Goal: Task Accomplishment & Management: Manage account settings

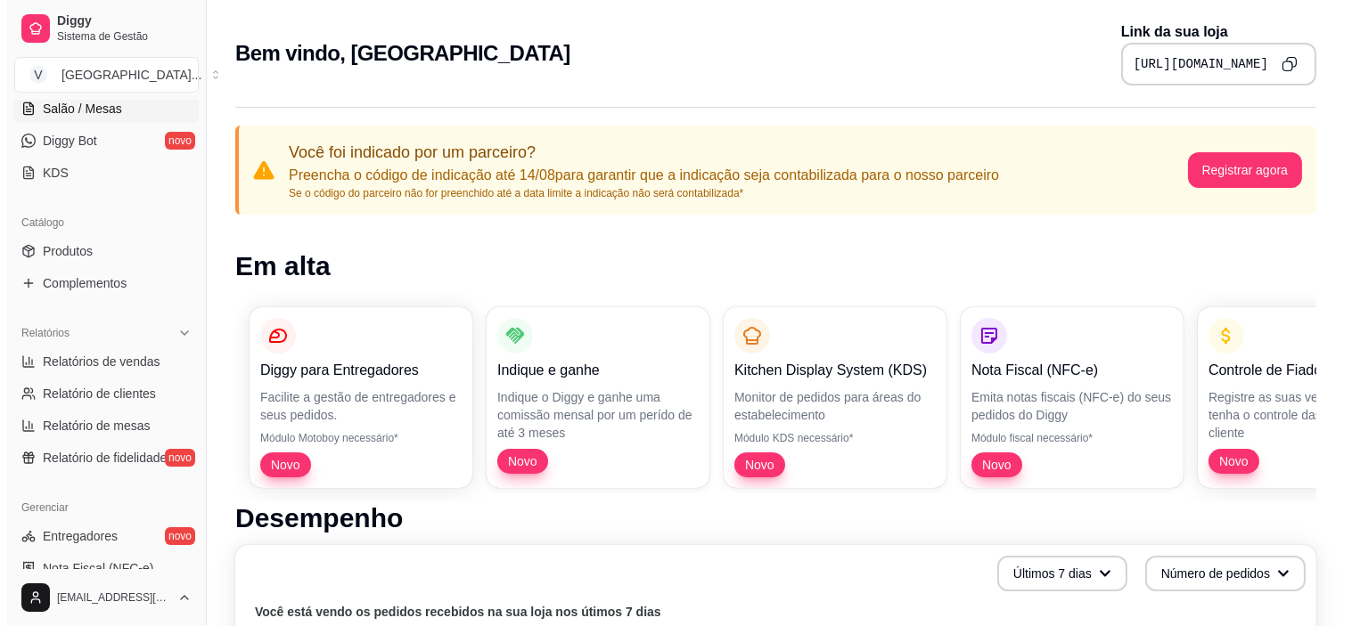
scroll to position [495, 0]
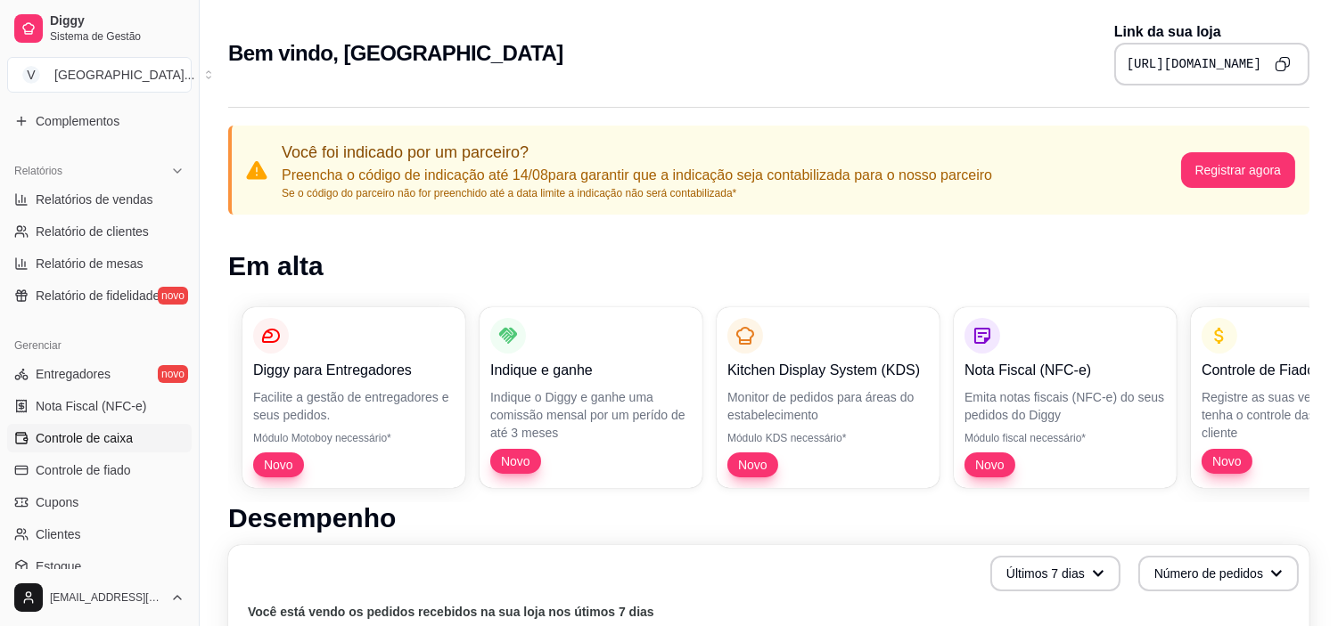
drag, startPoint x: 96, startPoint y: 430, endPoint x: 164, endPoint y: 424, distance: 68.0
click at [95, 430] on span "Controle de caixa" at bounding box center [84, 439] width 97 height 18
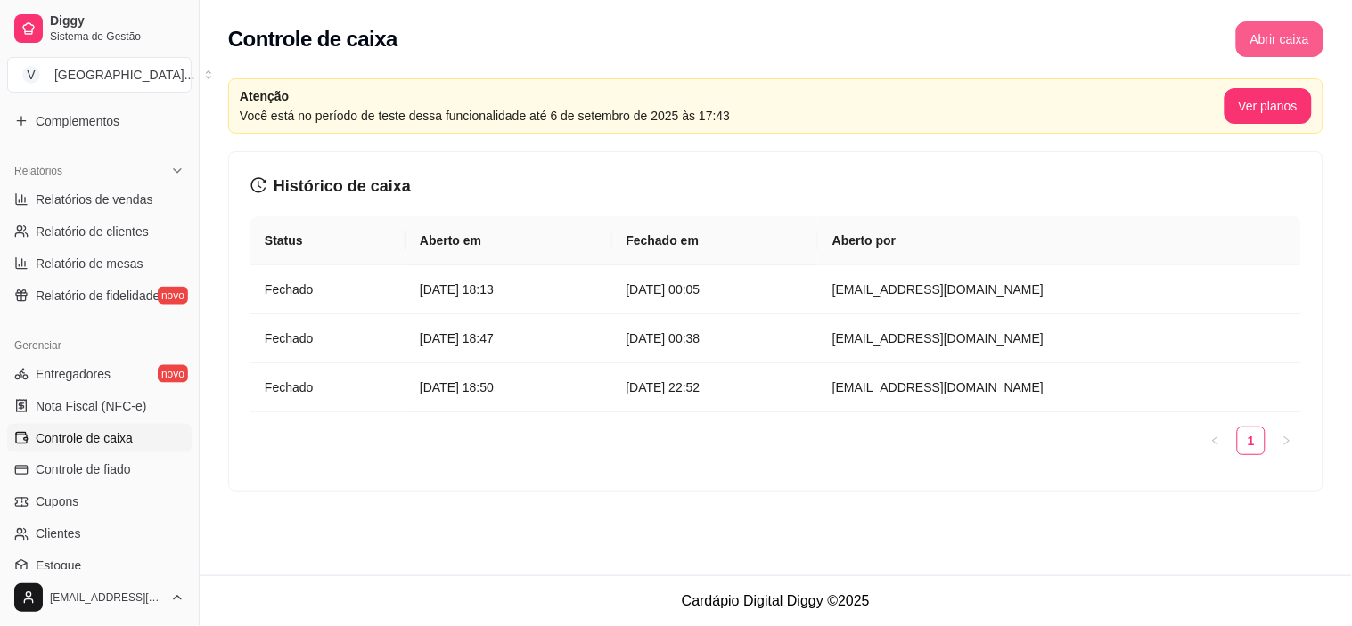
click at [1296, 38] on button "Abrir caixa" at bounding box center [1279, 39] width 87 height 36
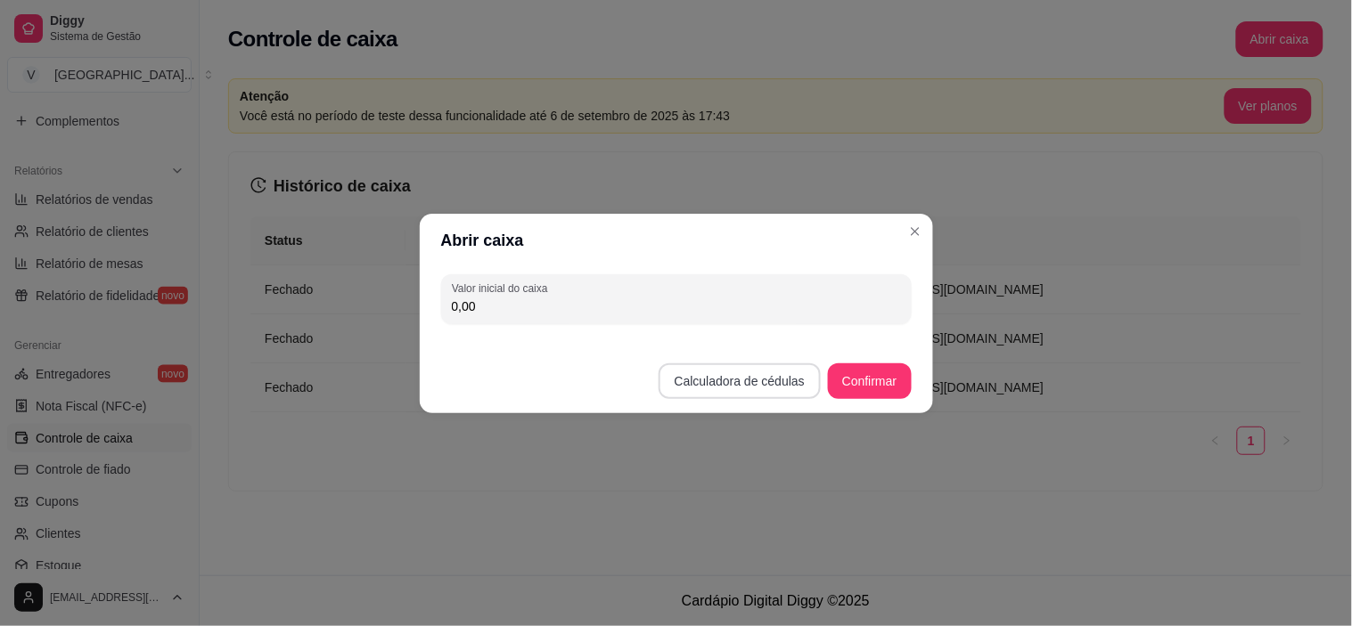
click at [742, 372] on button "Calculadora de cédulas" at bounding box center [740, 382] width 162 height 36
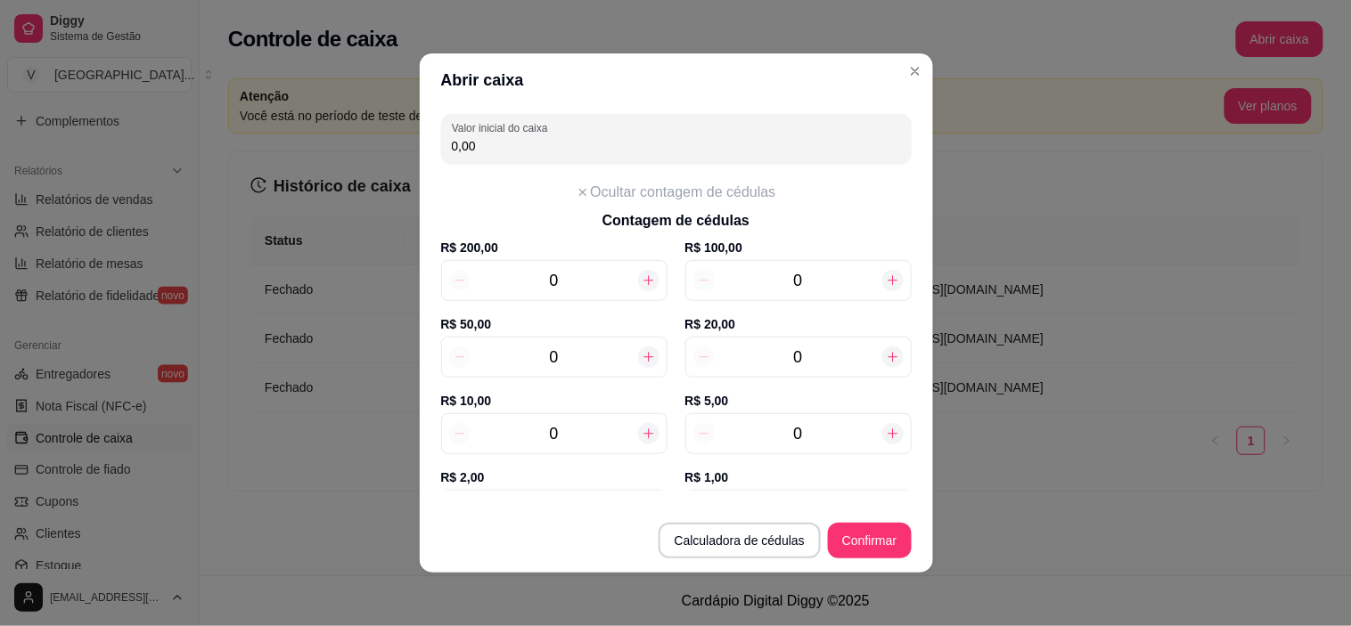
click at [573, 424] on input "0" at bounding box center [555, 434] width 168 height 25
type input "9"
type input "90,00"
type input "9"
click at [811, 277] on input "0" at bounding box center [799, 280] width 168 height 25
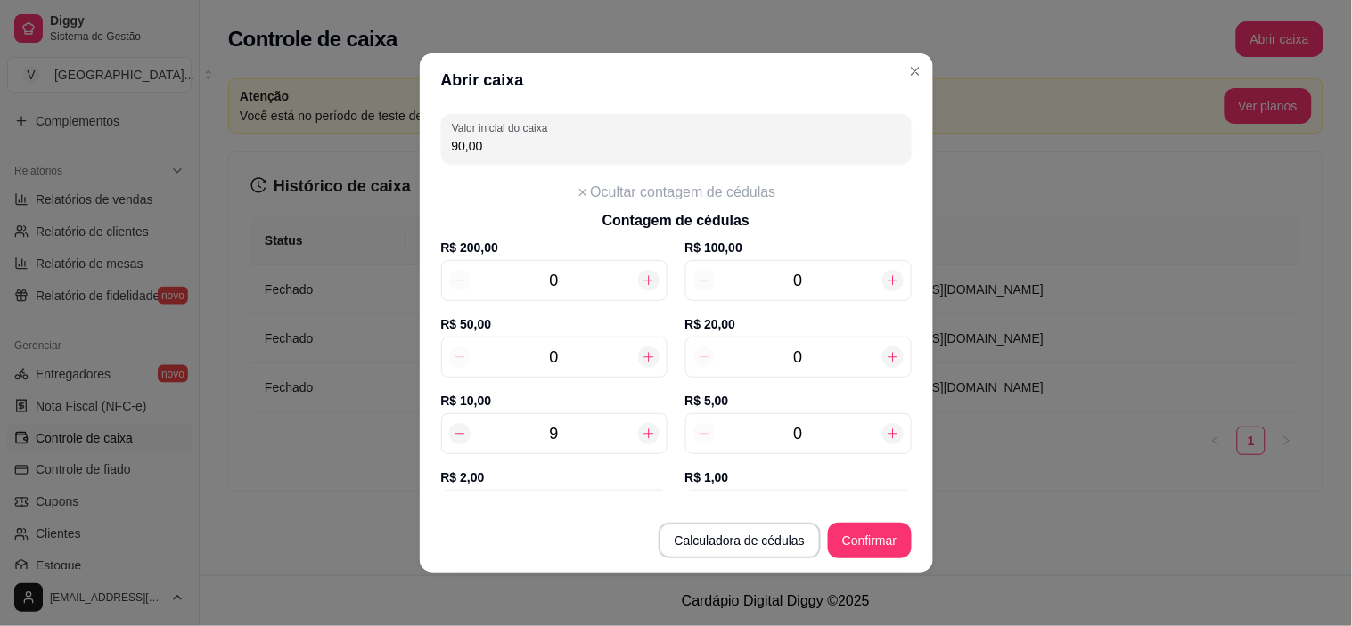
click at [798, 367] on input "0" at bounding box center [799, 357] width 168 height 25
type input "2"
type input "130,00"
type input "2"
click at [807, 430] on input "0" at bounding box center [799, 434] width 168 height 25
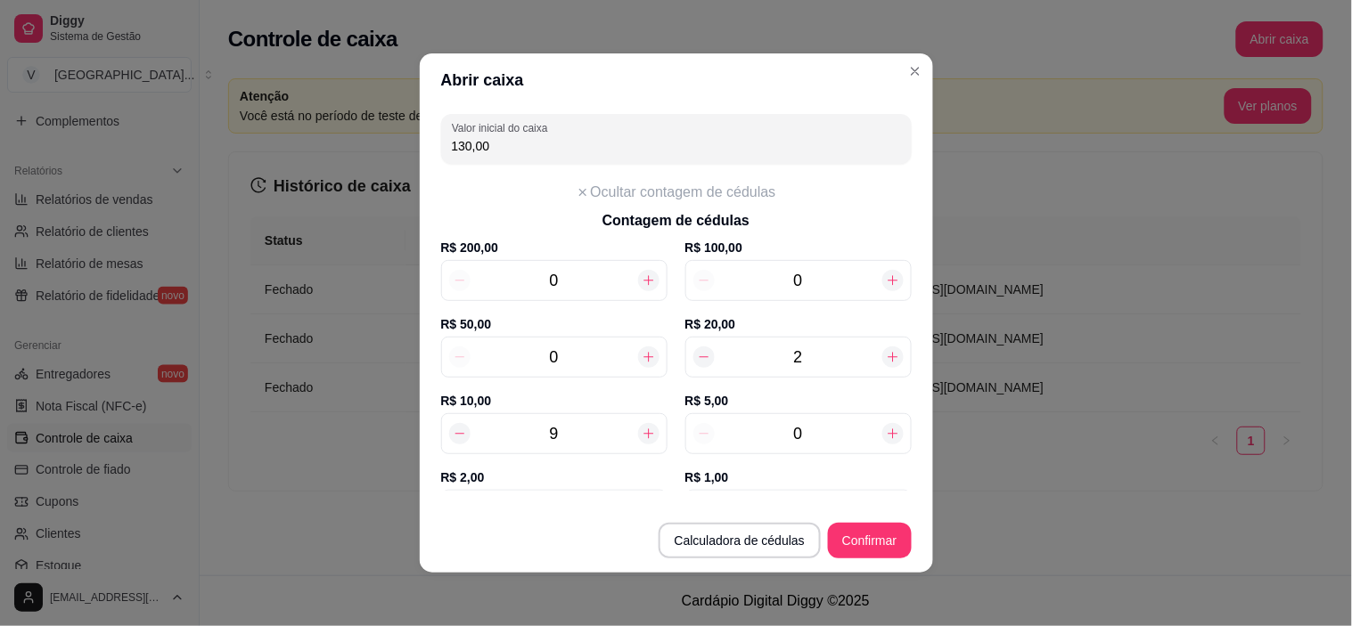
type input "1"
type input "135,00"
type input "11"
type input "185,00"
type input "11"
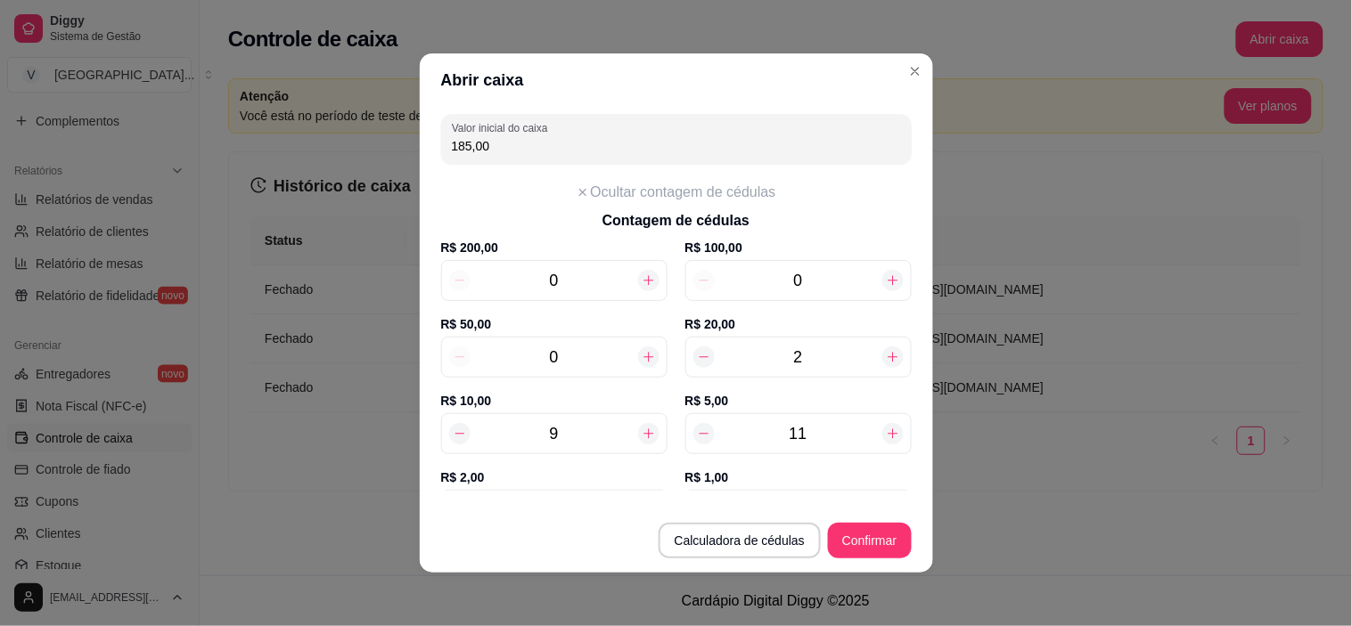
click at [536, 475] on label "R$ 2,00" at bounding box center [554, 478] width 226 height 18
click at [471, 473] on label "R$ 2,00" at bounding box center [554, 478] width 226 height 18
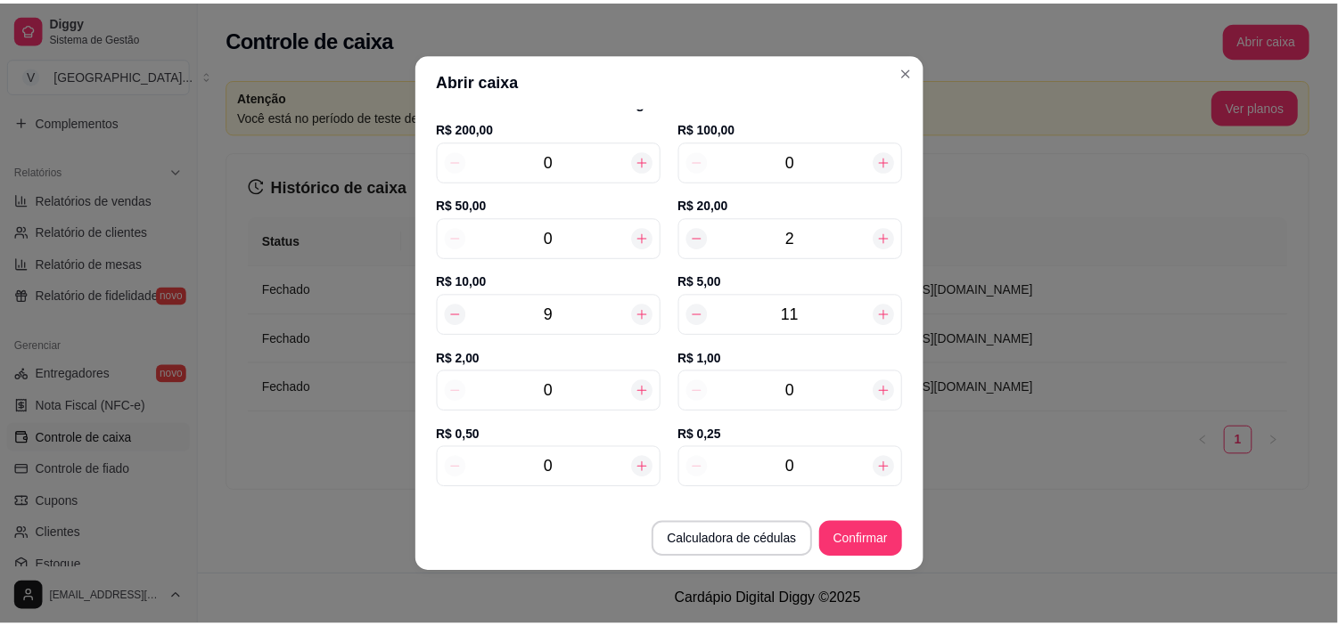
scroll to position [216, 0]
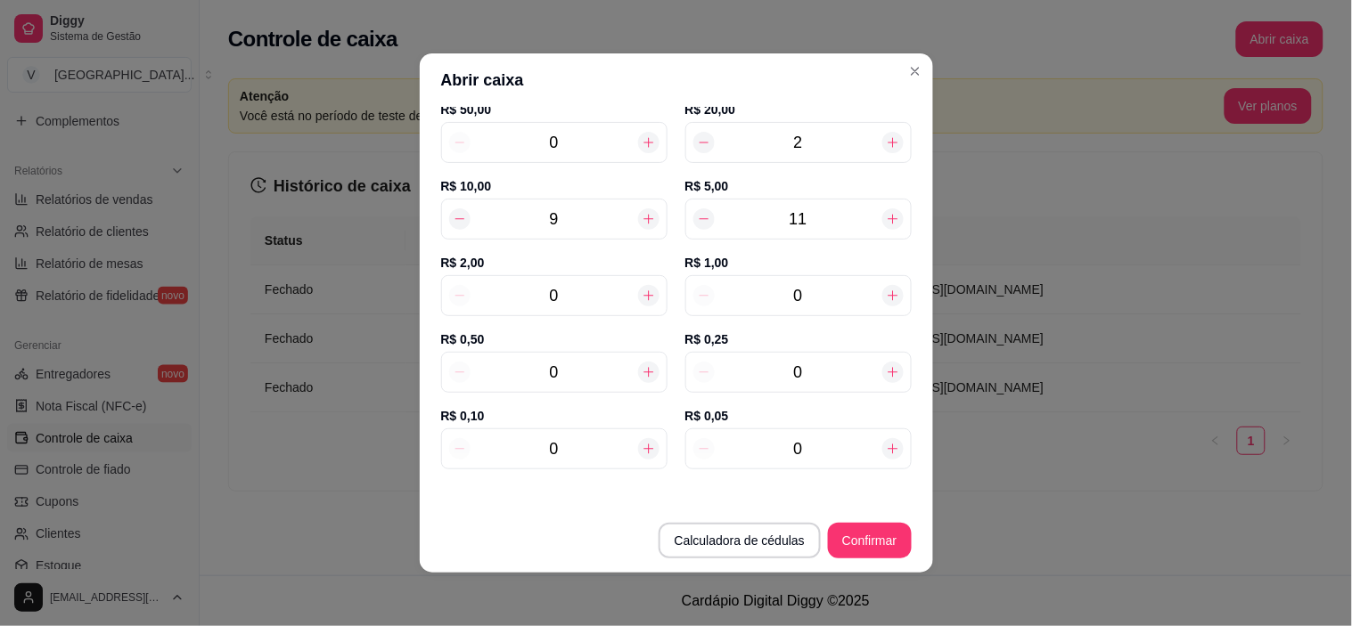
click at [544, 291] on input "0" at bounding box center [555, 295] width 168 height 25
type input "1"
type input "187,00"
type input "14"
type input "213,00"
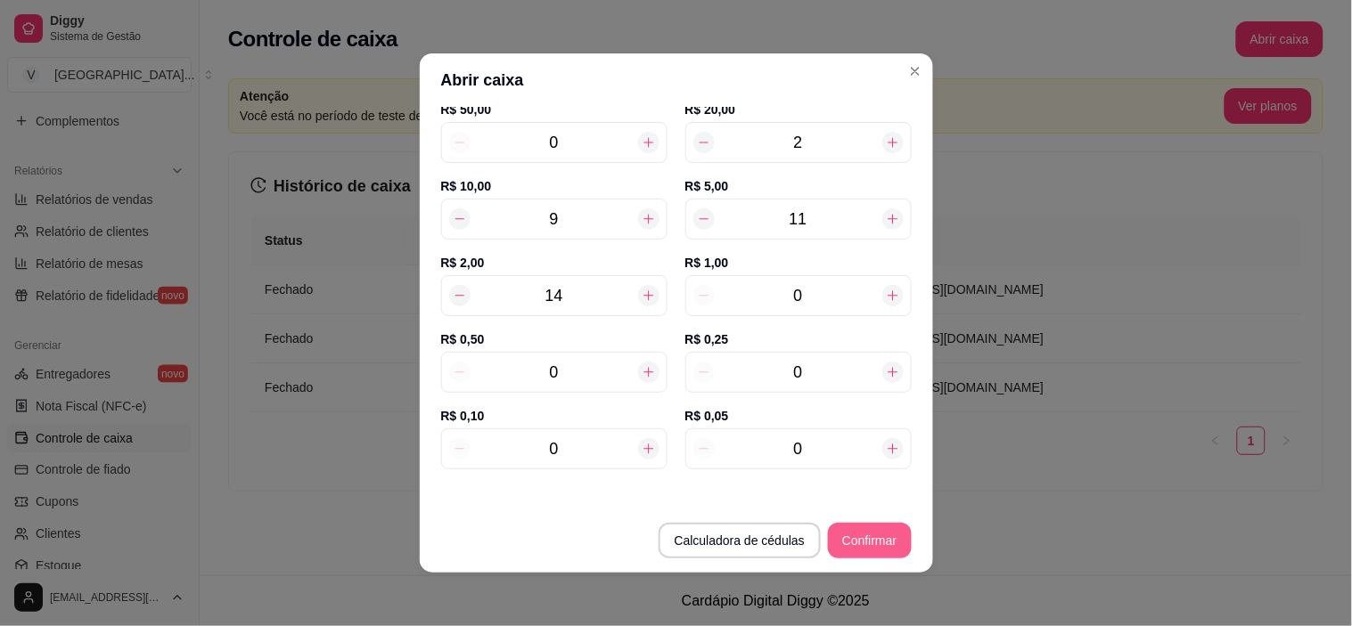
type input "14"
click at [863, 538] on button "Confirmar" at bounding box center [869, 541] width 81 height 35
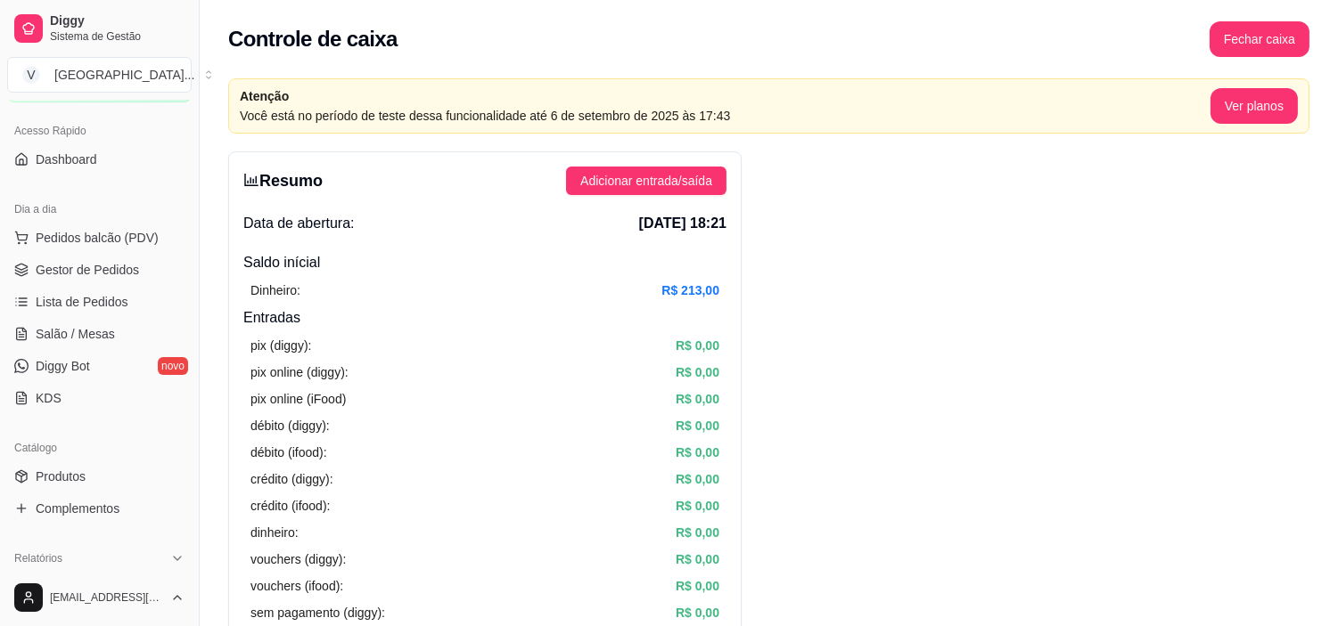
scroll to position [99, 0]
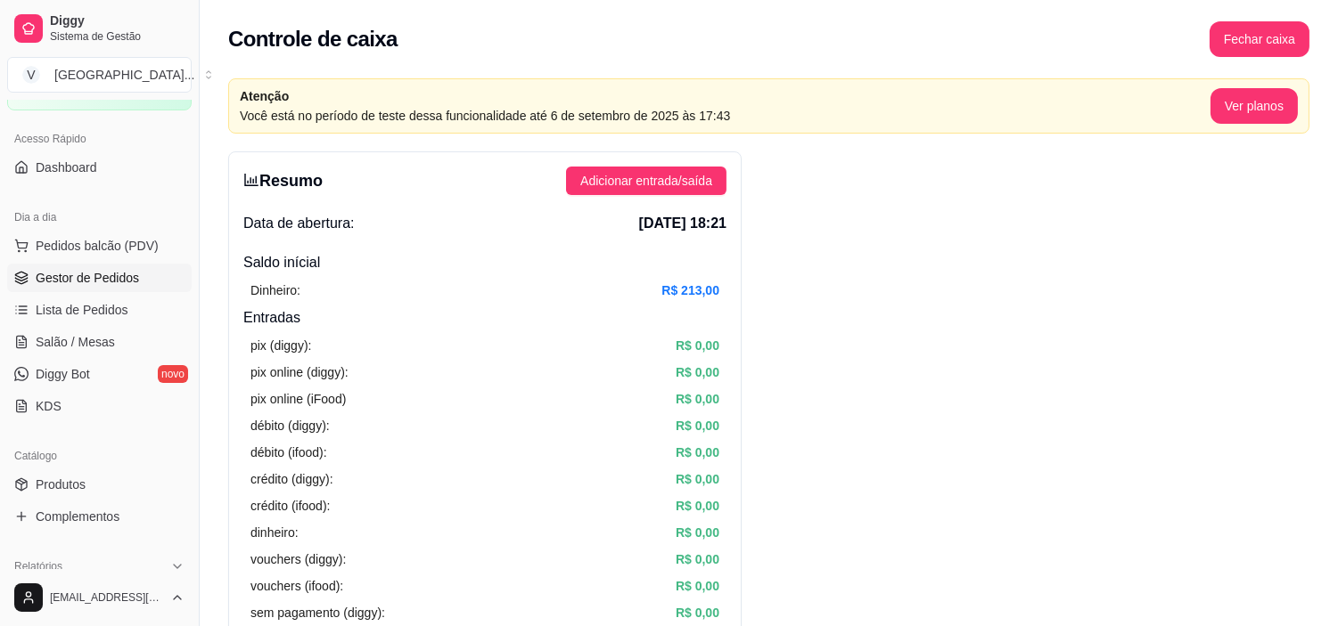
click at [112, 283] on span "Gestor de Pedidos" at bounding box center [87, 278] width 103 height 18
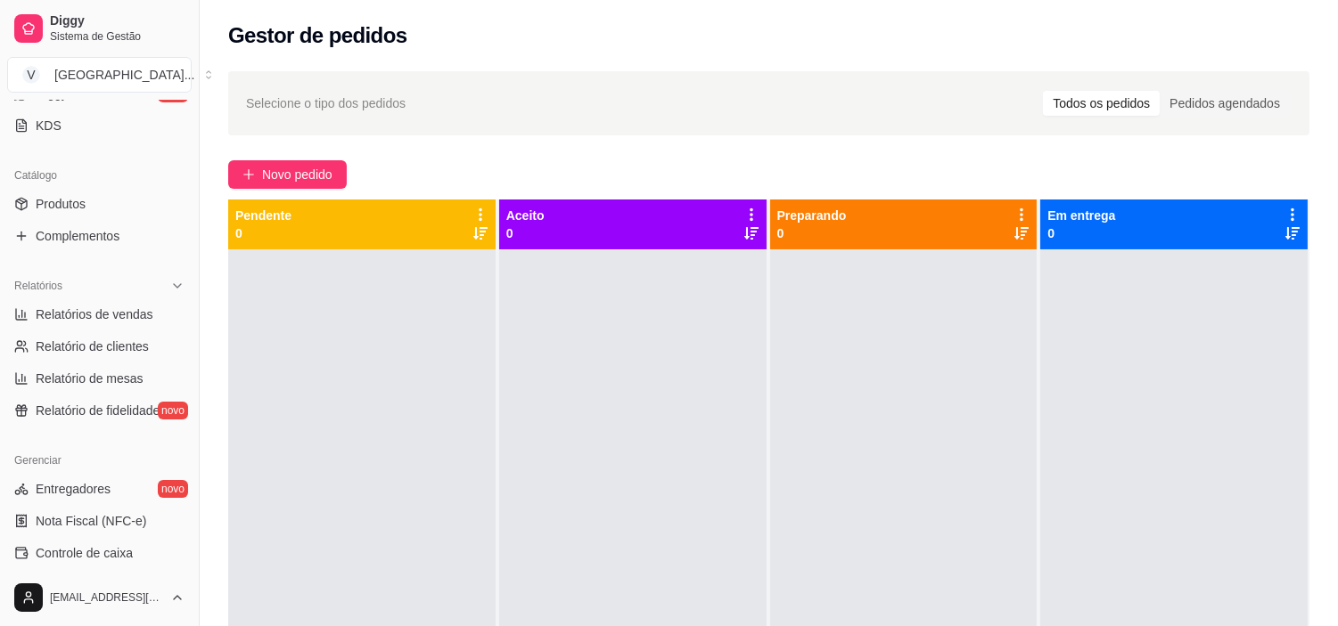
scroll to position [396, 0]
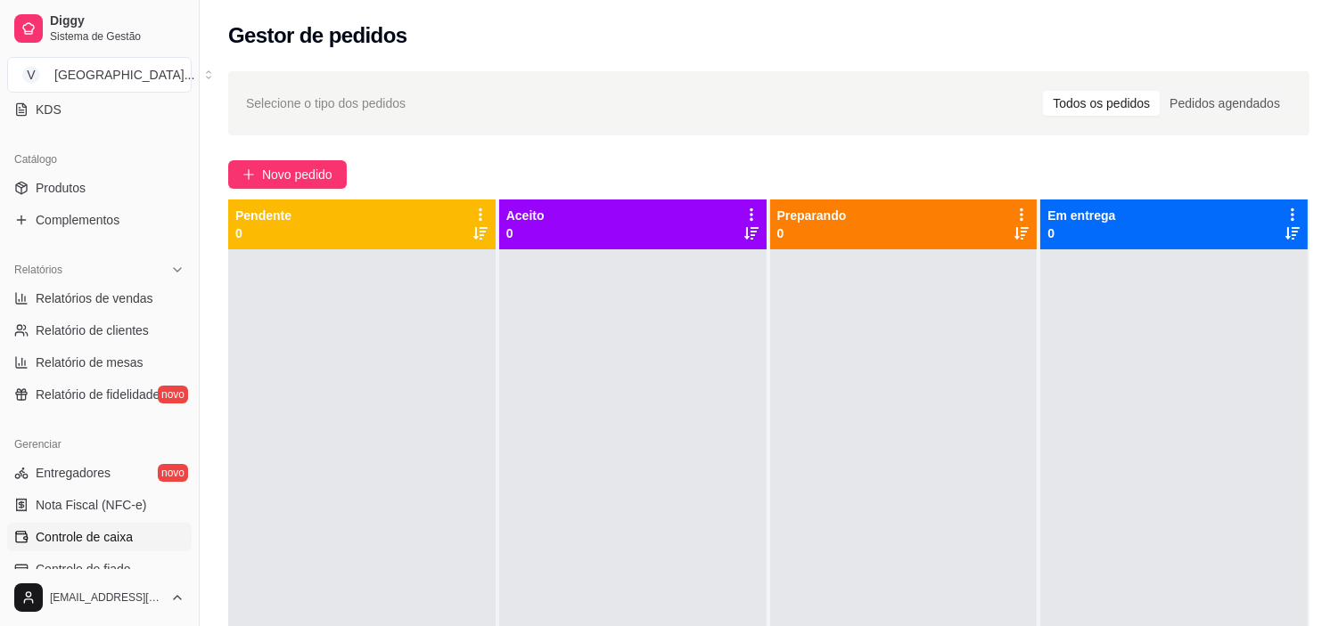
click at [123, 532] on span "Controle de caixa" at bounding box center [84, 537] width 97 height 18
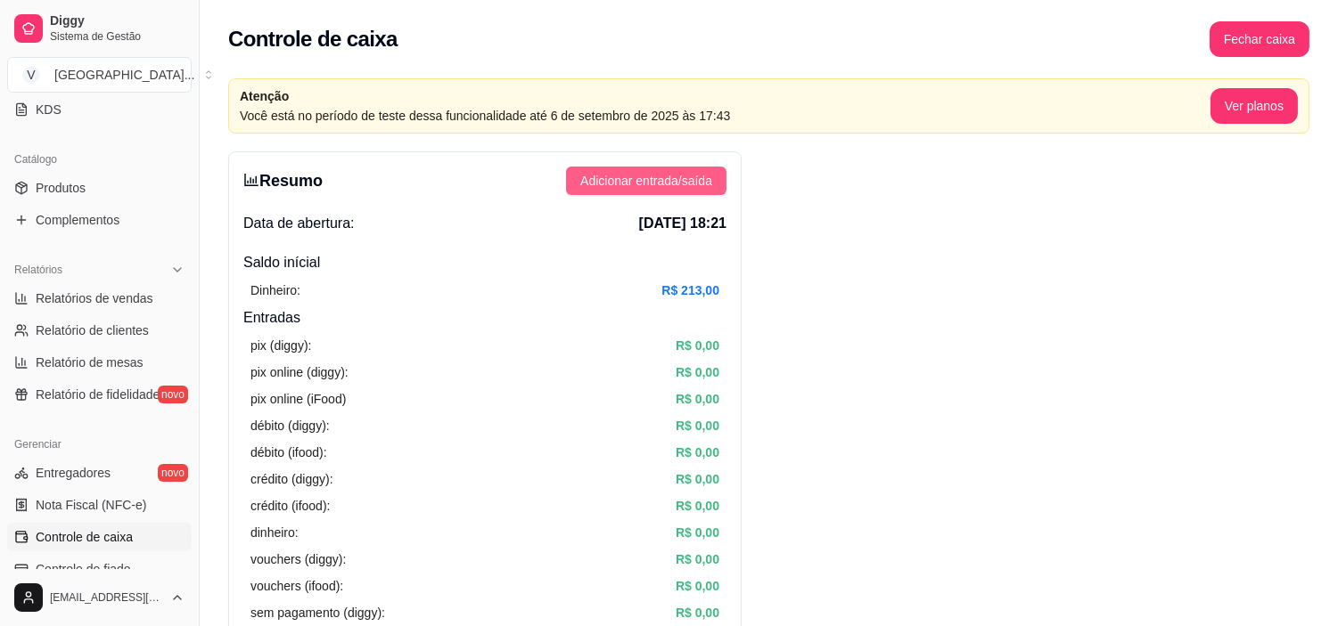
click at [638, 183] on span "Adicionar entrada/saída" at bounding box center [646, 181] width 132 height 20
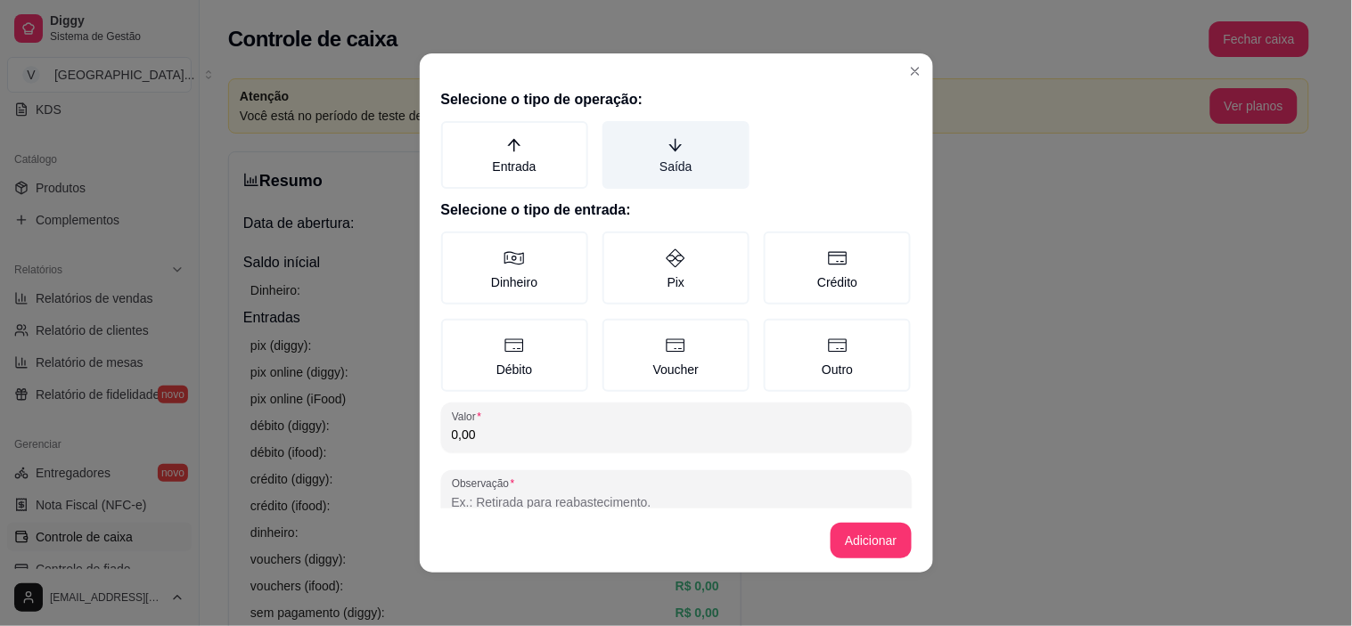
click at [631, 167] on label "Saída" at bounding box center [675, 155] width 147 height 68
click at [616, 135] on button "Saída" at bounding box center [609, 127] width 14 height 14
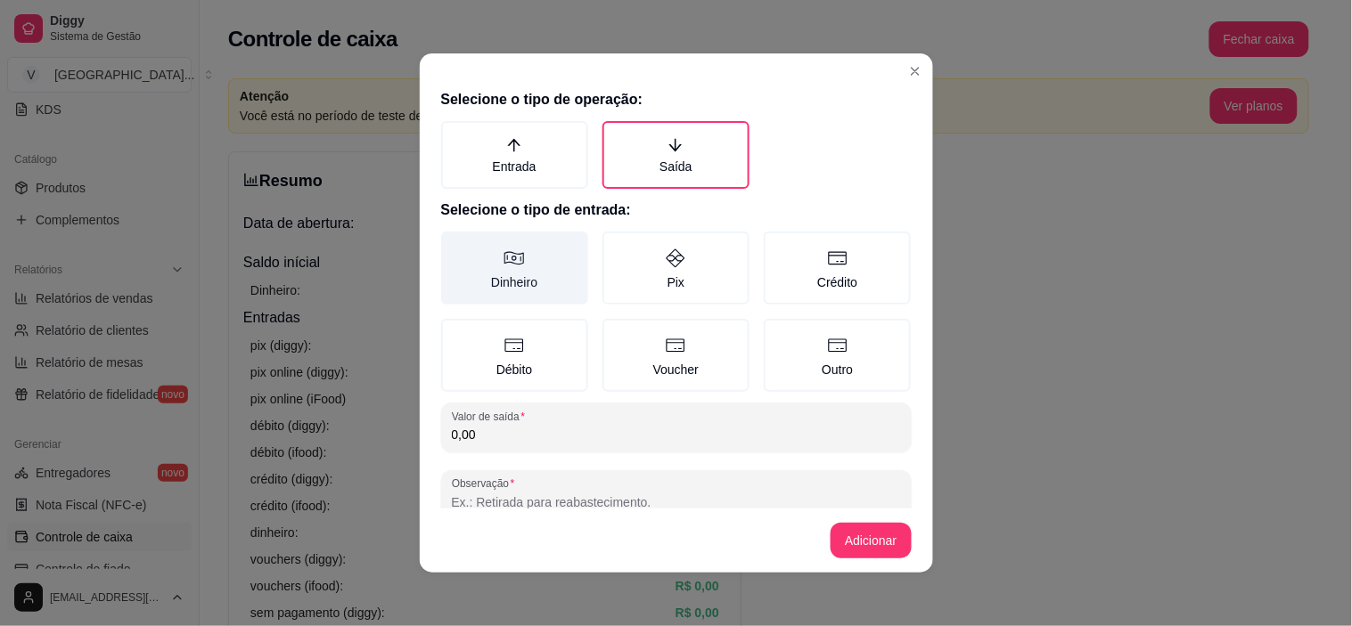
click at [530, 268] on label "Dinheiro" at bounding box center [514, 268] width 147 height 73
click at [454, 245] on button "Dinheiro" at bounding box center [447, 238] width 14 height 14
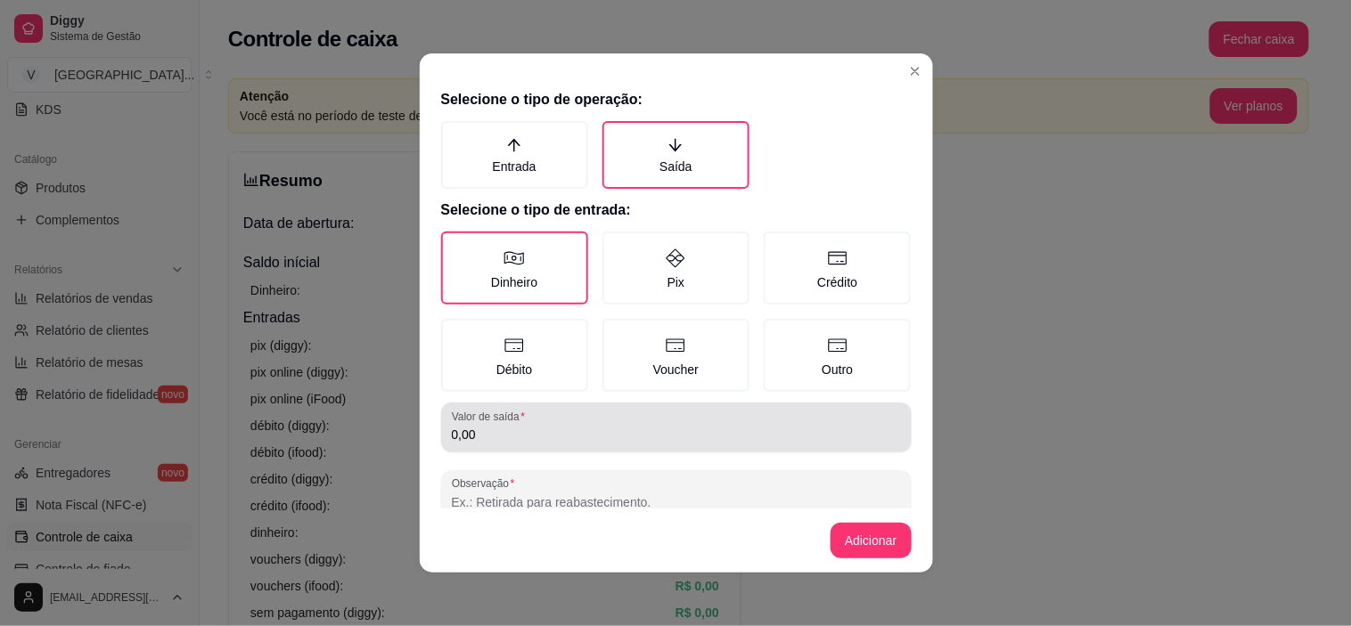
click at [493, 439] on div "0,00" at bounding box center [676, 428] width 449 height 36
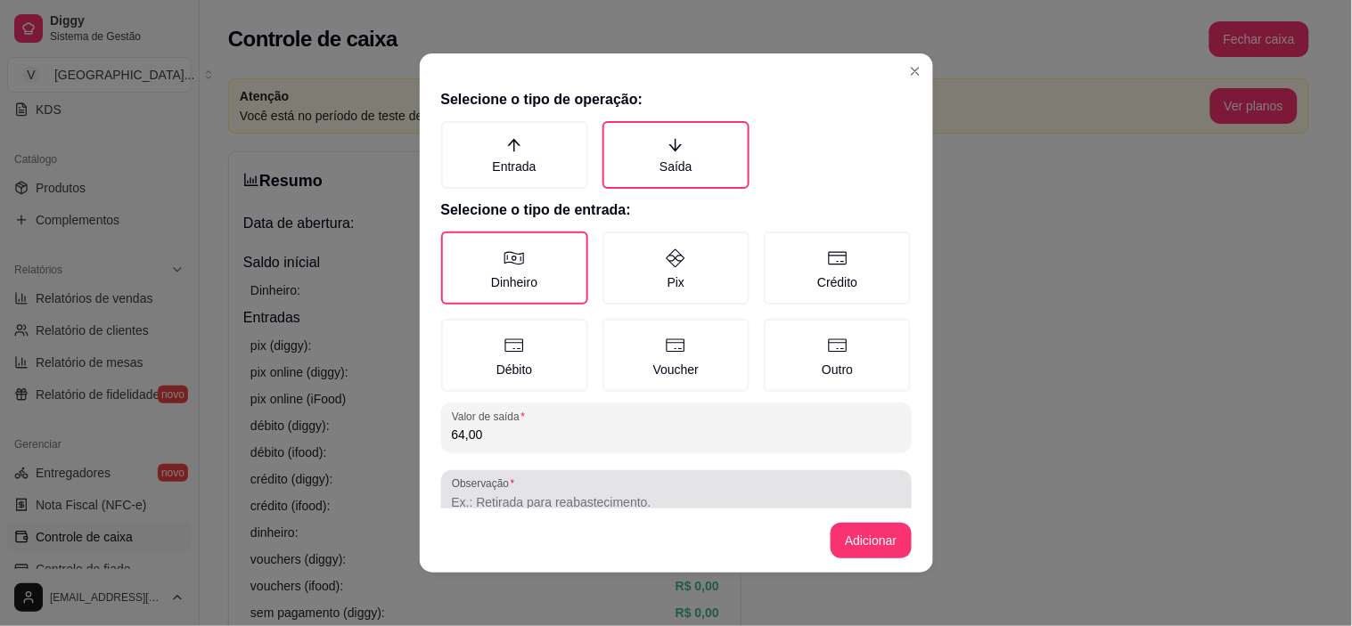
type input "64,00"
click at [551, 500] on input "Observação" at bounding box center [676, 503] width 449 height 18
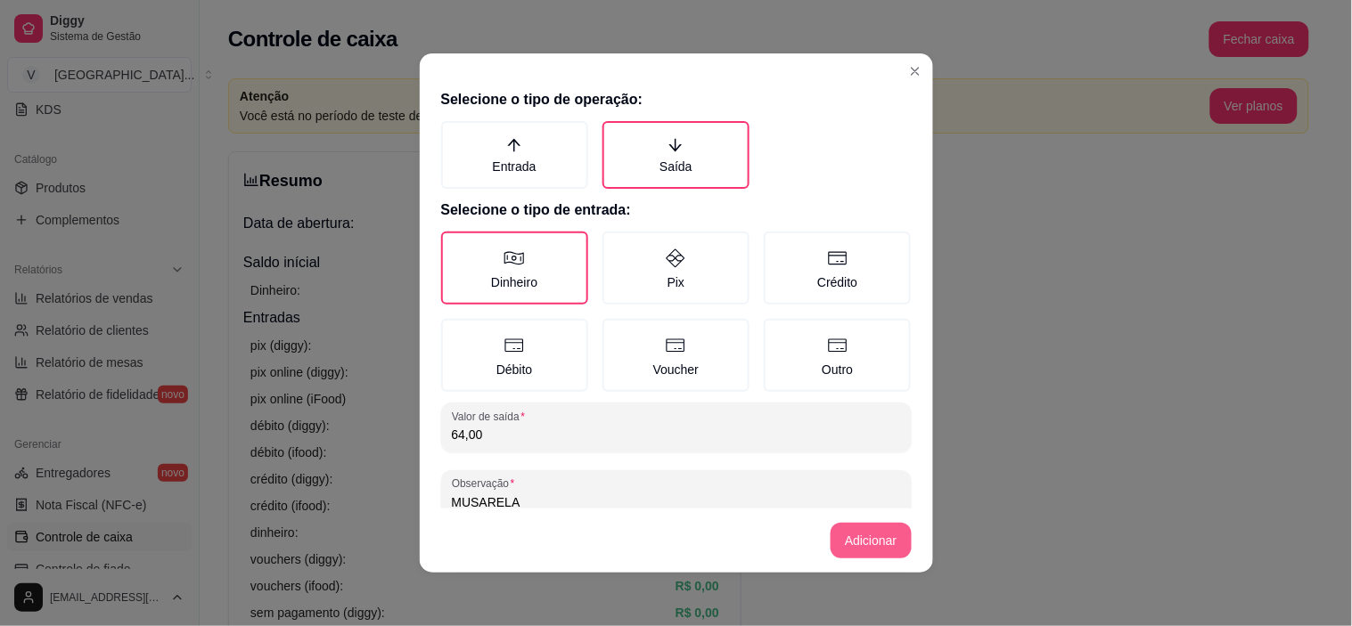
type input "MUSARELA"
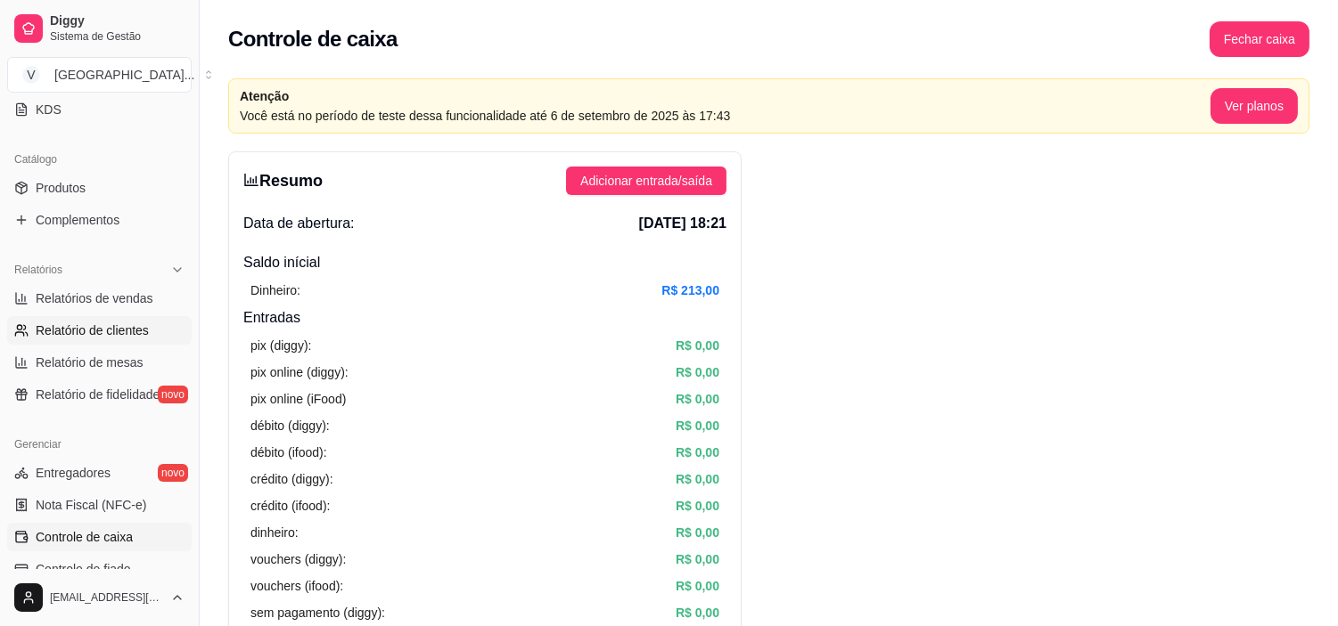
click at [83, 330] on span "Relatório de clientes" at bounding box center [92, 331] width 113 height 18
select select "30"
select select "HIGHEST_TOTAL_SPENT_WITH_ORDERS"
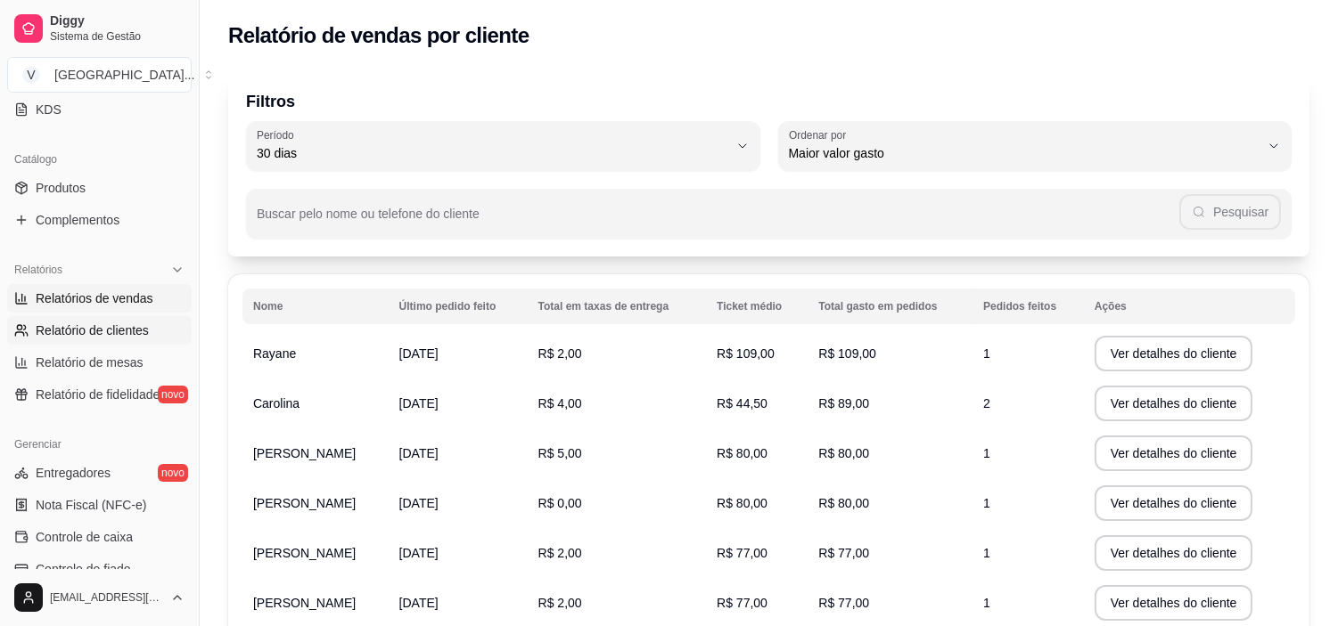
click at [100, 300] on span "Relatórios de vendas" at bounding box center [95, 299] width 118 height 18
select select "ALL"
select select "0"
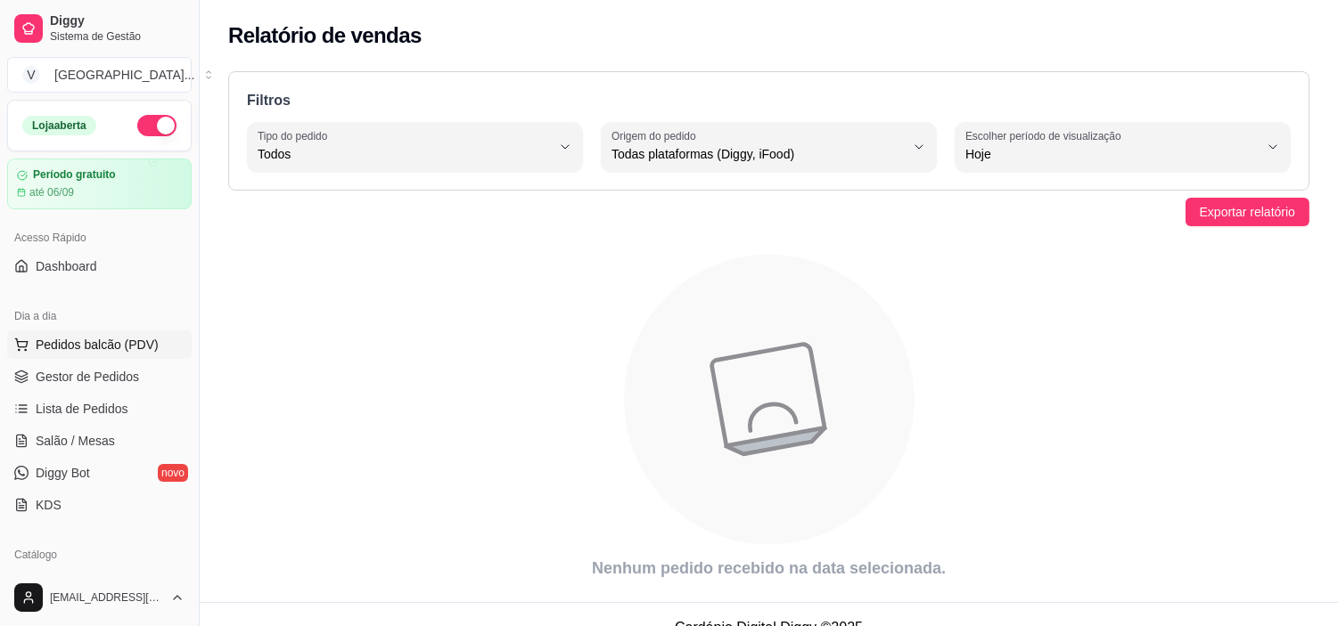
click at [92, 353] on span "Pedidos balcão (PDV)" at bounding box center [97, 345] width 123 height 18
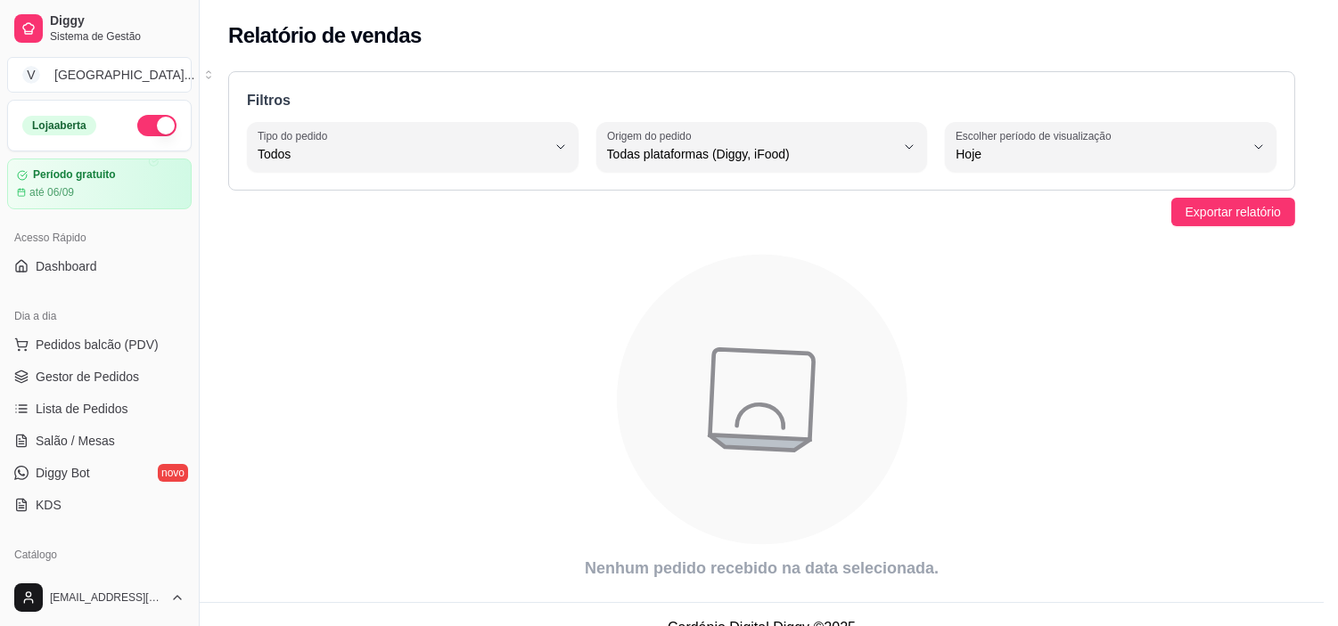
drag, startPoint x: 92, startPoint y: 353, endPoint x: 92, endPoint y: 372, distance: 18.7
click at [92, 372] on img at bounding box center [116, 321] width 168 height 114
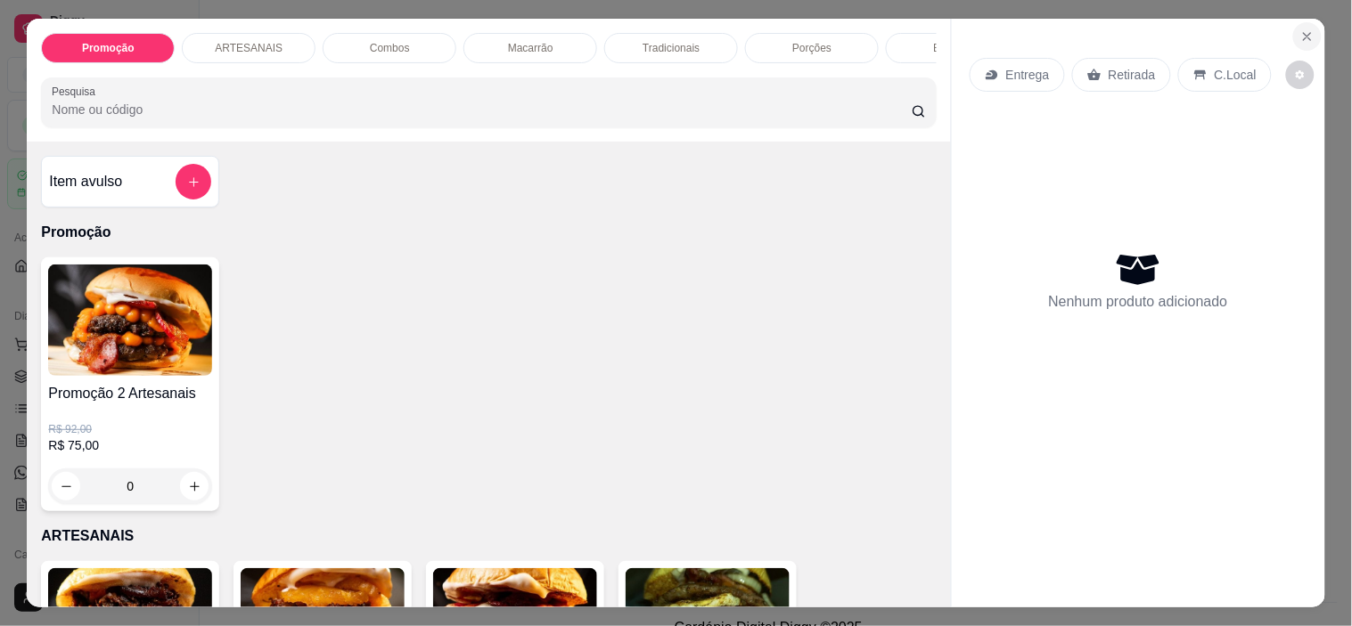
click at [1301, 31] on icon "Close" at bounding box center [1307, 36] width 14 height 14
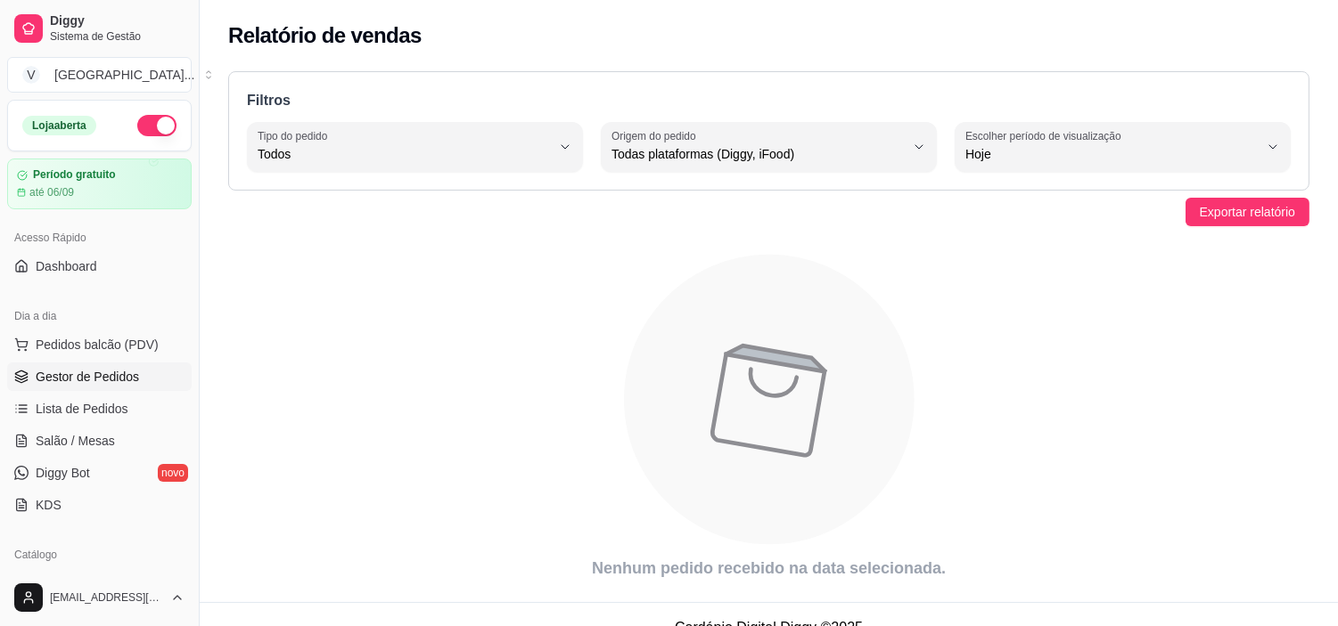
click at [101, 375] on span "Gestor de Pedidos" at bounding box center [87, 377] width 103 height 18
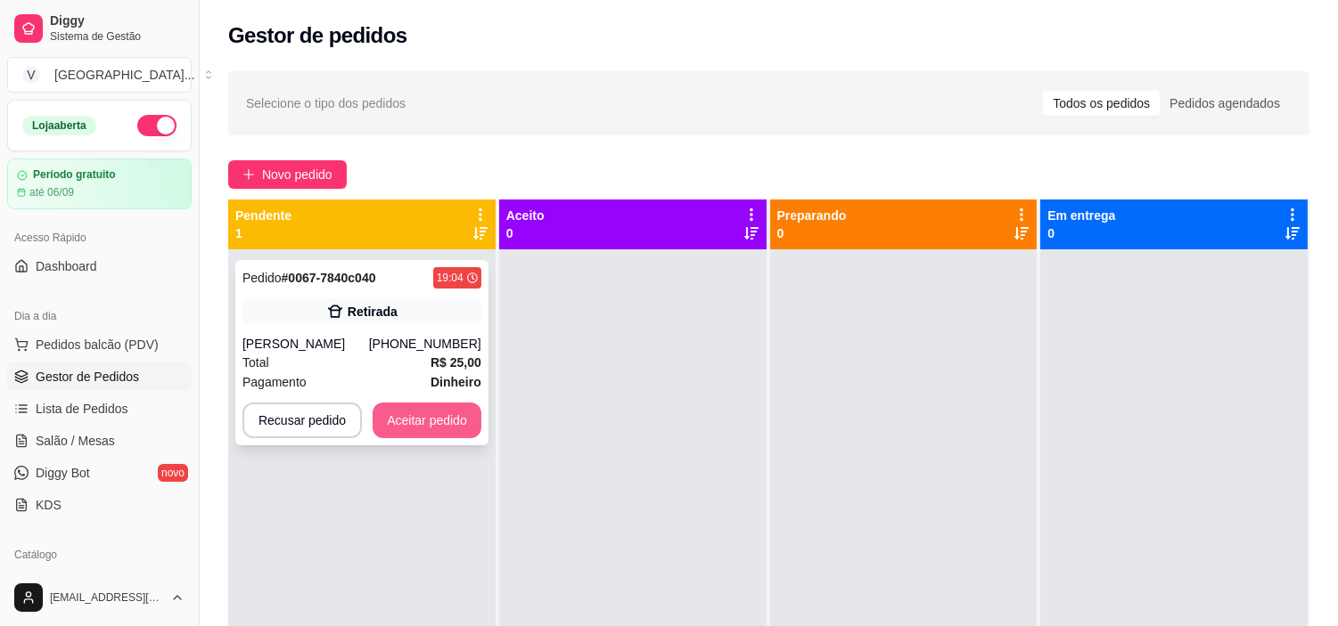
click at [443, 420] on button "Aceitar pedido" at bounding box center [427, 421] width 109 height 36
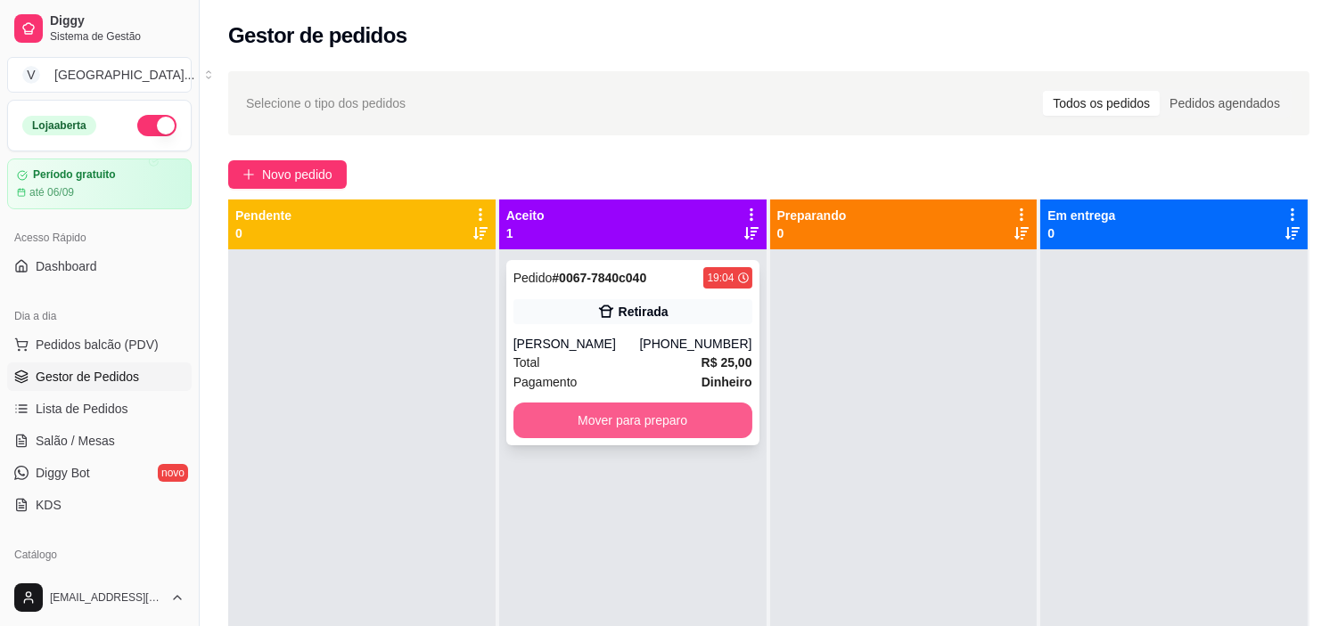
click at [726, 420] on button "Mover para preparo" at bounding box center [632, 421] width 239 height 36
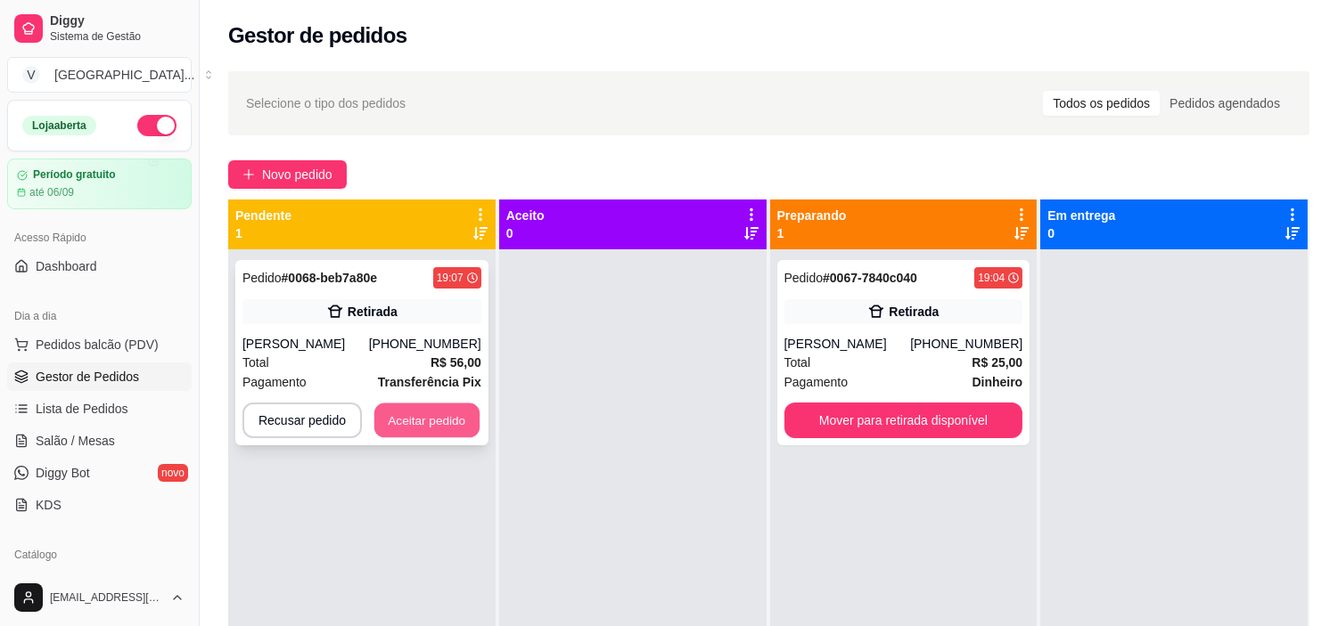
click at [441, 419] on button "Aceitar pedido" at bounding box center [426, 421] width 105 height 35
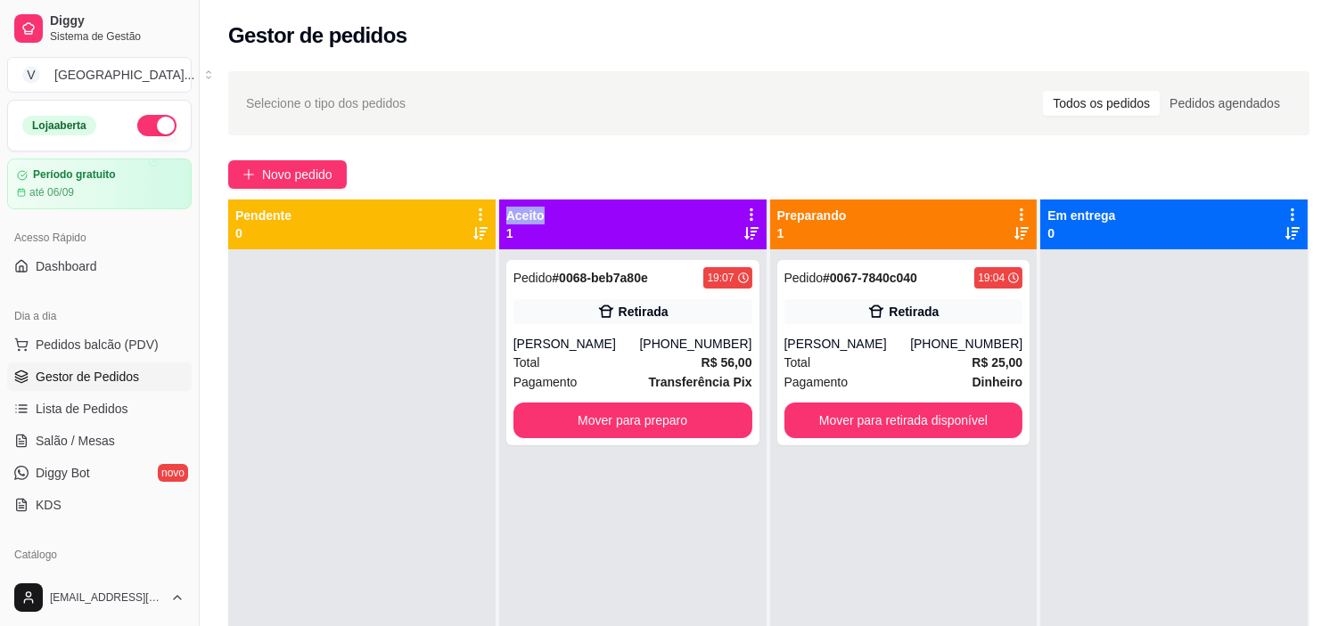
drag, startPoint x: 583, startPoint y: 211, endPoint x: 488, endPoint y: 209, distance: 94.5
click at [483, 214] on div "Pendente 0 Aceito 1 Pedido # 0068-beb7a80e 19:07 Retirada [PERSON_NAME] [PHONE_…" at bounding box center [768, 513] width 1081 height 626
click at [668, 111] on div "Selecione o tipo dos pedidos Todos os pedidos Pedidos agendados" at bounding box center [768, 103] width 1045 height 29
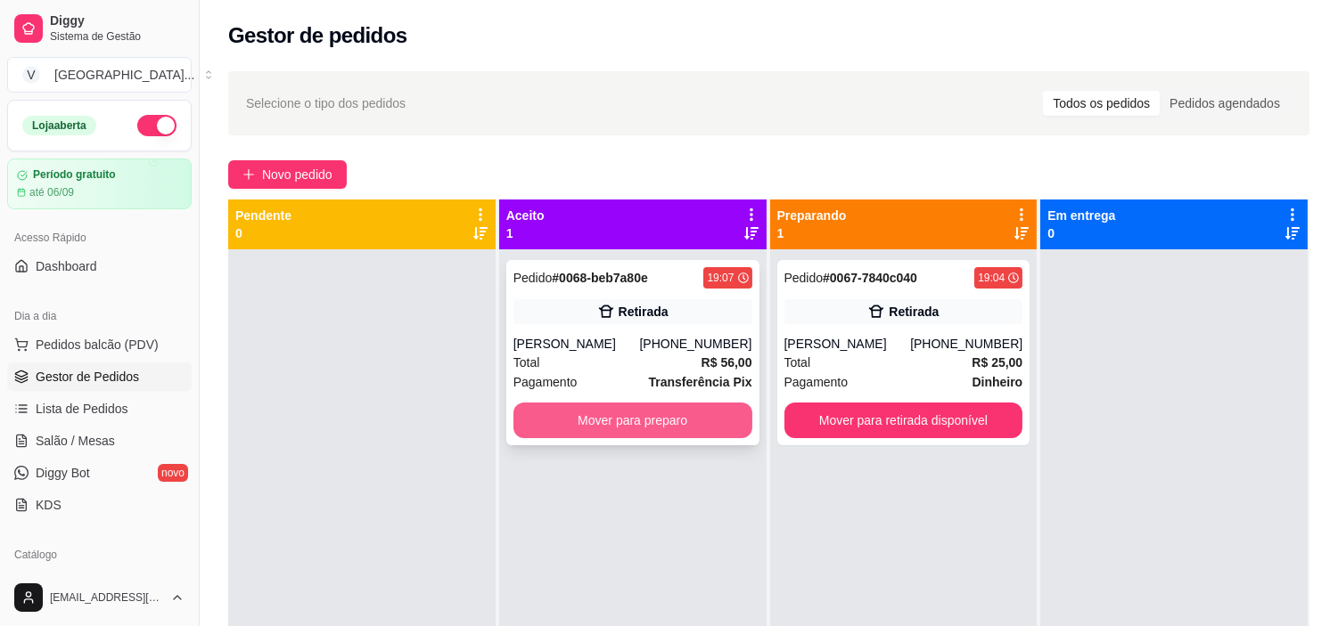
click at [600, 410] on button "Mover para preparo" at bounding box center [632, 421] width 239 height 36
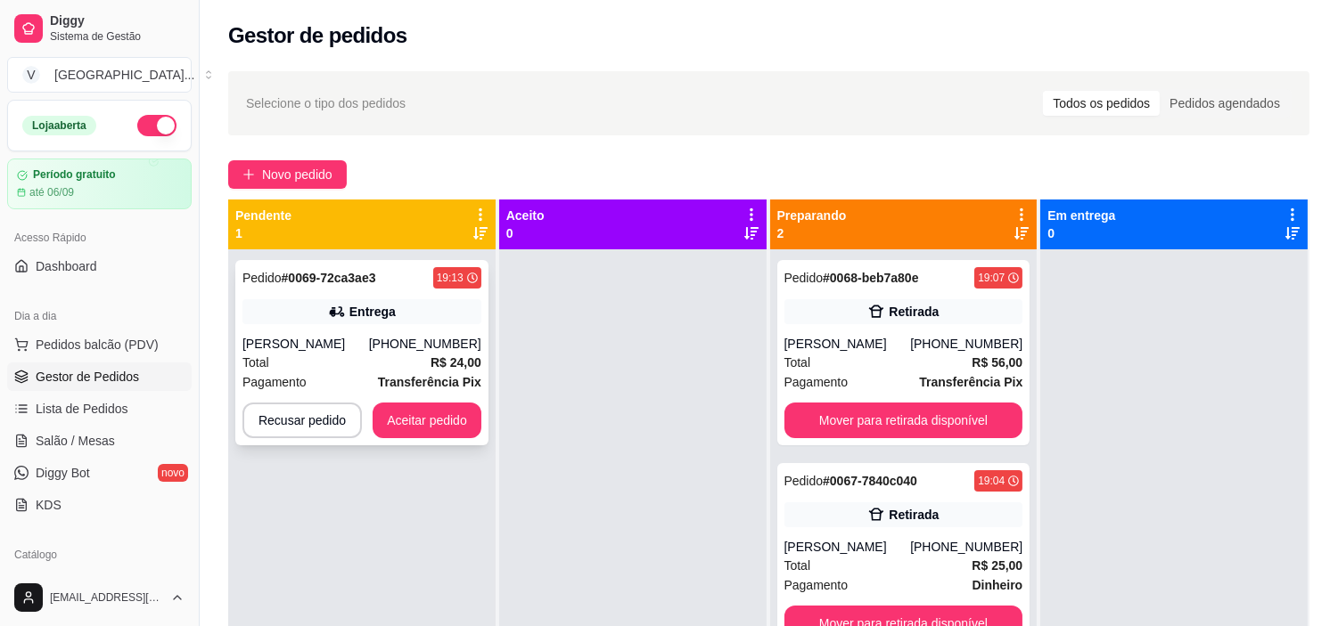
click at [278, 314] on div "Entrega" at bounding box center [361, 311] width 239 height 25
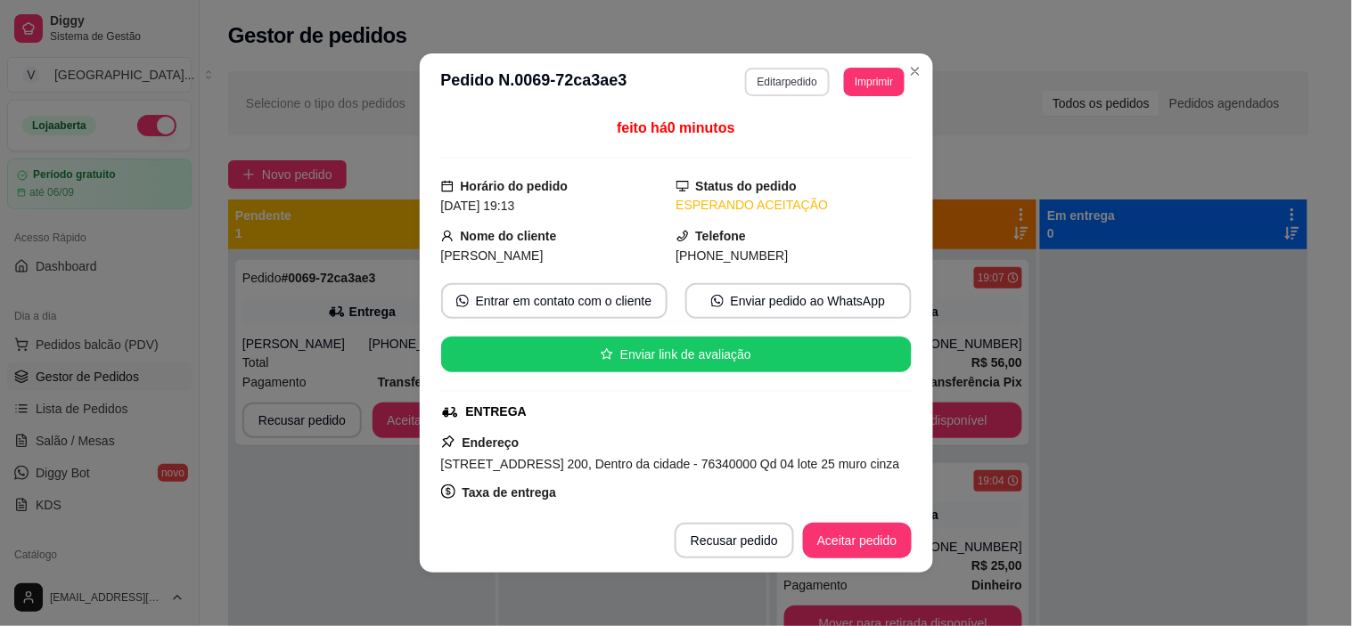
click at [799, 75] on button "Editar pedido" at bounding box center [787, 82] width 85 height 29
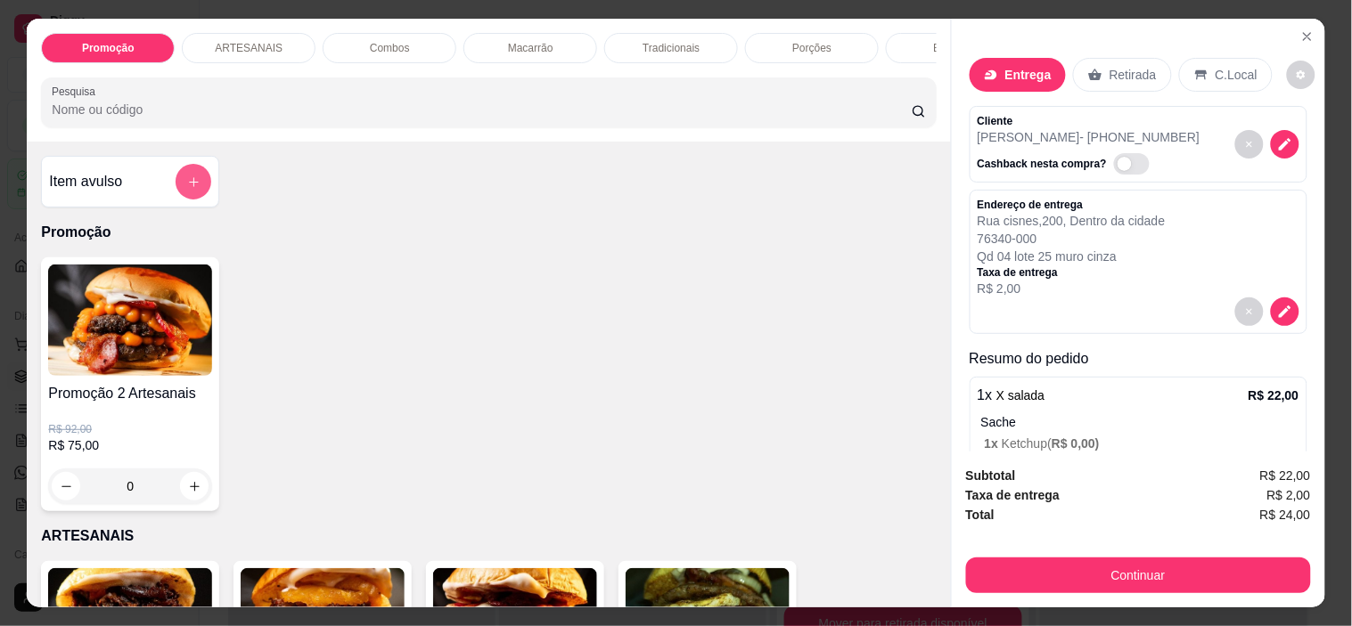
click at [187, 187] on icon "add-separate-item" at bounding box center [193, 182] width 13 height 13
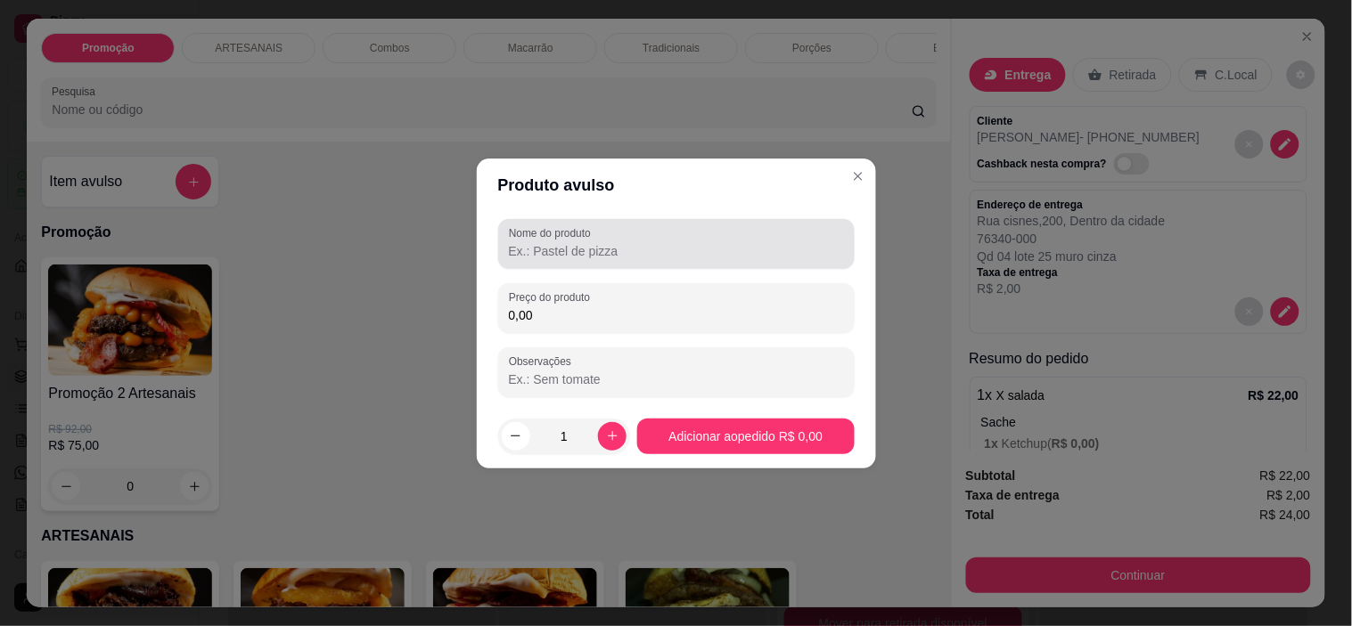
click at [597, 251] on input "Nome do produto" at bounding box center [676, 251] width 335 height 18
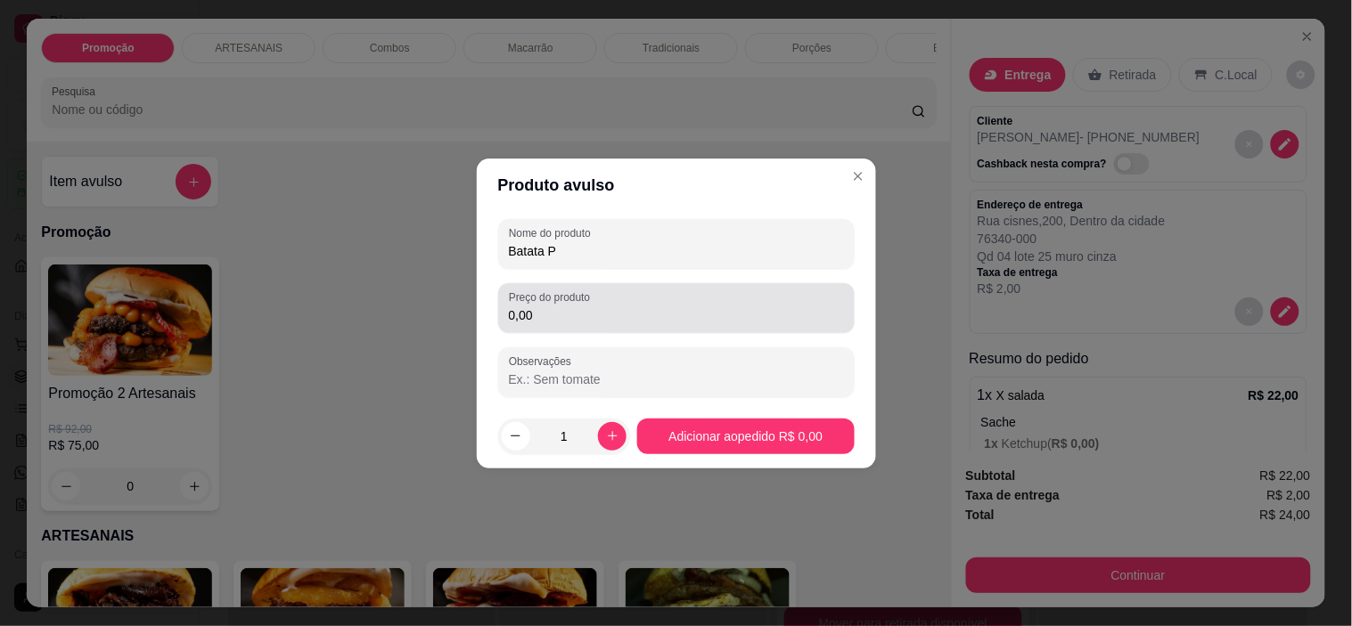
type input "Batata P"
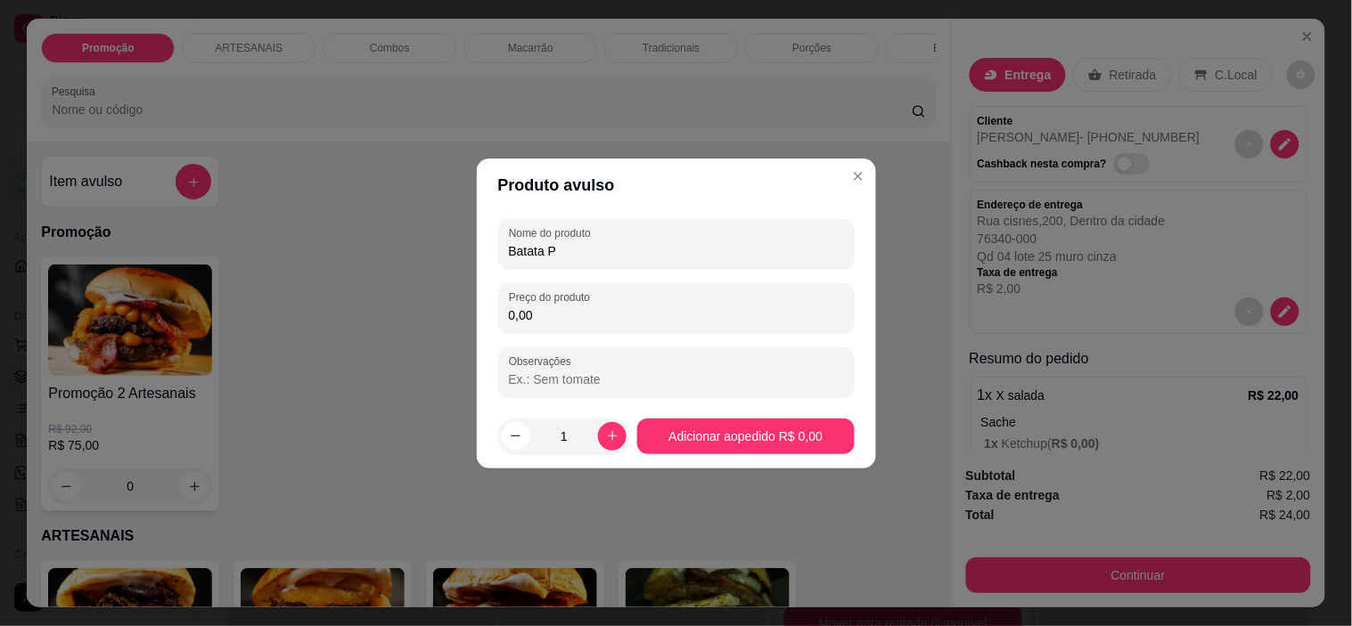
click at [545, 314] on input "0,00" at bounding box center [676, 316] width 335 height 18
type input "8,00"
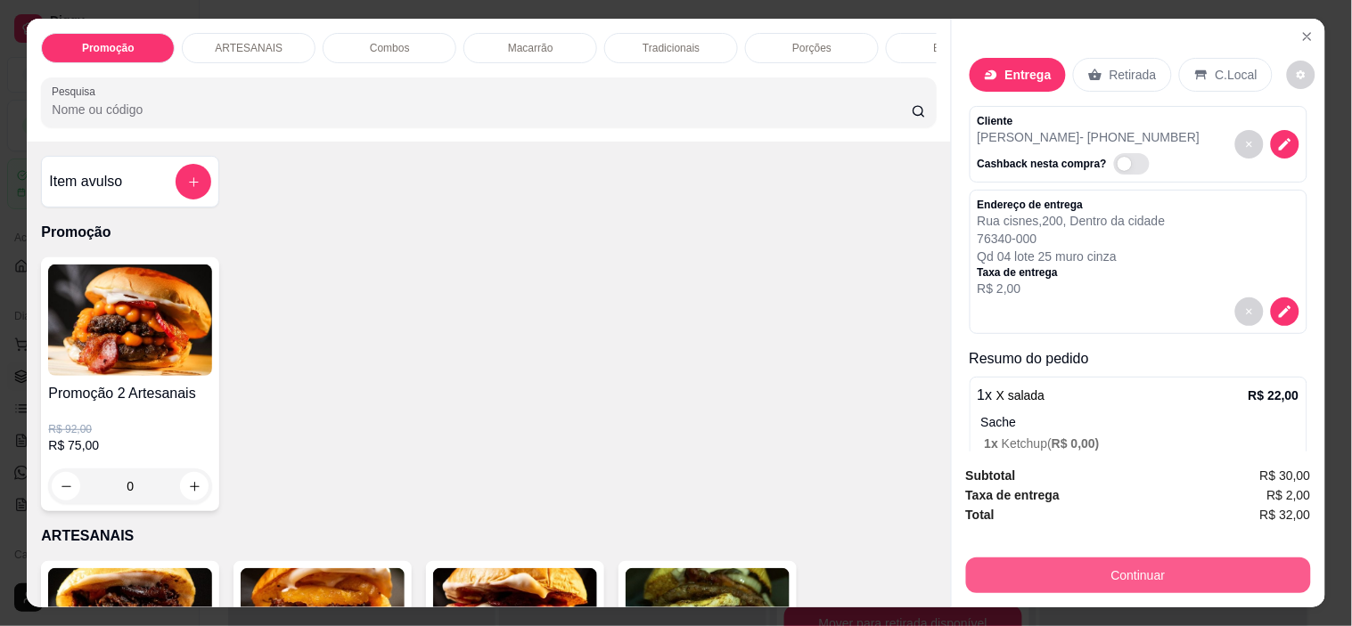
click at [1182, 570] on button "Continuar" at bounding box center [1138, 576] width 345 height 36
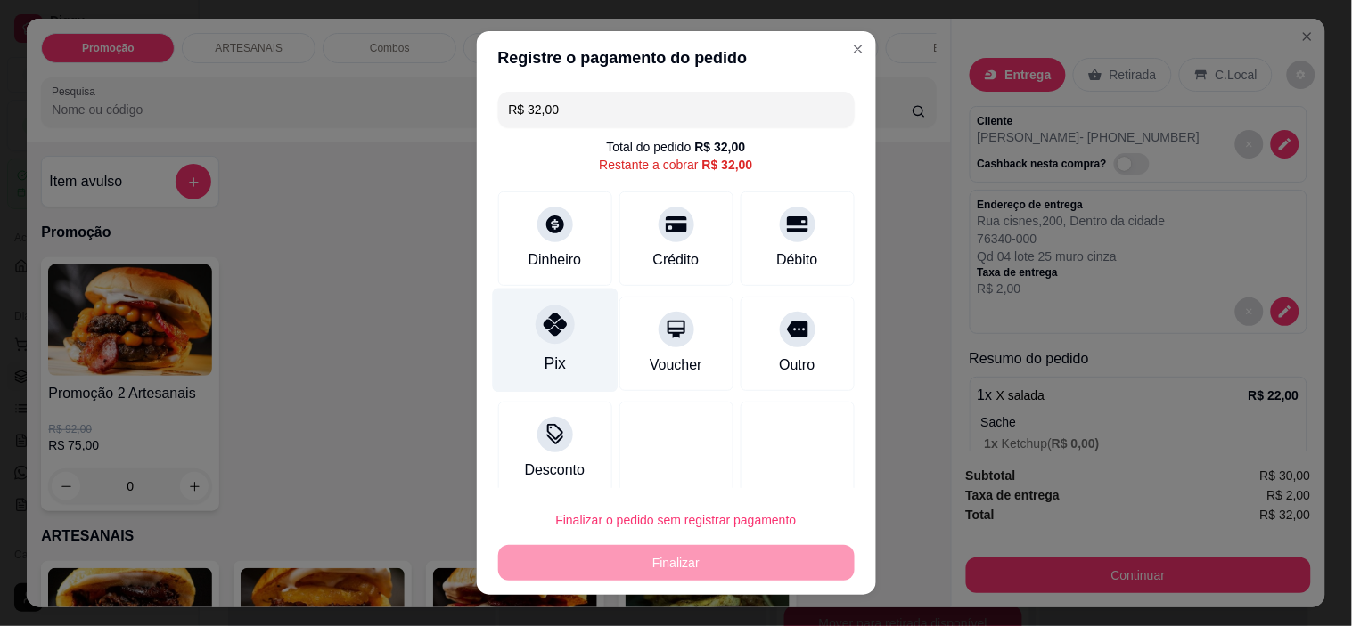
click at [553, 342] on div "Pix" at bounding box center [555, 341] width 126 height 104
type input "R$ 0,00"
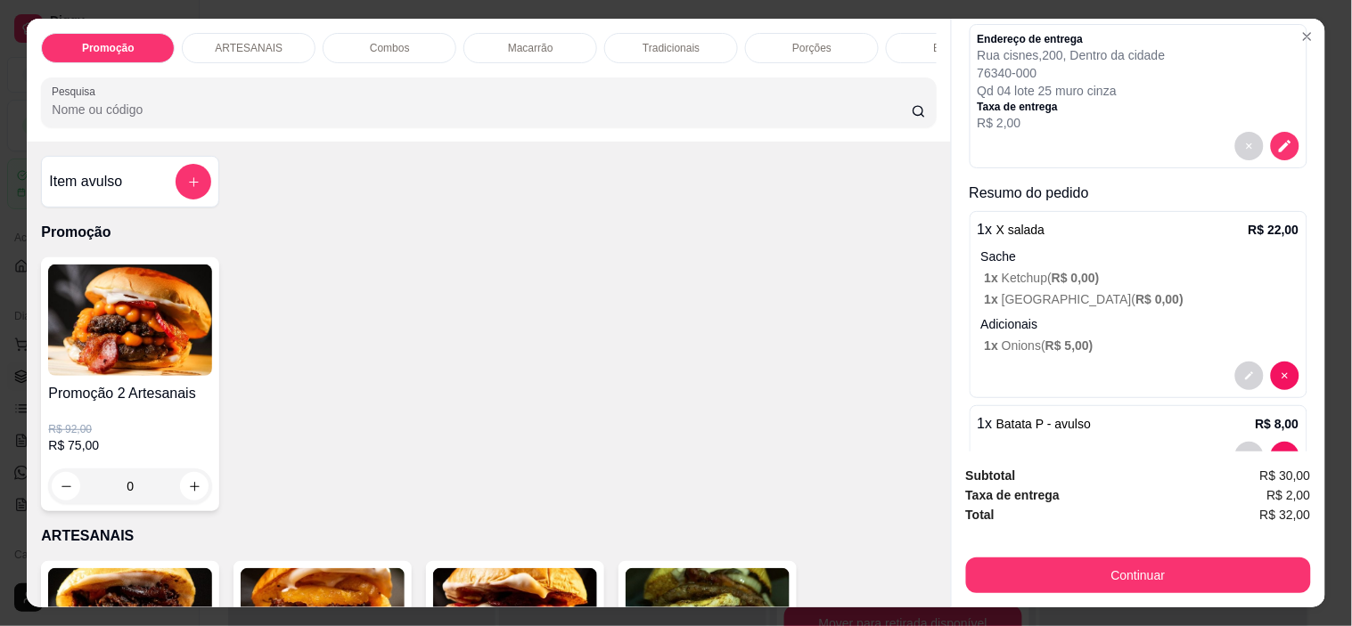
scroll to position [198, 0]
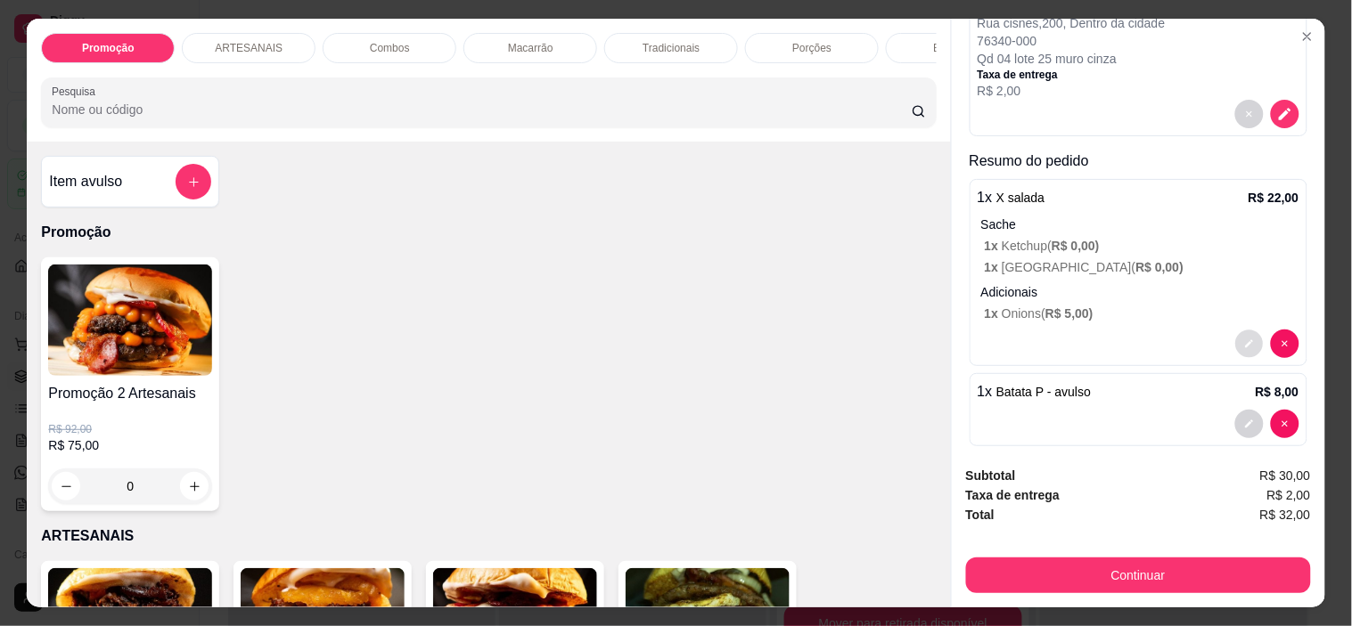
click at [1239, 333] on button "decrease-product-quantity" at bounding box center [1249, 345] width 28 height 28
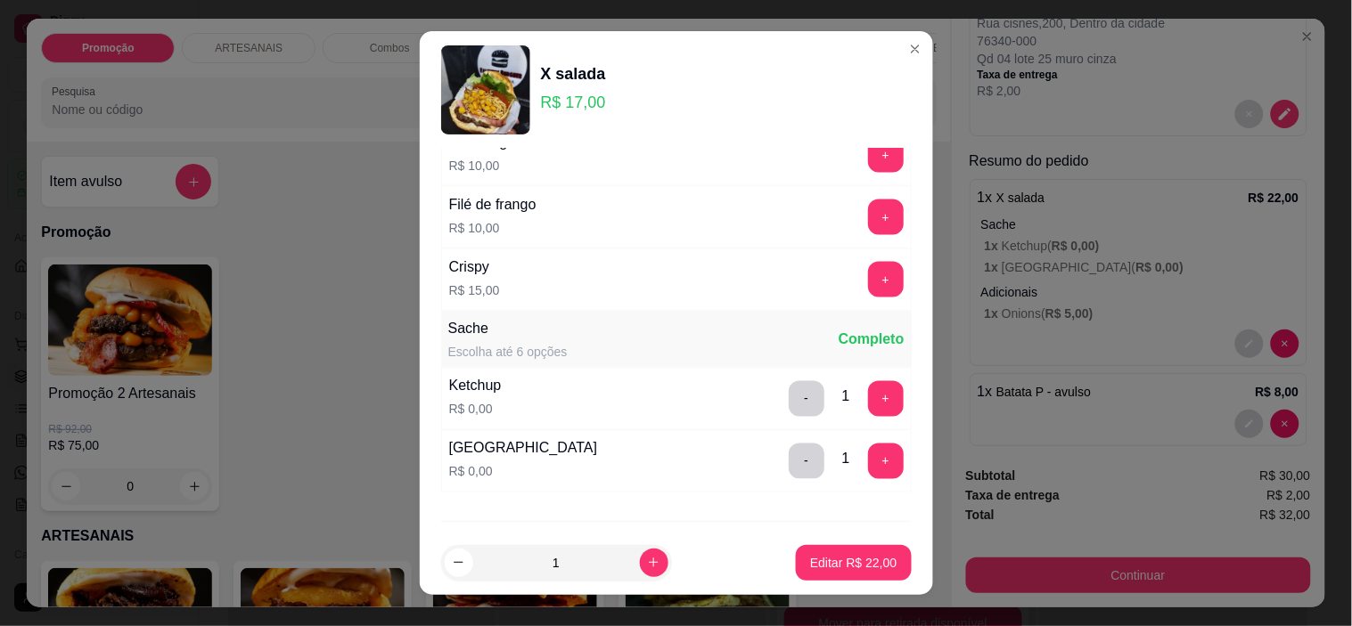
scroll to position [749, 0]
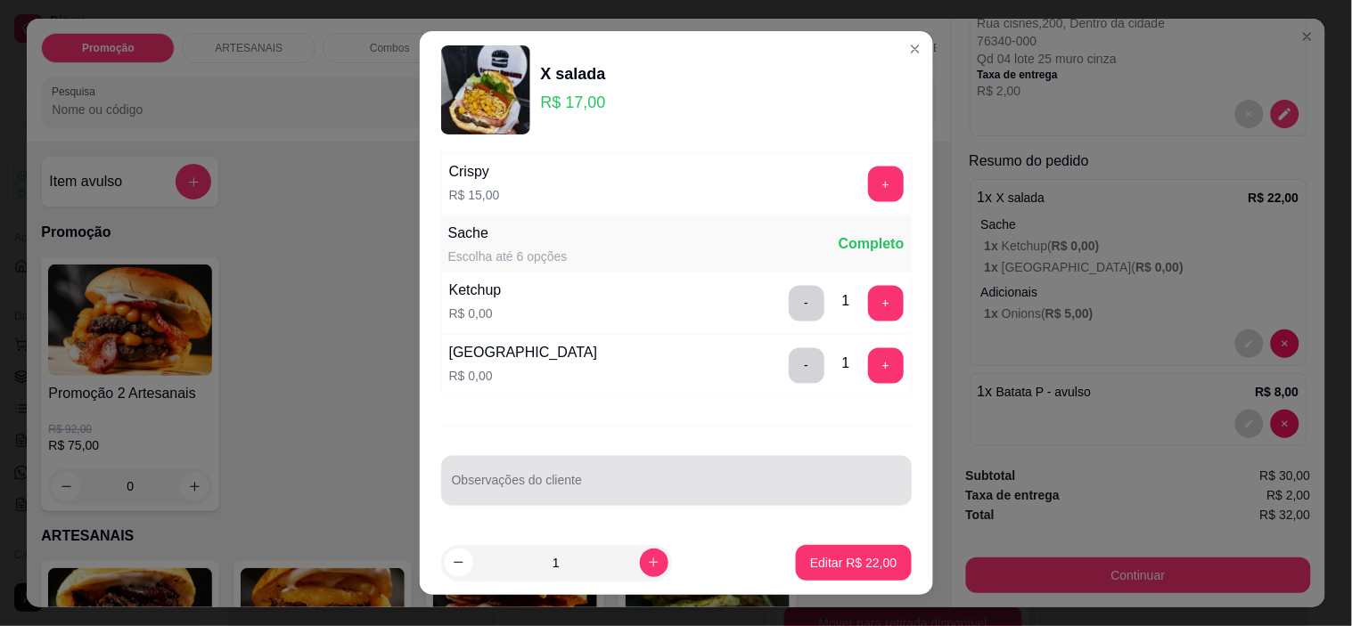
click at [667, 461] on div "Observações do cliente" at bounding box center [676, 481] width 471 height 50
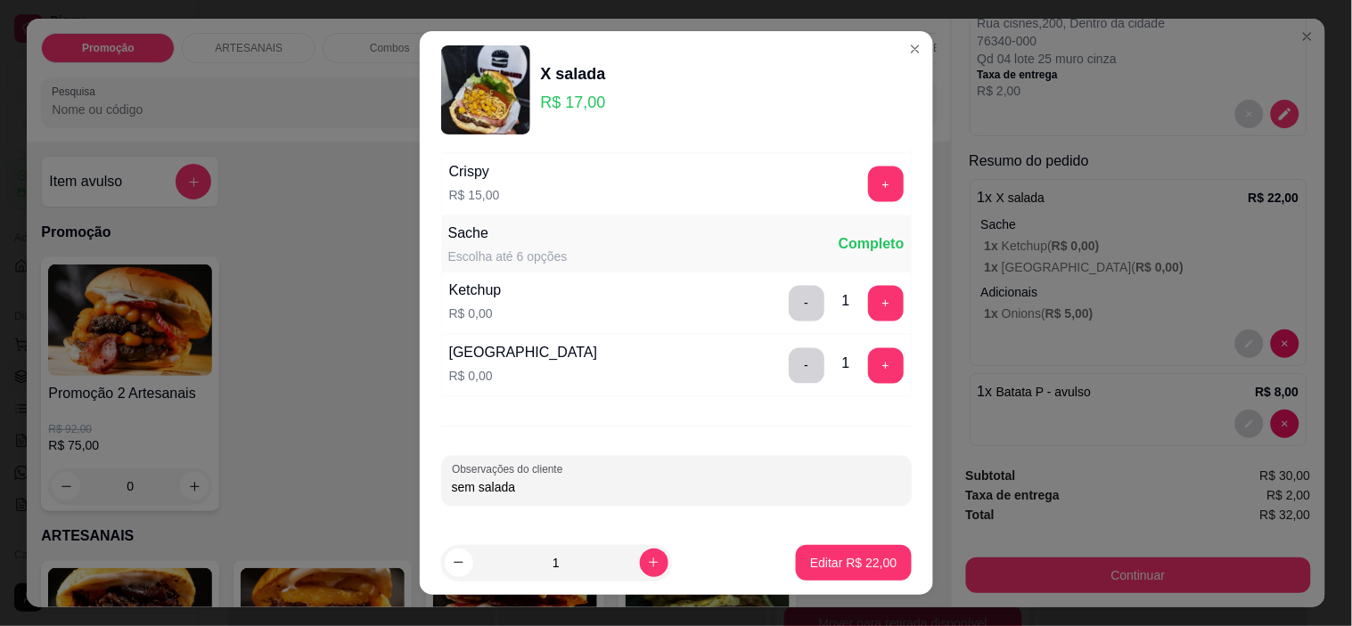
drag, startPoint x: 532, startPoint y: 493, endPoint x: 472, endPoint y: 484, distance: 60.4
click at [472, 484] on input "sem salada" at bounding box center [676, 488] width 449 height 18
type input "sem tomate"
click at [823, 572] on button "Editar R$ 22,00" at bounding box center [853, 563] width 115 height 36
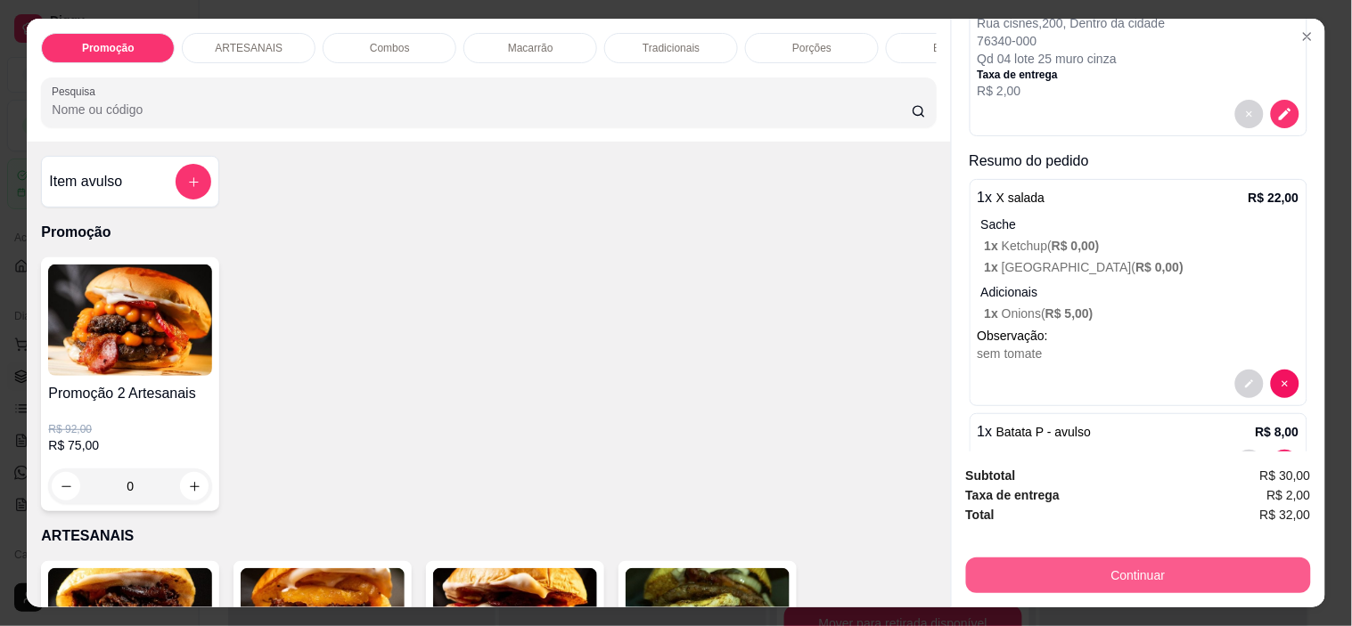
click at [1157, 569] on button "Continuar" at bounding box center [1138, 576] width 345 height 36
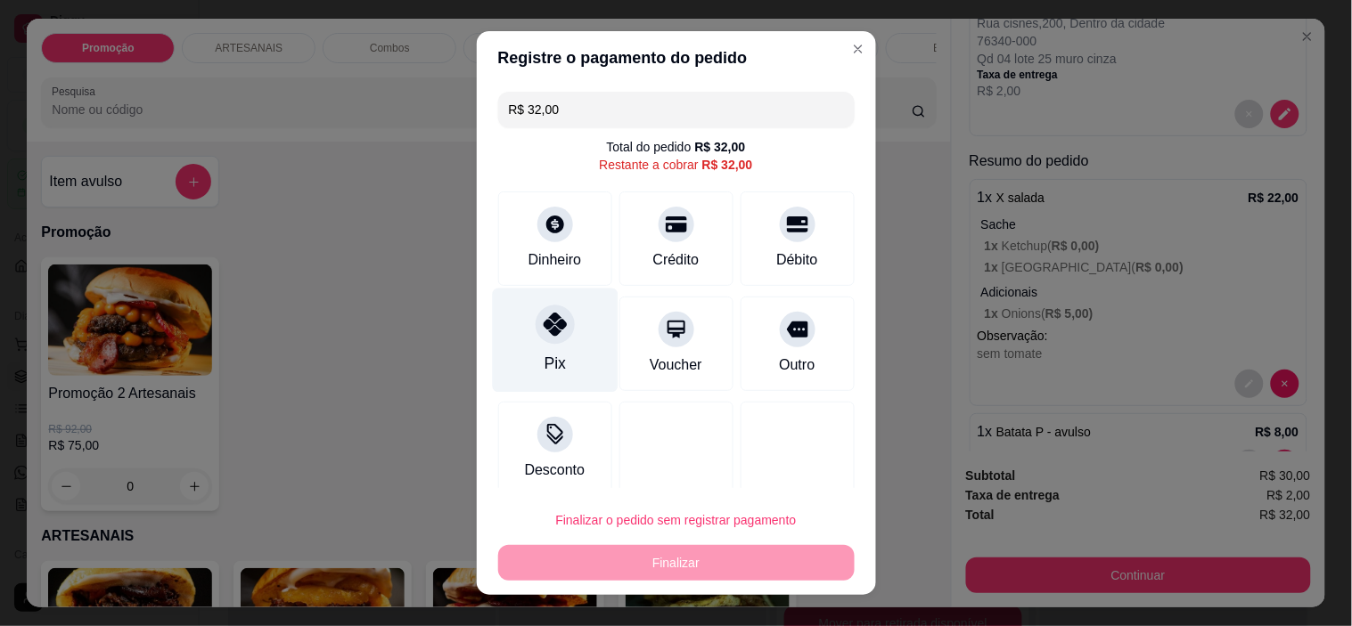
click at [540, 341] on div at bounding box center [555, 325] width 39 height 39
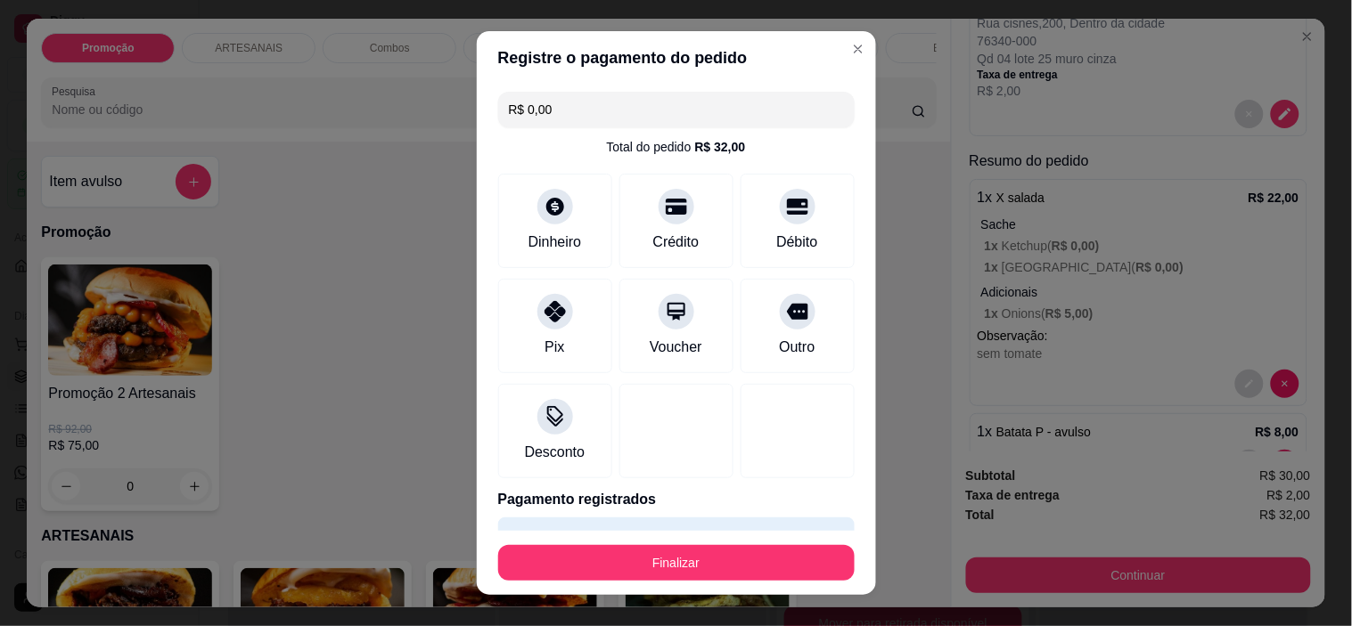
drag, startPoint x: 768, startPoint y: 328, endPoint x: 647, endPoint y: 102, distance: 256.0
click at [647, 99] on input "R$ 0,00" at bounding box center [676, 110] width 335 height 36
click at [546, 315] on icon at bounding box center [554, 306] width 23 height 23
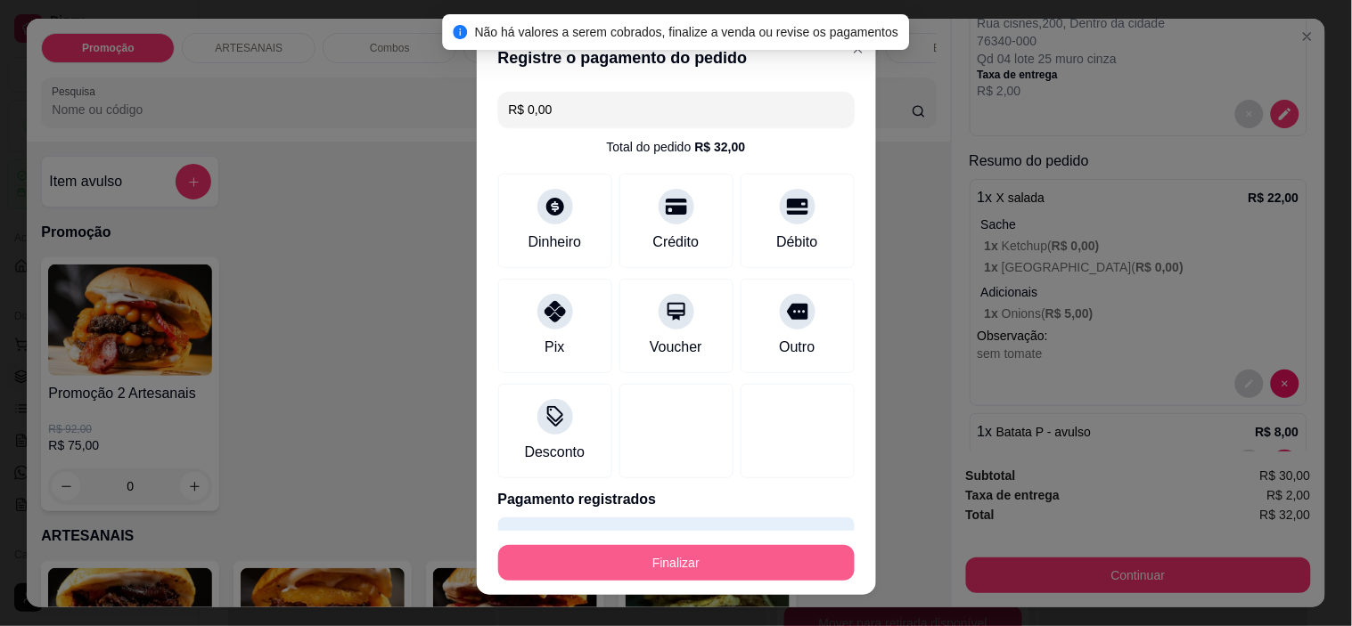
click at [655, 574] on button "Finalizar" at bounding box center [676, 563] width 356 height 36
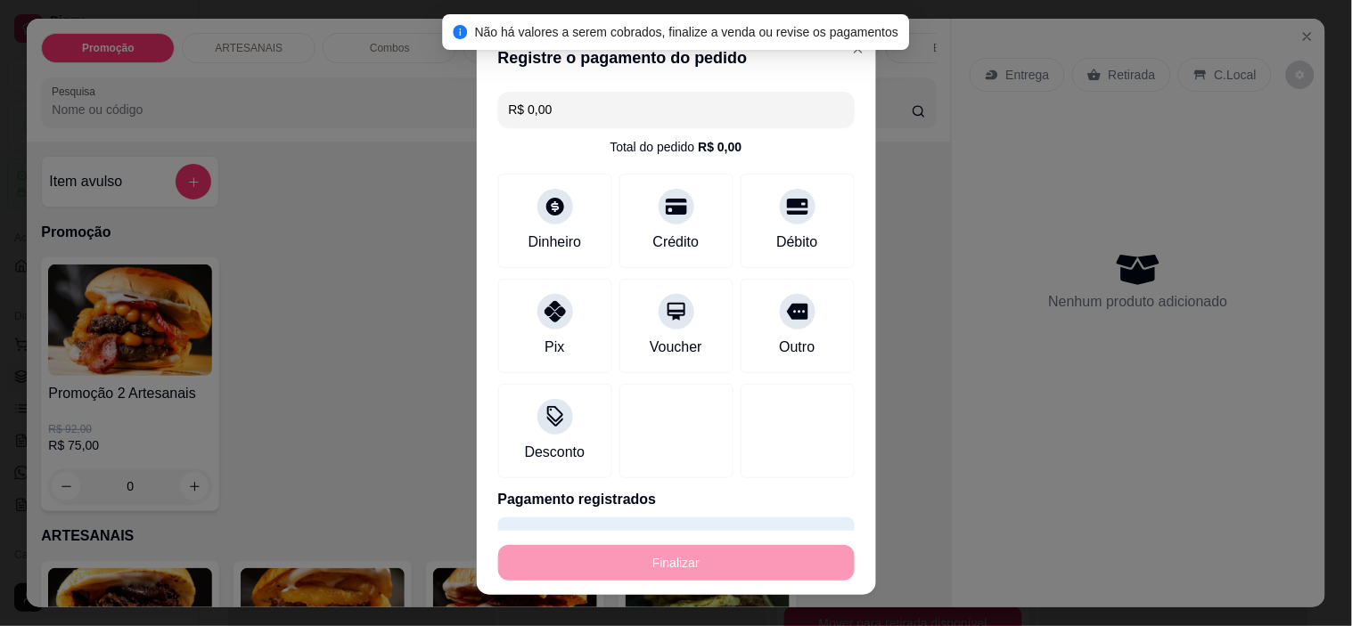
type input "-R$ 32,00"
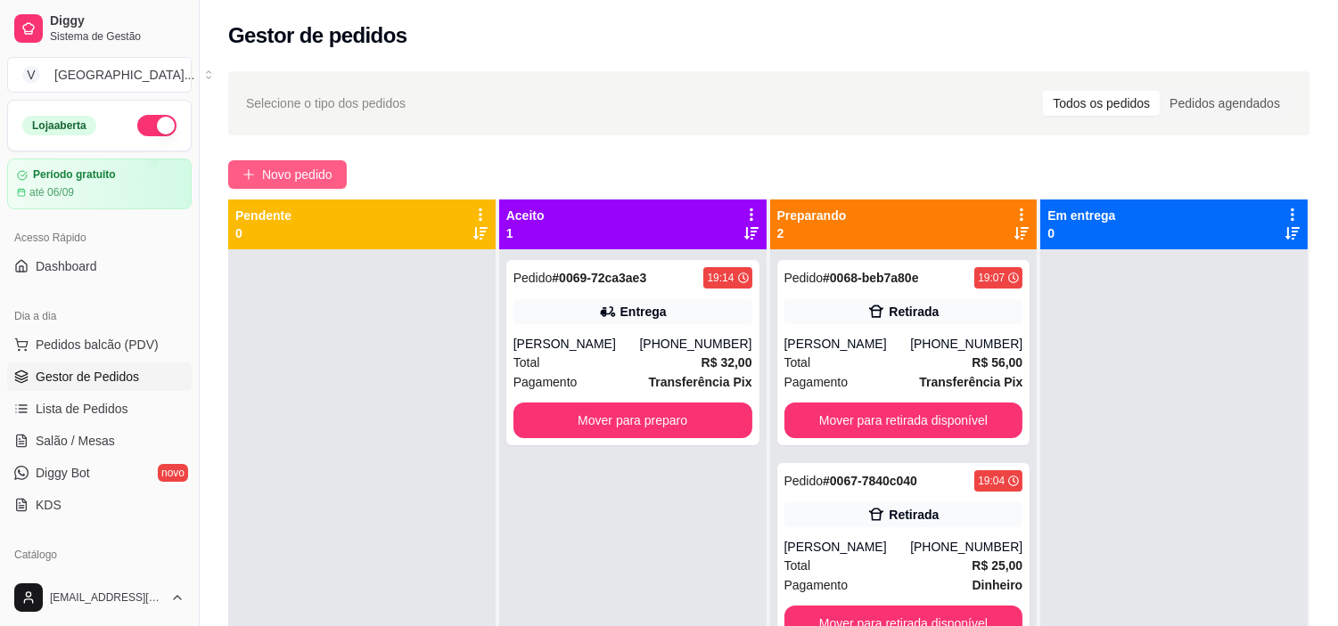
click at [321, 172] on span "Novo pedido" at bounding box center [297, 175] width 70 height 20
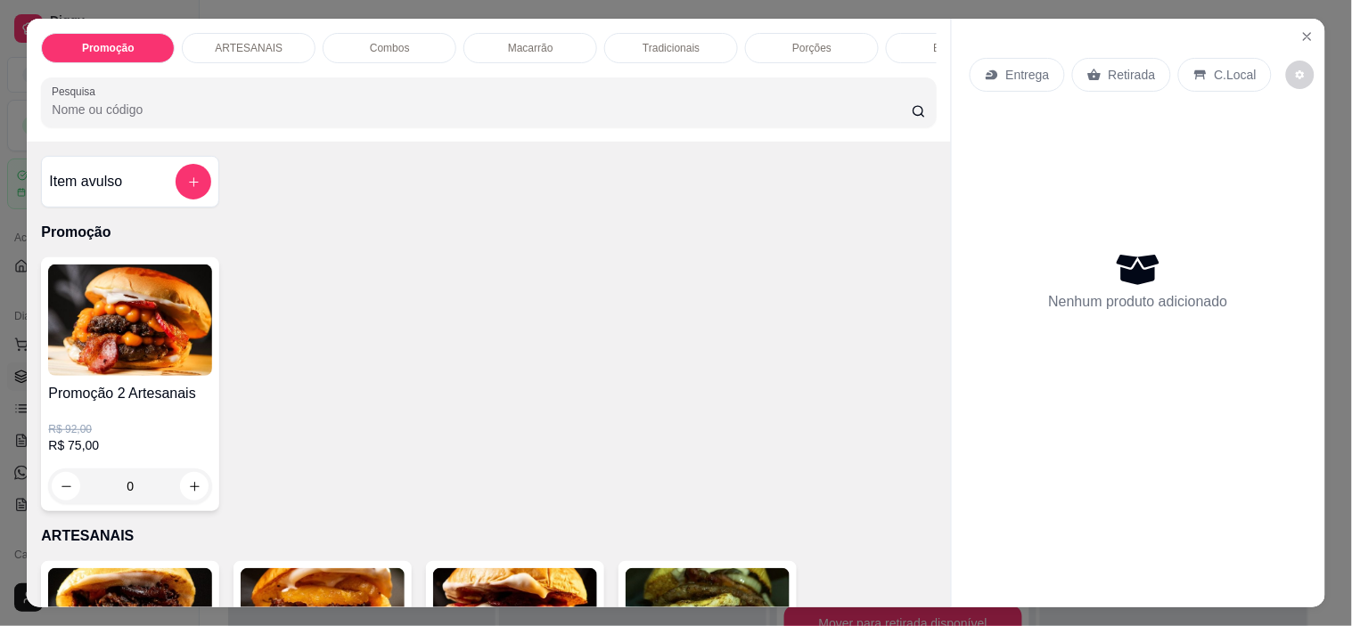
click at [1138, 66] on p "Retirada" at bounding box center [1132, 75] width 47 height 18
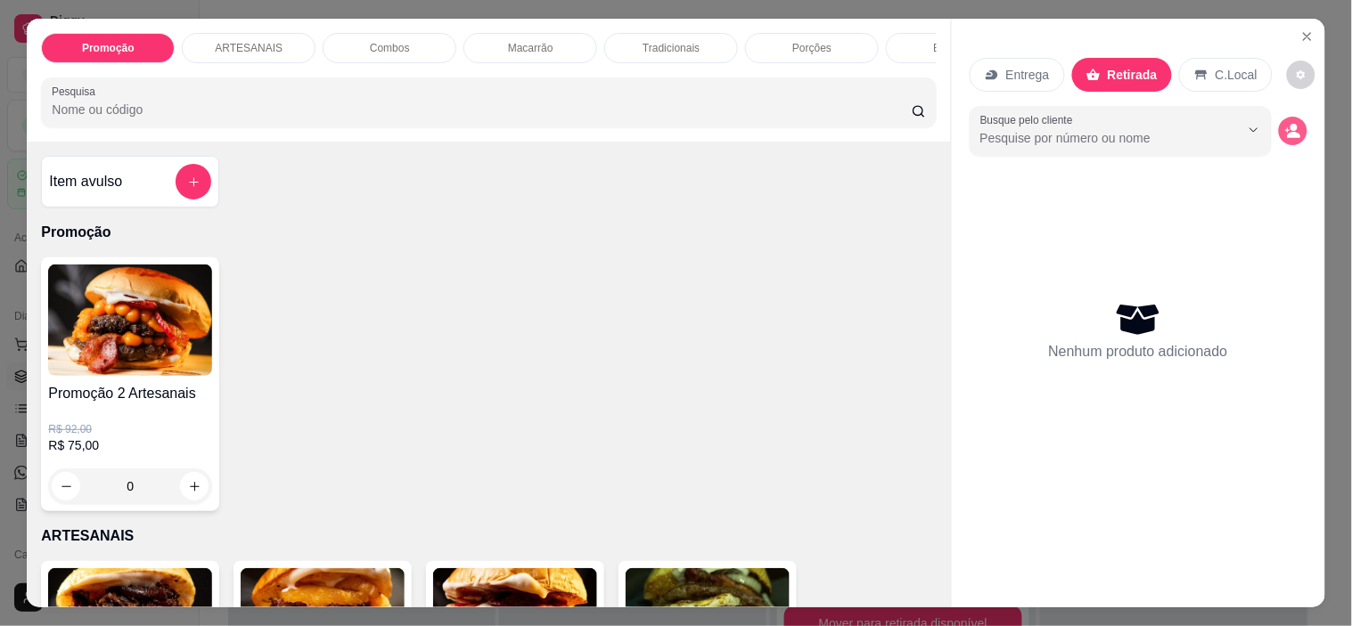
click at [1294, 119] on button "decrease-product-quantity" at bounding box center [1293, 131] width 29 height 29
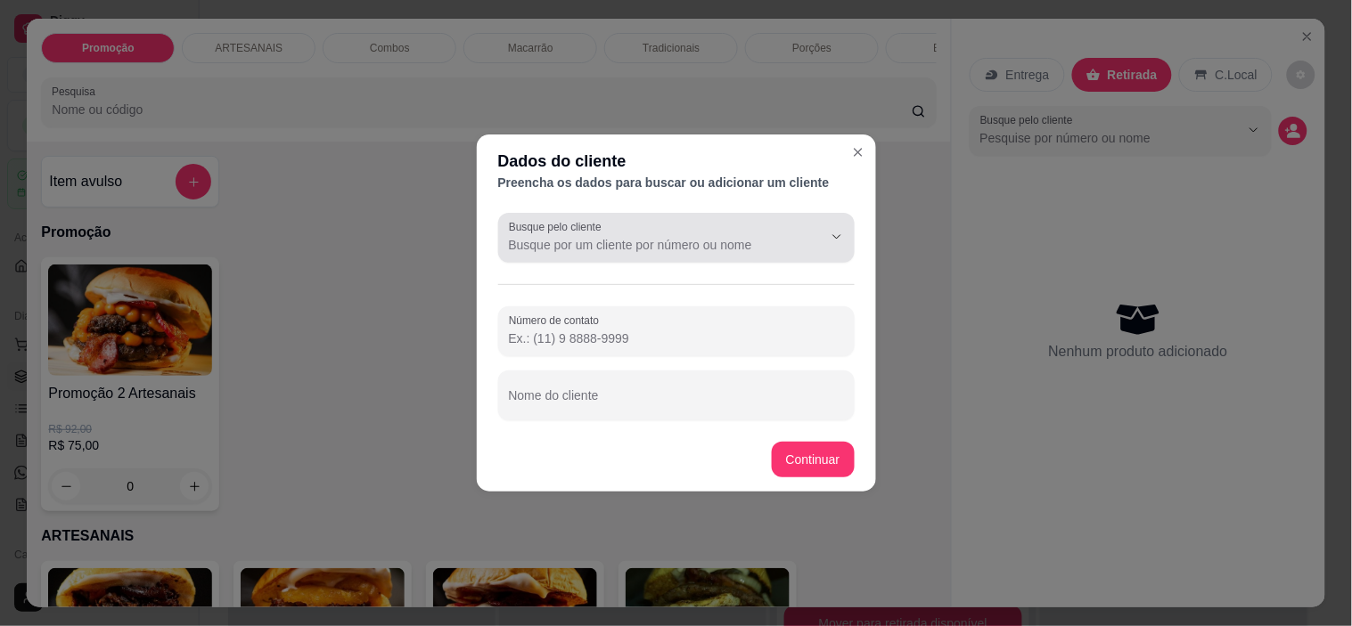
click at [750, 253] on div at bounding box center [676, 238] width 335 height 36
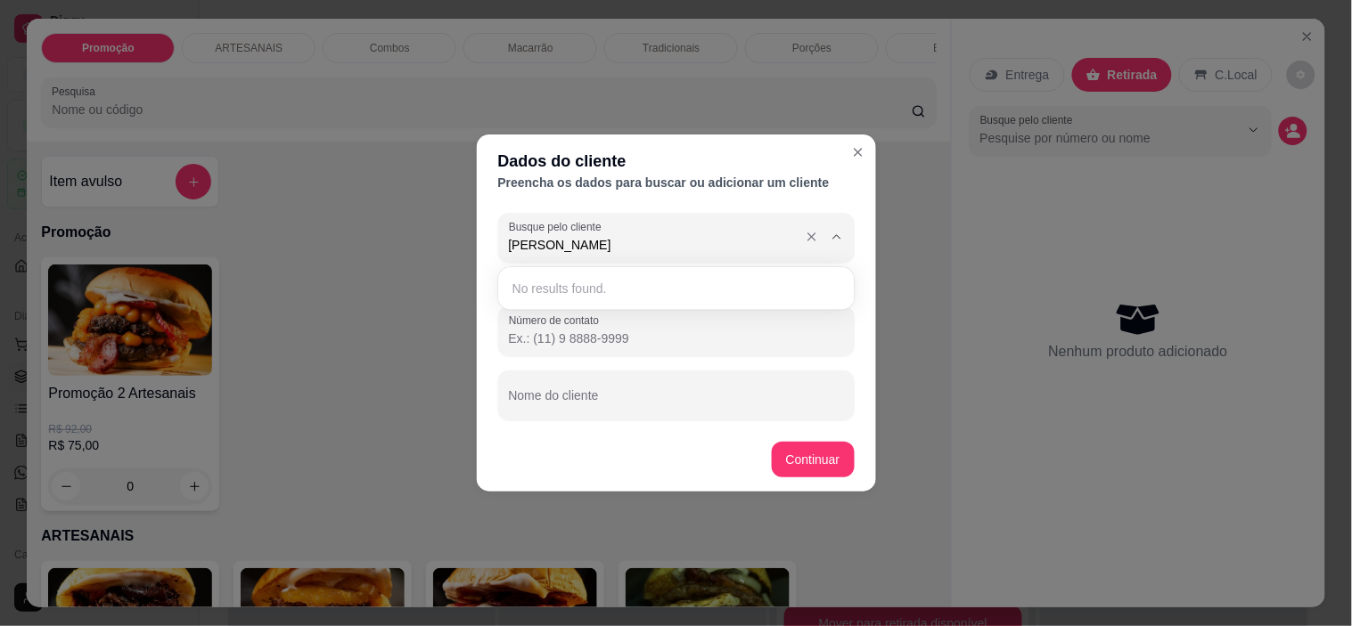
type input "[PERSON_NAME]"
click at [858, 155] on icon "Close" at bounding box center [858, 152] width 14 height 14
click at [851, 158] on icon "Close" at bounding box center [858, 152] width 14 height 14
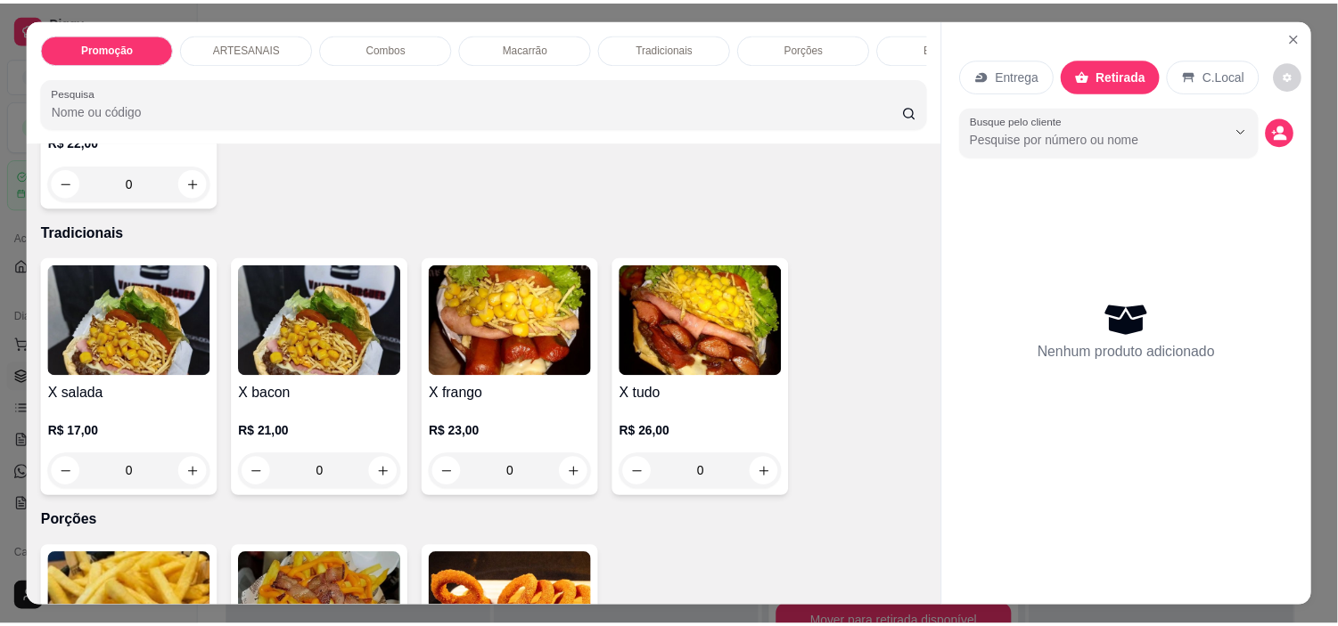
scroll to position [1682, 0]
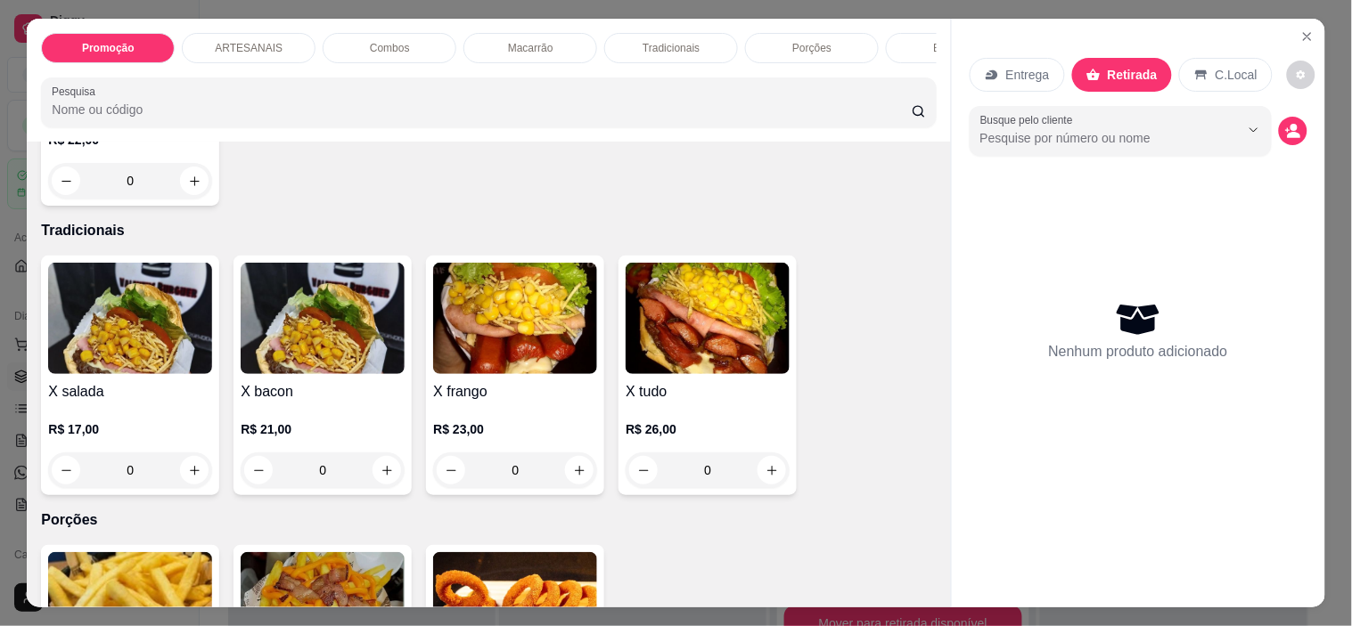
click at [193, 476] on div "0" at bounding box center [130, 471] width 164 height 36
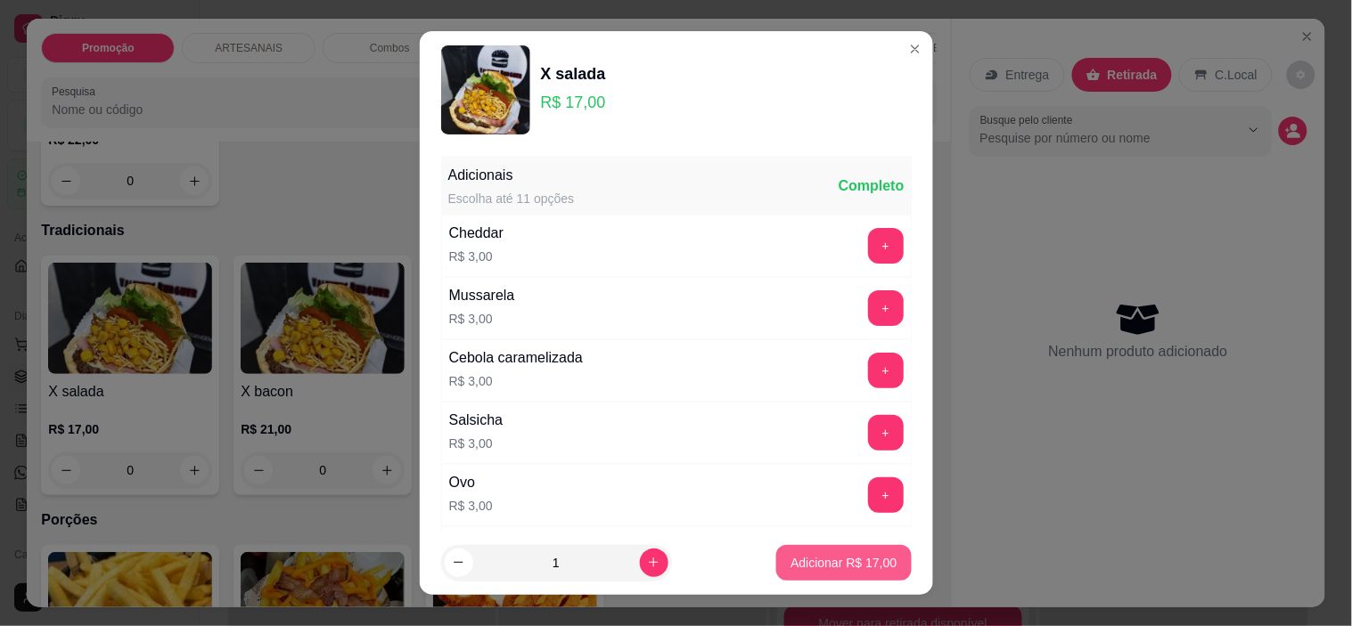
click at [812, 550] on button "Adicionar R$ 17,00" at bounding box center [843, 563] width 135 height 36
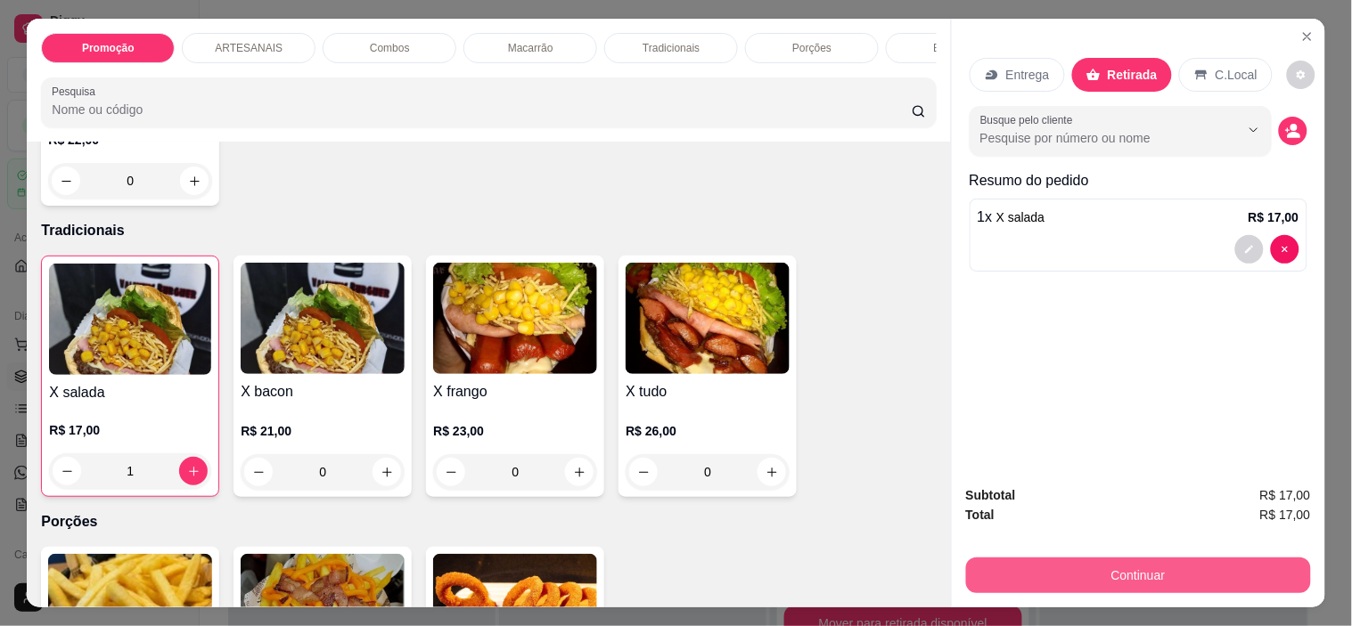
click at [1245, 562] on button "Continuar" at bounding box center [1138, 576] width 345 height 36
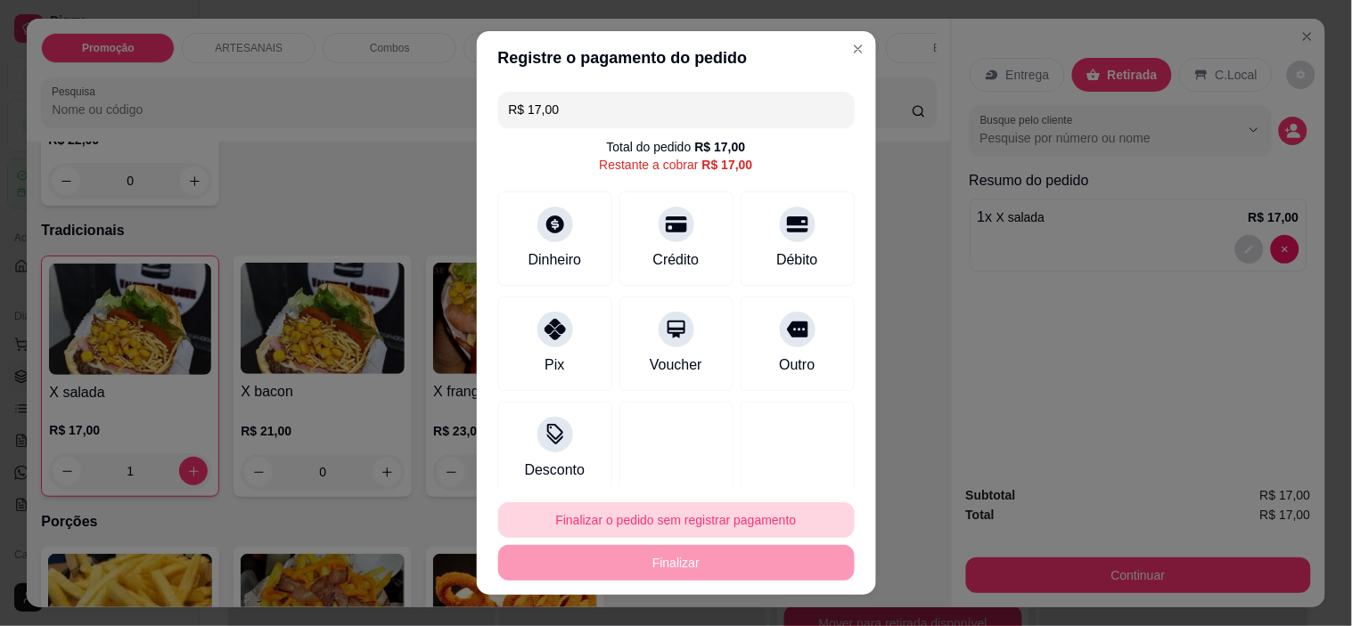
click at [569, 513] on button "Finalizar o pedido sem registrar pagamento" at bounding box center [676, 521] width 356 height 36
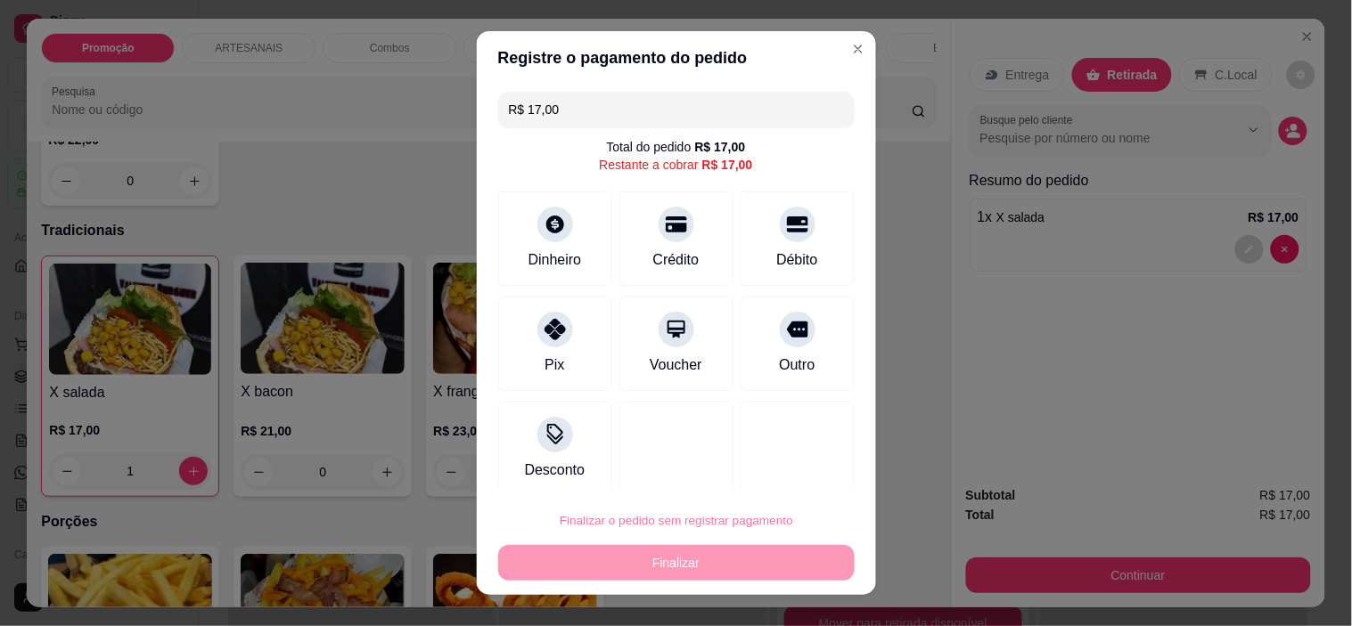
click at [784, 469] on button "Confirmar" at bounding box center [779, 469] width 63 height 27
type input "0"
type input "R$ 0,00"
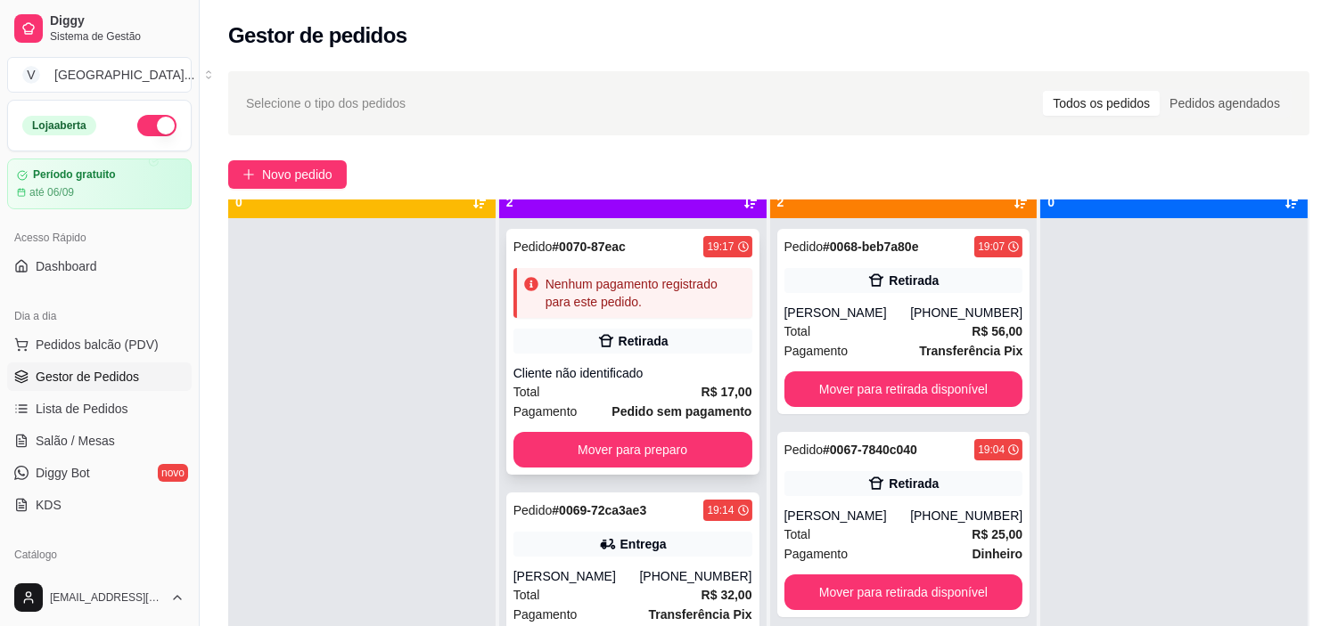
scroll to position [49, 0]
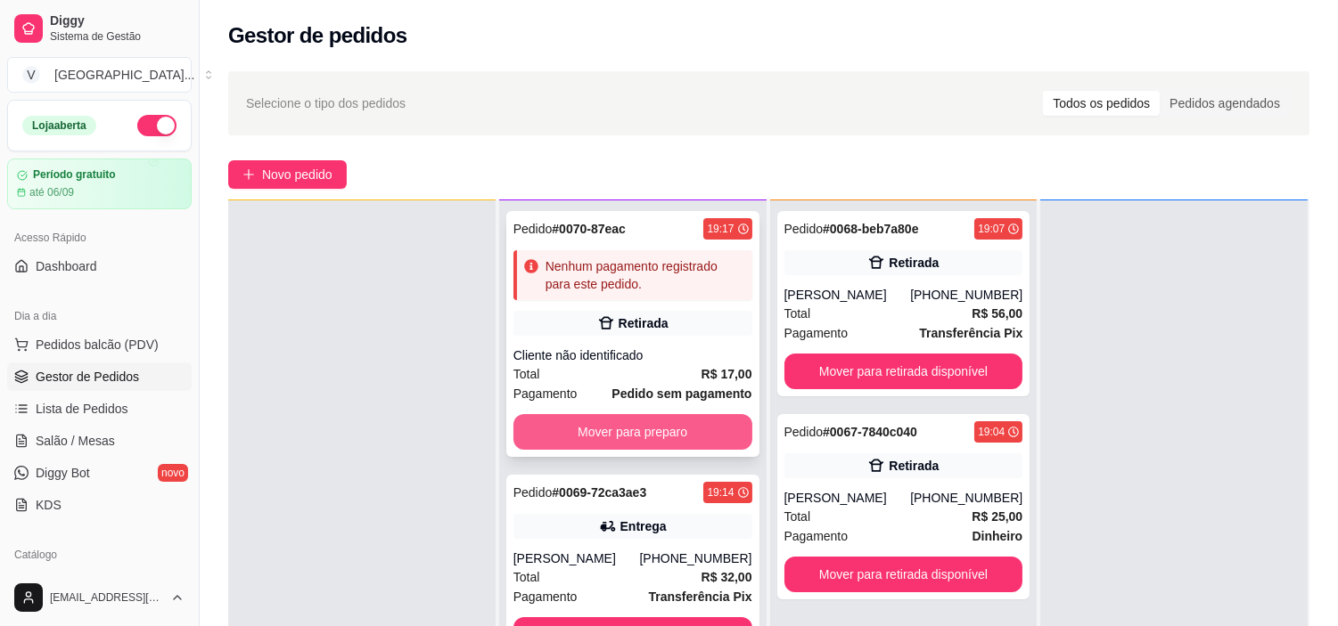
click at [613, 430] on button "Mover para preparo" at bounding box center [632, 432] width 239 height 36
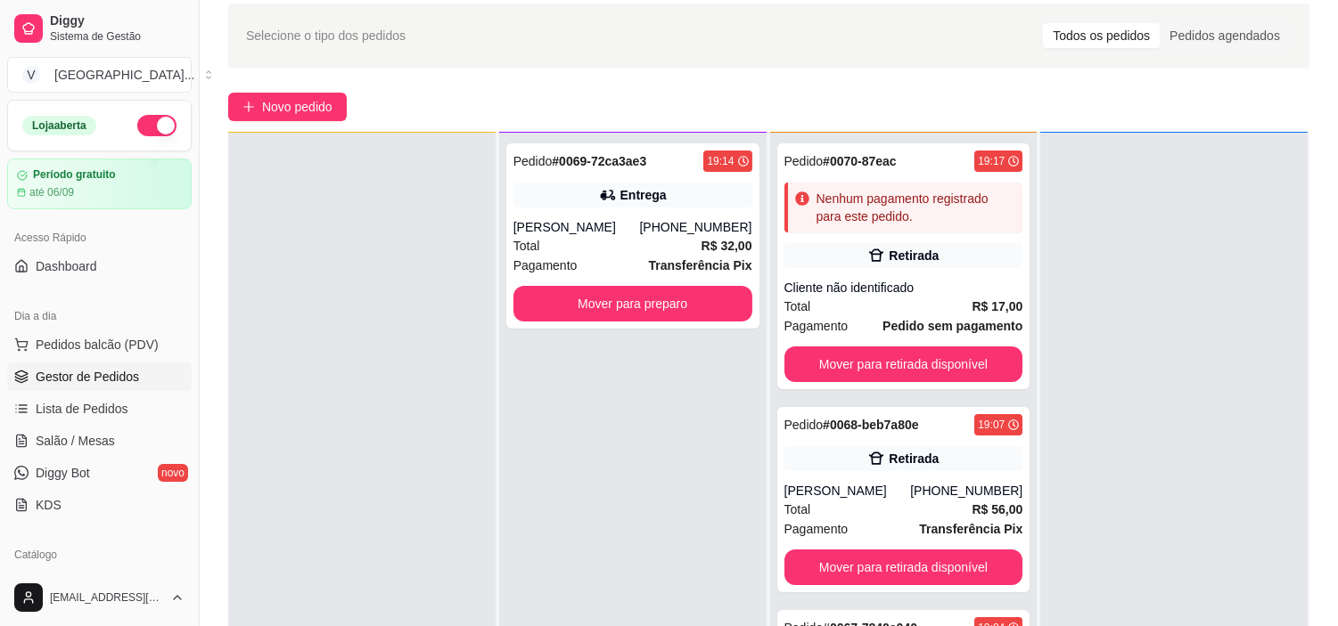
scroll to position [99, 0]
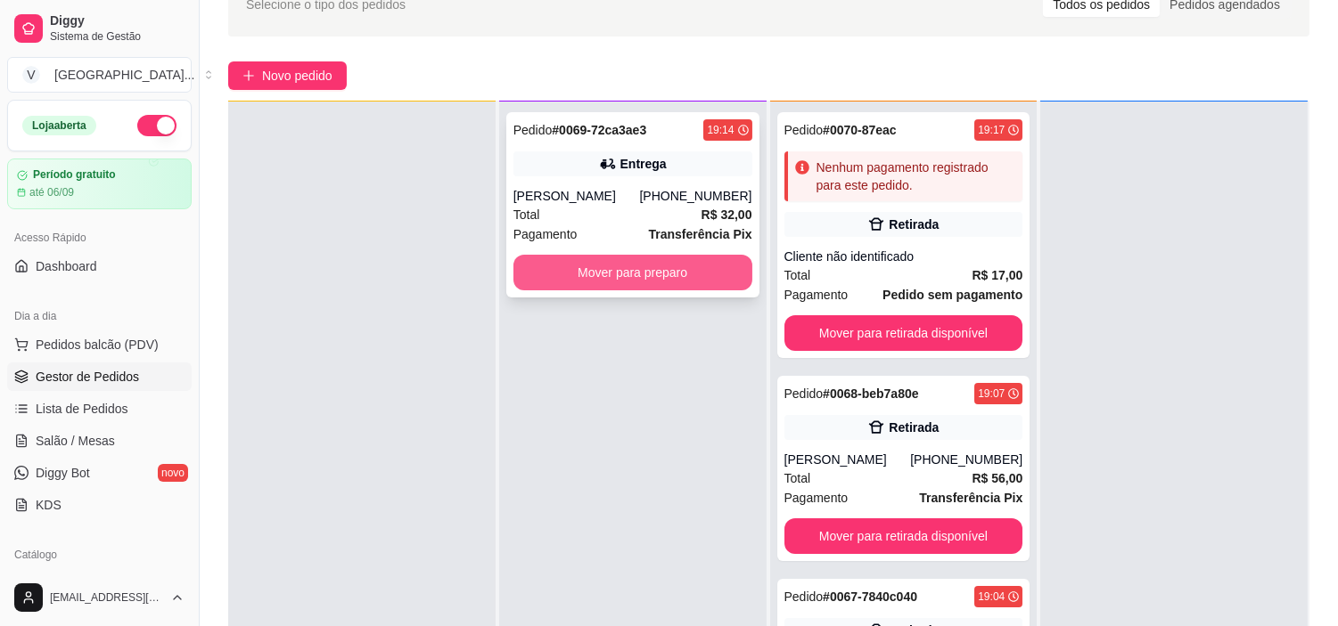
click at [634, 289] on button "Mover para preparo" at bounding box center [632, 273] width 239 height 36
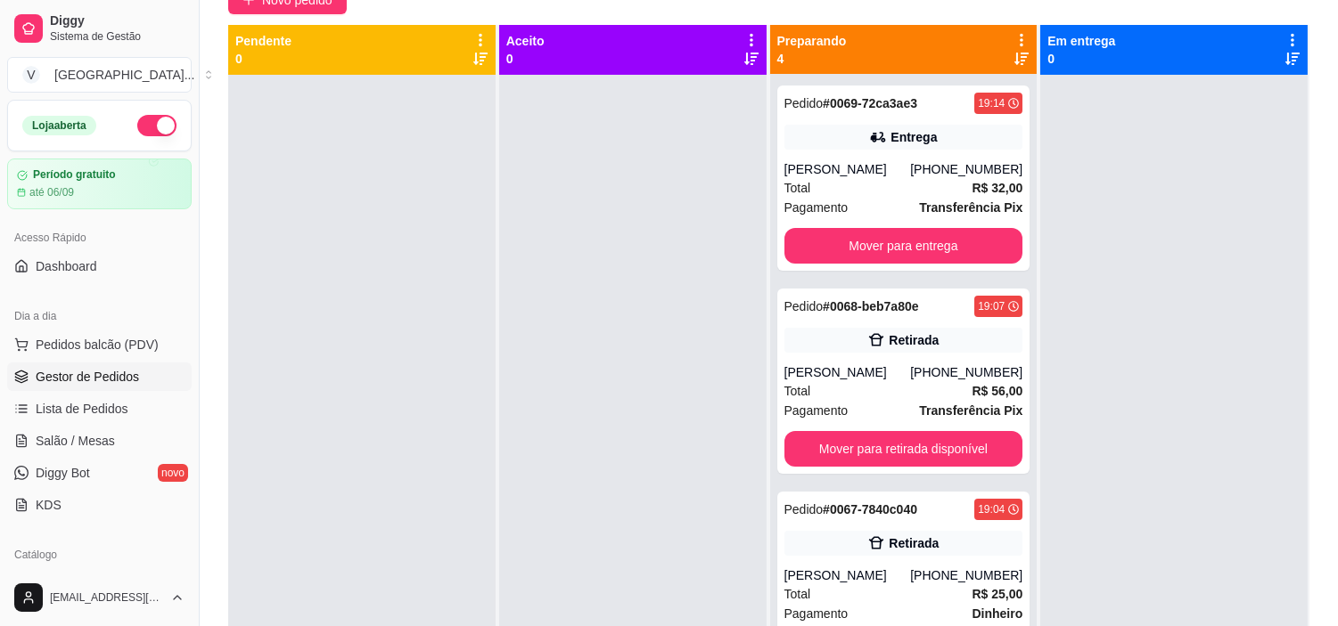
scroll to position [0, 0]
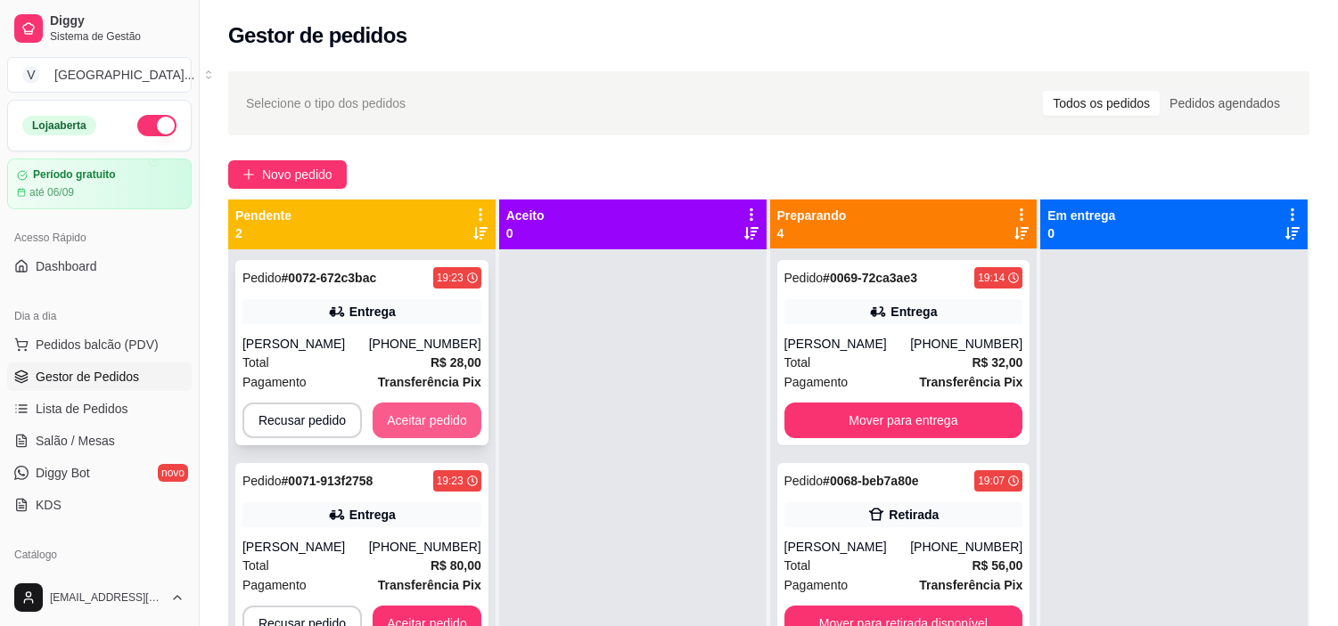
click at [414, 430] on button "Aceitar pedido" at bounding box center [427, 421] width 109 height 36
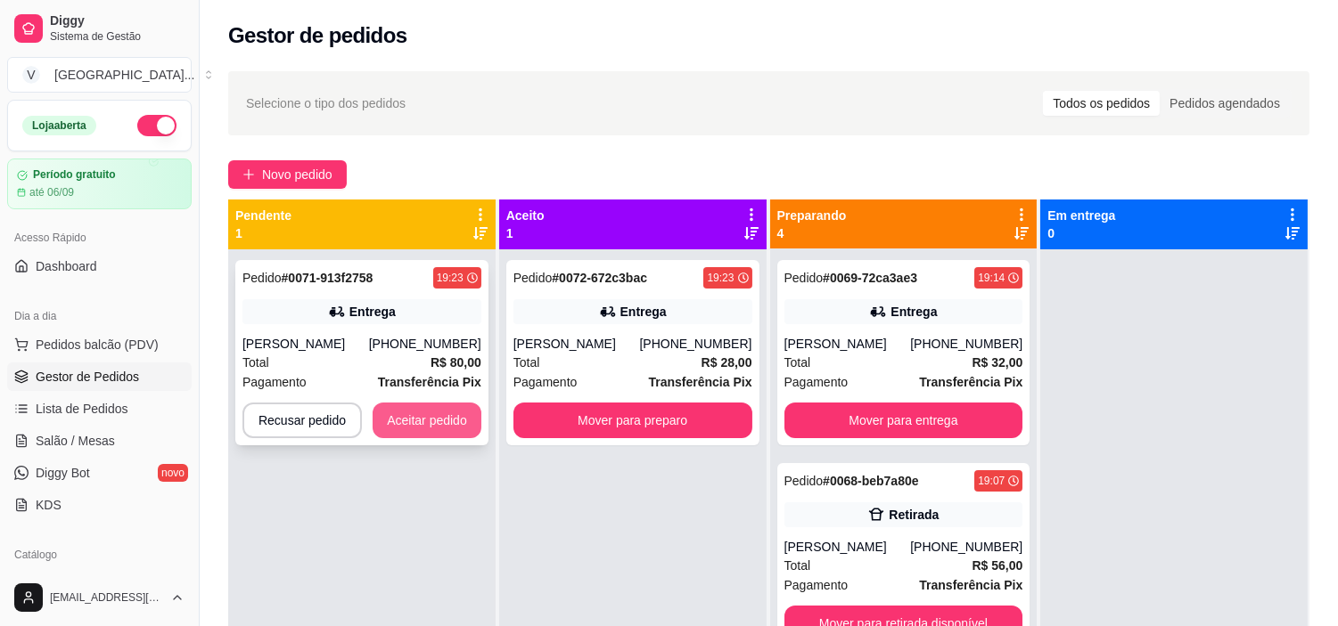
click at [411, 426] on button "Aceitar pedido" at bounding box center [427, 421] width 109 height 36
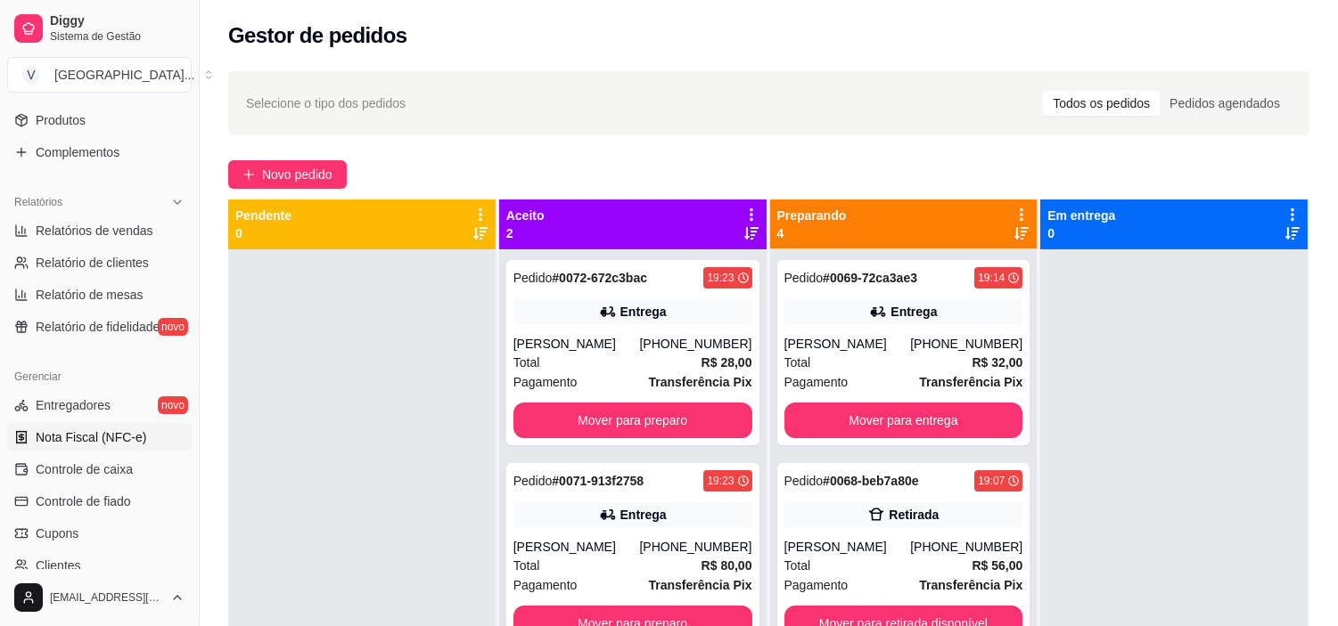
scroll to position [495, 0]
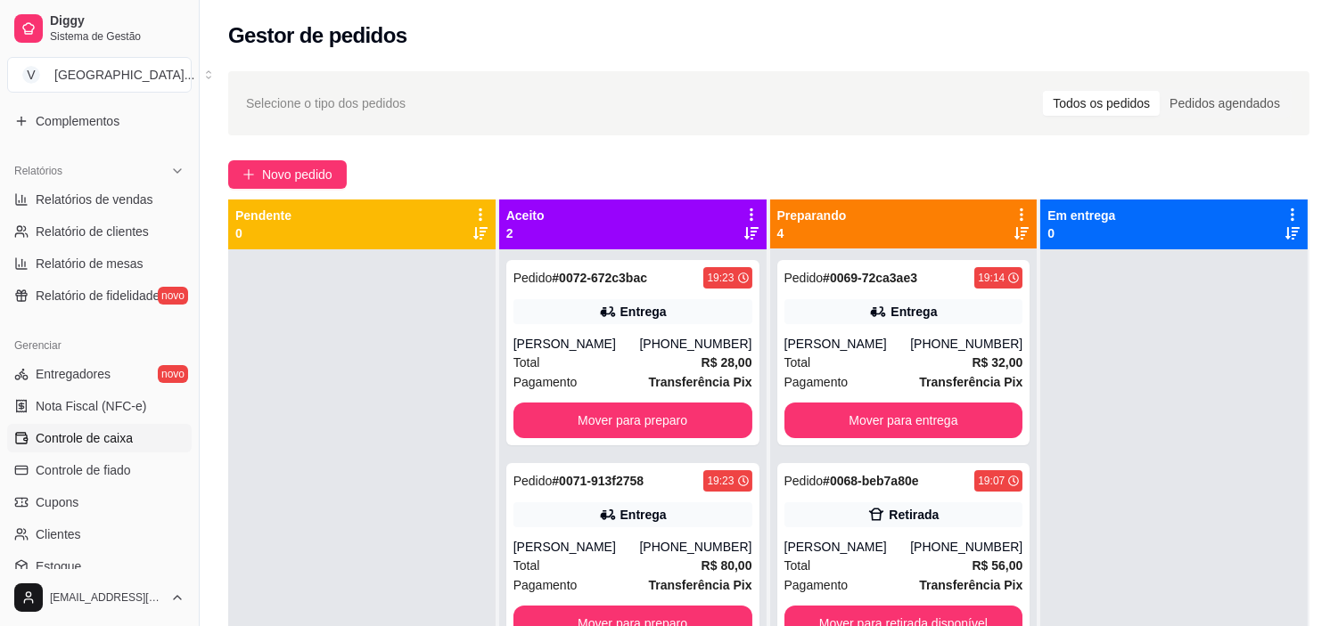
click at [119, 442] on span "Controle de caixa" at bounding box center [84, 439] width 97 height 18
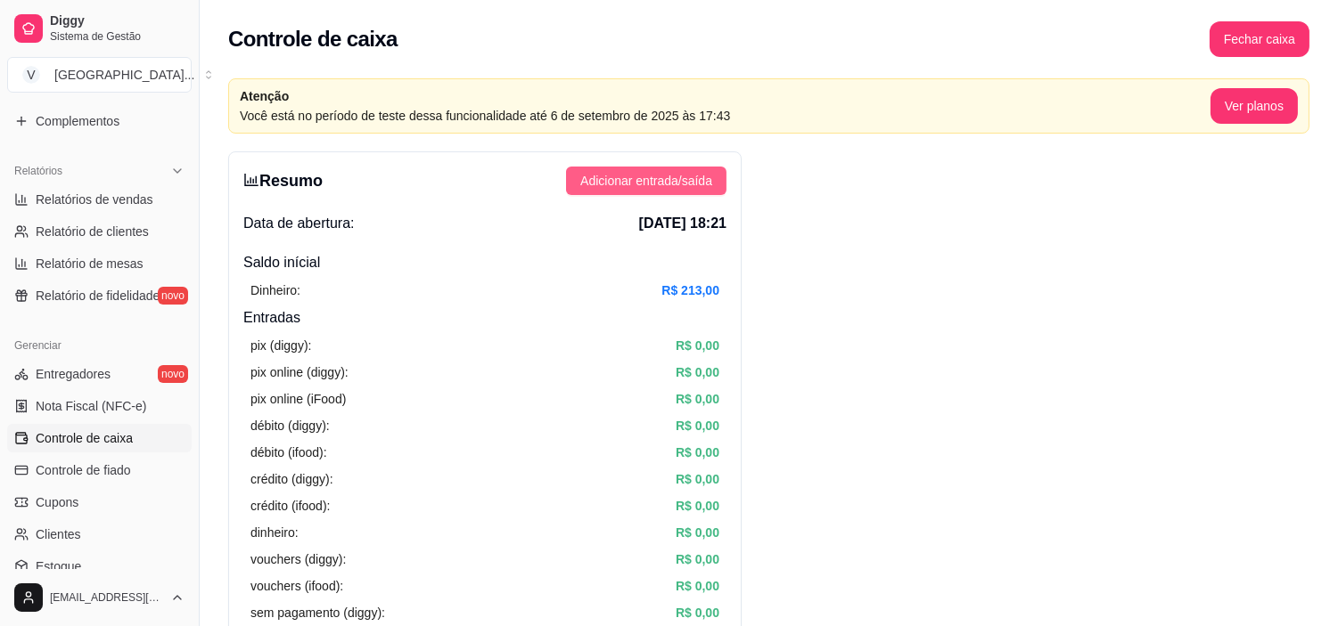
click at [690, 183] on span "Adicionar entrada/saída" at bounding box center [646, 181] width 132 height 20
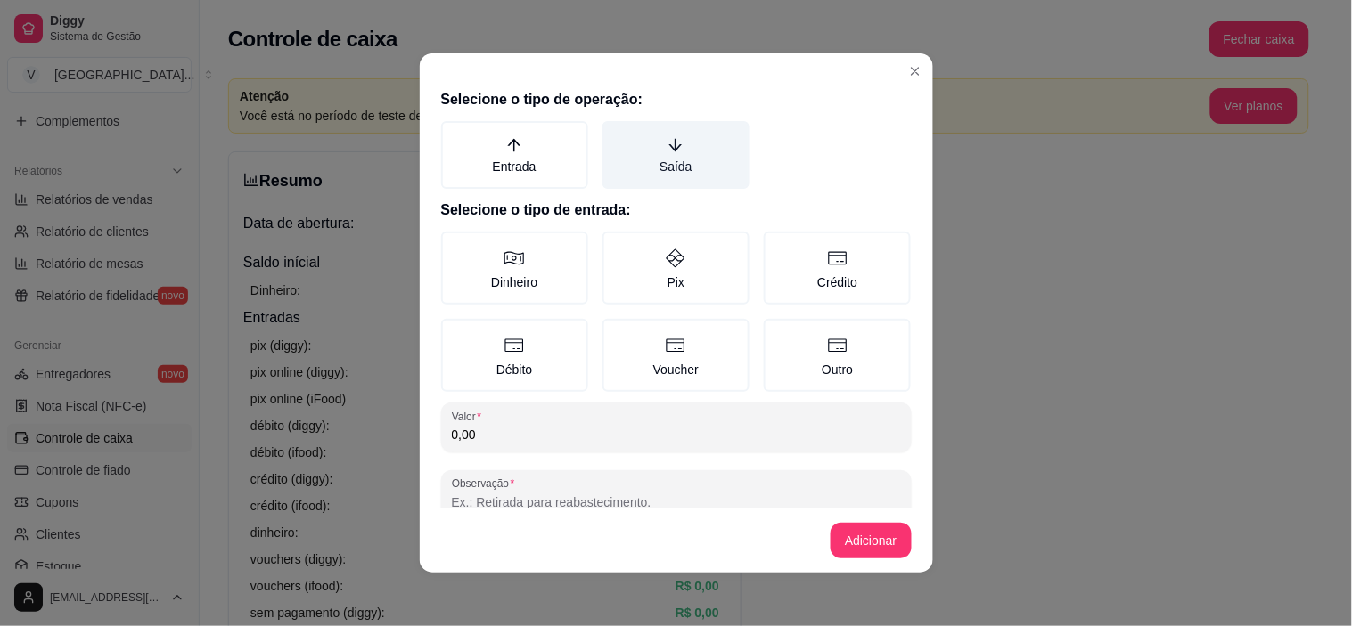
click at [643, 157] on label "Saída" at bounding box center [675, 155] width 147 height 68
click at [616, 135] on button "Saída" at bounding box center [609, 127] width 14 height 14
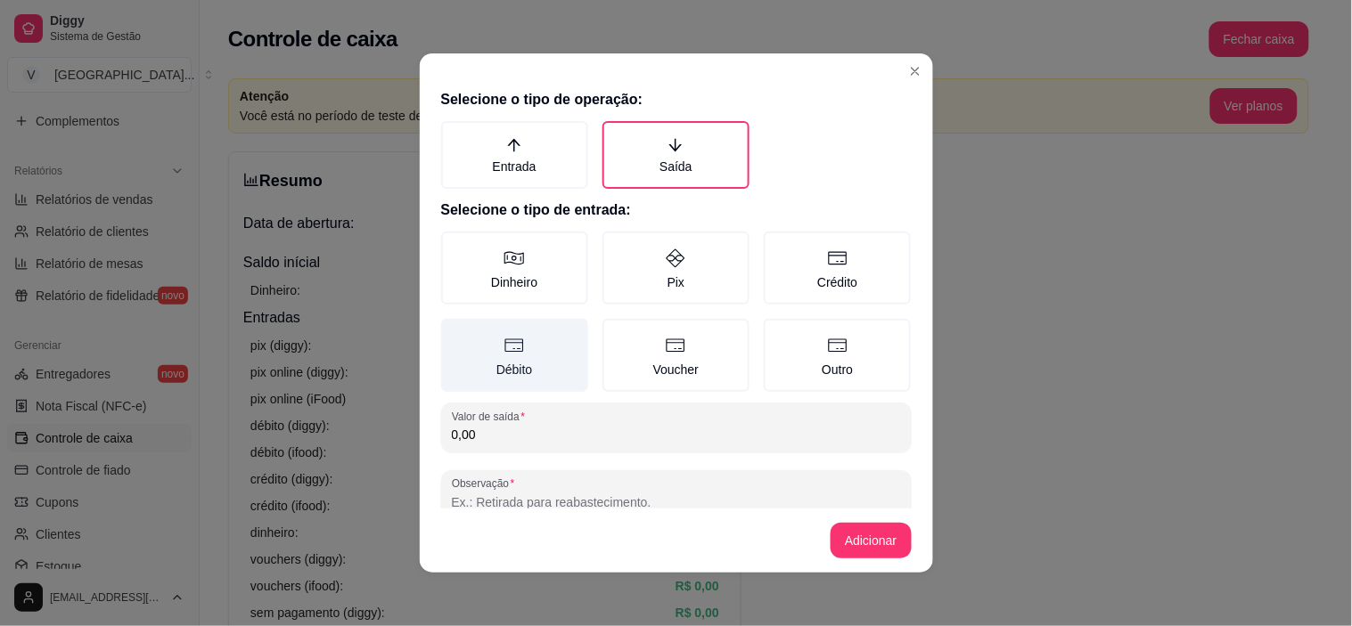
click at [545, 335] on label "Débito" at bounding box center [514, 355] width 147 height 73
click at [454, 332] on button "Débito" at bounding box center [447, 325] width 14 height 14
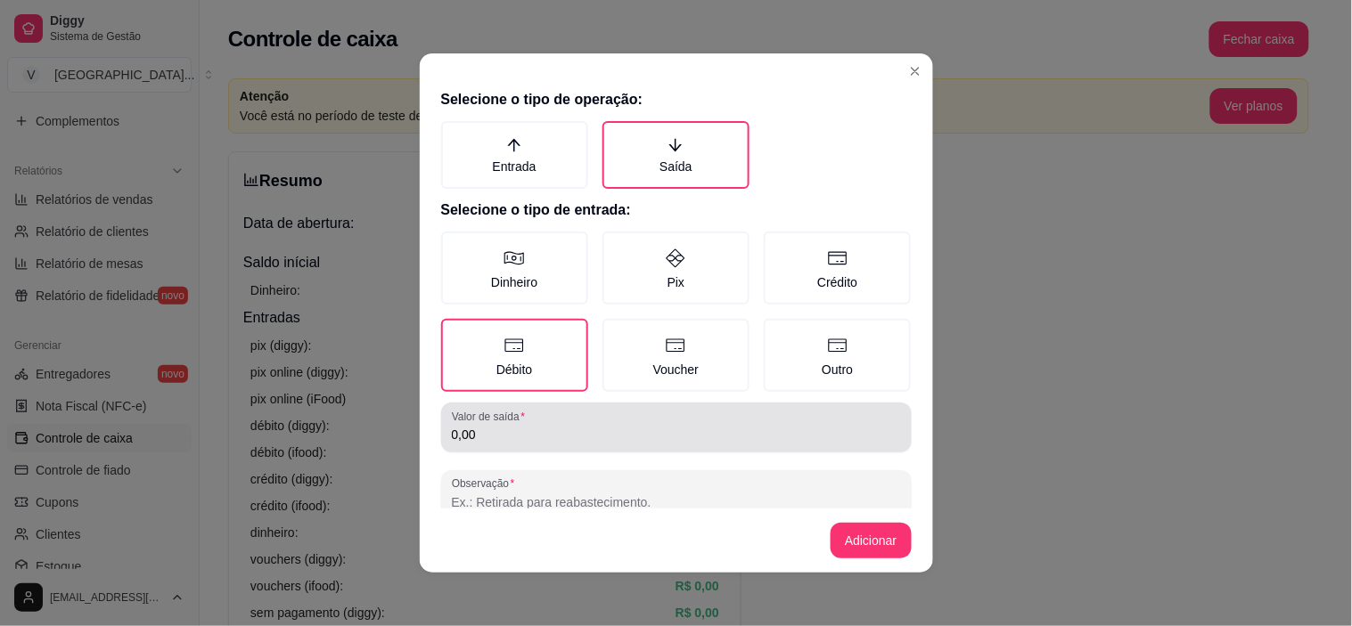
click at [536, 447] on div "Valor de saída 0,00" at bounding box center [676, 428] width 471 height 50
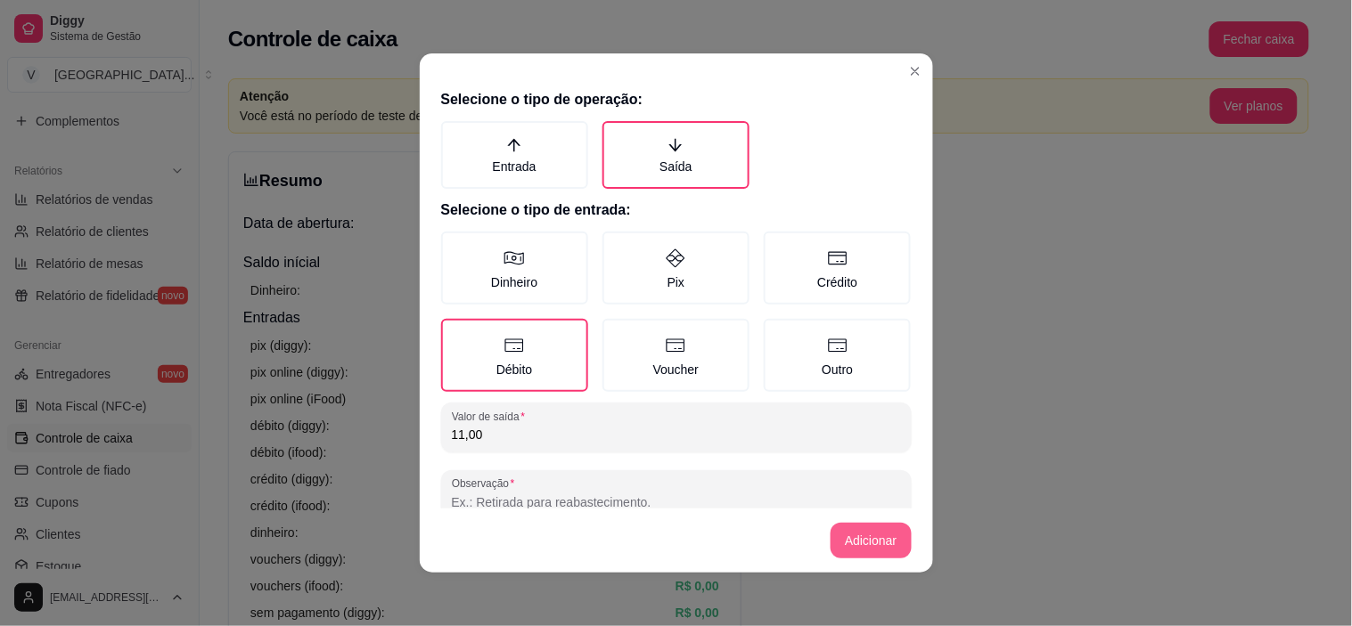
type input "11,00"
click at [868, 536] on button "Adicionar" at bounding box center [871, 541] width 80 height 36
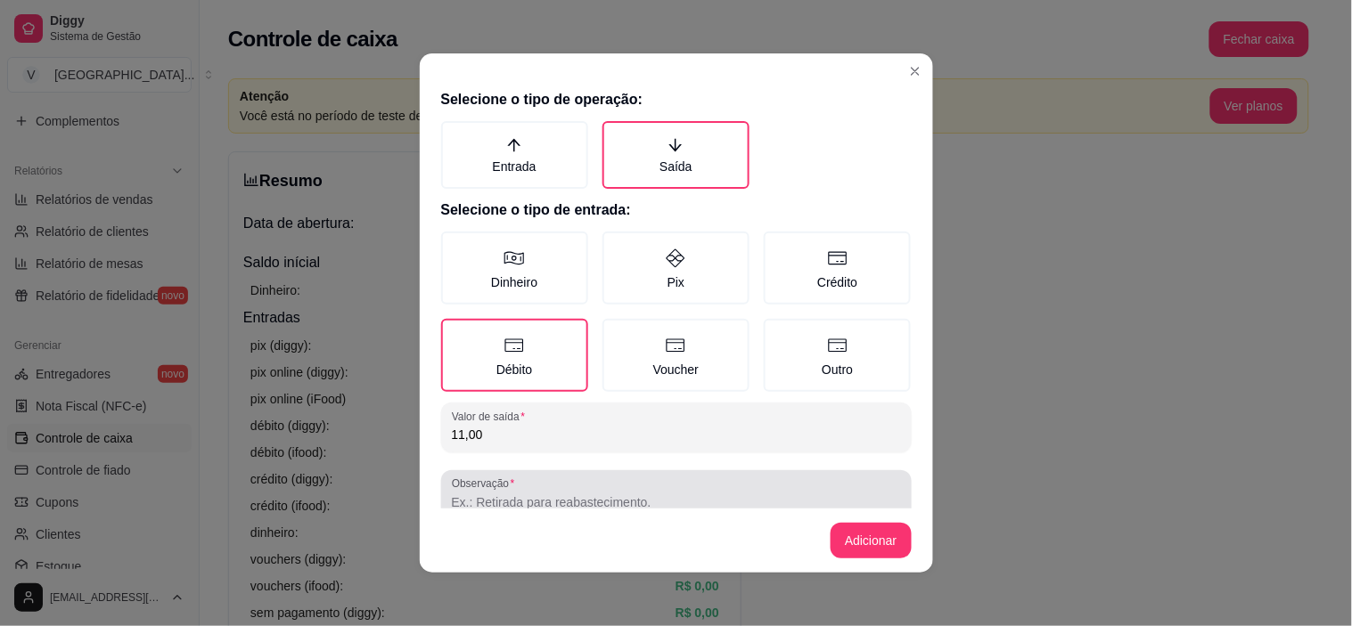
click at [565, 487] on div at bounding box center [676, 496] width 449 height 36
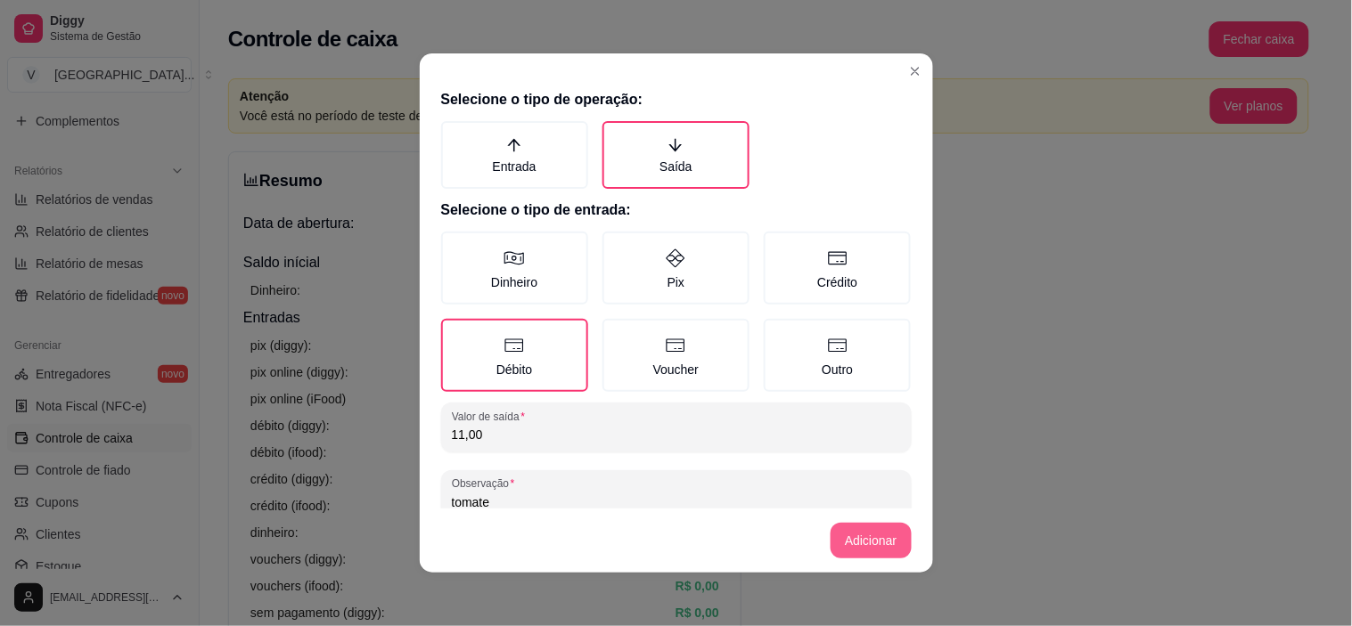
type input "tomate"
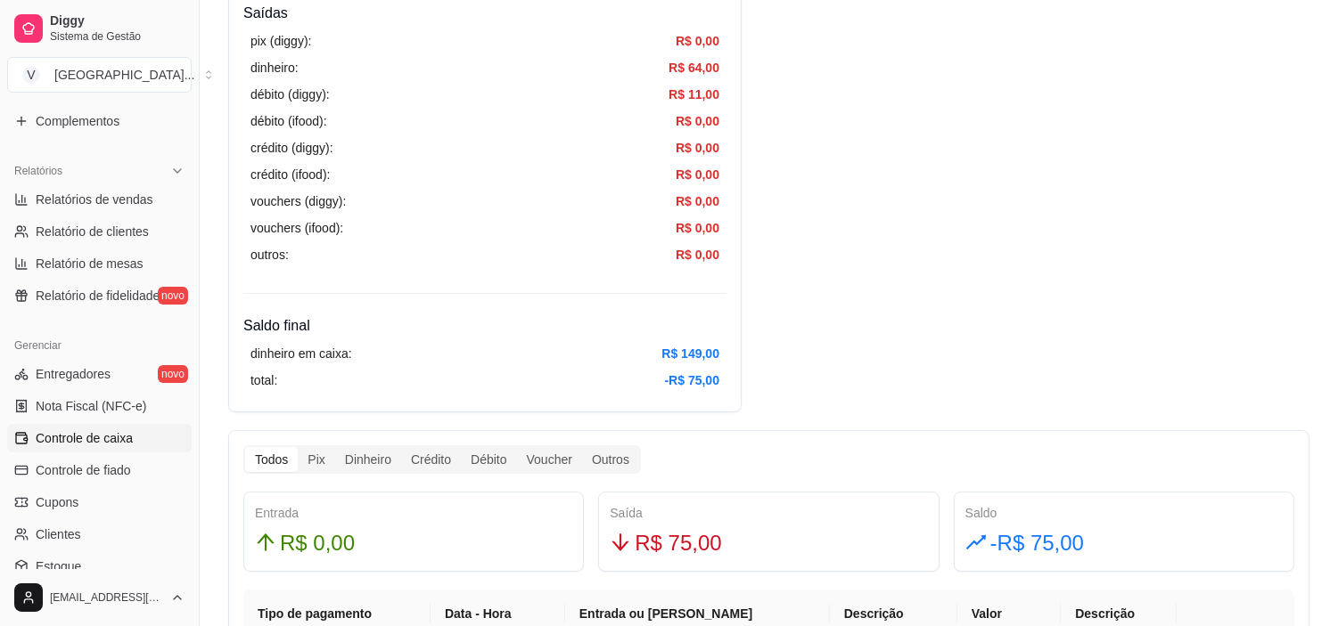
scroll to position [692, 0]
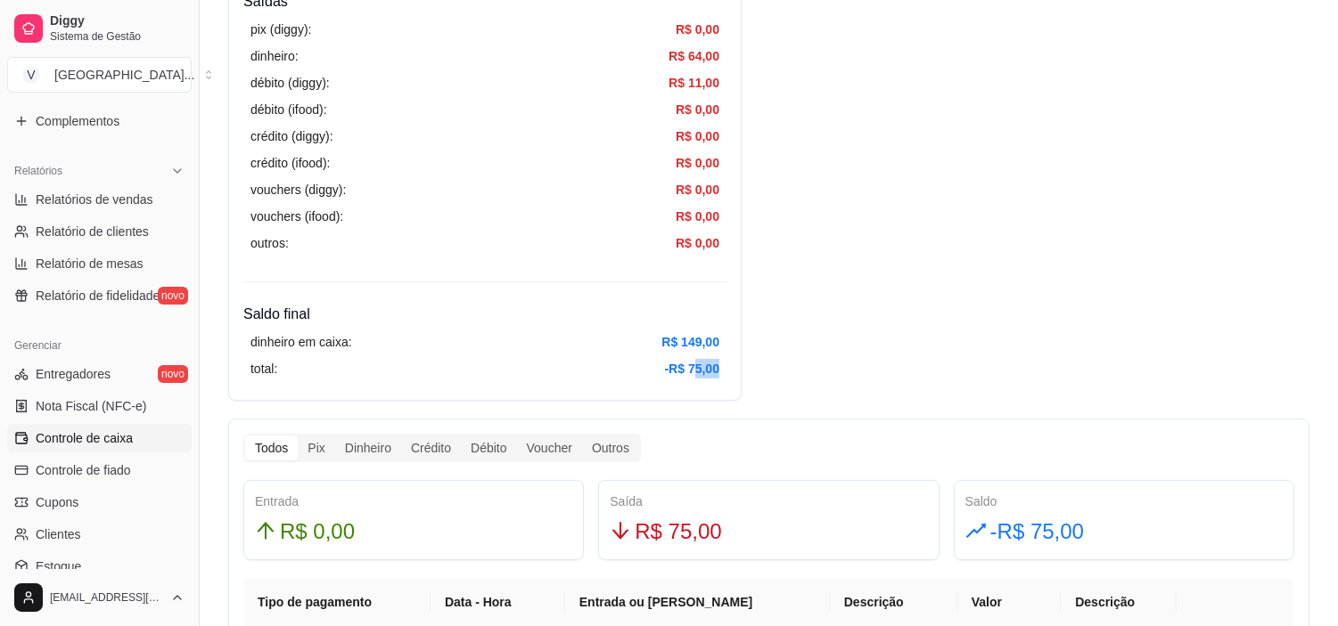
drag, startPoint x: 692, startPoint y: 359, endPoint x: 733, endPoint y: 359, distance: 40.1
click at [862, 352] on div "Resumo Adicionar entrada/saída Data de abertura: [DATE] 18:21 Saldo inícial Din…" at bounding box center [768, 357] width 1081 height 1796
drag, startPoint x: 674, startPoint y: 336, endPoint x: 818, endPoint y: 336, distance: 144.4
click at [818, 336] on div "Resumo Adicionar entrada/saída Data de abertura: [DATE] 18:21 Saldo inícial Din…" at bounding box center [768, 357] width 1081 height 1796
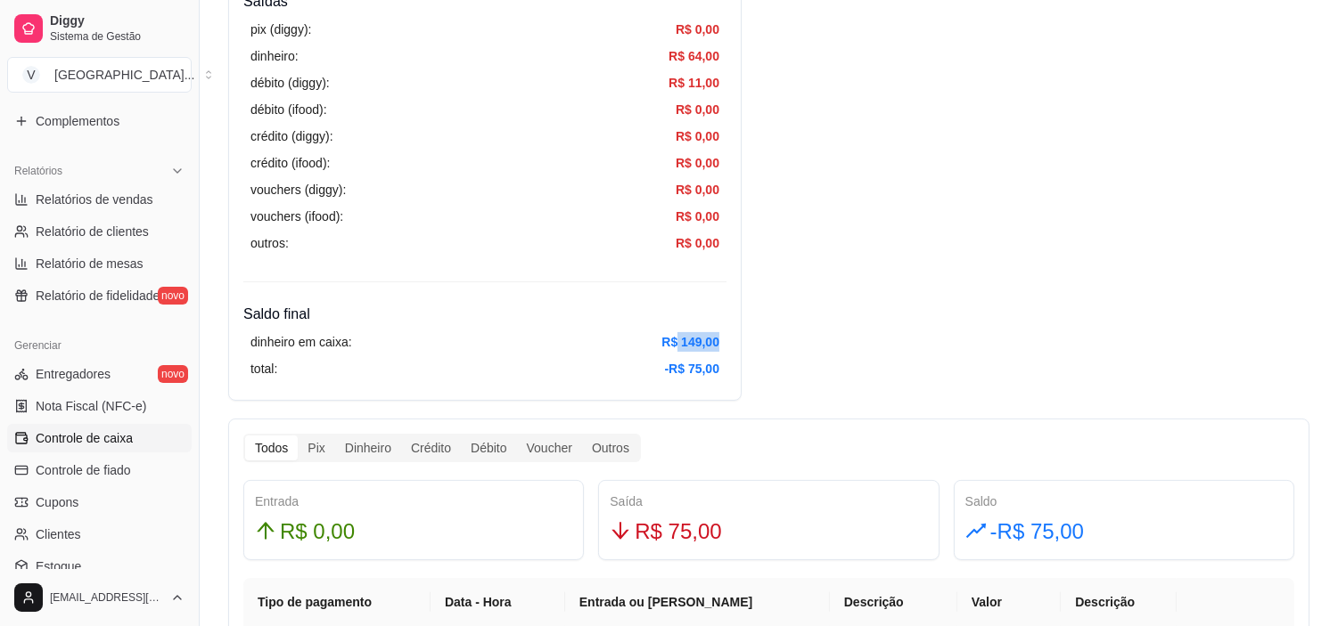
click at [858, 337] on div "Resumo Adicionar entrada/saída Data de abertura: [DATE] 18:21 Saldo inícial Din…" at bounding box center [768, 357] width 1081 height 1796
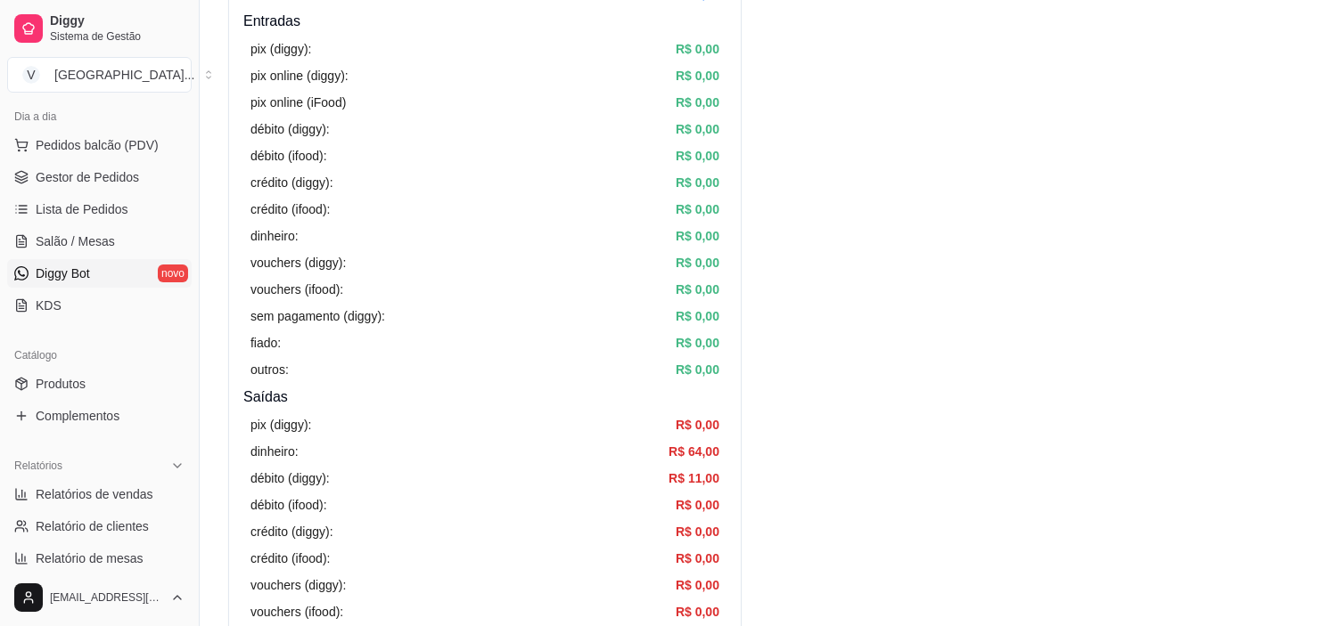
scroll to position [198, 0]
click at [93, 166] on link "Gestor de Pedidos" at bounding box center [99, 179] width 184 height 29
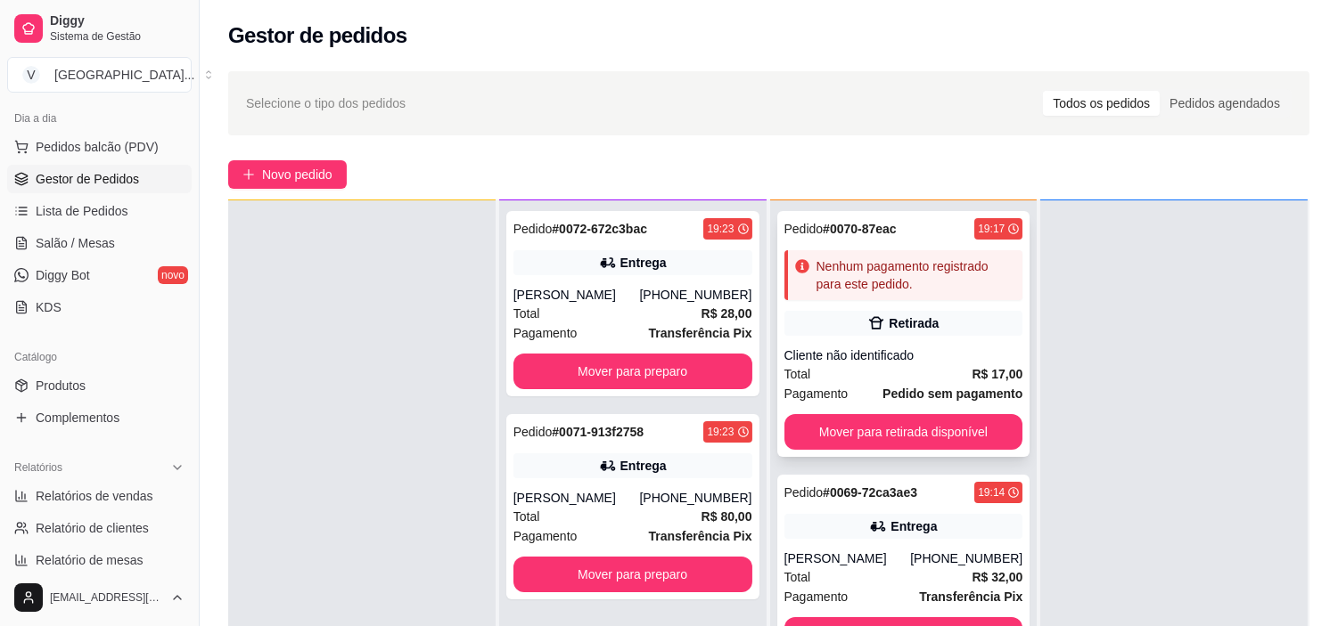
click at [903, 370] on div "Total R$ 17,00" at bounding box center [903, 374] width 239 height 20
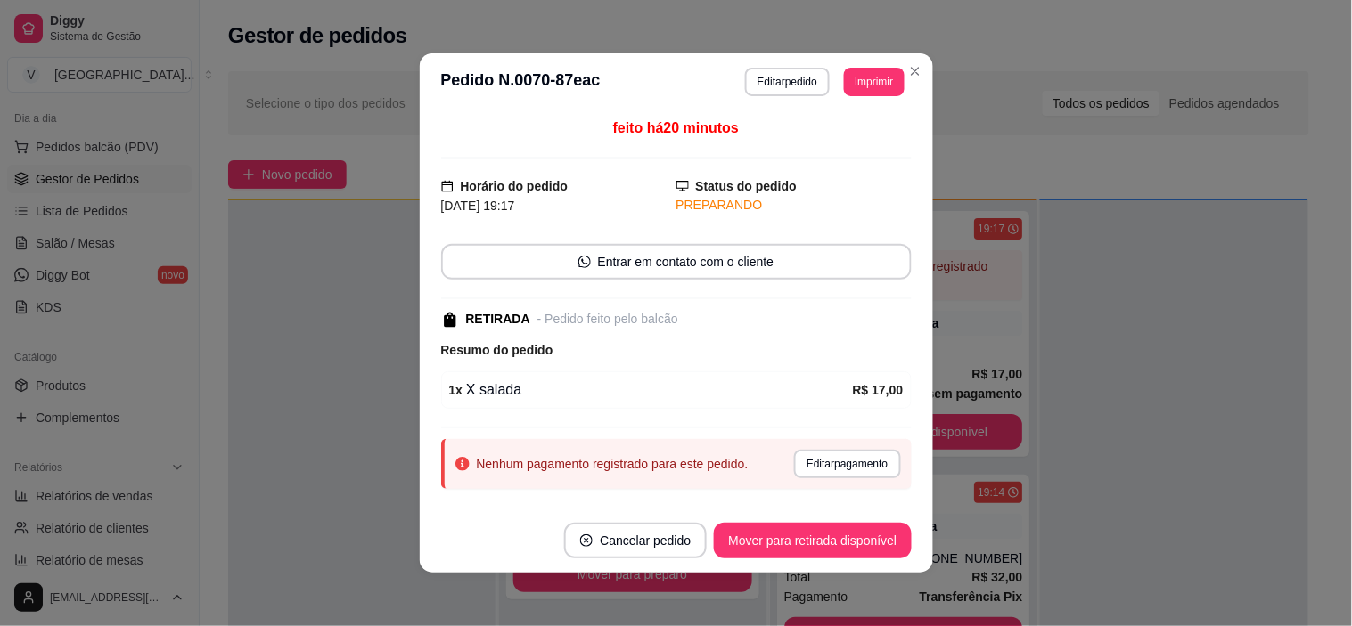
click at [798, 98] on header "**********" at bounding box center [676, 81] width 513 height 57
click at [798, 82] on button "Editar pedido" at bounding box center [787, 82] width 85 height 29
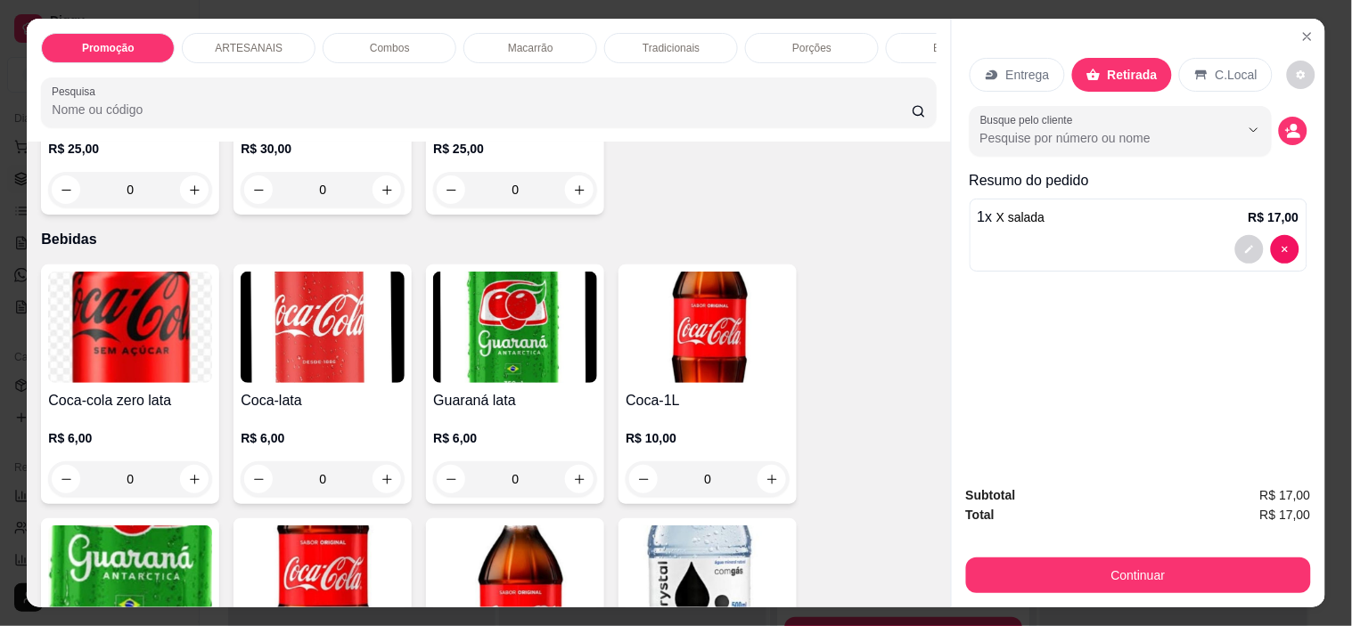
scroll to position [2277, 0]
click at [375, 493] on button "increase-product-quantity" at bounding box center [387, 479] width 28 height 28
type input "1"
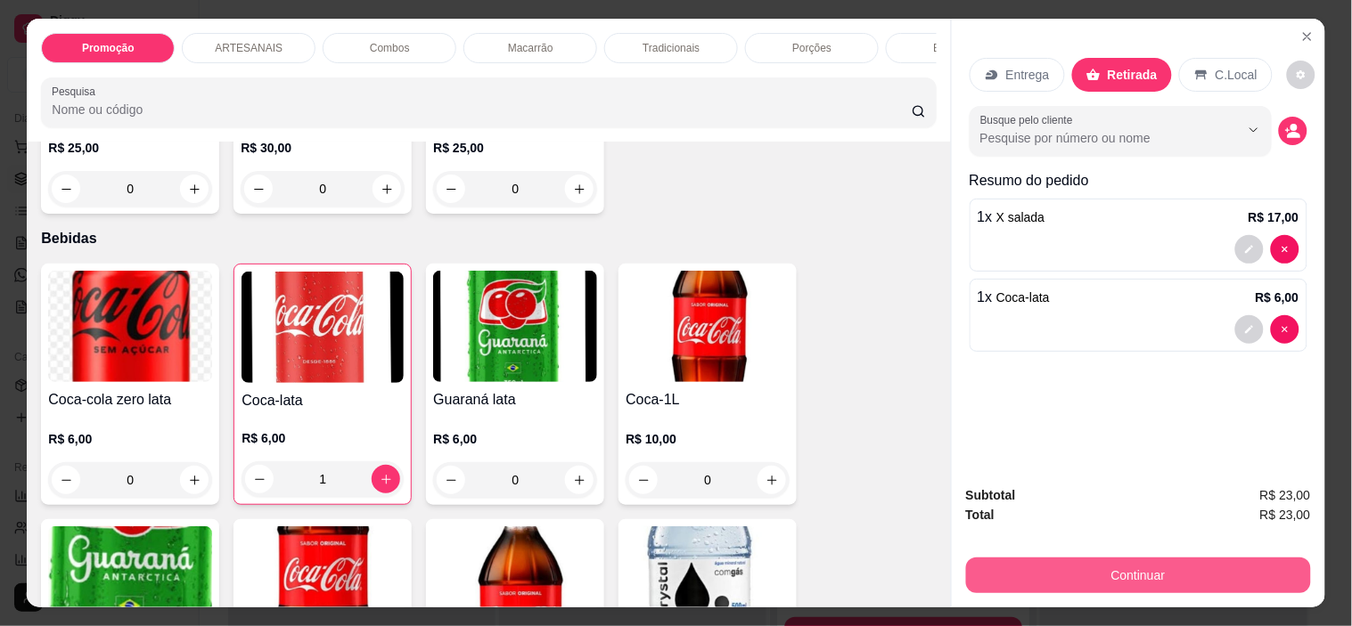
click at [1118, 559] on button "Continuar" at bounding box center [1138, 576] width 345 height 36
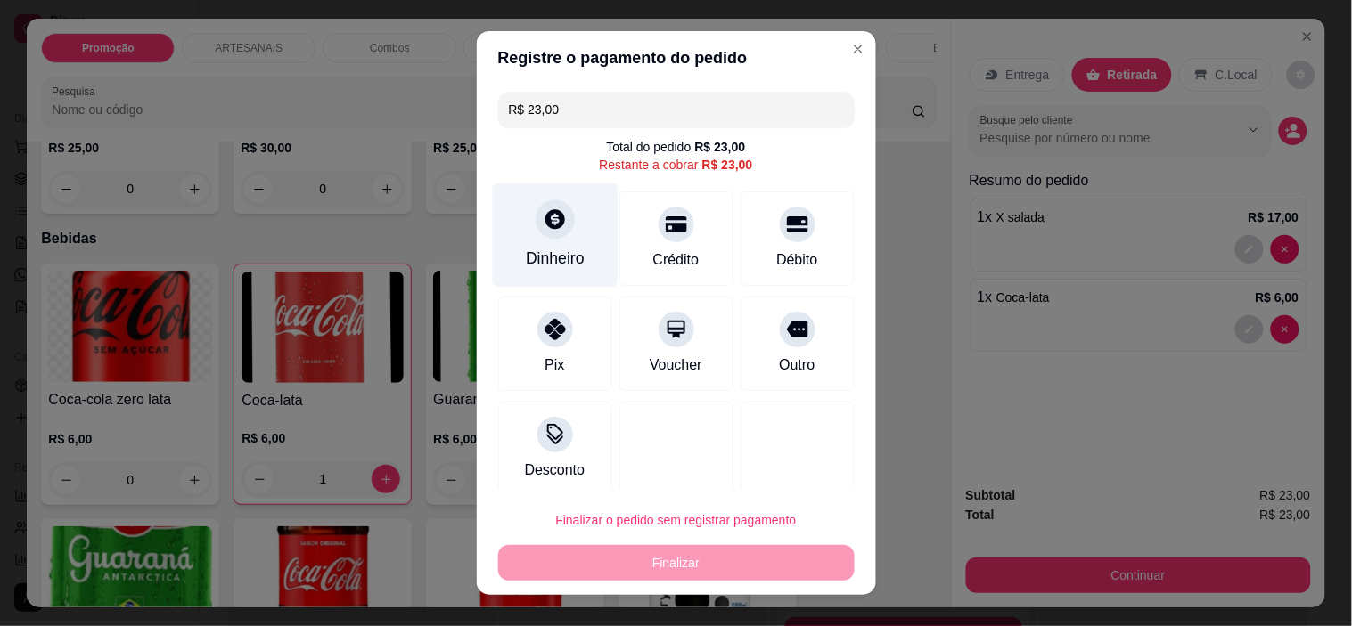
click at [546, 215] on icon at bounding box center [555, 220] width 20 height 20
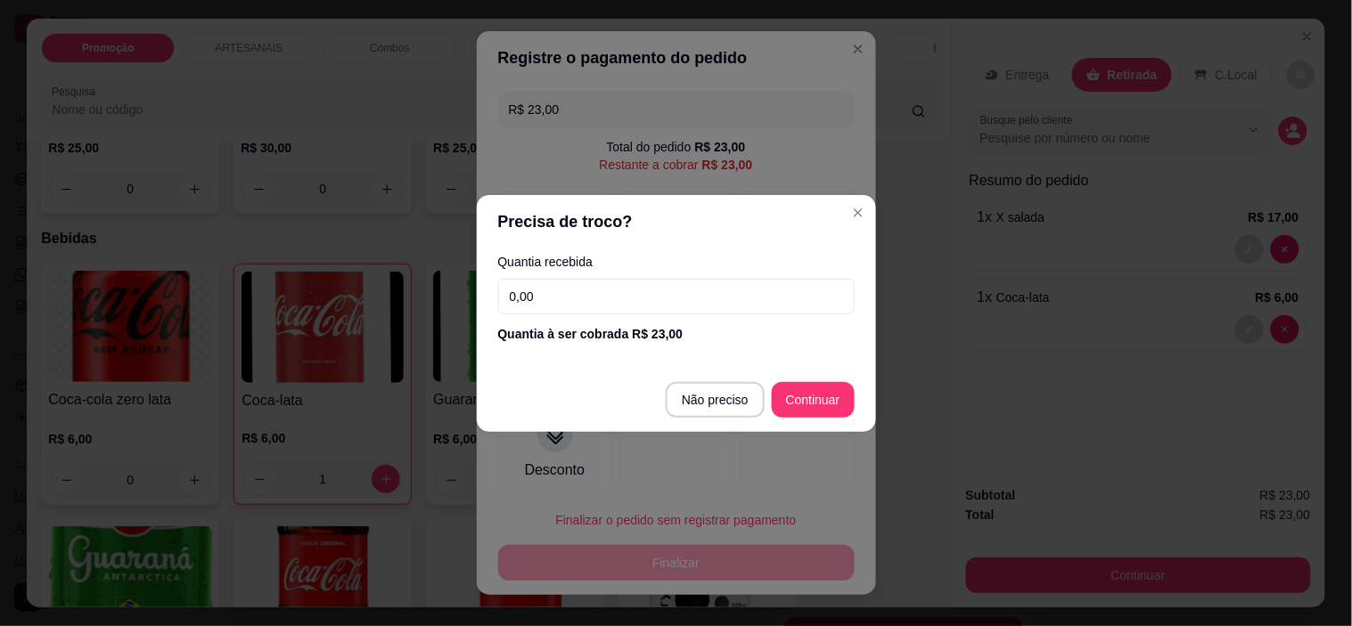
click at [664, 274] on div "Quantia recebida 0,00 Quantia à ser cobrada R$ 23,00" at bounding box center [676, 300] width 399 height 102
click at [660, 290] on input "0,00" at bounding box center [676, 297] width 356 height 36
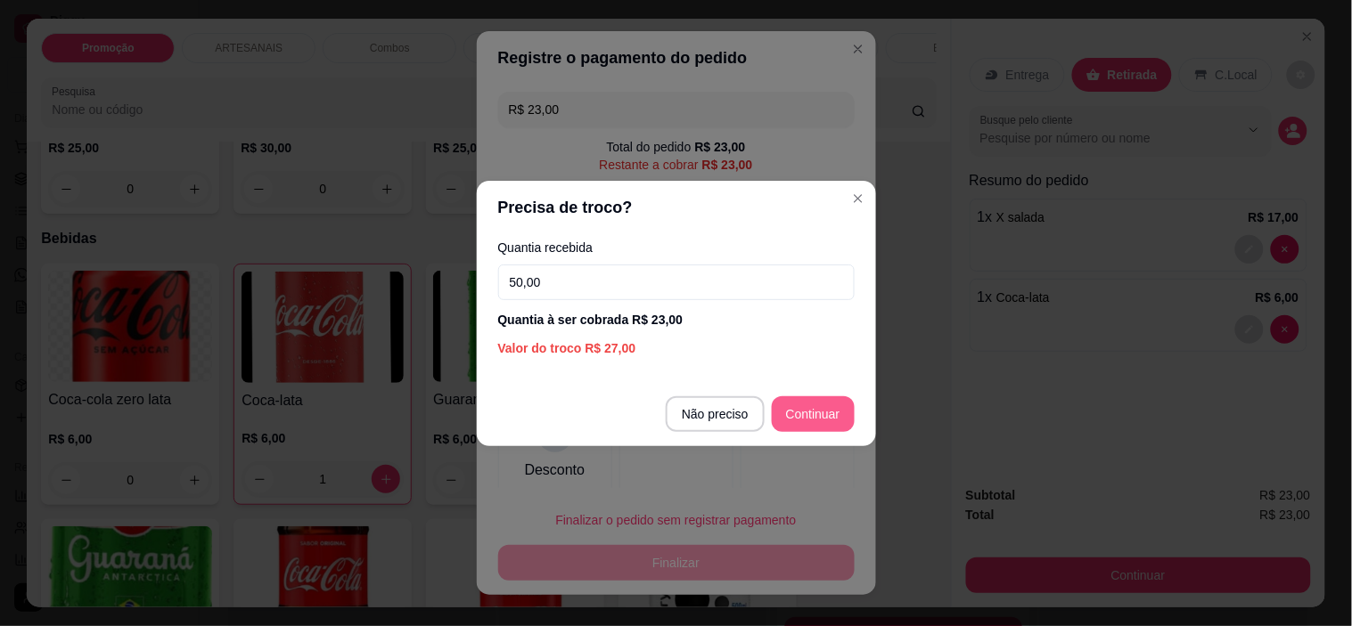
type input "50,00"
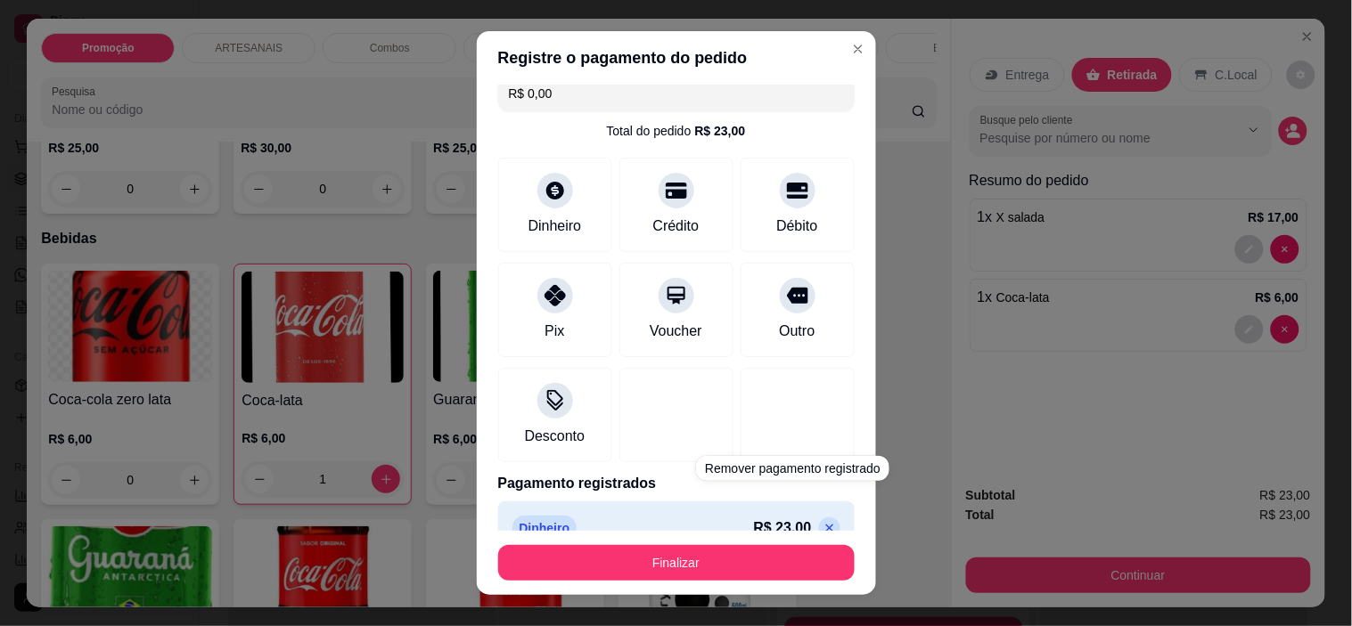
scroll to position [0, 0]
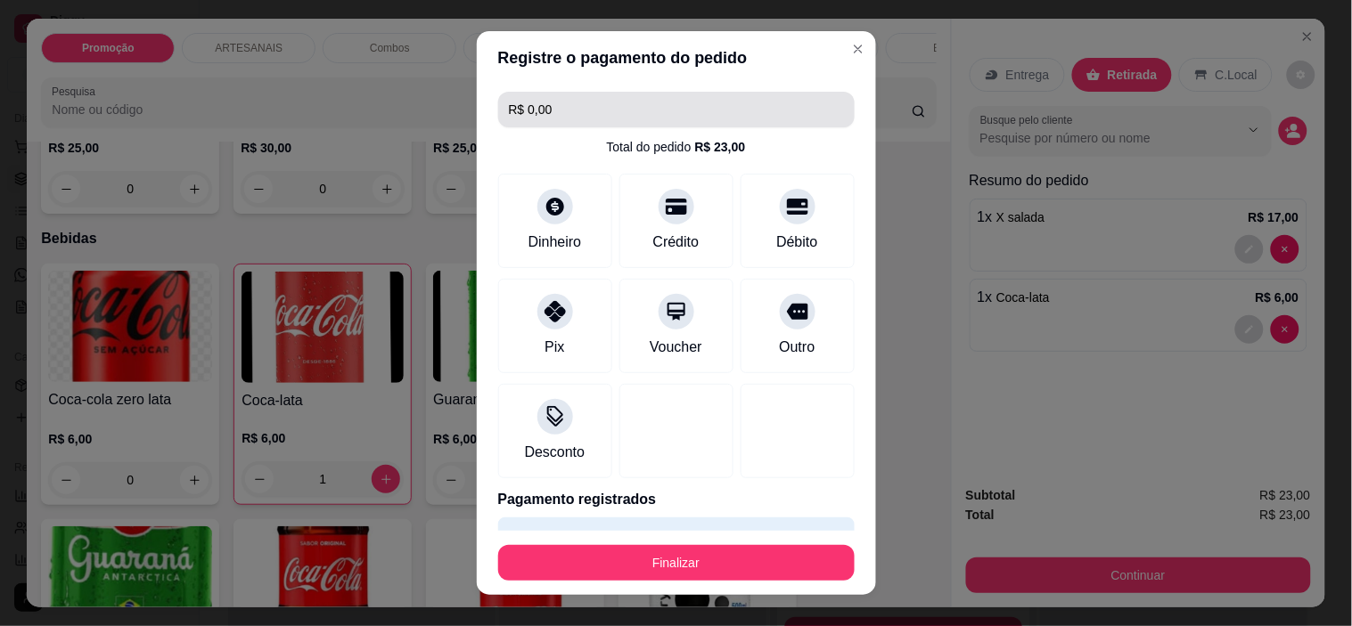
click at [682, 121] on input "R$ 0,00" at bounding box center [676, 110] width 335 height 36
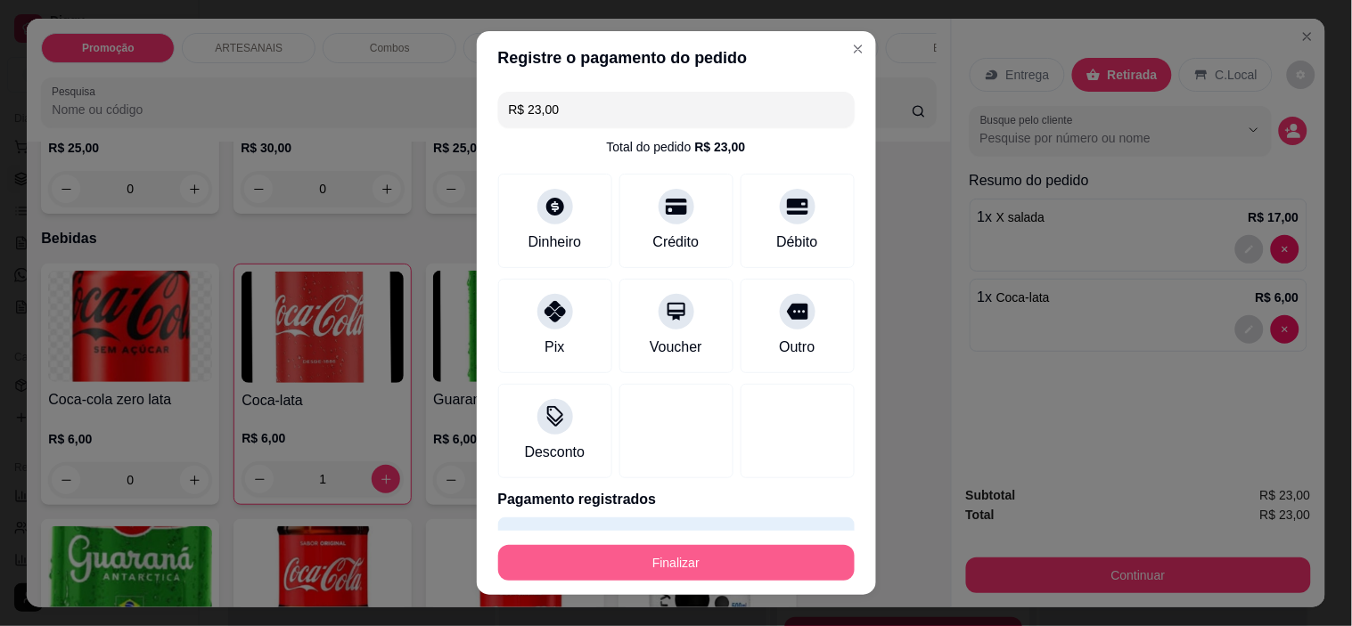
type input "R$ 23,00"
click at [736, 570] on button "Finalizar" at bounding box center [676, 563] width 356 height 36
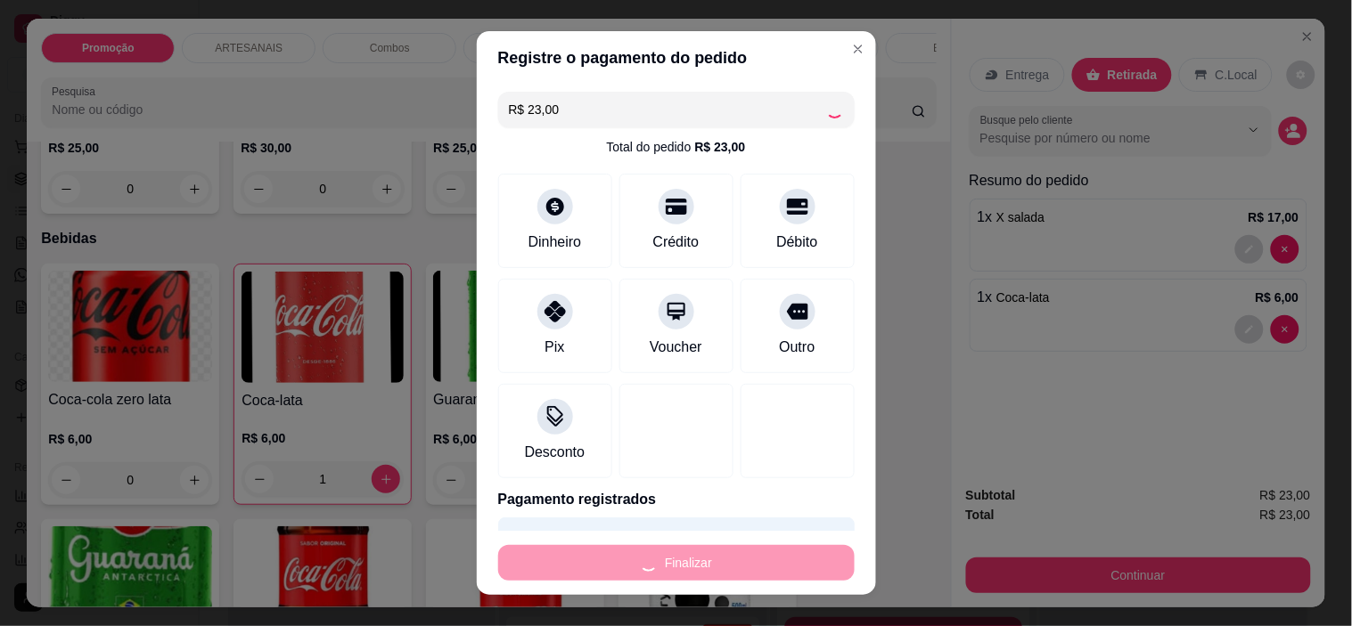
type input "0"
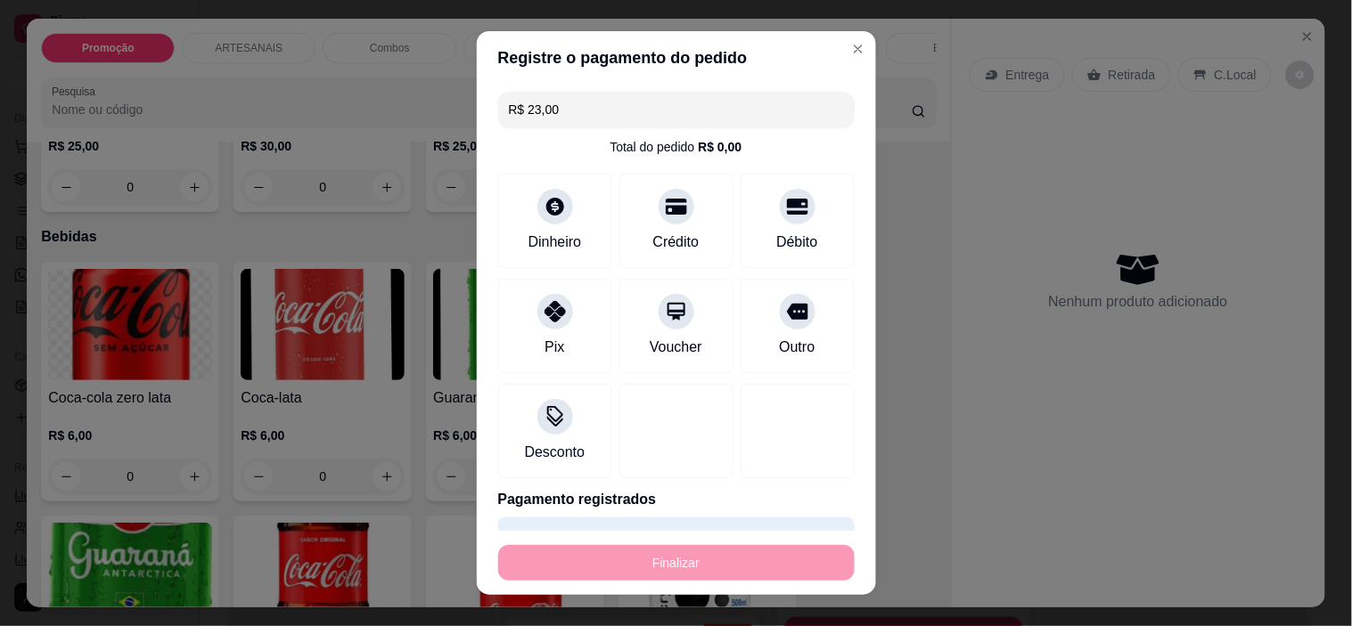
type input "-R$ 23,00"
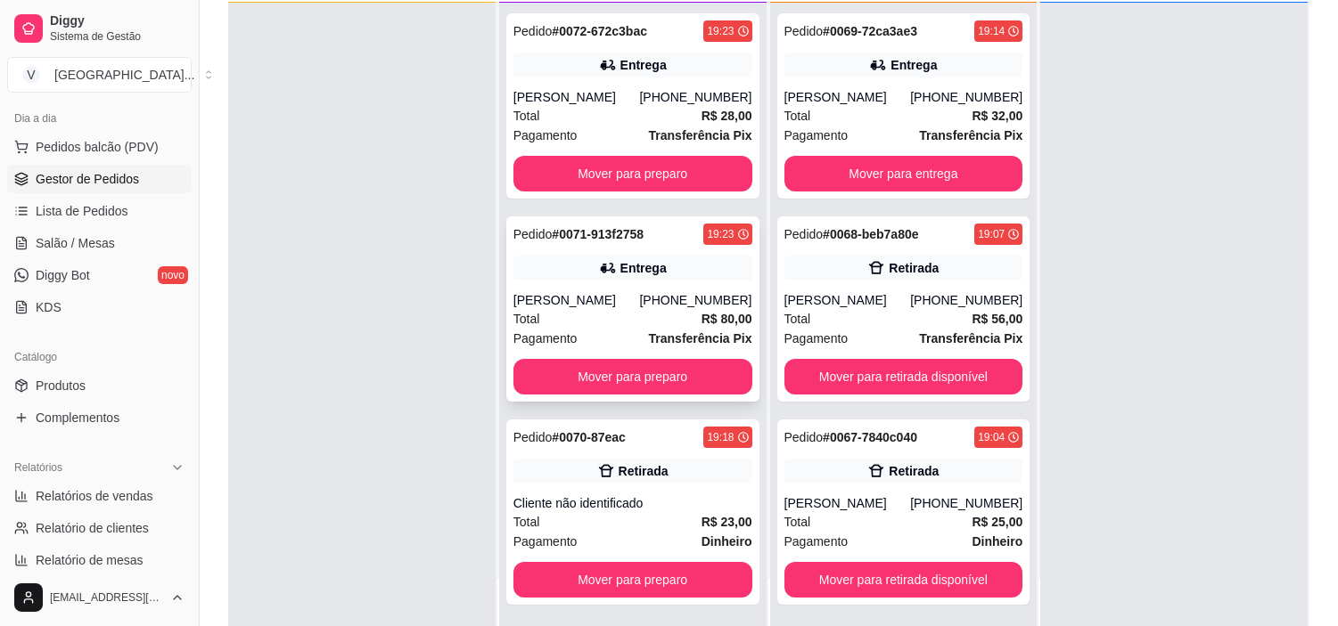
scroll to position [272, 0]
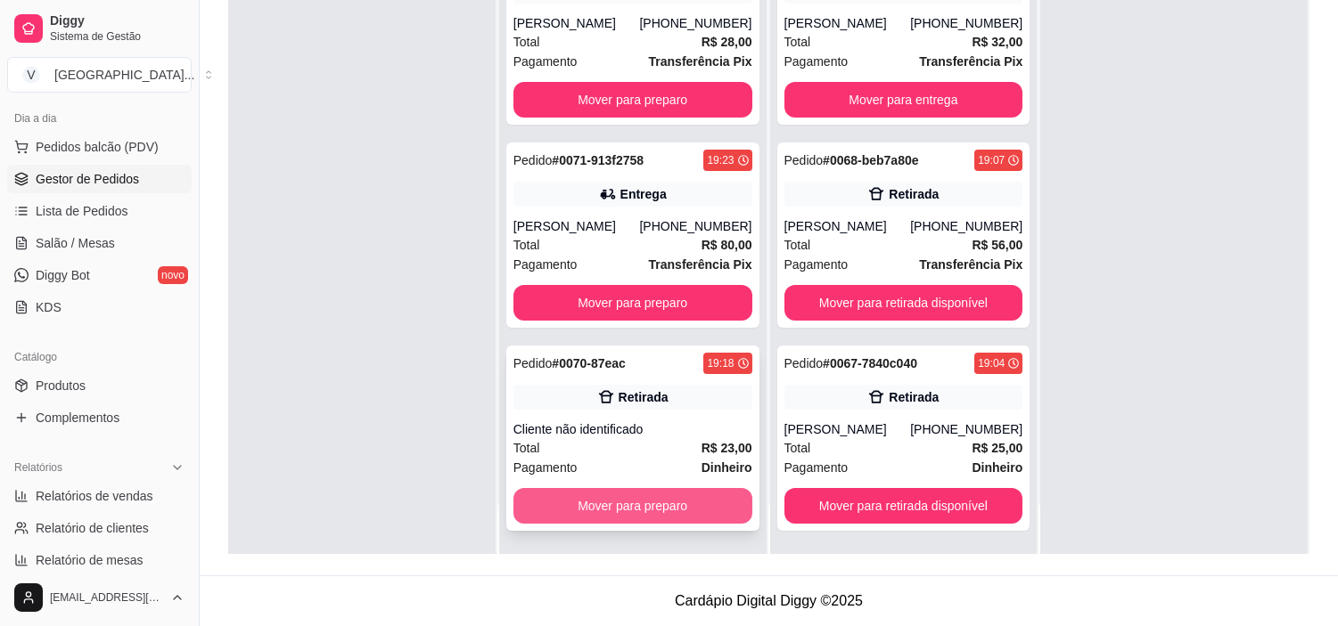
click at [626, 512] on button "Mover para preparo" at bounding box center [632, 506] width 239 height 36
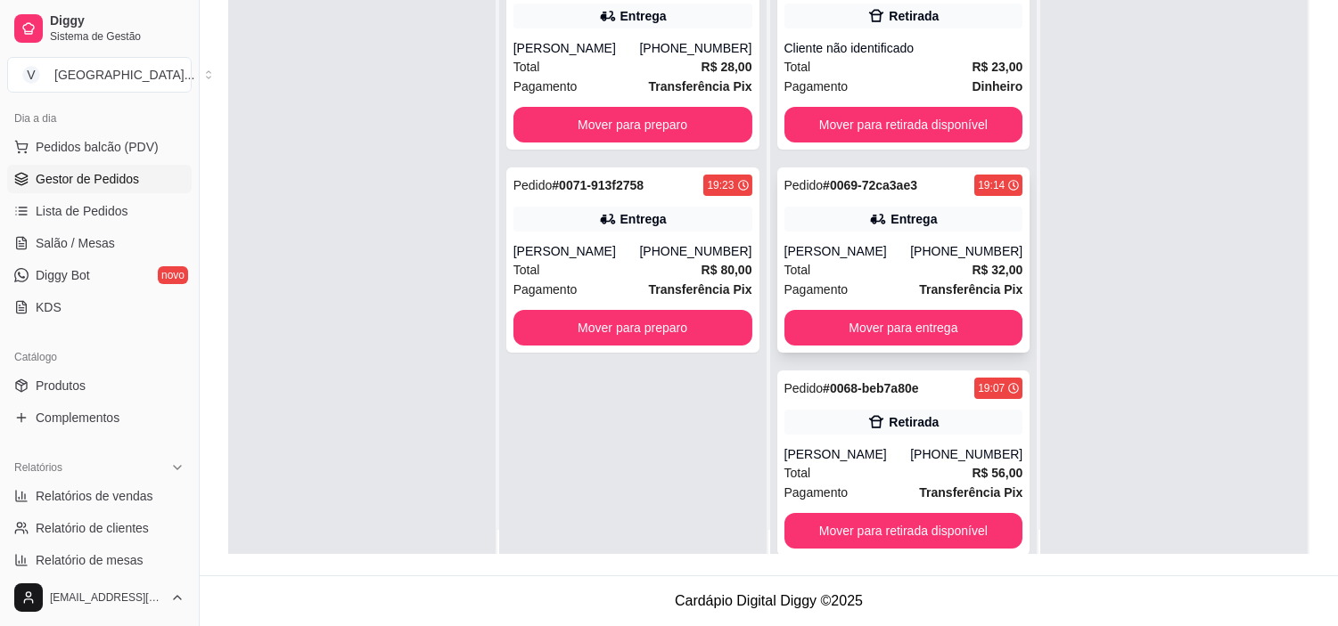
scroll to position [0, 0]
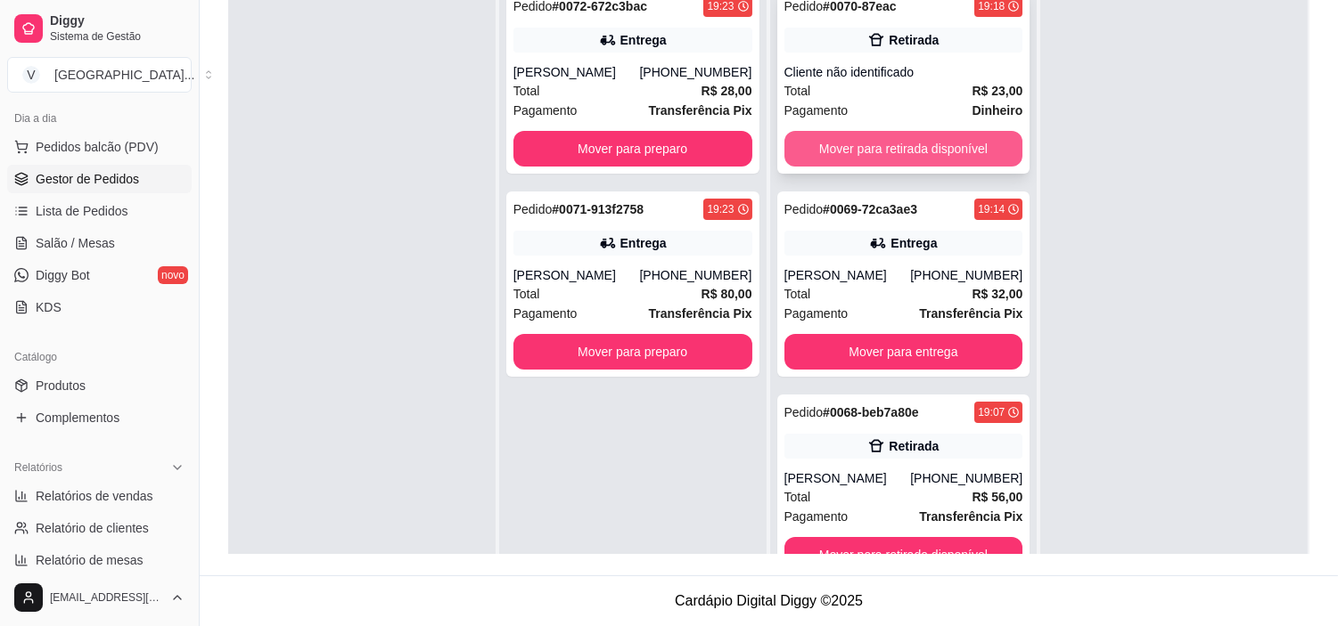
click at [966, 145] on button "Mover para retirada disponível" at bounding box center [903, 149] width 239 height 36
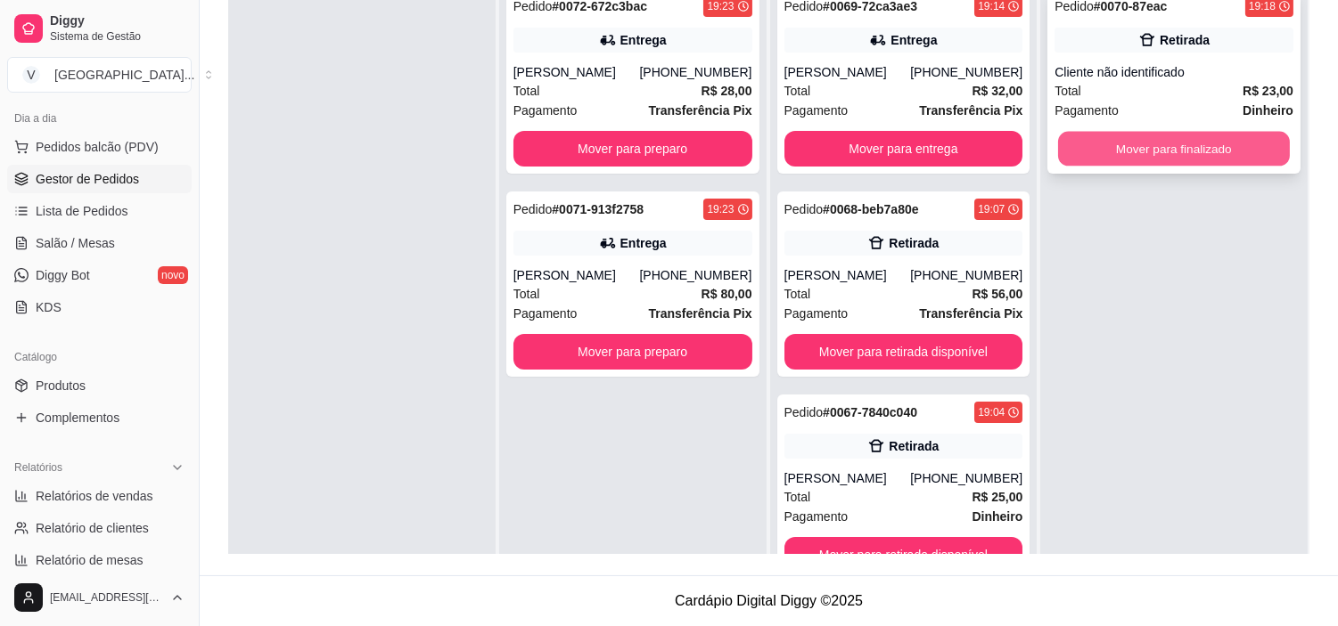
click at [1208, 140] on button "Mover para finalizado" at bounding box center [1174, 149] width 232 height 35
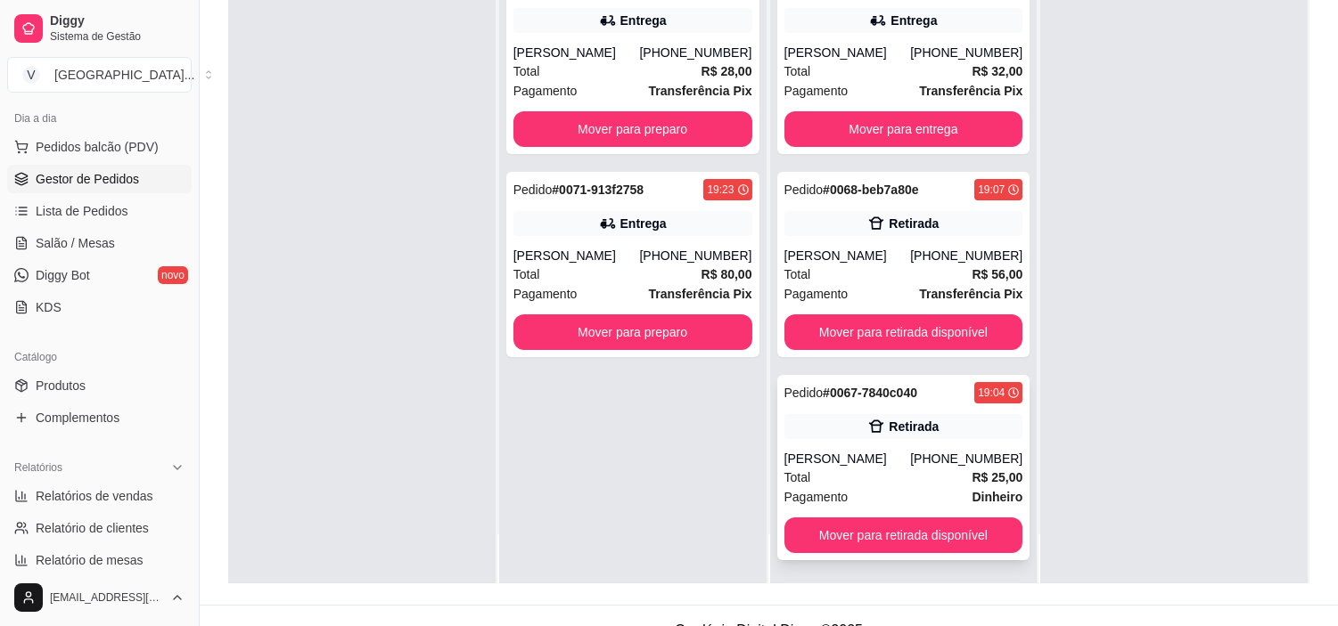
scroll to position [272, 0]
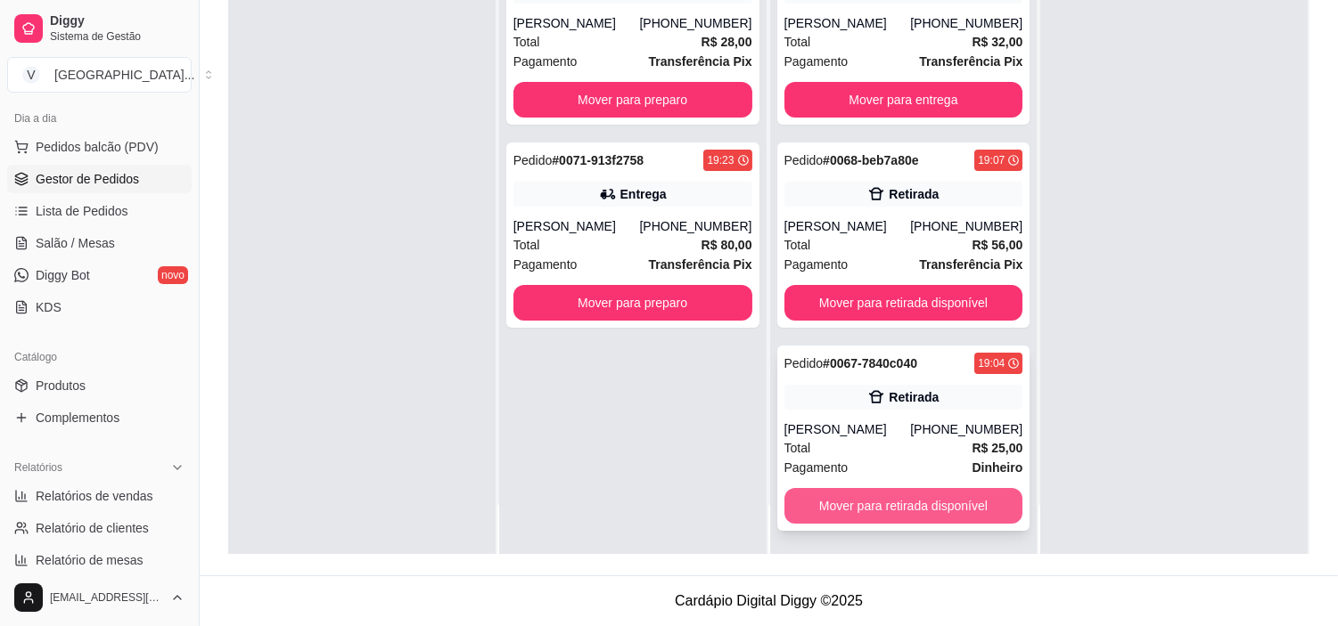
click at [869, 503] on button "Mover para retirada disponível" at bounding box center [903, 506] width 239 height 36
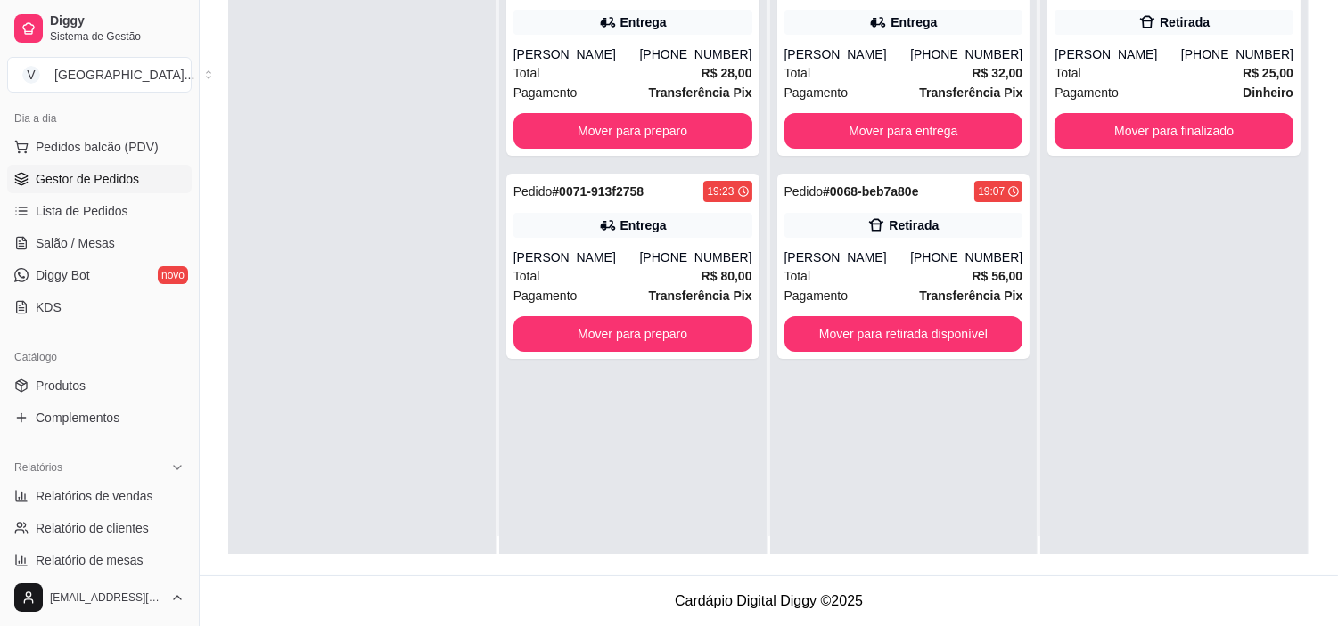
scroll to position [0, 0]
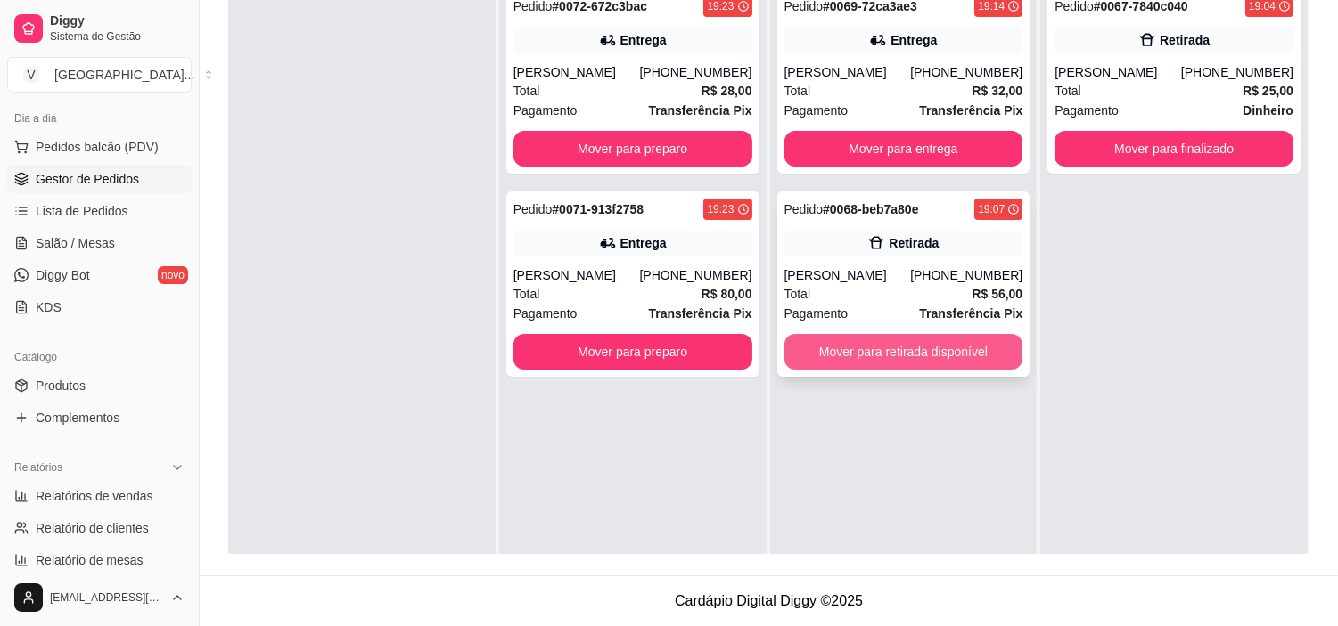
click at [966, 343] on button "Mover para retirada disponível" at bounding box center [903, 352] width 239 height 36
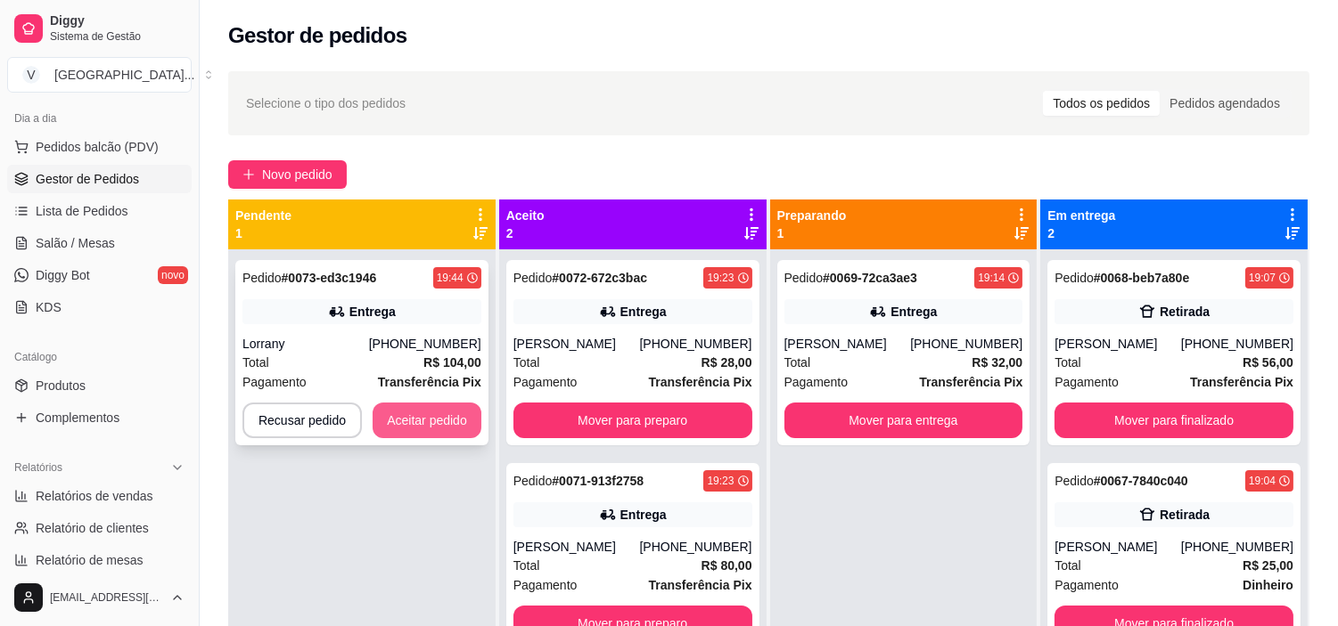
click at [429, 419] on button "Aceitar pedido" at bounding box center [427, 421] width 109 height 36
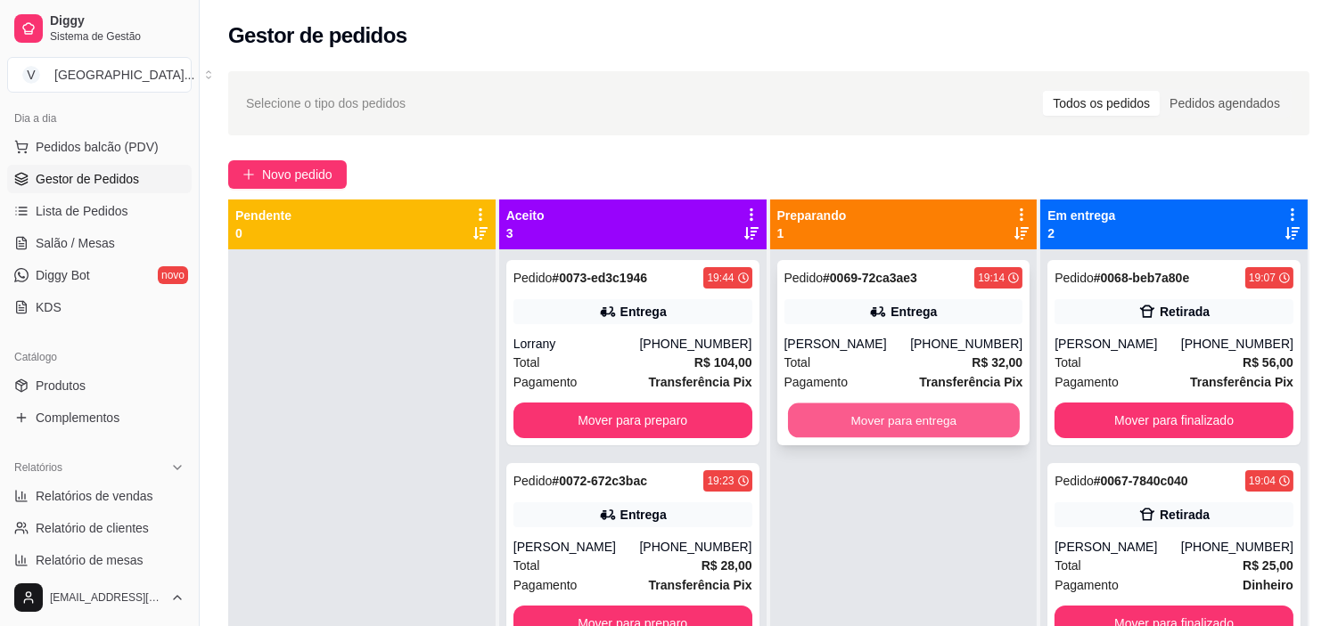
click at [852, 422] on button "Mover para entrega" at bounding box center [904, 421] width 232 height 35
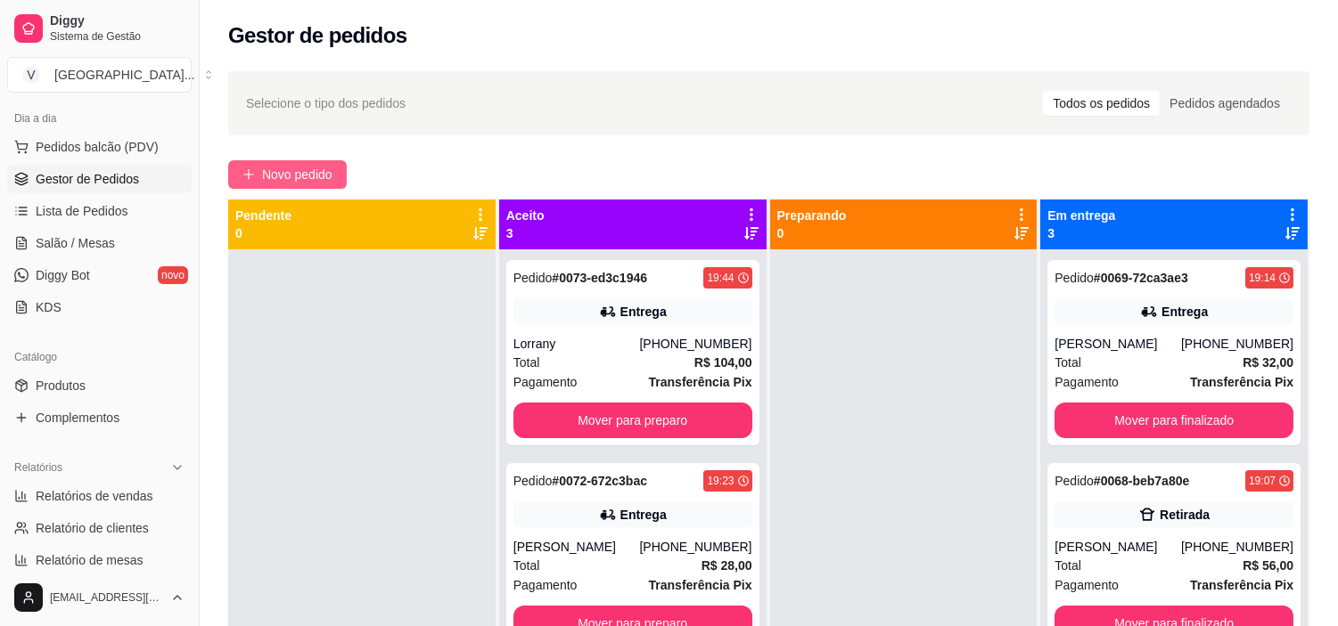
click at [294, 176] on span "Novo pedido" at bounding box center [297, 175] width 70 height 20
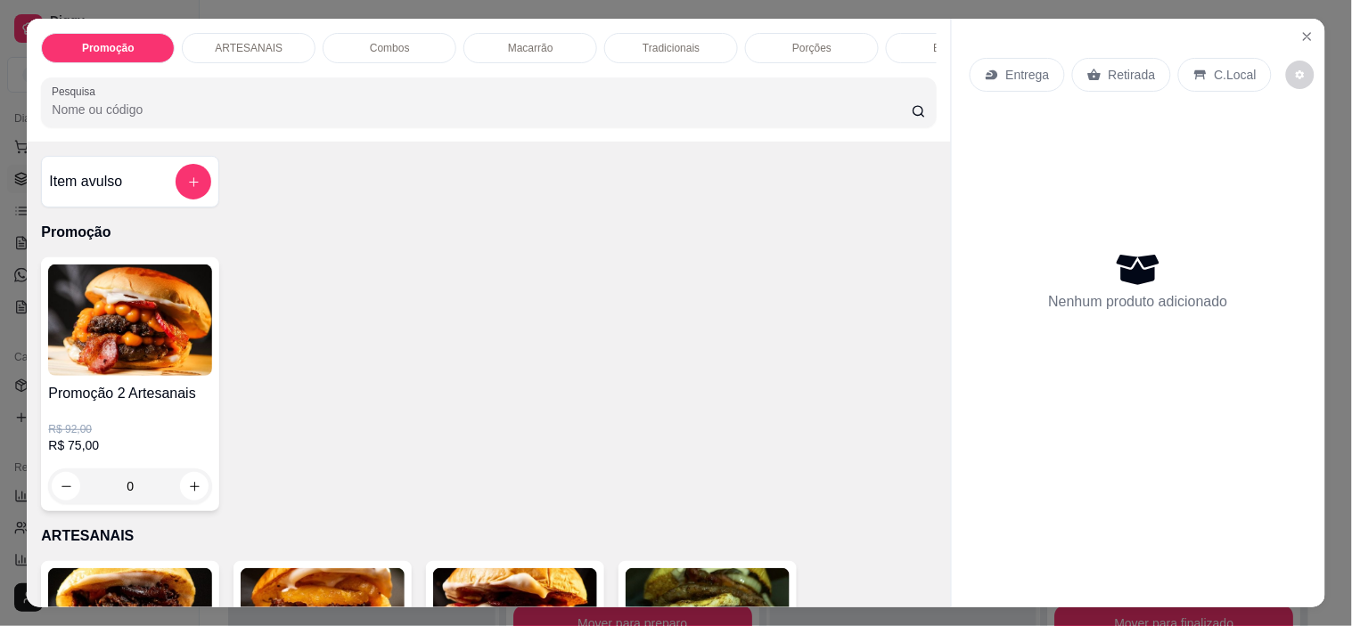
click at [1044, 68] on div "Entrega" at bounding box center [1017, 75] width 95 height 34
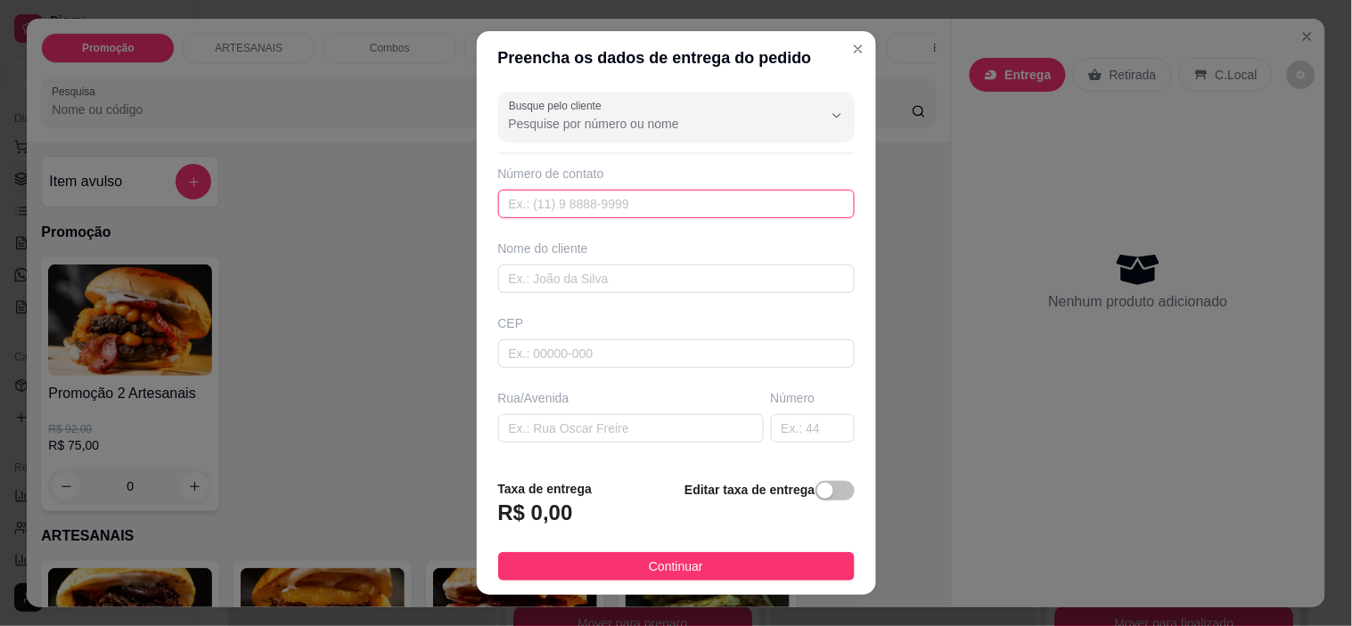
click at [563, 211] on input "text" at bounding box center [676, 204] width 356 height 29
click at [522, 199] on input "629 98537-6314" at bounding box center [676, 204] width 356 height 29
type input "[PHONE_NUMBER]"
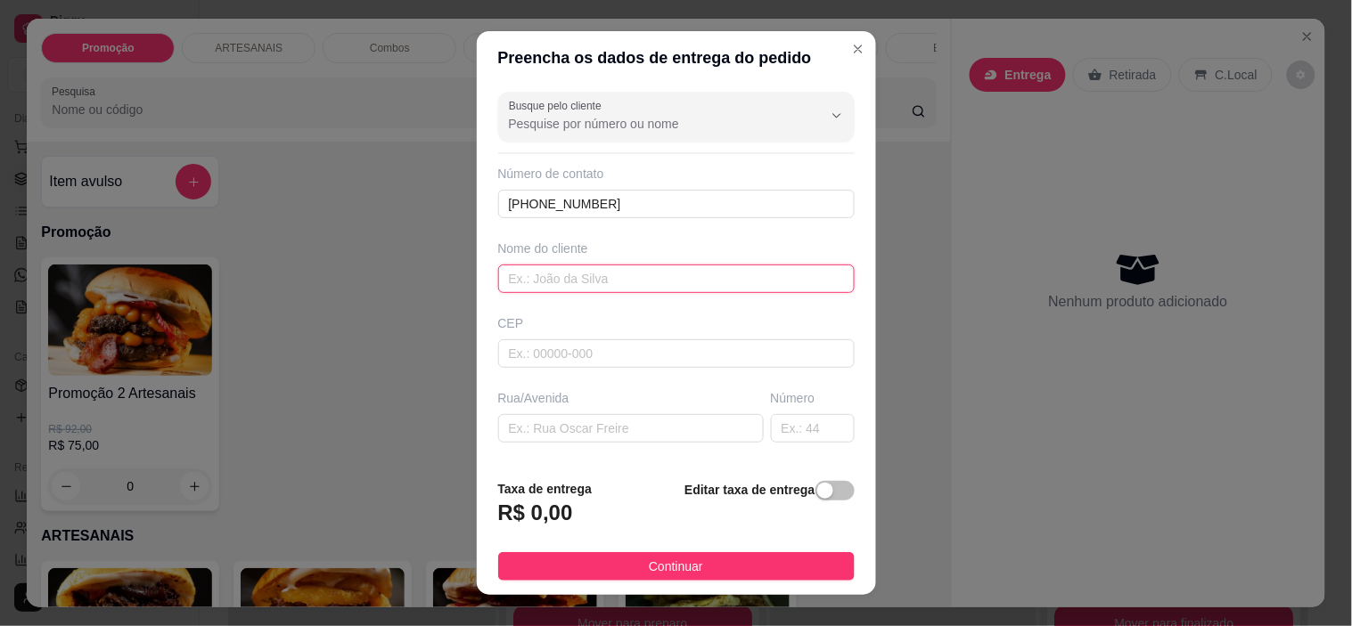
click at [688, 288] on input "text" at bounding box center [676, 279] width 356 height 29
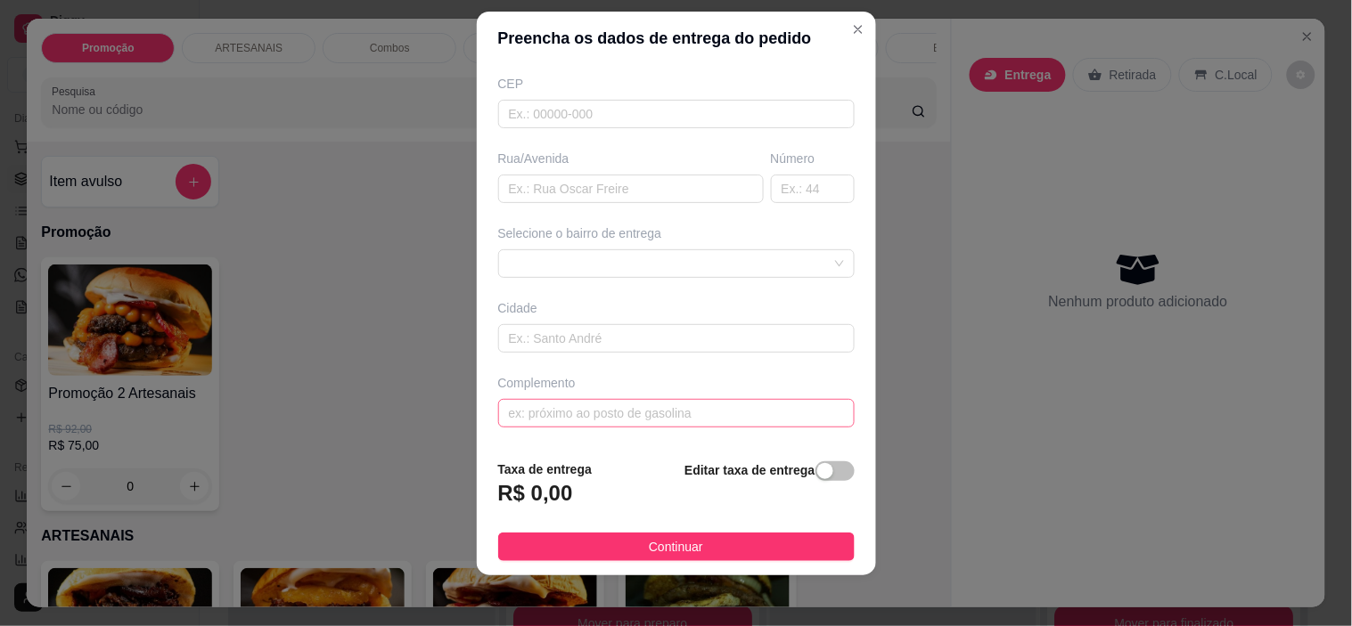
scroll to position [25, 0]
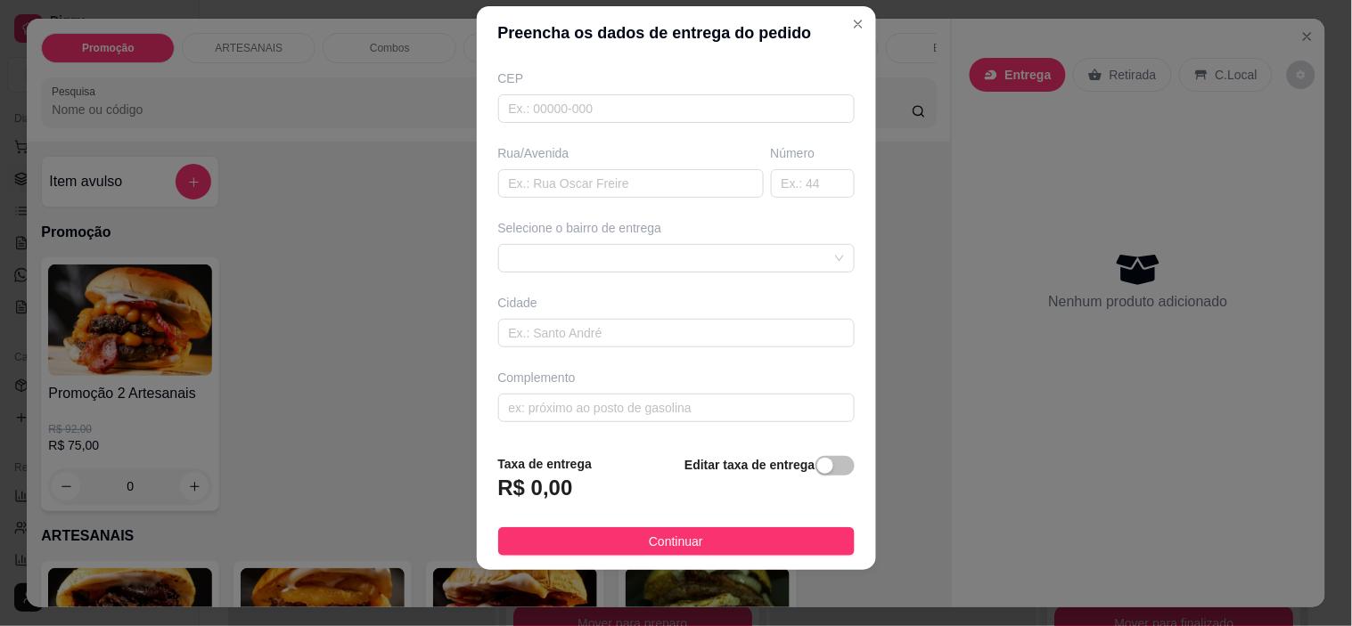
type input "Romario"
click at [679, 536] on span "Continuar" at bounding box center [676, 542] width 54 height 20
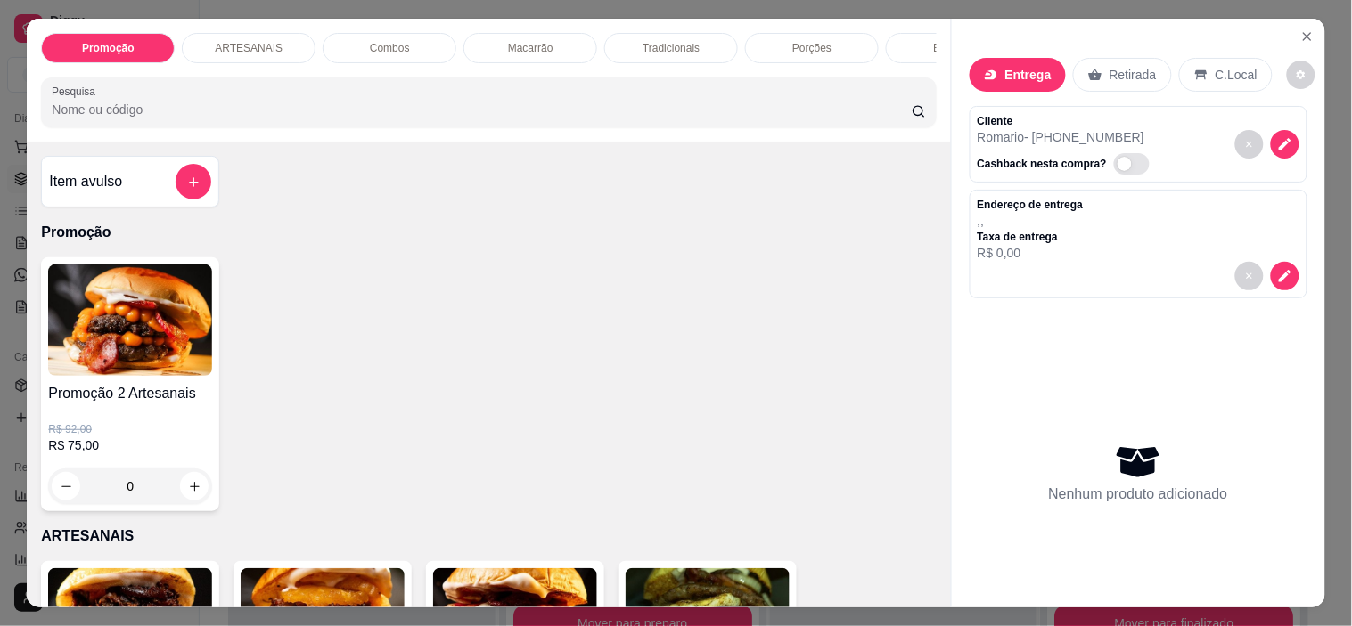
click at [1271, 270] on button "decrease-product-quantity" at bounding box center [1285, 276] width 29 height 29
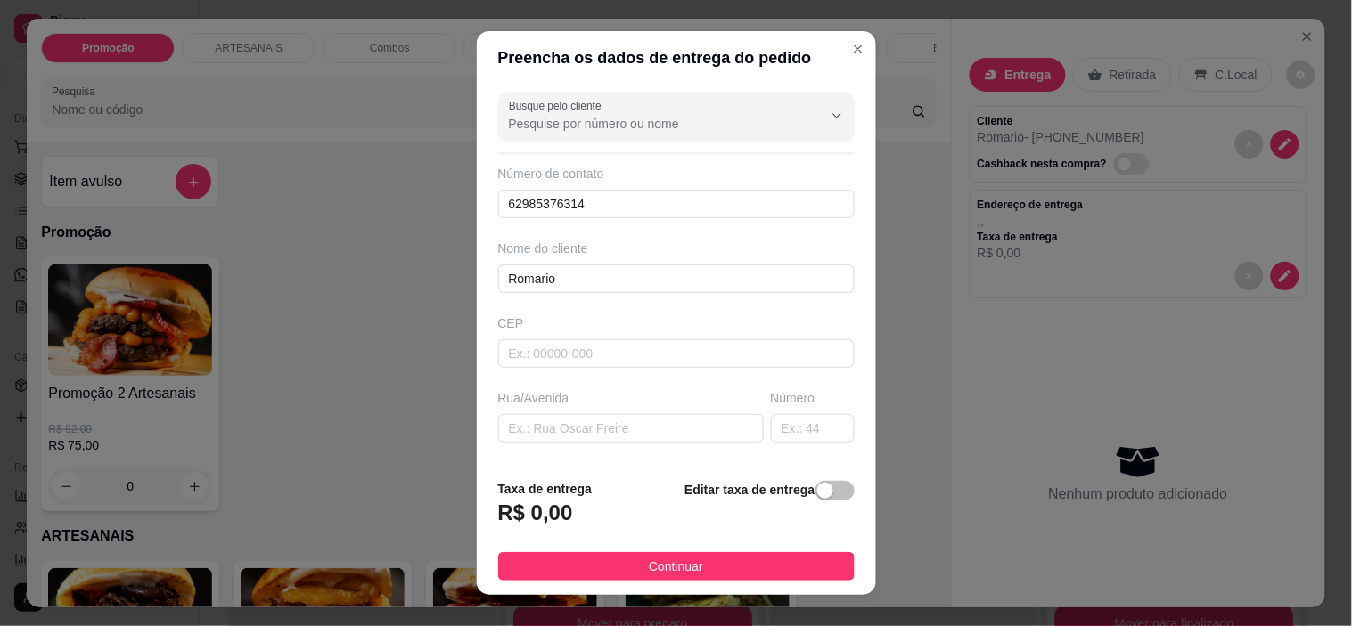
click at [536, 506] on h3 "R$ 0,00" at bounding box center [535, 513] width 75 height 29
click at [817, 493] on div "button" at bounding box center [825, 491] width 16 height 16
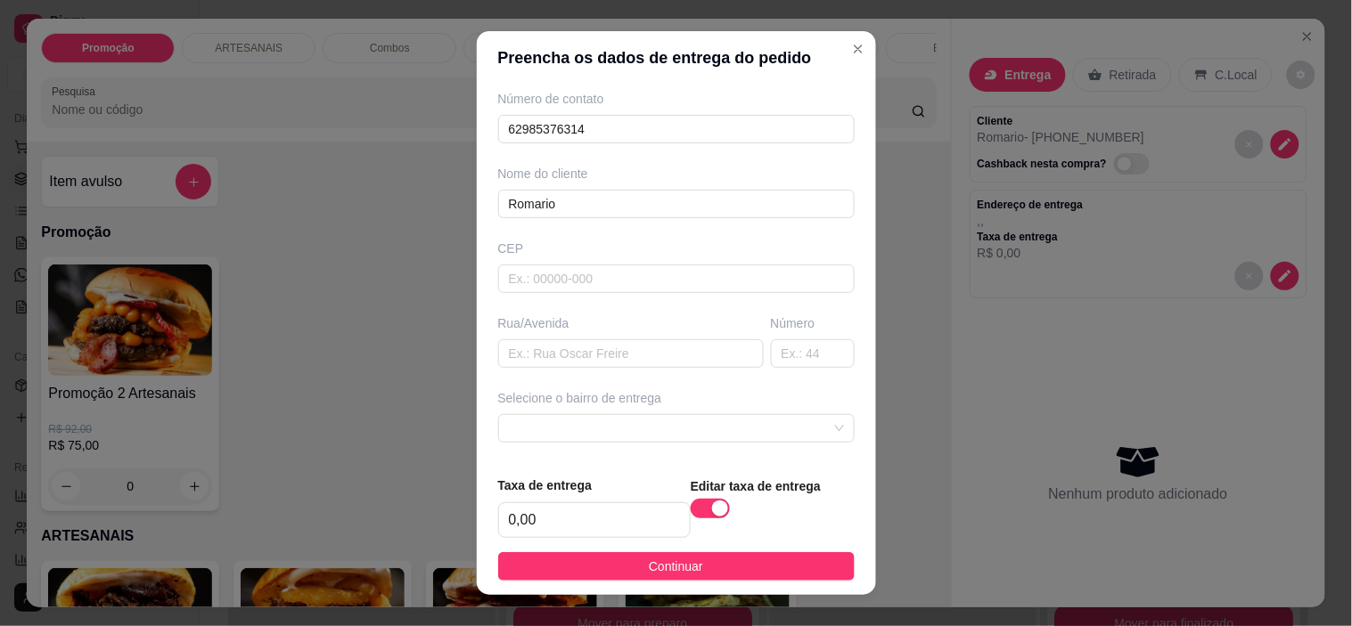
scroll to position [225, 0]
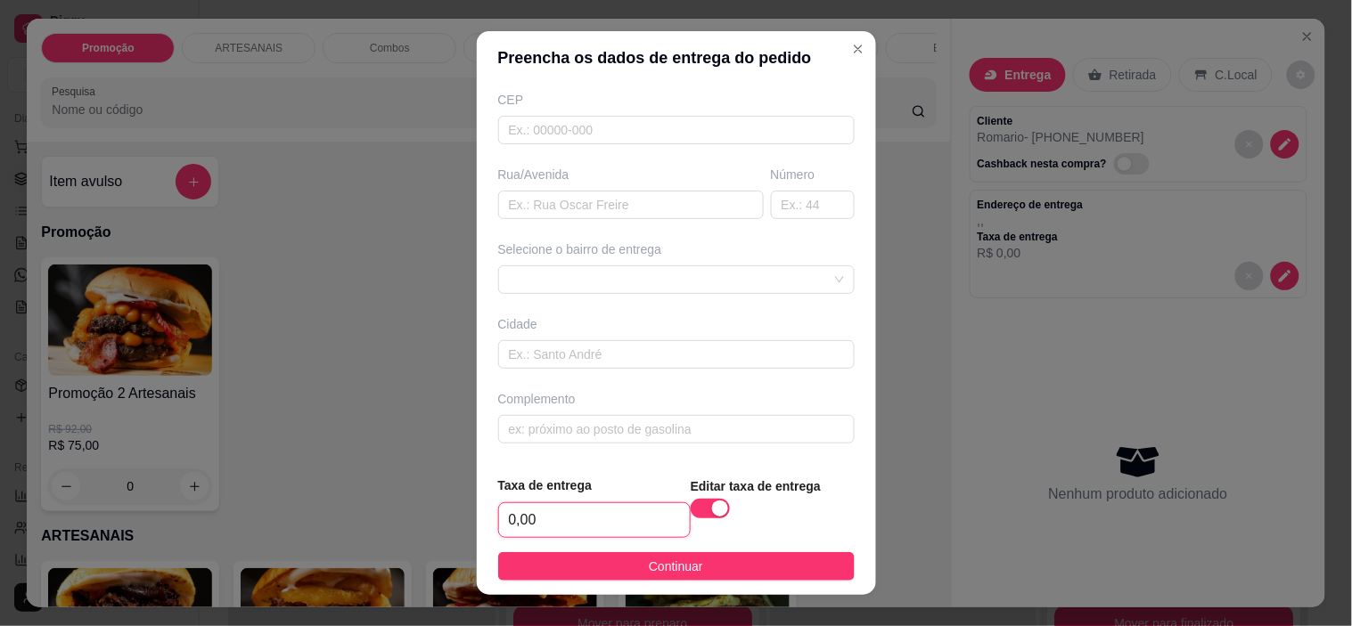
click at [567, 510] on input "0,00" at bounding box center [594, 521] width 191 height 34
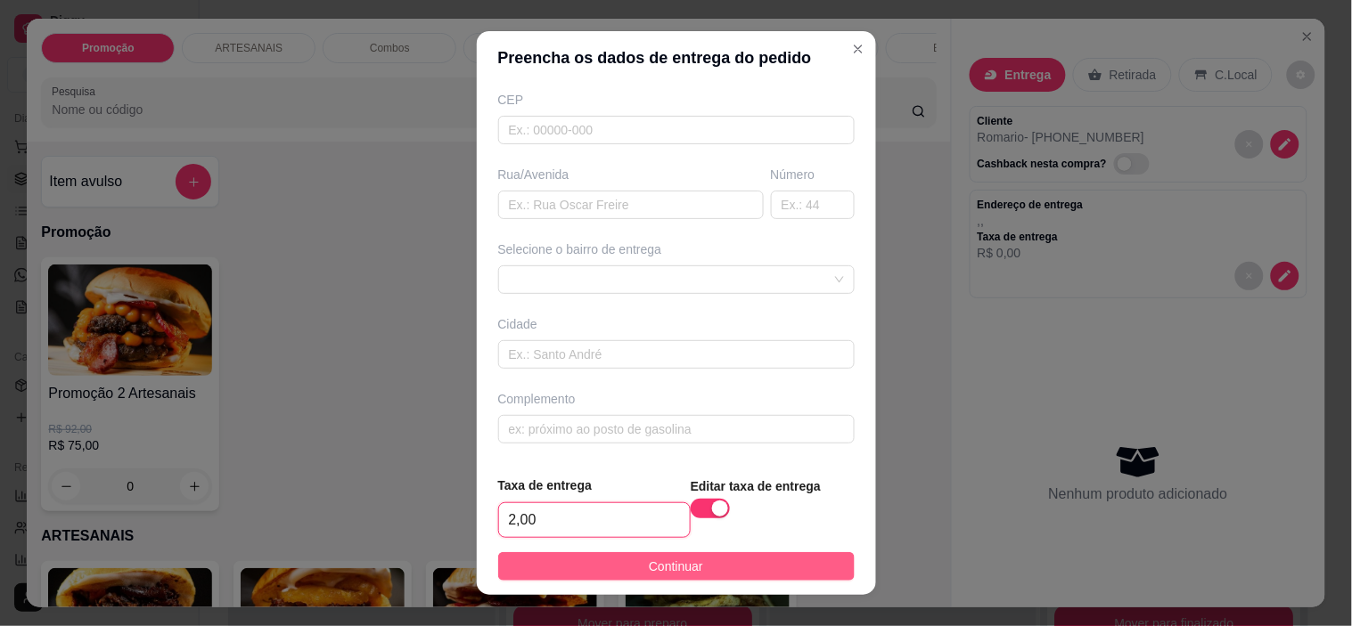
type input "2,00"
click at [702, 574] on button "Continuar" at bounding box center [676, 567] width 356 height 29
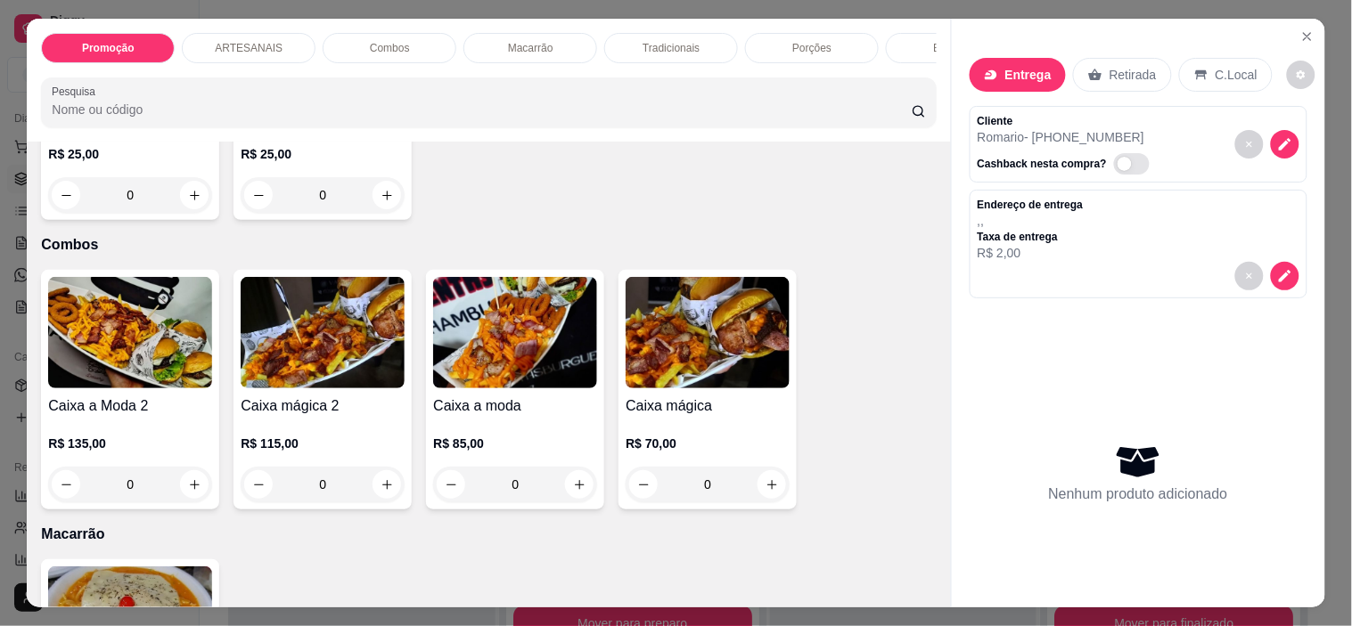
scroll to position [1782, 0]
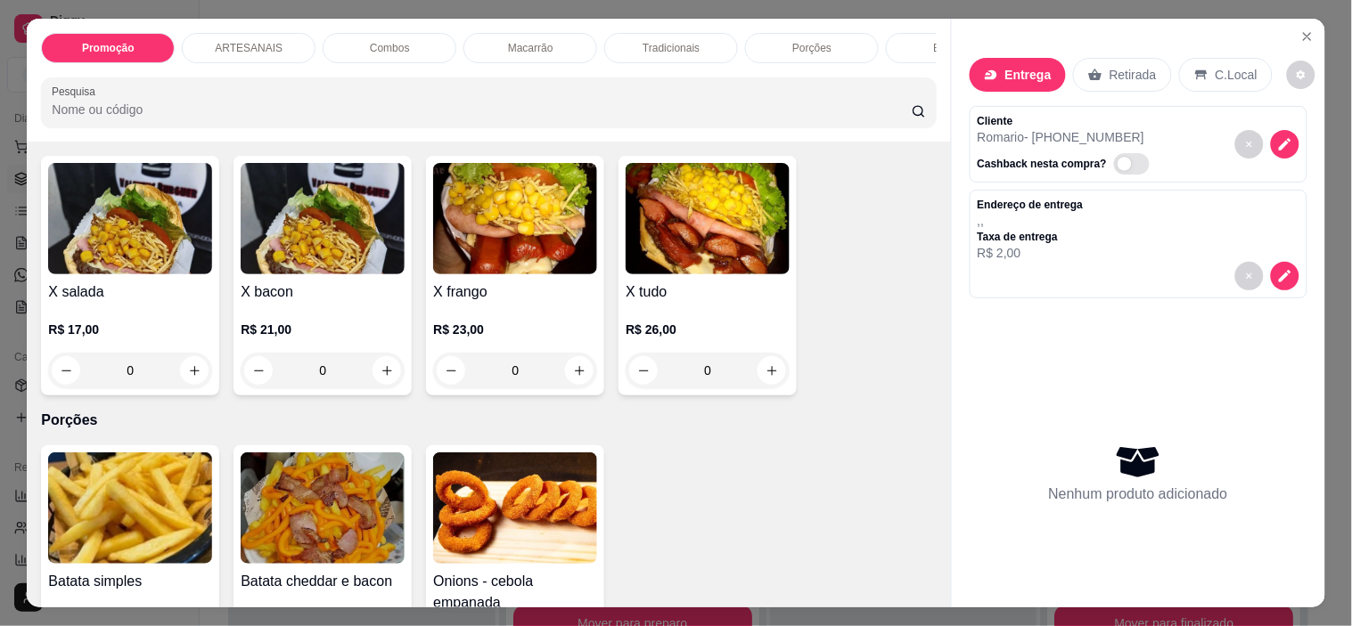
click at [568, 381] on div "0" at bounding box center [515, 371] width 164 height 36
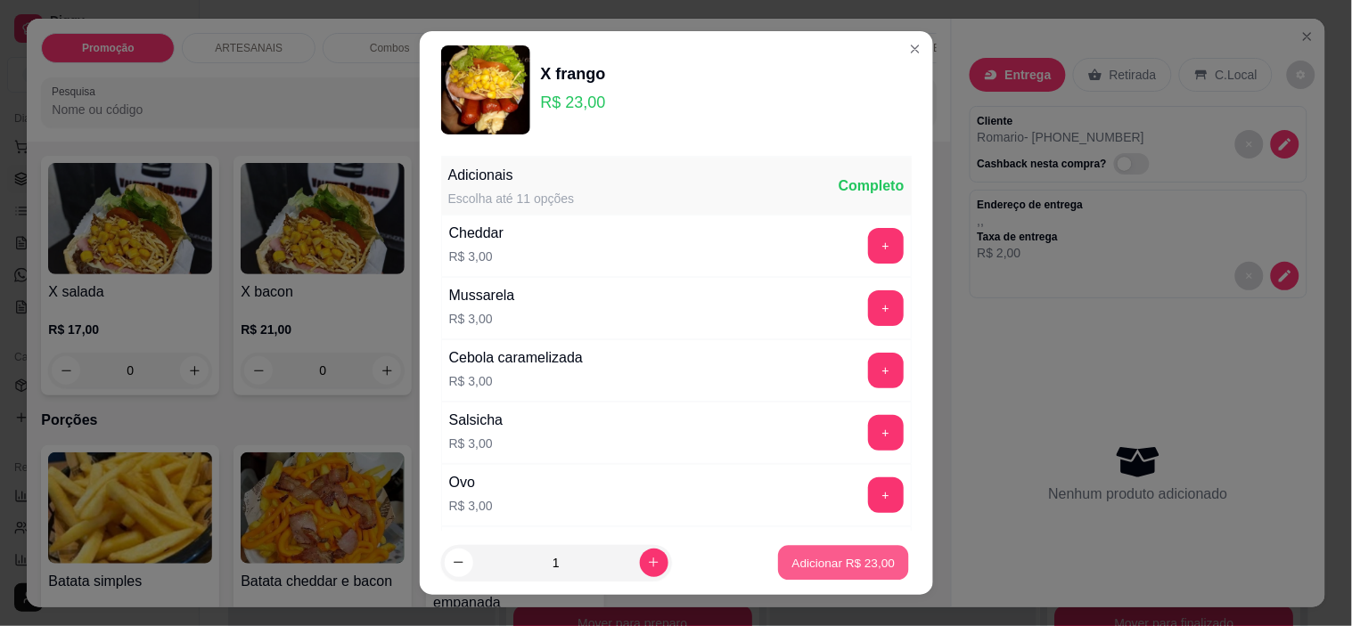
click at [835, 559] on p "Adicionar R$ 23,00" at bounding box center [843, 562] width 103 height 17
type input "1"
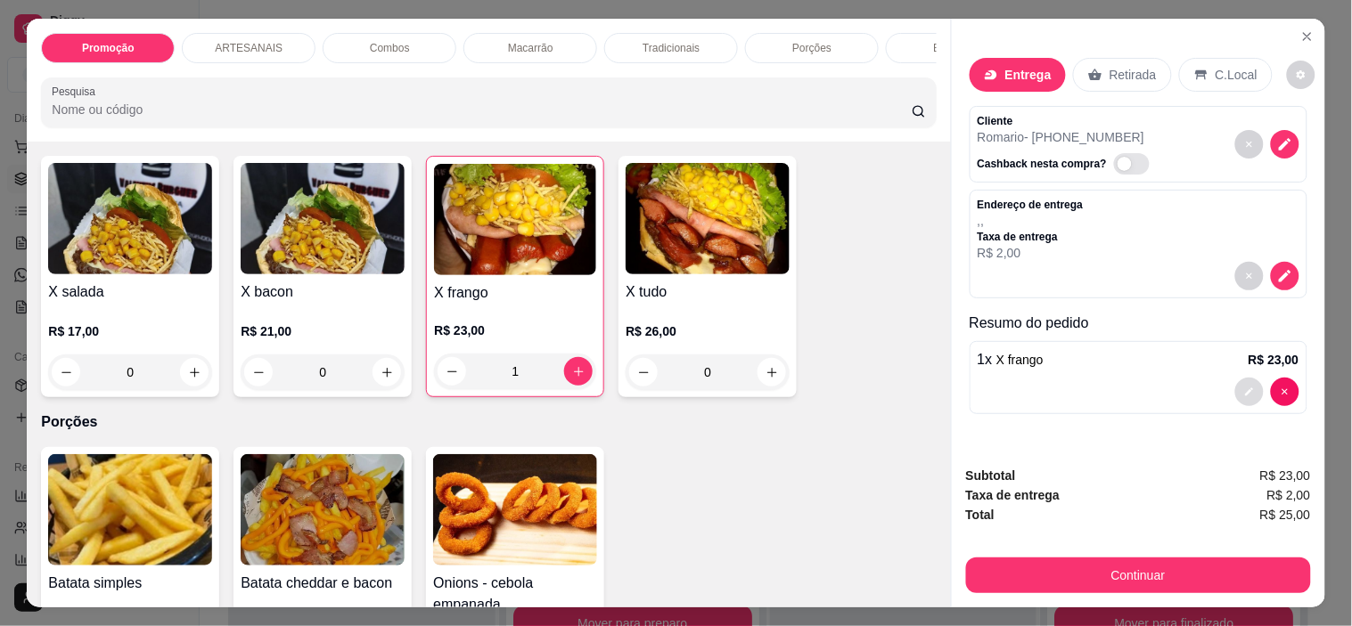
click at [1245, 387] on icon "decrease-product-quantity" at bounding box center [1249, 392] width 11 height 11
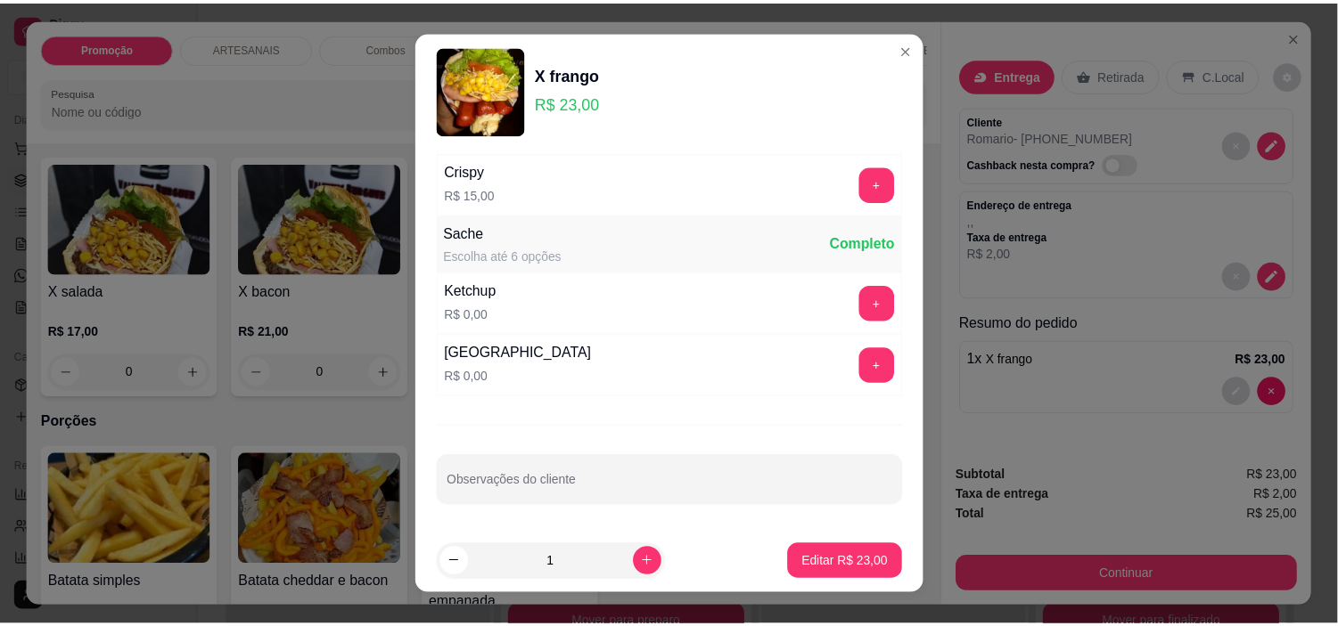
scroll to position [25, 0]
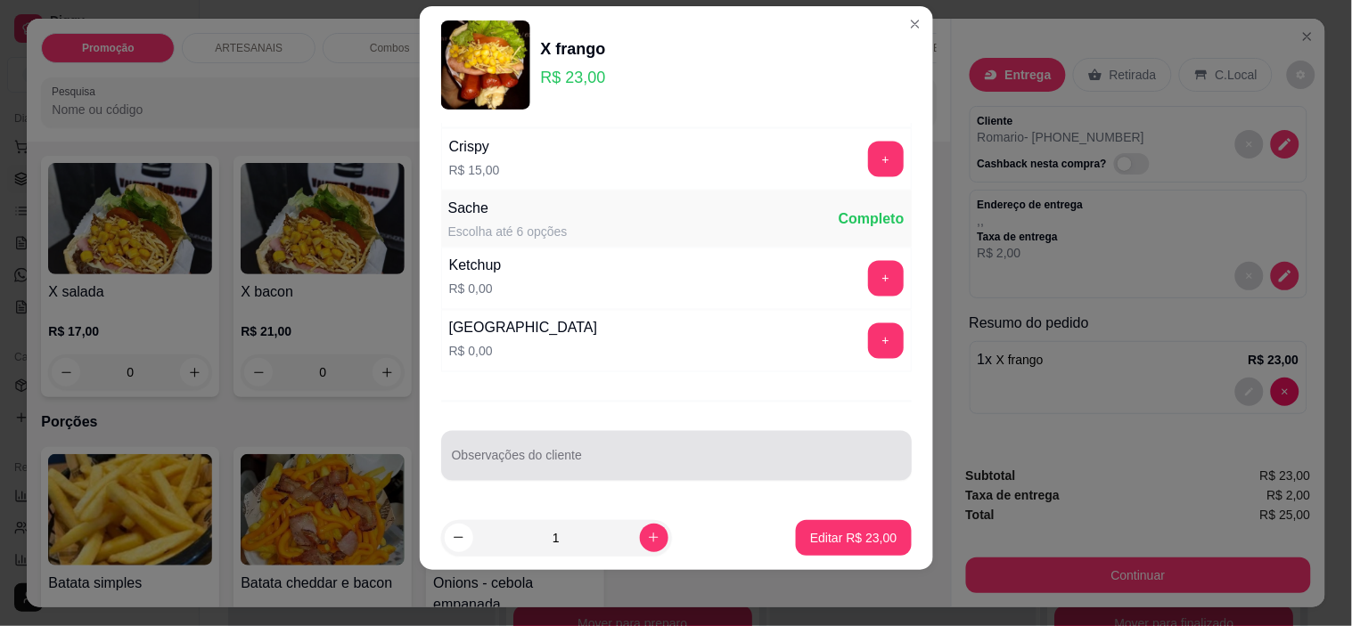
click at [726, 453] on div at bounding box center [676, 456] width 449 height 36
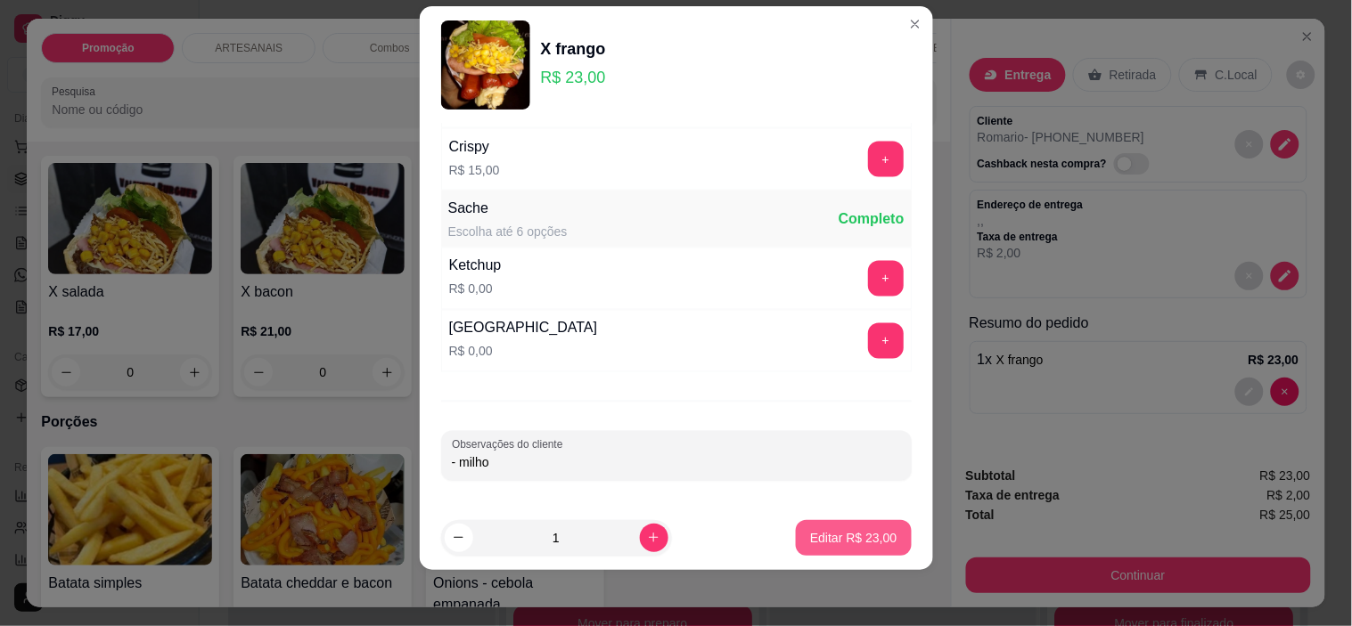
type input "- milho"
click at [832, 546] on button "Editar R$ 23,00" at bounding box center [853, 538] width 115 height 36
type input "0"
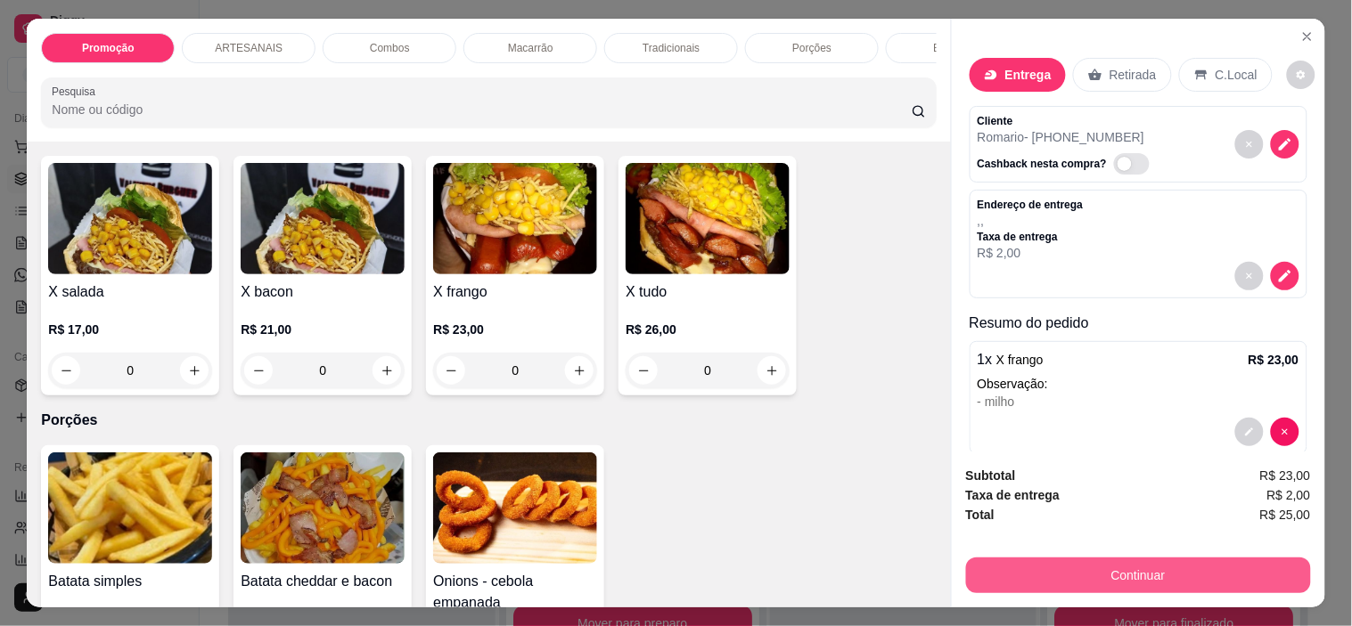
click at [1270, 565] on button "Continuar" at bounding box center [1138, 576] width 345 height 36
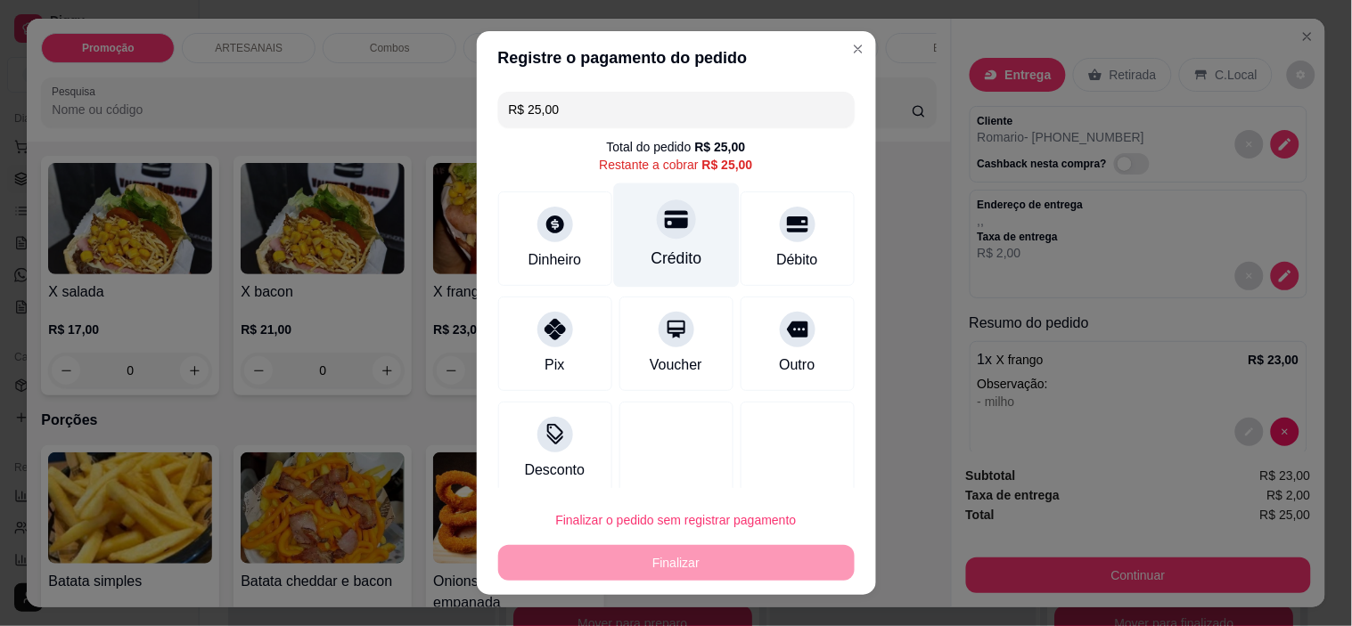
click at [673, 214] on div "Crédito" at bounding box center [676, 236] width 126 height 104
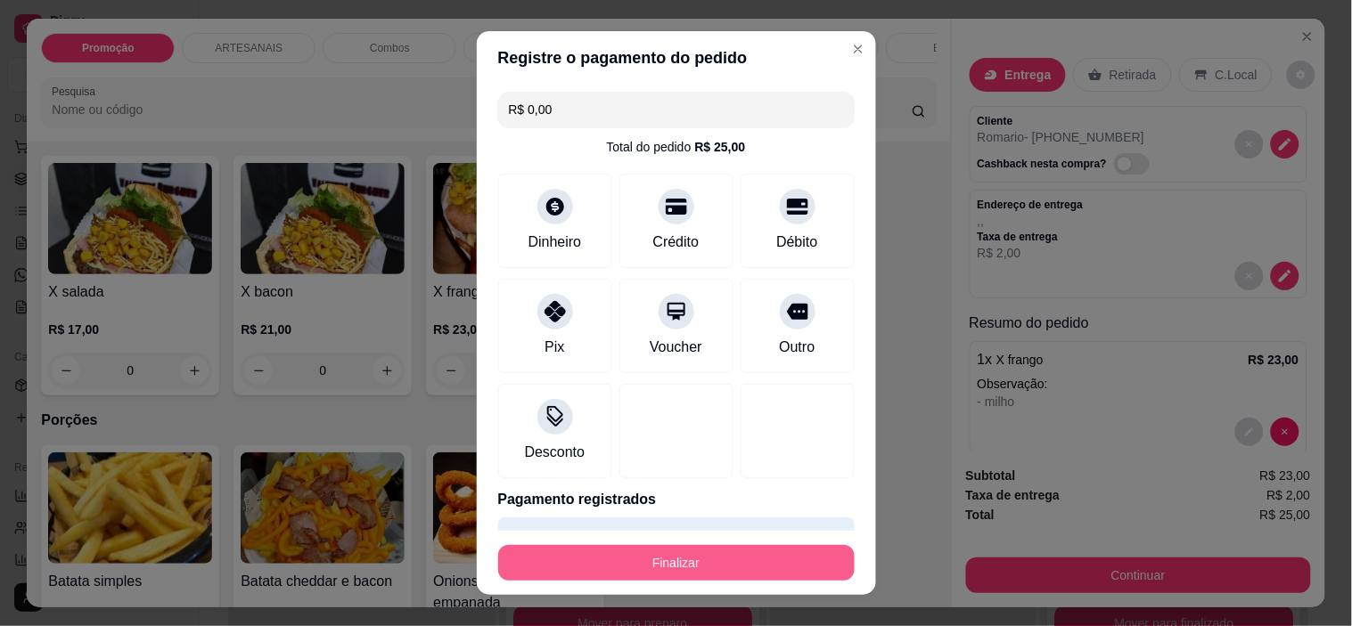
click at [709, 564] on button "Finalizar" at bounding box center [676, 563] width 356 height 36
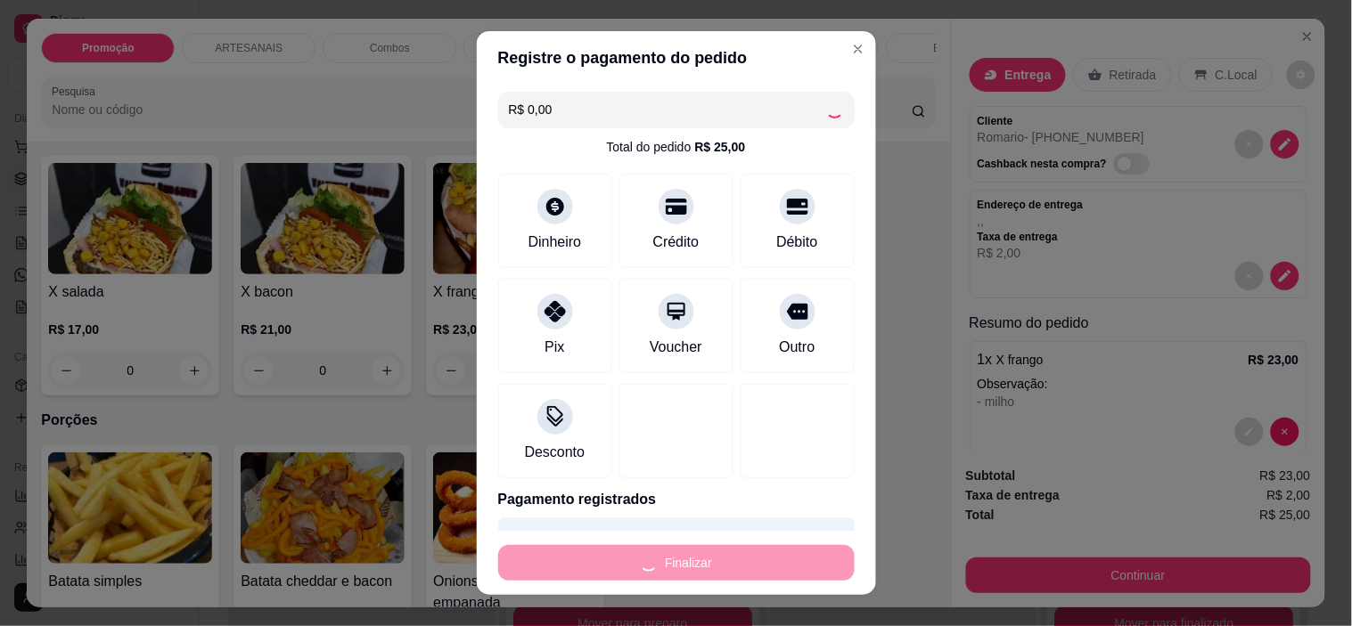
type input "-R$ 25,00"
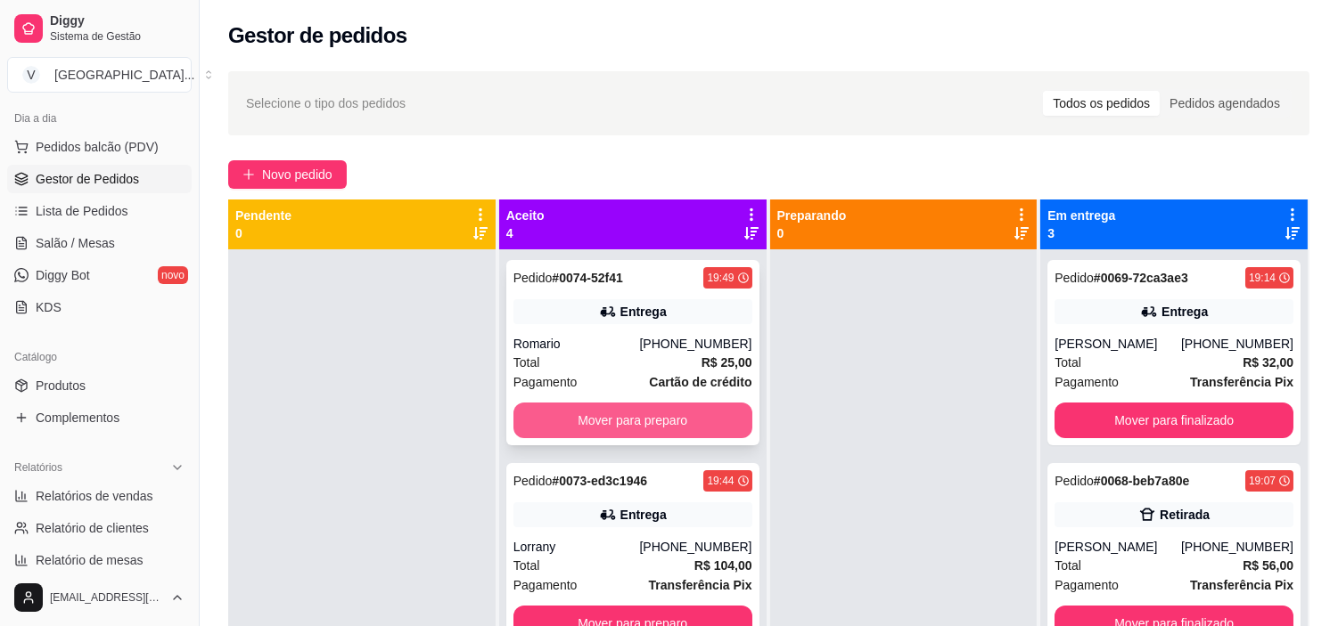
click at [673, 422] on button "Mover para preparo" at bounding box center [632, 421] width 239 height 36
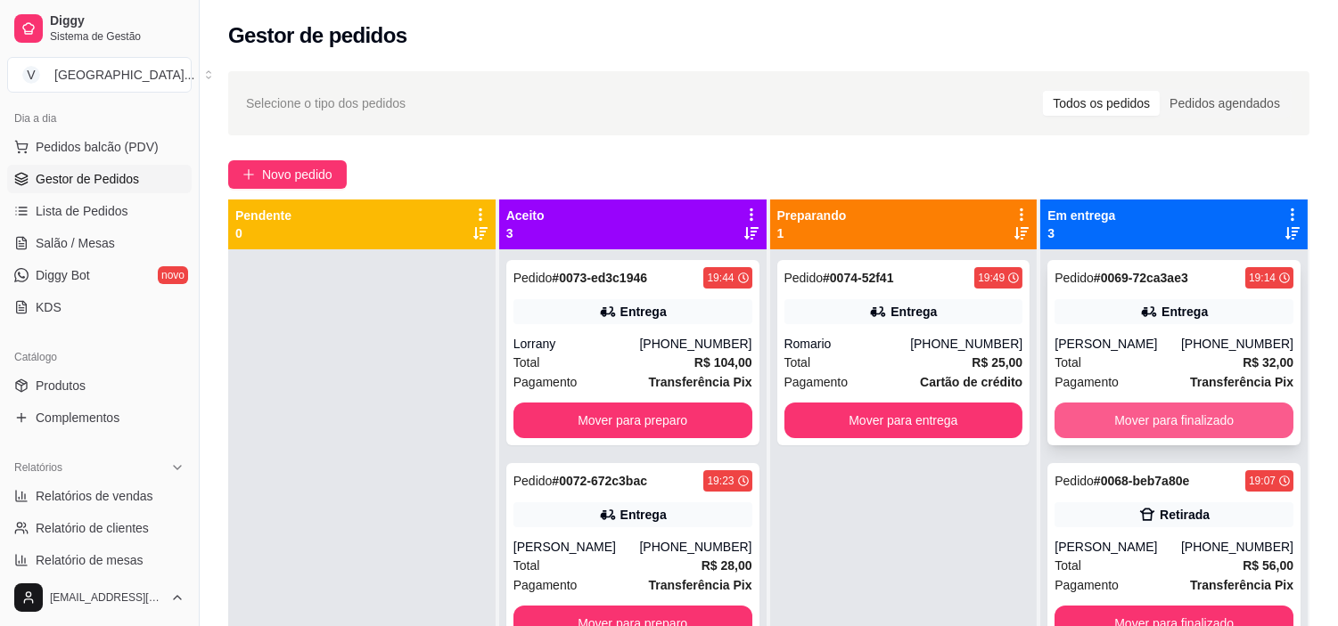
click at [1181, 422] on button "Mover para finalizado" at bounding box center [1173, 421] width 239 height 36
click at [1232, 401] on div "Pedido # 0068-beb7a80e 19:07 Retirada [PERSON_NAME] [PHONE_NUMBER] Total R$ 56,…" at bounding box center [1173, 352] width 253 height 185
click at [1166, 422] on button "Mover para finalizado" at bounding box center [1174, 421] width 232 height 35
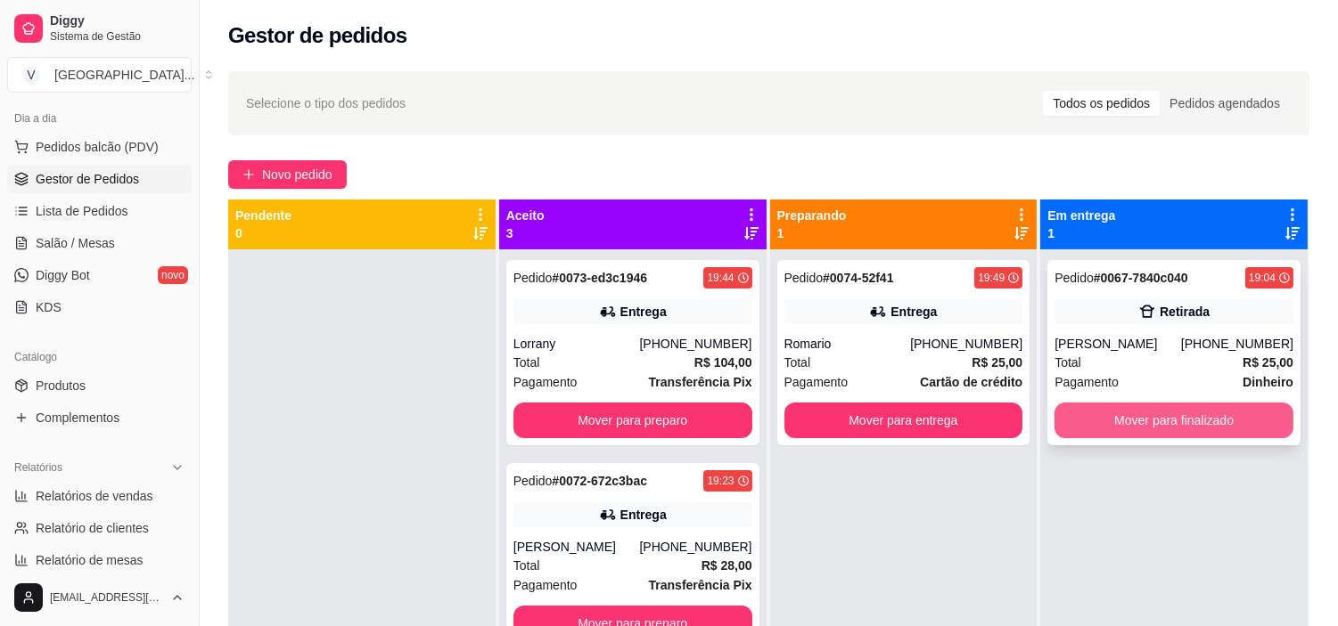
click at [1165, 417] on button "Mover para finalizado" at bounding box center [1173, 421] width 239 height 36
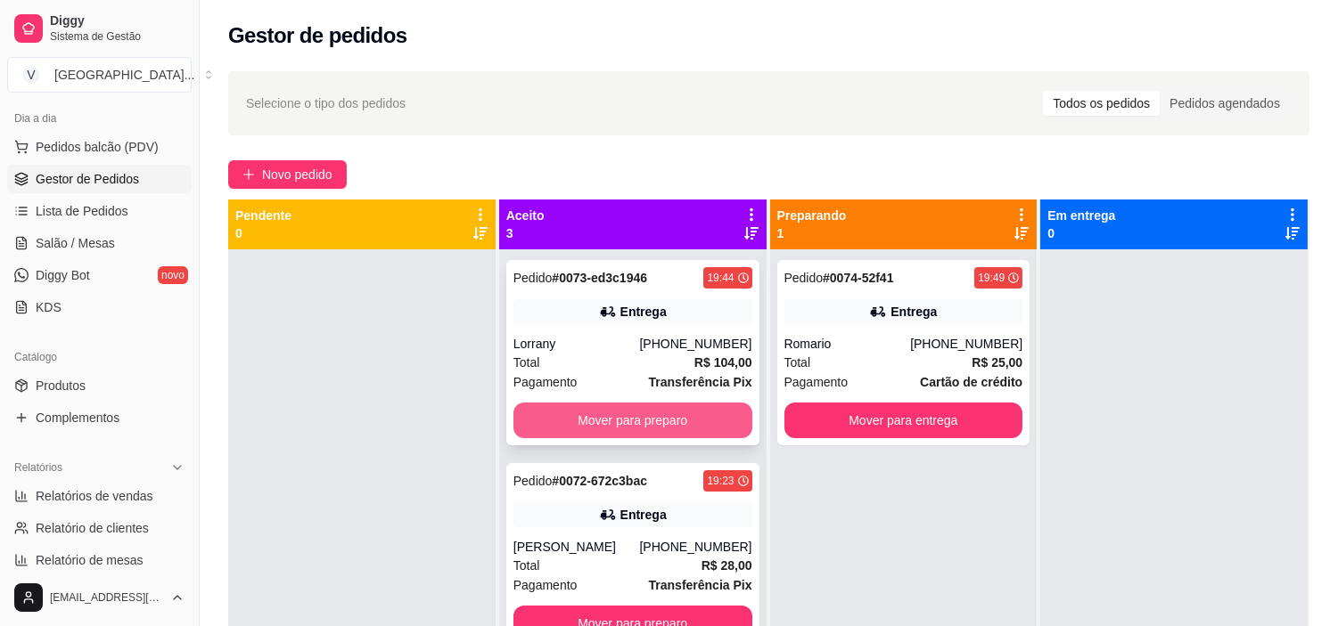
click at [697, 425] on button "Mover para preparo" at bounding box center [632, 421] width 239 height 36
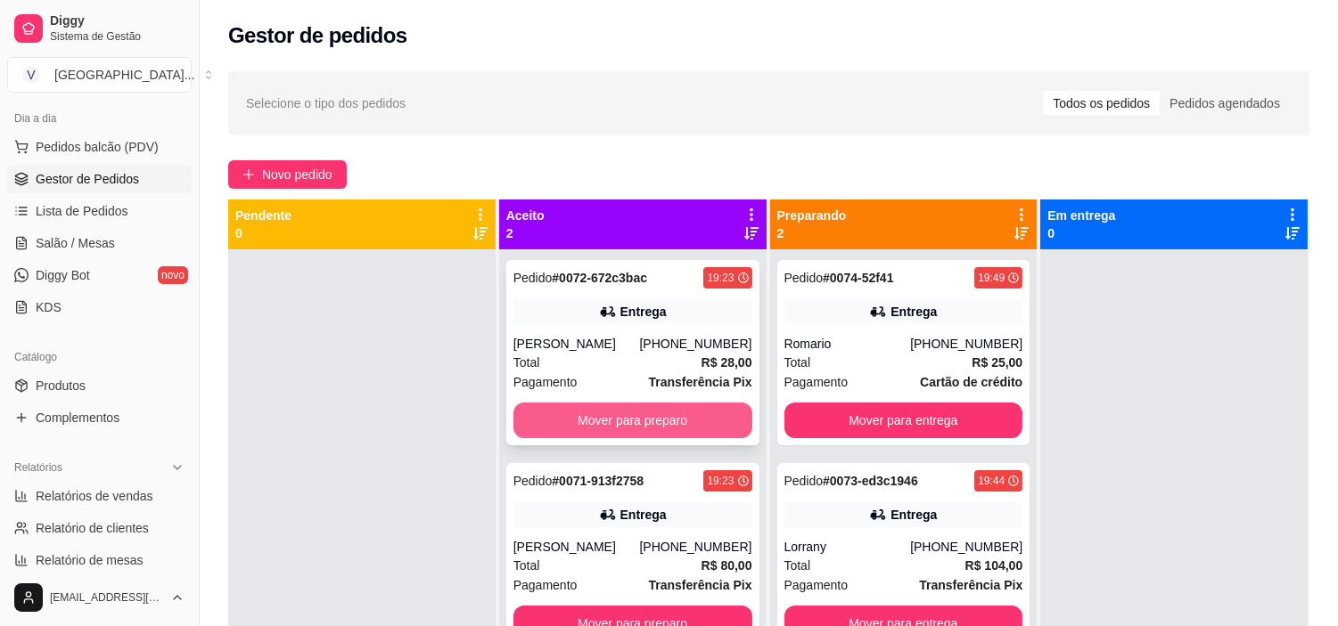
click at [692, 411] on button "Mover para preparo" at bounding box center [632, 421] width 239 height 36
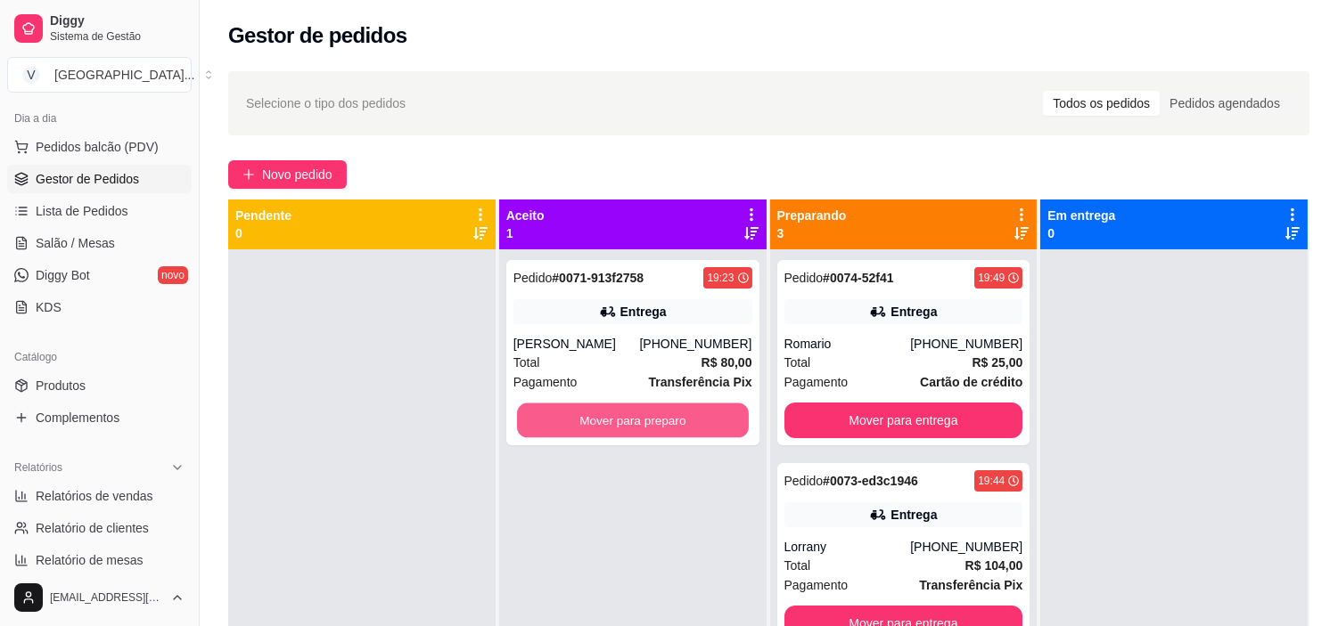
click at [692, 411] on button "Mover para preparo" at bounding box center [633, 421] width 232 height 35
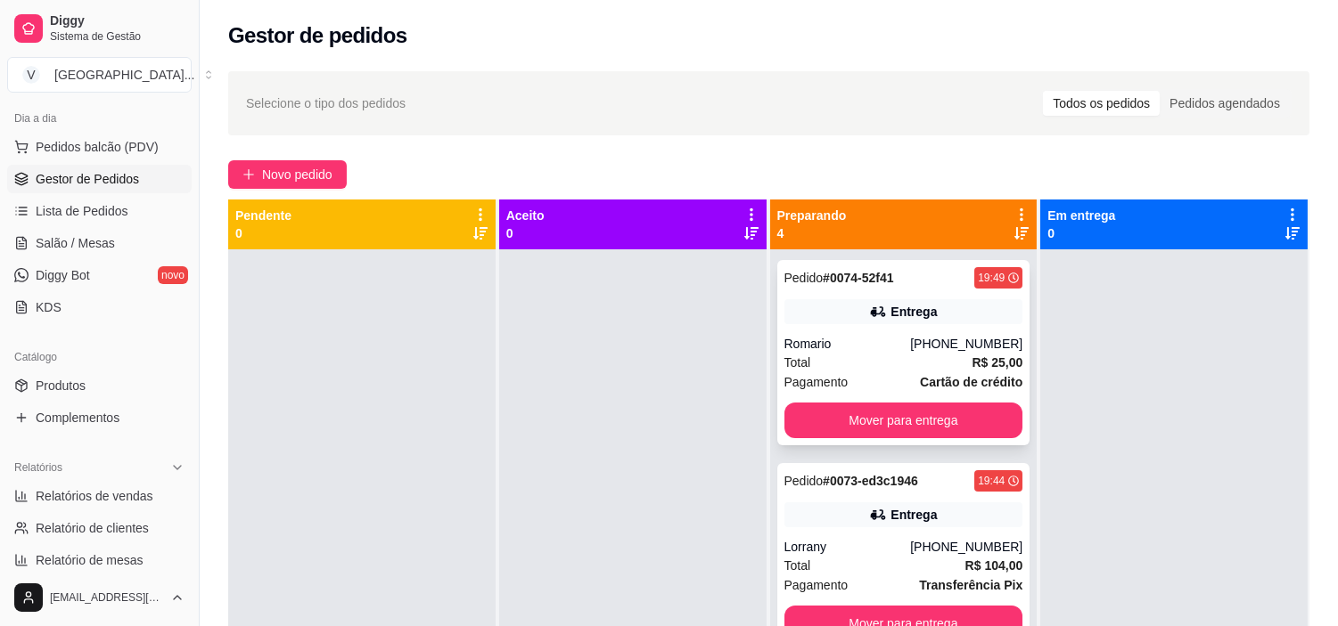
click at [852, 344] on div "Romario" at bounding box center [847, 344] width 127 height 18
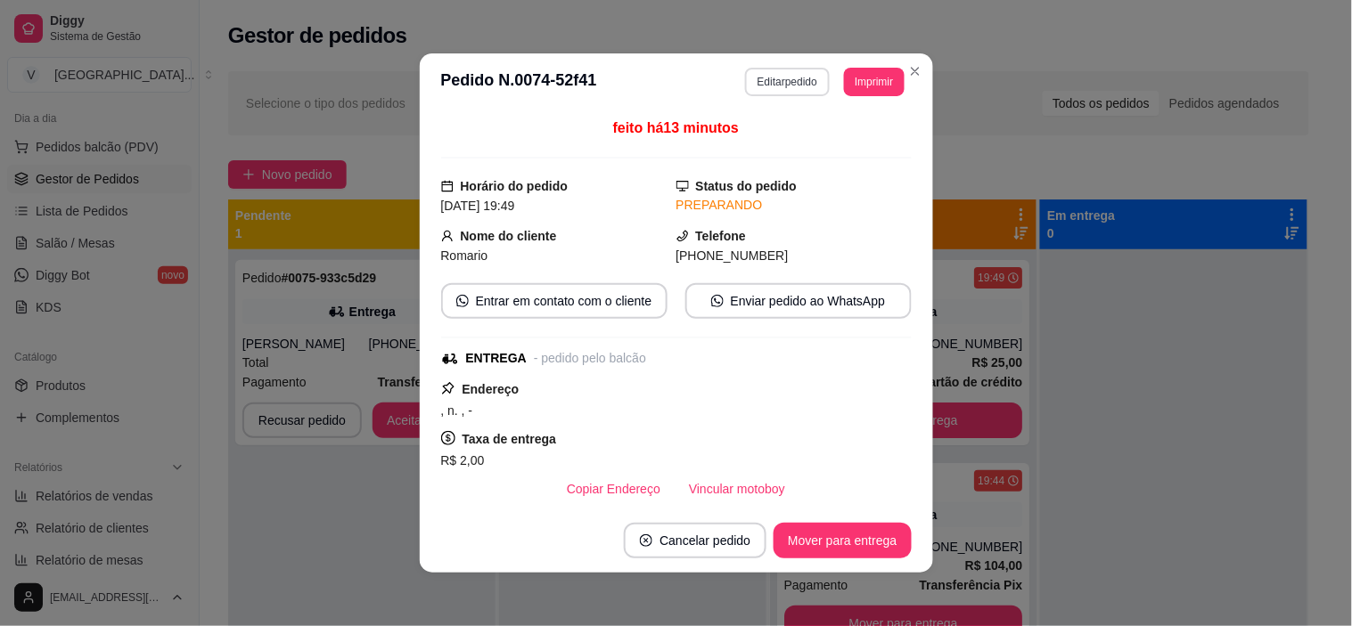
click at [768, 78] on button "Editar pedido" at bounding box center [787, 82] width 85 height 29
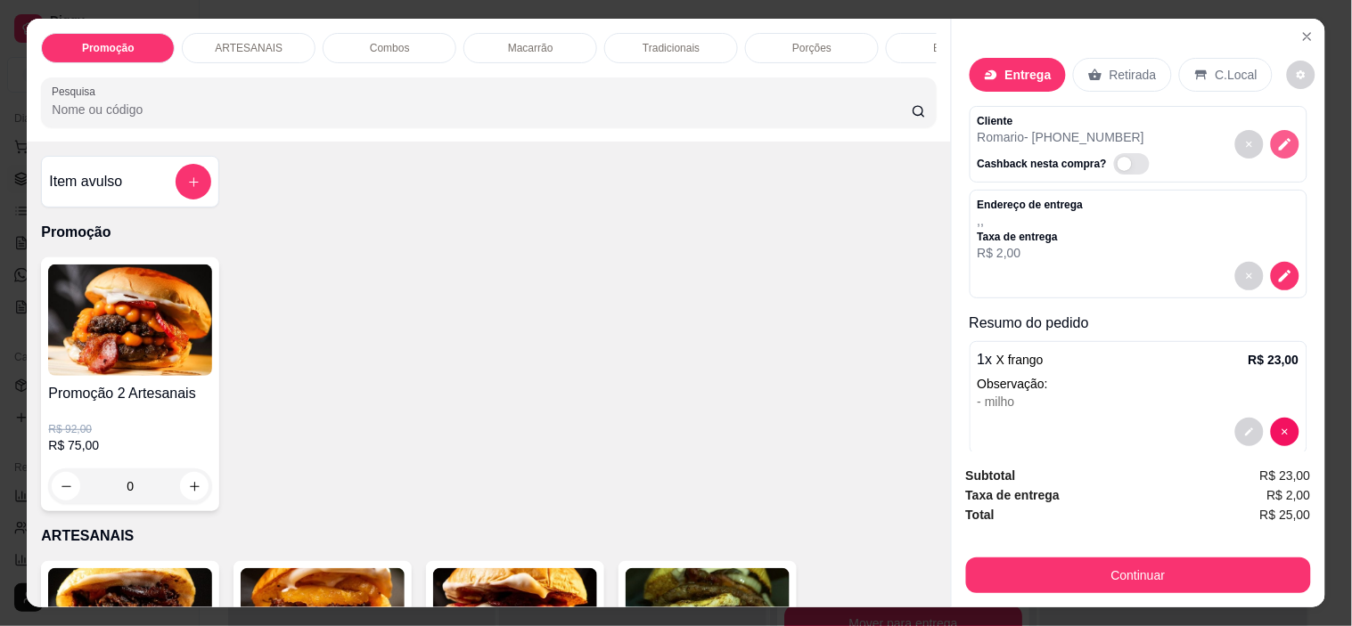
click at [1277, 143] on icon "decrease-product-quantity" at bounding box center [1285, 144] width 16 height 16
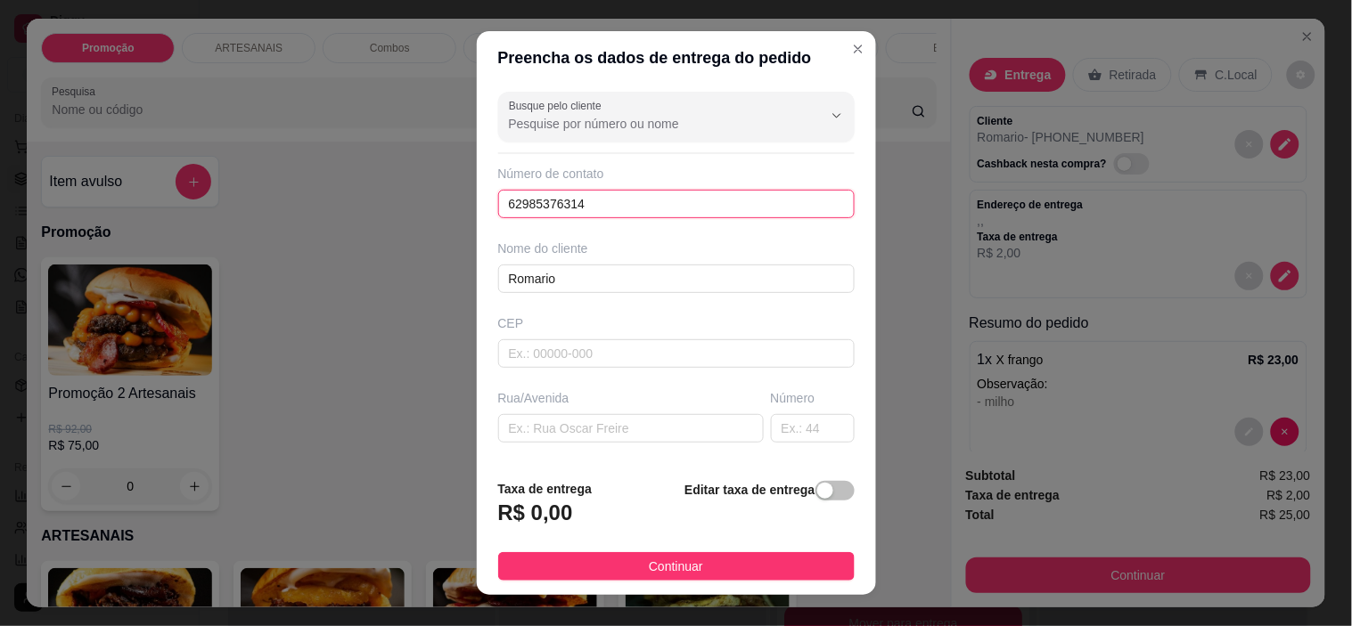
drag, startPoint x: 594, startPoint y: 203, endPoint x: 430, endPoint y: 178, distance: 165.9
click at [430, 178] on div "Preencha os dados de entrega do pedido Busque pelo cliente Número de contato 62…" at bounding box center [676, 313] width 1352 height 626
paste input "[PHONE_NUMBER]"
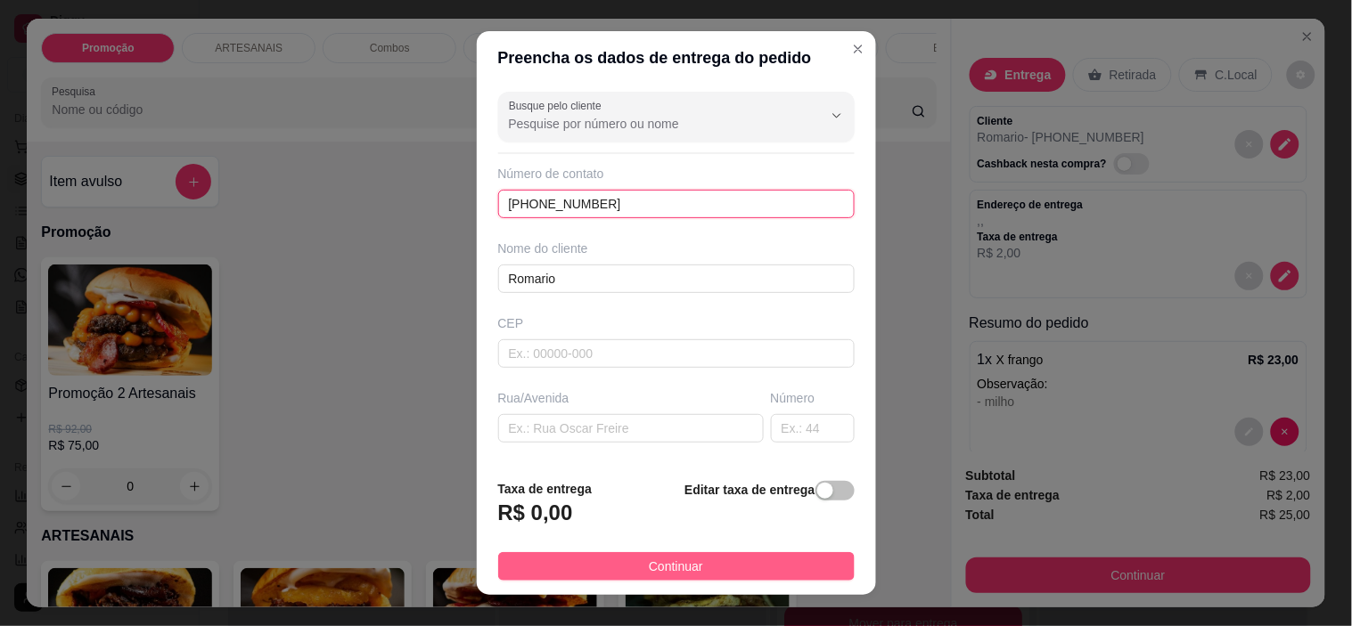
type input "[PHONE_NUMBER]"
click at [677, 565] on span "Continuar" at bounding box center [676, 567] width 54 height 20
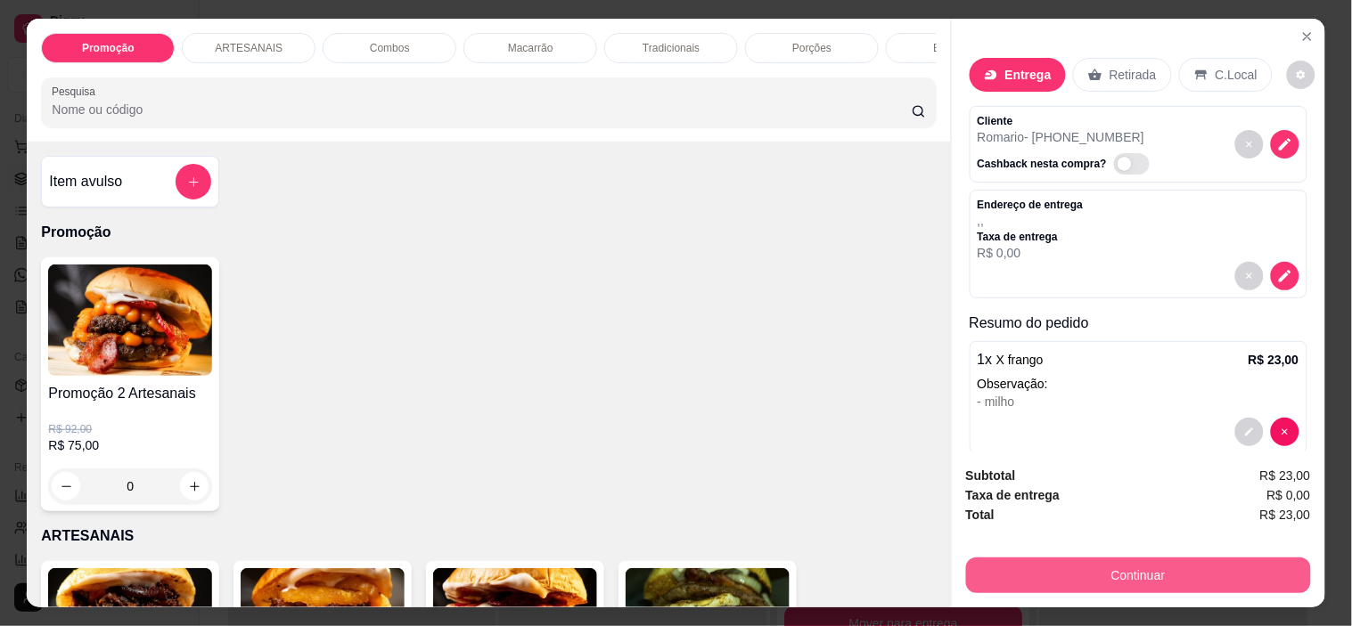
click at [1151, 564] on button "Continuar" at bounding box center [1138, 576] width 345 height 36
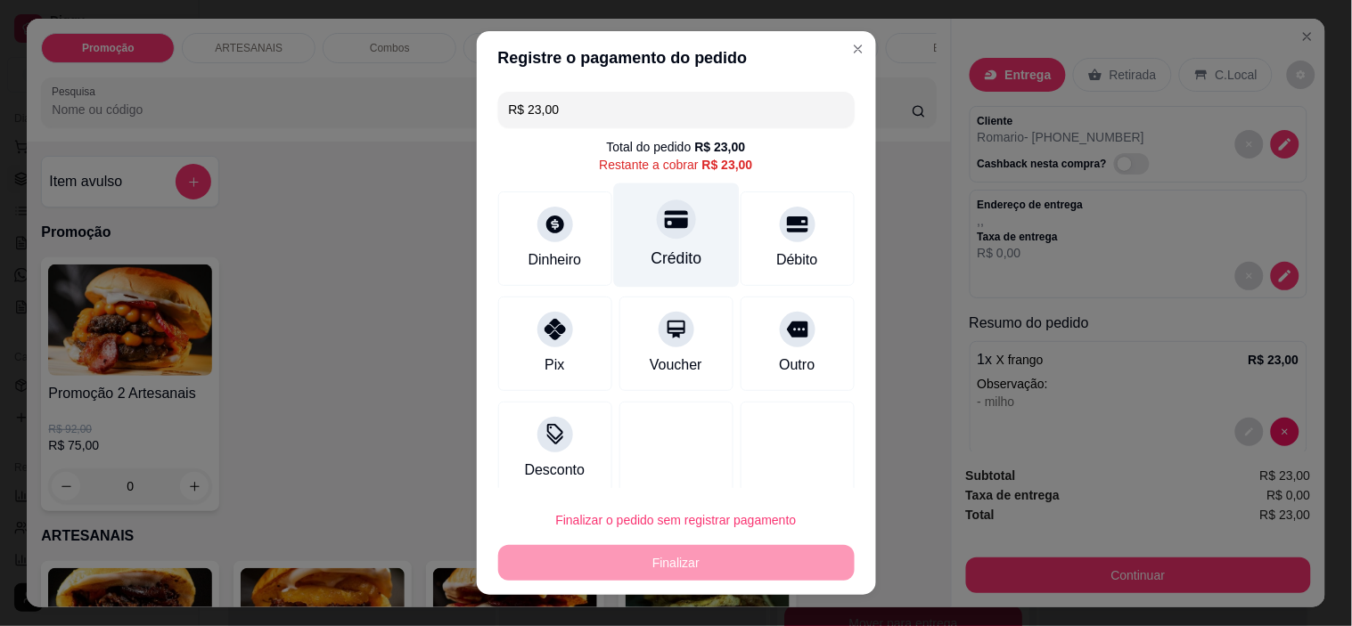
click at [657, 226] on div at bounding box center [676, 220] width 39 height 39
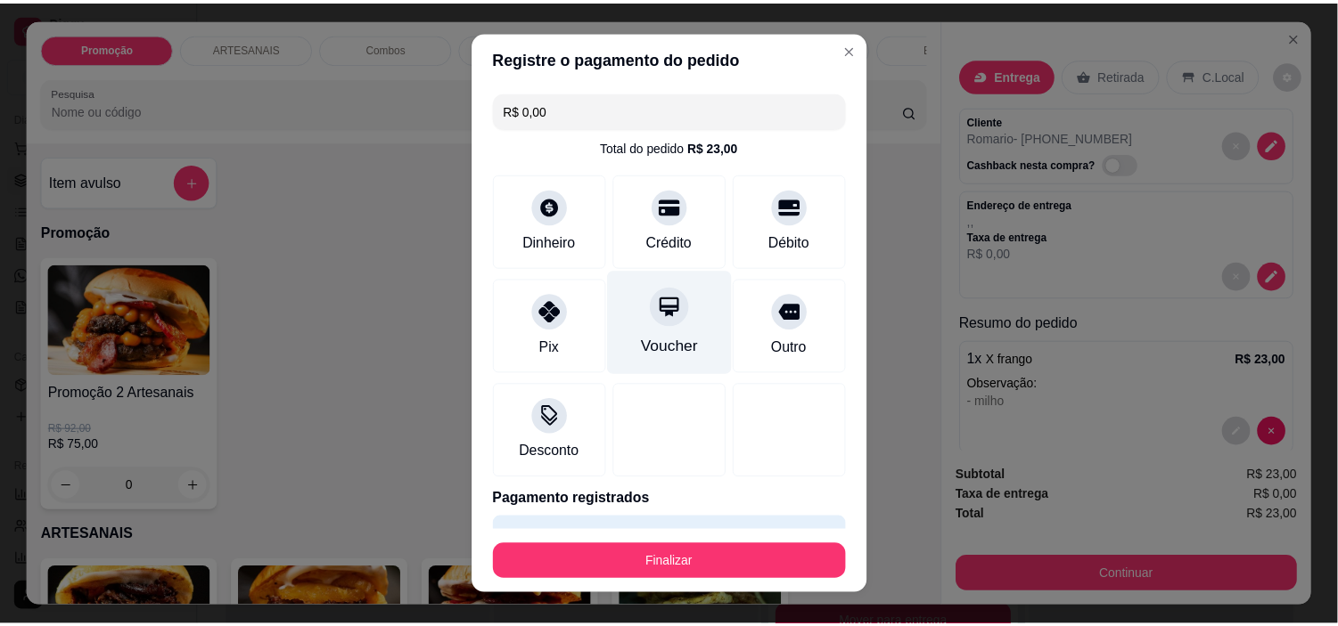
scroll to position [47, 0]
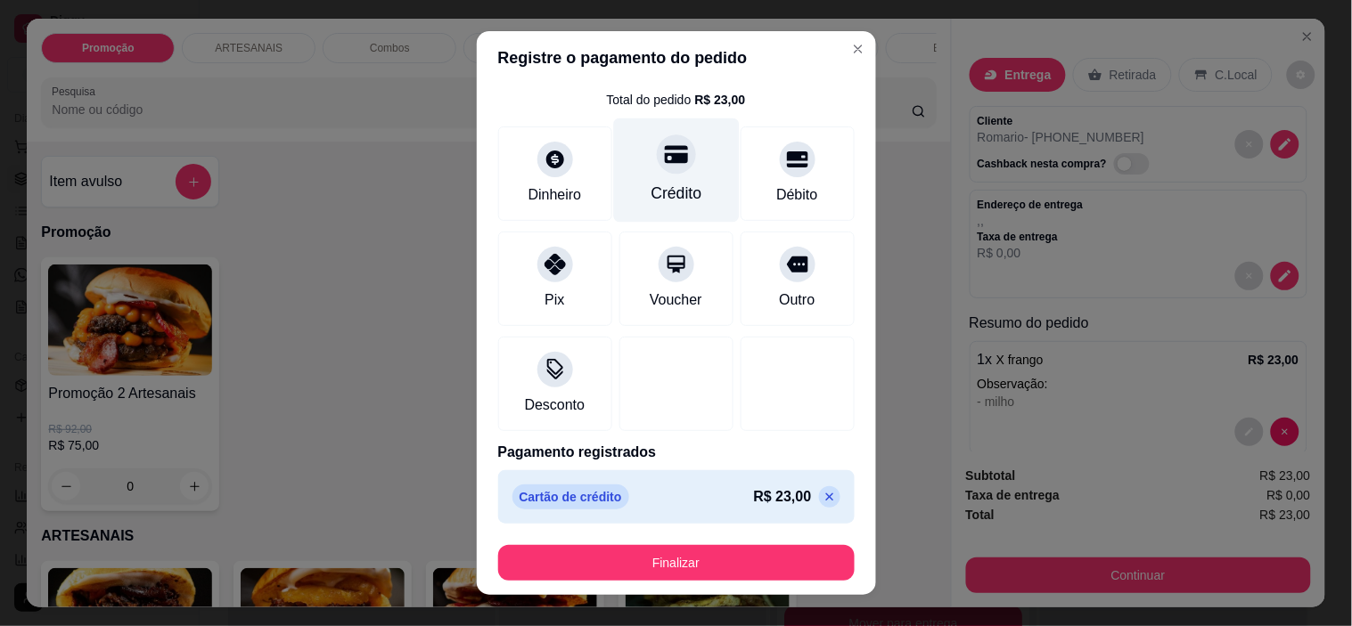
click at [657, 157] on div at bounding box center [676, 154] width 39 height 39
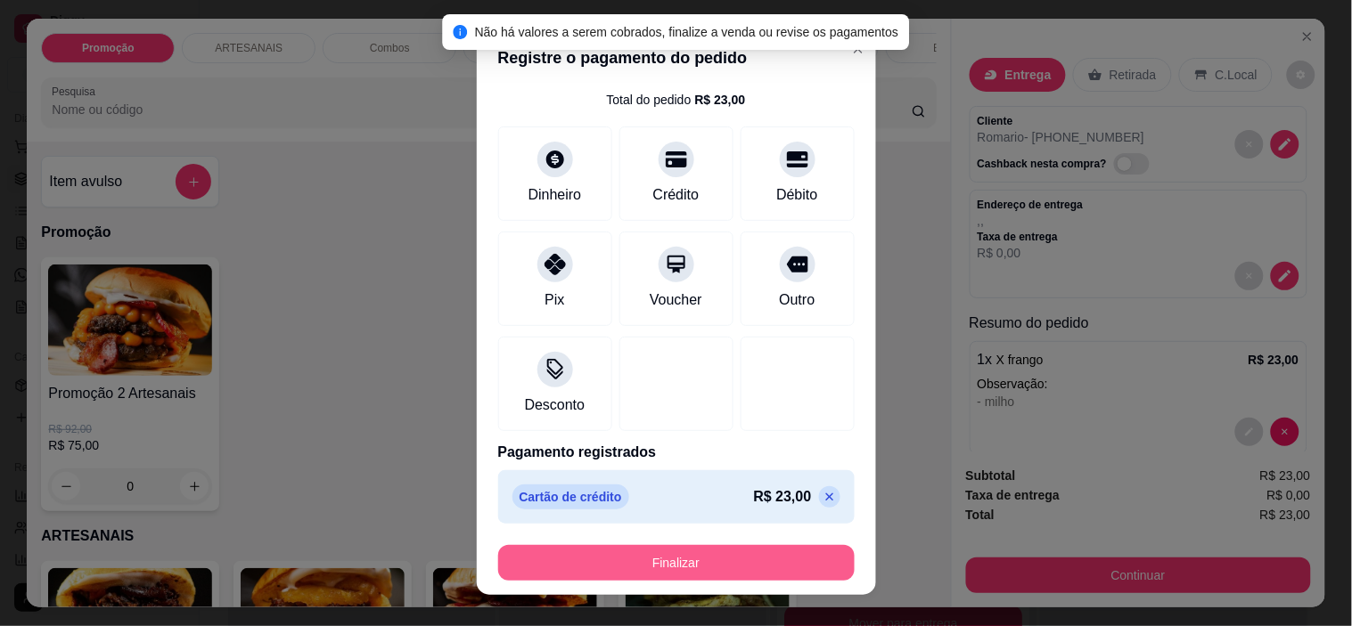
click at [683, 570] on button "Finalizar" at bounding box center [676, 563] width 356 height 36
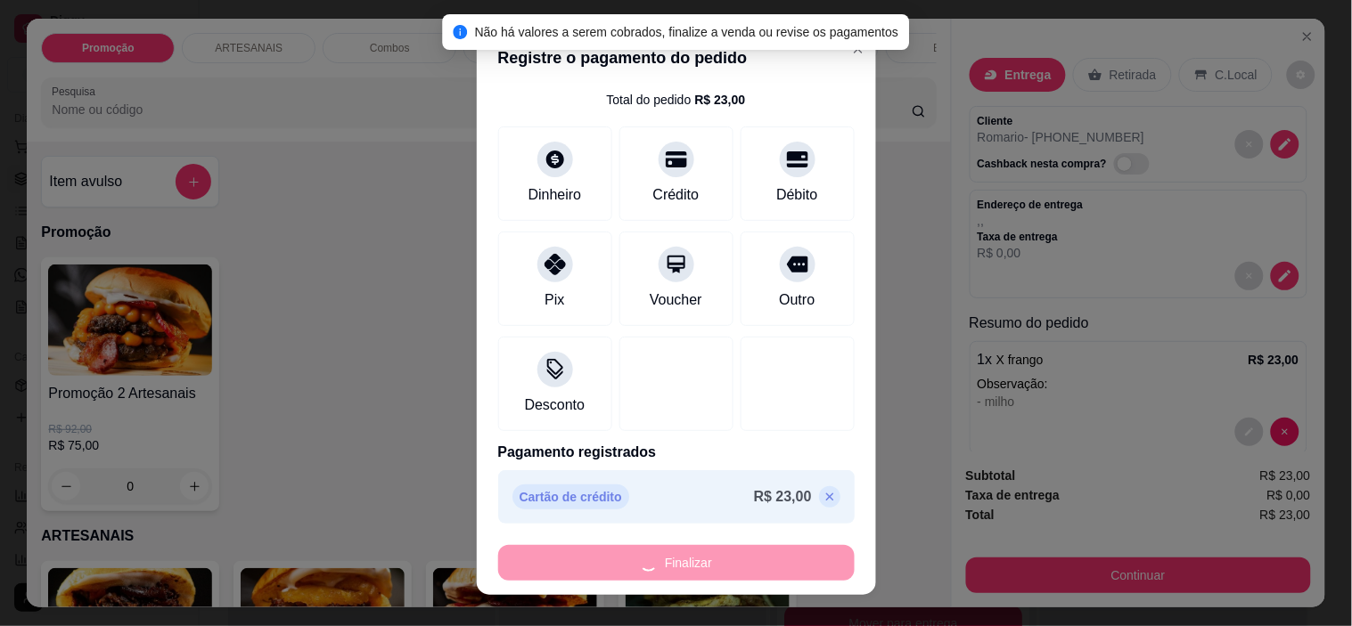
type input "-R$ 23,00"
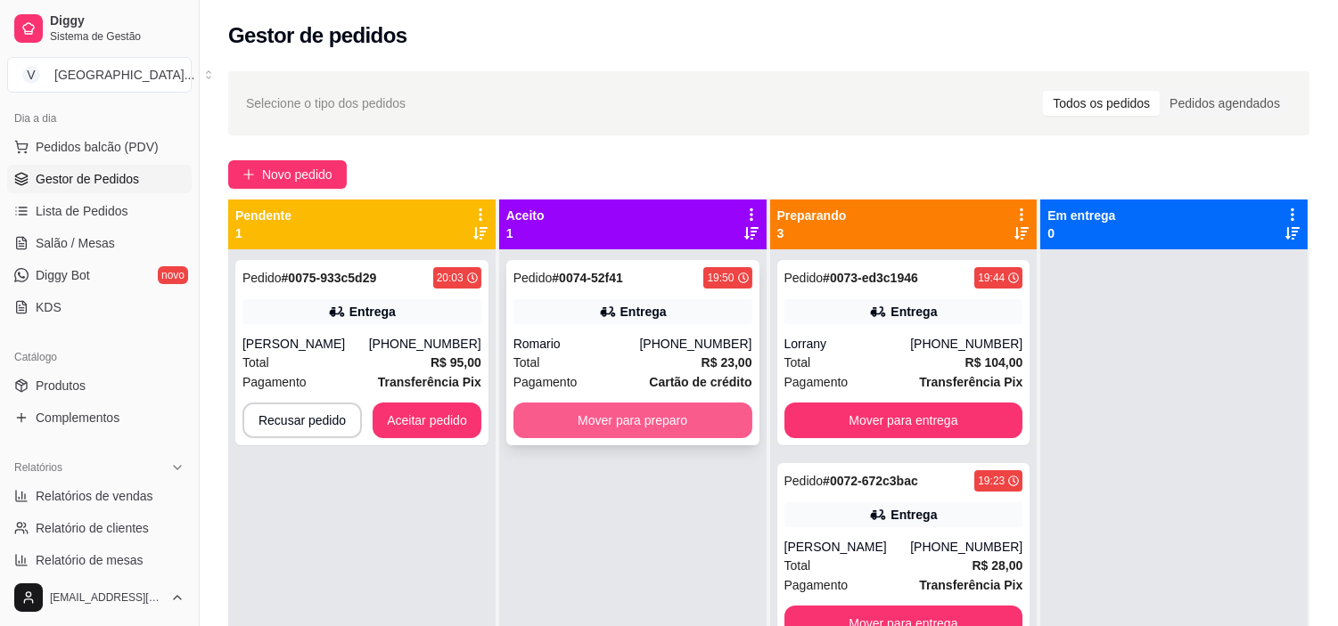
click at [655, 433] on button "Mover para preparo" at bounding box center [632, 421] width 239 height 36
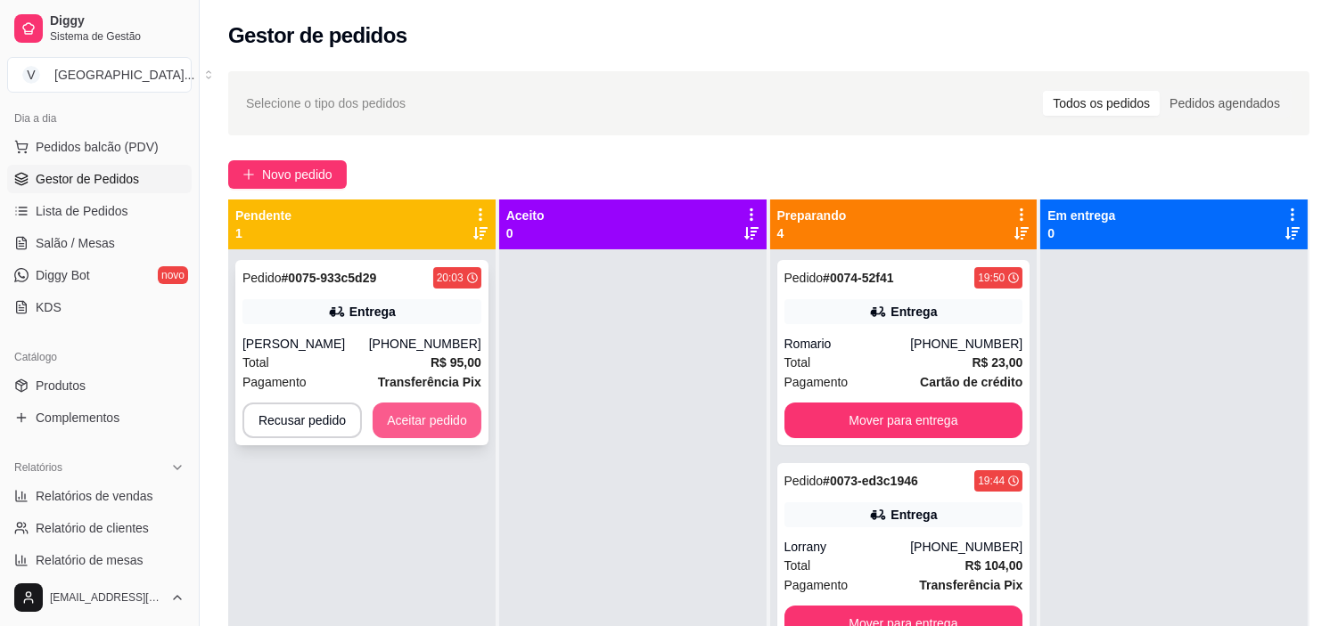
click at [434, 431] on button "Aceitar pedido" at bounding box center [427, 421] width 109 height 36
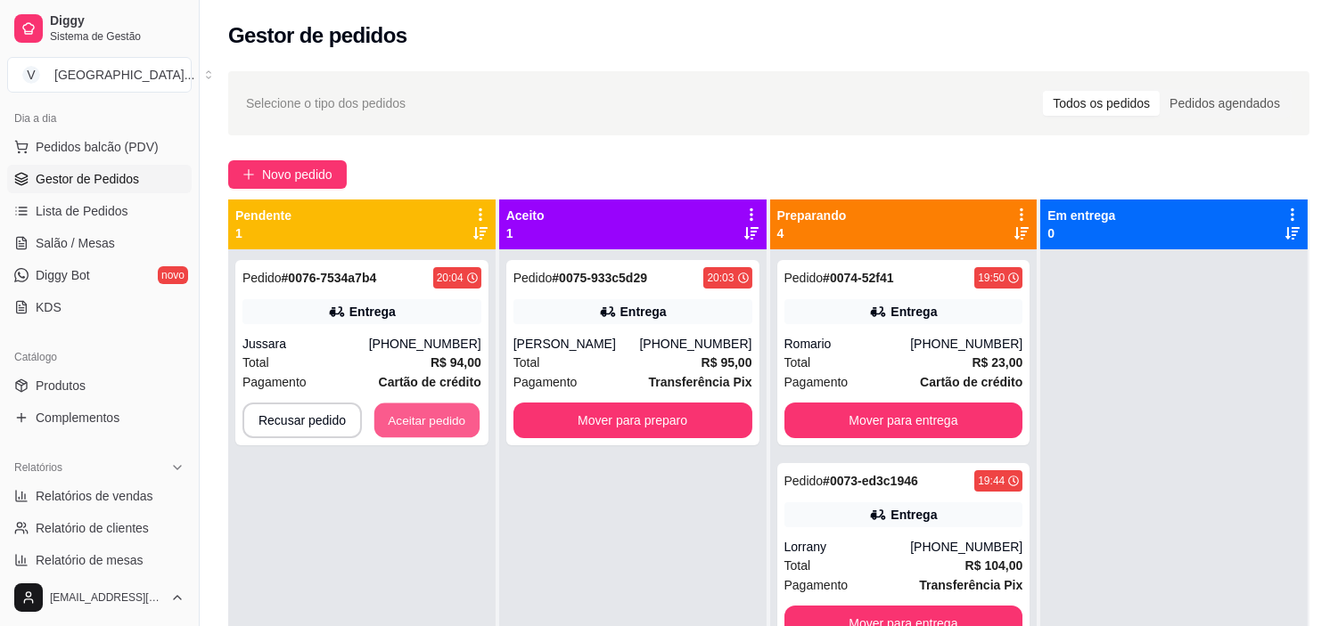
click at [448, 414] on button "Aceitar pedido" at bounding box center [426, 421] width 105 height 35
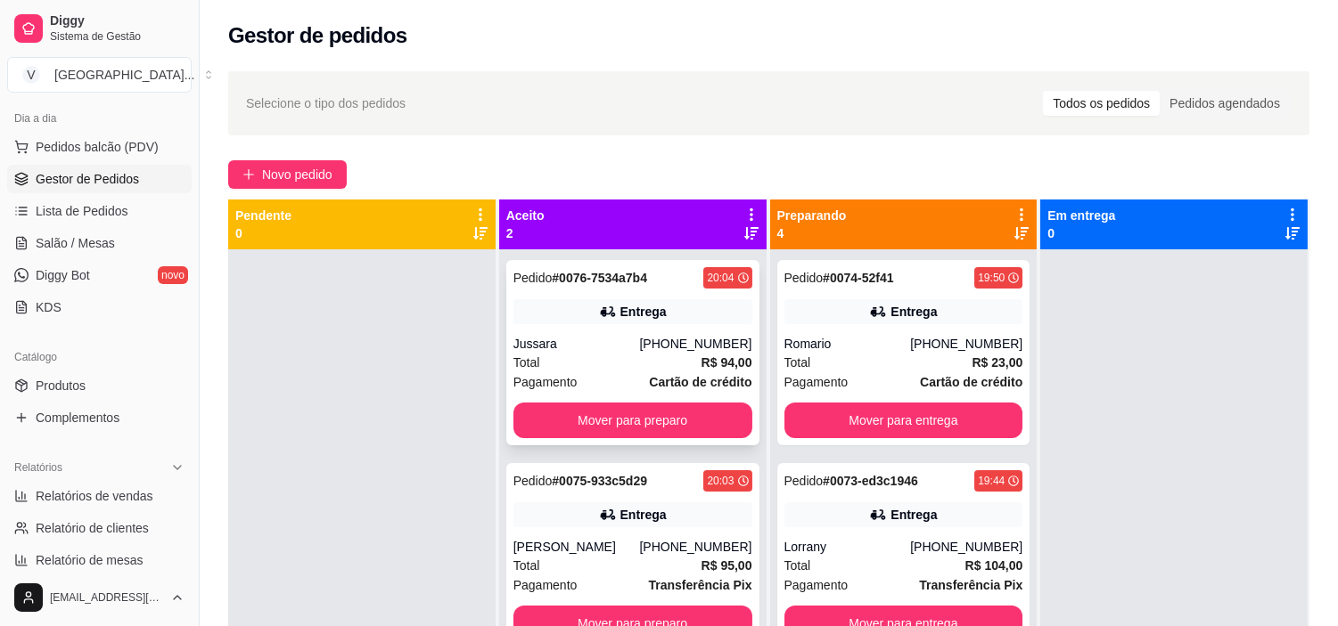
click at [649, 360] on div "Total R$ 94,00" at bounding box center [632, 363] width 239 height 20
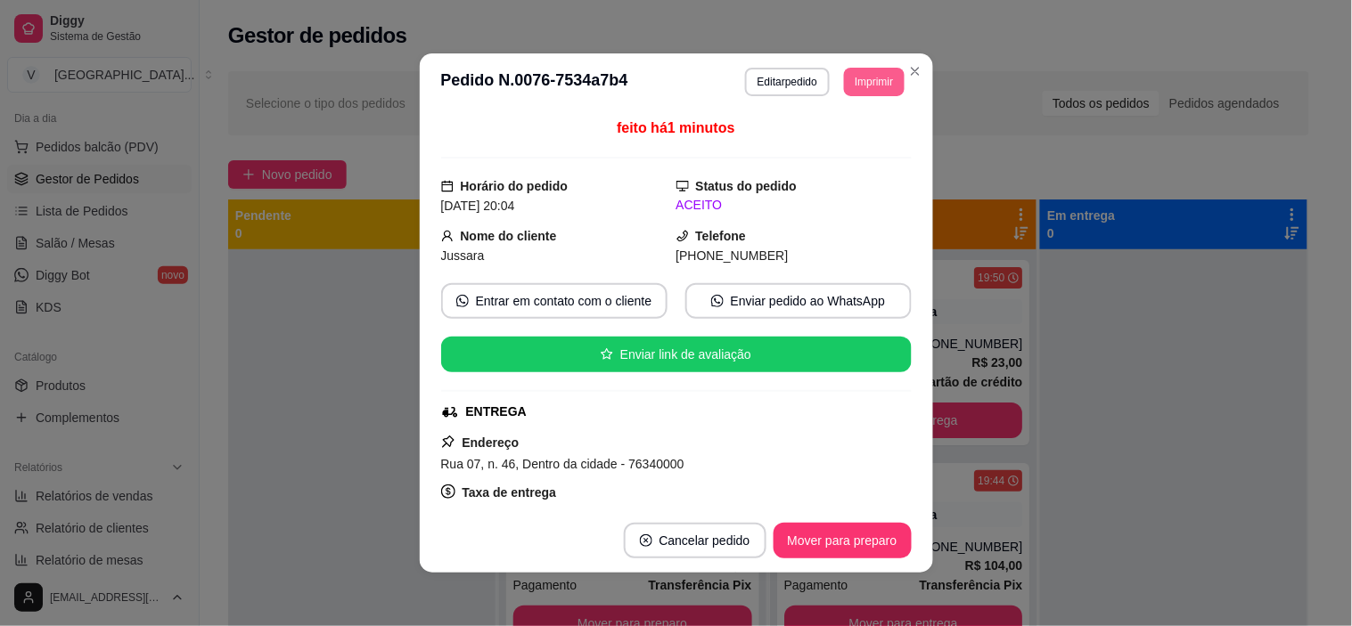
click at [868, 80] on button "Imprimir" at bounding box center [874, 82] width 60 height 29
click at [860, 145] on button "IMPRESSORA" at bounding box center [834, 145] width 129 height 29
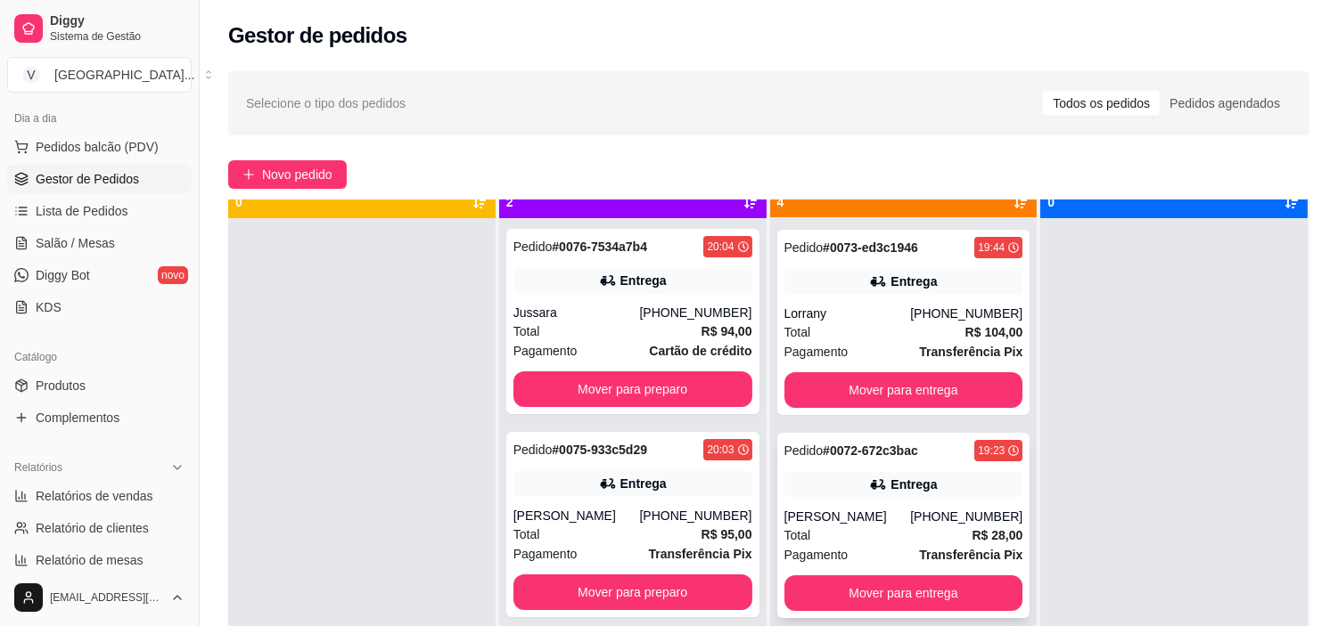
scroll to position [49, 0]
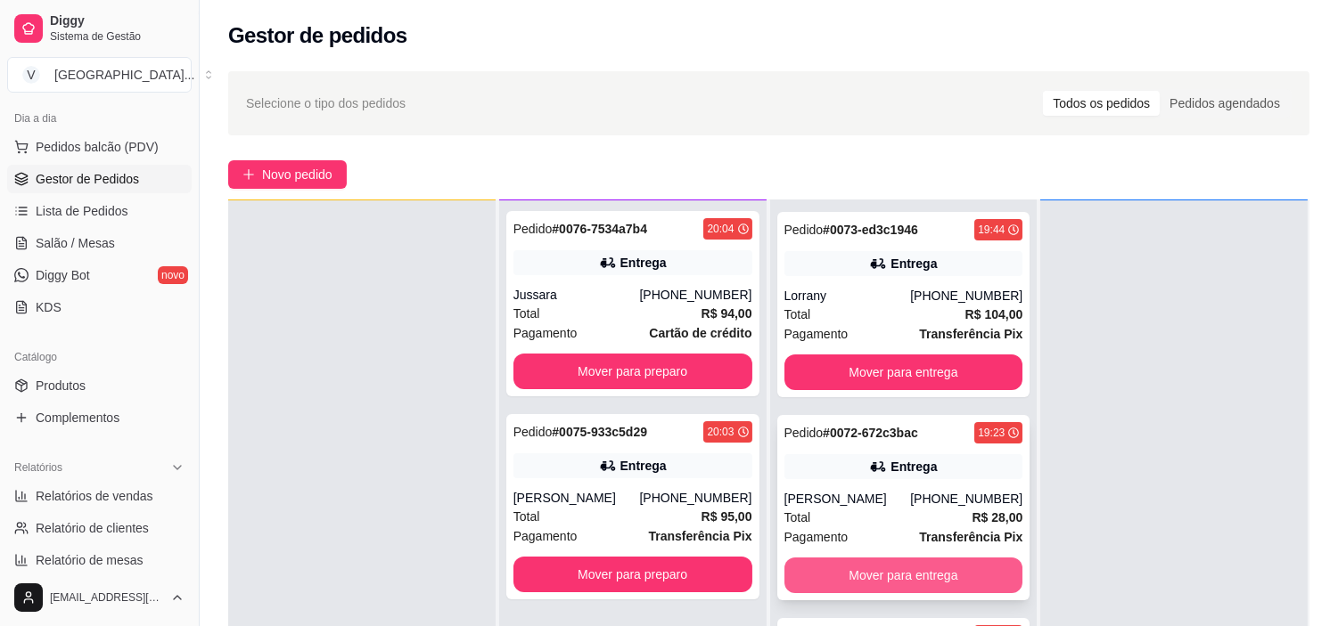
click at [918, 567] on button "Mover para entrega" at bounding box center [903, 576] width 239 height 36
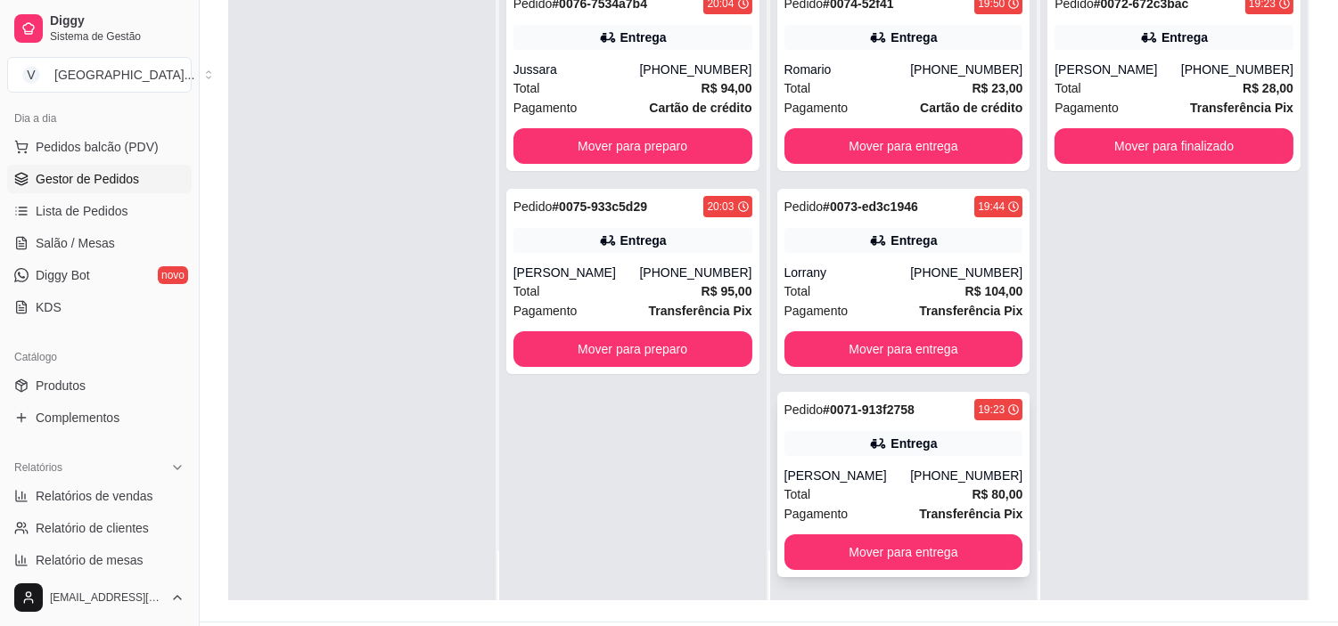
scroll to position [272, 0]
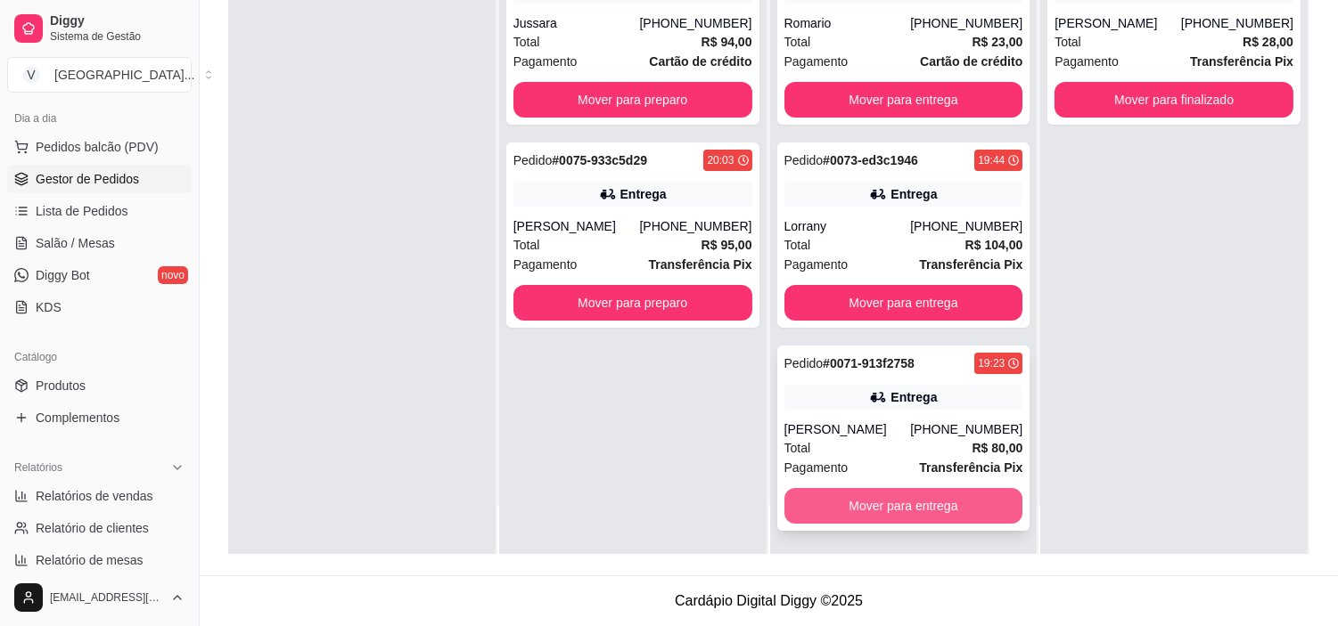
click at [903, 500] on button "Mover para entrega" at bounding box center [903, 506] width 239 height 36
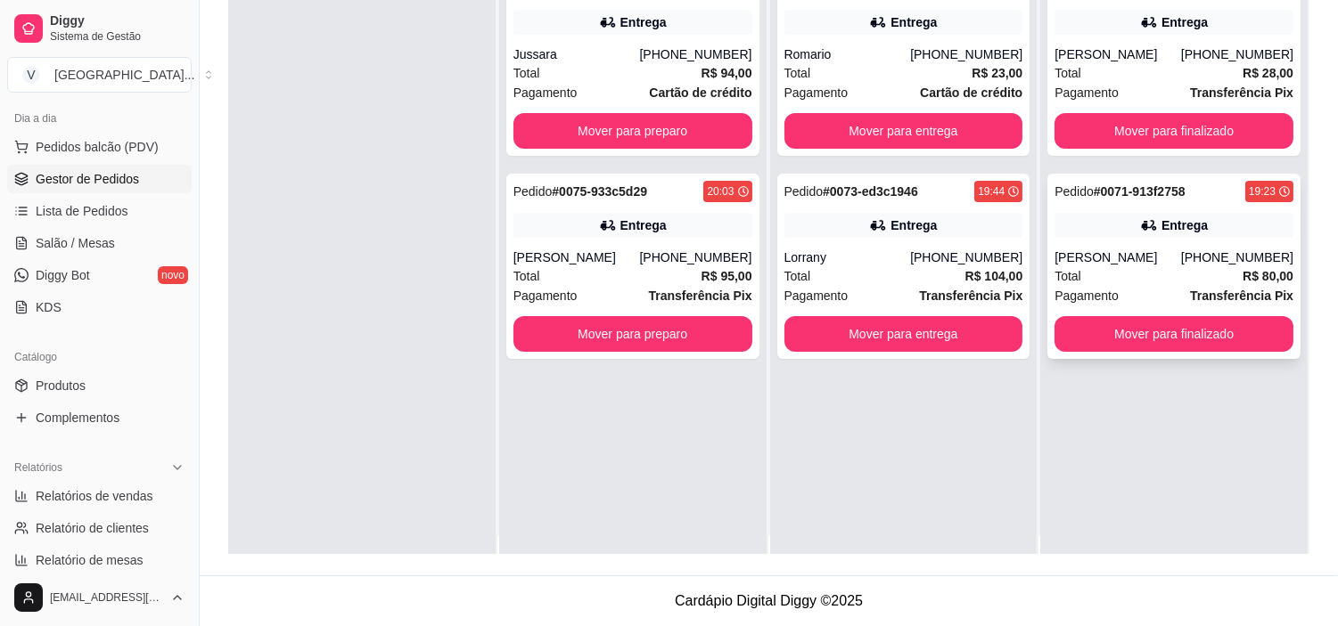
scroll to position [0, 0]
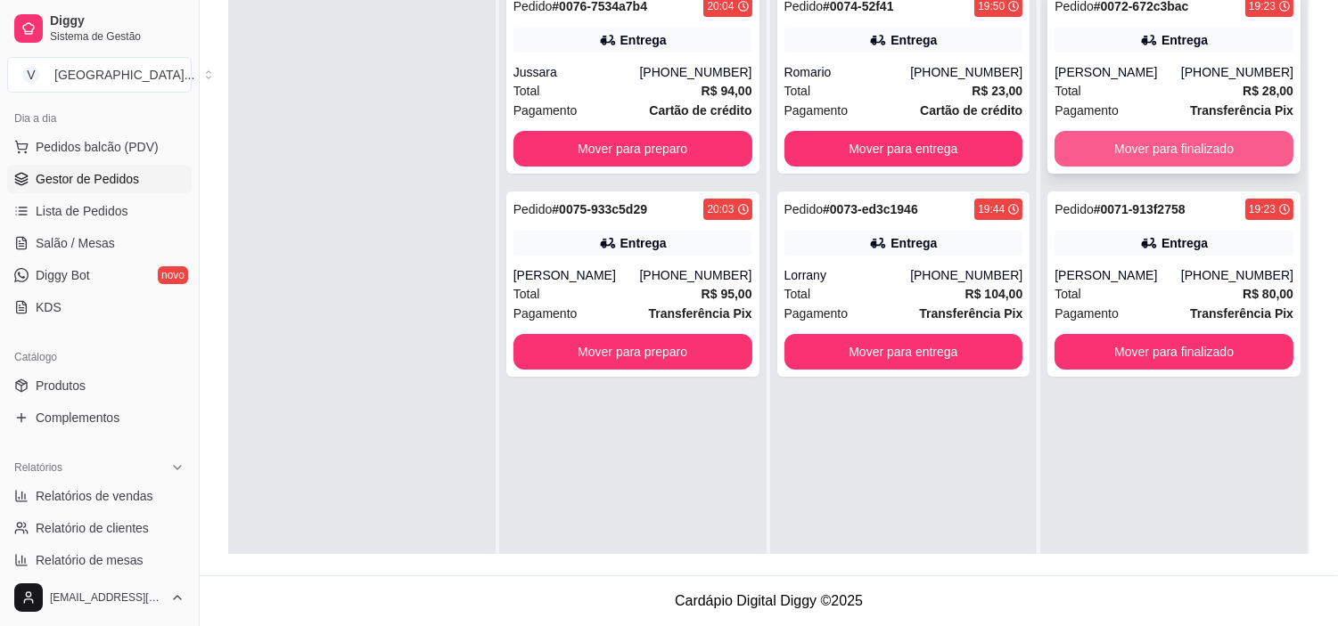
click at [1178, 163] on button "Mover para finalizado" at bounding box center [1173, 149] width 239 height 36
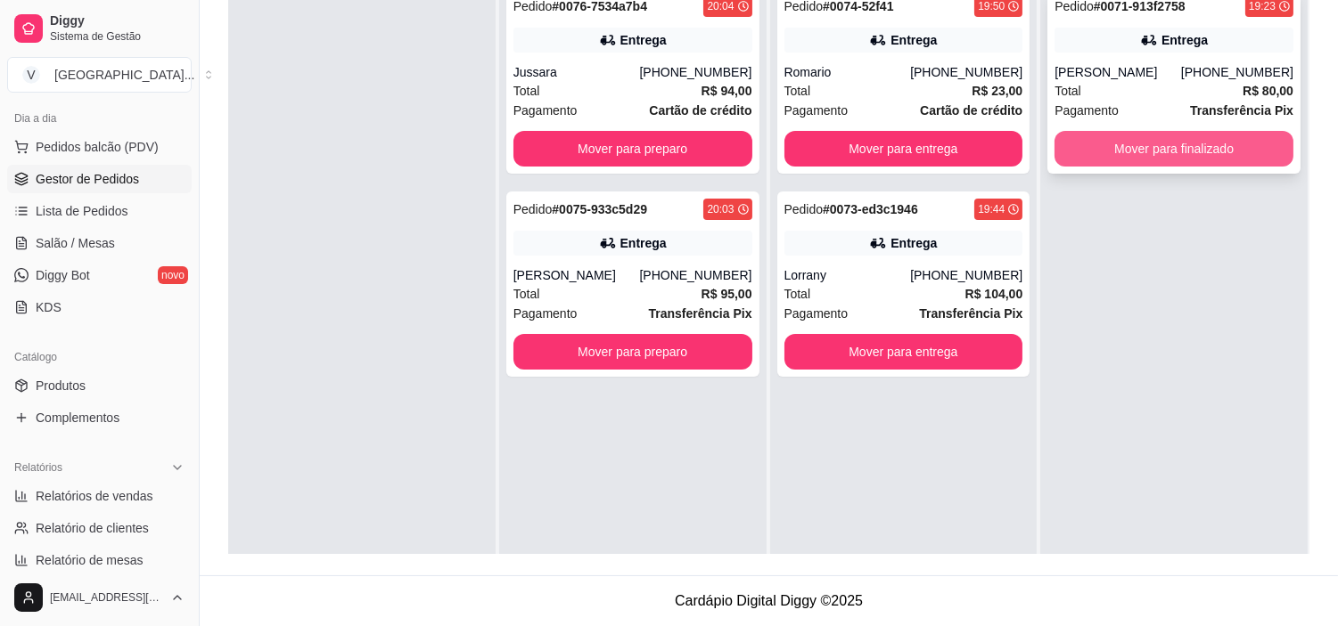
click at [1188, 146] on button "Mover para finalizado" at bounding box center [1173, 149] width 239 height 36
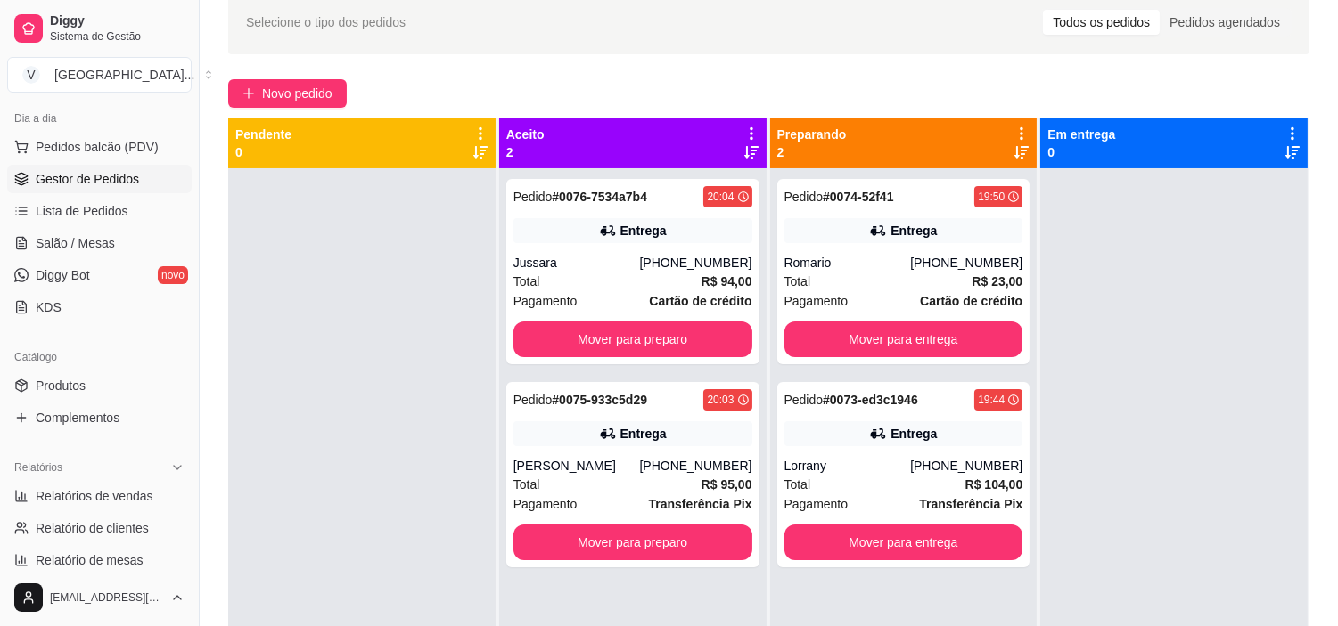
scroll to position [74, 0]
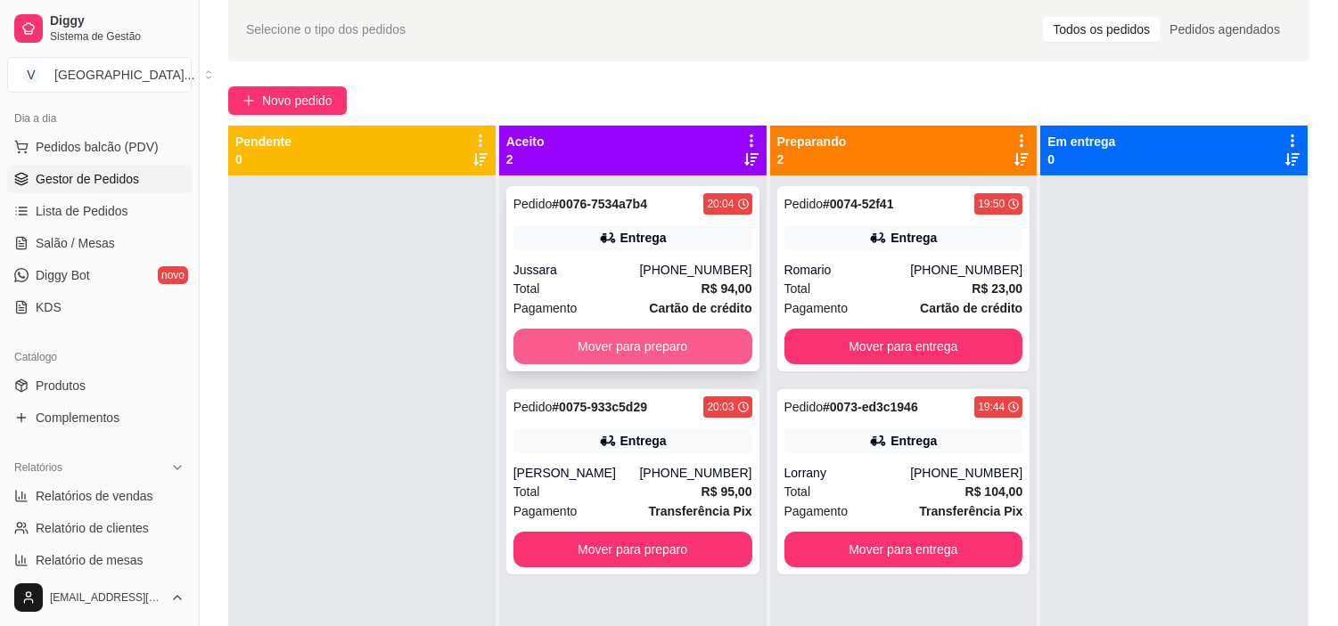
click at [663, 348] on button "Mover para preparo" at bounding box center [632, 347] width 239 height 36
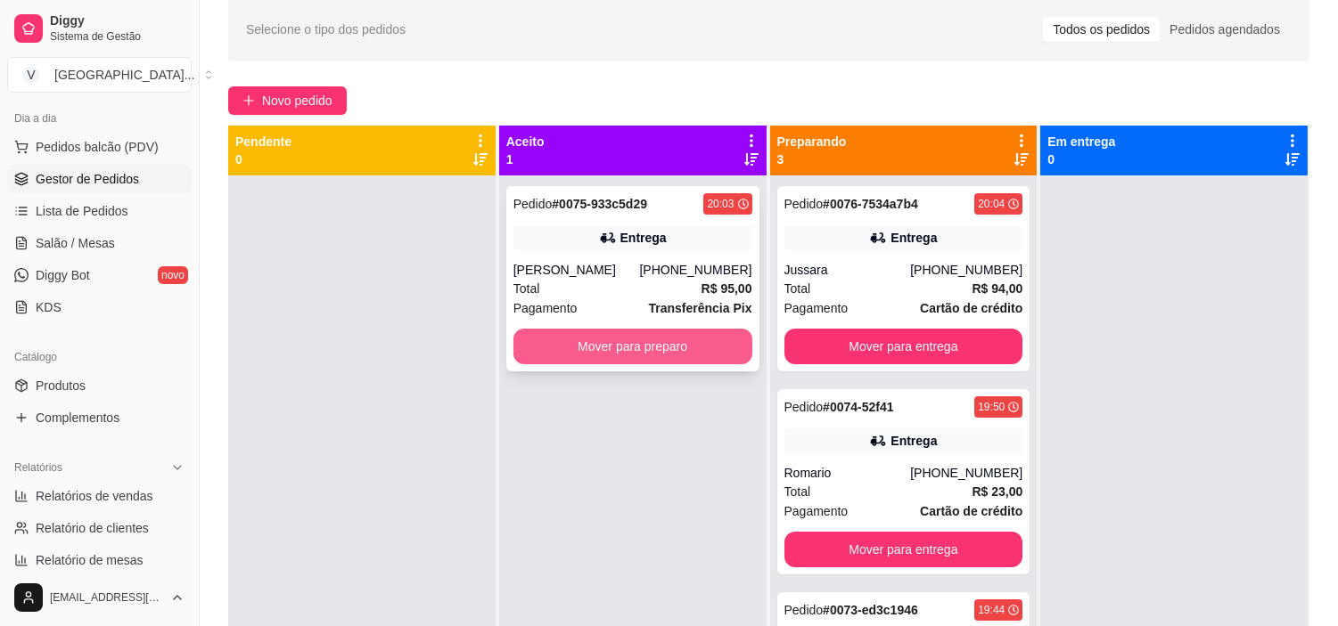
click at [683, 343] on button "Mover para preparo" at bounding box center [632, 347] width 239 height 36
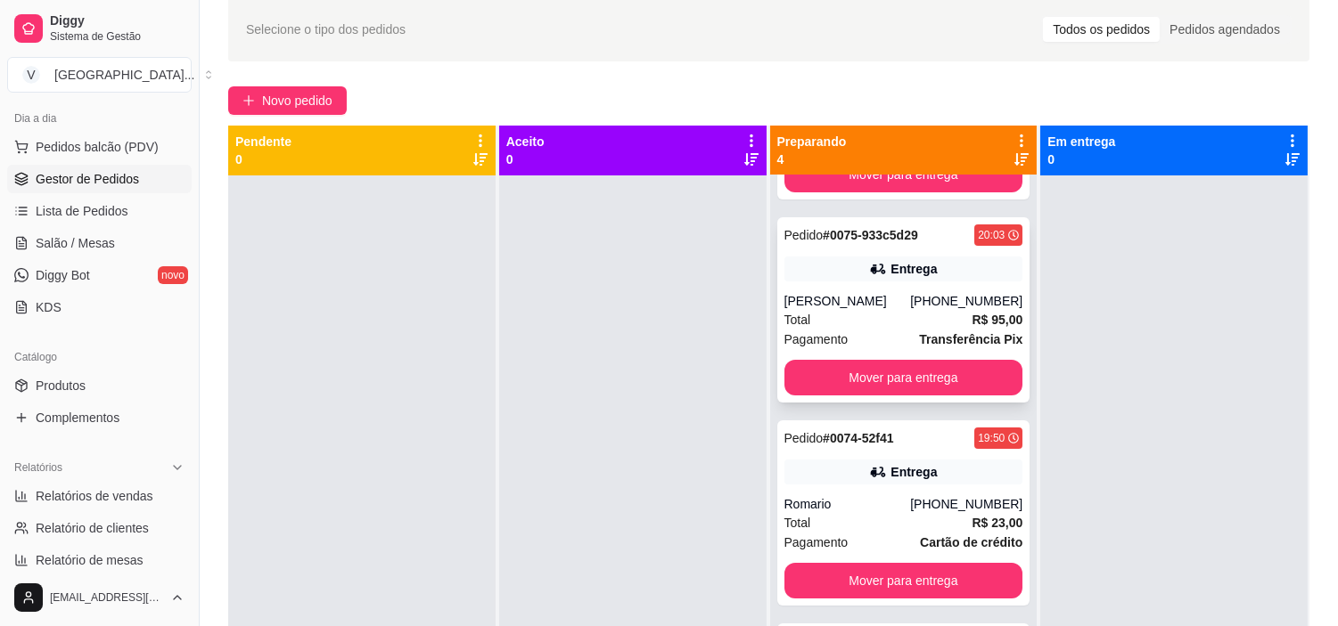
scroll to position [198, 0]
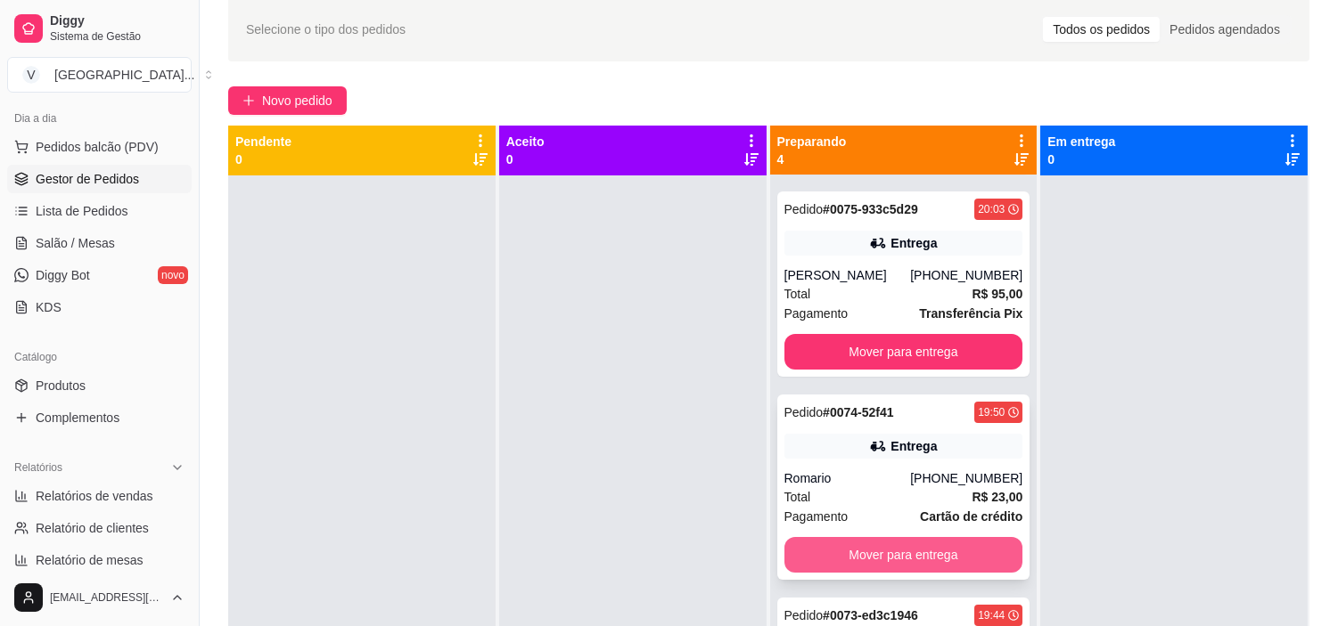
click at [918, 548] on button "Mover para entrega" at bounding box center [903, 555] width 239 height 36
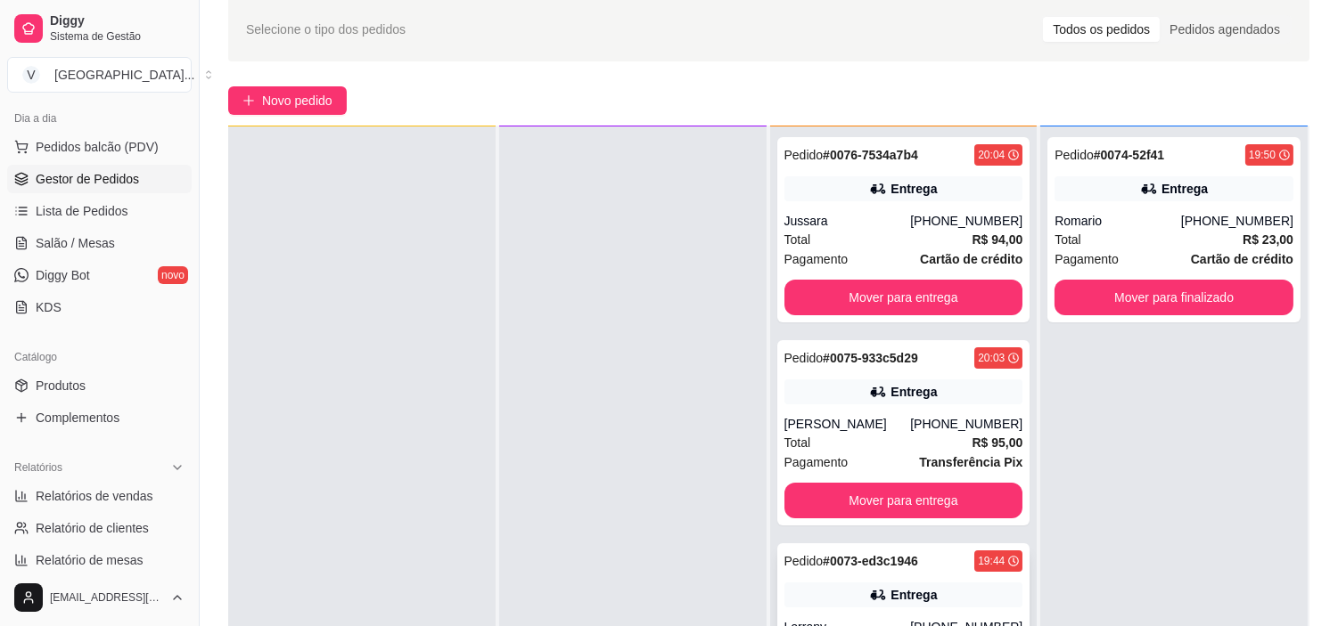
scroll to position [272, 0]
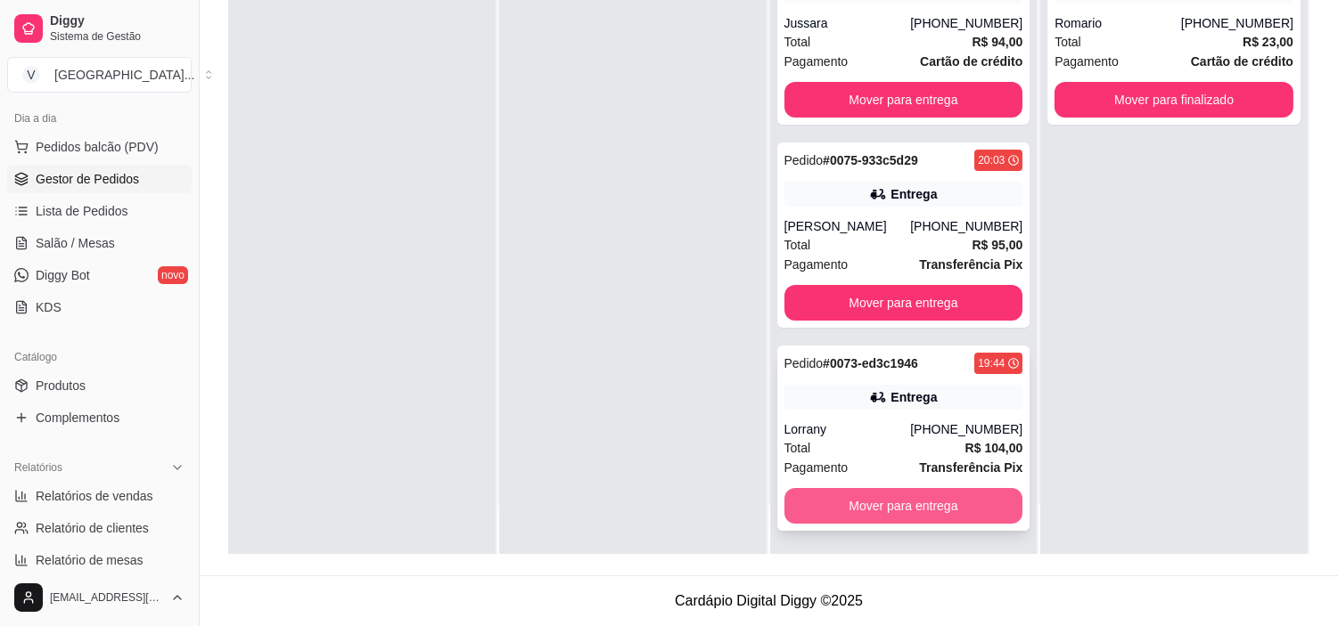
click at [921, 503] on button "Mover para entrega" at bounding box center [903, 506] width 239 height 36
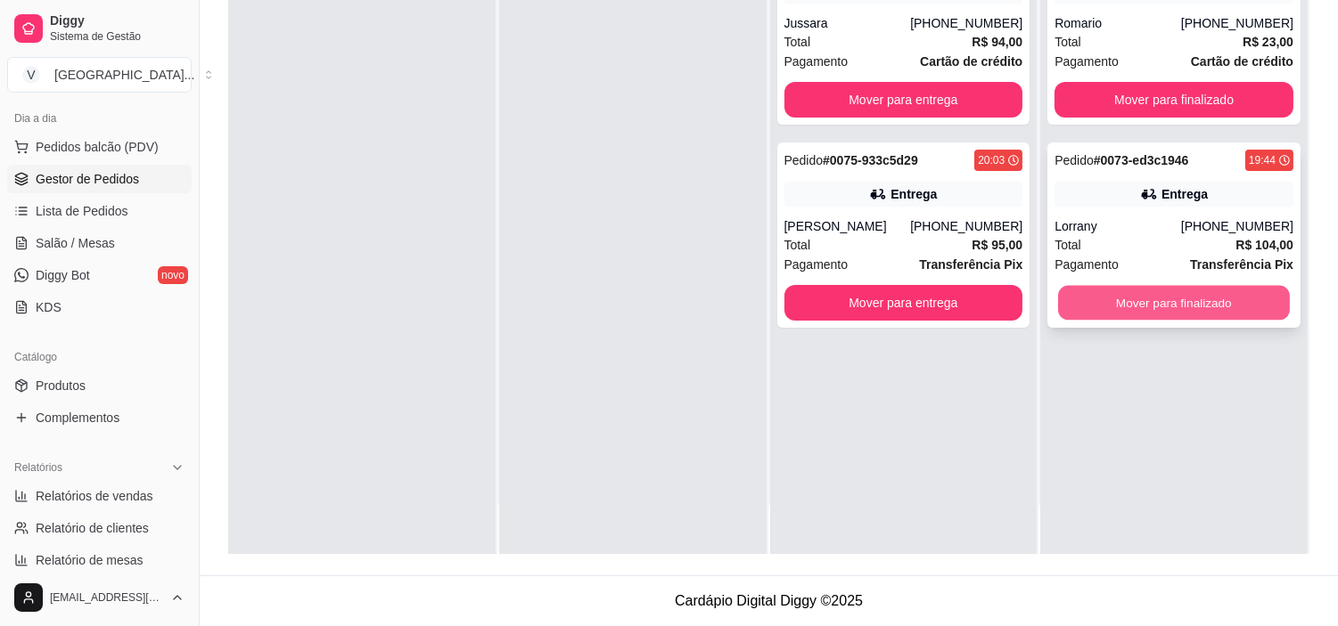
click at [1136, 316] on button "Mover para finalizado" at bounding box center [1174, 303] width 232 height 35
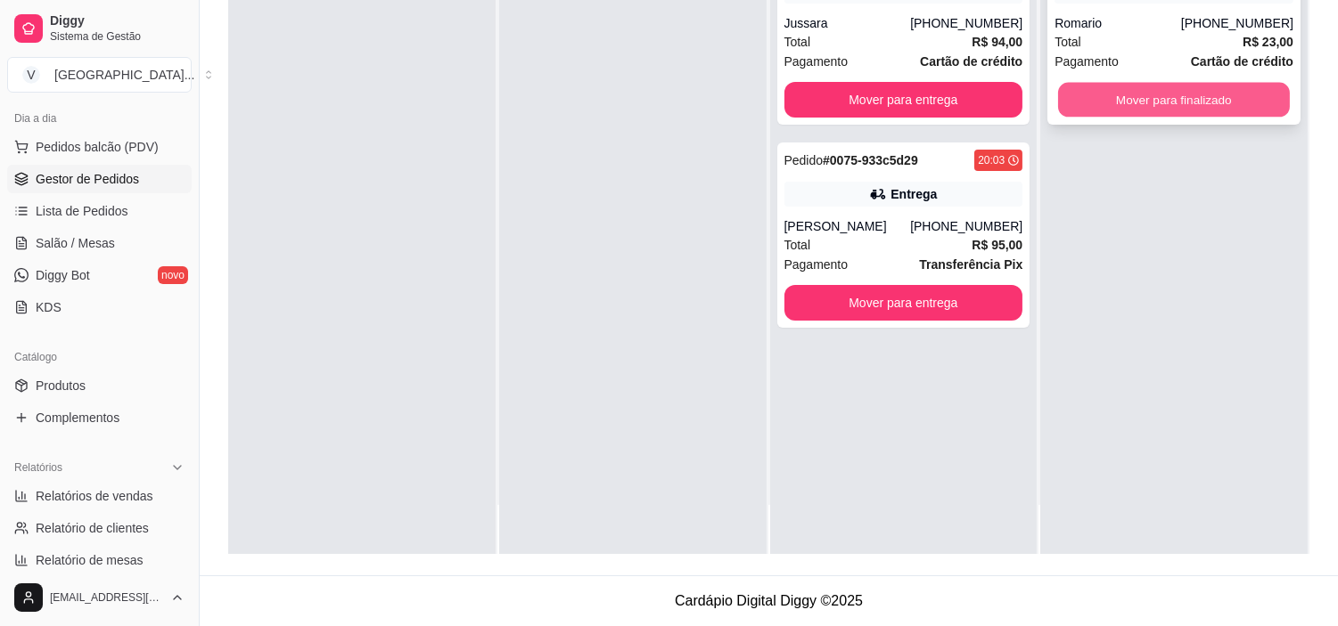
click at [1169, 109] on button "Mover para finalizado" at bounding box center [1174, 100] width 232 height 35
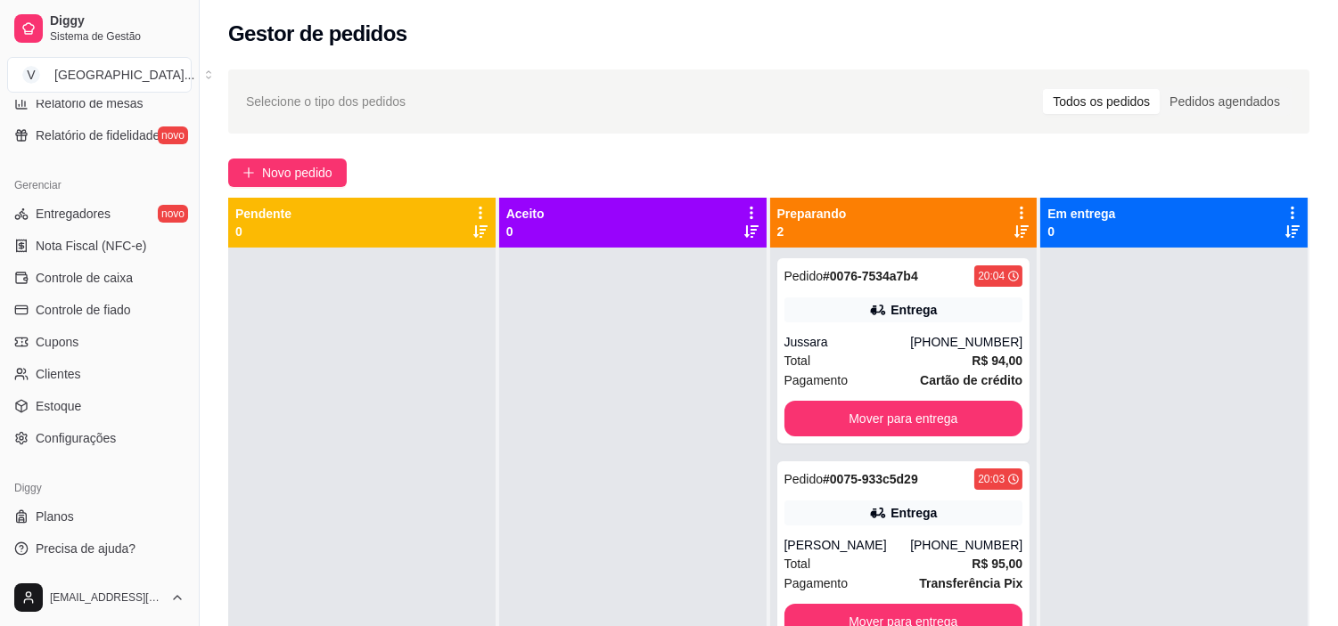
scroll to position [0, 0]
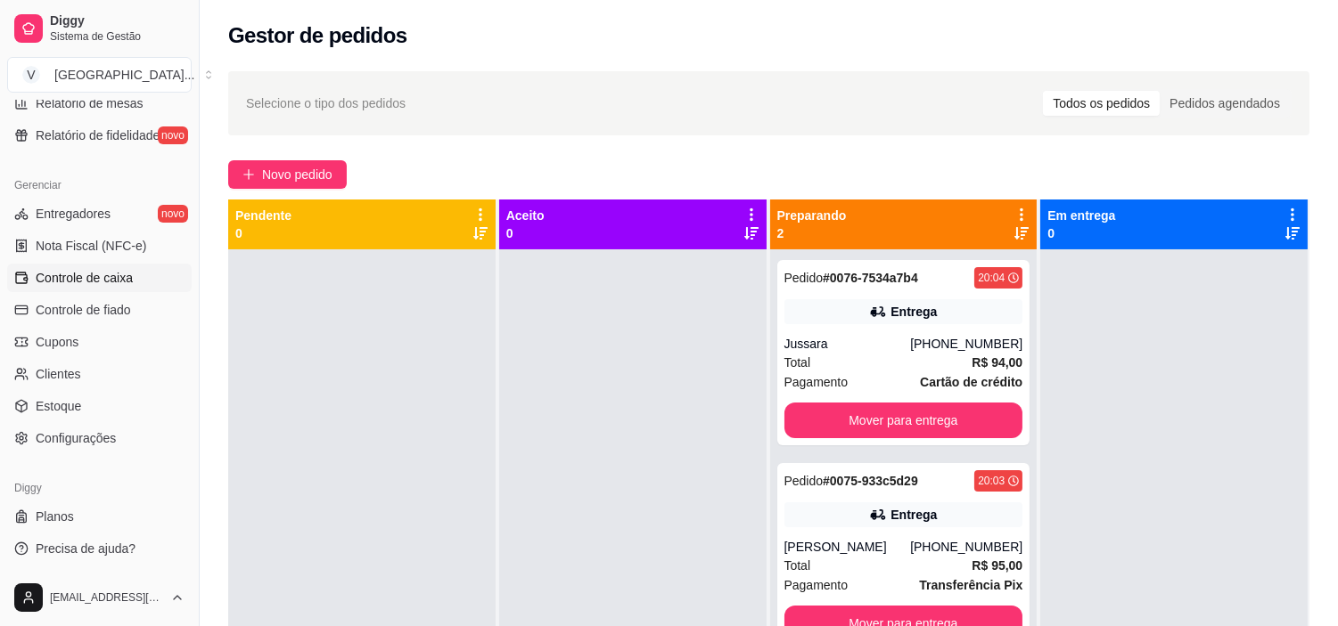
click at [102, 277] on span "Controle de caixa" at bounding box center [84, 278] width 97 height 18
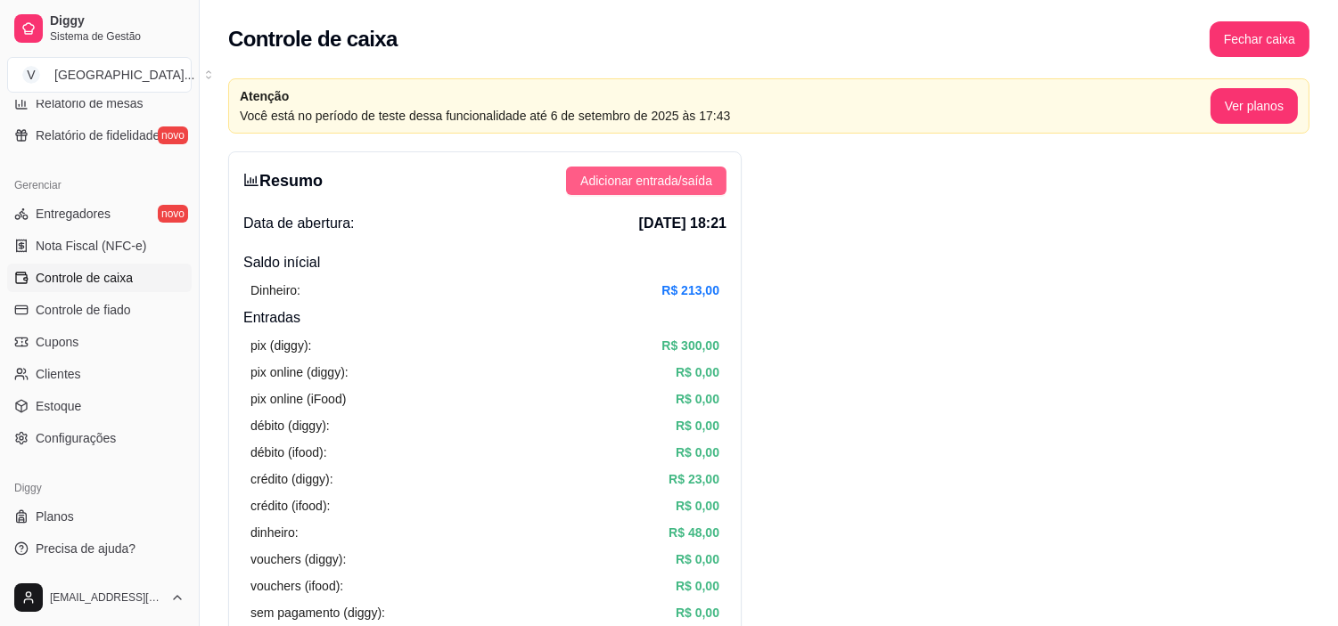
click at [643, 176] on span "Adicionar entrada/saída" at bounding box center [646, 181] width 132 height 20
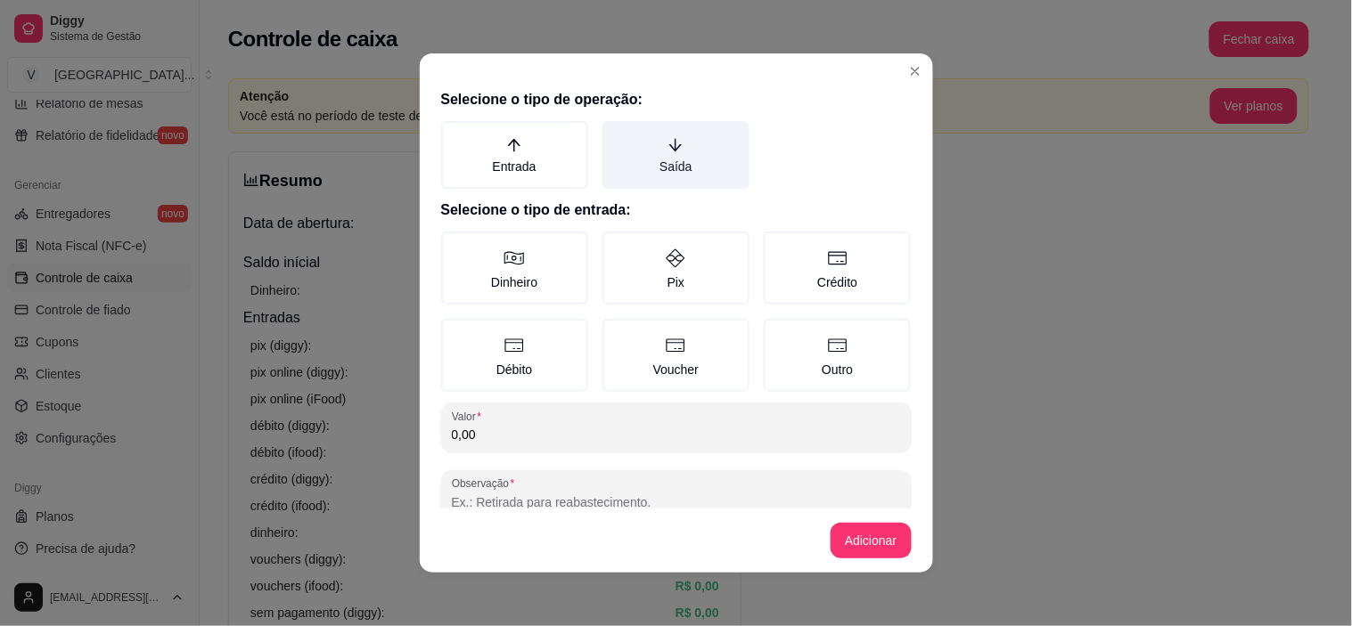
click at [715, 148] on label "Saída" at bounding box center [675, 155] width 147 height 68
click at [616, 135] on button "Saída" at bounding box center [609, 127] width 14 height 14
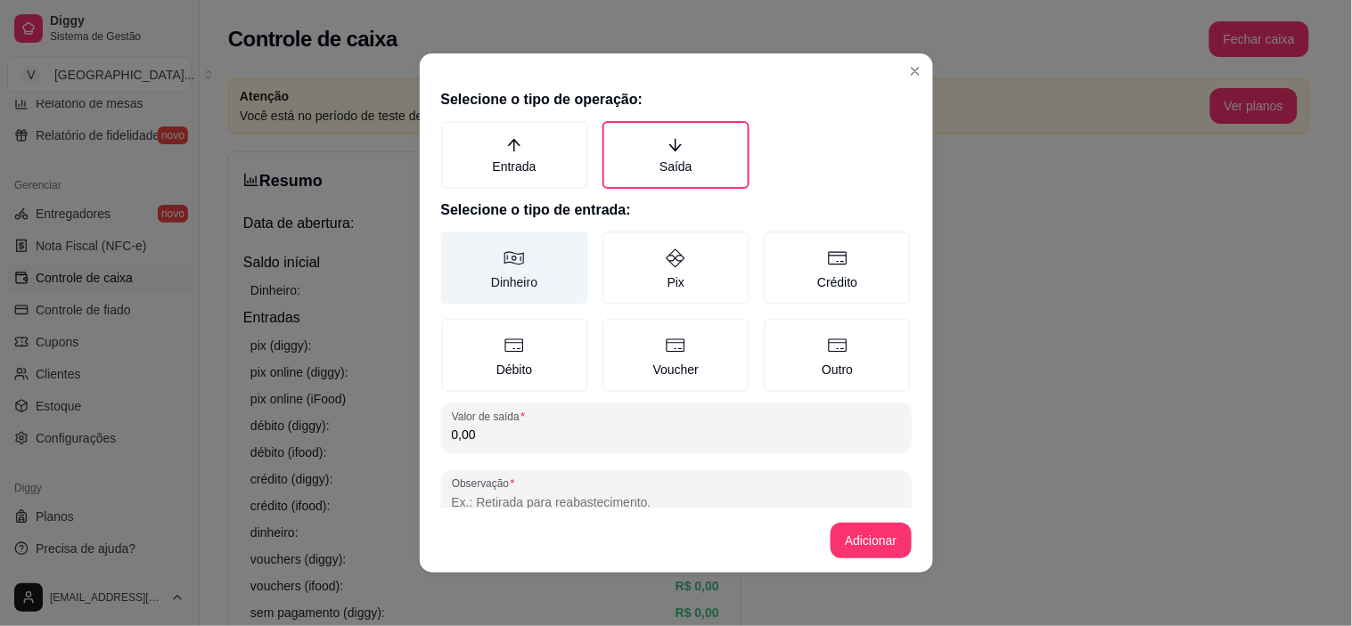
click at [533, 260] on label "Dinheiro" at bounding box center [514, 268] width 147 height 73
click at [454, 245] on button "Dinheiro" at bounding box center [447, 238] width 14 height 14
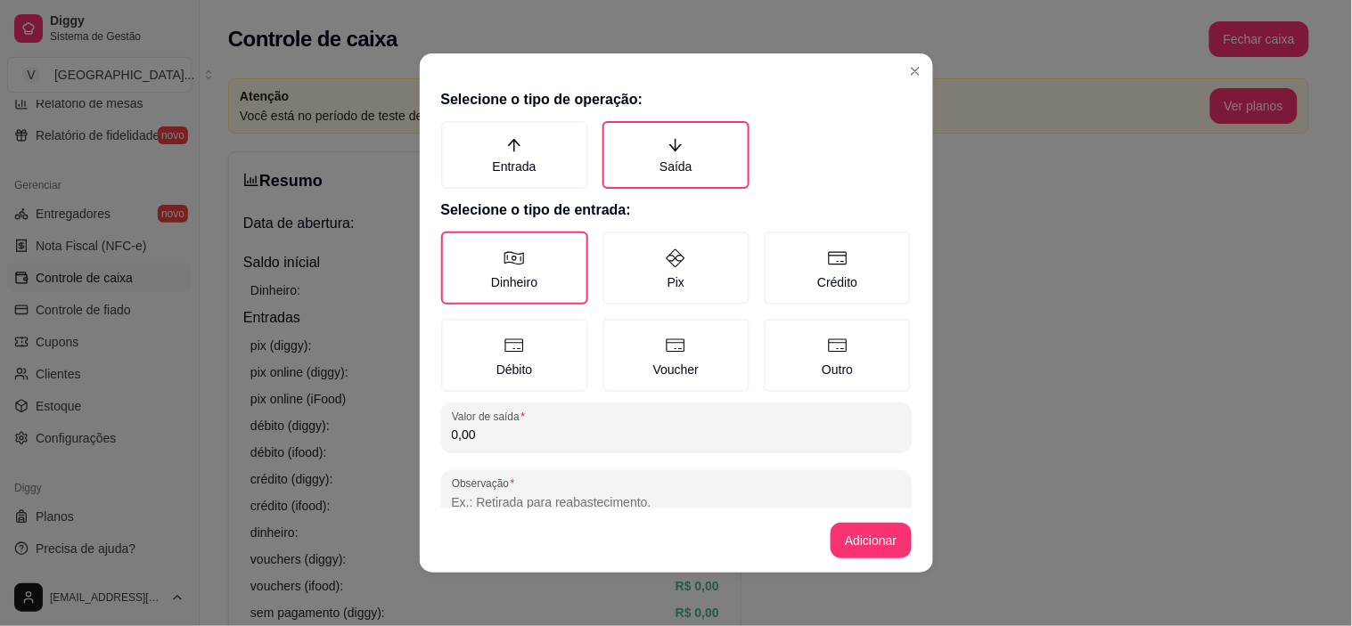
click at [550, 426] on input "0,00" at bounding box center [676, 435] width 449 height 18
type input "10,00"
click at [520, 495] on input "Observação" at bounding box center [676, 503] width 449 height 18
type input "coca cola"
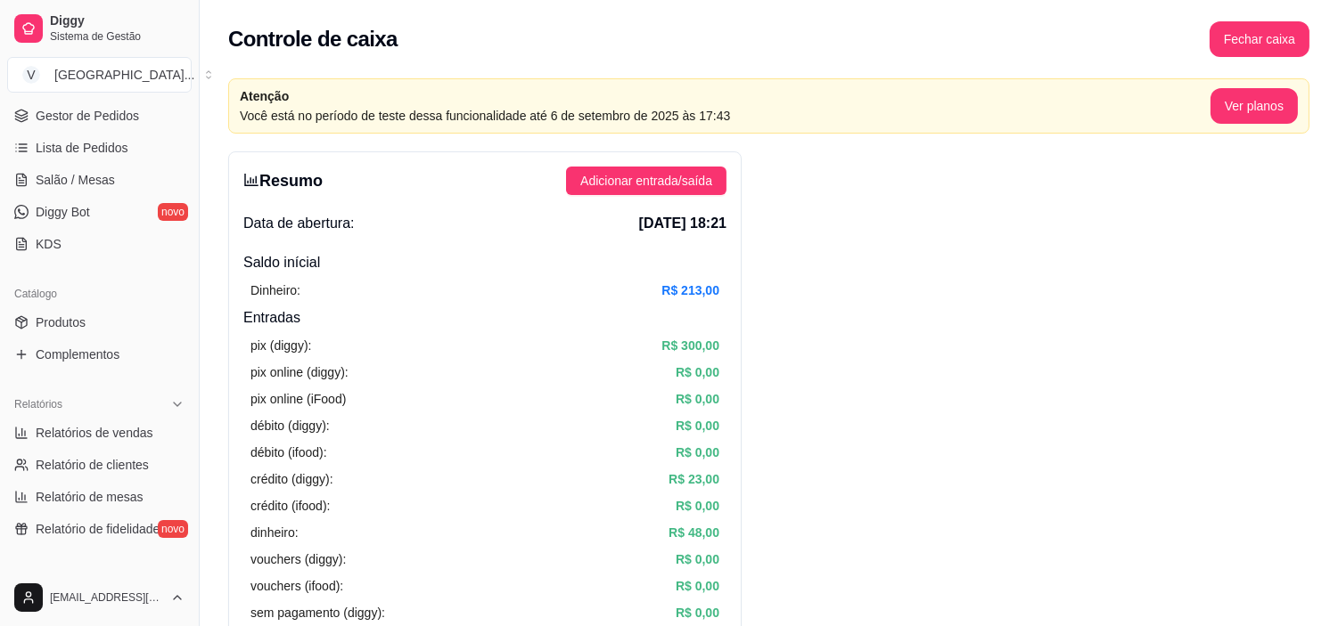
scroll to position [259, 0]
click at [101, 119] on span "Gestor de Pedidos" at bounding box center [87, 118] width 103 height 18
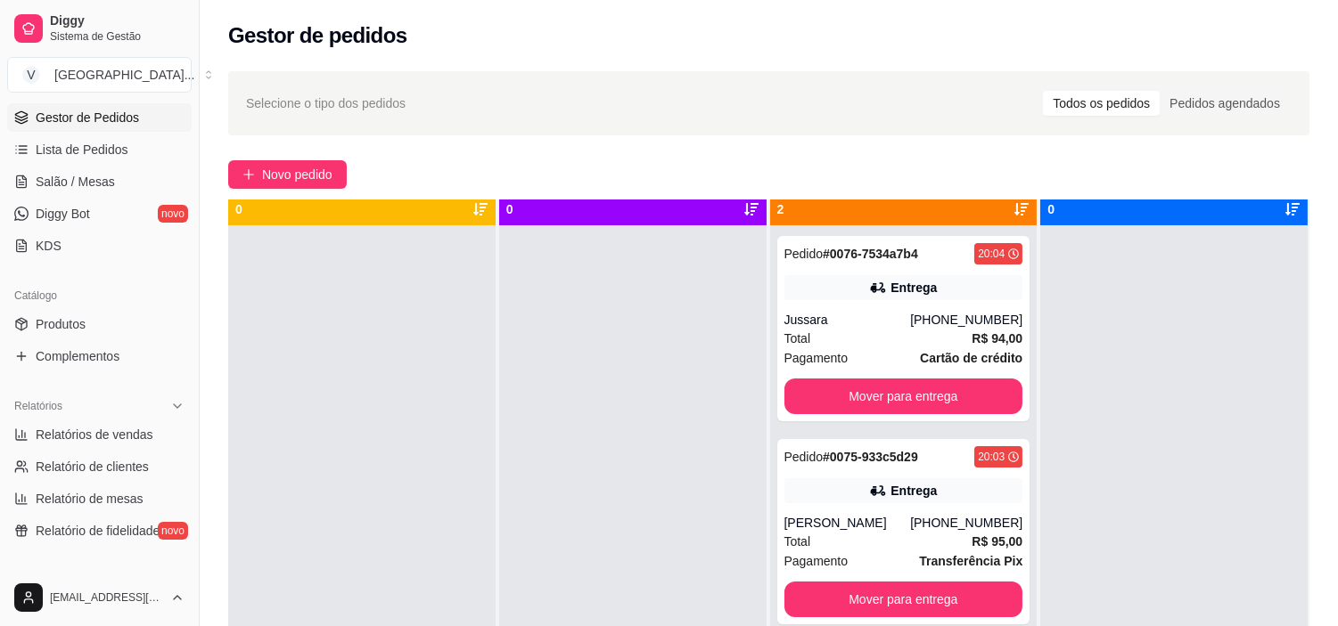
scroll to position [49, 0]
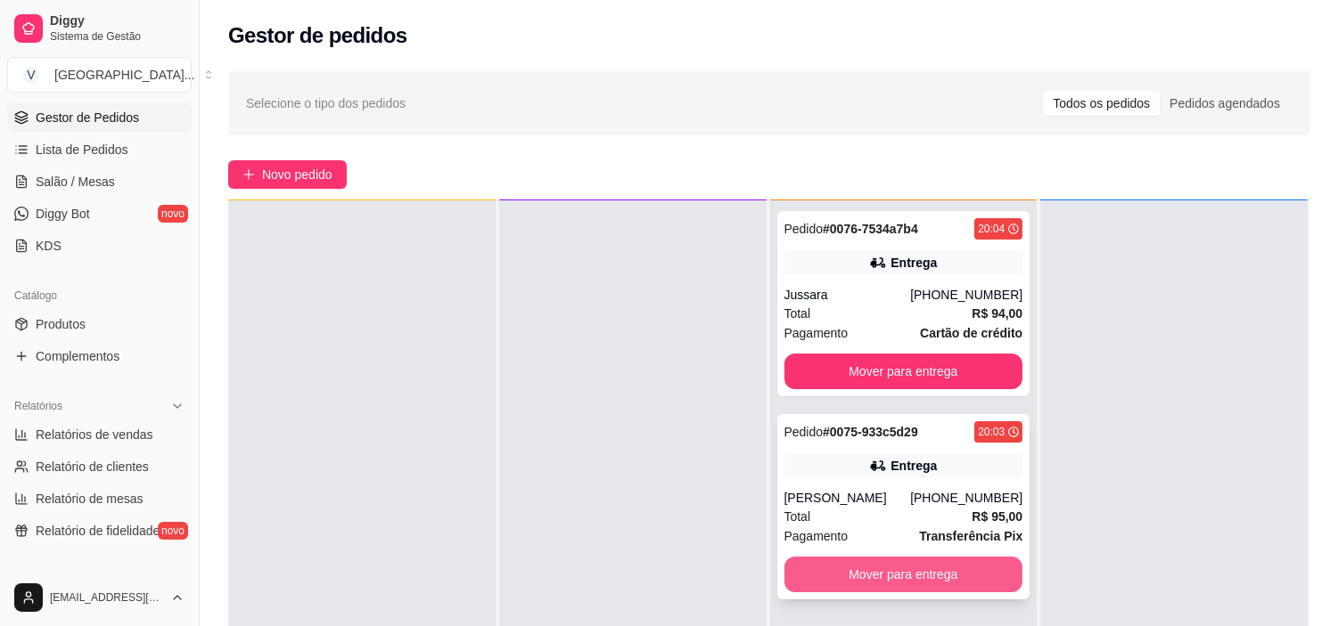
click at [946, 575] on button "Mover para entrega" at bounding box center [903, 575] width 239 height 36
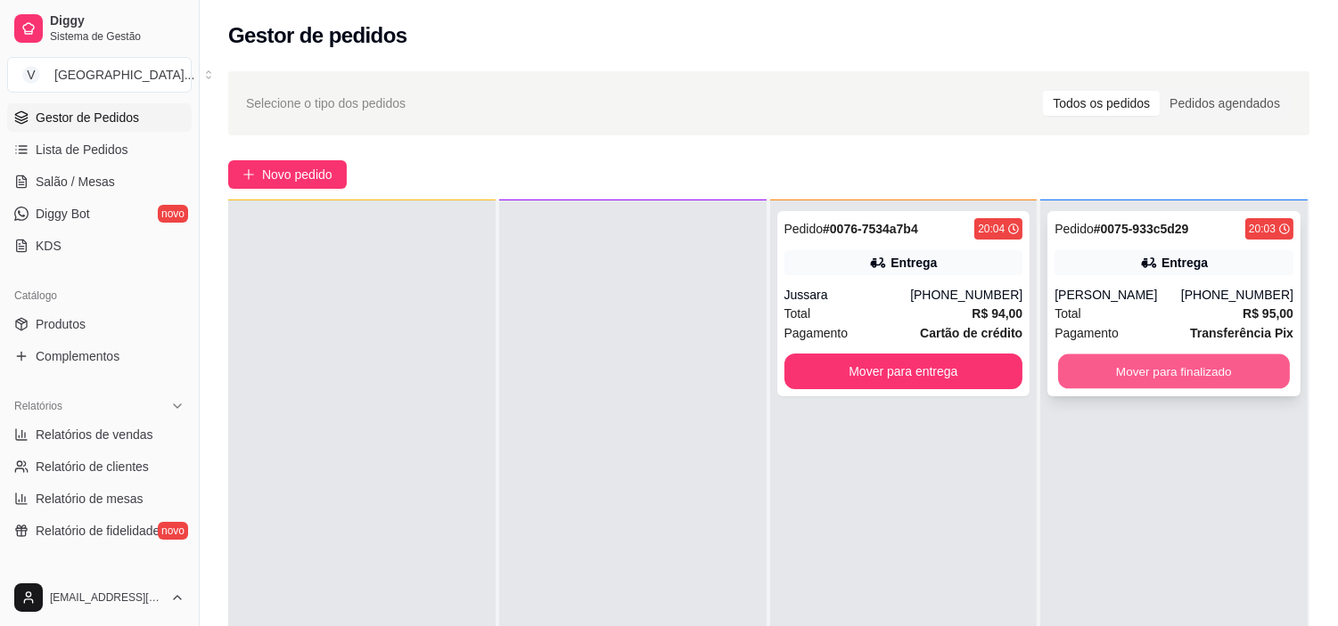
click at [1248, 370] on button "Mover para finalizado" at bounding box center [1174, 372] width 232 height 35
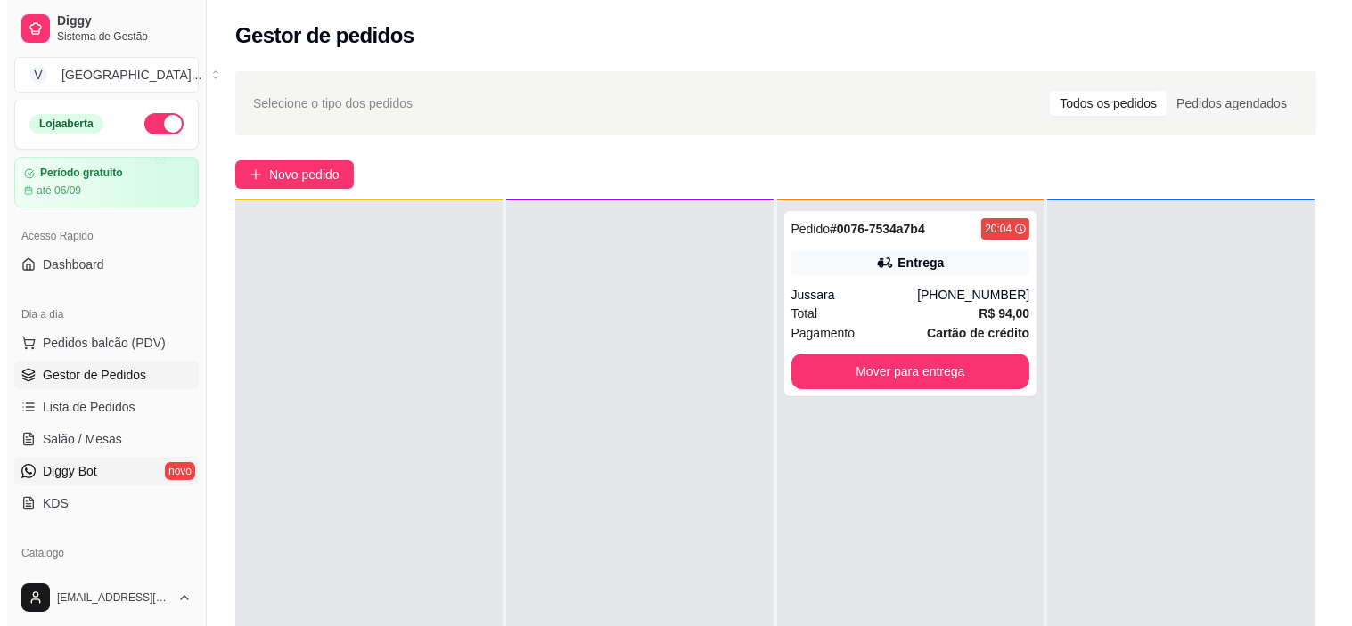
scroll to position [0, 0]
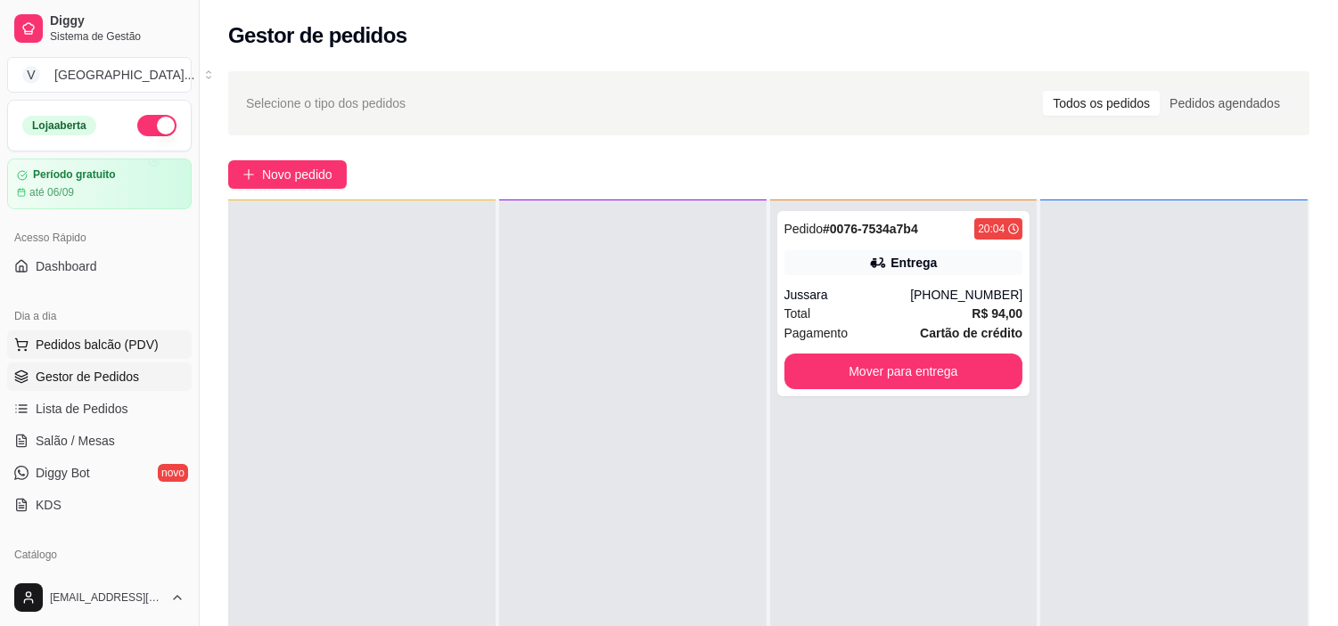
click at [93, 340] on span "Pedidos balcão (PDV)" at bounding box center [97, 345] width 123 height 18
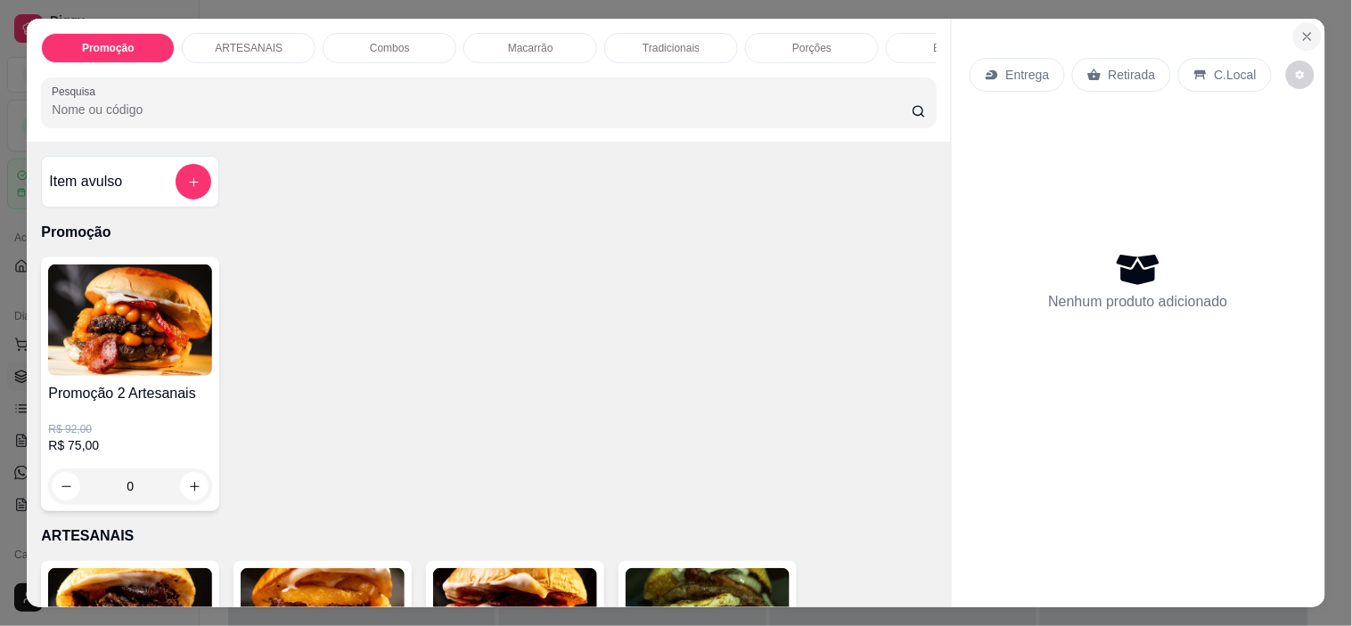
click at [1310, 27] on button "Close" at bounding box center [1307, 36] width 29 height 29
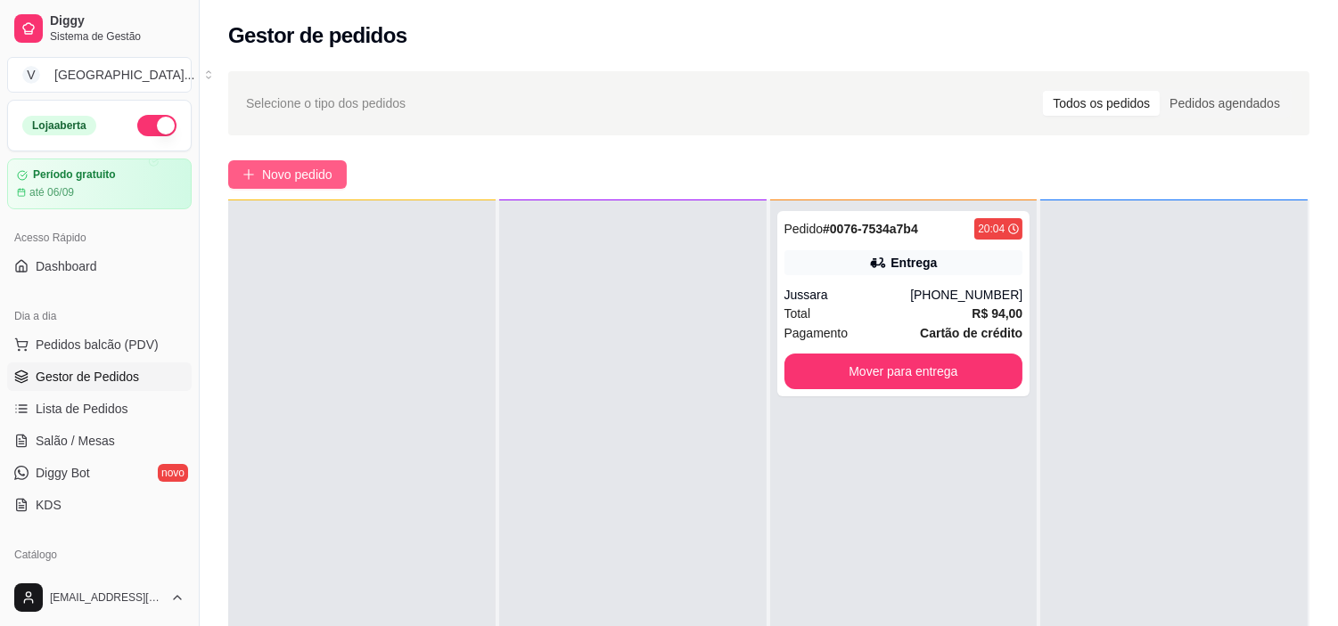
click at [339, 164] on button "Novo pedido" at bounding box center [287, 174] width 119 height 29
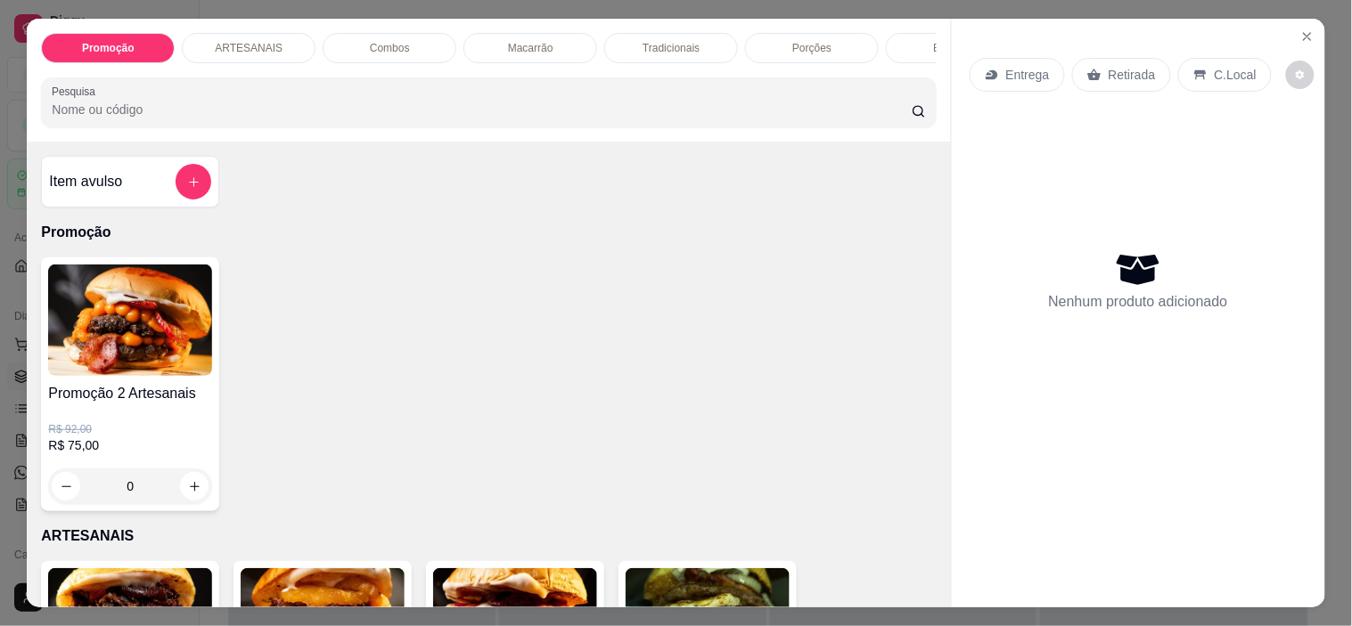
click at [1031, 70] on p "Entrega" at bounding box center [1028, 75] width 44 height 18
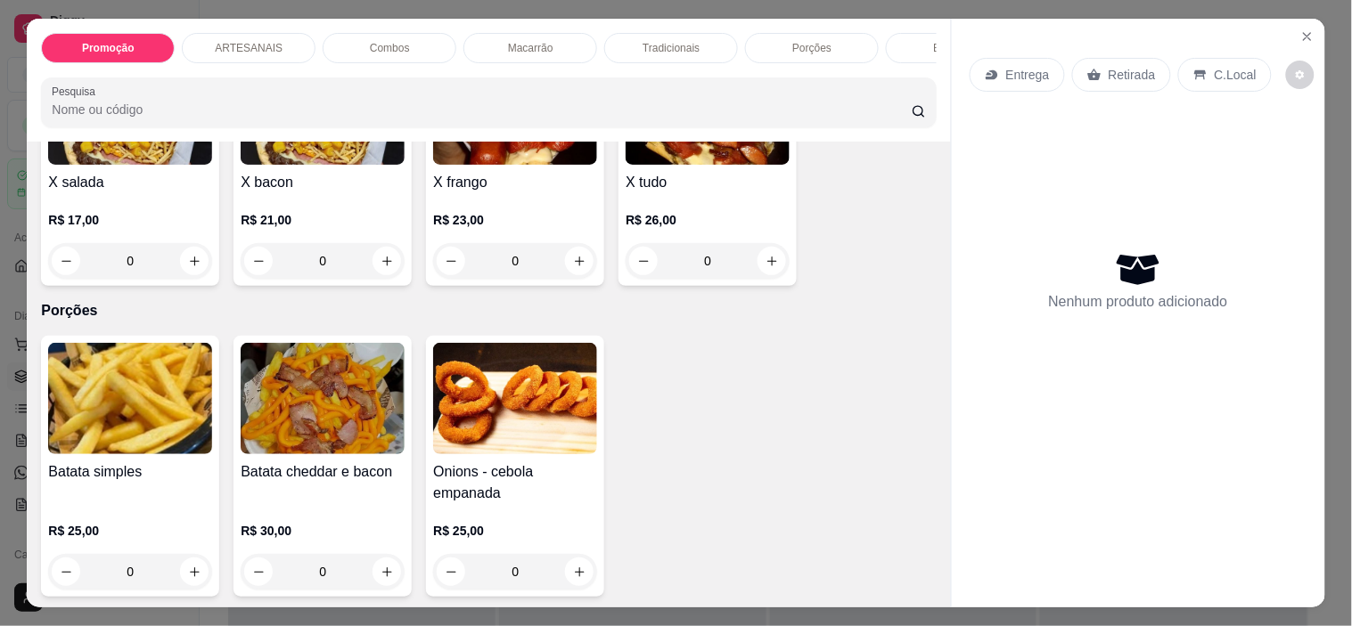
scroll to position [1782, 0]
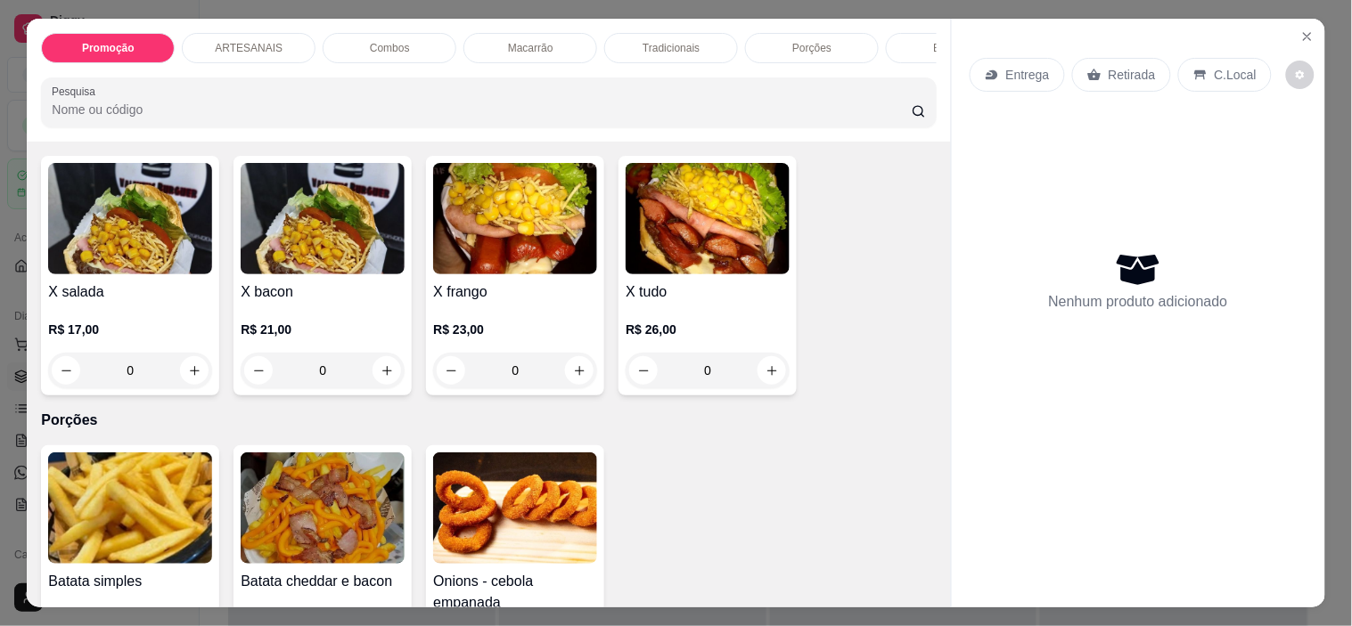
click at [184, 379] on div "0" at bounding box center [130, 371] width 164 height 36
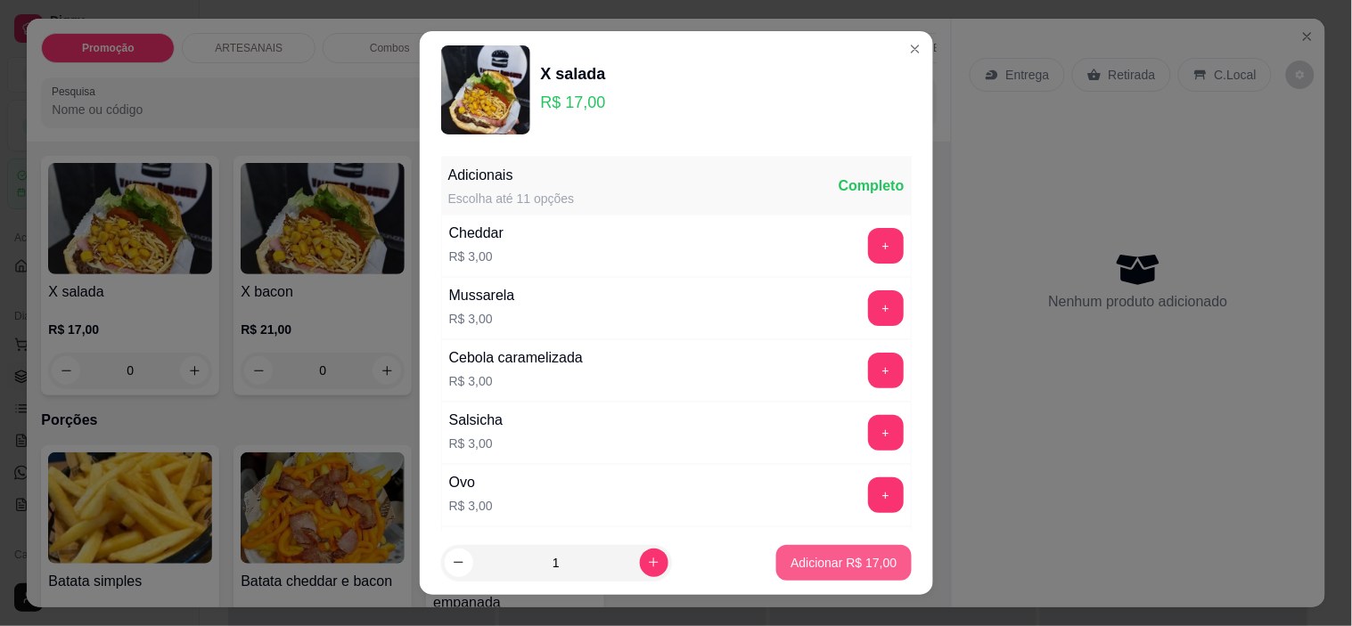
click at [825, 566] on p "Adicionar R$ 17,00" at bounding box center [843, 563] width 106 height 18
type input "1"
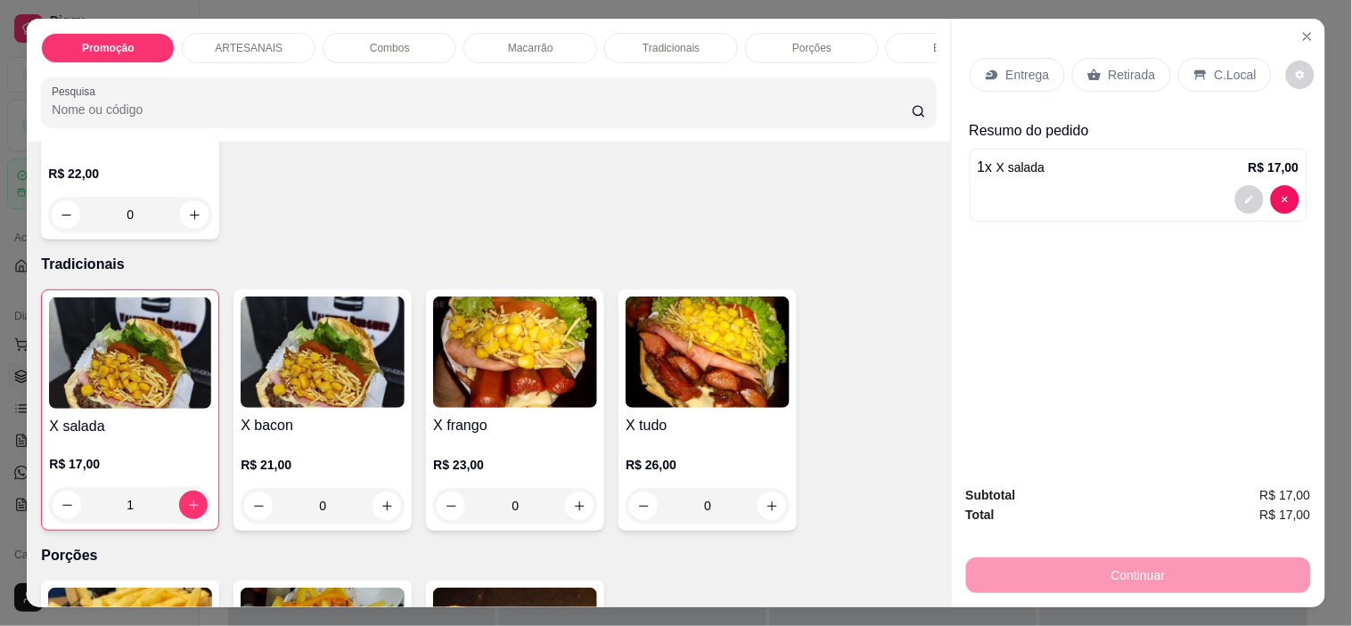
scroll to position [1485, 0]
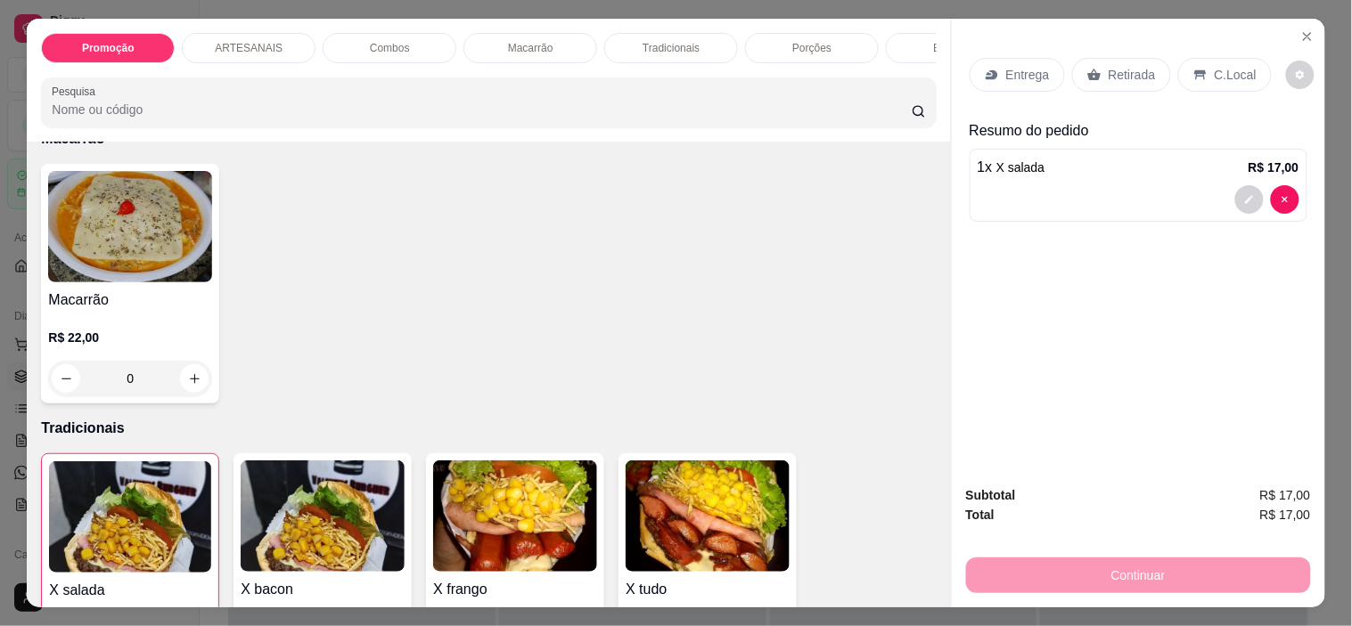
click at [188, 374] on div "0" at bounding box center [130, 379] width 164 height 36
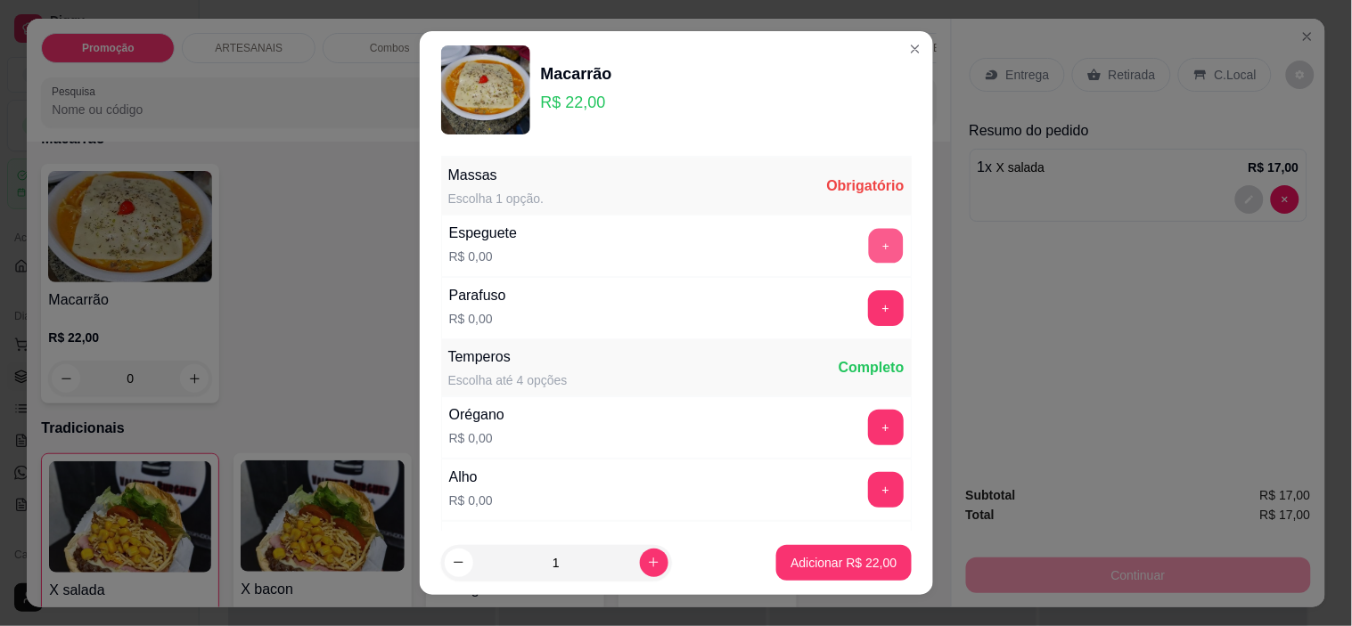
click at [868, 248] on button "+" at bounding box center [885, 246] width 35 height 35
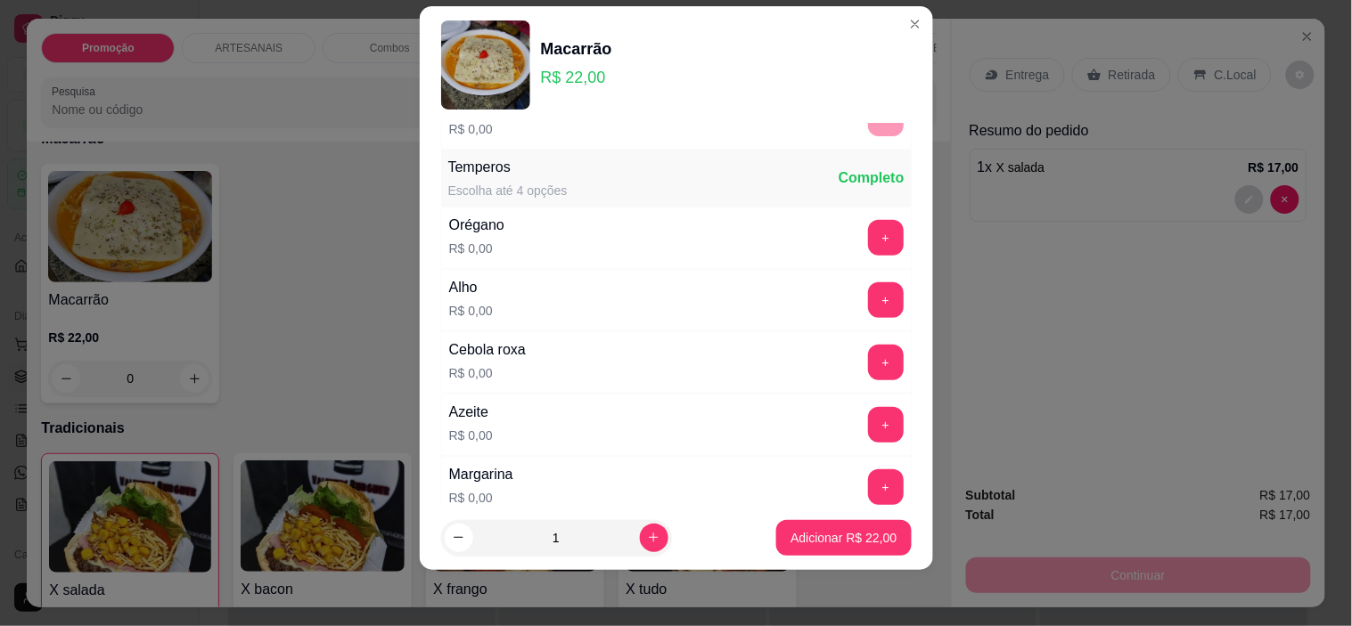
scroll to position [191, 0]
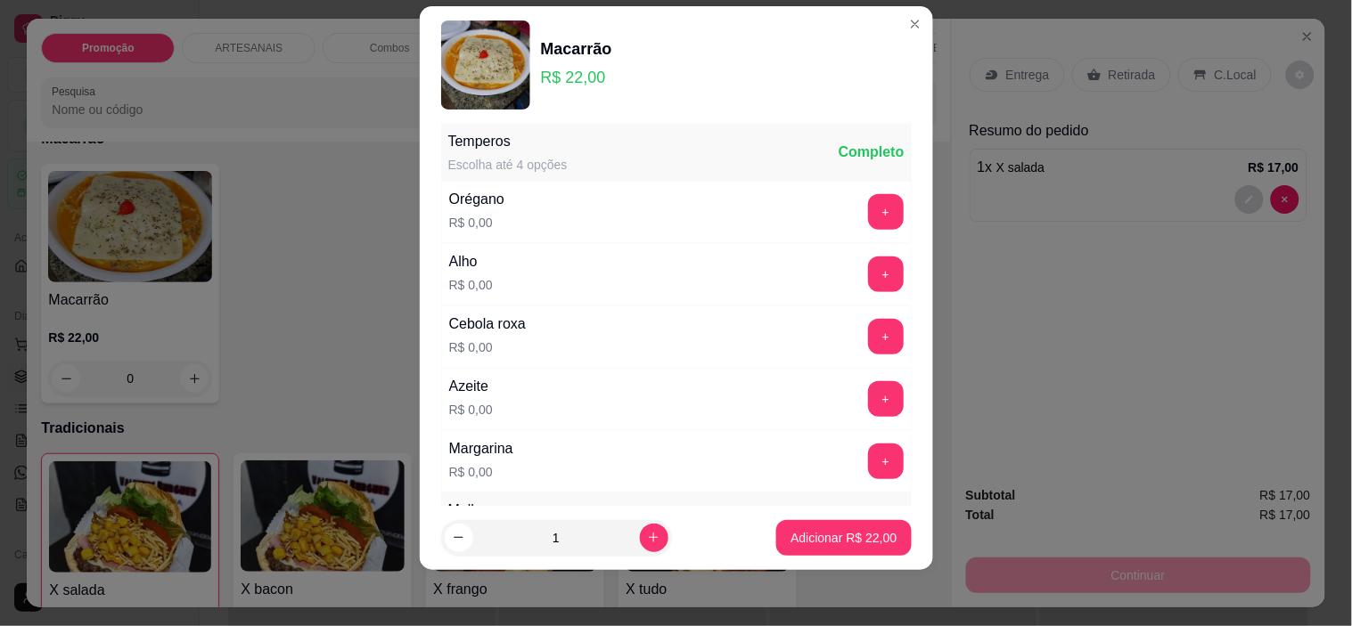
drag, startPoint x: 813, startPoint y: 218, endPoint x: 768, endPoint y: 200, distance: 48.3
click at [759, 200] on div "Orégano R$ 0,00 +" at bounding box center [676, 212] width 471 height 62
click at [868, 202] on button "+" at bounding box center [886, 212] width 36 height 36
click at [868, 266] on button "+" at bounding box center [886, 275] width 36 height 36
click at [847, 358] on div "Cebola roxa R$ 0,00 +" at bounding box center [676, 337] width 471 height 62
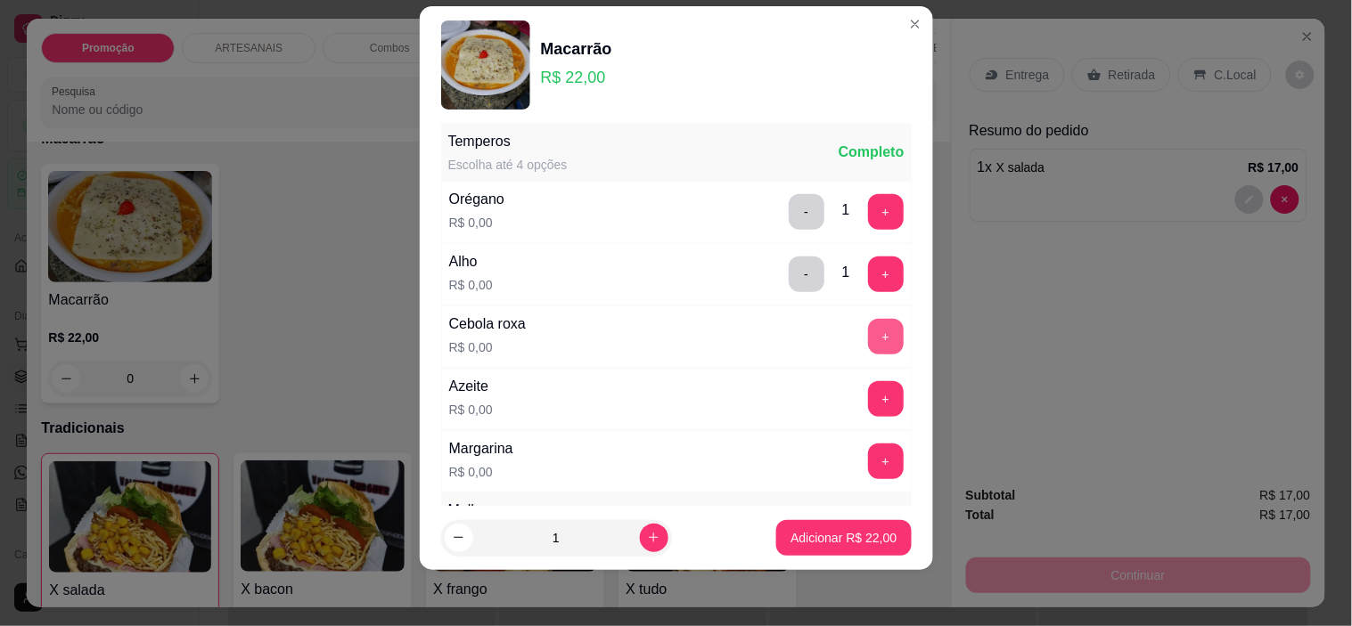
click at [868, 349] on button "+" at bounding box center [886, 337] width 36 height 36
click at [868, 454] on button "+" at bounding box center [886, 462] width 36 height 36
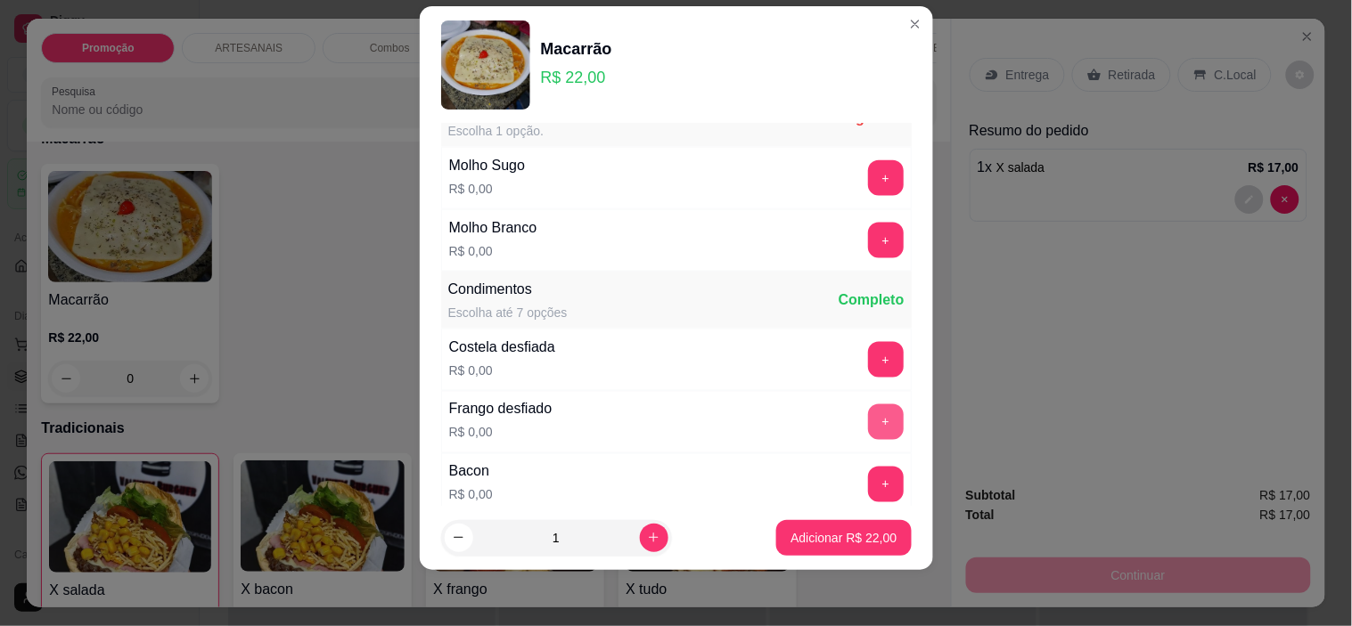
scroll to position [561, 0]
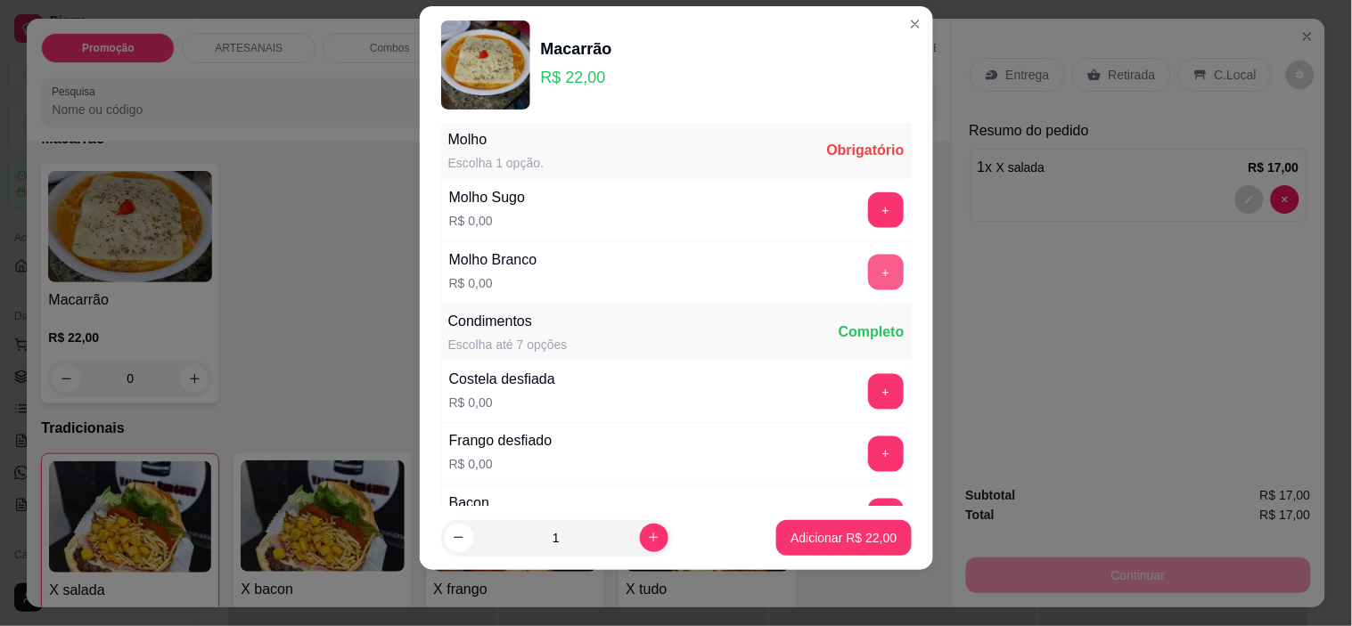
click at [868, 266] on button "+" at bounding box center [886, 273] width 36 height 36
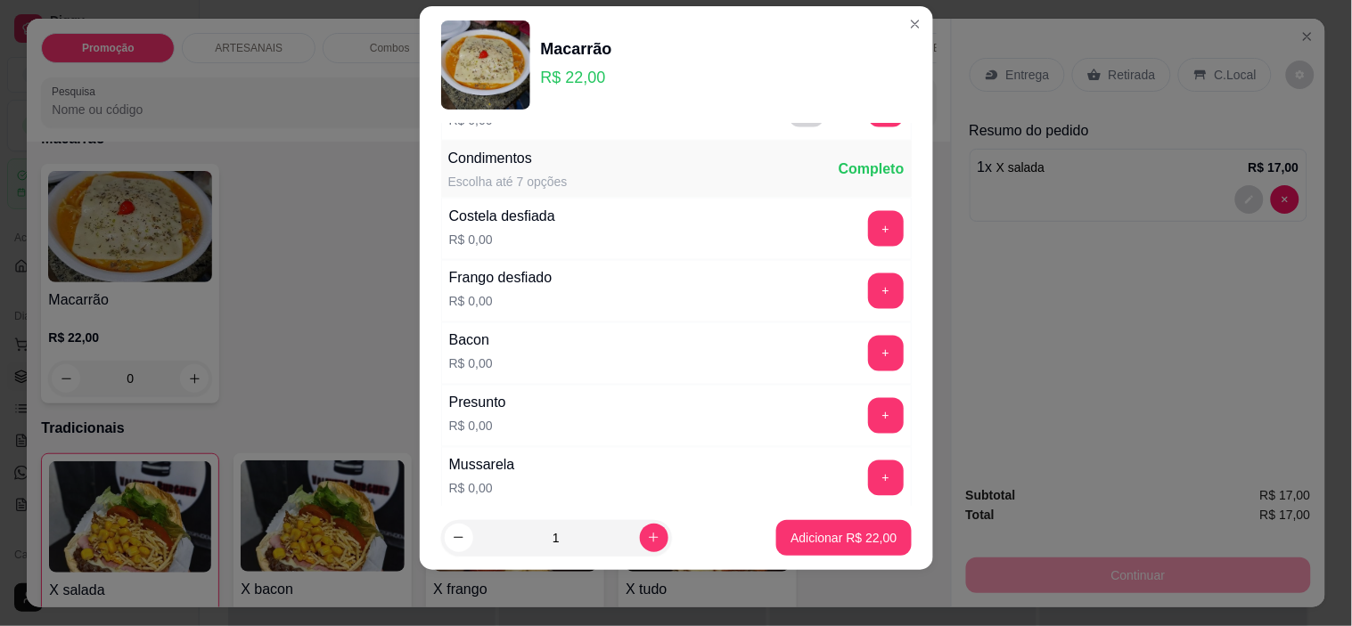
scroll to position [759, 0]
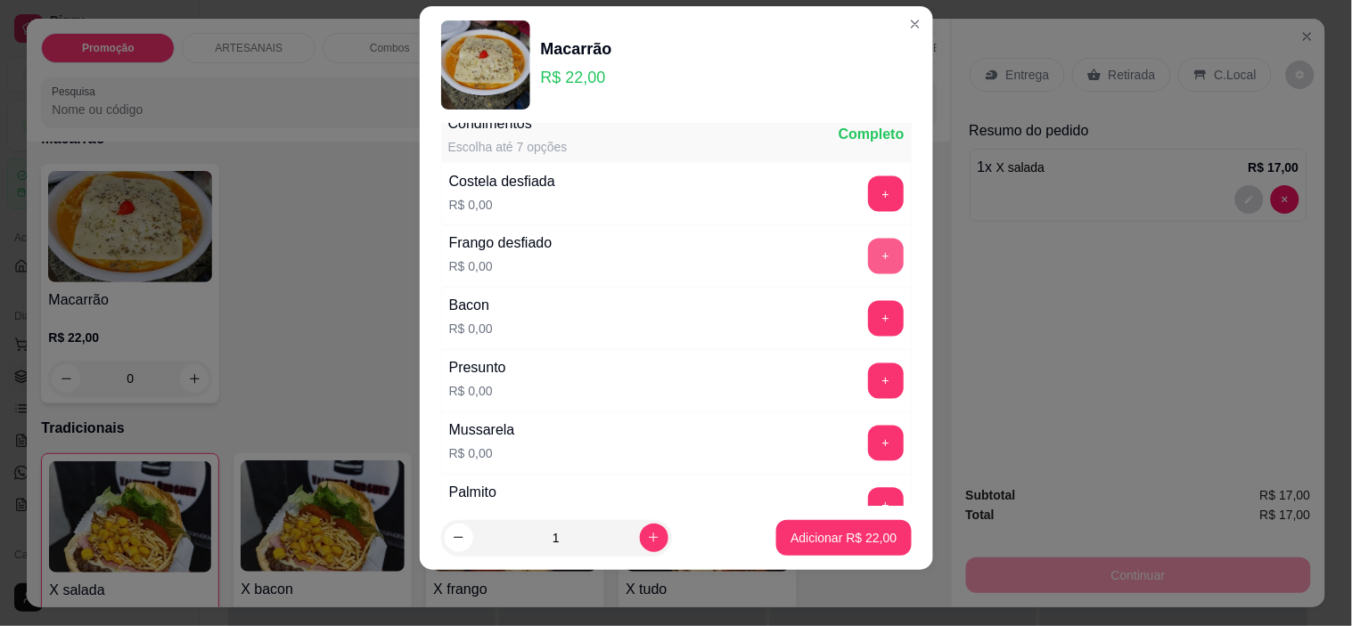
click at [868, 256] on button "+" at bounding box center [886, 257] width 36 height 36
click at [868, 319] on button "+" at bounding box center [885, 319] width 35 height 35
click at [868, 193] on button "+" at bounding box center [886, 194] width 36 height 36
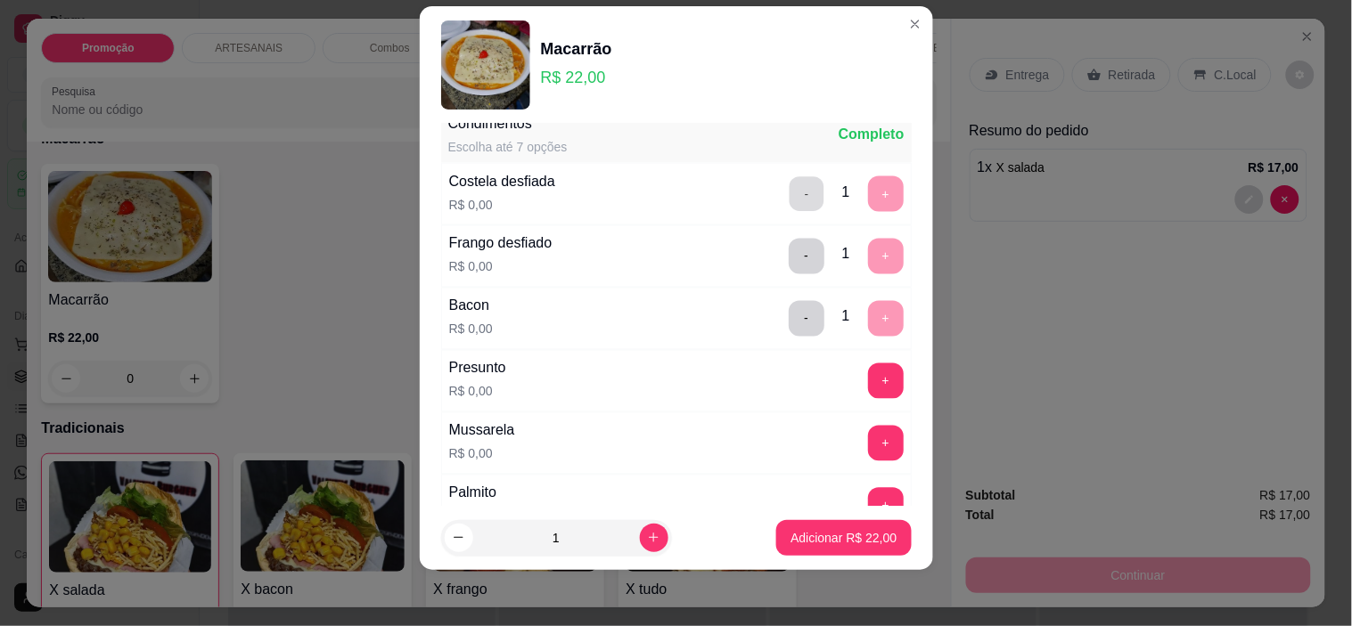
click at [789, 187] on button "-" at bounding box center [806, 194] width 35 height 35
click at [868, 389] on button "+" at bounding box center [886, 382] width 36 height 36
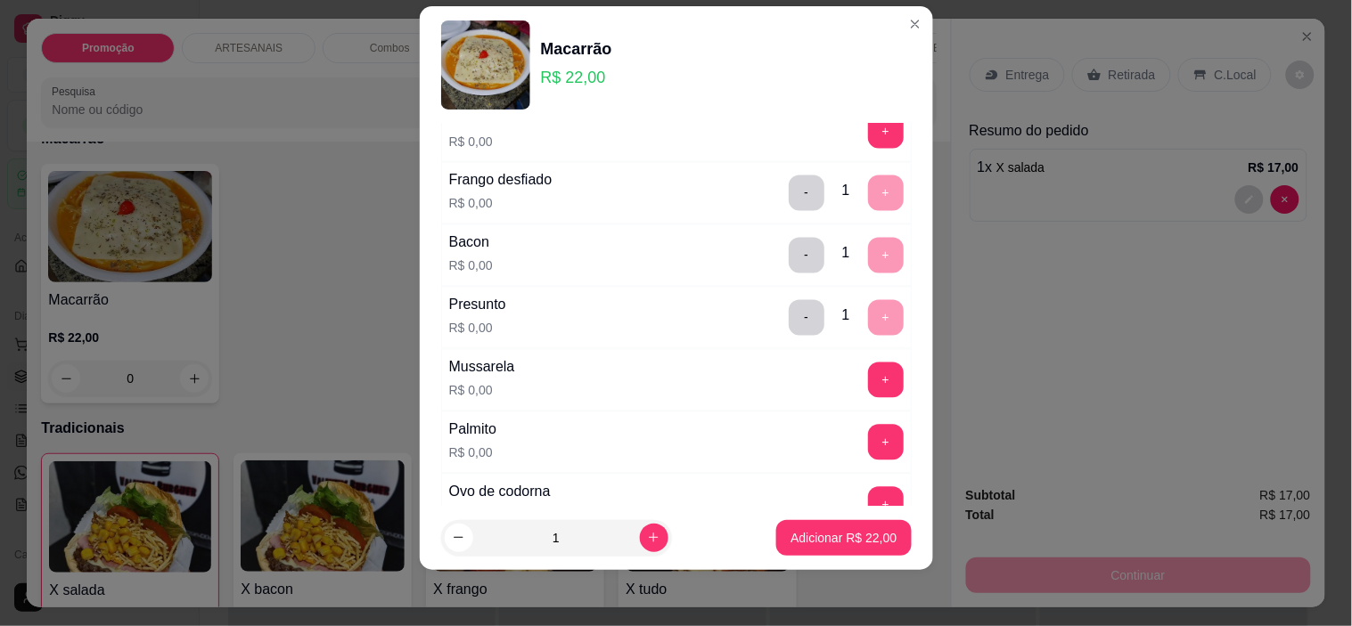
scroll to position [858, 0]
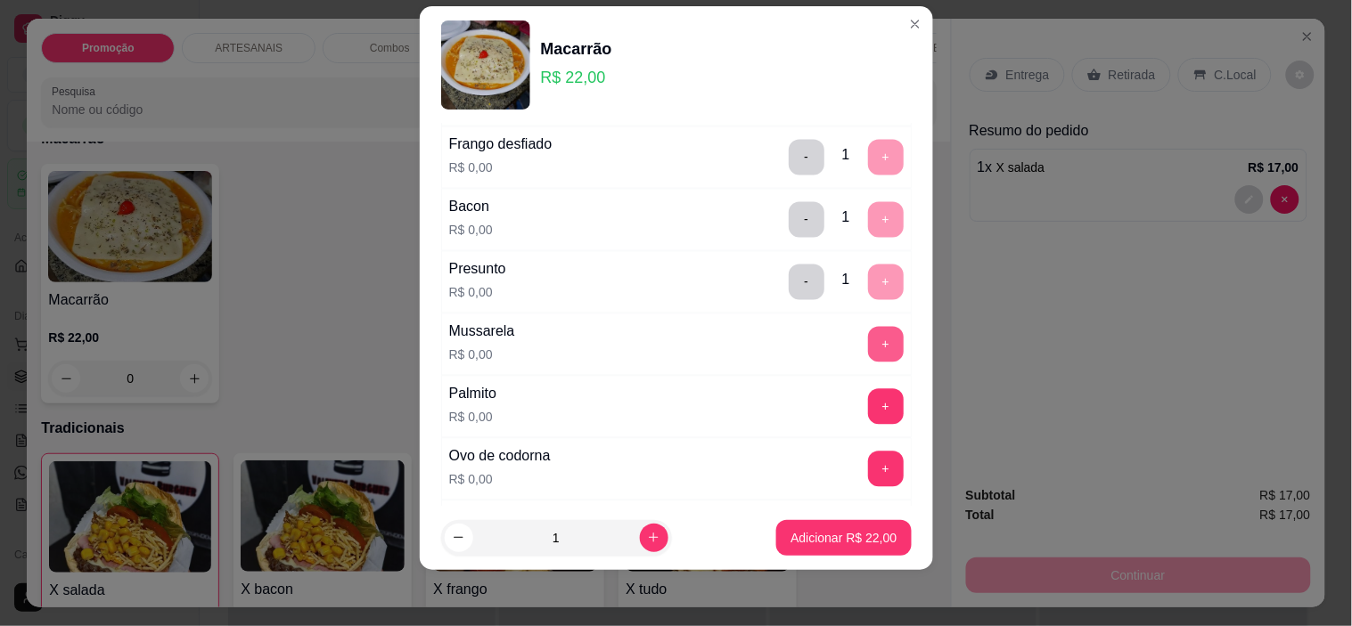
click at [868, 361] on button "+" at bounding box center [886, 345] width 36 height 36
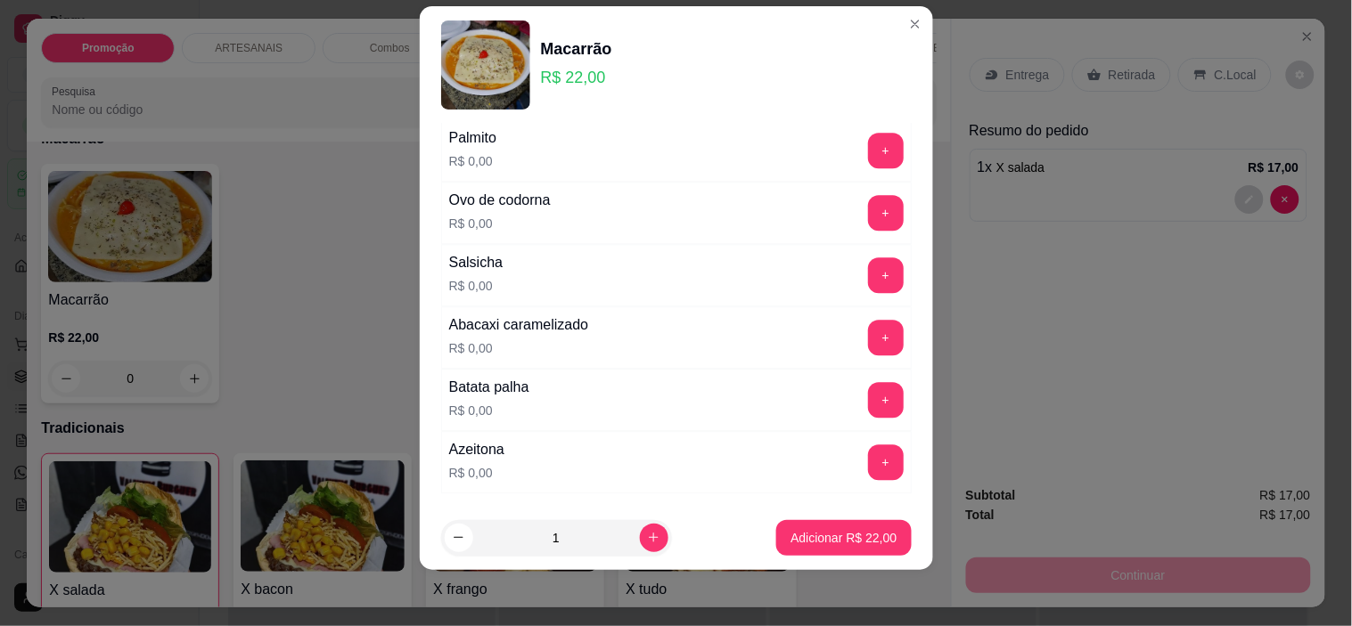
scroll to position [1155, 0]
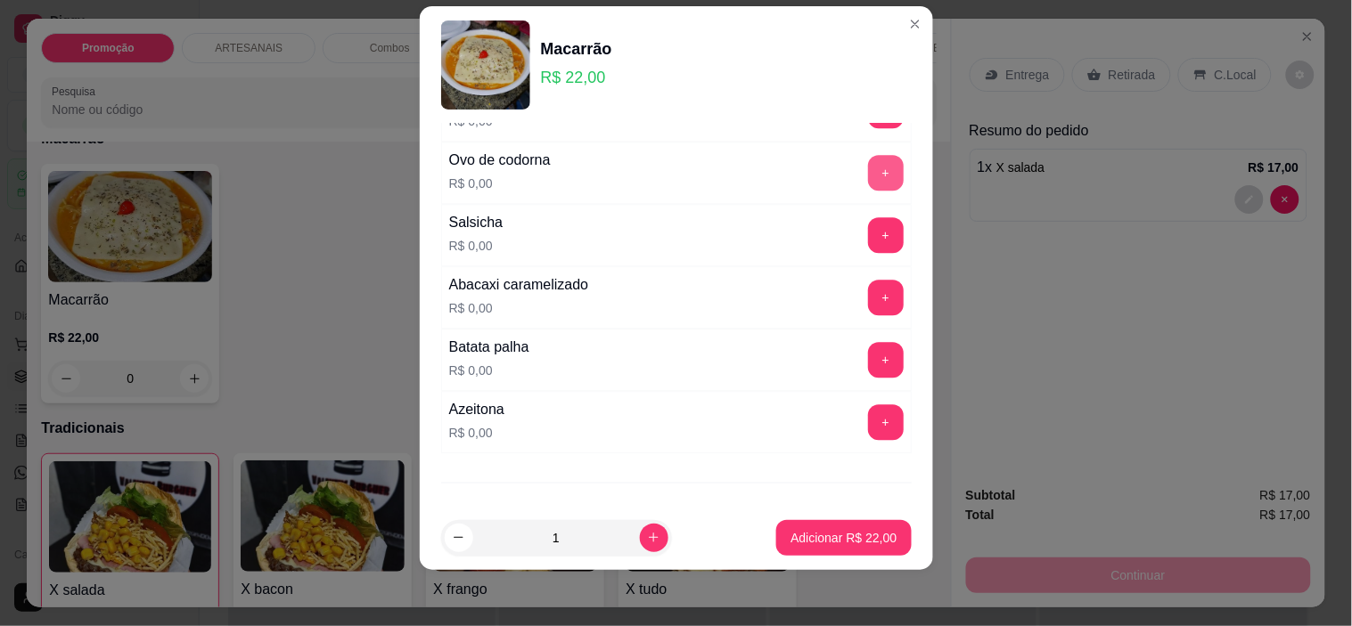
click at [868, 176] on button "+" at bounding box center [886, 173] width 36 height 36
click at [868, 364] on button "+" at bounding box center [886, 360] width 36 height 36
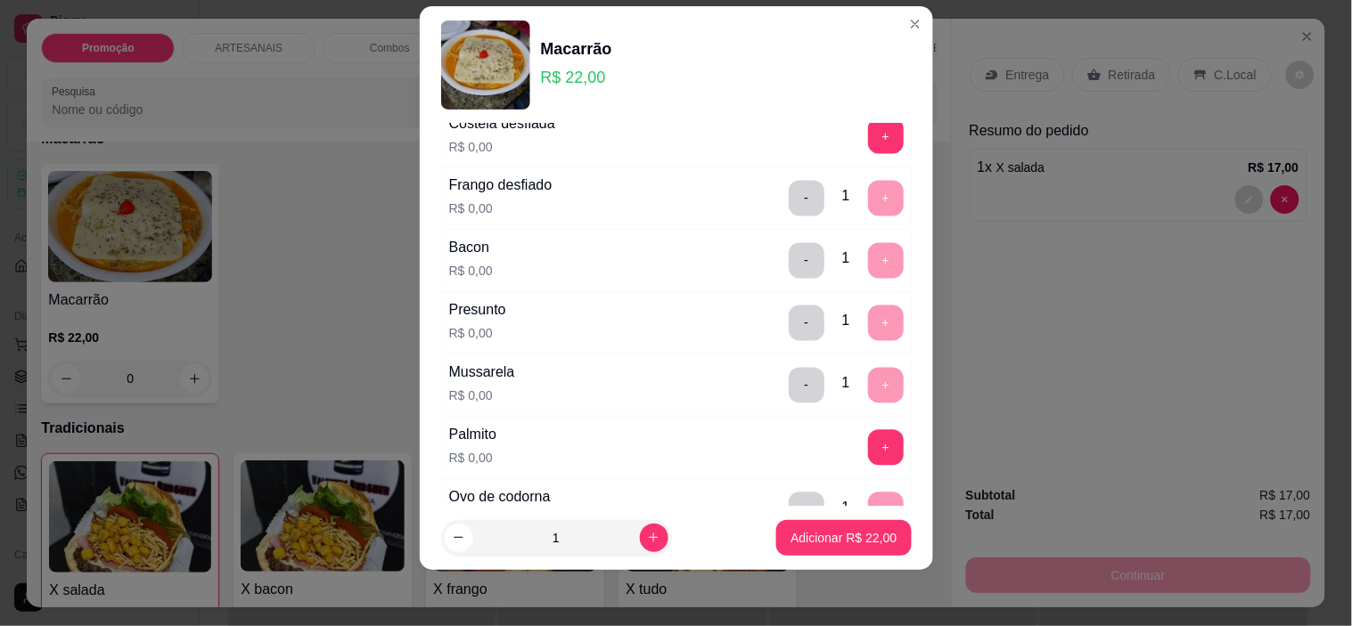
scroll to position [744, 0]
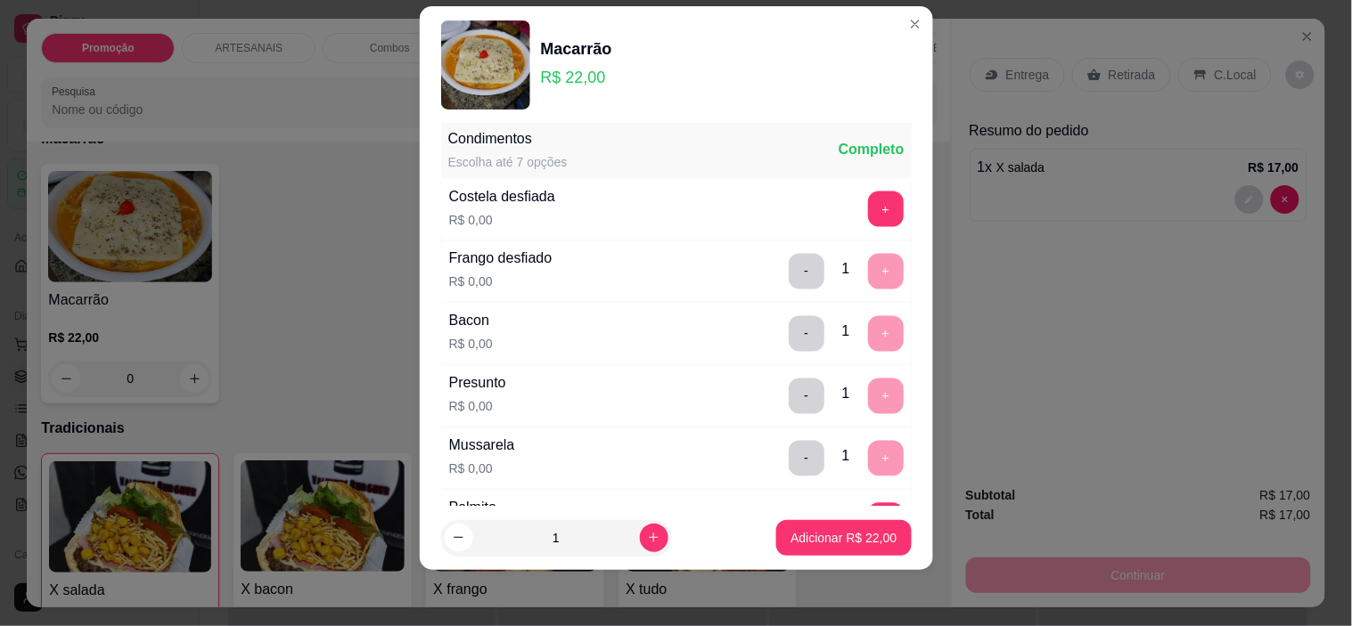
drag, startPoint x: 845, startPoint y: 289, endPoint x: 789, endPoint y: 82, distance: 214.2
click at [789, 82] on div "Macarrão R$ 22,00" at bounding box center [676, 64] width 471 height 89
drag, startPoint x: 527, startPoint y: 166, endPoint x: 467, endPoint y: 172, distance: 60.0
click at [467, 172] on div "Condimentos Escolha até 7 opções Completo" at bounding box center [676, 149] width 471 height 57
click at [682, 161] on div "Condimentos Escolha até 7 opções Completo" at bounding box center [676, 149] width 471 height 57
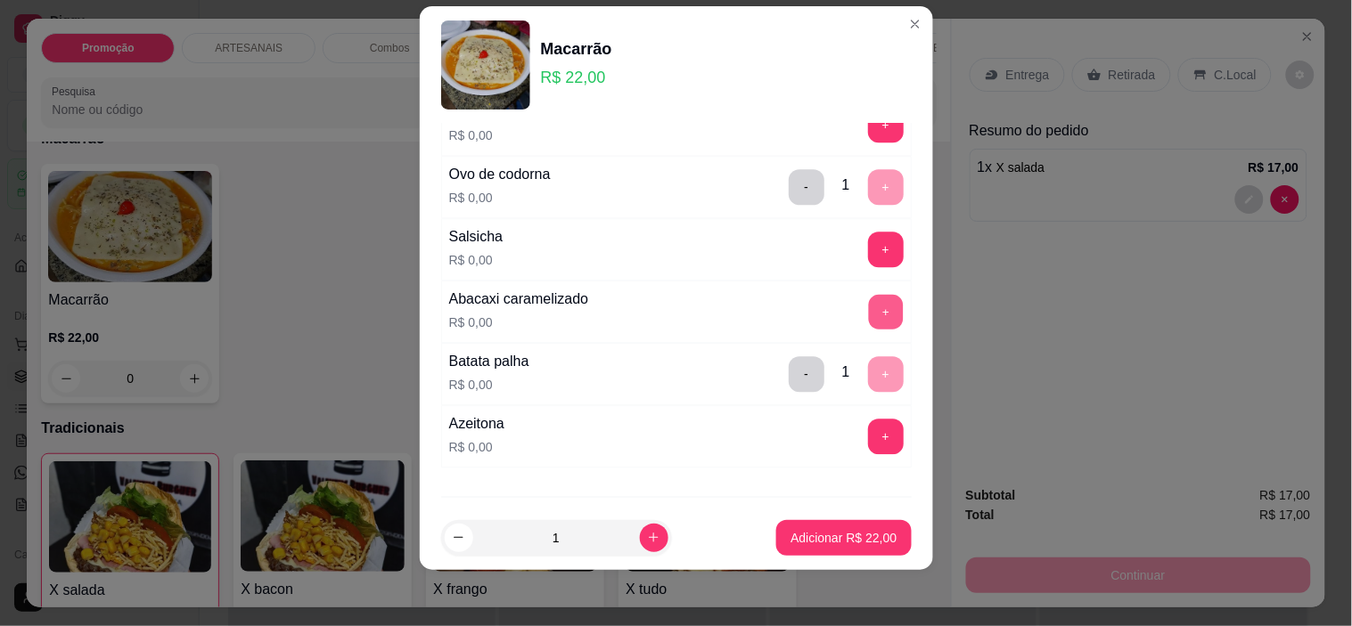
click at [868, 326] on button "+" at bounding box center [885, 312] width 35 height 35
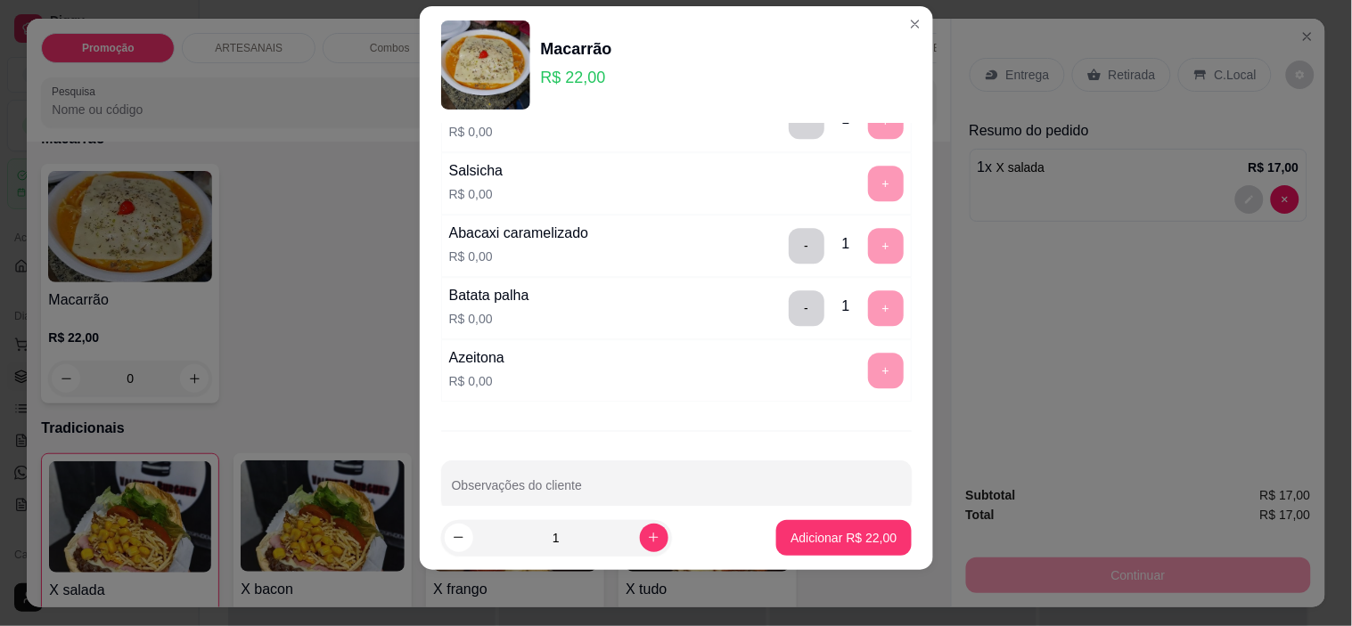
scroll to position [1240, 0]
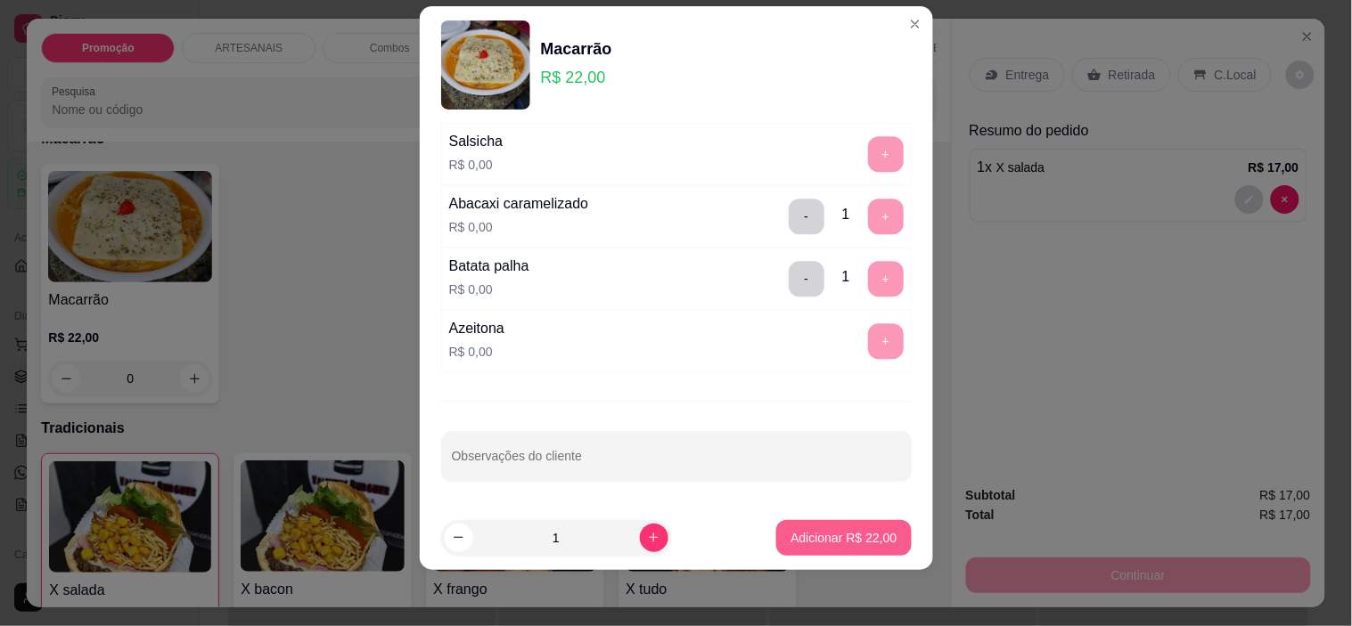
click at [835, 529] on p "Adicionar R$ 22,00" at bounding box center [843, 538] width 106 height 18
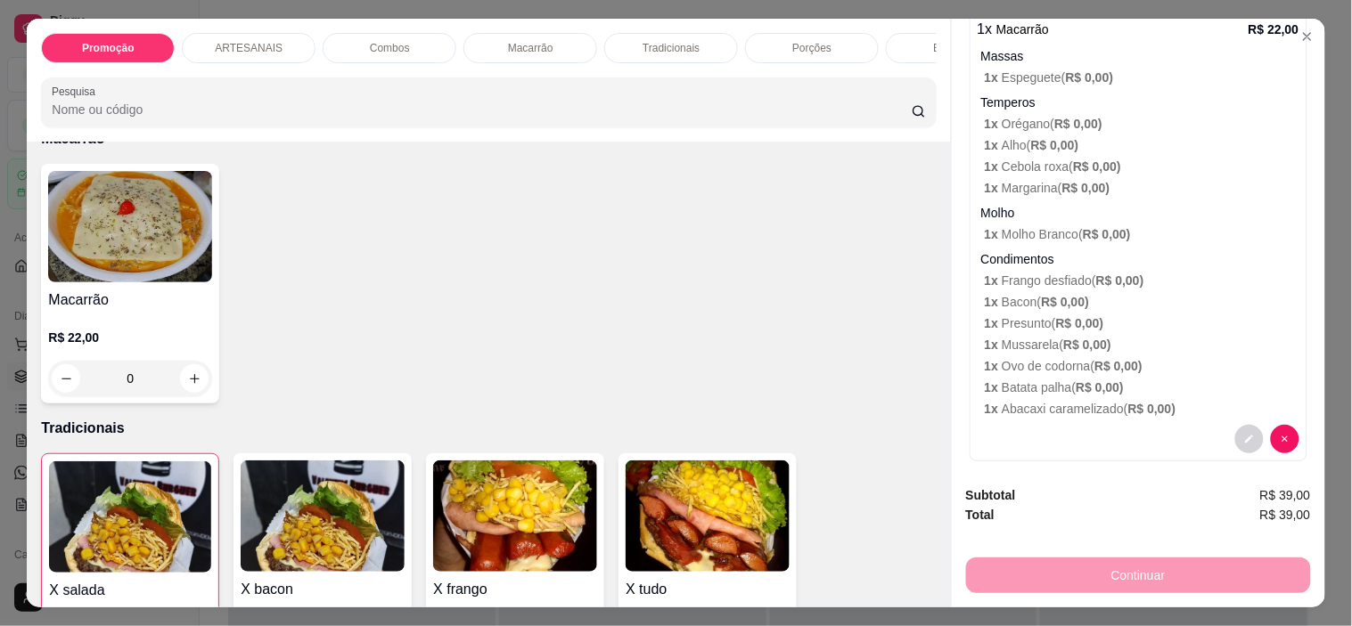
scroll to position [0, 0]
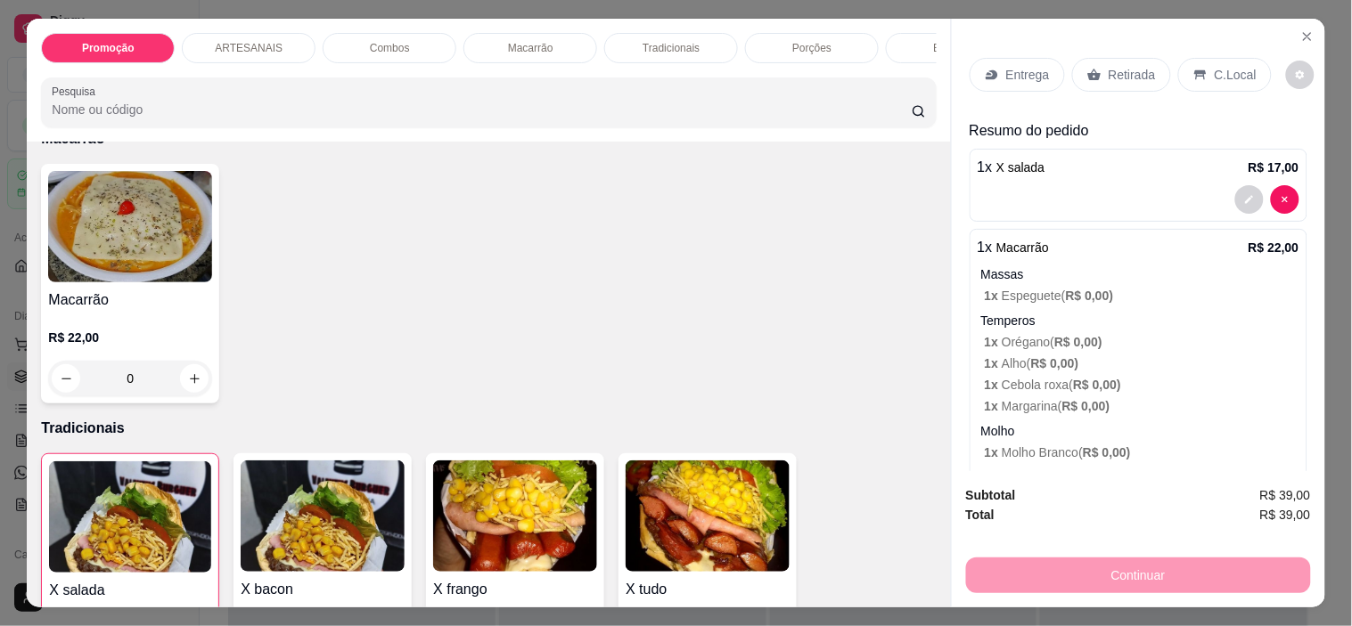
click at [991, 68] on icon at bounding box center [992, 75] width 14 height 14
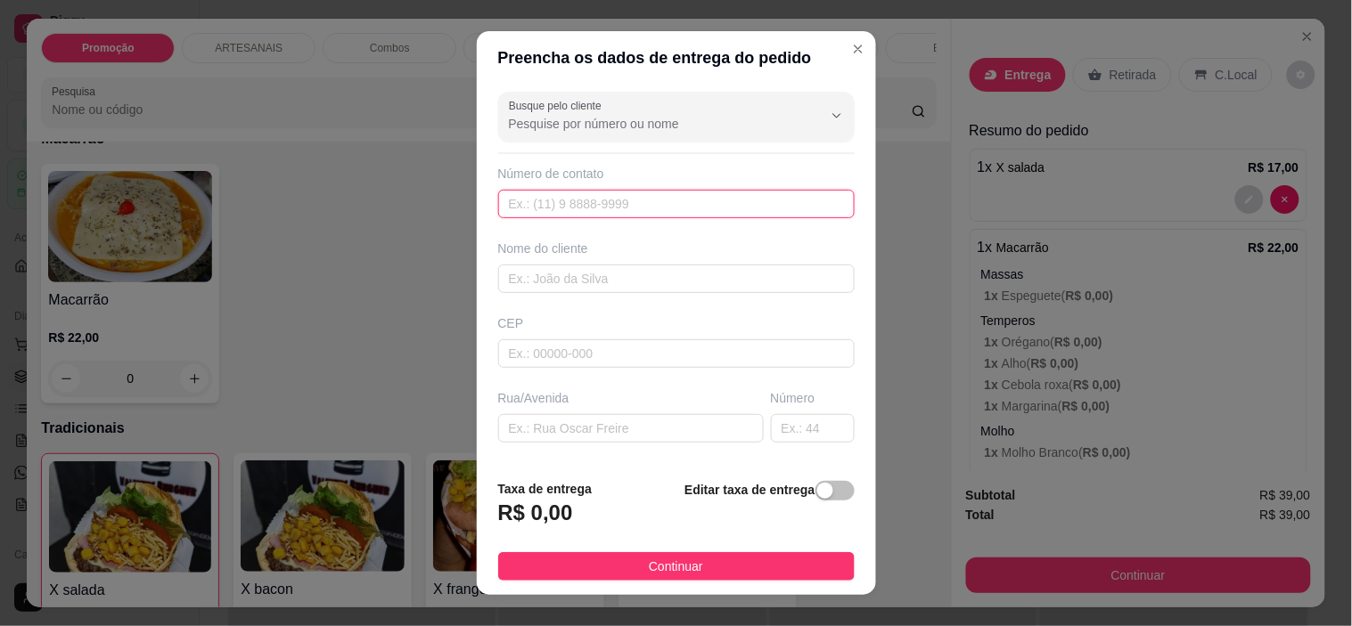
click at [579, 209] on input "text" at bounding box center [676, 204] width 356 height 29
type input "[PHONE_NUMBER]"
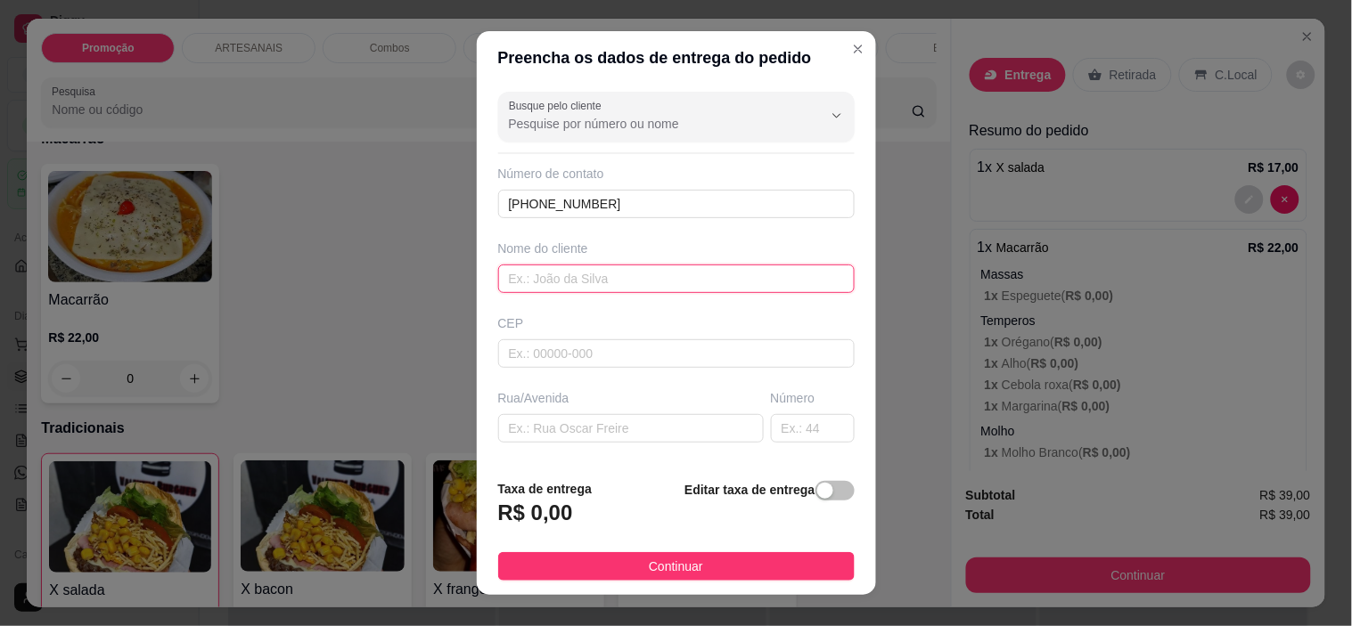
click at [656, 274] on input "text" at bounding box center [676, 279] width 356 height 29
type input "r"
type input "Rosangela"
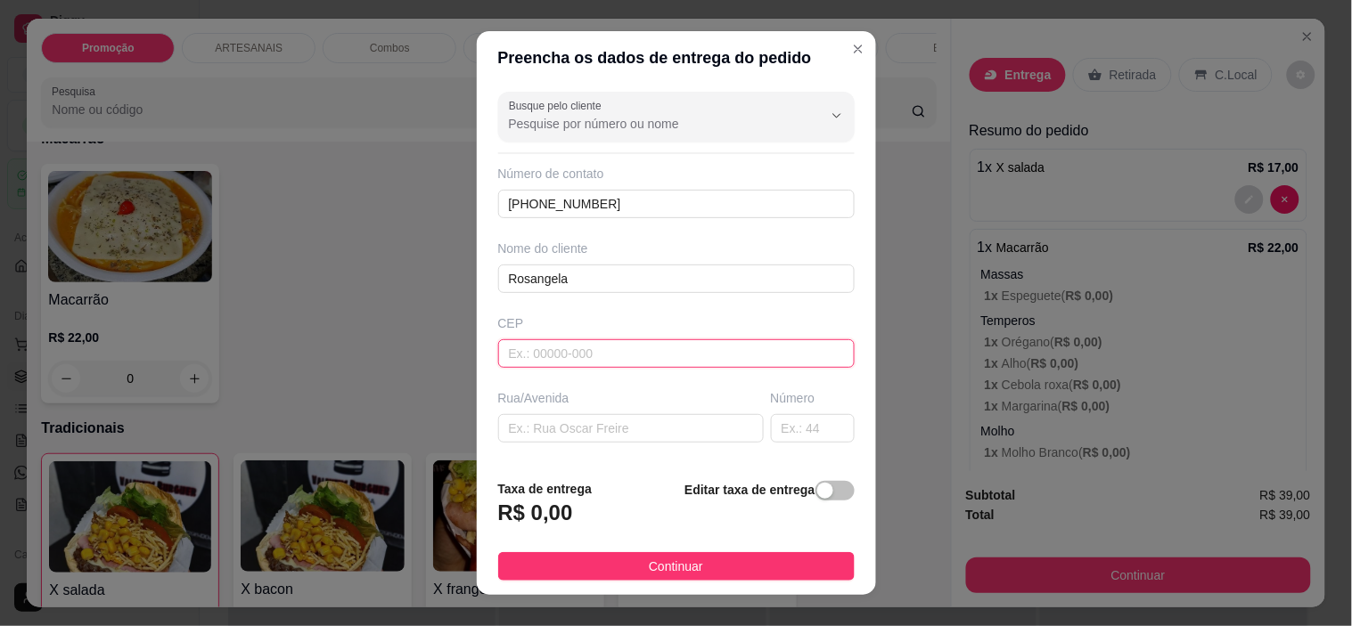
click at [665, 348] on input "text" at bounding box center [676, 354] width 356 height 29
click at [628, 433] on input "text" at bounding box center [631, 428] width 266 height 29
type input "AV [PERSON_NAME]"
click at [794, 432] on input "text" at bounding box center [813, 428] width 84 height 29
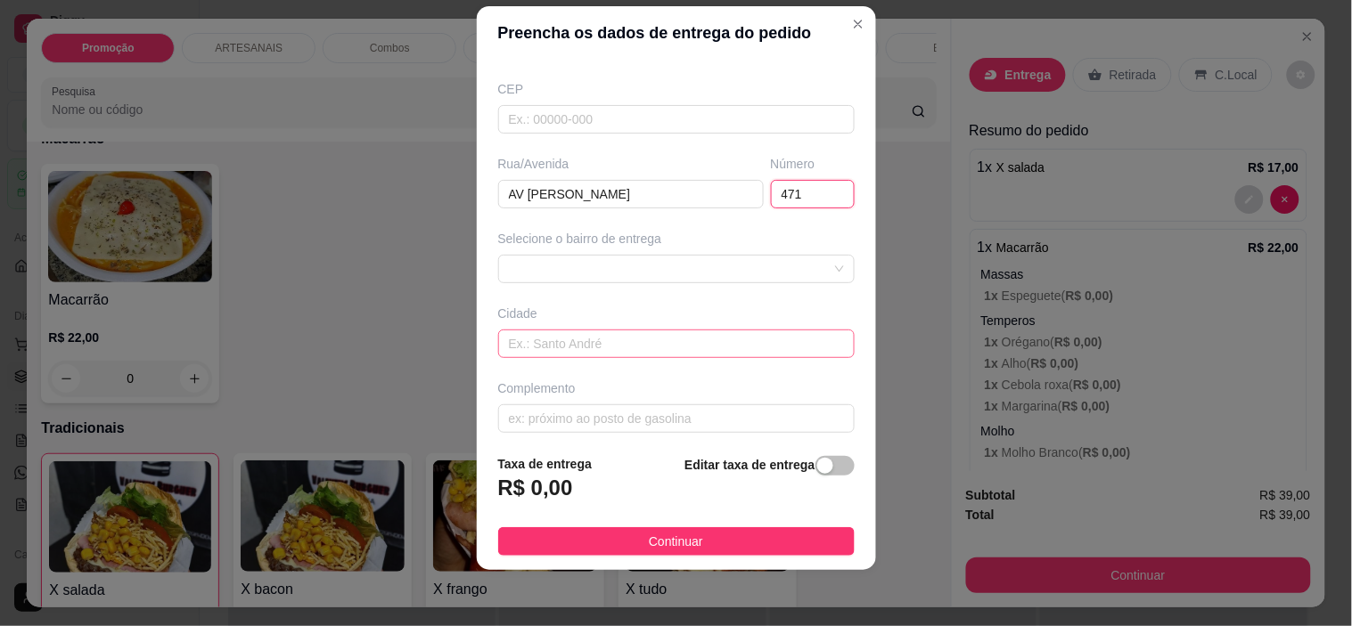
scroll to position [220, 0]
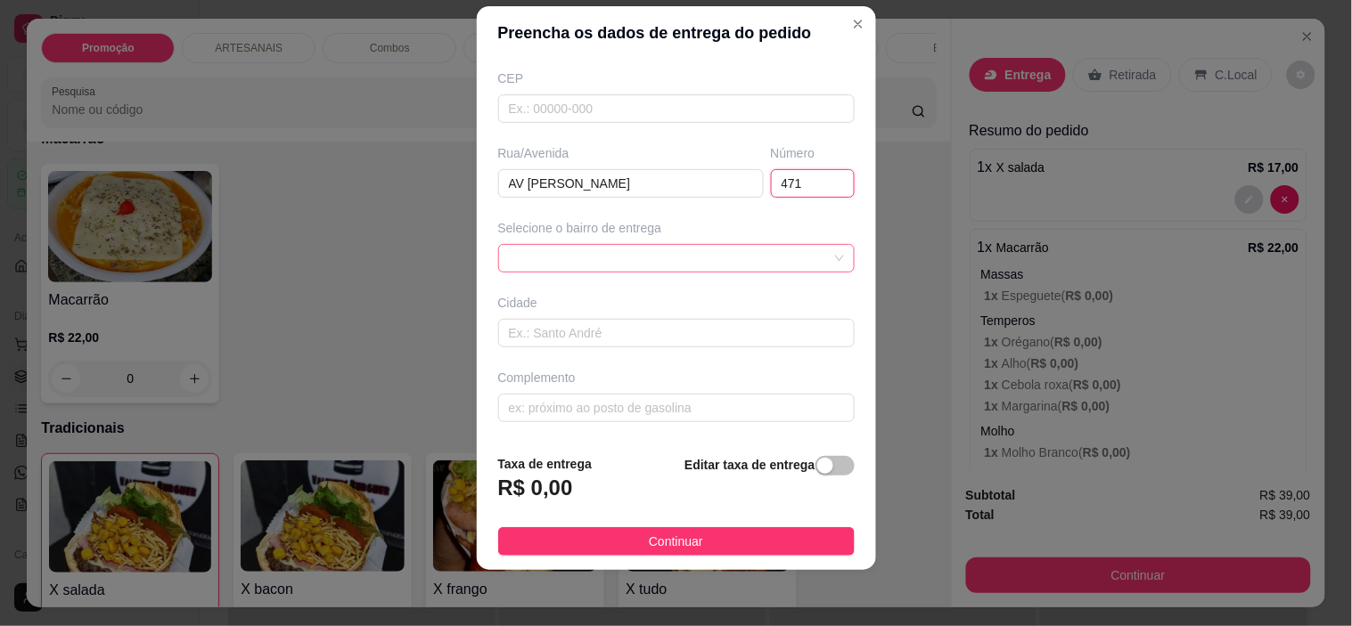
click at [788, 253] on span at bounding box center [676, 258] width 335 height 27
type input "471"
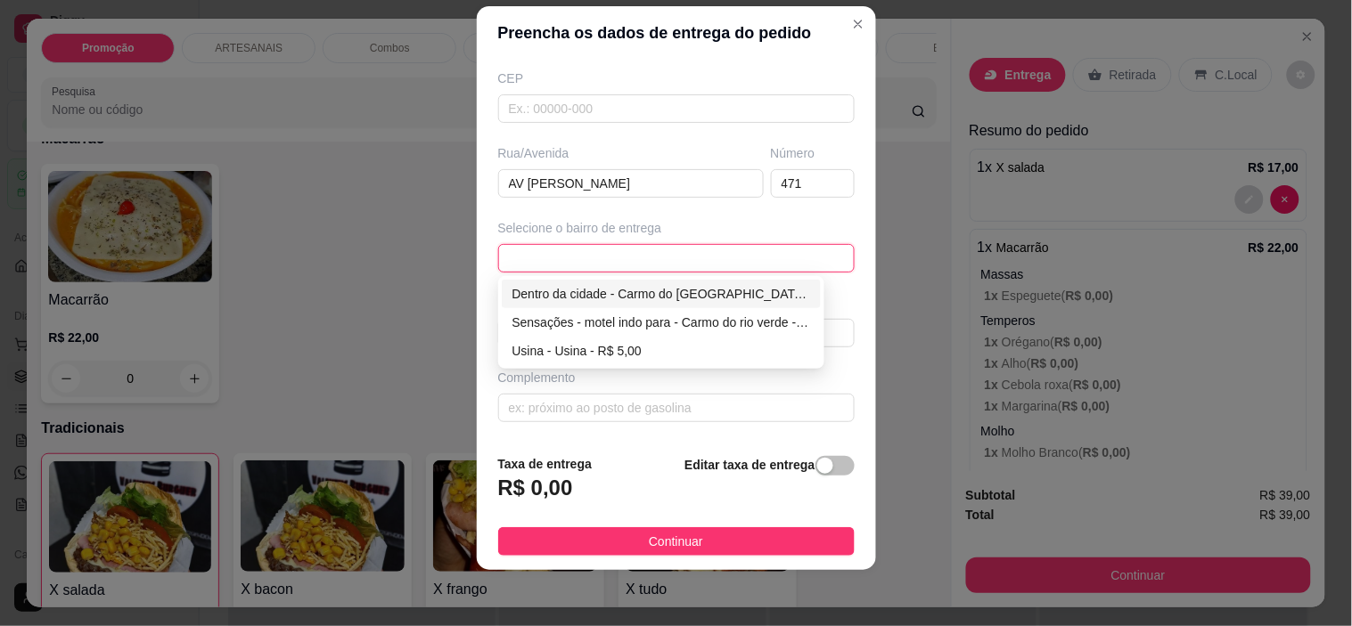
click at [697, 291] on div "Dentro da cidade - Carmo do [GEOGRAPHIC_DATA] - R$ 2,00" at bounding box center [661, 294] width 299 height 20
type input "Carmo do [GEOGRAPHIC_DATA]"
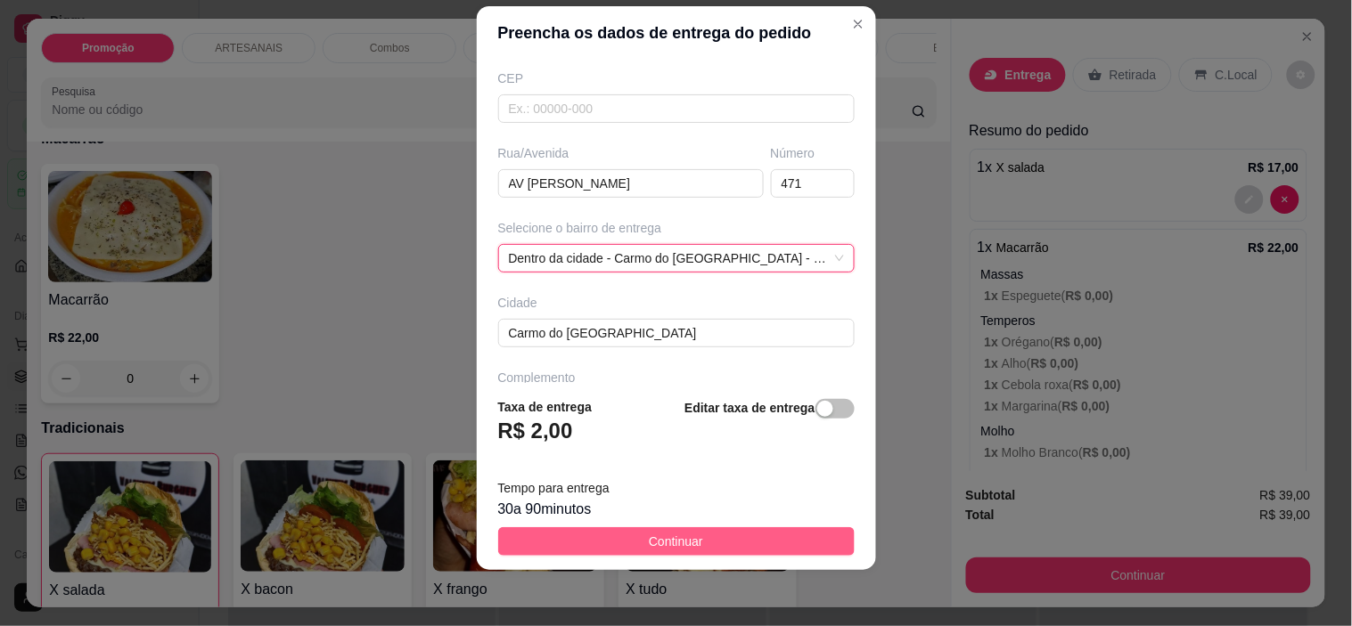
click at [688, 533] on span "Continuar" at bounding box center [676, 542] width 54 height 20
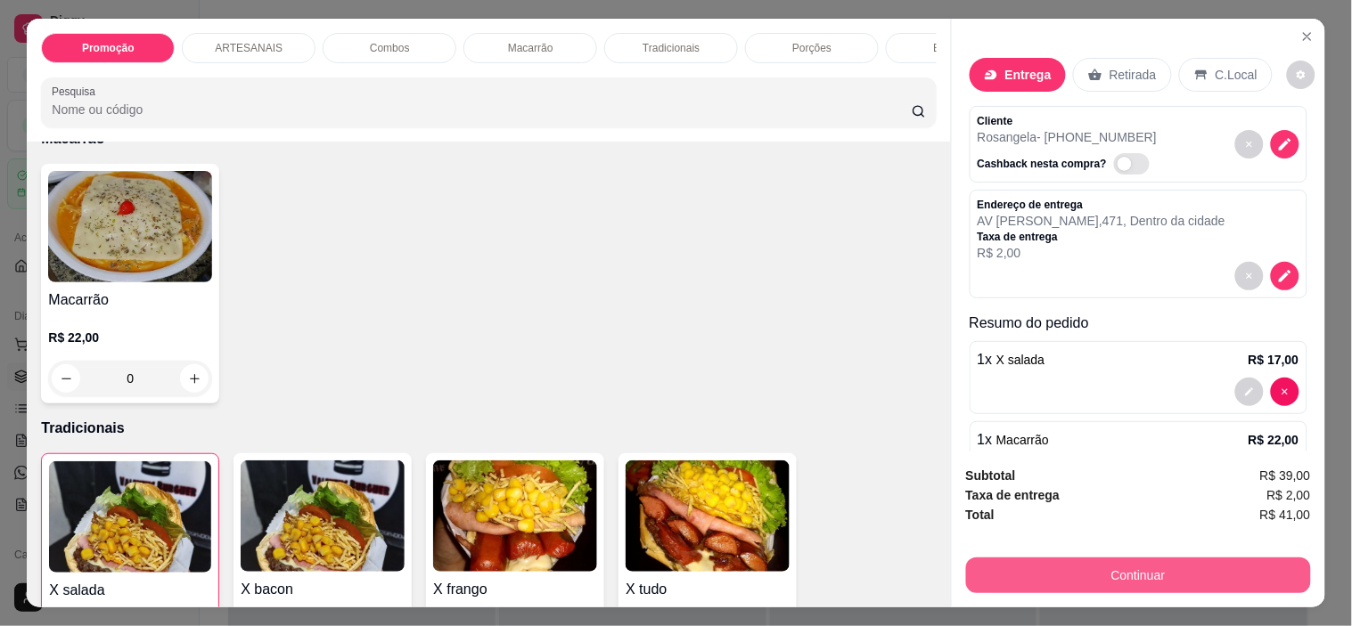
click at [1181, 568] on button "Continuar" at bounding box center [1138, 576] width 345 height 36
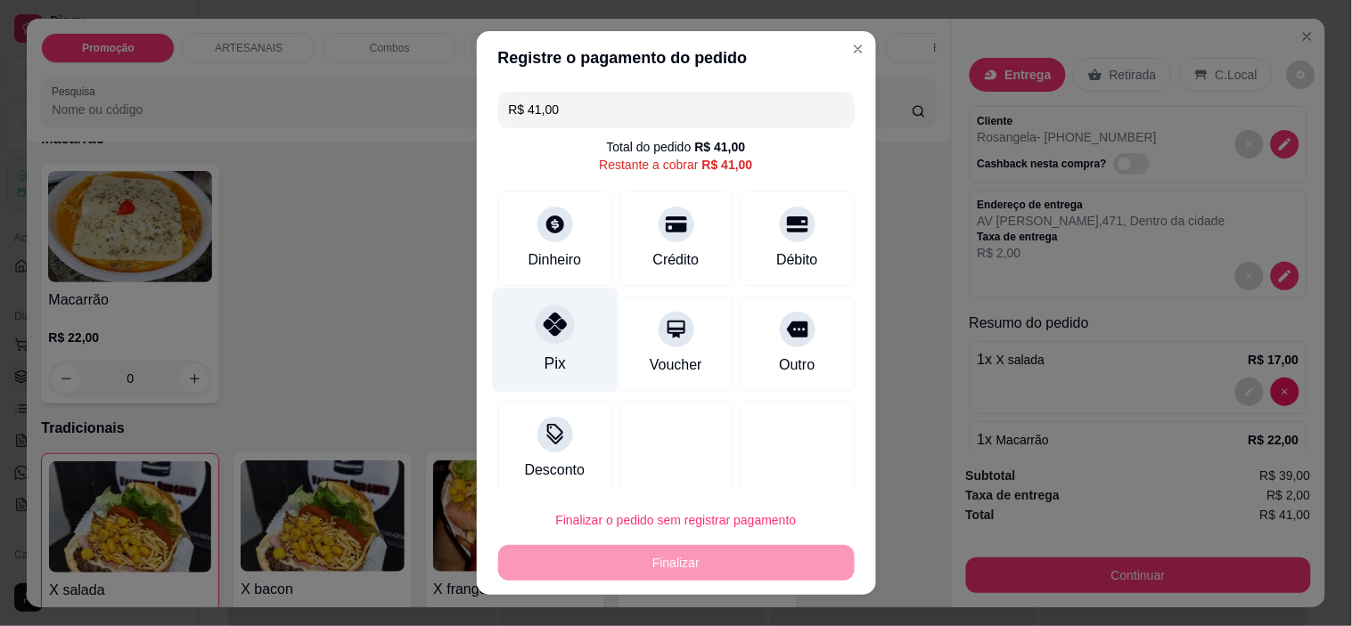
click at [530, 307] on div "Pix" at bounding box center [555, 341] width 126 height 104
type input "R$ 0,00"
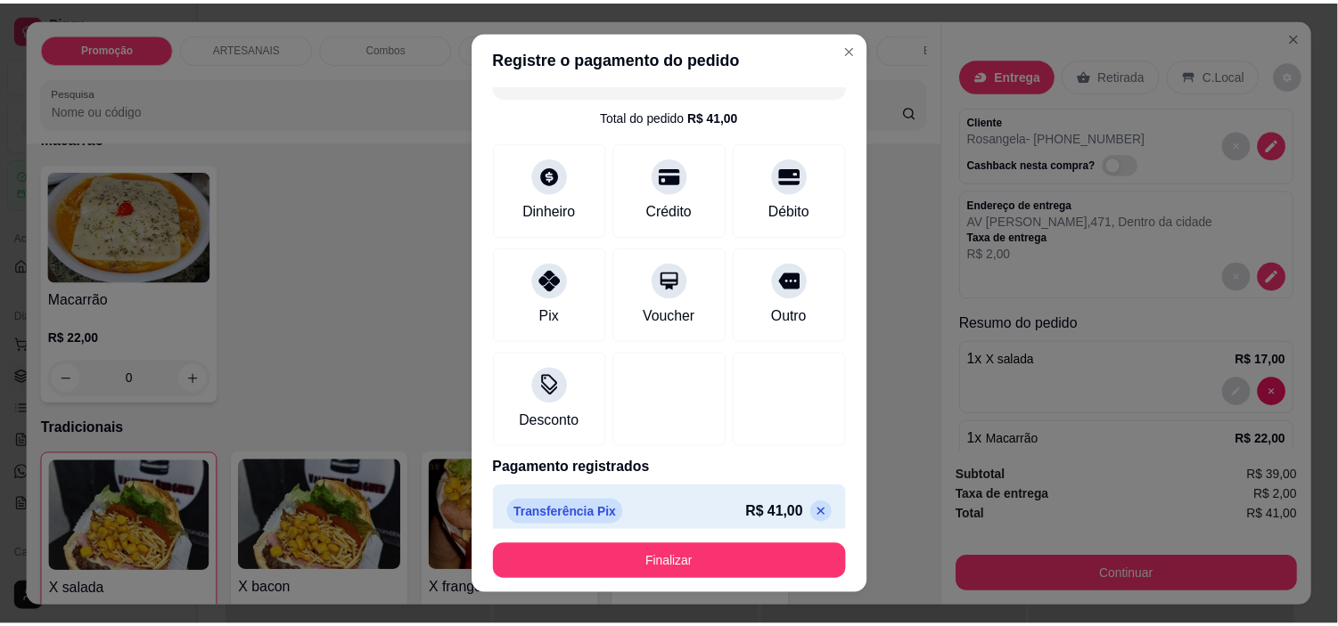
scroll to position [47, 0]
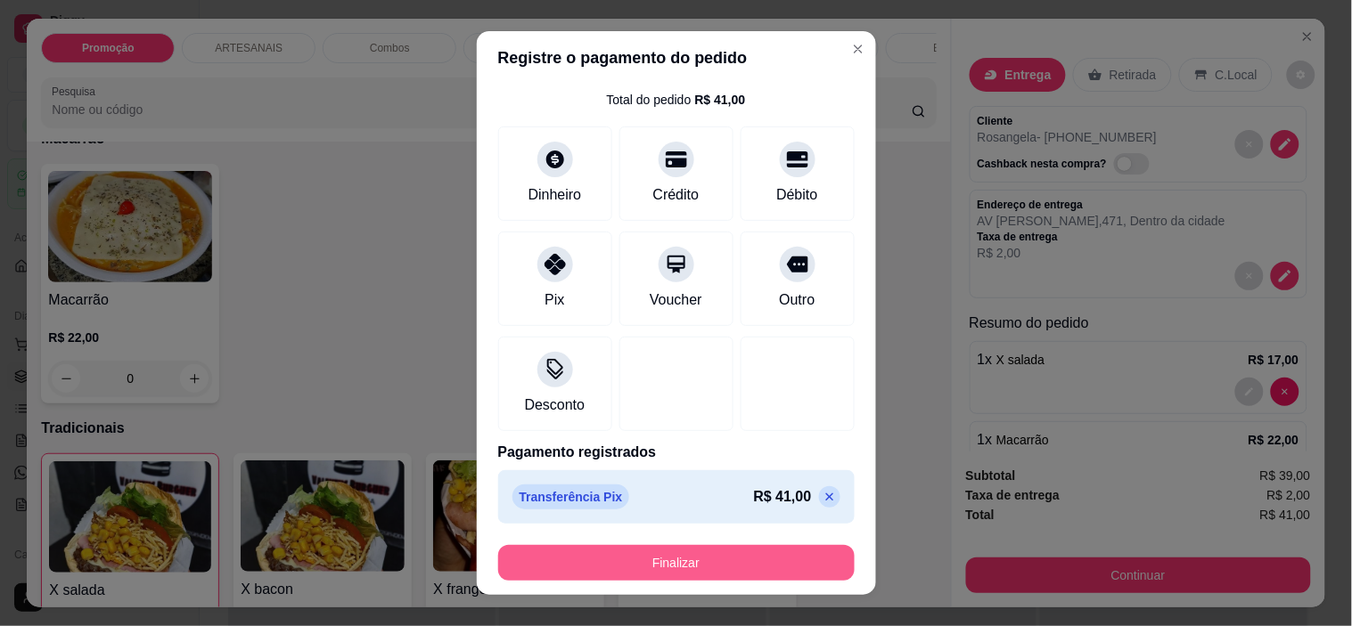
click at [688, 565] on button "Finalizar" at bounding box center [676, 563] width 356 height 36
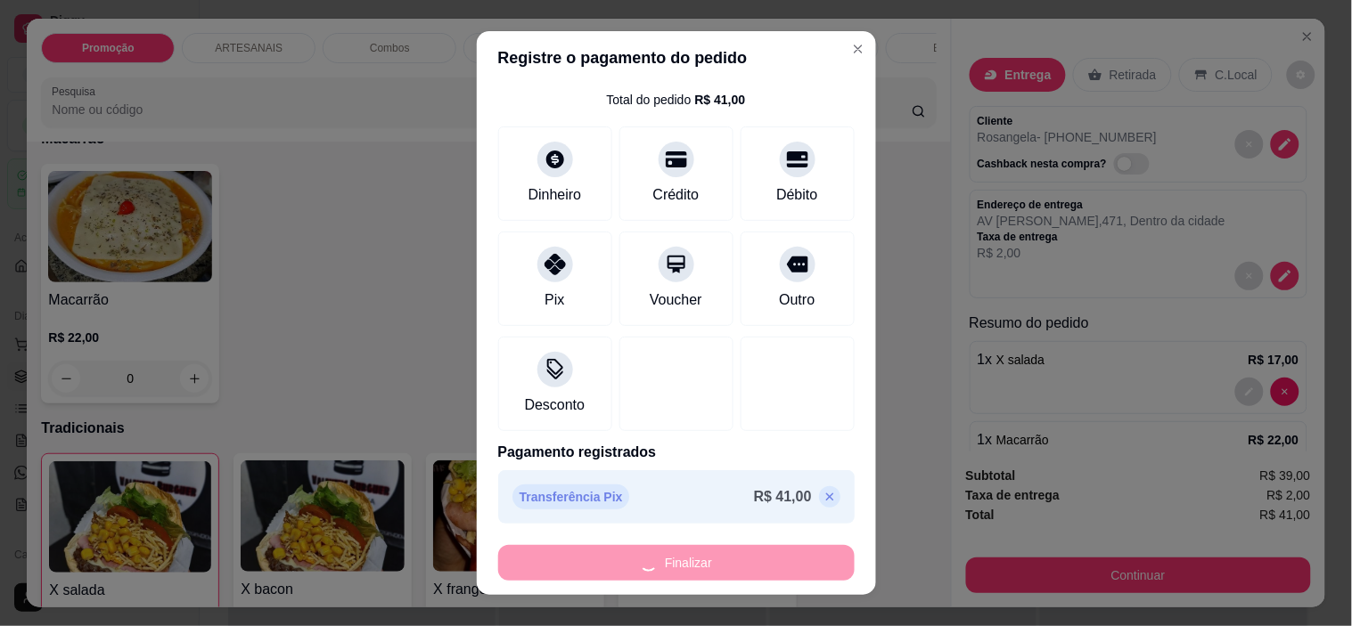
type input "0"
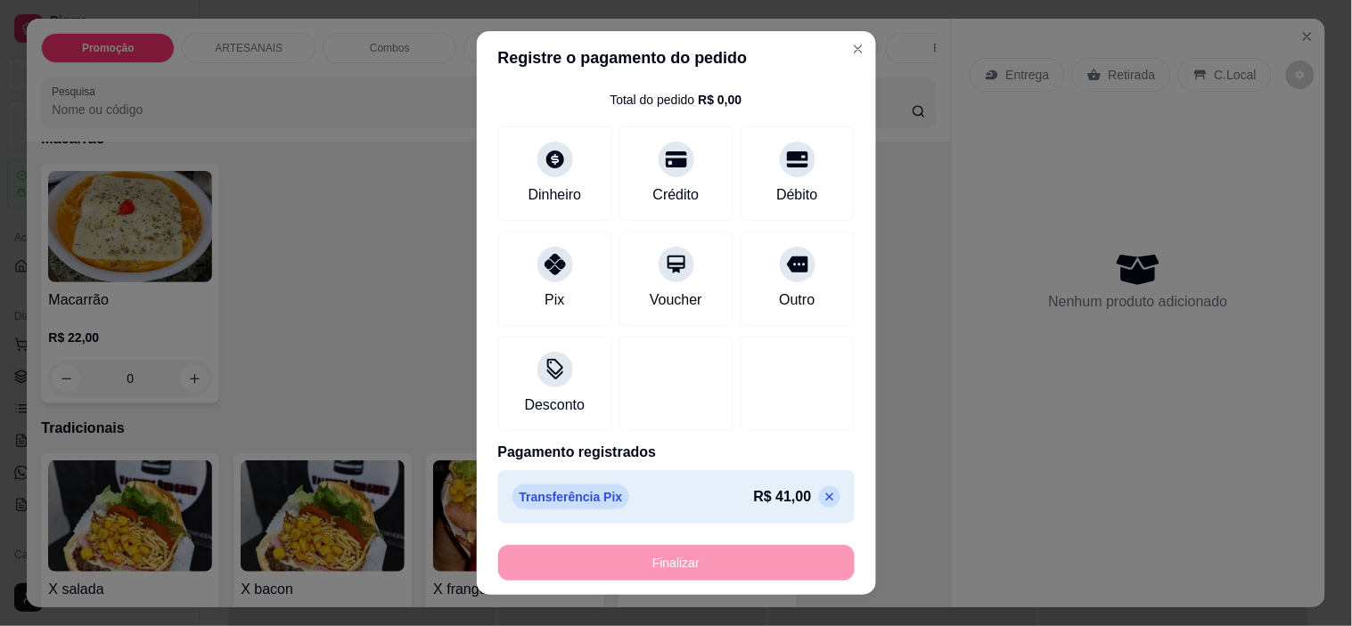
type input "-R$ 41,00"
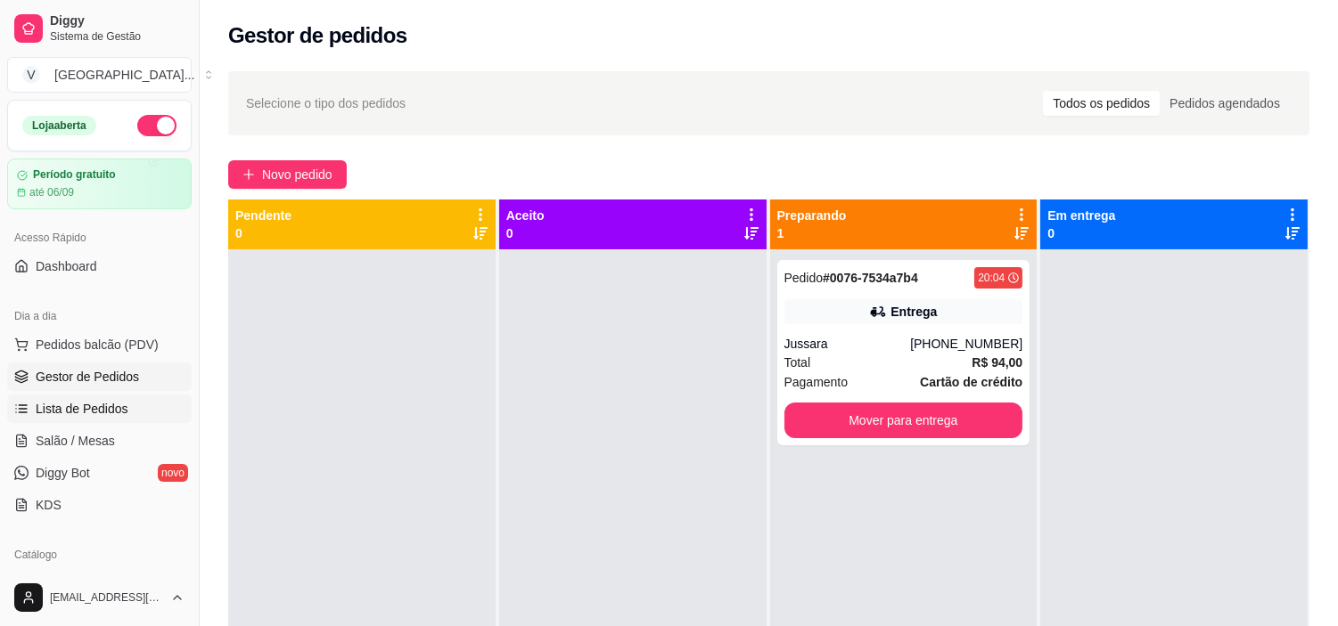
click at [68, 413] on span "Lista de Pedidos" at bounding box center [82, 409] width 93 height 18
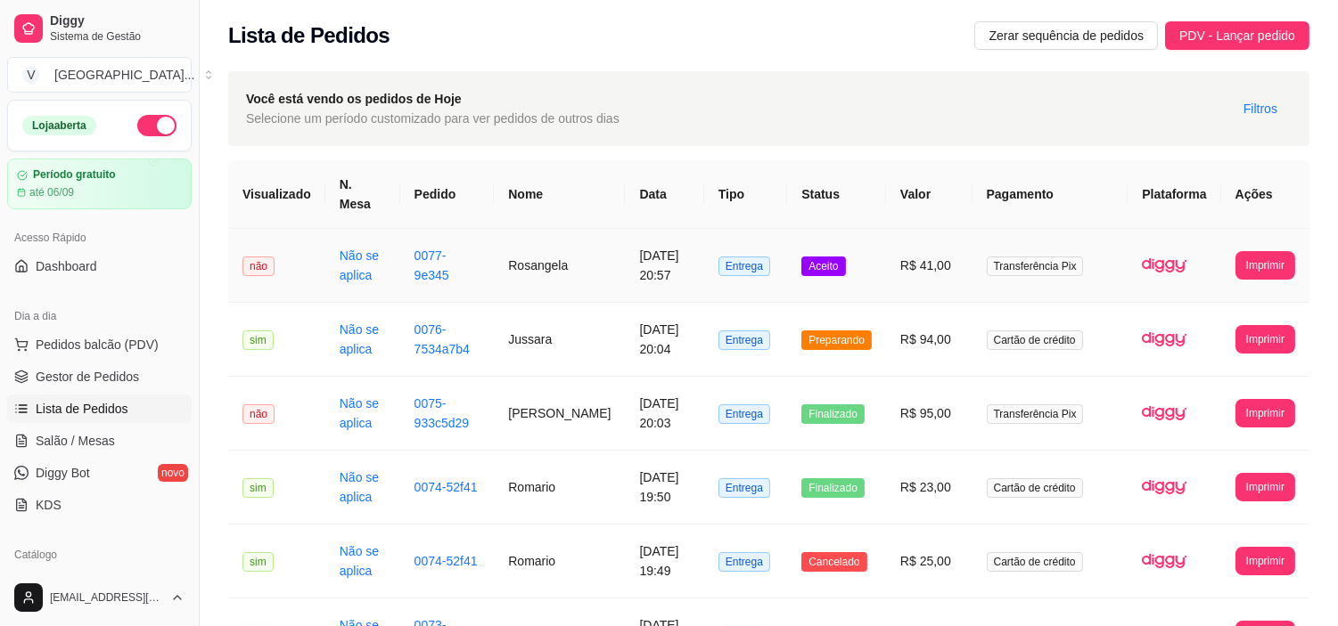
click at [833, 257] on span "Aceito" at bounding box center [823, 267] width 44 height 20
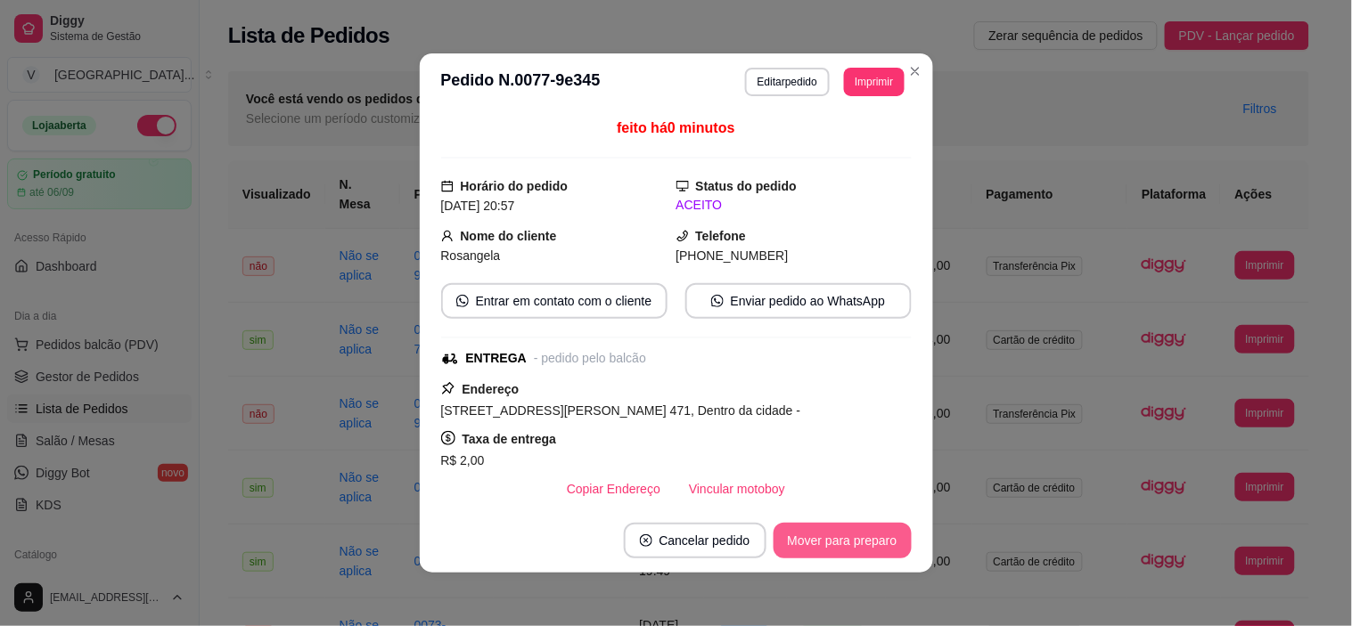
click at [817, 551] on button "Mover para preparo" at bounding box center [843, 541] width 138 height 36
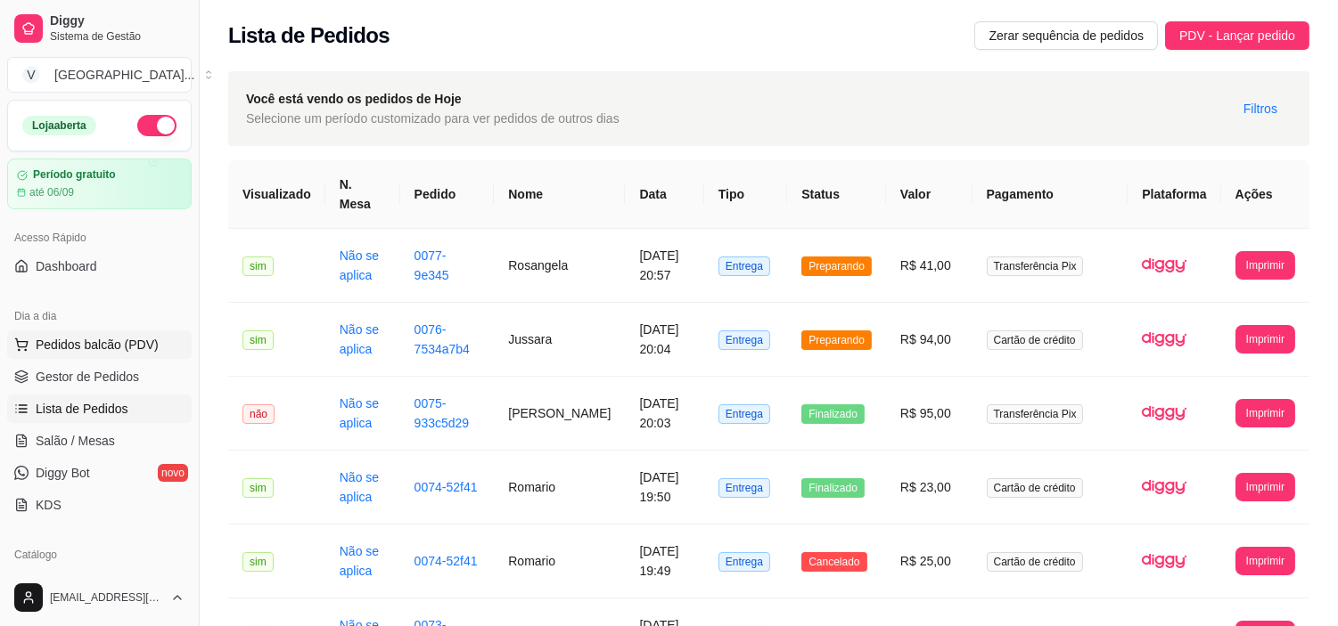
click at [95, 348] on span "Pedidos balcão (PDV)" at bounding box center [97, 345] width 123 height 18
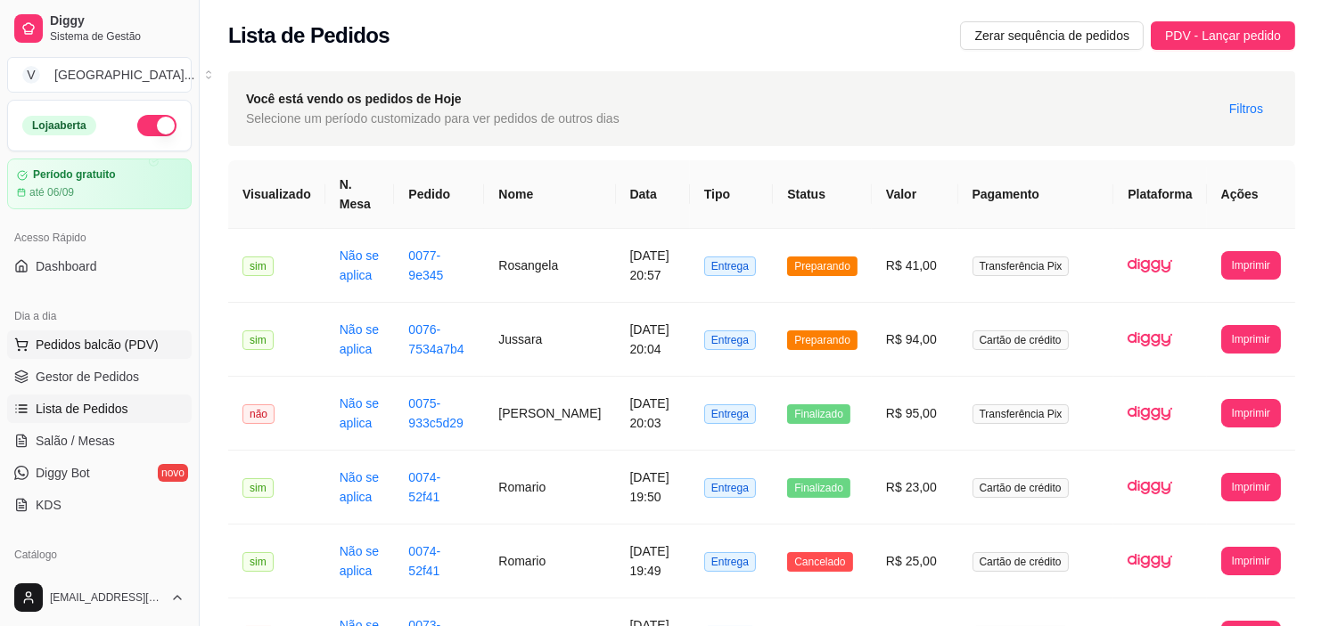
click at [101, 378] on img at bounding box center [116, 321] width 168 height 114
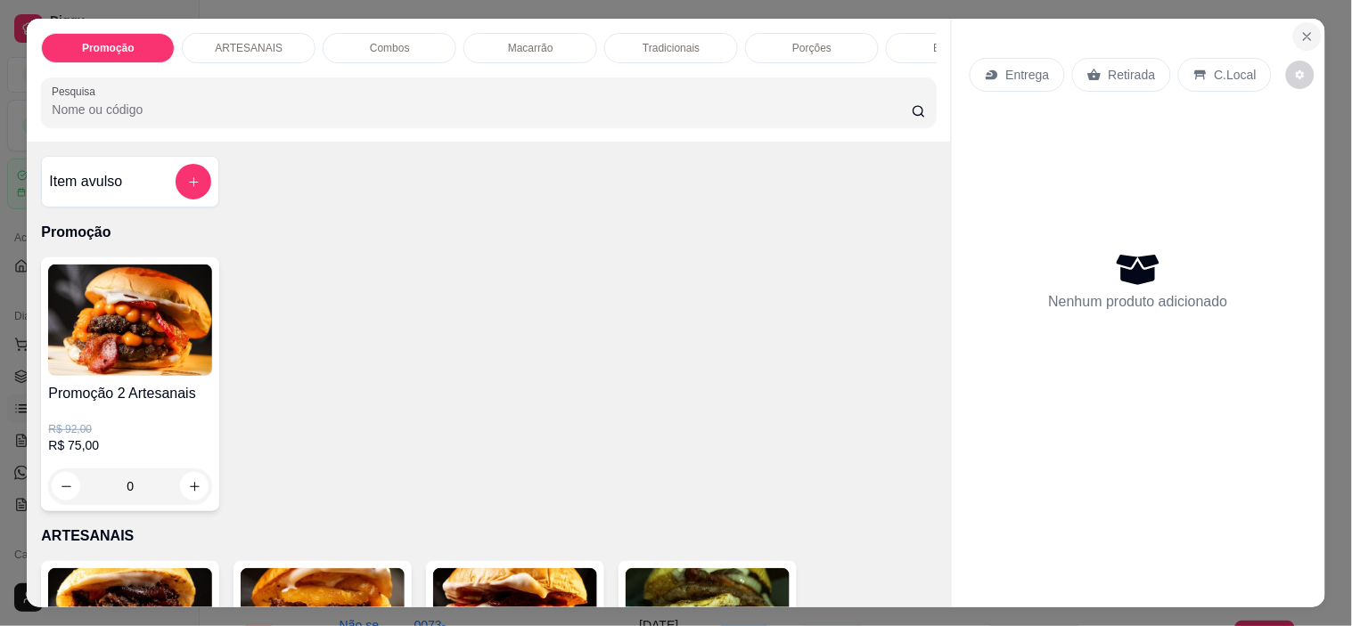
click at [1306, 32] on icon "Close" at bounding box center [1307, 36] width 14 height 14
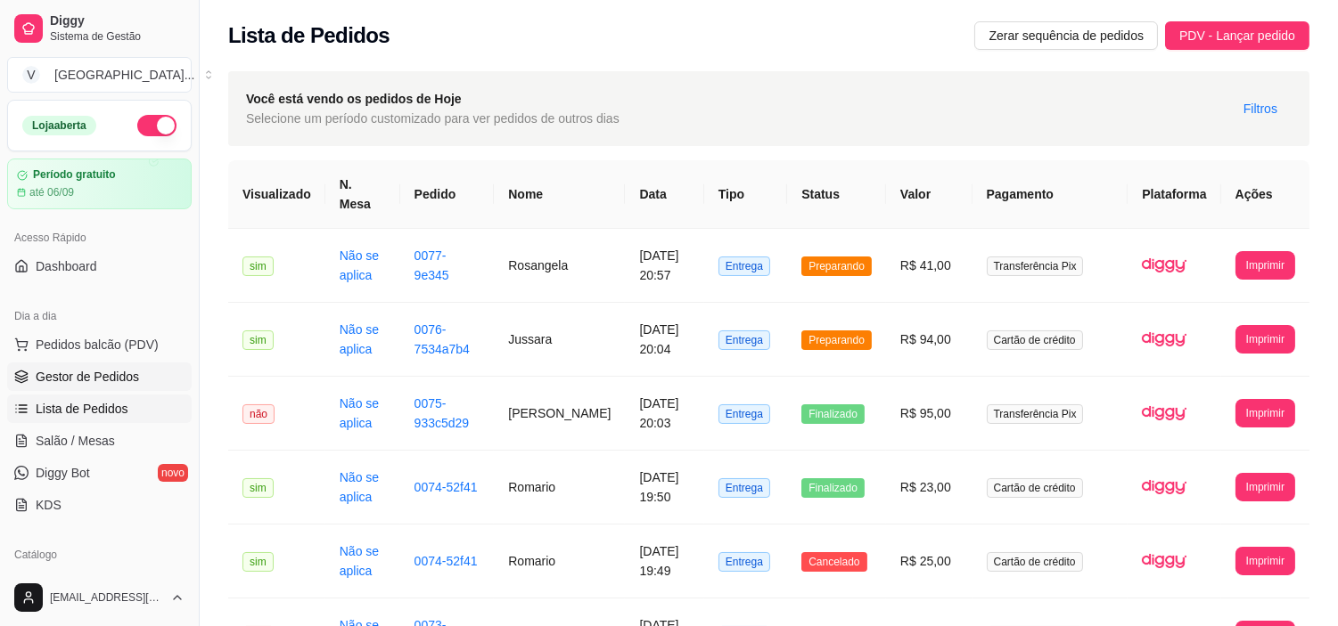
click at [60, 387] on link "Gestor de Pedidos" at bounding box center [99, 377] width 184 height 29
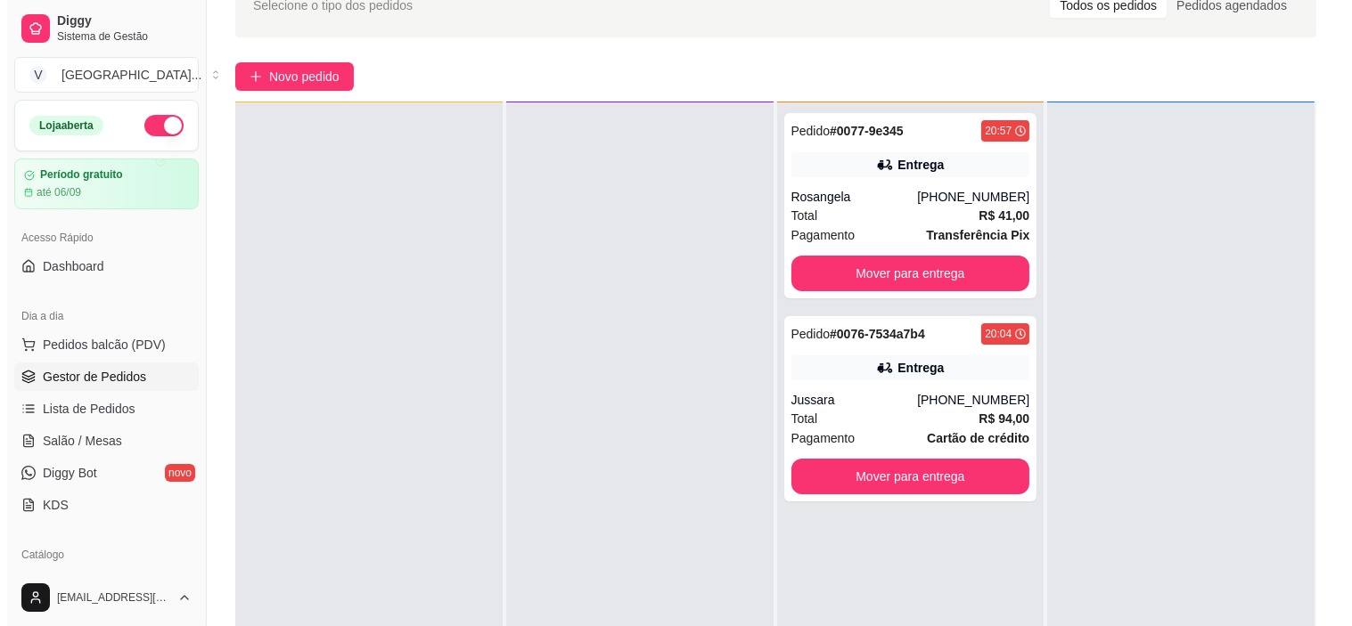
scroll to position [99, 0]
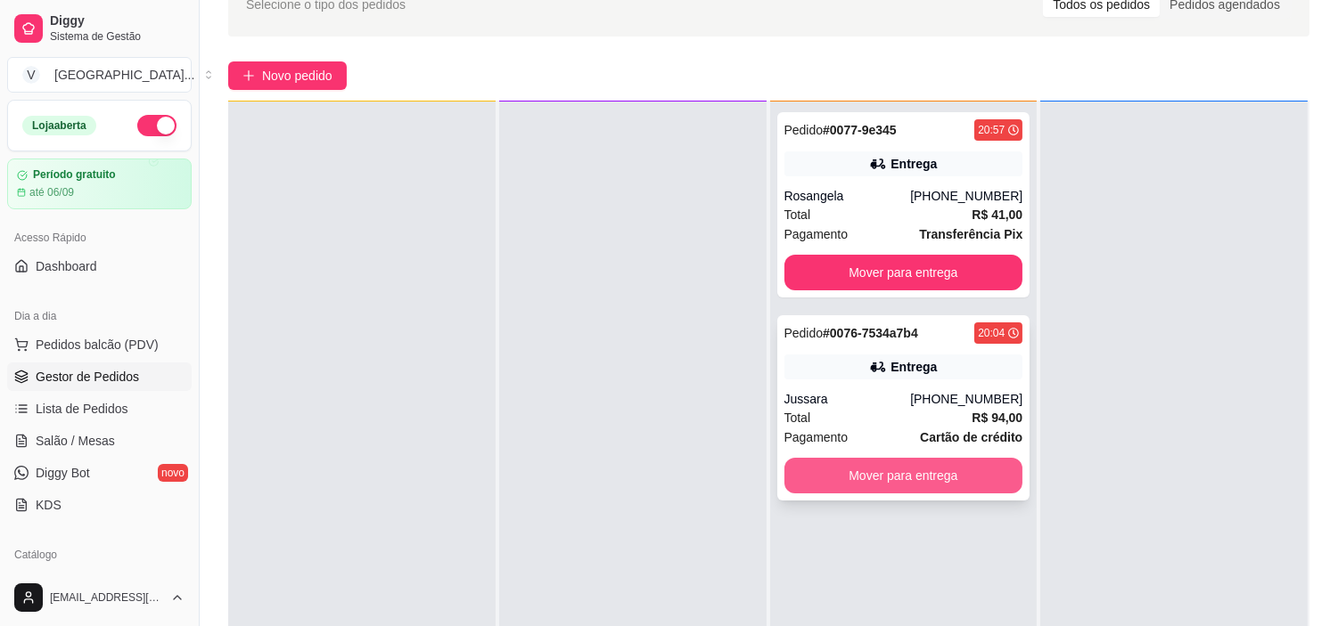
click at [906, 481] on button "Mover para entrega" at bounding box center [903, 476] width 239 height 36
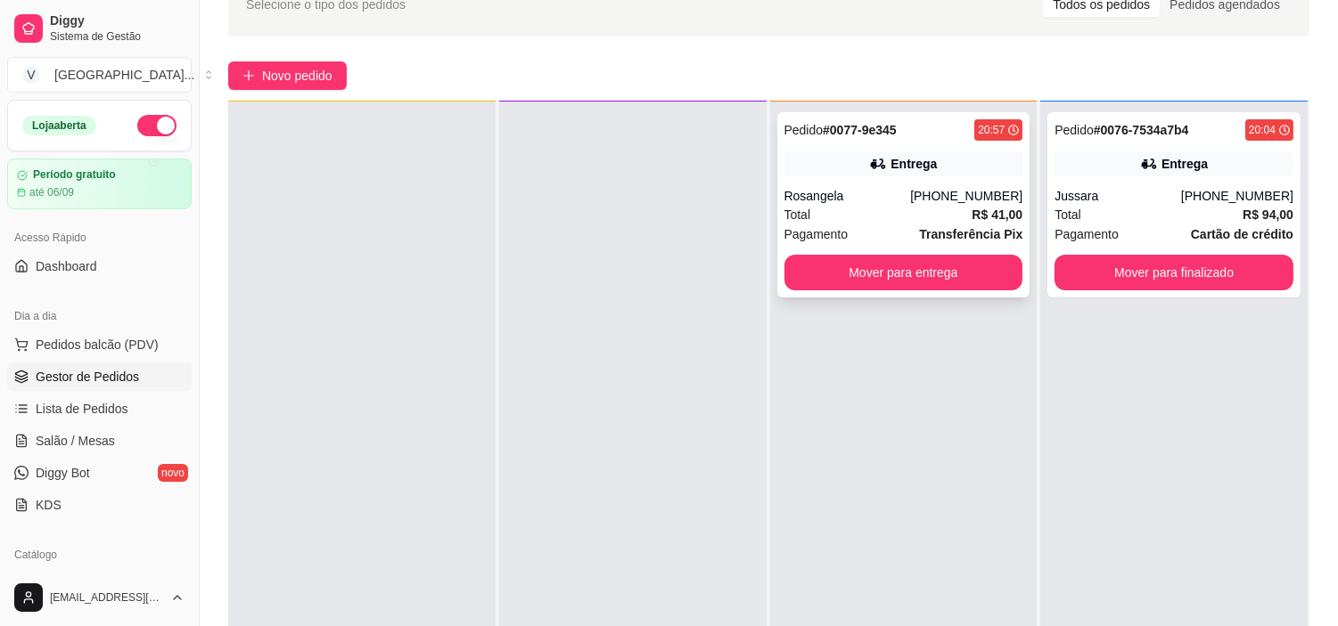
click at [941, 157] on div "Entrega" at bounding box center [903, 163] width 239 height 25
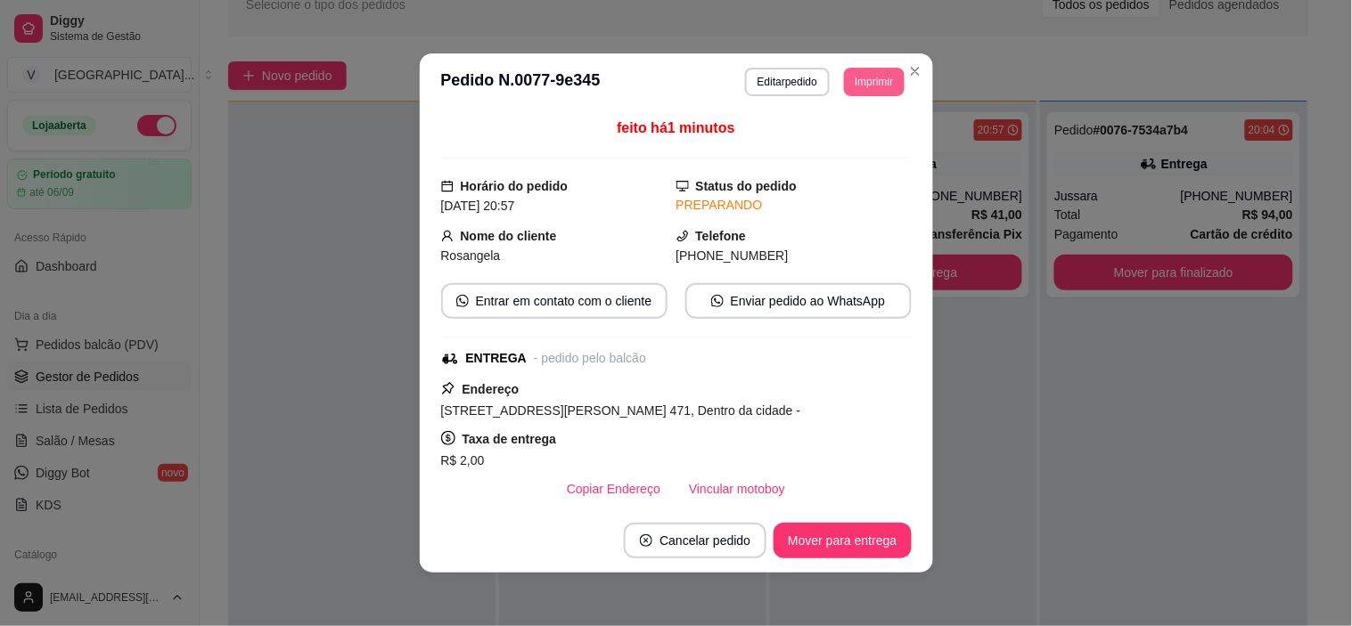
click at [851, 91] on button "Imprimir" at bounding box center [874, 82] width 60 height 29
click at [859, 147] on button "IMPRESSORA" at bounding box center [834, 145] width 129 height 29
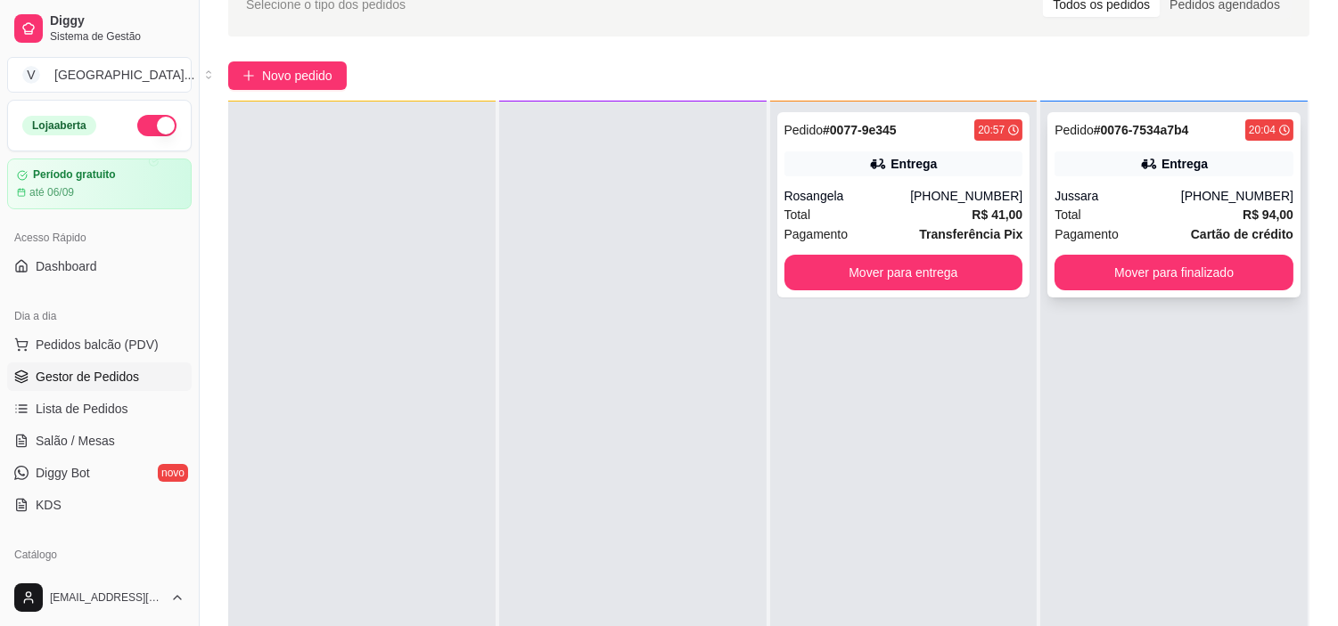
click at [1140, 158] on icon at bounding box center [1149, 164] width 18 height 18
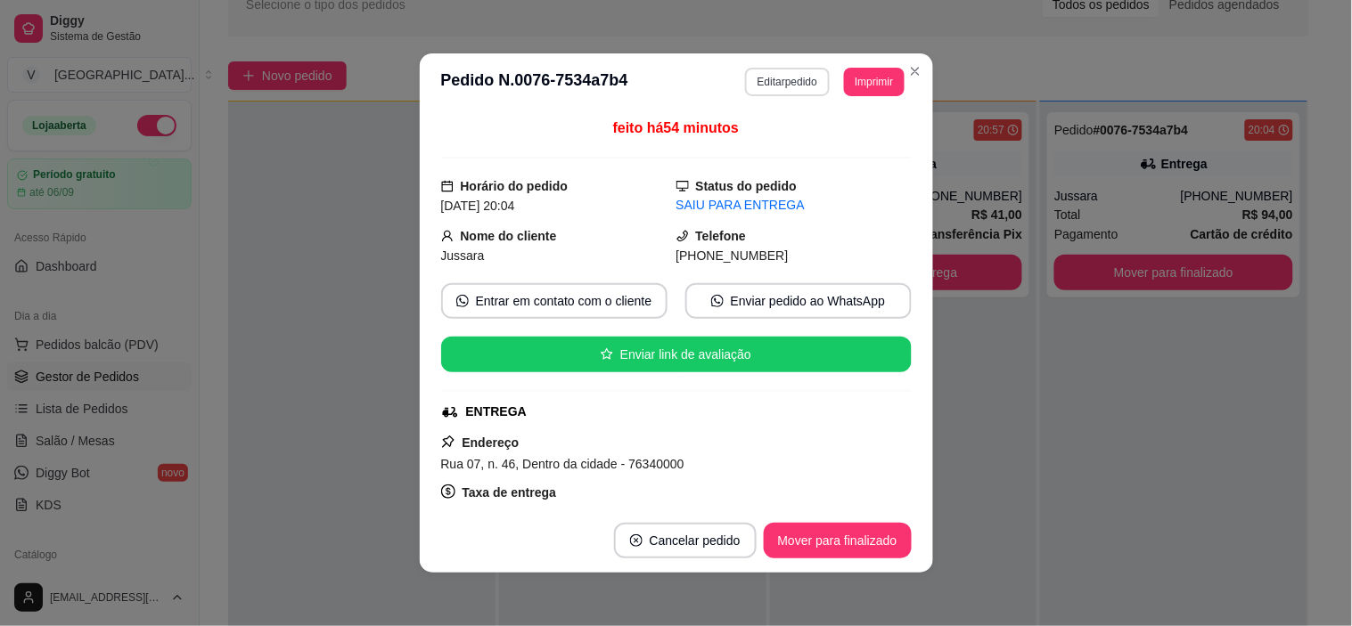
click at [768, 92] on button "Editar pedido" at bounding box center [787, 82] width 85 height 29
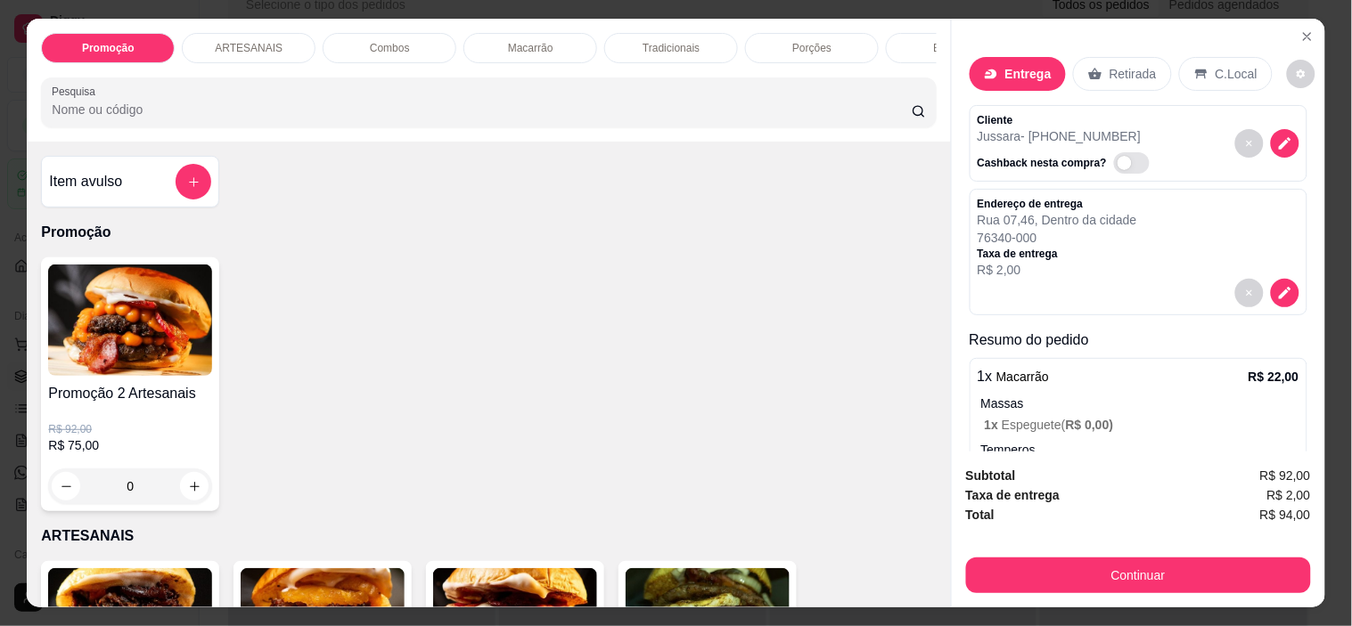
scroll to position [0, 0]
click at [1271, 280] on button "decrease-product-quantity" at bounding box center [1285, 294] width 29 height 29
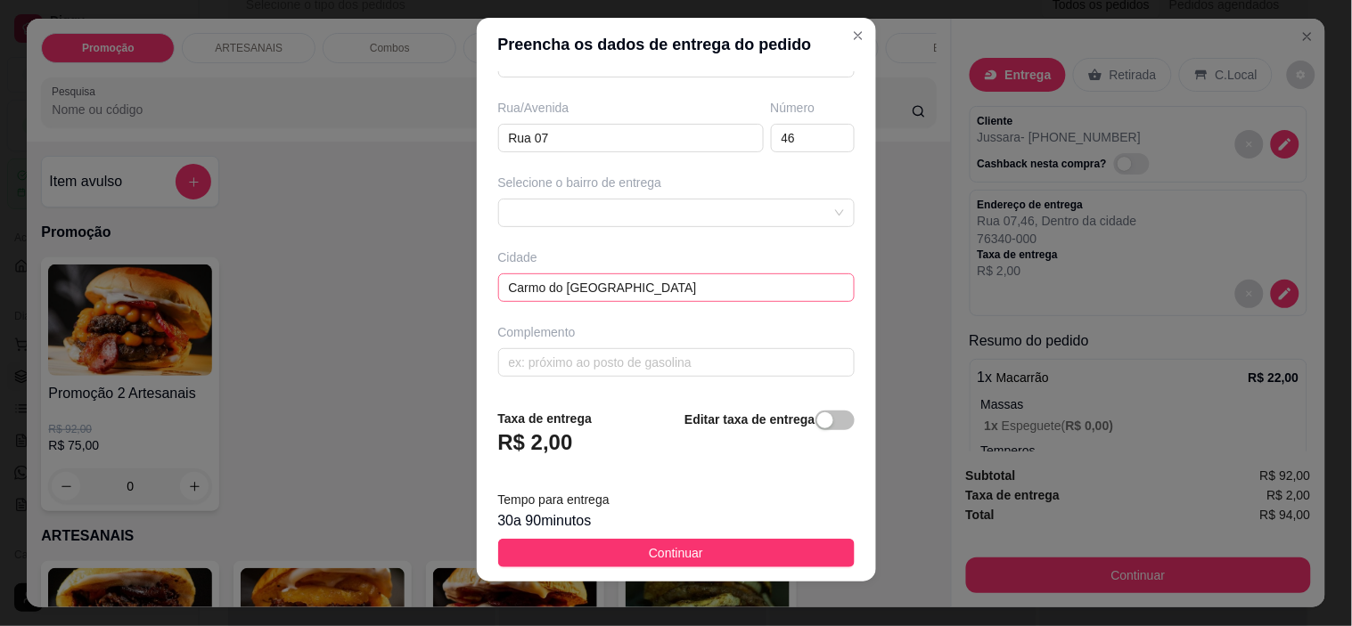
scroll to position [25, 0]
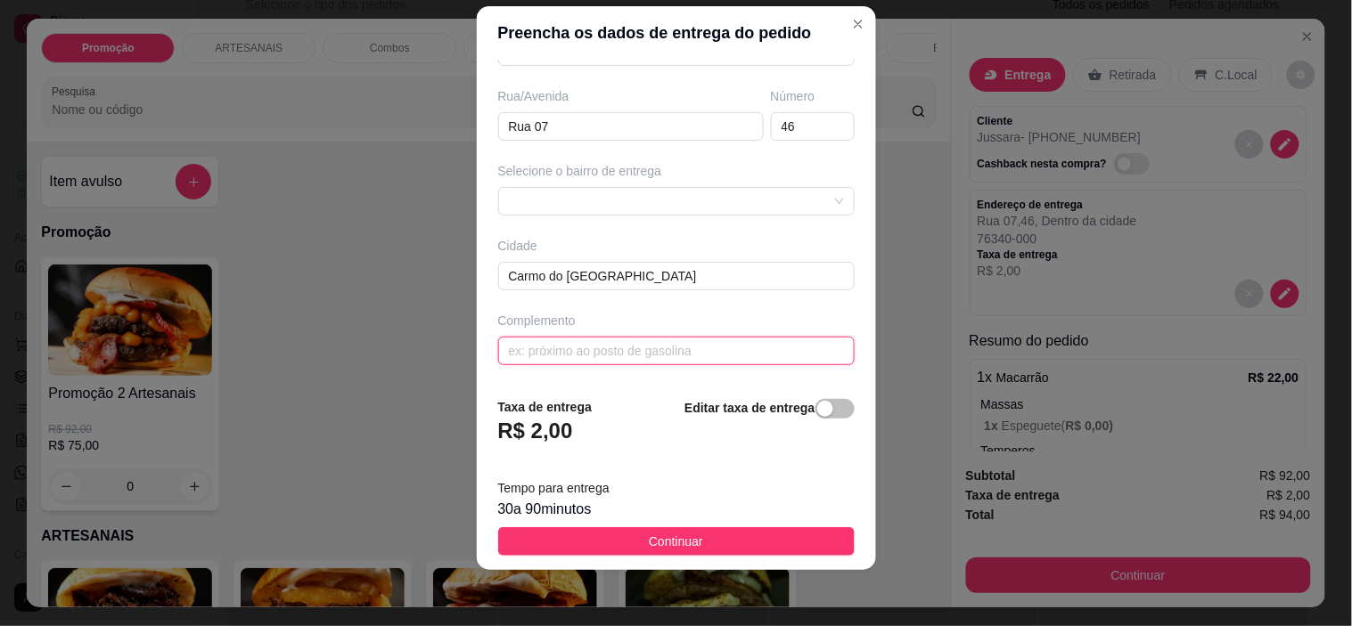
click at [633, 348] on input "text" at bounding box center [676, 351] width 356 height 29
paste input "Aqui próximo a academia do Rangel em frente ao açougue [PERSON_NAME]"
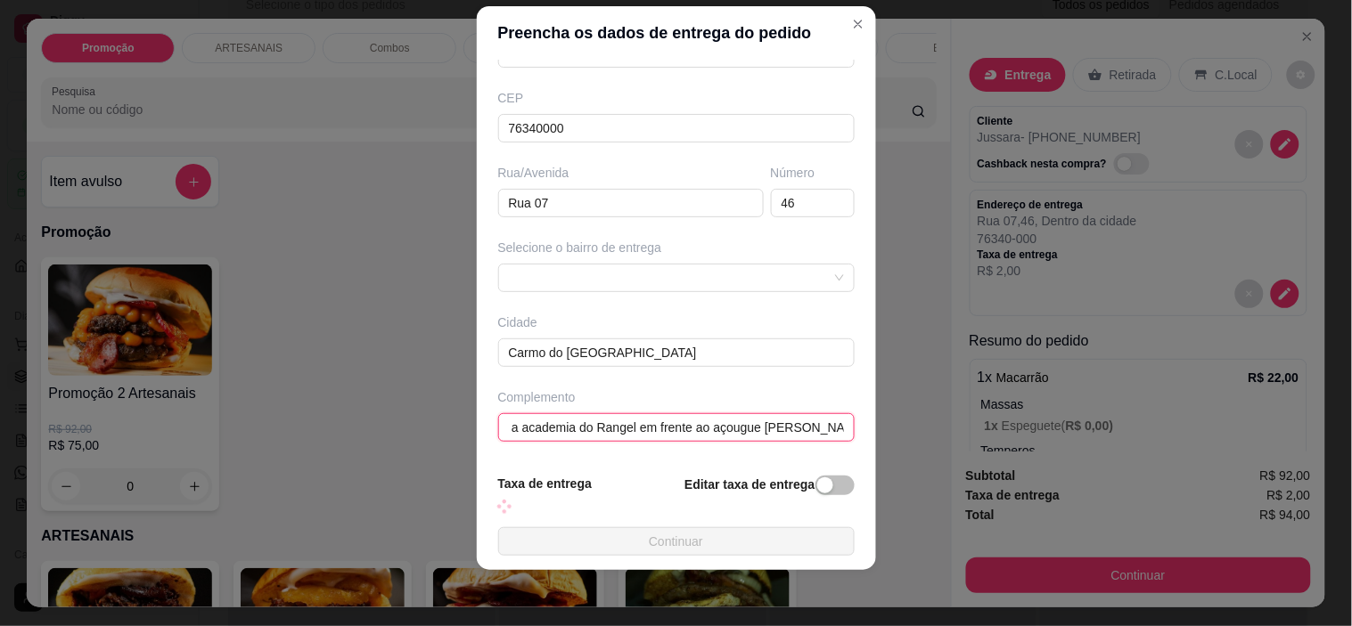
scroll to position [221, 0]
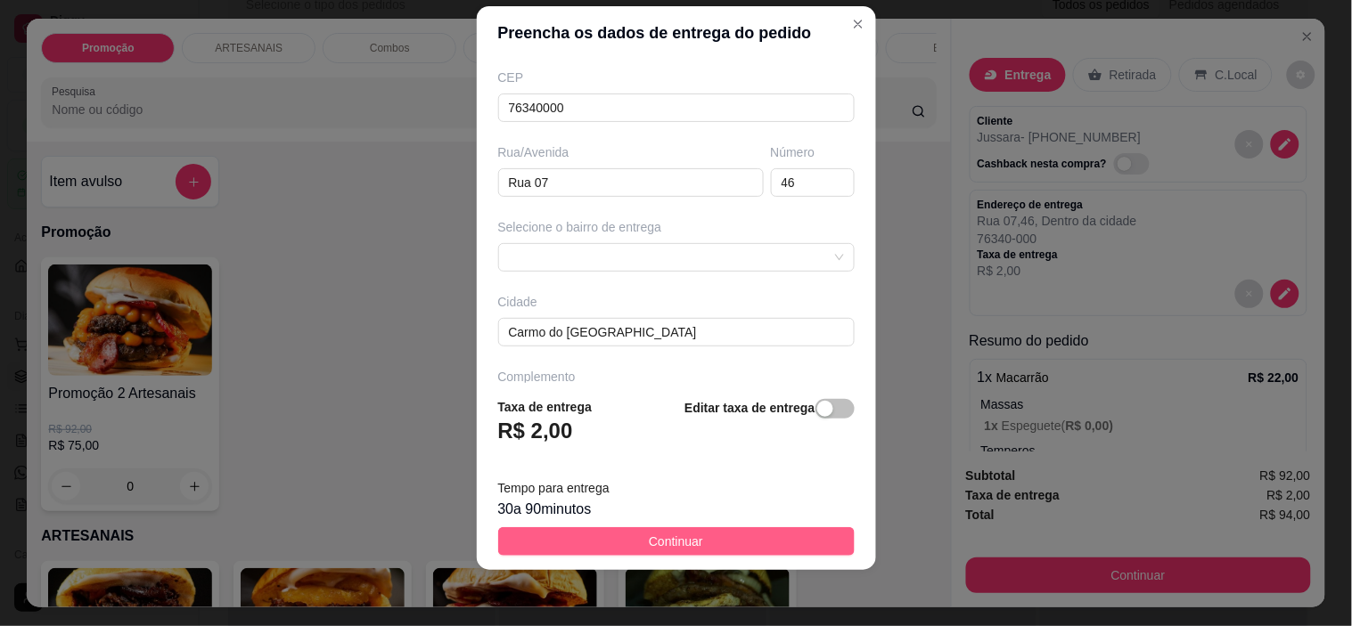
type input "Aqui próximo a academia do Rangel em frente ao açougue [PERSON_NAME]"
click at [656, 532] on span "Continuar" at bounding box center [676, 542] width 54 height 20
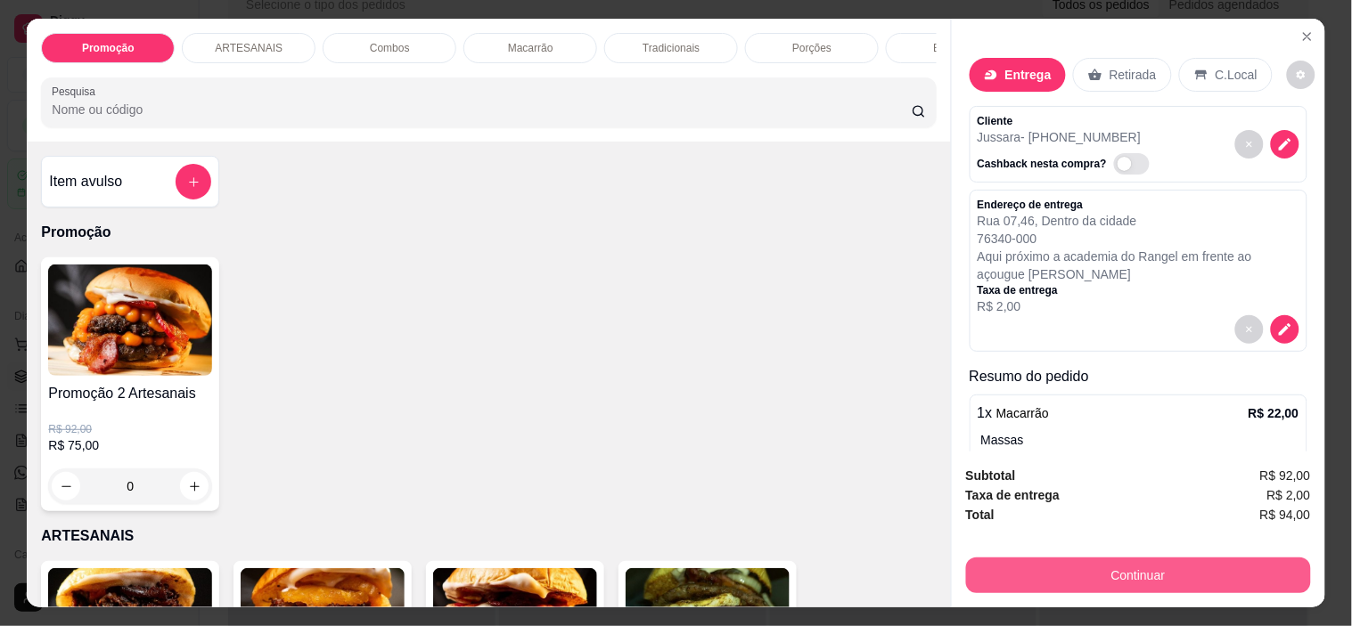
click at [1083, 568] on button "Continuar" at bounding box center [1138, 576] width 345 height 36
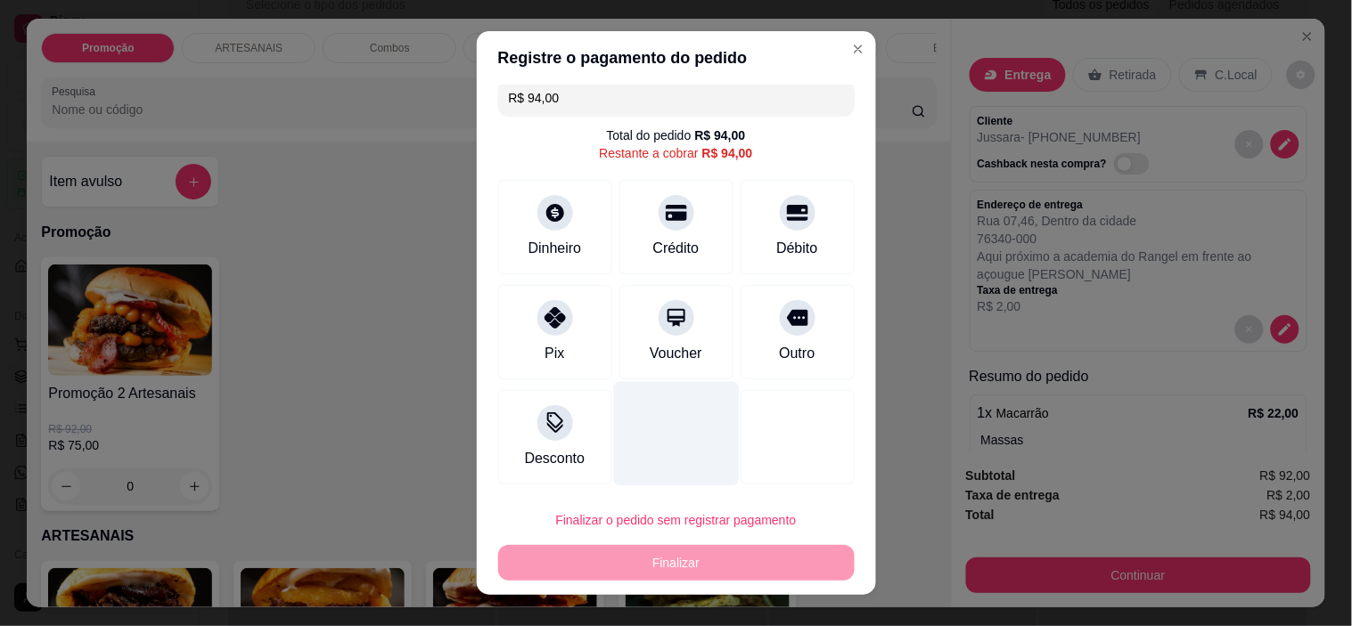
scroll to position [14, 0]
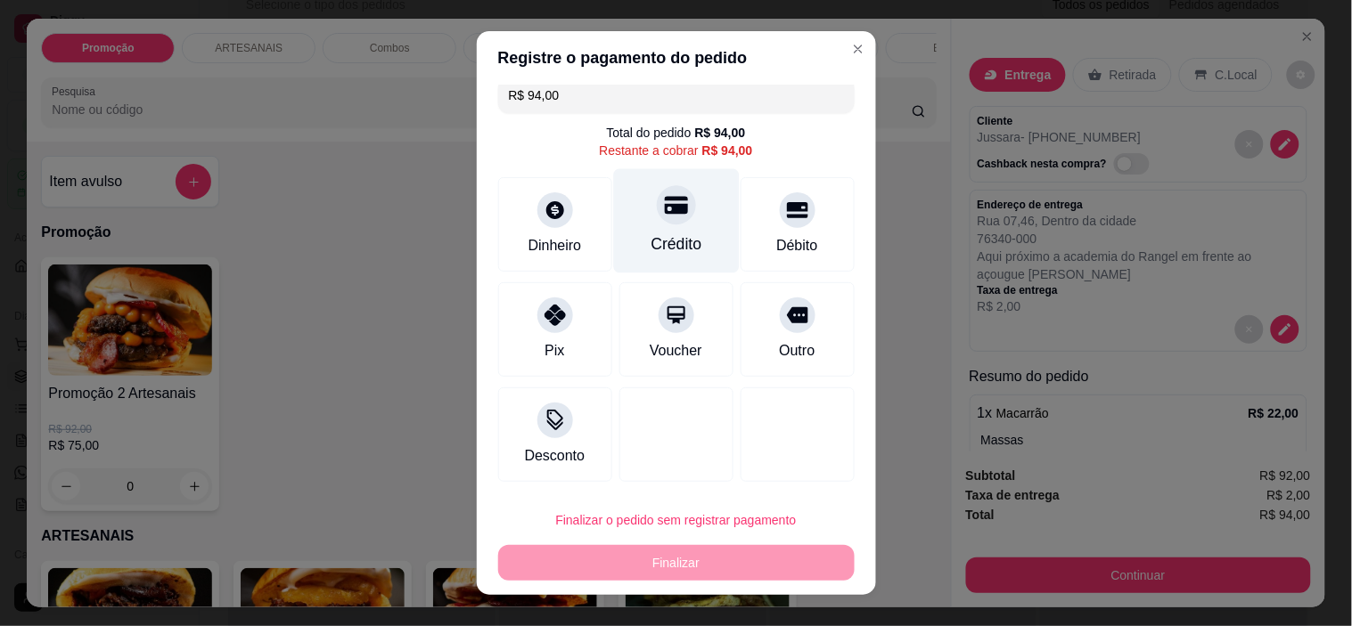
click at [657, 220] on div at bounding box center [676, 205] width 39 height 39
type input "R$ 0,00"
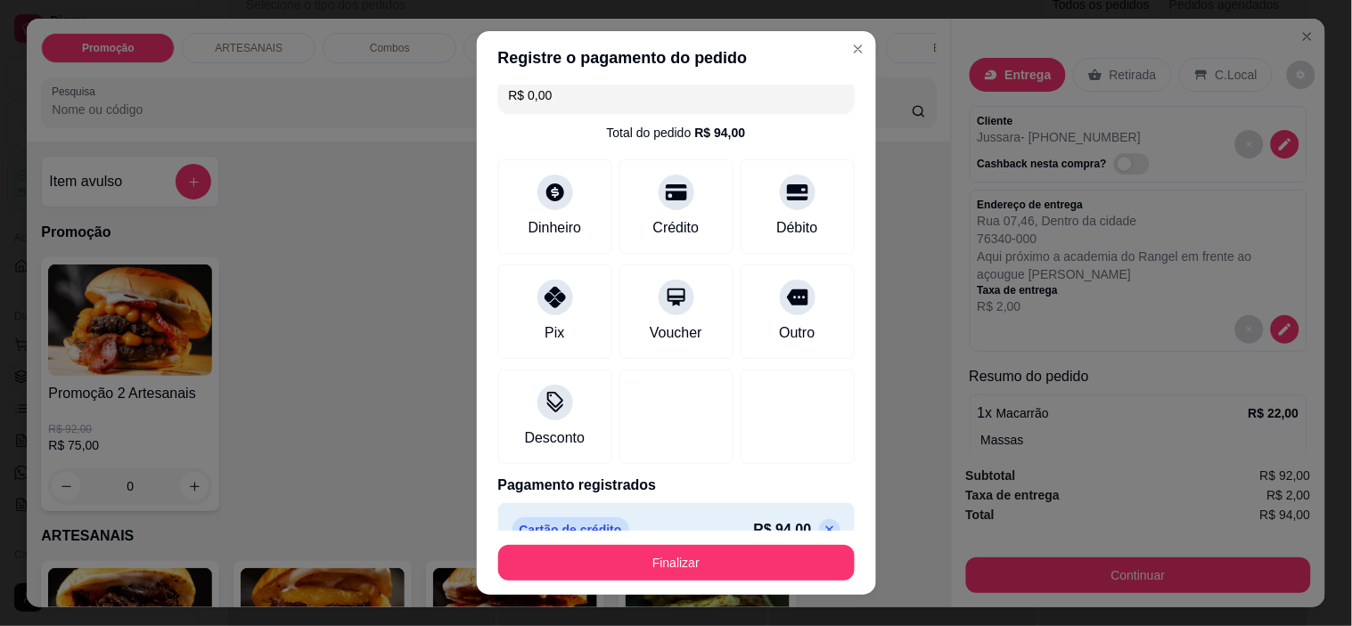
click at [688, 562] on button "Finalizar" at bounding box center [676, 563] width 356 height 36
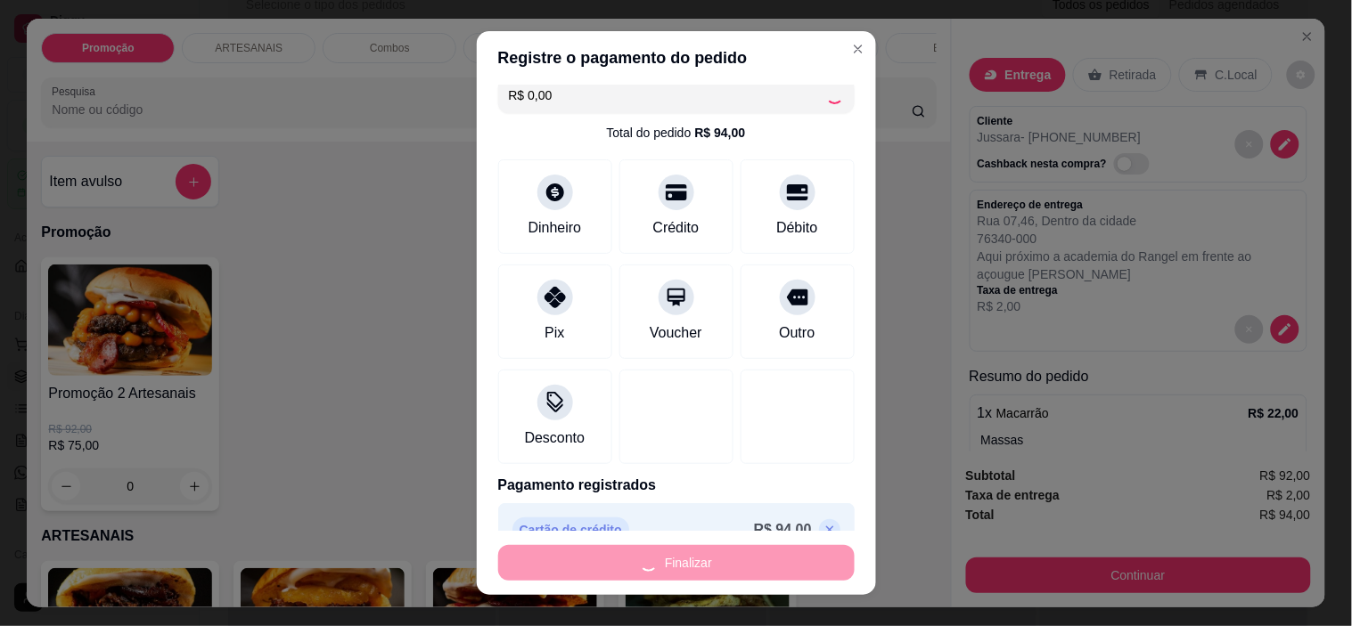
type input "0"
type input "-R$ 94,00"
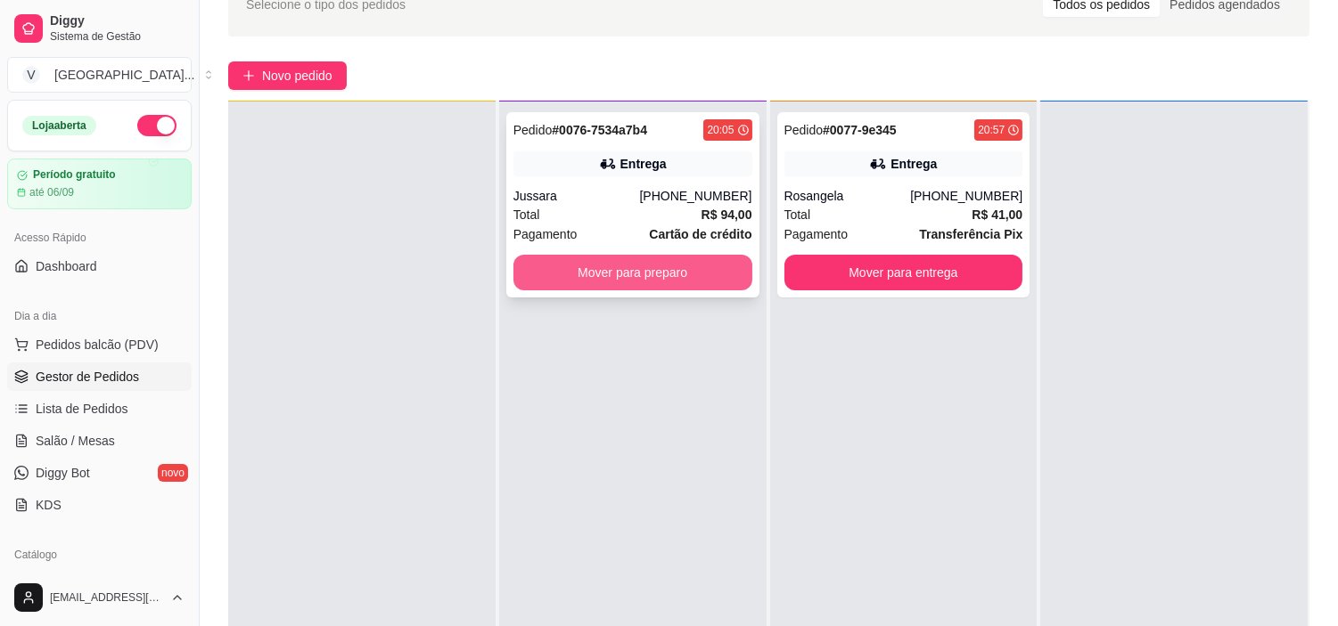
click at [629, 281] on button "Mover para preparo" at bounding box center [632, 273] width 239 height 36
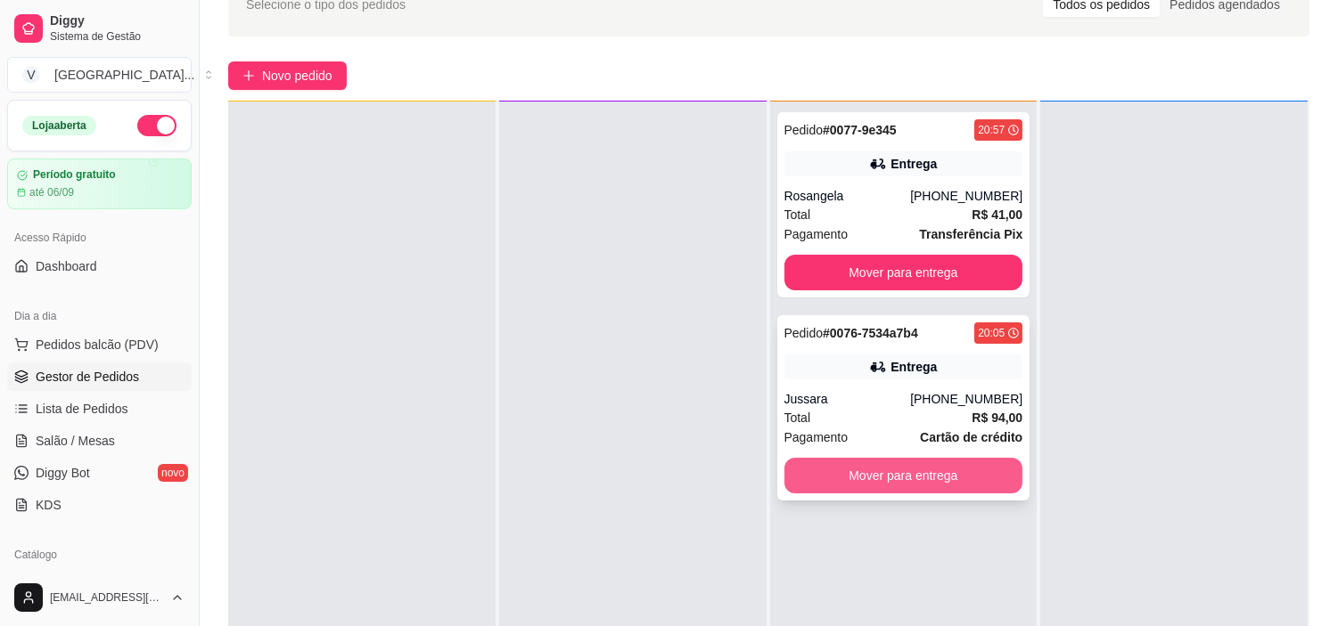
click at [897, 472] on button "Mover para entrega" at bounding box center [903, 476] width 239 height 36
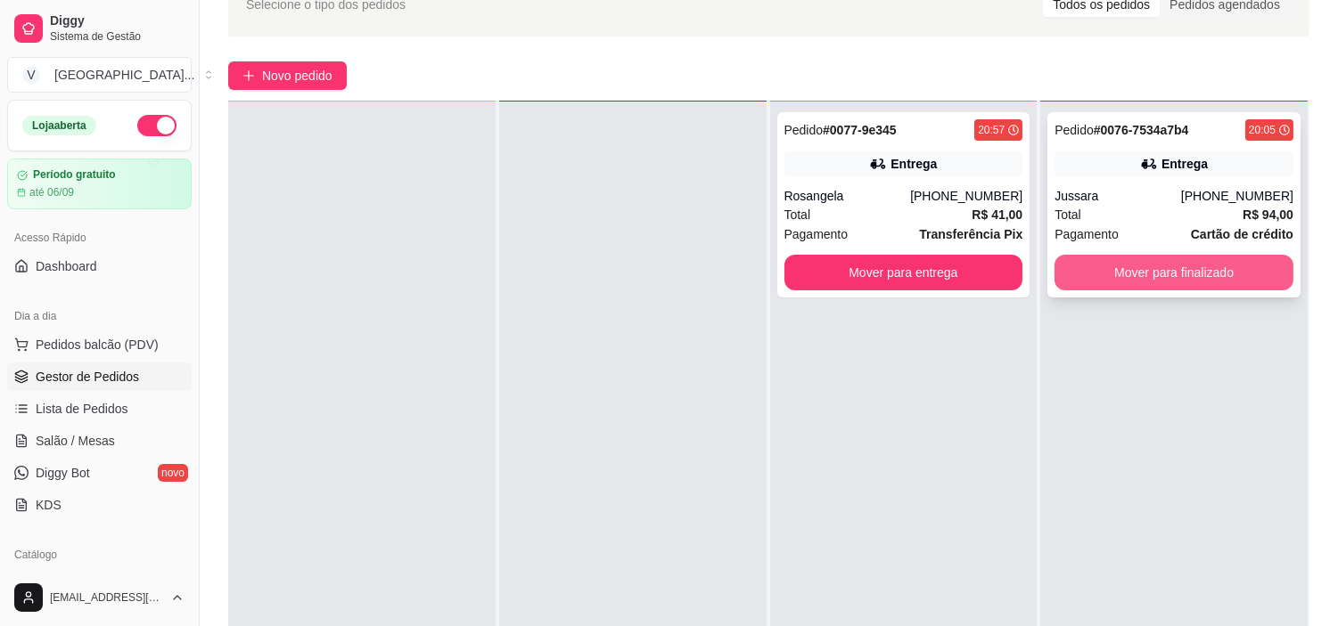
click at [1190, 283] on button "Mover para finalizado" at bounding box center [1173, 273] width 239 height 36
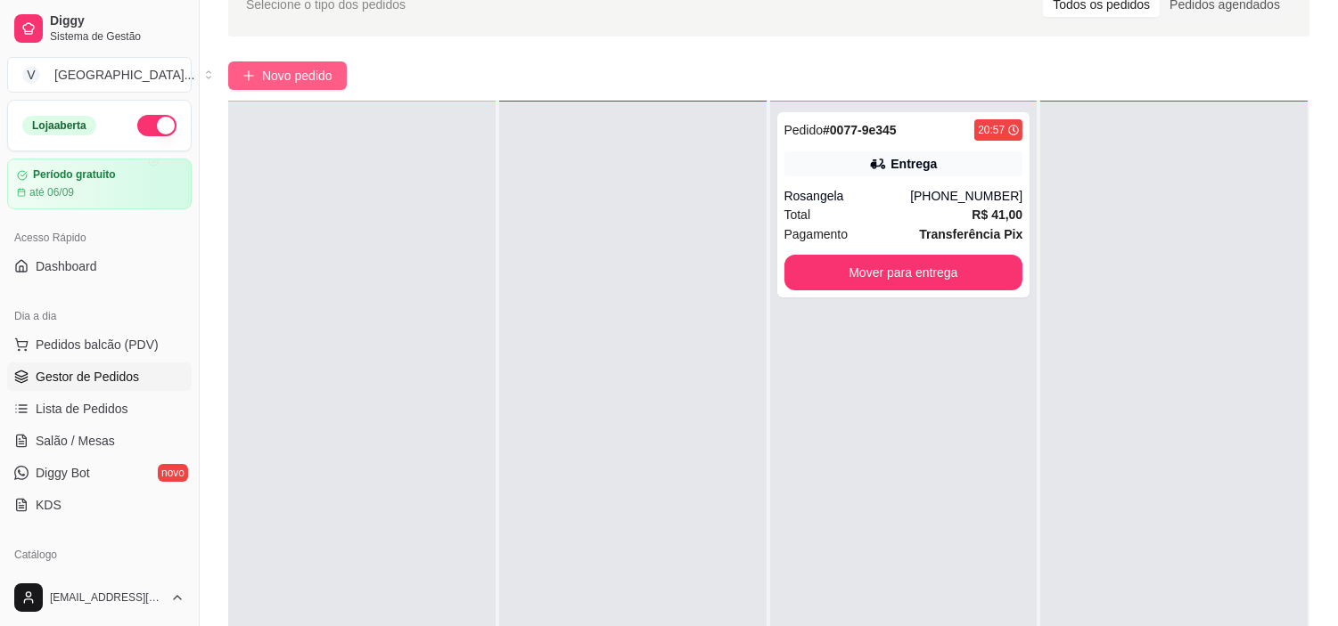
click at [283, 76] on span "Novo pedido" at bounding box center [297, 76] width 70 height 20
click at [282, 68] on span "Novo pedido" at bounding box center [297, 76] width 70 height 20
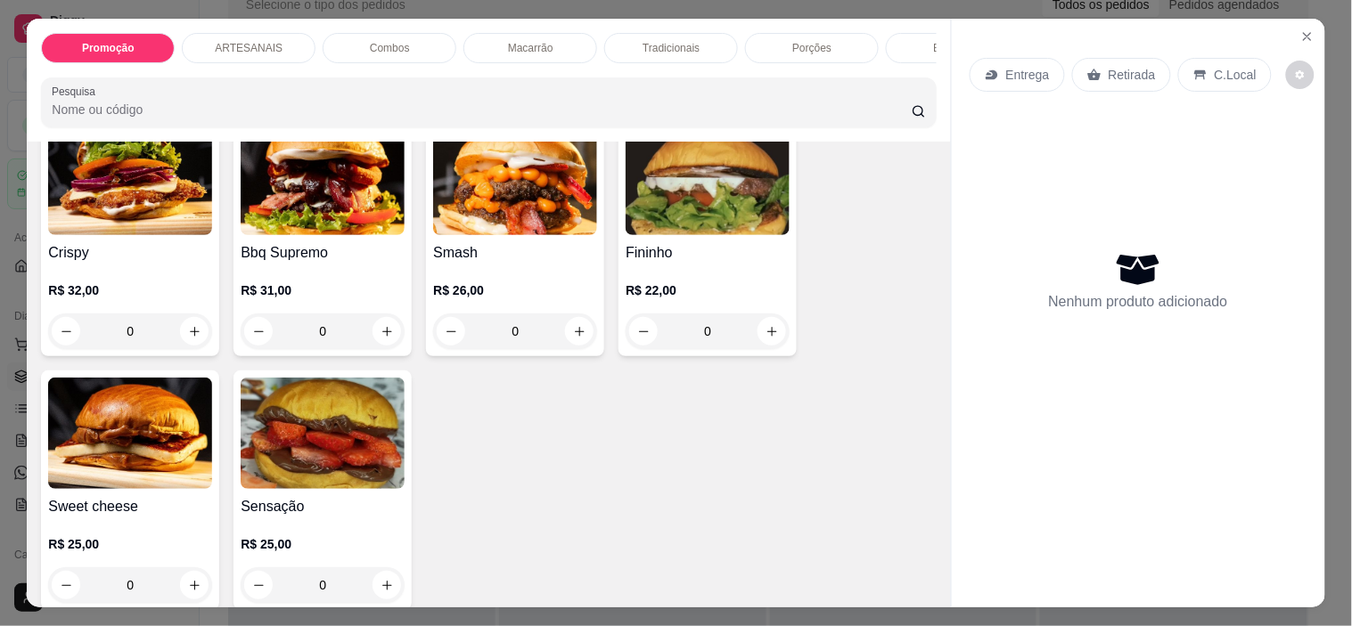
scroll to position [692, 0]
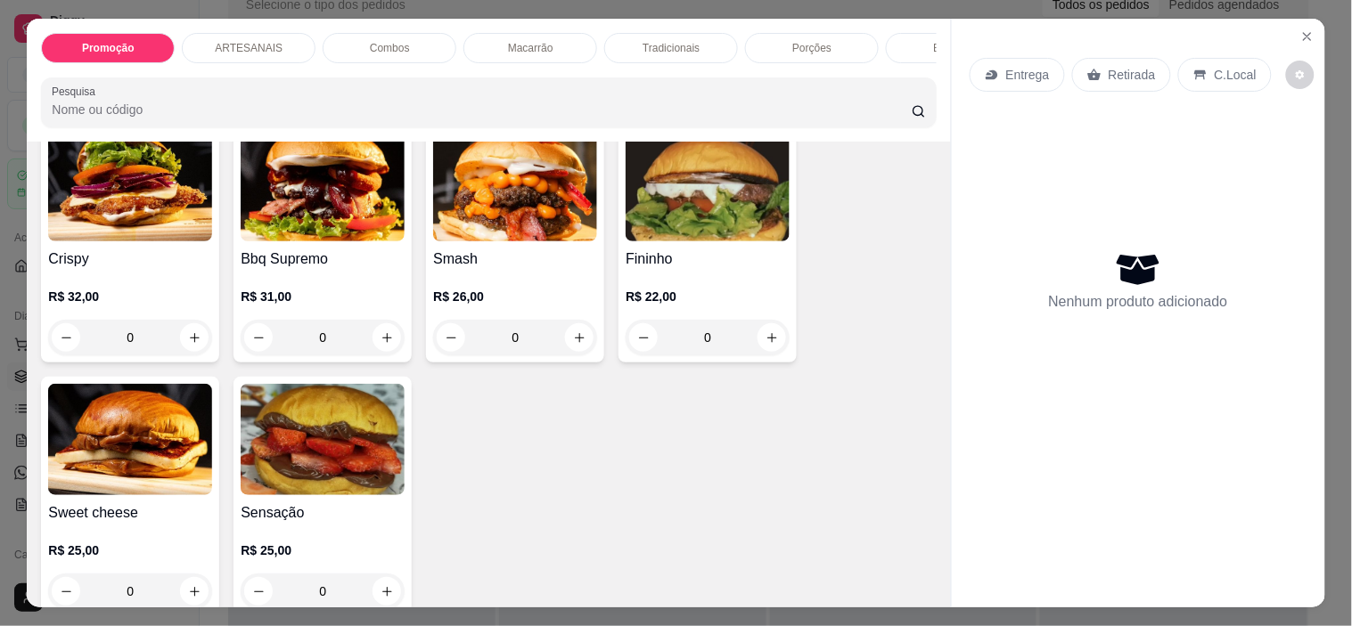
click at [567, 337] on div "0" at bounding box center [515, 338] width 164 height 36
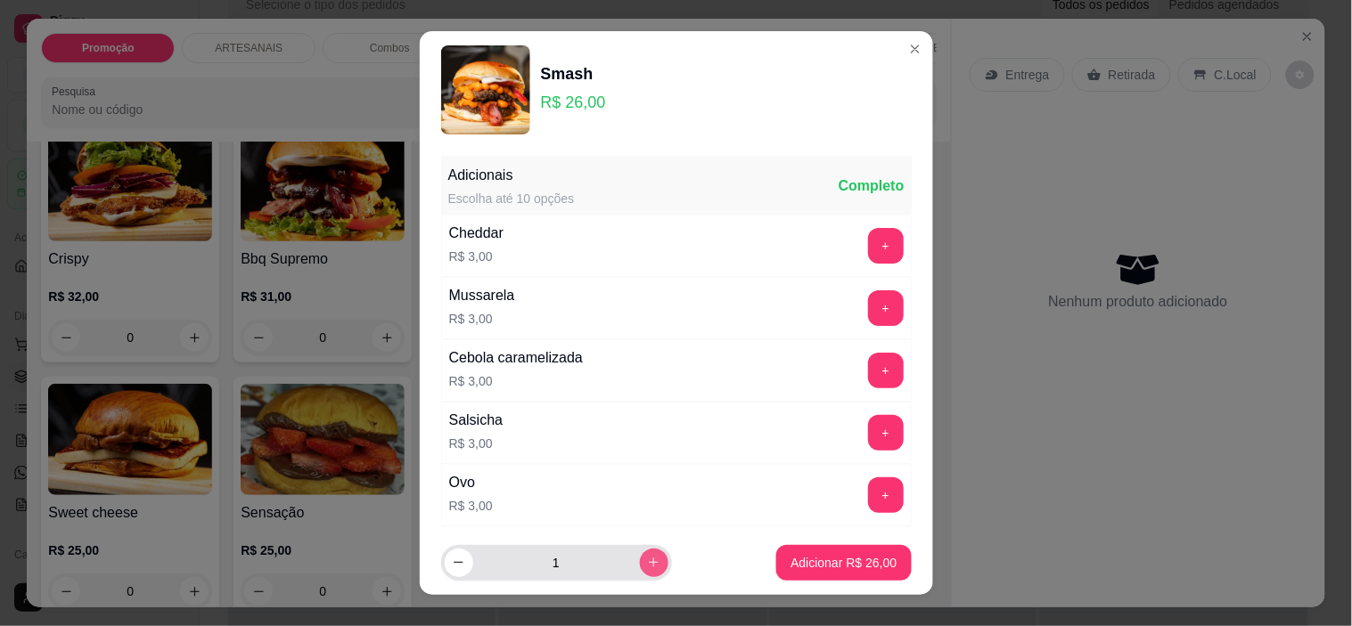
click at [643, 559] on button "increase-product-quantity" at bounding box center [654, 563] width 29 height 29
type input "2"
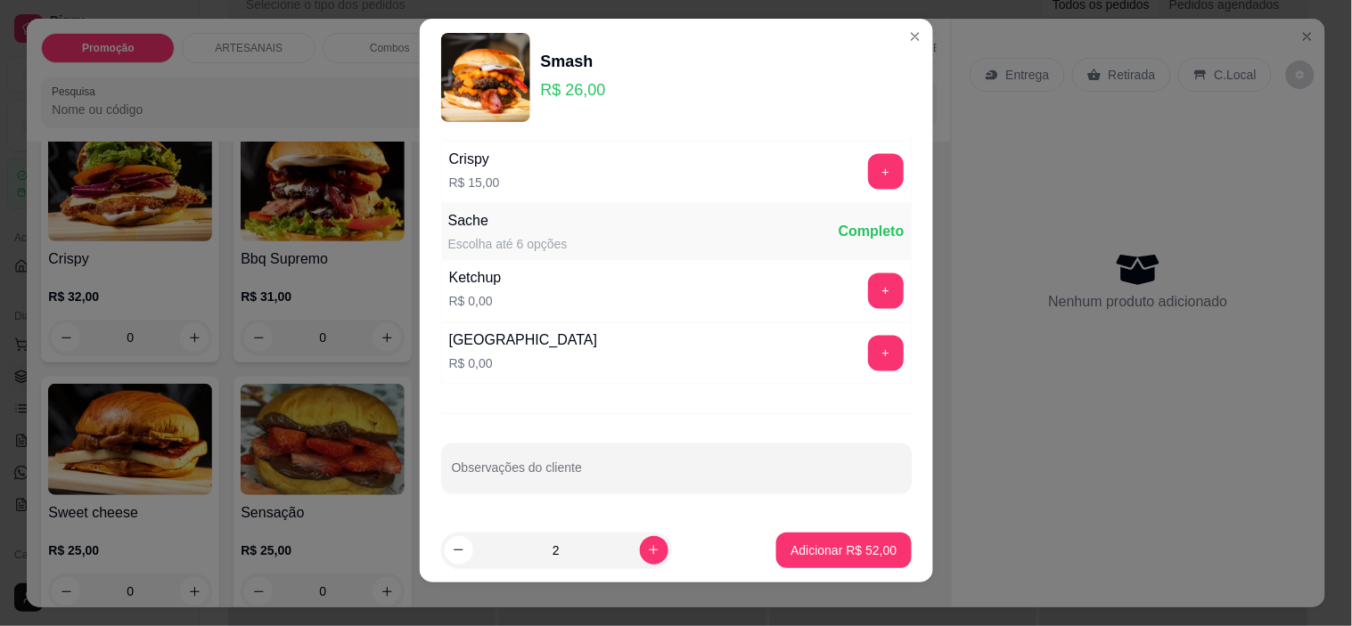
scroll to position [25, 0]
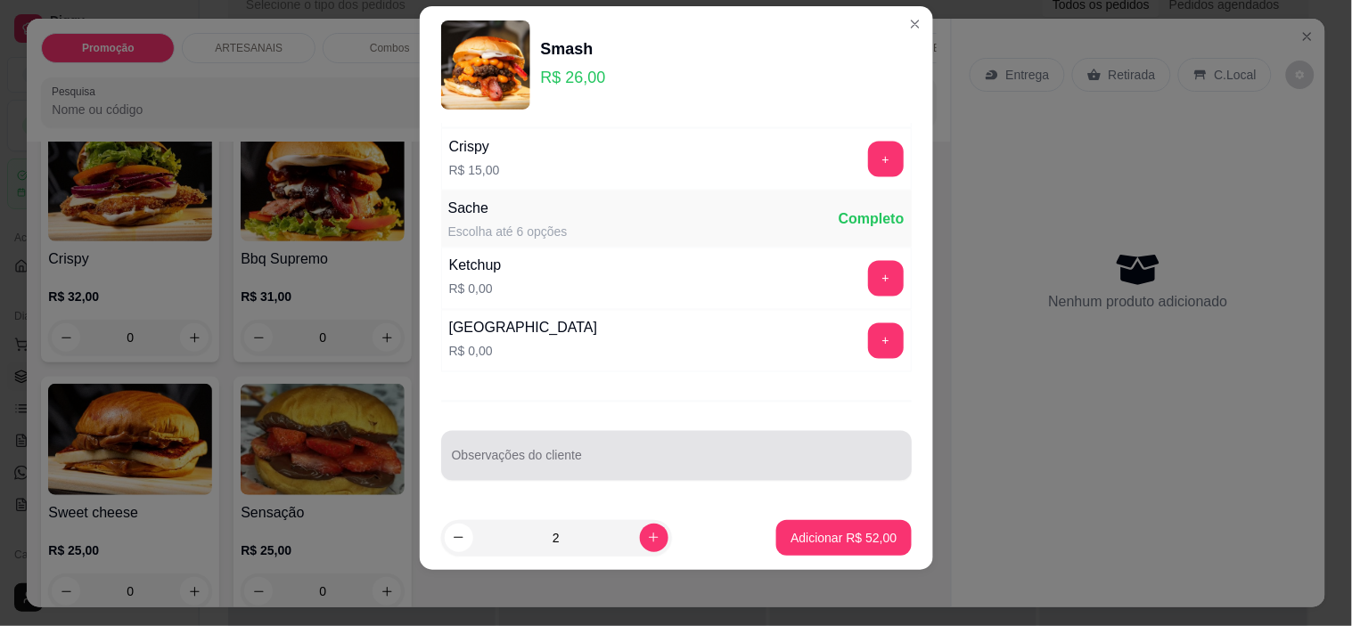
click at [725, 457] on input "Observações do cliente" at bounding box center [676, 463] width 449 height 18
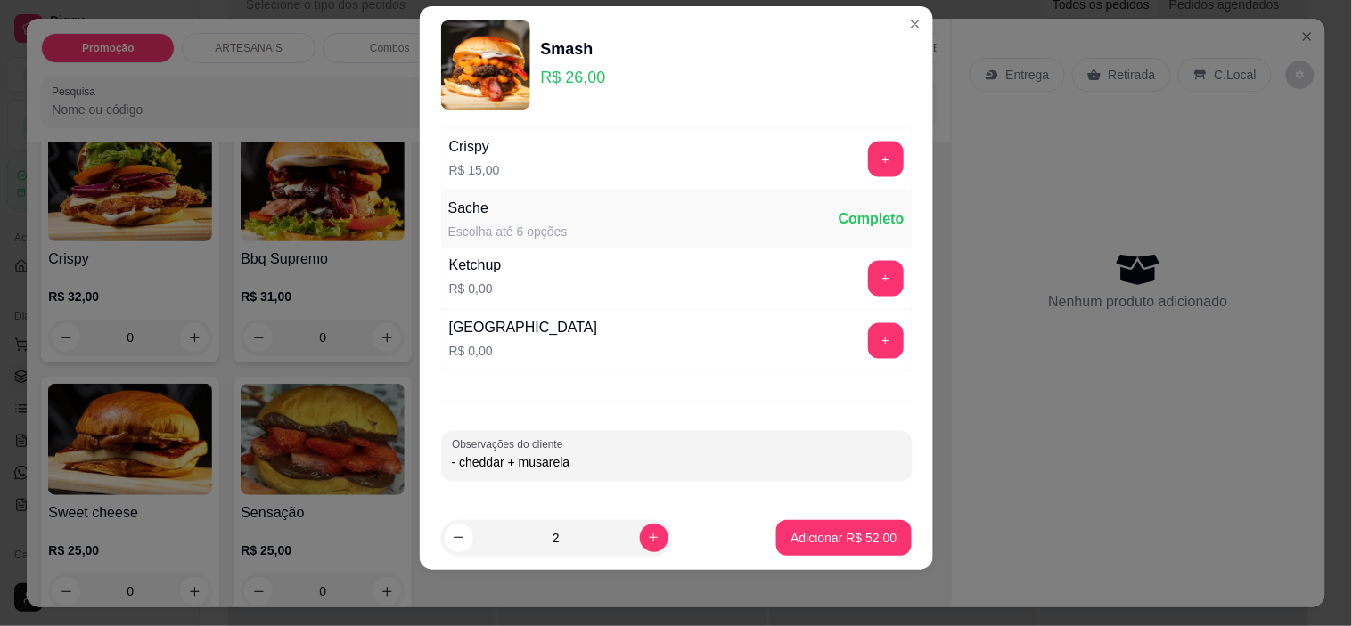
drag, startPoint x: 544, startPoint y: 468, endPoint x: 530, endPoint y: 466, distance: 14.4
click at [530, 466] on input "- cheddar + musarela" at bounding box center [676, 463] width 449 height 18
click at [599, 467] on input "- cheddar + [PERSON_NAME]" at bounding box center [676, 463] width 449 height 18
type input "- cheddar + [PERSON_NAME]"
click at [792, 544] on p "Adicionar R$ 52,00" at bounding box center [843, 537] width 103 height 17
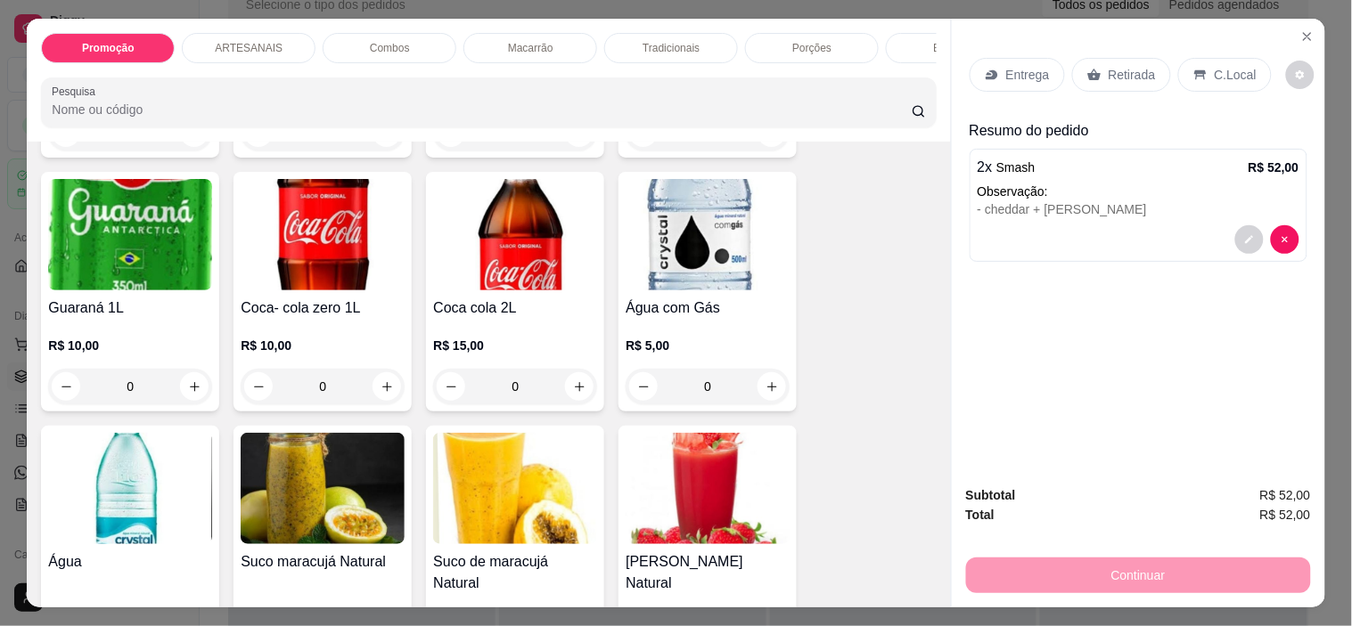
scroll to position [2574, 0]
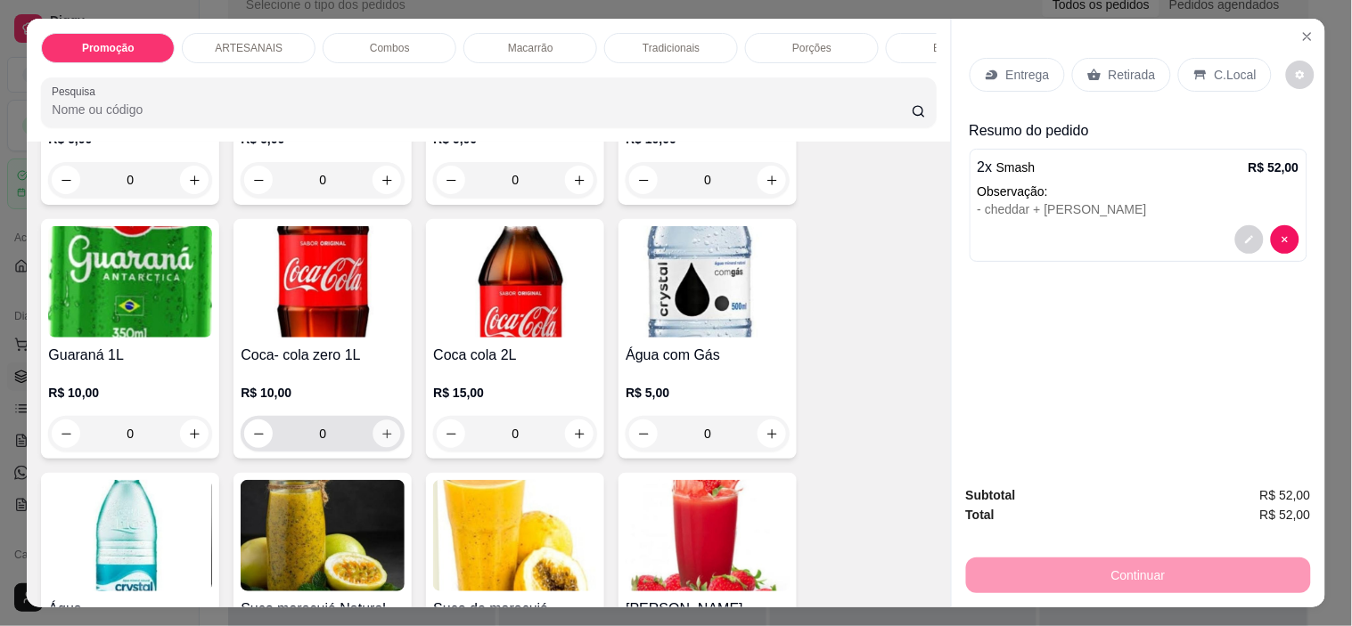
click at [387, 438] on button "increase-product-quantity" at bounding box center [387, 435] width 28 height 28
type input "1"
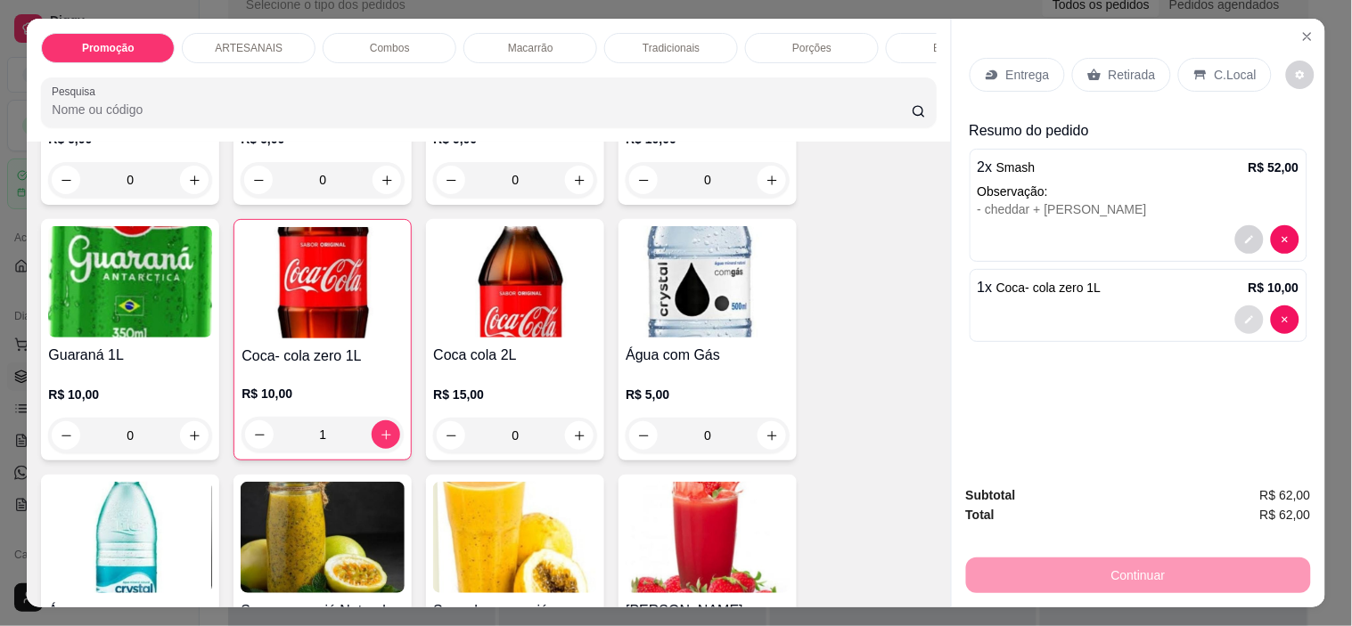
click at [1244, 315] on icon "decrease-product-quantity" at bounding box center [1249, 320] width 11 height 11
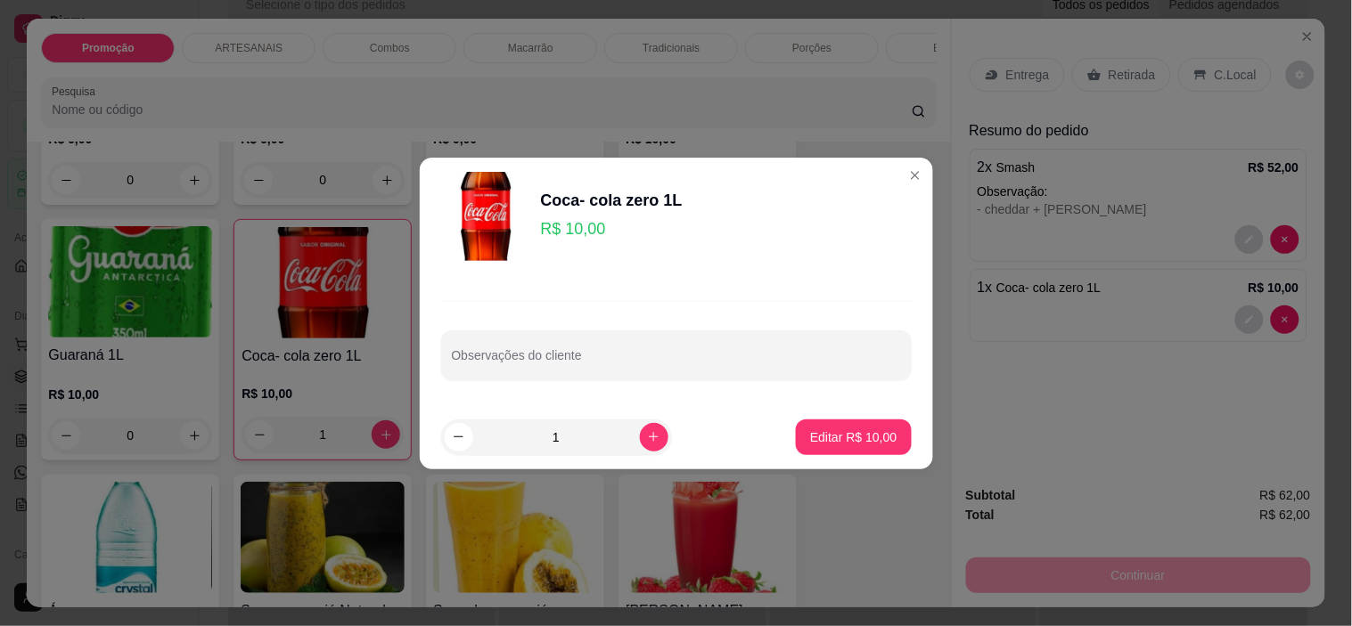
click at [660, 388] on div "Observações do cliente" at bounding box center [676, 340] width 513 height 130
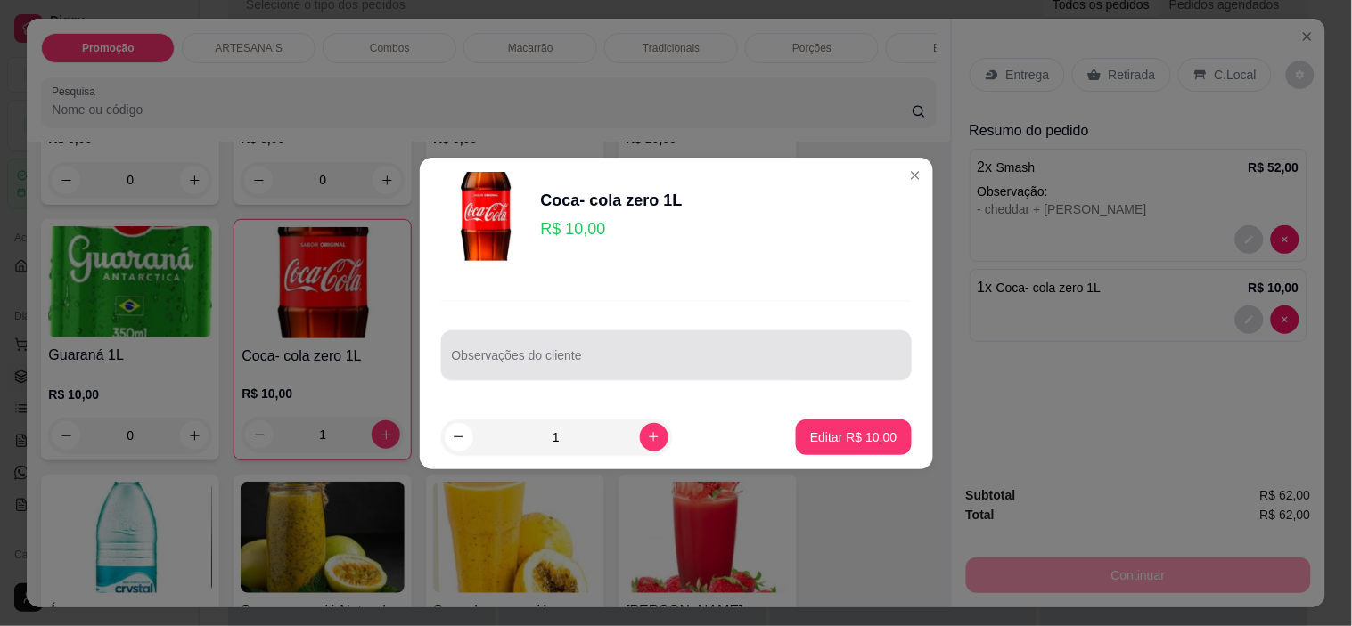
click at [667, 357] on input "Observações do cliente" at bounding box center [676, 363] width 449 height 18
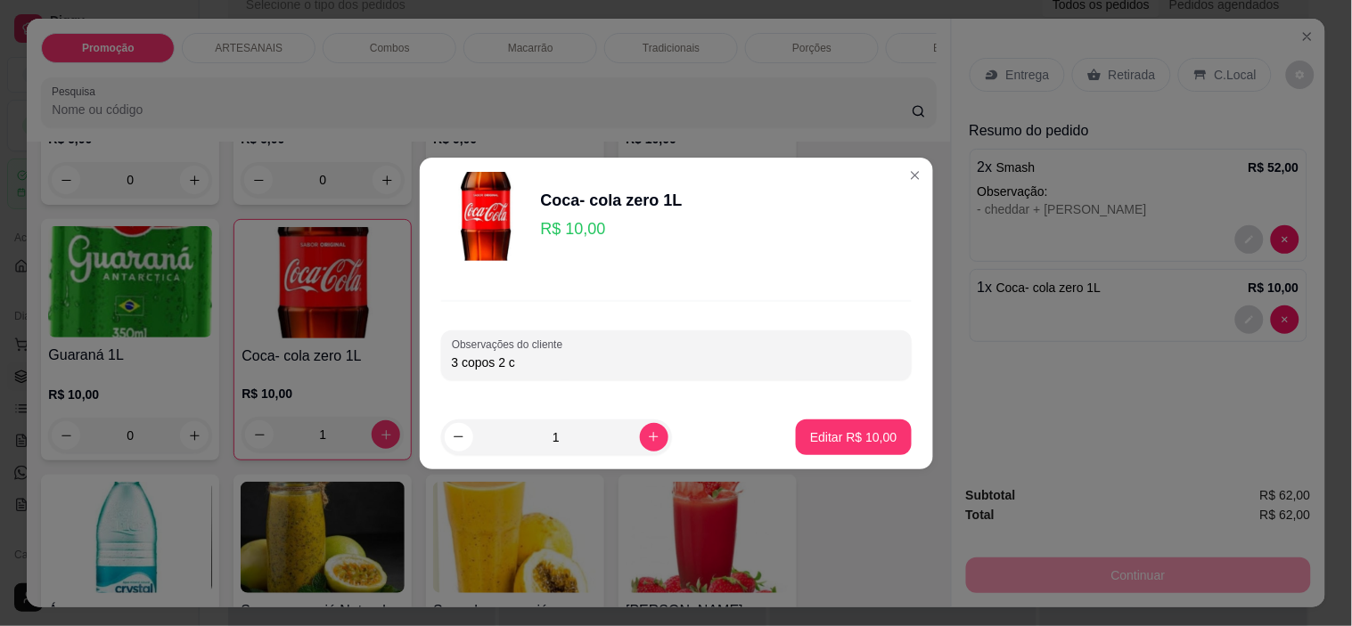
click at [577, 357] on input "3 copos 2 c" at bounding box center [676, 363] width 449 height 18
type input "3 copos 2 com gelo e limão"
click at [820, 439] on p "Editar R$ 10,00" at bounding box center [853, 438] width 86 height 18
type input "0"
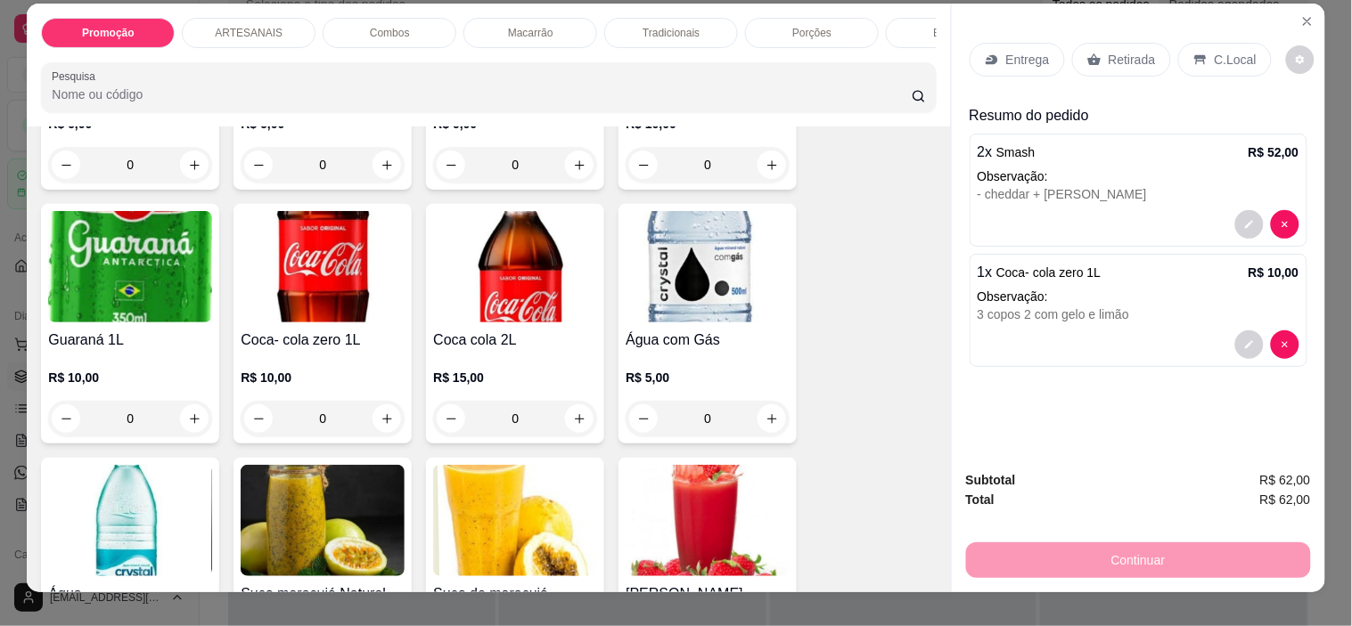
scroll to position [0, 0]
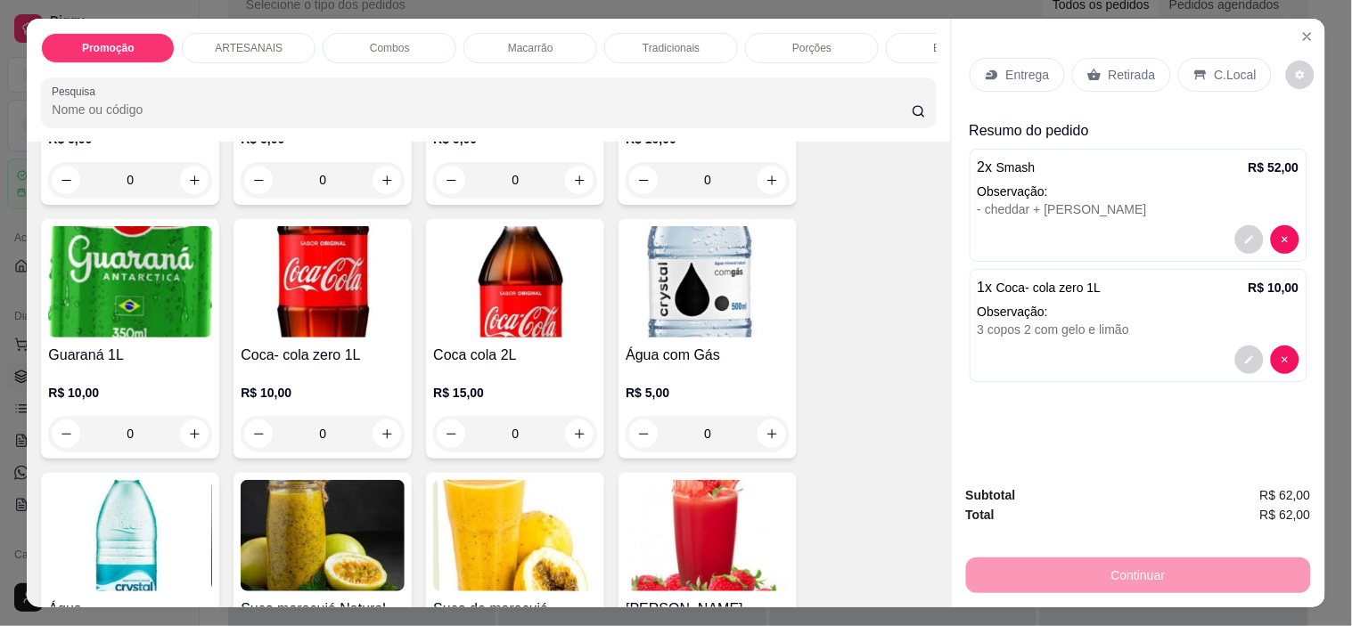
click at [1227, 83] on div "C.Local" at bounding box center [1225, 75] width 94 height 34
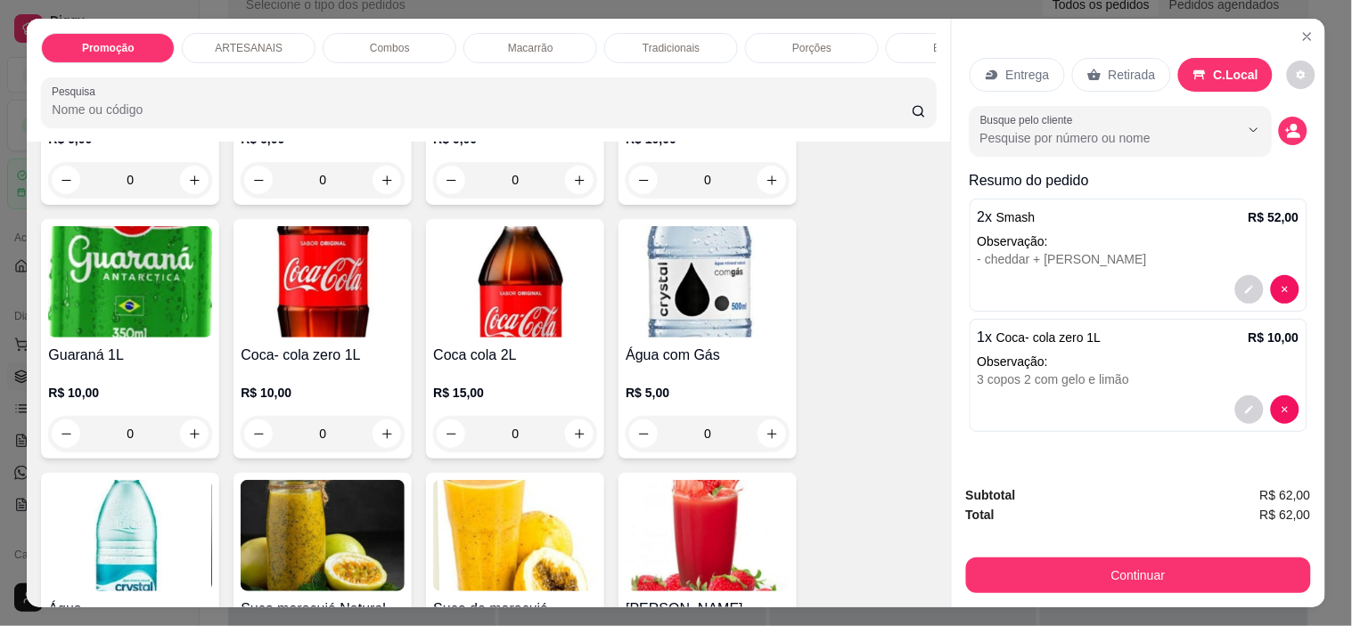
click at [1222, 71] on p "C.Local" at bounding box center [1236, 75] width 45 height 18
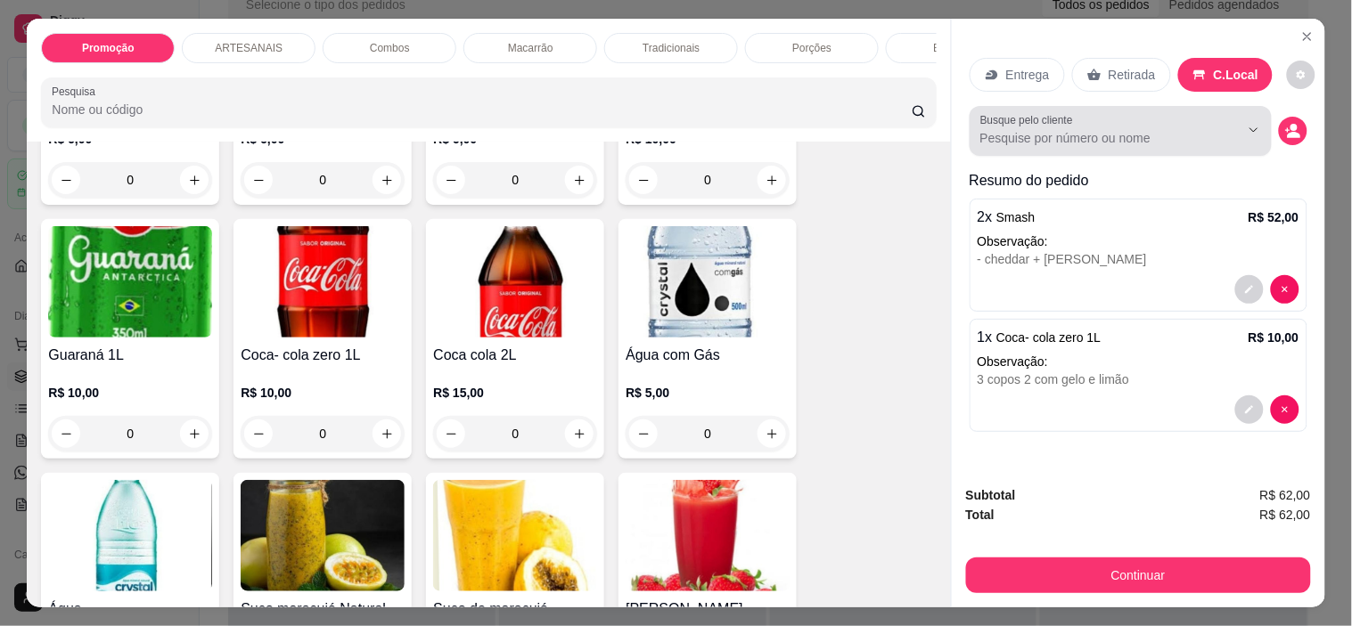
click at [1182, 113] on div at bounding box center [1120, 131] width 281 height 36
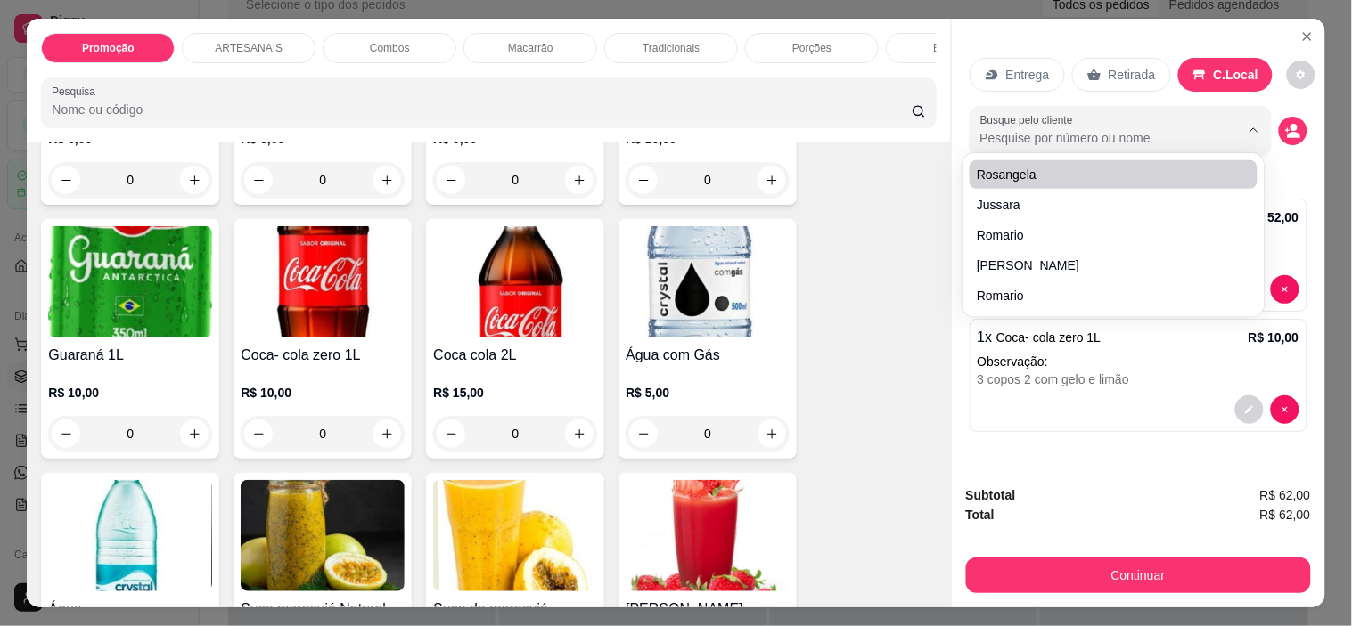
click at [1224, 123] on icon "Show suggestions" at bounding box center [1229, 130] width 14 height 14
click at [1233, 29] on div "Entrega Retirada C.Local Busque pelo cliente Resumo do pedido 2 x Smash R$ 52,0…" at bounding box center [1138, 245] width 373 height 453
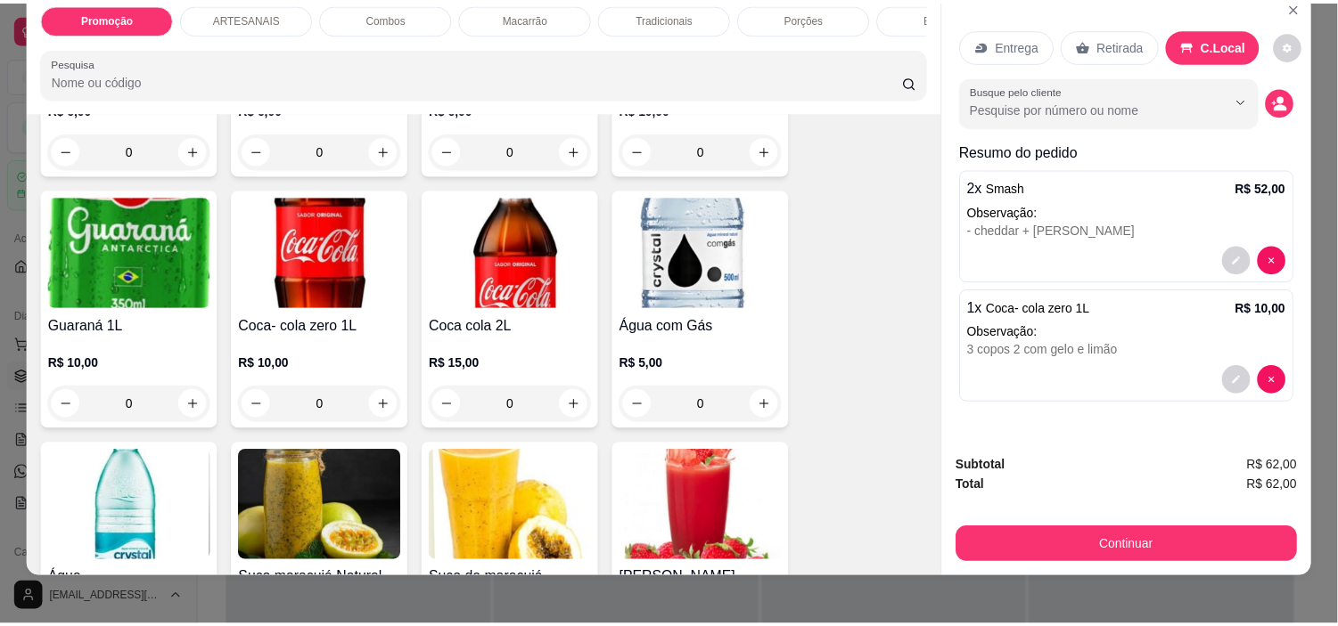
scroll to position [45, 0]
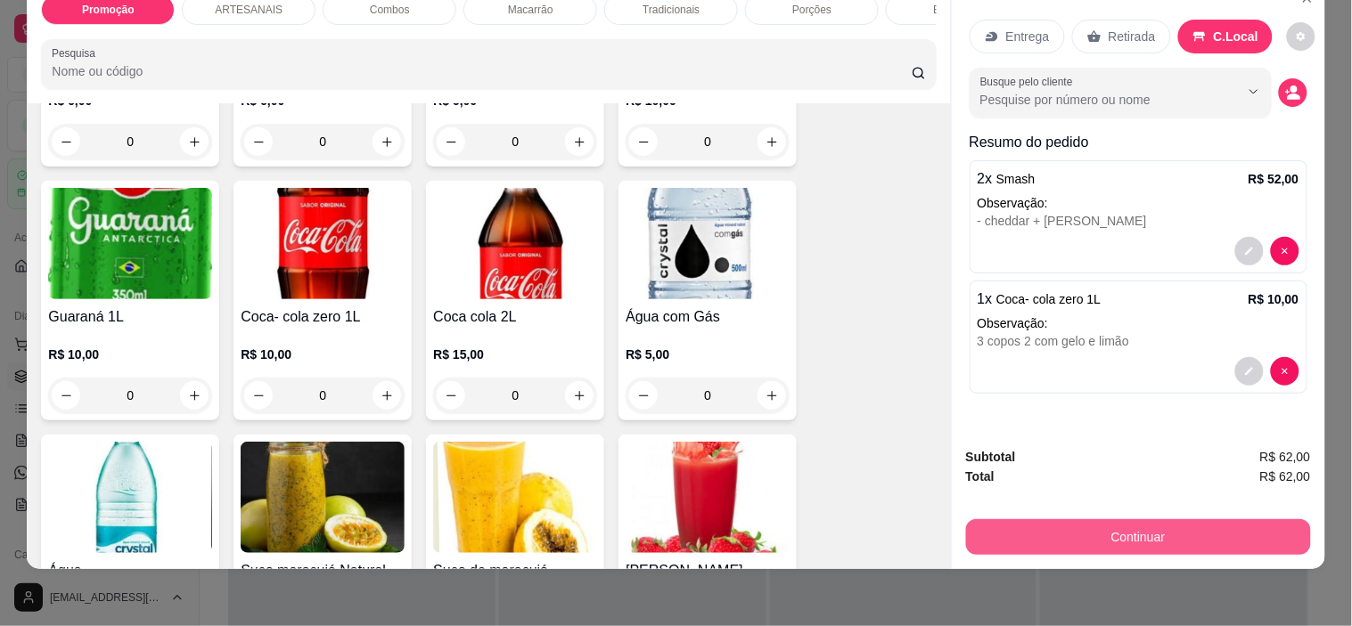
click at [1189, 520] on button "Continuar" at bounding box center [1138, 538] width 345 height 36
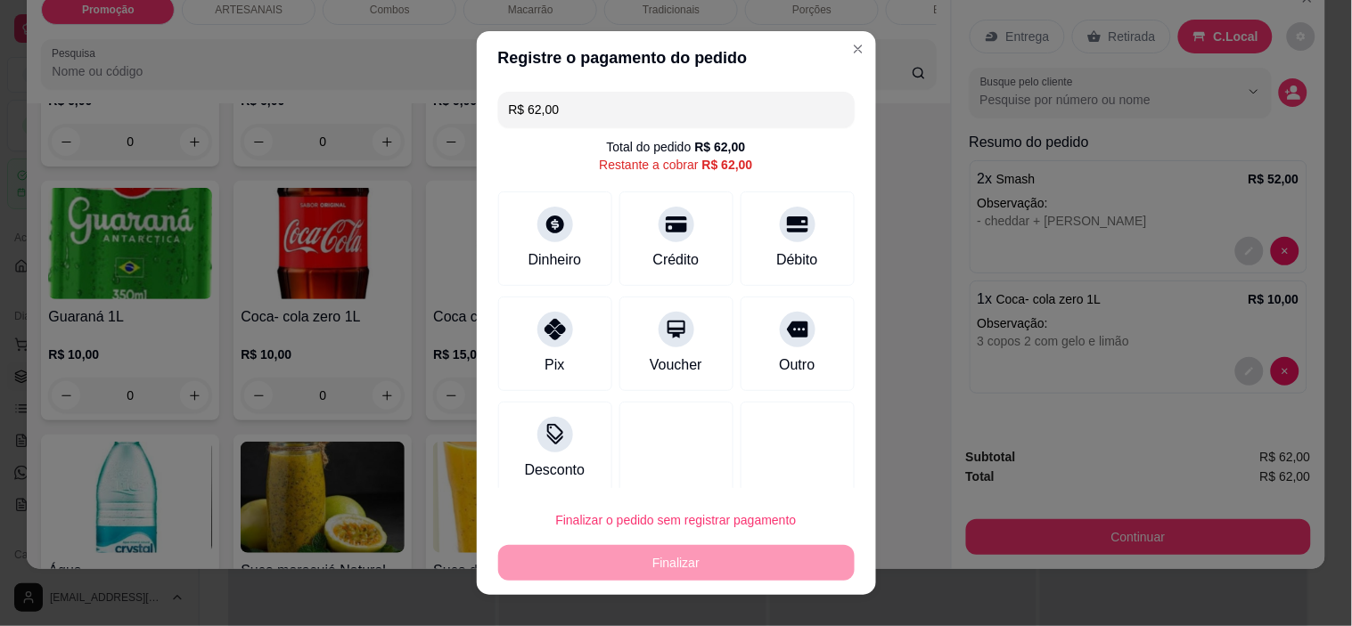
click at [692, 530] on button "Finalizar o pedido sem registrar pagamento" at bounding box center [676, 521] width 356 height 36
click at [767, 471] on button "Confirmar" at bounding box center [778, 469] width 63 height 27
type input "R$ 0,00"
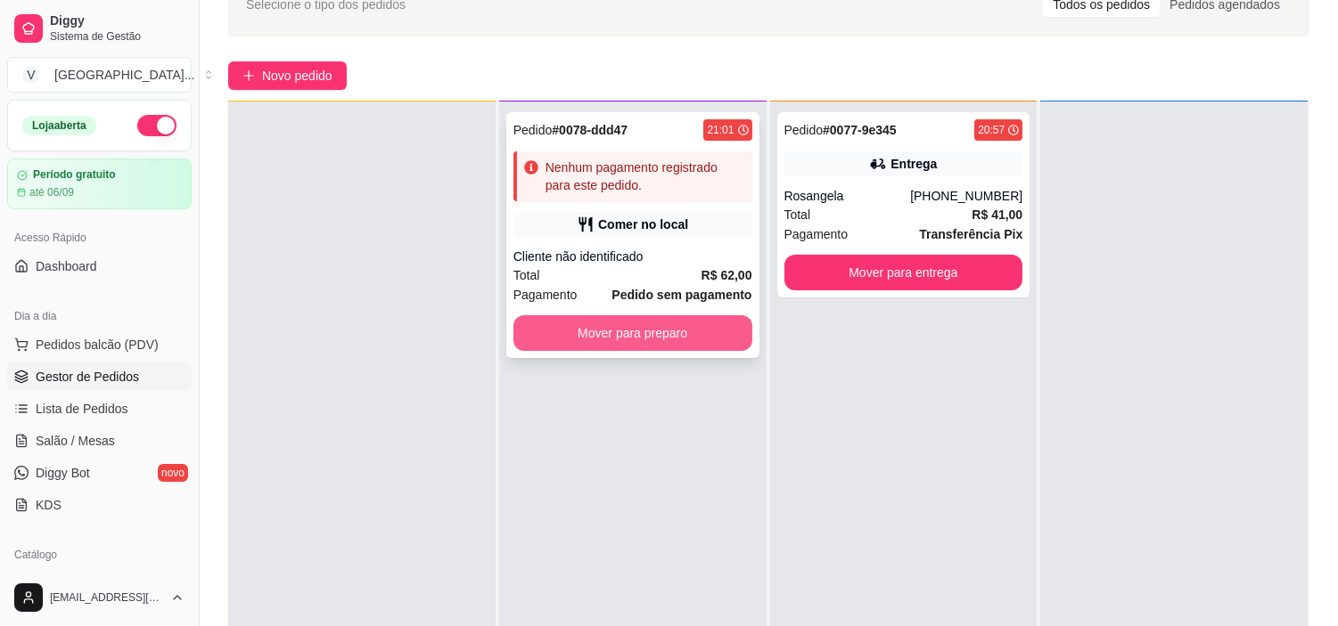
click at [658, 348] on button "Mover para preparo" at bounding box center [632, 333] width 239 height 36
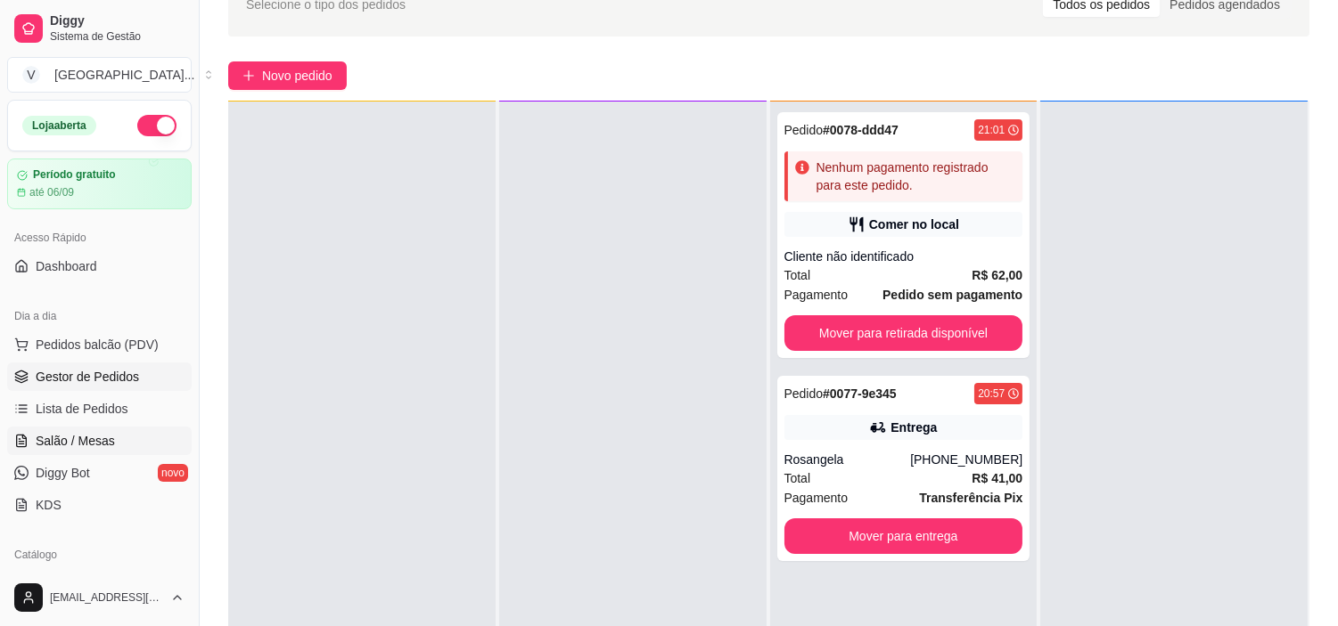
click at [82, 452] on link "Salão / Mesas" at bounding box center [99, 441] width 184 height 29
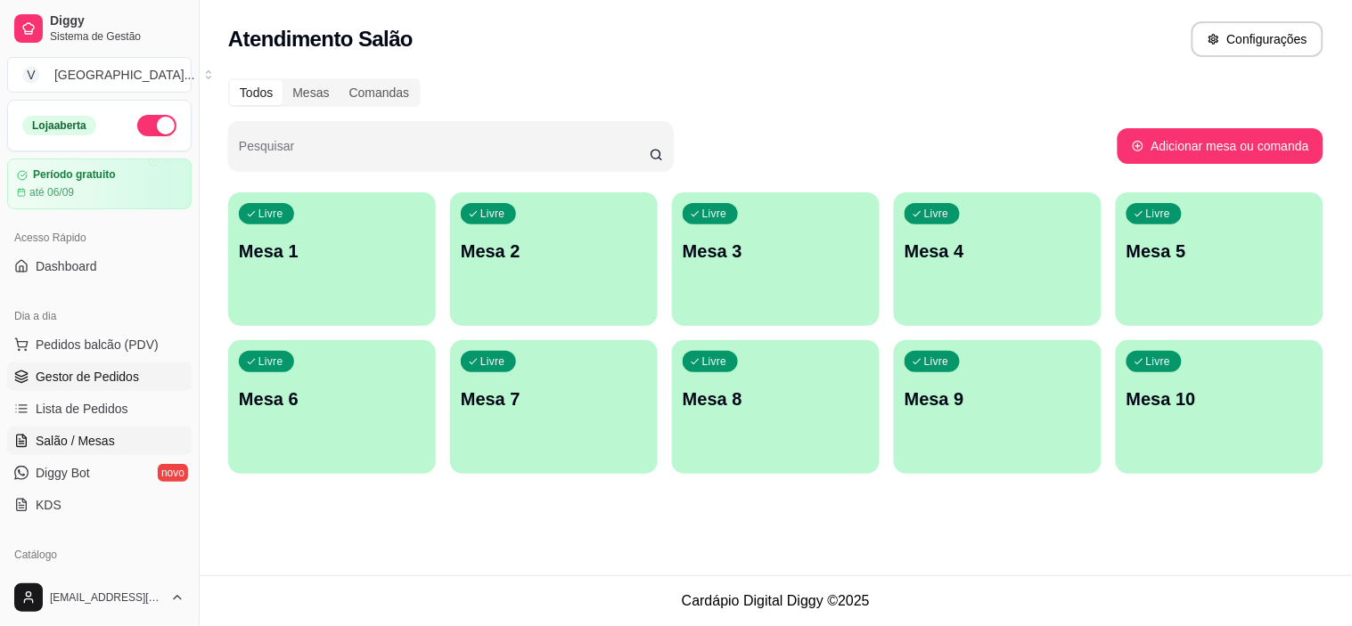
click at [126, 375] on span "Gestor de Pedidos" at bounding box center [87, 377] width 103 height 18
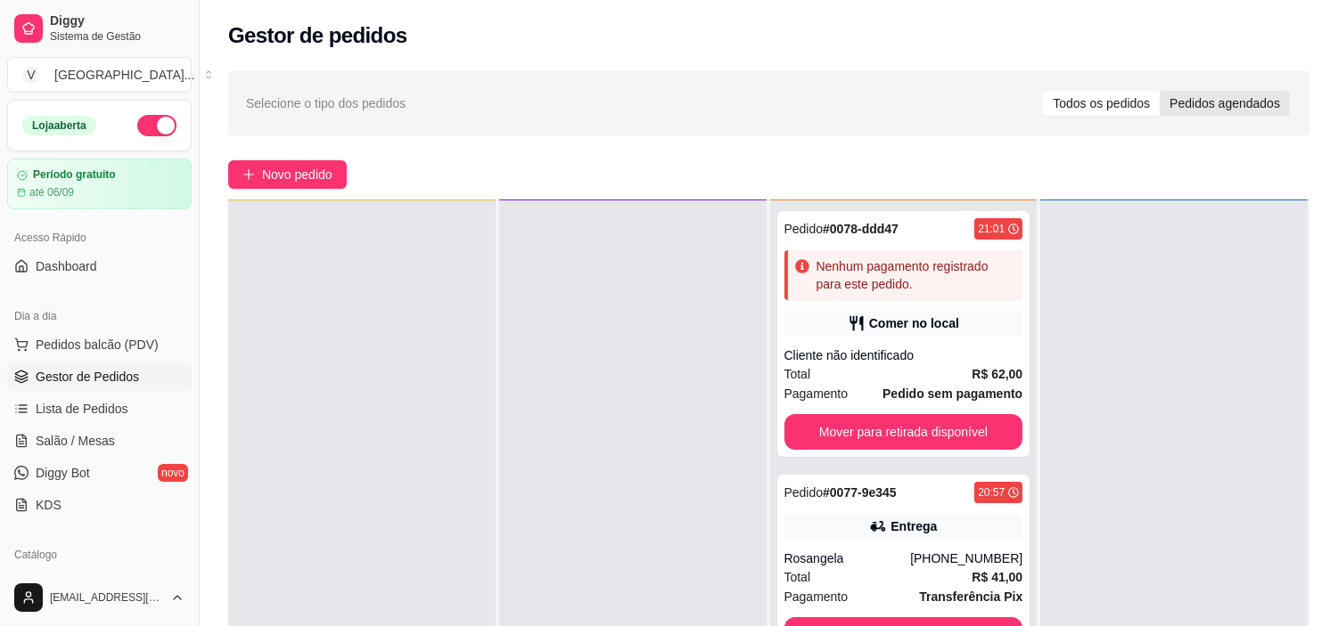
click at [1186, 103] on div "Pedidos agendados" at bounding box center [1224, 103] width 130 height 25
click at [1159, 91] on input "Pedidos agendados" at bounding box center [1159, 91] width 0 height 0
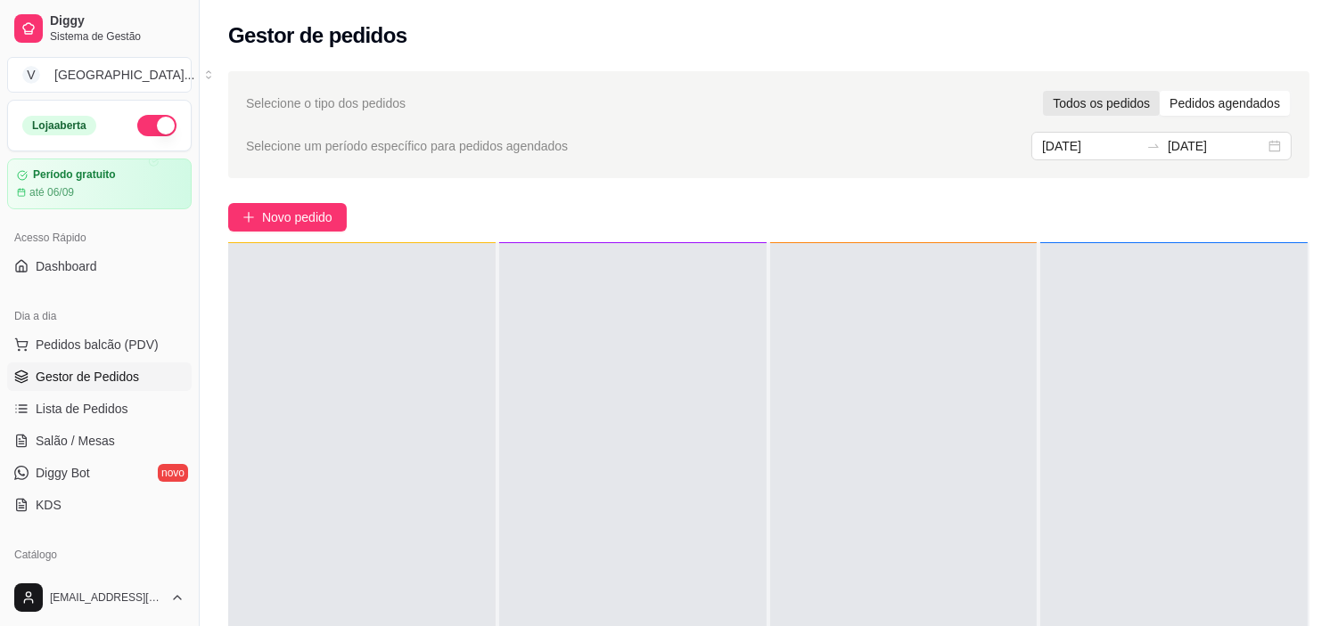
click at [1134, 107] on div "Todos os pedidos" at bounding box center [1101, 103] width 117 height 25
click at [1043, 91] on input "Todos os pedidos" at bounding box center [1043, 91] width 0 height 0
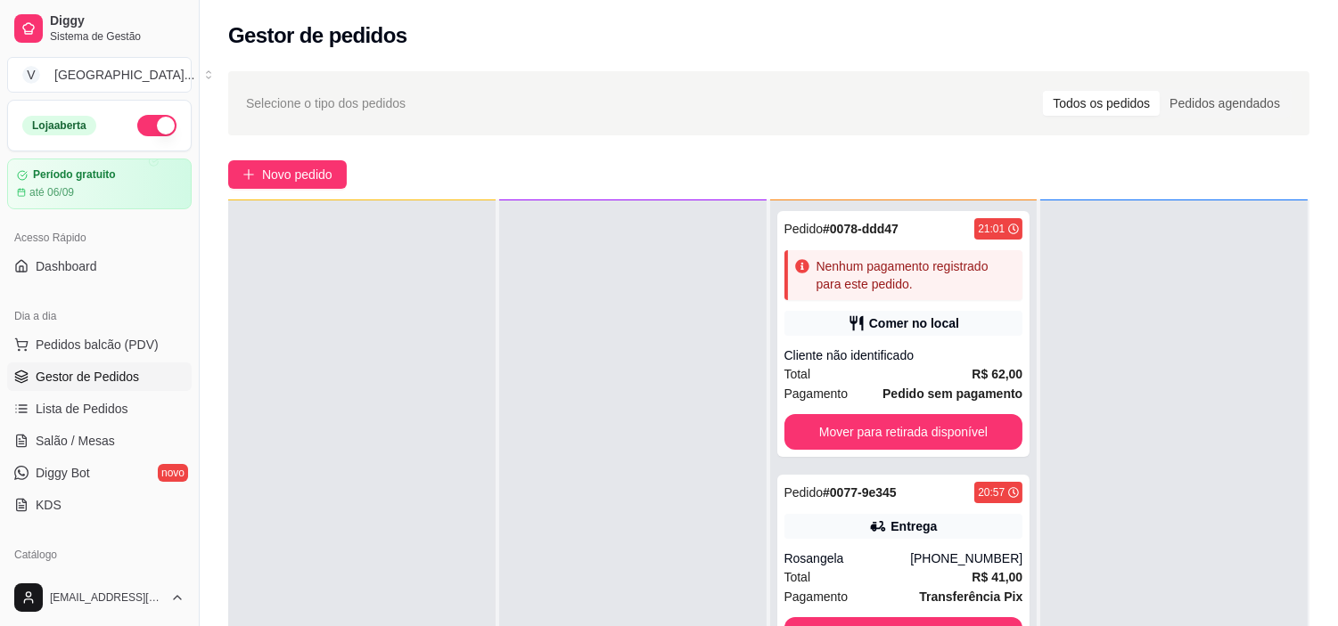
click at [291, 190] on div "Selecione o tipo dos pedidos Todos os pedidos Pedidos agendados Novo pedido Pen…" at bounding box center [769, 454] width 1138 height 787
click at [319, 166] on span "Novo pedido" at bounding box center [297, 175] width 70 height 20
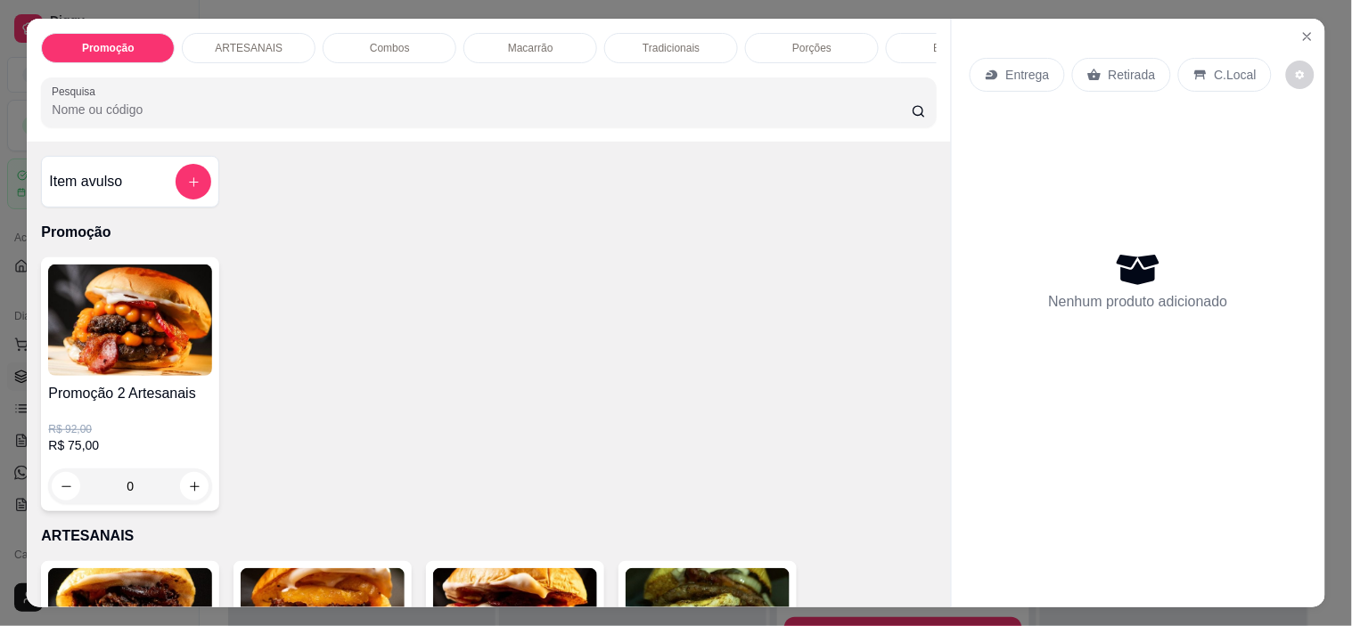
click at [1199, 58] on div "C.Local" at bounding box center [1225, 75] width 94 height 34
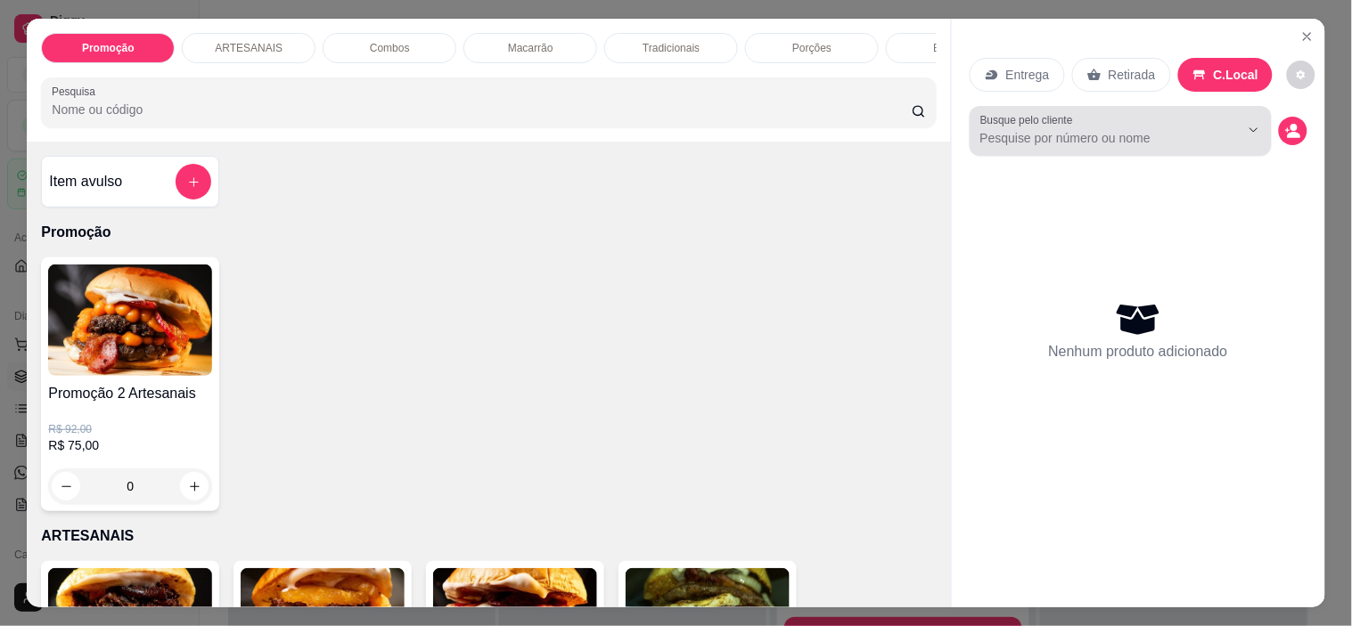
click at [1096, 129] on input "Busque pelo cliente" at bounding box center [1095, 138] width 231 height 18
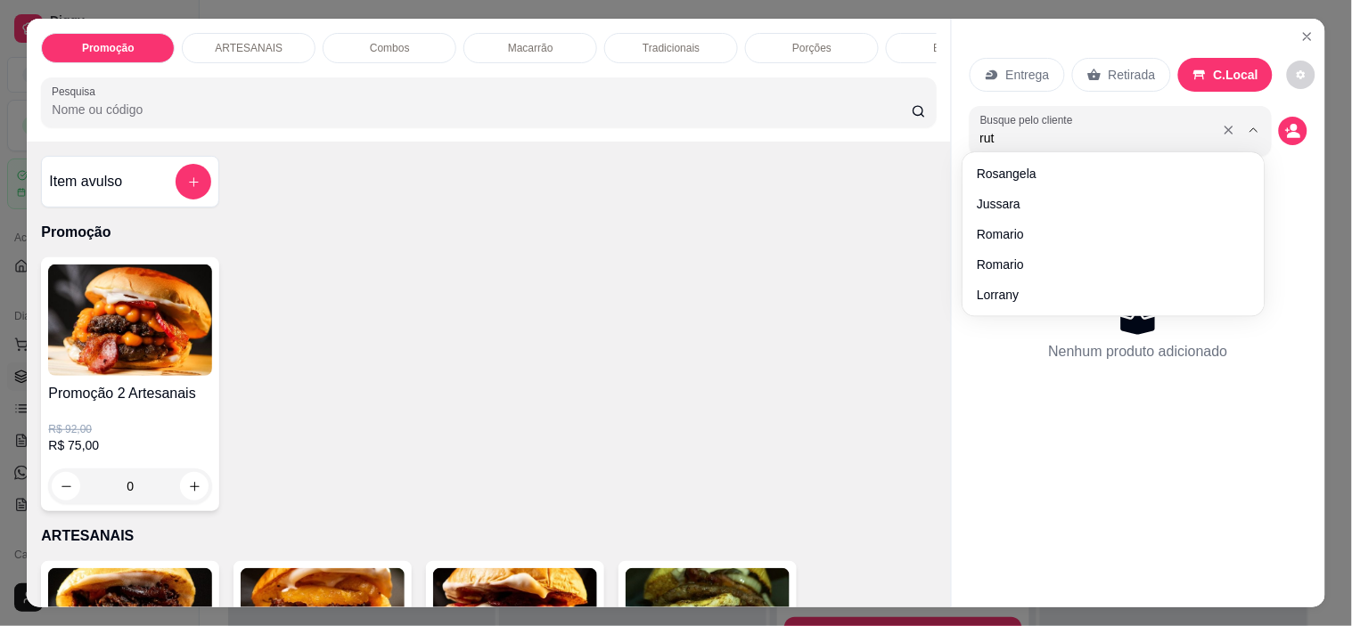
type input "[PERSON_NAME]"
click at [1292, 126] on icon "decrease-product-quantity" at bounding box center [1293, 131] width 16 height 16
click at [1285, 123] on icon "decrease-product-quantity" at bounding box center [1292, 130] width 15 height 15
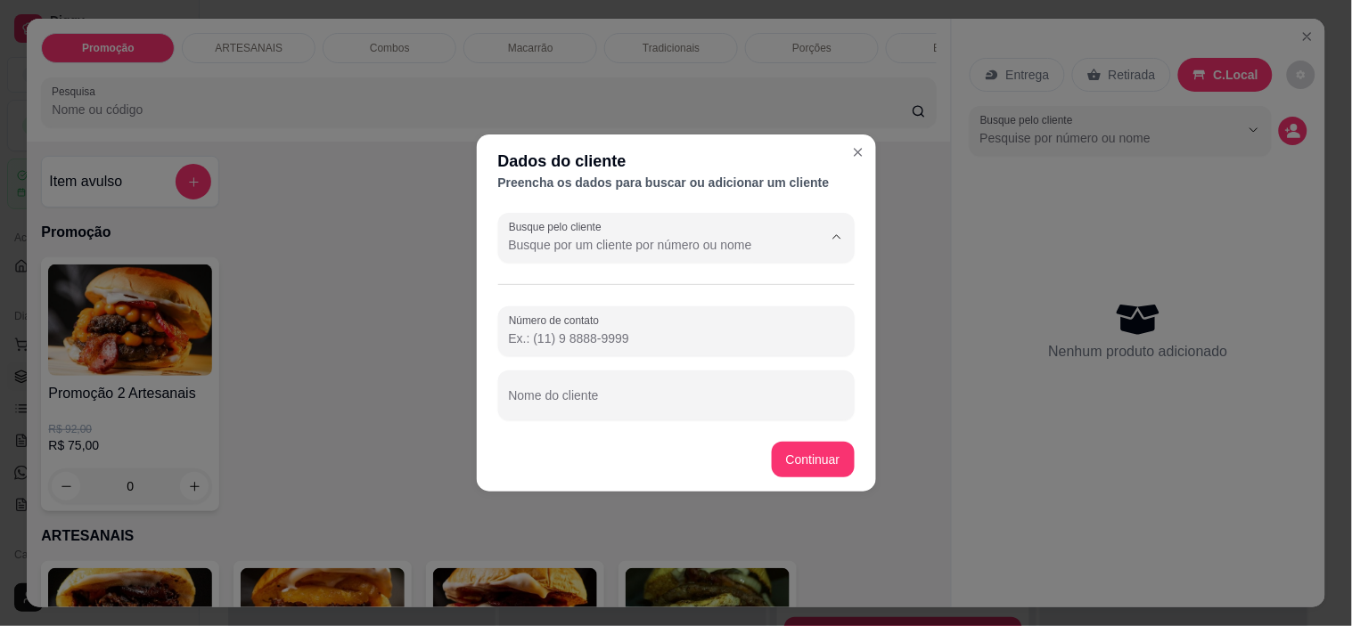
click at [566, 243] on input "Busque pelo cliente" at bounding box center [651, 245] width 285 height 18
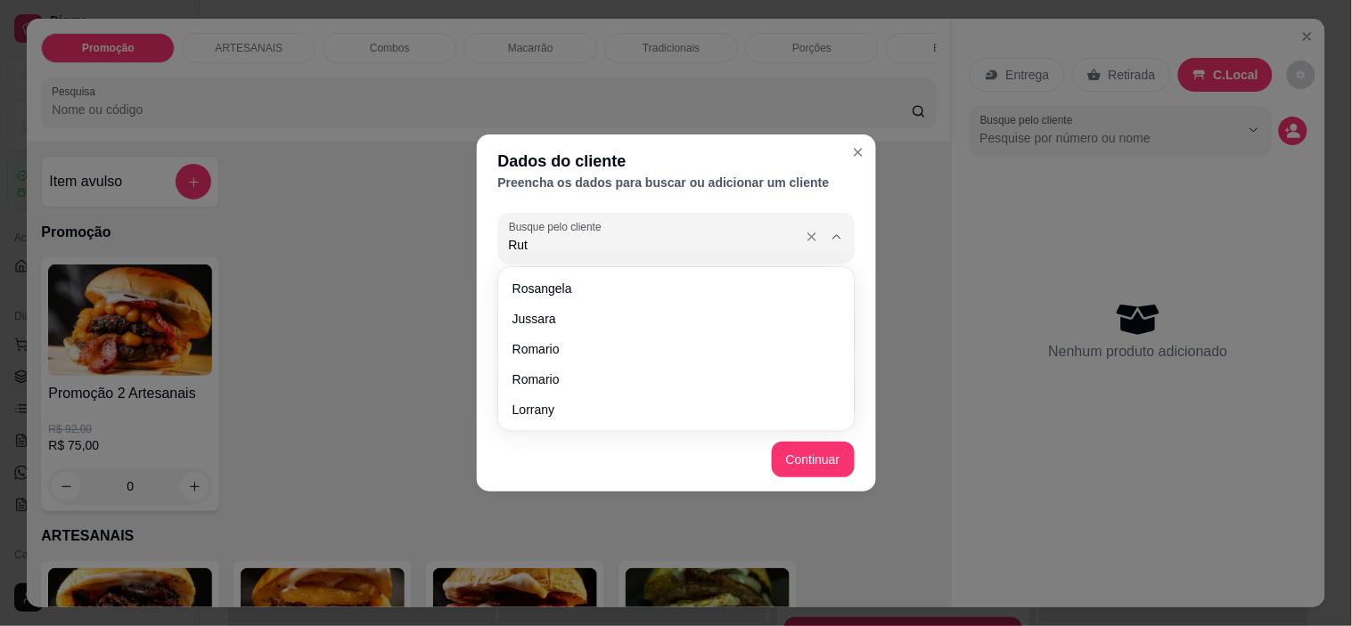
type input "[PERSON_NAME]"
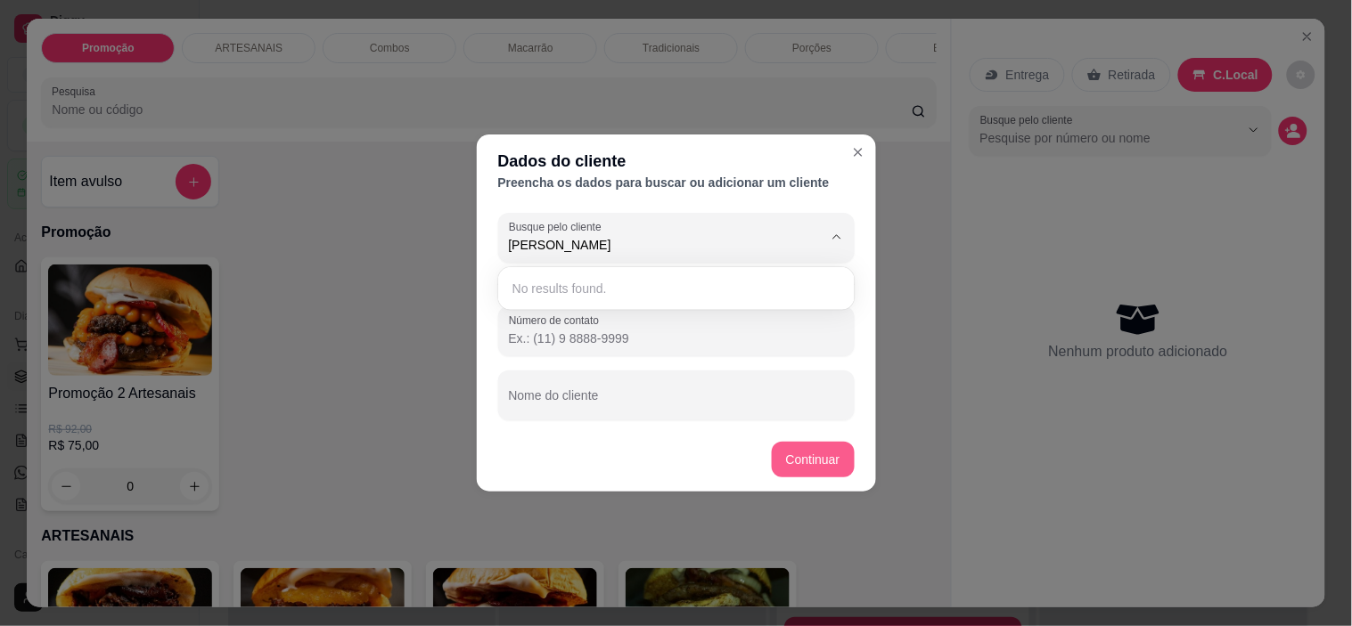
click at [806, 454] on button "Continuar" at bounding box center [813, 460] width 83 height 36
click at [626, 342] on input "Número de contato" at bounding box center [676, 339] width 335 height 18
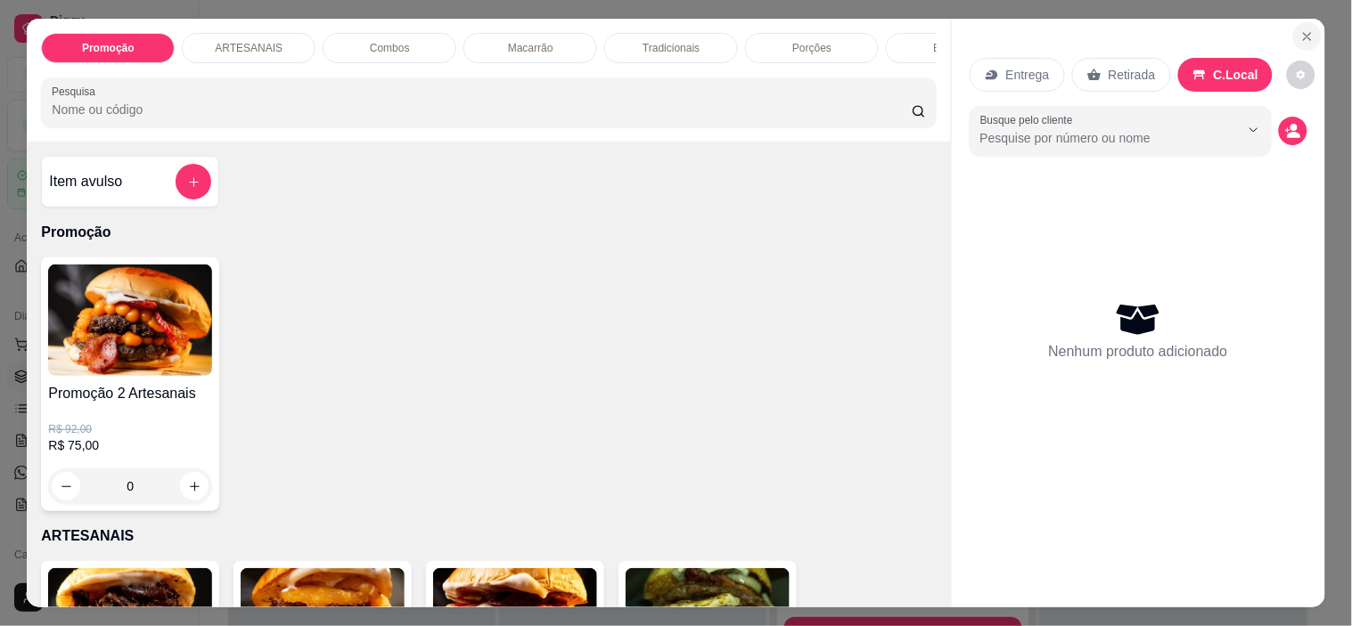
click at [1301, 22] on button "Close" at bounding box center [1307, 36] width 29 height 29
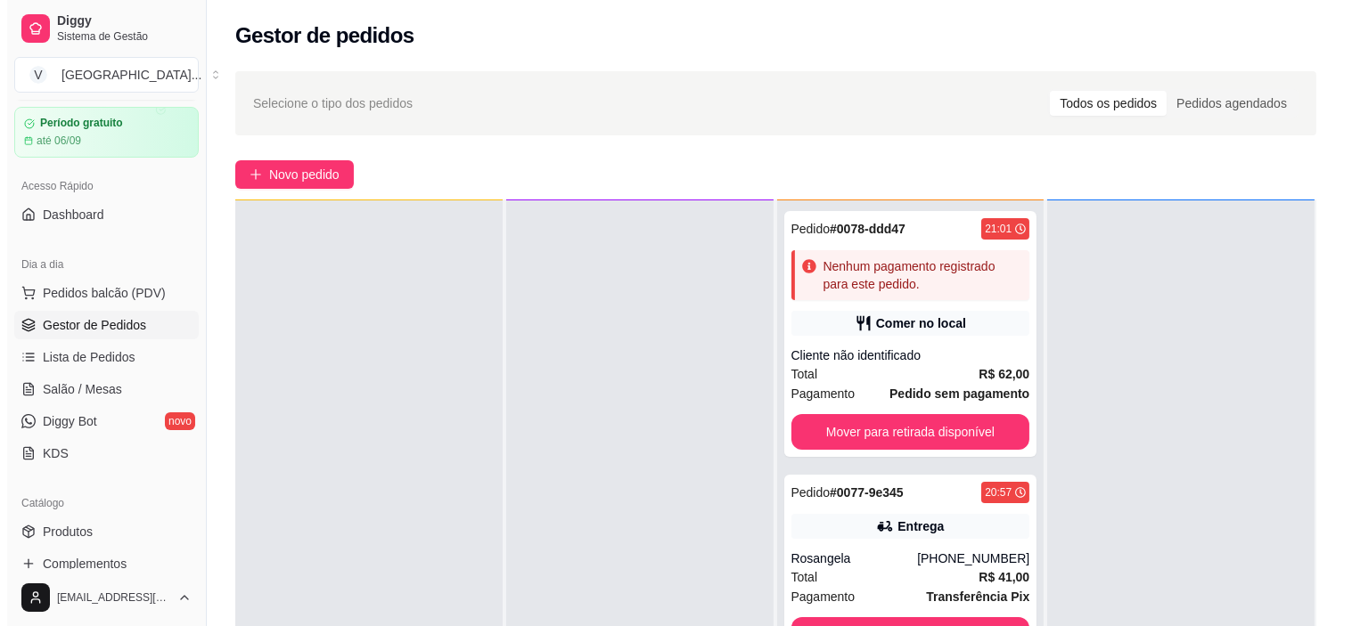
scroll to position [99, 0]
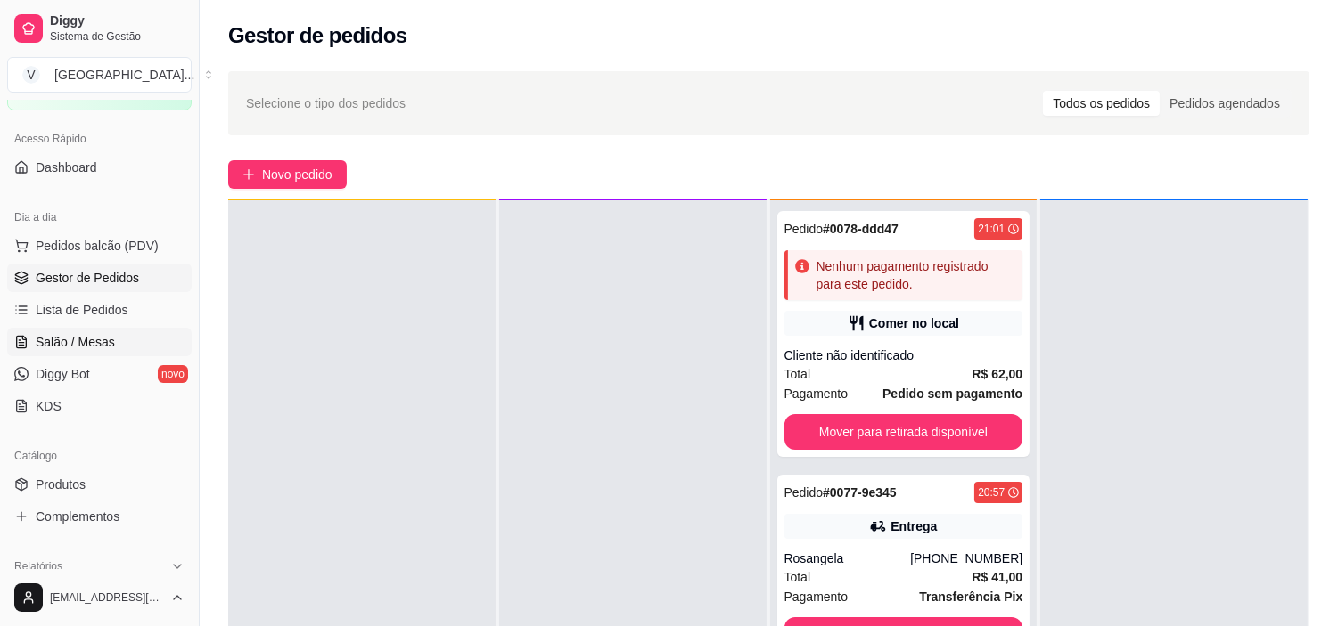
click at [85, 340] on span "Salão / Mesas" at bounding box center [75, 342] width 79 height 18
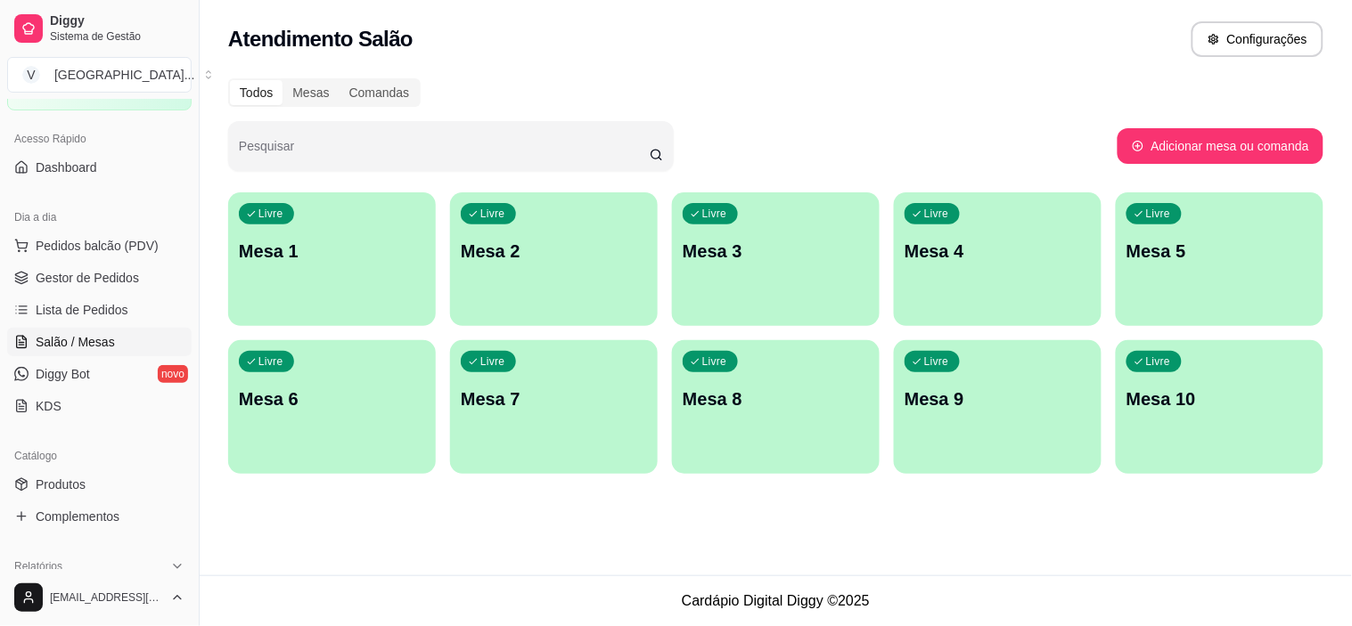
click at [386, 247] on p "Mesa 1" at bounding box center [332, 251] width 186 height 25
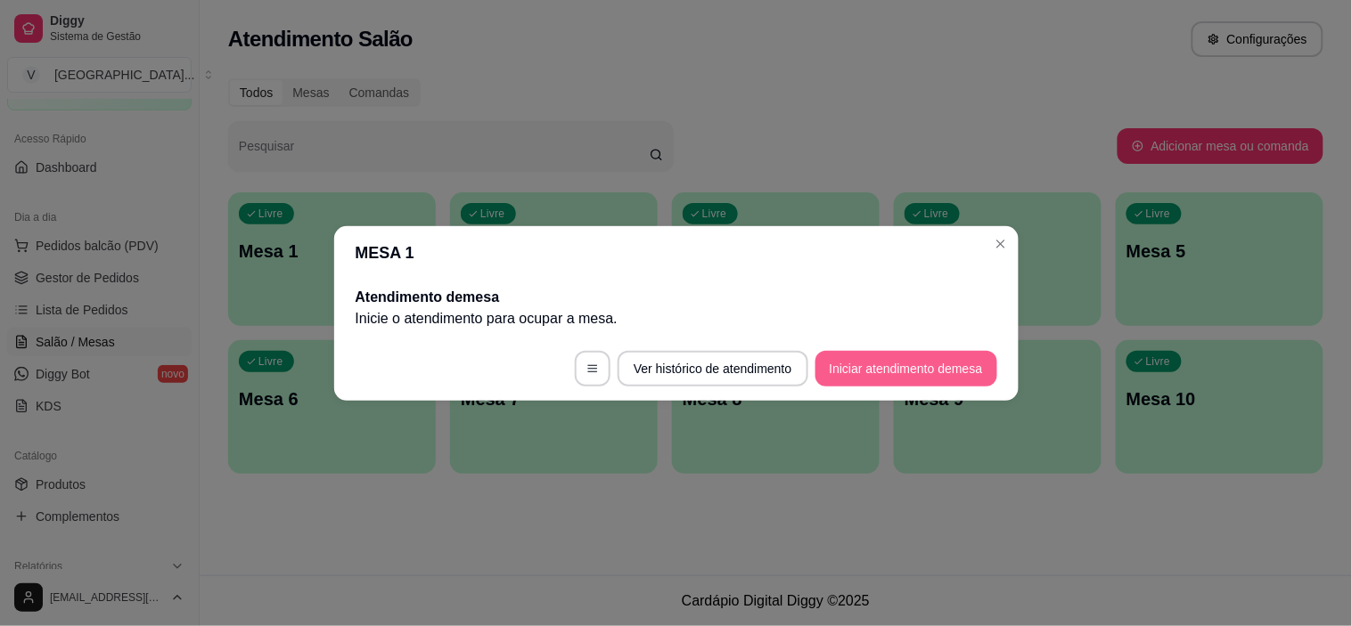
click at [872, 375] on button "Iniciar atendimento de mesa" at bounding box center [906, 369] width 182 height 36
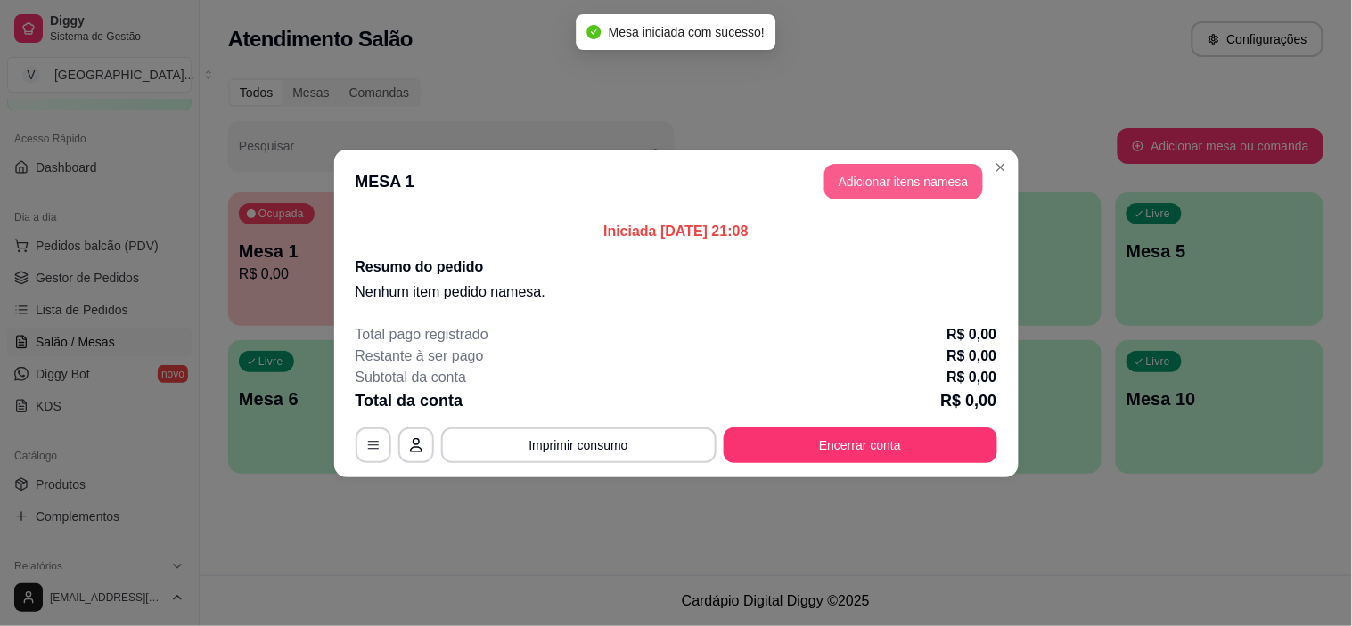
click at [885, 188] on button "Adicionar itens na mesa" at bounding box center [903, 182] width 159 height 36
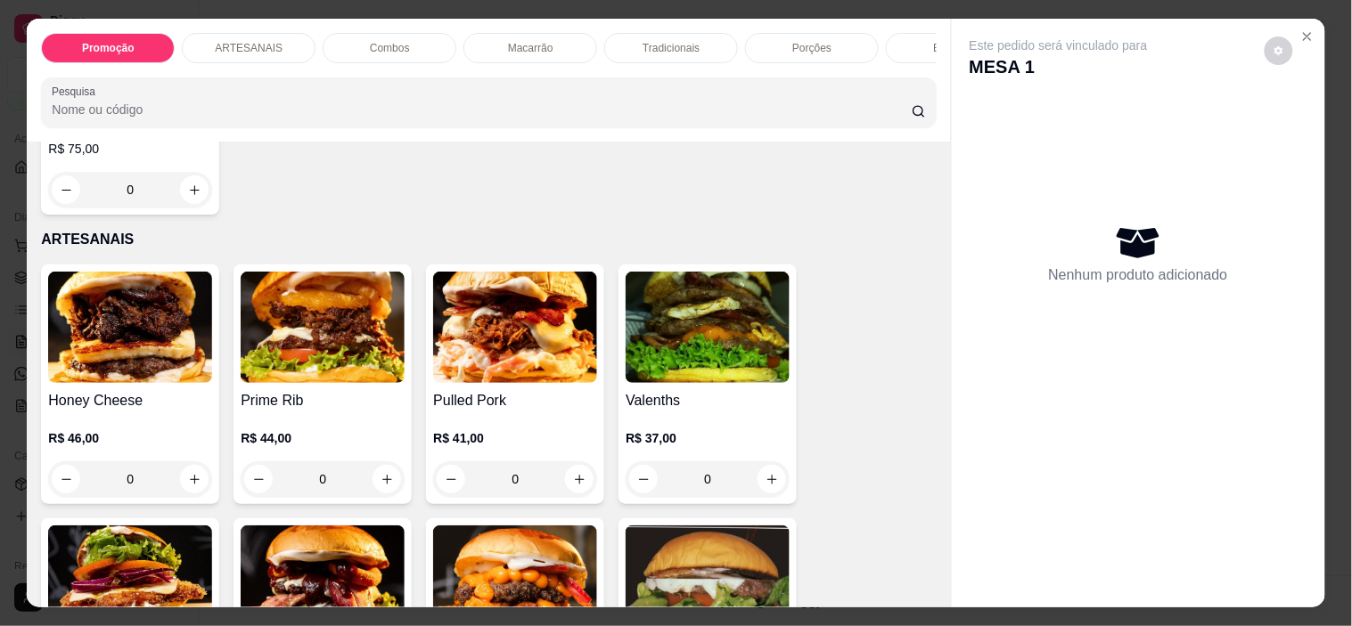
scroll to position [495, 0]
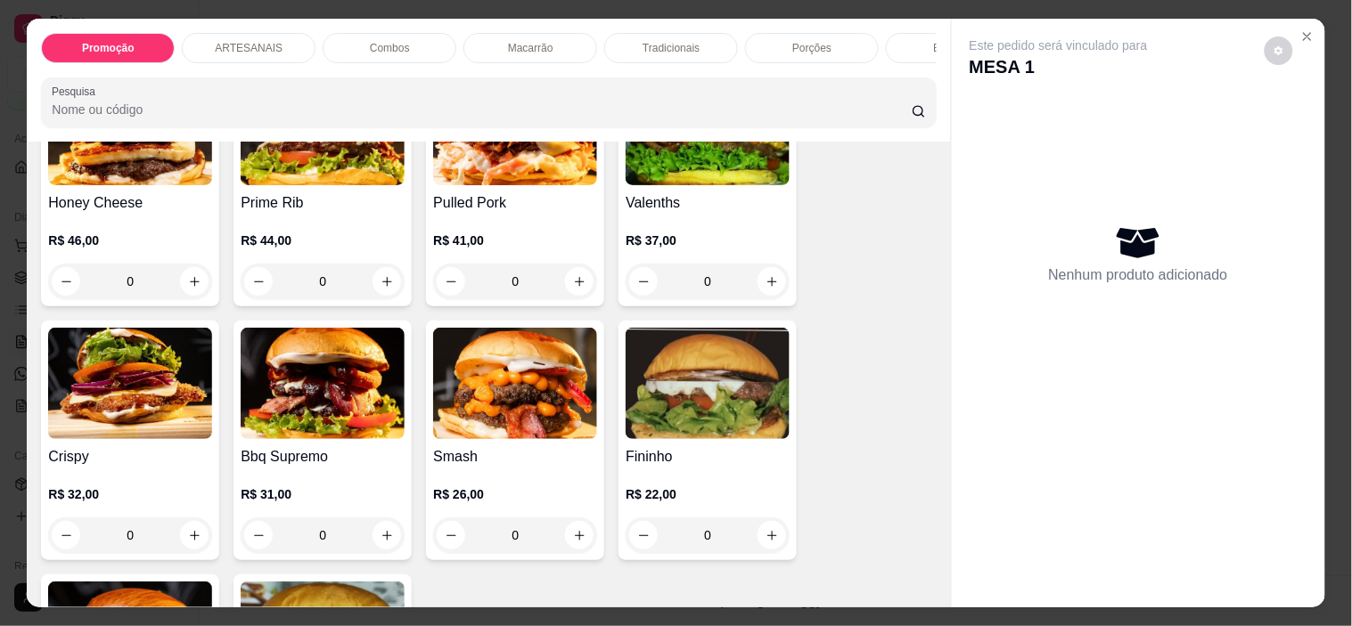
click at [568, 531] on div "0" at bounding box center [515, 536] width 164 height 36
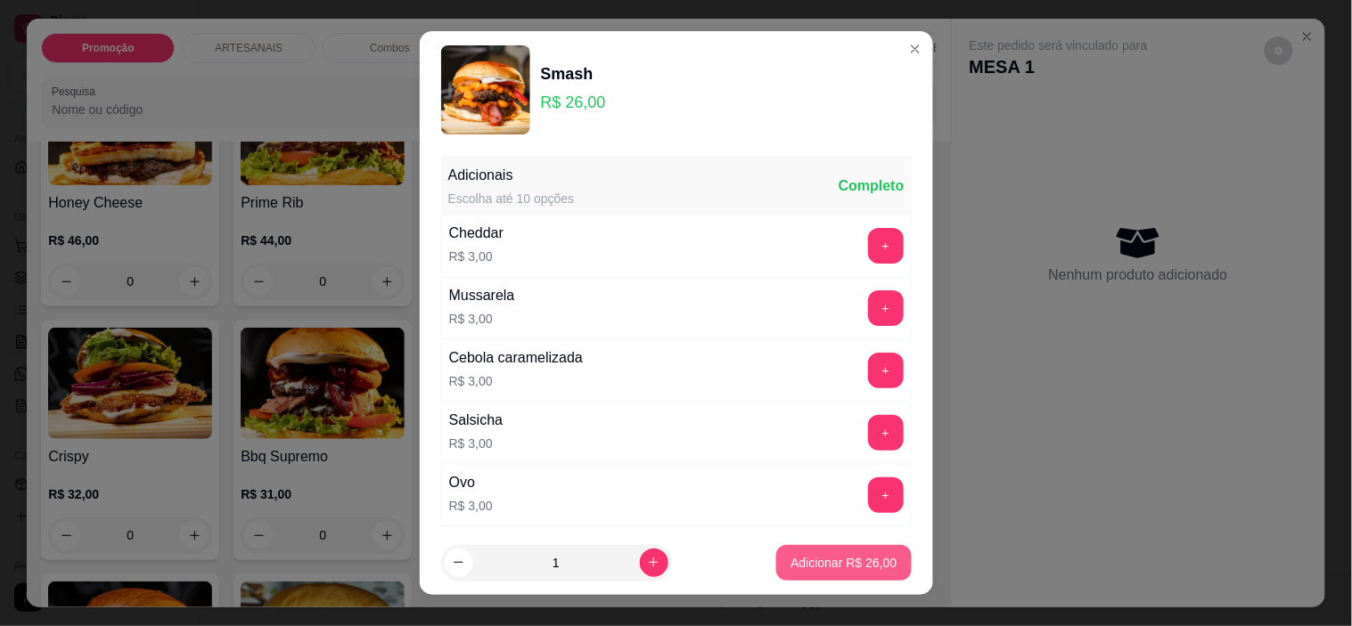
click at [800, 560] on p "Adicionar R$ 26,00" at bounding box center [843, 563] width 106 height 18
type input "1"
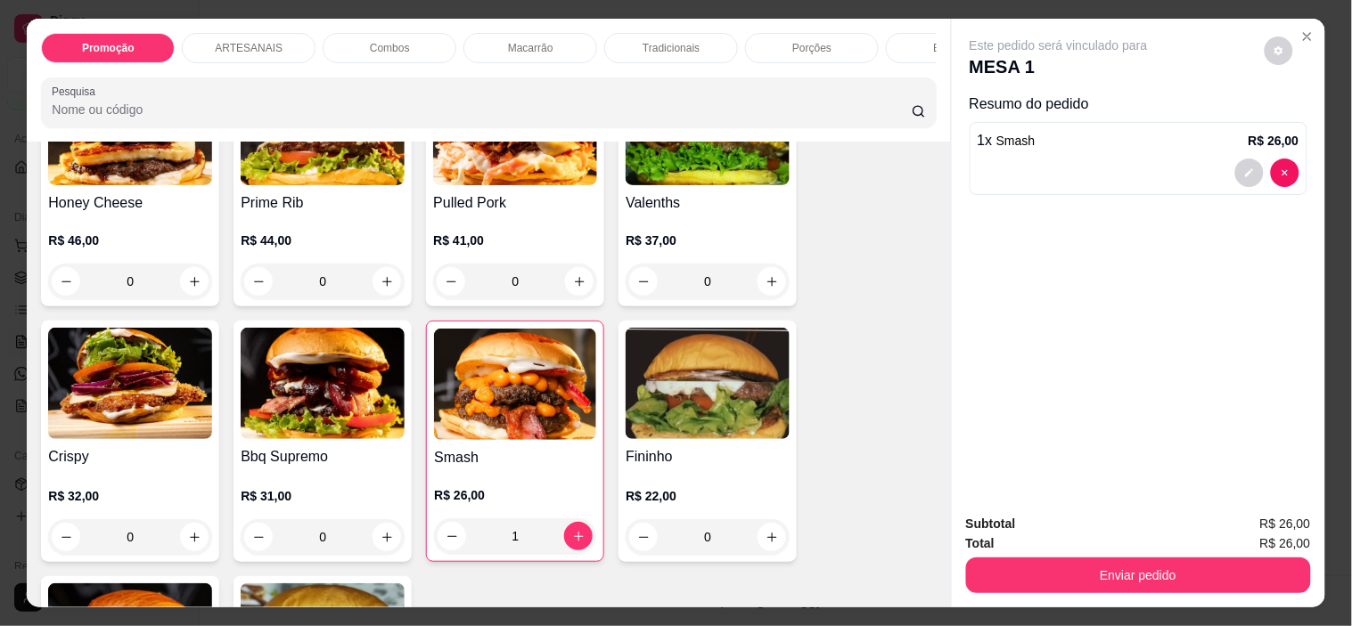
click at [380, 535] on div "0" at bounding box center [323, 538] width 164 height 36
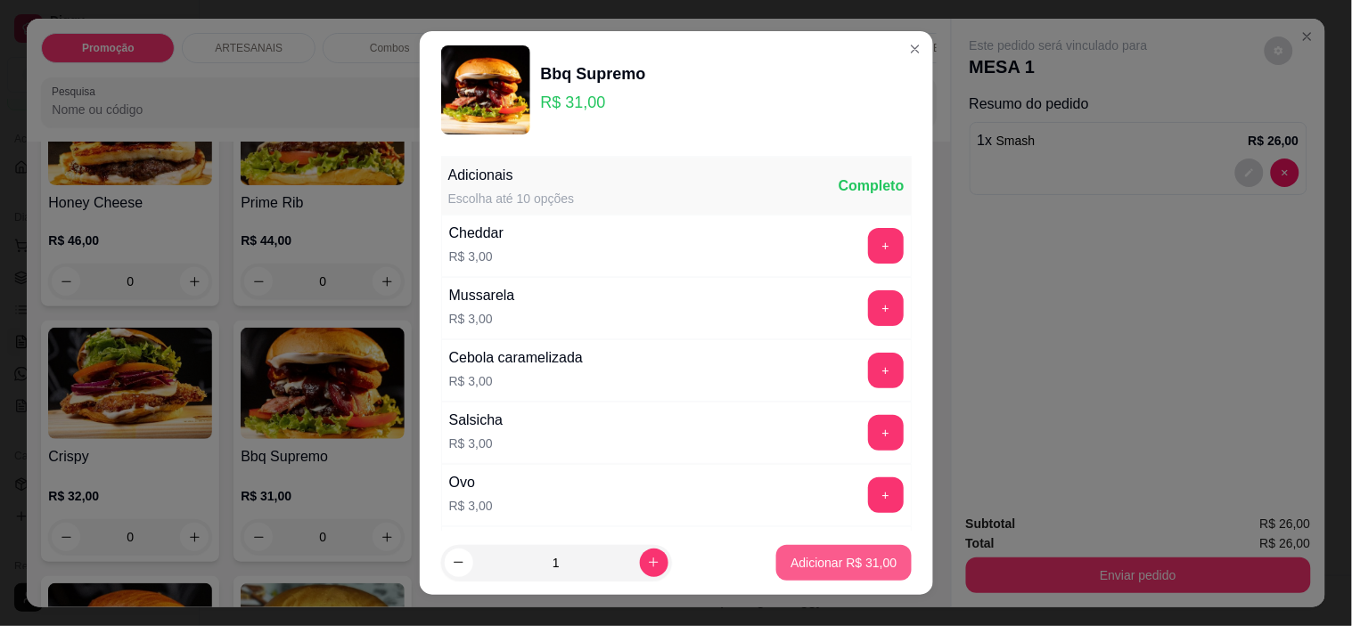
click at [847, 562] on p "Adicionar R$ 31,00" at bounding box center [843, 563] width 106 height 18
type input "1"
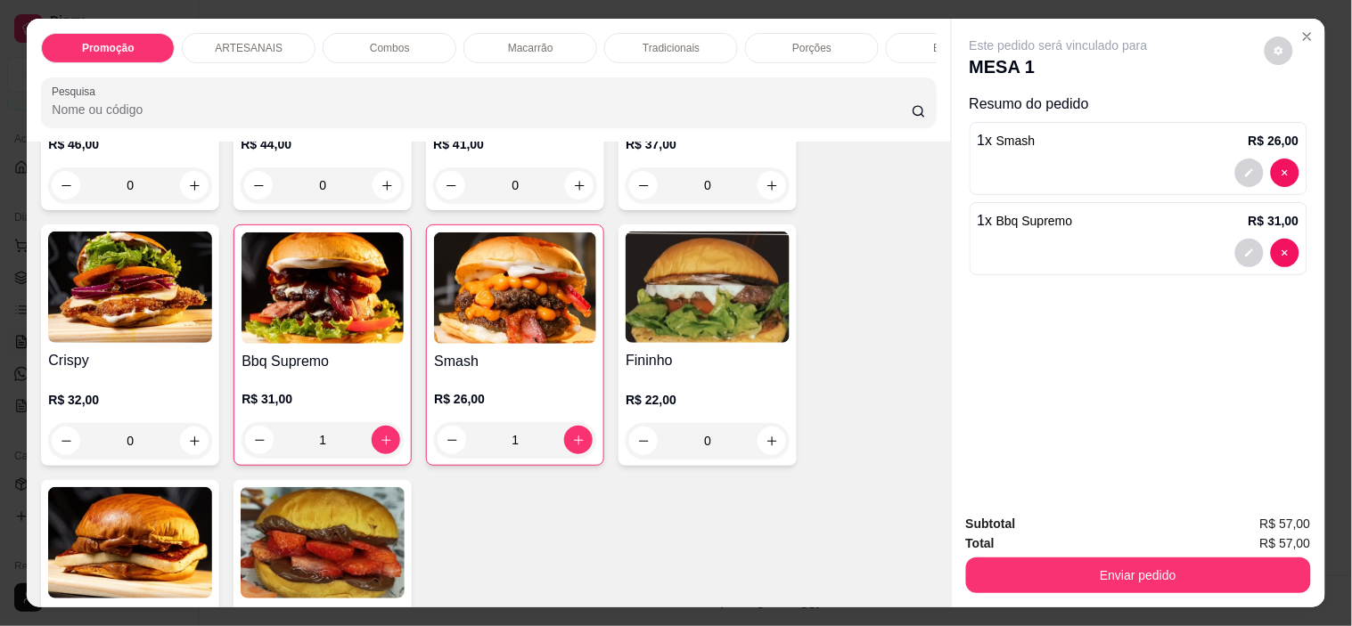
scroll to position [594, 0]
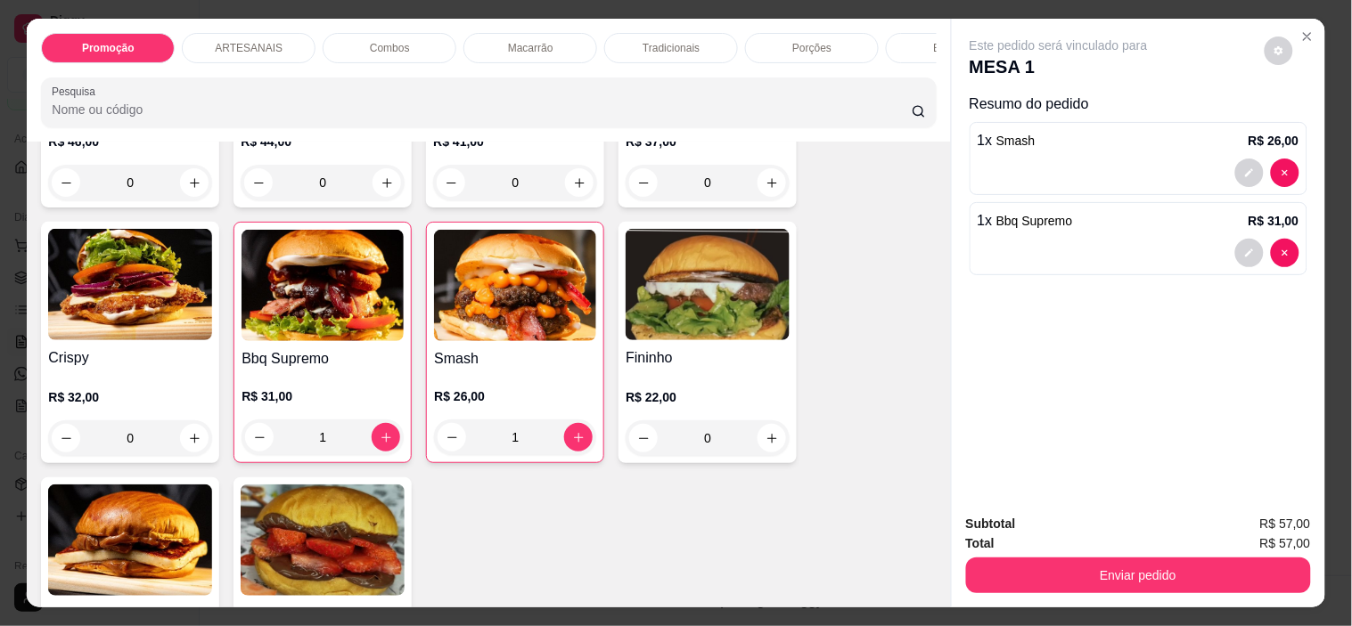
click at [775, 437] on div "0" at bounding box center [708, 439] width 164 height 36
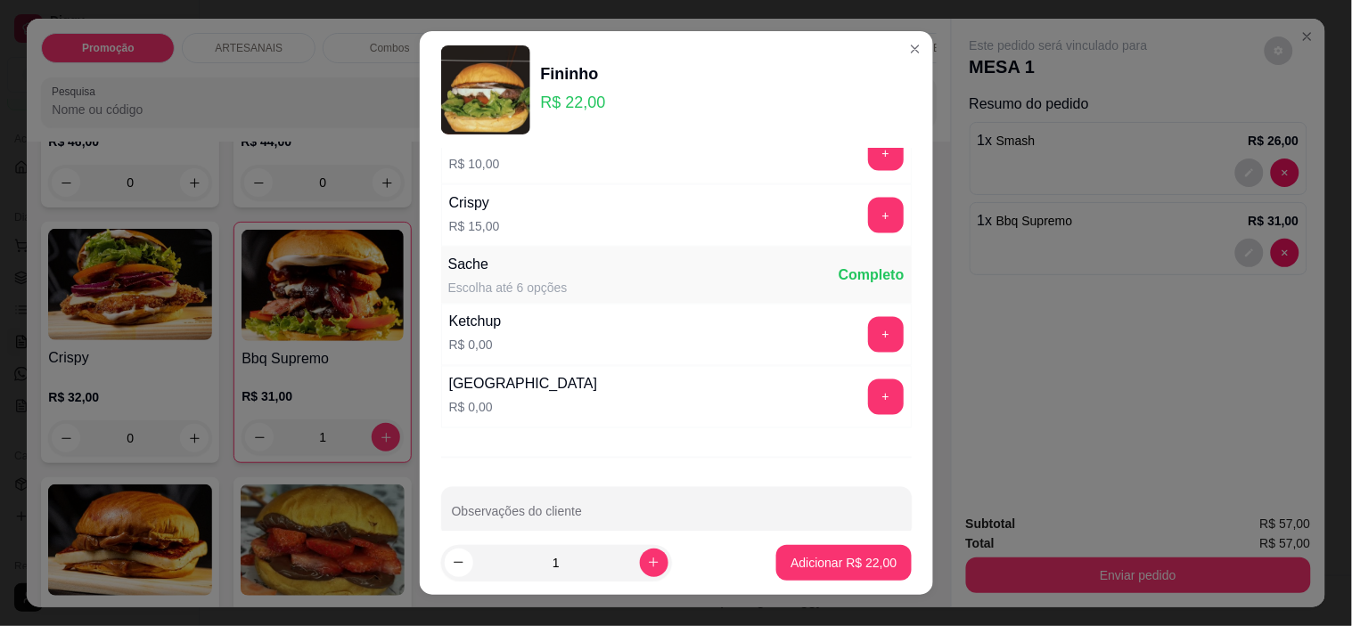
scroll to position [749, 0]
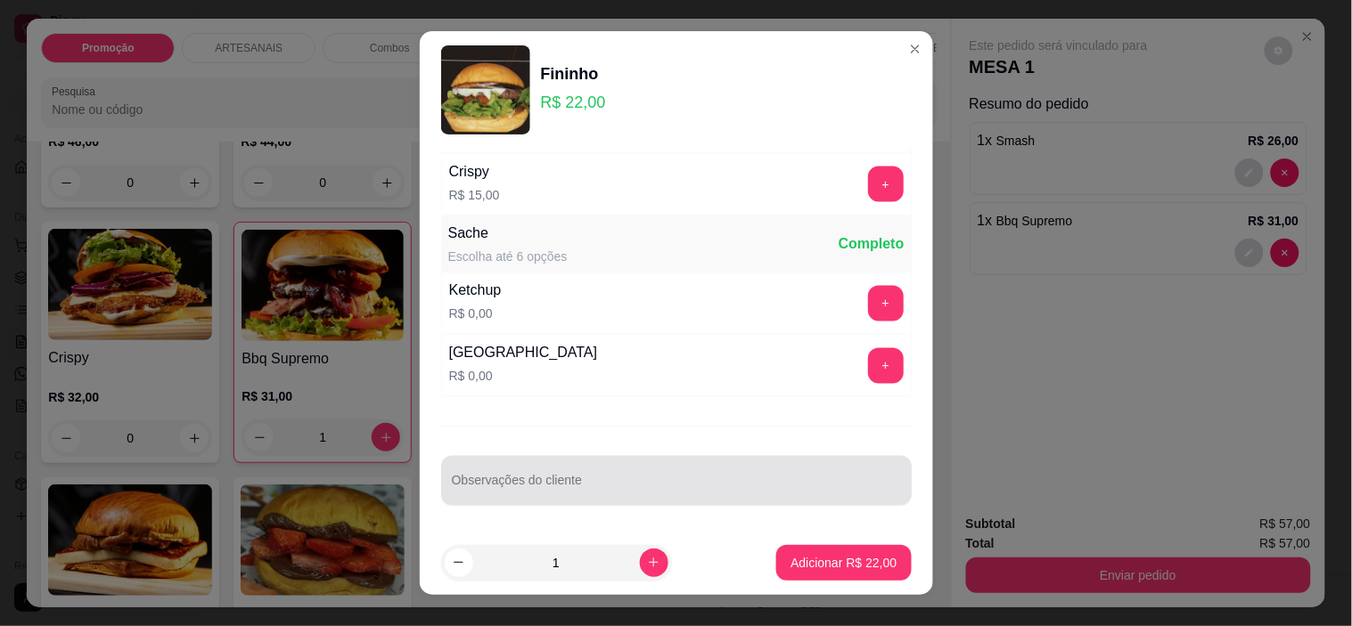
click at [630, 471] on div at bounding box center [676, 481] width 449 height 36
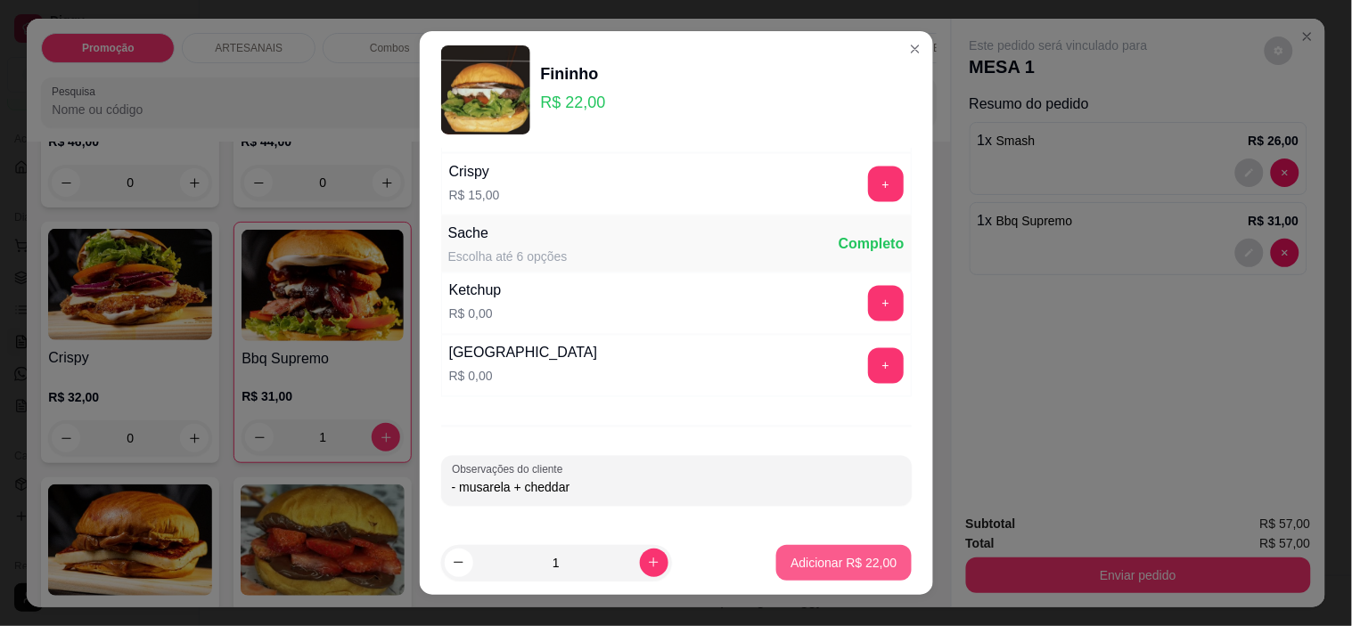
type input "- musarela + cheddar"
click at [845, 560] on p "Adicionar R$ 22,00" at bounding box center [843, 563] width 106 height 18
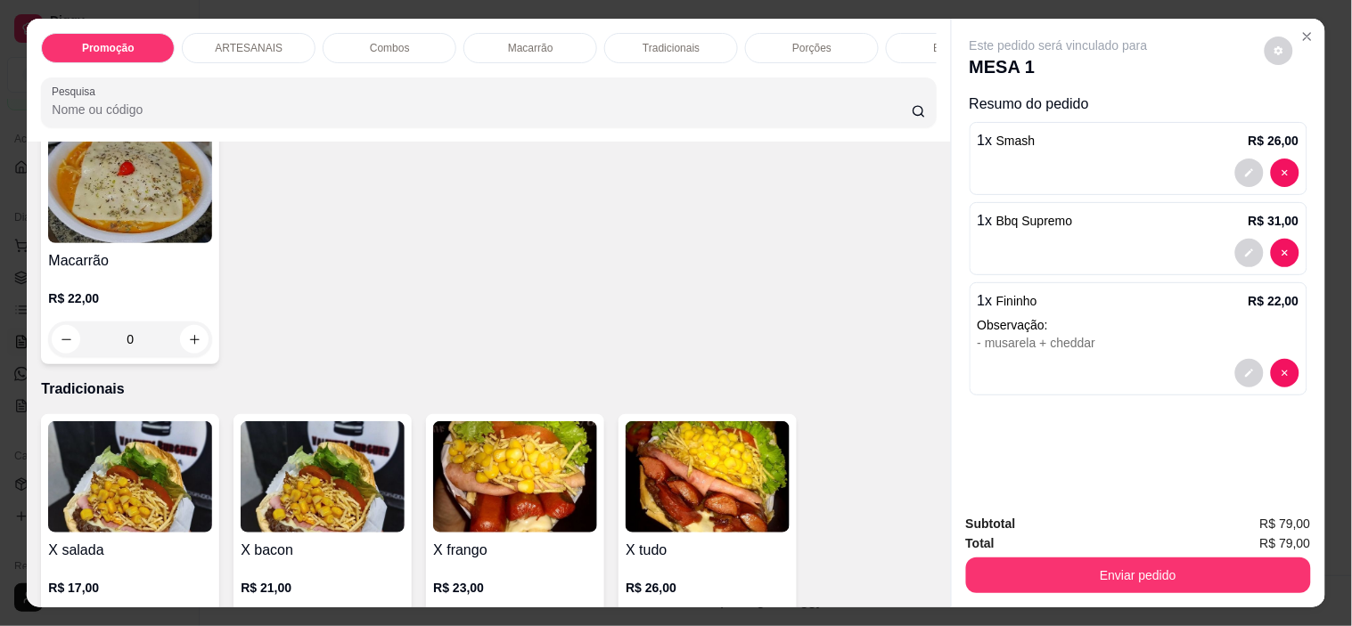
scroll to position [1584, 0]
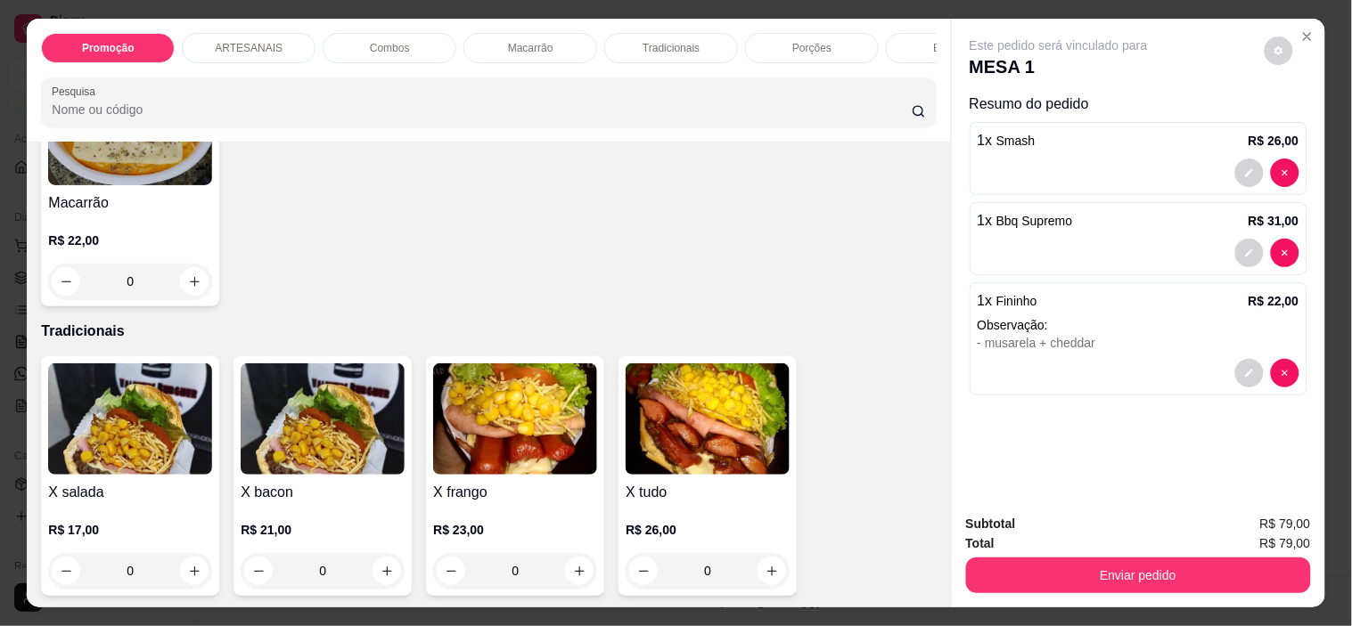
click at [183, 291] on div "0" at bounding box center [130, 282] width 164 height 36
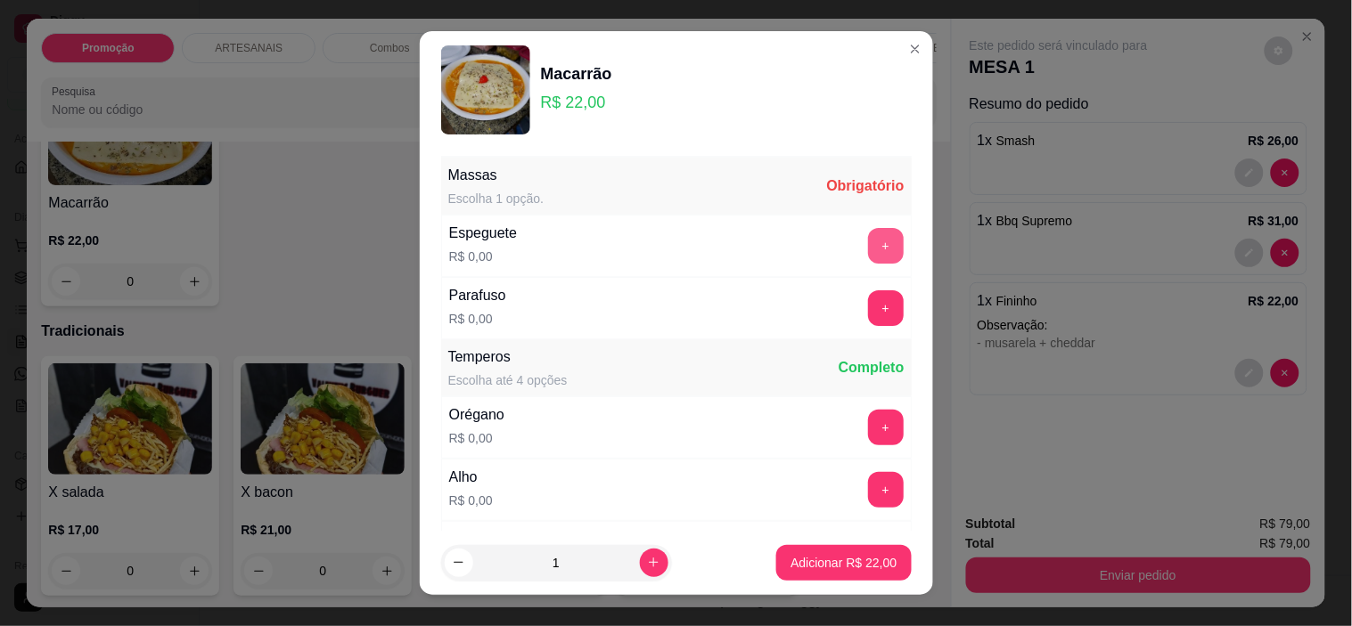
click at [868, 251] on button "+" at bounding box center [886, 246] width 36 height 36
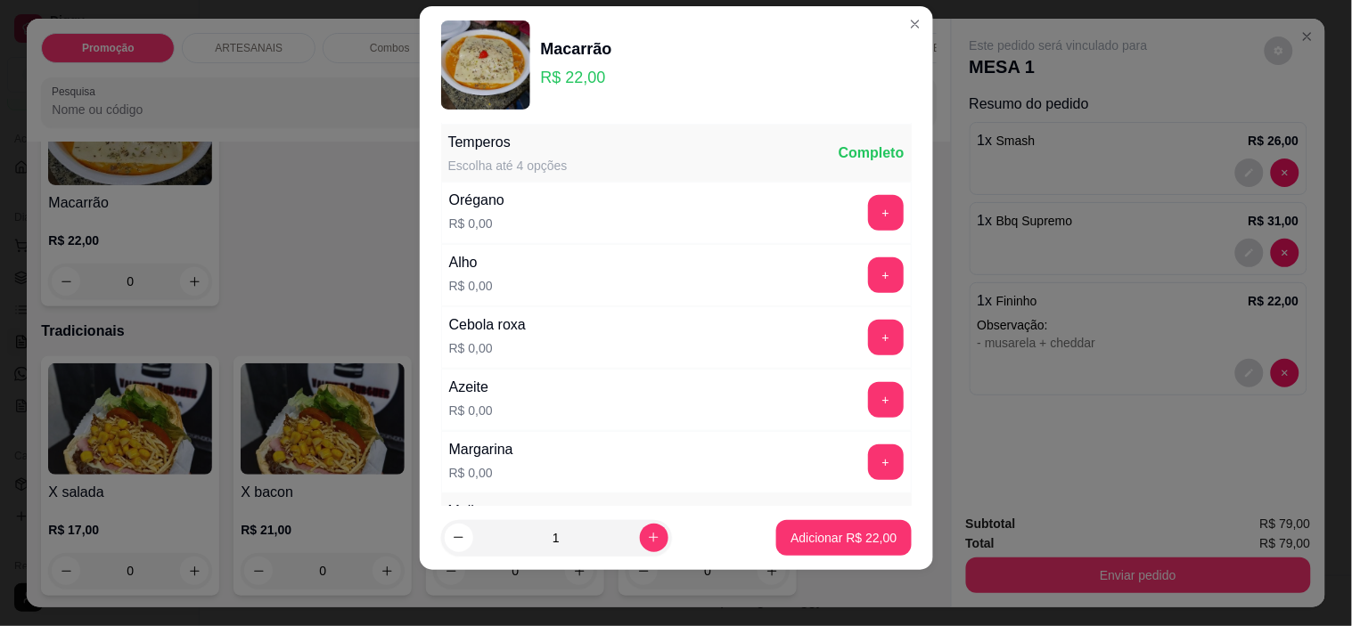
scroll to position [191, 0]
click at [868, 221] on button "+" at bounding box center [886, 212] width 36 height 36
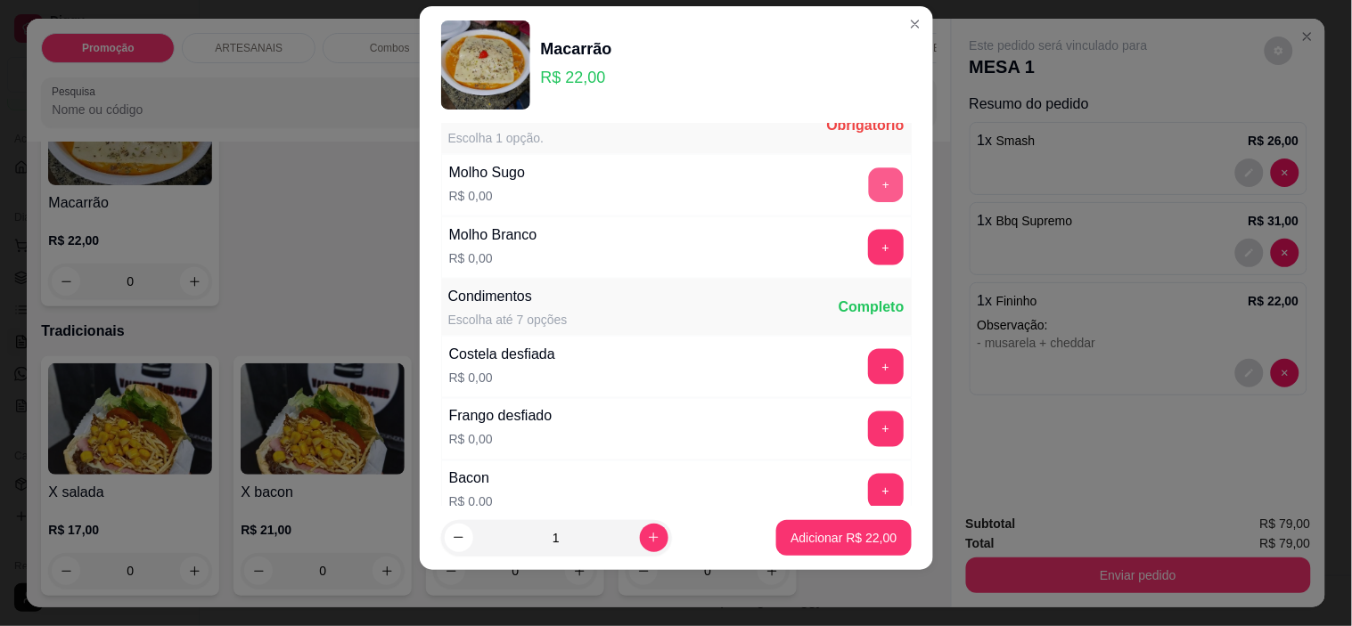
click at [868, 188] on button "+" at bounding box center [885, 185] width 35 height 35
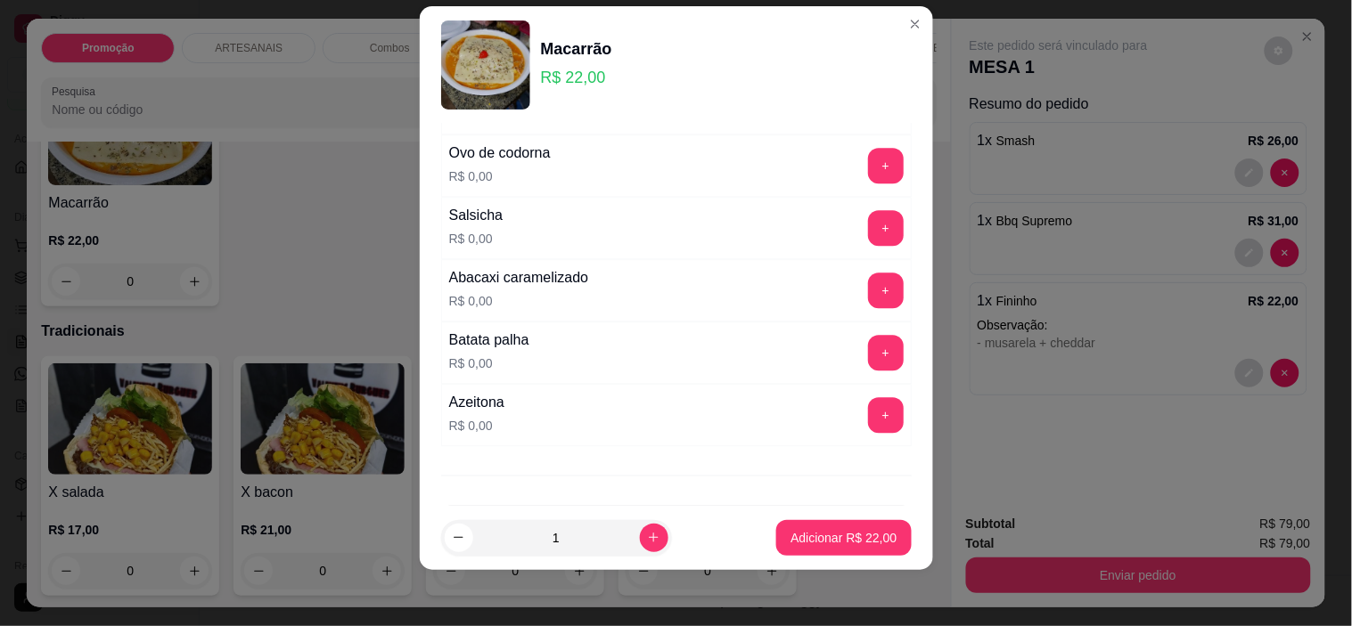
scroll to position [1240, 0]
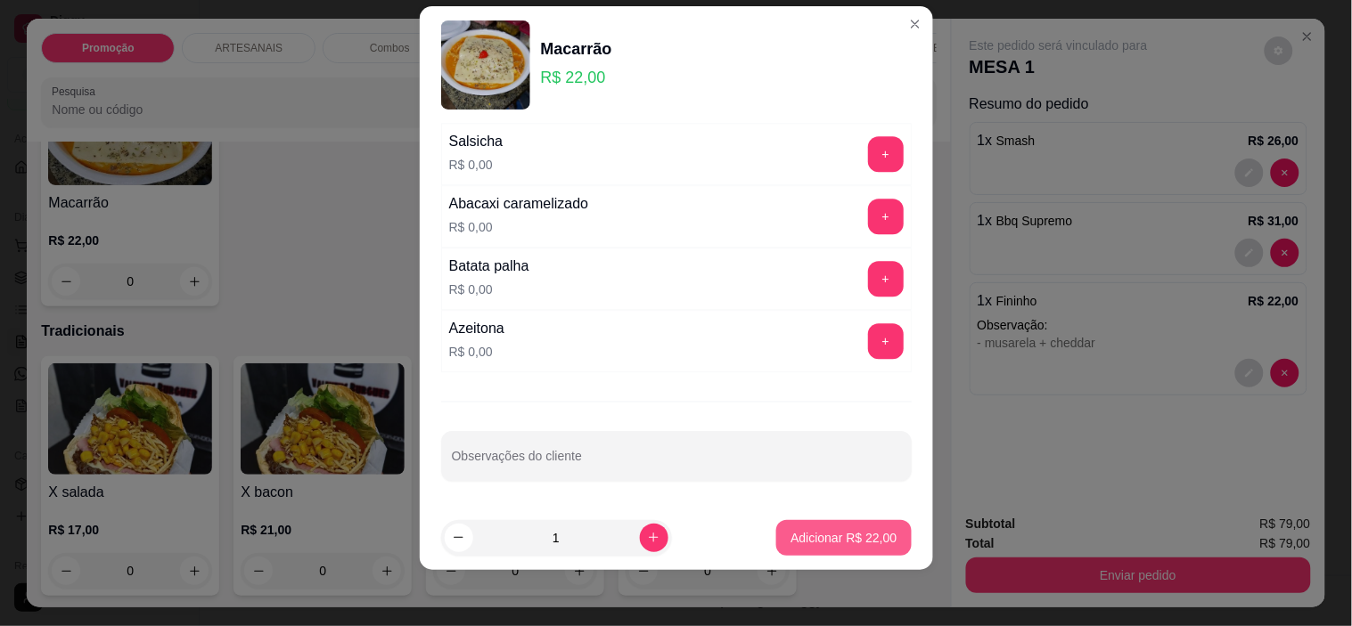
click at [845, 530] on p "Adicionar R$ 22,00" at bounding box center [843, 538] width 106 height 18
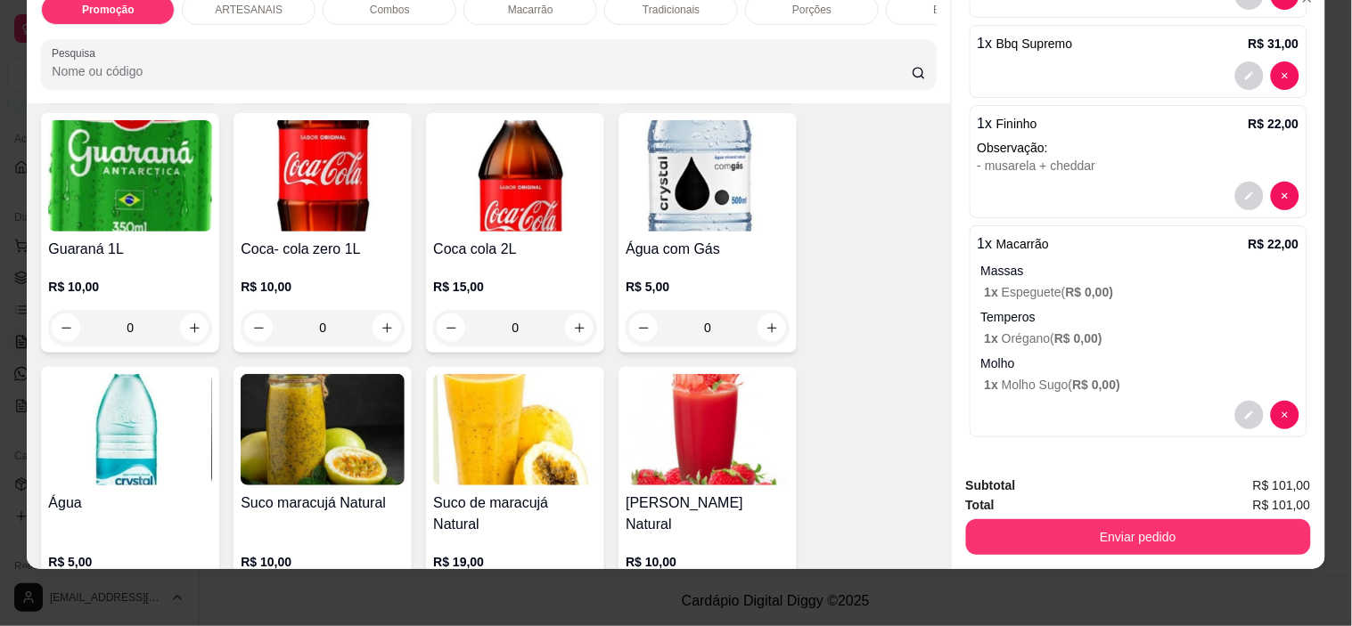
scroll to position [2673, 0]
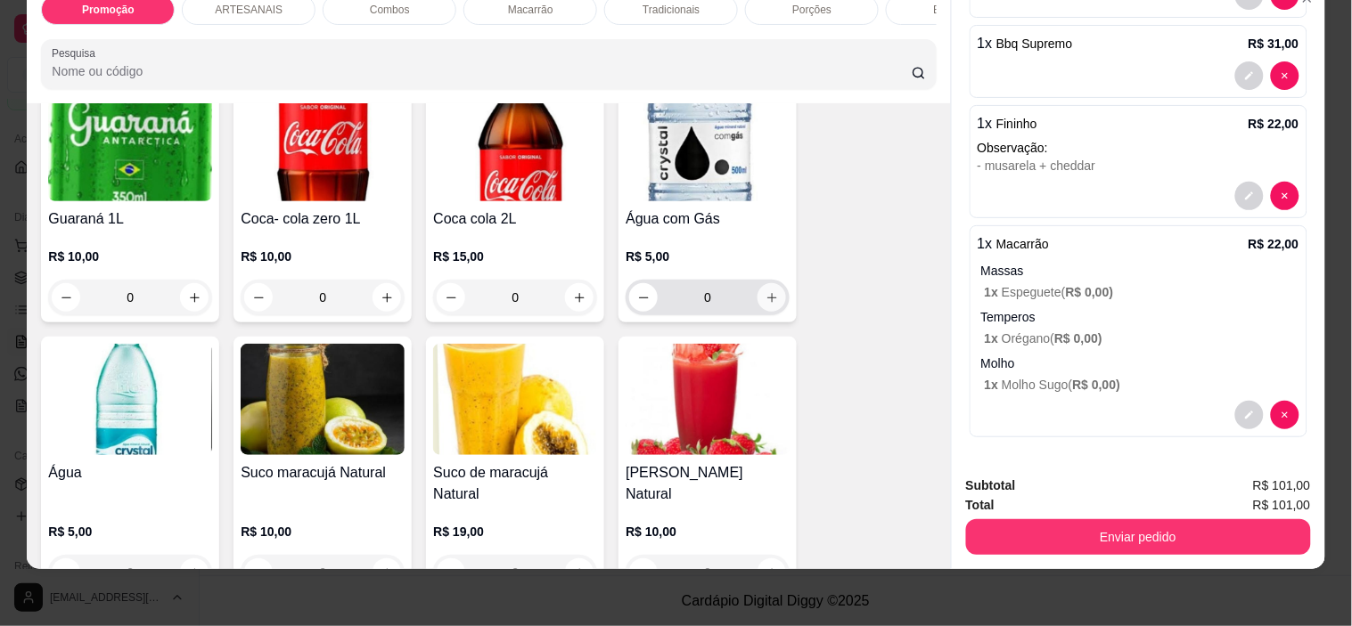
click at [757, 303] on button "increase-product-quantity" at bounding box center [771, 297] width 29 height 29
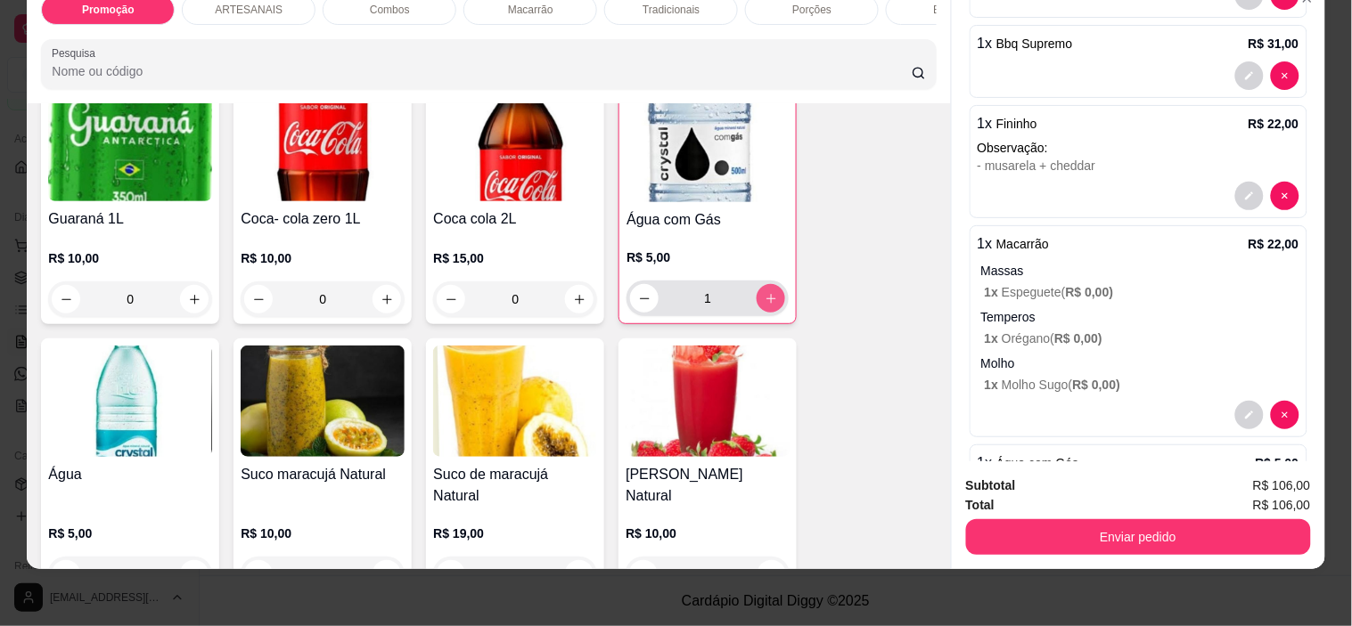
click at [765, 298] on icon "increase-product-quantity" at bounding box center [771, 298] width 13 height 13
type input "2"
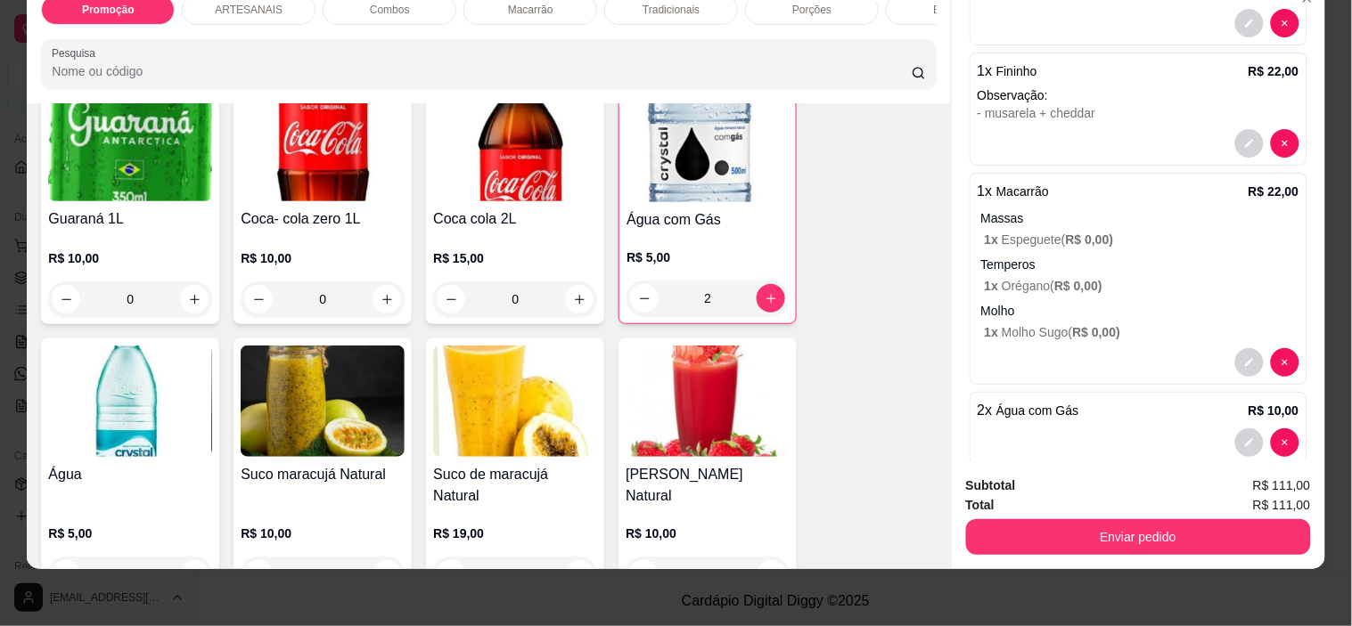
scroll to position [220, 0]
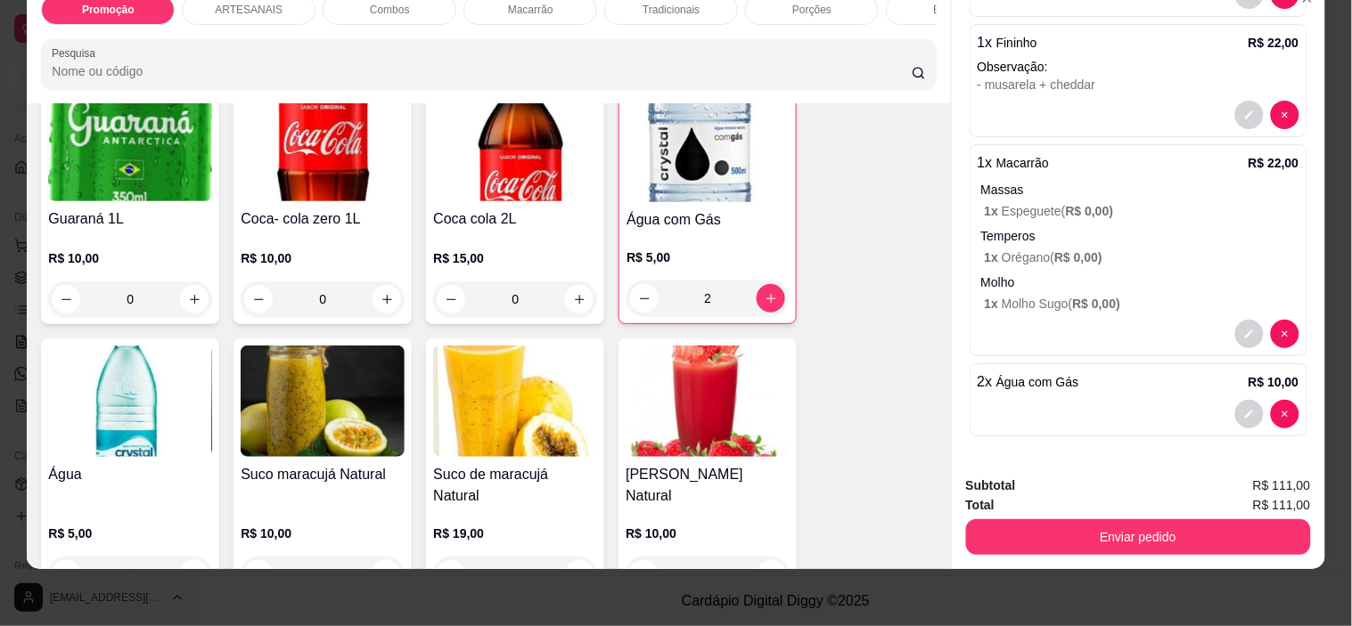
click at [1235, 400] on button "decrease-product-quantity" at bounding box center [1249, 414] width 29 height 29
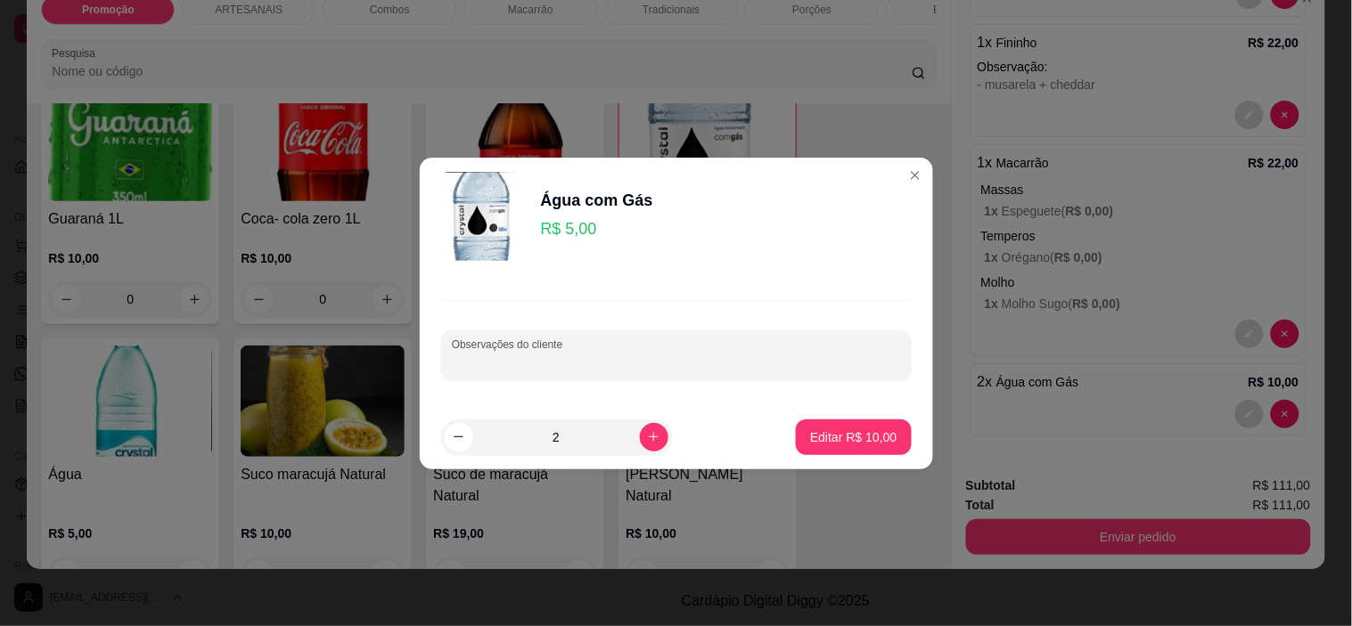
click at [680, 358] on input "Observações do cliente" at bounding box center [676, 363] width 449 height 18
type input "4 copos gelo e limao"
click at [833, 426] on button "Editar R$ 10,00" at bounding box center [853, 438] width 115 height 36
type input "0"
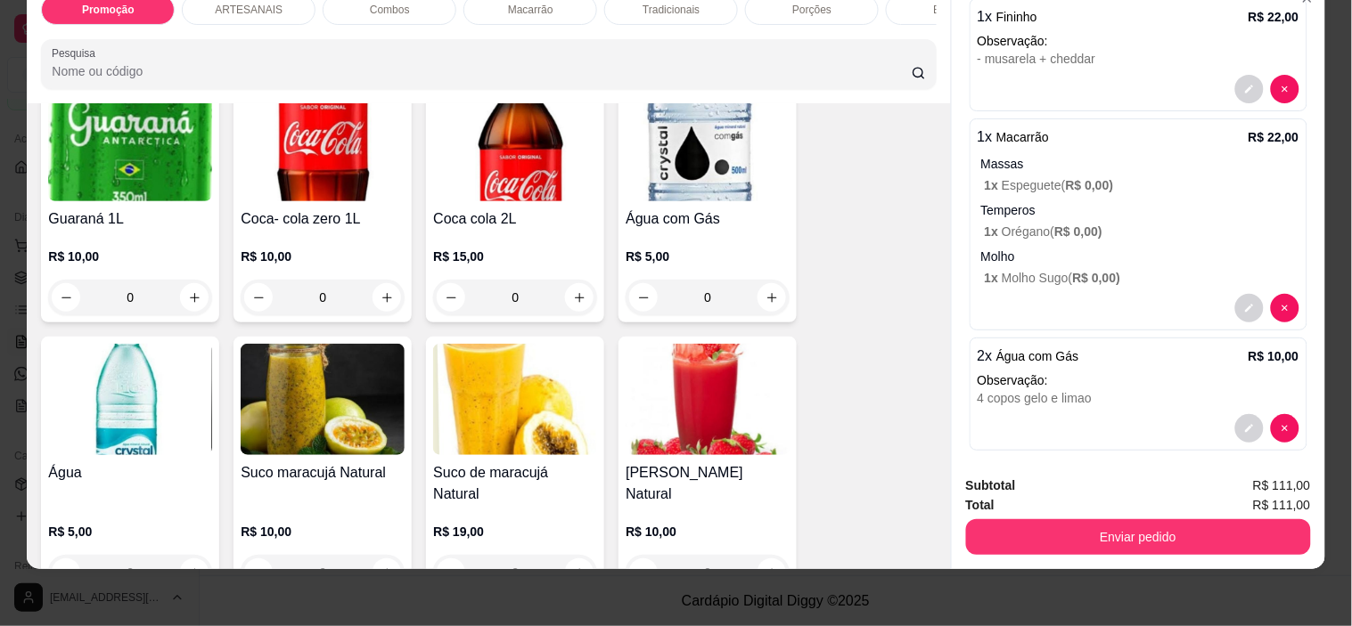
scroll to position [260, 0]
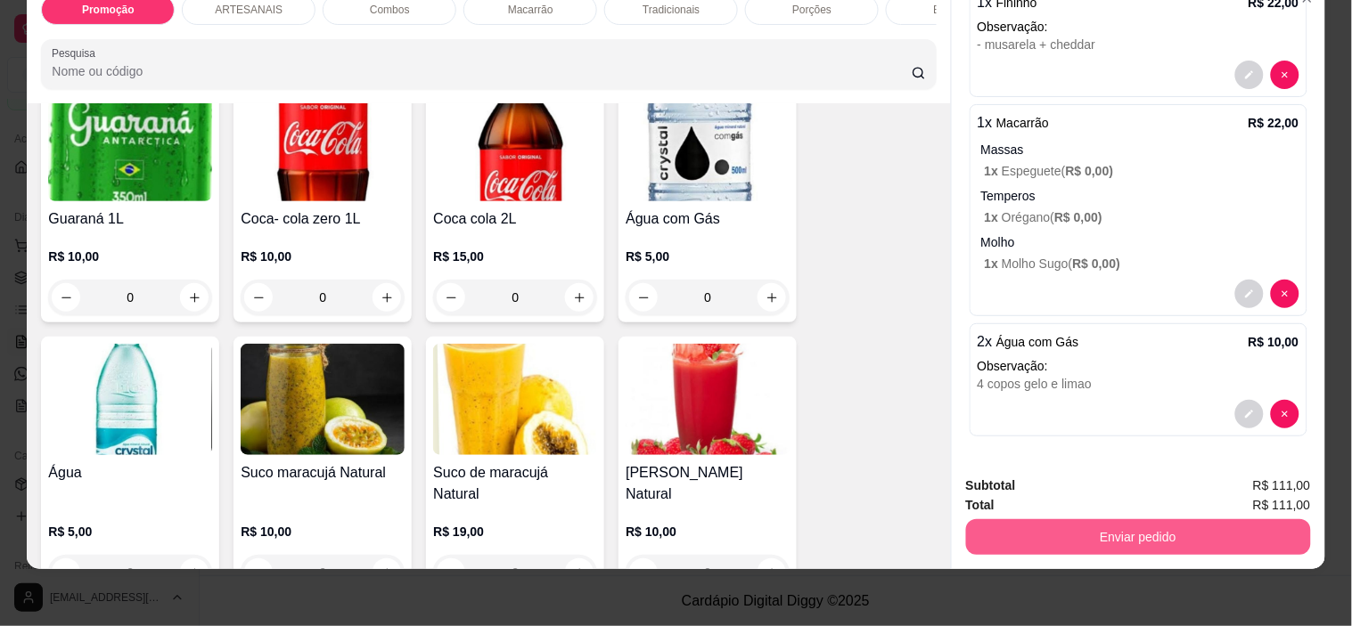
click at [1138, 523] on button "Enviar pedido" at bounding box center [1138, 538] width 345 height 36
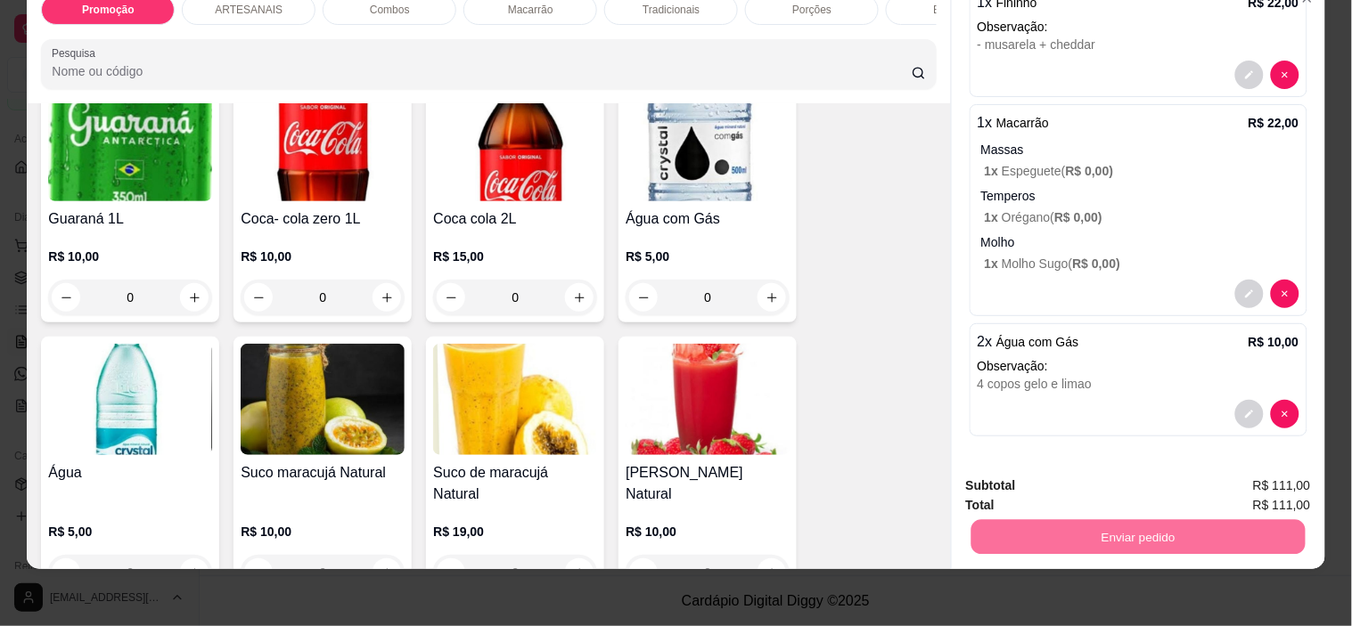
click at [1267, 475] on button "Sim, quero registrar" at bounding box center [1248, 479] width 133 height 34
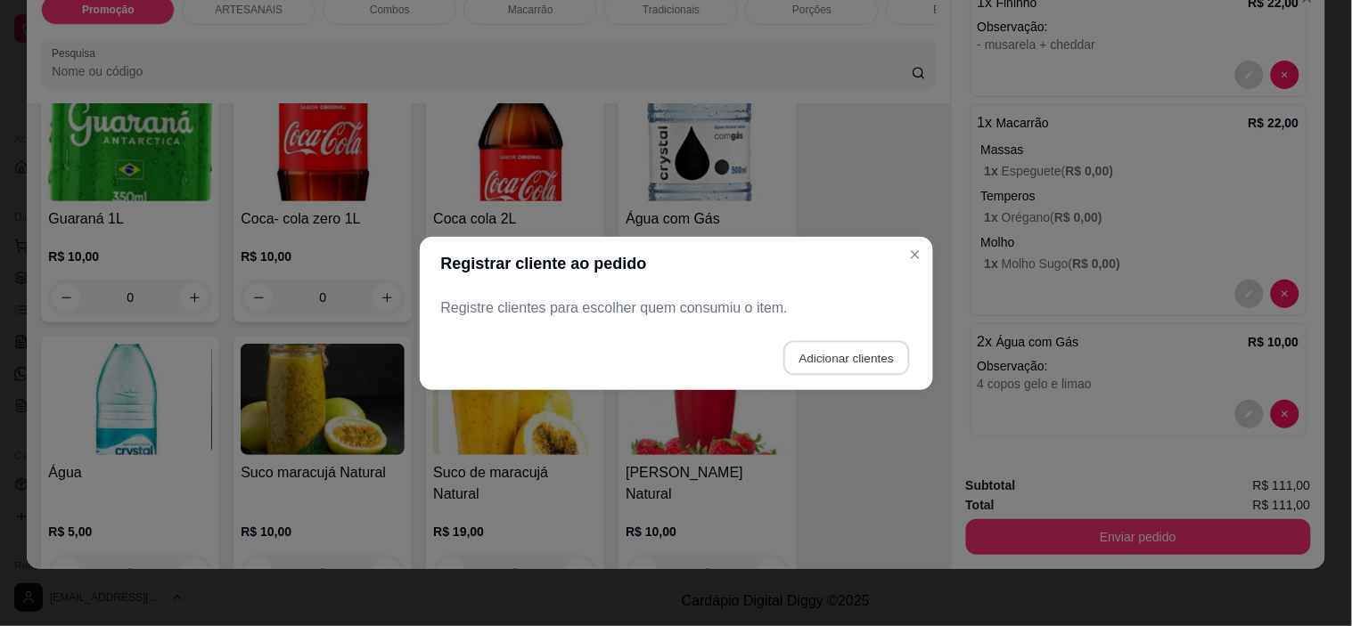
click at [852, 353] on button "Adicionar clientes" at bounding box center [846, 357] width 126 height 35
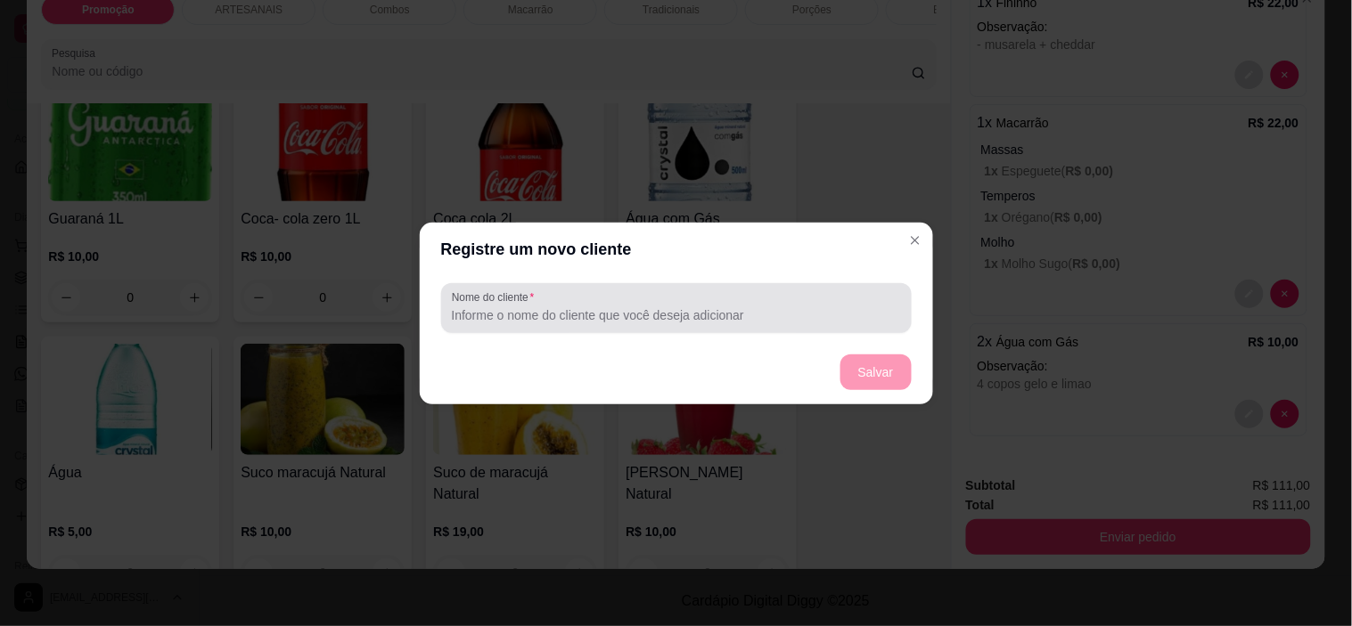
click at [601, 310] on input "Nome do cliente" at bounding box center [676, 316] width 449 height 18
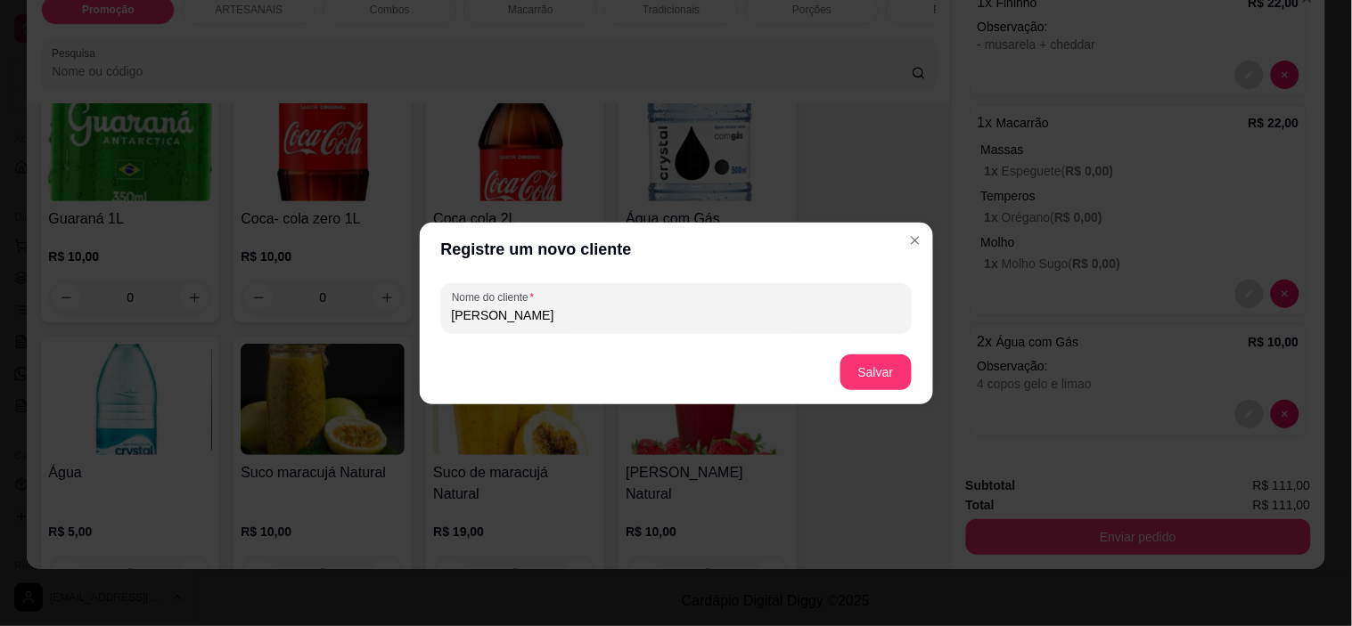
type input "[PERSON_NAME]"
click at [876, 371] on button "Salvar" at bounding box center [876, 372] width 70 height 35
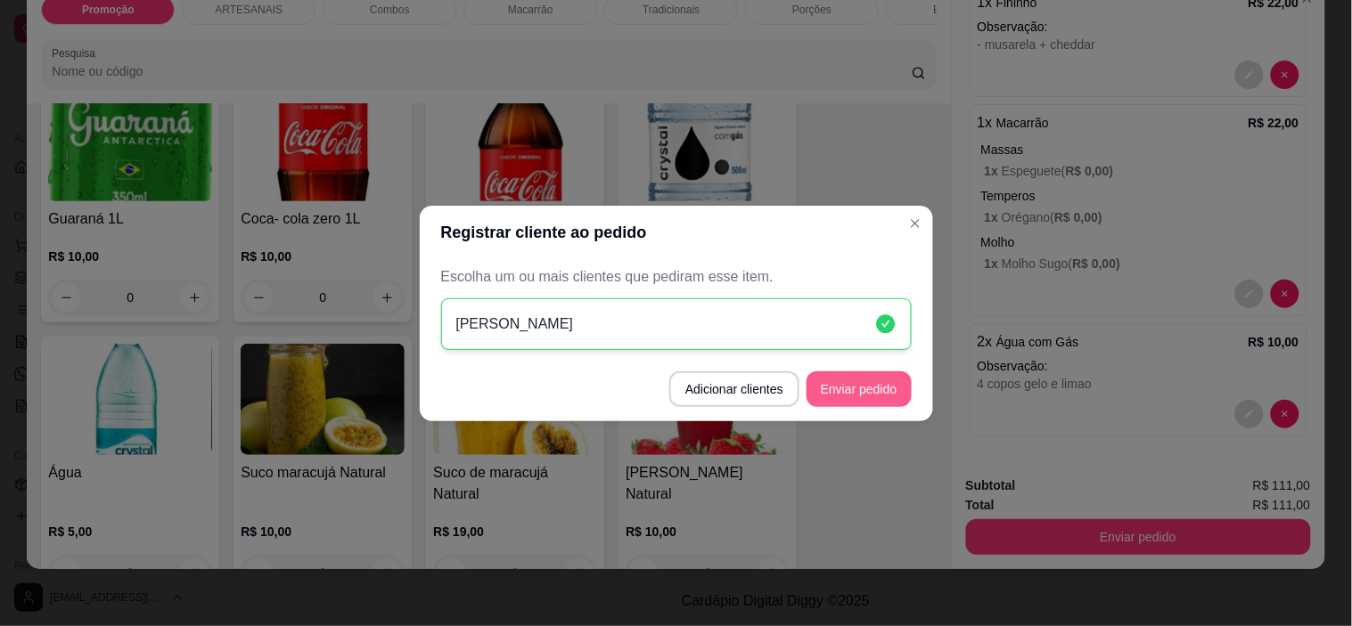
click at [861, 394] on button "Enviar pedido" at bounding box center [858, 390] width 105 height 36
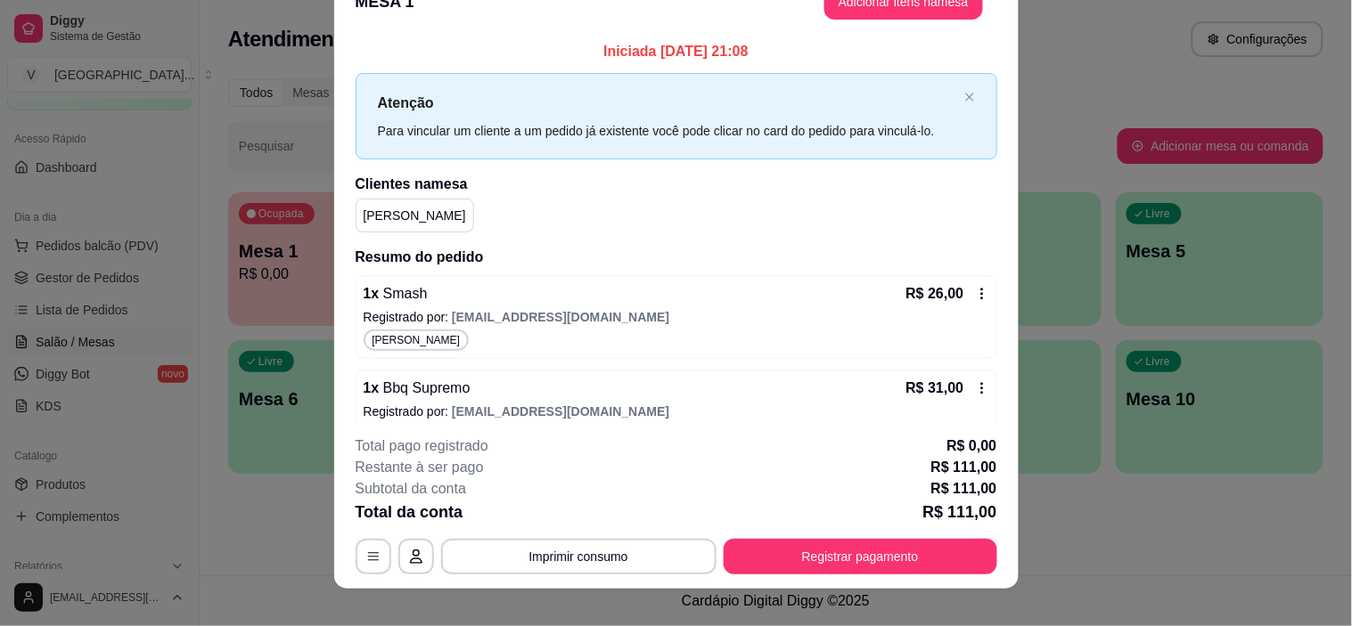
scroll to position [53, 0]
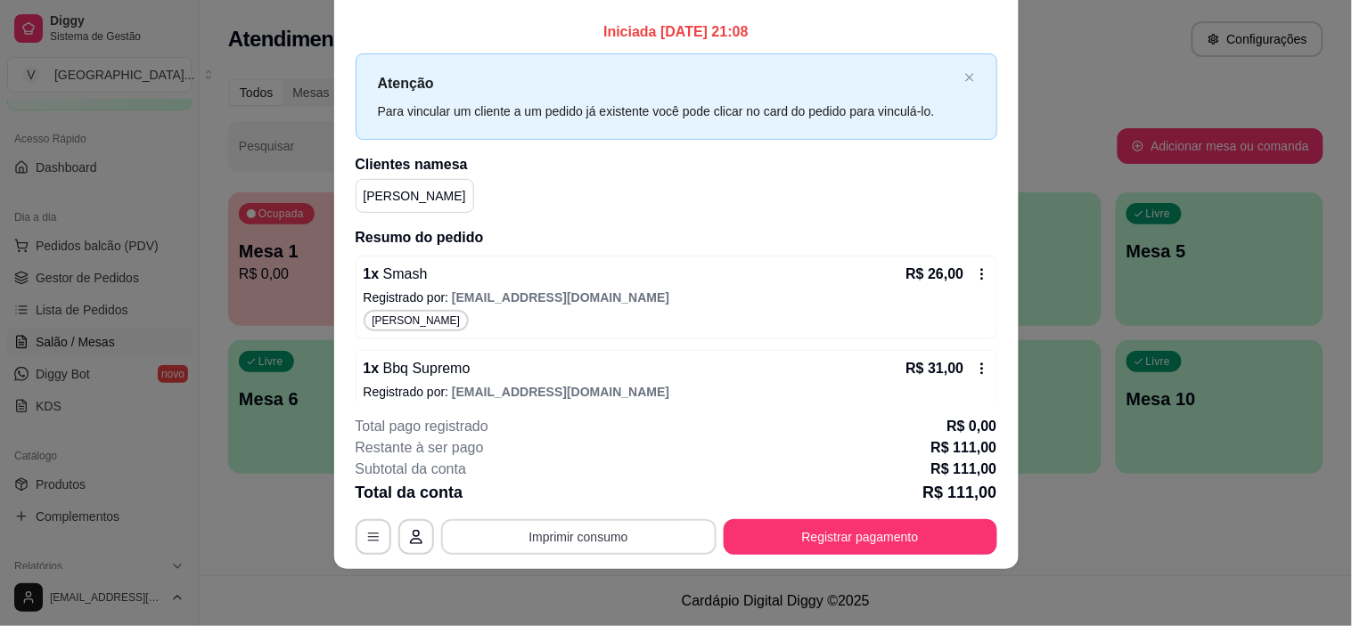
click at [606, 549] on button "Imprimir consumo" at bounding box center [578, 538] width 275 height 36
click at [609, 493] on button "IMPRESSORA" at bounding box center [576, 497] width 129 height 29
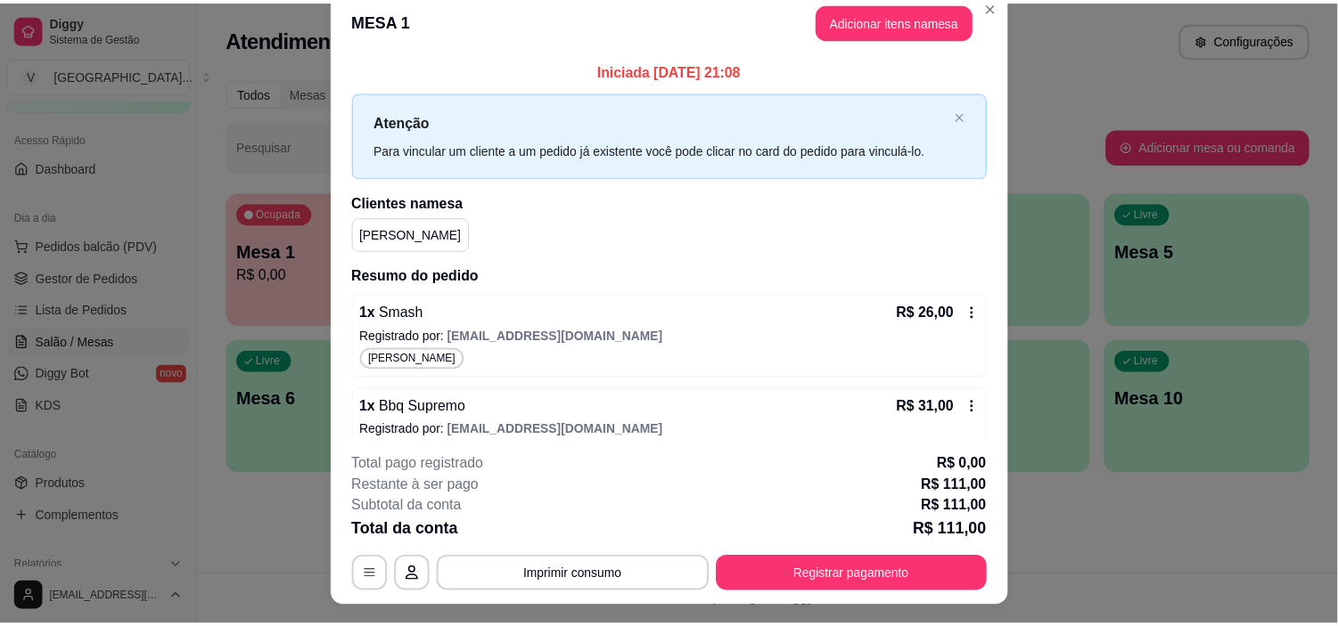
scroll to position [0, 0]
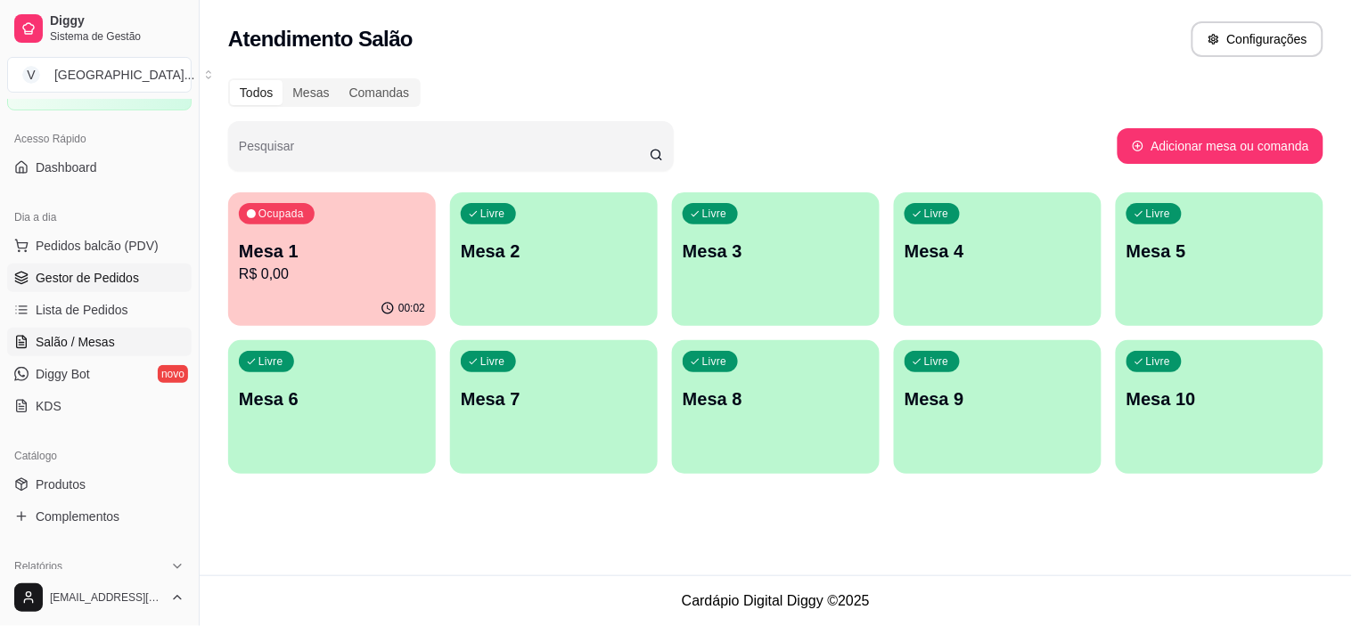
click at [102, 283] on span "Gestor de Pedidos" at bounding box center [87, 278] width 103 height 18
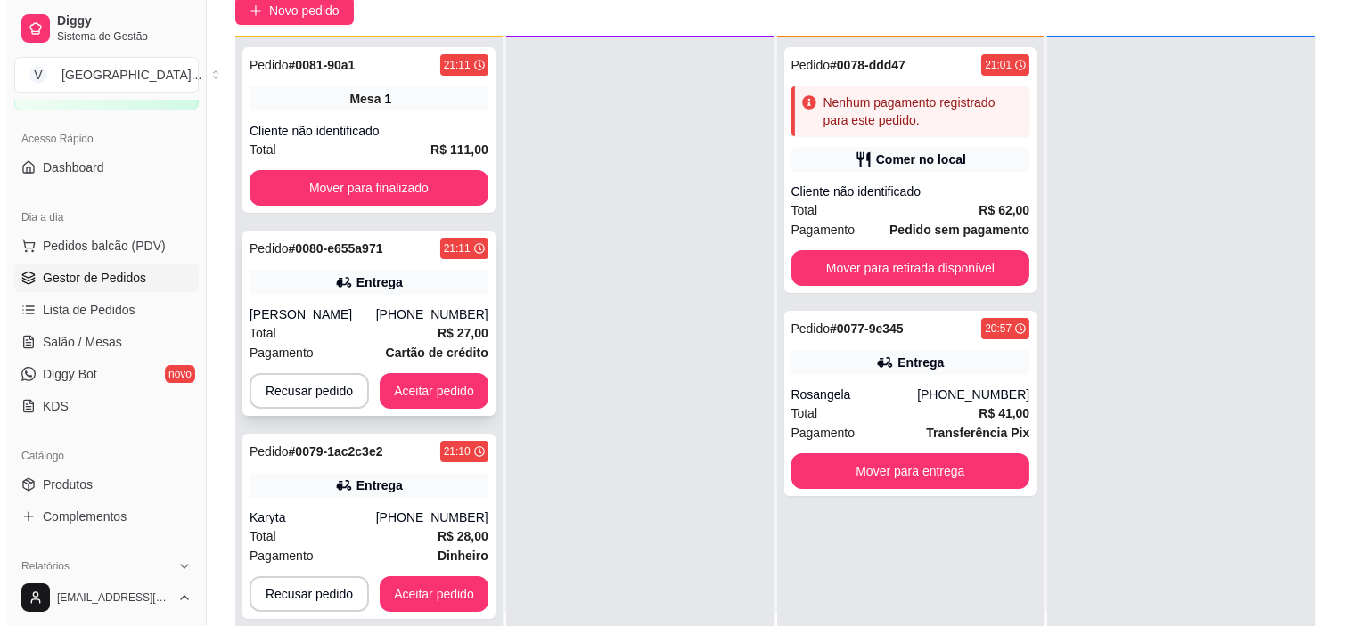
scroll to position [198, 0]
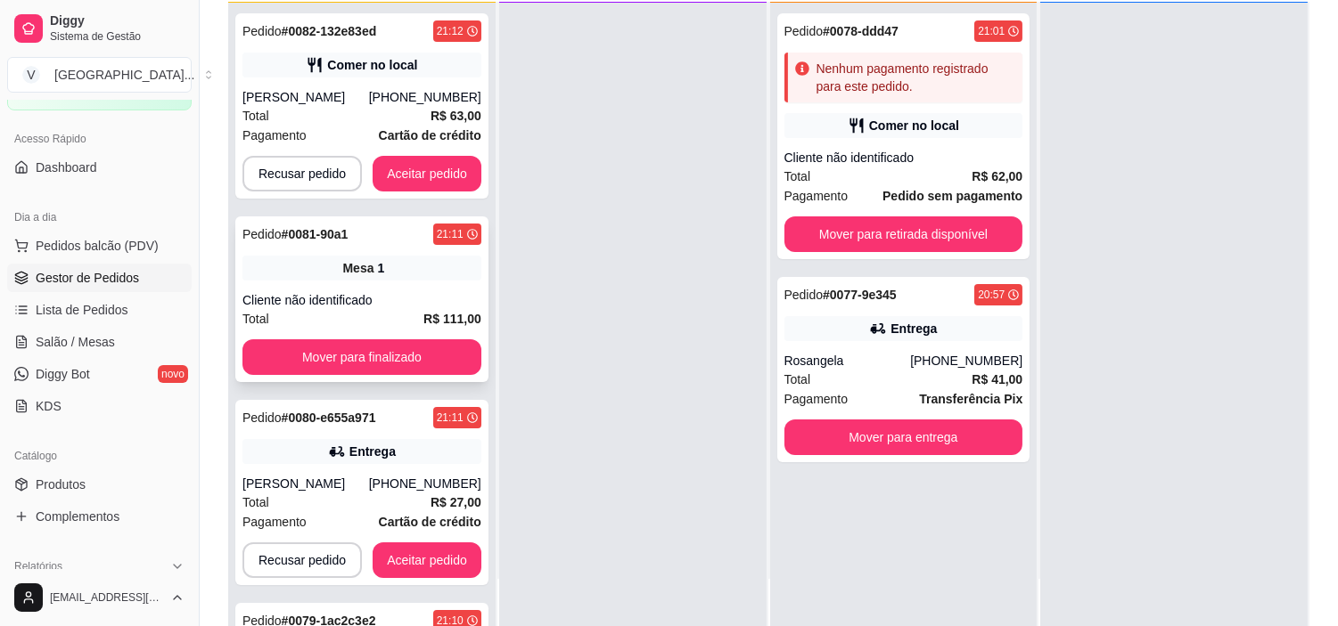
click at [402, 312] on div "Total R$ 111,00" at bounding box center [361, 319] width 239 height 20
click at [351, 348] on button "Mover para finalizado" at bounding box center [361, 358] width 239 height 36
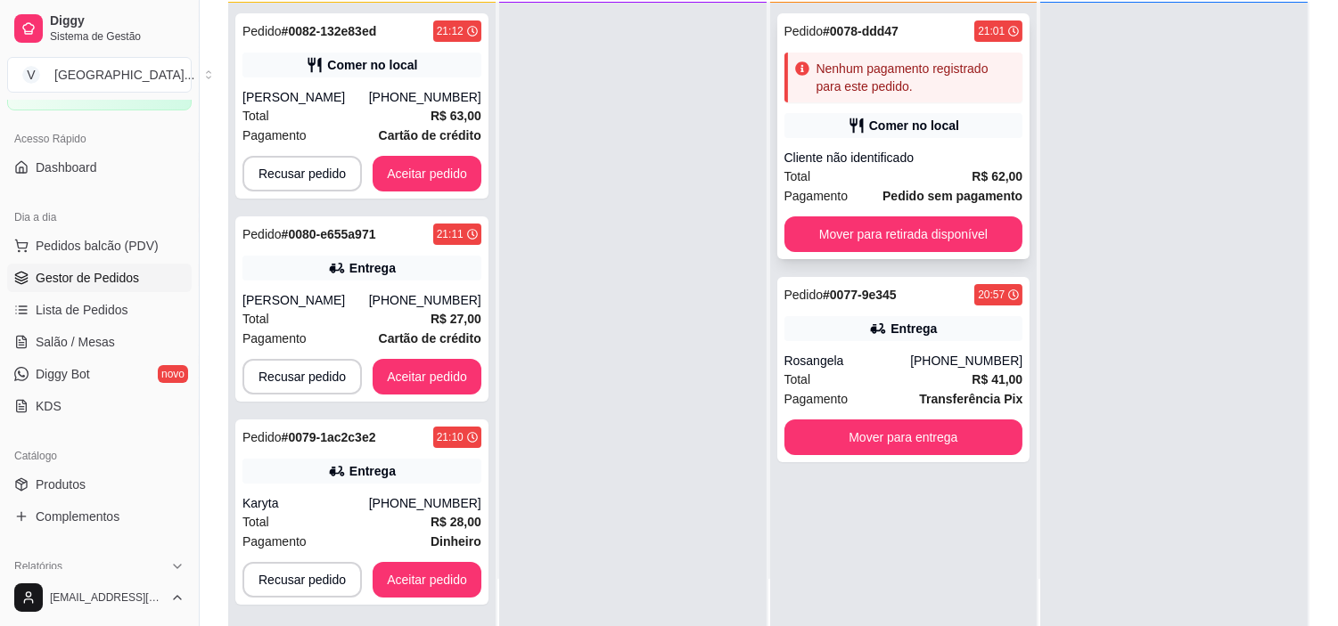
click at [914, 174] on div "Total R$ 62,00" at bounding box center [903, 177] width 239 height 20
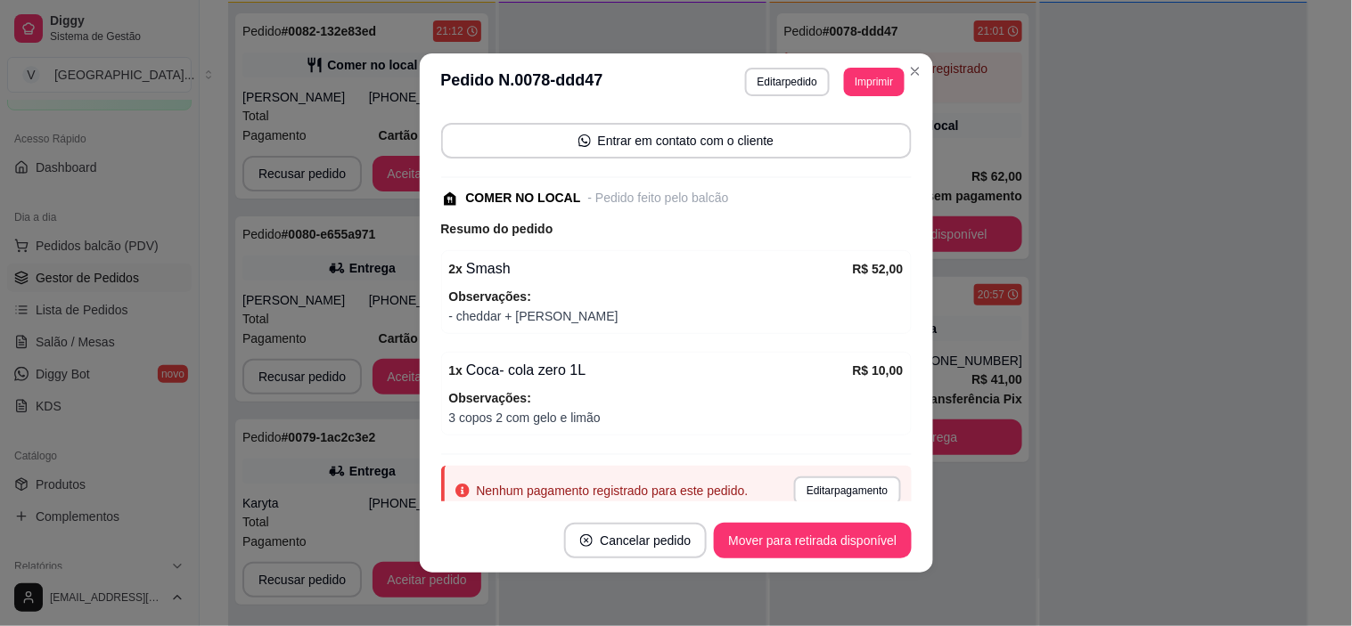
scroll to position [187, 0]
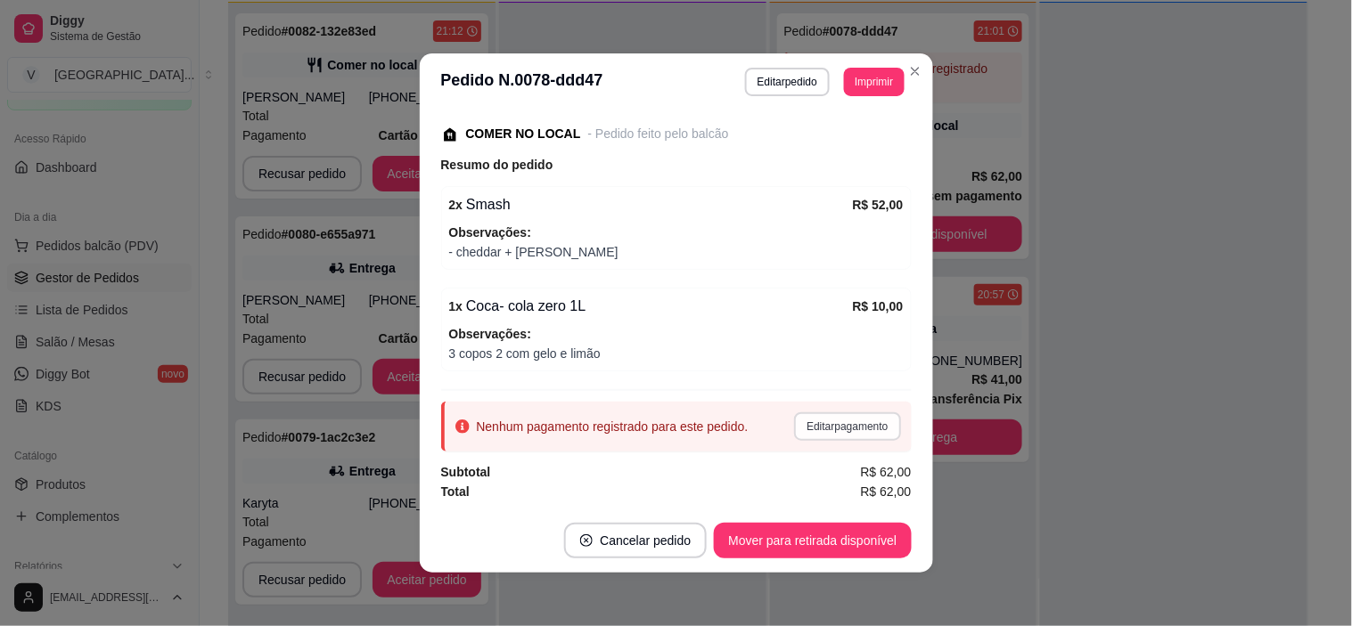
click at [817, 425] on button "Editar pagamento" at bounding box center [847, 427] width 106 height 29
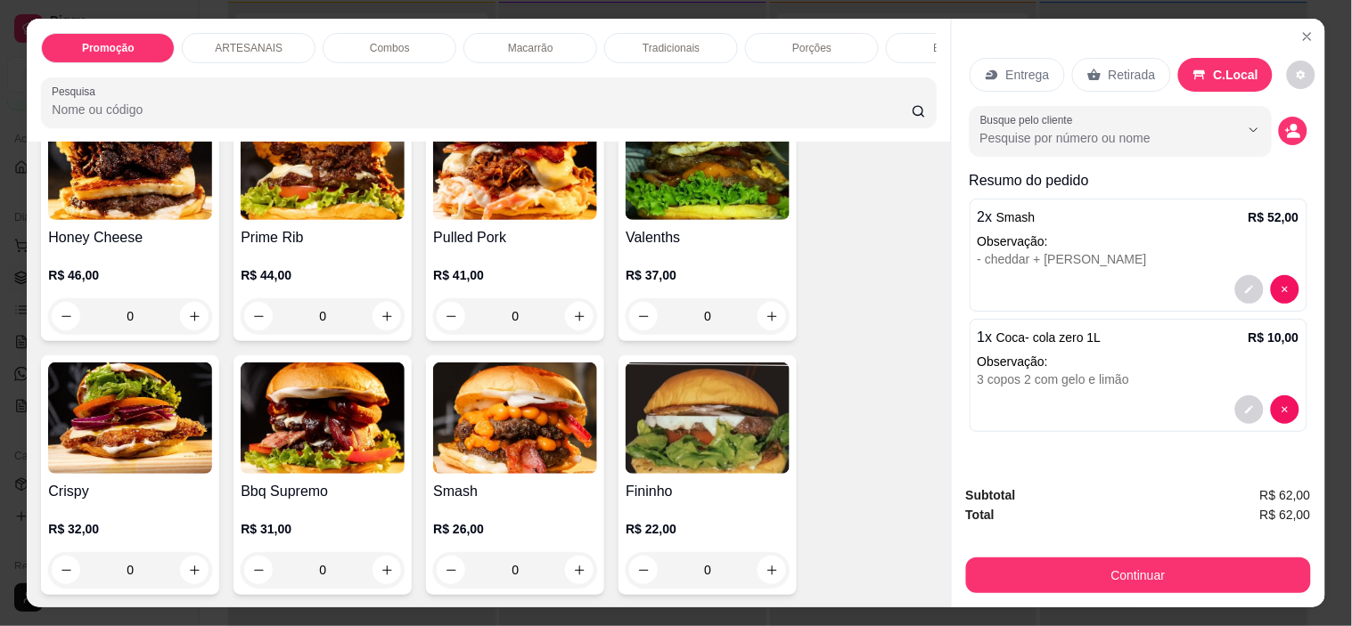
scroll to position [495, 0]
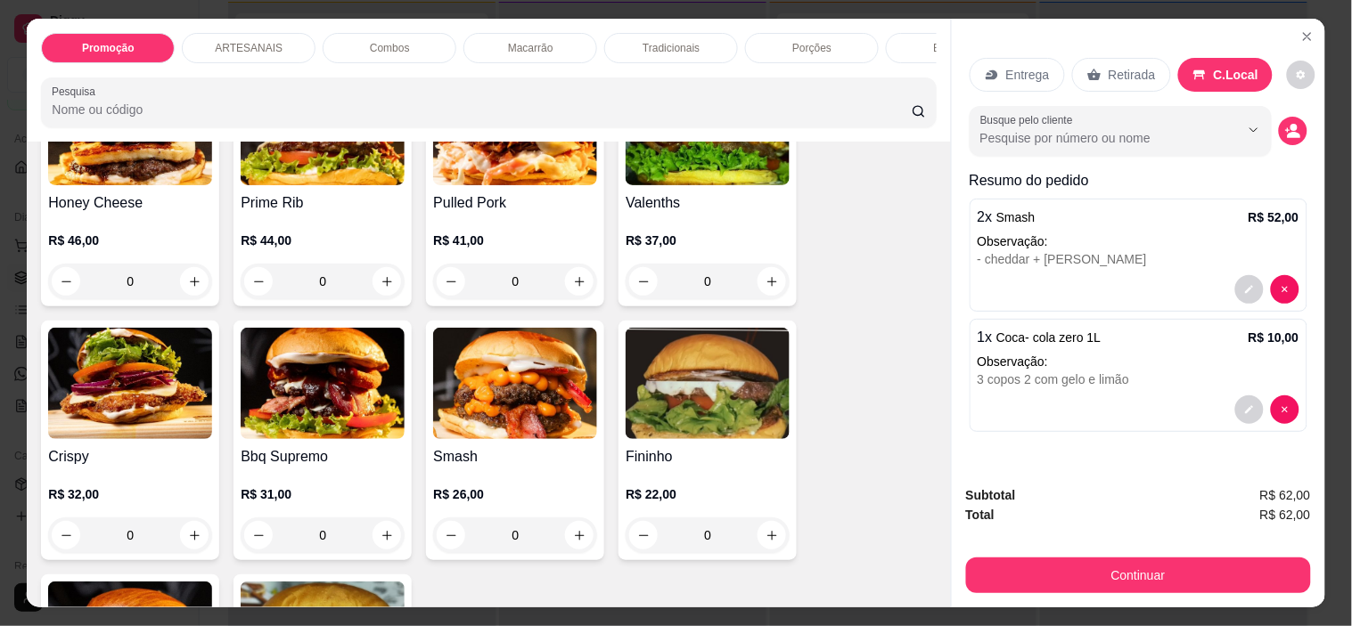
click at [769, 535] on div "0" at bounding box center [708, 536] width 164 height 36
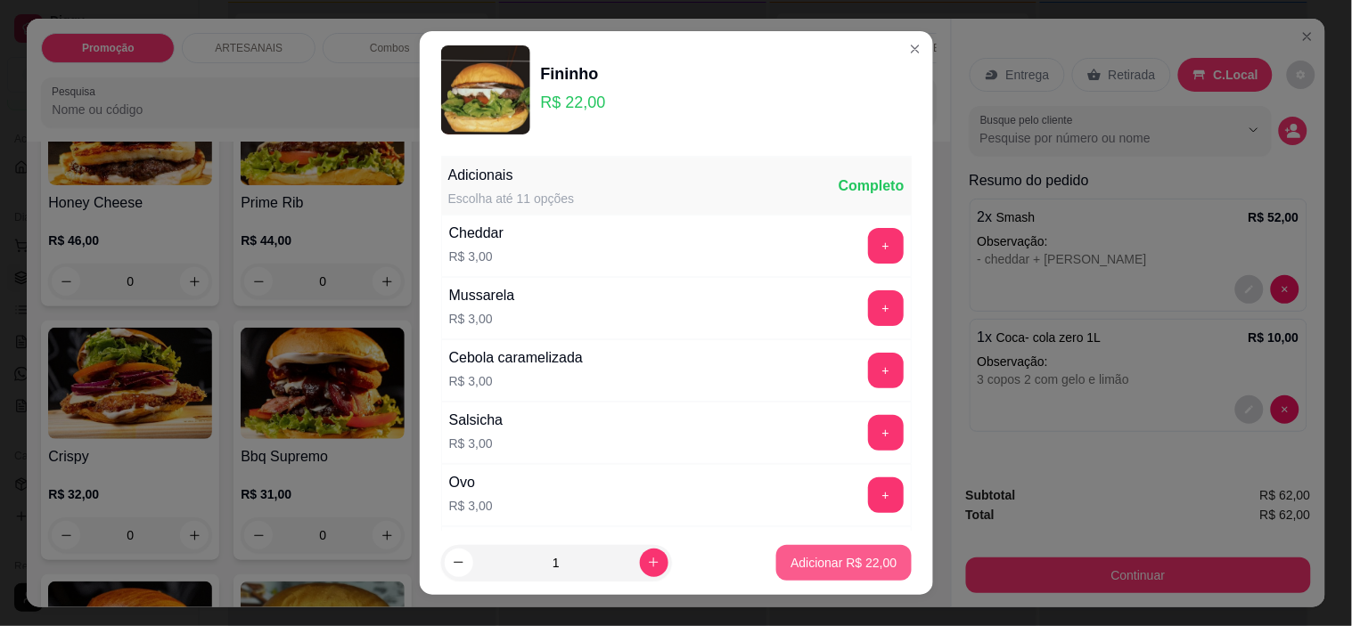
click at [848, 577] on button "Adicionar R$ 22,00" at bounding box center [843, 563] width 135 height 36
type input "1"
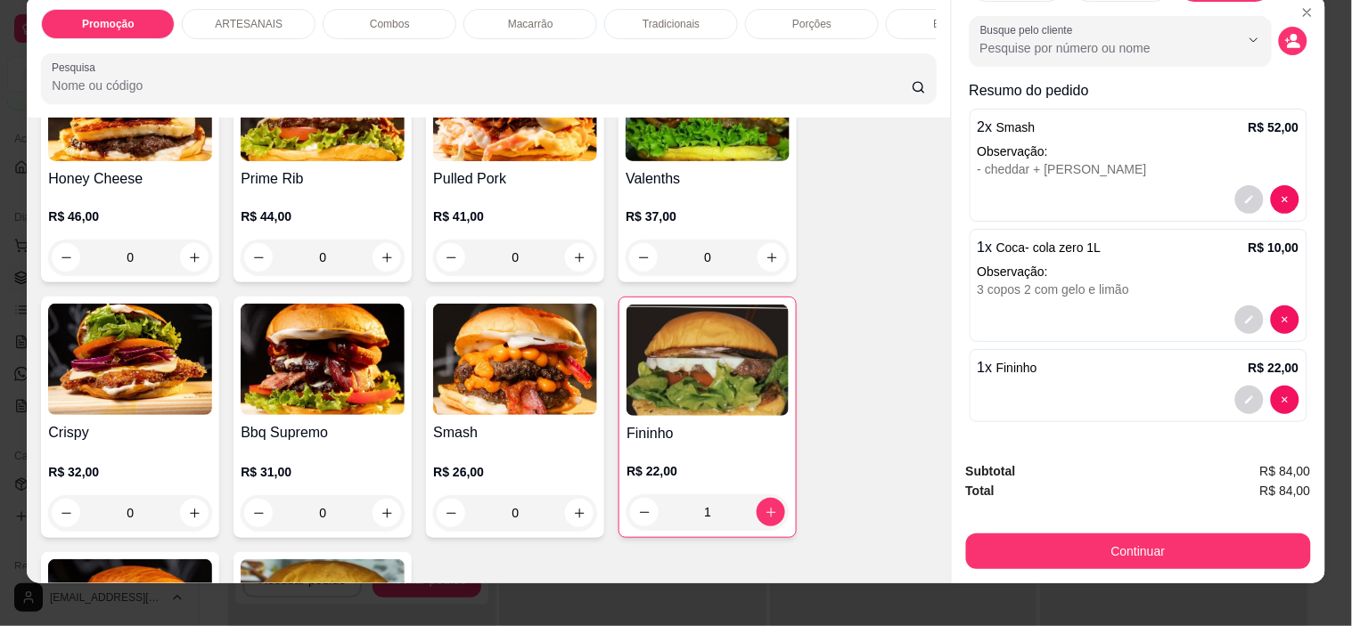
scroll to position [45, 0]
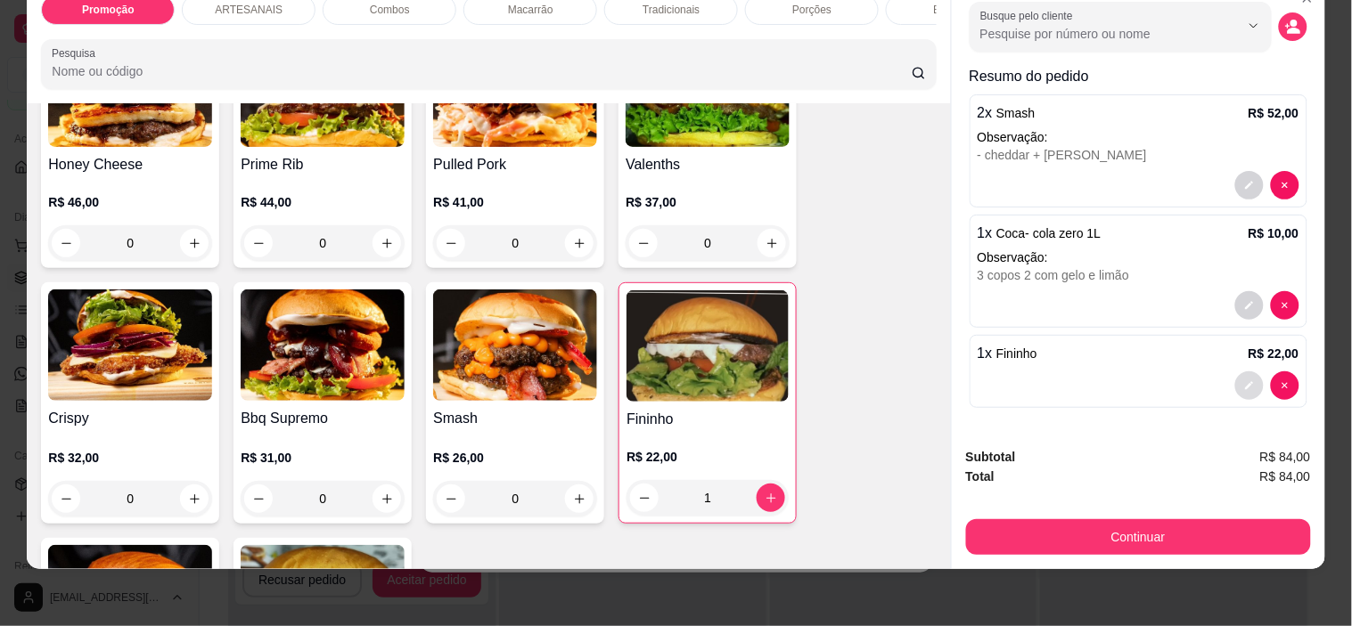
click at [1235, 379] on button "decrease-product-quantity" at bounding box center [1249, 386] width 29 height 29
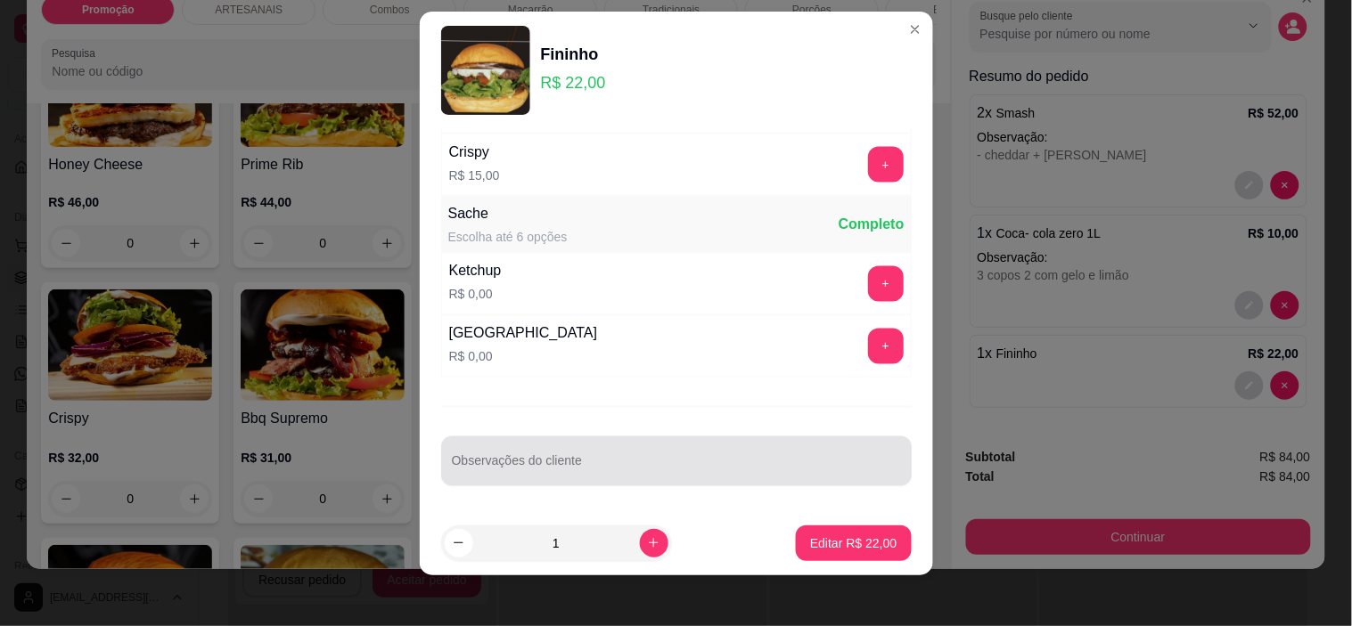
scroll to position [25, 0]
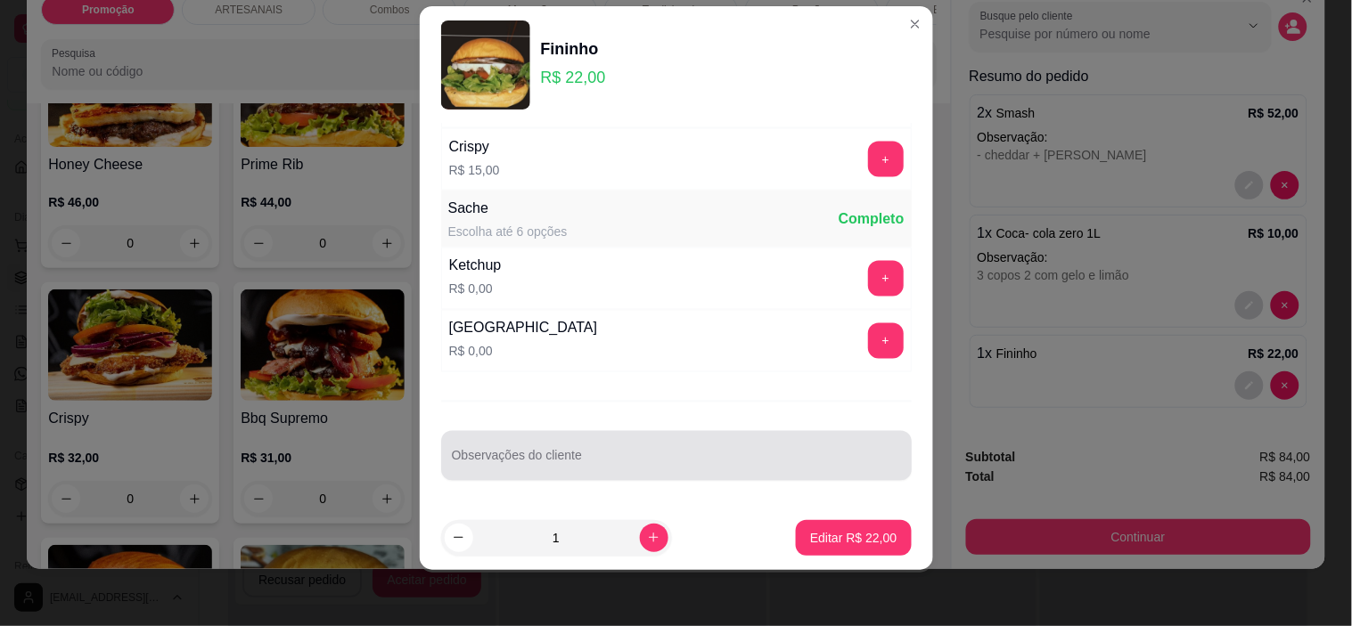
click at [613, 450] on div at bounding box center [676, 456] width 449 height 36
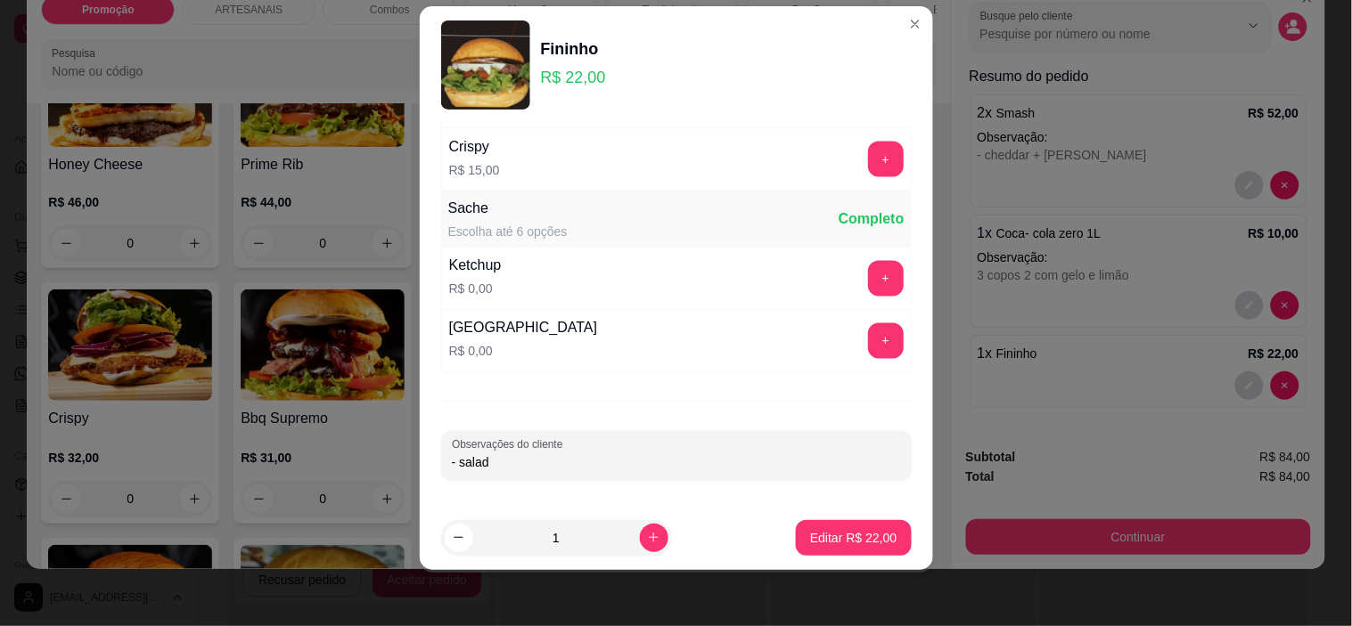
type input "- salada"
click at [823, 536] on p "Editar R$ 22,00" at bounding box center [853, 538] width 86 height 18
type input "0"
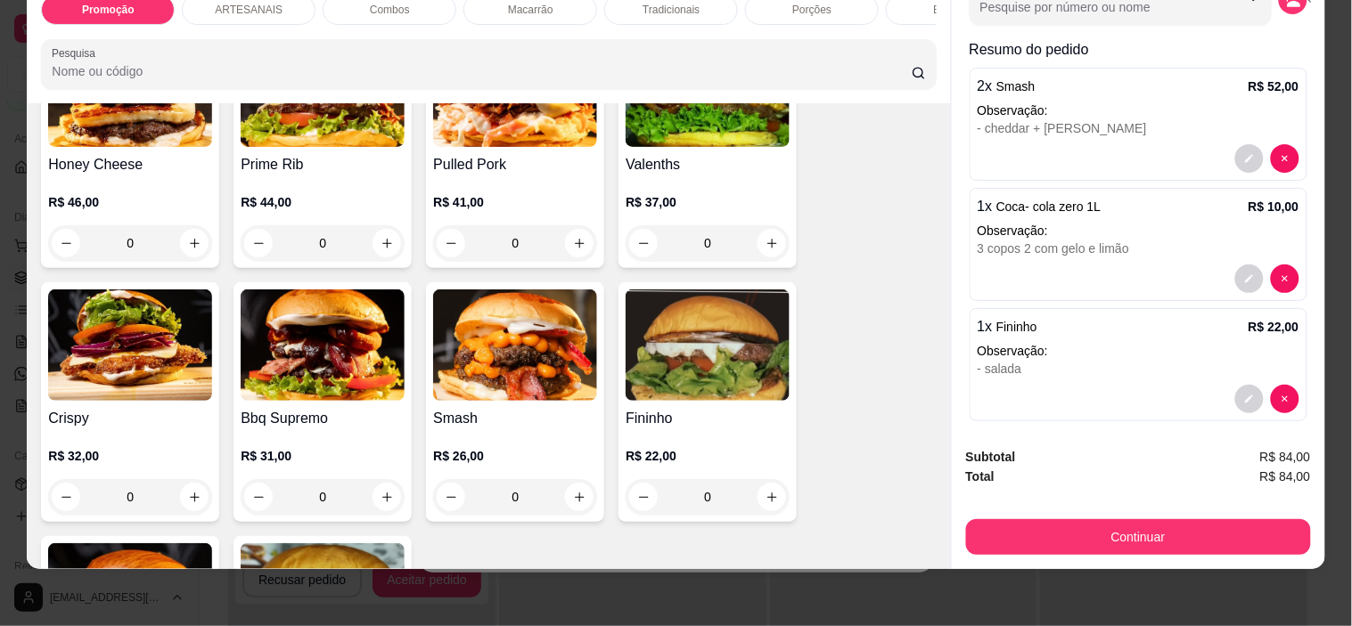
scroll to position [105, 0]
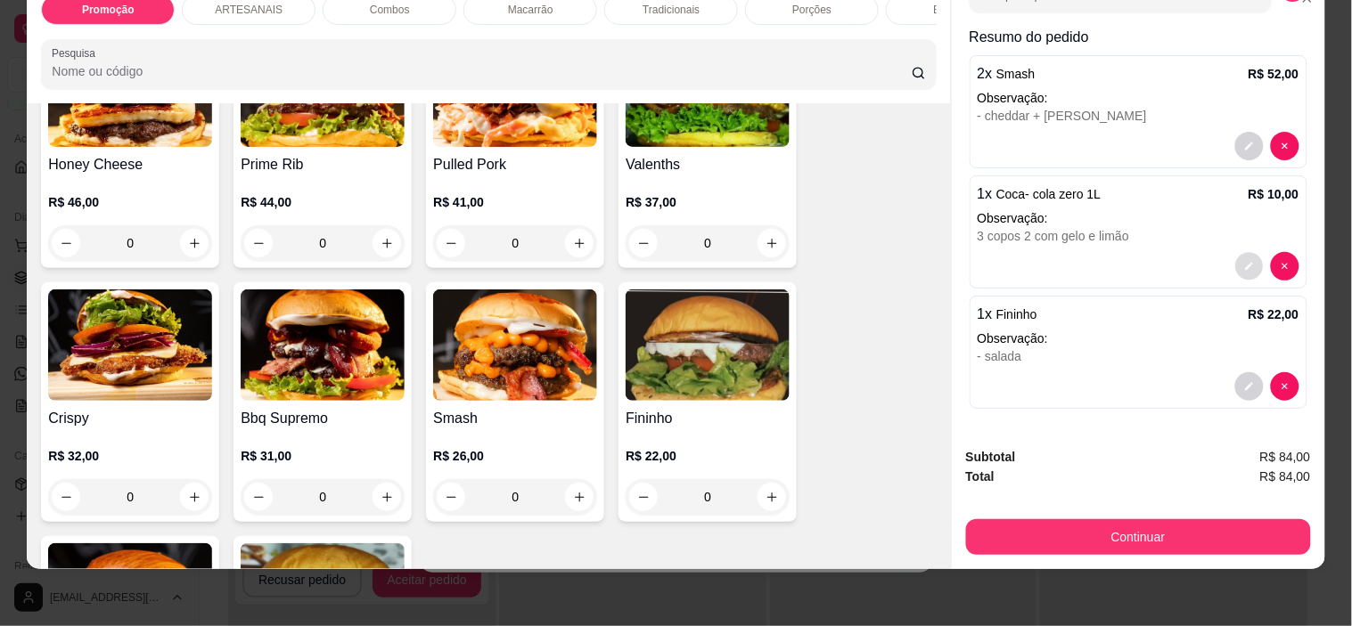
click at [1235, 253] on button "decrease-product-quantity" at bounding box center [1249, 267] width 28 height 28
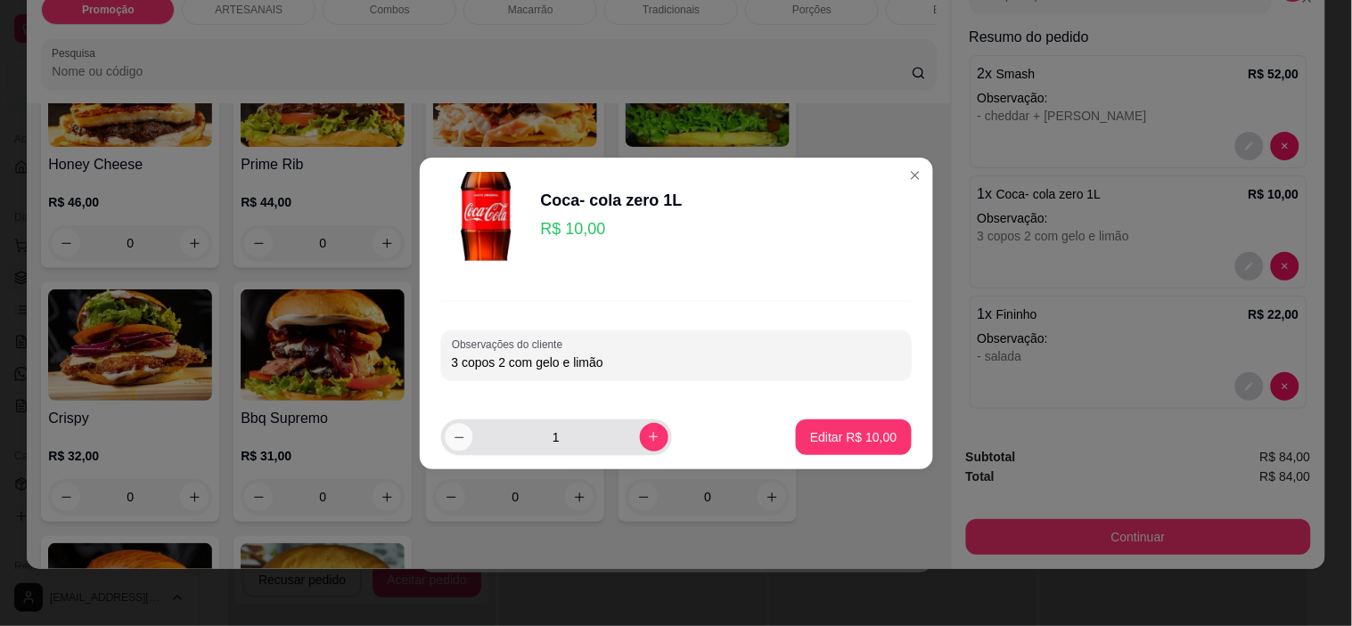
click at [463, 429] on button "decrease-product-quantity" at bounding box center [459, 437] width 28 height 28
type input "0"
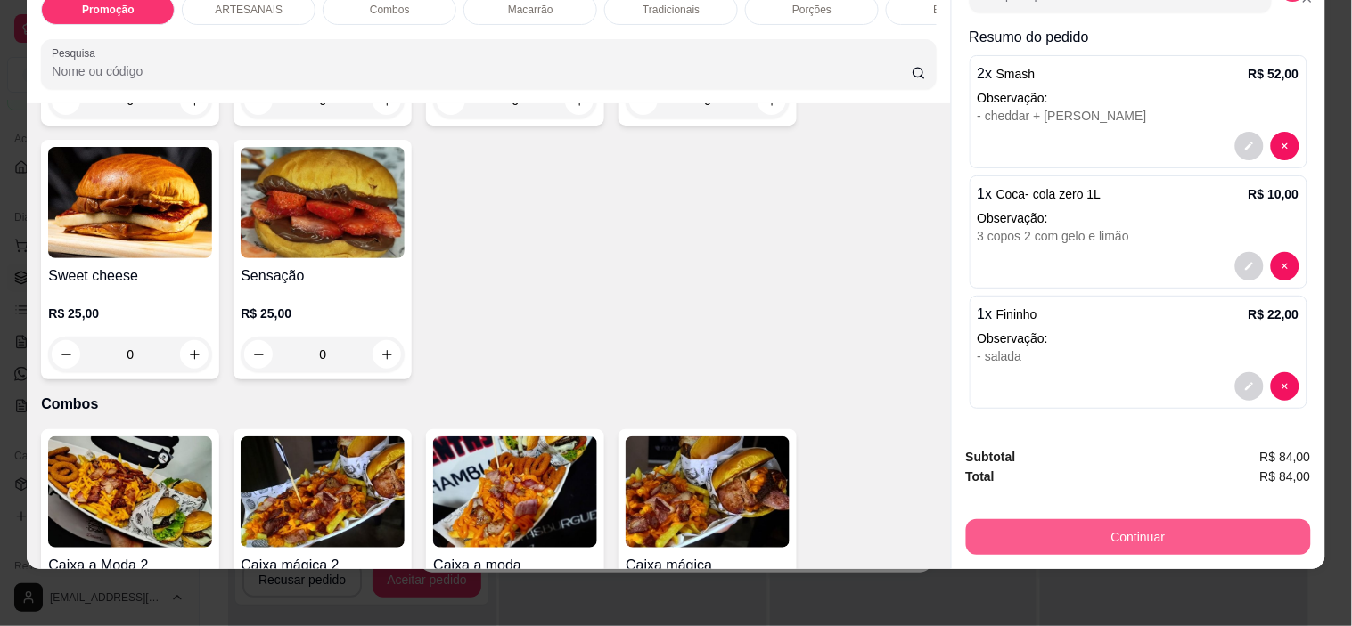
click at [1151, 520] on button "Continuar" at bounding box center [1138, 538] width 345 height 36
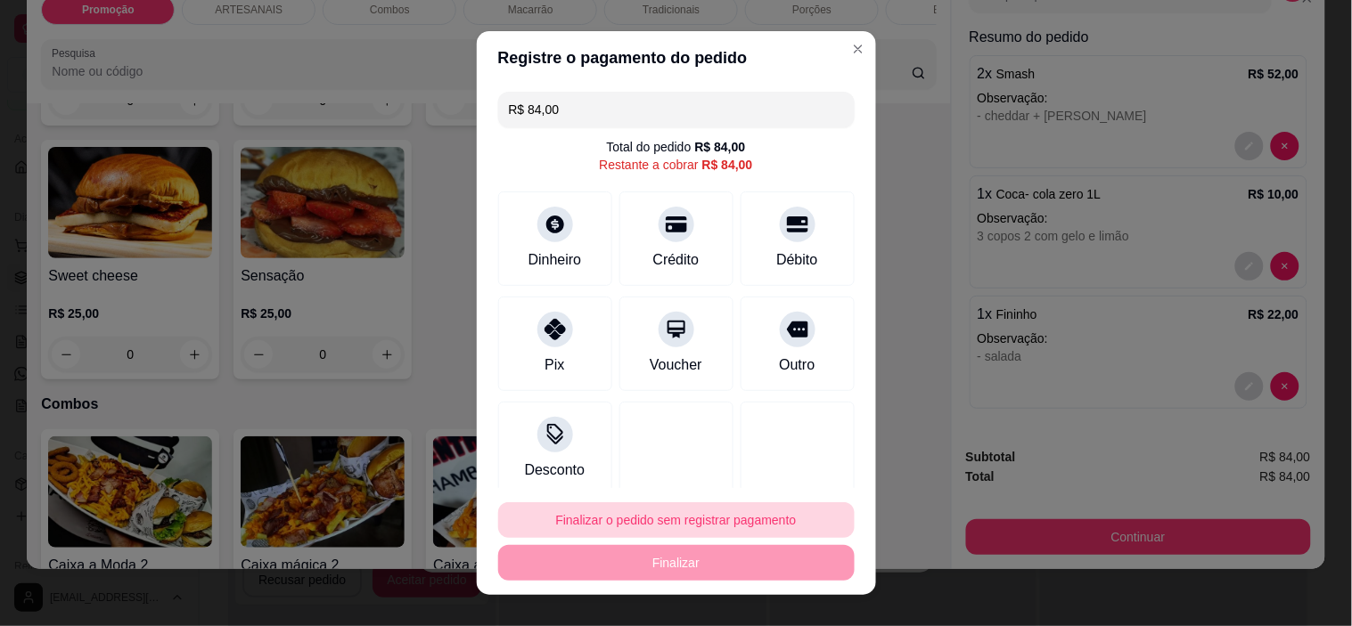
click at [683, 524] on button "Finalizar o pedido sem registrar pagamento" at bounding box center [676, 521] width 356 height 36
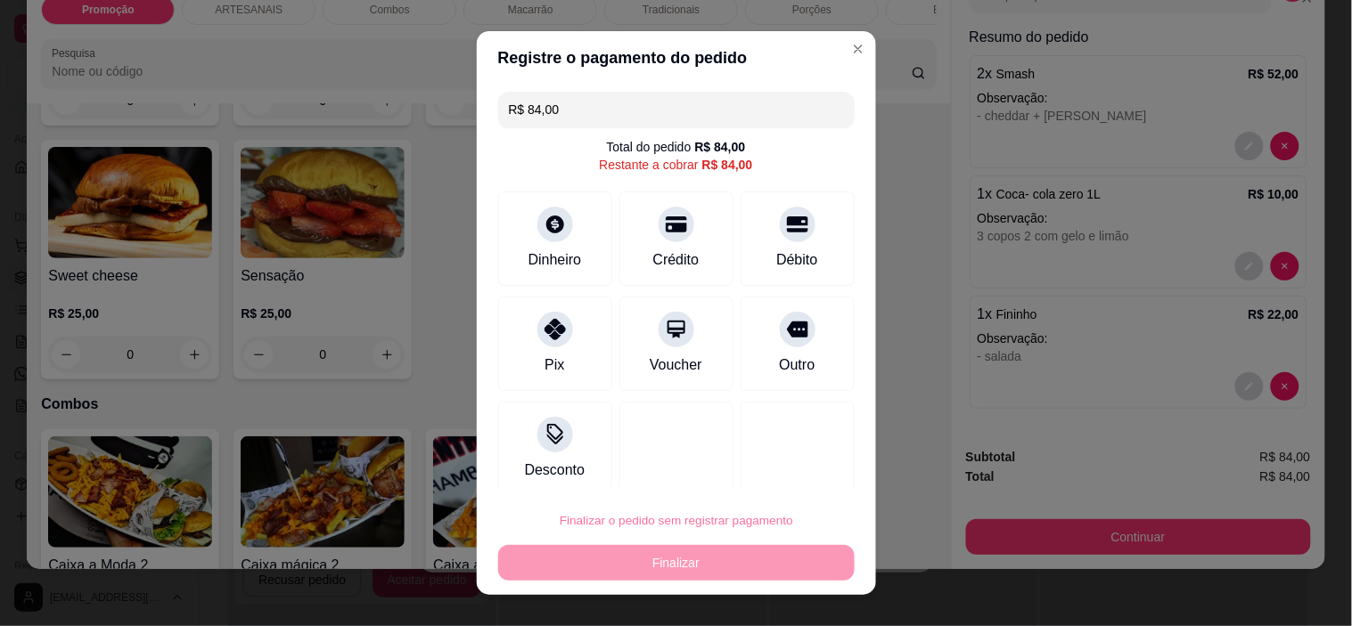
click at [790, 473] on button "Confirmar" at bounding box center [777, 470] width 66 height 28
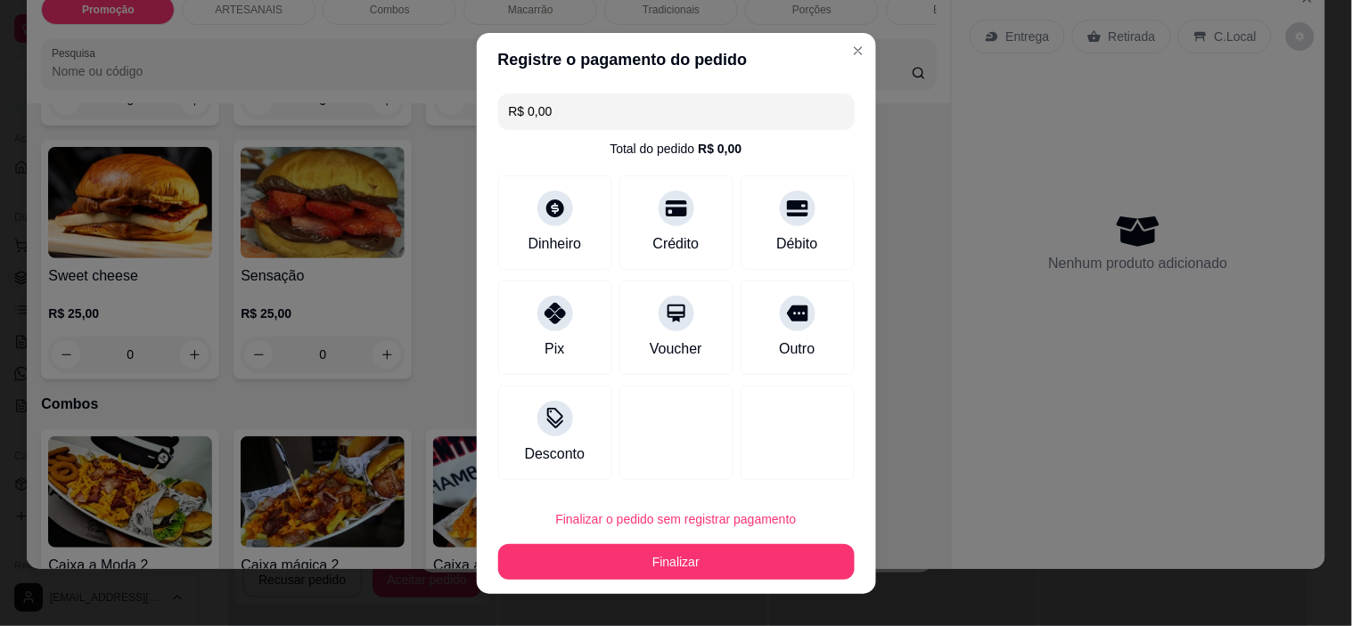
type input "R$ 0,00"
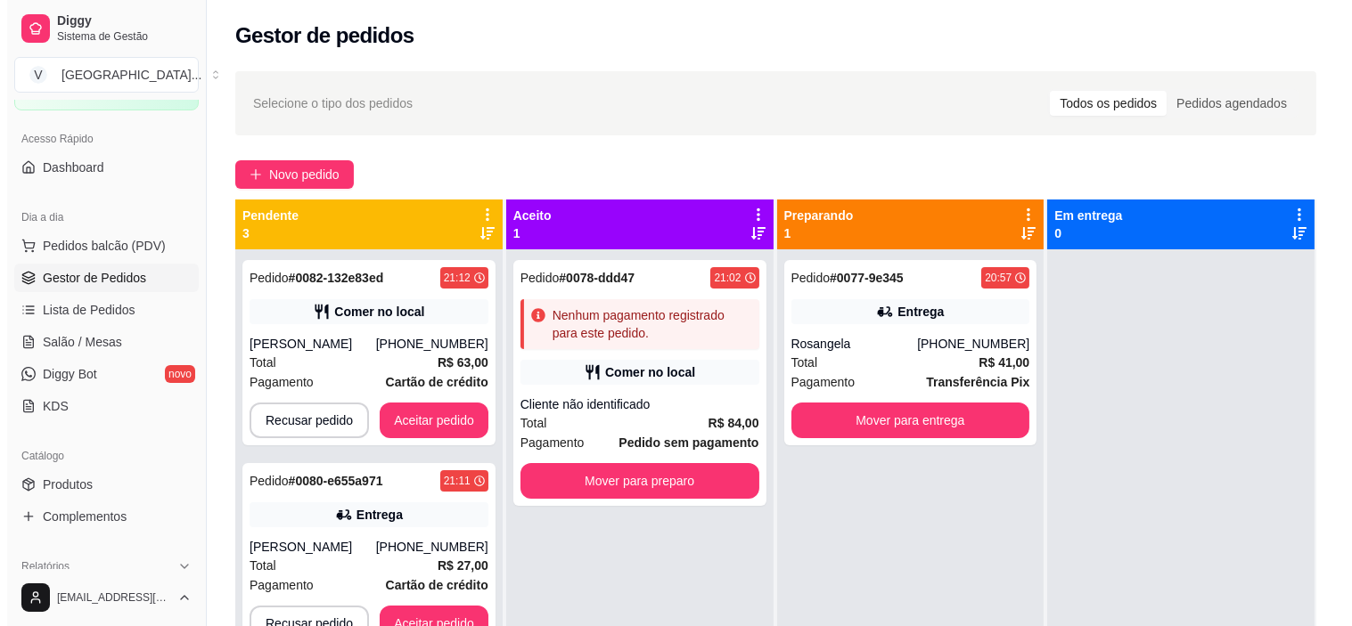
scroll to position [0, 0]
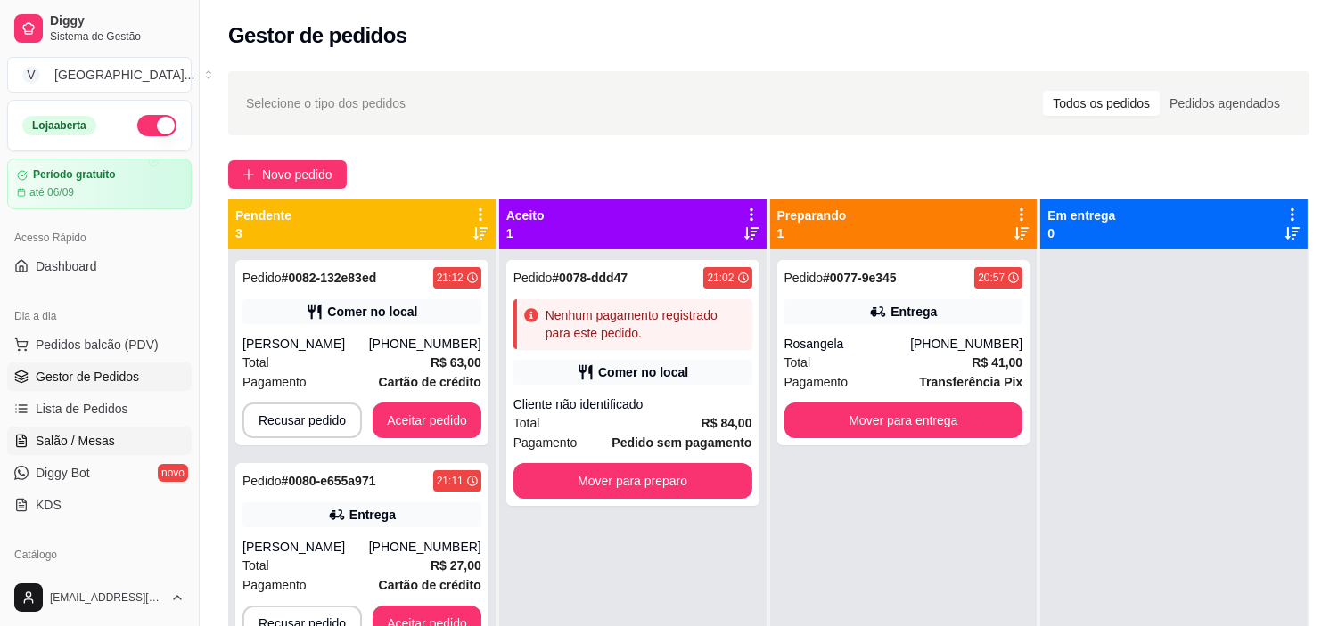
click at [64, 440] on span "Salão / Mesas" at bounding box center [75, 441] width 79 height 18
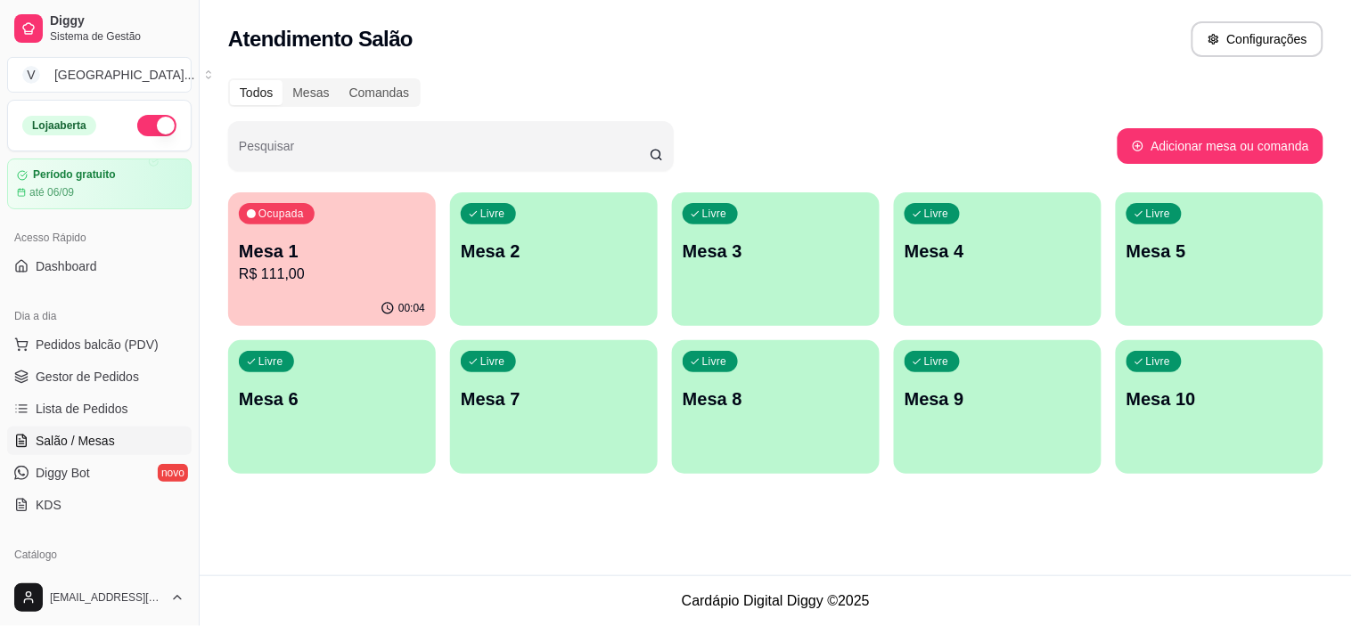
click at [558, 246] on p "Mesa 2" at bounding box center [554, 251] width 186 height 25
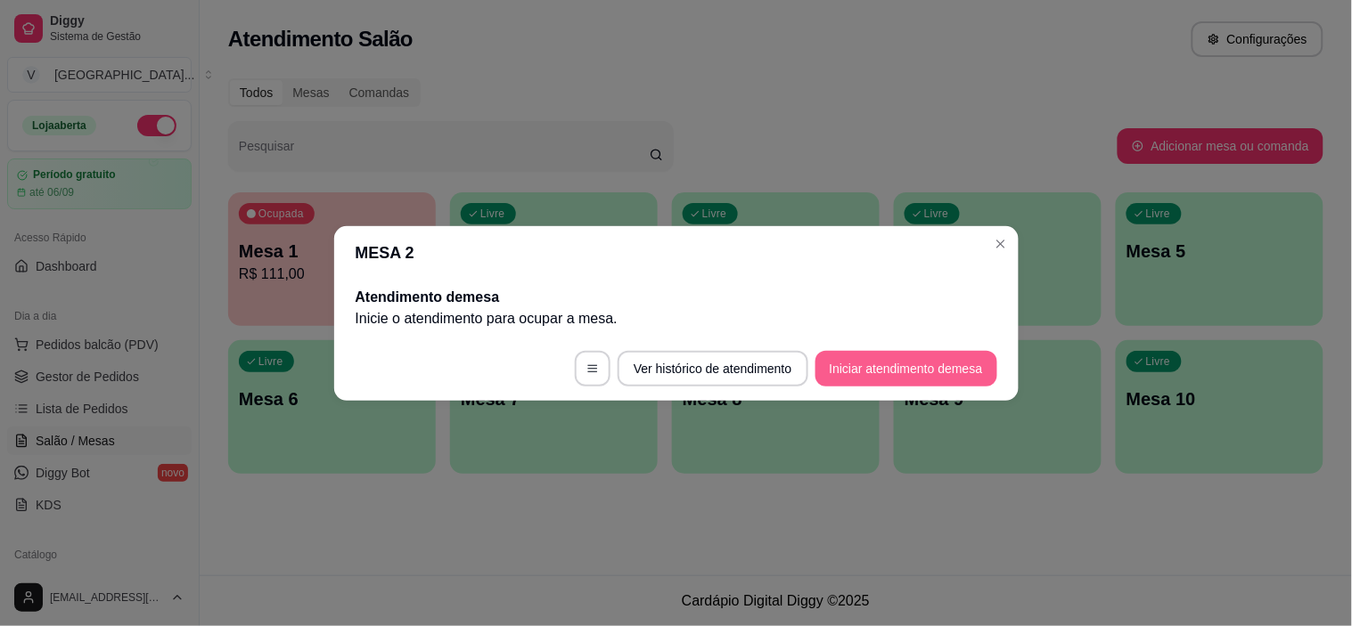
click at [909, 369] on button "Iniciar atendimento de mesa" at bounding box center [906, 369] width 182 height 36
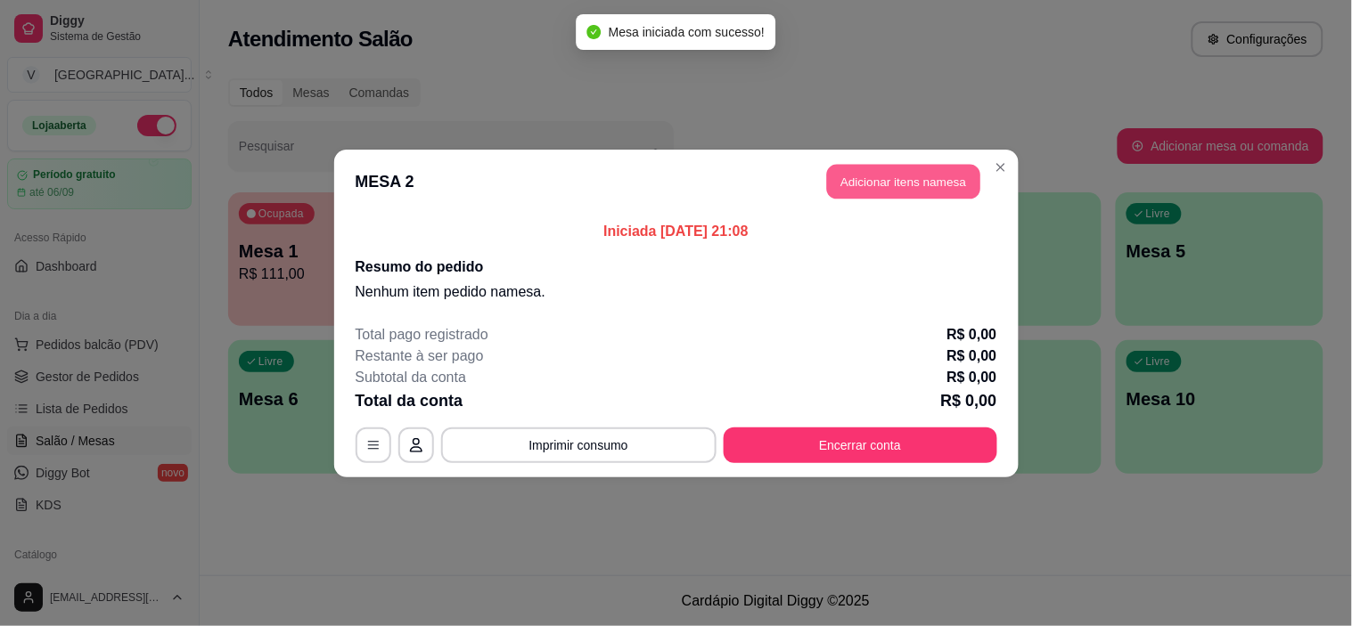
click at [884, 181] on button "Adicionar itens na mesa" at bounding box center [903, 181] width 153 height 35
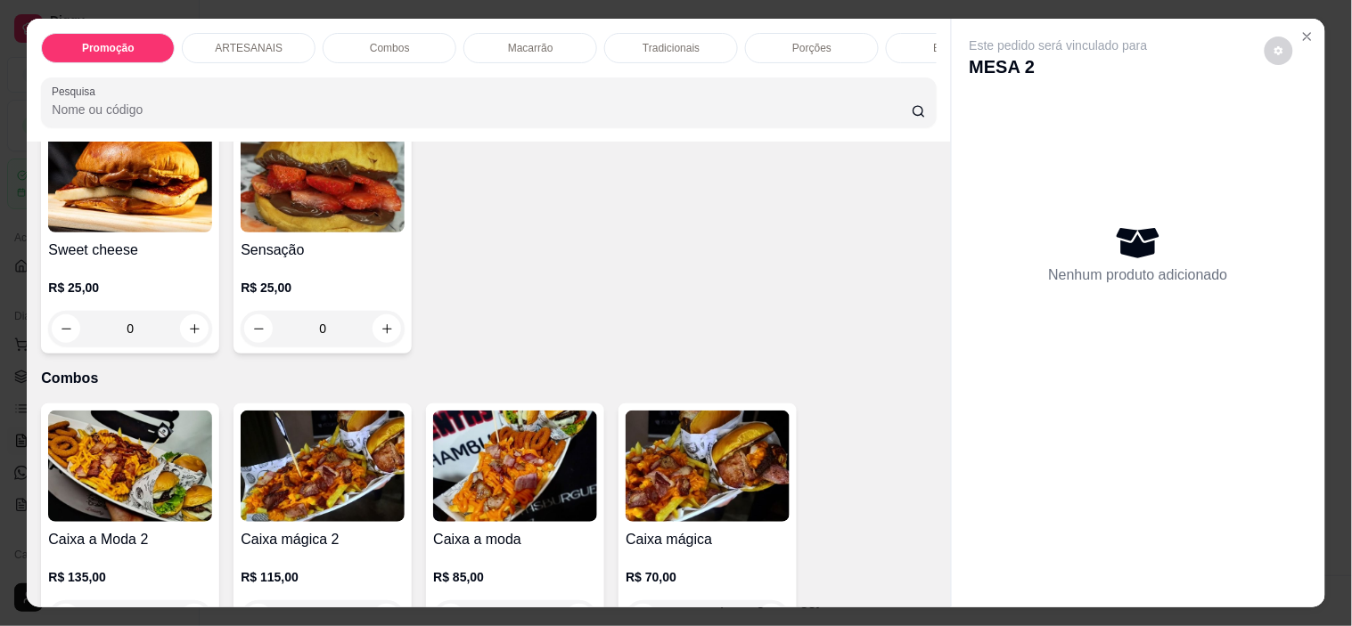
scroll to position [1188, 0]
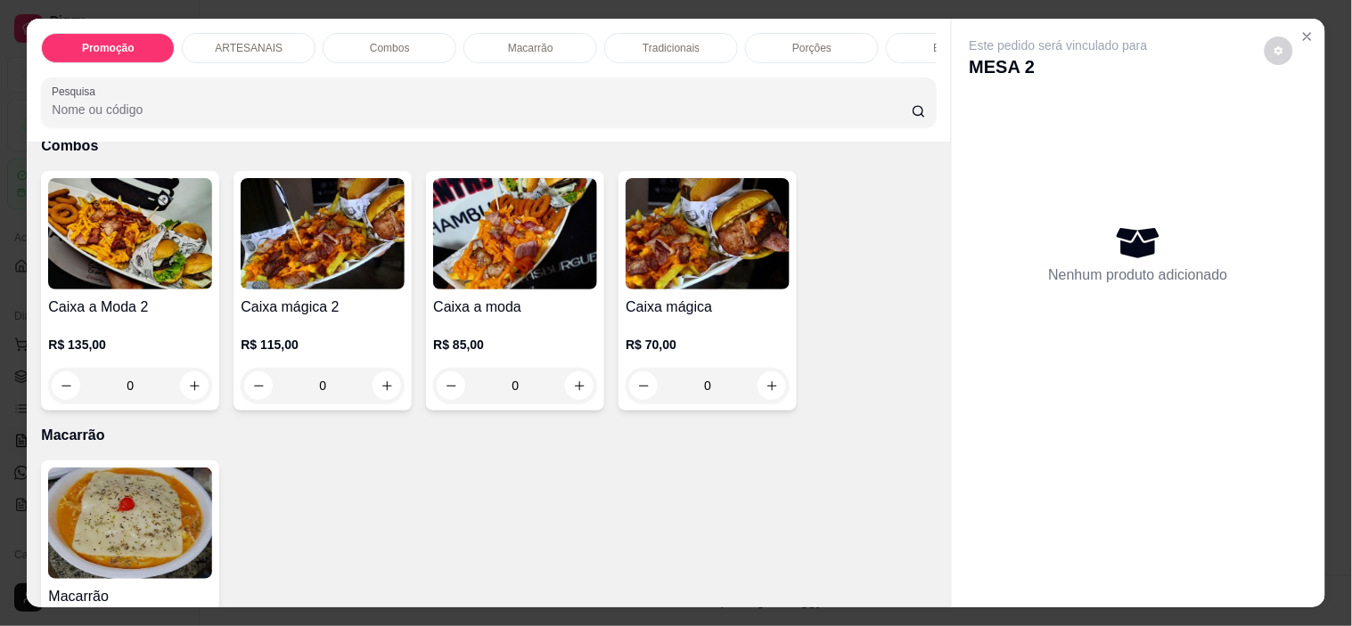
click at [770, 387] on div "0" at bounding box center [708, 386] width 164 height 36
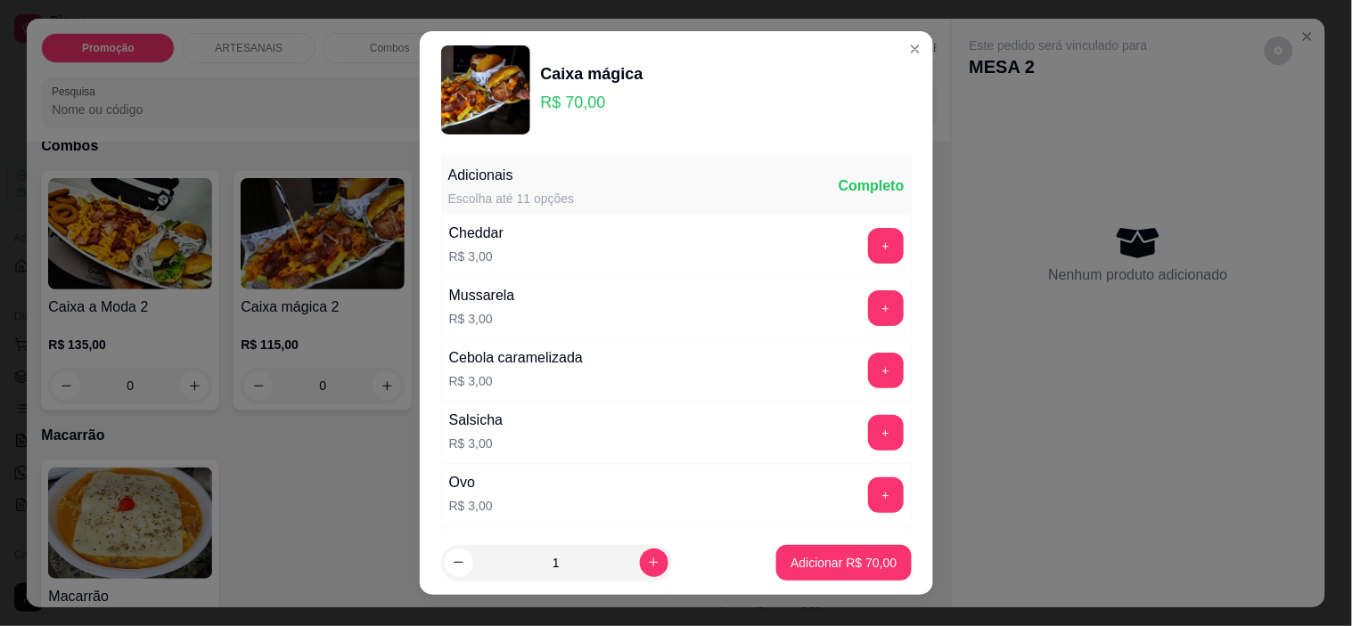
click at [849, 563] on p "Adicionar R$ 70,00" at bounding box center [843, 563] width 106 height 18
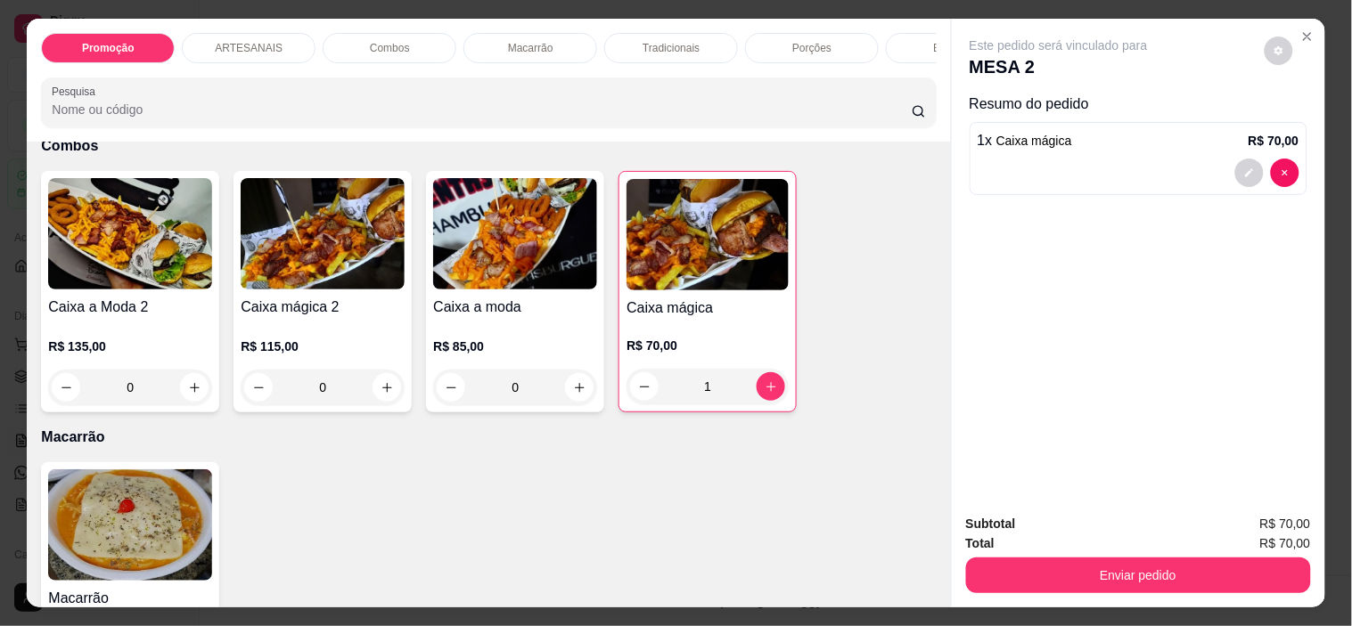
type input "1"
click at [1296, 19] on div "Este pedido será vinculado para MESA 2 Resumo do pedido 1 x Caixa mágica R$ 70,…" at bounding box center [1138, 259] width 373 height 481
click at [1296, 22] on button "Close" at bounding box center [1307, 36] width 29 height 29
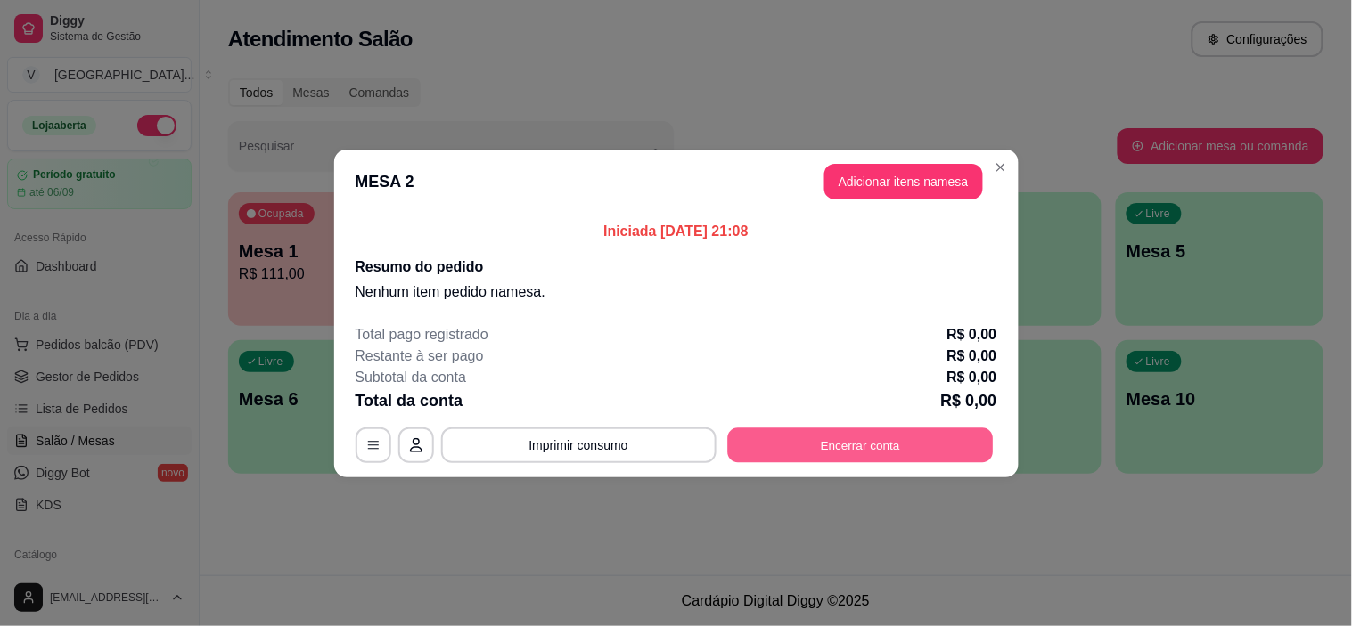
click at [863, 447] on button "Encerrar conta" at bounding box center [860, 445] width 266 height 35
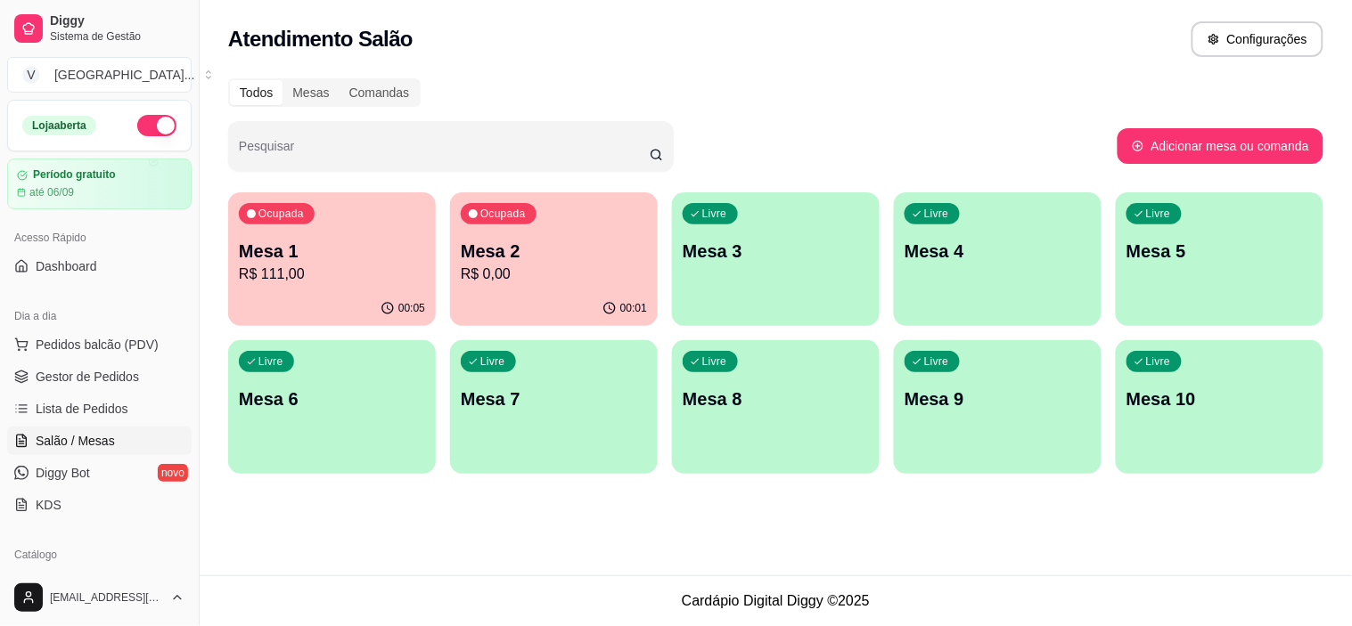
click at [551, 272] on p "R$ 0,00" at bounding box center [554, 274] width 186 height 21
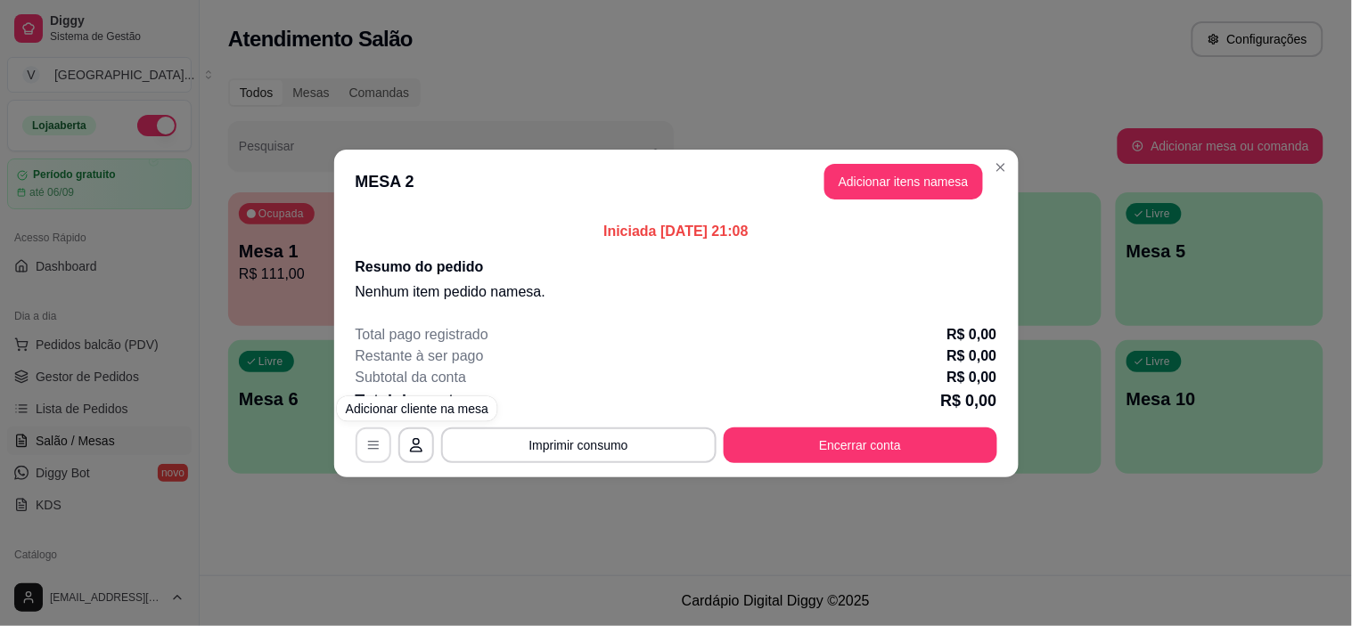
click at [389, 450] on button "button" at bounding box center [374, 446] width 36 height 36
click at [423, 451] on button "button" at bounding box center [416, 446] width 36 height 36
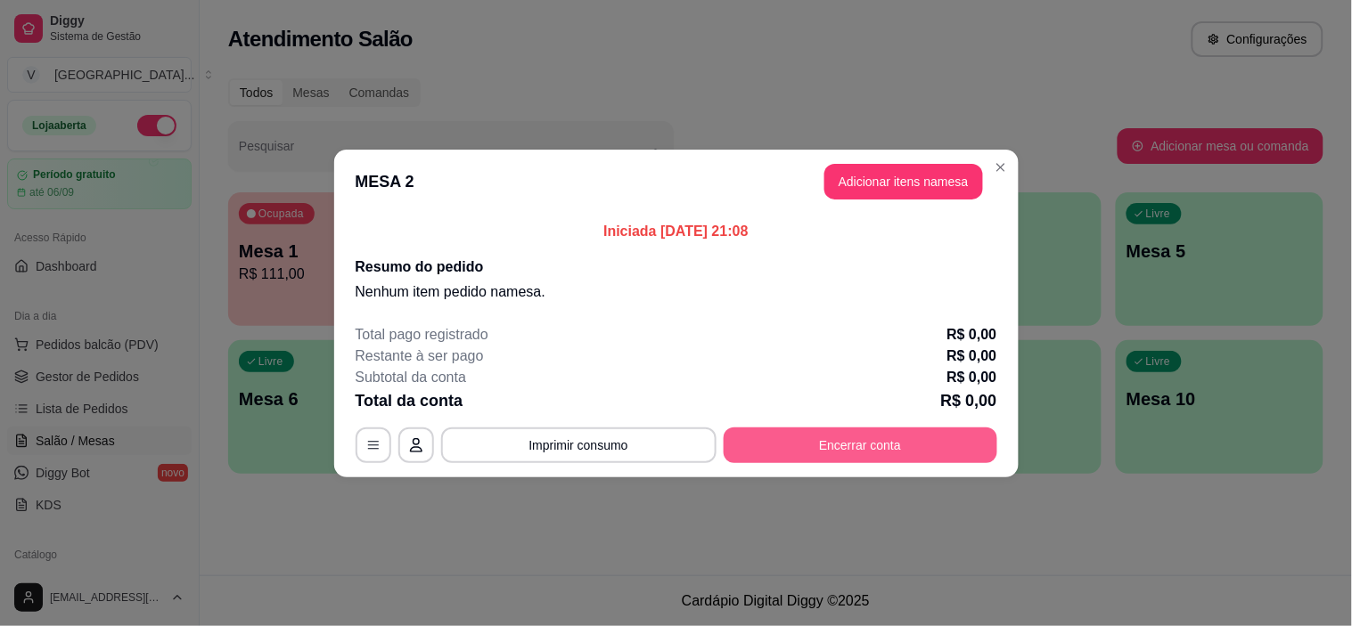
click at [863, 435] on button "Encerrar conta" at bounding box center [861, 446] width 274 height 36
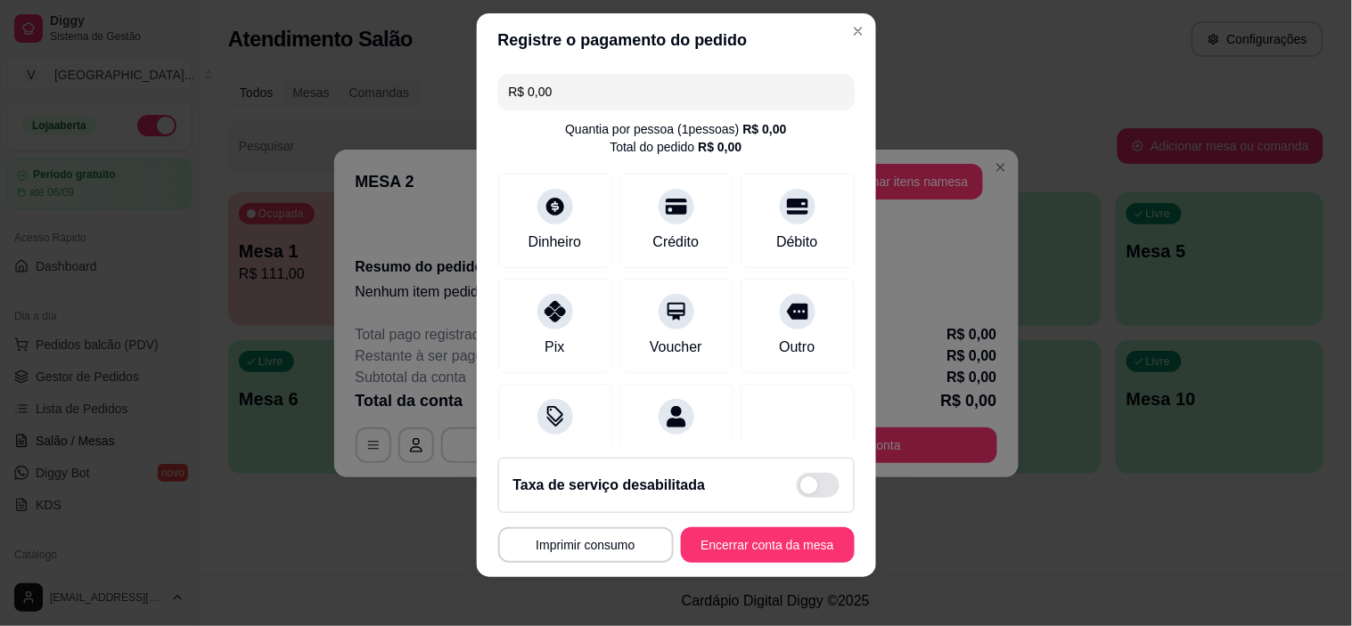
scroll to position [25, 0]
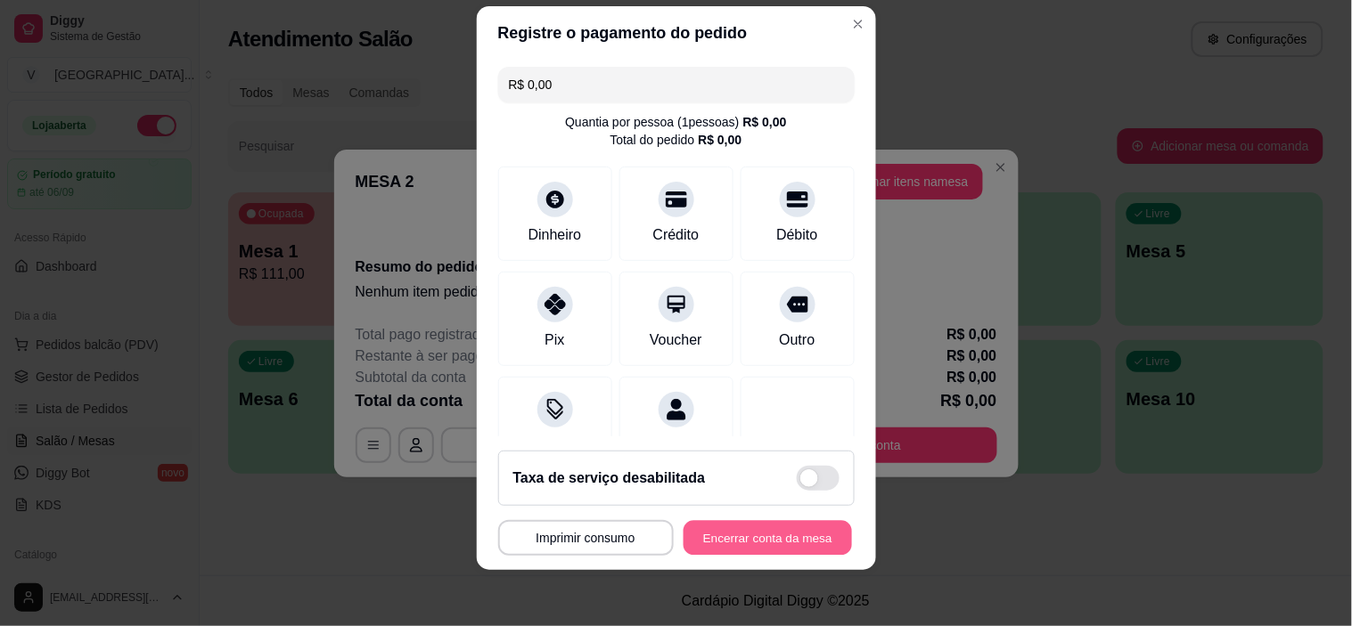
click at [716, 544] on button "Encerrar conta da mesa" at bounding box center [768, 537] width 168 height 35
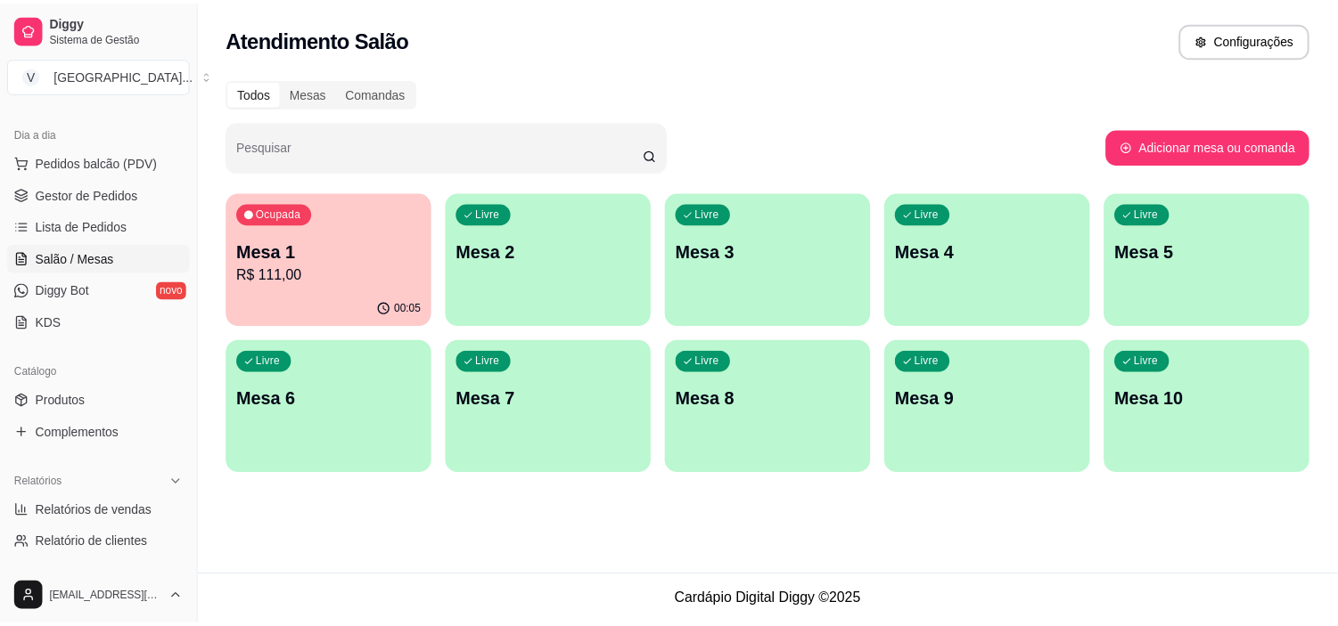
scroll to position [0, 0]
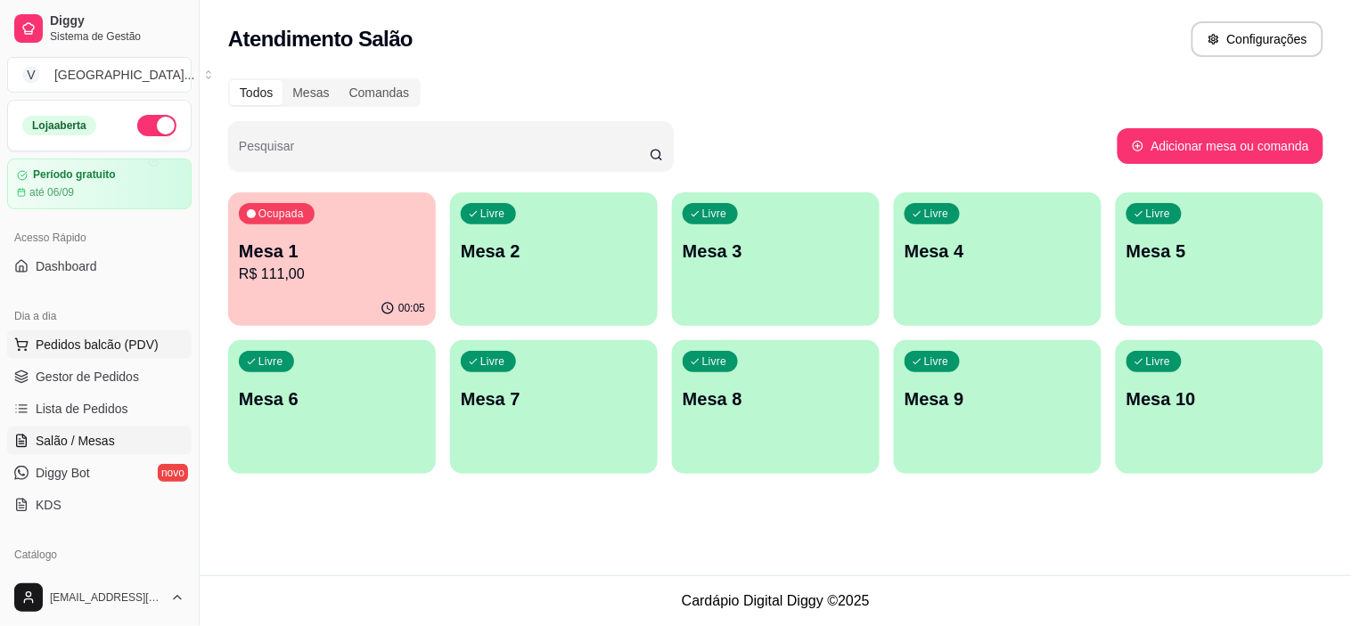
click at [111, 353] on span "Pedidos balcão (PDV)" at bounding box center [97, 345] width 123 height 18
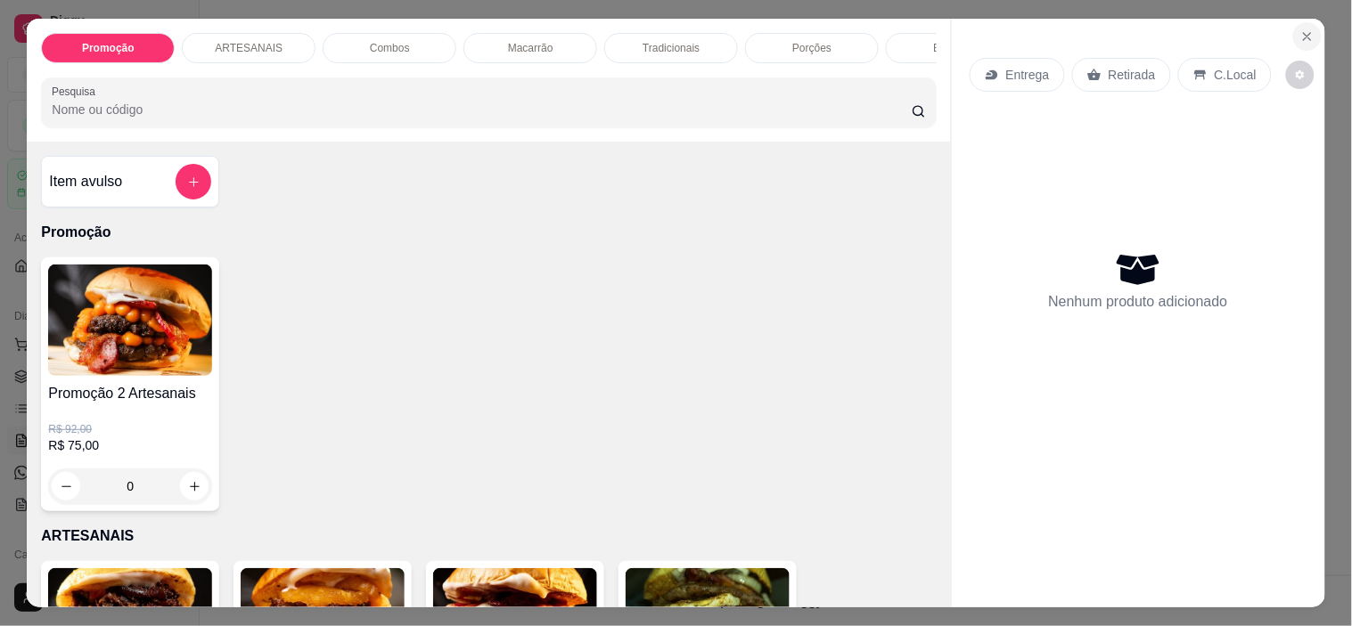
click at [1300, 29] on icon "Close" at bounding box center [1307, 36] width 14 height 14
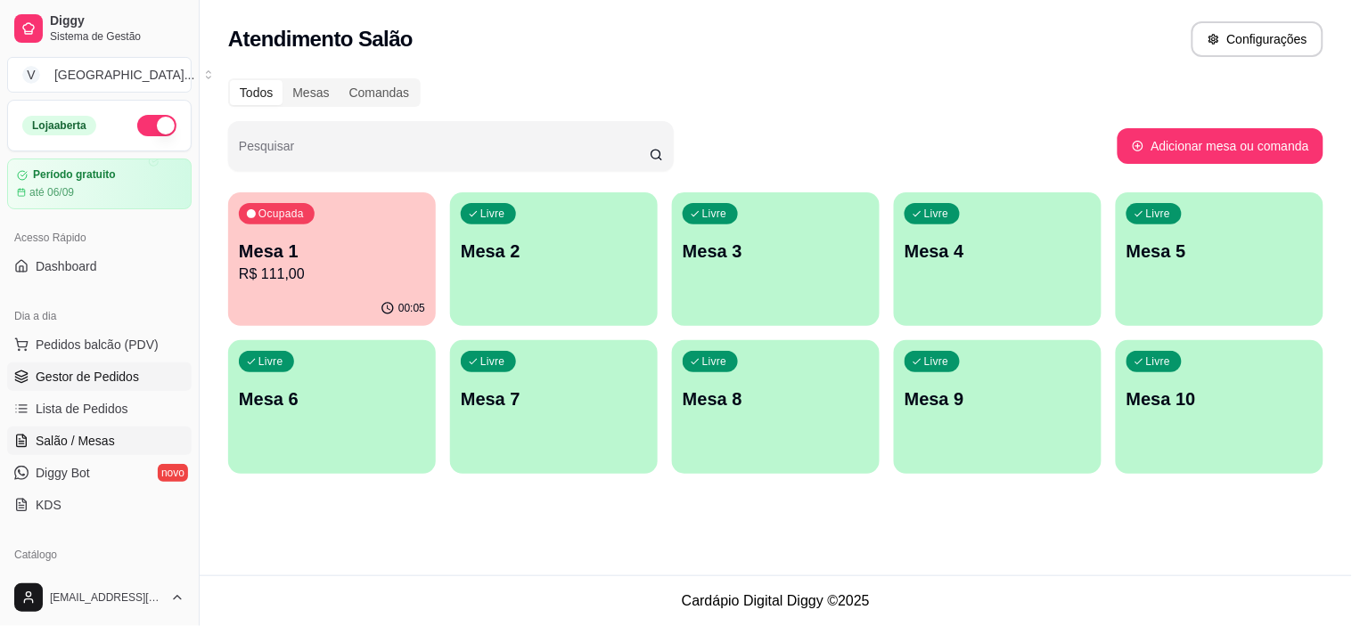
click at [38, 383] on span "Gestor de Pedidos" at bounding box center [87, 377] width 103 height 18
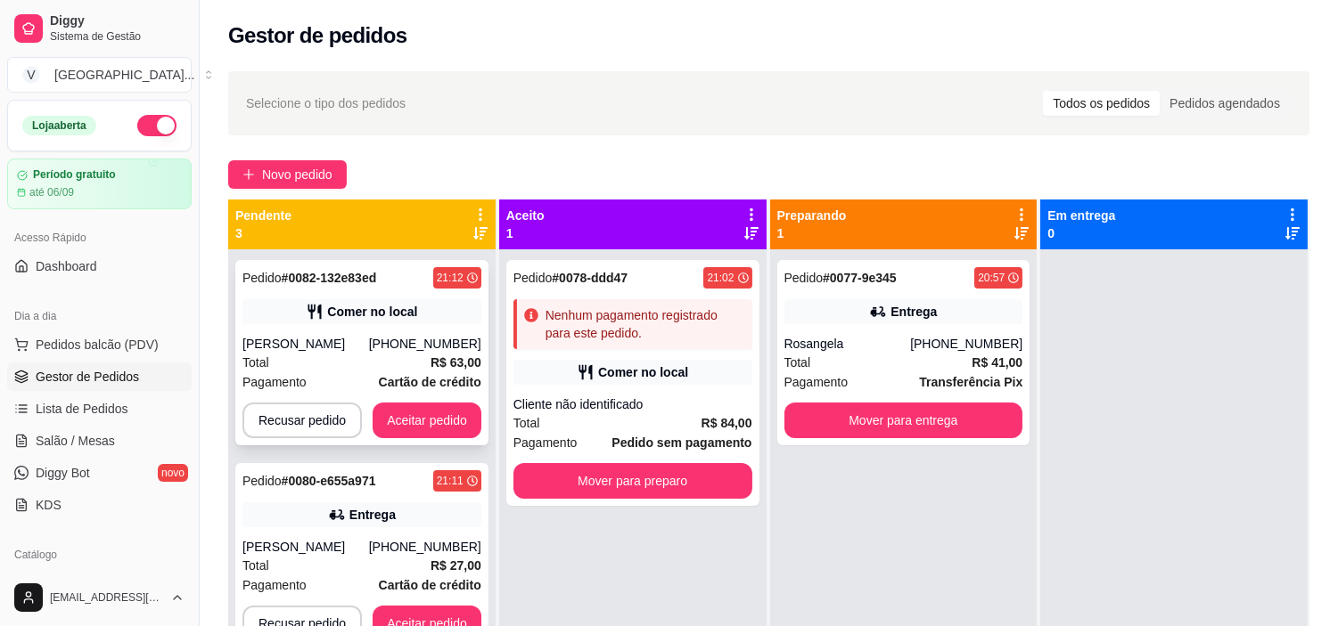
scroll to position [49, 0]
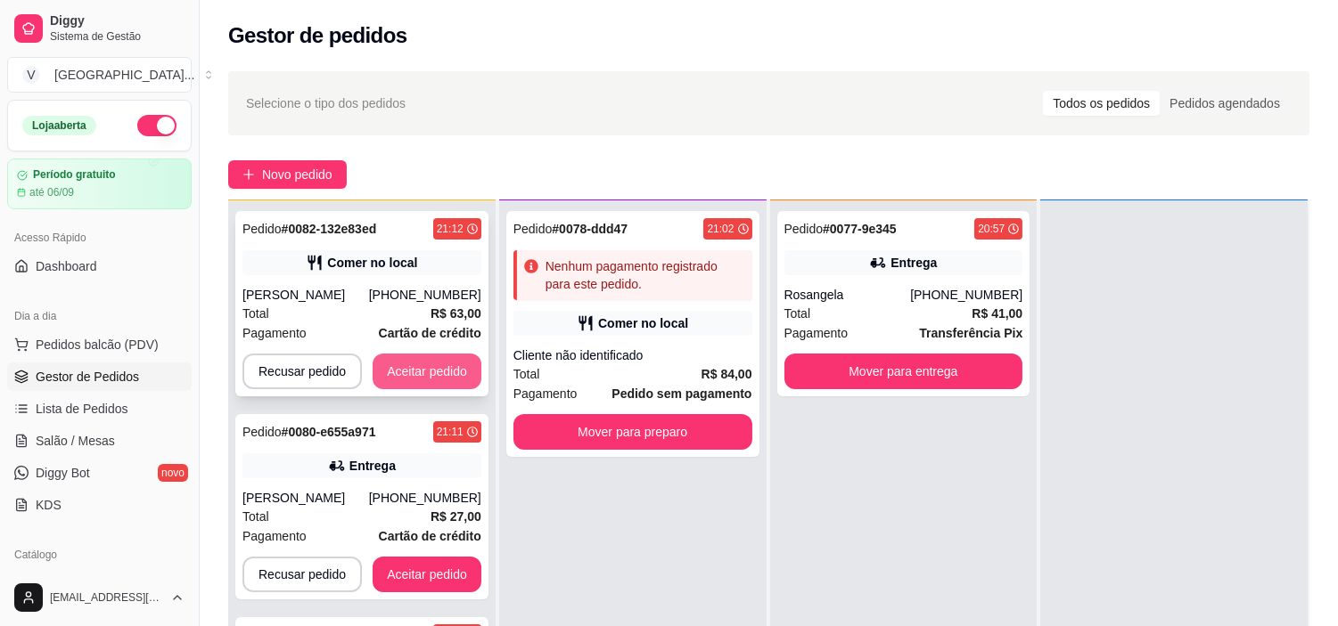
click at [434, 376] on button "Aceitar pedido" at bounding box center [427, 372] width 109 height 36
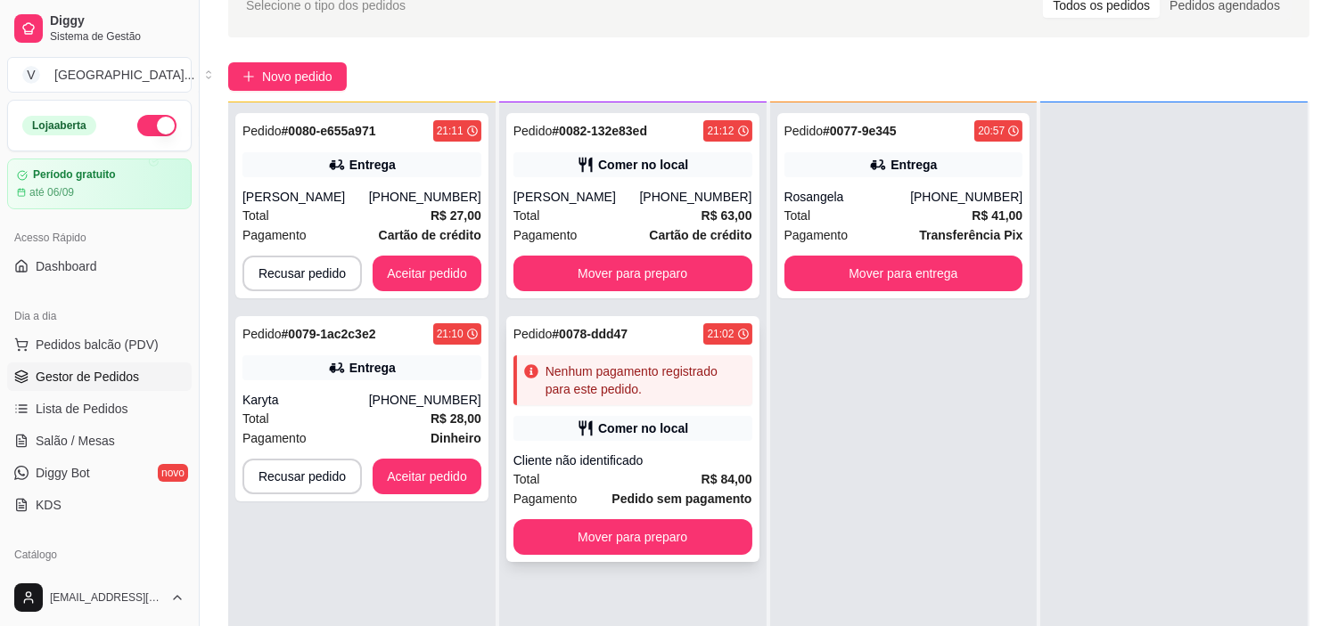
scroll to position [99, 0]
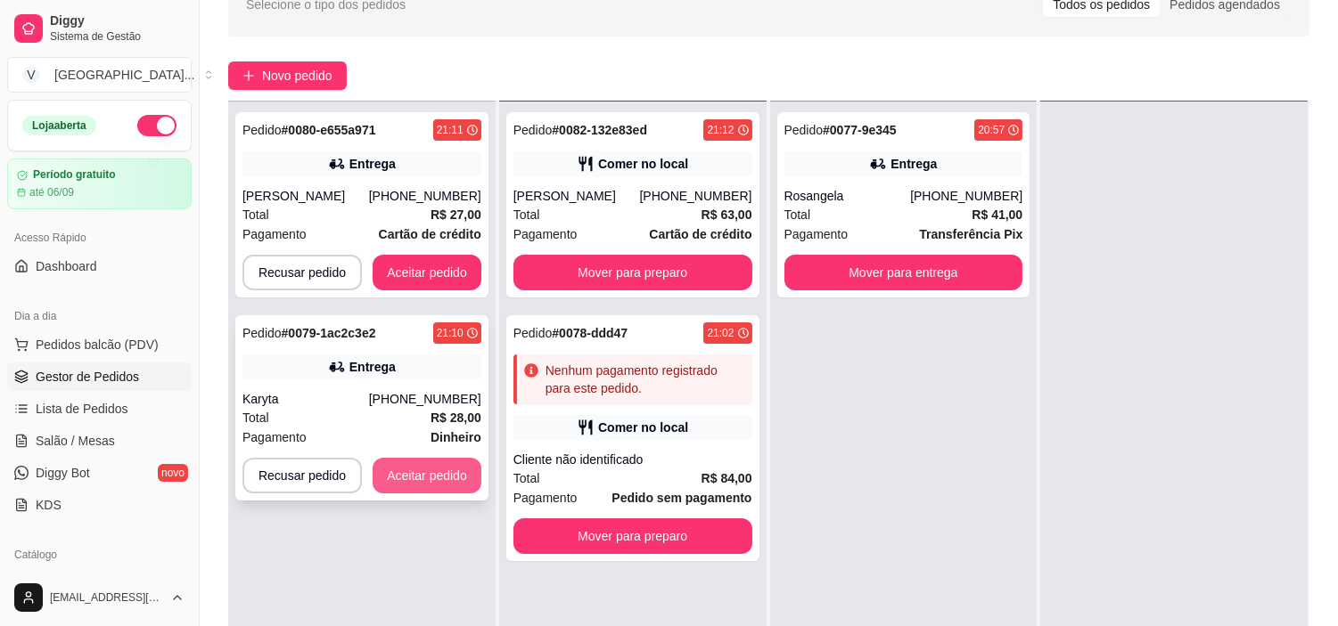
click at [434, 461] on button "Aceitar pedido" at bounding box center [427, 476] width 109 height 36
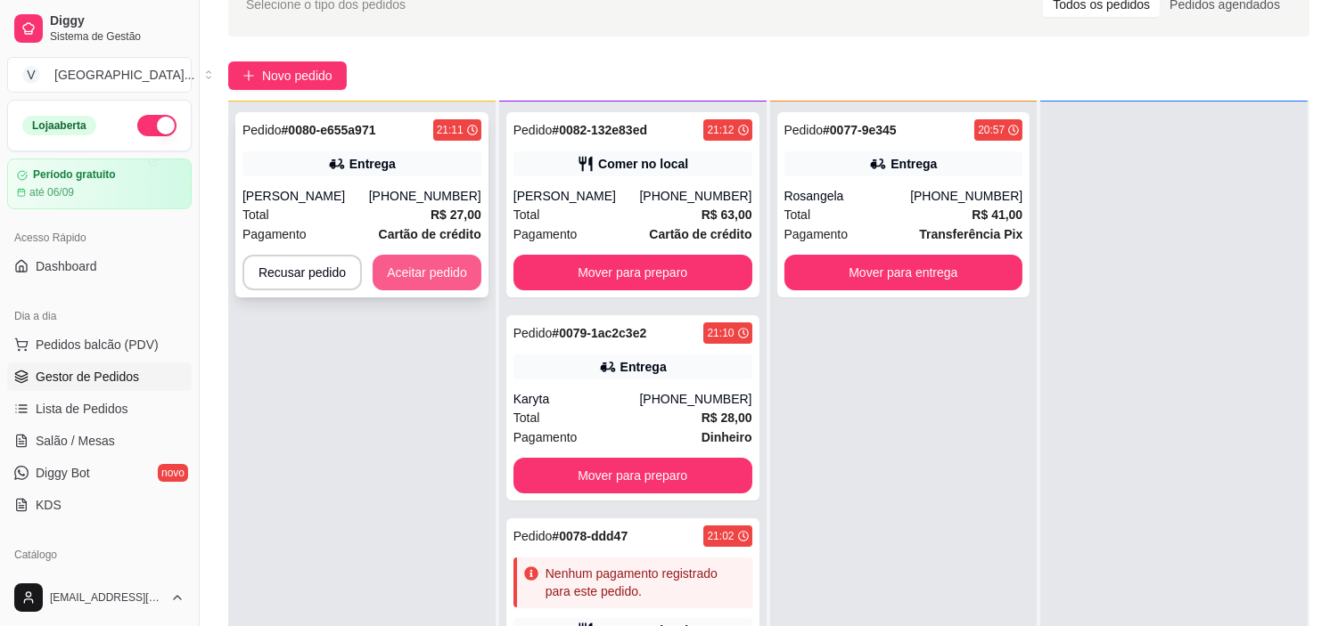
click at [433, 285] on button "Aceitar pedido" at bounding box center [427, 273] width 109 height 36
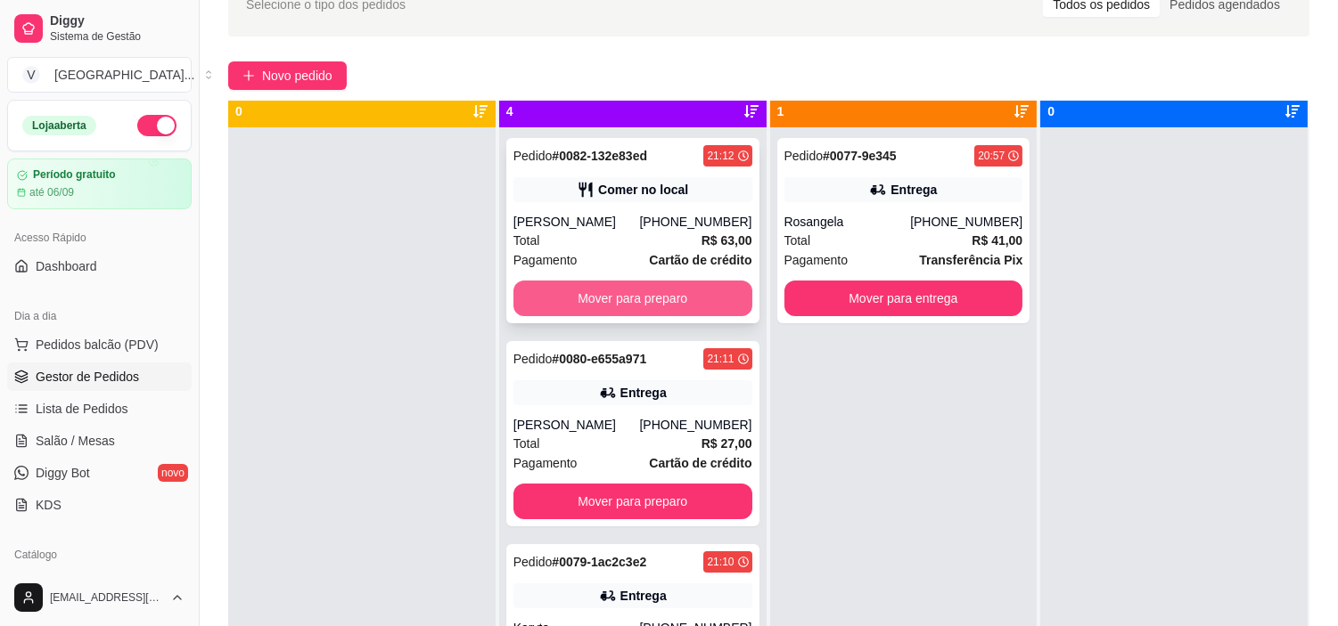
scroll to position [0, 0]
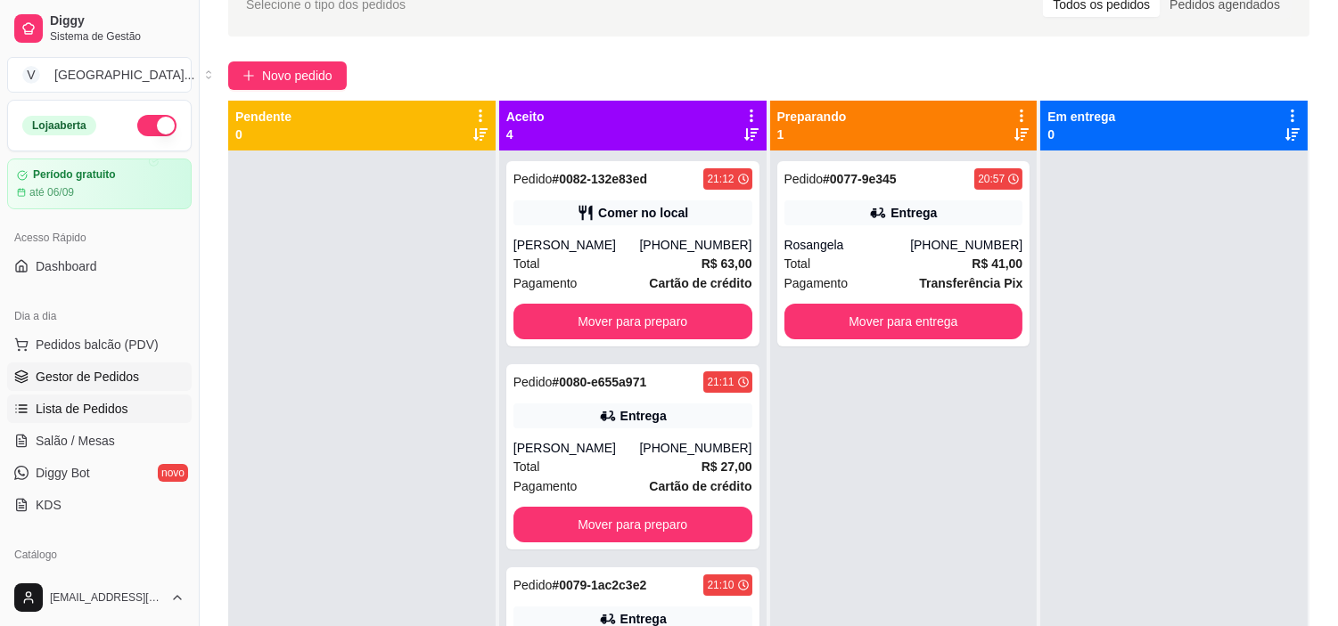
click at [71, 415] on span "Lista de Pedidos" at bounding box center [82, 409] width 93 height 18
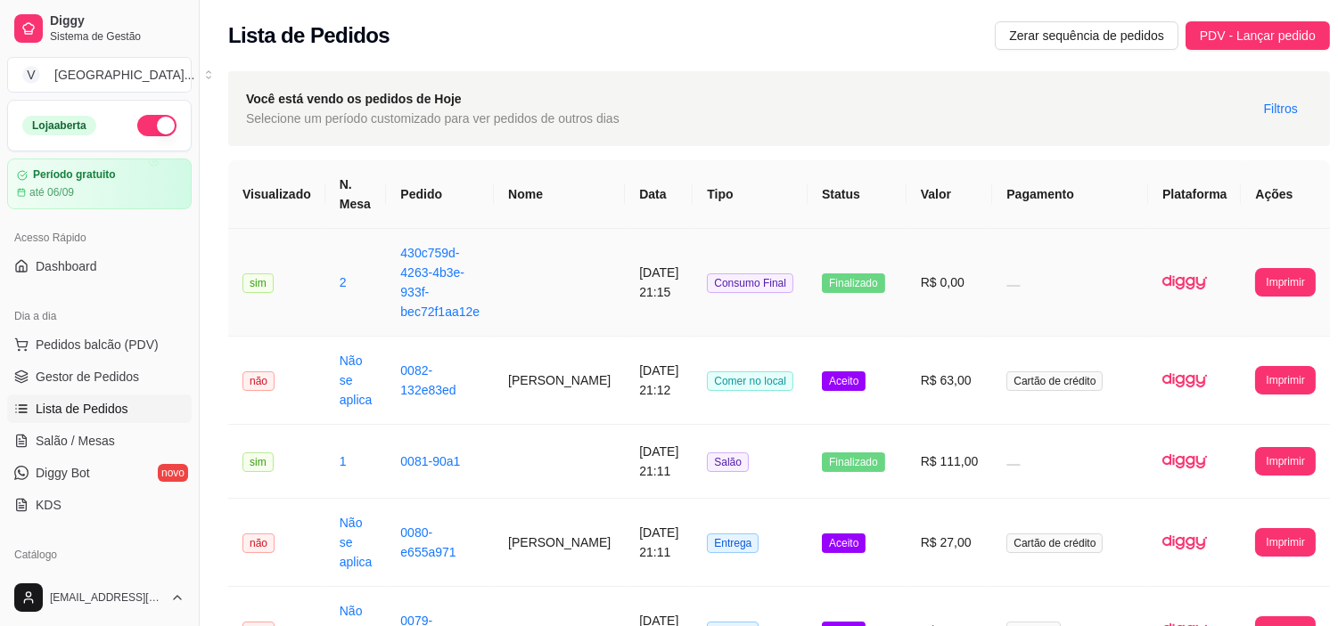
drag, startPoint x: 921, startPoint y: 306, endPoint x: 768, endPoint y: 282, distance: 155.0
click at [768, 282] on span "Consumo Final" at bounding box center [750, 284] width 86 height 20
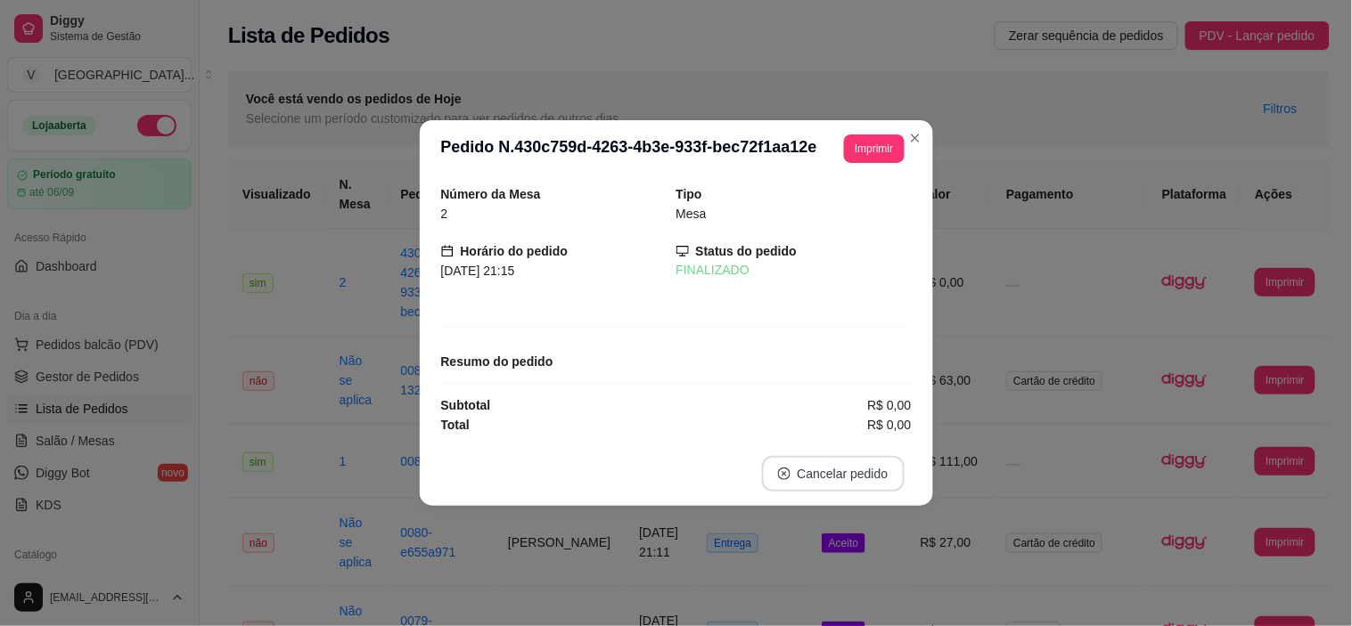
click at [845, 485] on button "Cancelar pedido" at bounding box center [833, 474] width 143 height 36
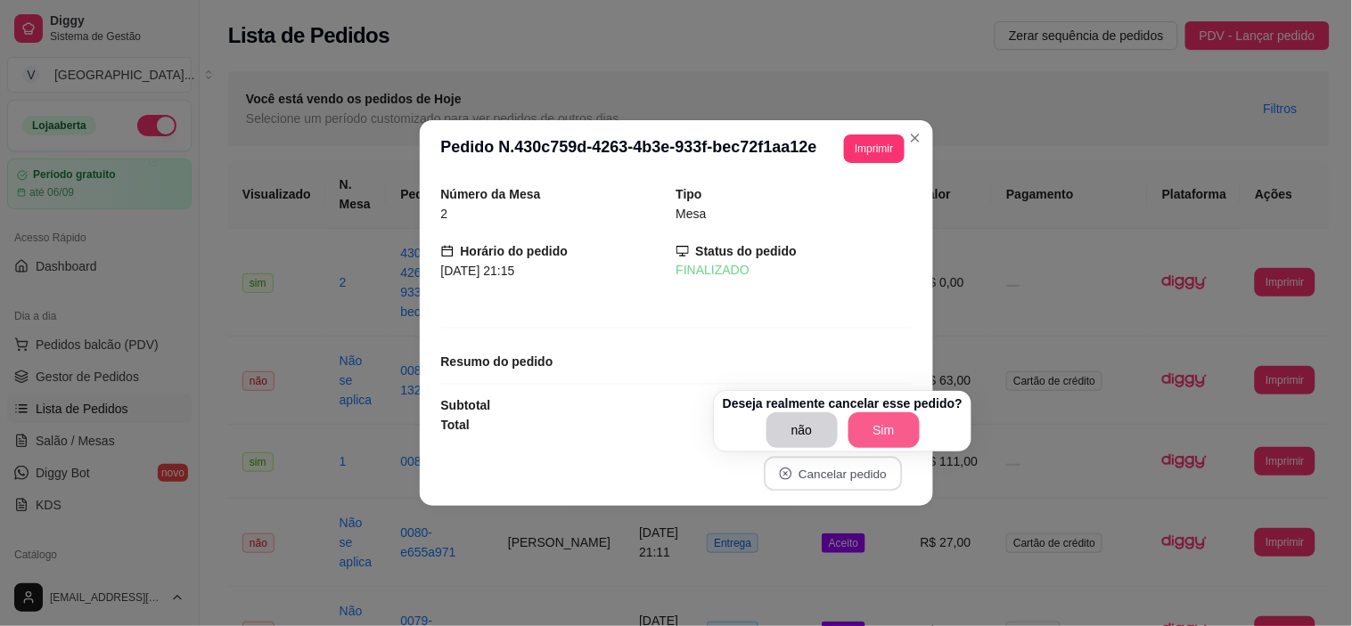
click at [885, 423] on button "Sim" at bounding box center [883, 431] width 71 height 36
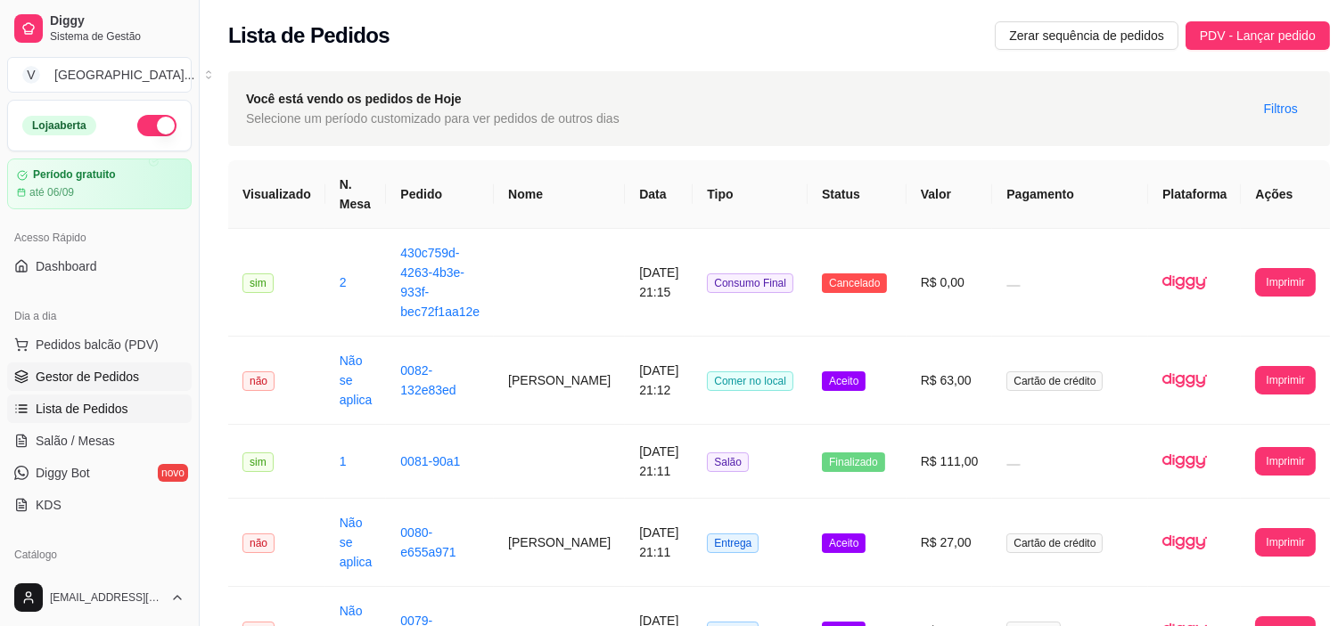
click at [110, 374] on span "Gestor de Pedidos" at bounding box center [87, 377] width 103 height 18
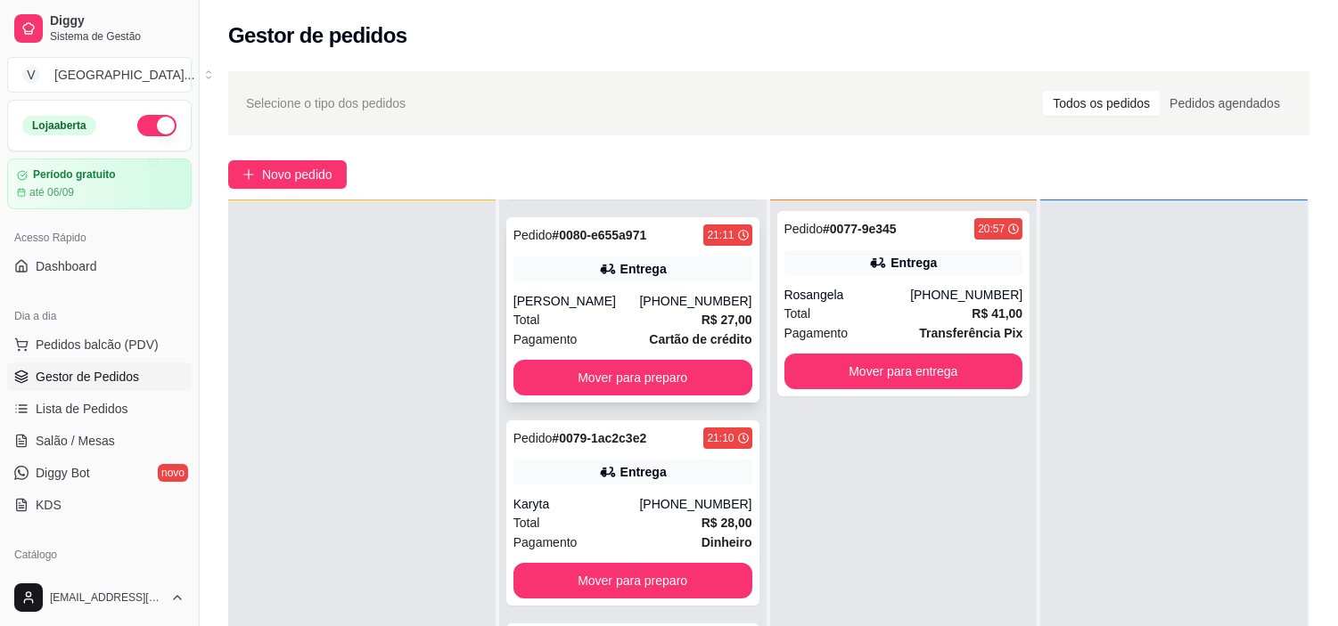
scroll to position [198, 0]
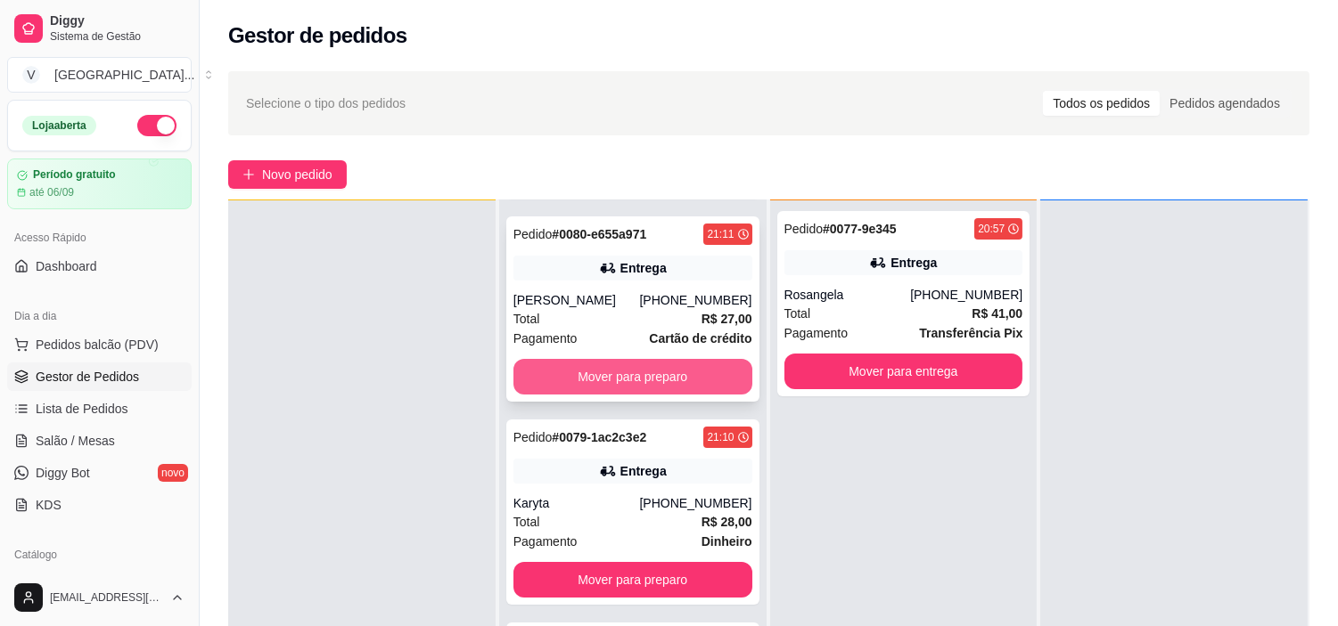
click at [652, 377] on button "Mover para preparo" at bounding box center [632, 377] width 239 height 36
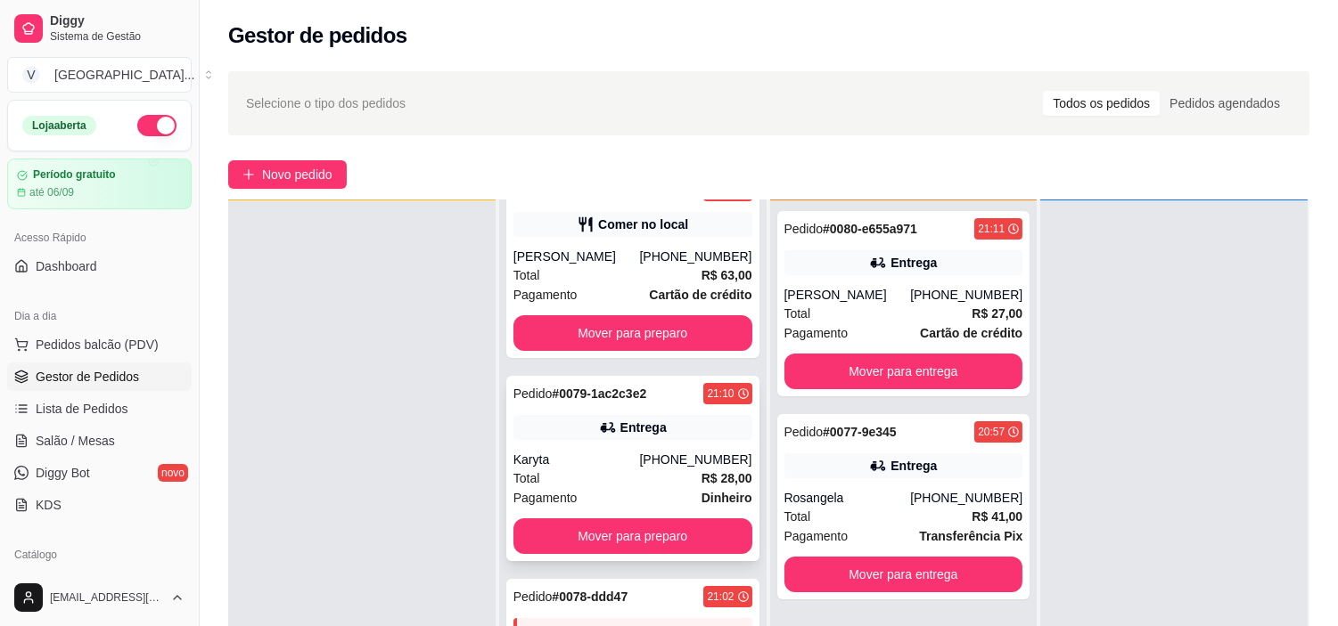
scroll to position [60, 0]
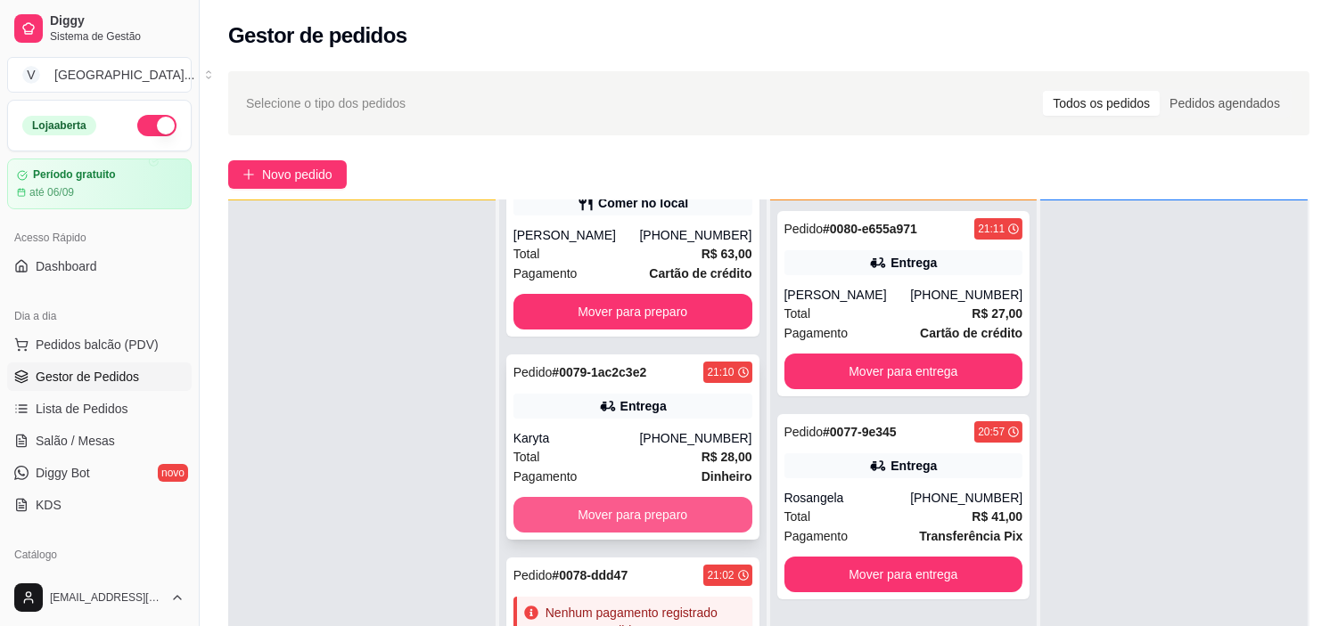
click at [669, 506] on button "Mover para preparo" at bounding box center [632, 515] width 239 height 36
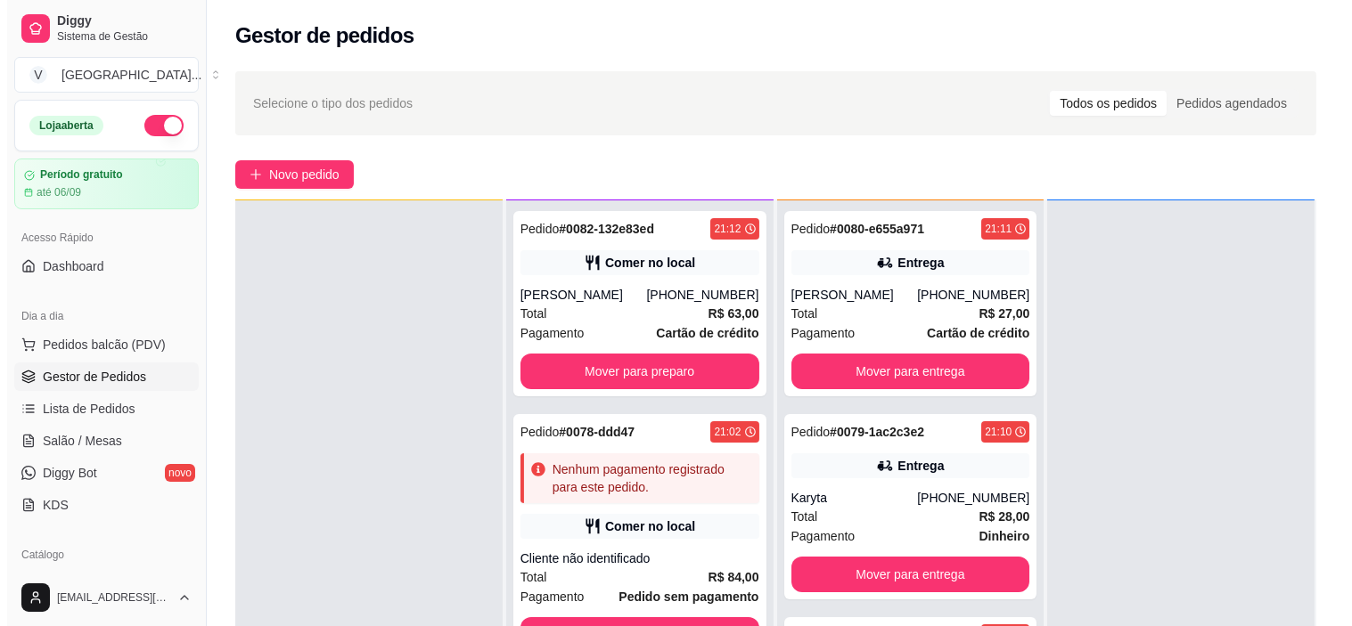
scroll to position [99, 0]
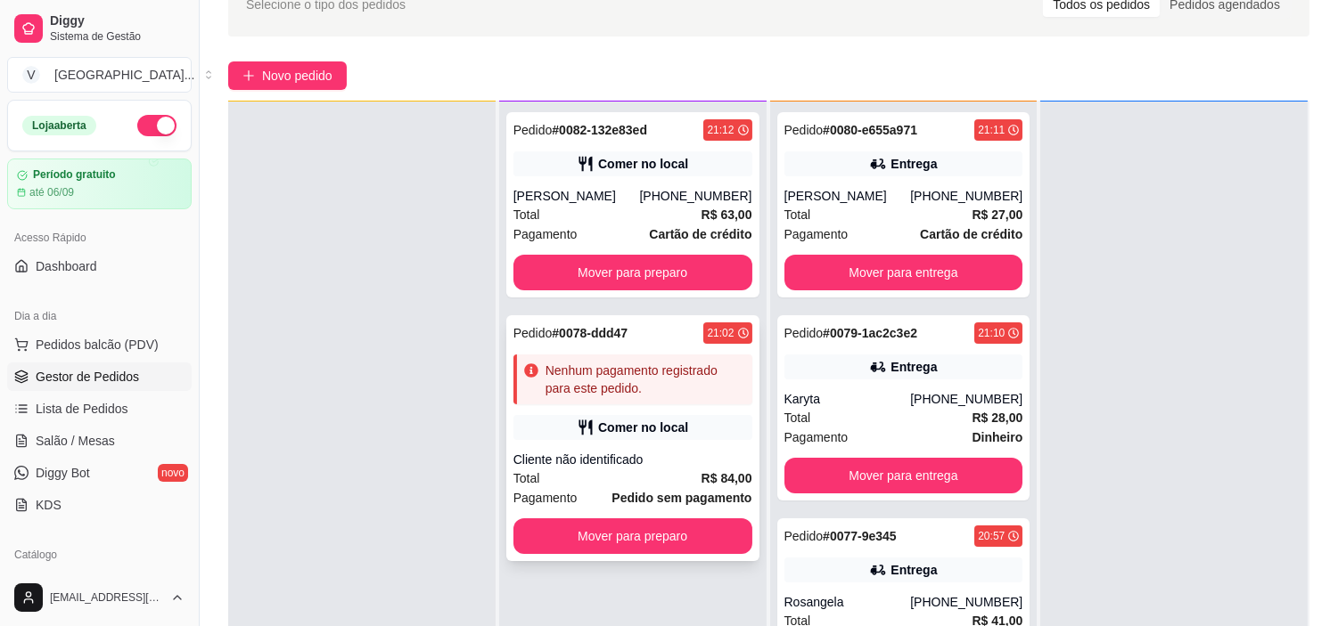
click at [602, 405] on div "Pedido # 0078-ddd47 21:02 Nenhum pagamento registrado para este pedido. Comer n…" at bounding box center [632, 438] width 253 height 246
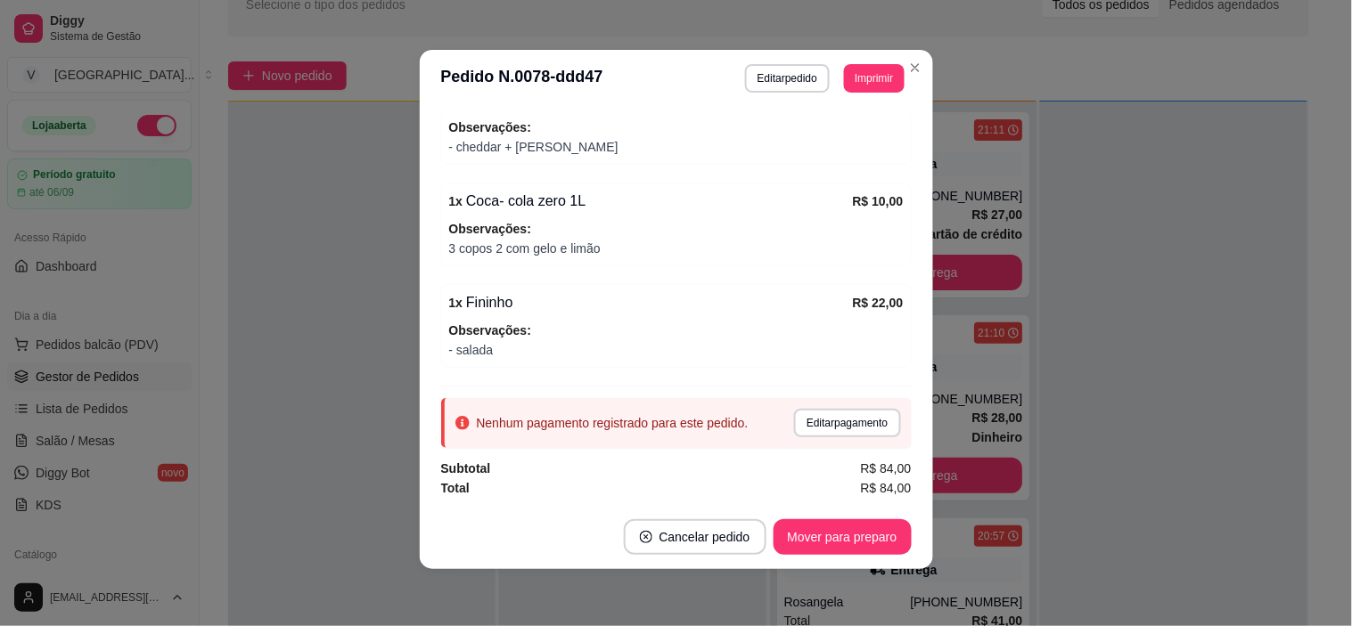
scroll to position [0, 0]
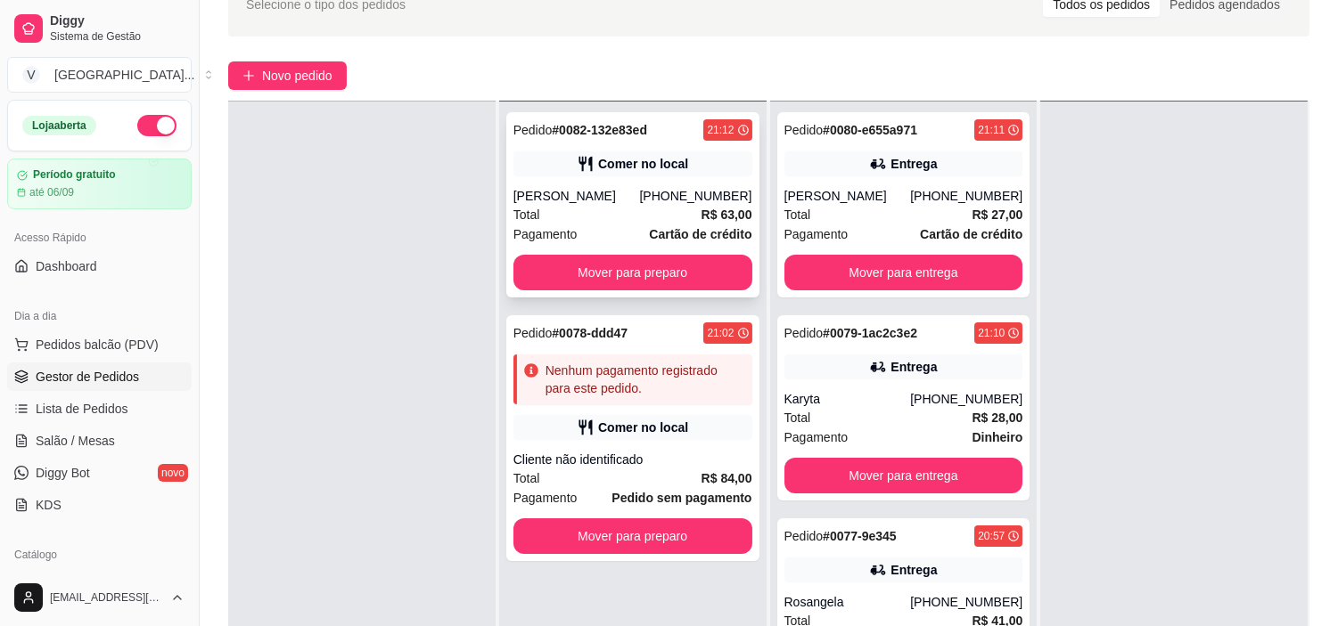
click at [594, 193] on div "[PERSON_NAME]" at bounding box center [576, 196] width 127 height 18
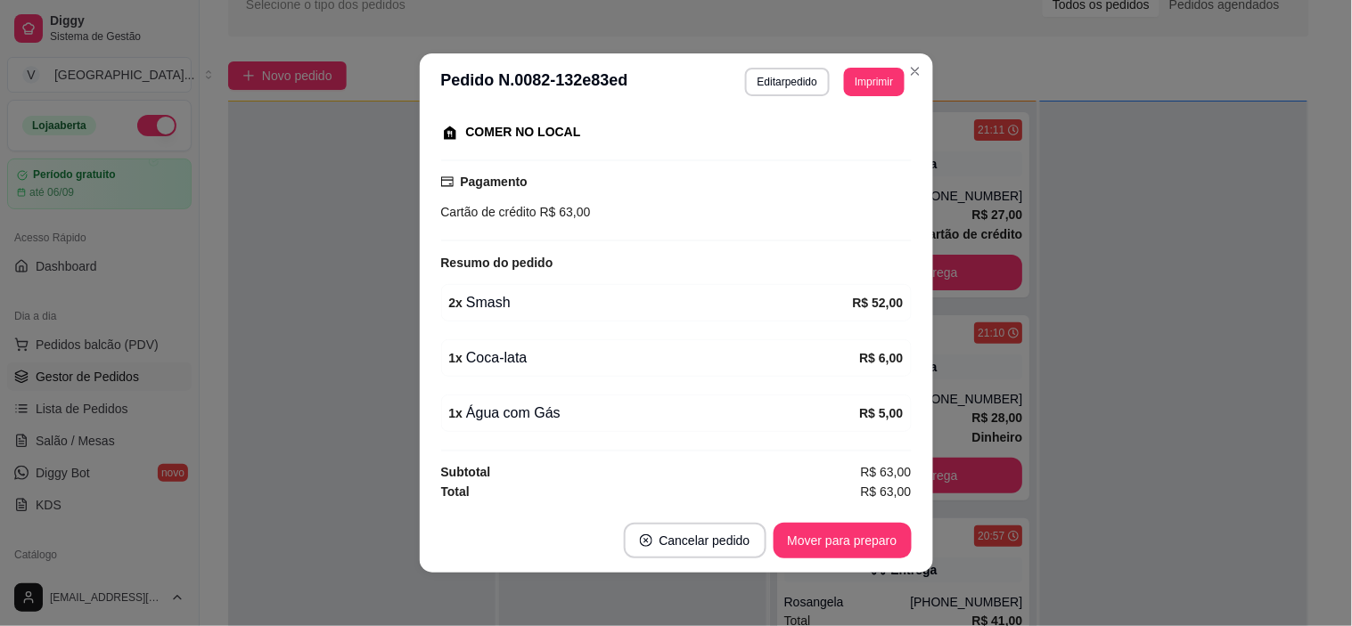
scroll to position [4, 0]
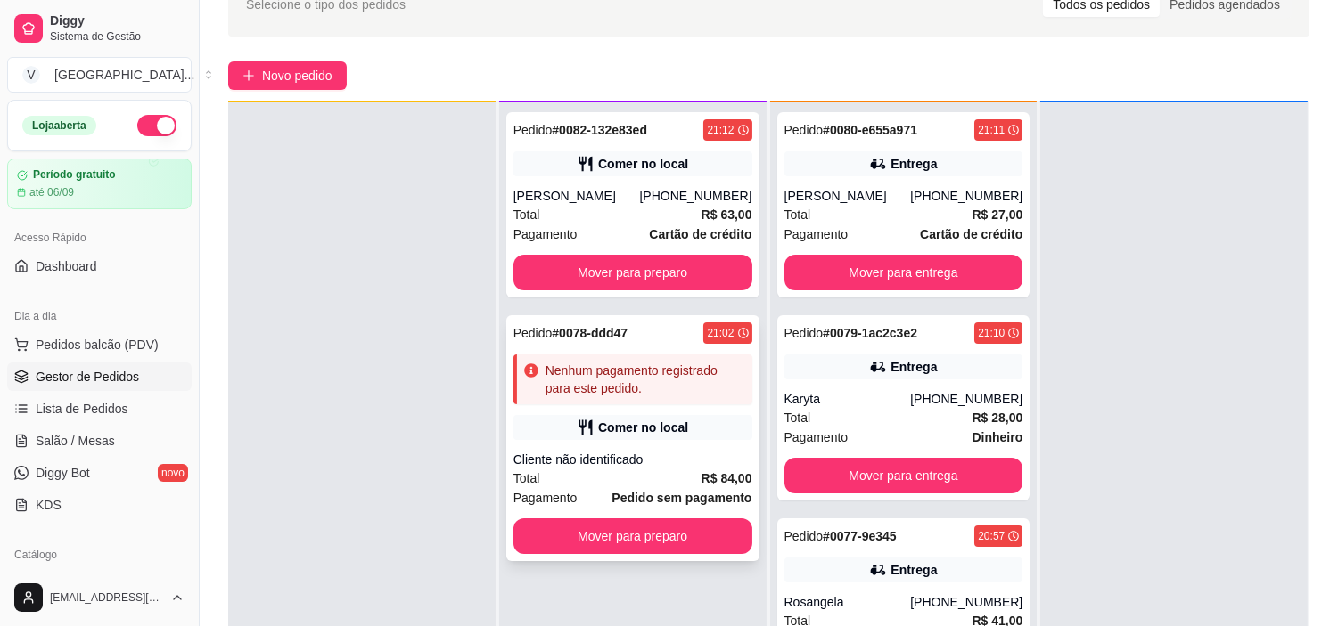
click at [640, 455] on div "Cliente não identificado" at bounding box center [632, 460] width 239 height 18
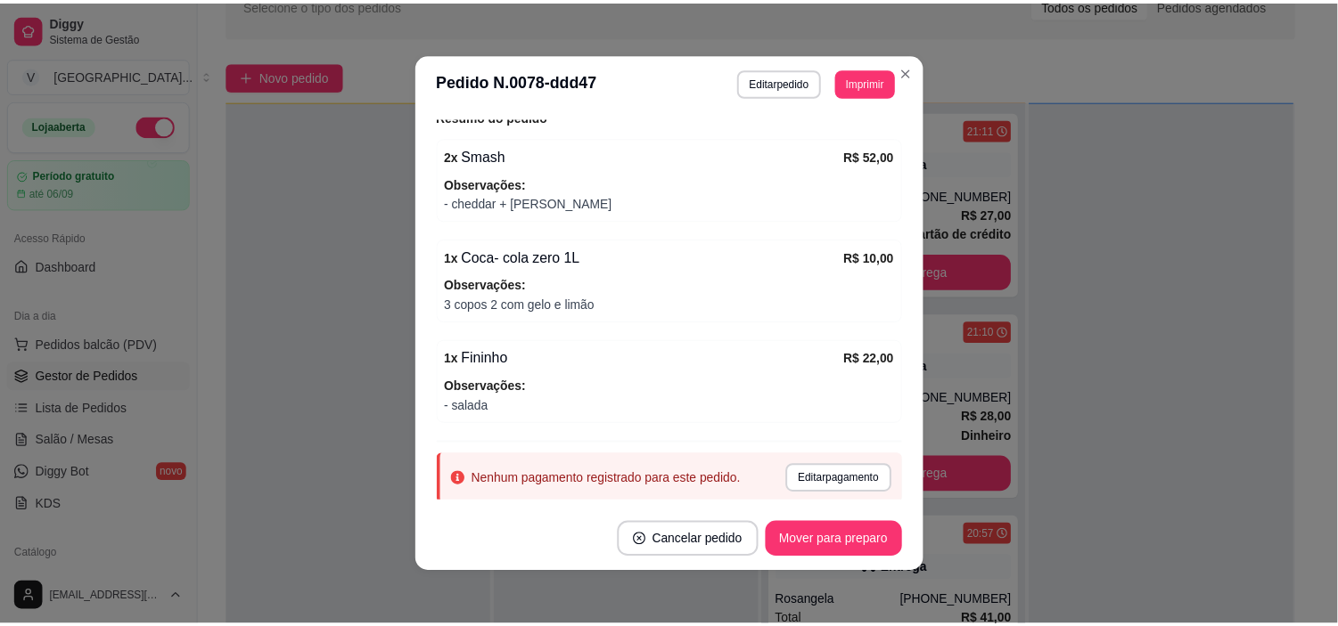
scroll to position [297, 0]
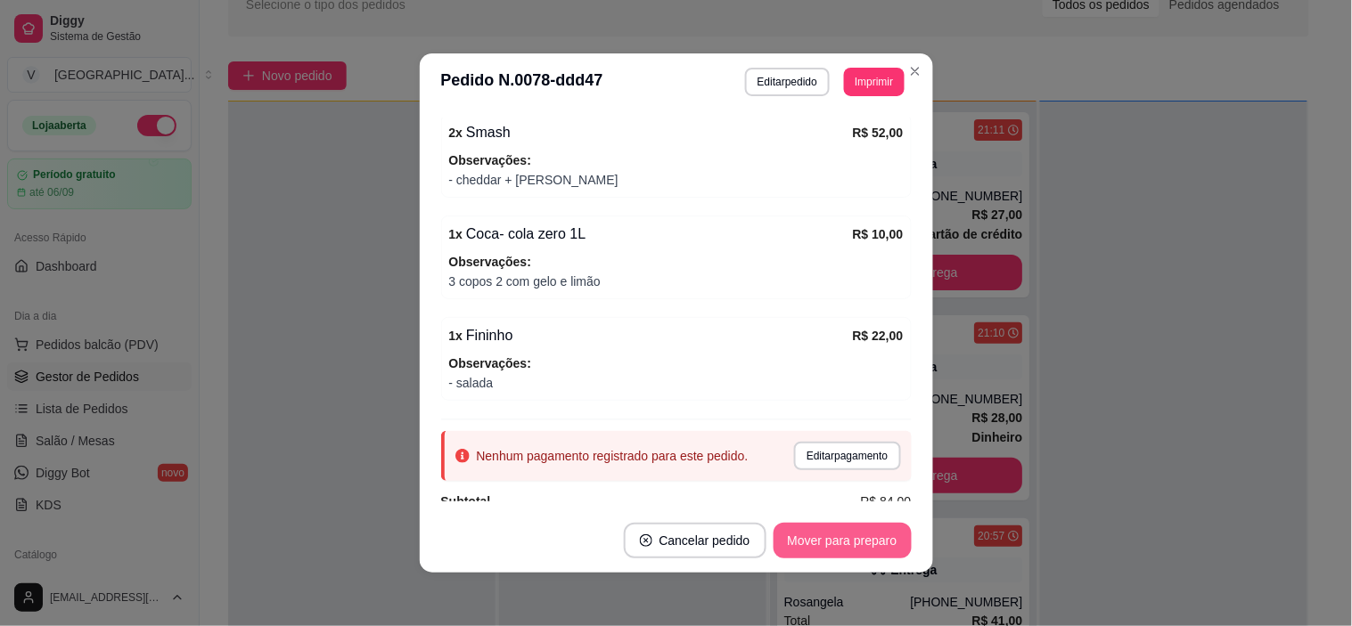
click at [870, 540] on button "Mover para preparo" at bounding box center [843, 541] width 138 height 36
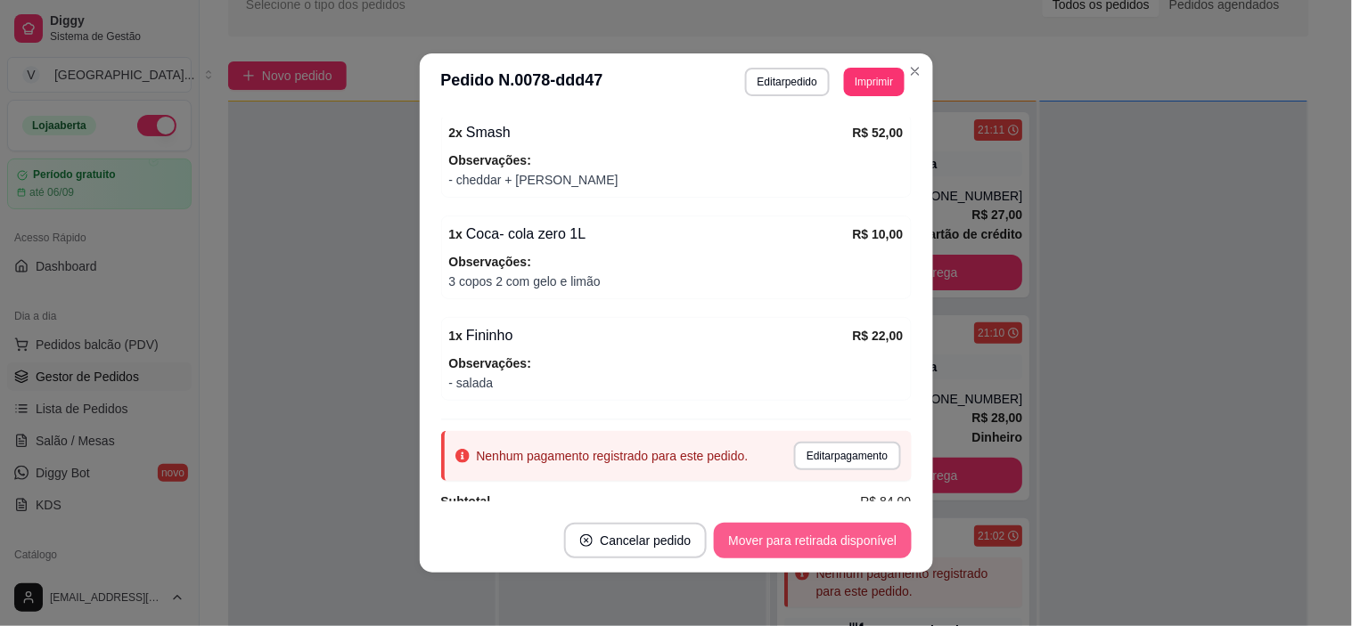
click at [834, 542] on button "Mover para retirada disponível" at bounding box center [812, 541] width 197 height 36
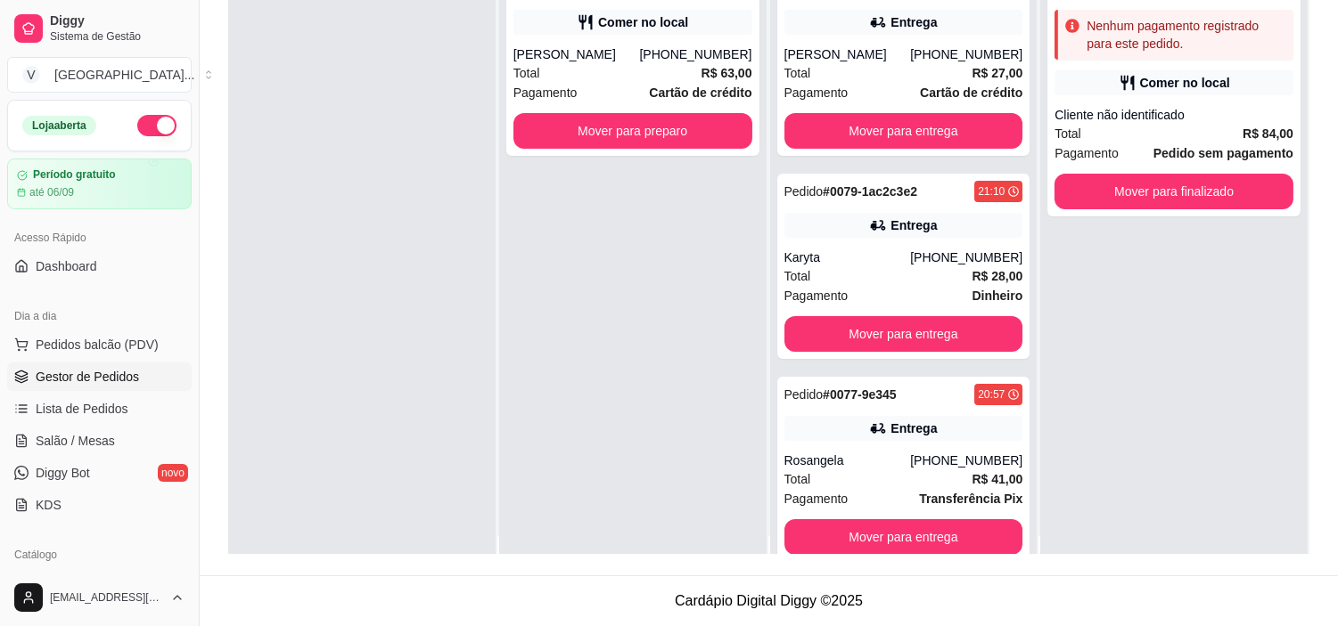
scroll to position [0, 0]
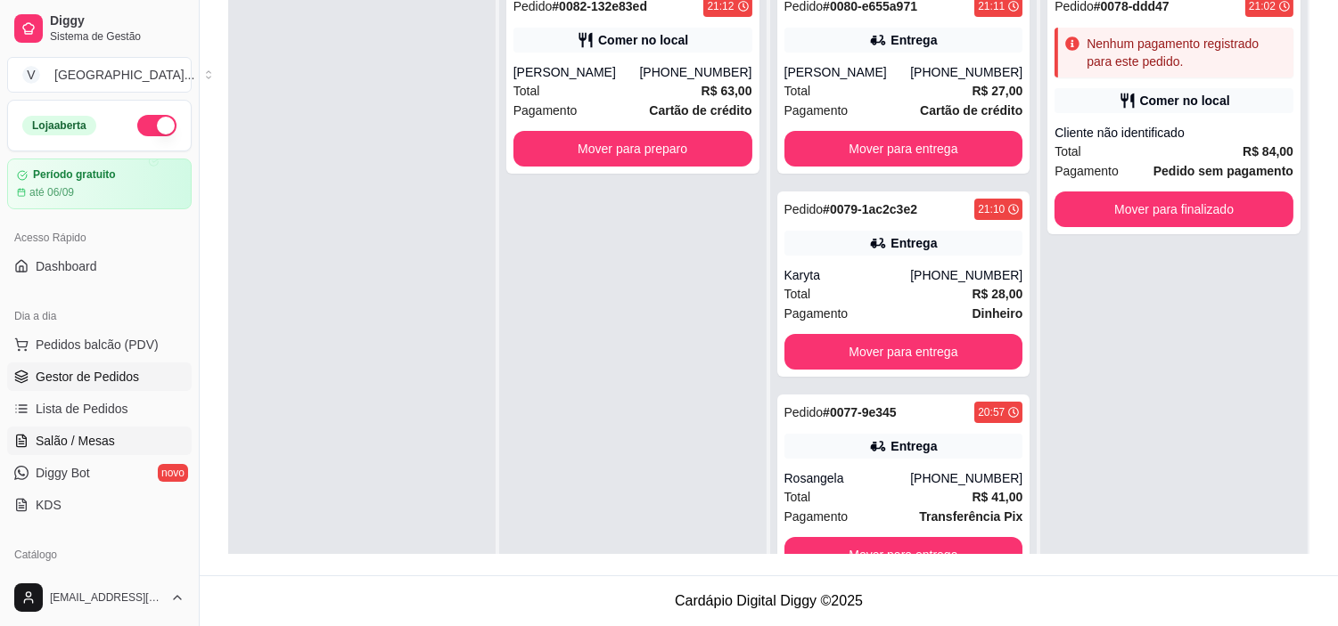
click at [65, 429] on link "Salão / Mesas" at bounding box center [99, 441] width 184 height 29
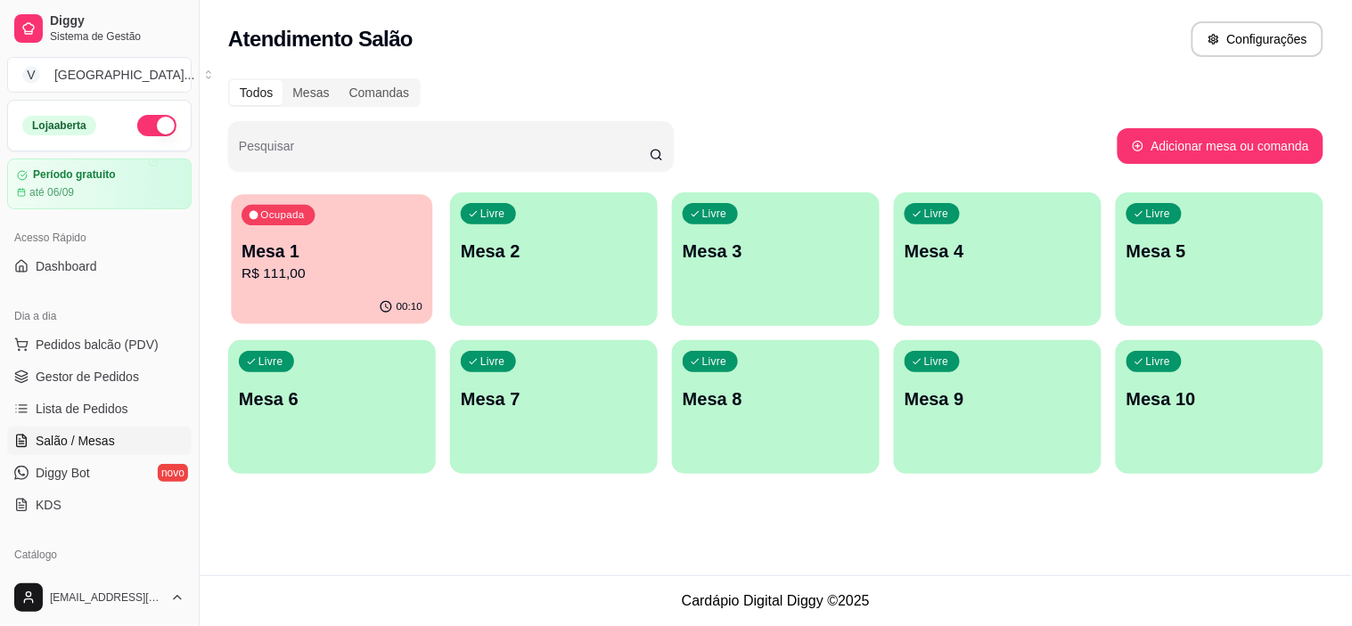
click at [368, 225] on div "Ocupada Mesa 1 R$ 111,00" at bounding box center [331, 242] width 201 height 96
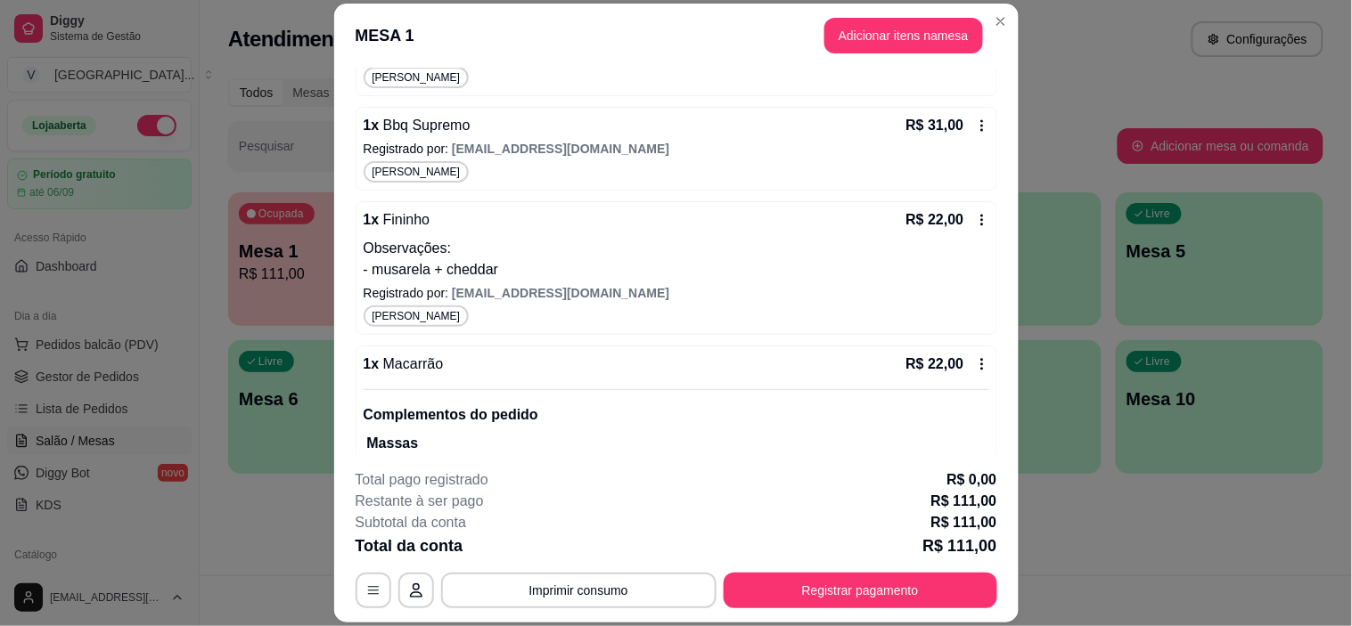
scroll to position [396, 0]
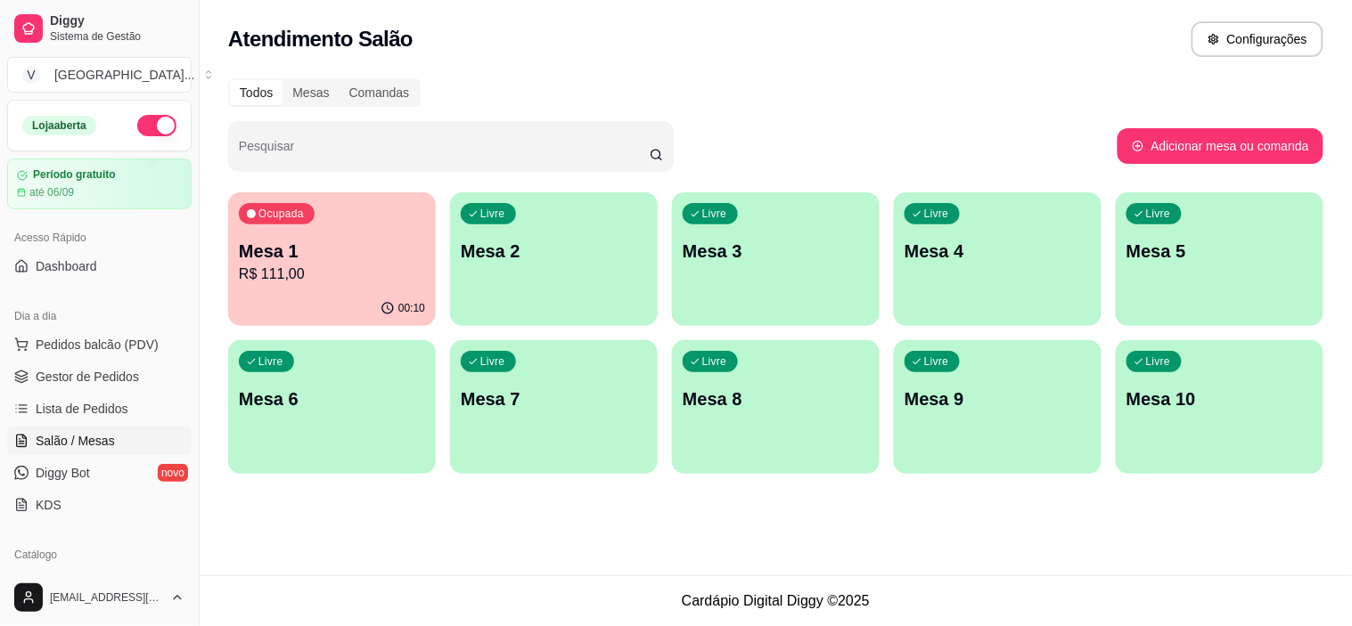
click at [572, 282] on div "Livre Mesa 2" at bounding box center [554, 248] width 208 height 112
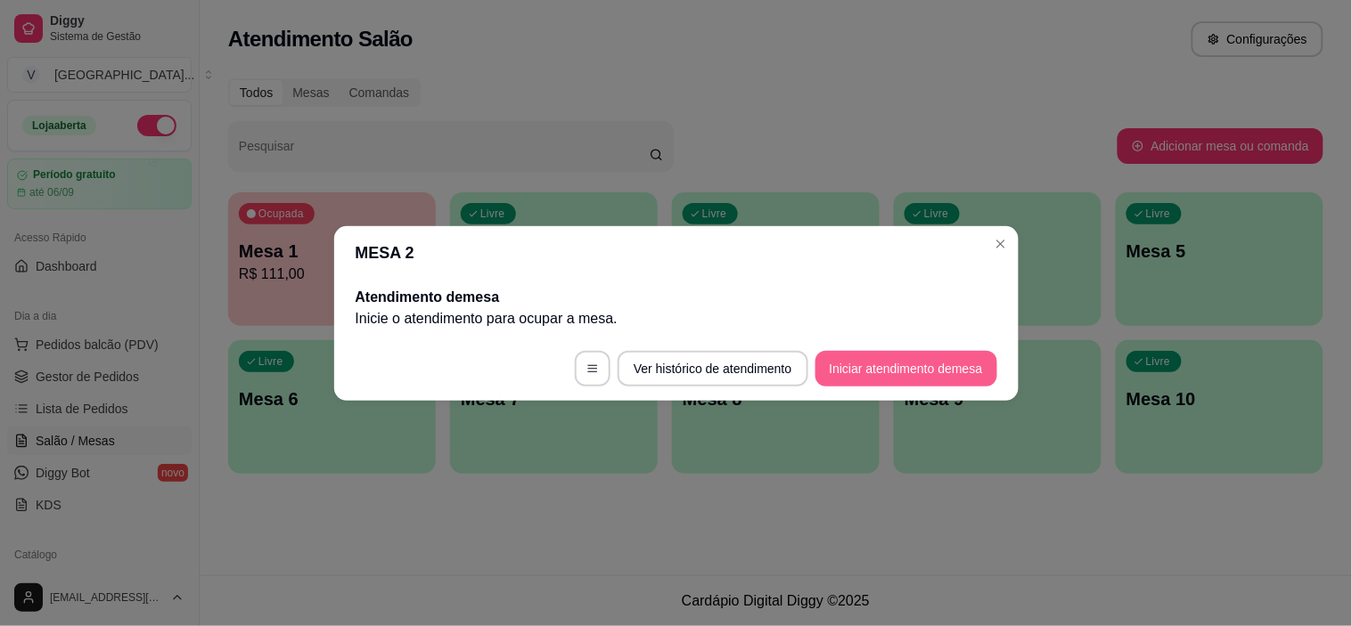
click at [903, 375] on button "Iniciar atendimento de mesa" at bounding box center [906, 369] width 182 height 36
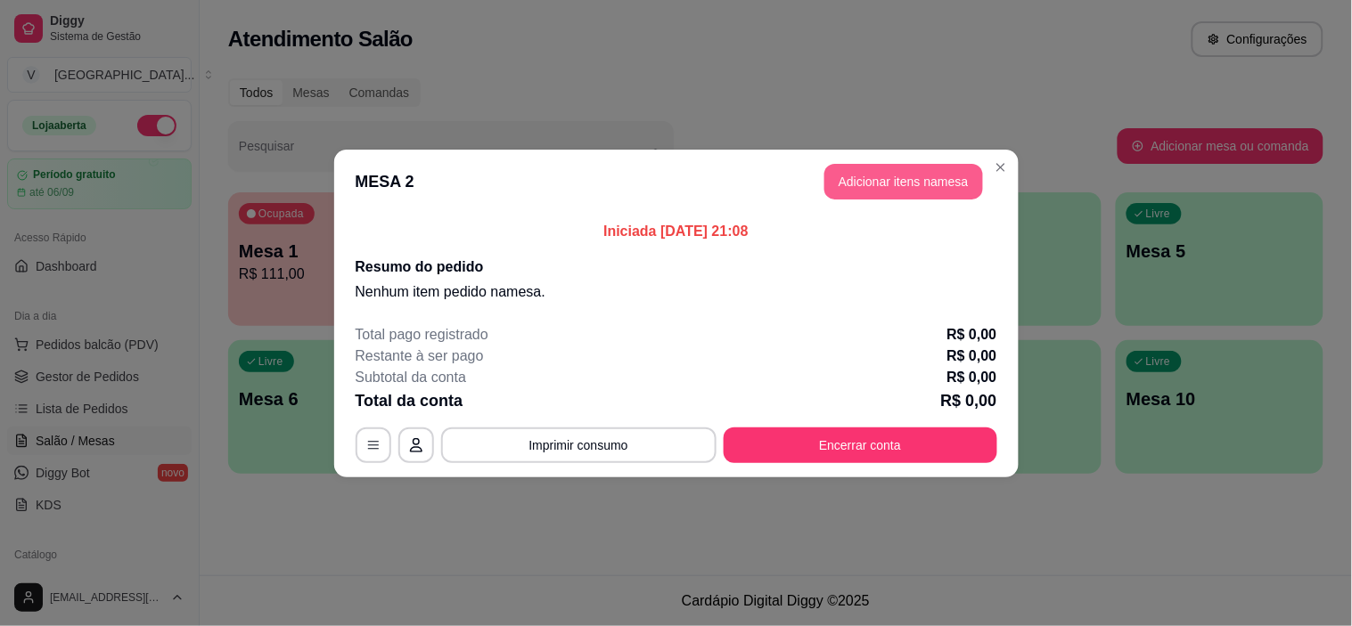
click at [946, 190] on button "Adicionar itens na mesa" at bounding box center [903, 182] width 159 height 36
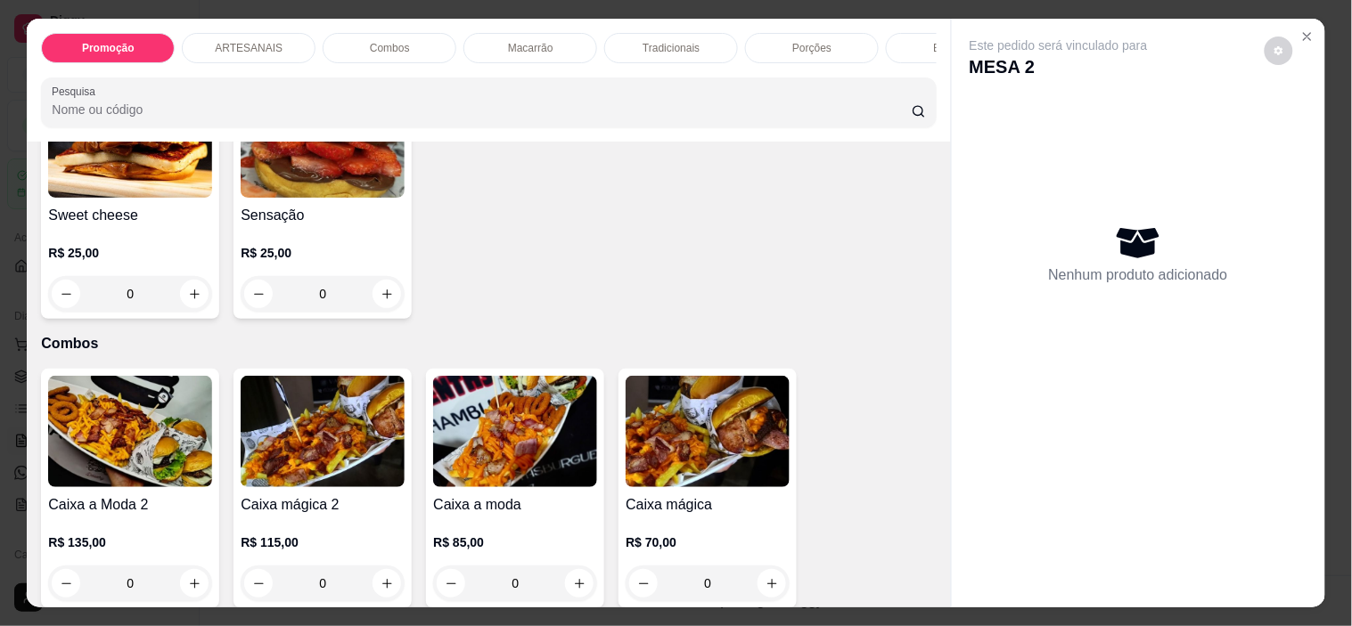
scroll to position [1089, 0]
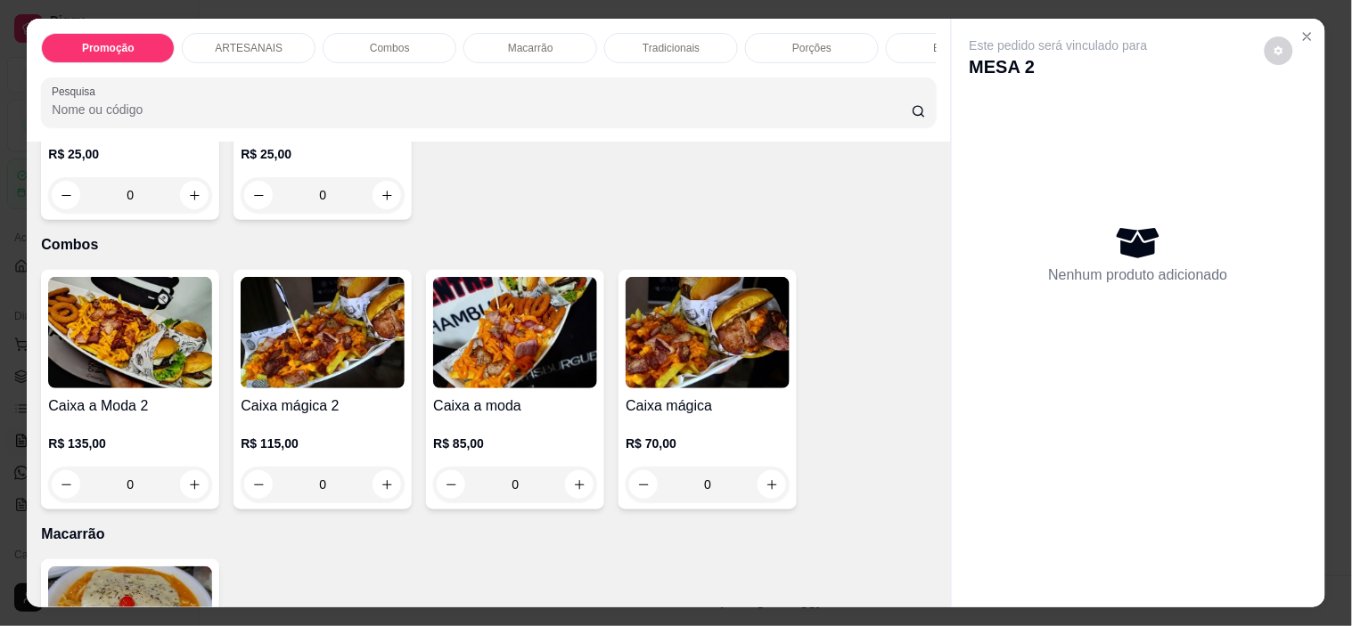
click at [384, 495] on div "0" at bounding box center [323, 485] width 164 height 36
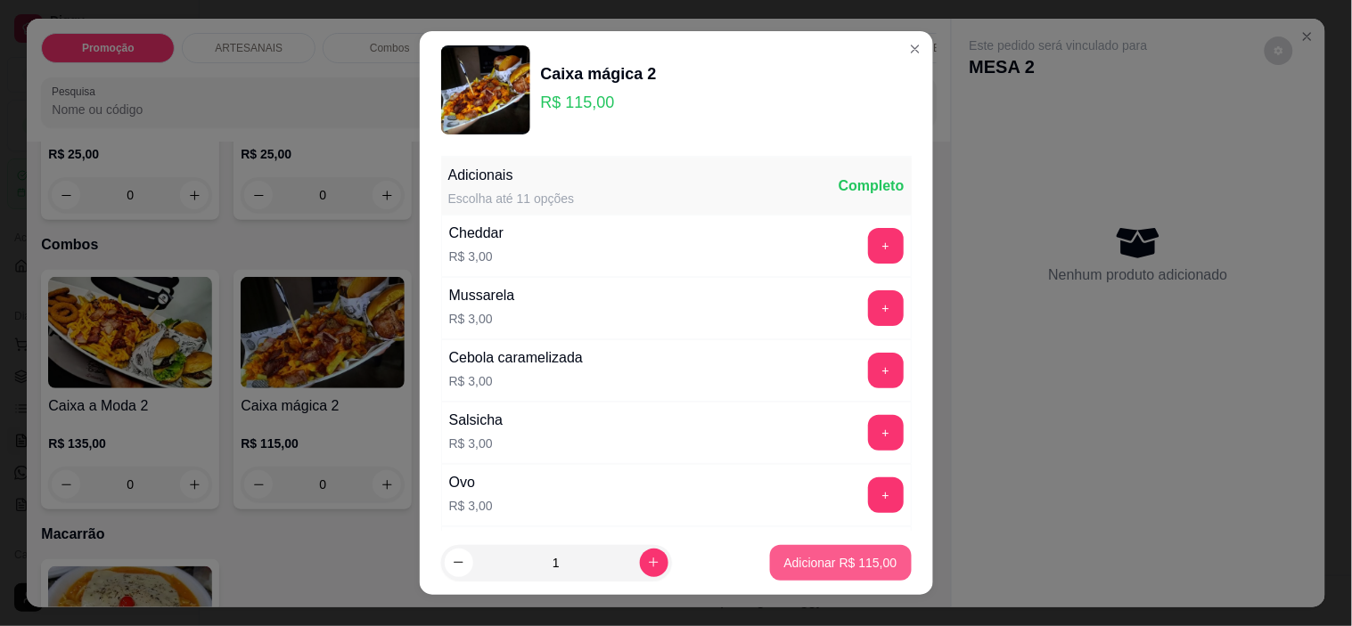
click at [796, 558] on p "Adicionar R$ 115,00" at bounding box center [840, 563] width 113 height 18
type input "1"
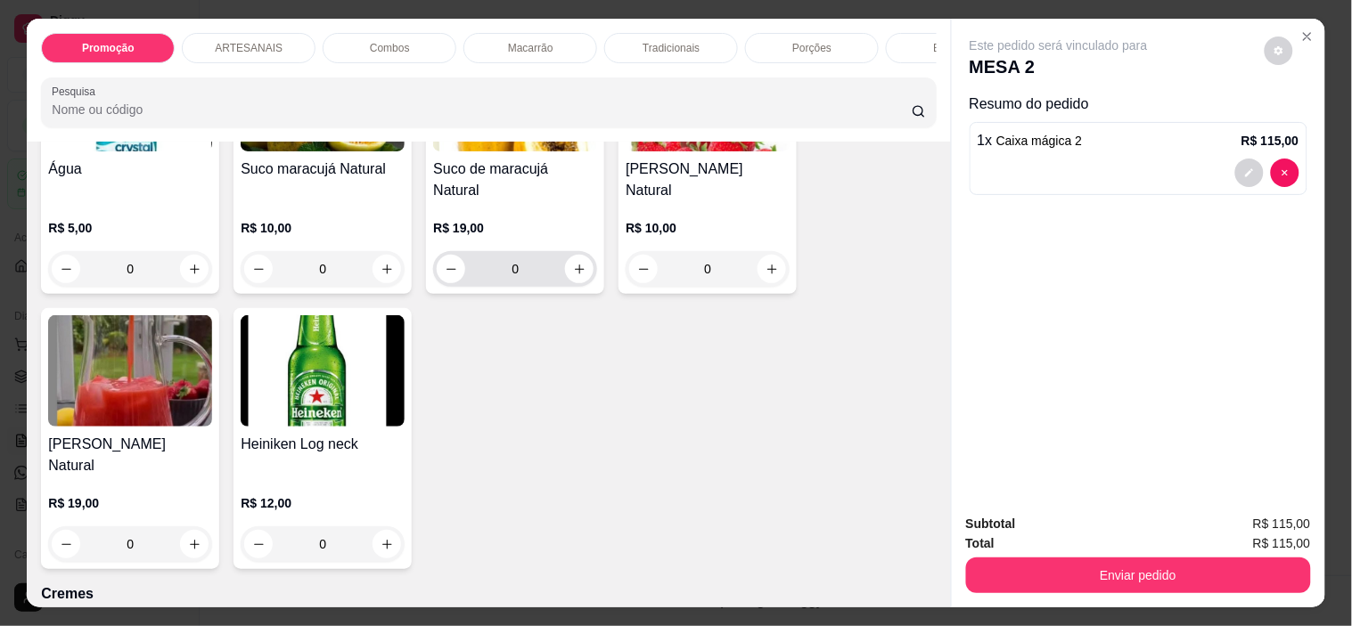
scroll to position [3168, 0]
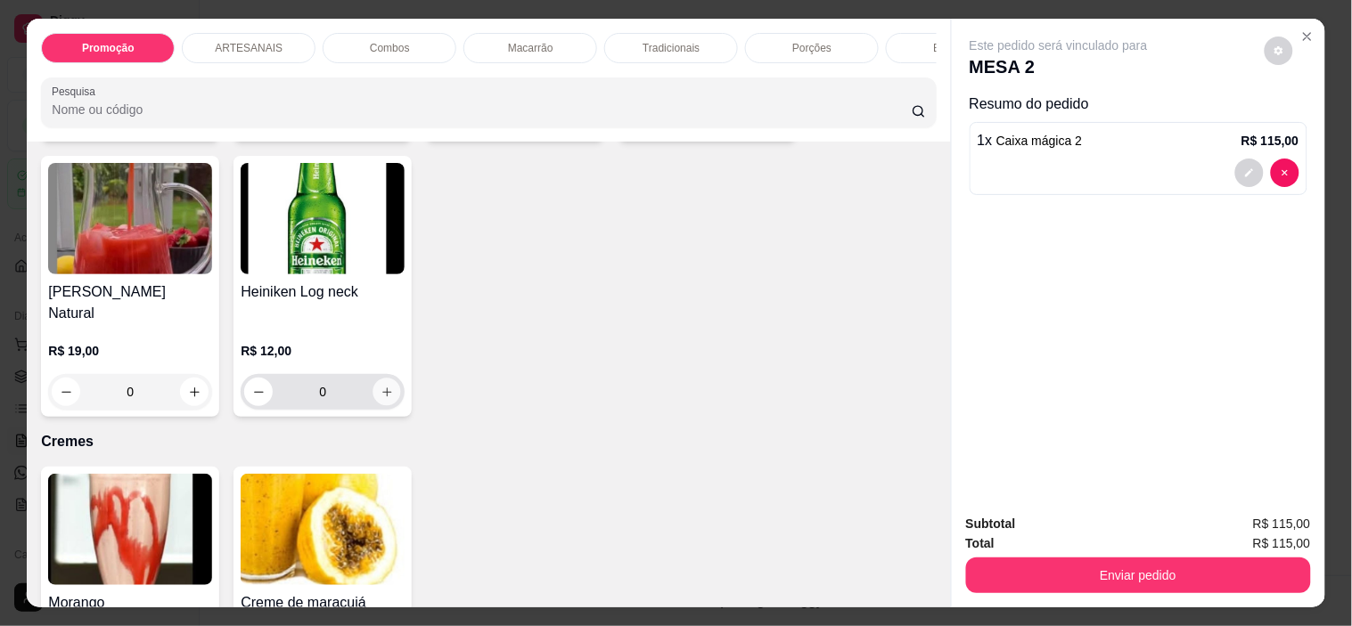
click at [381, 386] on icon "increase-product-quantity" at bounding box center [387, 392] width 13 height 13
type input "1"
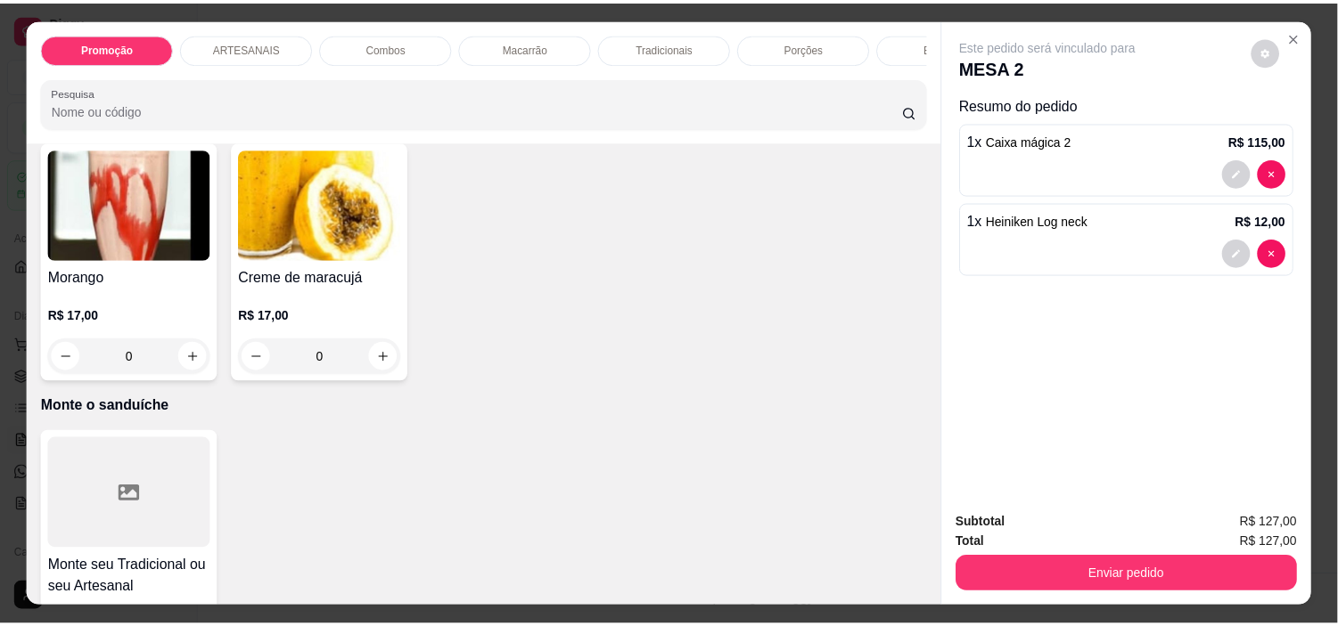
scroll to position [3565, 0]
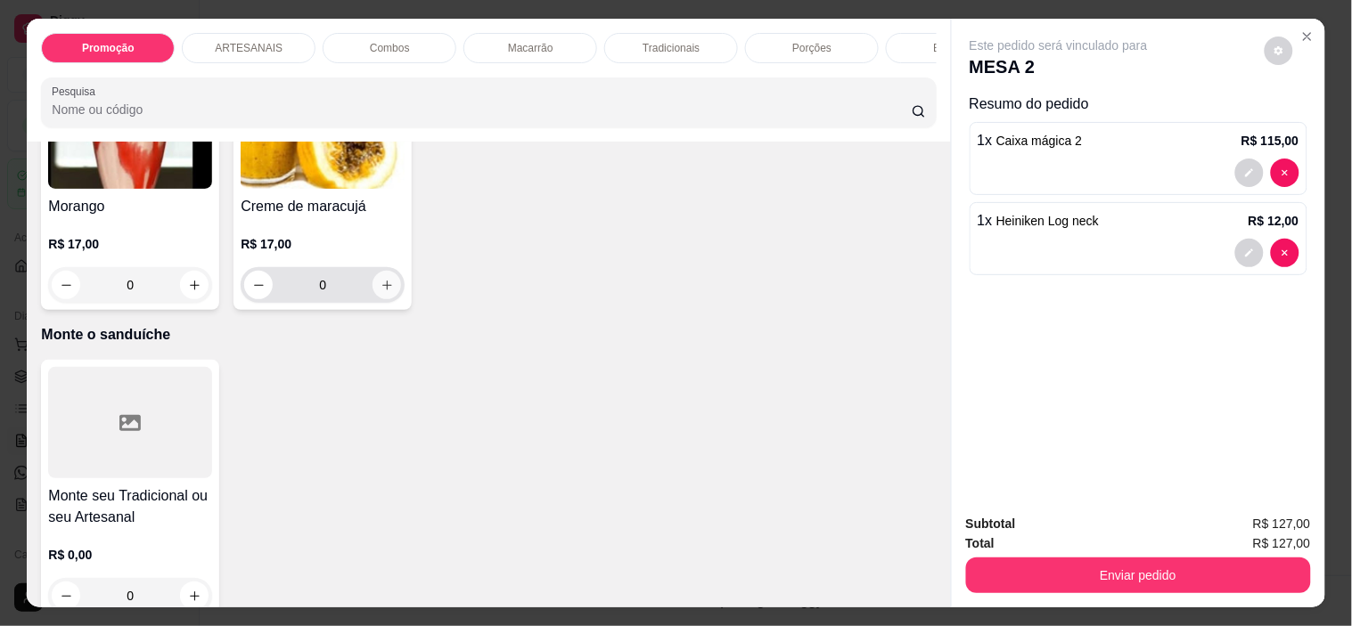
click at [381, 279] on icon "increase-product-quantity" at bounding box center [387, 285] width 13 height 13
type input "1"
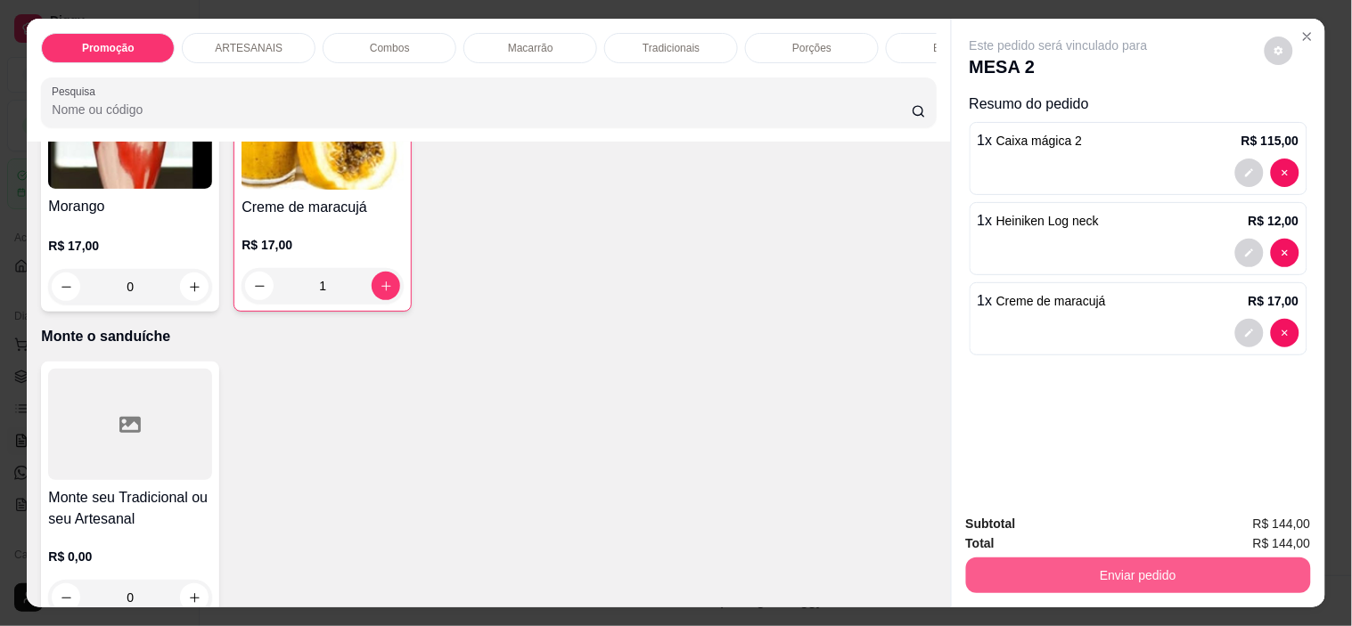
click at [1250, 569] on button "Enviar pedido" at bounding box center [1138, 576] width 345 height 36
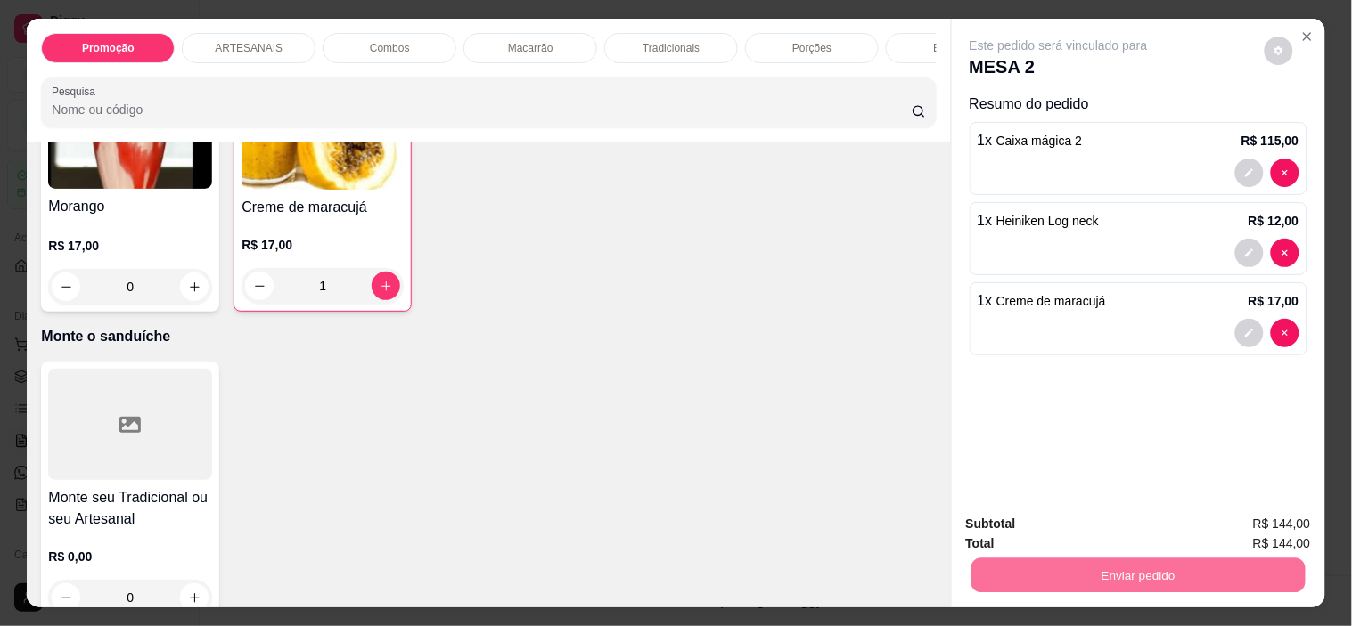
click at [1102, 527] on button "Não registrar e enviar pedido" at bounding box center [1079, 524] width 180 height 33
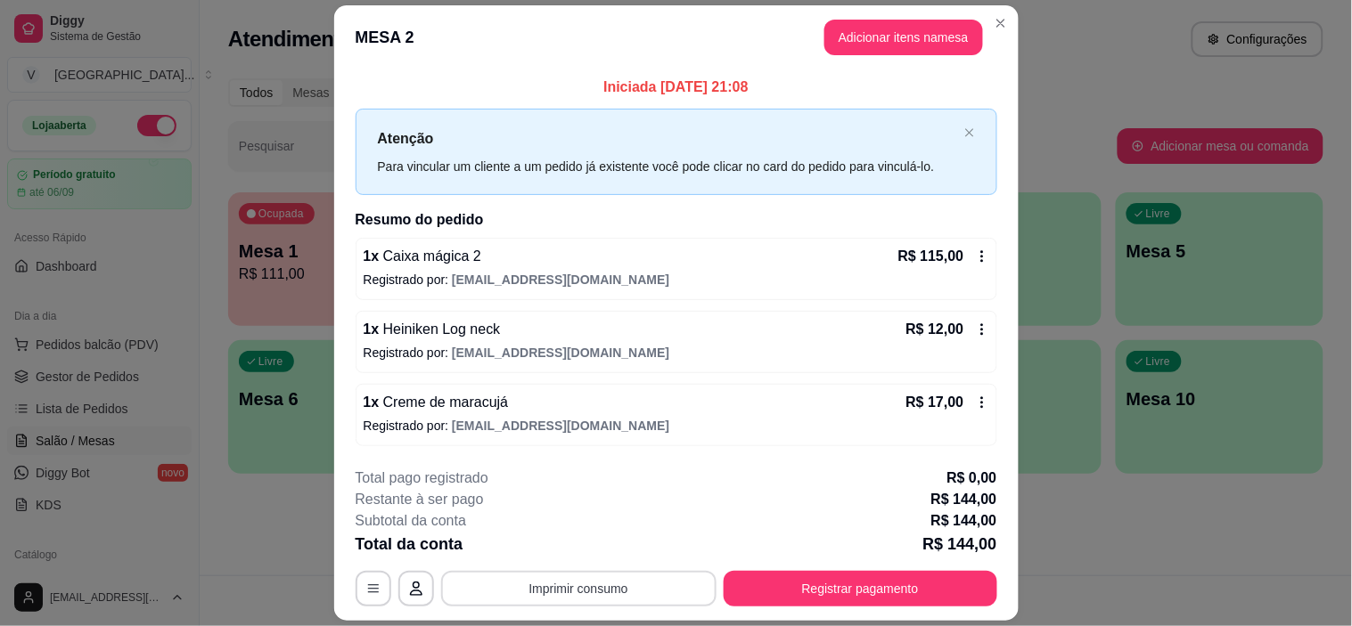
click at [608, 589] on button "Imprimir consumo" at bounding box center [578, 589] width 275 height 36
click at [570, 551] on button "IMPRESSORA" at bounding box center [576, 548] width 129 height 29
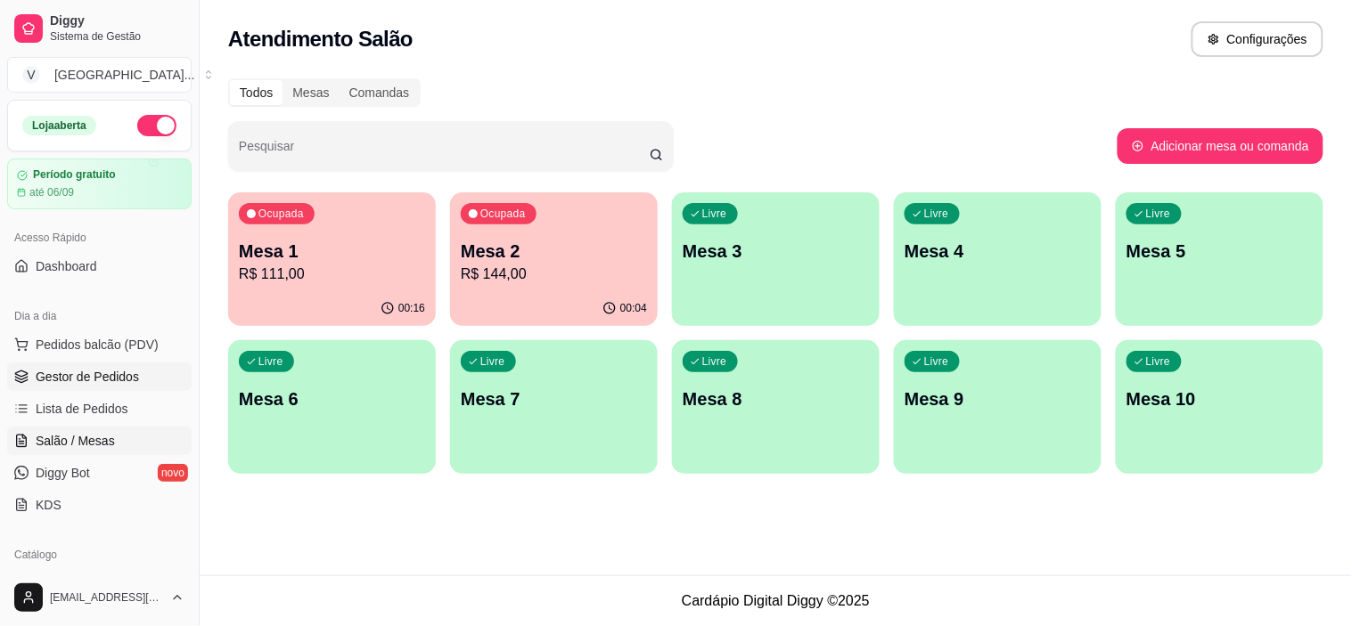
click at [86, 381] on span "Gestor de Pedidos" at bounding box center [87, 377] width 103 height 18
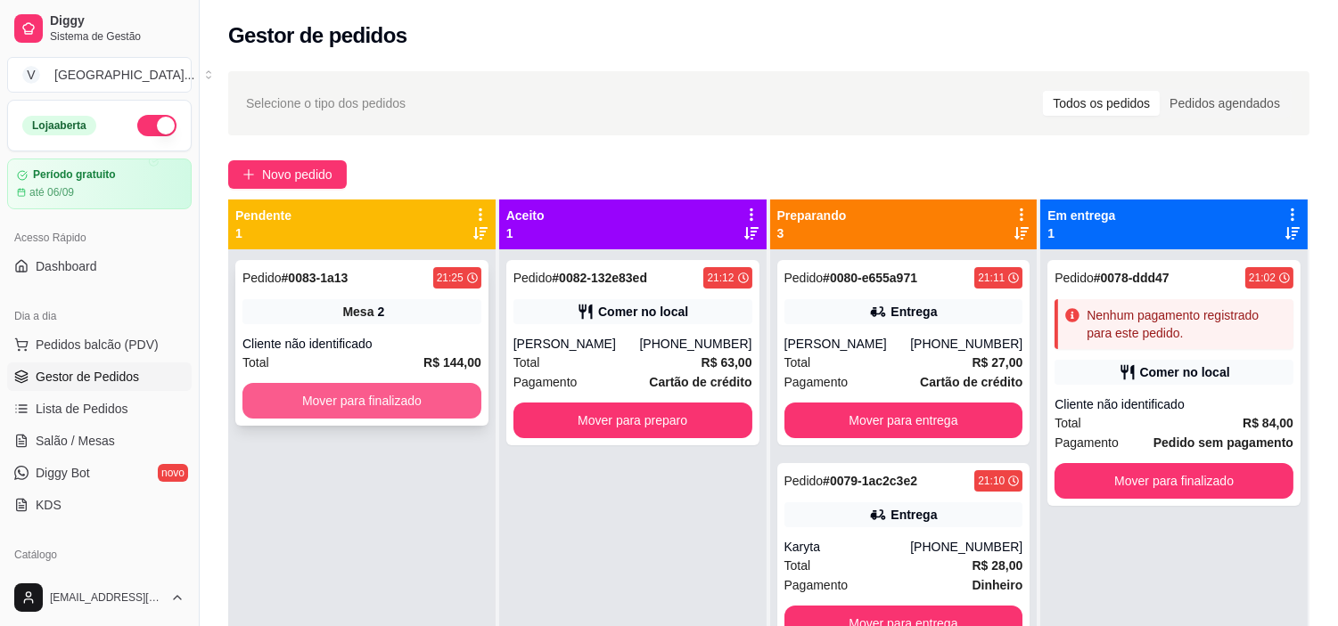
click at [343, 402] on button "Mover para finalizado" at bounding box center [361, 401] width 239 height 36
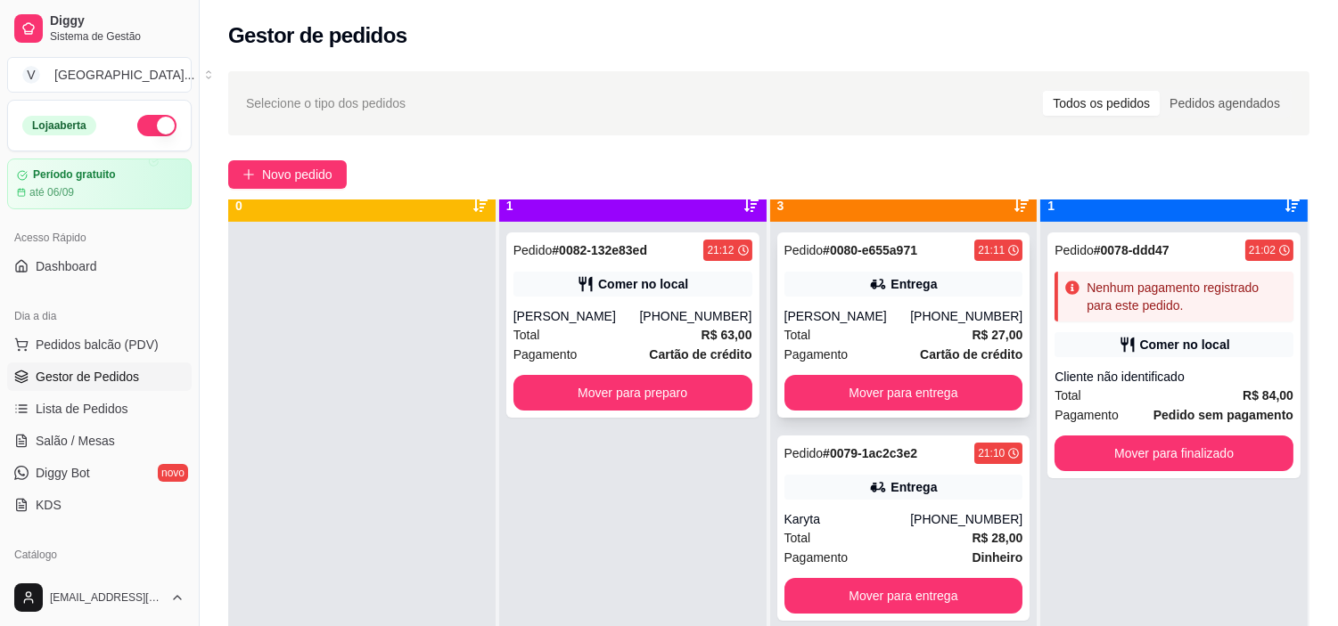
scroll to position [49, 0]
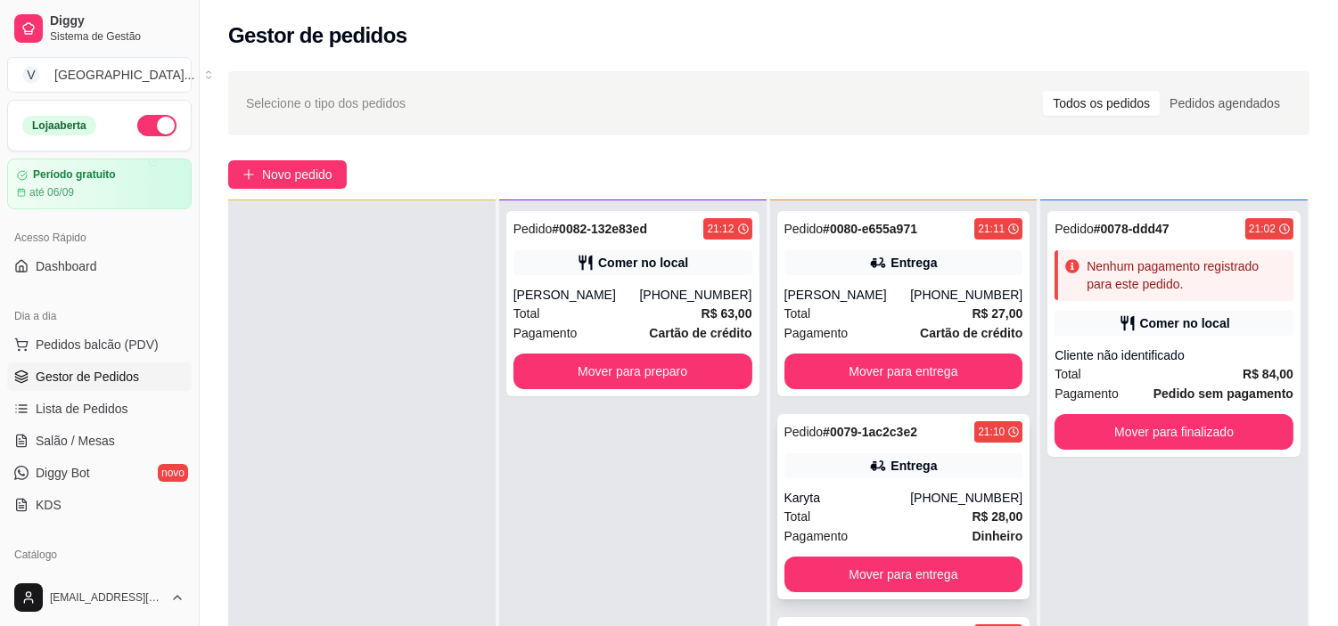
click at [929, 583] on button "Mover para entrega" at bounding box center [903, 575] width 239 height 36
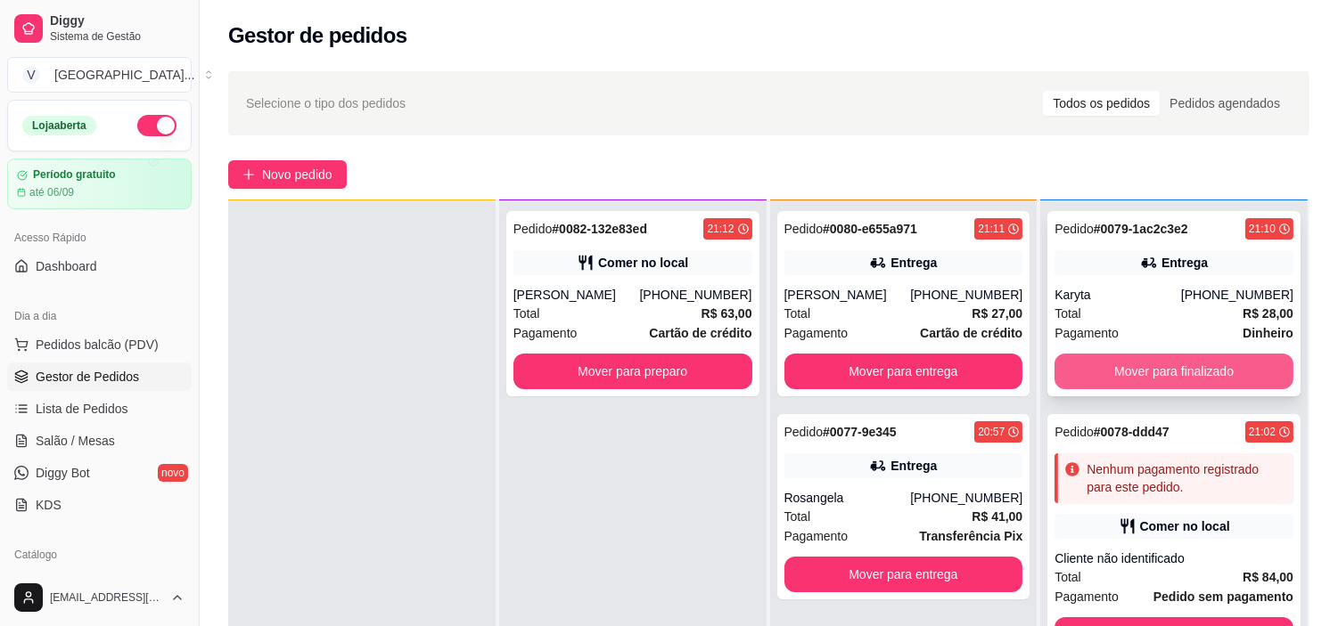
click at [1163, 368] on button "Mover para finalizado" at bounding box center [1173, 372] width 239 height 36
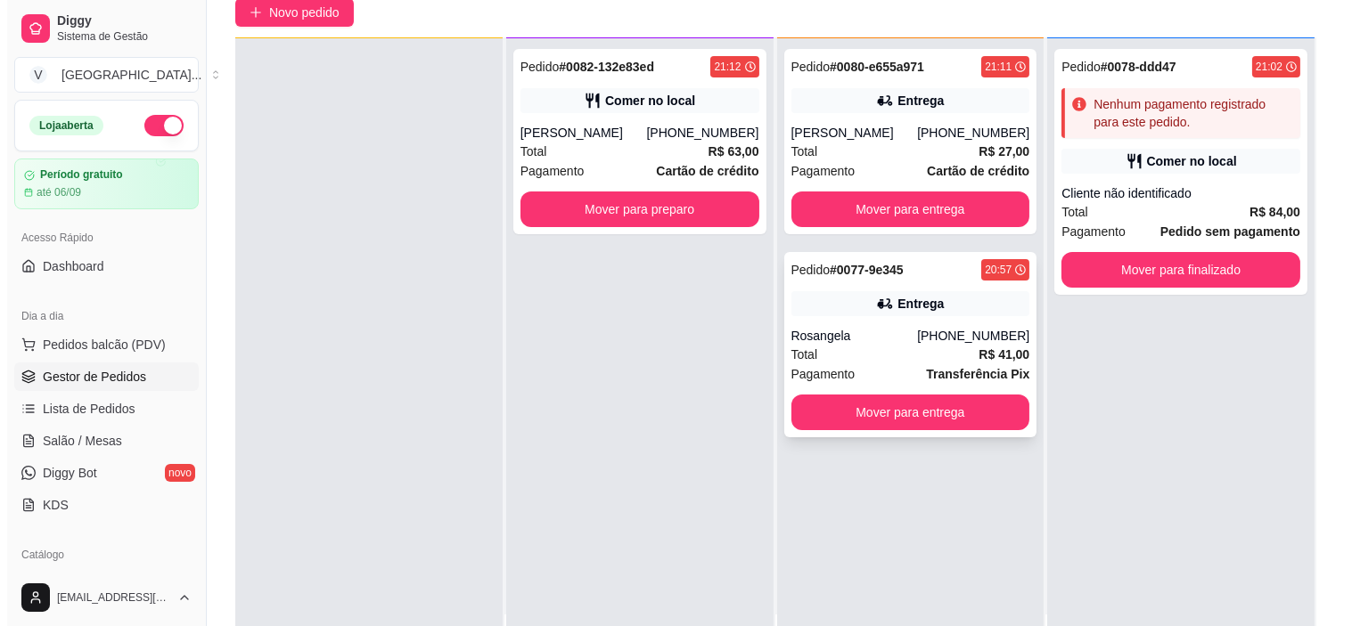
scroll to position [198, 0]
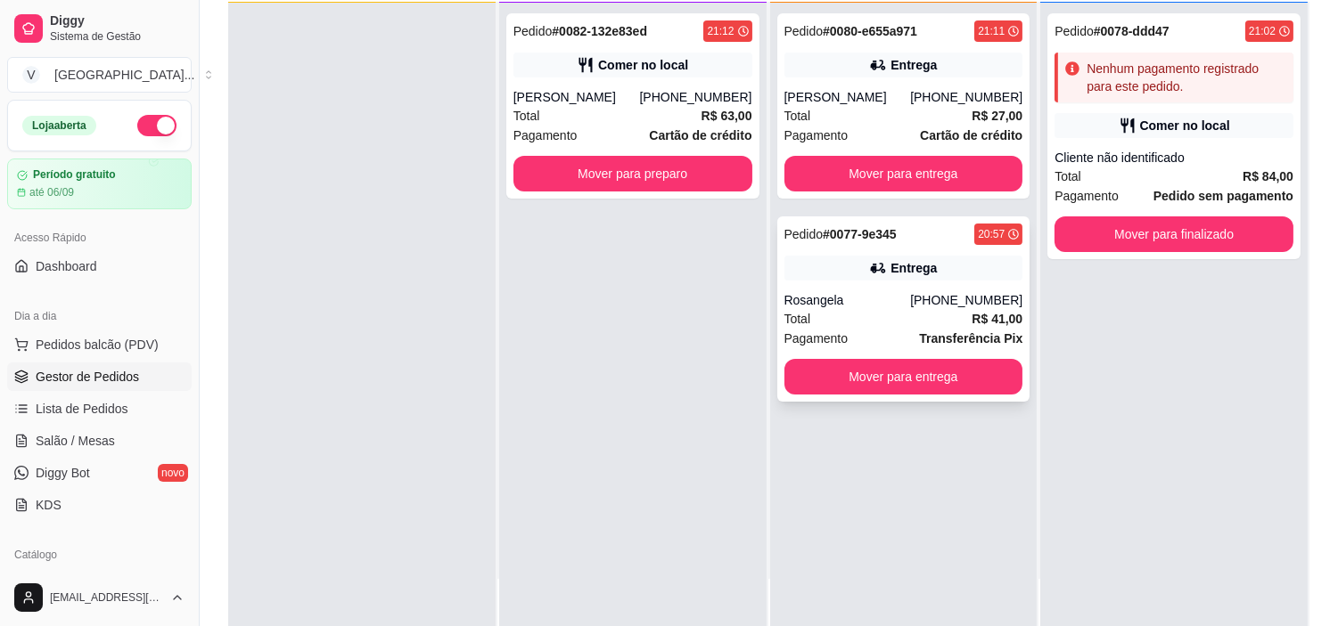
click at [875, 268] on icon at bounding box center [878, 269] width 12 height 10
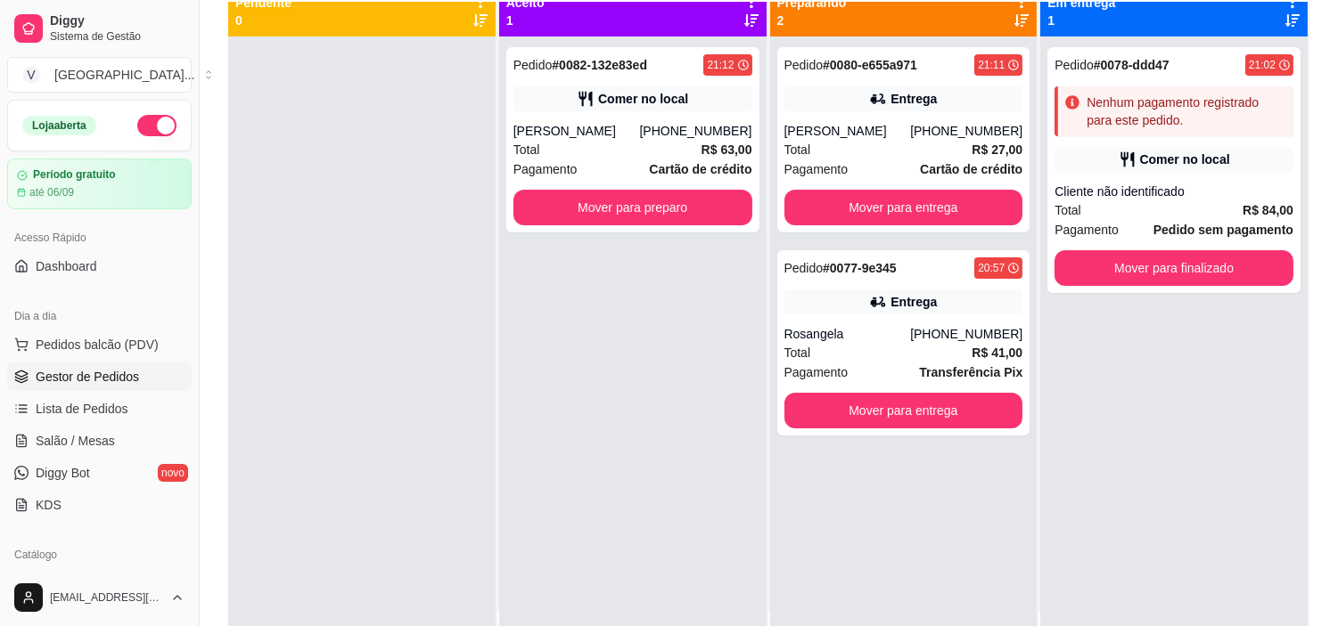
scroll to position [0, 0]
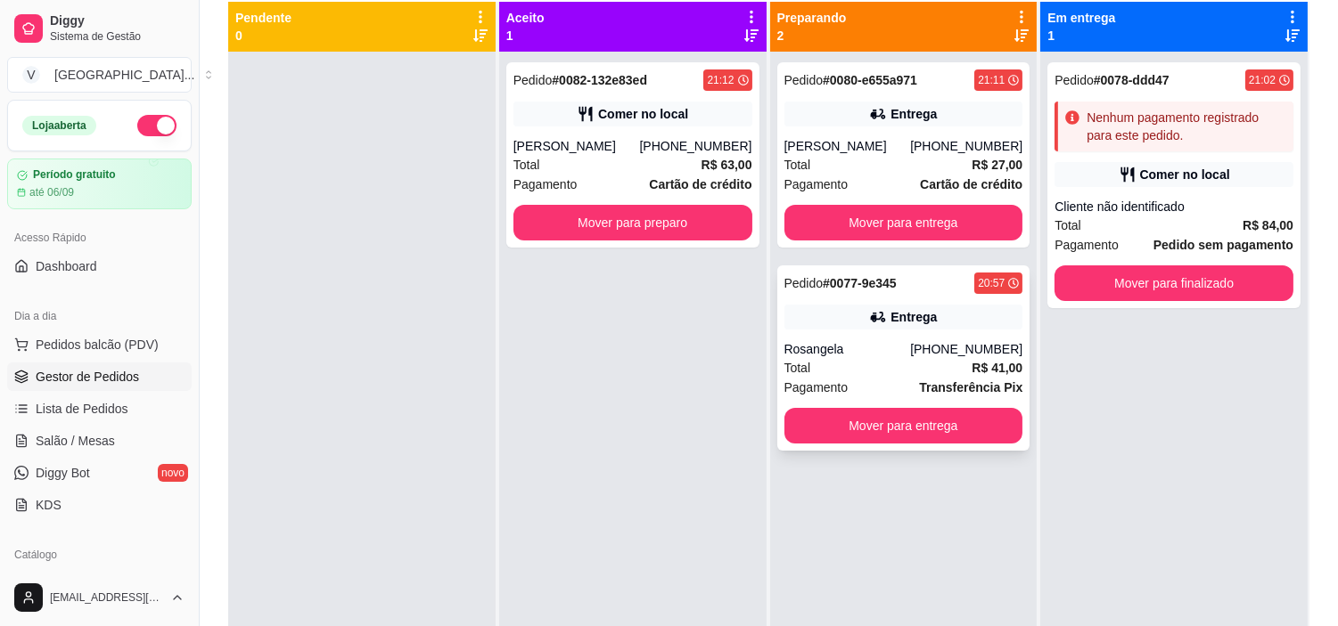
click at [934, 373] on div "Total R$ 41,00" at bounding box center [903, 368] width 239 height 20
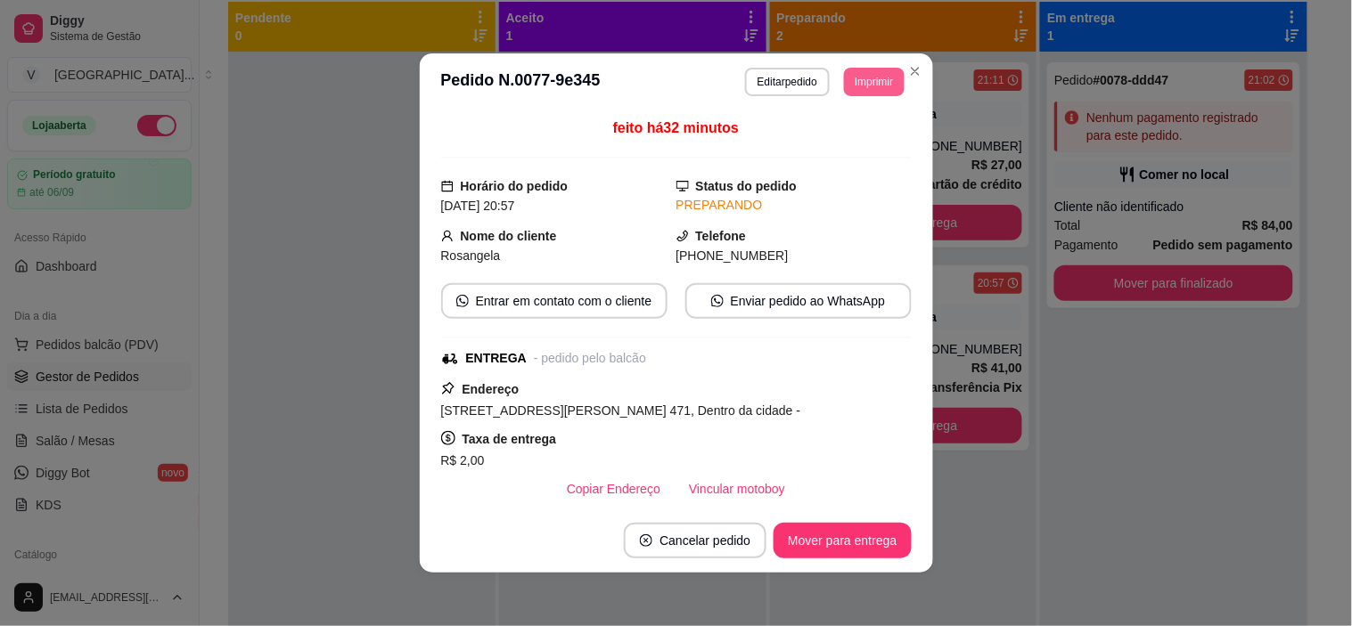
click at [866, 86] on button "Imprimir" at bounding box center [874, 82] width 60 height 29
click at [852, 146] on button "IMPRESSORA" at bounding box center [834, 145] width 125 height 28
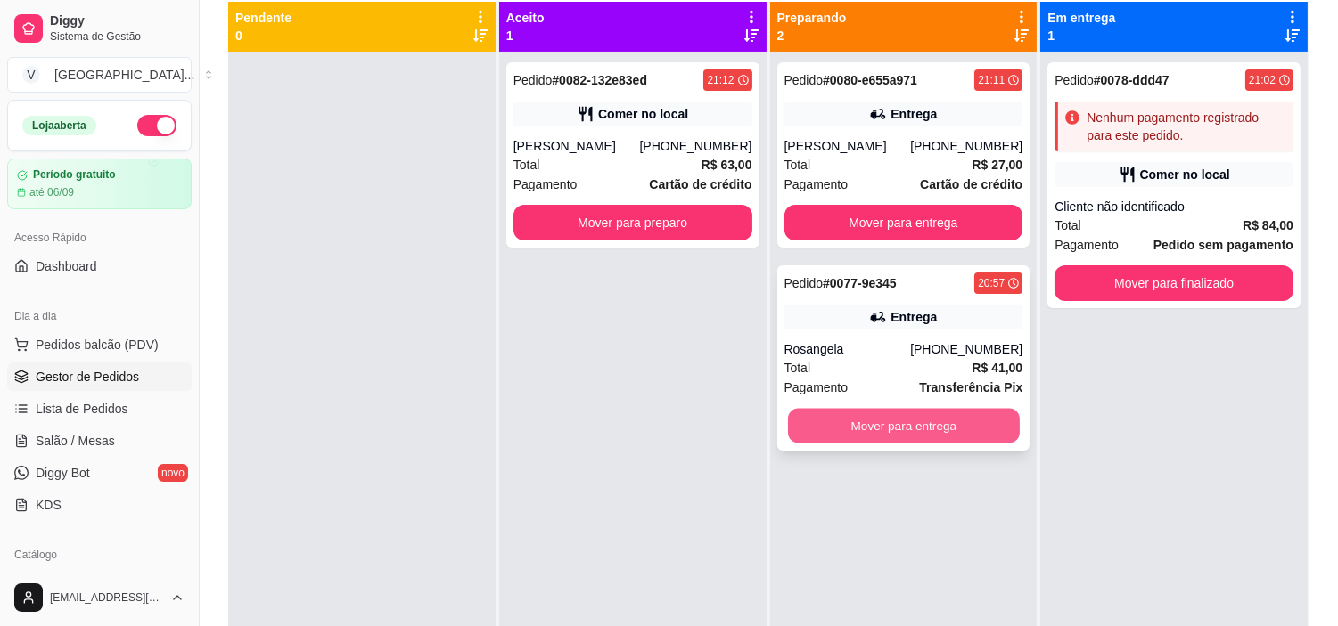
click at [918, 429] on button "Mover para entrega" at bounding box center [904, 426] width 232 height 35
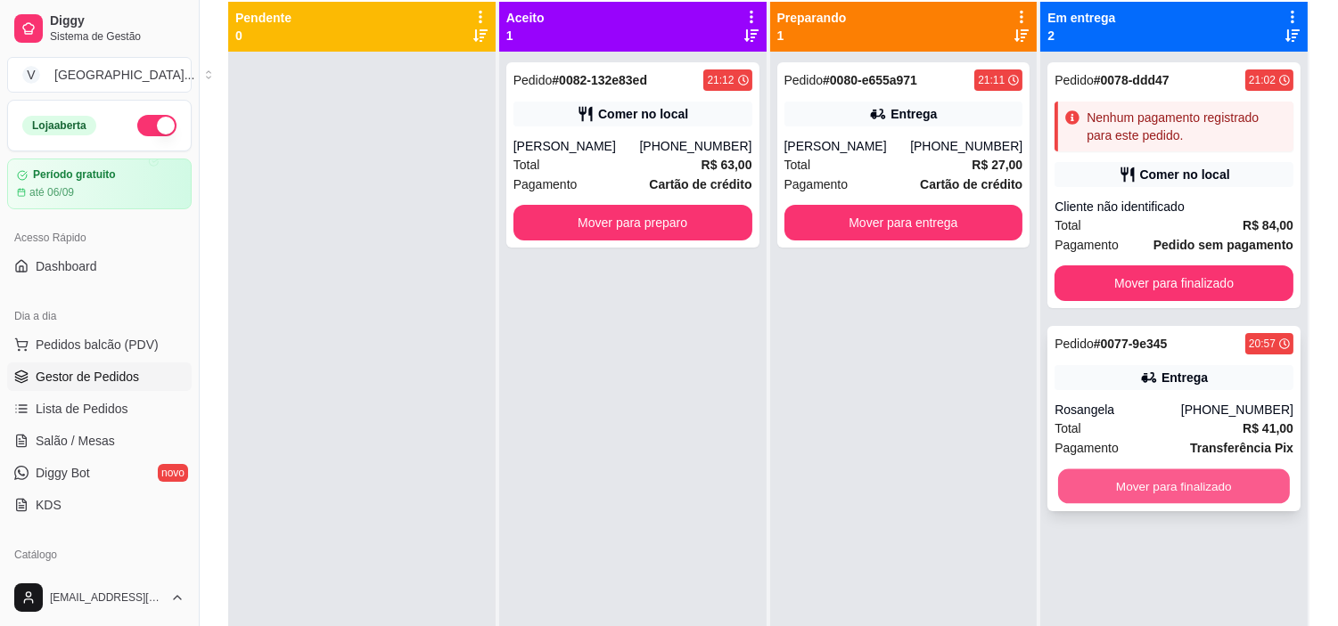
click at [1109, 475] on button "Mover para finalizado" at bounding box center [1174, 487] width 232 height 35
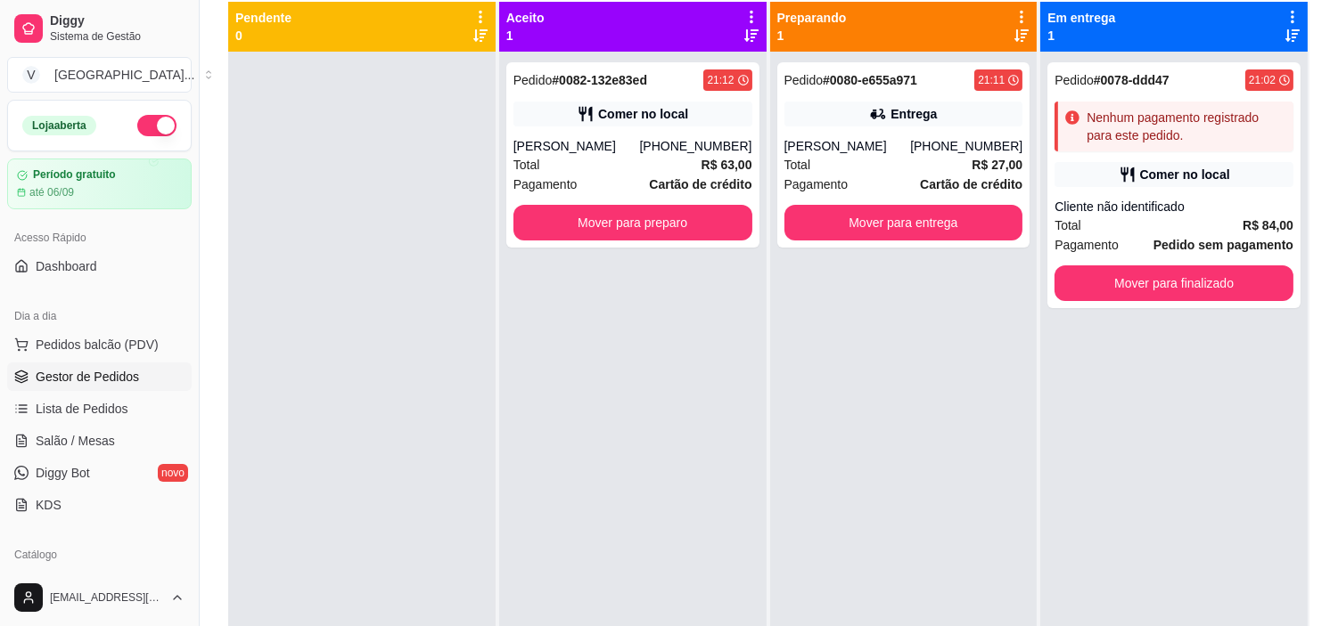
scroll to position [99, 0]
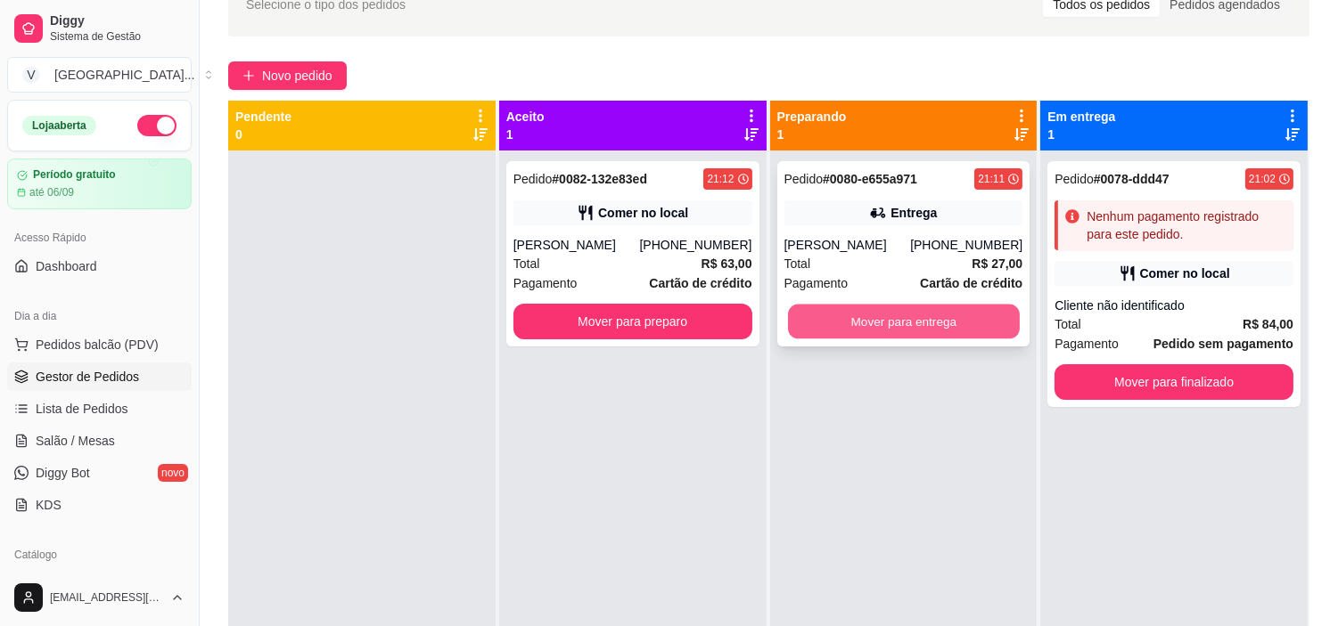
click at [845, 326] on button "Mover para entrega" at bounding box center [904, 322] width 232 height 35
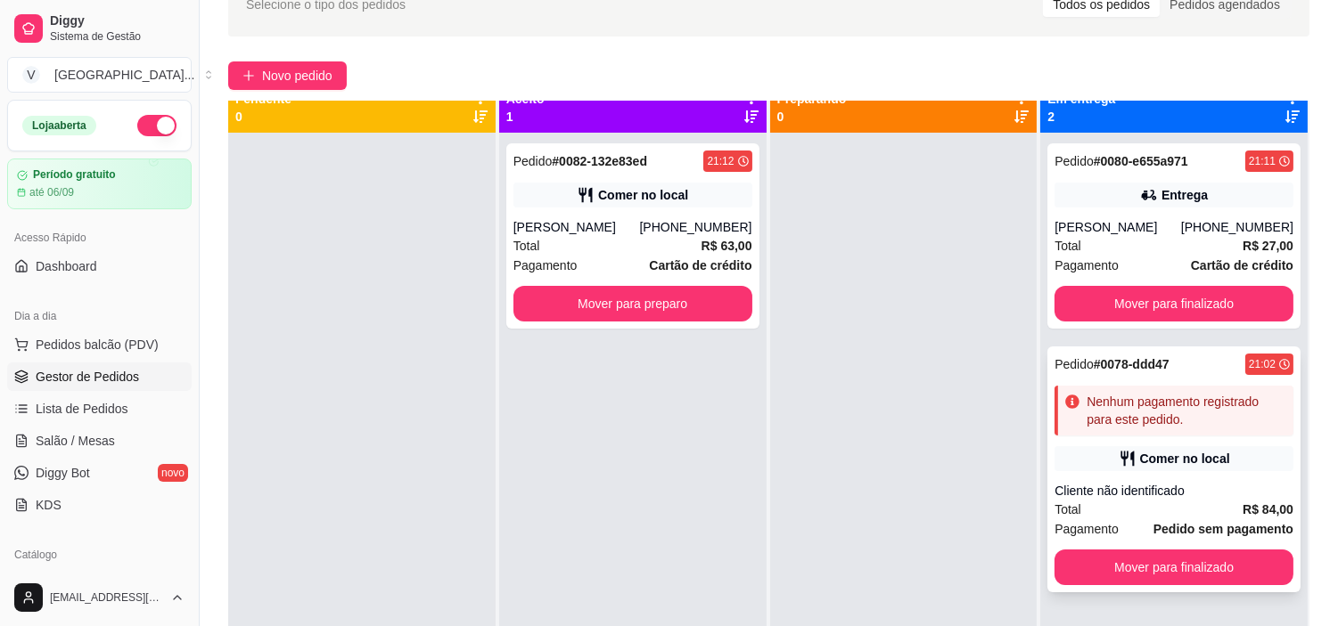
scroll to position [0, 0]
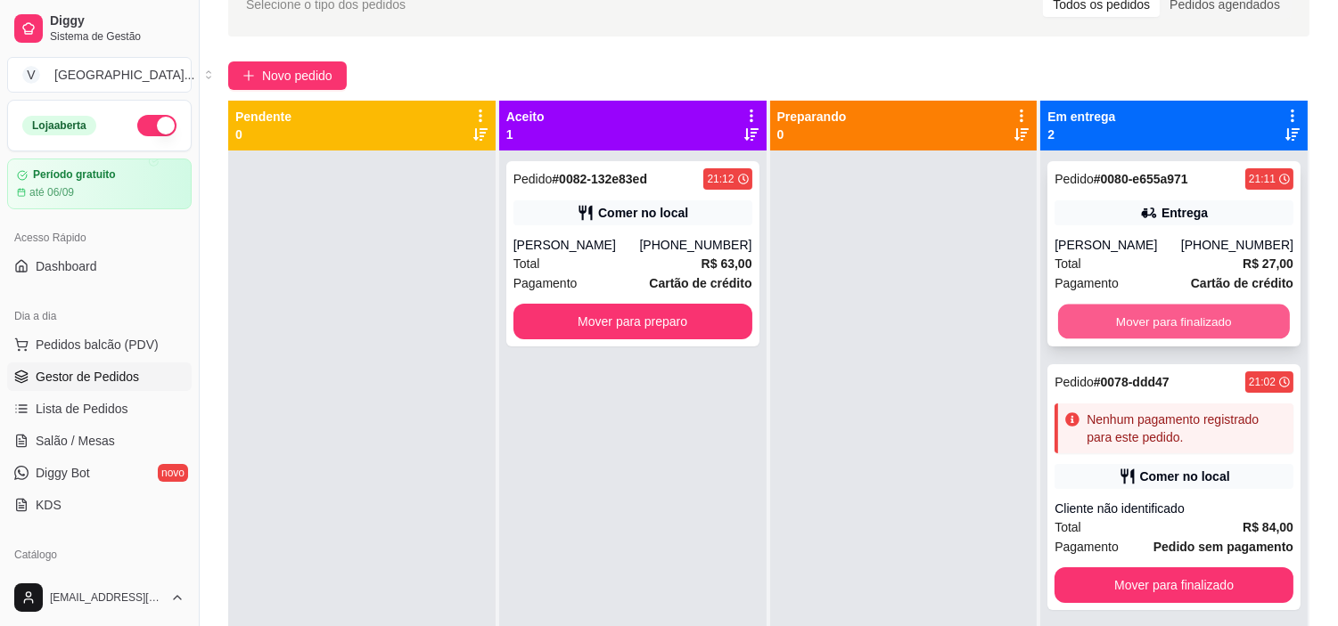
click at [1145, 328] on button "Mover para finalizado" at bounding box center [1174, 322] width 232 height 35
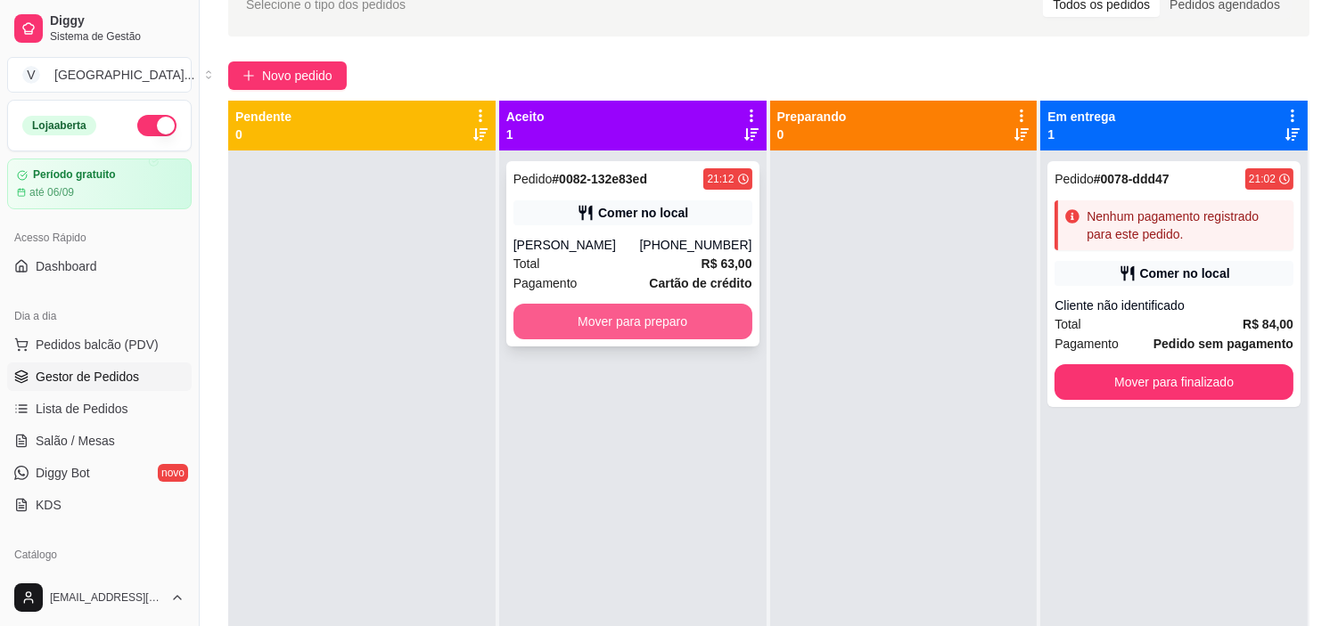
click at [602, 334] on button "Mover para preparo" at bounding box center [632, 322] width 239 height 36
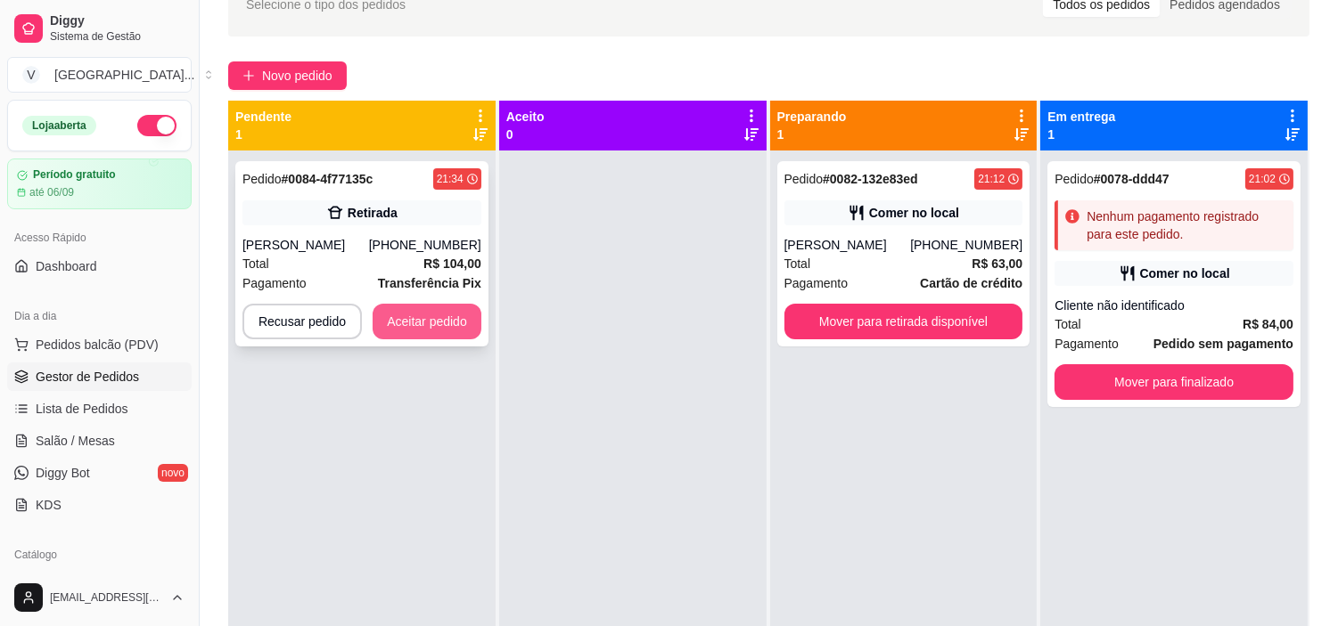
click at [442, 321] on button "Aceitar pedido" at bounding box center [427, 322] width 109 height 36
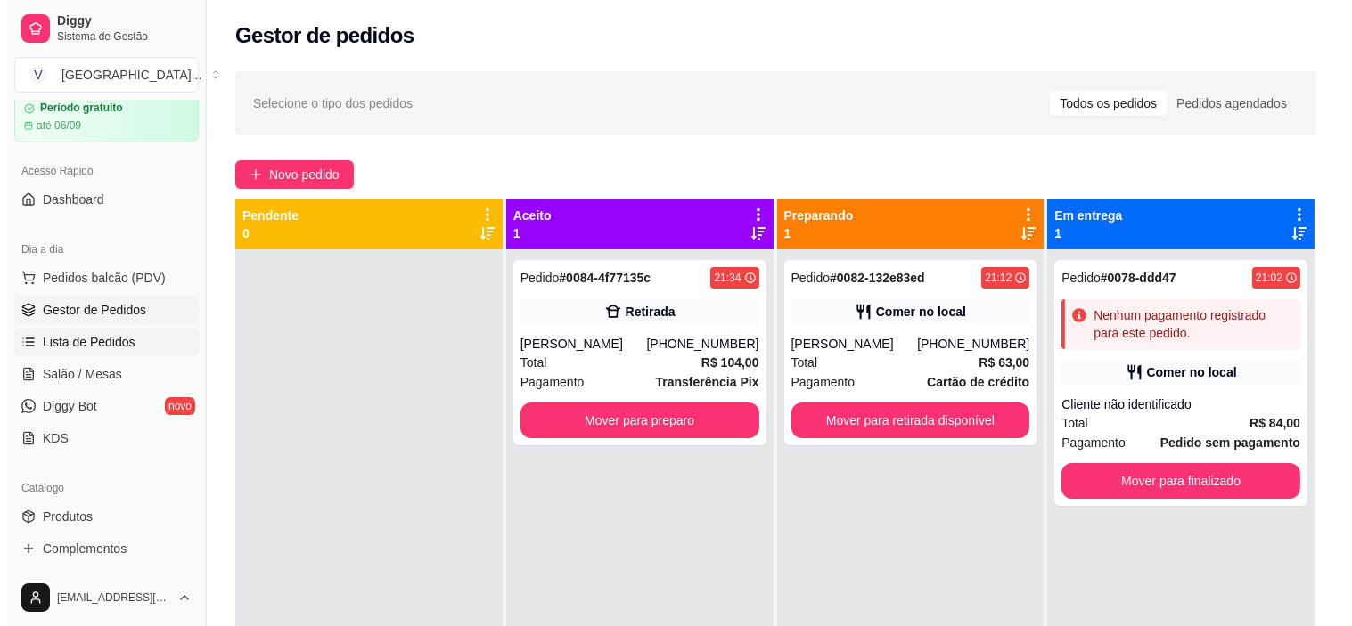
scroll to position [99, 0]
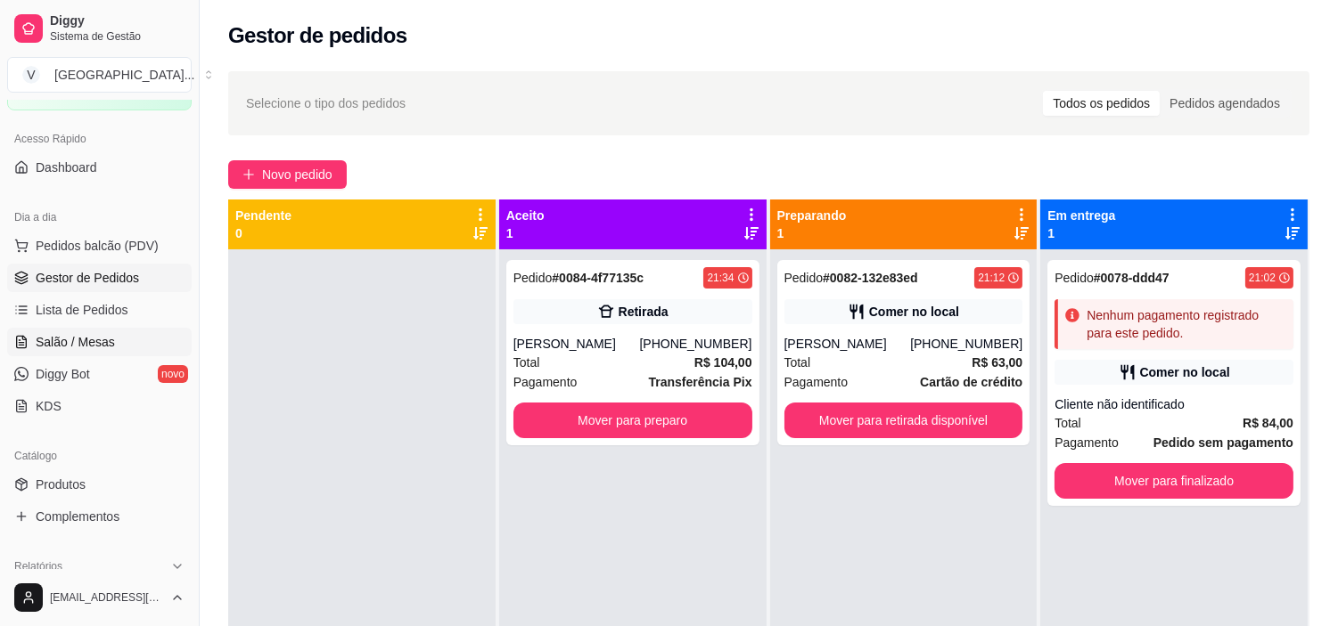
click at [70, 348] on span "Salão / Mesas" at bounding box center [75, 342] width 79 height 18
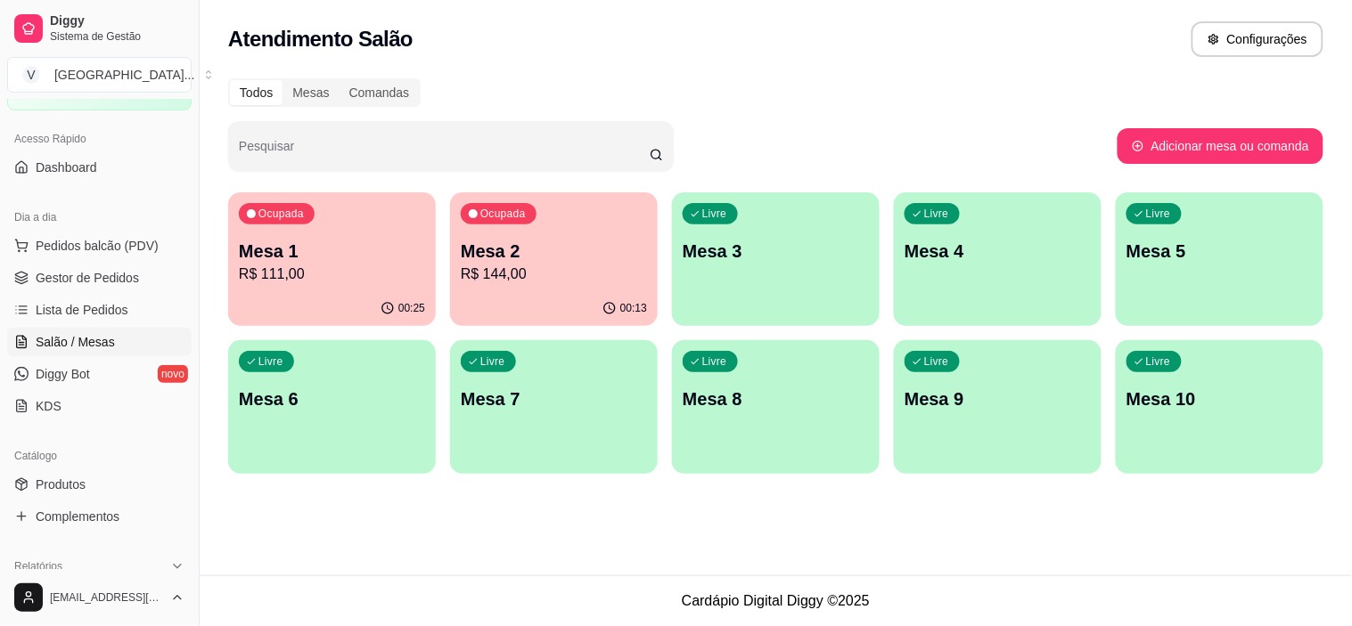
click at [401, 272] on p "R$ 111,00" at bounding box center [332, 274] width 186 height 21
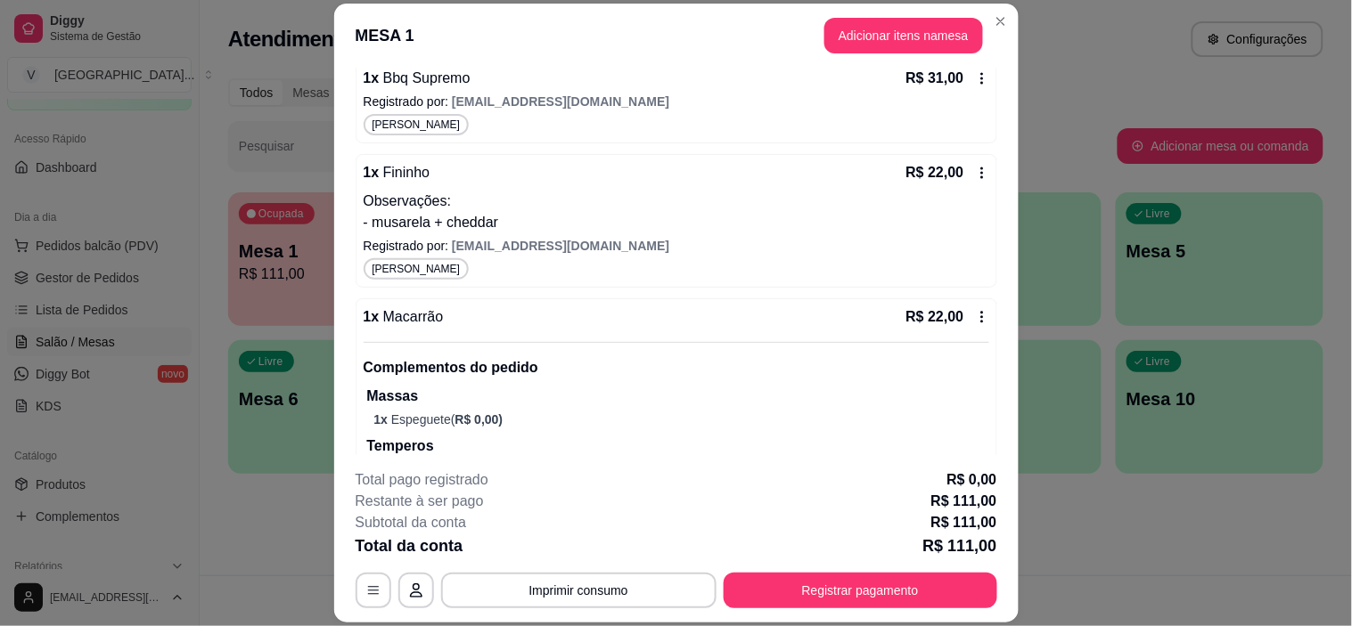
scroll to position [396, 0]
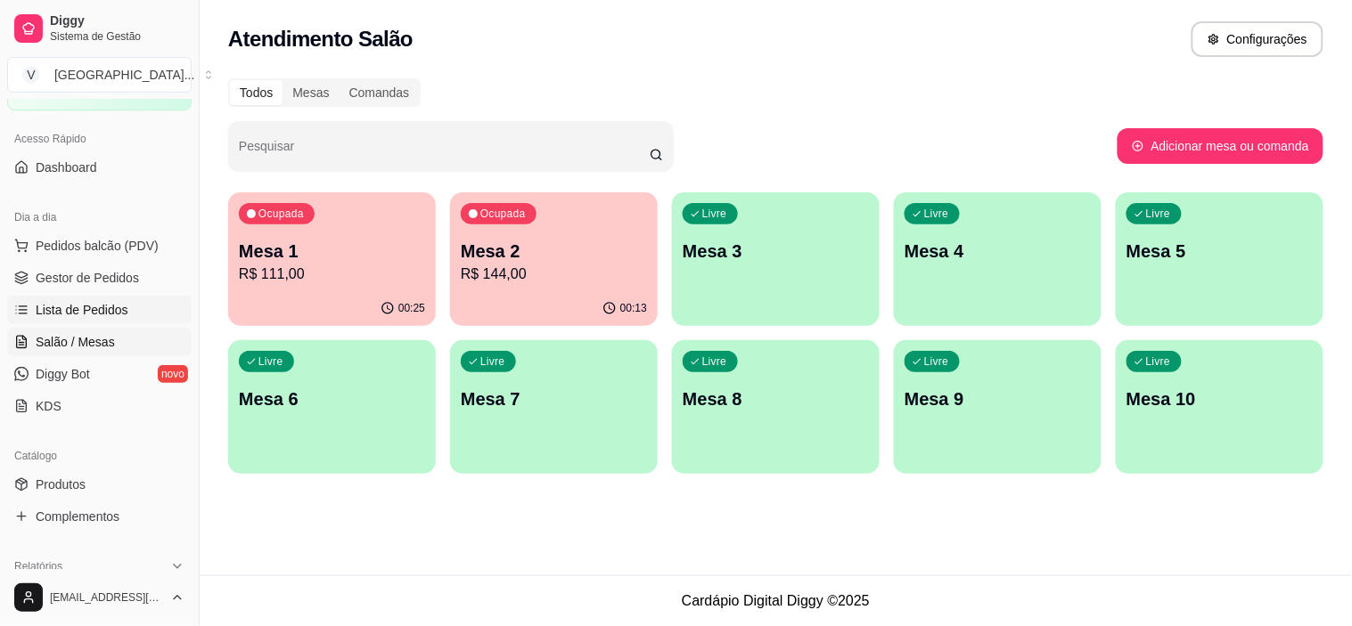
click at [100, 301] on span "Lista de Pedidos" at bounding box center [82, 310] width 93 height 18
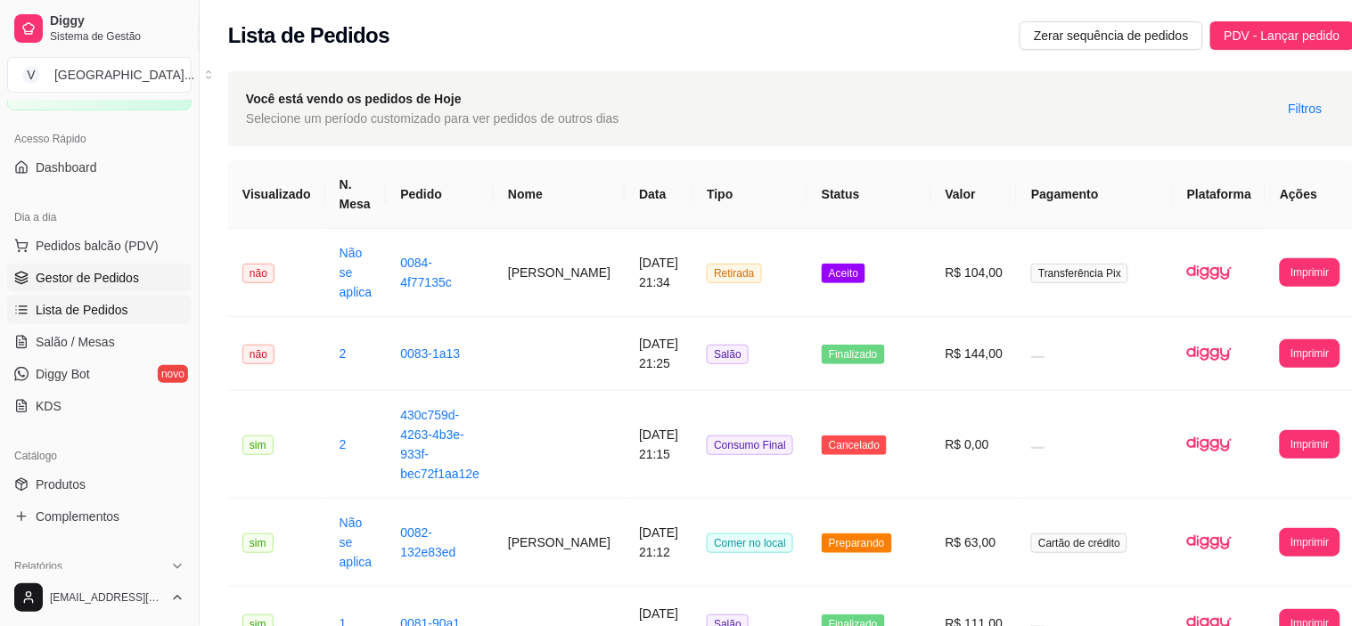
click at [109, 271] on span "Gestor de Pedidos" at bounding box center [87, 278] width 103 height 18
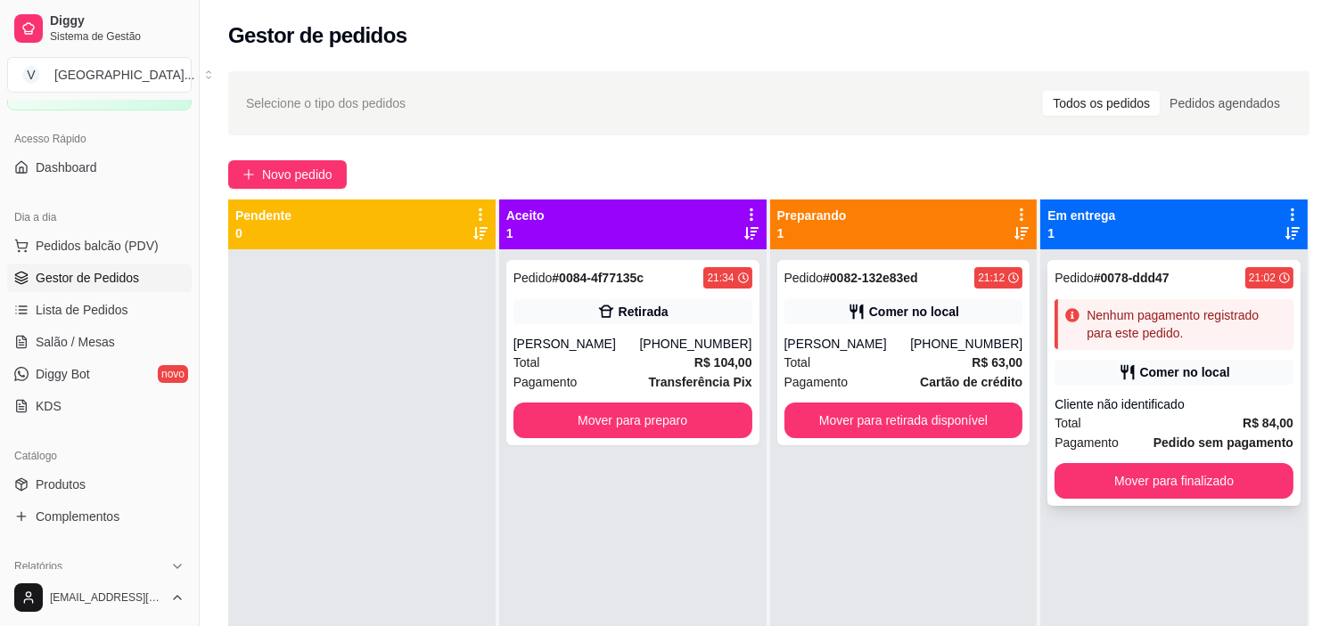
click at [1139, 414] on div "Total R$ 84,00" at bounding box center [1173, 423] width 239 height 20
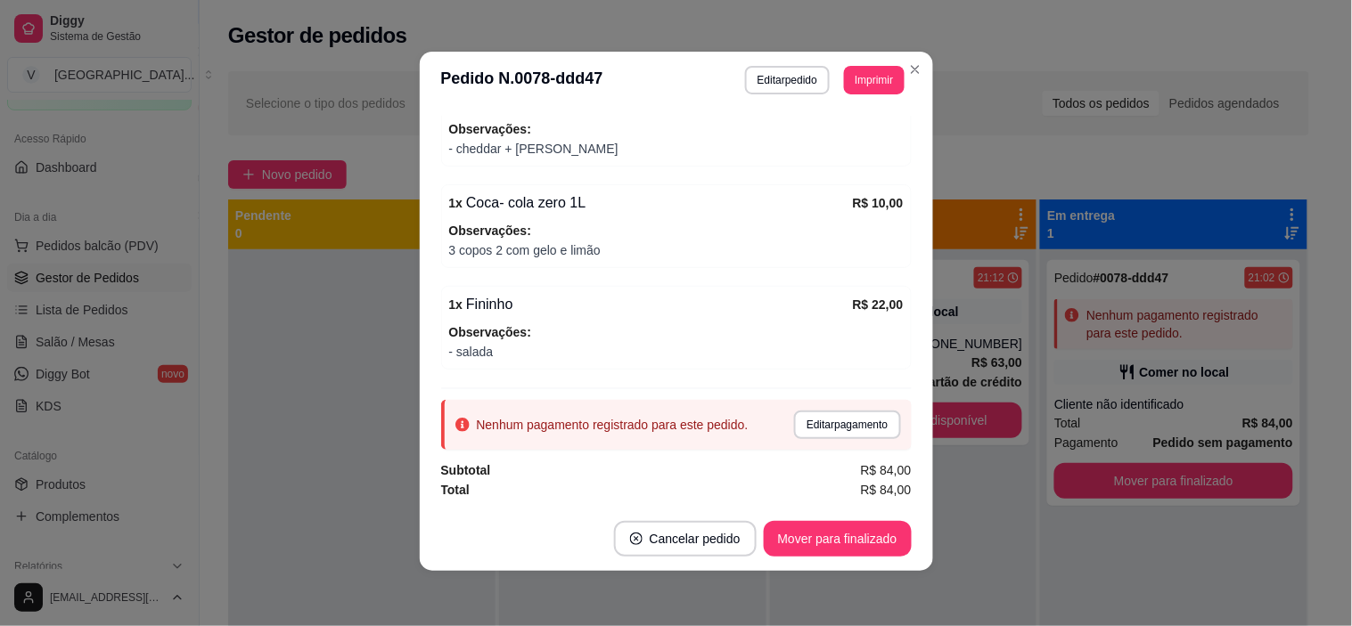
scroll to position [4, 0]
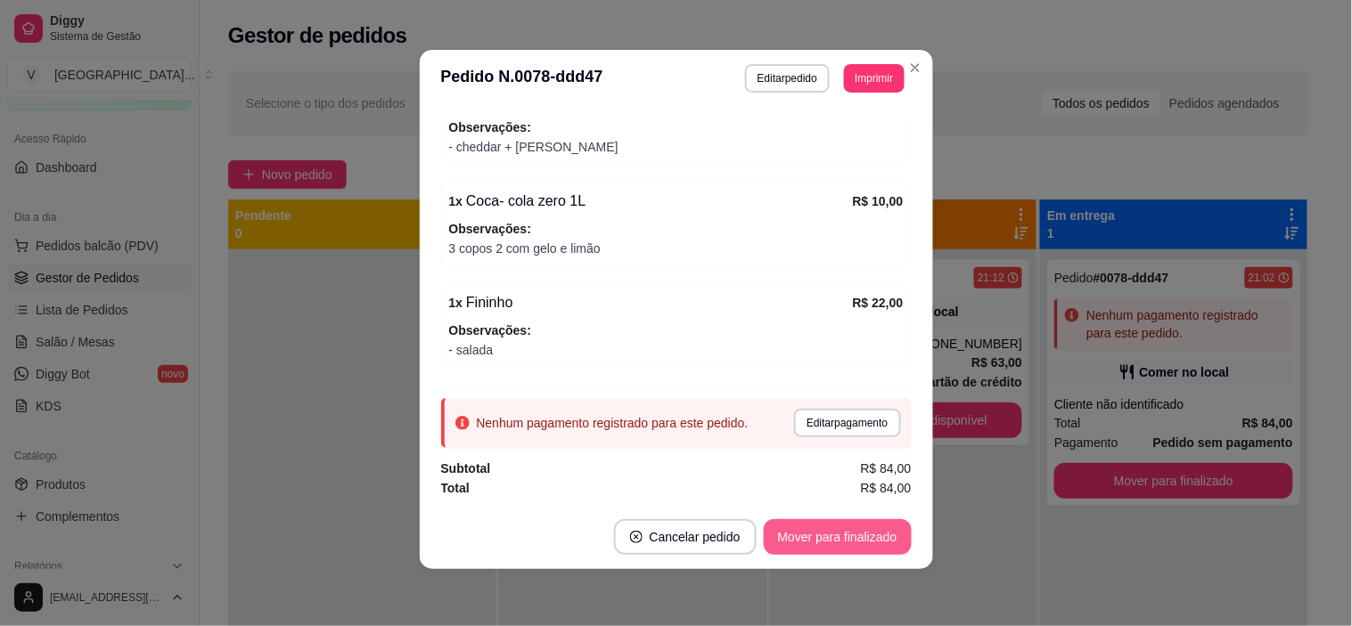
click at [834, 531] on button "Mover para finalizado" at bounding box center [838, 538] width 148 height 36
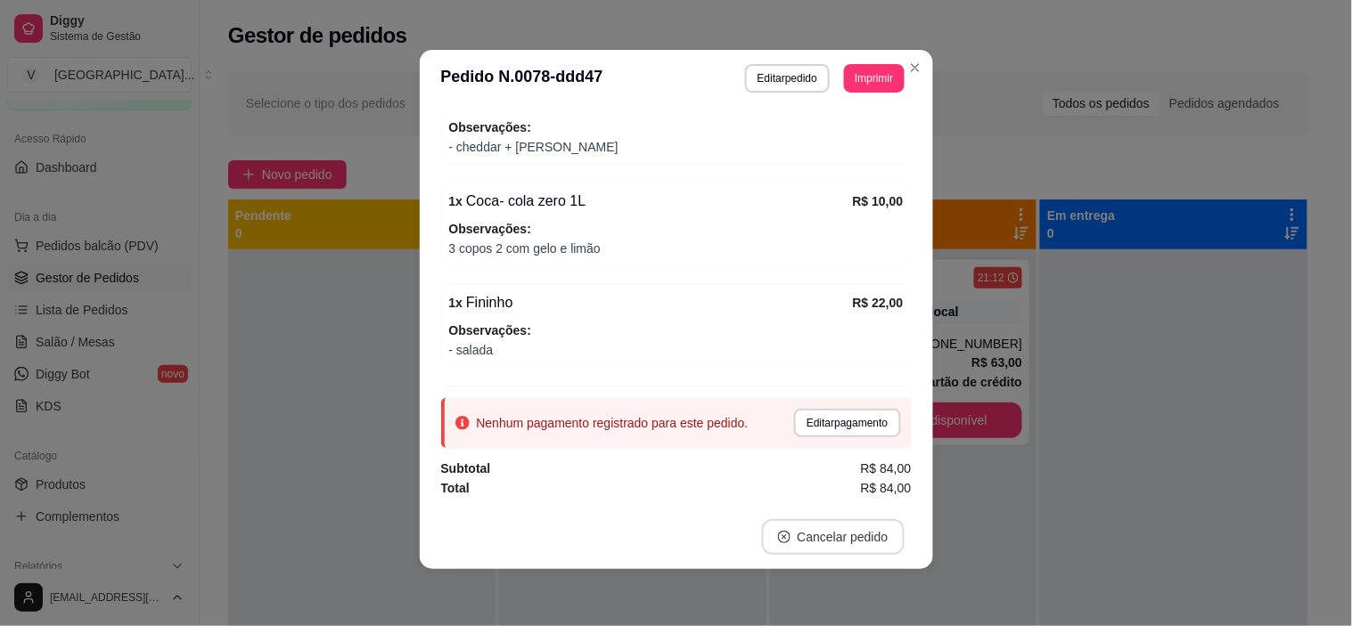
scroll to position [233, 0]
click at [800, 422] on button "Editar pagamento" at bounding box center [847, 423] width 103 height 28
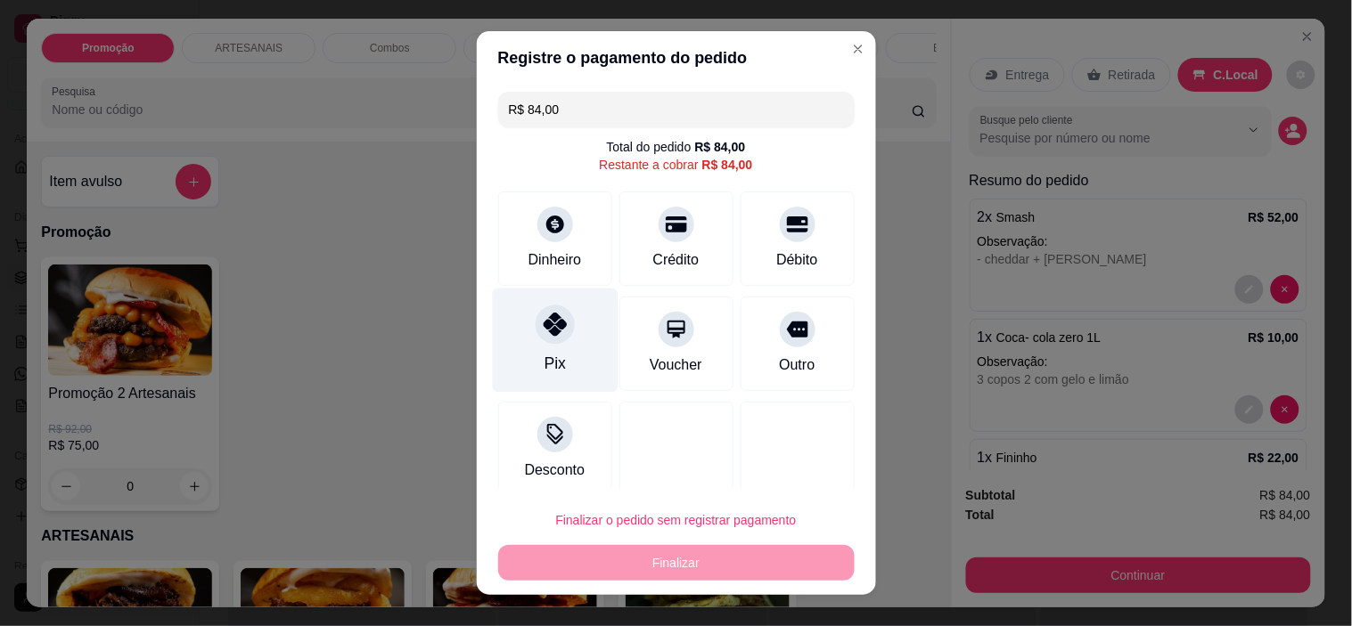
click at [536, 322] on div at bounding box center [555, 325] width 39 height 39
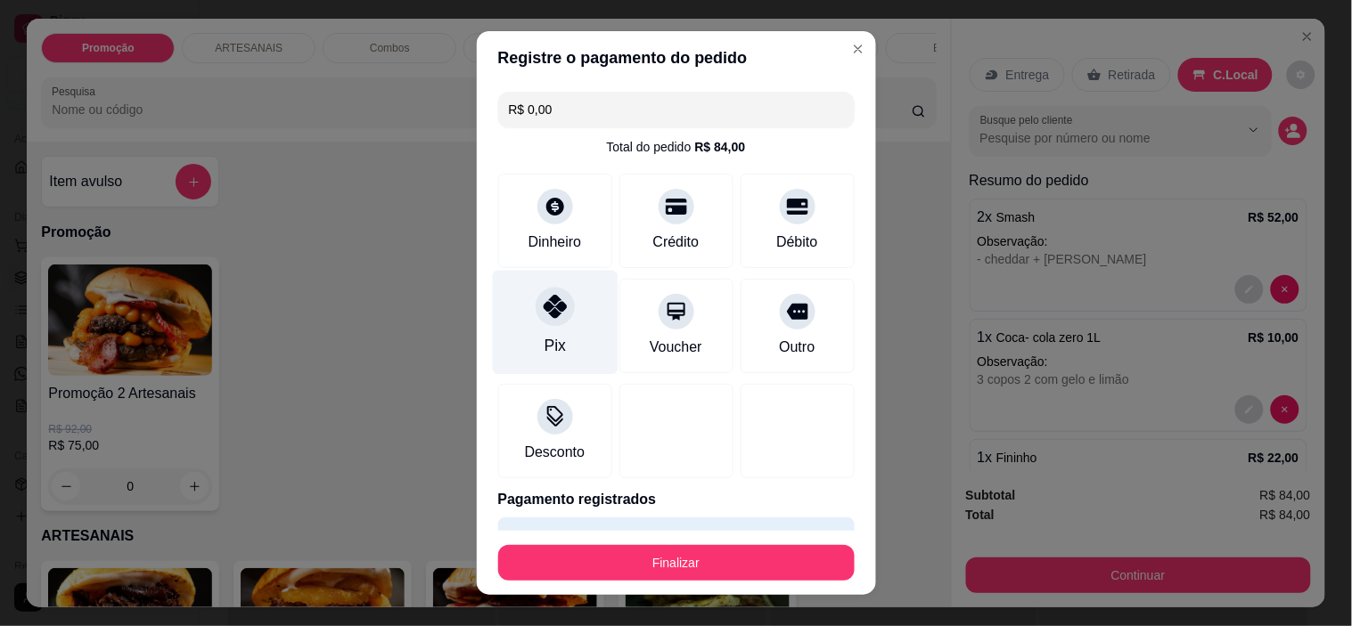
click at [547, 328] on div "Pix" at bounding box center [555, 323] width 126 height 104
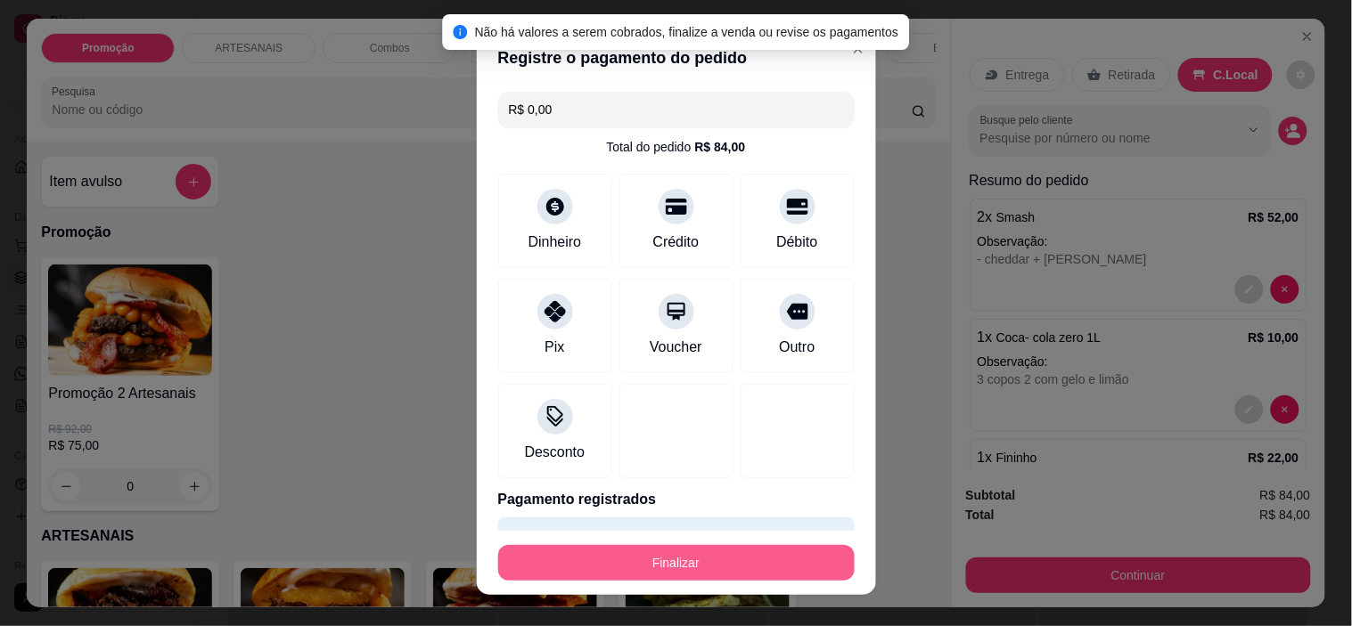
click at [666, 560] on button "Finalizar" at bounding box center [676, 563] width 356 height 36
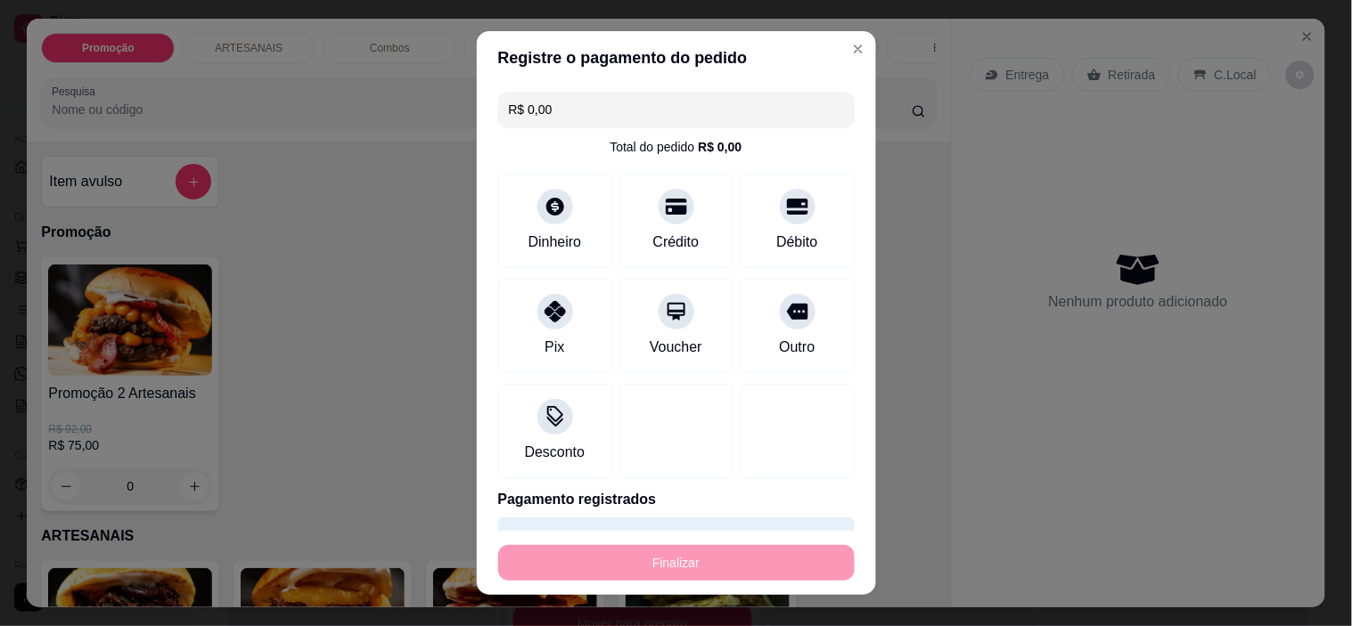
type input "-R$ 84,00"
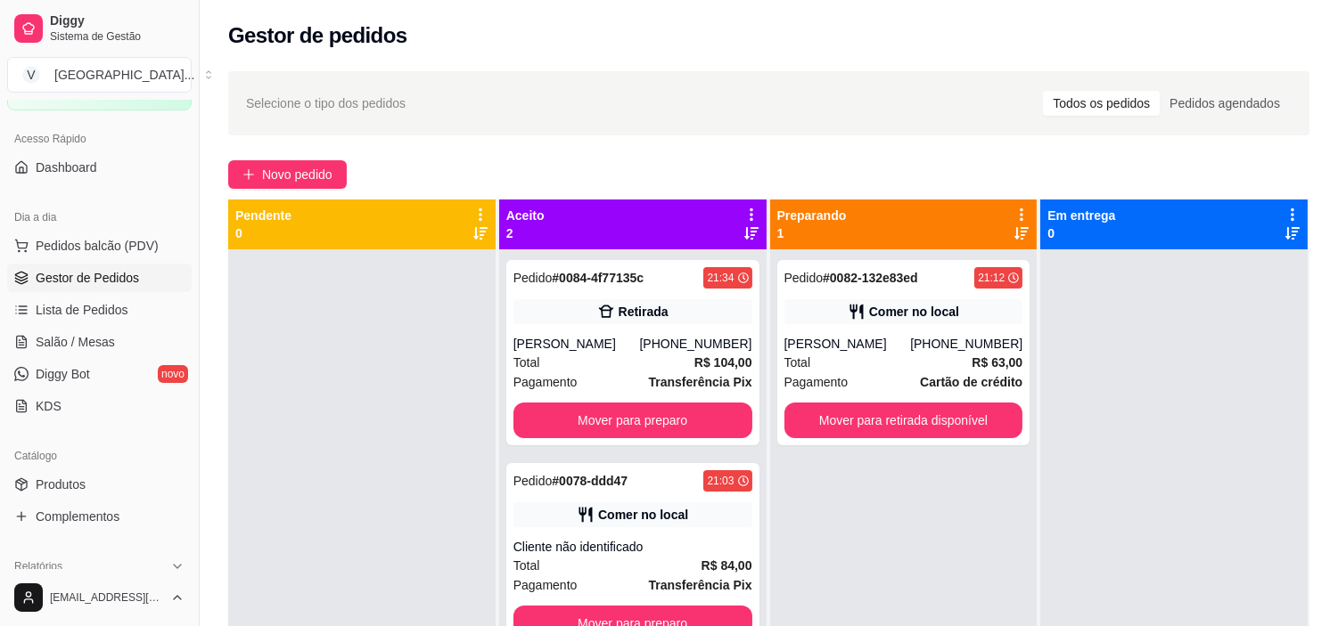
scroll to position [49, 0]
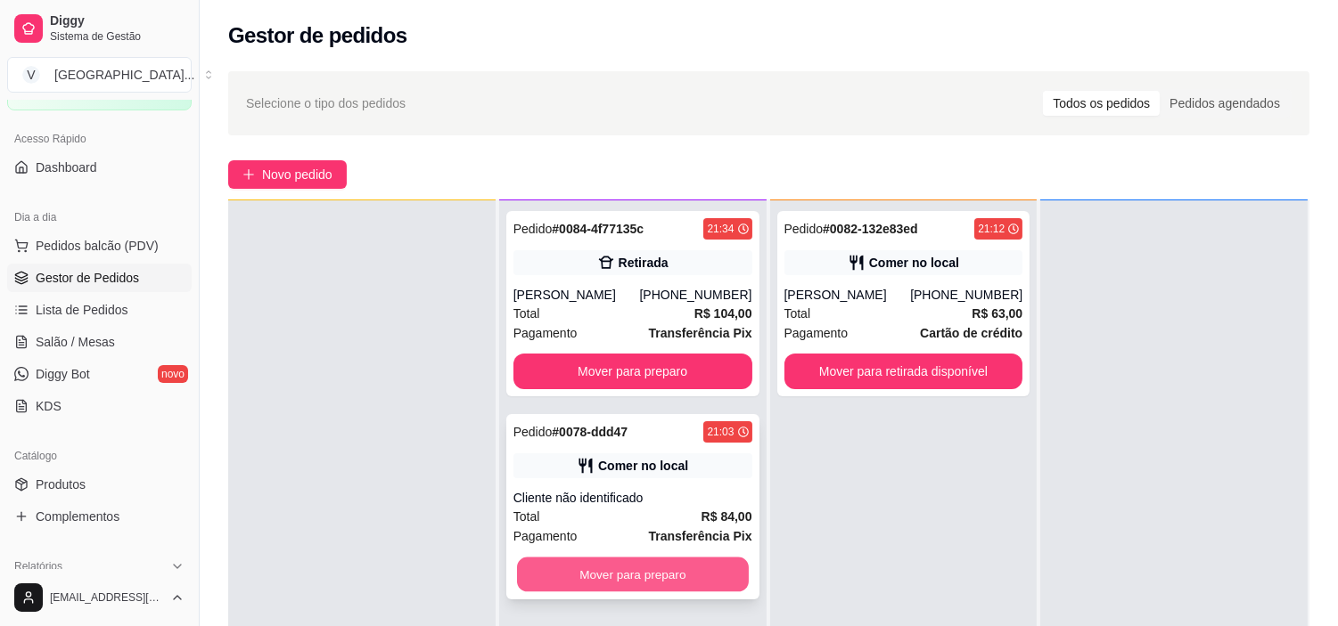
click at [628, 577] on button "Mover para preparo" at bounding box center [633, 575] width 232 height 35
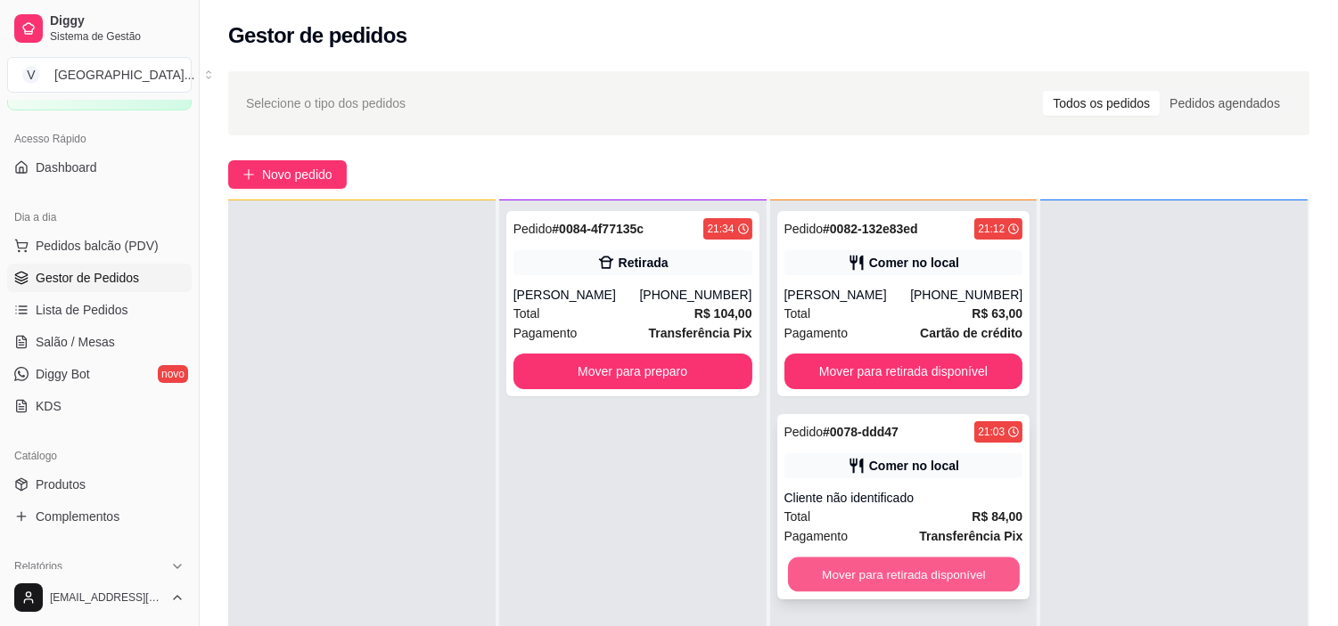
click at [856, 577] on button "Mover para retirada disponível" at bounding box center [904, 575] width 232 height 35
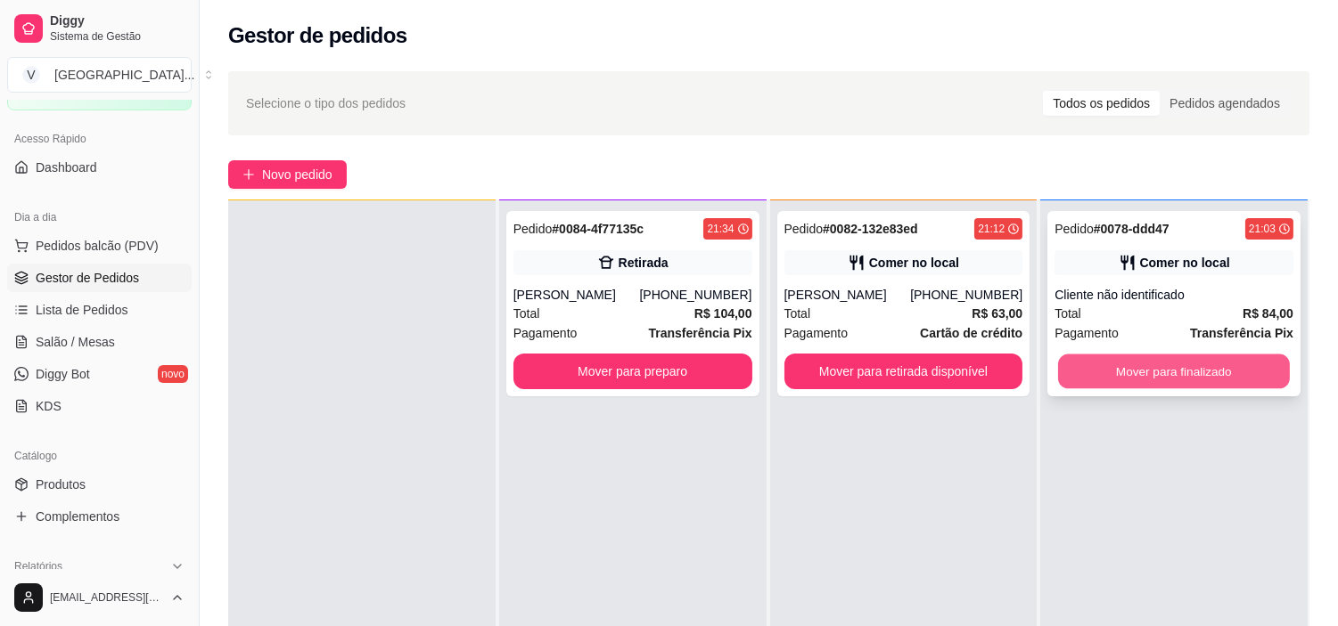
click at [1225, 360] on button "Mover para finalizado" at bounding box center [1174, 372] width 232 height 35
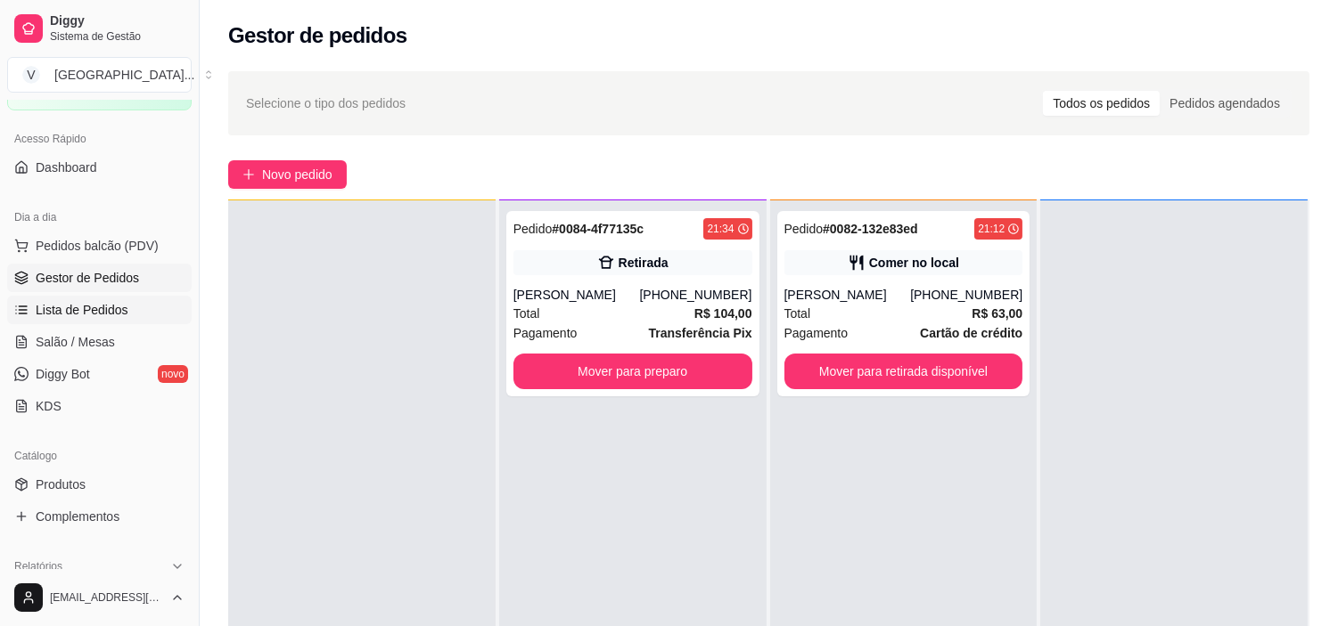
click at [80, 313] on span "Lista de Pedidos" at bounding box center [82, 310] width 93 height 18
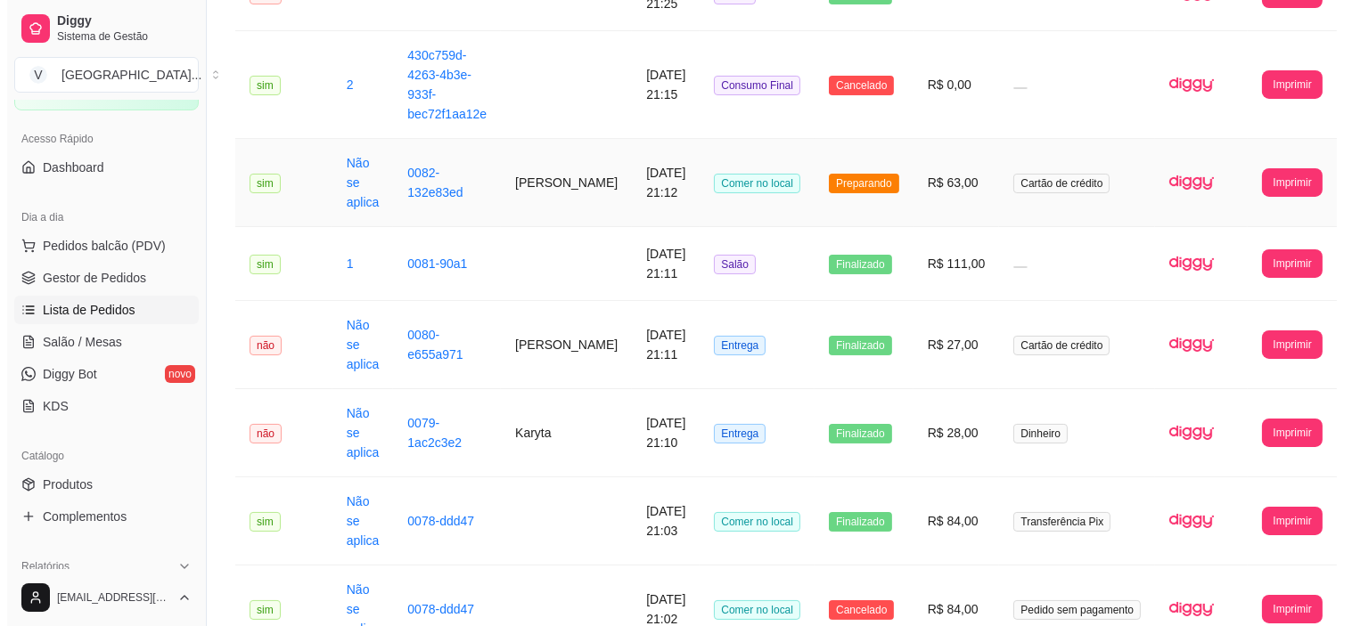
scroll to position [396, 0]
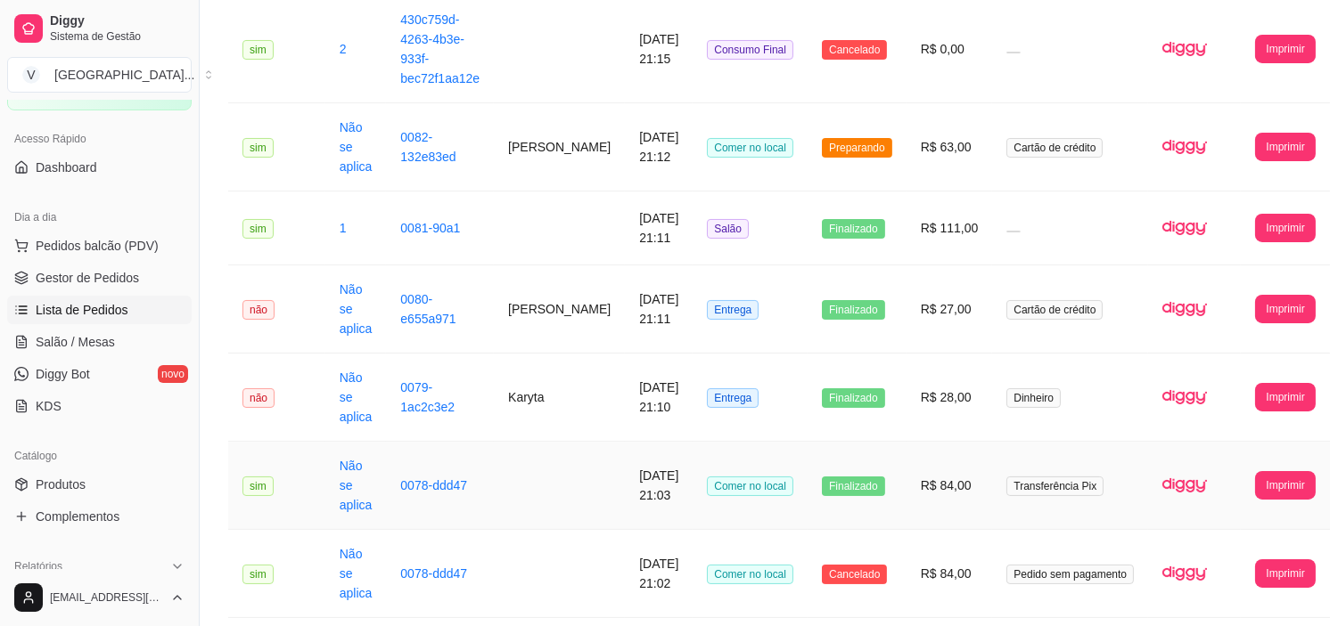
click at [567, 477] on td at bounding box center [559, 486] width 131 height 88
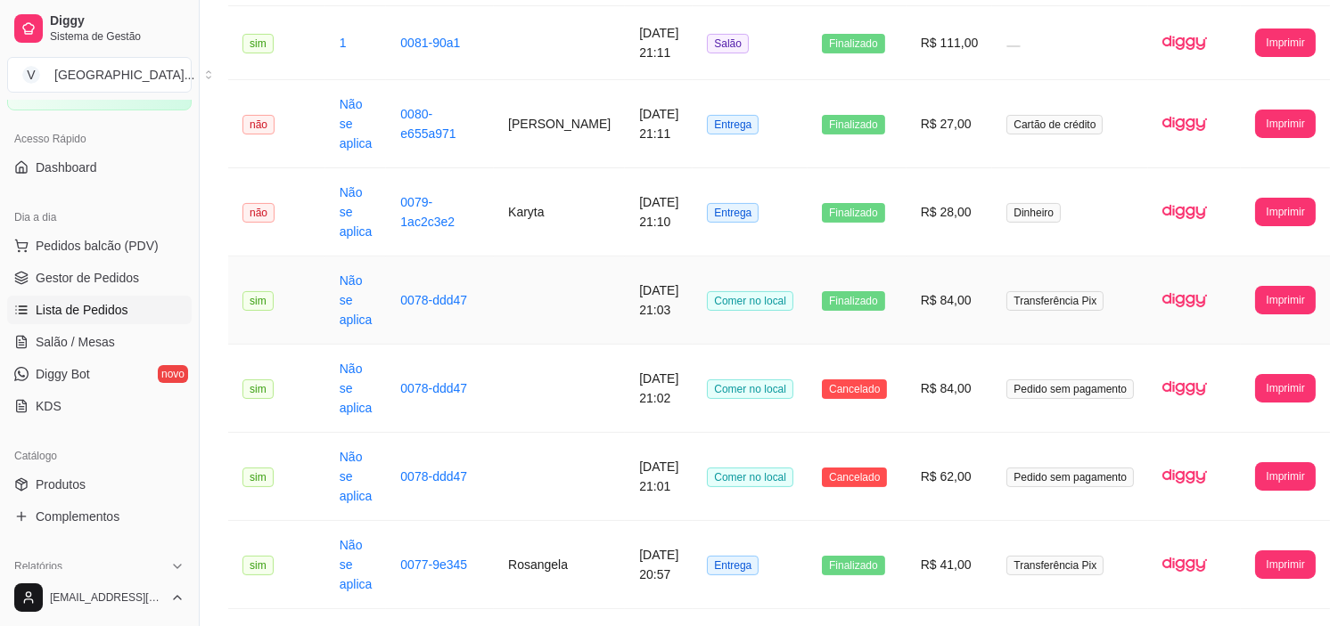
scroll to position [791, 0]
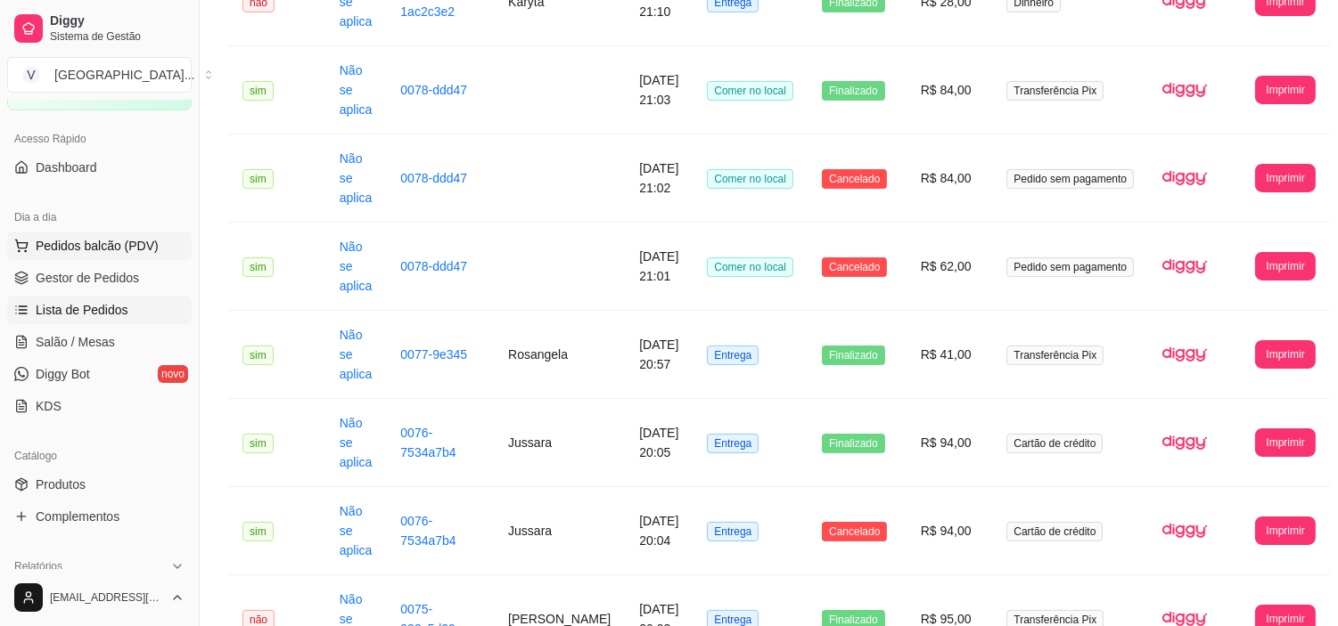
click at [52, 245] on span "Pedidos balcão (PDV)" at bounding box center [97, 246] width 123 height 18
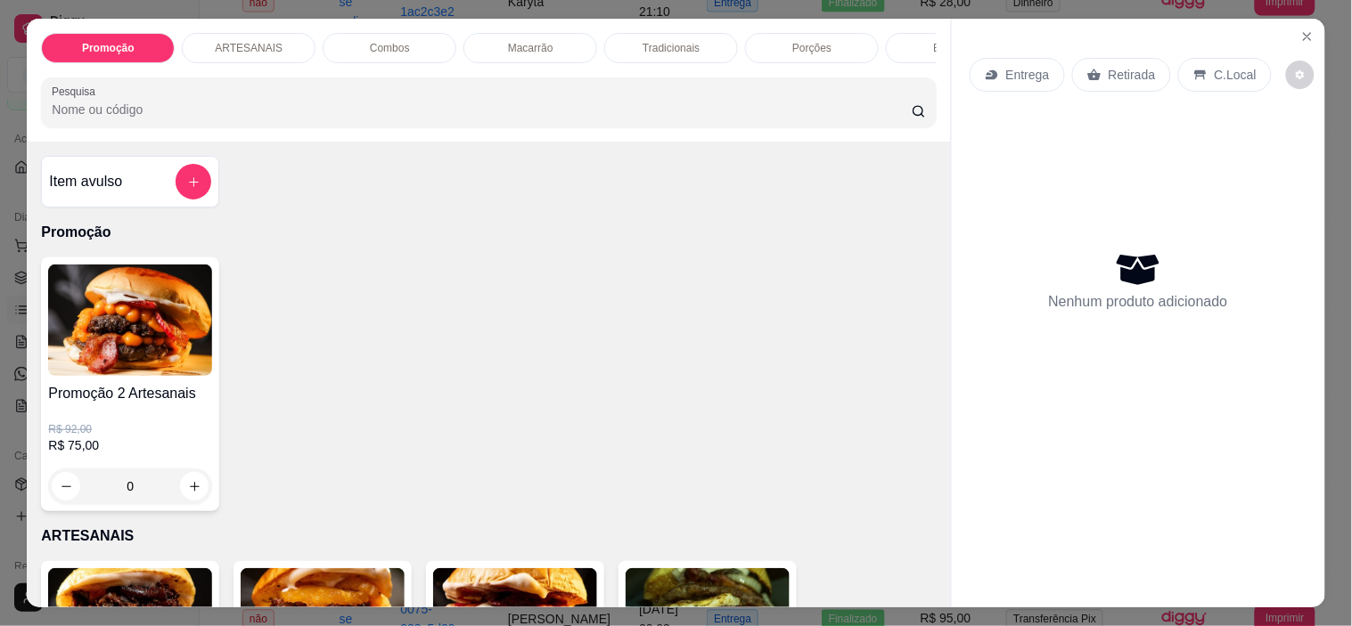
click at [1314, 22] on div "Entrega Retirada C.Local Nenhum produto adicionado" at bounding box center [1138, 299] width 373 height 561
click at [1305, 29] on icon "Close" at bounding box center [1307, 36] width 14 height 14
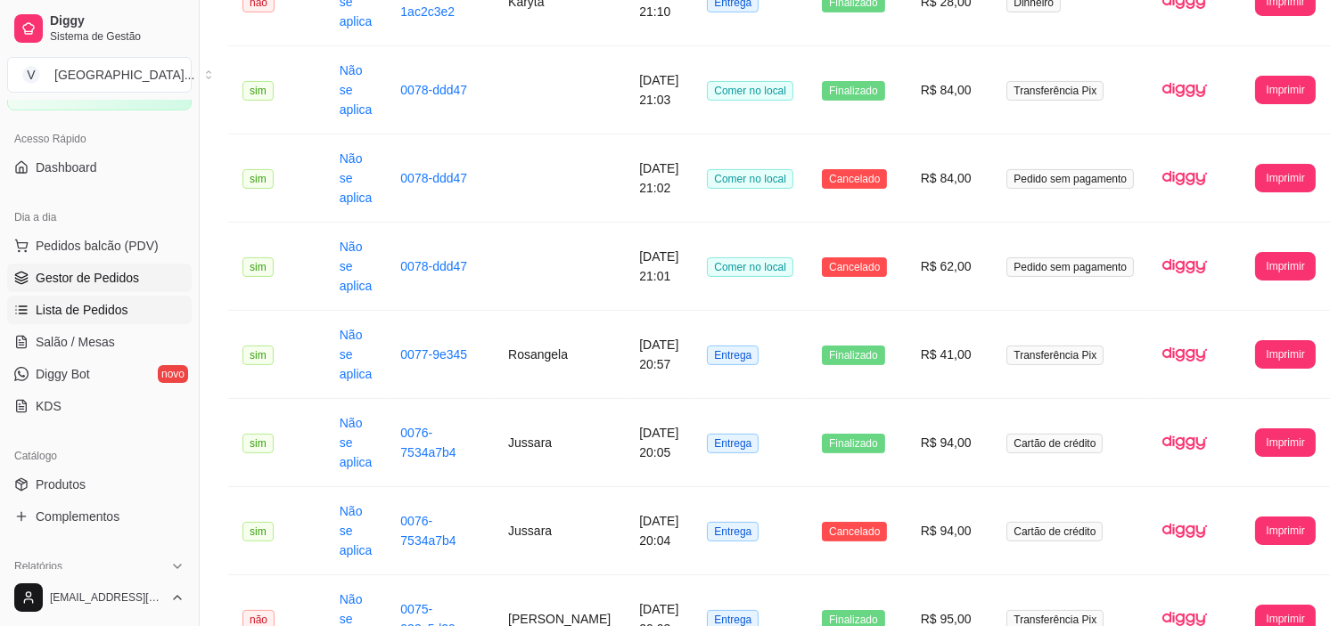
click at [77, 282] on span "Gestor de Pedidos" at bounding box center [87, 278] width 103 height 18
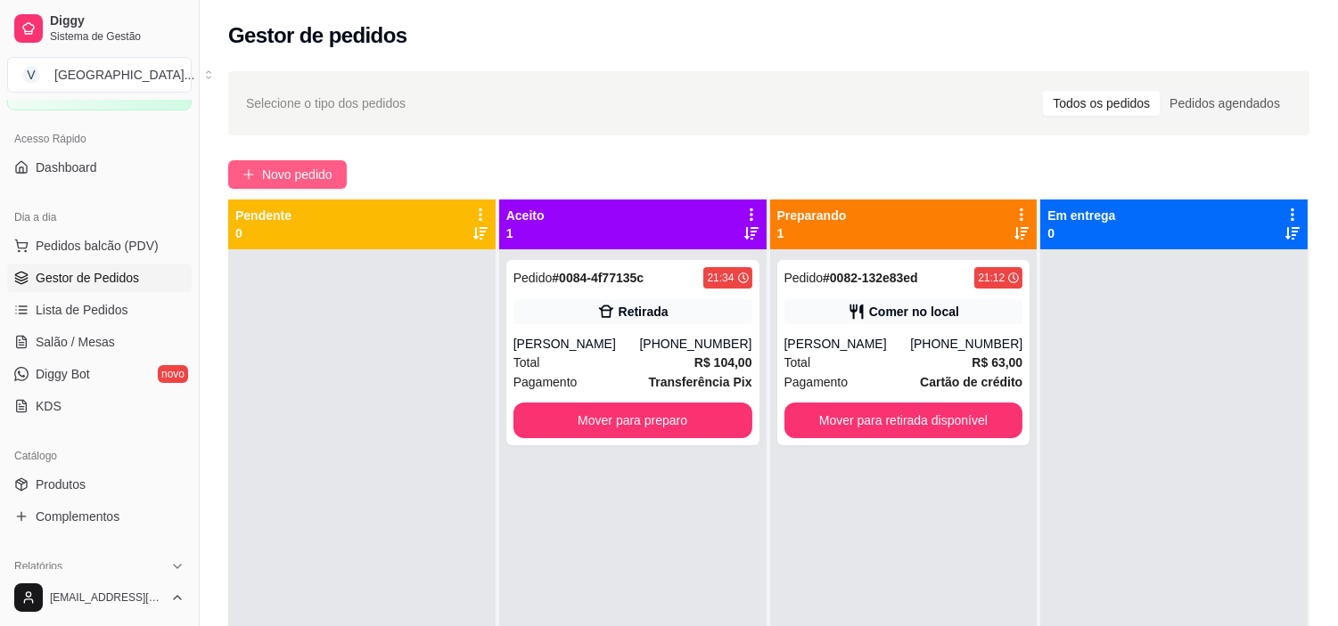
click at [263, 176] on span "Novo pedido" at bounding box center [297, 175] width 70 height 20
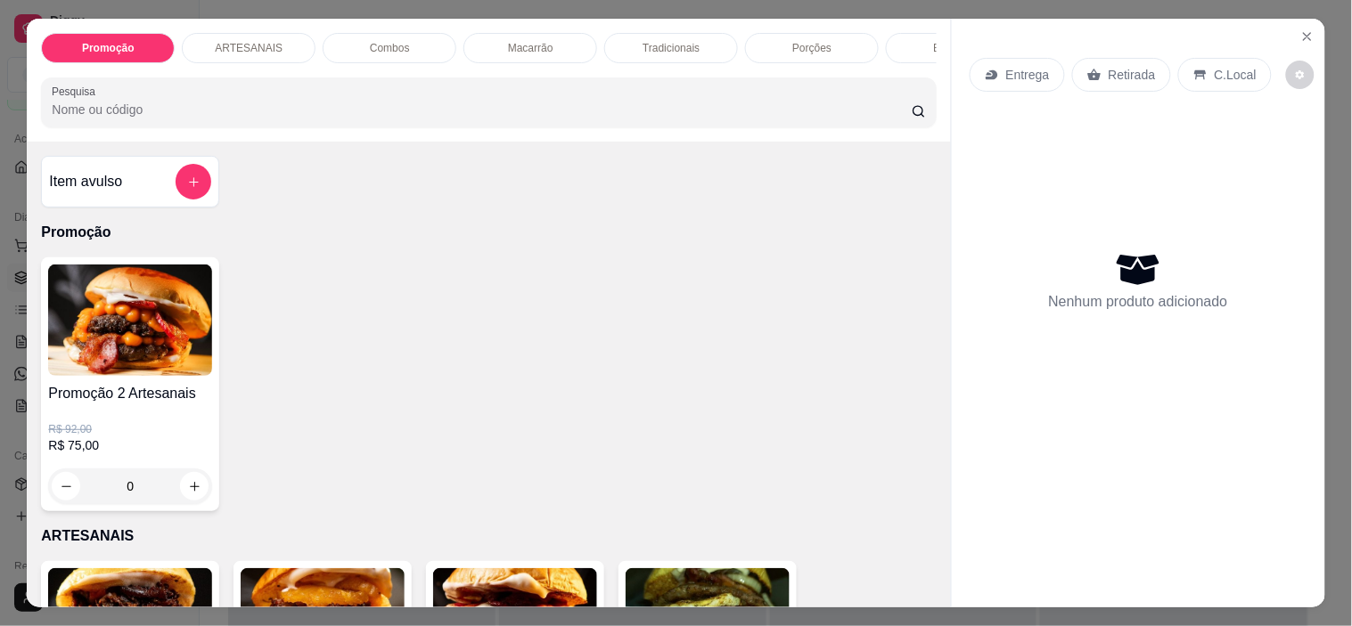
click at [1008, 66] on p "Entrega" at bounding box center [1028, 75] width 44 height 18
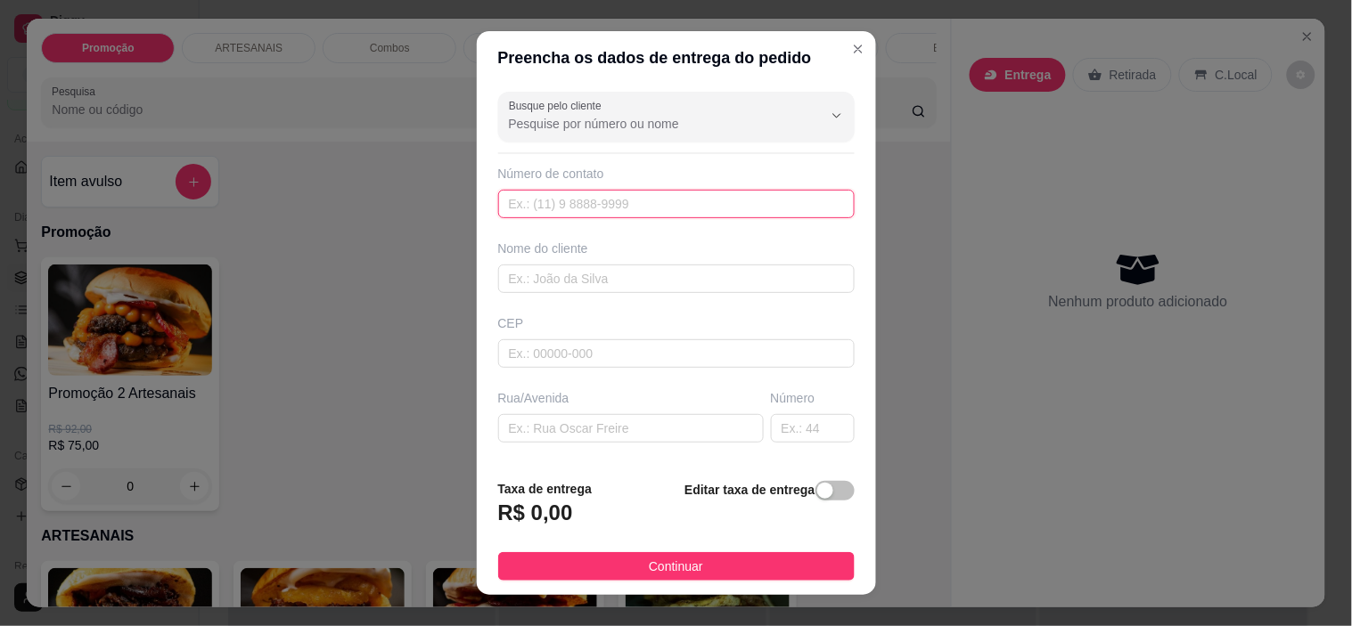
click at [627, 196] on input "text" at bounding box center [676, 204] width 356 height 29
type input "[PHONE_NUMBER]"
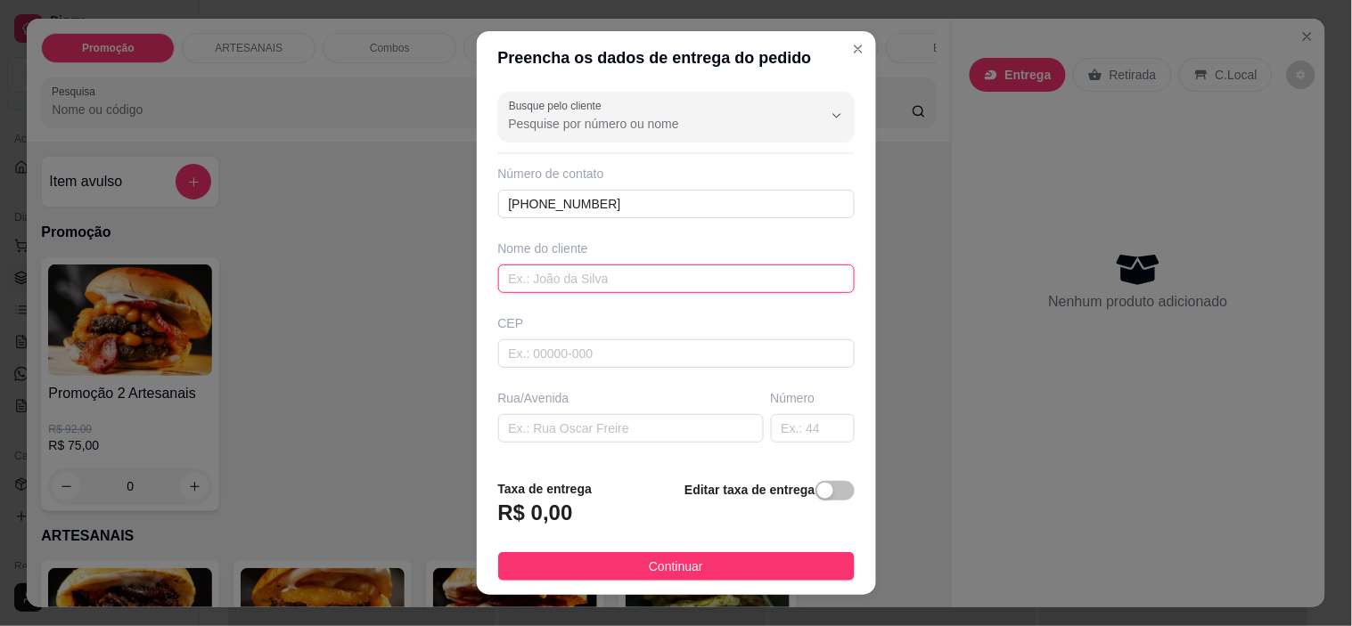
click at [582, 274] on input "text" at bounding box center [676, 279] width 356 height 29
type input "p"
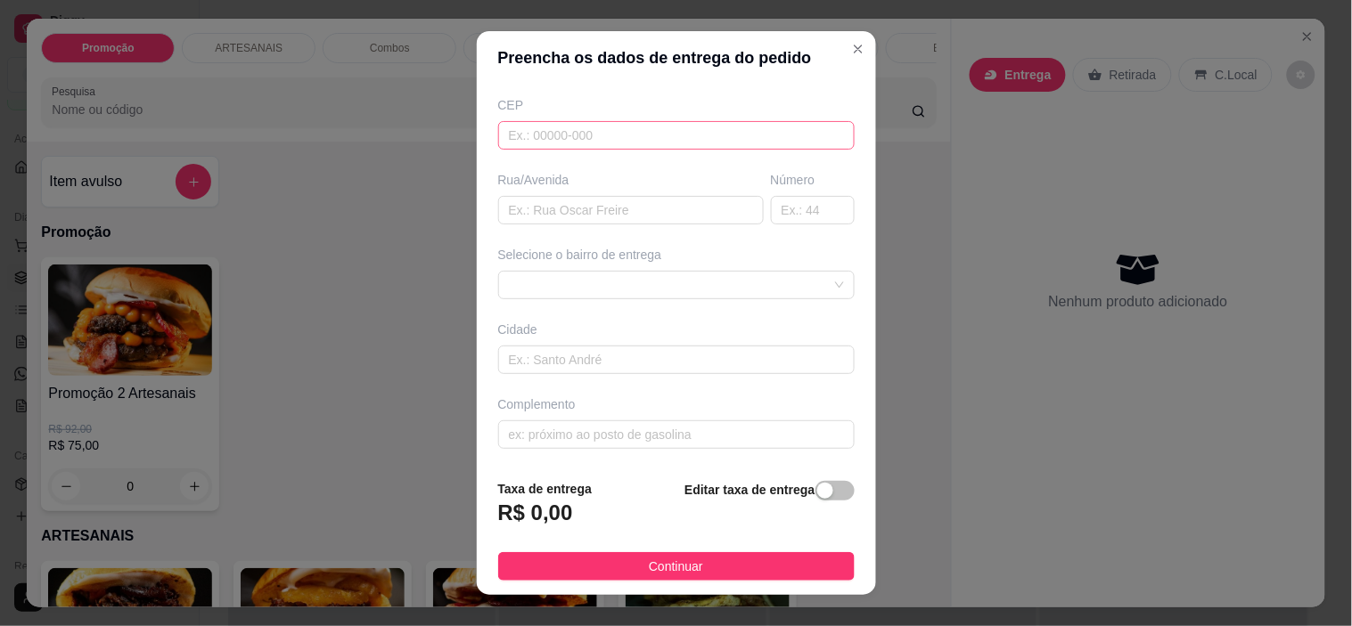
scroll to position [220, 0]
click at [610, 285] on span at bounding box center [676, 283] width 335 height 27
type input "Phelipe"
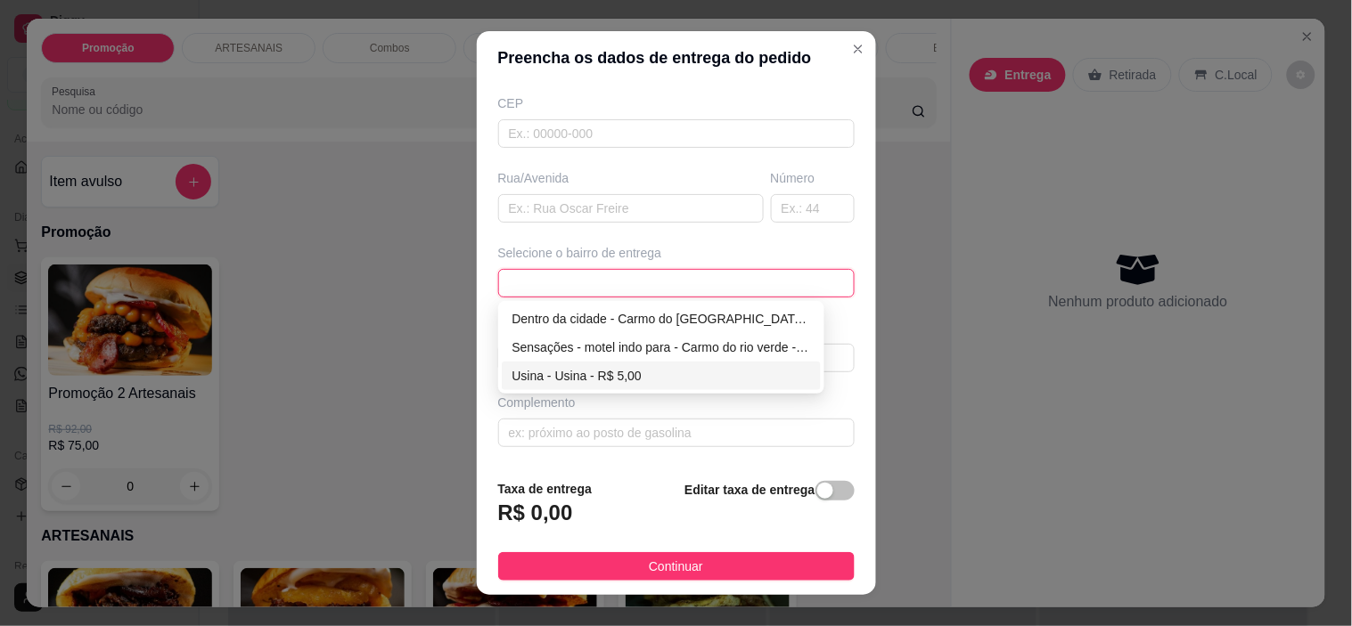
click at [570, 376] on div "Usina - Usina - R$ 5,00" at bounding box center [661, 376] width 299 height 20
type input "Usina"
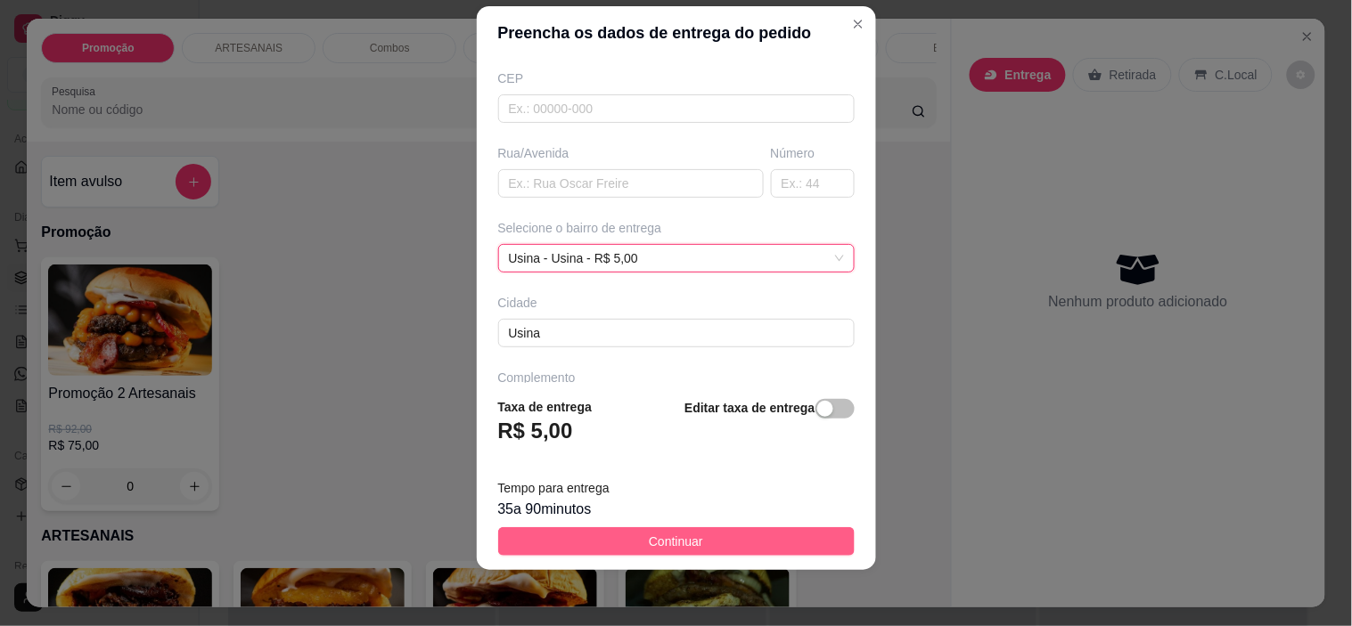
click at [719, 541] on button "Continuar" at bounding box center [676, 542] width 356 height 29
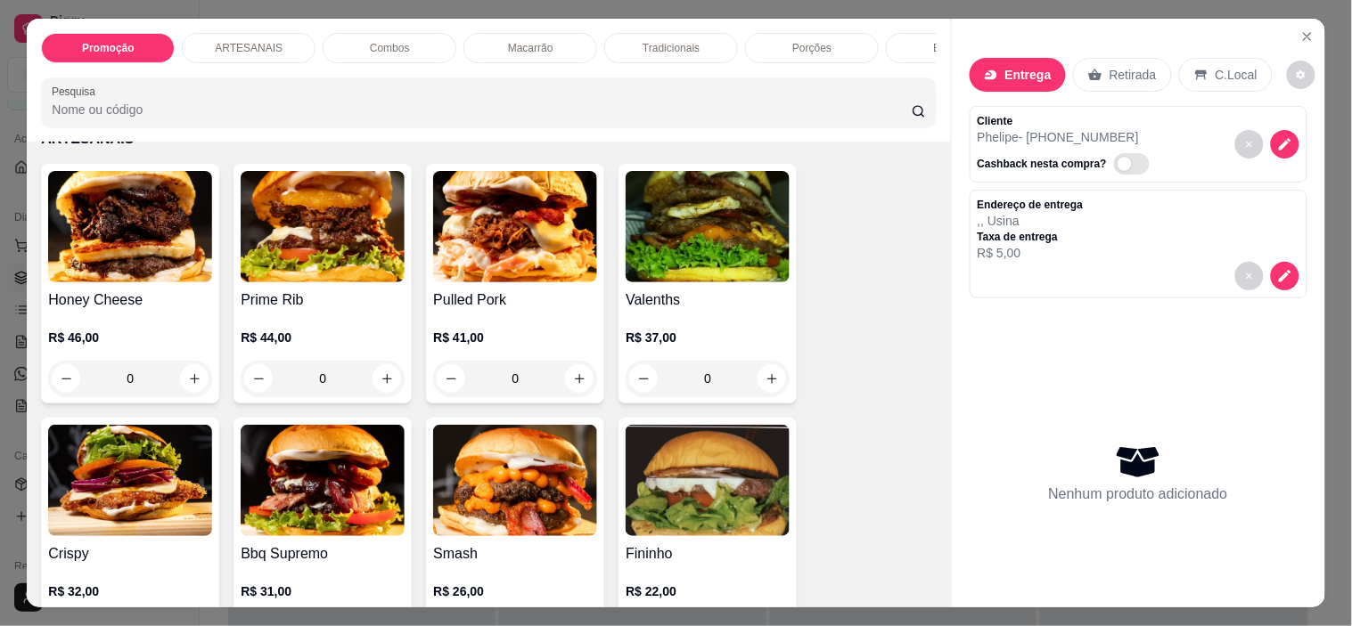
scroll to position [396, 0]
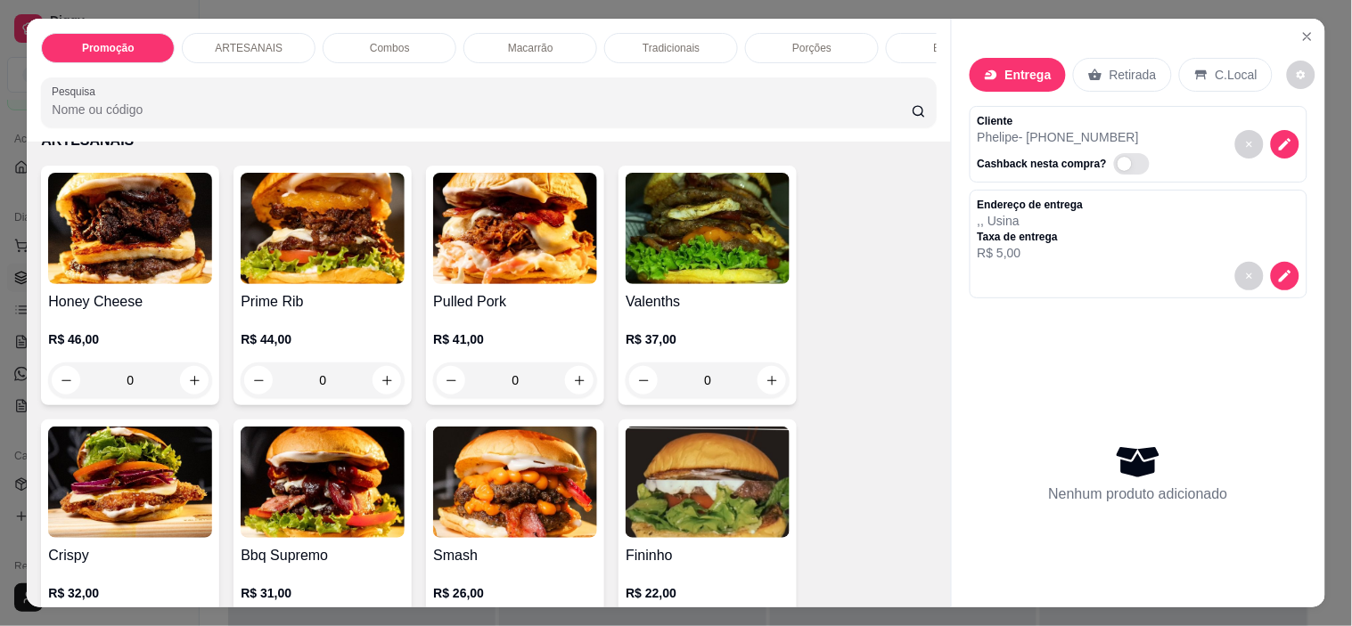
click at [766, 390] on div "0" at bounding box center [708, 381] width 164 height 36
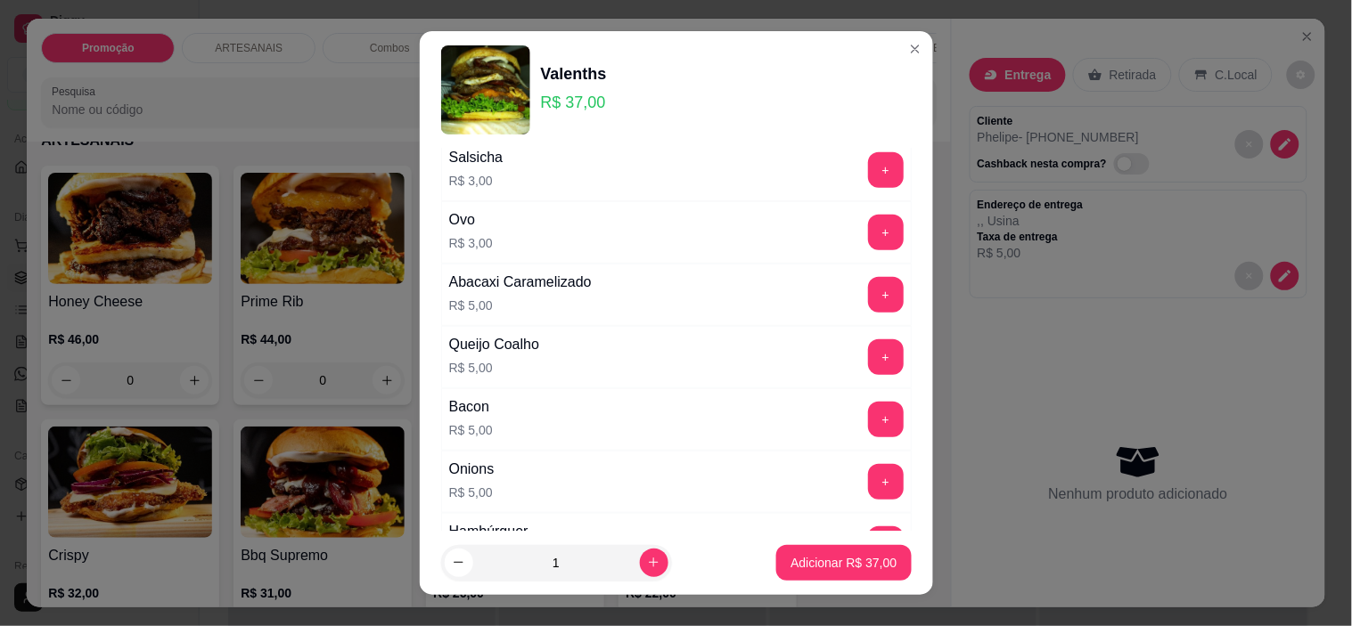
scroll to position [297, 0]
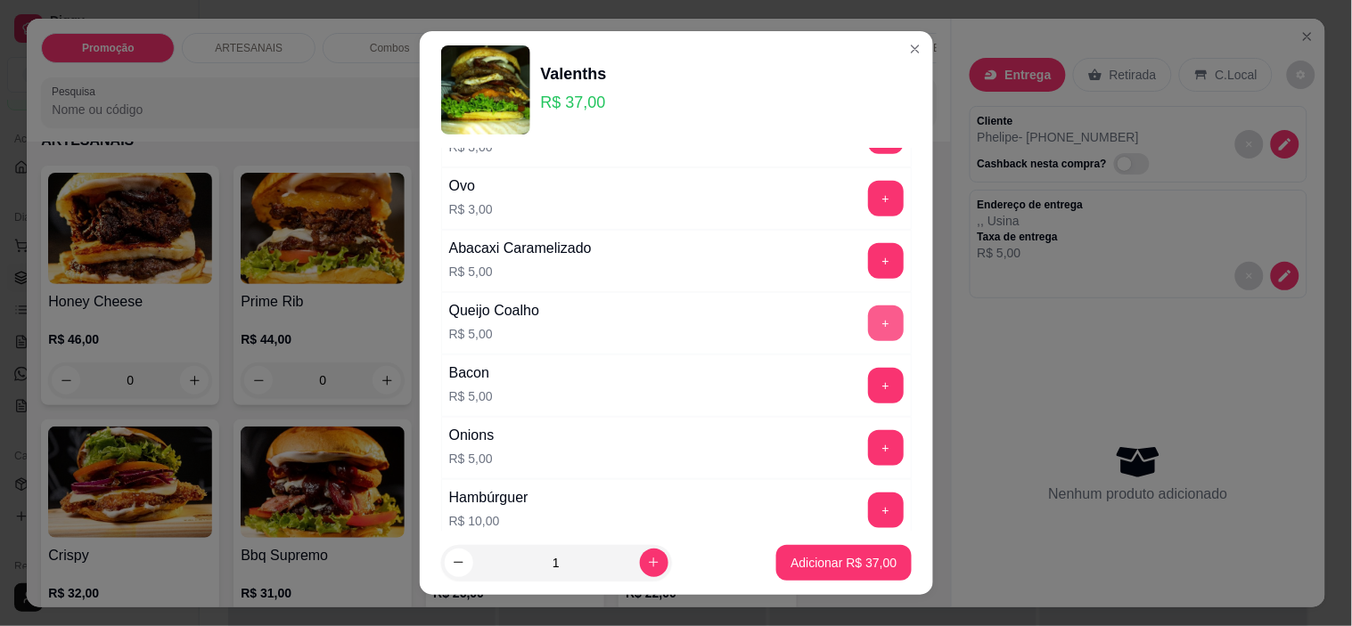
click at [868, 336] on button "+" at bounding box center [886, 324] width 36 height 36
click at [833, 559] on p "Adicionar R$ 42,00" at bounding box center [843, 563] width 106 height 18
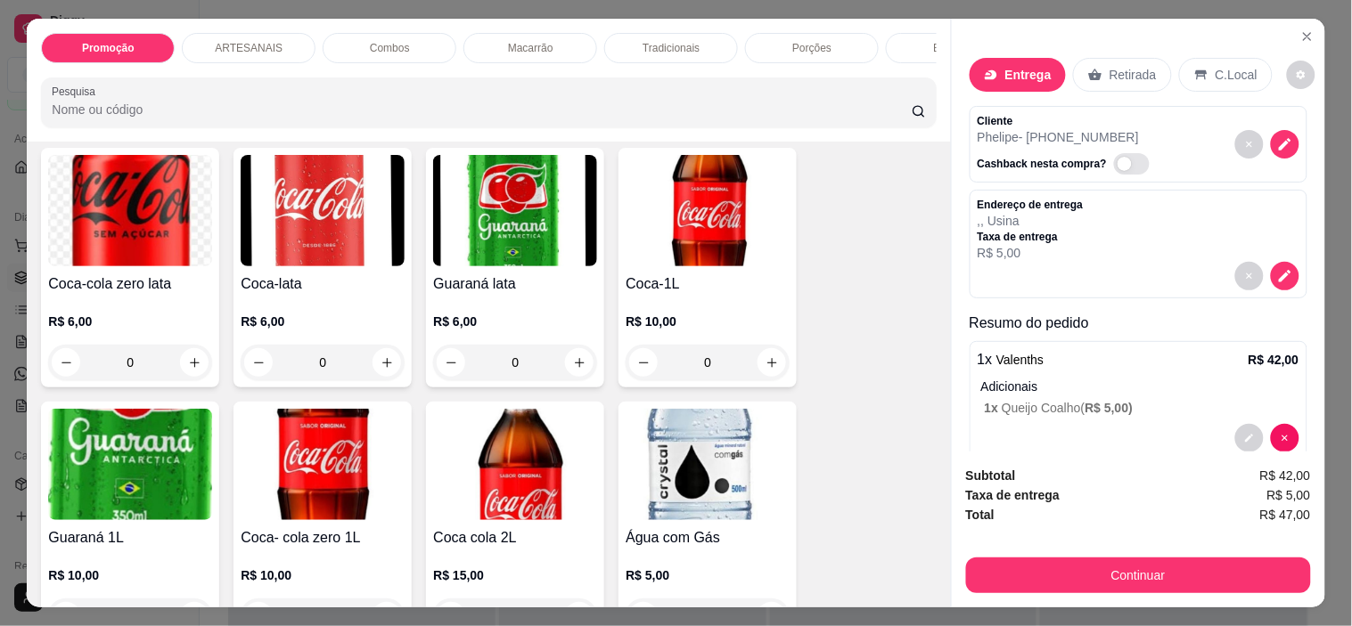
scroll to position [2475, 0]
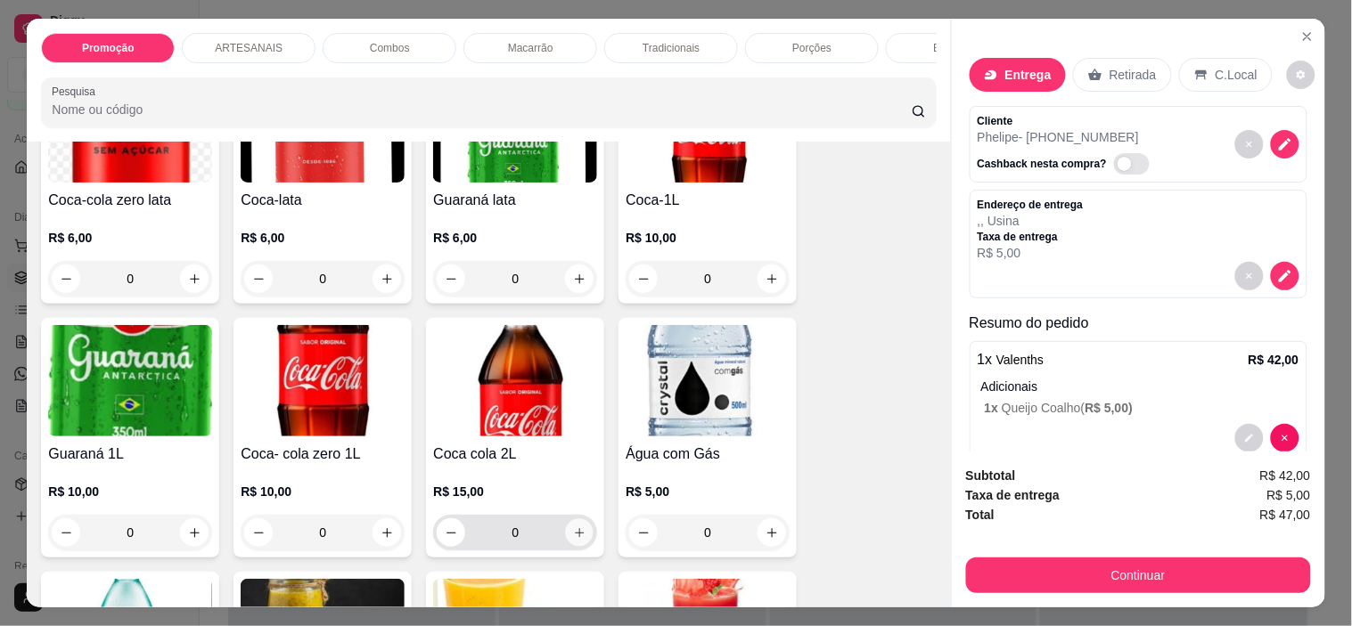
click at [573, 532] on icon "increase-product-quantity" at bounding box center [579, 533] width 13 height 13
type input "1"
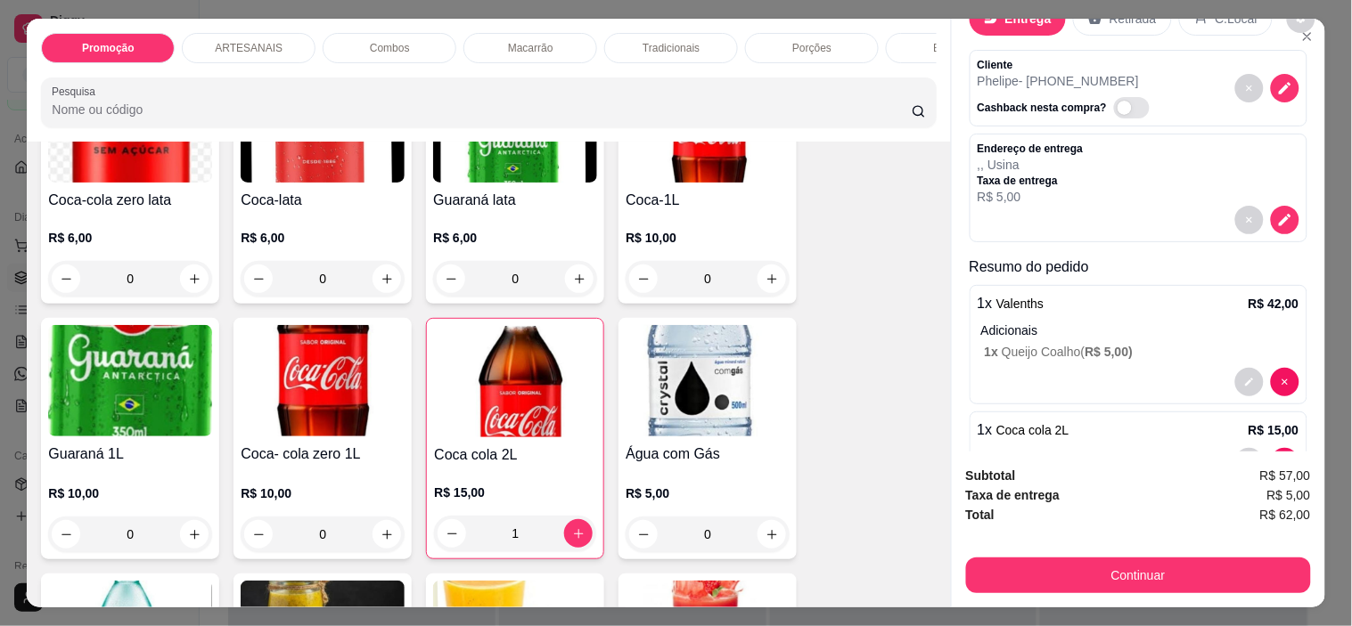
scroll to position [113, 0]
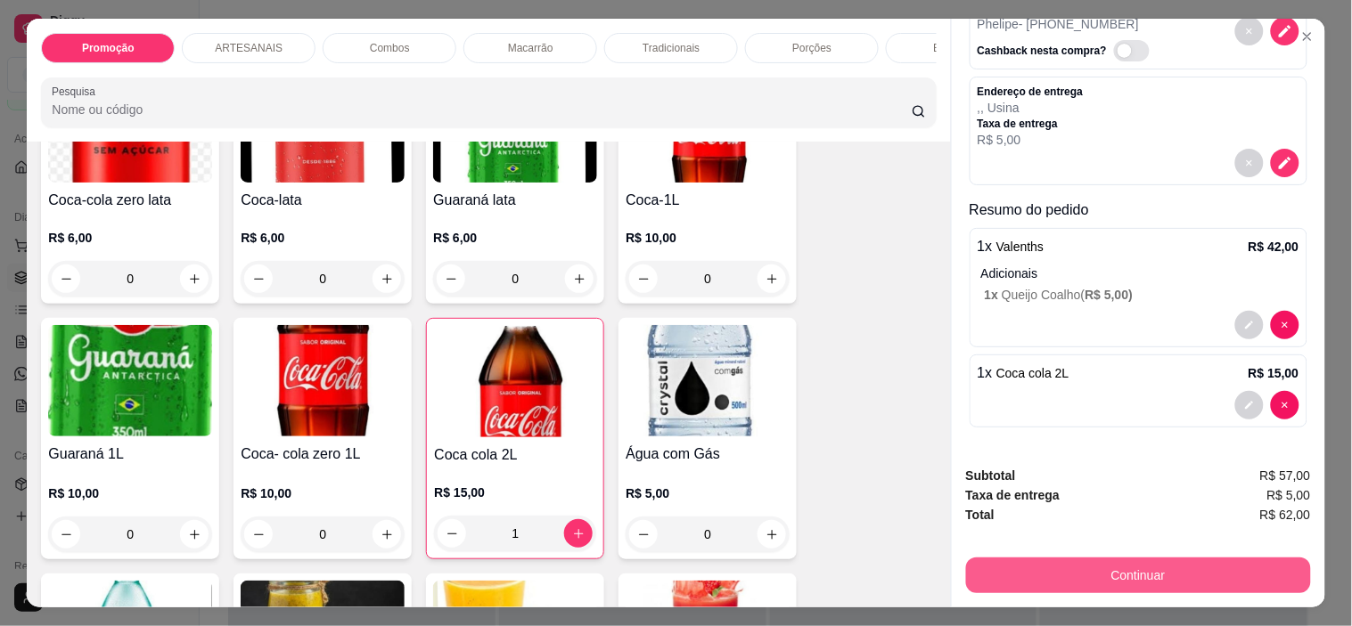
click at [1187, 558] on button "Continuar" at bounding box center [1138, 576] width 345 height 36
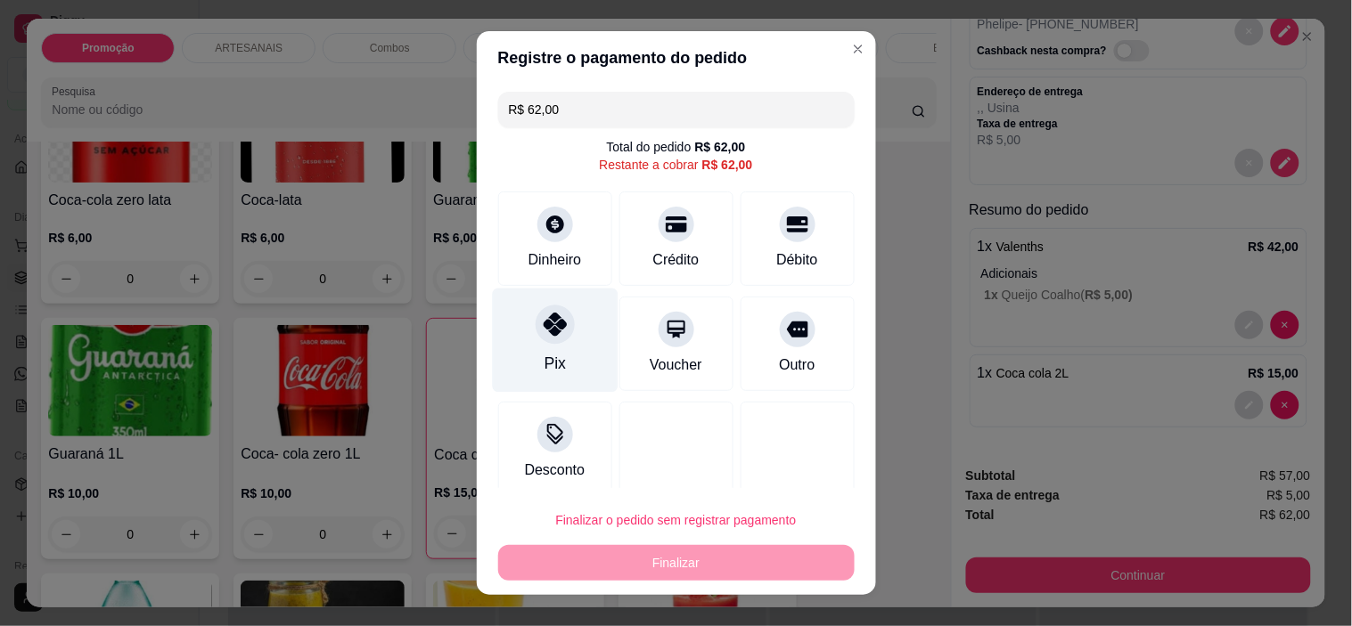
click at [567, 349] on div "Pix" at bounding box center [555, 341] width 126 height 104
type input "R$ 0,00"
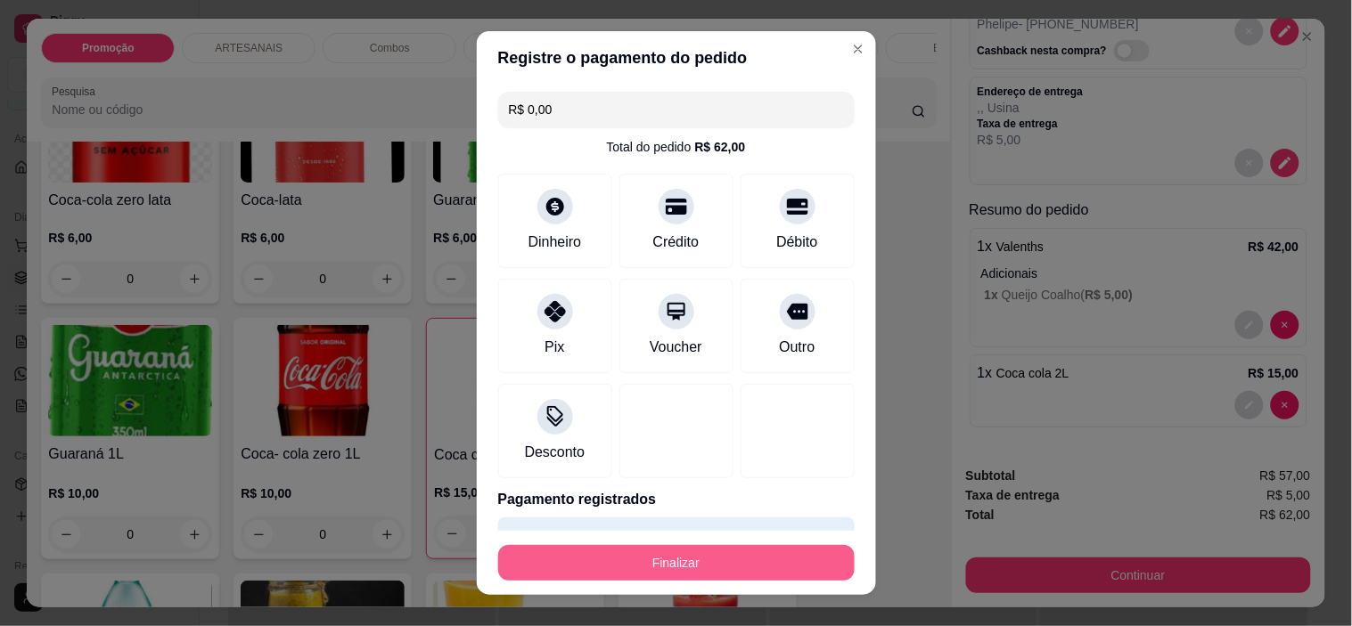
click at [725, 557] on button "Finalizar" at bounding box center [676, 563] width 356 height 36
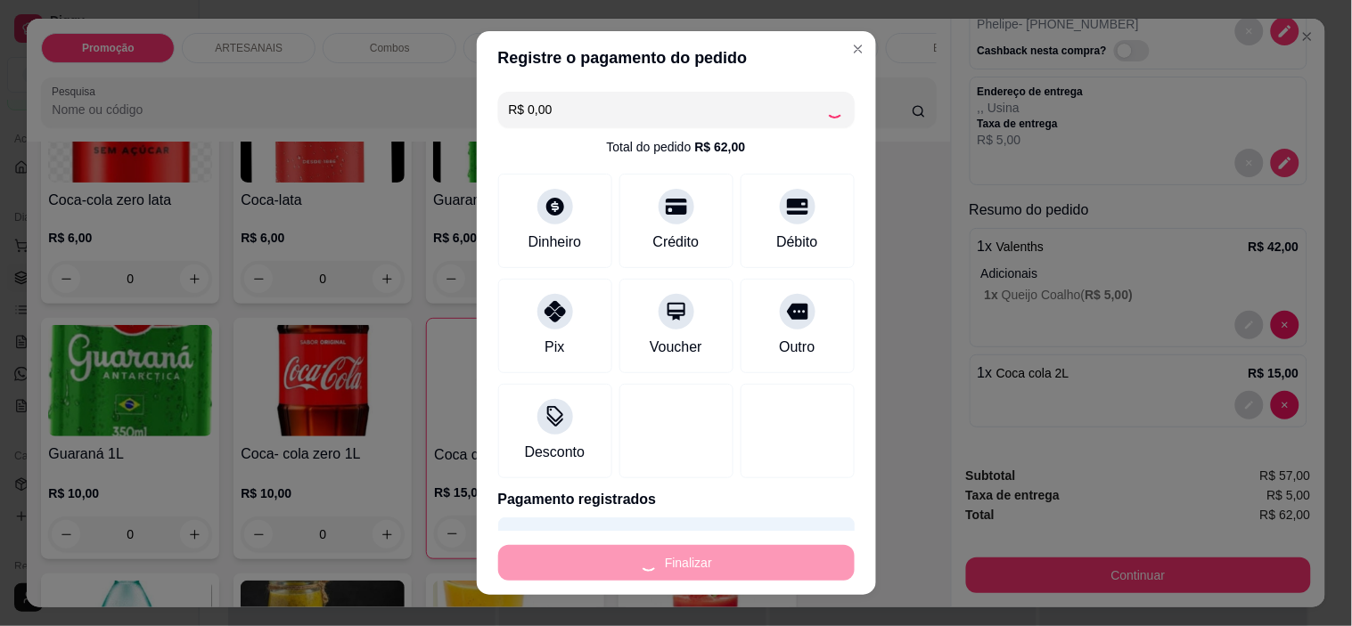
type input "0"
type input "-R$ 62,00"
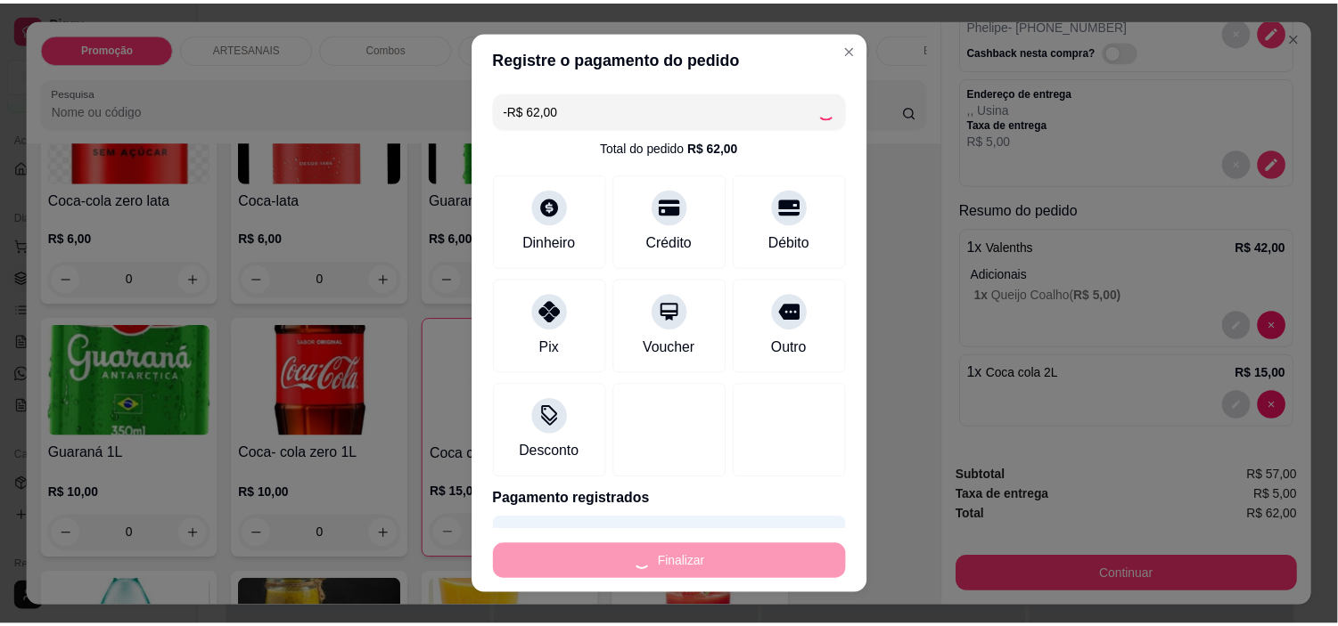
scroll to position [0, 0]
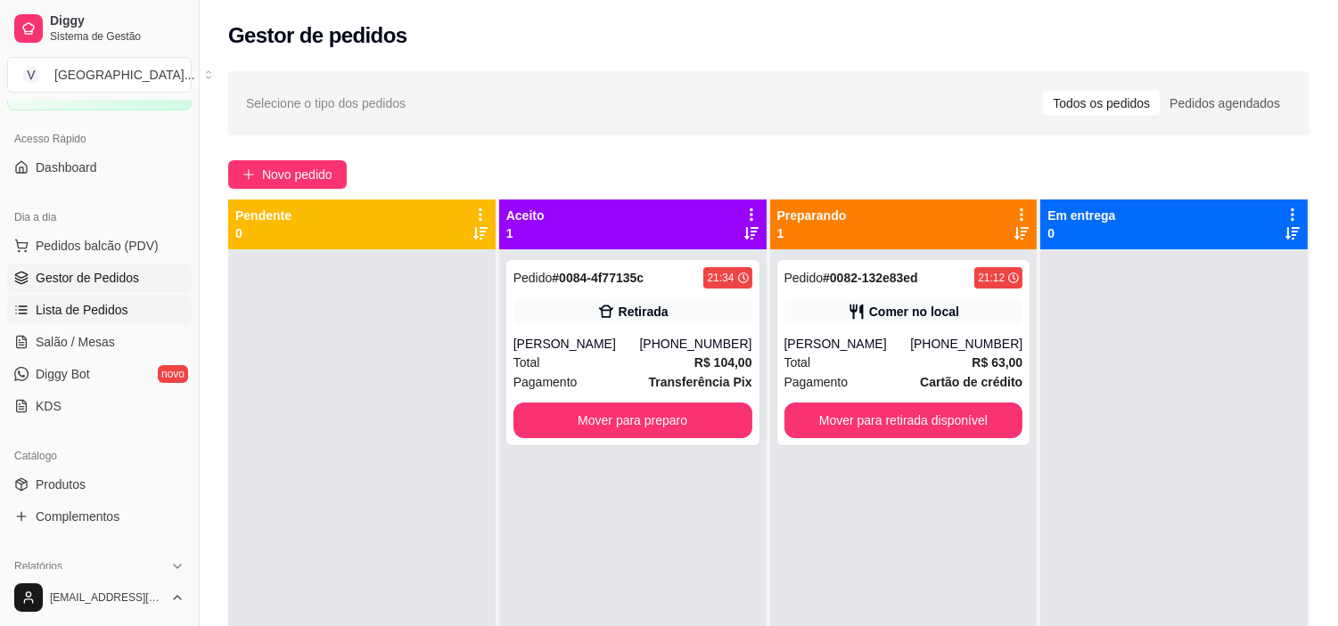
click at [90, 307] on span "Lista de Pedidos" at bounding box center [82, 310] width 93 height 18
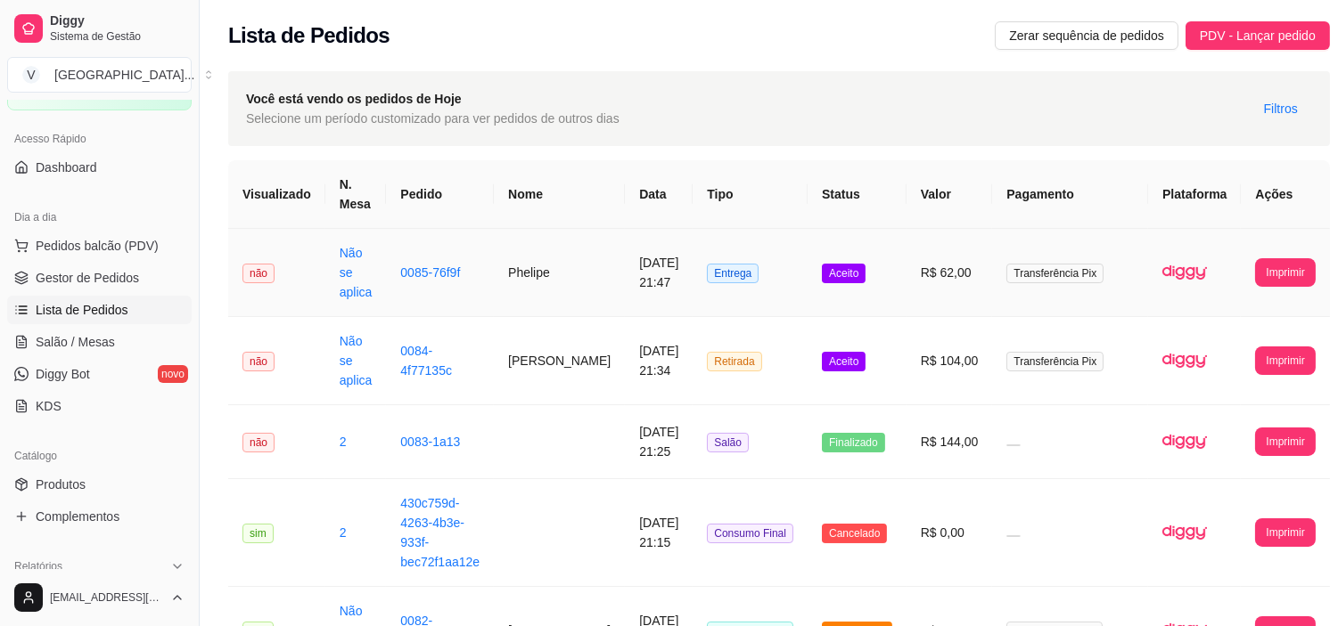
click at [906, 288] on td "R$ 62,00" at bounding box center [949, 273] width 86 height 88
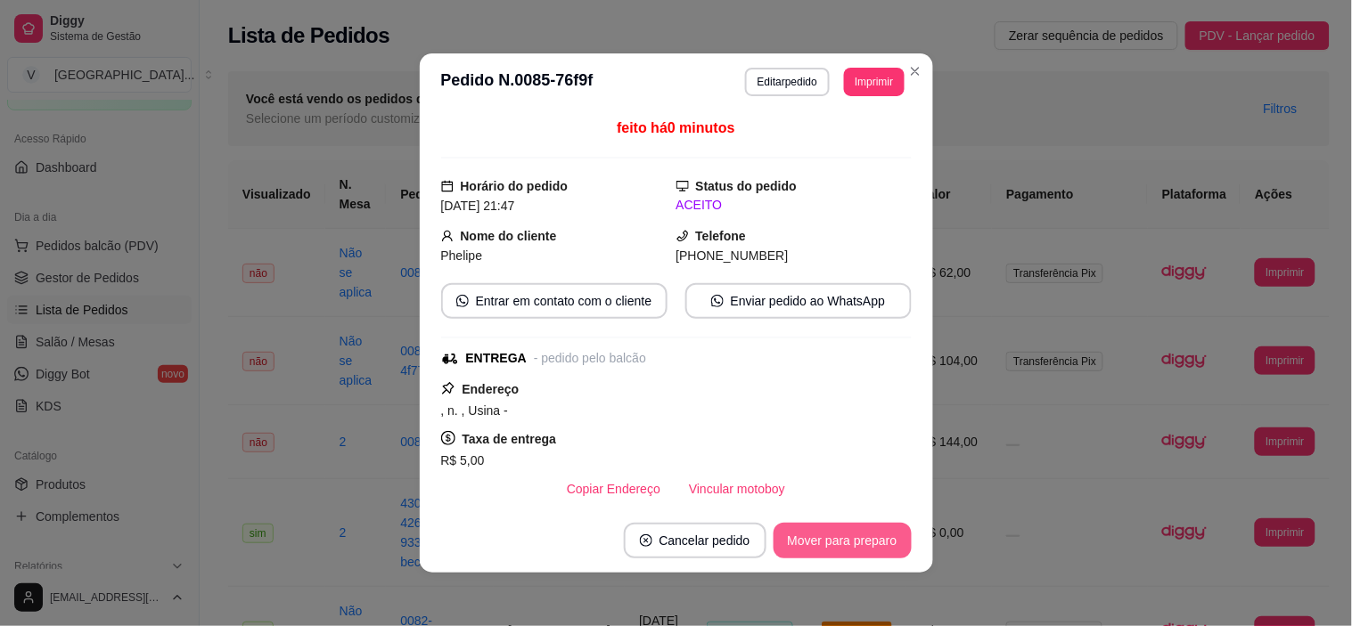
click at [795, 548] on button "Mover para preparo" at bounding box center [843, 541] width 138 height 36
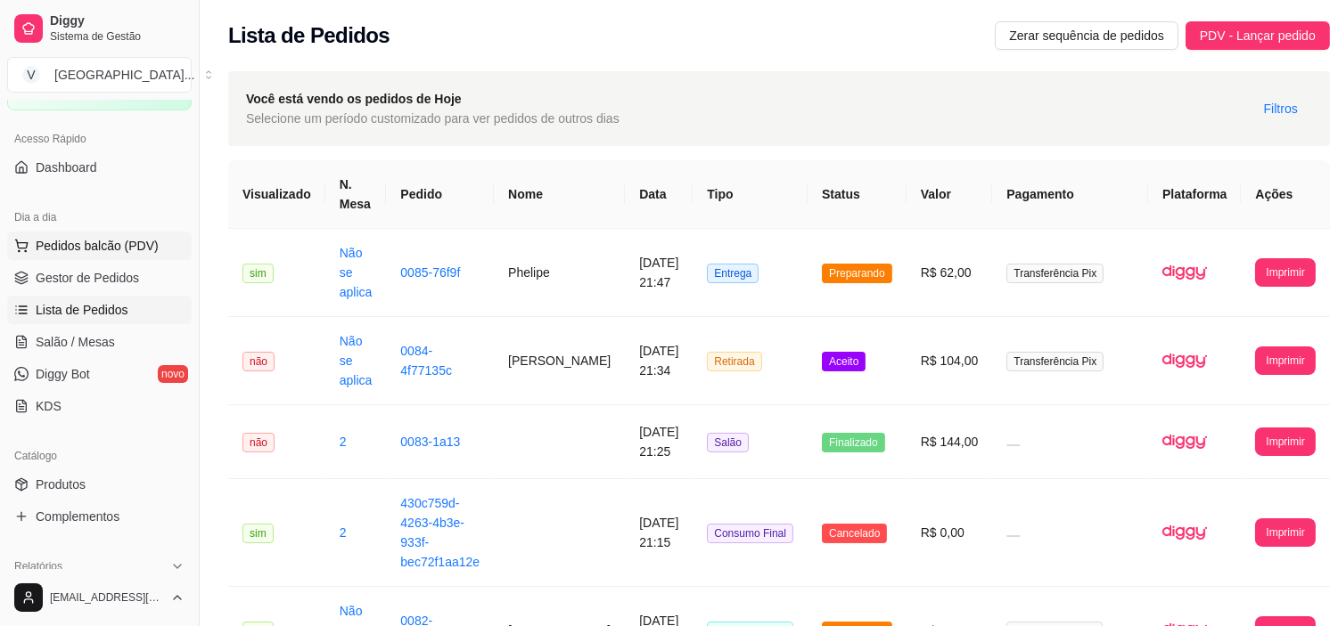
click at [111, 252] on span "Pedidos balcão (PDV)" at bounding box center [97, 246] width 123 height 18
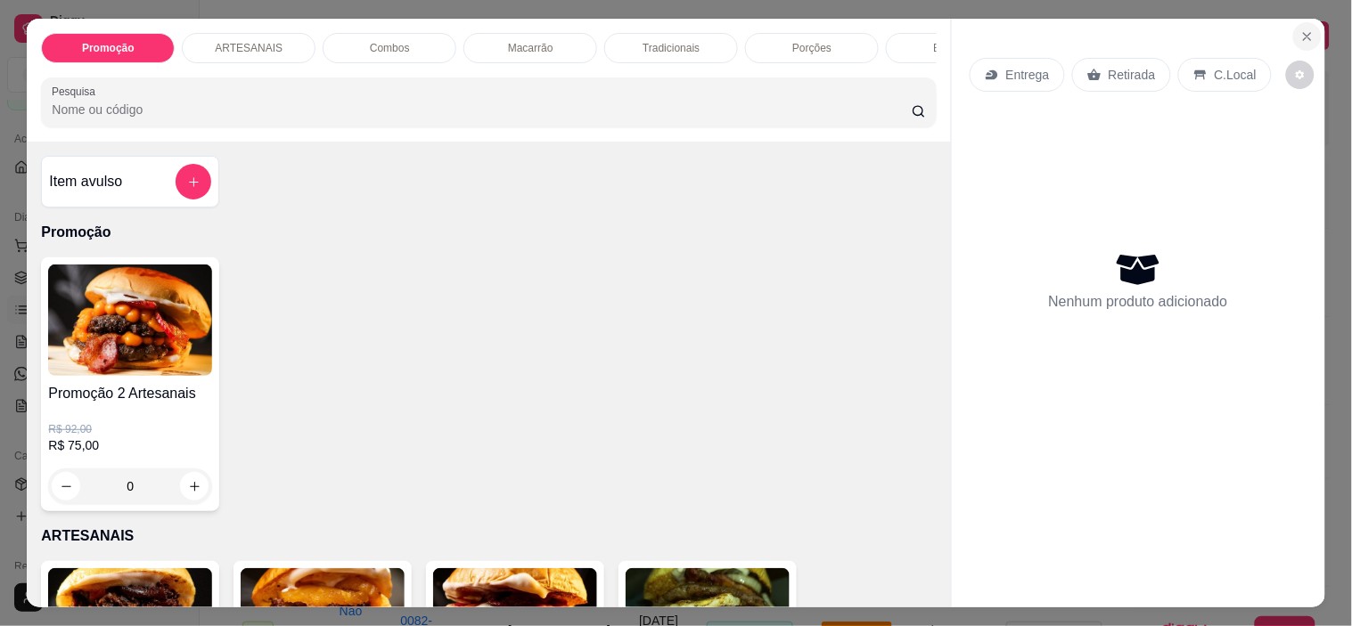
click at [1293, 25] on button "Close" at bounding box center [1307, 36] width 29 height 29
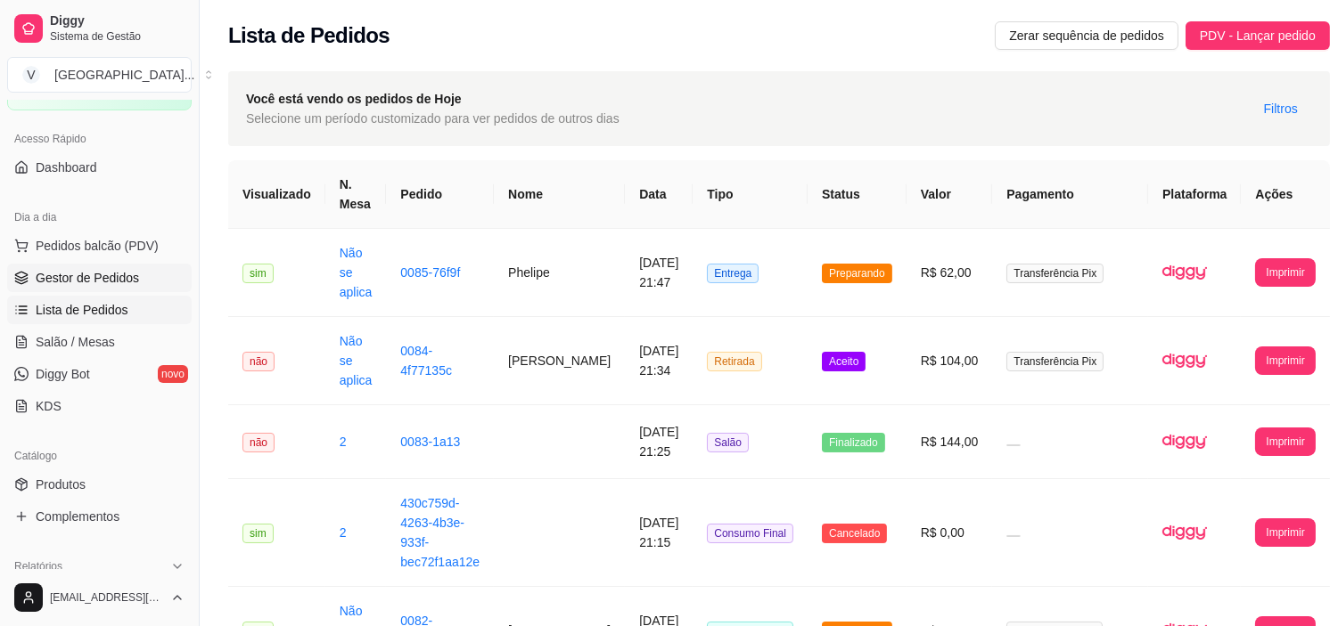
click at [54, 267] on link "Gestor de Pedidos" at bounding box center [99, 278] width 184 height 29
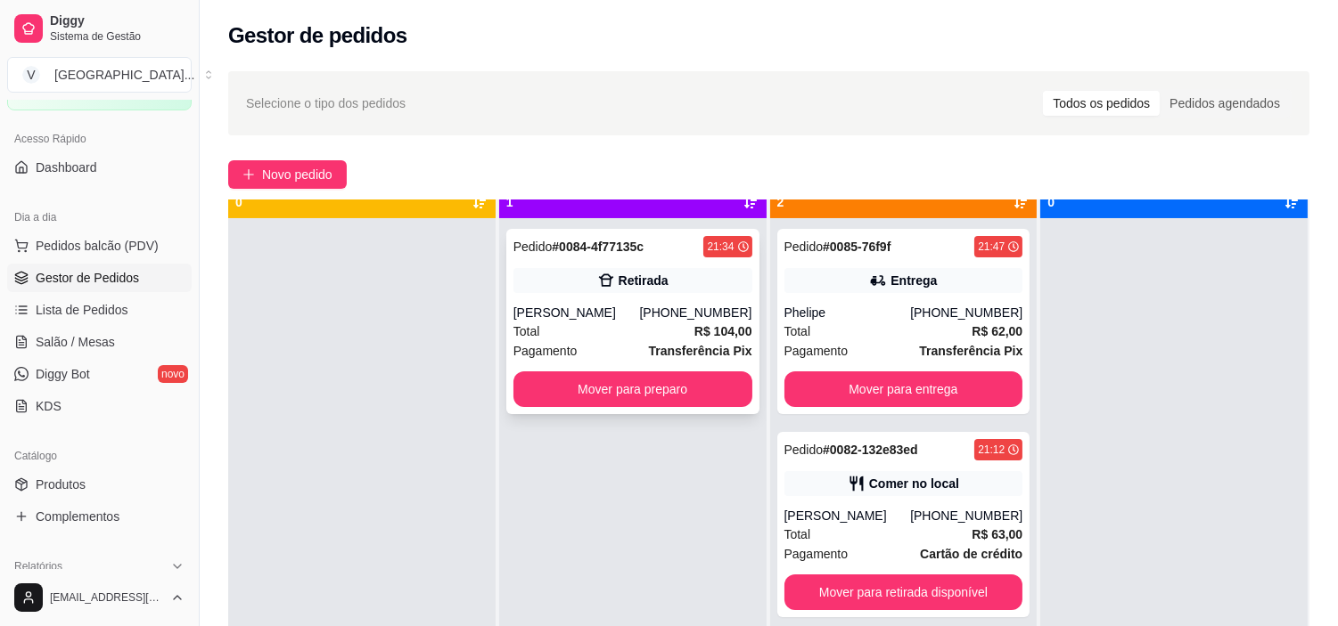
scroll to position [49, 0]
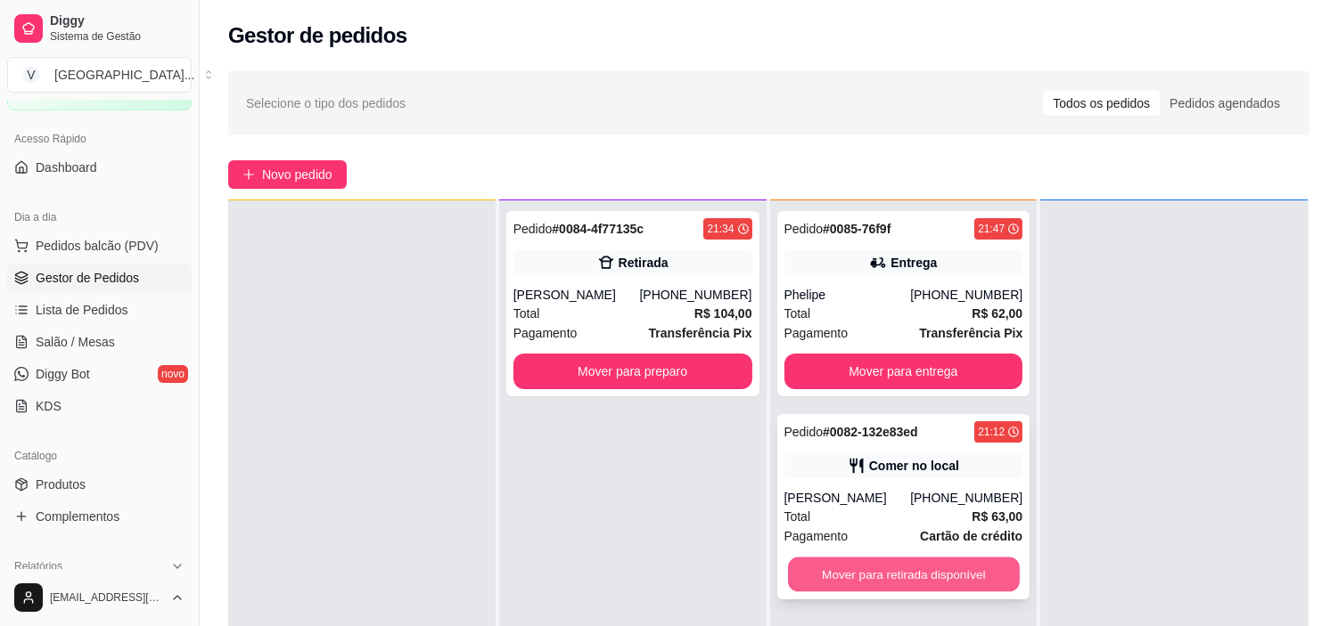
click at [859, 577] on button "Mover para retirada disponível" at bounding box center [904, 575] width 232 height 35
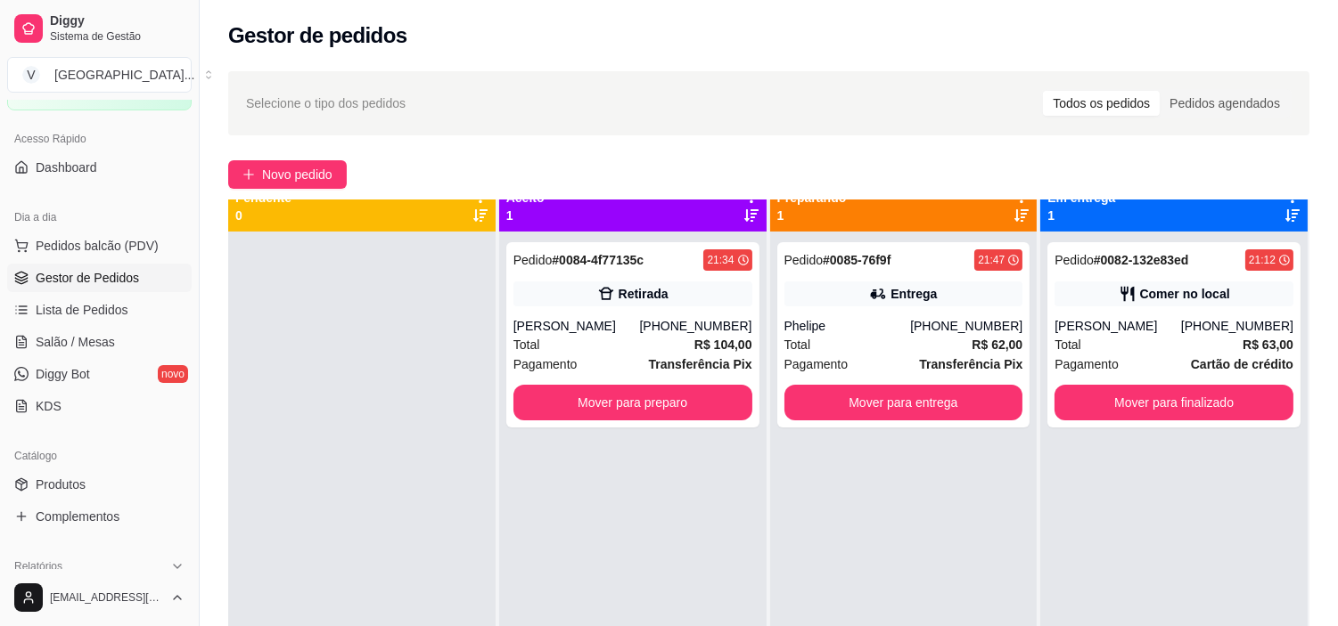
scroll to position [0, 0]
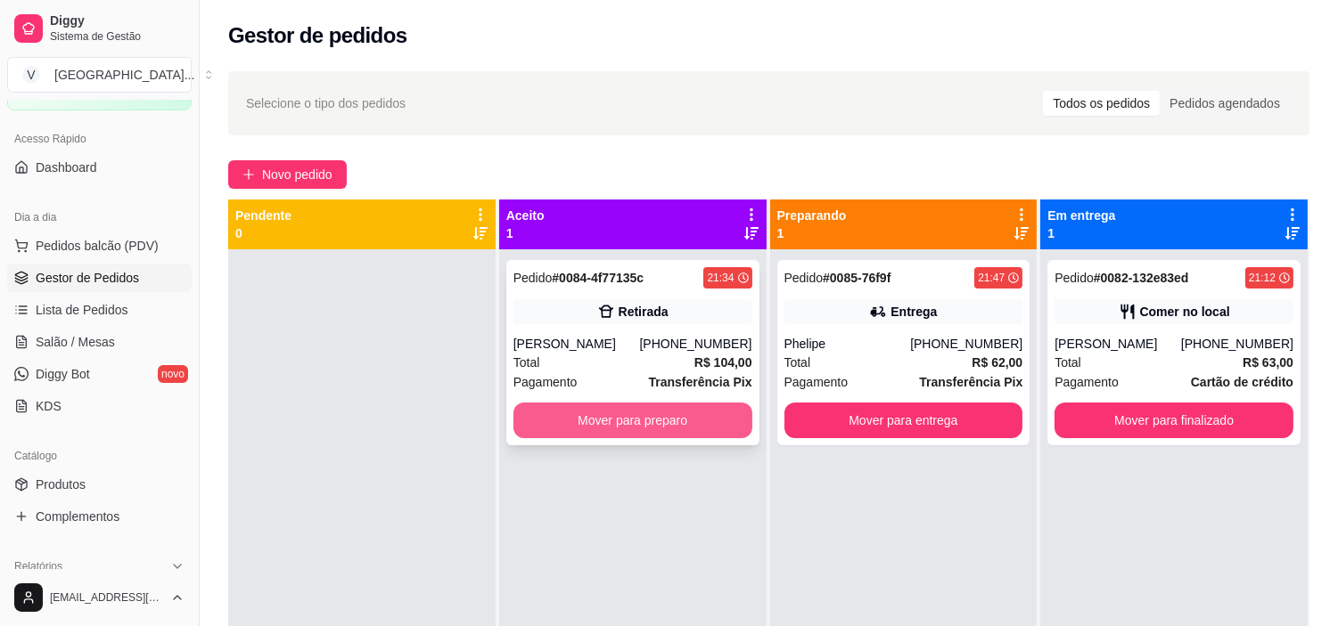
click at [667, 420] on button "Mover para preparo" at bounding box center [632, 421] width 239 height 36
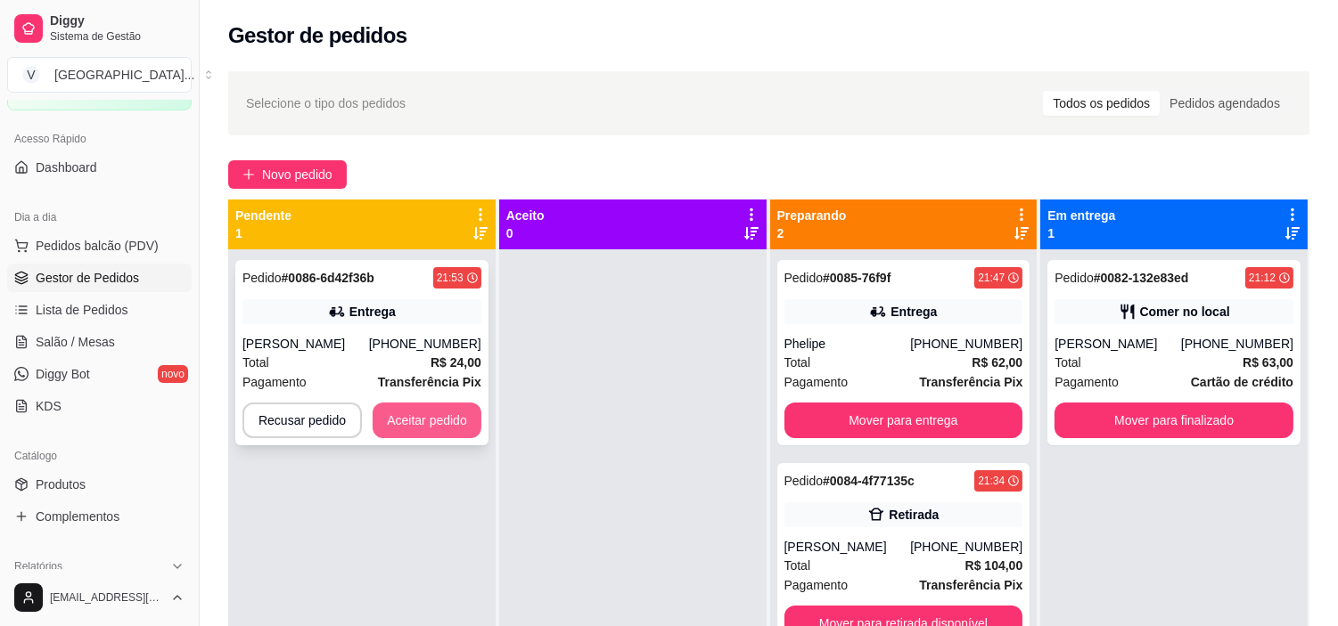
click at [416, 431] on button "Aceitar pedido" at bounding box center [427, 421] width 109 height 36
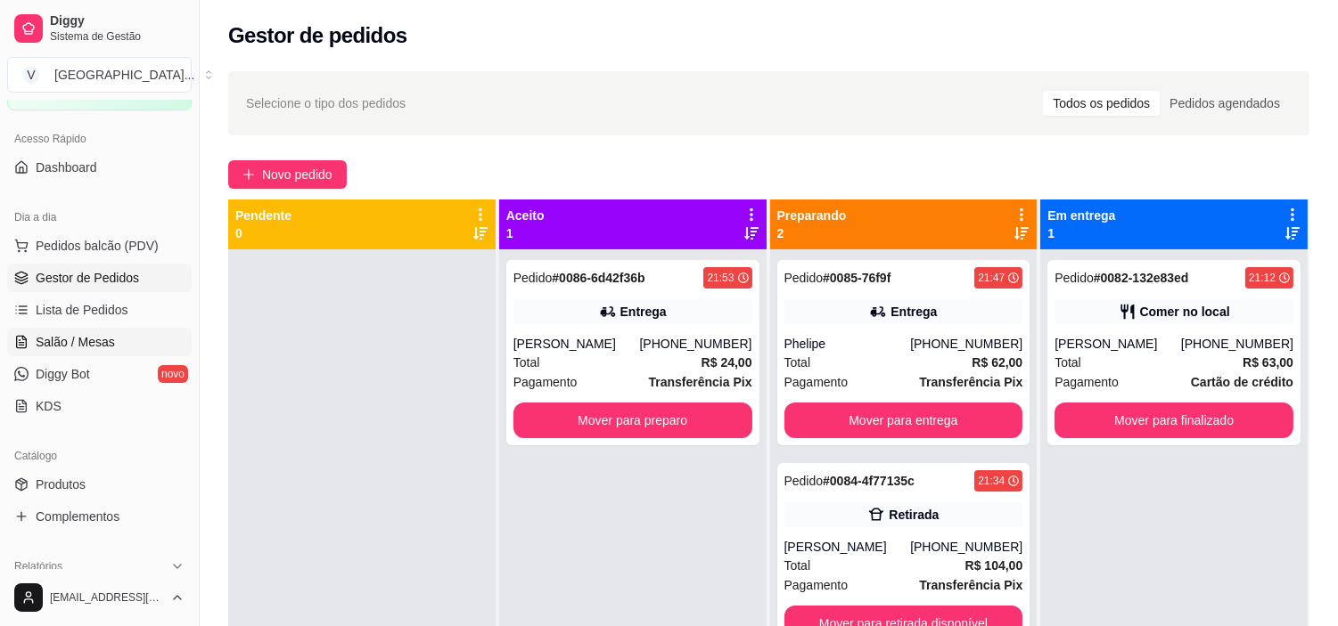
click at [68, 337] on span "Salão / Mesas" at bounding box center [75, 342] width 79 height 18
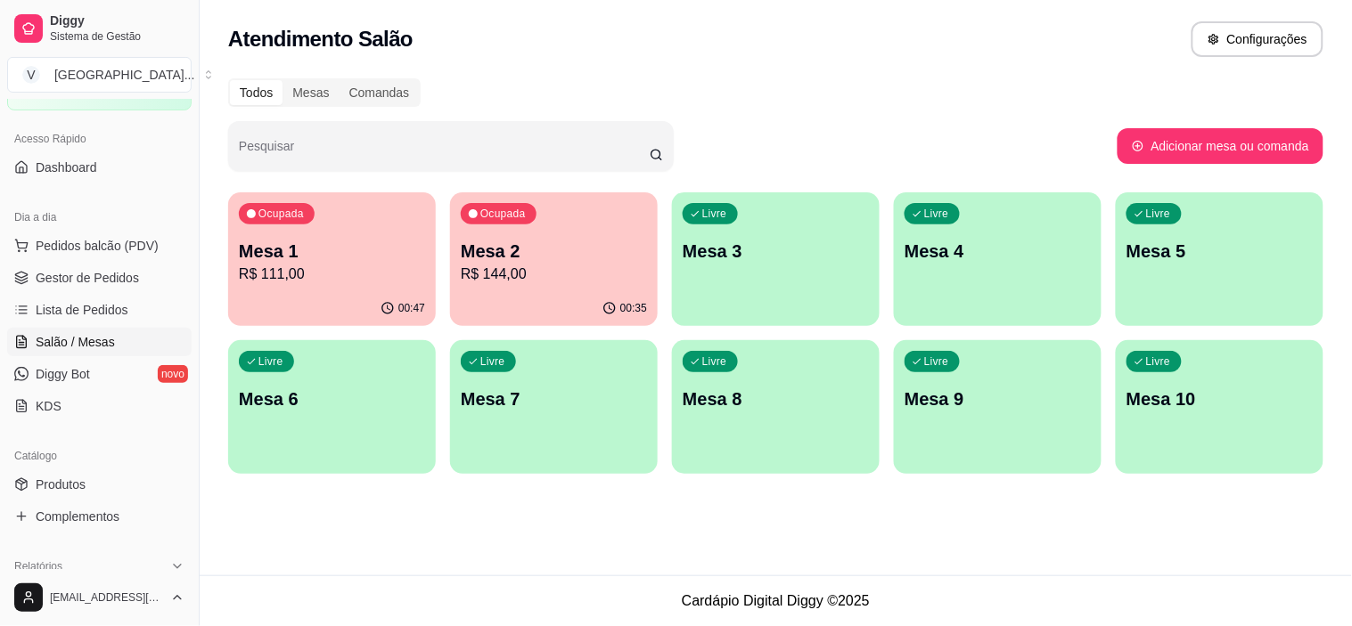
click at [310, 274] on p "R$ 111,00" at bounding box center [332, 274] width 186 height 21
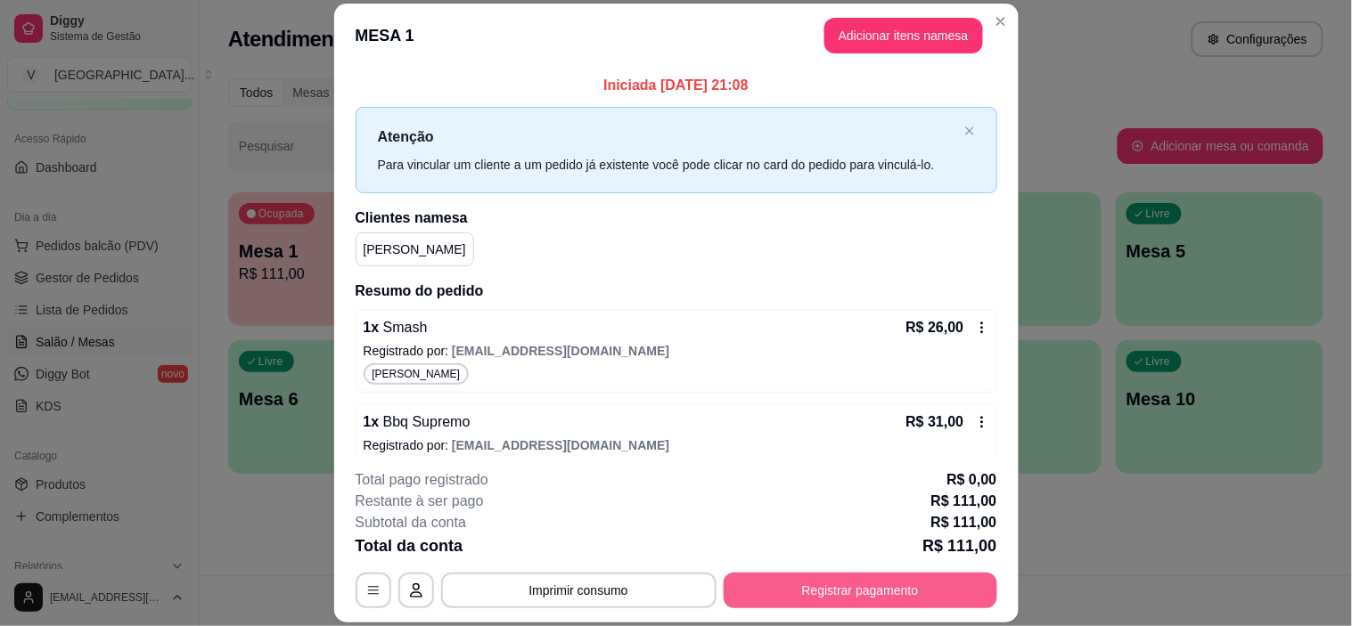
click at [802, 585] on button "Registrar pagamento" at bounding box center [861, 591] width 274 height 36
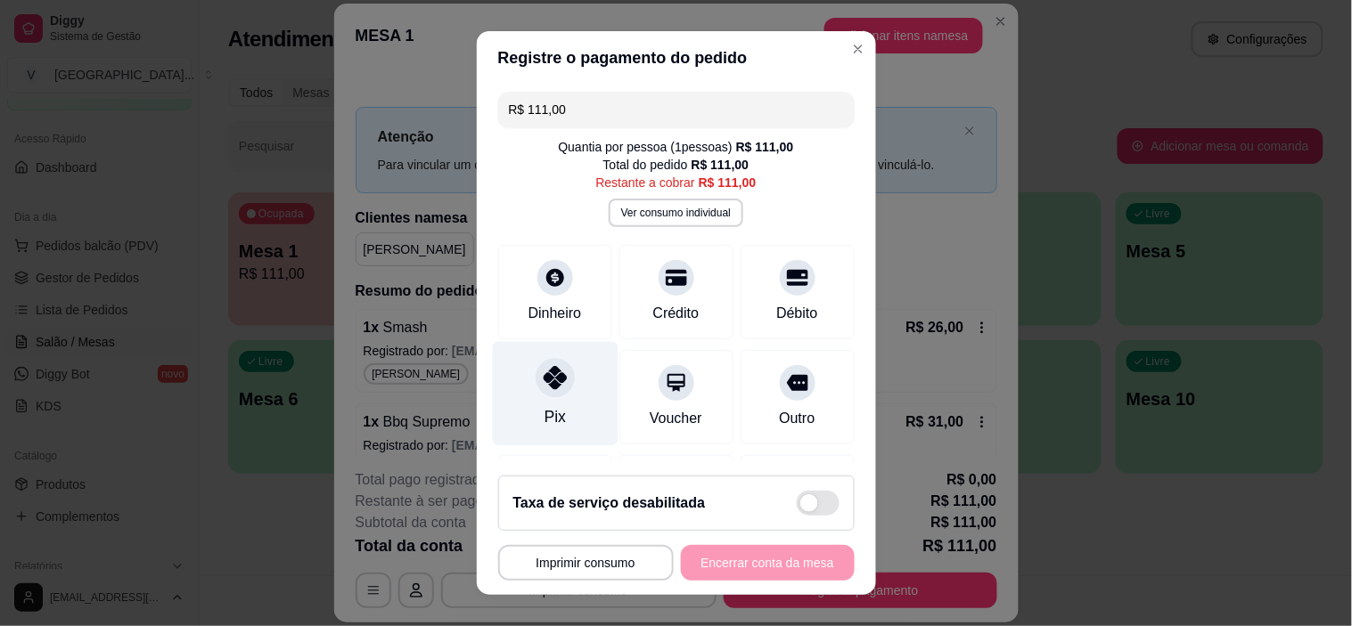
click at [557, 384] on div at bounding box center [555, 378] width 39 height 39
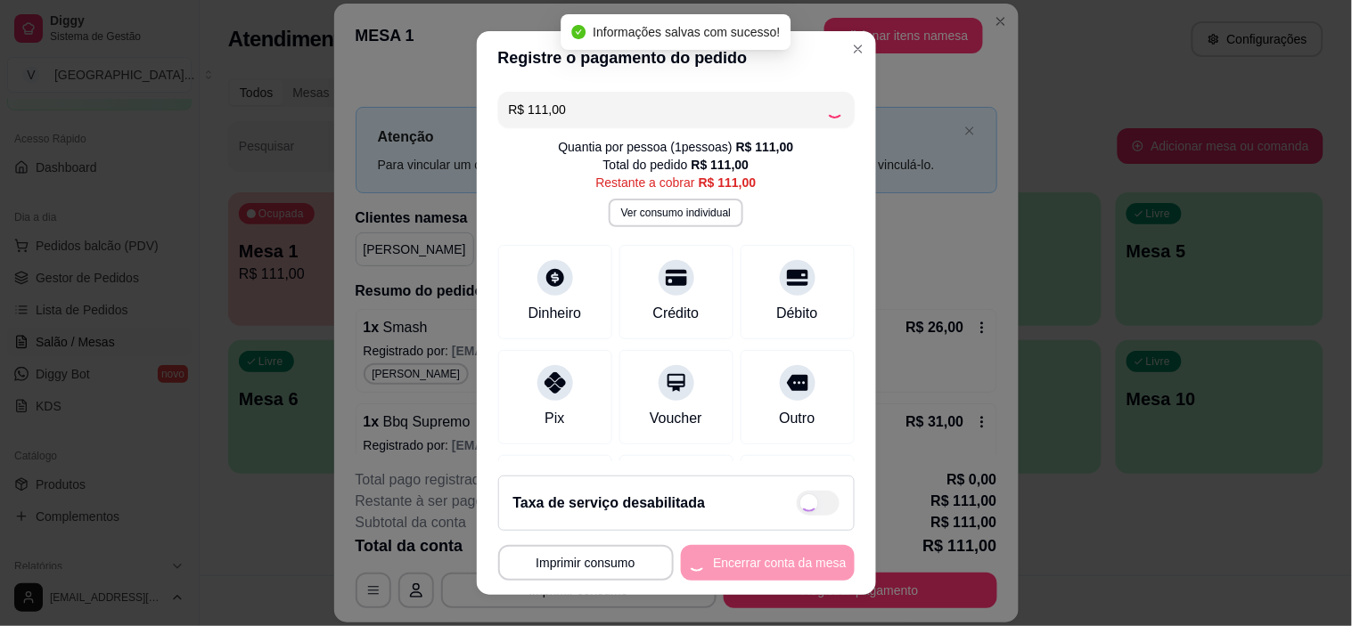
type input "R$ 0,00"
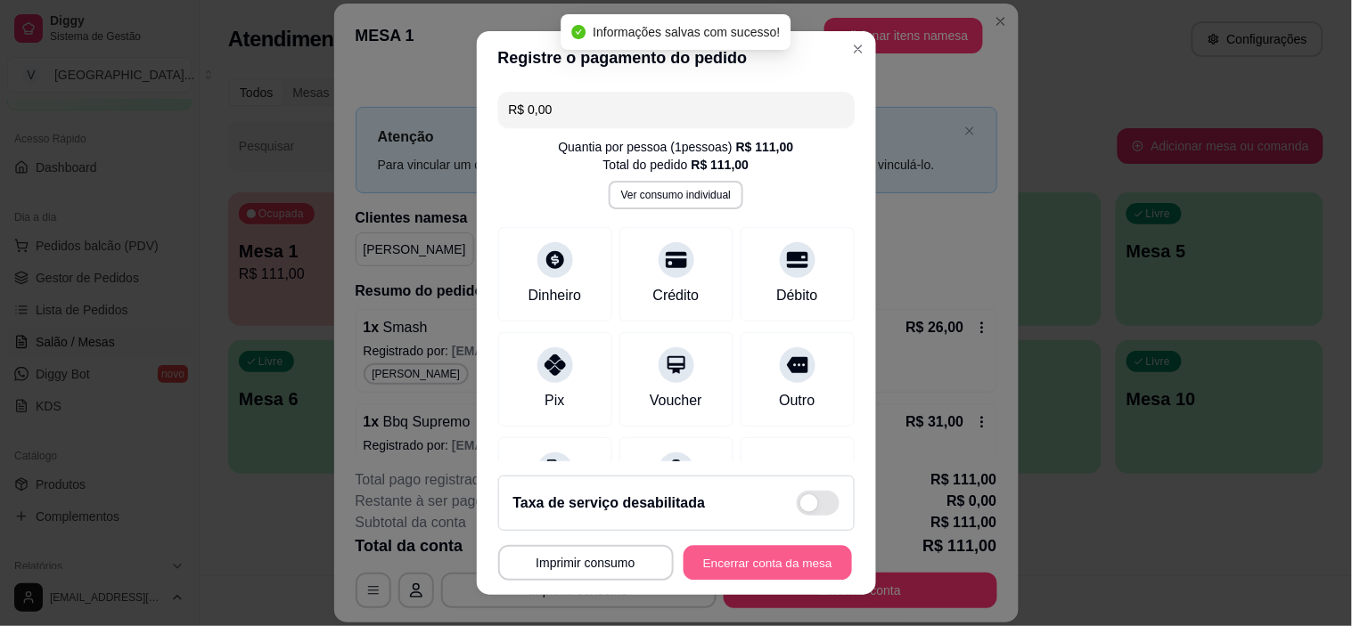
click at [751, 570] on button "Encerrar conta da mesa" at bounding box center [768, 562] width 168 height 35
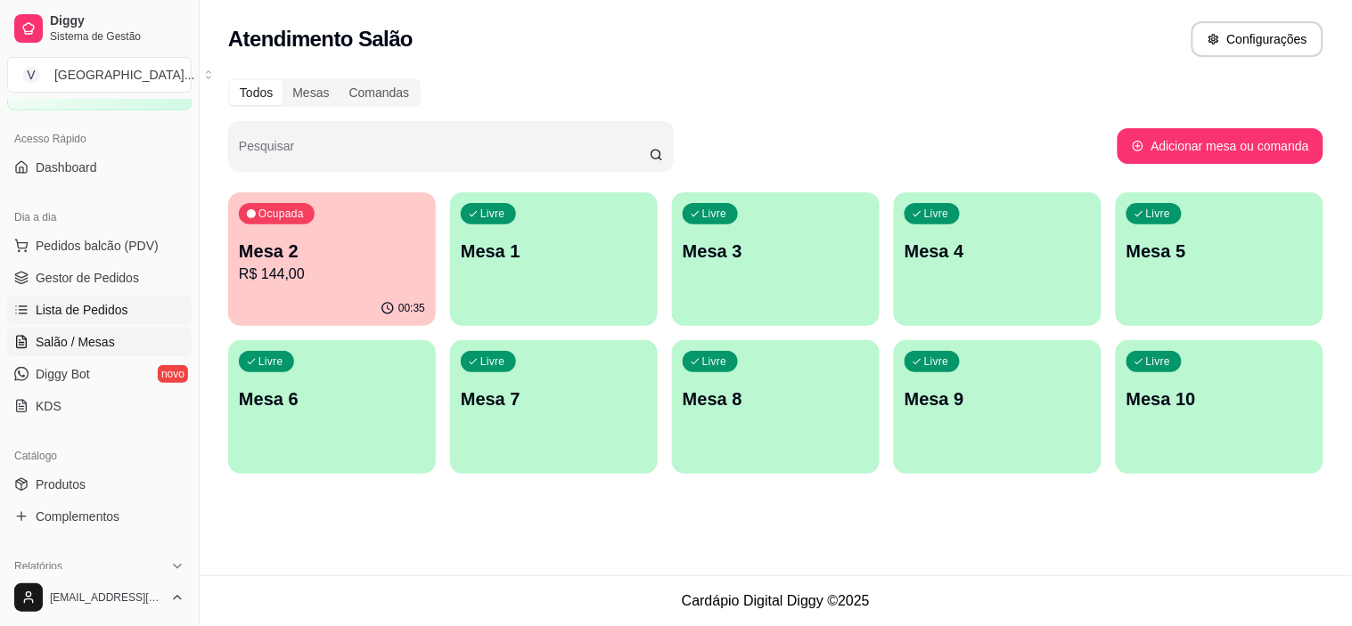
click at [109, 307] on span "Lista de Pedidos" at bounding box center [82, 310] width 93 height 18
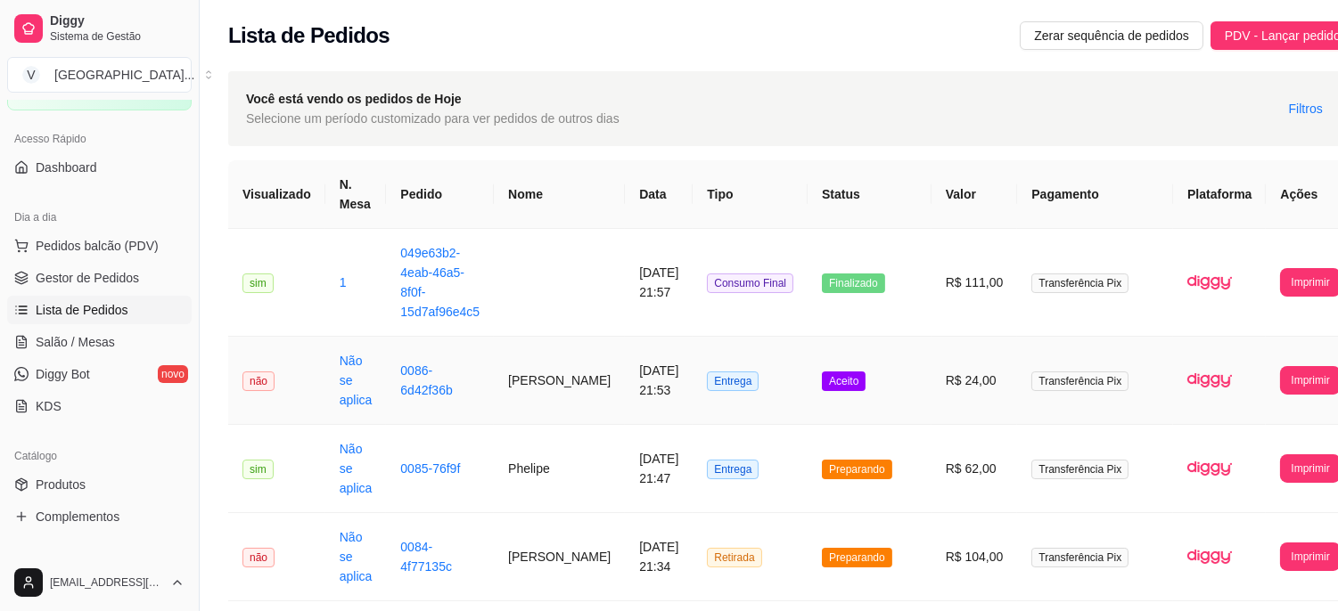
drag, startPoint x: 765, startPoint y: 393, endPoint x: 103, endPoint y: 262, distance: 674.1
click at [103, 262] on ul "Pedidos balcão (PDV) Gestor de Pedidos Lista de Pedidos Salão / Mesas Diggy Bot…" at bounding box center [99, 326] width 184 height 189
click at [84, 281] on span "Gestor de Pedidos" at bounding box center [87, 278] width 103 height 18
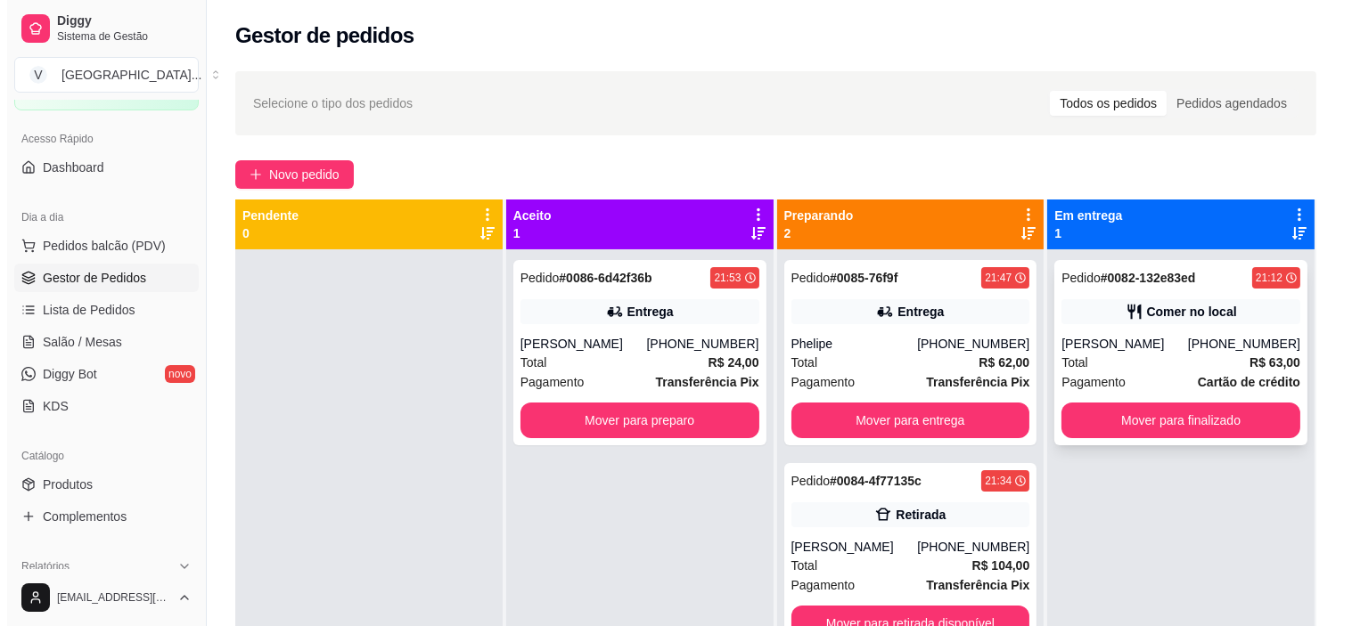
scroll to position [49, 0]
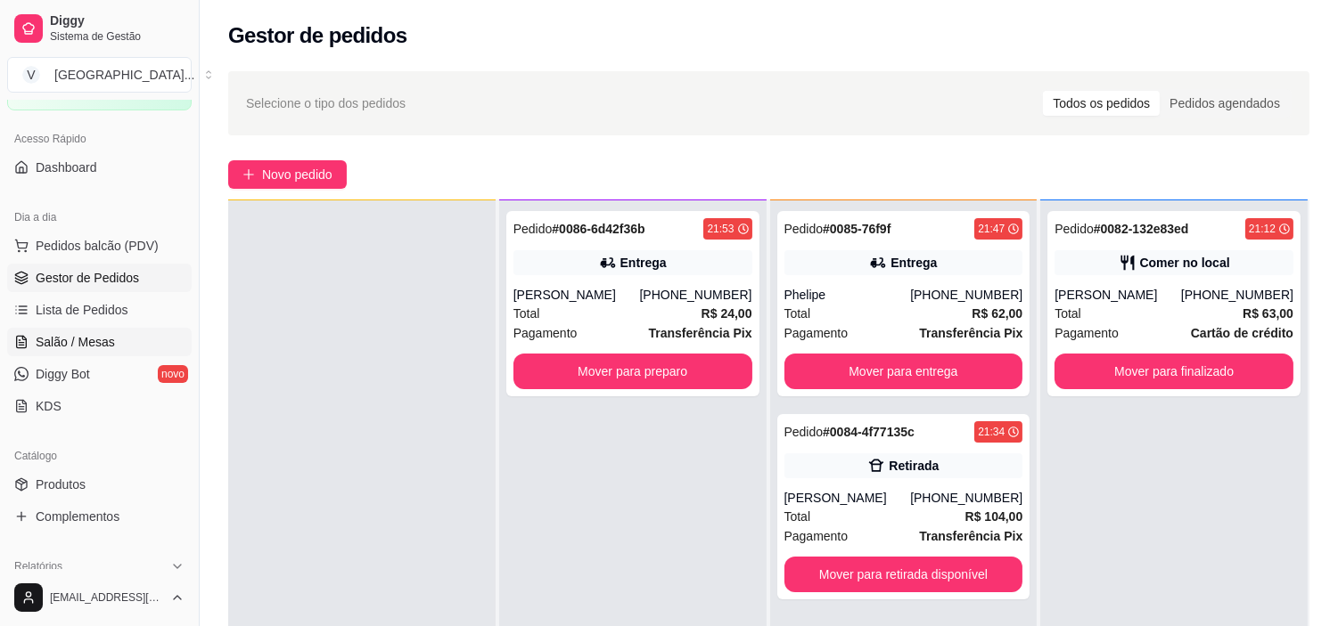
click at [74, 349] on span "Salão / Mesas" at bounding box center [75, 342] width 79 height 18
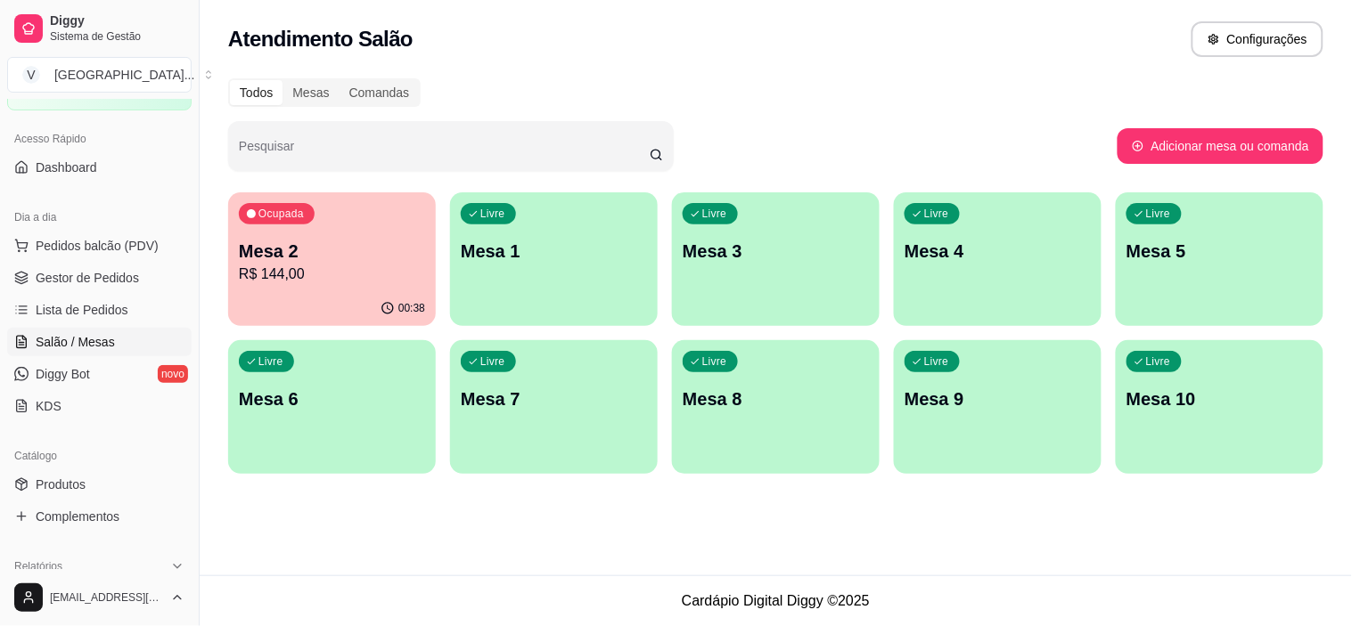
click at [369, 264] on p "R$ 144,00" at bounding box center [332, 274] width 186 height 21
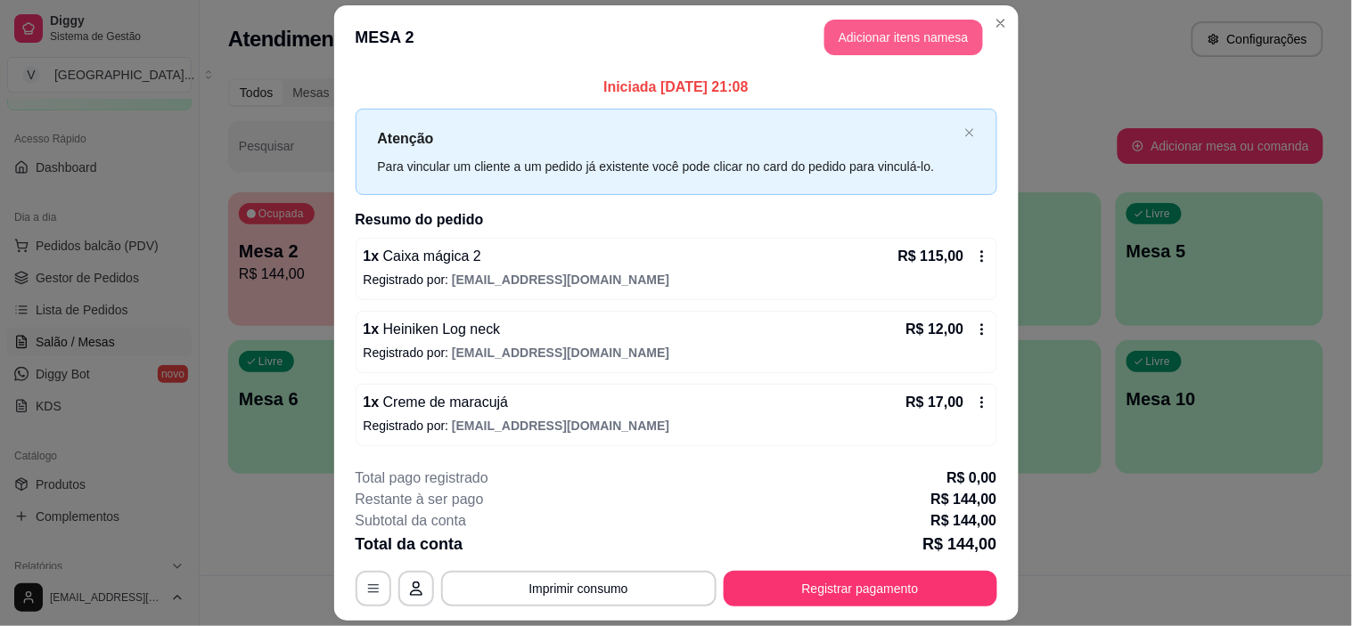
click at [914, 42] on button "Adicionar itens na mesa" at bounding box center [903, 38] width 159 height 36
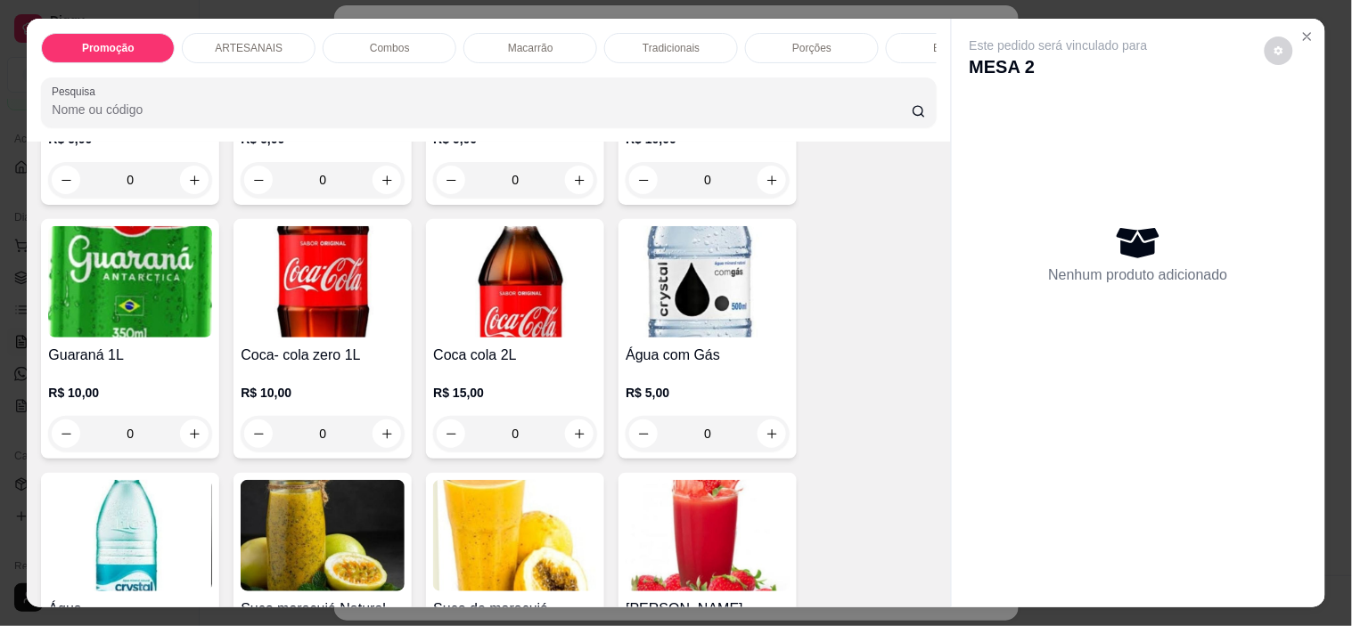
scroll to position [2871, 0]
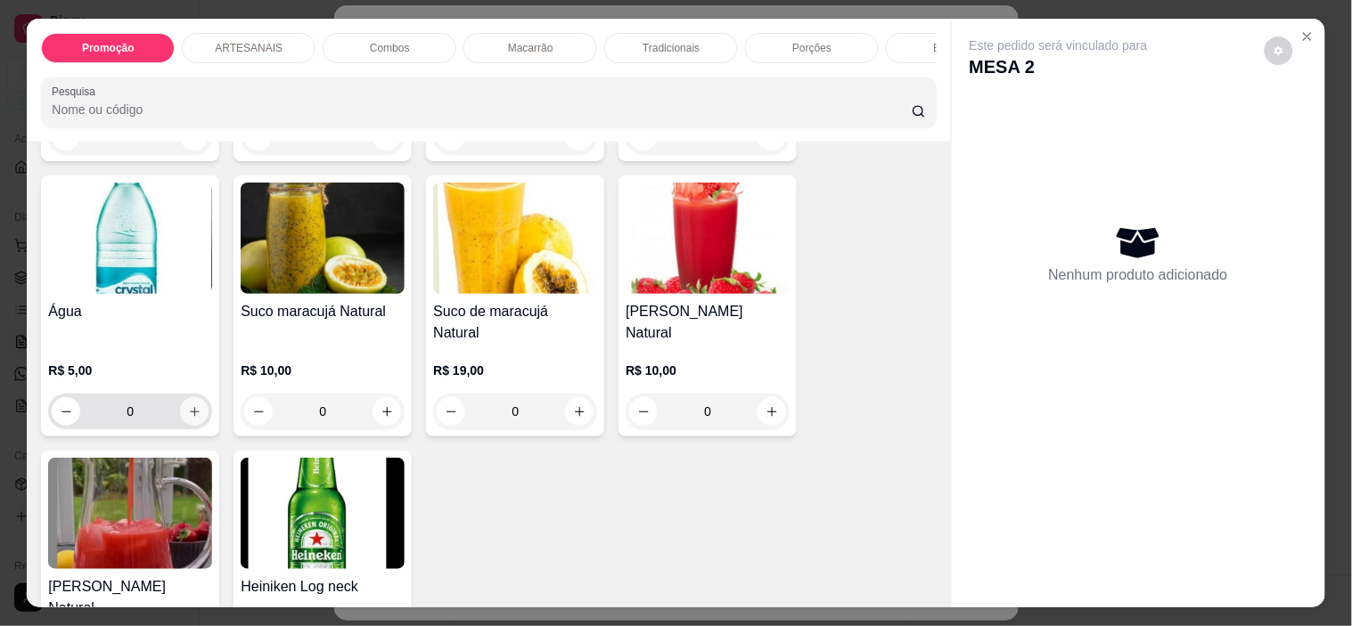
click at [188, 405] on icon "increase-product-quantity" at bounding box center [194, 411] width 13 height 13
type input "1"
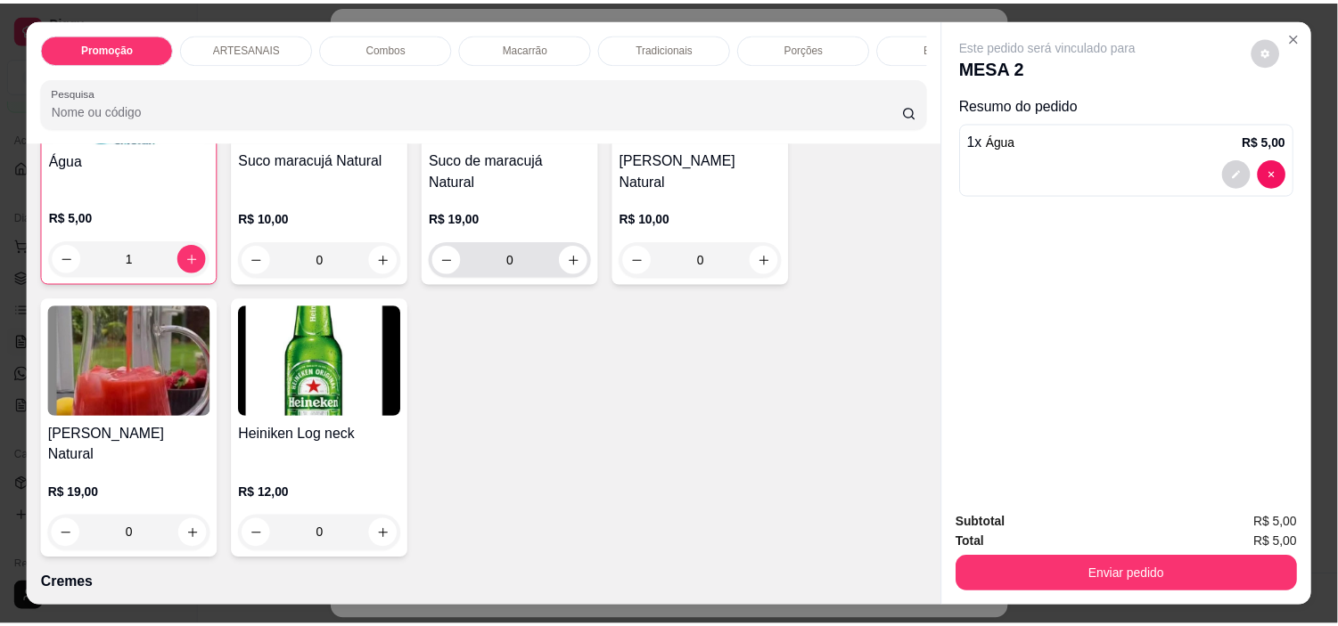
scroll to position [3069, 0]
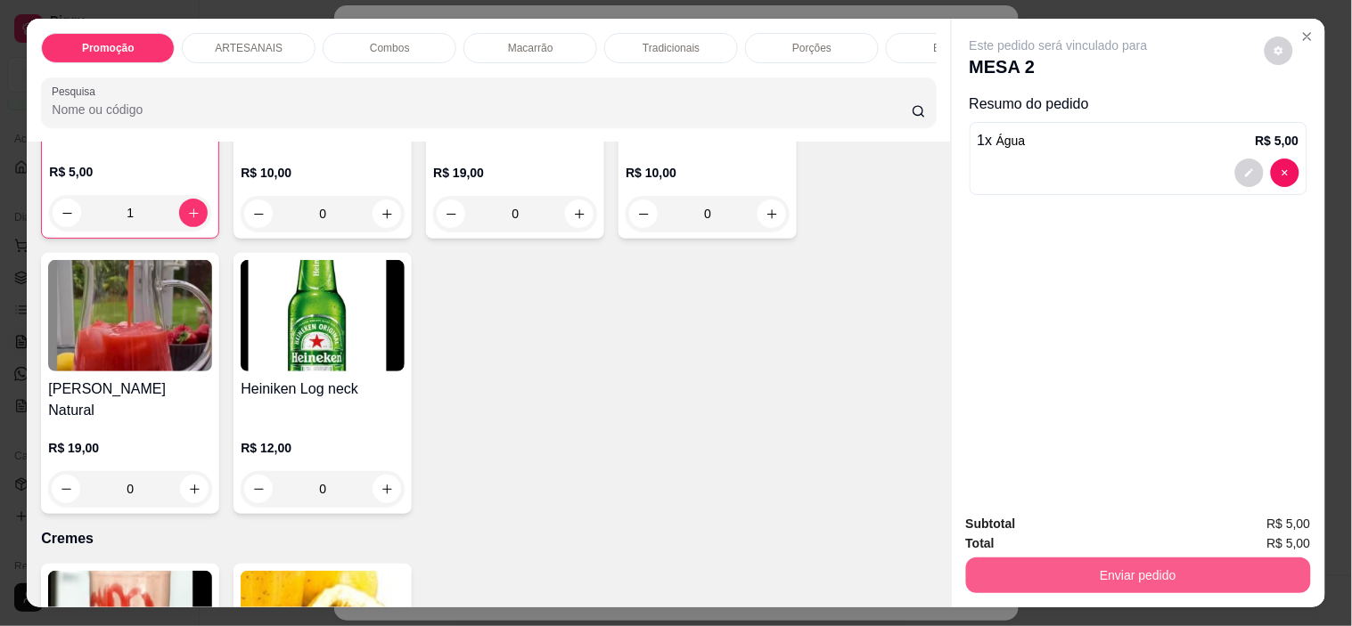
click at [1169, 560] on button "Enviar pedido" at bounding box center [1138, 576] width 345 height 36
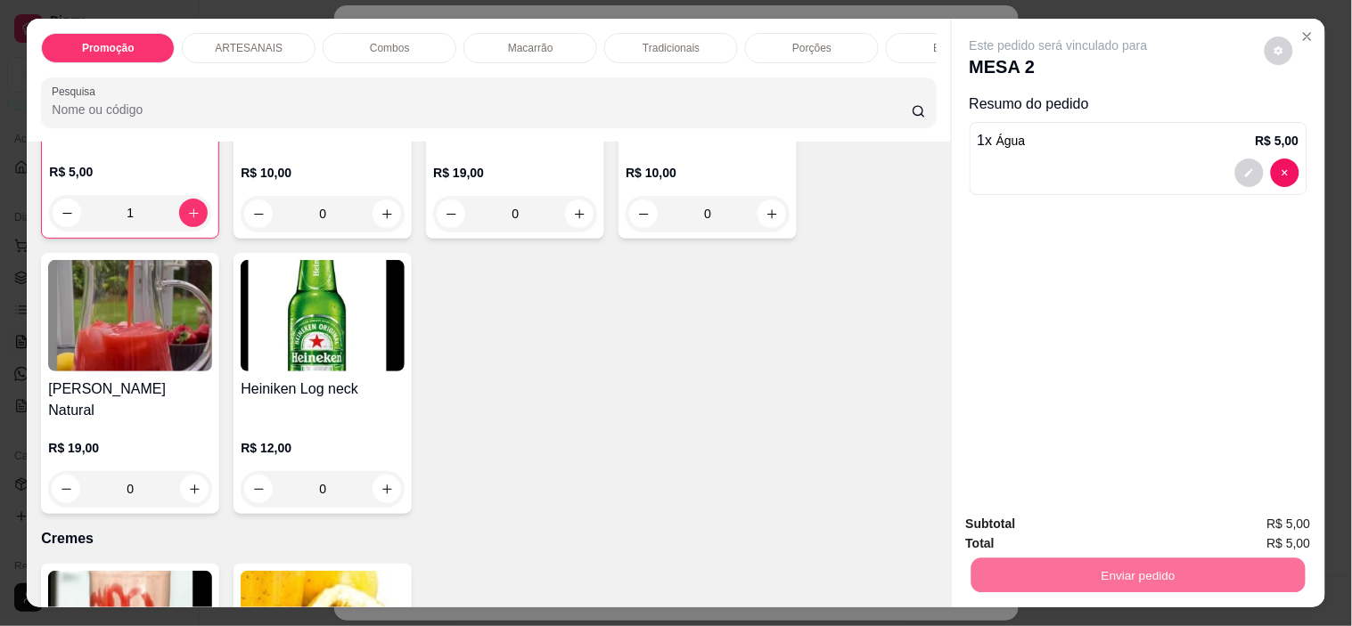
click at [1091, 523] on button "Não registrar e enviar pedido" at bounding box center [1079, 525] width 185 height 34
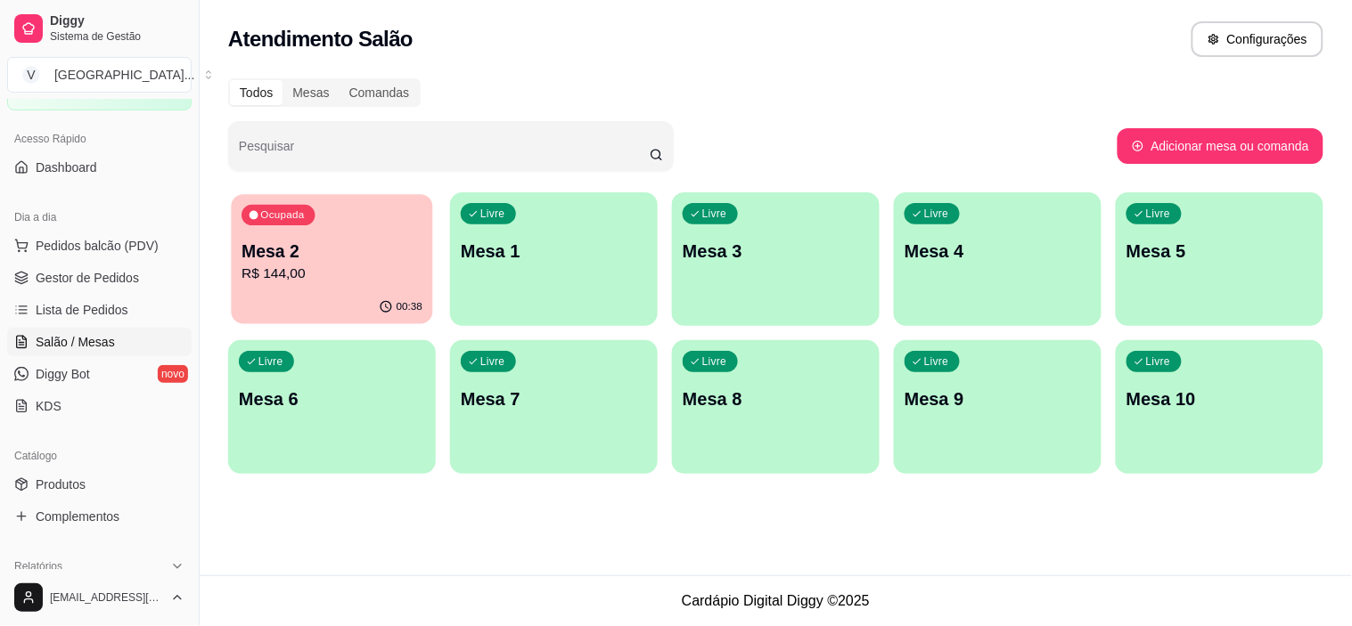
click at [387, 264] on p "R$ 144,00" at bounding box center [332, 274] width 181 height 20
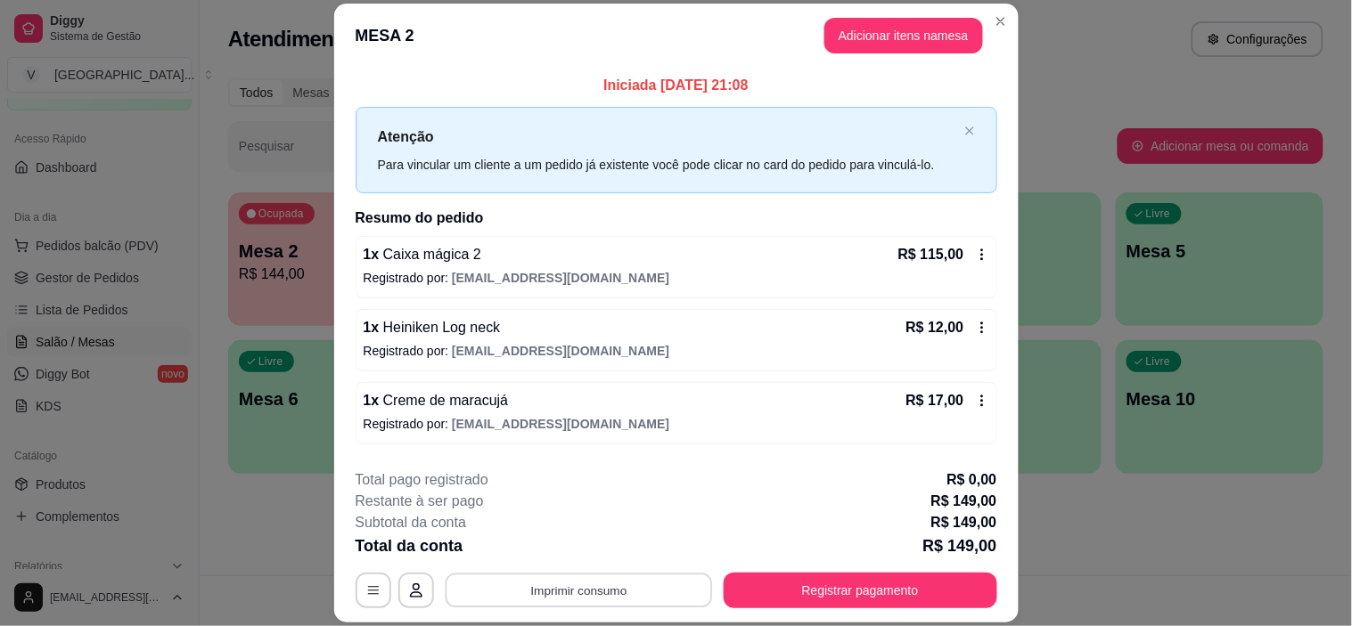
click at [665, 595] on button "Imprimir consumo" at bounding box center [578, 591] width 267 height 35
click at [602, 542] on button "IMPRESSORA" at bounding box center [576, 550] width 125 height 28
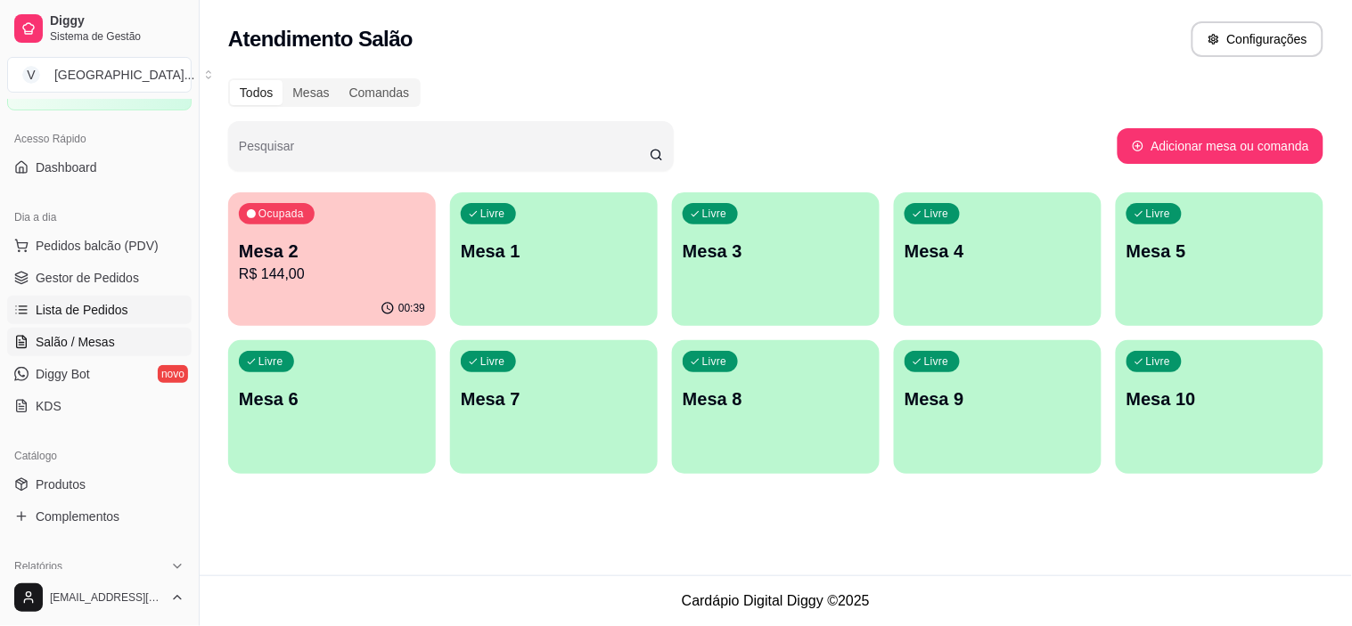
click at [111, 315] on span "Lista de Pedidos" at bounding box center [82, 310] width 93 height 18
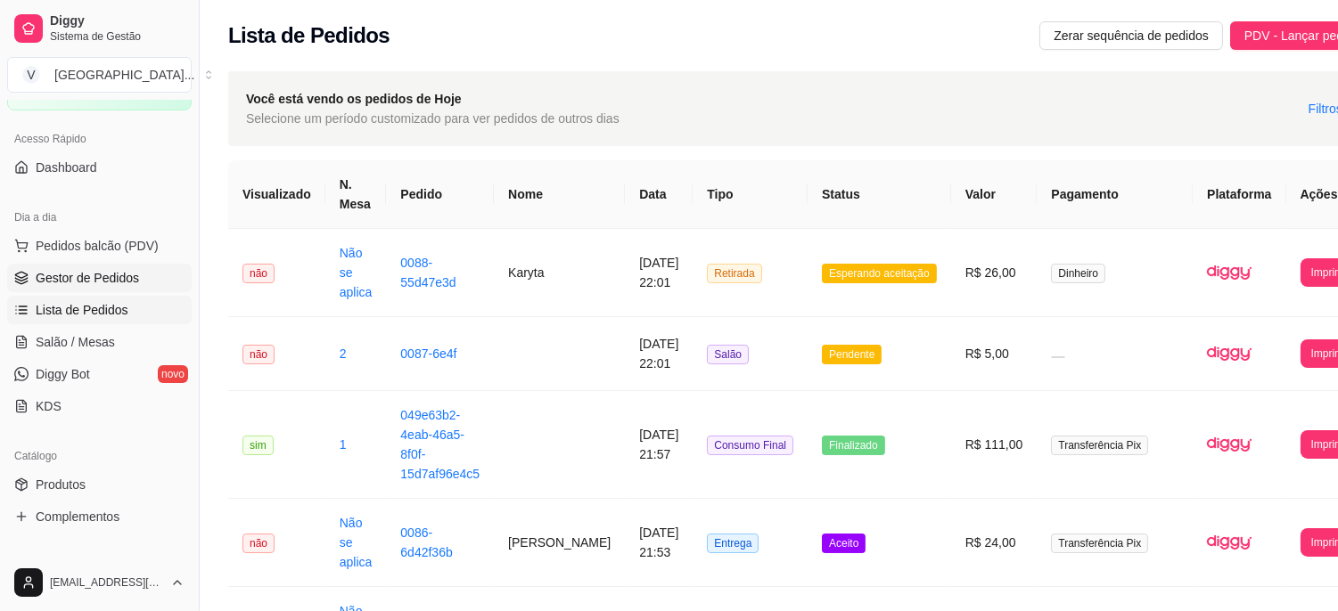
click at [99, 274] on span "Gestor de Pedidos" at bounding box center [87, 278] width 103 height 18
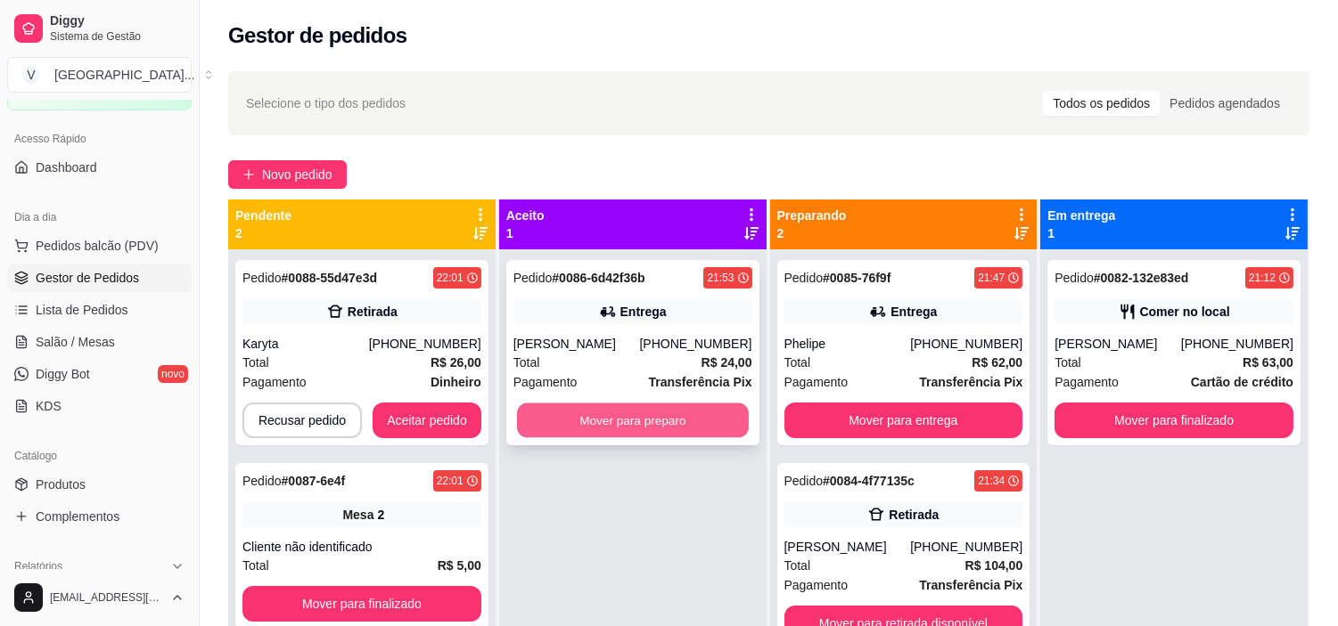
click at [629, 430] on button "Mover para preparo" at bounding box center [633, 421] width 232 height 35
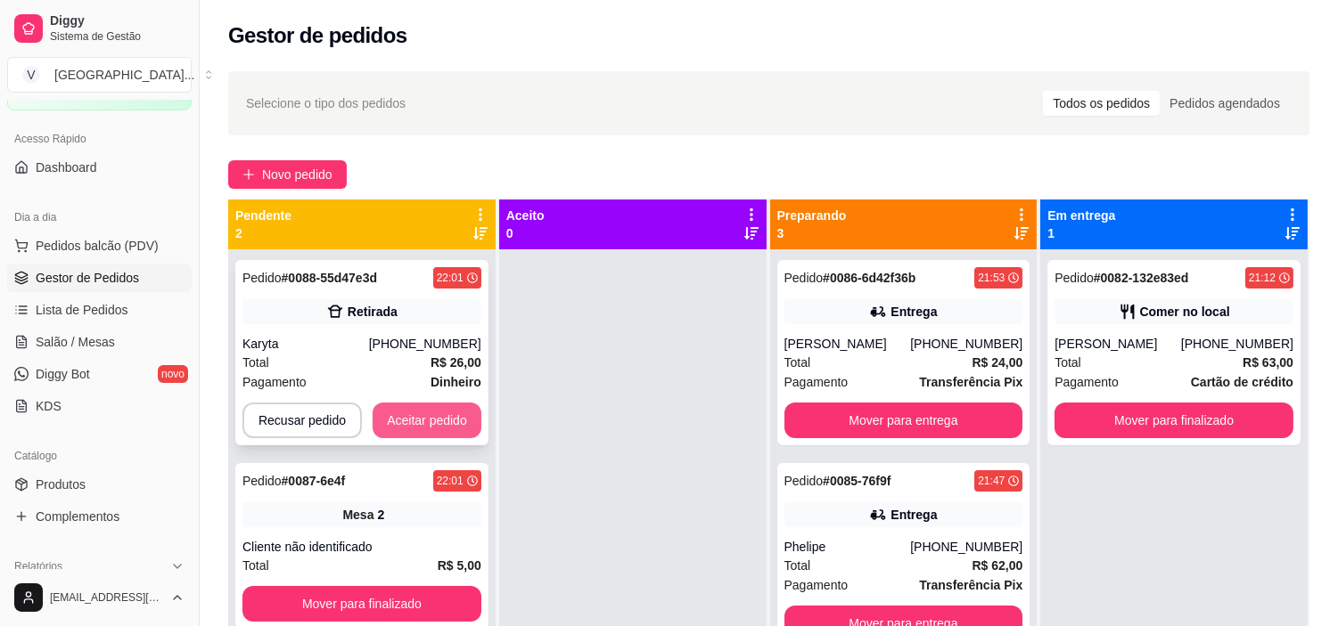
click at [393, 430] on button "Aceitar pedido" at bounding box center [427, 421] width 109 height 36
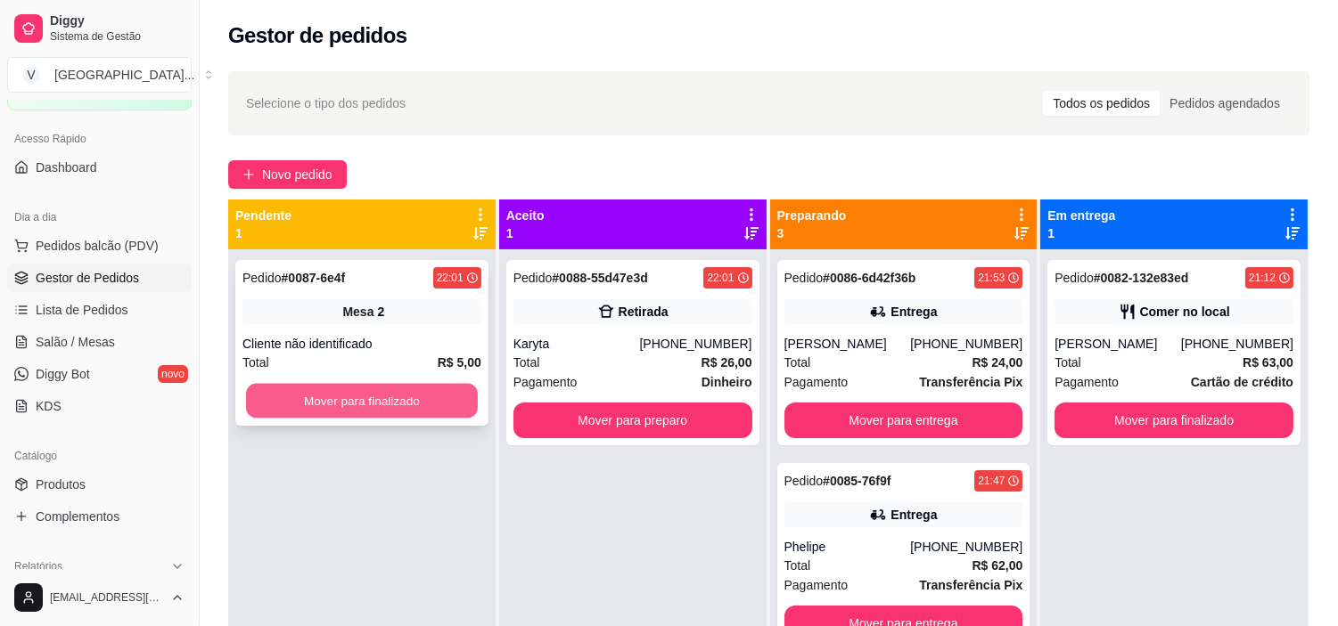
click at [458, 407] on button "Mover para finalizado" at bounding box center [362, 401] width 232 height 35
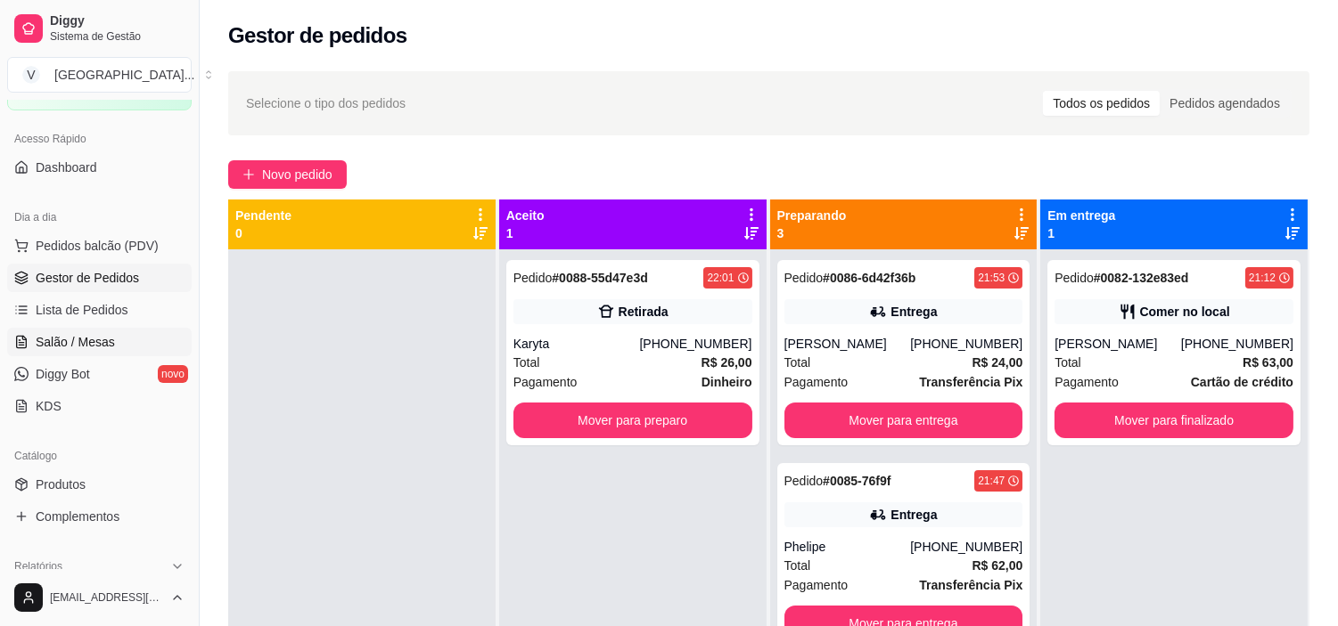
click at [94, 348] on span "Salão / Mesas" at bounding box center [75, 342] width 79 height 18
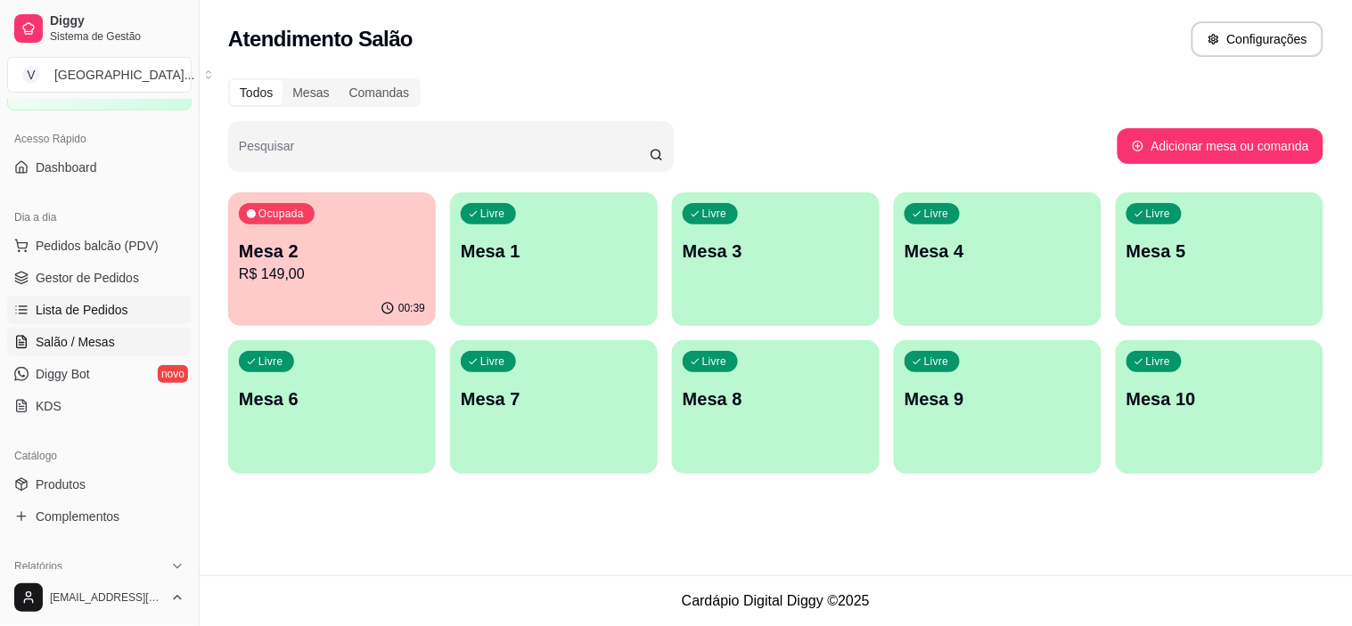
click at [113, 315] on span "Lista de Pedidos" at bounding box center [82, 310] width 93 height 18
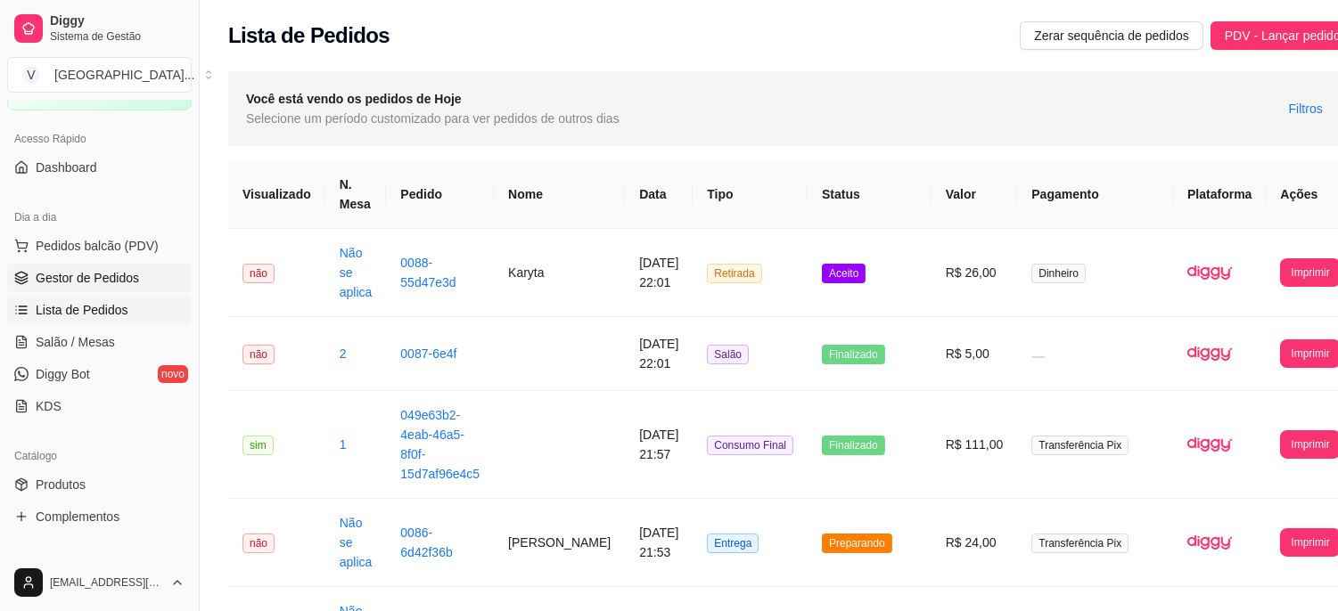
click at [104, 279] on span "Gestor de Pedidos" at bounding box center [87, 278] width 103 height 18
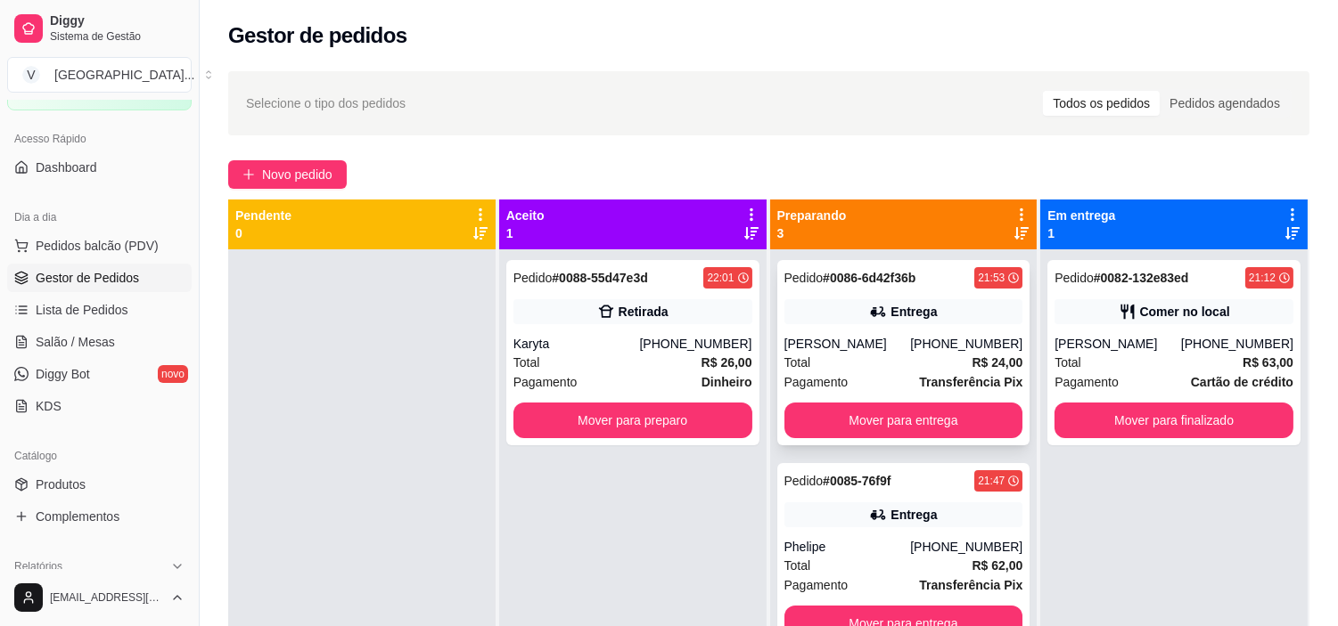
click at [892, 305] on div "Entrega" at bounding box center [913, 312] width 46 height 18
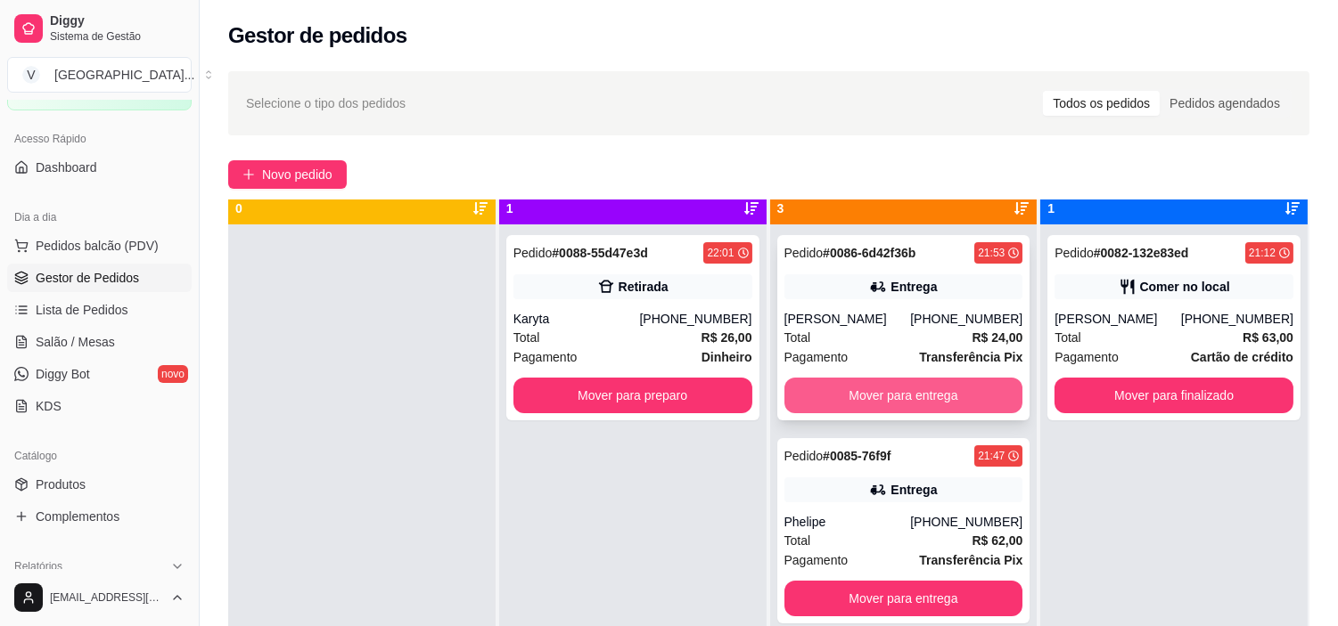
scroll to position [49, 0]
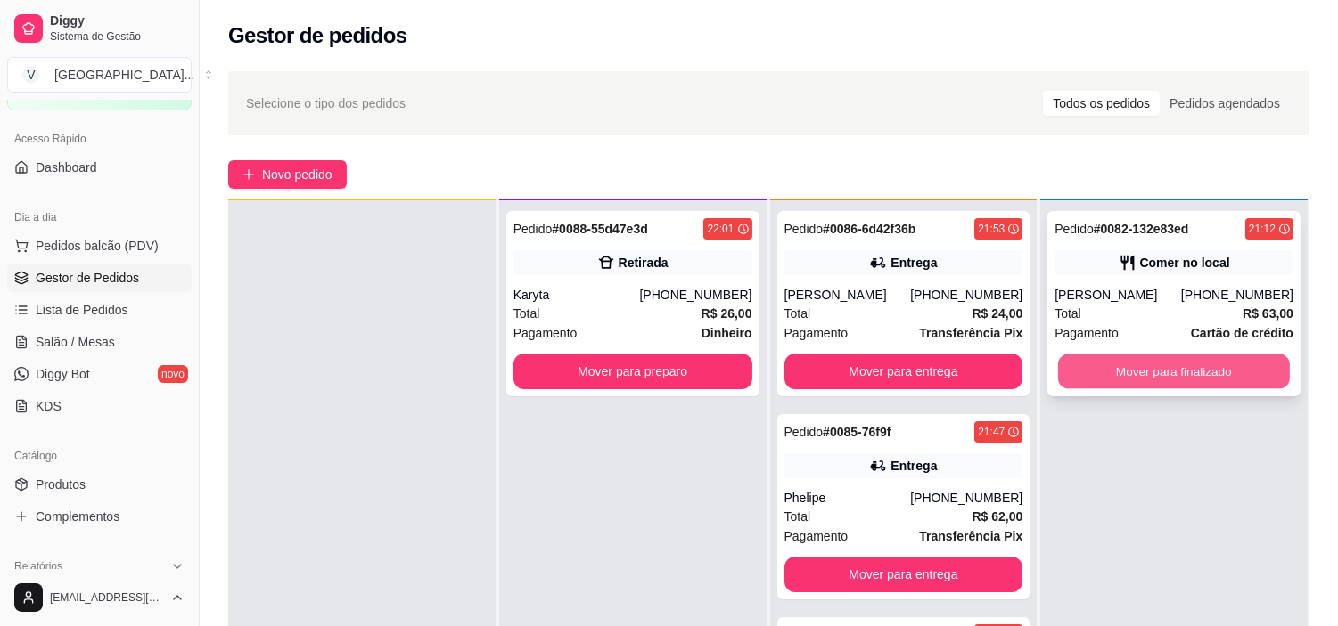
click at [1245, 368] on button "Mover para finalizado" at bounding box center [1174, 372] width 232 height 35
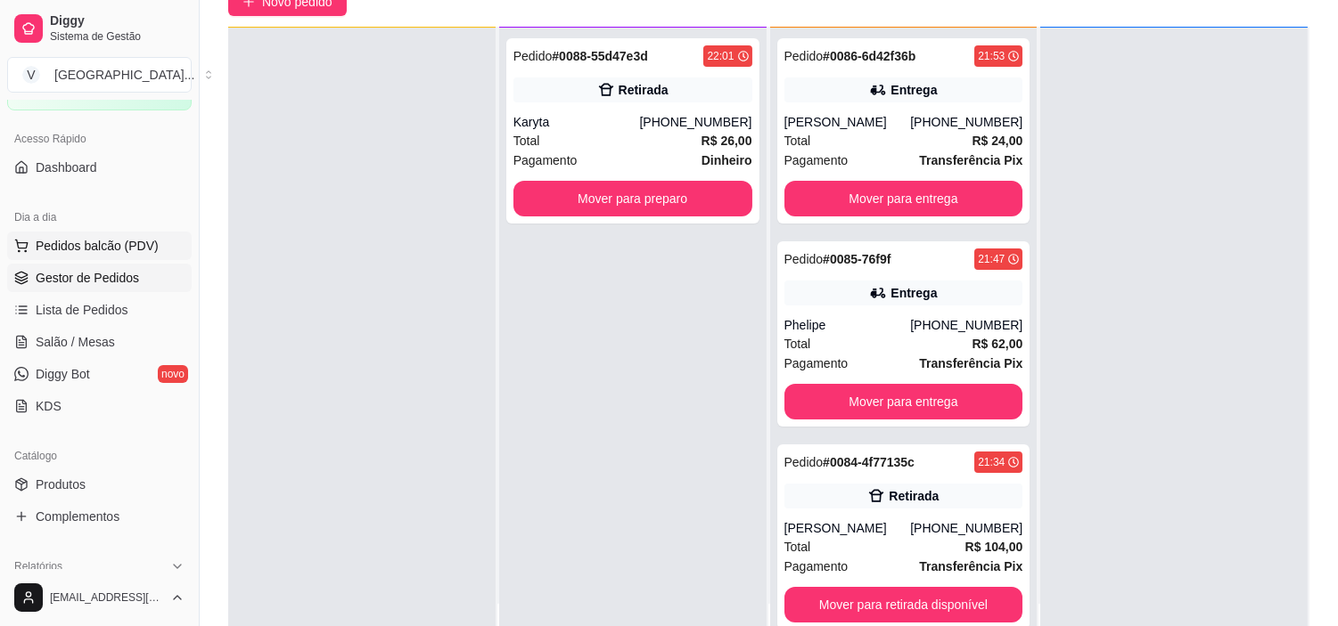
click at [112, 243] on span "Pedidos balcão (PDV)" at bounding box center [97, 246] width 123 height 18
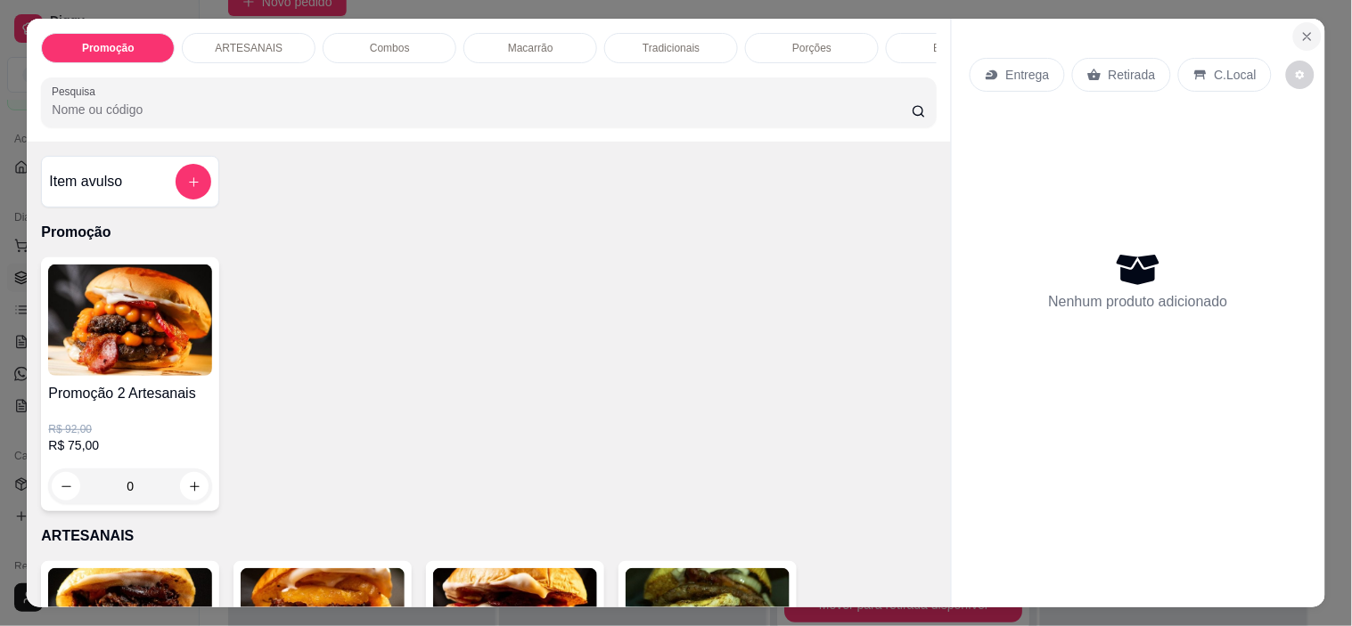
click at [1293, 30] on button "Close" at bounding box center [1307, 36] width 29 height 29
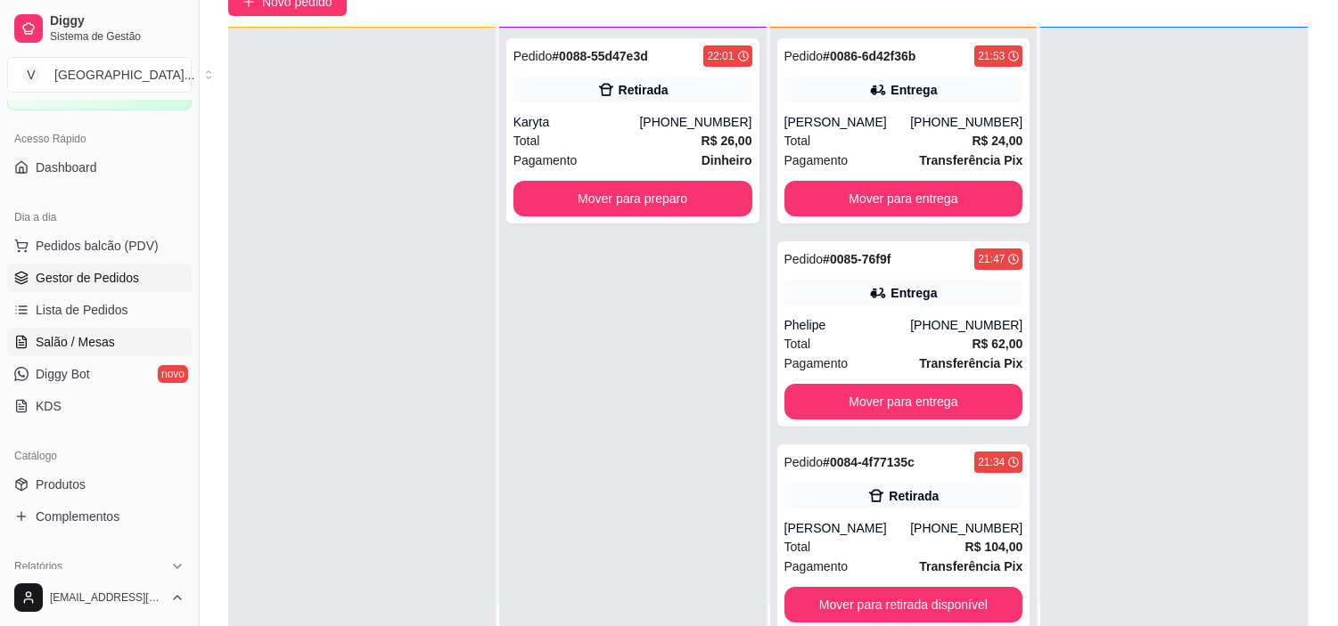
click at [94, 337] on span "Salão / Mesas" at bounding box center [75, 342] width 79 height 18
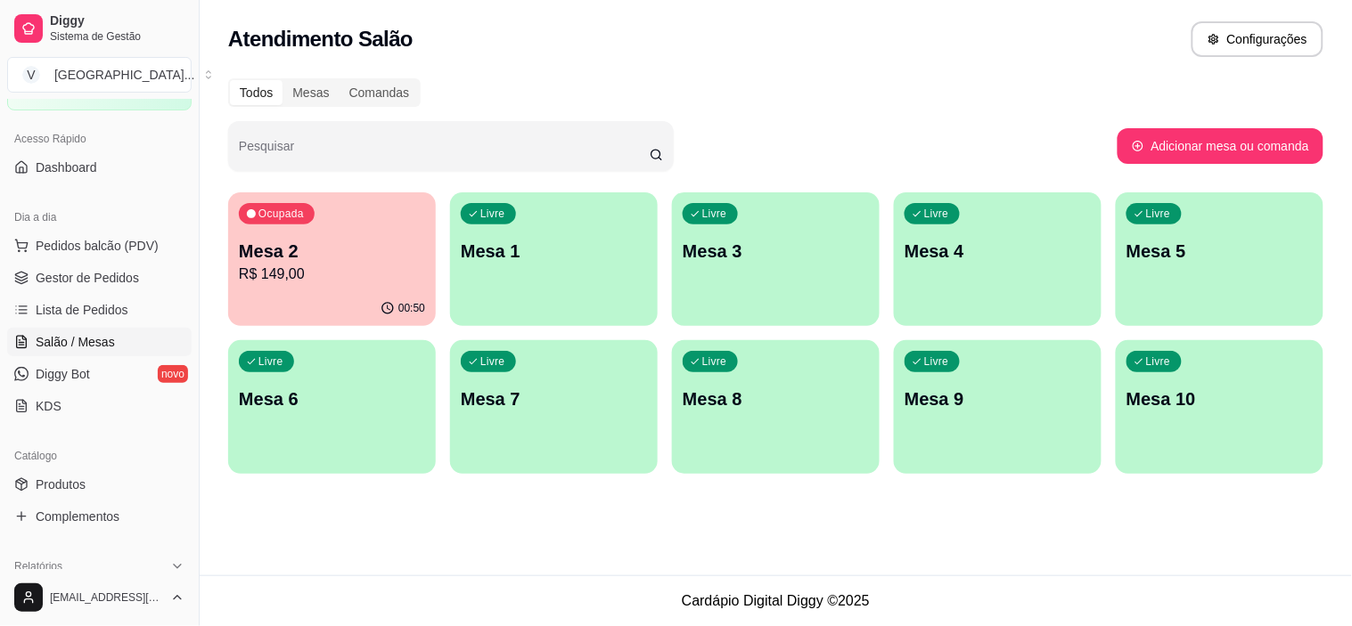
click at [340, 235] on div "Ocupada Mesa 2 R$ 149,00" at bounding box center [332, 241] width 208 height 99
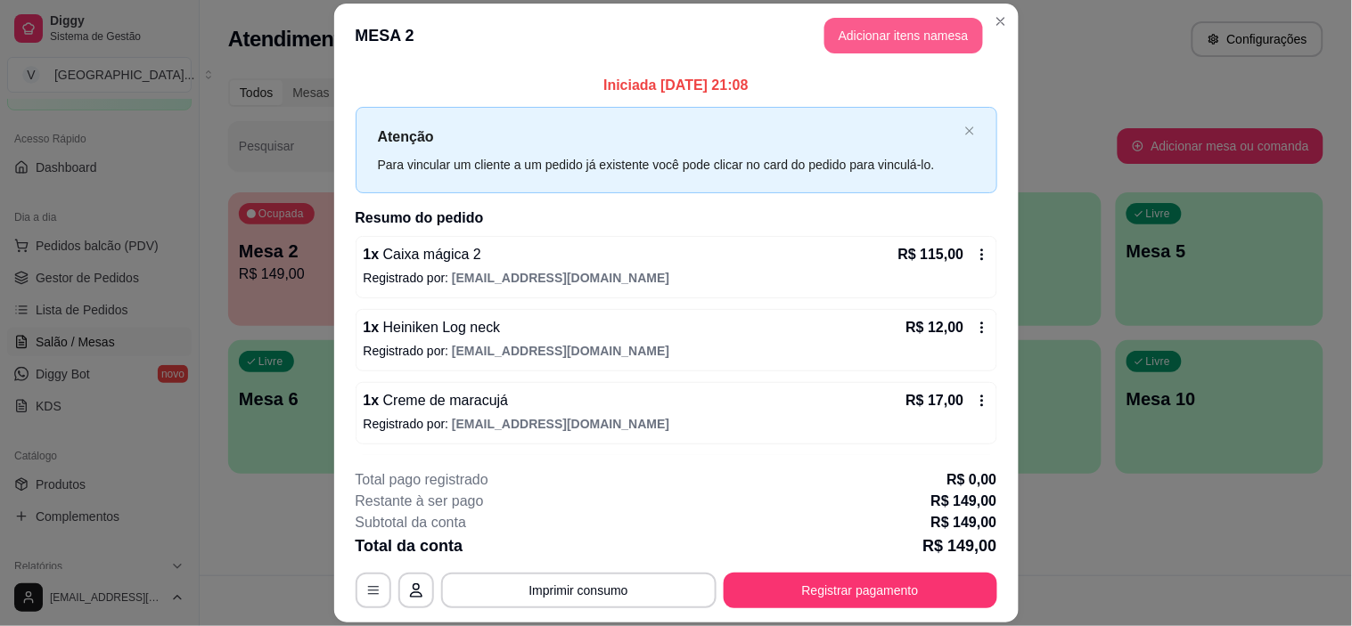
click at [901, 32] on button "Adicionar itens na mesa" at bounding box center [903, 36] width 159 height 36
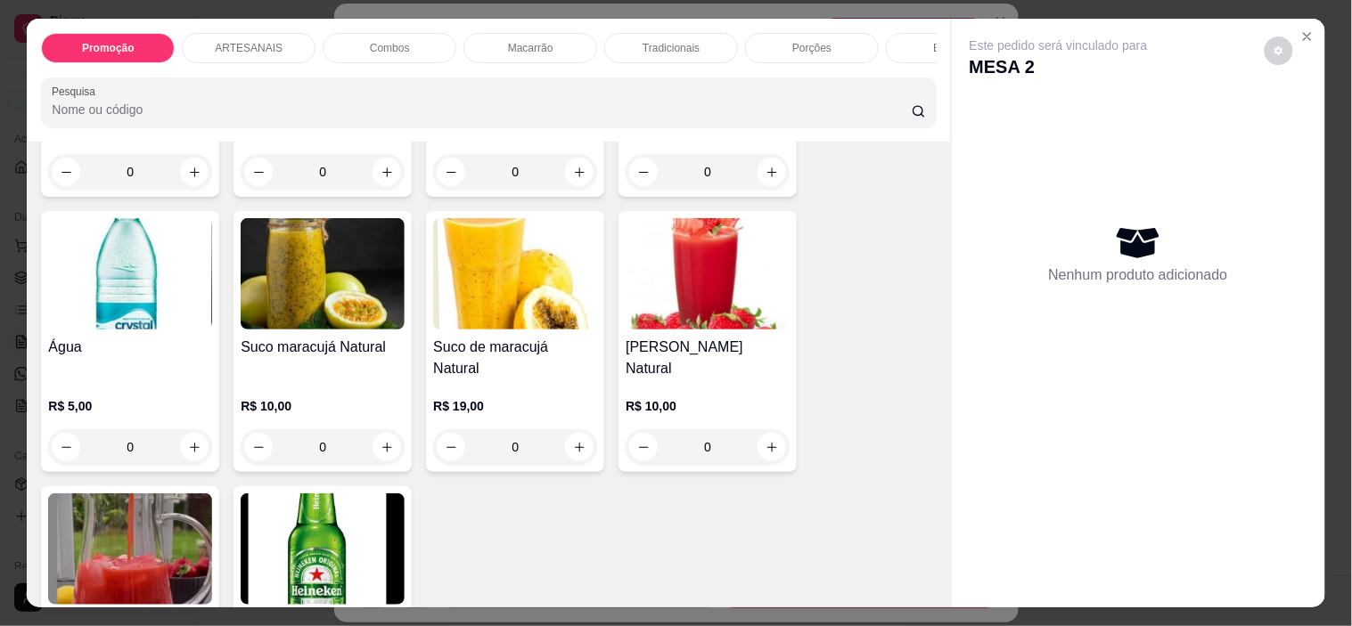
scroll to position [2871, 0]
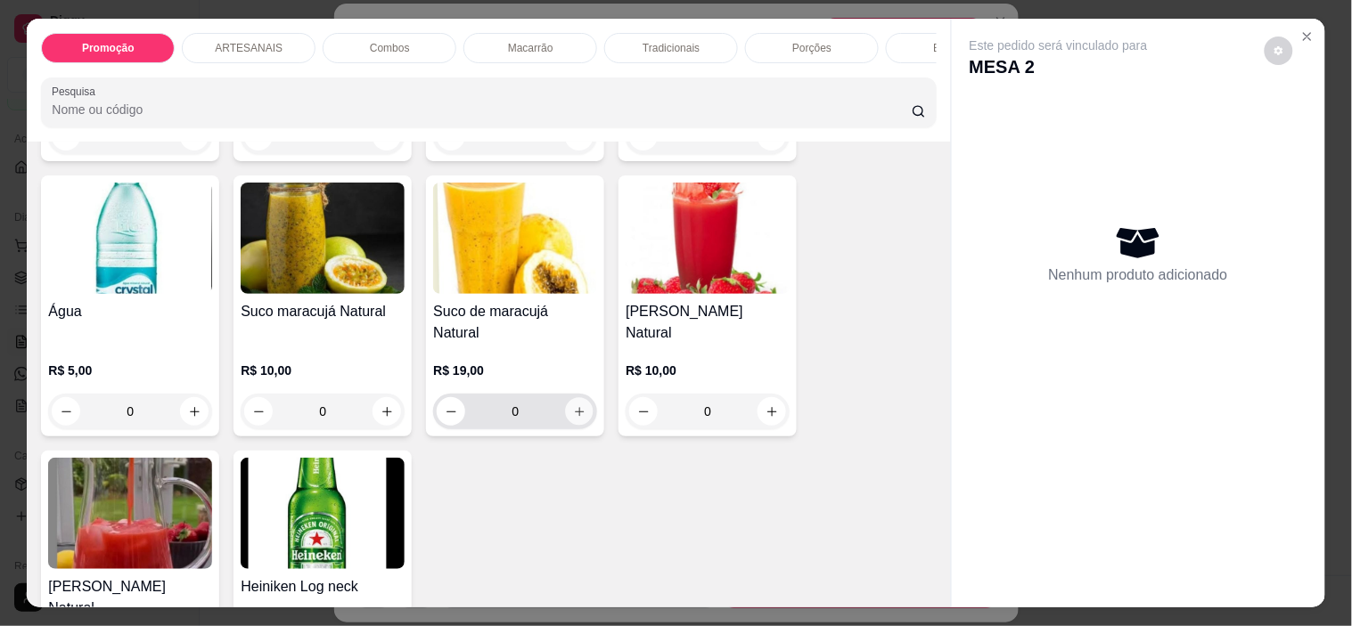
click at [579, 398] on button "increase-product-quantity" at bounding box center [580, 412] width 28 height 28
type input "1"
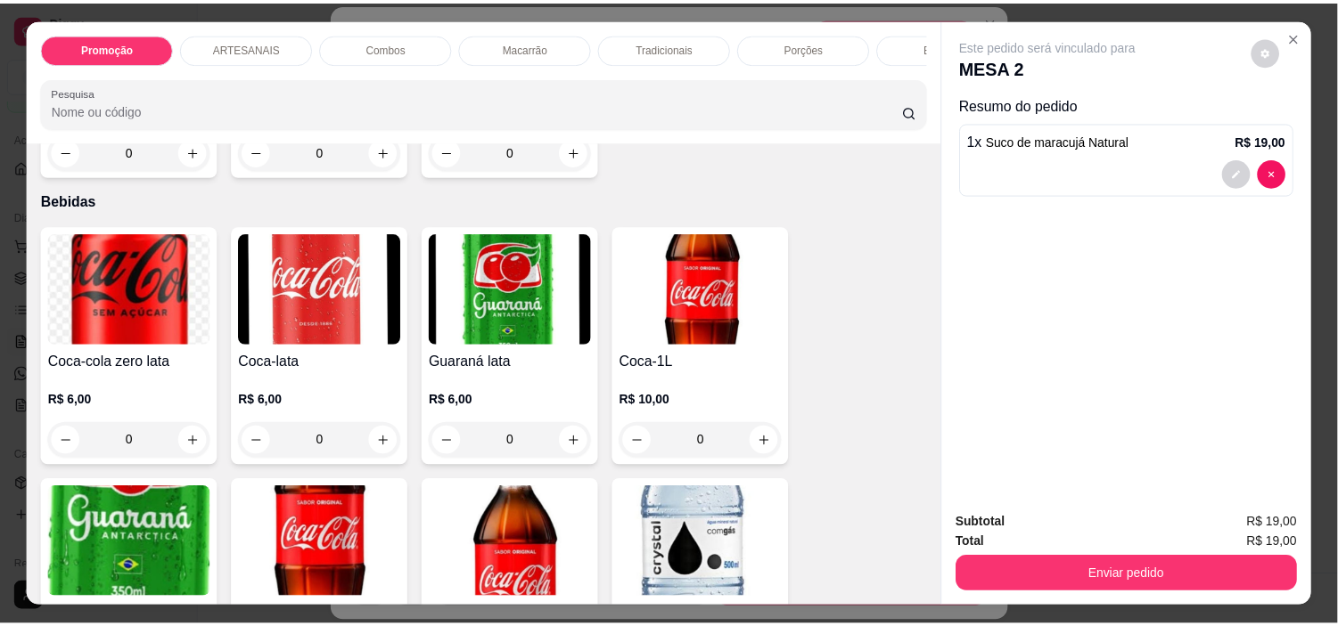
scroll to position [2277, 0]
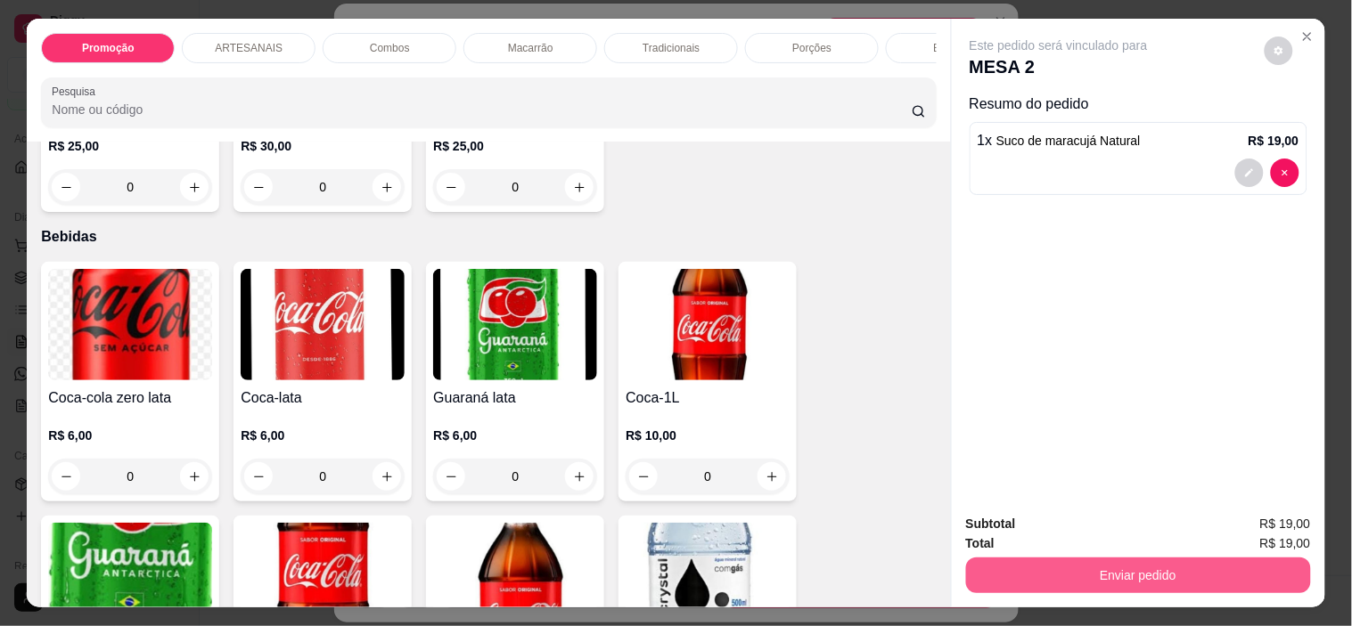
click at [1164, 577] on button "Enviar pedido" at bounding box center [1138, 576] width 345 height 36
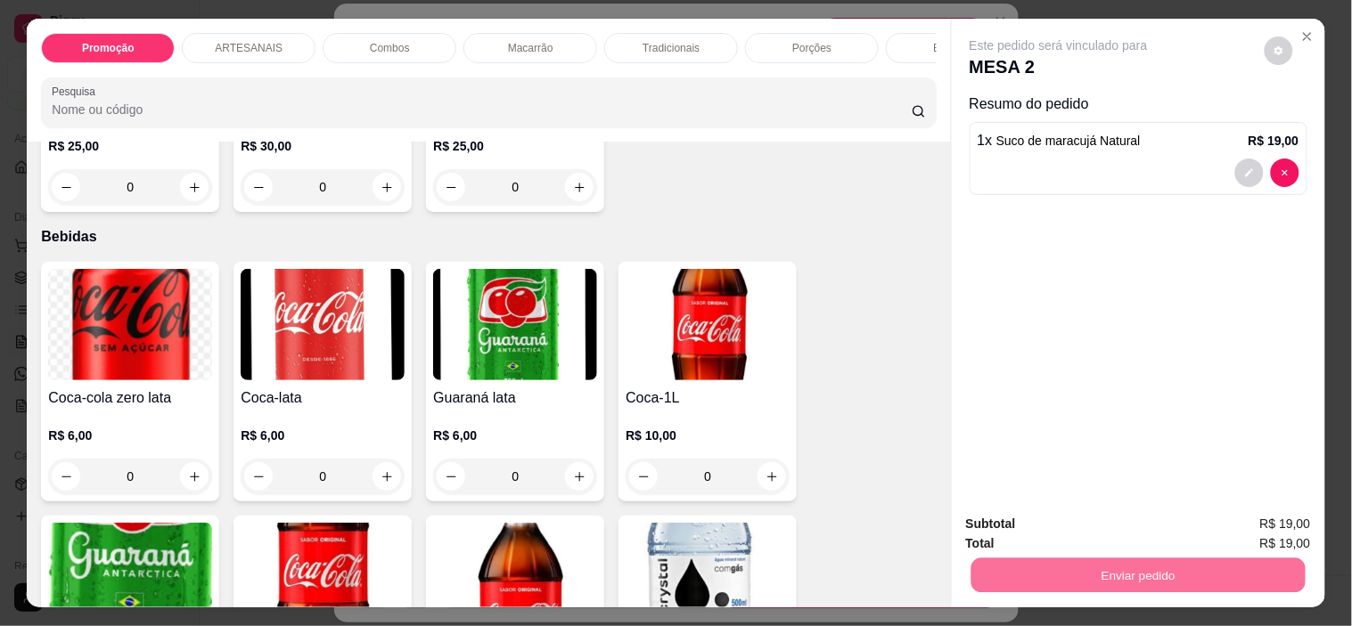
click at [1099, 521] on button "Não registrar e enviar pedido" at bounding box center [1079, 525] width 185 height 34
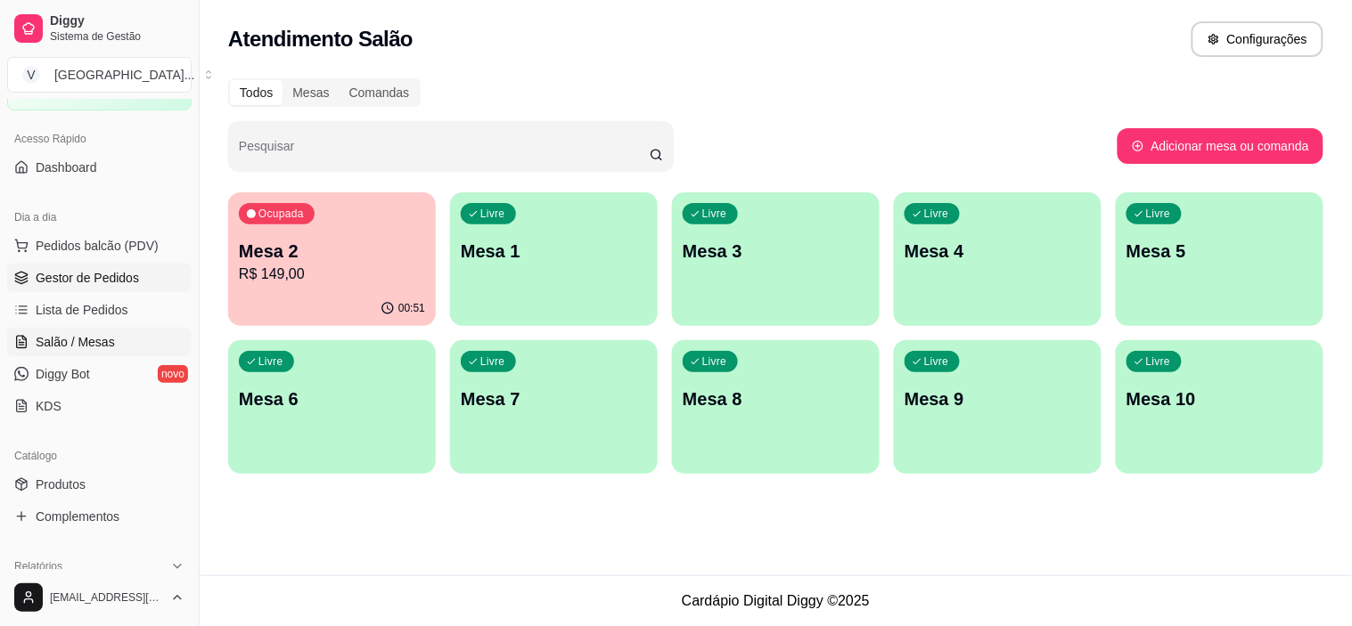
click at [74, 278] on span "Gestor de Pedidos" at bounding box center [87, 278] width 103 height 18
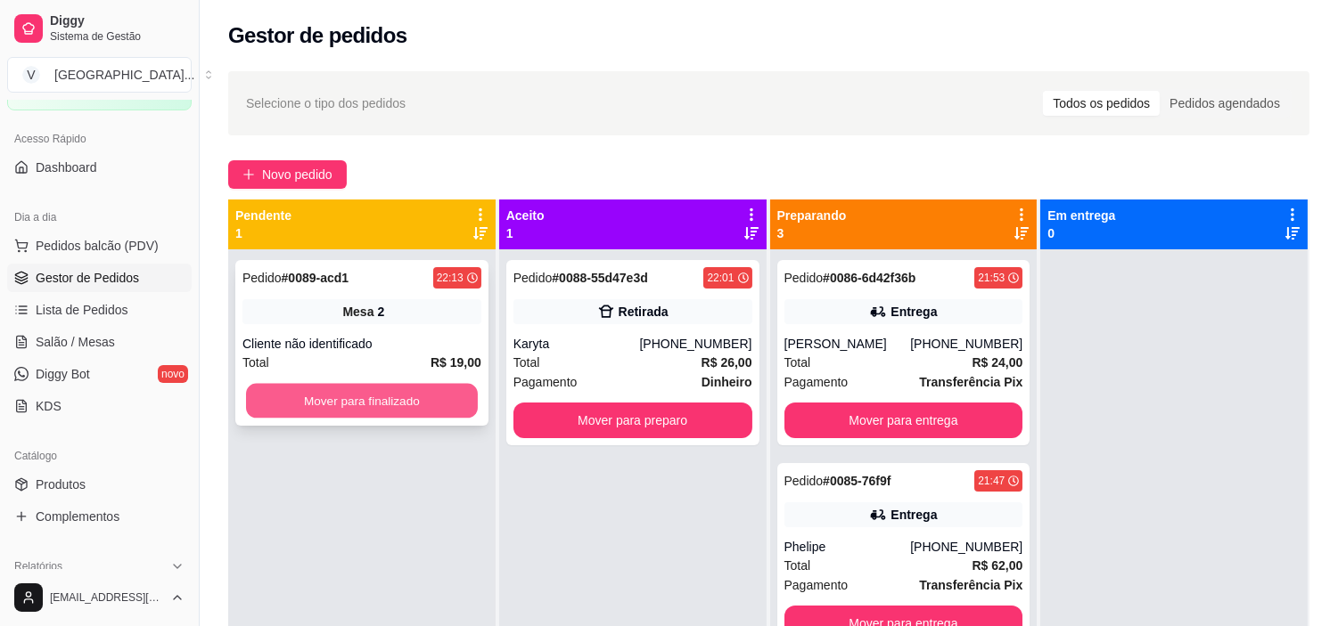
click at [434, 392] on button "Mover para finalizado" at bounding box center [362, 401] width 232 height 35
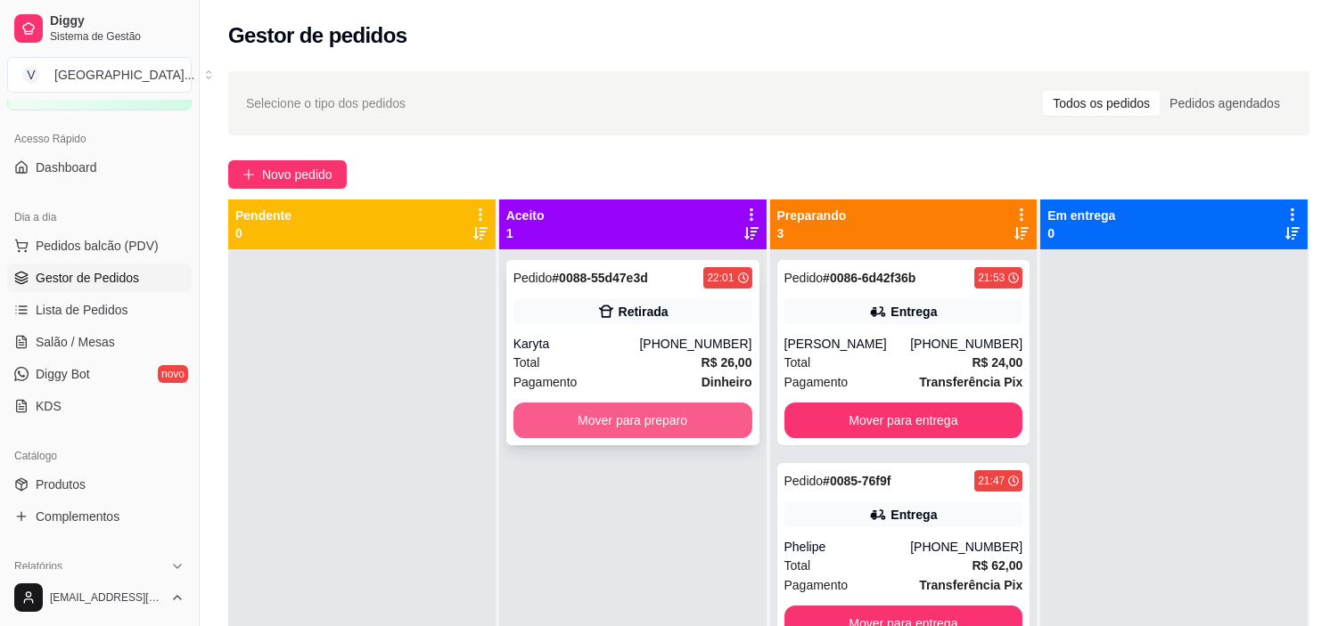
click at [594, 425] on button "Mover para preparo" at bounding box center [632, 421] width 239 height 36
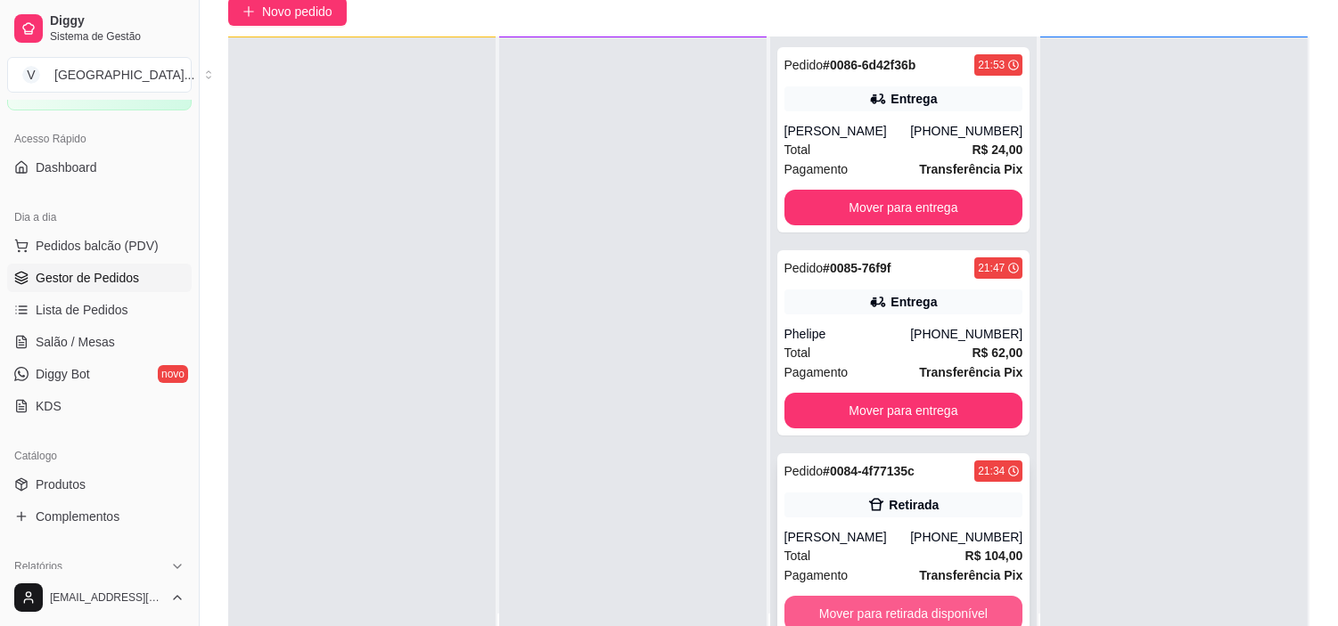
scroll to position [272, 0]
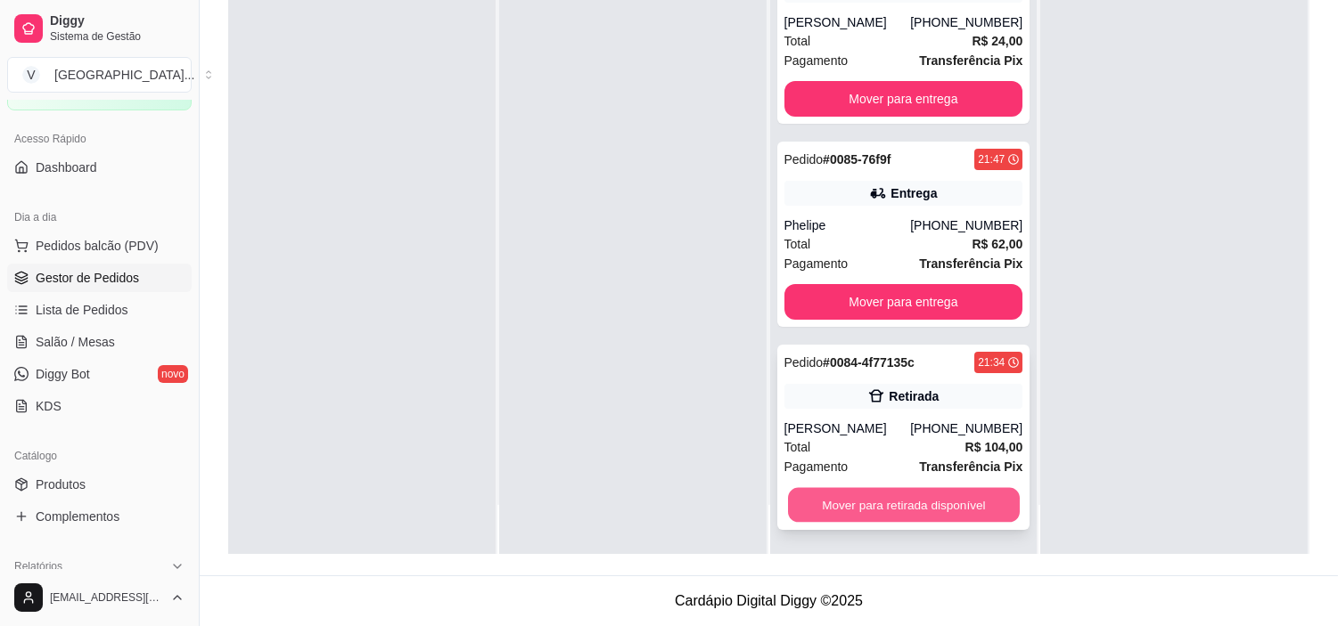
click at [934, 518] on button "Mover para retirada disponível" at bounding box center [904, 505] width 232 height 35
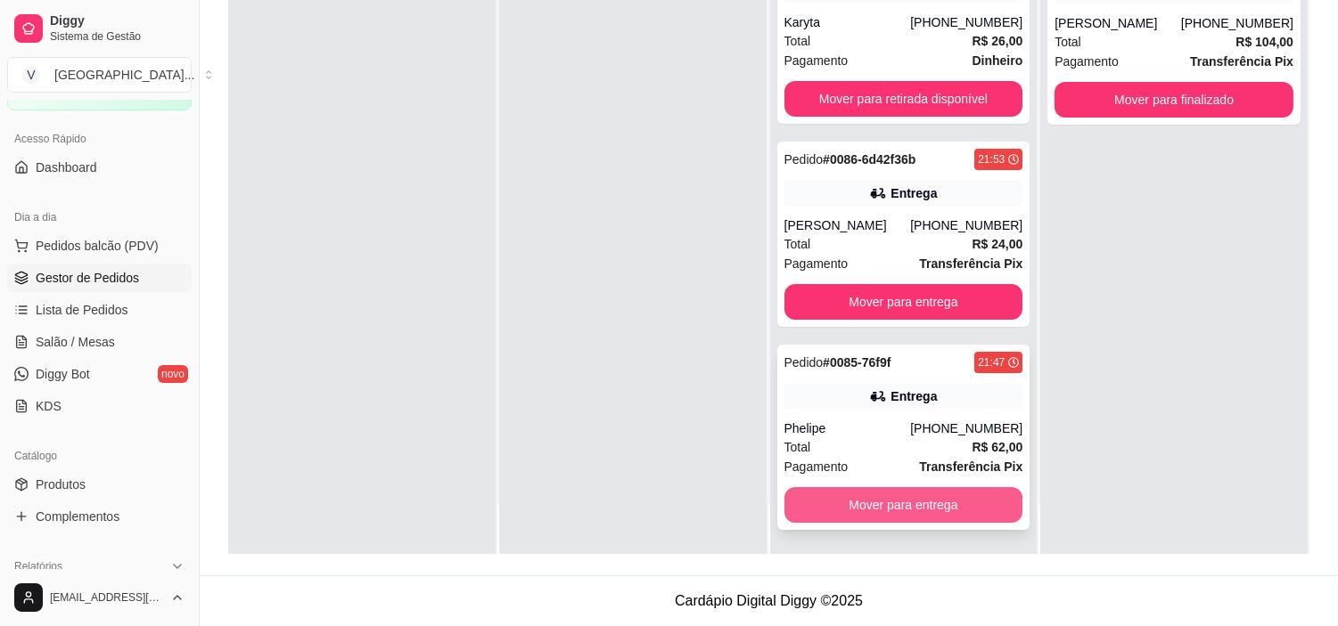
scroll to position [18, 0]
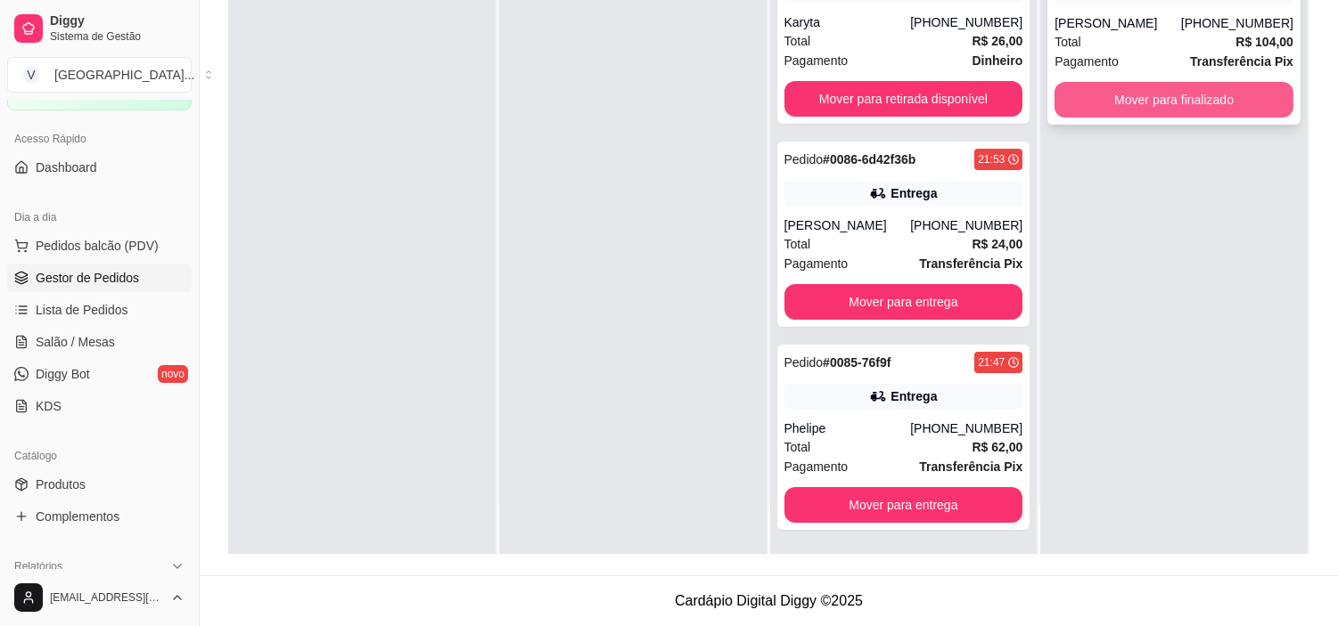
click at [1111, 109] on button "Mover para finalizado" at bounding box center [1173, 100] width 239 height 36
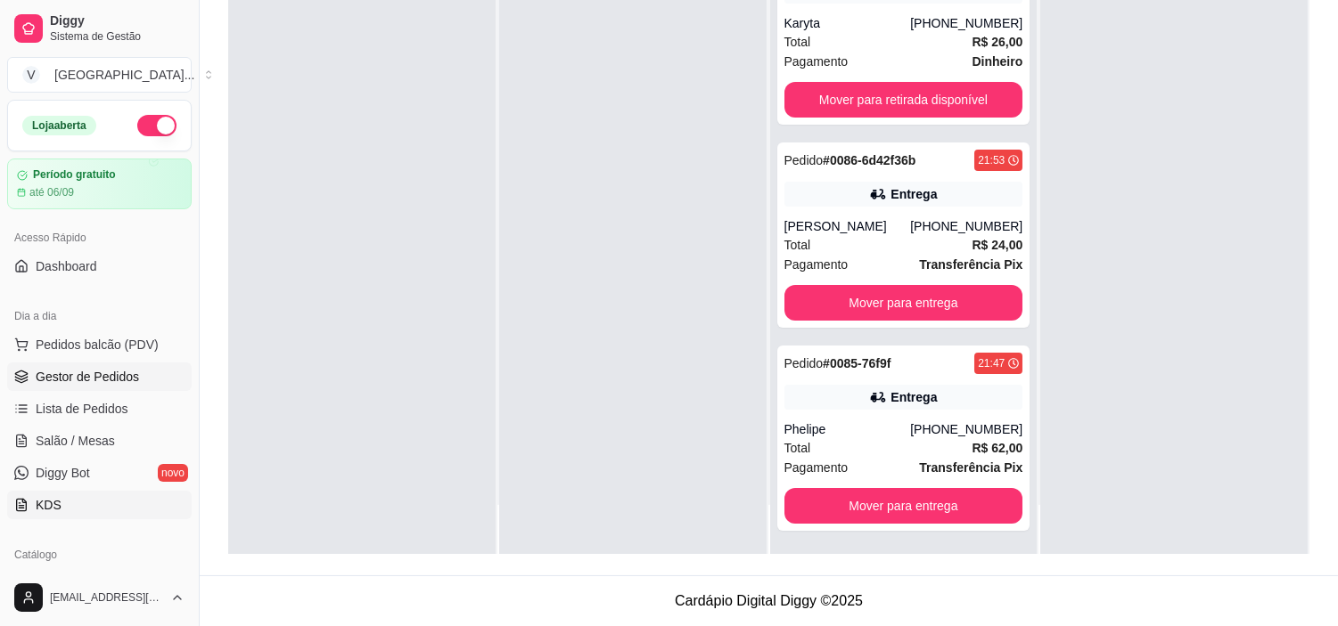
scroll to position [198, 0]
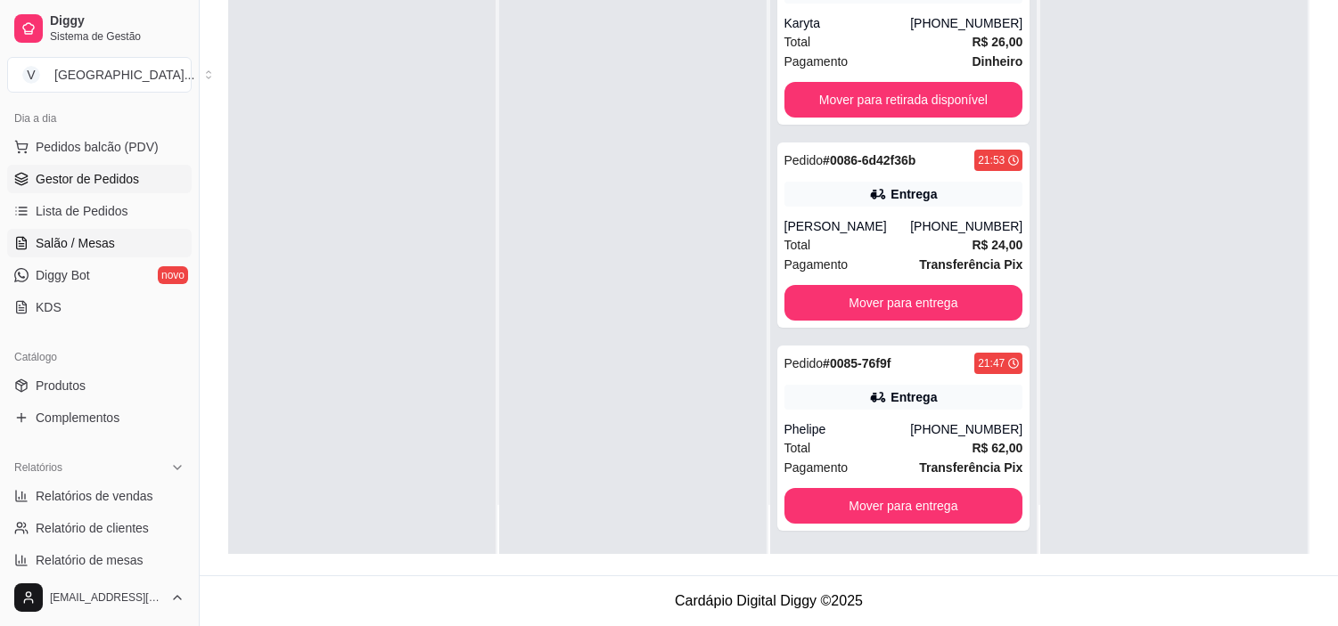
click at [121, 232] on link "Salão / Mesas" at bounding box center [99, 243] width 184 height 29
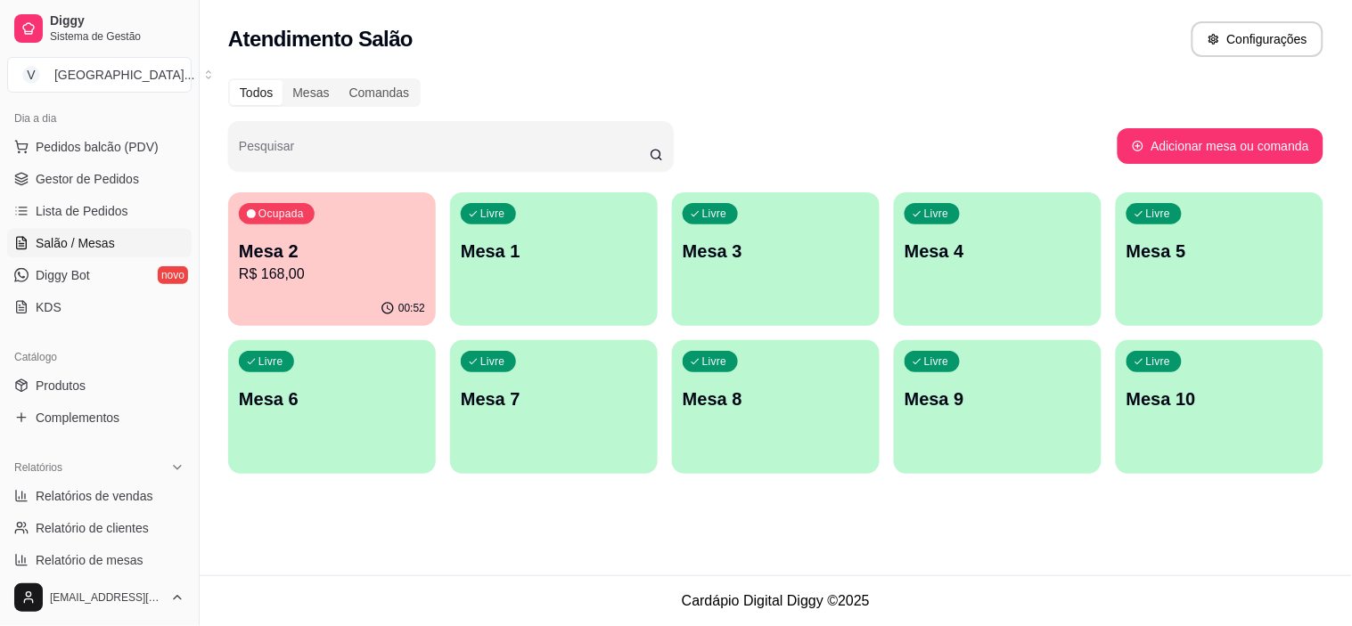
click at [353, 280] on p "R$ 168,00" at bounding box center [332, 274] width 186 height 21
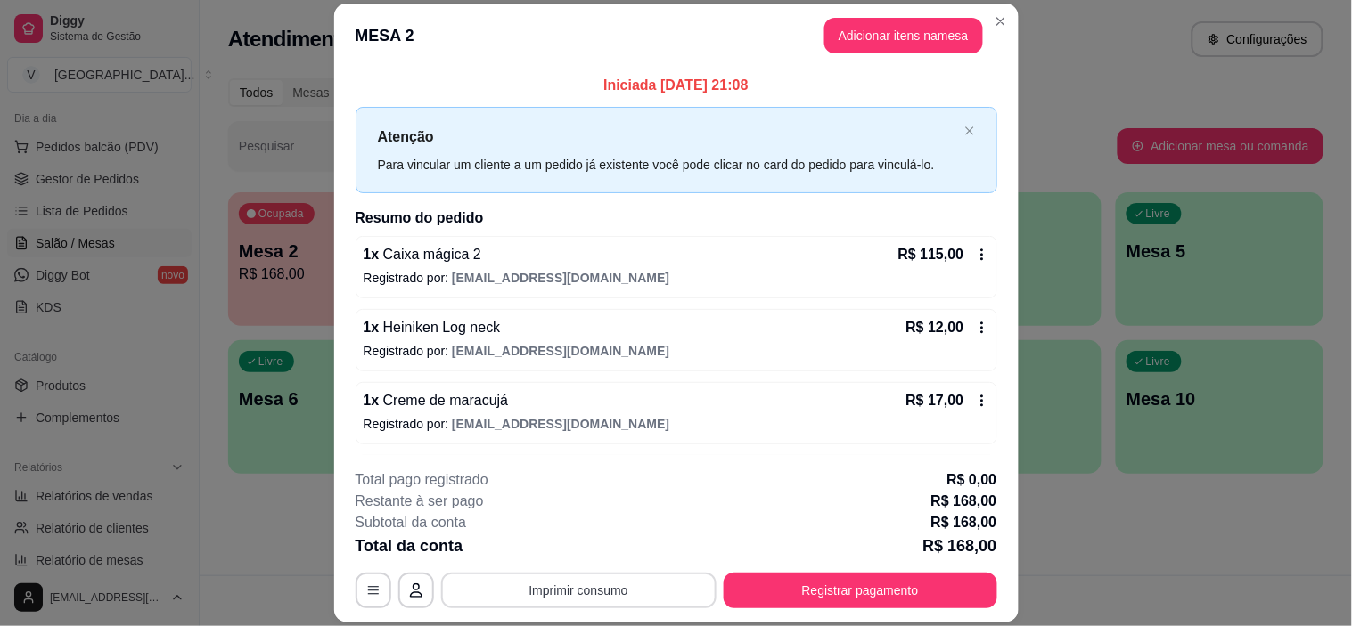
click at [591, 597] on button "Imprimir consumo" at bounding box center [578, 591] width 275 height 36
click at [570, 541] on button "IMPRESSORA" at bounding box center [576, 550] width 129 height 29
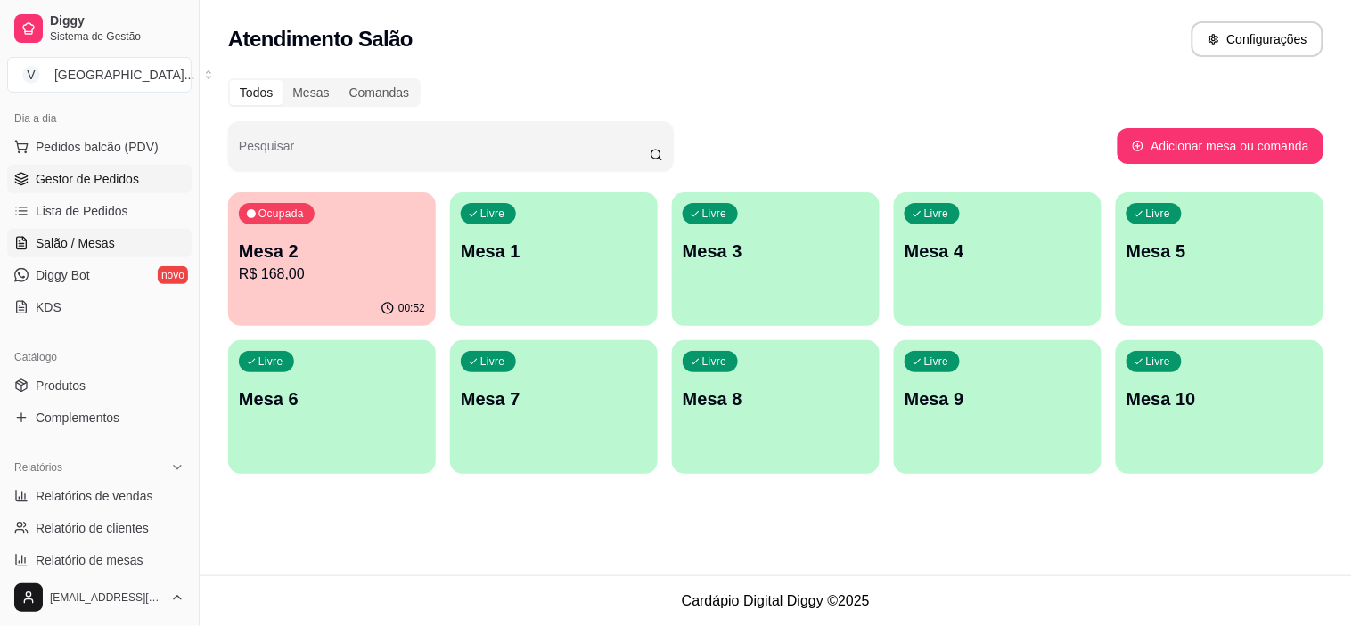
click at [114, 184] on span "Gestor de Pedidos" at bounding box center [87, 179] width 103 height 18
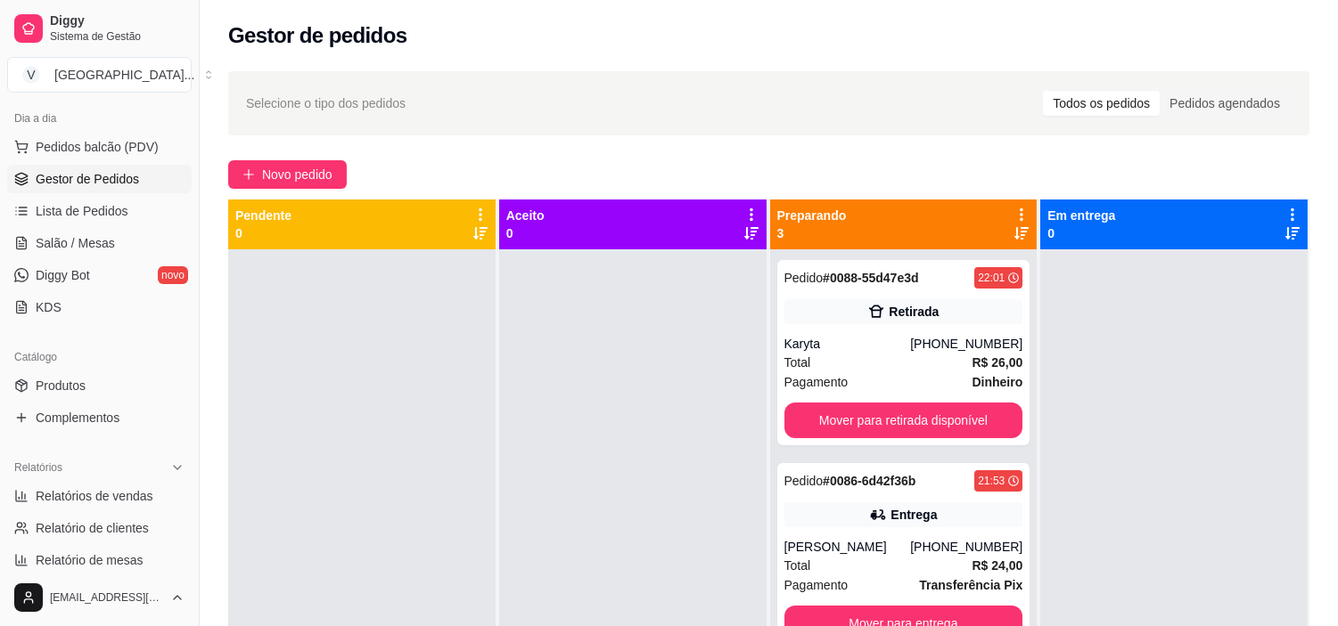
drag, startPoint x: 872, startPoint y: 113, endPoint x: 1351, endPoint y: 157, distance: 481.4
drag, startPoint x: 1351, startPoint y: 157, endPoint x: 874, endPoint y: 51, distance: 488.4
click at [874, 51] on div "Gestor de pedidos" at bounding box center [769, 30] width 1138 height 61
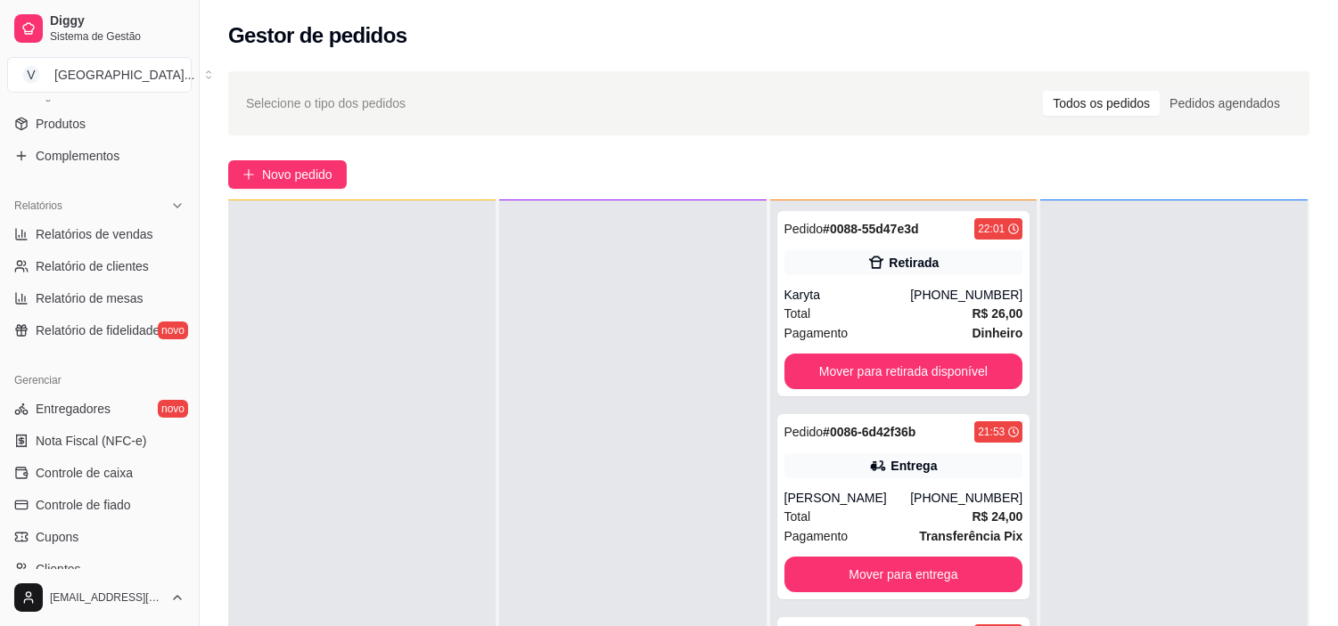
scroll to position [495, 0]
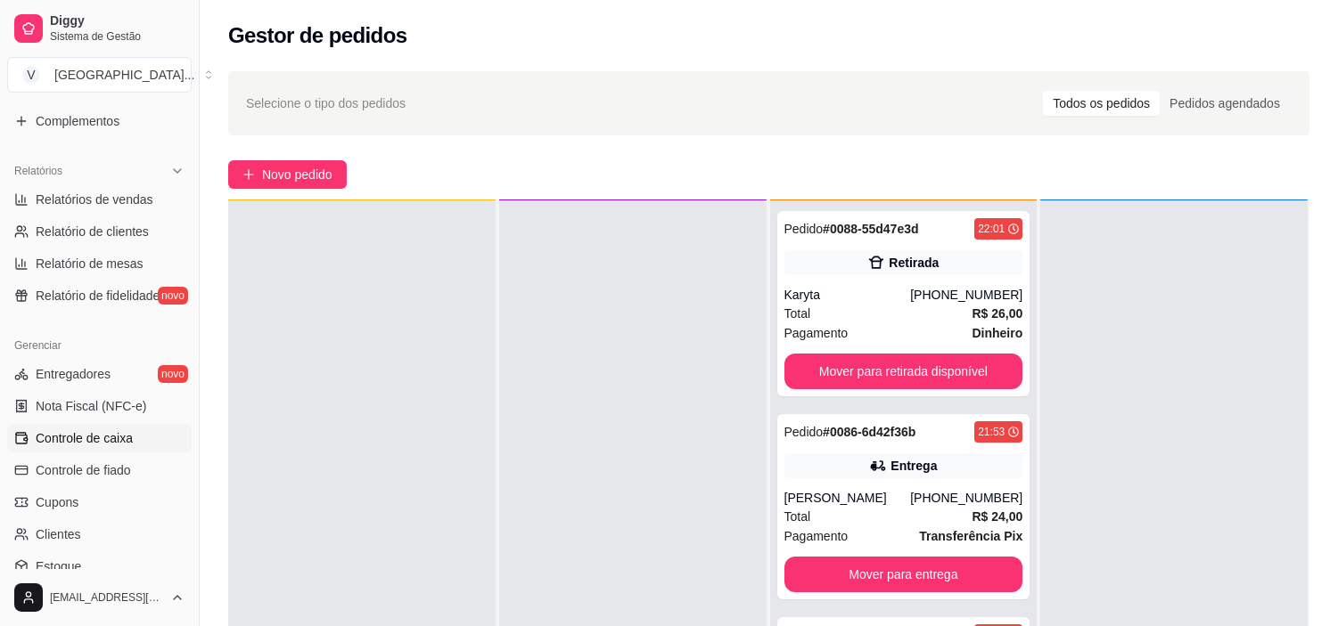
click at [102, 435] on span "Controle de caixa" at bounding box center [84, 439] width 97 height 18
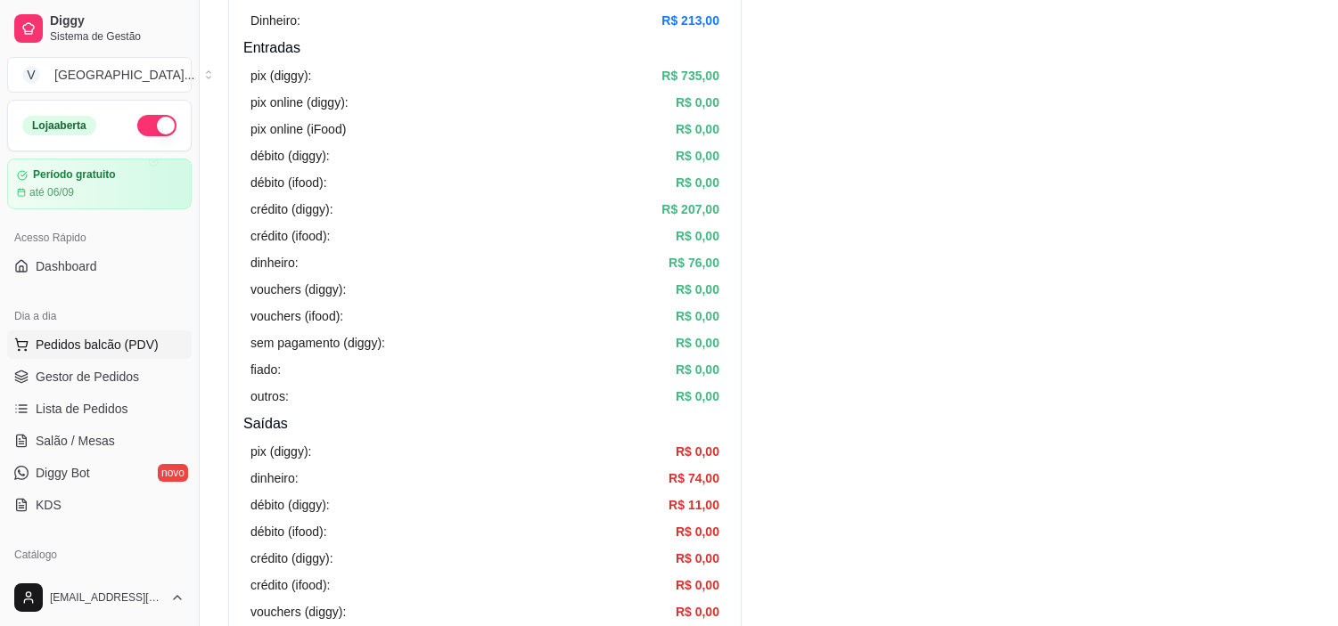
scroll to position [198, 0]
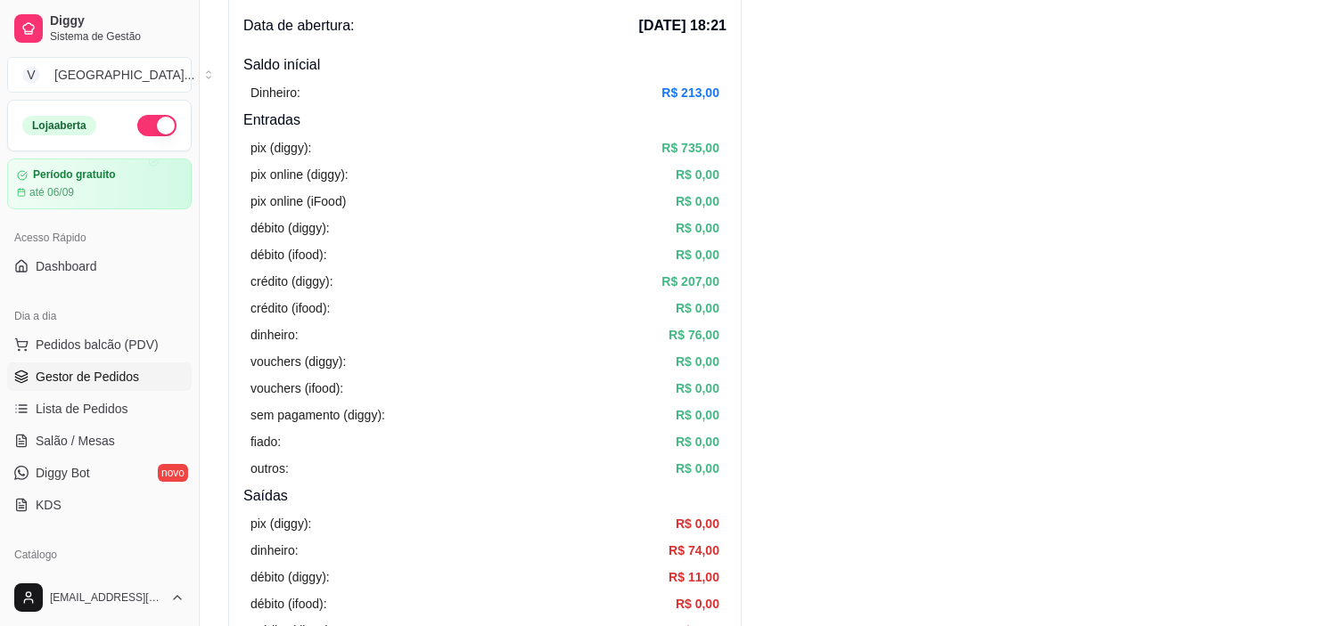
click at [102, 383] on span "Gestor de Pedidos" at bounding box center [87, 377] width 103 height 18
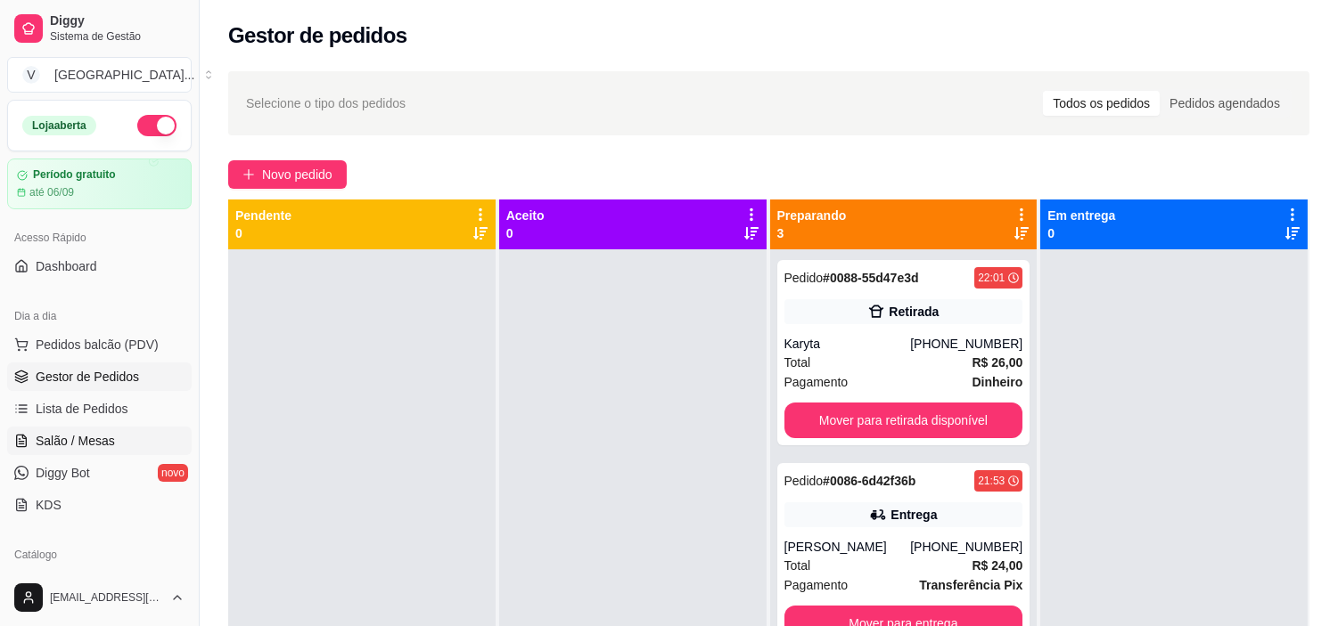
click at [81, 435] on span "Salão / Mesas" at bounding box center [75, 441] width 79 height 18
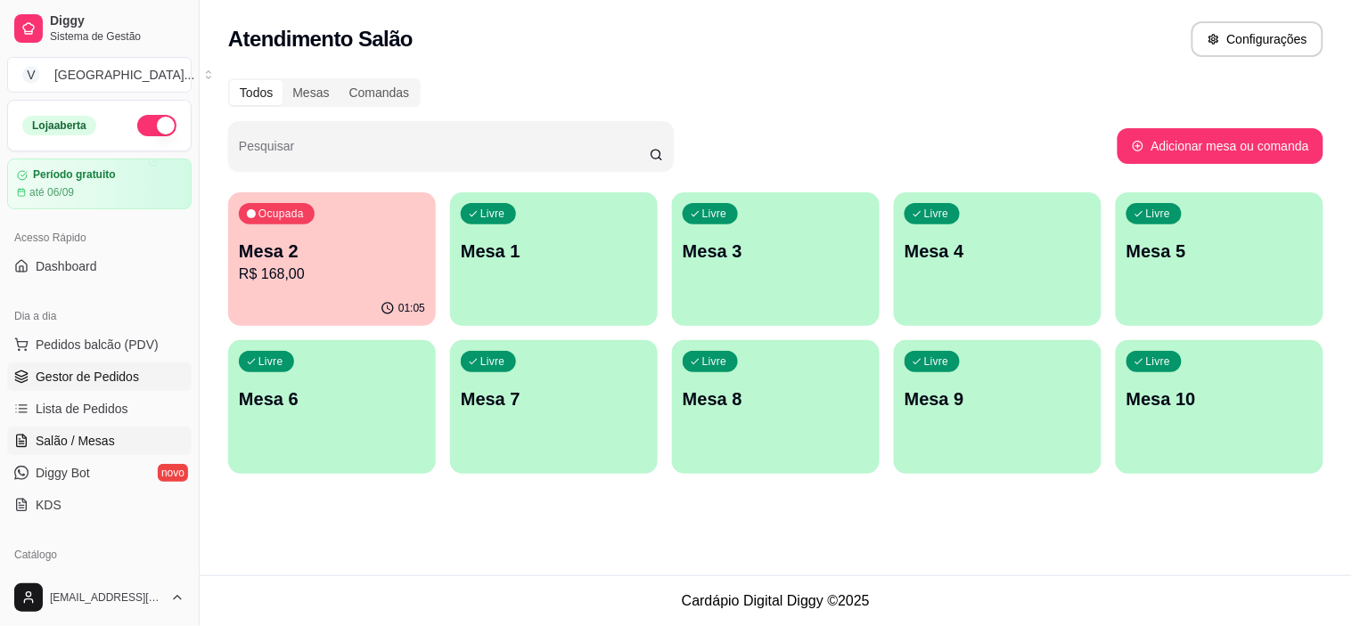
click at [66, 376] on span "Gestor de Pedidos" at bounding box center [87, 377] width 103 height 18
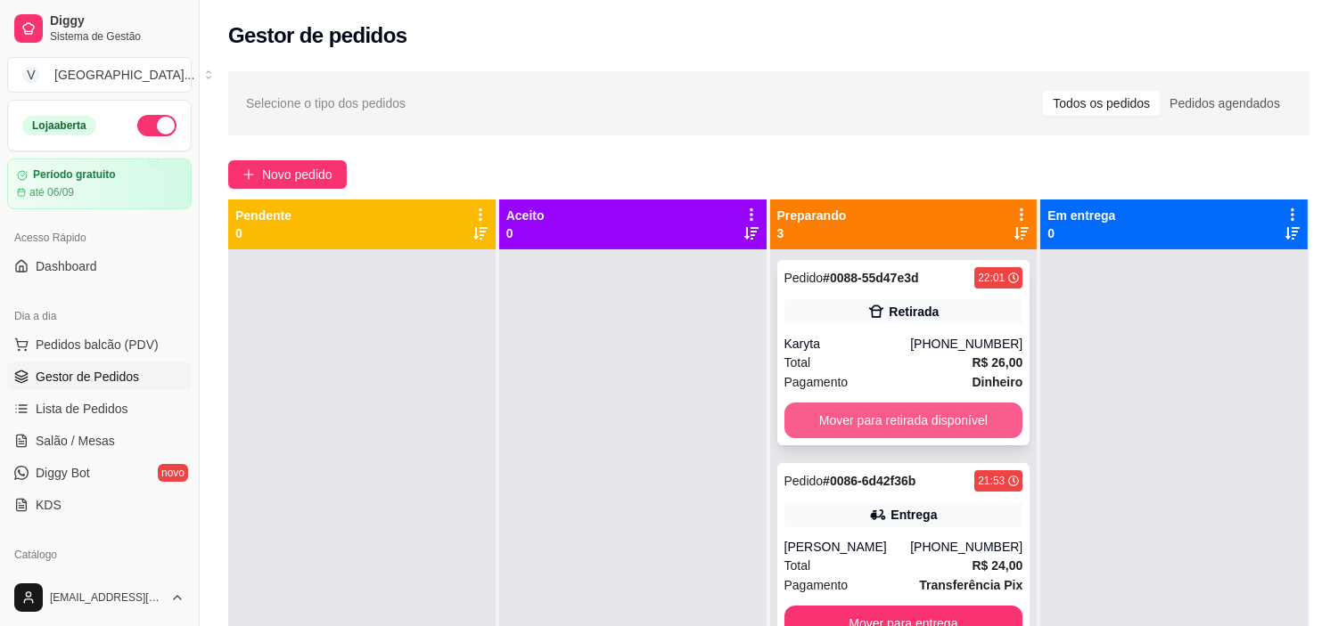
click at [915, 414] on button "Mover para retirada disponível" at bounding box center [903, 421] width 239 height 36
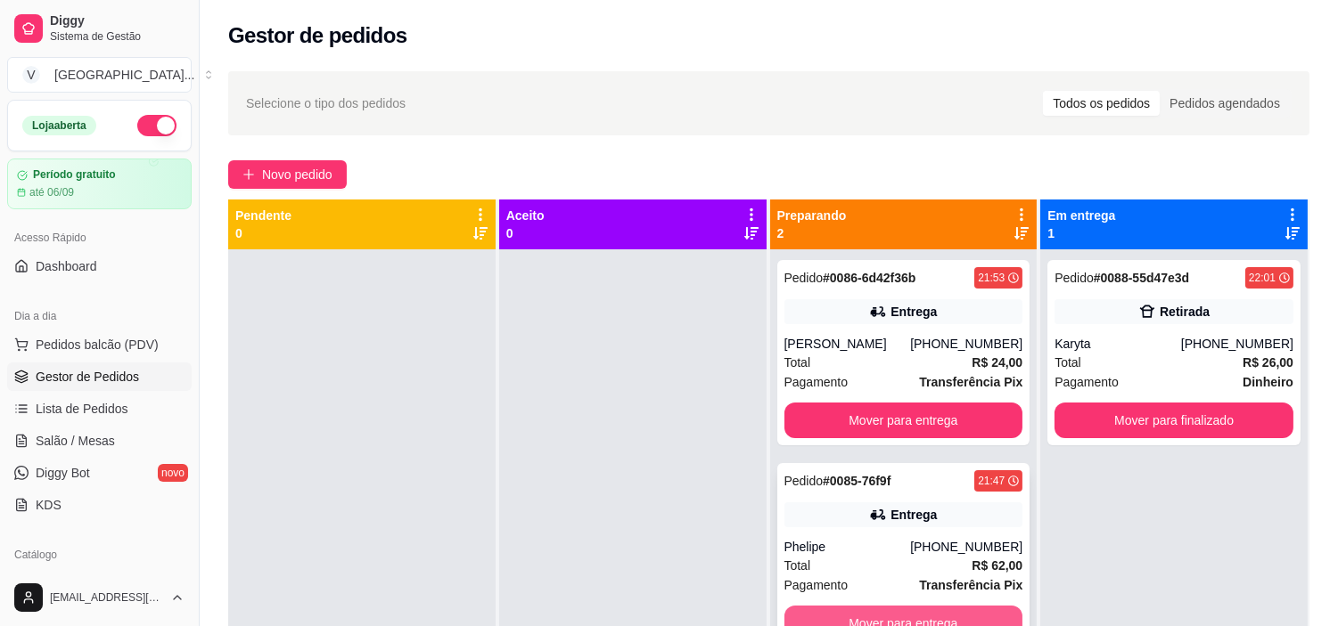
click at [927, 611] on button "Mover para entrega" at bounding box center [903, 624] width 239 height 36
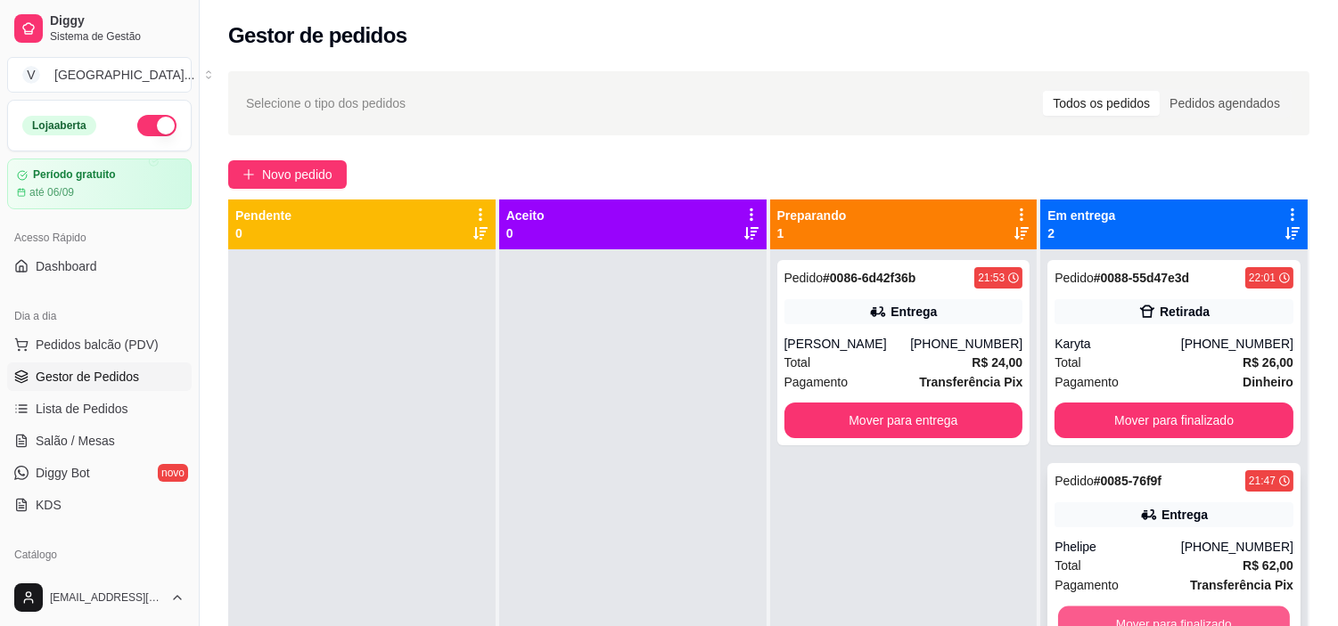
click at [1200, 618] on button "Mover para finalizado" at bounding box center [1174, 624] width 232 height 35
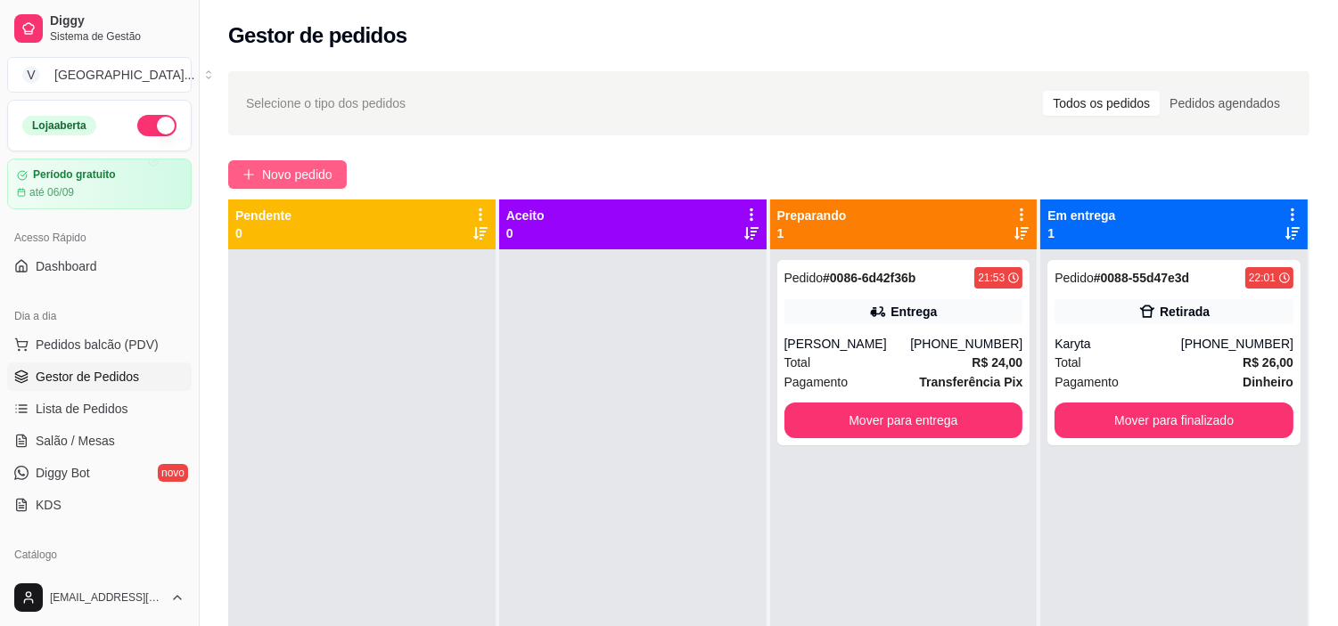
click at [322, 168] on span "Novo pedido" at bounding box center [297, 175] width 70 height 20
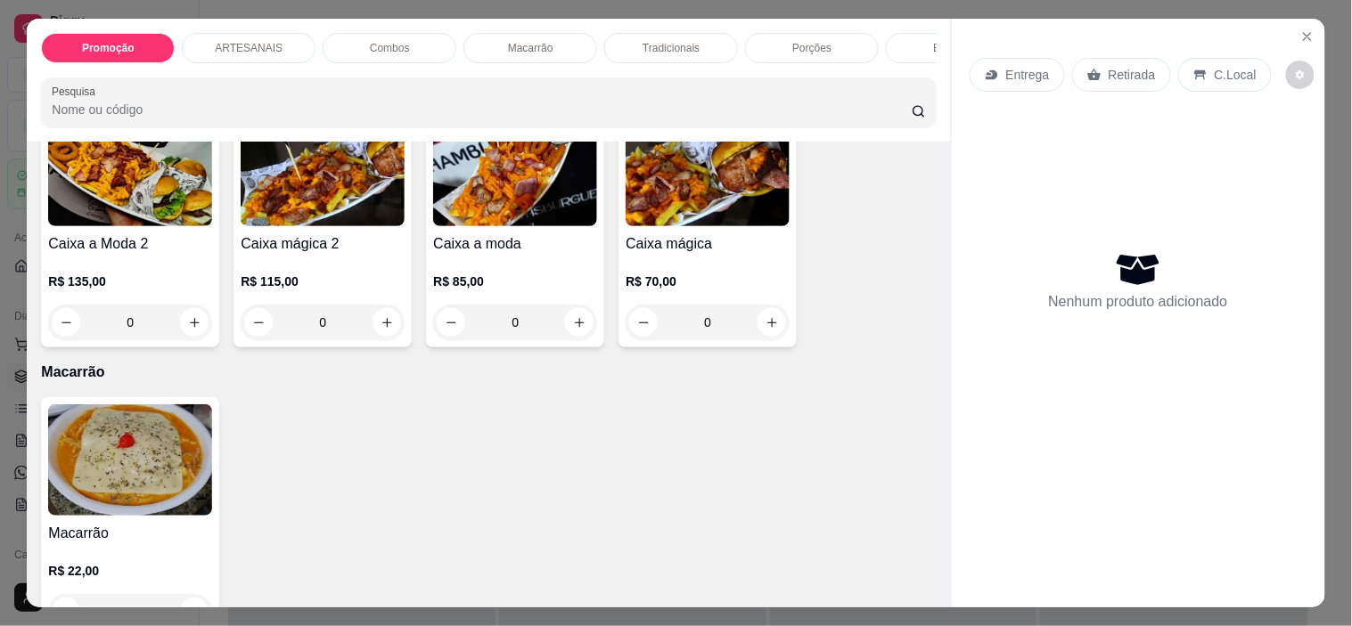
scroll to position [1287, 0]
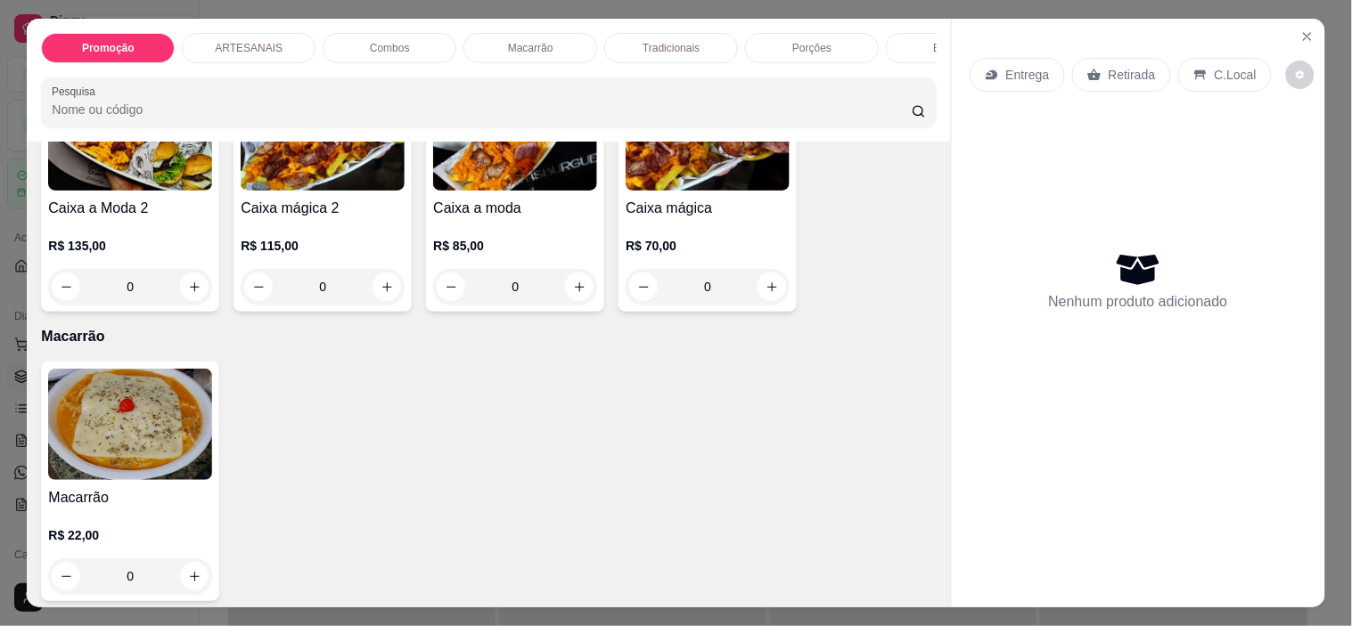
click at [176, 573] on div "0" at bounding box center [130, 577] width 164 height 36
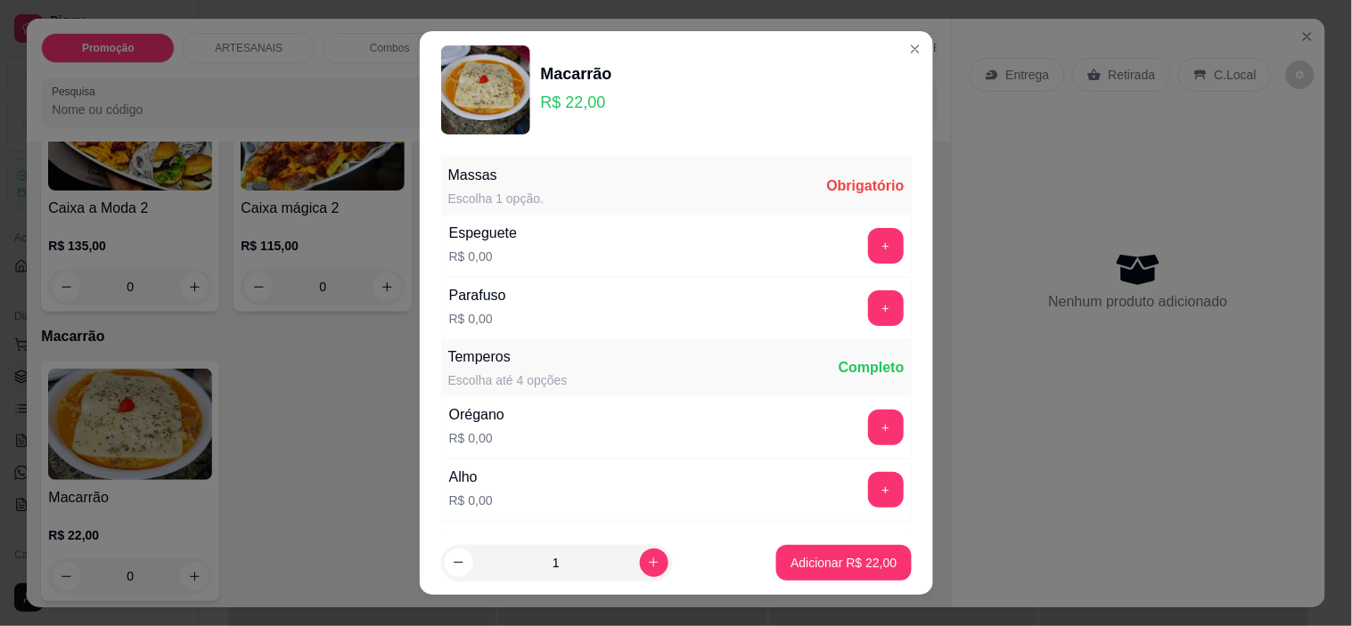
click at [868, 251] on button "+" at bounding box center [886, 246] width 36 height 36
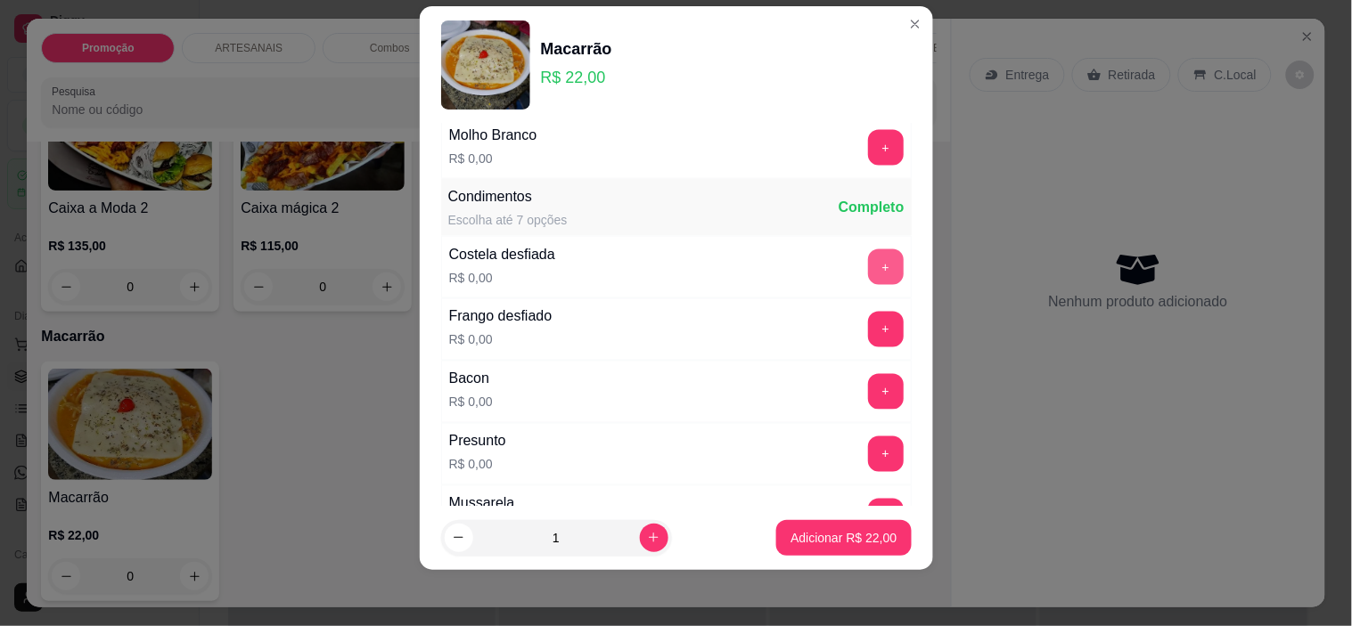
click at [868, 281] on button "+" at bounding box center [886, 268] width 36 height 36
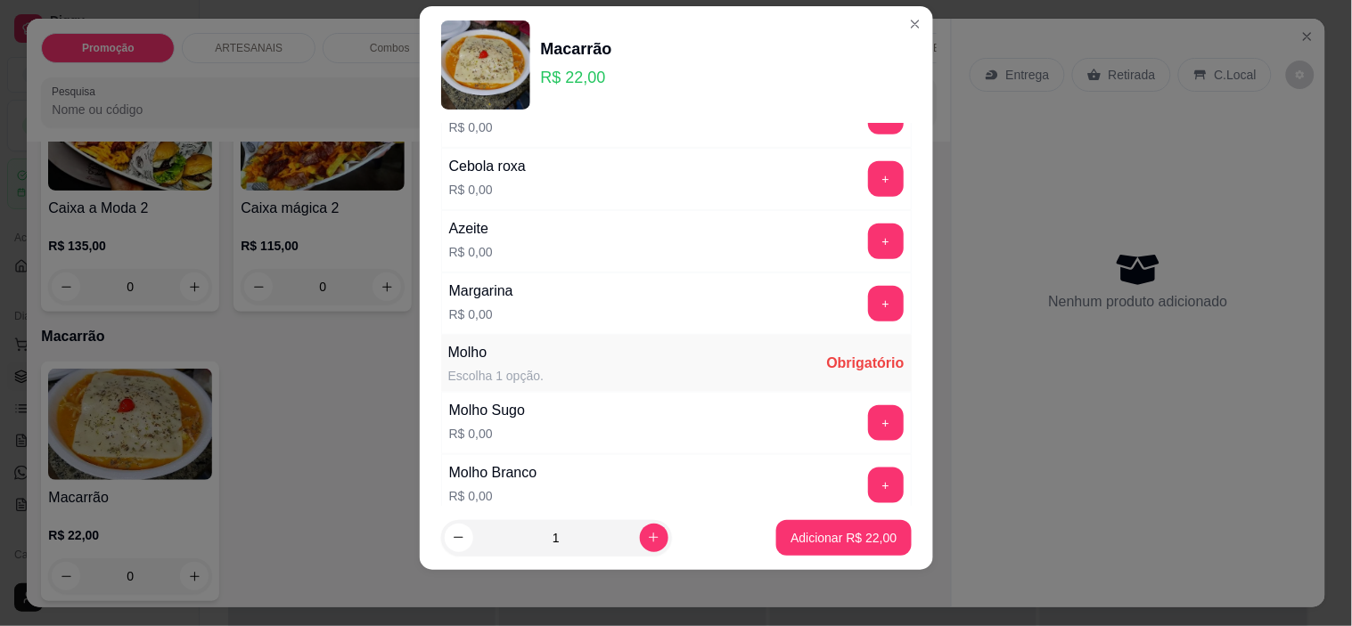
click at [868, 420] on button "+" at bounding box center [886, 423] width 36 height 36
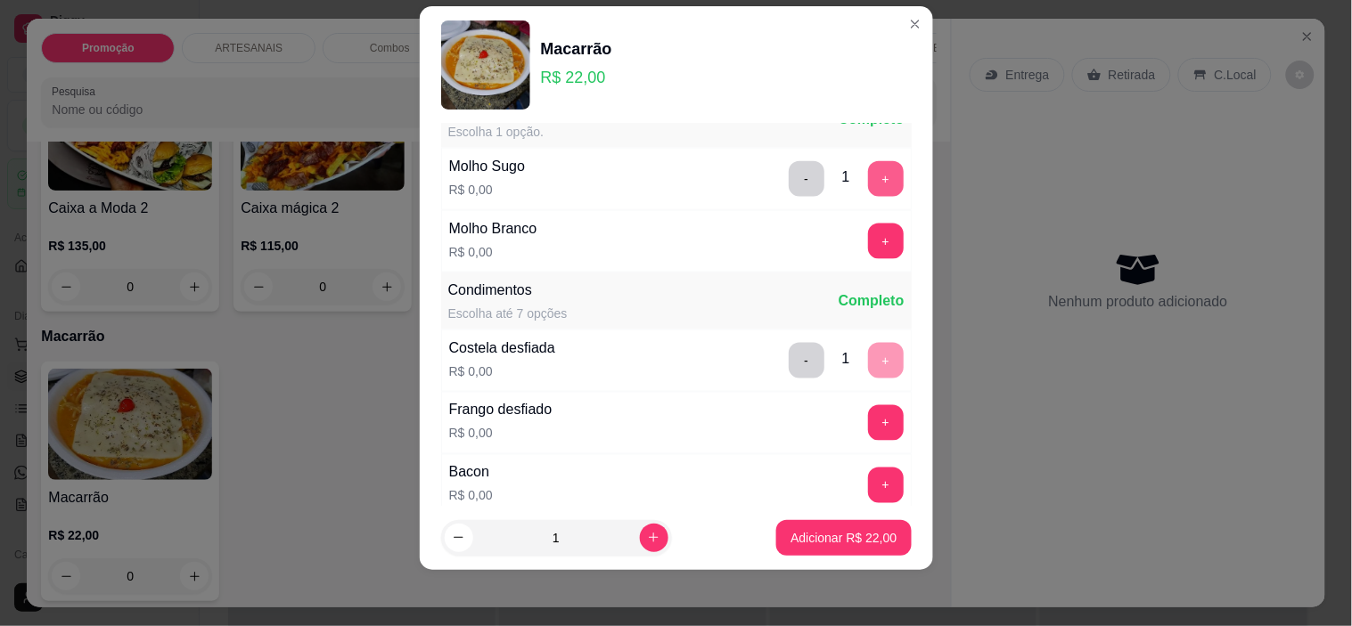
scroll to position [1240, 0]
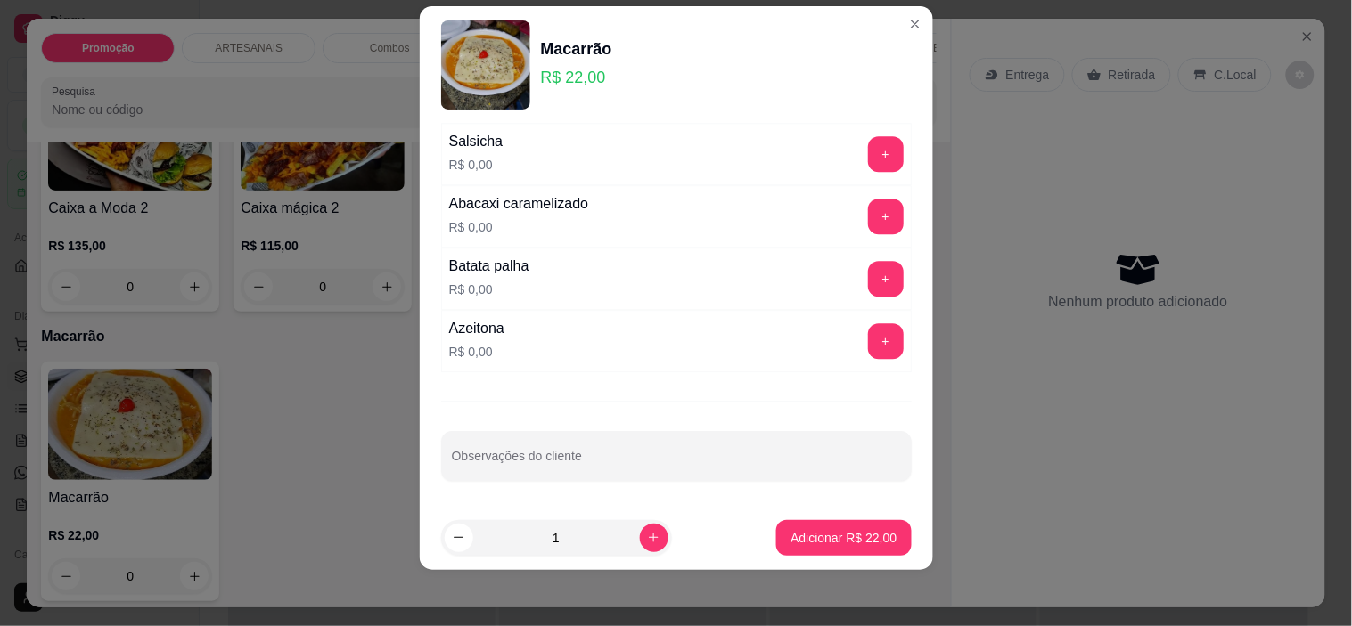
click at [822, 539] on p "Adicionar R$ 22,00" at bounding box center [843, 538] width 106 height 18
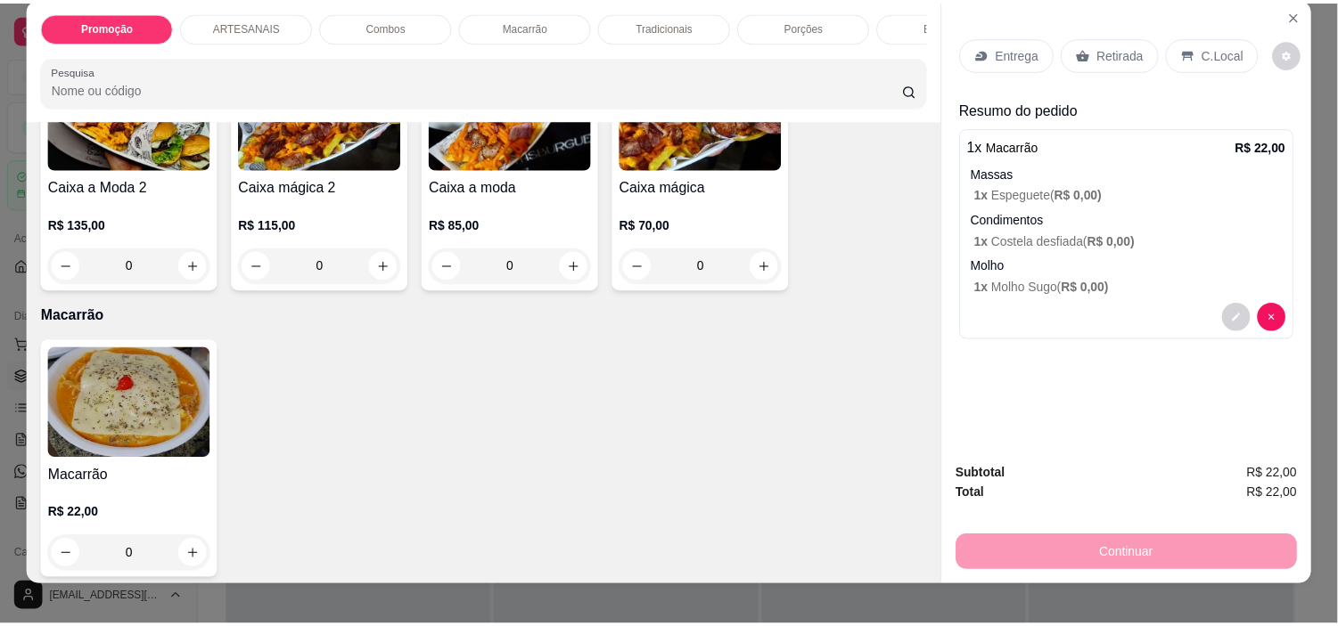
scroll to position [0, 0]
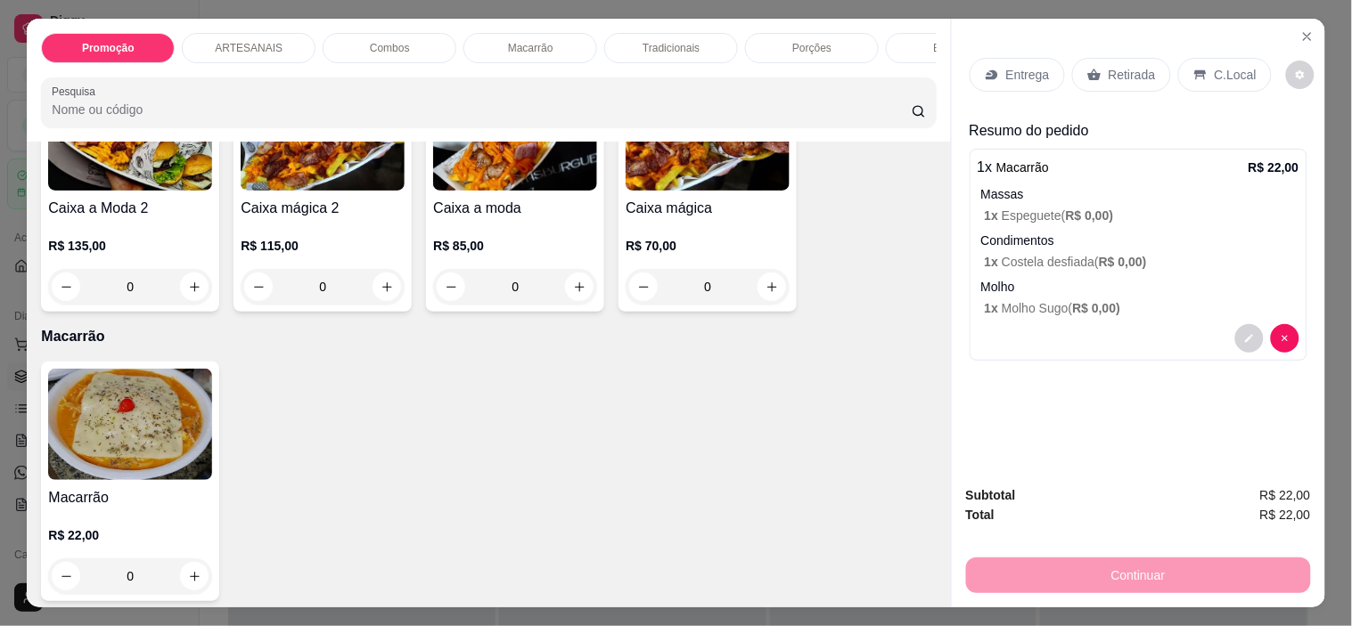
click at [1109, 70] on p "Retirada" at bounding box center [1132, 75] width 47 height 18
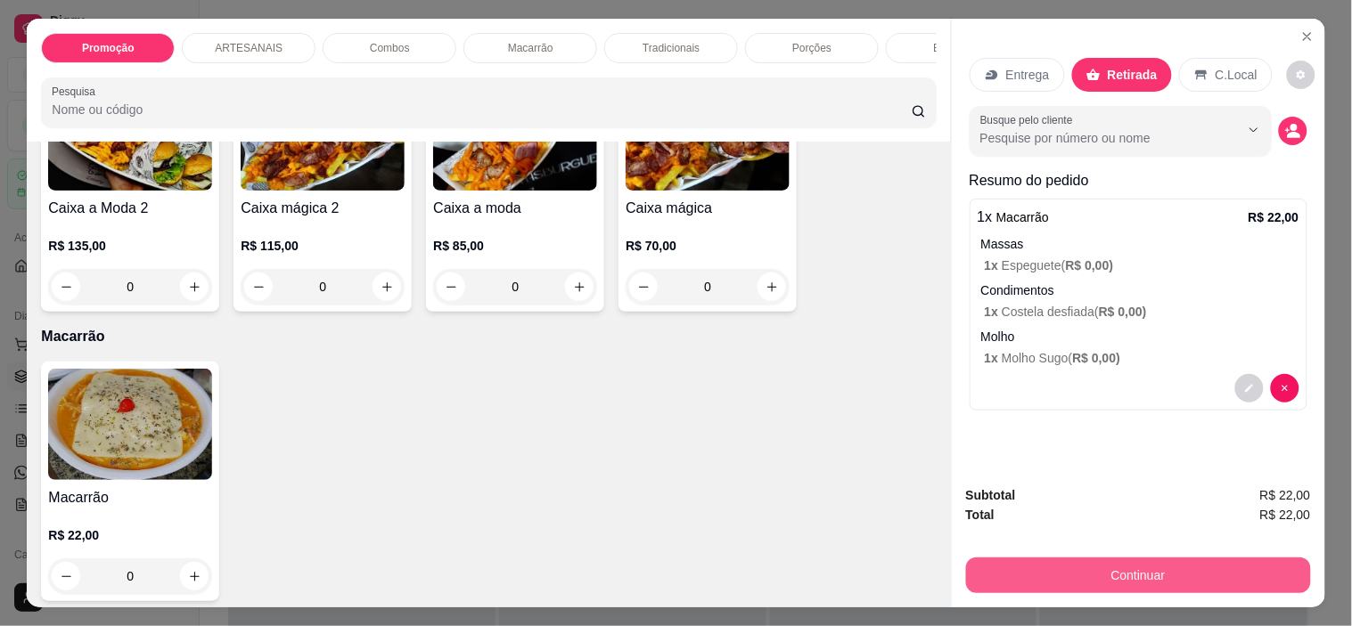
click at [1158, 564] on button "Continuar" at bounding box center [1138, 576] width 345 height 36
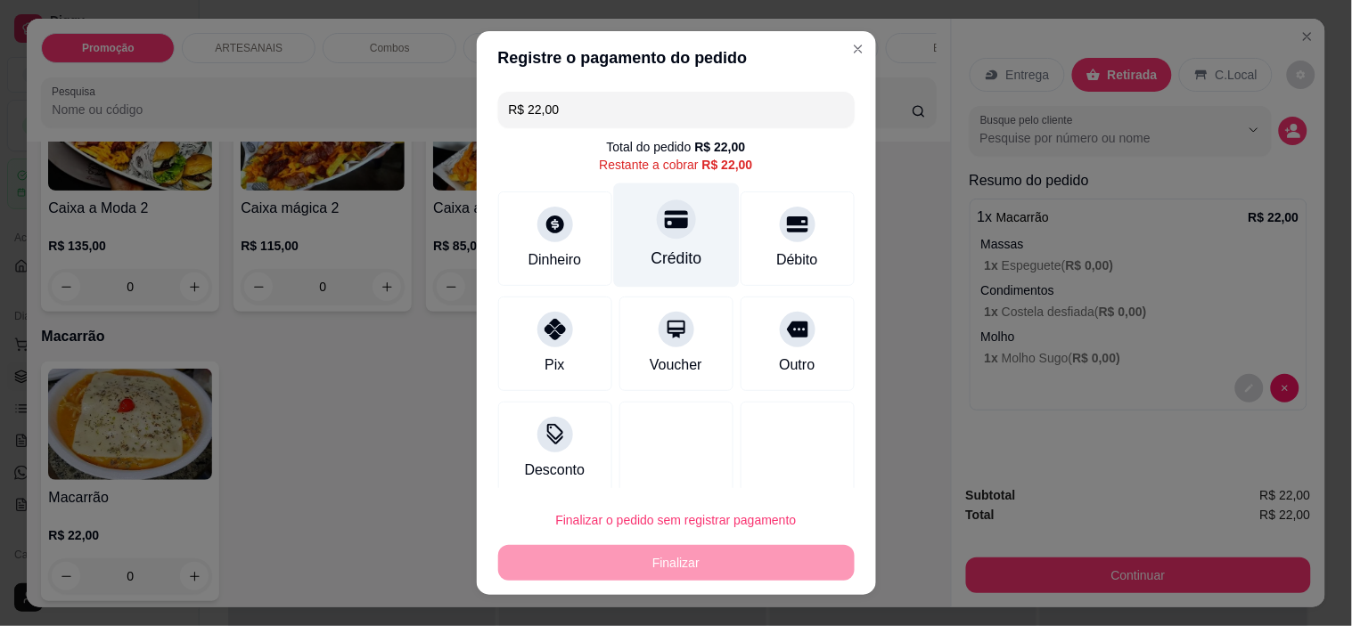
click at [651, 259] on div "Crédito" at bounding box center [676, 258] width 51 height 23
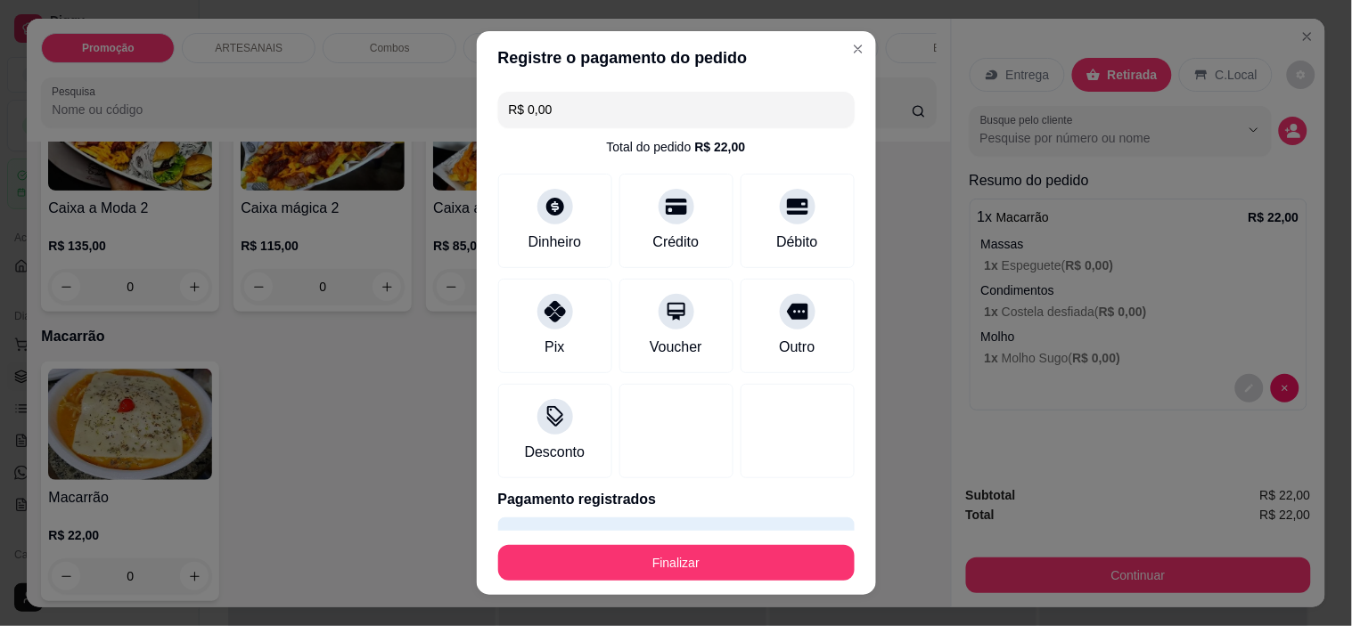
click at [615, 555] on button "Finalizar" at bounding box center [676, 563] width 356 height 36
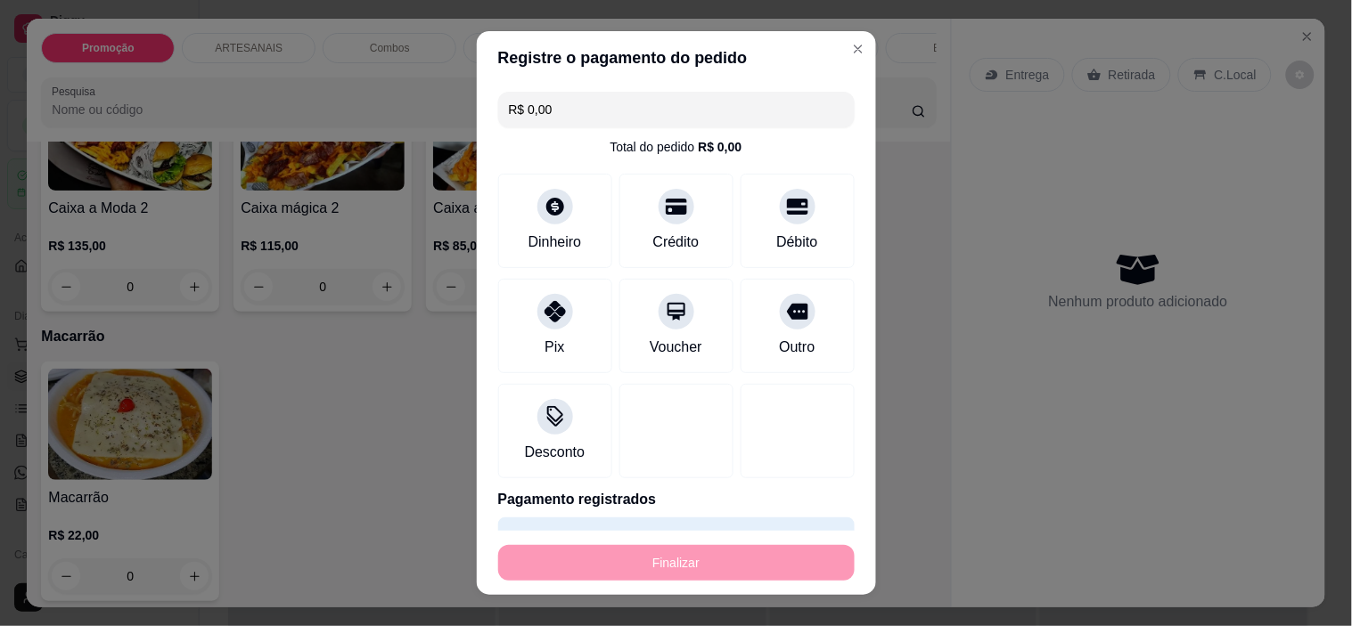
type input "-R$ 22,00"
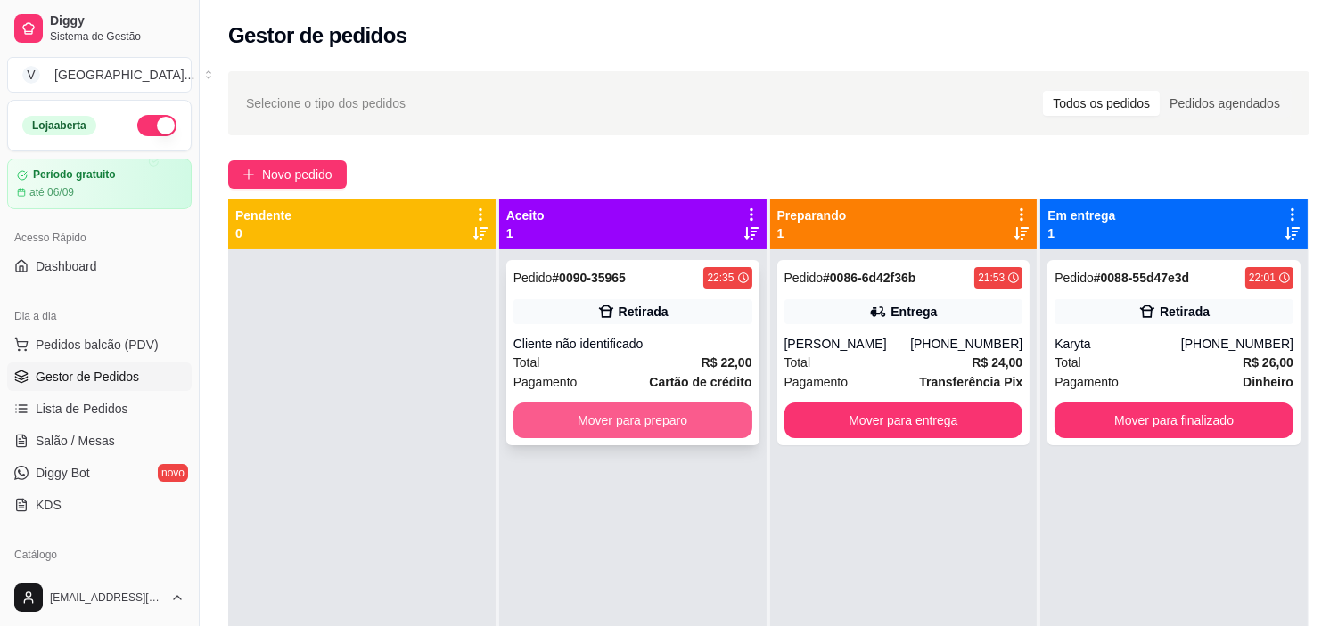
click at [644, 424] on button "Mover para preparo" at bounding box center [632, 421] width 239 height 36
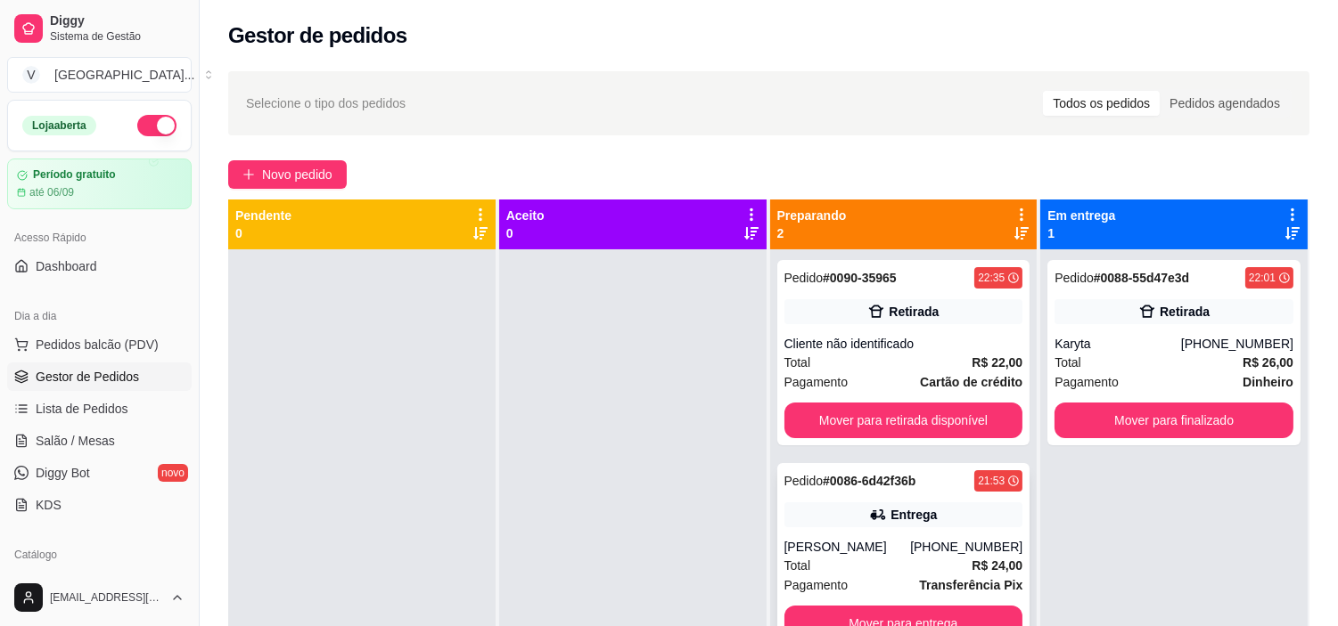
scroll to position [49, 0]
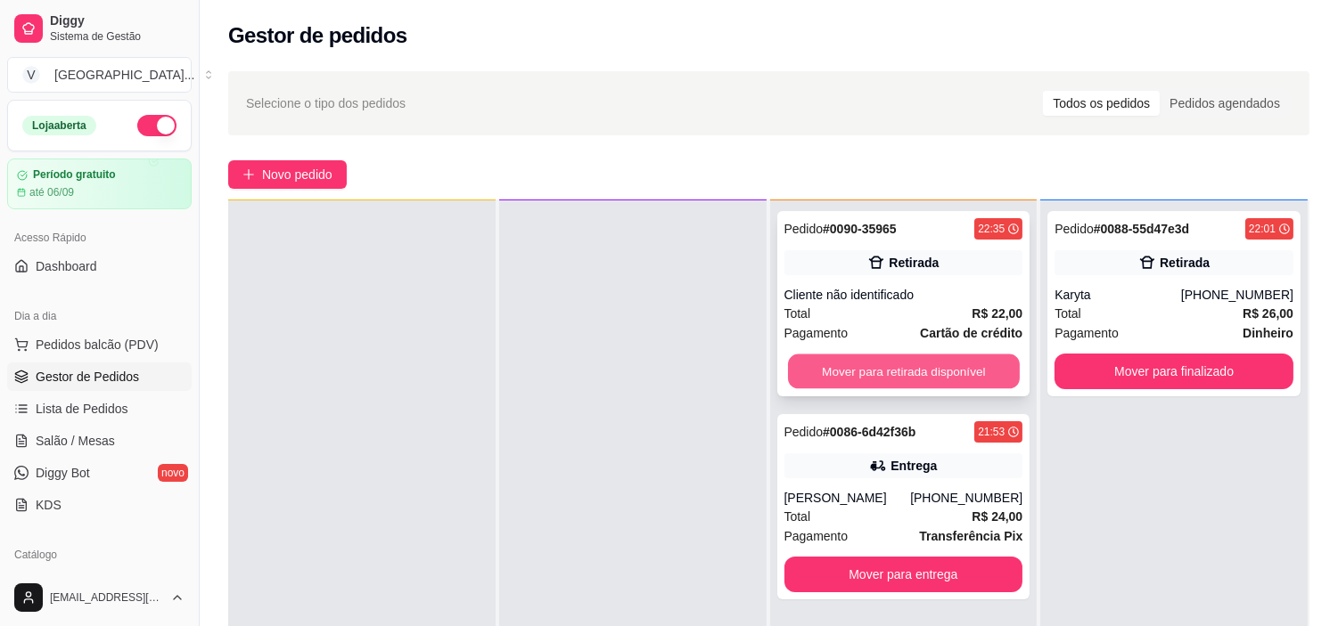
click at [889, 380] on button "Mover para retirada disponível" at bounding box center [904, 372] width 232 height 35
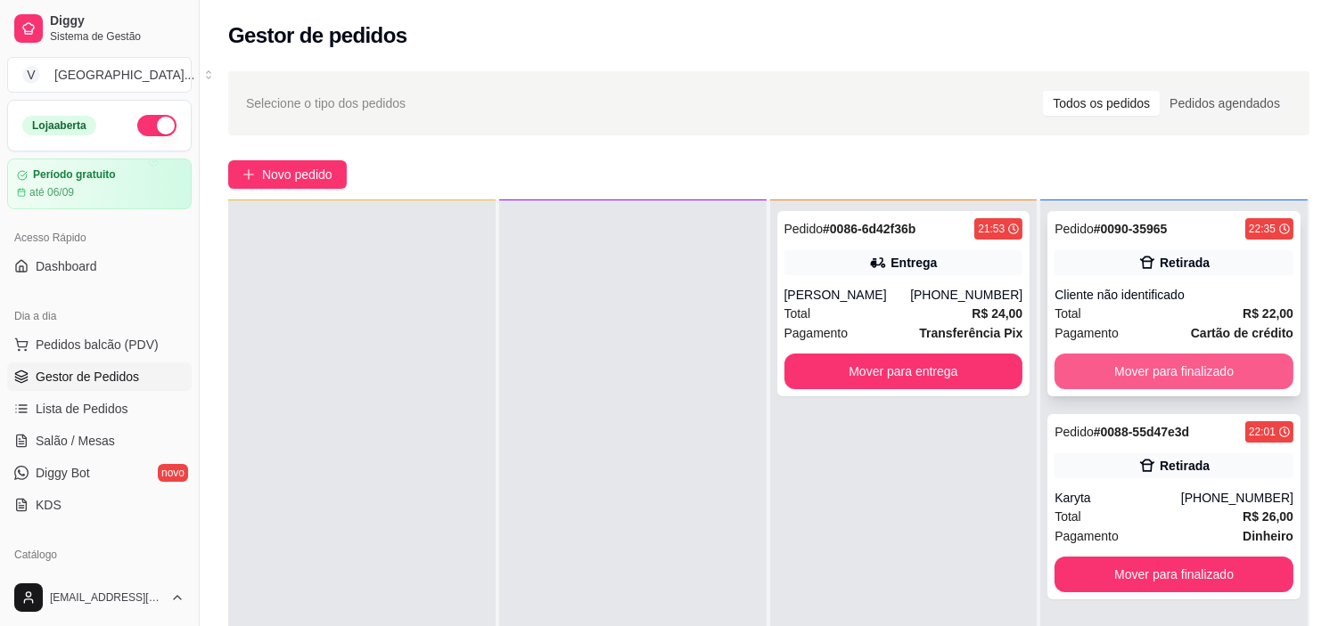
click at [1161, 364] on button "Mover para finalizado" at bounding box center [1173, 372] width 239 height 36
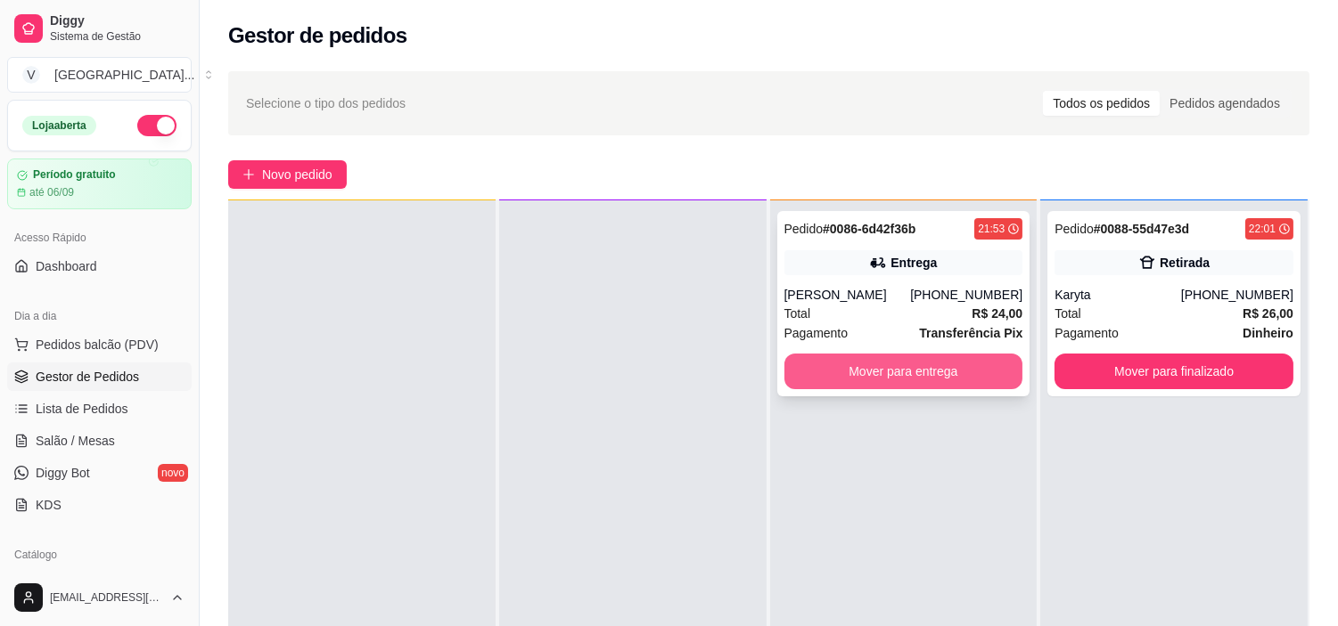
click at [946, 374] on button "Mover para entrega" at bounding box center [903, 372] width 239 height 36
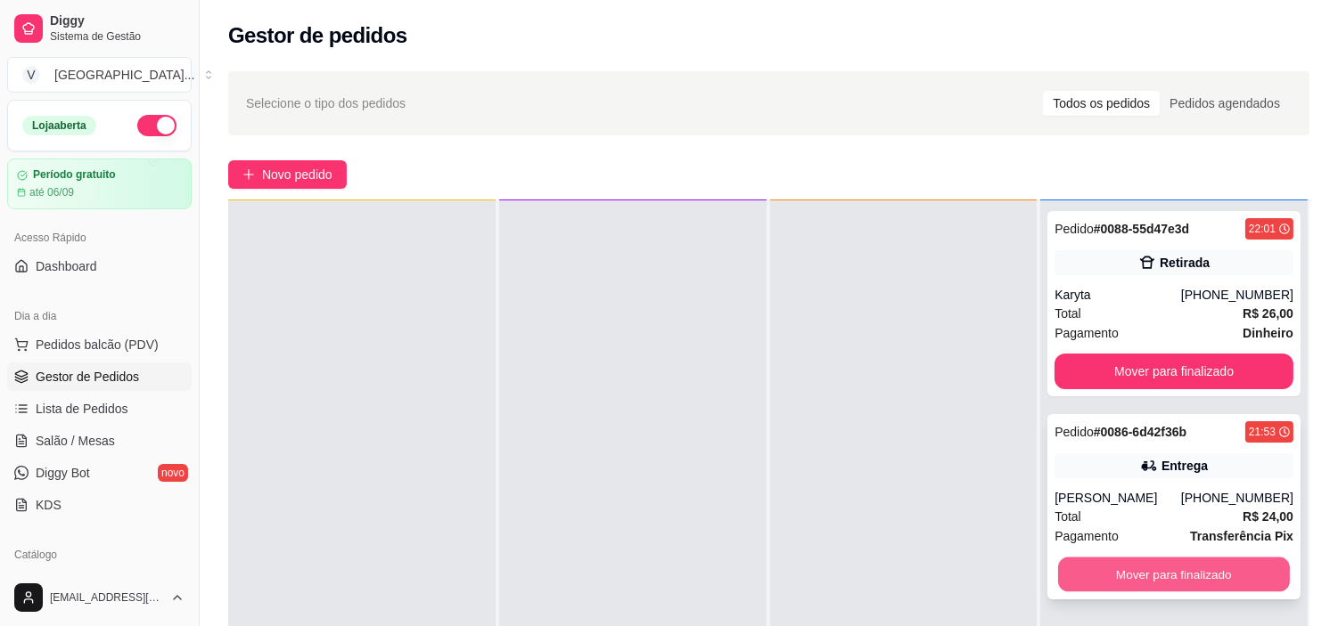
click at [1216, 580] on button "Mover para finalizado" at bounding box center [1174, 575] width 232 height 35
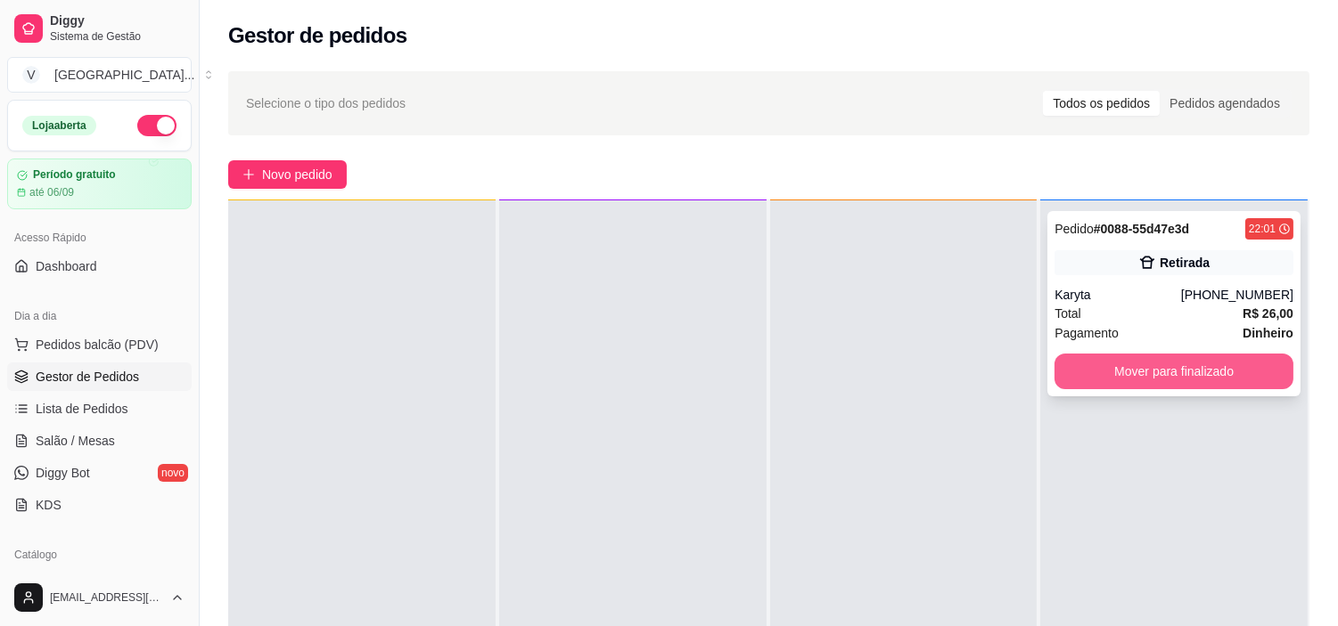
click at [1236, 376] on button "Mover para finalizado" at bounding box center [1173, 372] width 239 height 36
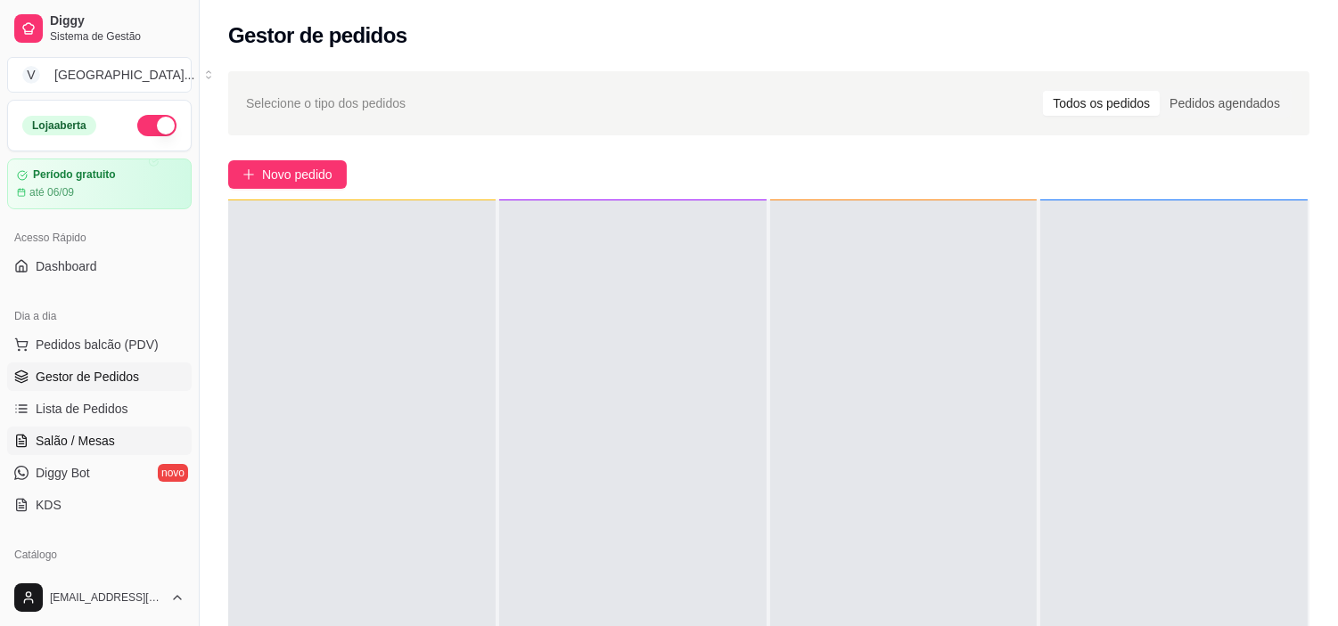
click at [99, 437] on span "Salão / Mesas" at bounding box center [75, 441] width 79 height 18
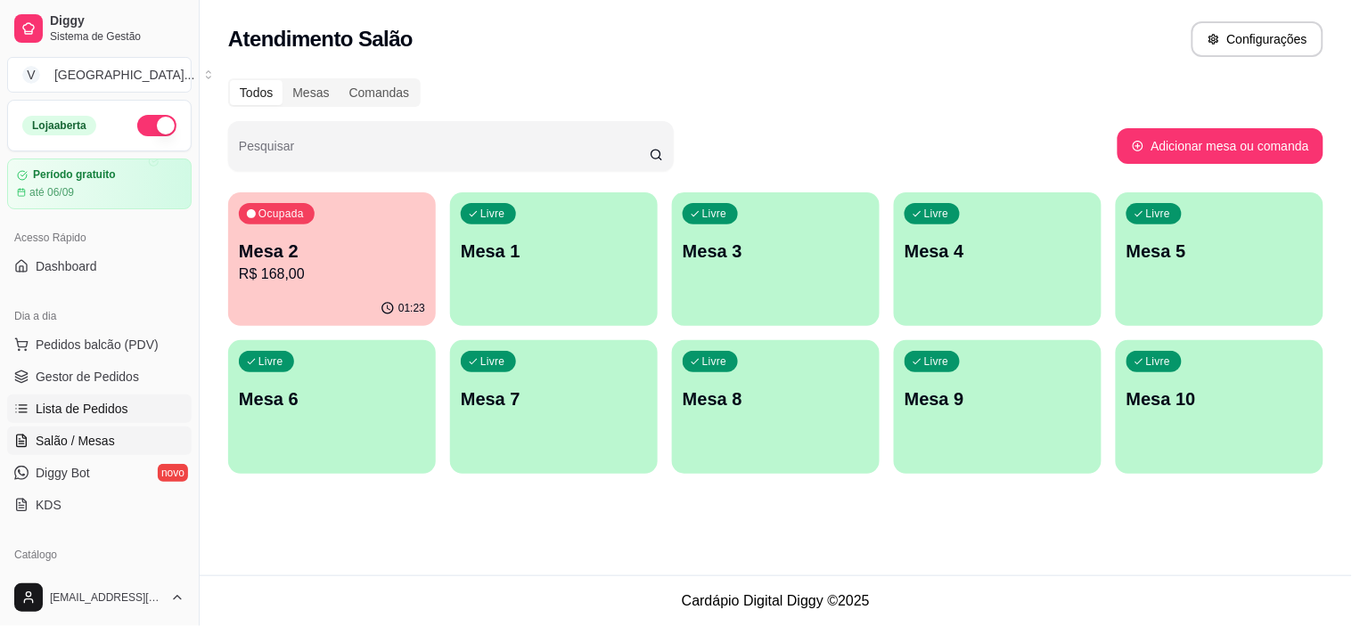
click at [104, 406] on span "Lista de Pedidos" at bounding box center [82, 409] width 93 height 18
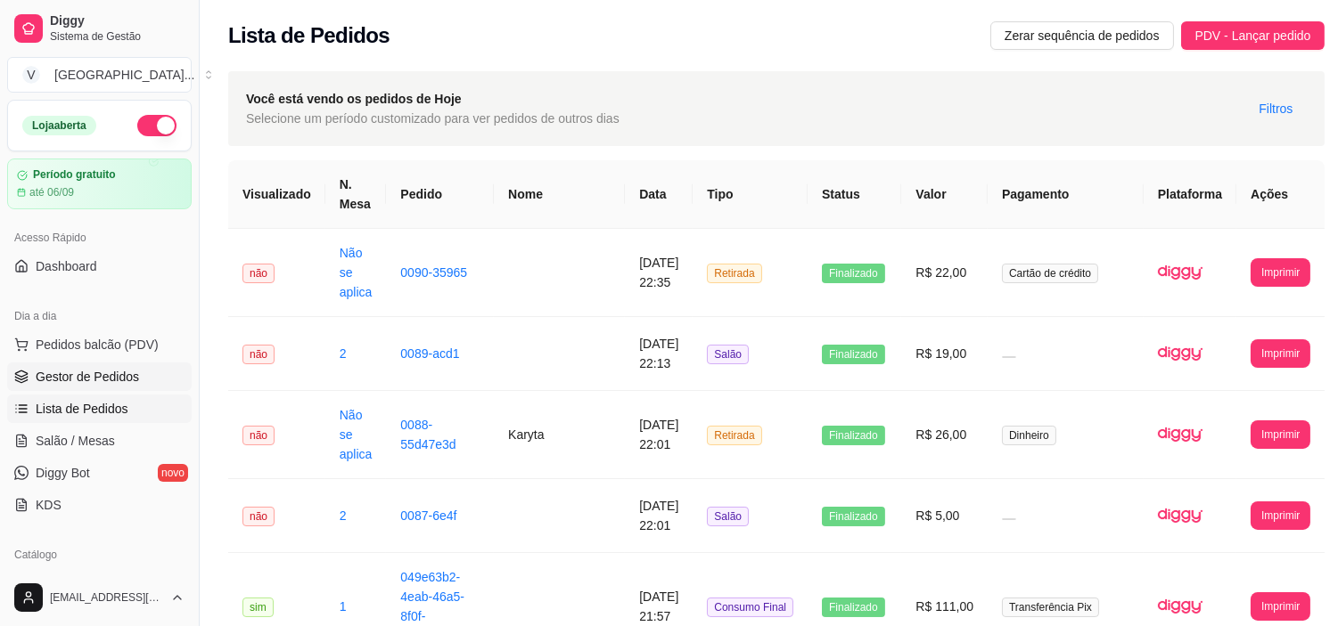
click at [101, 379] on span "Gestor de Pedidos" at bounding box center [87, 377] width 103 height 18
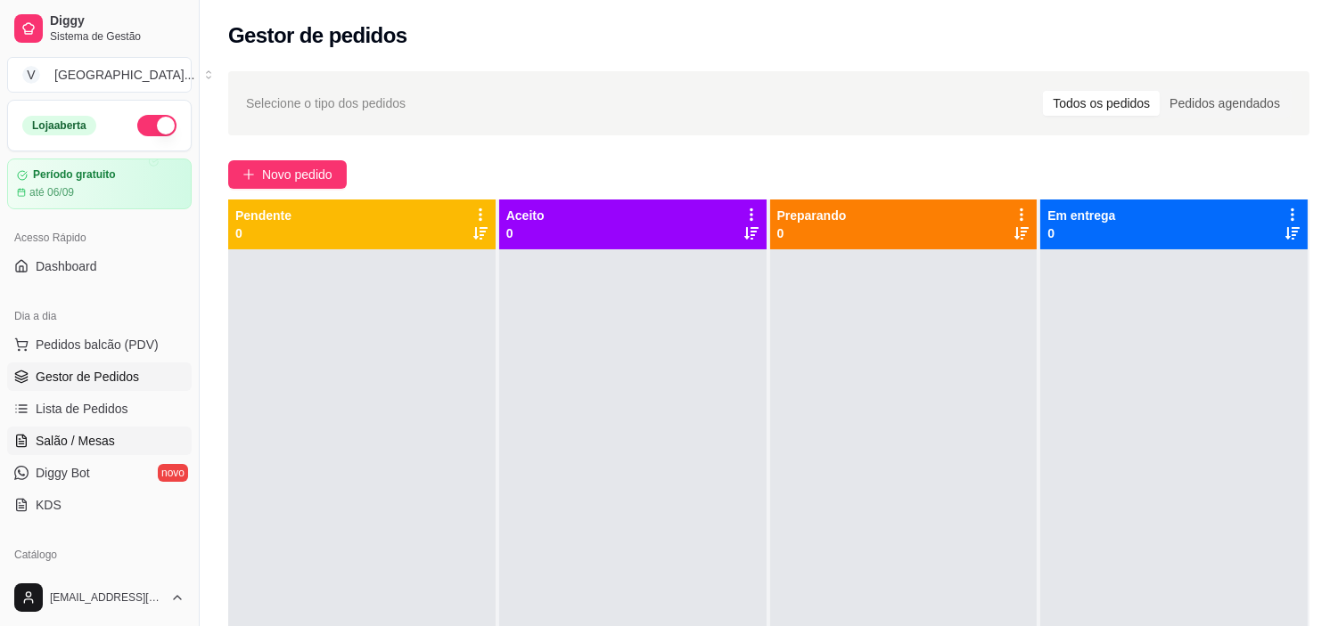
drag, startPoint x: 74, startPoint y: 424, endPoint x: 78, endPoint y: 435, distance: 11.6
click at [75, 424] on ul "Pedidos balcão (PDV) Gestor de Pedidos Lista de Pedidos Salão / Mesas Diggy Bot…" at bounding box center [99, 425] width 184 height 189
click at [80, 437] on span "Salão / Mesas" at bounding box center [75, 441] width 79 height 18
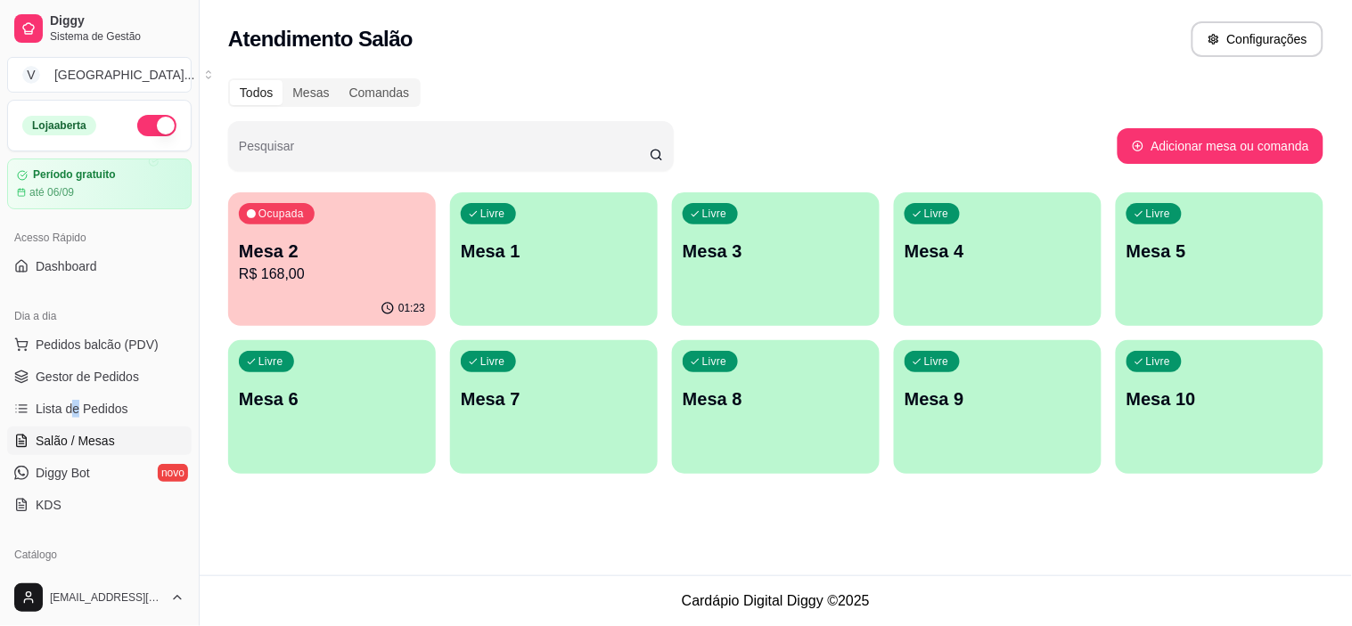
click at [279, 279] on p "R$ 168,00" at bounding box center [332, 274] width 186 height 21
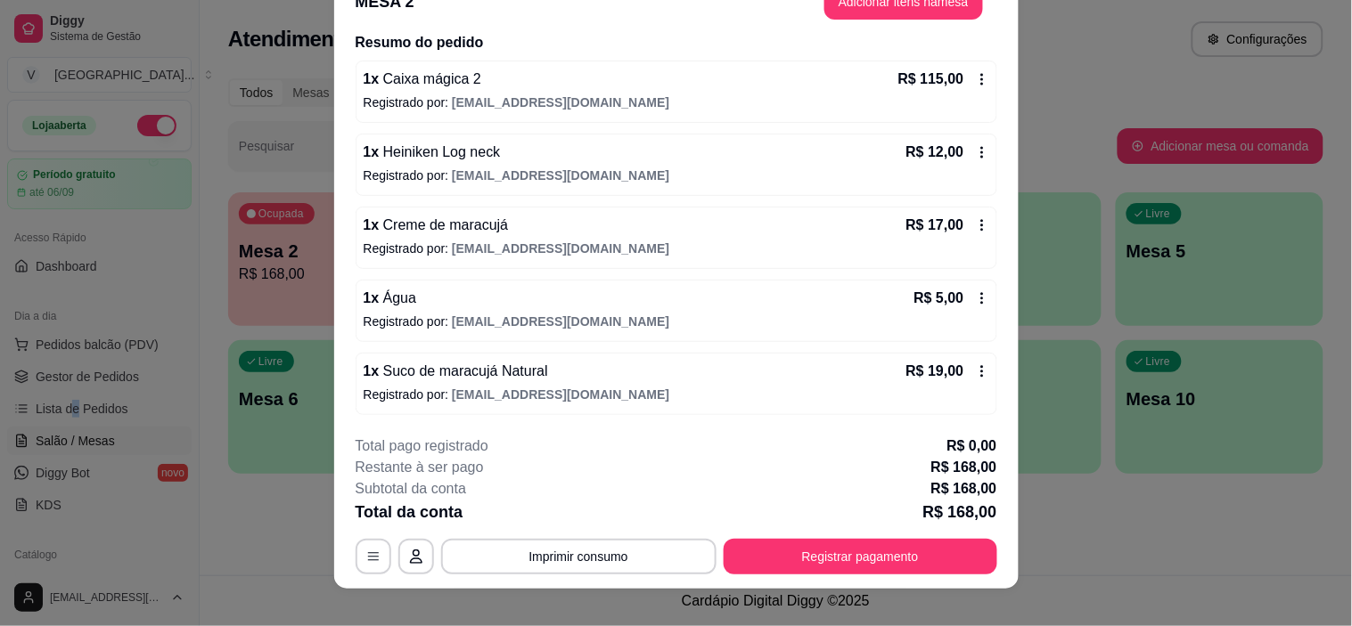
scroll to position [53, 0]
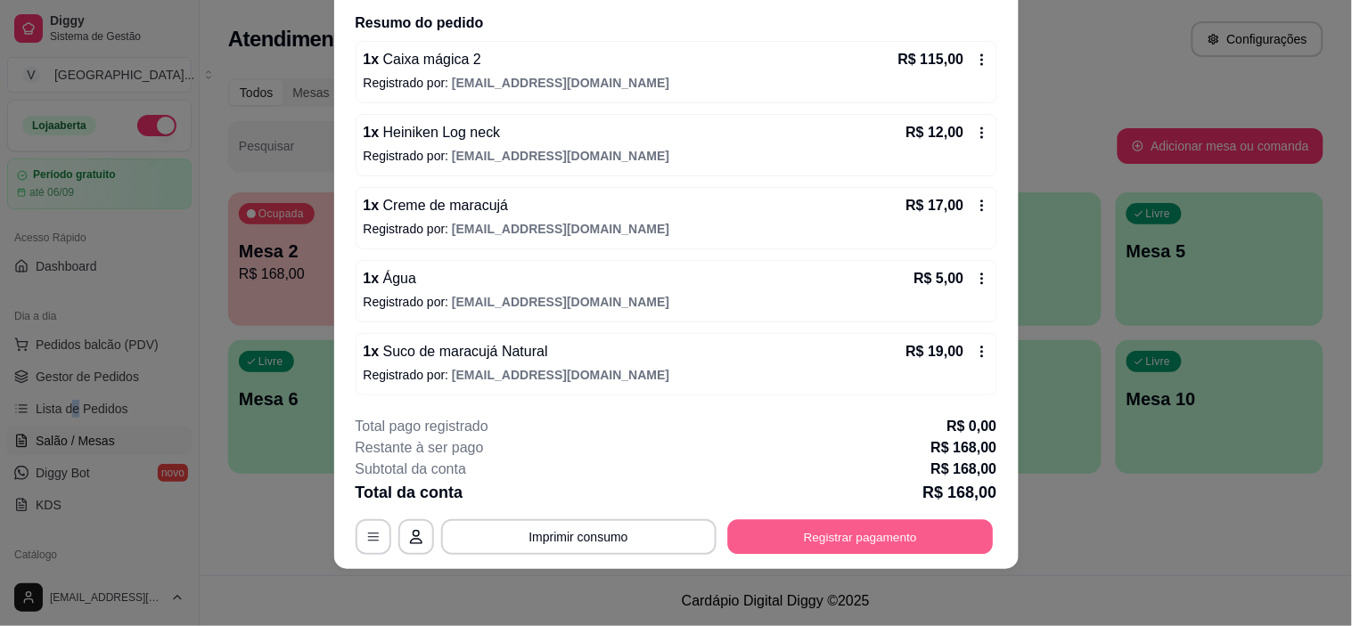
click at [896, 528] on button "Registrar pagamento" at bounding box center [860, 537] width 266 height 35
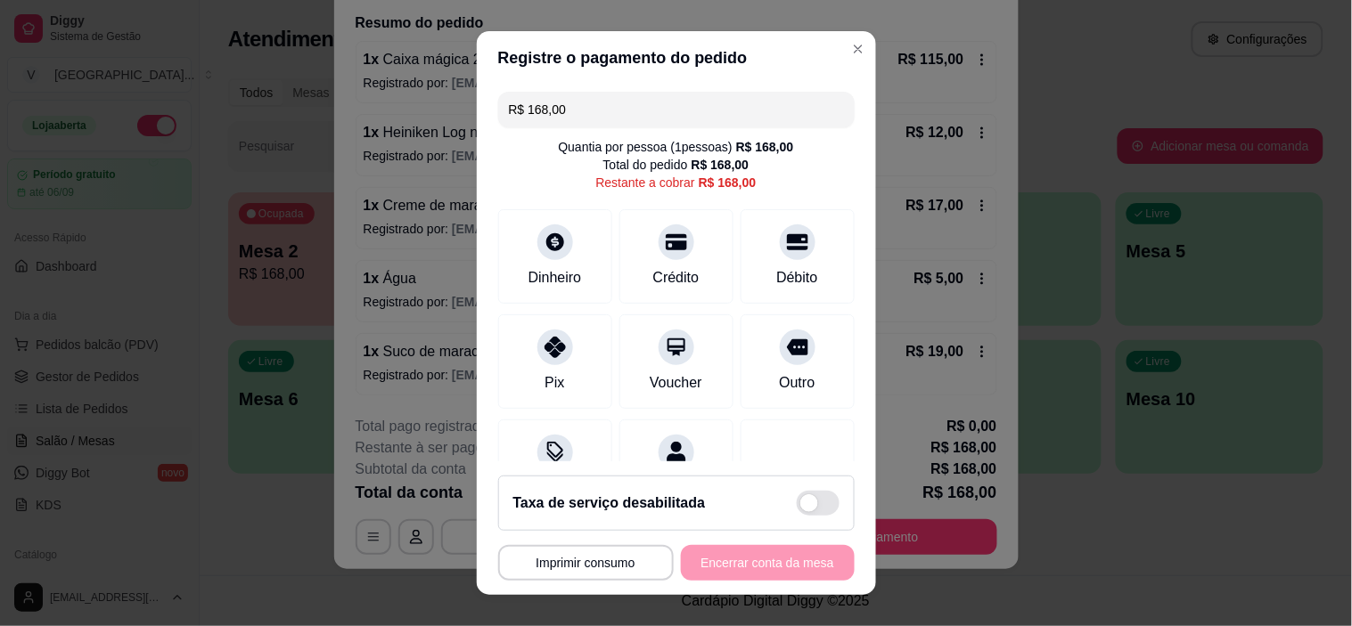
click at [598, 110] on input "R$ 168,00" at bounding box center [676, 110] width 335 height 36
click at [750, 262] on div "Débito" at bounding box center [797, 253] width 126 height 104
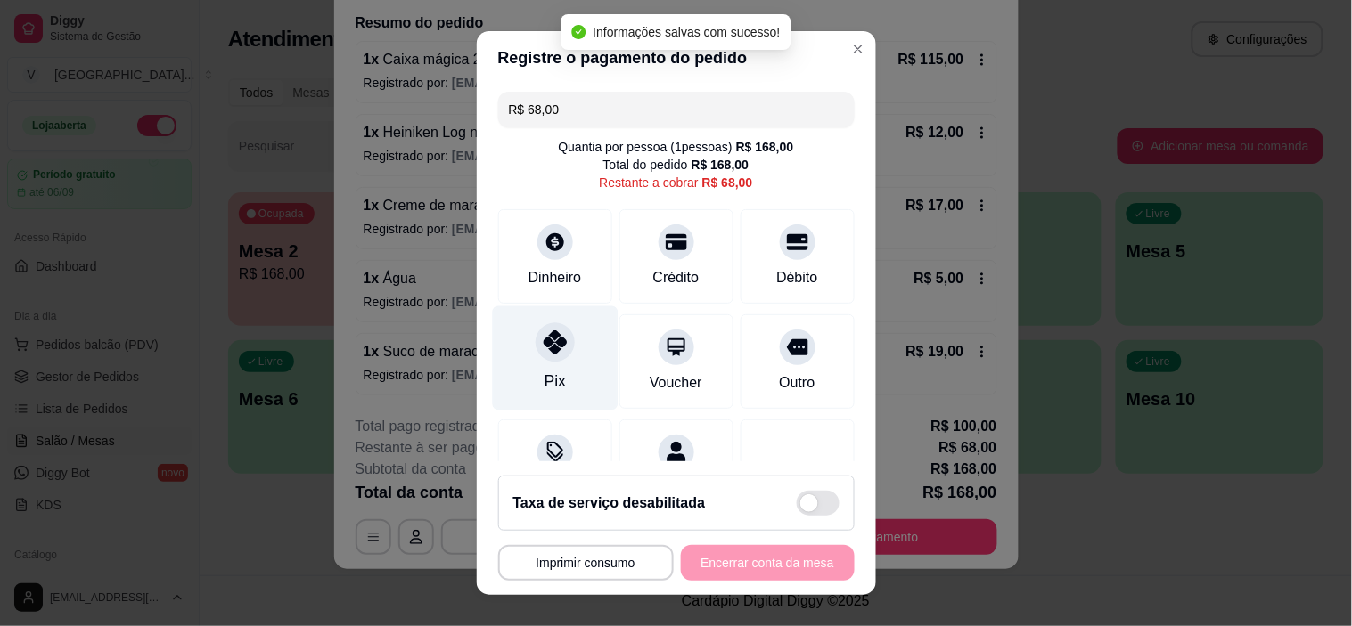
click at [558, 361] on div "Pix" at bounding box center [555, 359] width 126 height 104
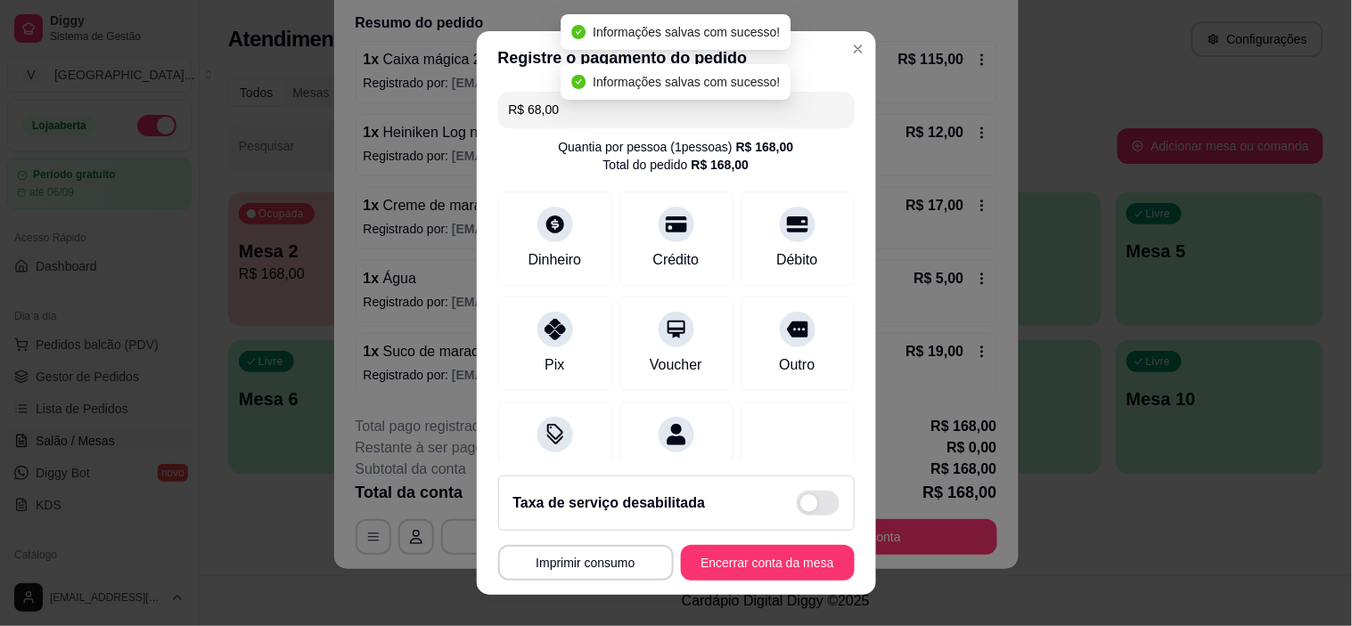
type input "R$ 0,00"
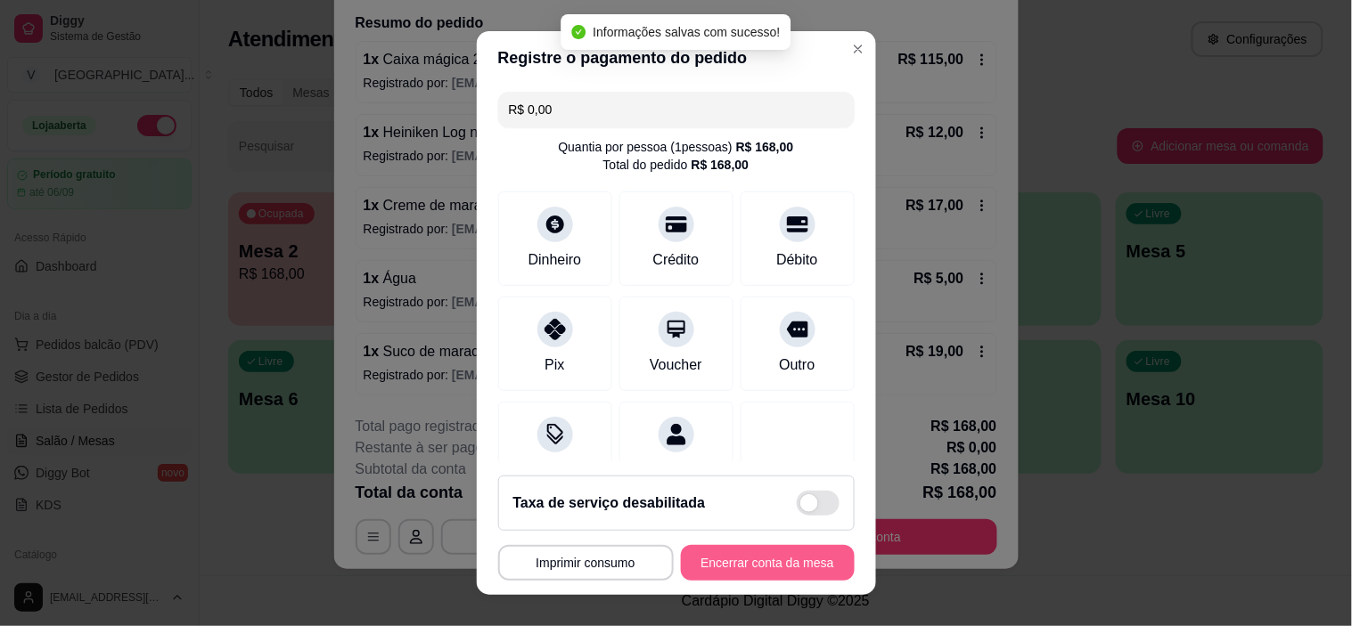
click at [766, 577] on button "Encerrar conta da mesa" at bounding box center [768, 563] width 174 height 36
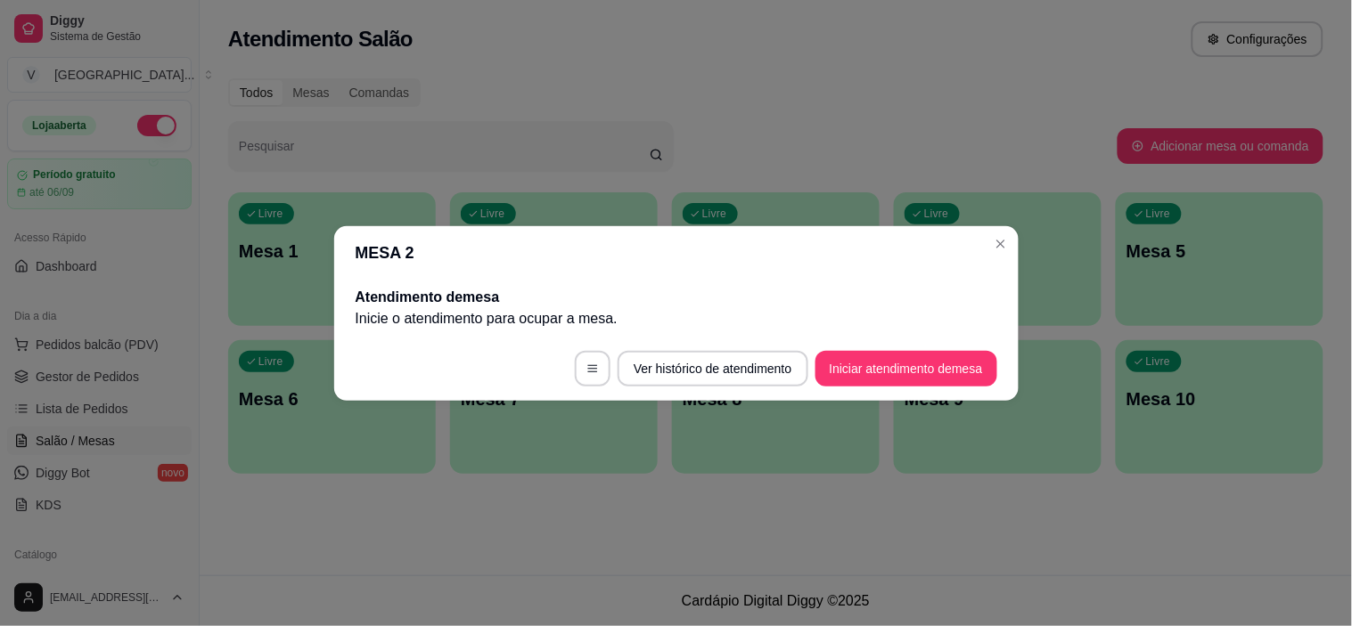
click at [1014, 241] on header "MESA 2" at bounding box center [676, 252] width 684 height 53
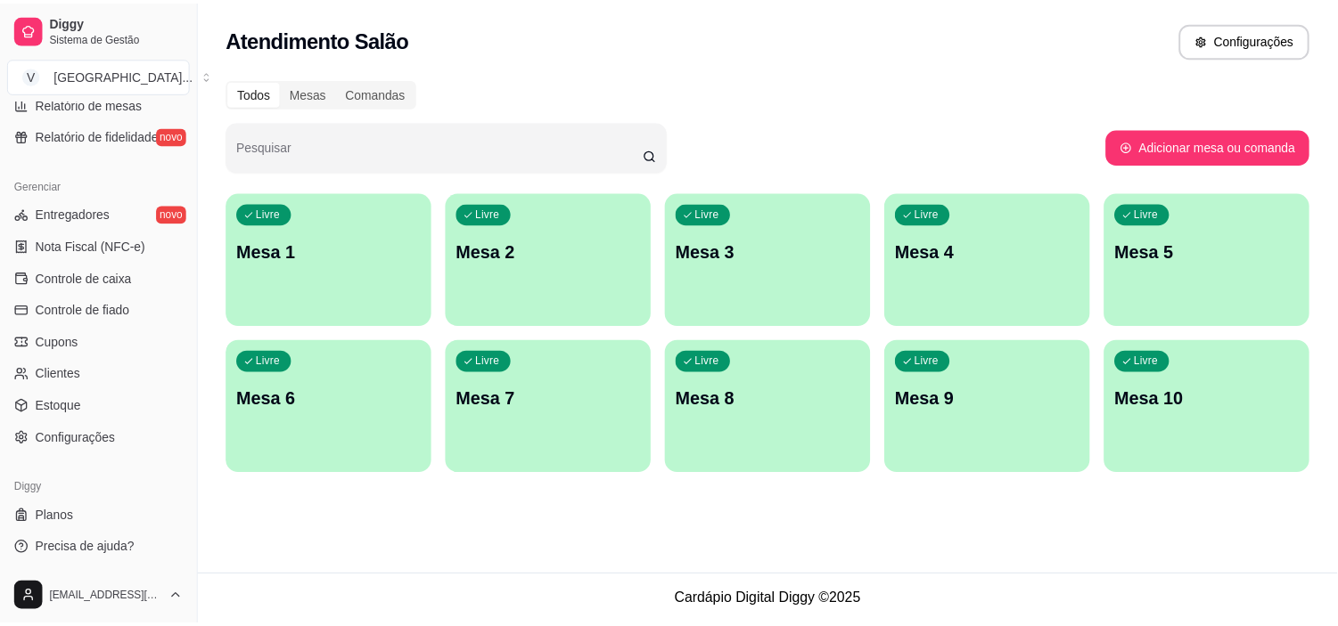
scroll to position [556, 0]
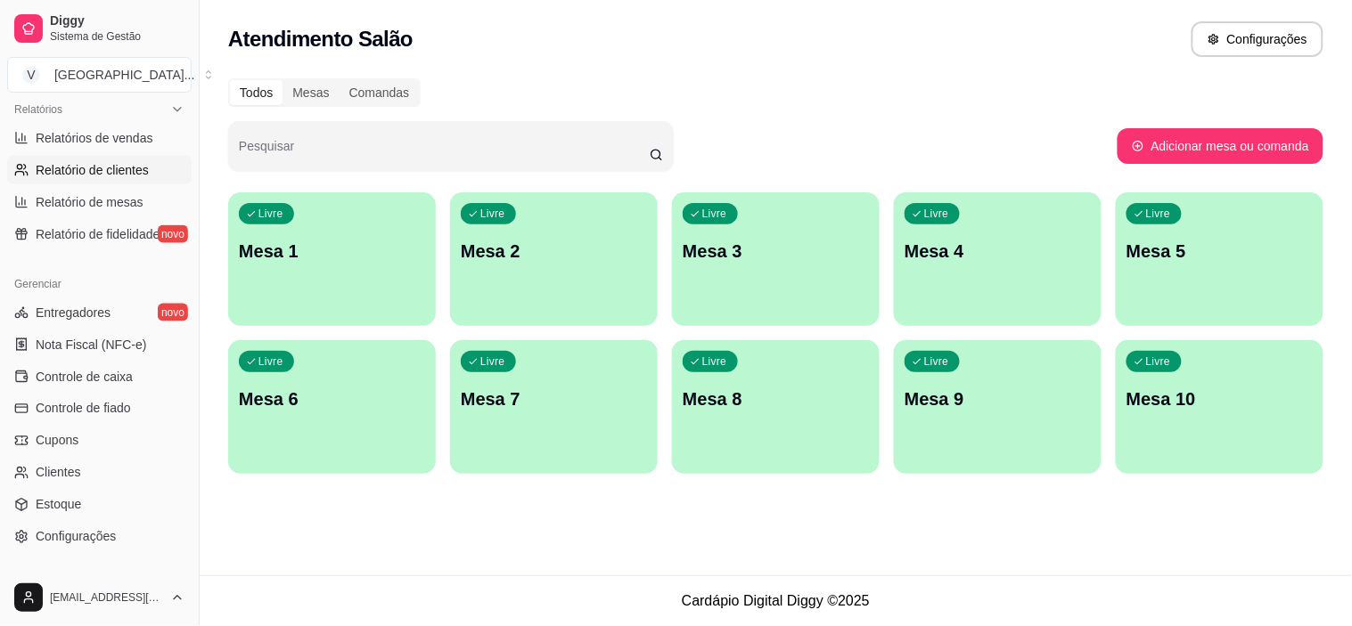
click at [100, 175] on span "Relatório de clientes" at bounding box center [92, 170] width 113 height 18
select select "30"
select select "HIGHEST_TOTAL_SPENT_WITH_ORDERS"
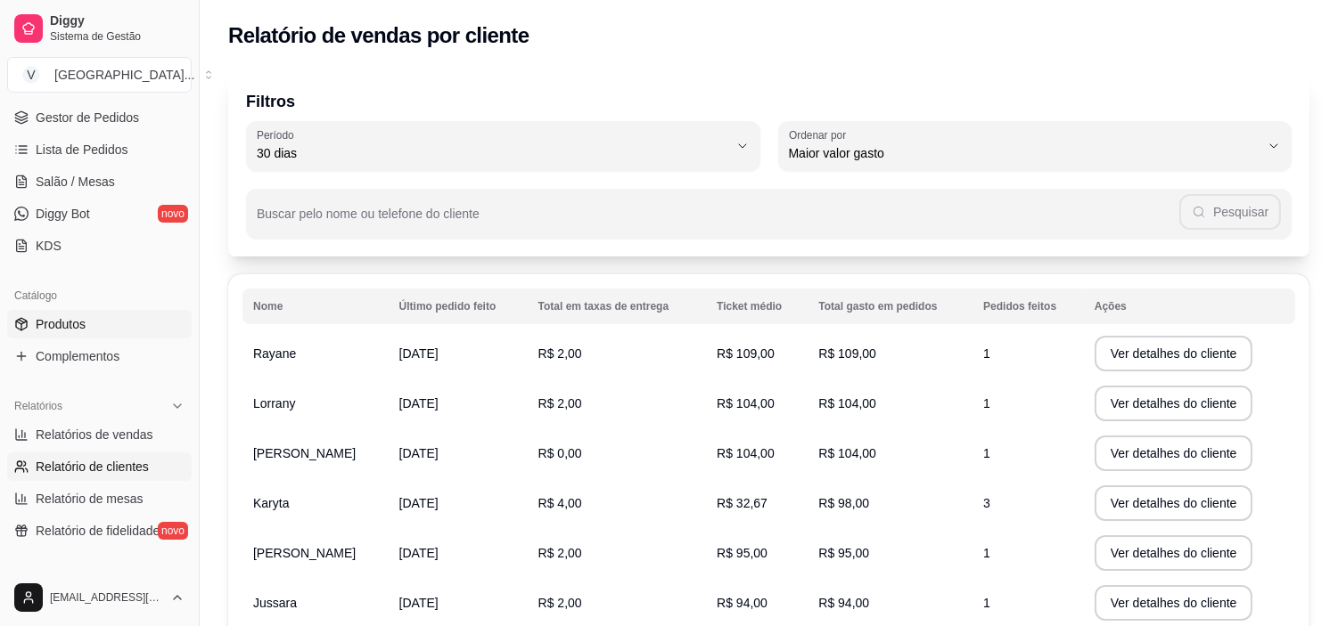
scroll to position [160, 0]
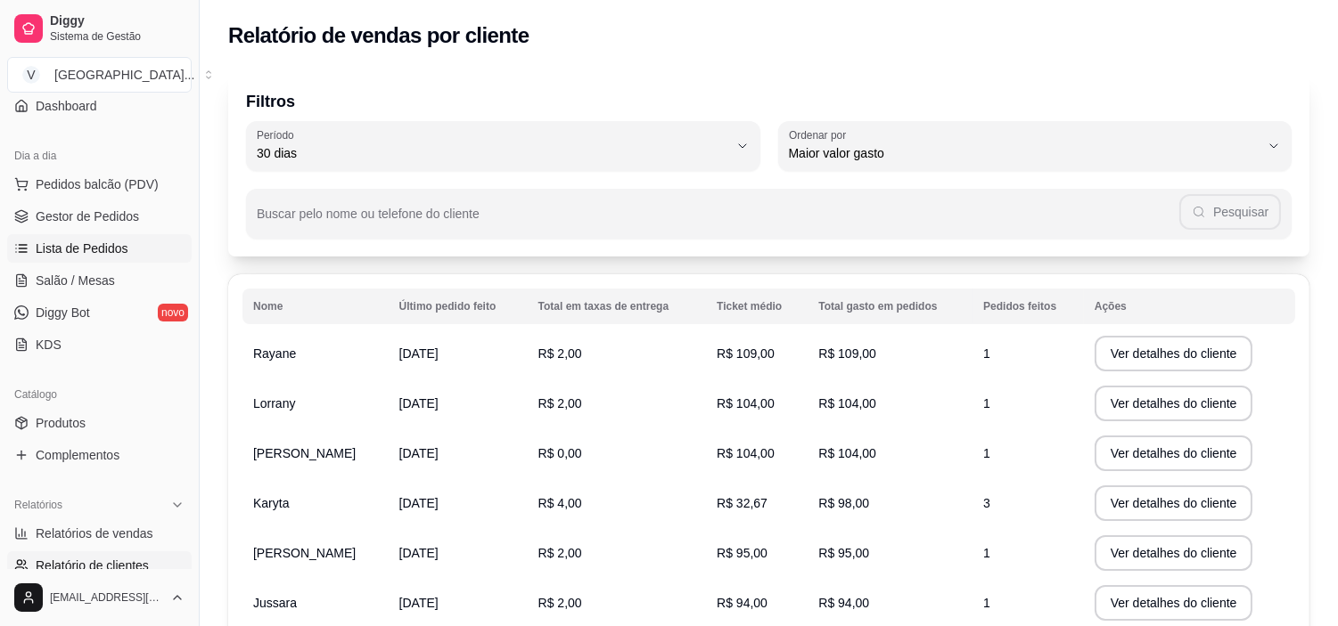
click at [102, 243] on span "Lista de Pedidos" at bounding box center [82, 249] width 93 height 18
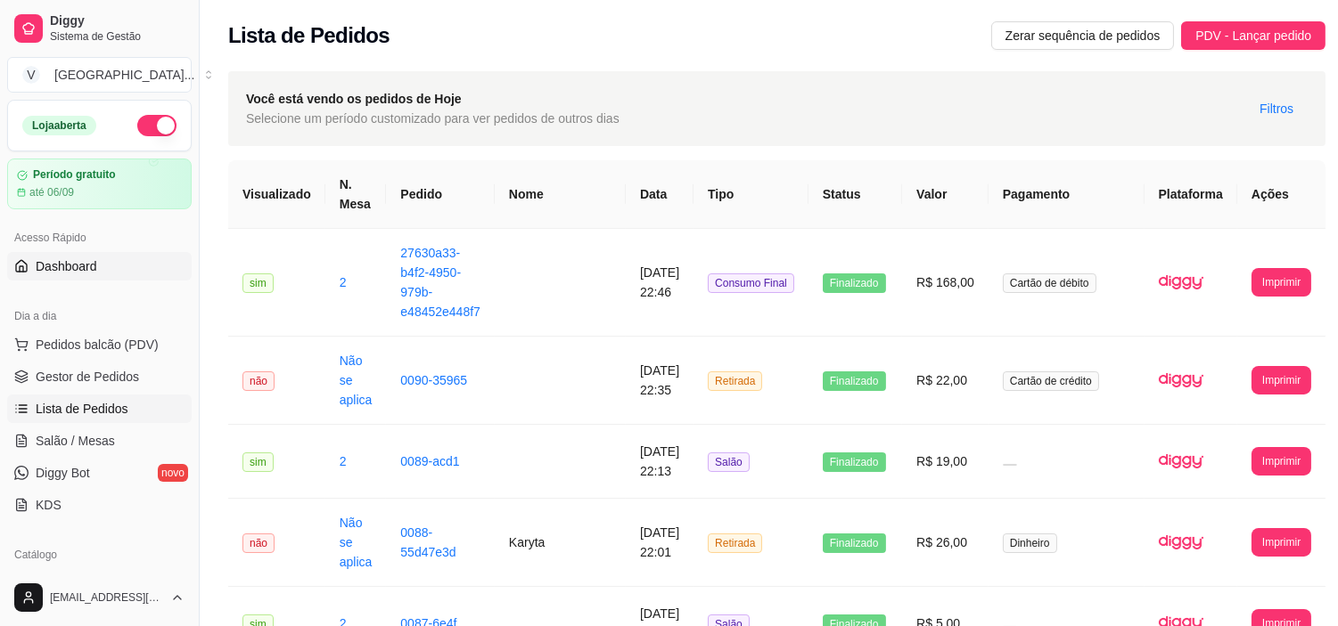
click at [86, 276] on link "Dashboard" at bounding box center [99, 266] width 184 height 29
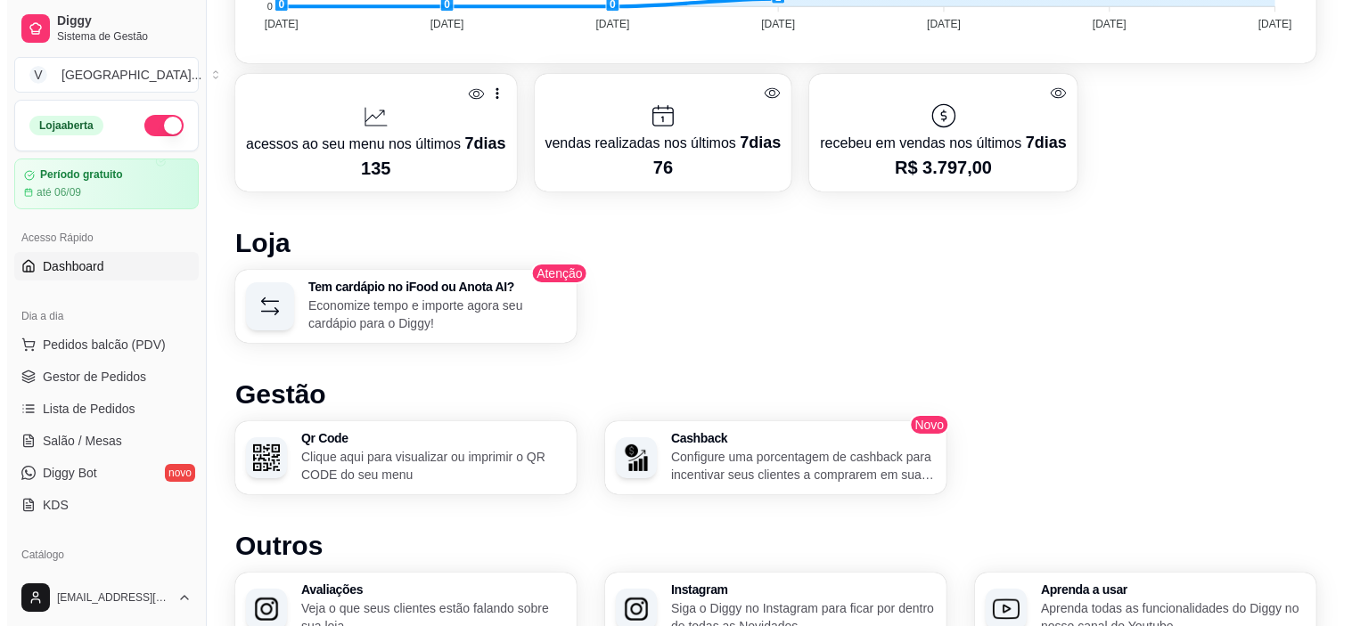
scroll to position [891, 0]
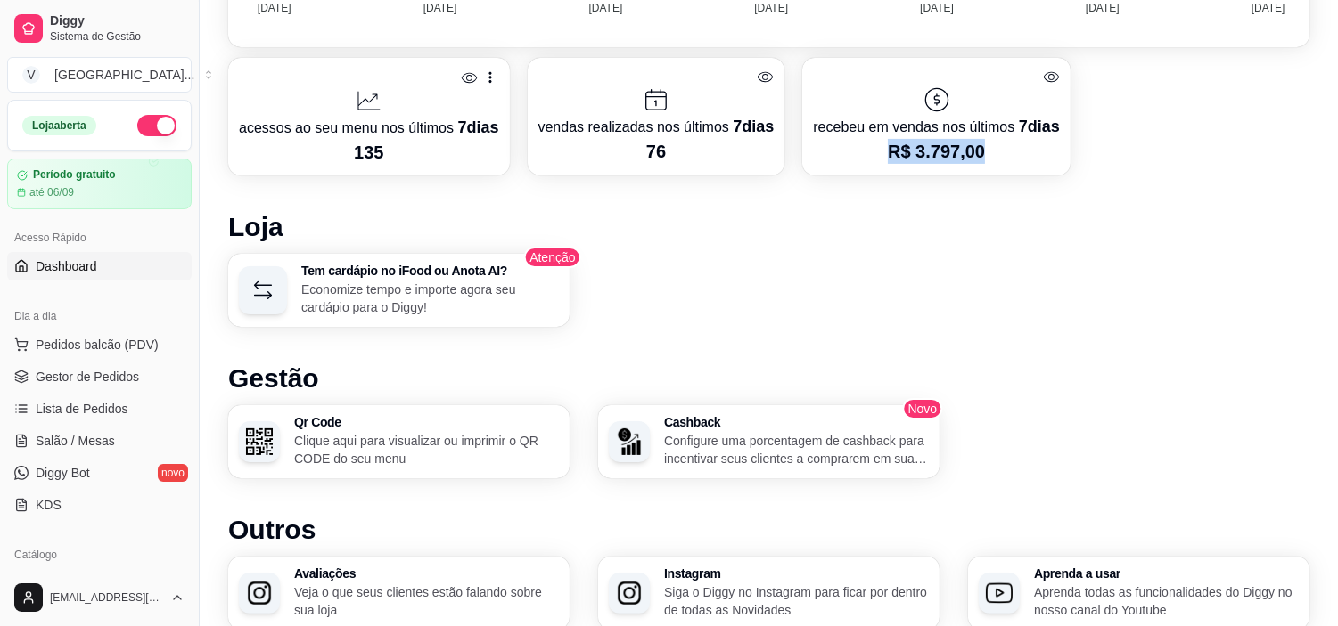
drag, startPoint x: 978, startPoint y: 152, endPoint x: 883, endPoint y: 152, distance: 95.4
click at [883, 152] on p "R$ 3.797,00" at bounding box center [936, 151] width 246 height 25
click at [946, 225] on h1 "Loja" at bounding box center [768, 227] width 1081 height 32
click at [407, 103] on div at bounding box center [369, 100] width 260 height 29
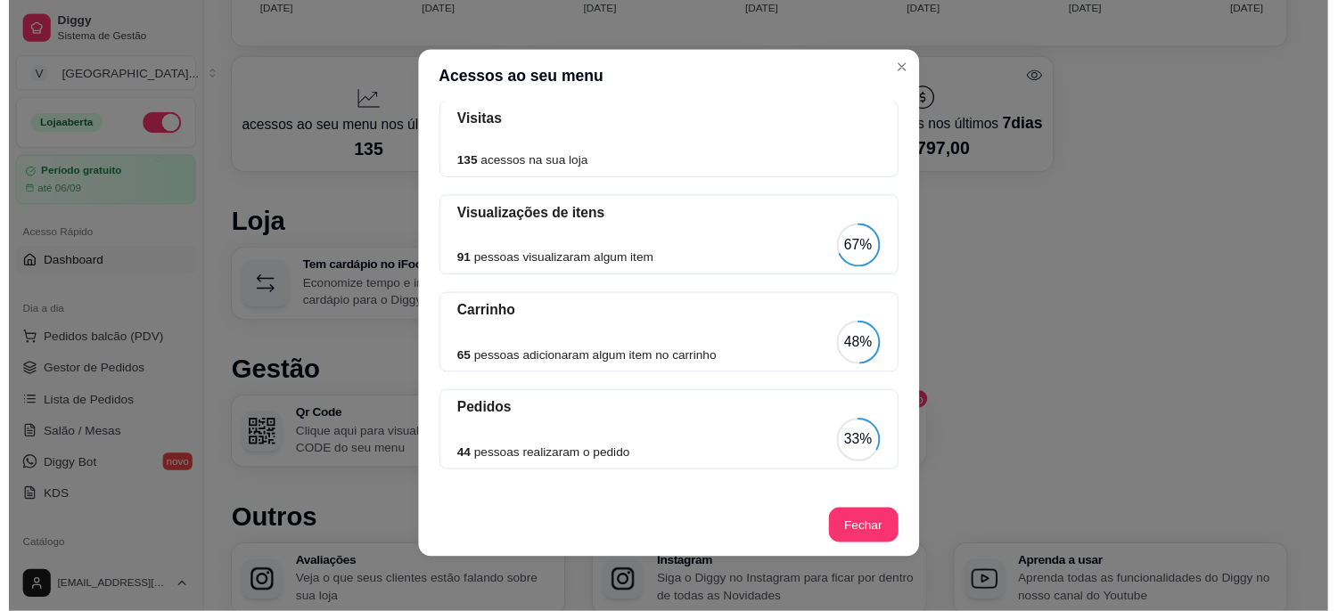
scroll to position [4, 0]
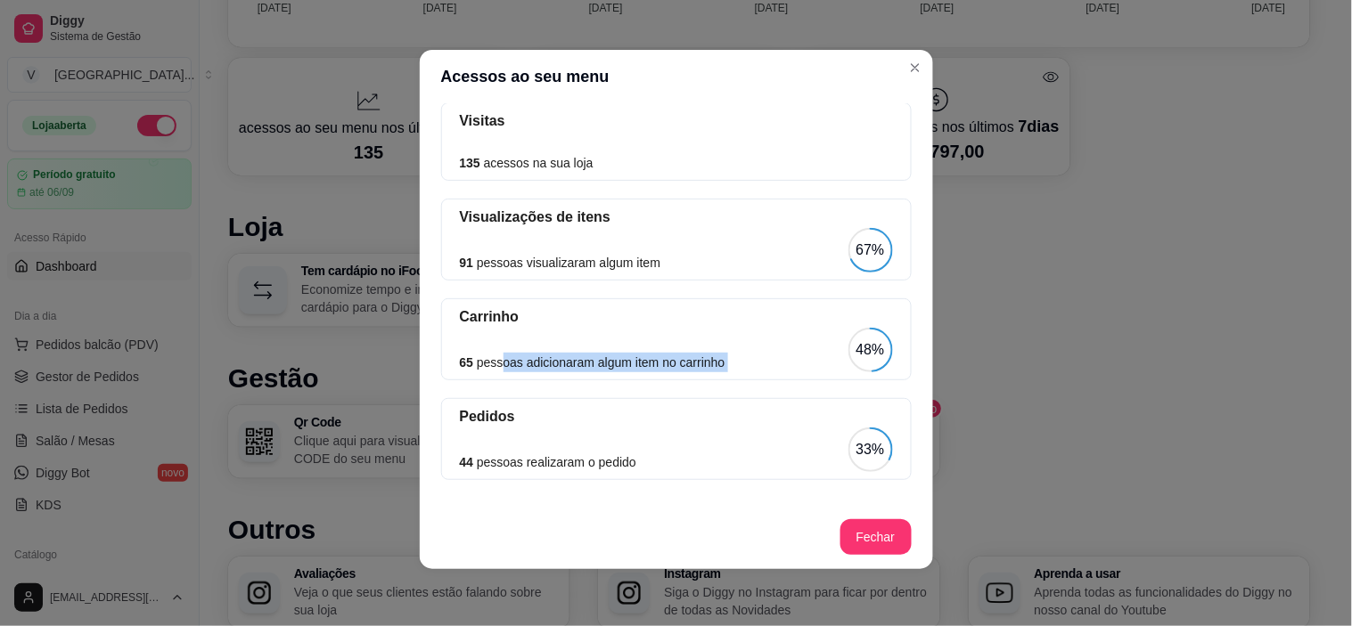
drag, startPoint x: 490, startPoint y: 368, endPoint x: 808, endPoint y: 354, distance: 318.5
click at [808, 354] on div "65 pessoas adicionaram algum item no carrinho 48%" at bounding box center [676, 350] width 433 height 45
click at [808, 341] on div "65 pessoas adicionaram algum item no carrinho 48%" at bounding box center [676, 350] width 433 height 45
drag, startPoint x: 471, startPoint y: 462, endPoint x: 630, endPoint y: 453, distance: 159.8
click at [630, 453] on div "44 pessoas realizaram o pedido 33%" at bounding box center [676, 450] width 433 height 45
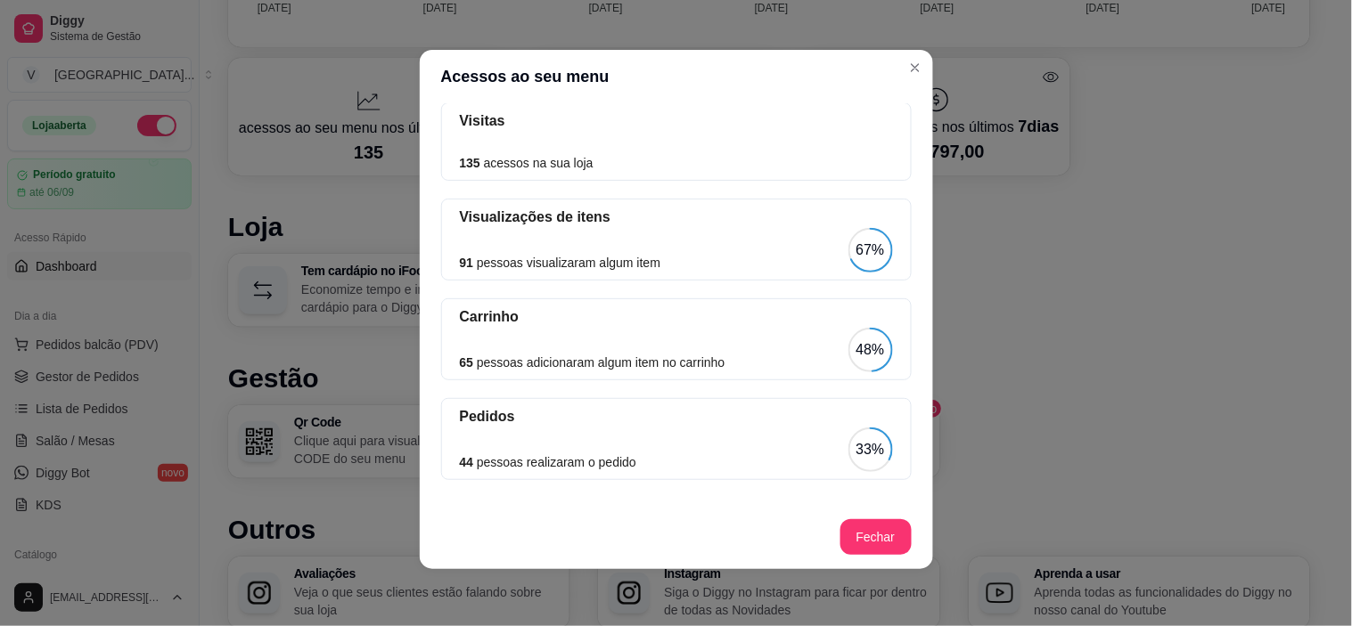
click at [767, 441] on div "44 pessoas realizaram o pedido 33%" at bounding box center [676, 450] width 433 height 45
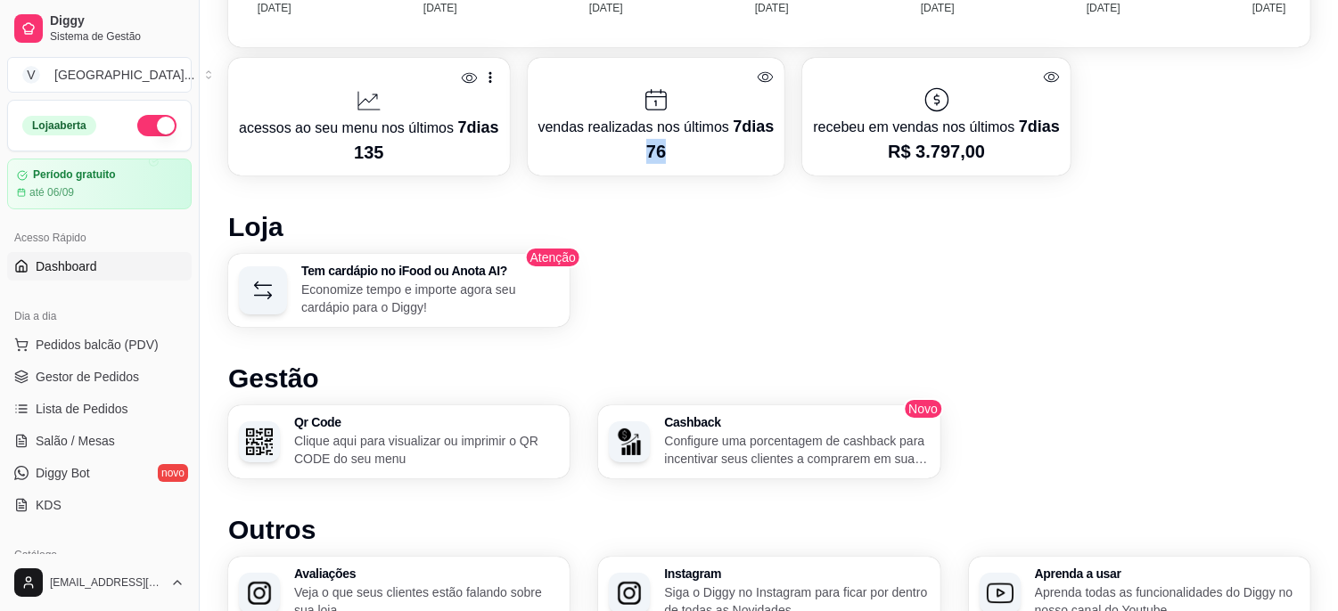
drag, startPoint x: 671, startPoint y: 150, endPoint x: 610, endPoint y: 140, distance: 62.3
click at [610, 140] on p "76" at bounding box center [656, 151] width 236 height 25
click at [646, 102] on icon at bounding box center [656, 100] width 29 height 29
click at [762, 69] on icon at bounding box center [765, 77] width 17 height 17
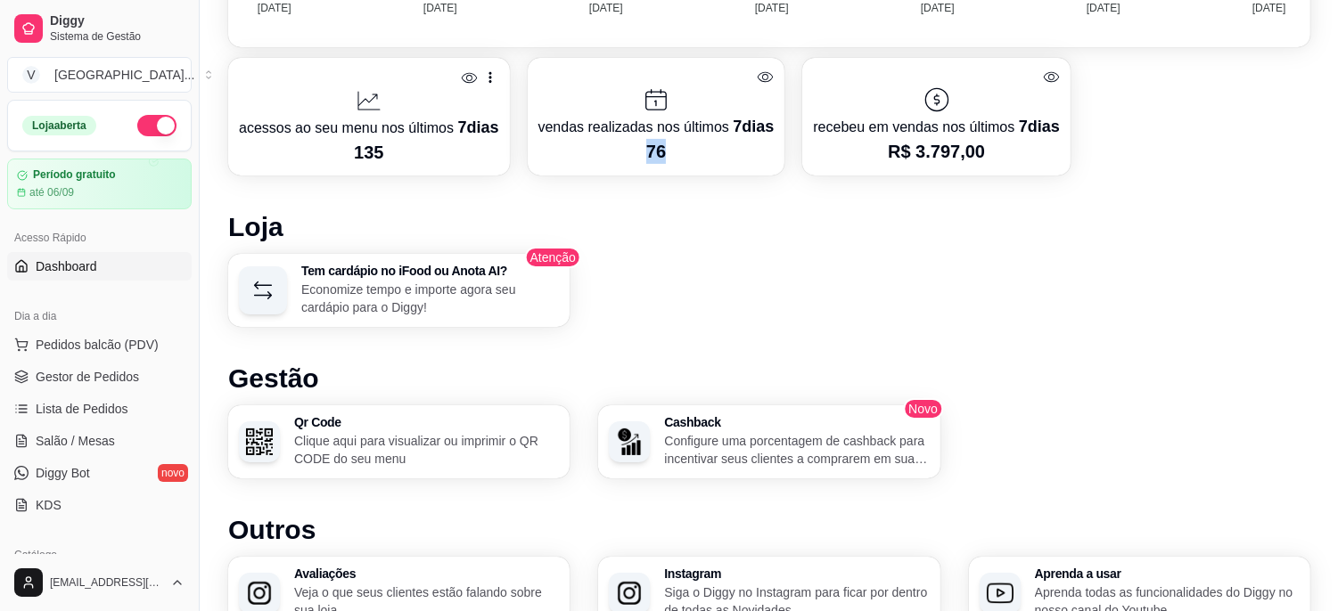
drag, startPoint x: 666, startPoint y: 151, endPoint x: 639, endPoint y: 144, distance: 27.7
click at [639, 144] on p "76" at bounding box center [656, 151] width 236 height 25
click at [696, 268] on div "Tem cardápio no iFood ou Anota AI? Economize tempo e importe agora seu cardápio…" at bounding box center [769, 290] width 1082 height 73
drag, startPoint x: 1021, startPoint y: 158, endPoint x: 849, endPoint y: 154, distance: 172.0
click at [849, 154] on p "R$ 3.797,00" at bounding box center [936, 151] width 246 height 25
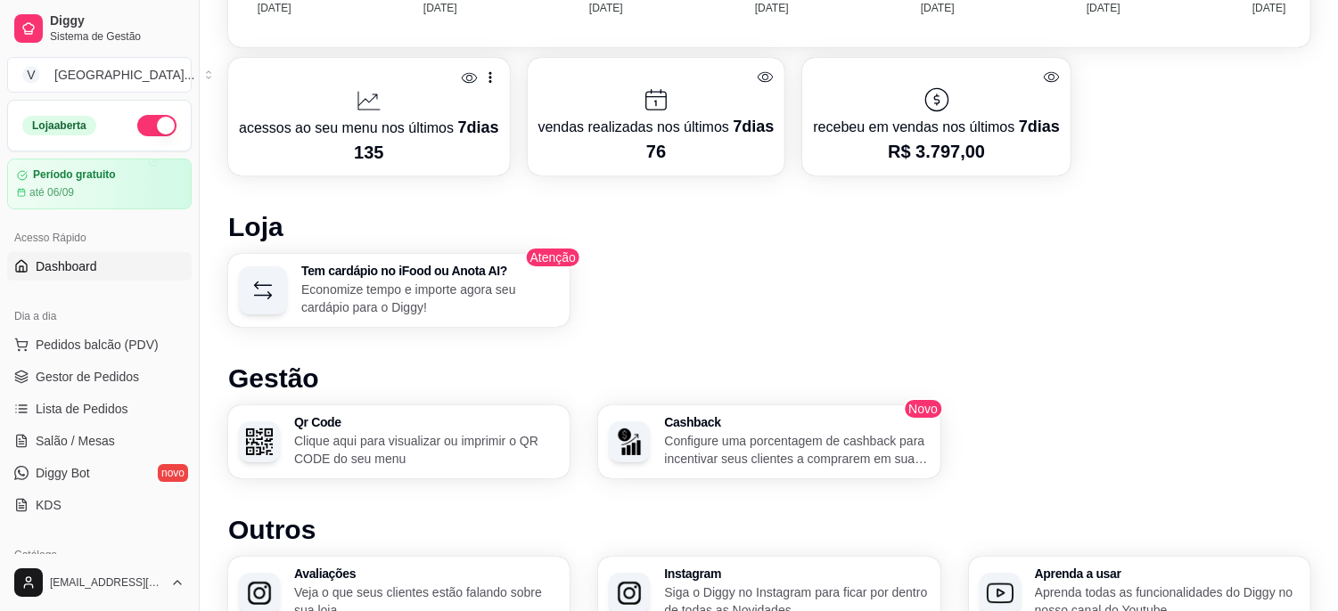
click at [1103, 354] on div "Desempenho Últimos 7 dias Número de pedidos Você está vendo os pedidos recebido…" at bounding box center [769, 171] width 1082 height 1120
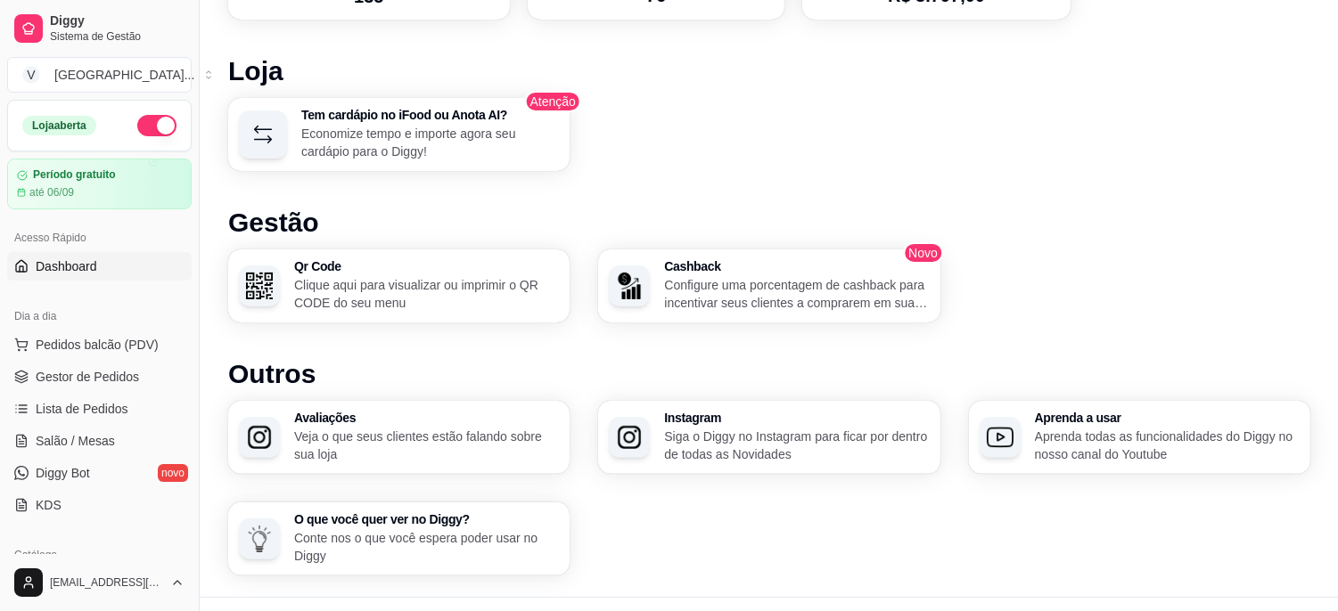
scroll to position [1080, 0]
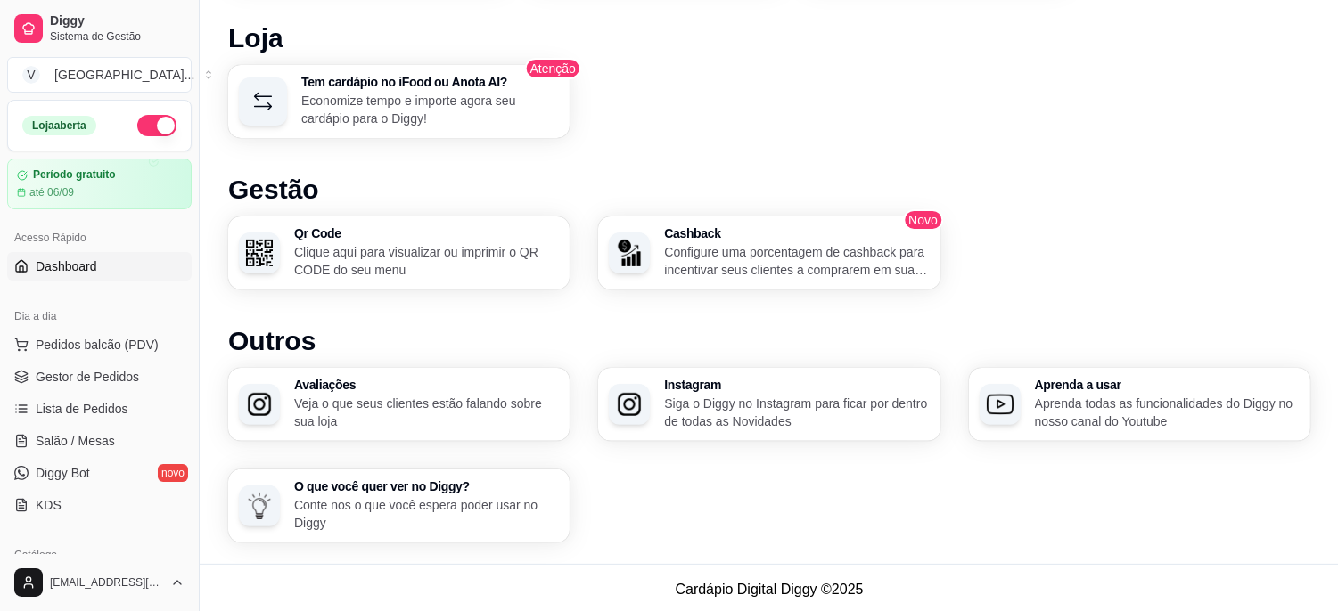
click at [754, 258] on p "Configure uma porcentagem de cashback para incentivar seus clientes a comprarem…" at bounding box center [796, 261] width 265 height 36
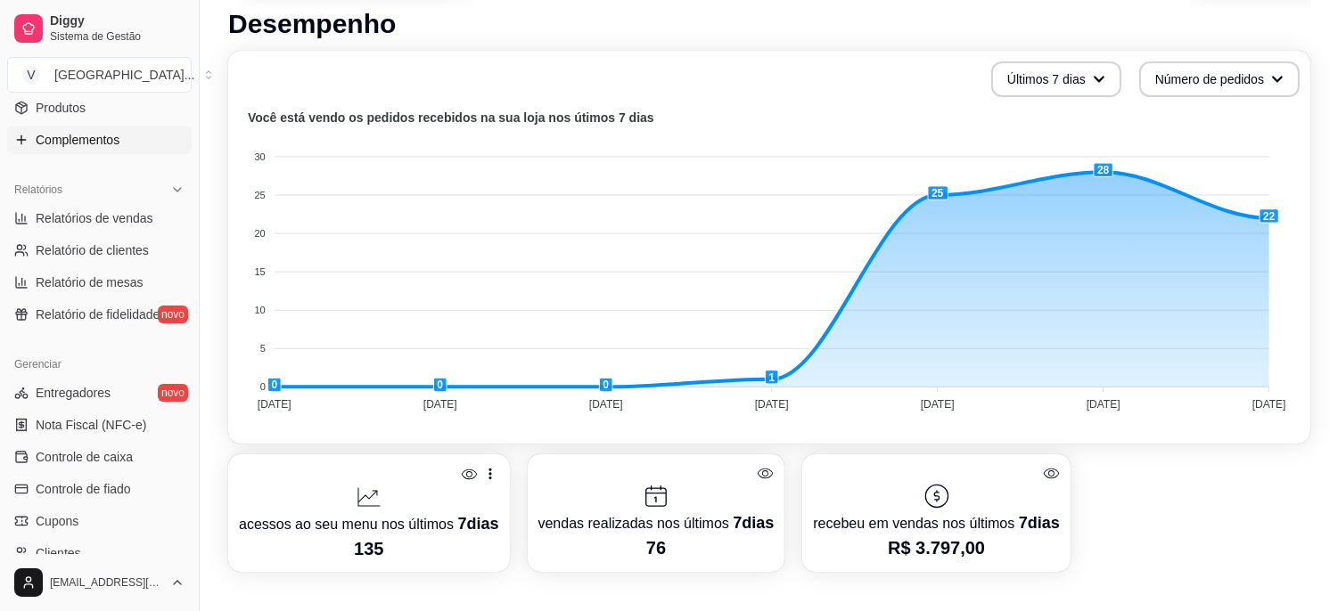
scroll to position [495, 0]
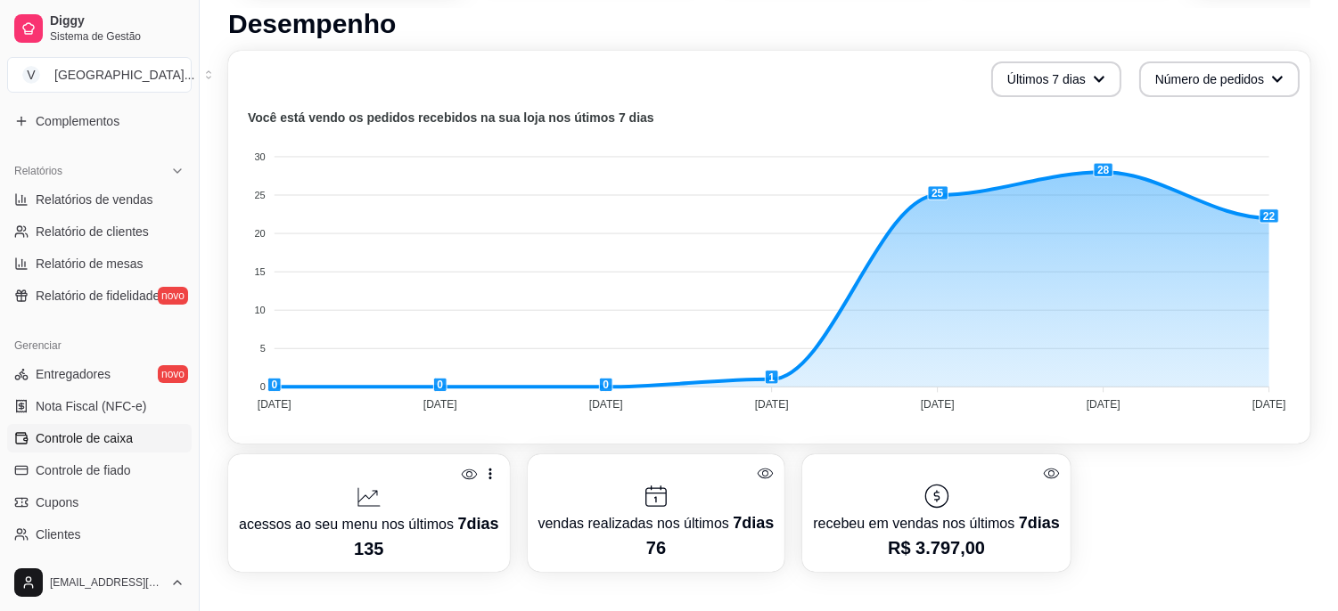
click at [130, 442] on span "Controle de caixa" at bounding box center [84, 439] width 97 height 18
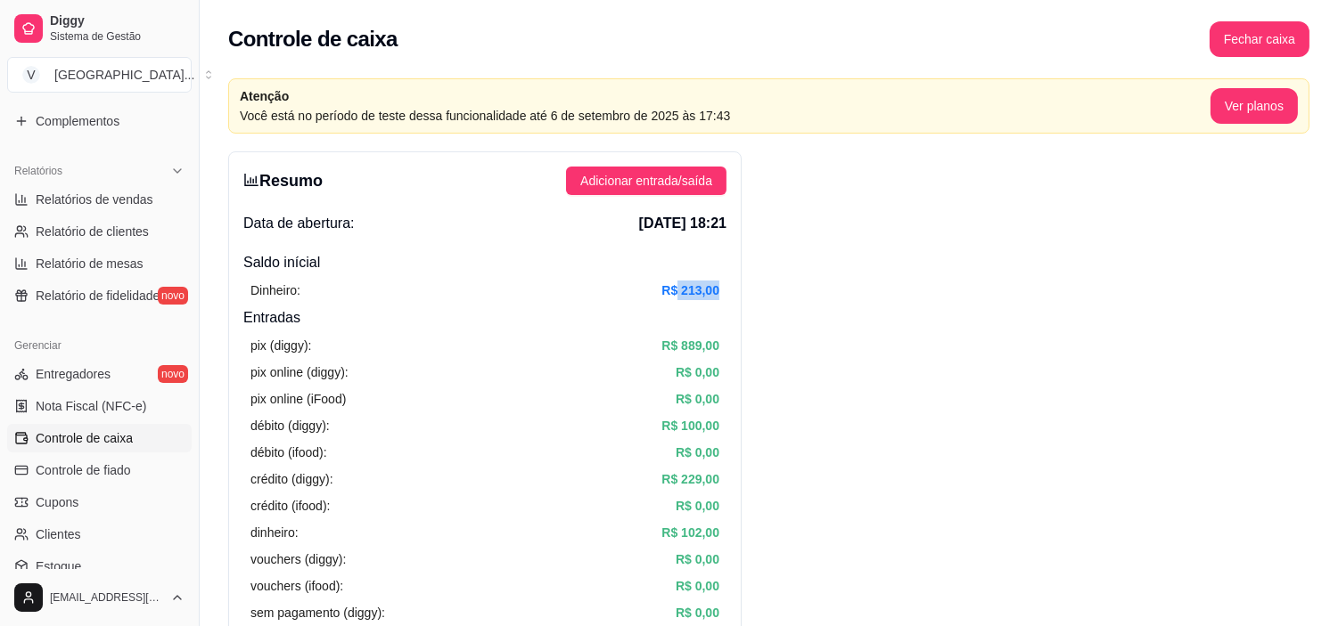
drag, startPoint x: 674, startPoint y: 282, endPoint x: 718, endPoint y: 286, distance: 44.7
click at [718, 286] on article "R$ 213,00" at bounding box center [690, 291] width 58 height 20
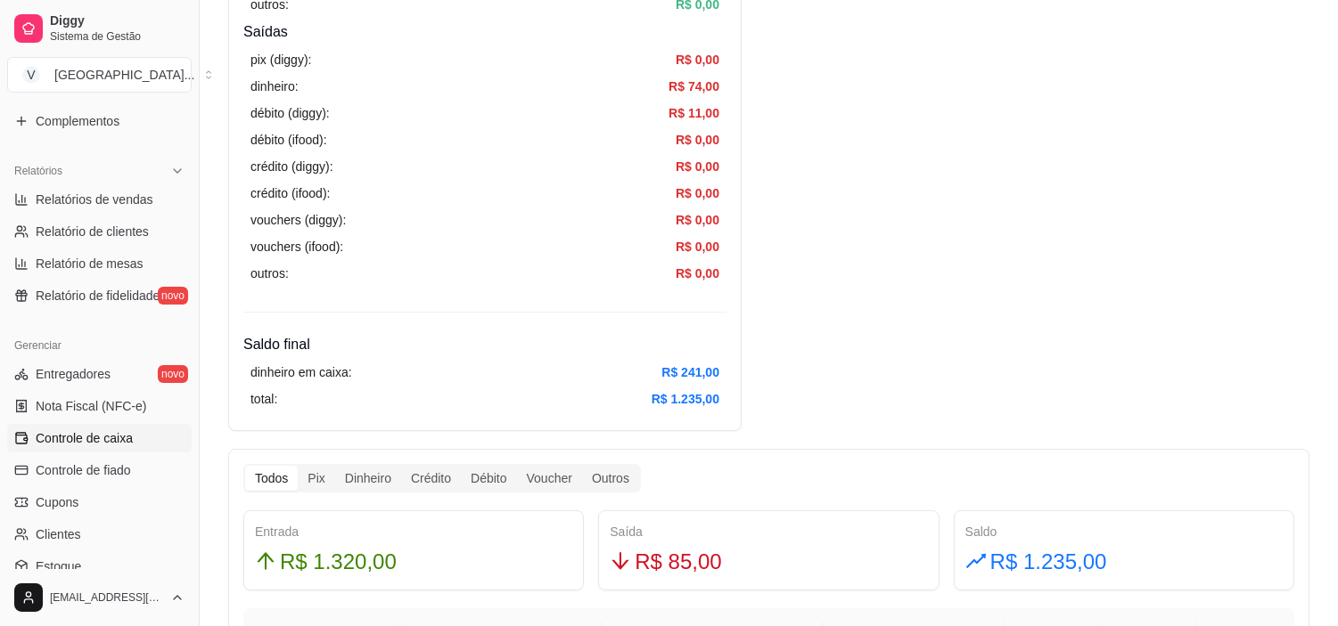
scroll to position [698, 0]
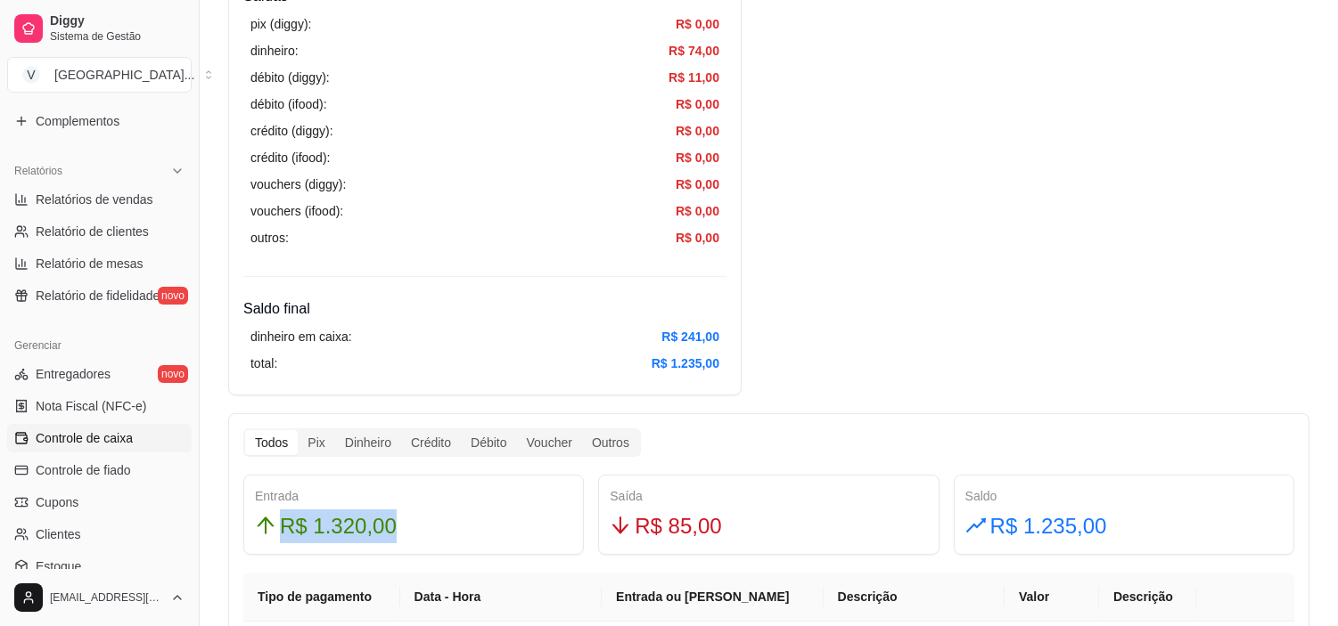
drag, startPoint x: 434, startPoint y: 510, endPoint x: 253, endPoint y: 529, distance: 182.0
click at [253, 529] on div "Entrada R$ 1.320,00" at bounding box center [413, 515] width 340 height 80
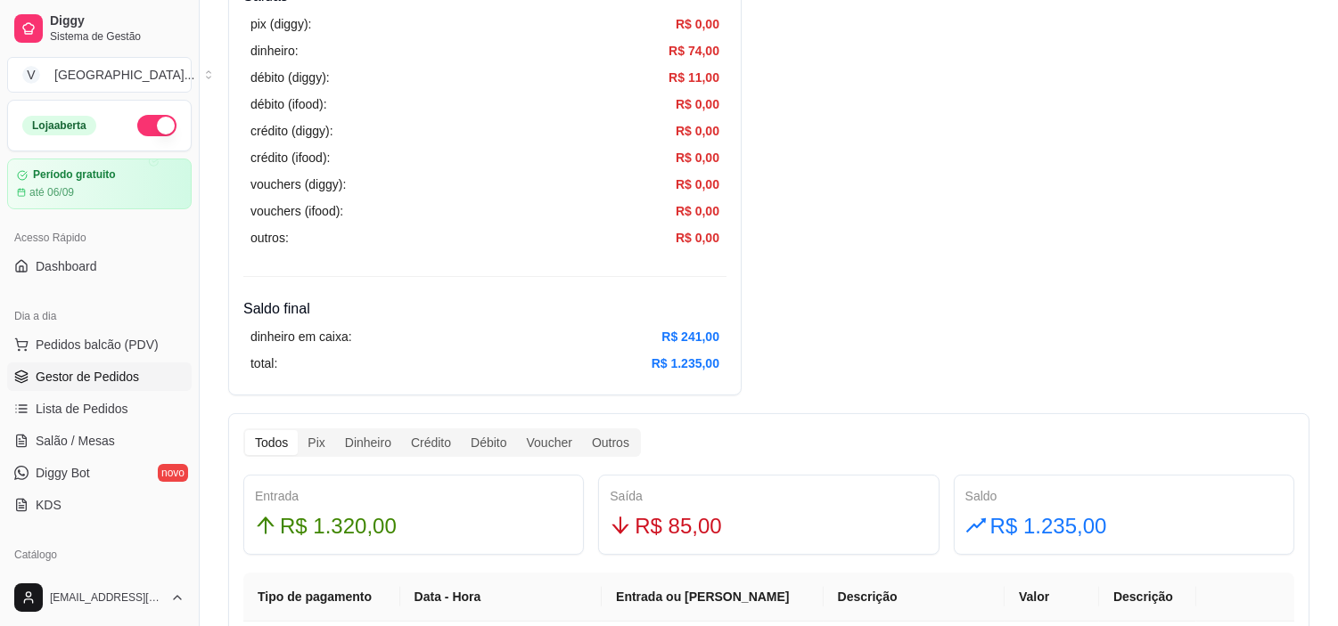
click at [53, 387] on link "Gestor de Pedidos" at bounding box center [99, 377] width 184 height 29
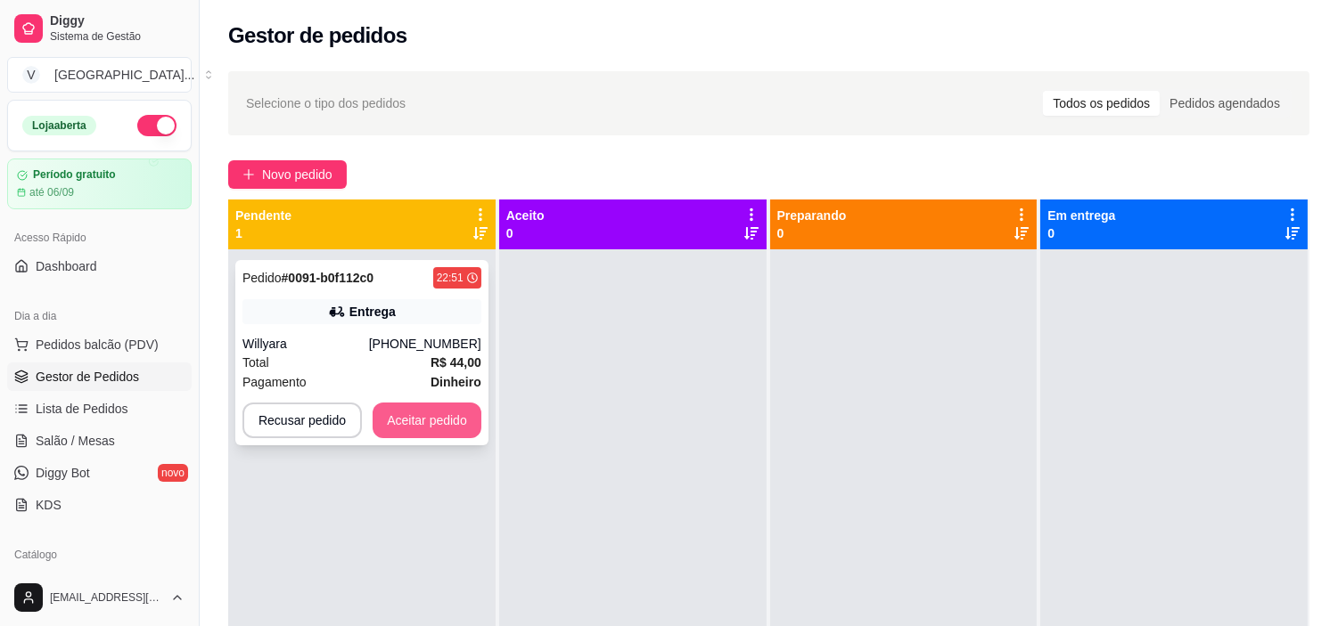
click at [405, 419] on button "Aceitar pedido" at bounding box center [427, 421] width 109 height 36
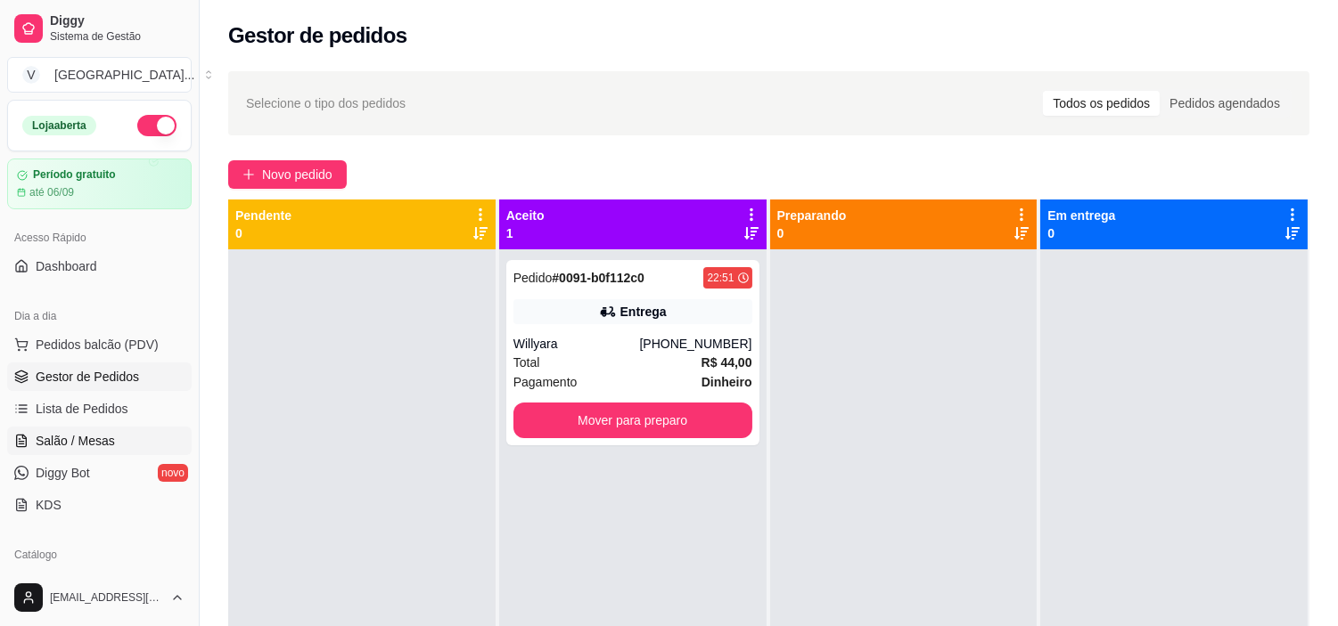
click at [66, 444] on span "Salão / Mesas" at bounding box center [75, 441] width 79 height 18
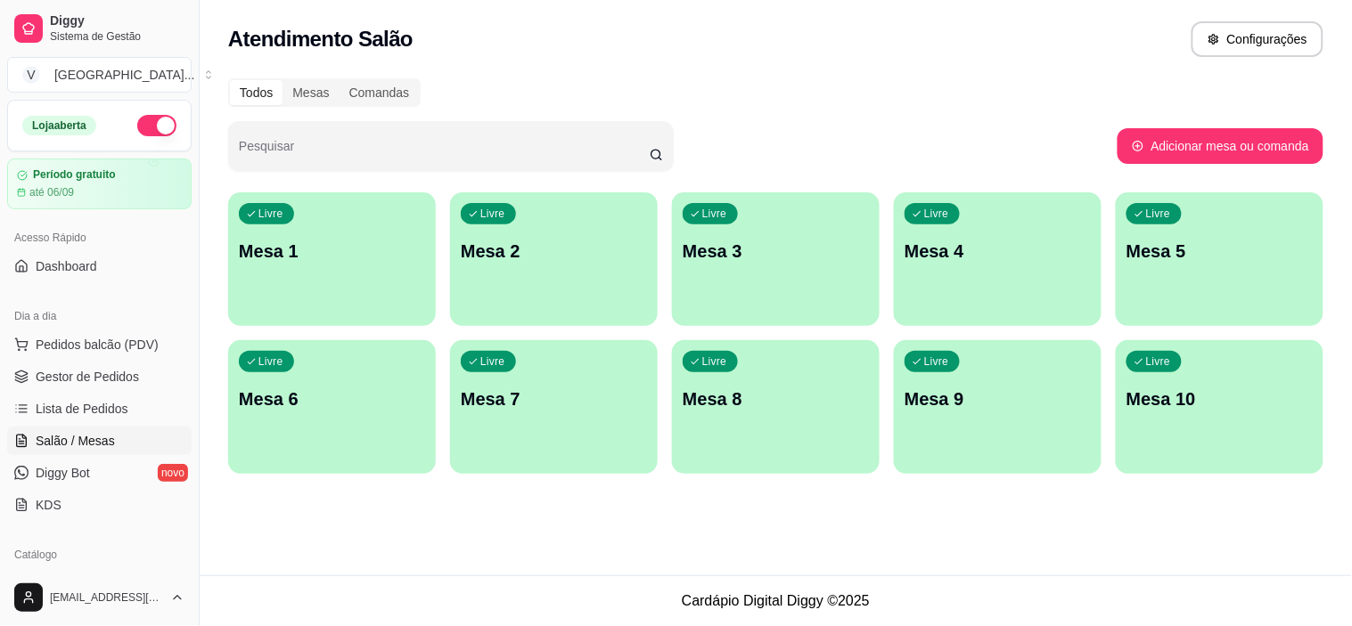
click at [326, 270] on div "Livre Mesa 1" at bounding box center [332, 248] width 208 height 112
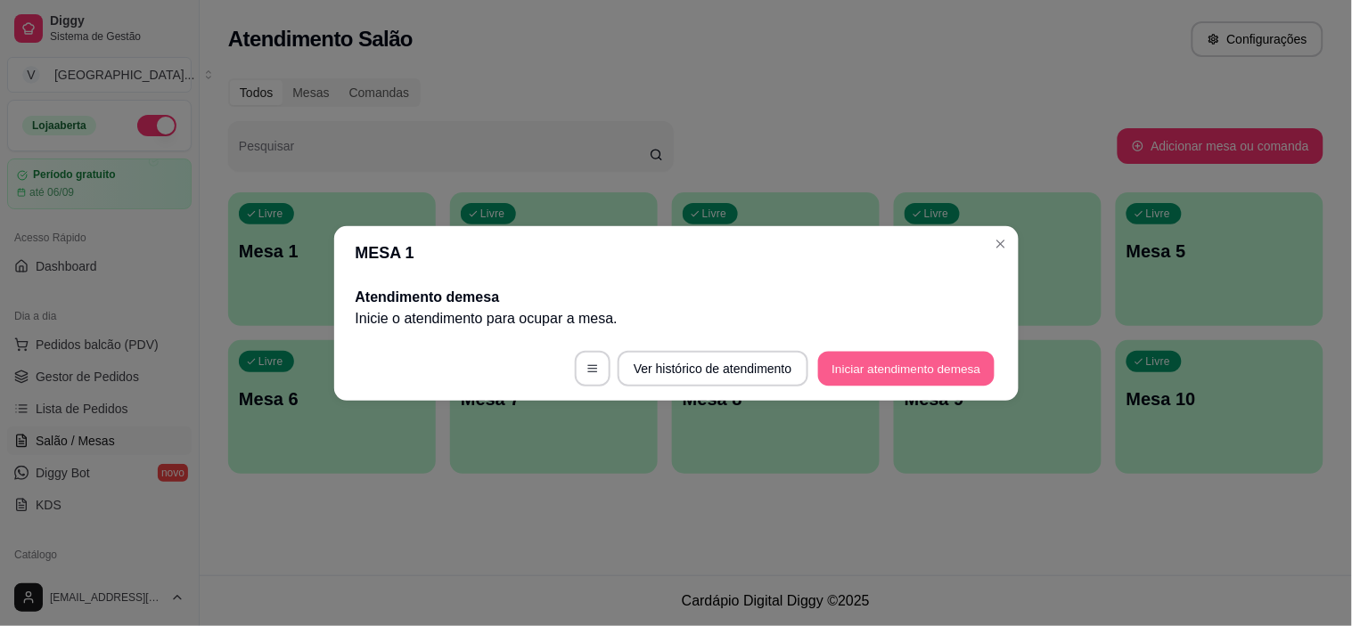
click at [905, 366] on button "Iniciar atendimento de mesa" at bounding box center [906, 368] width 176 height 35
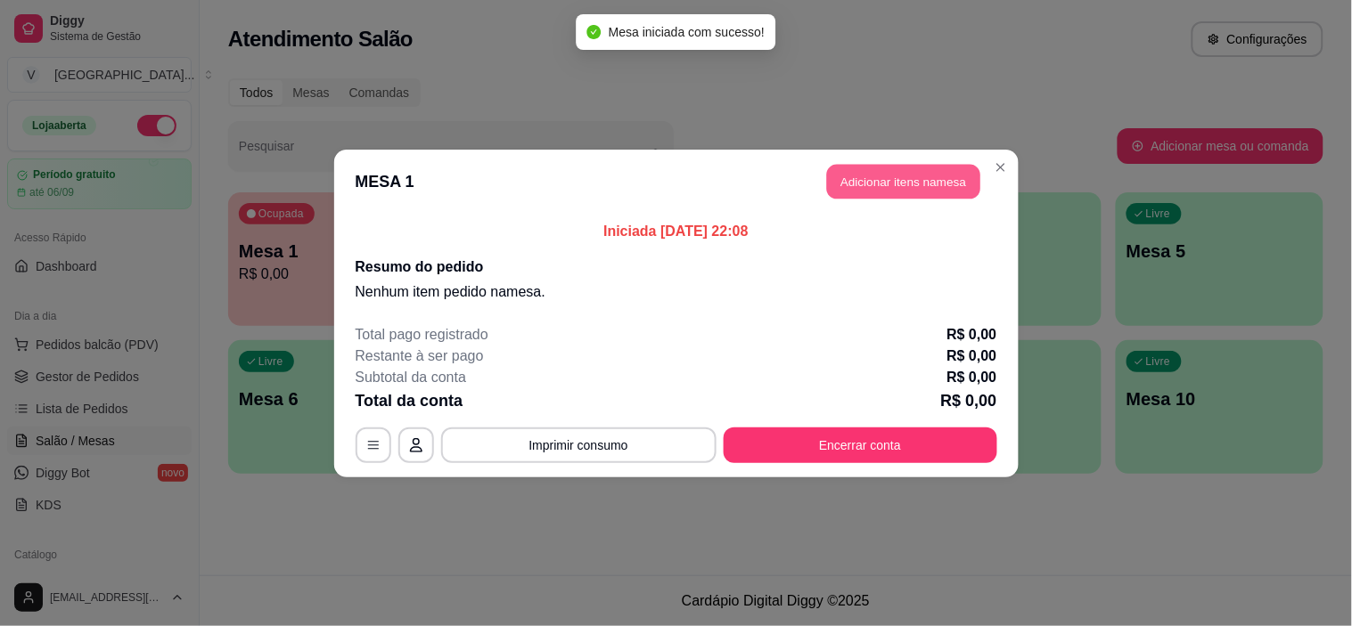
click at [912, 184] on button "Adicionar itens na mesa" at bounding box center [903, 181] width 153 height 35
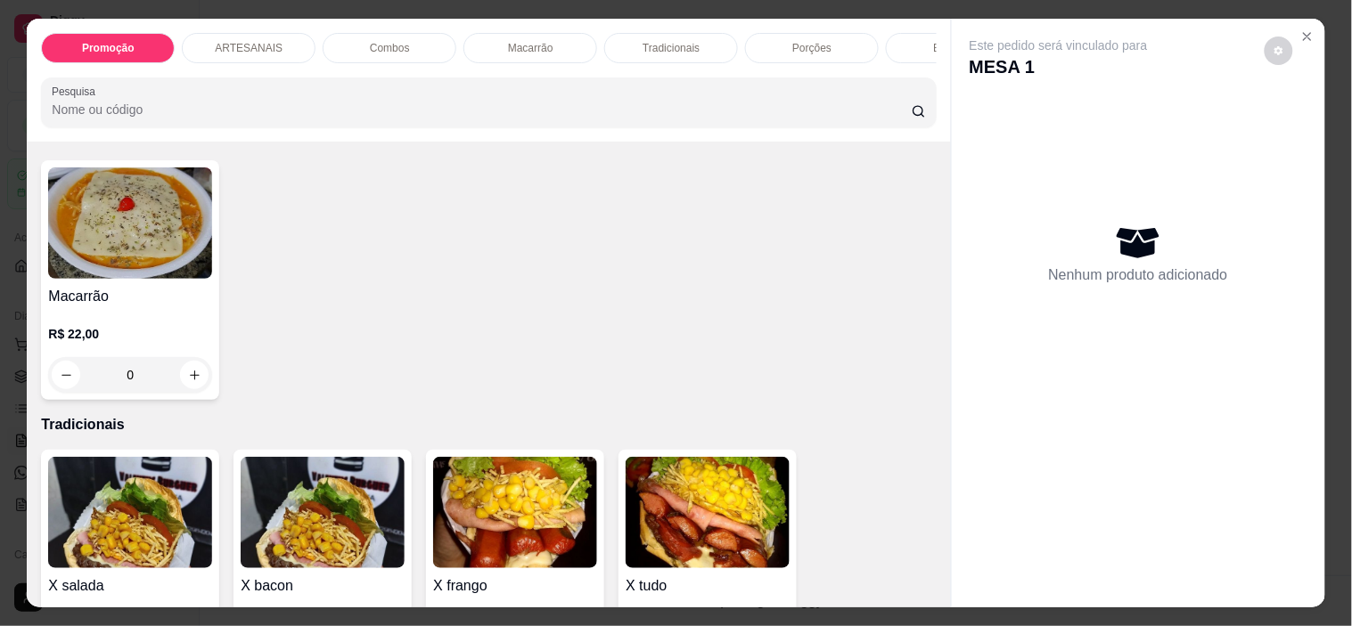
scroll to position [1386, 0]
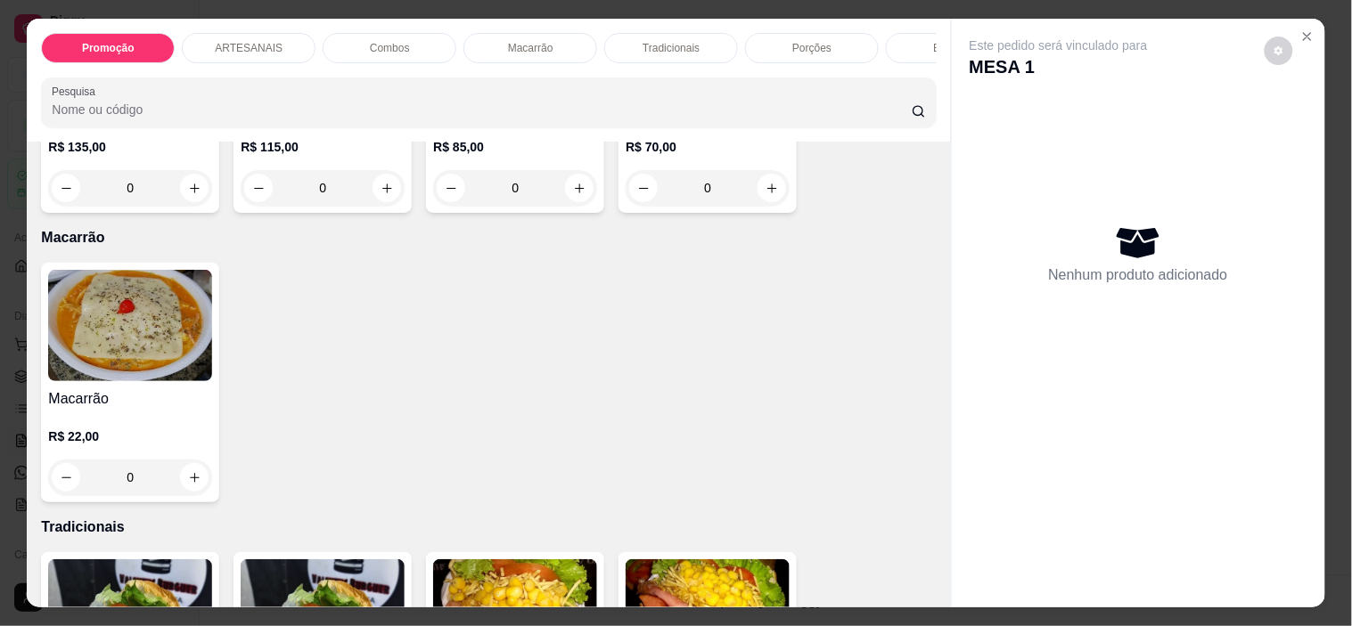
click at [189, 491] on div "0" at bounding box center [130, 478] width 164 height 36
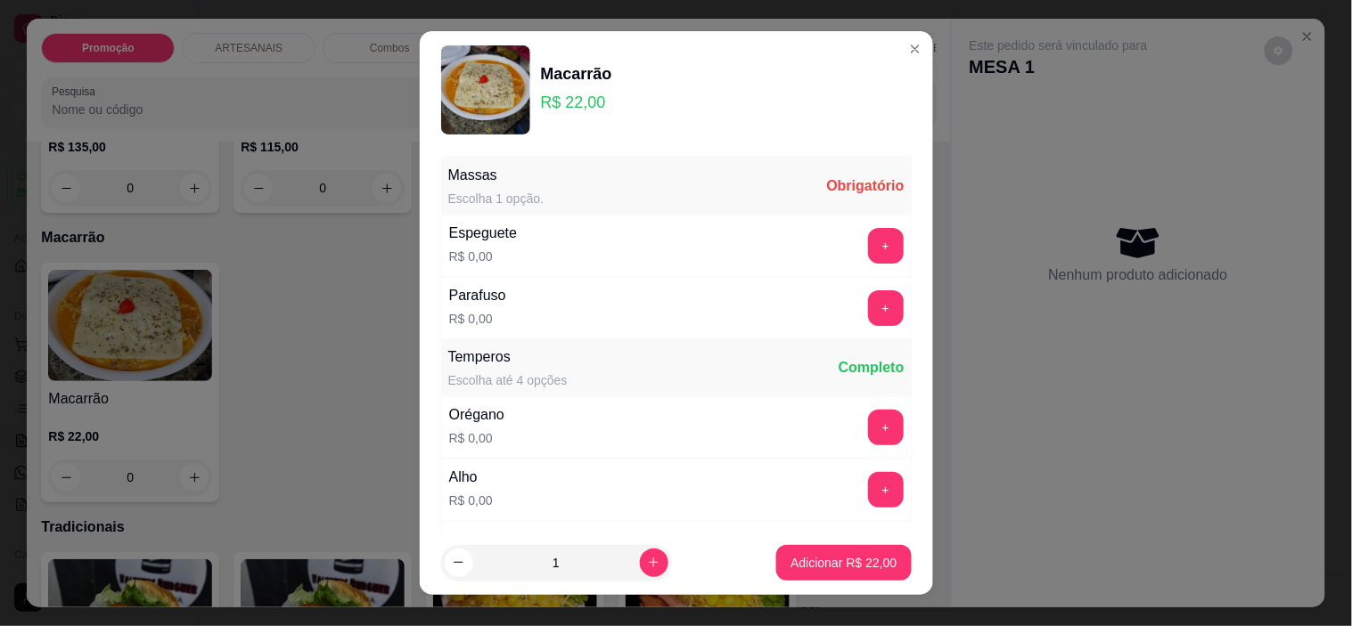
click at [868, 233] on button "+" at bounding box center [886, 246] width 36 height 36
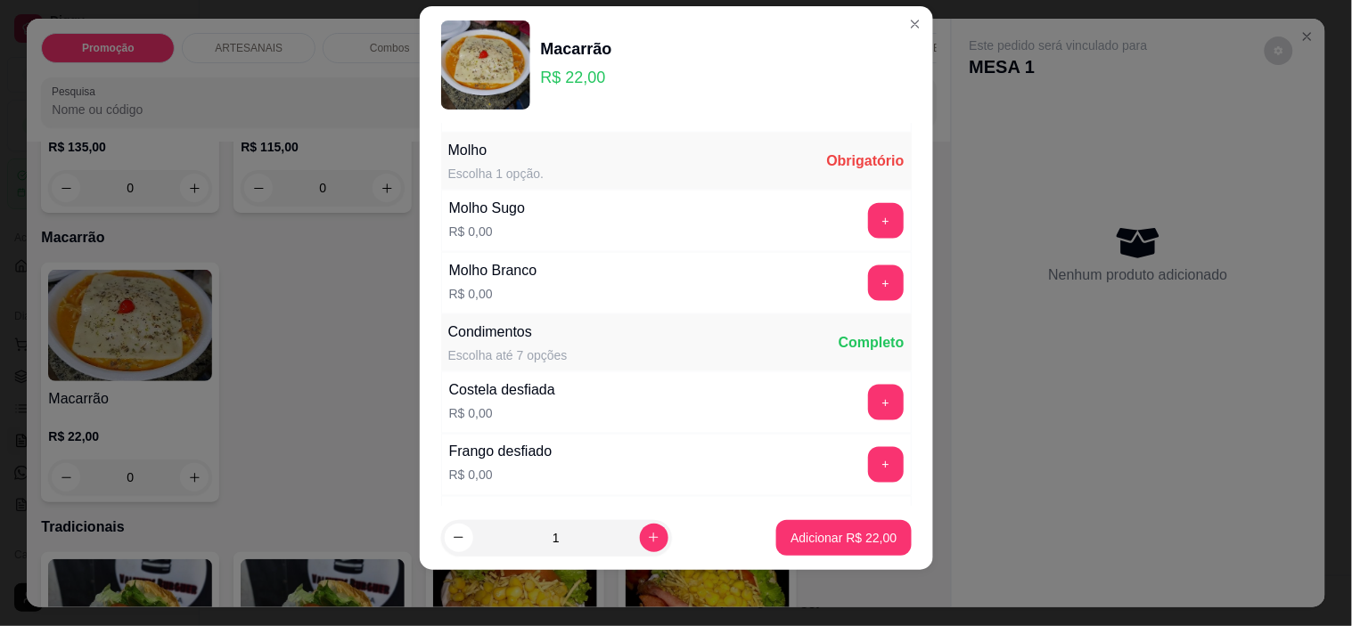
scroll to position [586, 0]
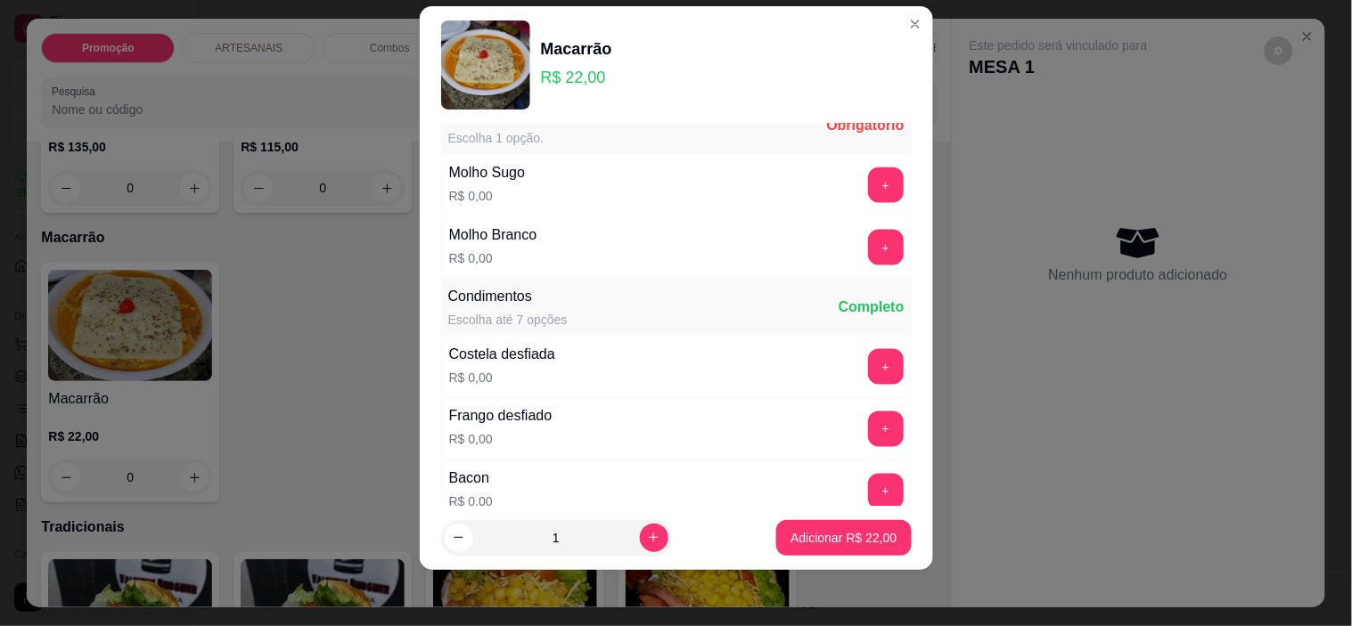
click at [849, 203] on div "Molho Sugo R$ 0,00 +" at bounding box center [676, 185] width 471 height 62
click at [868, 192] on button "+" at bounding box center [886, 186] width 36 height 36
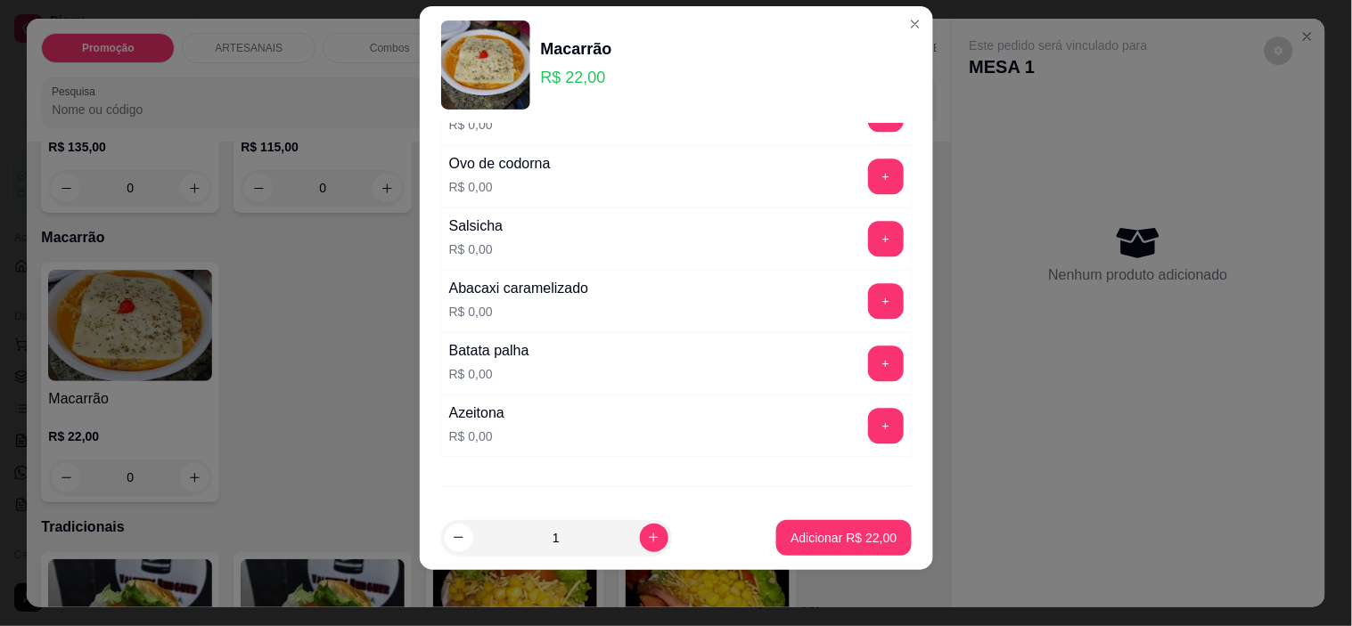
scroll to position [1240, 0]
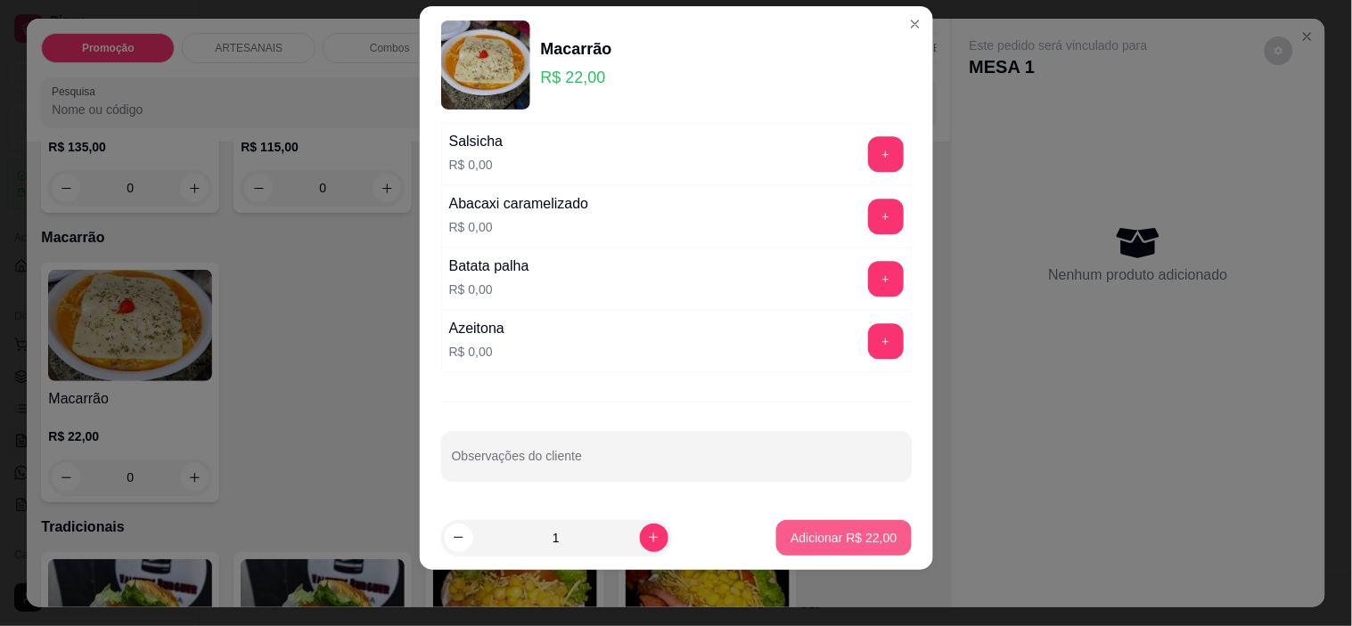
click at [823, 538] on p "Adicionar R$ 22,00" at bounding box center [843, 538] width 106 height 18
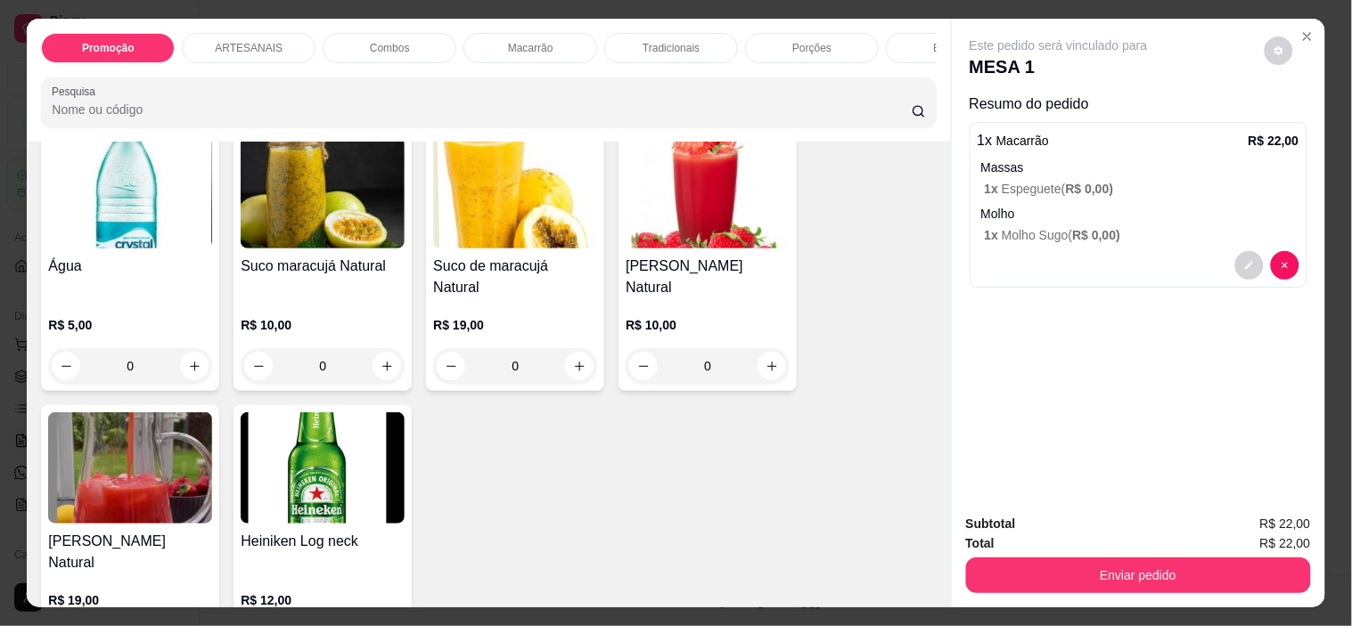
scroll to position [2871, 0]
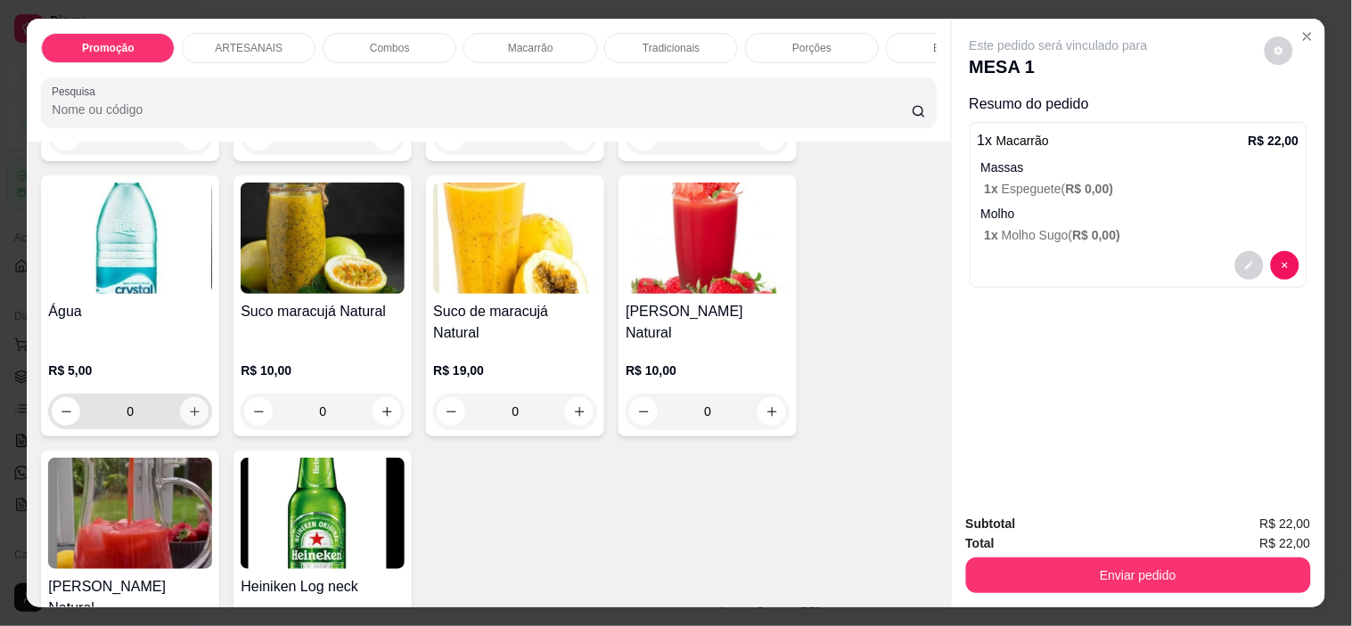
click at [192, 405] on icon "increase-product-quantity" at bounding box center [194, 411] width 13 height 13
type input "1"
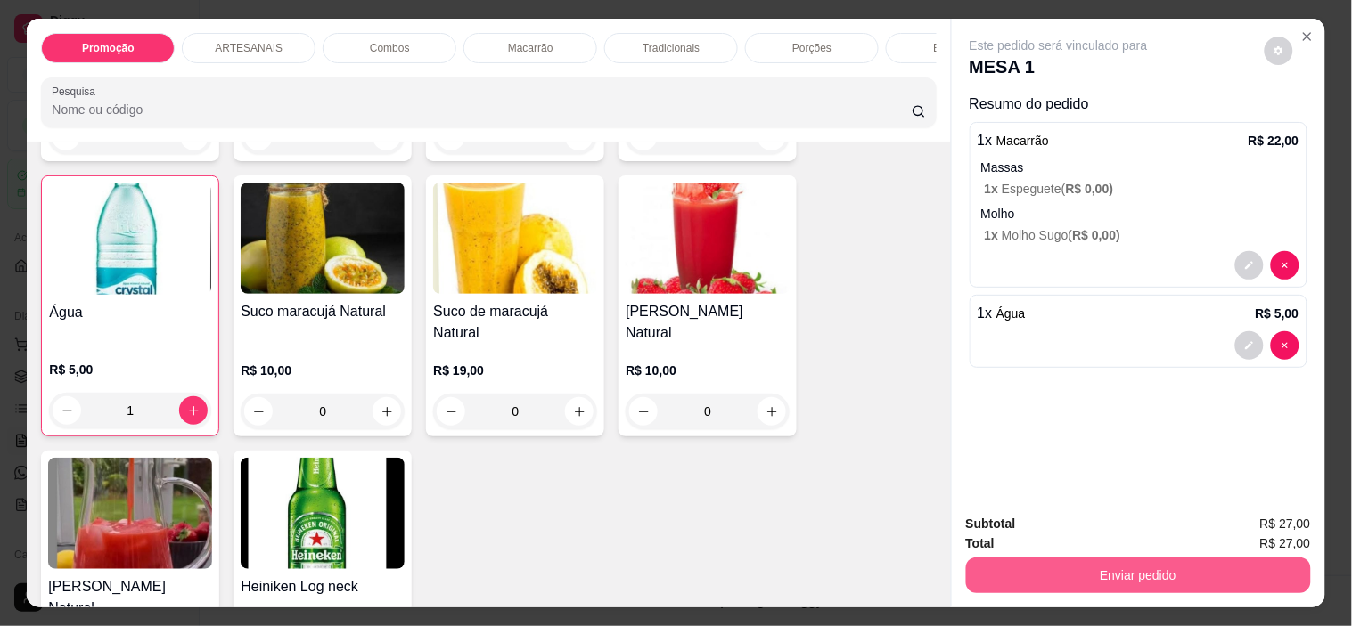
click at [1185, 560] on button "Enviar pedido" at bounding box center [1138, 576] width 345 height 36
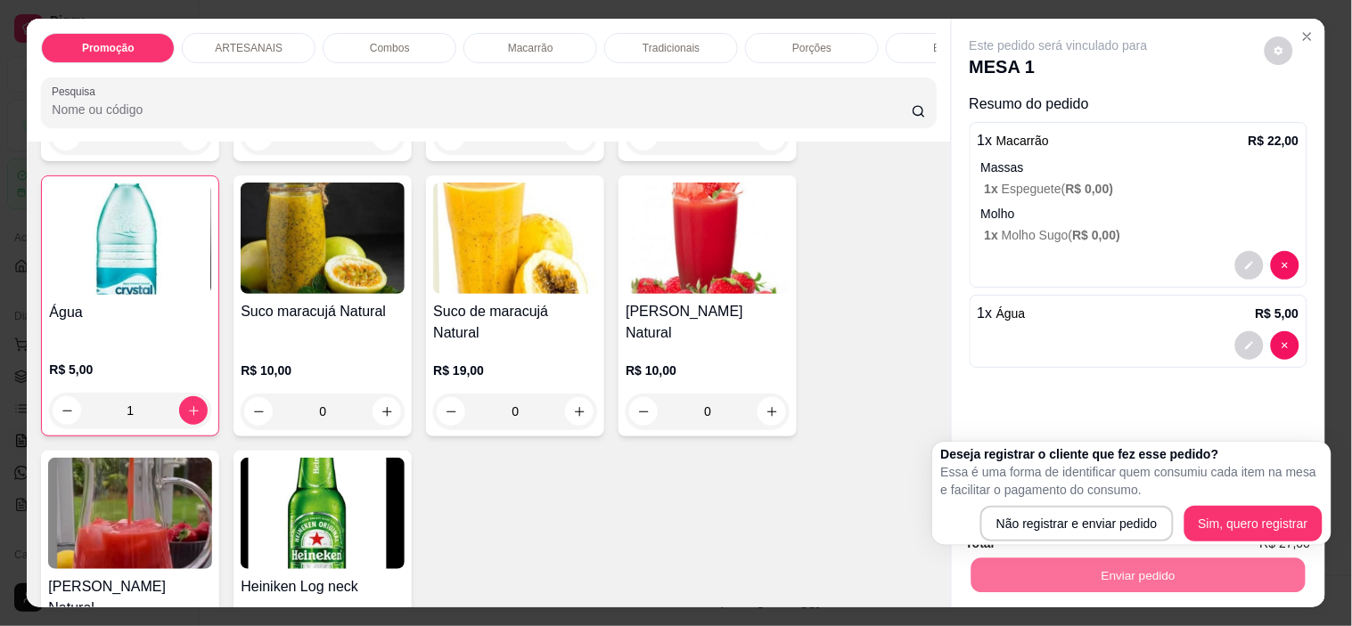
click at [1216, 146] on div "1 x Macarrão R$ 22,00 Massas 1 x Espeguete ( R$ 0,00 ) Molho 1 x Molho Sugo ( R…" at bounding box center [1139, 205] width 338 height 166
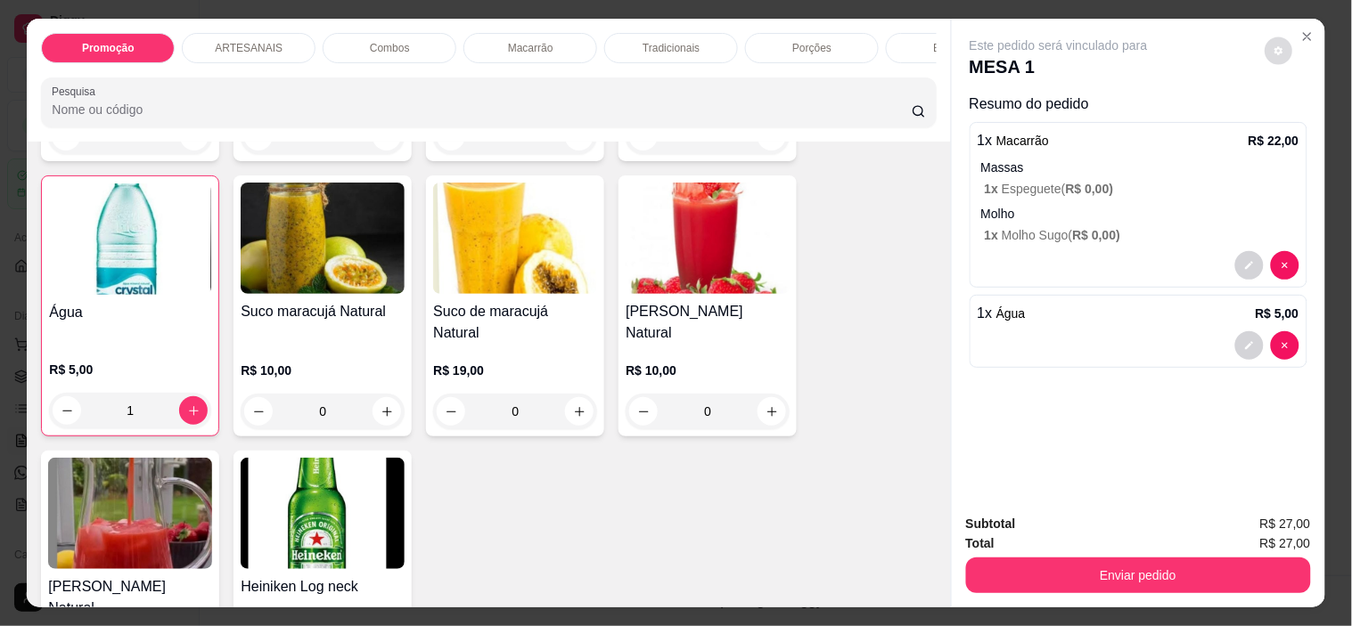
click at [1281, 53] on button "decrease-product-quantity" at bounding box center [1279, 51] width 28 height 28
click at [1188, 420] on div "Este pedido será vinculado para MESA 1 Resumo do pedido 1 x Macarrão R$ 22,00 M…" at bounding box center [1138, 259] width 373 height 481
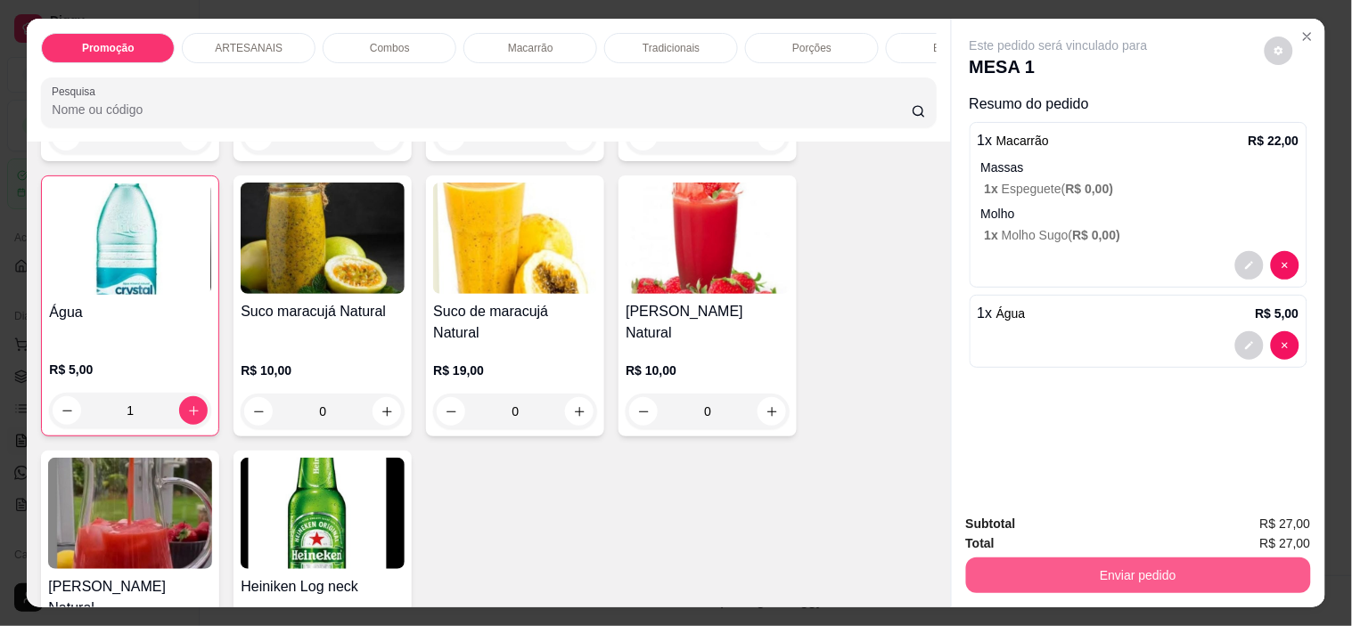
click at [1208, 573] on button "Enviar pedido" at bounding box center [1138, 576] width 345 height 36
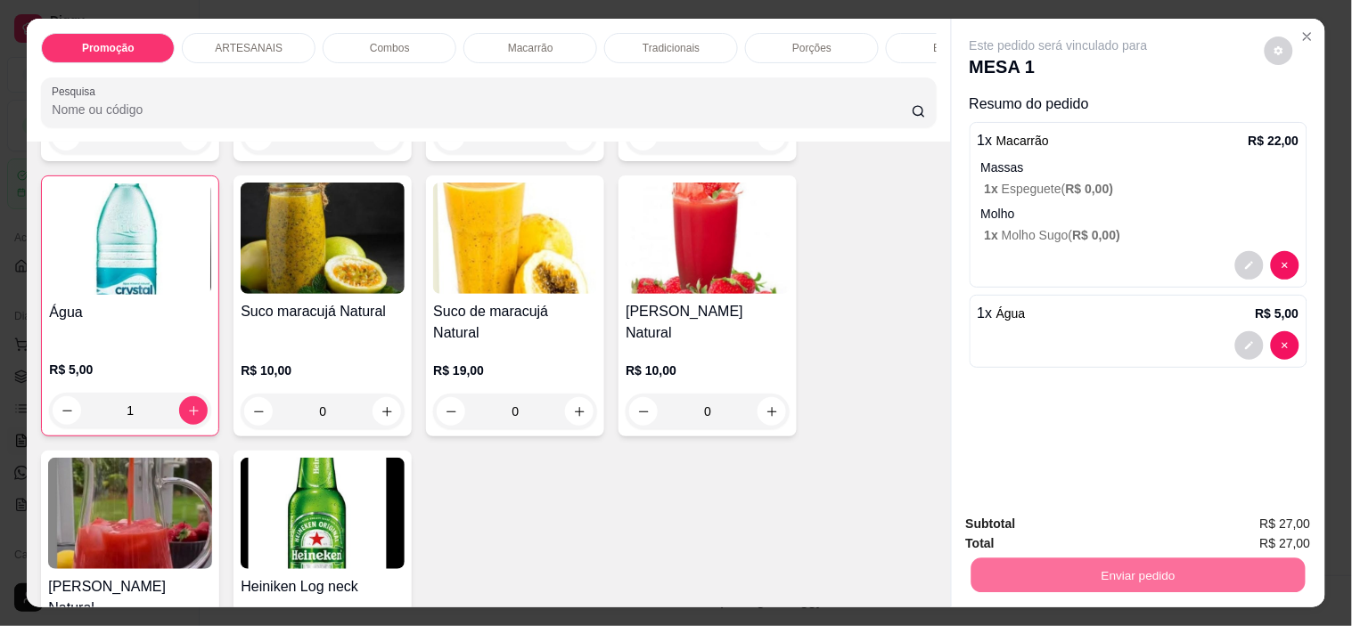
click at [1151, 528] on button "Não registrar e enviar pedido" at bounding box center [1079, 525] width 185 height 34
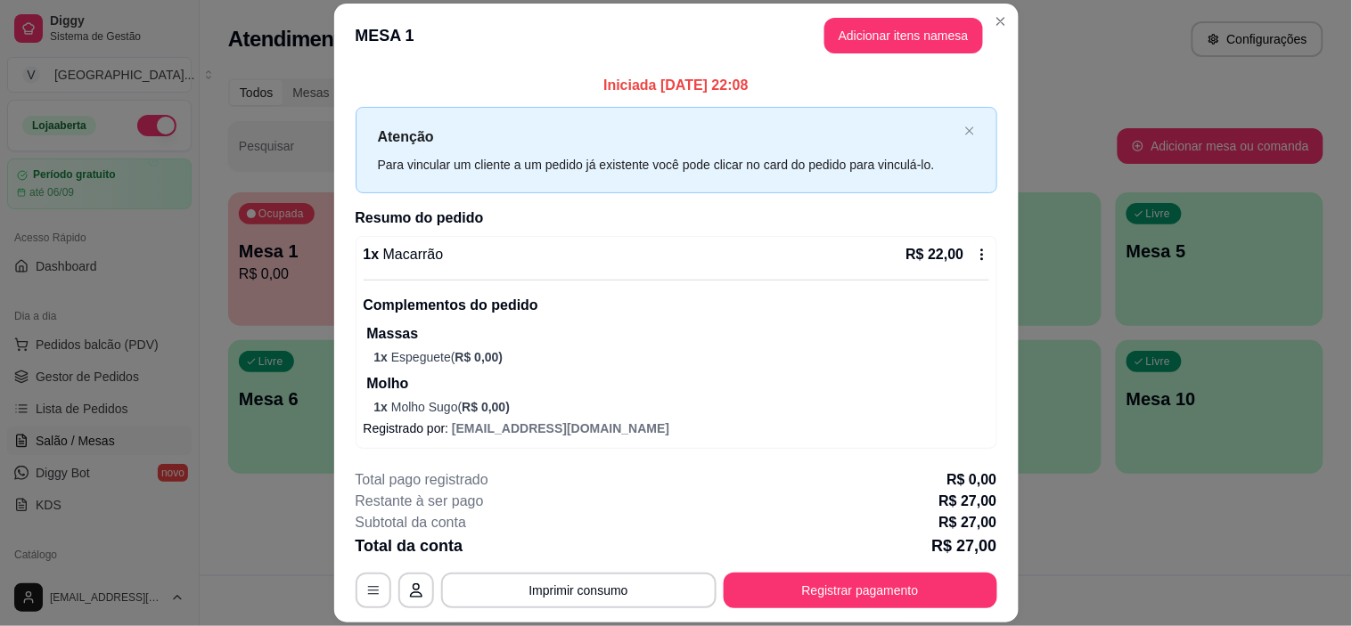
click at [1001, 5] on header "MESA 1 Adicionar itens na mesa" at bounding box center [676, 36] width 684 height 64
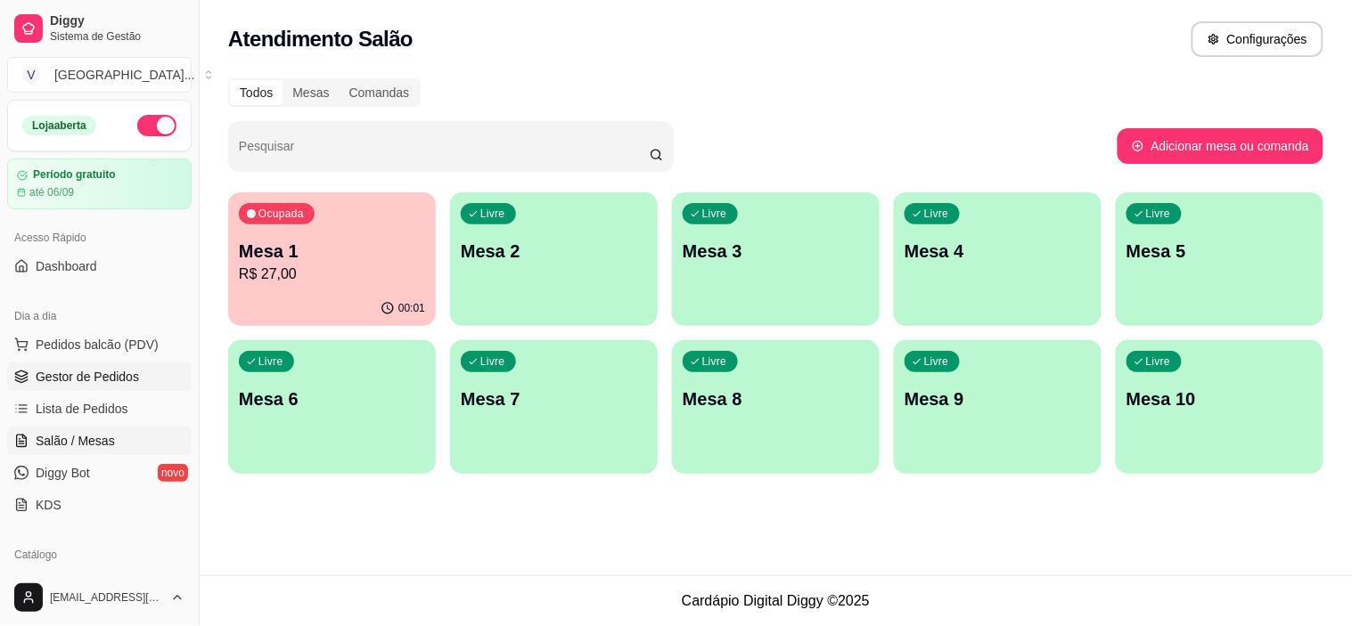
click at [110, 377] on span "Gestor de Pedidos" at bounding box center [87, 377] width 103 height 18
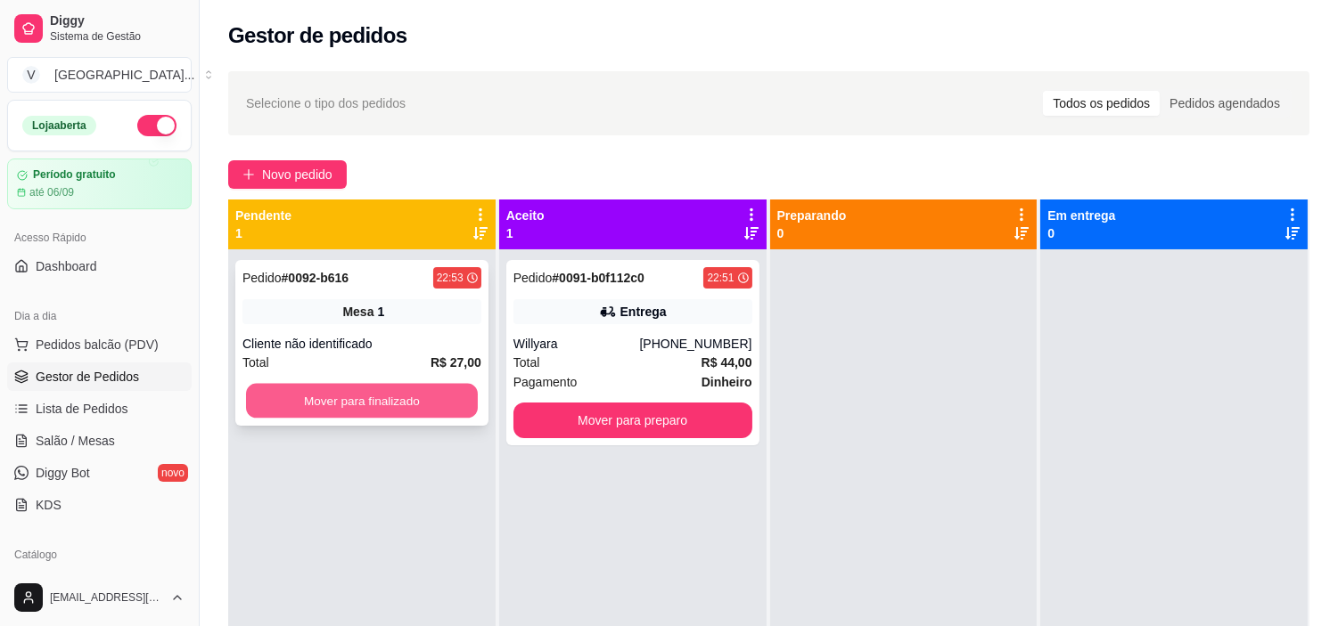
click at [397, 402] on button "Mover para finalizado" at bounding box center [362, 401] width 232 height 35
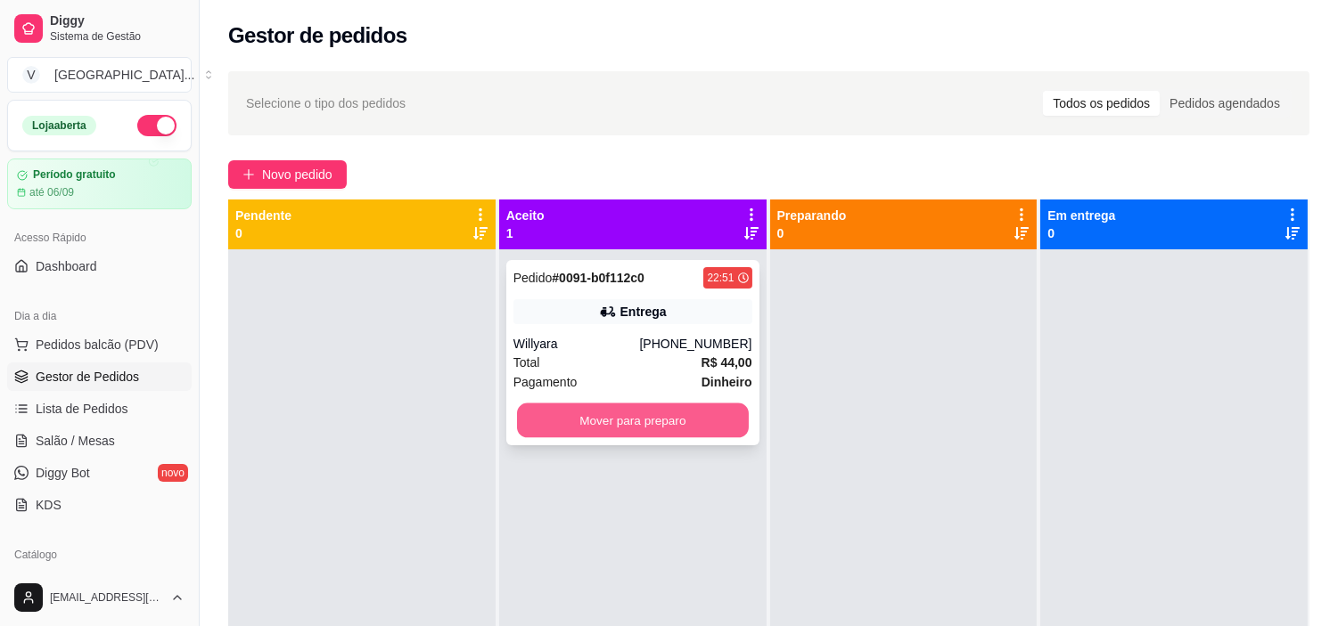
click at [672, 430] on button "Mover para preparo" at bounding box center [633, 421] width 232 height 35
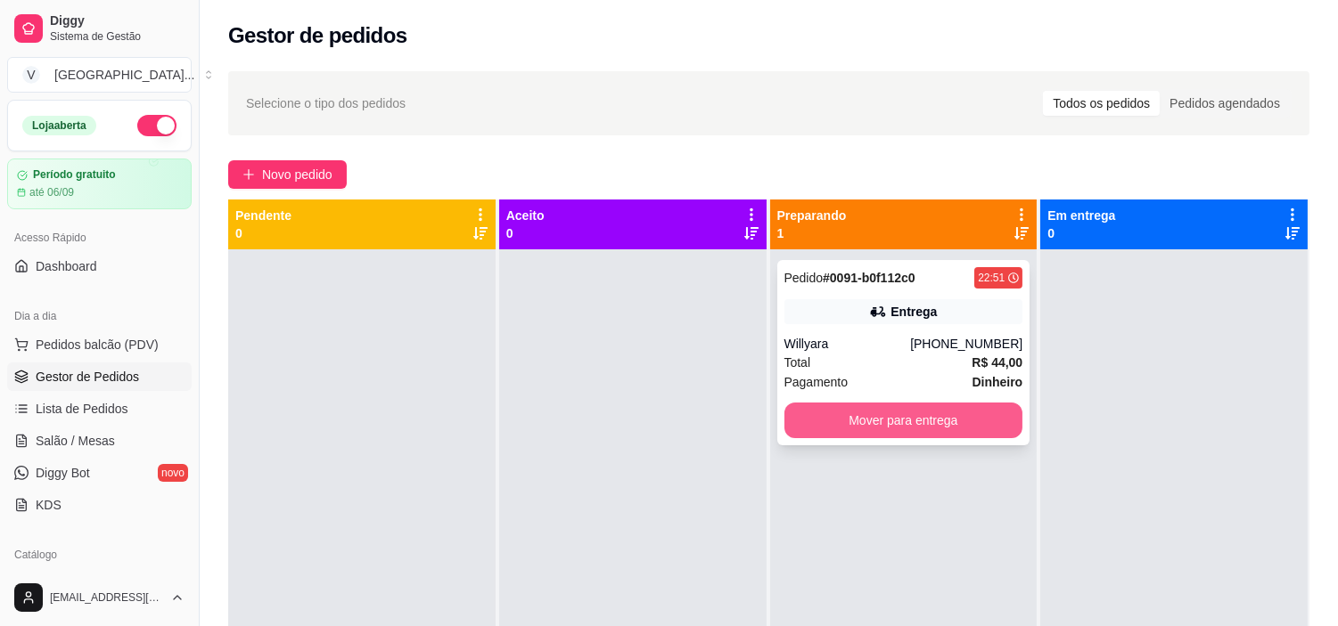
click at [976, 416] on button "Mover para entrega" at bounding box center [903, 421] width 239 height 36
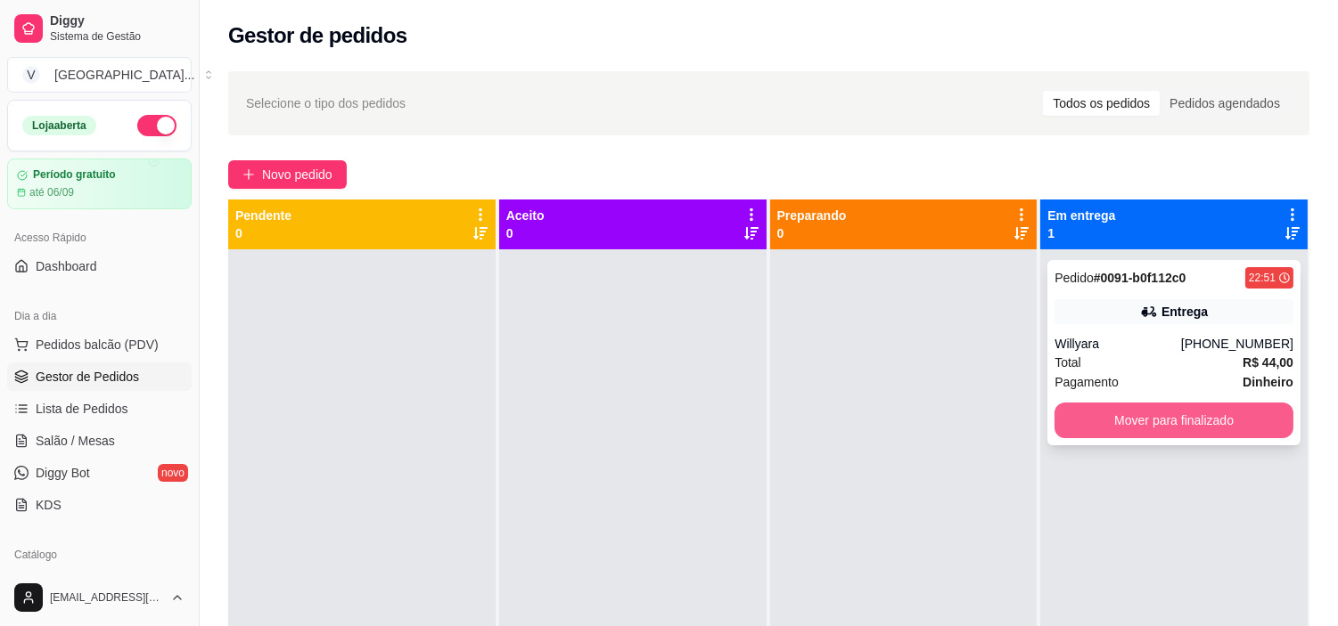
click at [1144, 422] on button "Mover para finalizado" at bounding box center [1173, 421] width 239 height 36
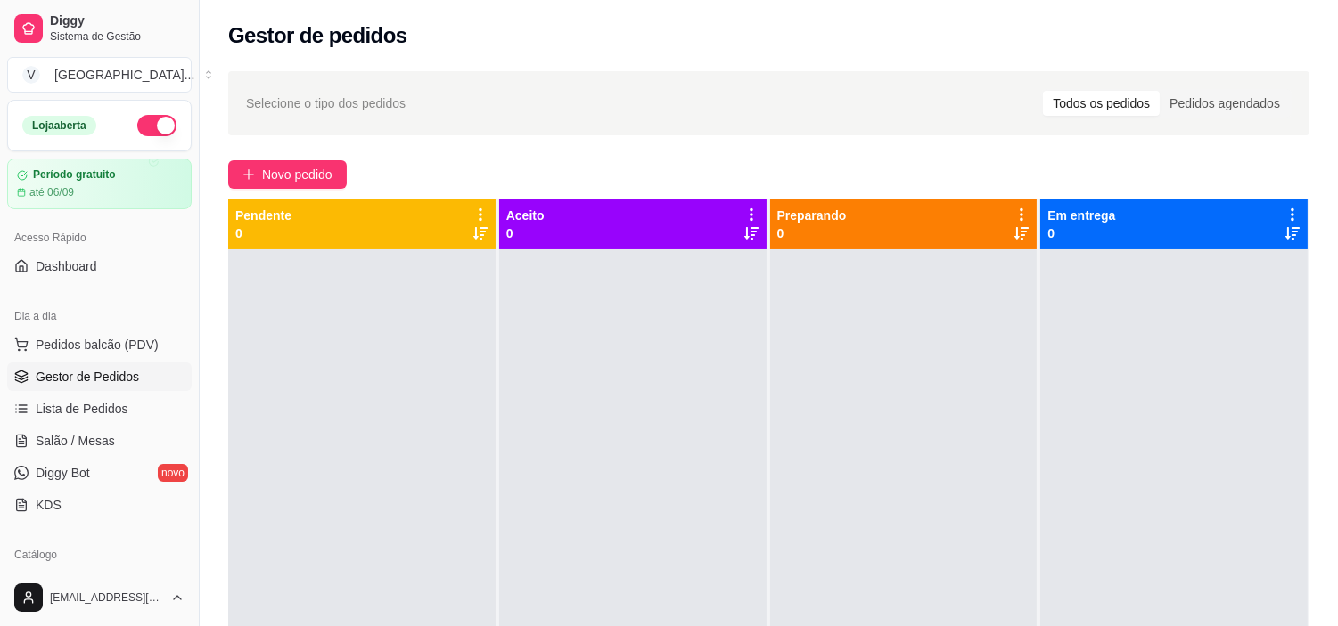
click at [138, 127] on button "button" at bounding box center [156, 125] width 39 height 21
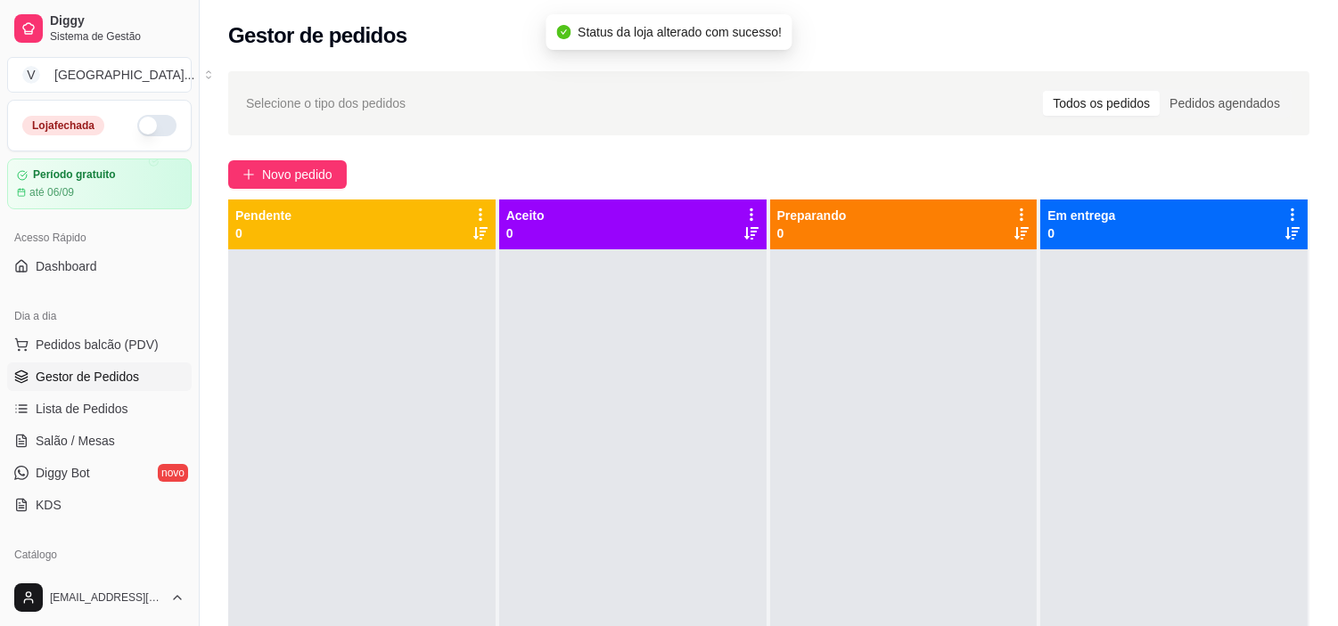
click at [137, 116] on button "button" at bounding box center [156, 125] width 39 height 21
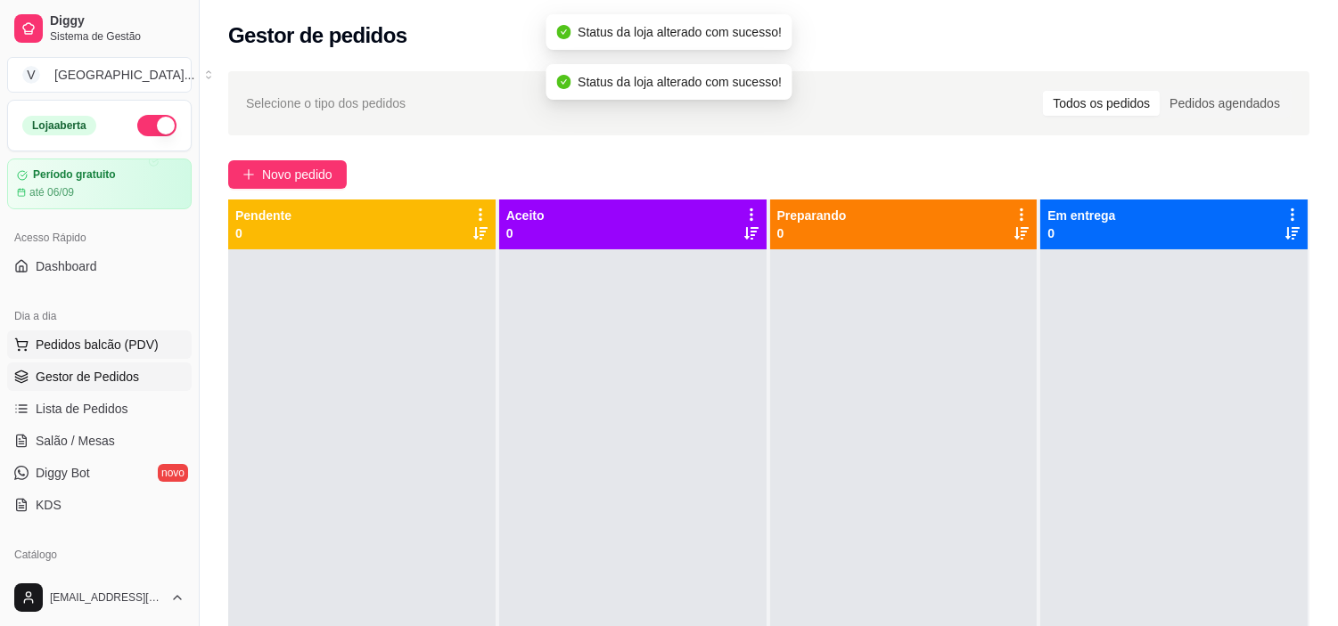
click at [107, 346] on span "Pedidos balcão (PDV)" at bounding box center [97, 345] width 123 height 18
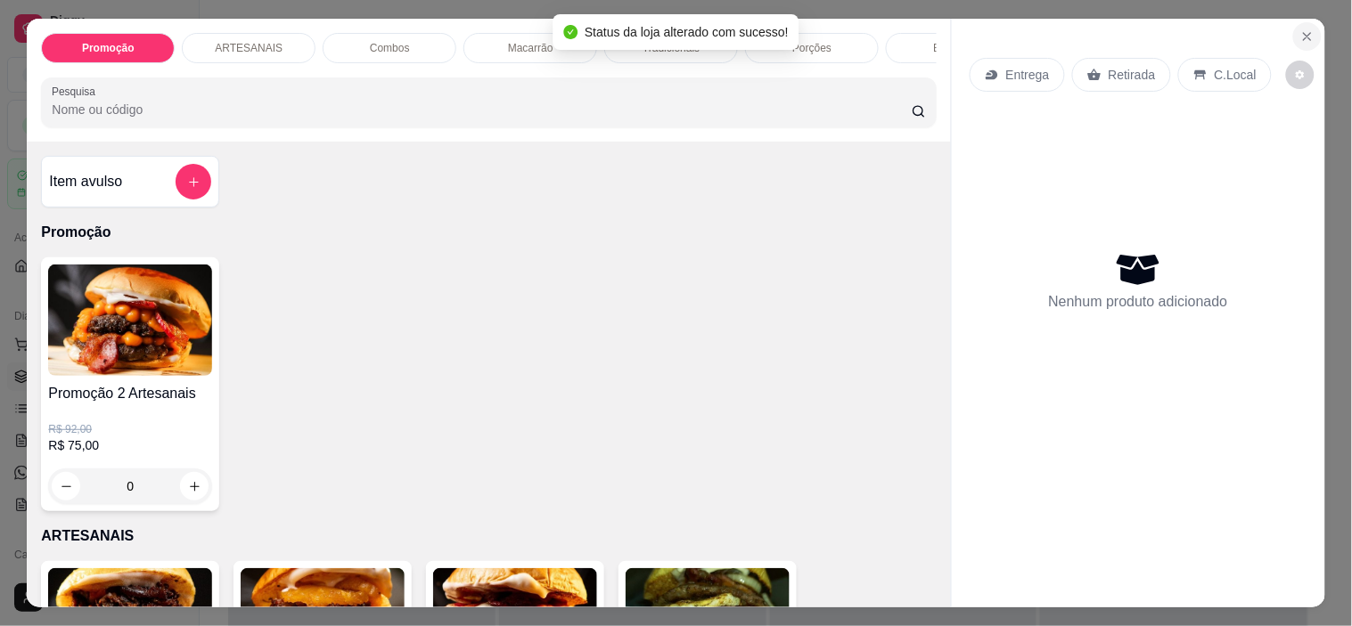
click at [1312, 22] on button "Close" at bounding box center [1307, 36] width 29 height 29
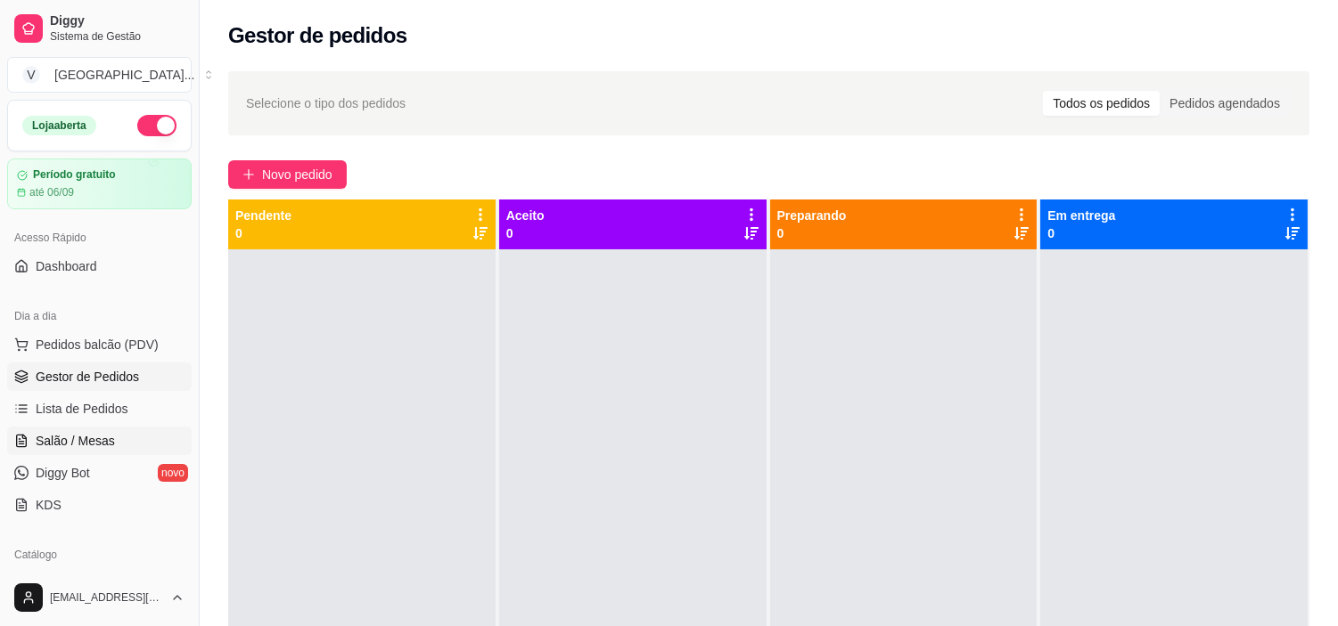
click at [68, 439] on span "Salão / Mesas" at bounding box center [75, 441] width 79 height 18
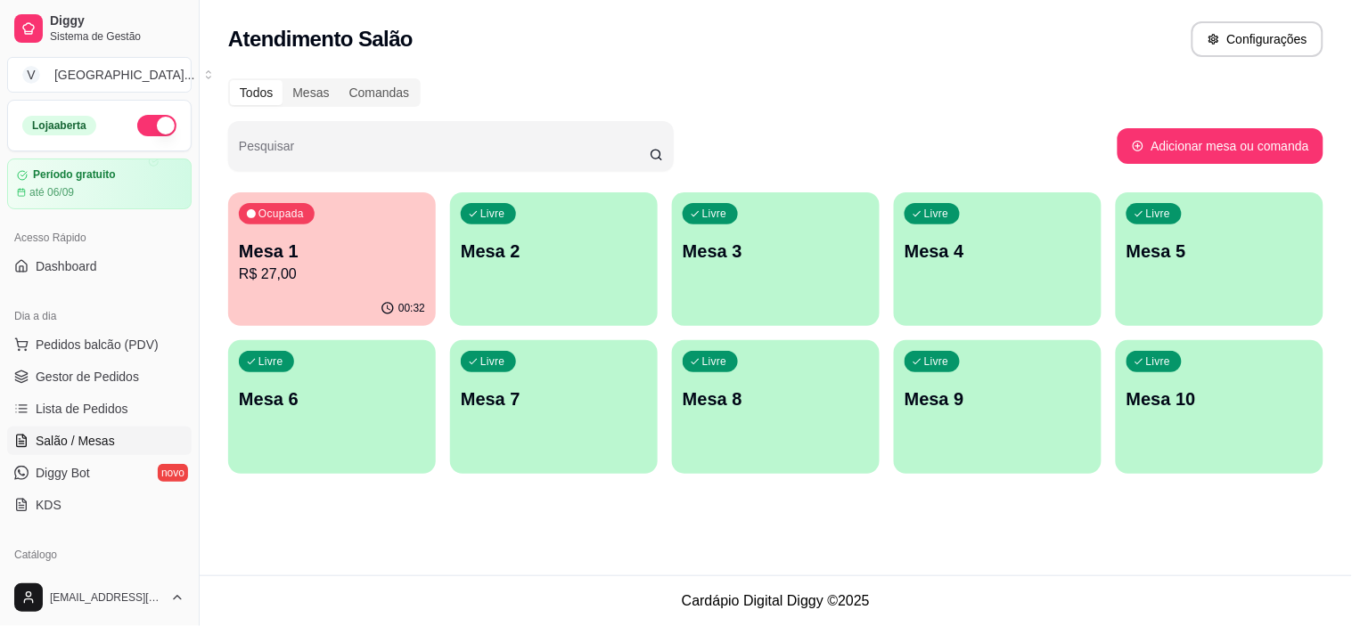
click at [332, 234] on div "Ocupada Mesa 1 R$ 27,00" at bounding box center [332, 241] width 208 height 99
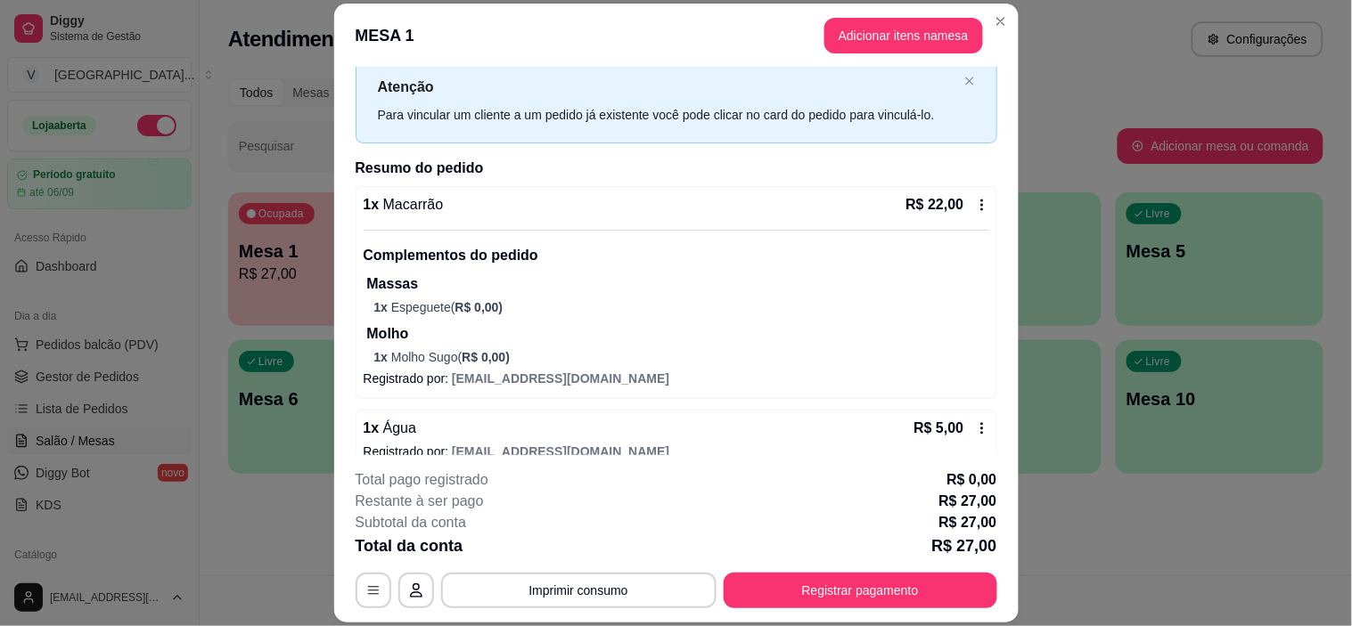
scroll to position [73, 0]
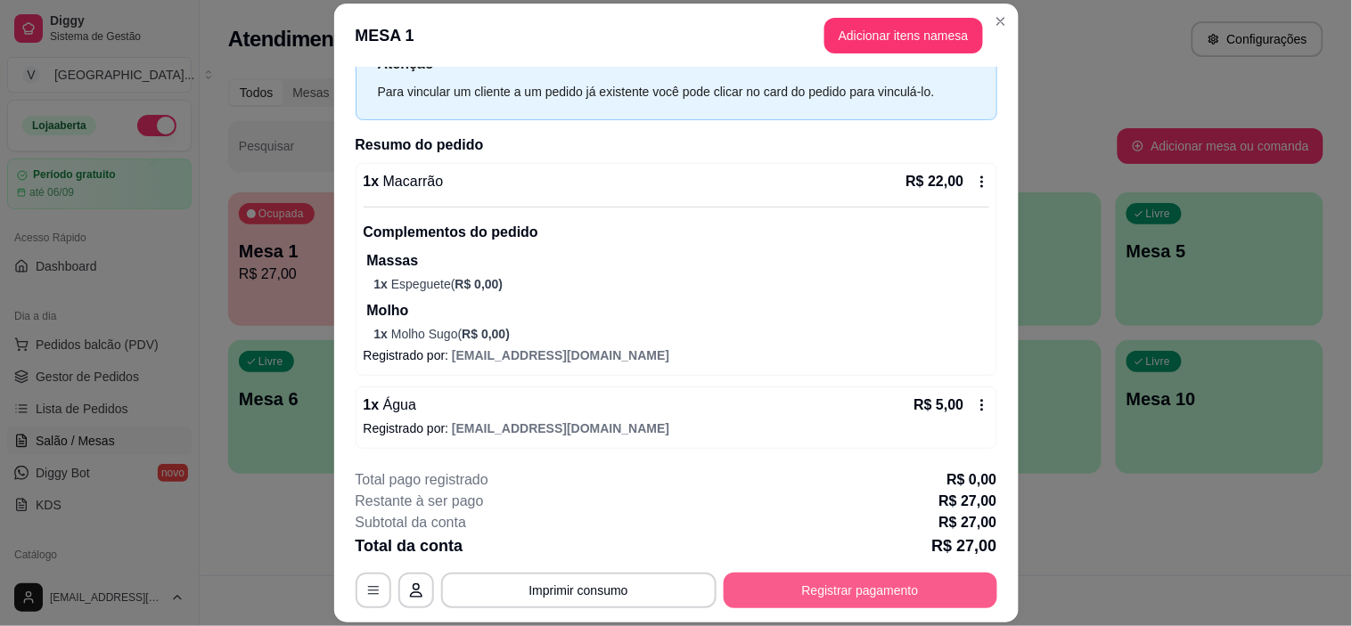
click at [904, 592] on button "Registrar pagamento" at bounding box center [861, 591] width 274 height 36
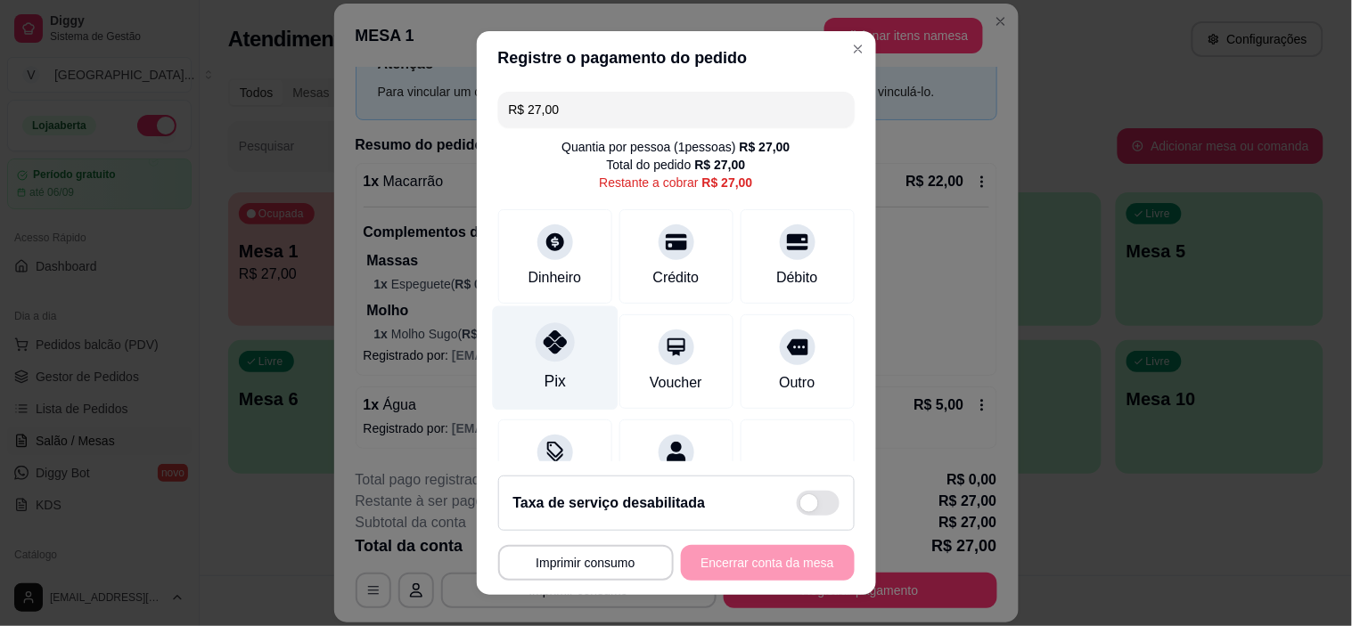
click at [536, 345] on div at bounding box center [555, 342] width 39 height 39
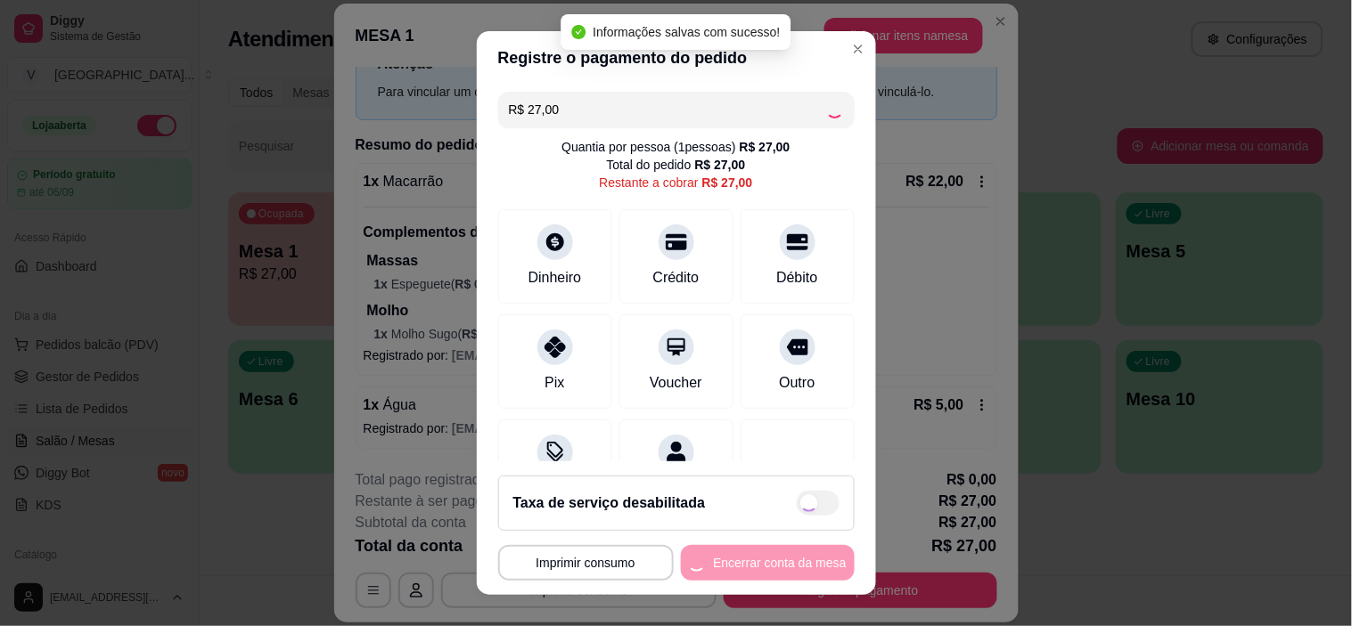
type input "R$ 0,00"
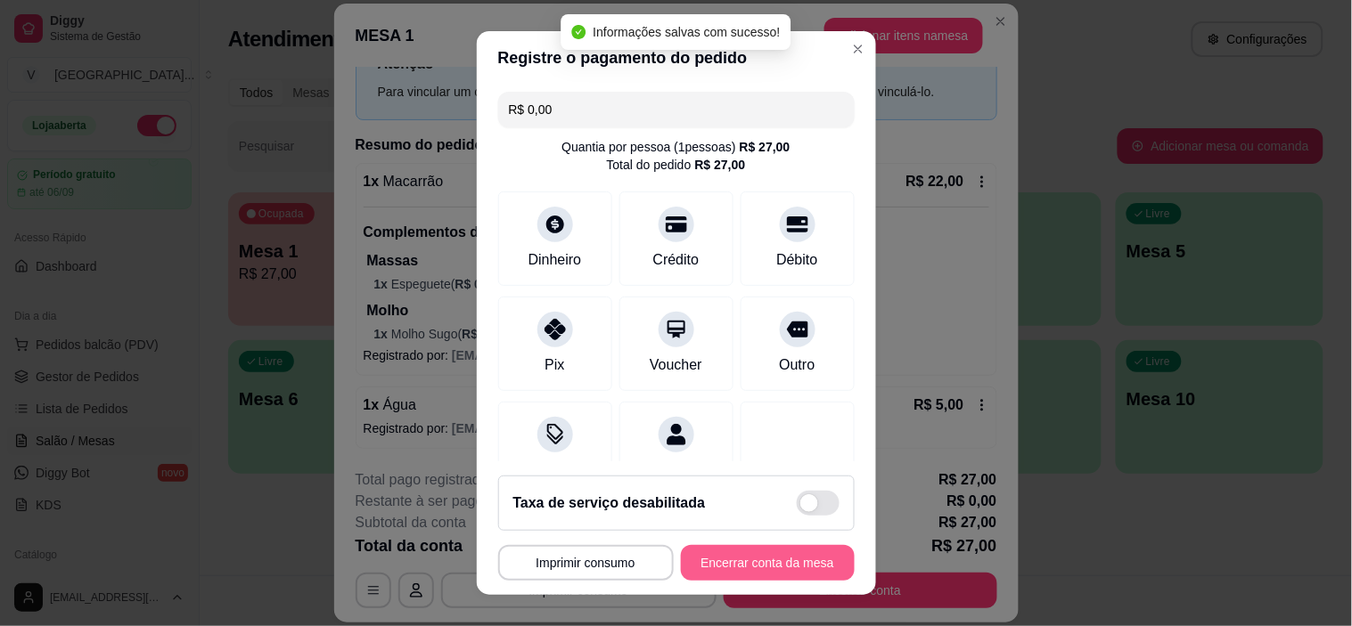
click at [727, 567] on button "Encerrar conta da mesa" at bounding box center [768, 563] width 174 height 36
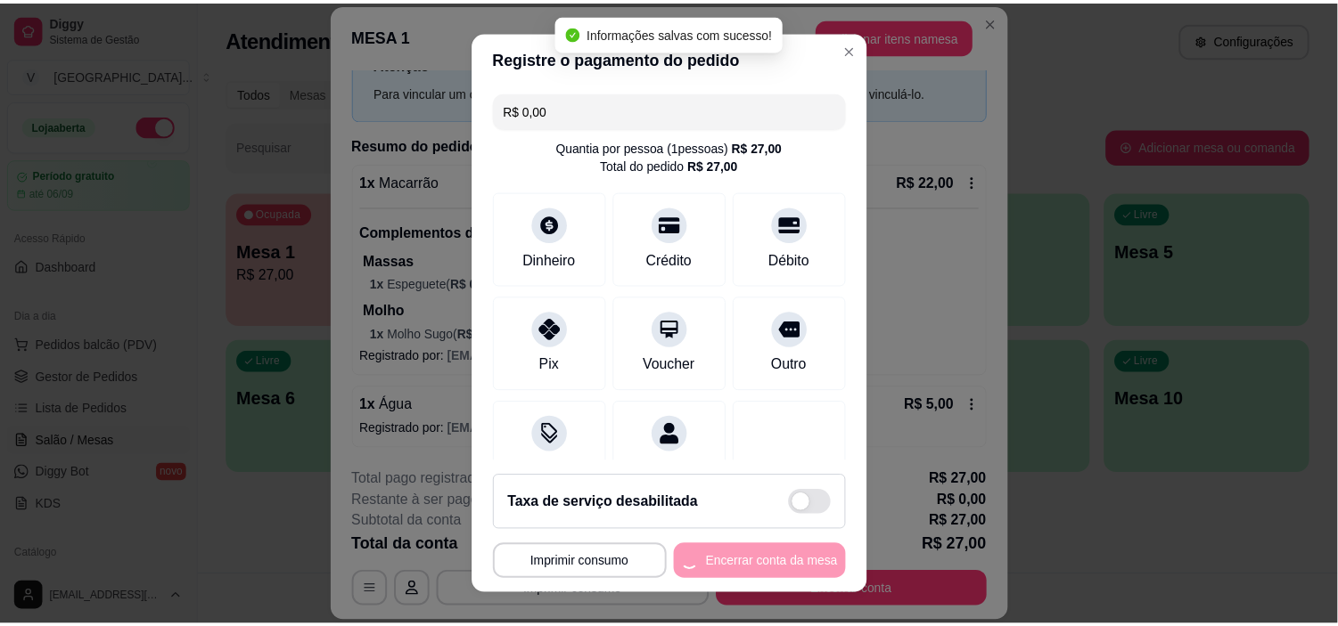
scroll to position [0, 0]
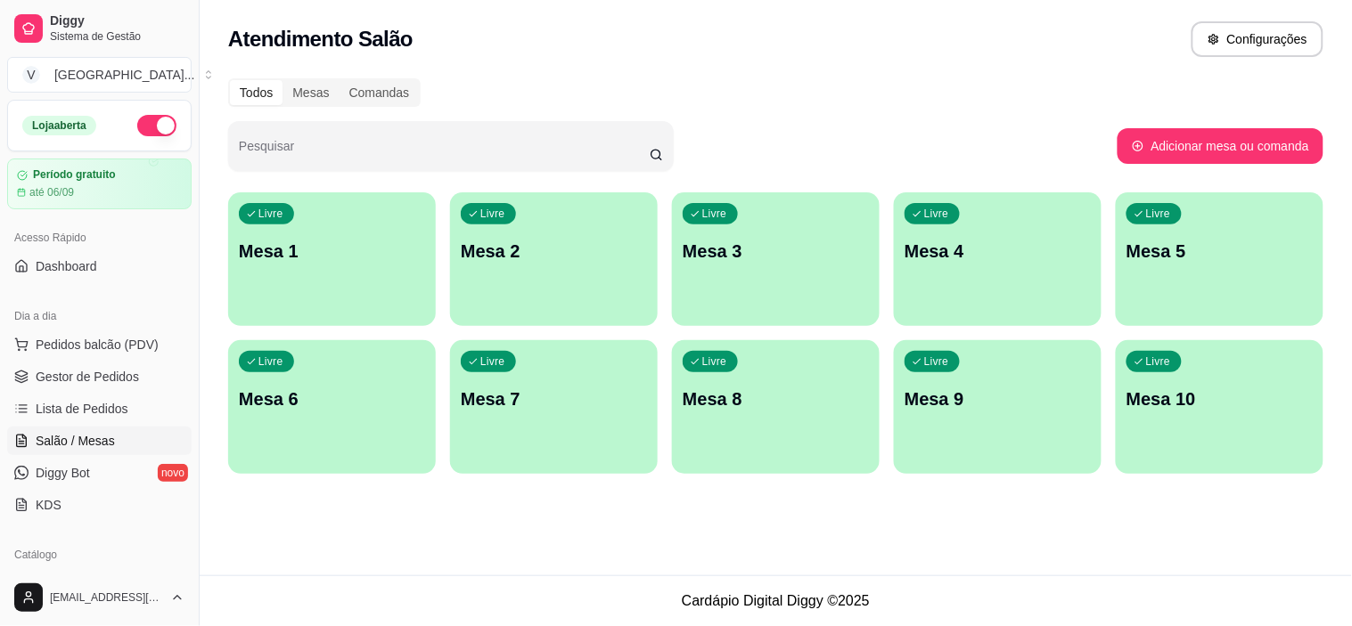
click at [143, 138] on div "Loja aberta" at bounding box center [99, 126] width 183 height 50
click at [146, 131] on button "button" at bounding box center [156, 125] width 39 height 21
click at [86, 413] on span "Lista de Pedidos" at bounding box center [82, 409] width 93 height 18
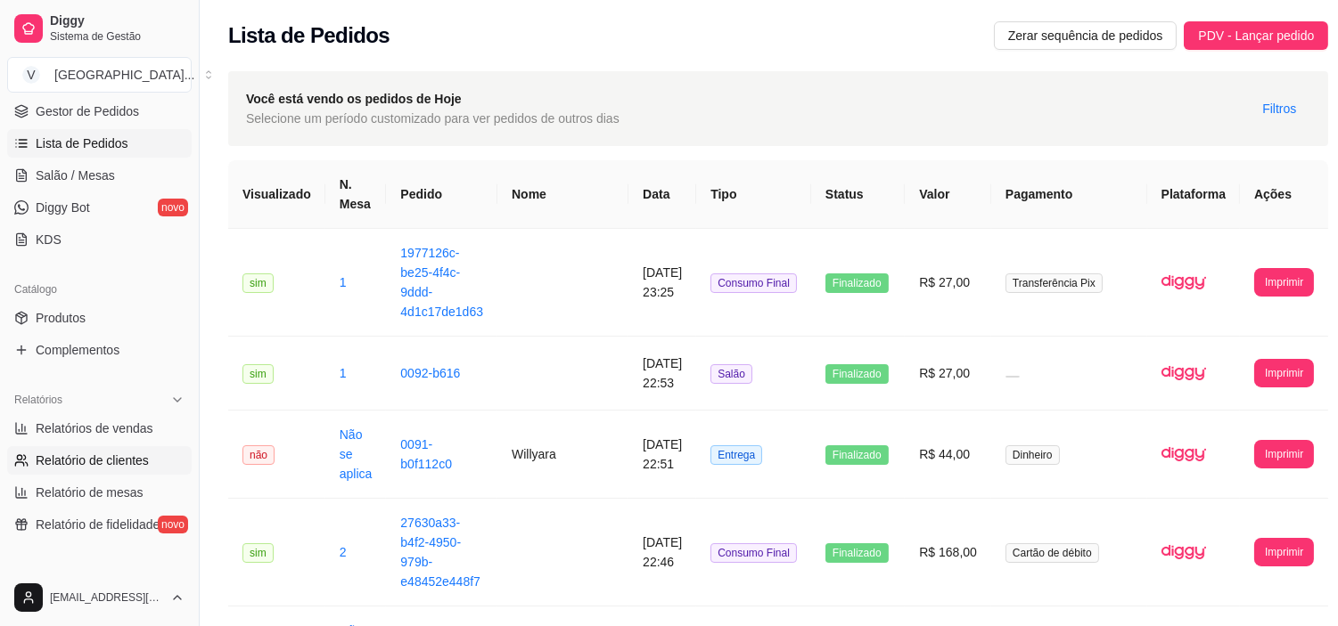
scroll to position [297, 0]
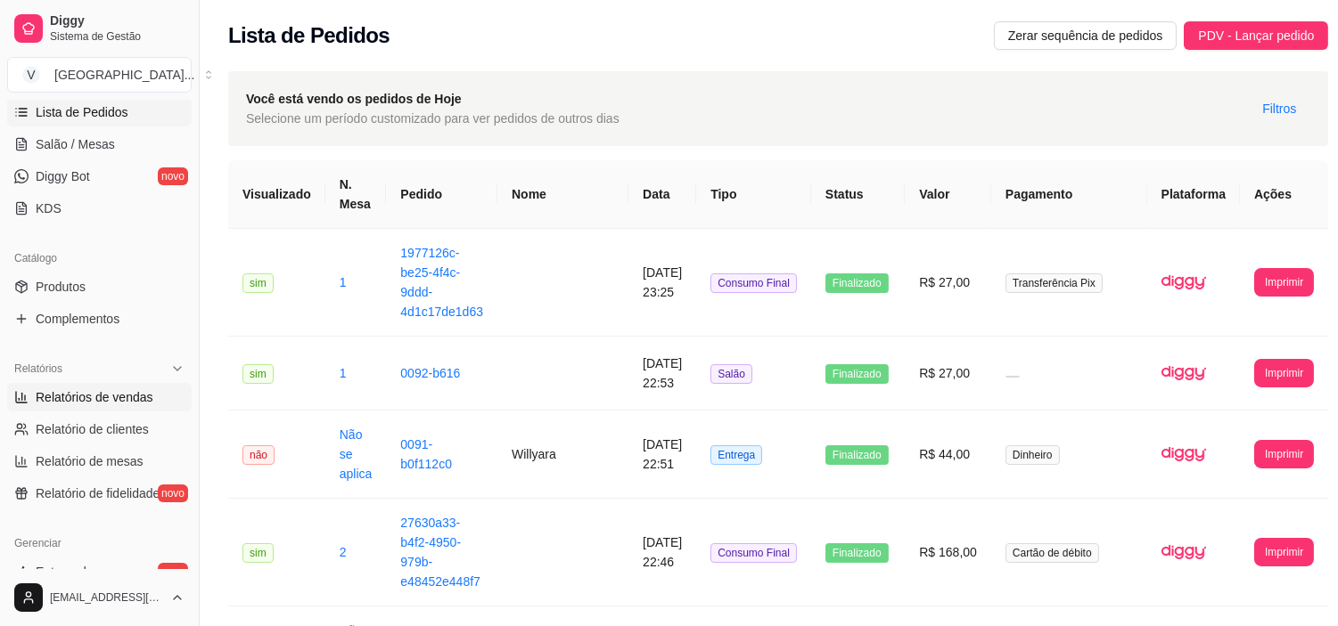
click at [126, 393] on span "Relatórios de vendas" at bounding box center [95, 398] width 118 height 18
select select "ALL"
select select "0"
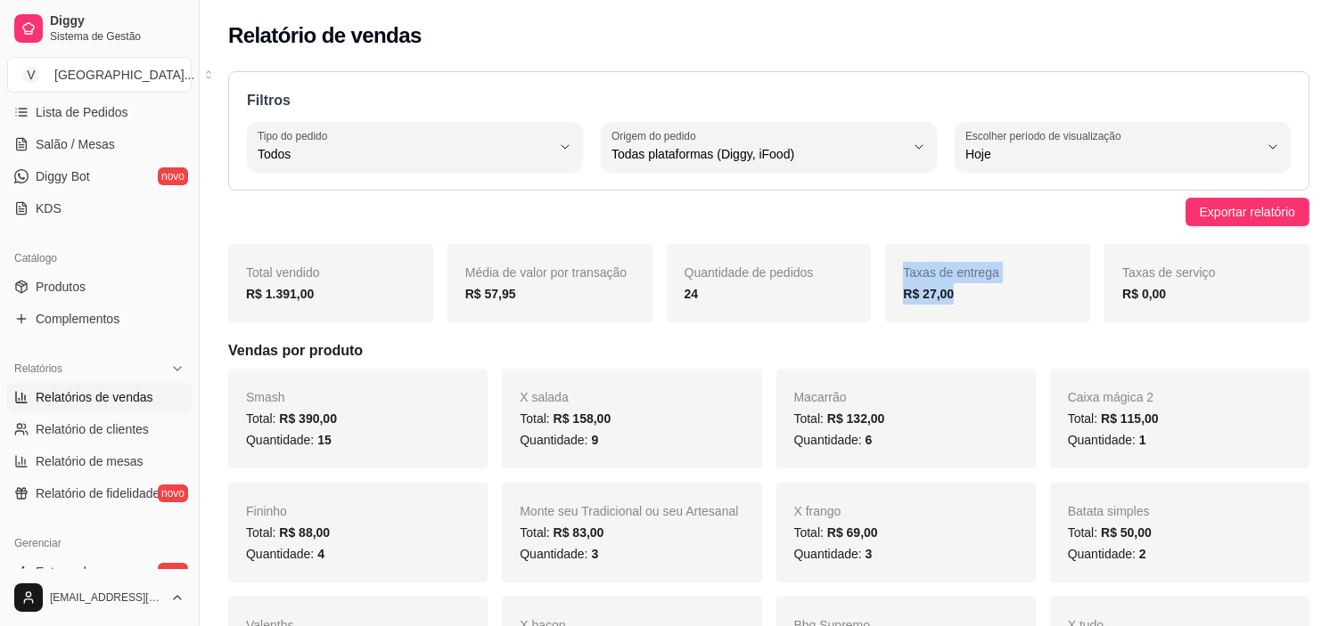
drag, startPoint x: 981, startPoint y: 299, endPoint x: 870, endPoint y: 307, distance: 111.7
click at [870, 307] on div "Total vendido R$ 1.391,00 Média de valor por transação R$ 57,95 Quantidade de p…" at bounding box center [768, 283] width 1081 height 78
click at [1007, 209] on div "Exportar relatório" at bounding box center [768, 212] width 1081 height 29
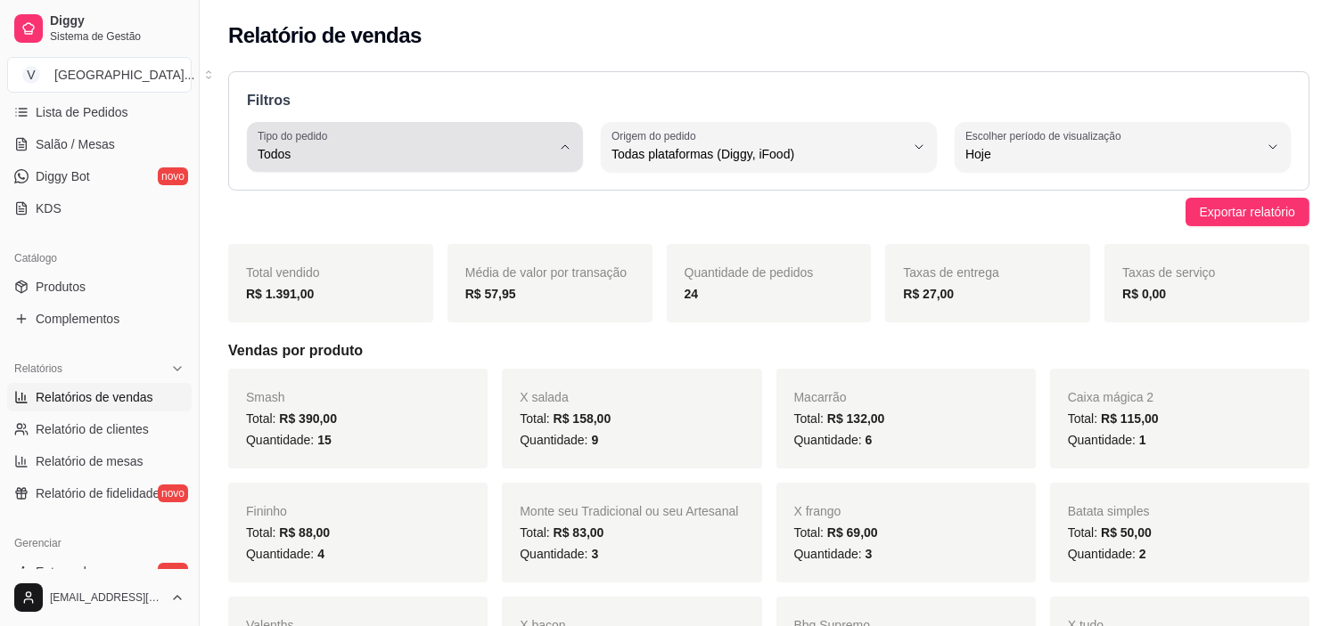
click at [563, 149] on icon "button" at bounding box center [565, 147] width 14 height 14
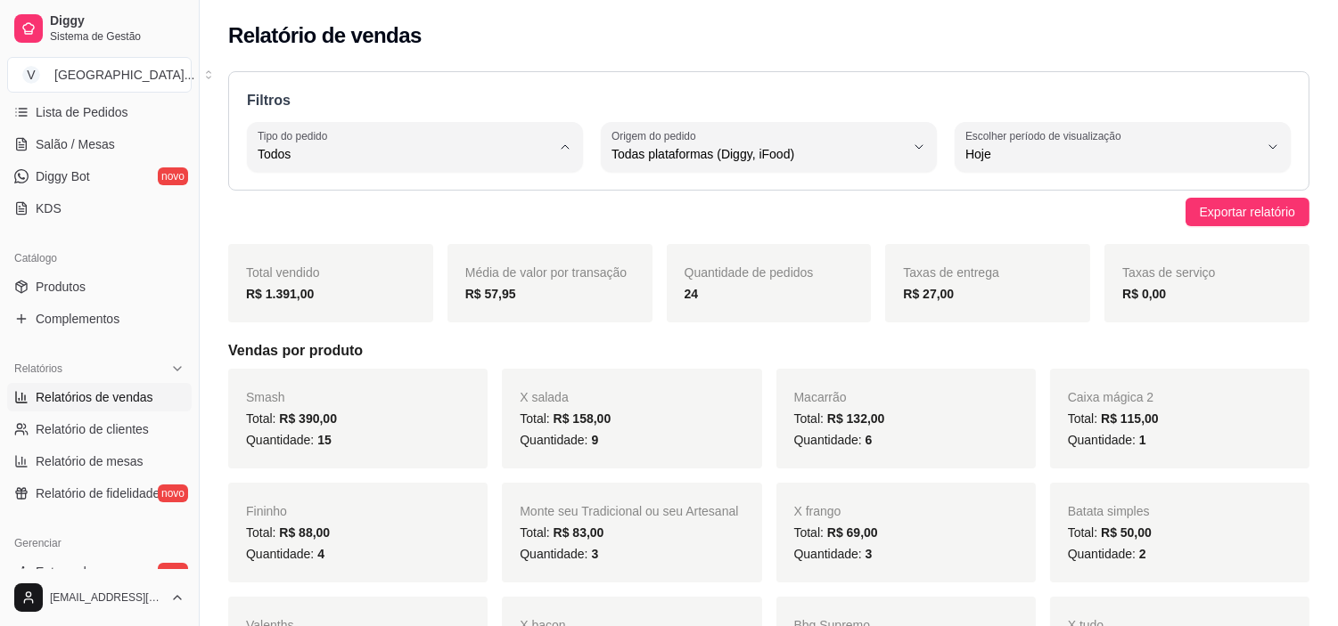
click at [279, 232] on span "Entrega" at bounding box center [406, 225] width 278 height 17
type input "DELIVERY"
select select "DELIVERY"
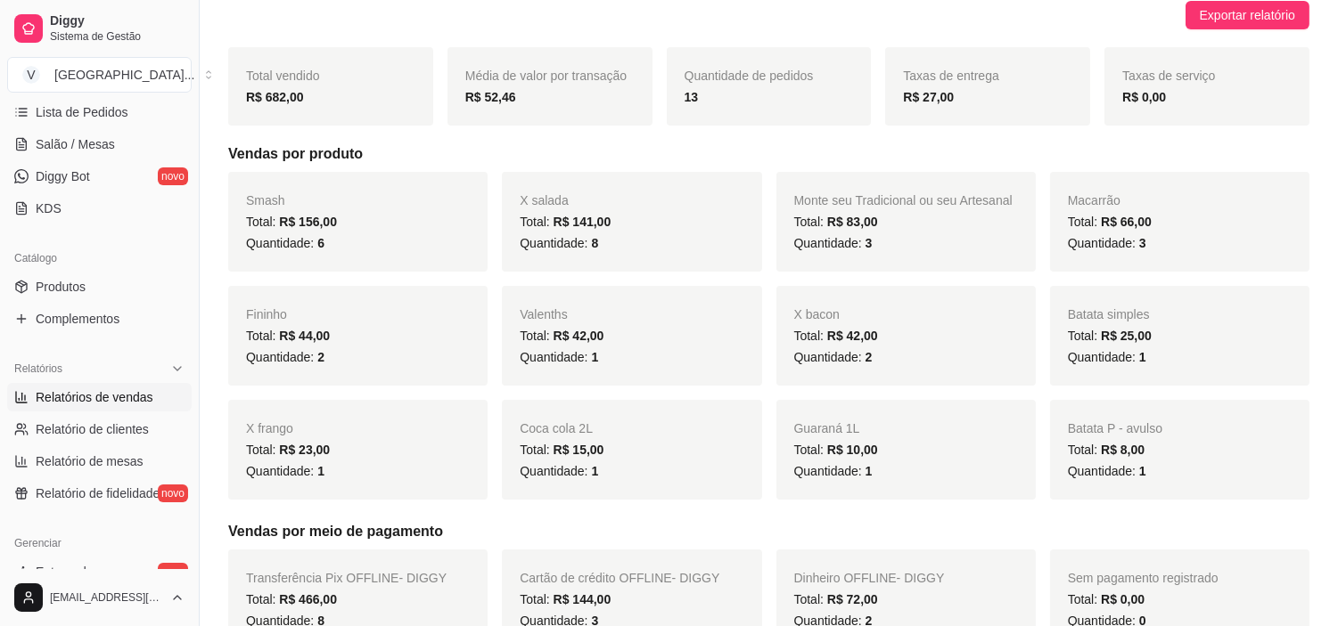
scroll to position [99, 0]
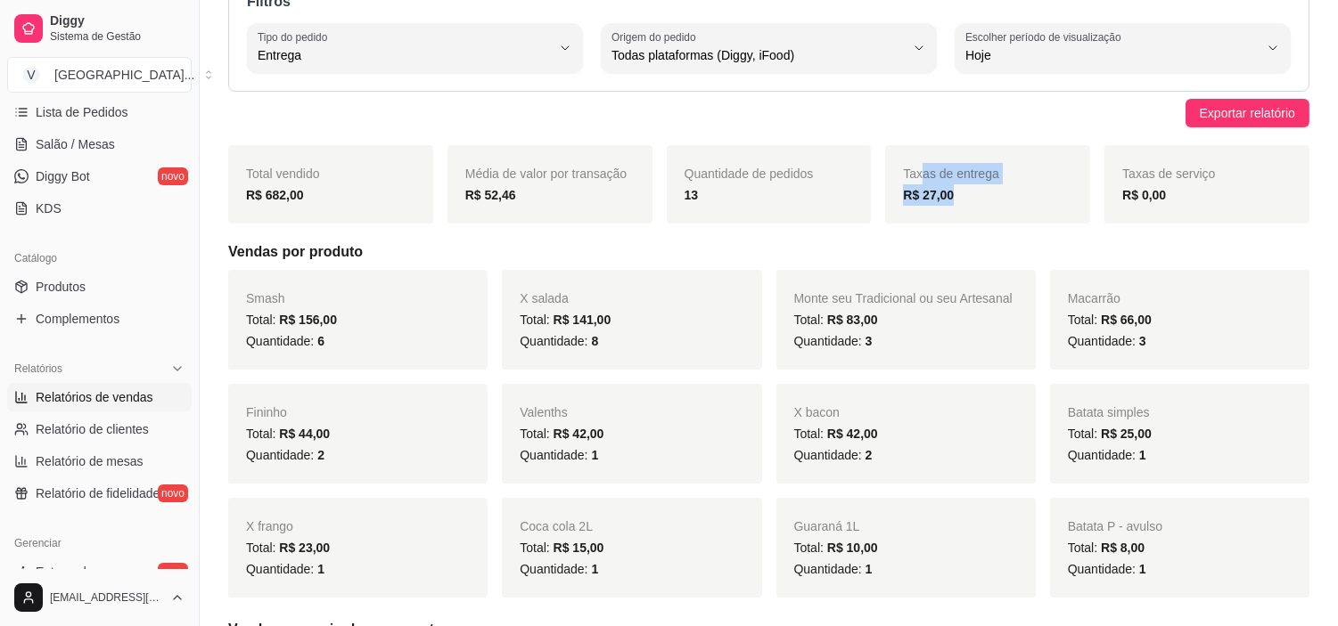
drag, startPoint x: 1003, startPoint y: 191, endPoint x: 919, endPoint y: 157, distance: 90.4
click at [919, 157] on div "Taxas de entrega R$ 27,00" at bounding box center [987, 184] width 205 height 78
click at [949, 120] on div "Exportar relatório" at bounding box center [768, 113] width 1081 height 29
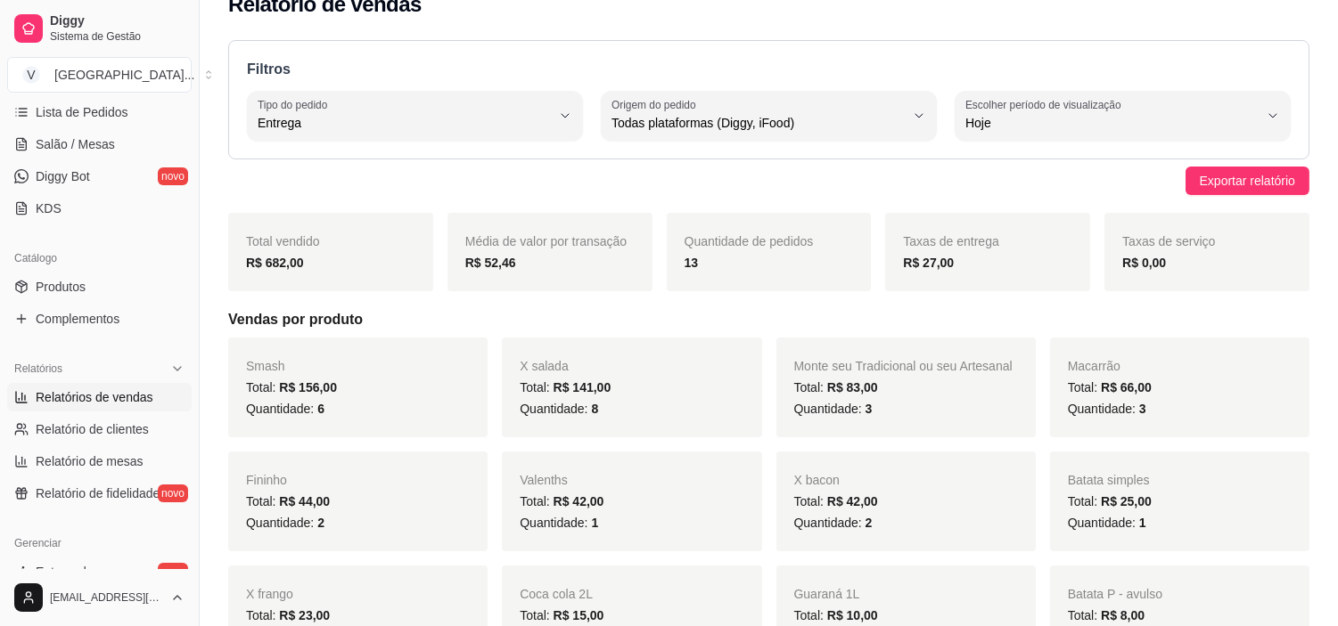
scroll to position [0, 0]
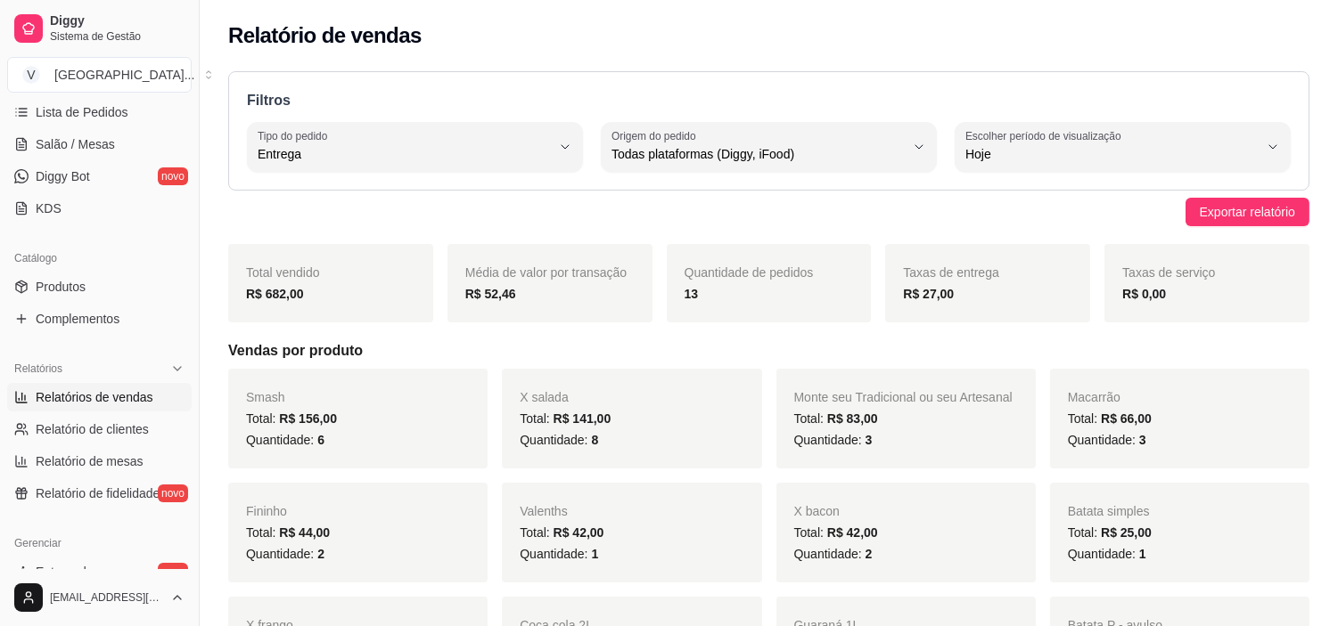
click at [577, 145] on button "Tipo do pedido Entrega" at bounding box center [415, 147] width 336 height 50
click at [308, 200] on span "Todos" at bounding box center [406, 196] width 278 height 17
type input "ALL"
select select "ALL"
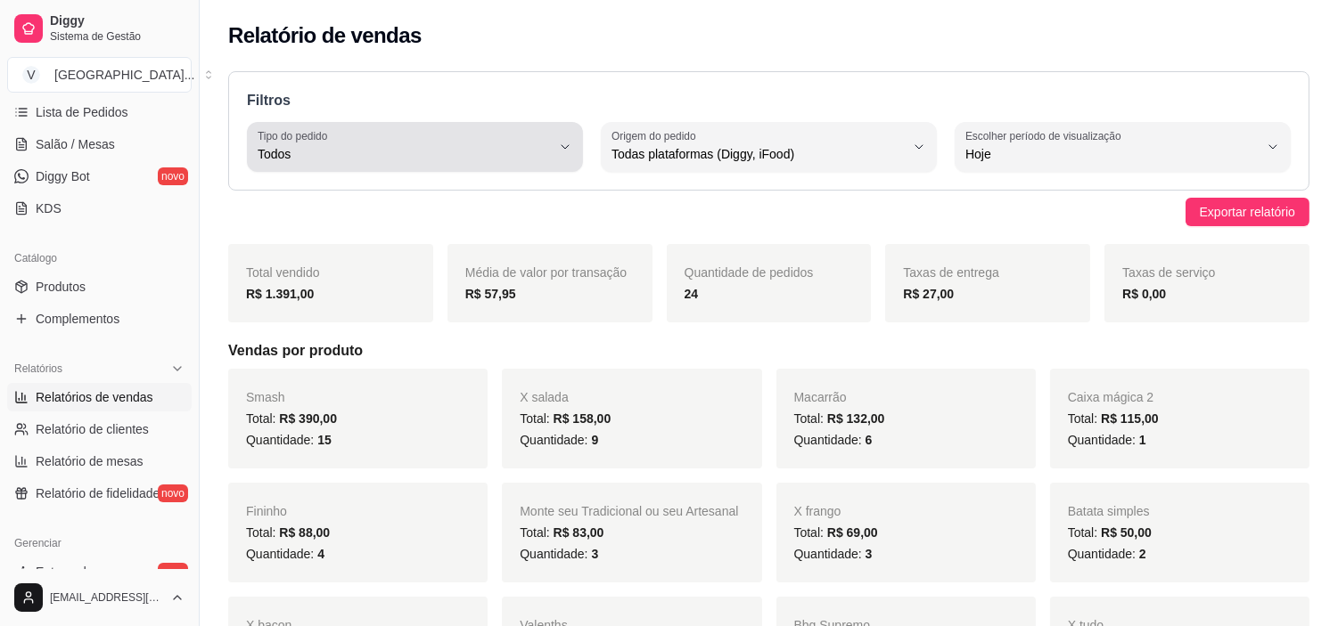
click at [562, 141] on icon "button" at bounding box center [565, 147] width 14 height 14
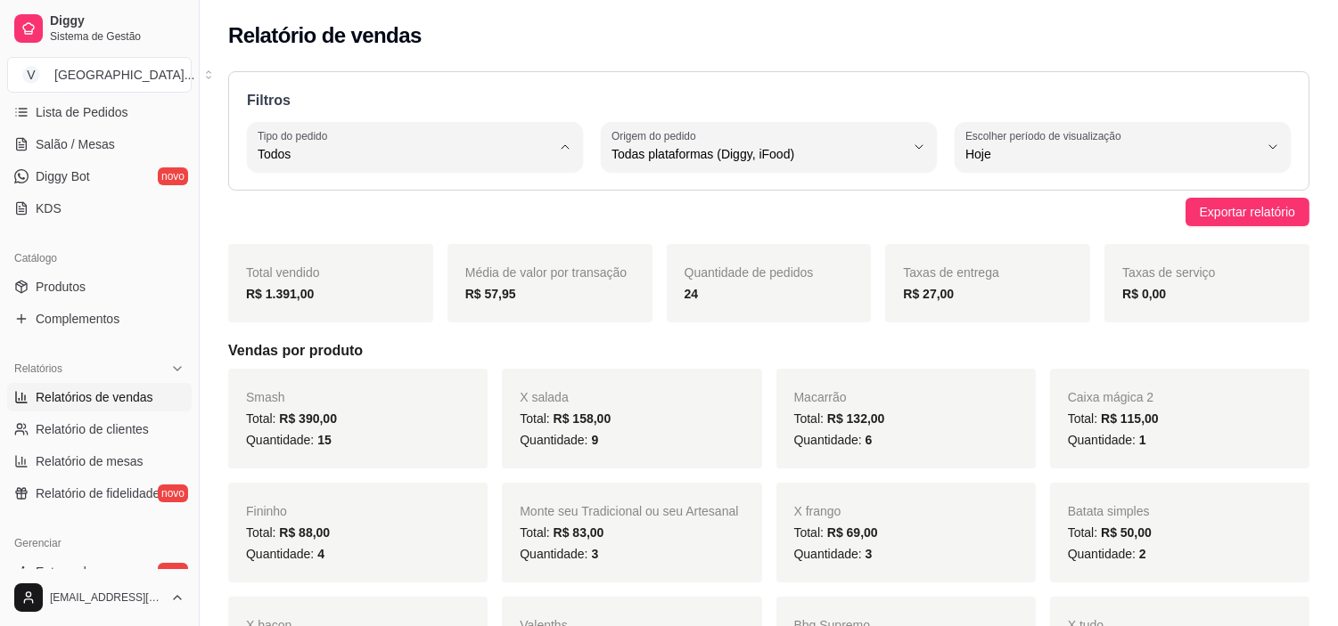
click at [289, 220] on span "Entrega" at bounding box center [406, 225] width 278 height 17
type input "DELIVERY"
select select "DELIVERY"
drag, startPoint x: 713, startPoint y: 282, endPoint x: 696, endPoint y: 303, distance: 26.6
click at [675, 282] on div "Quantidade de pedidos 13" at bounding box center [769, 283] width 205 height 78
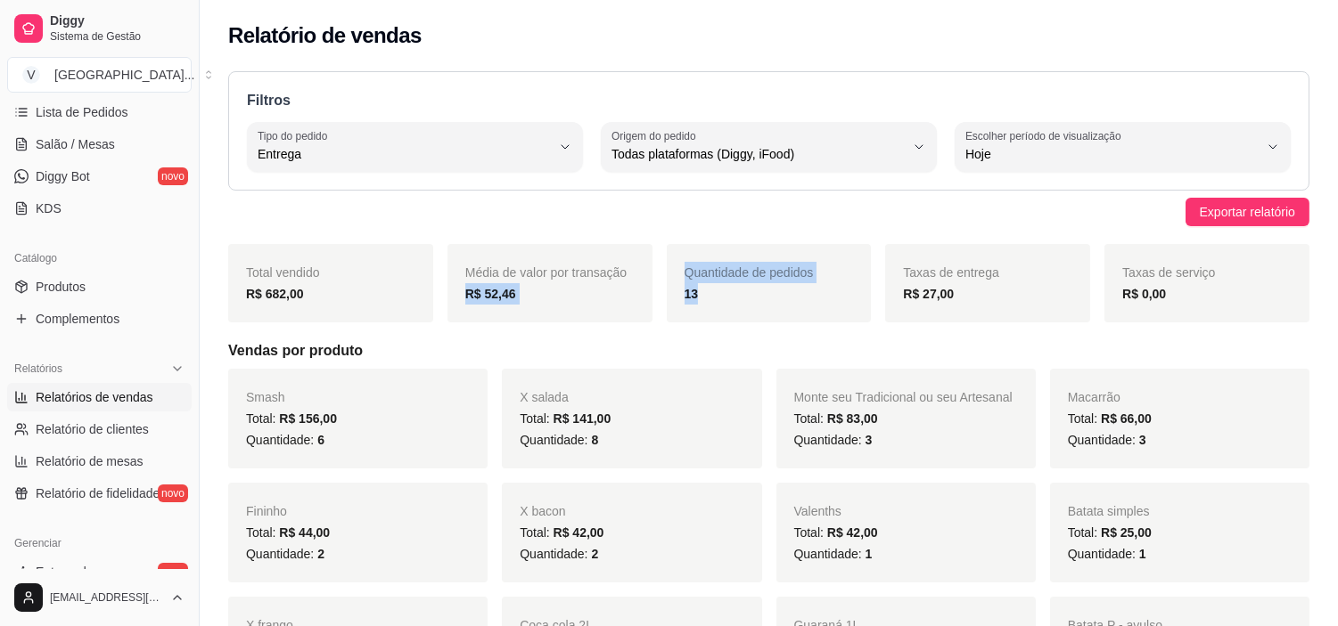
drag, startPoint x: 684, startPoint y: 291, endPoint x: 651, endPoint y: 292, distance: 33.0
click at [651, 292] on div "Total vendido R$ 682,00 Média de valor por transação R$ 52,46 Quantidade de ped…" at bounding box center [768, 283] width 1081 height 78
click at [785, 224] on div "Exportar relatório" at bounding box center [768, 212] width 1081 height 29
click at [101, 437] on span "Relatório de clientes" at bounding box center [92, 430] width 113 height 18
select select "30"
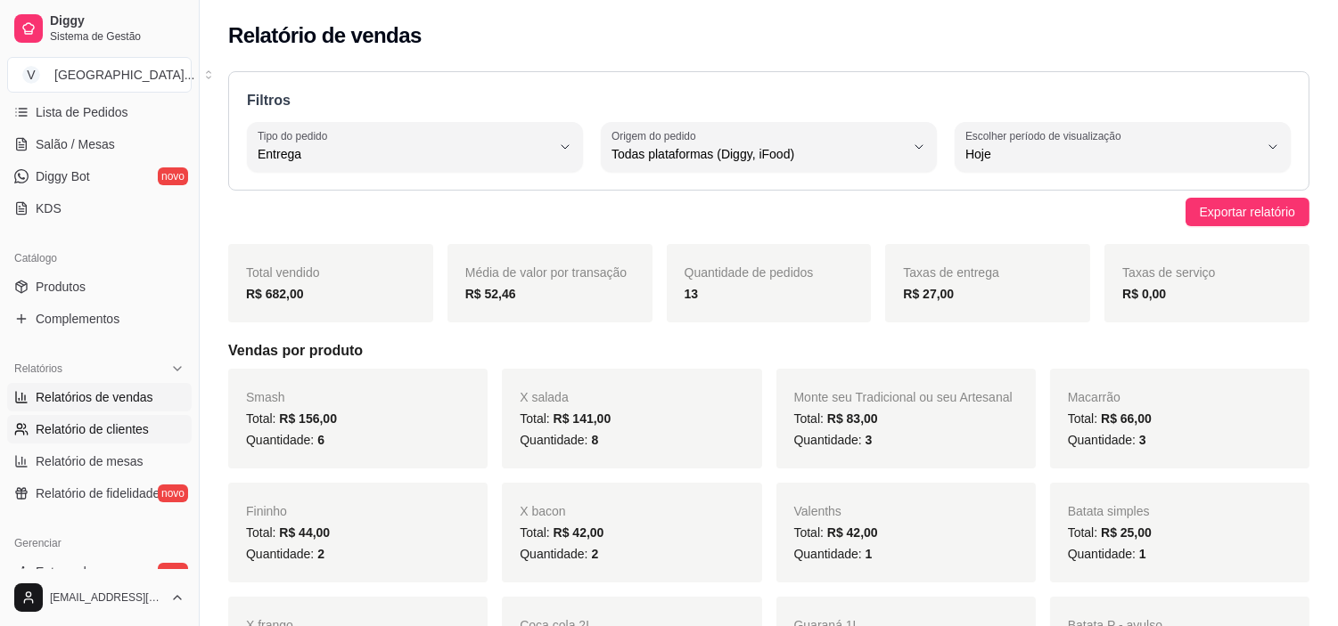
select select "HIGHEST_TOTAL_SPENT_WITH_ORDERS"
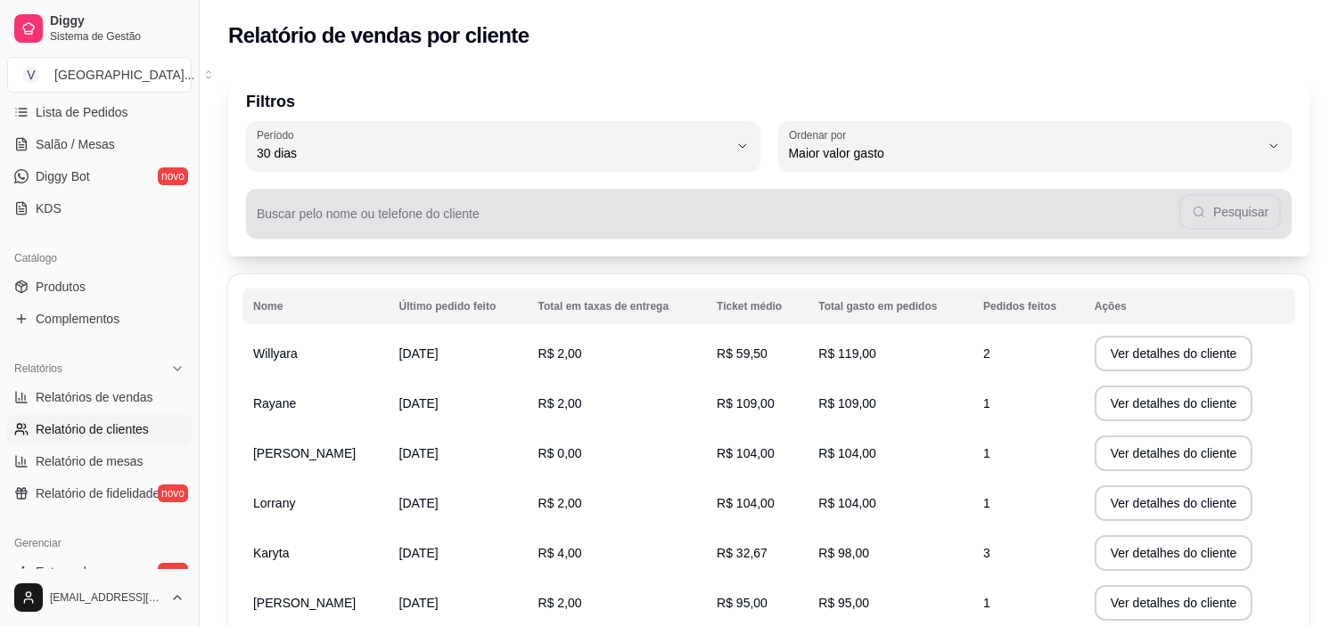
click at [663, 225] on input "Buscar pelo nome ou telefone do cliente" at bounding box center [718, 221] width 922 height 18
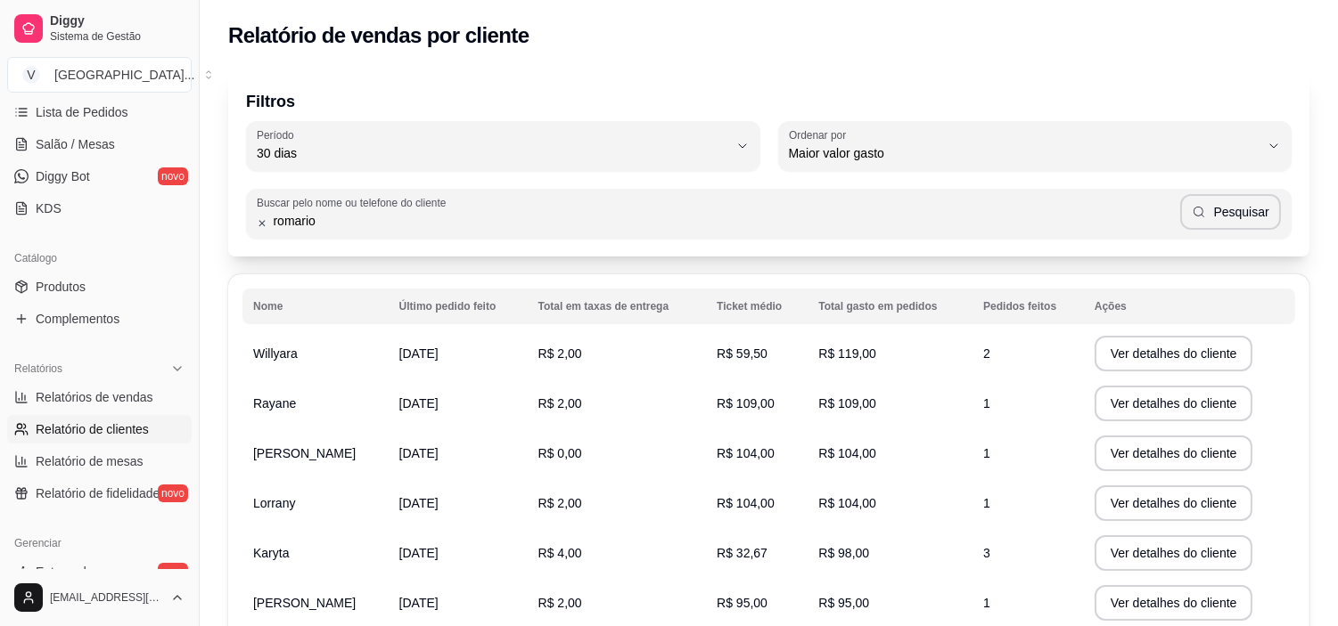
type input "romario"
click at [1219, 221] on button "Pesquisar" at bounding box center [1230, 212] width 101 height 36
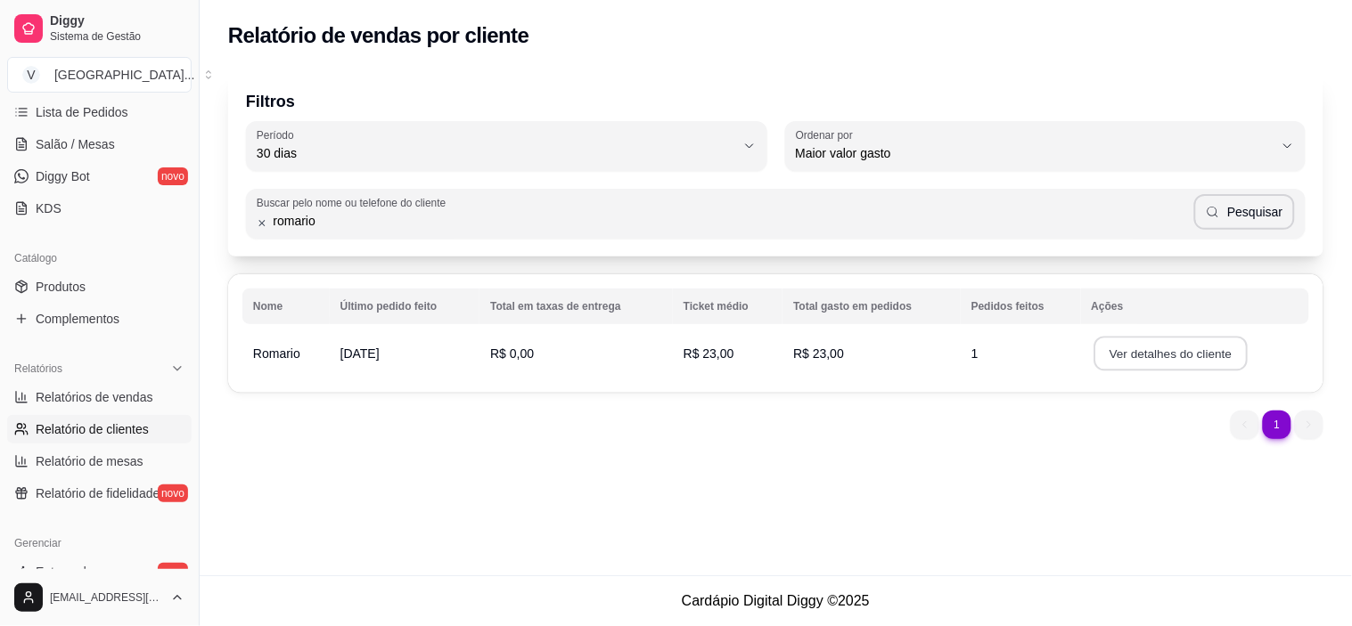
click at [1109, 352] on button "Ver detalhes do cliente" at bounding box center [1169, 354] width 153 height 35
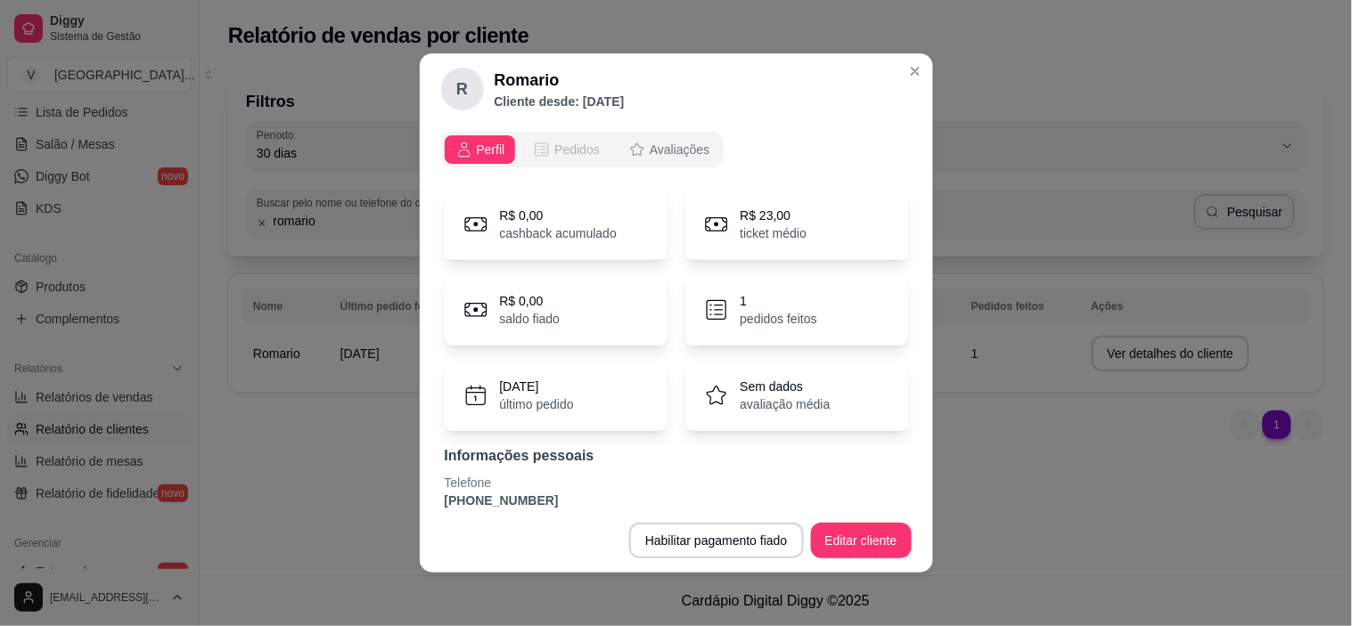
click at [533, 151] on icon "opções" at bounding box center [542, 150] width 18 height 18
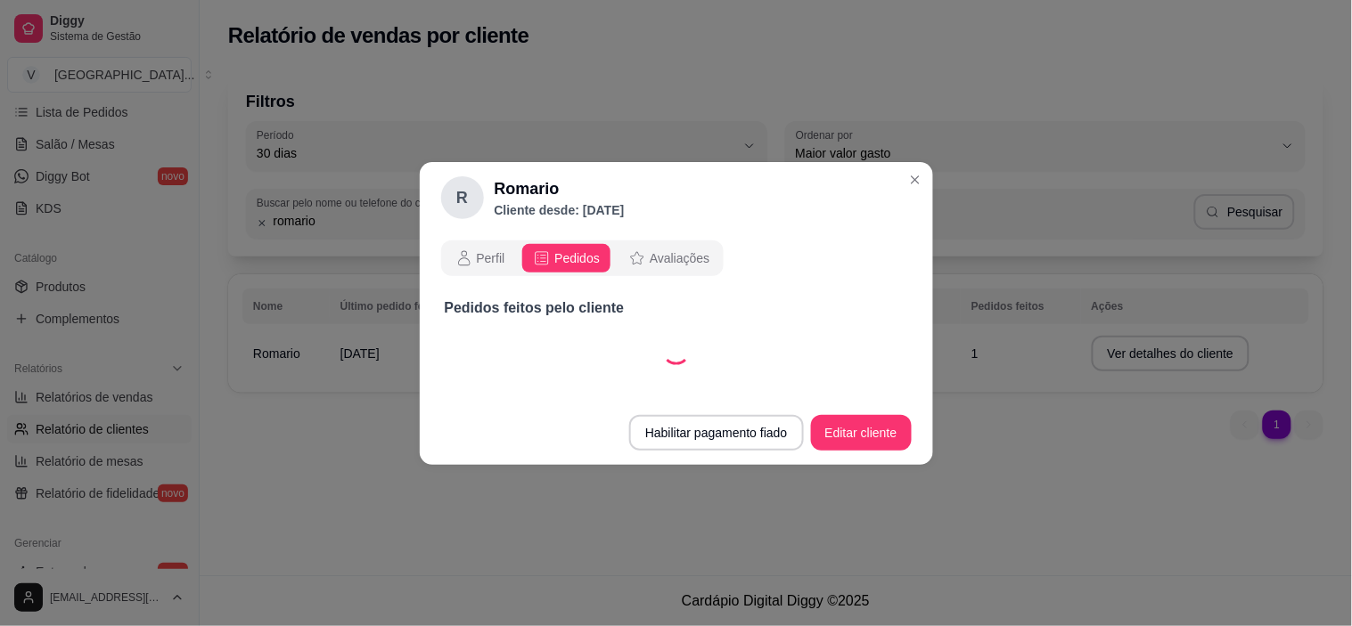
select select "30"
select select "ALL"
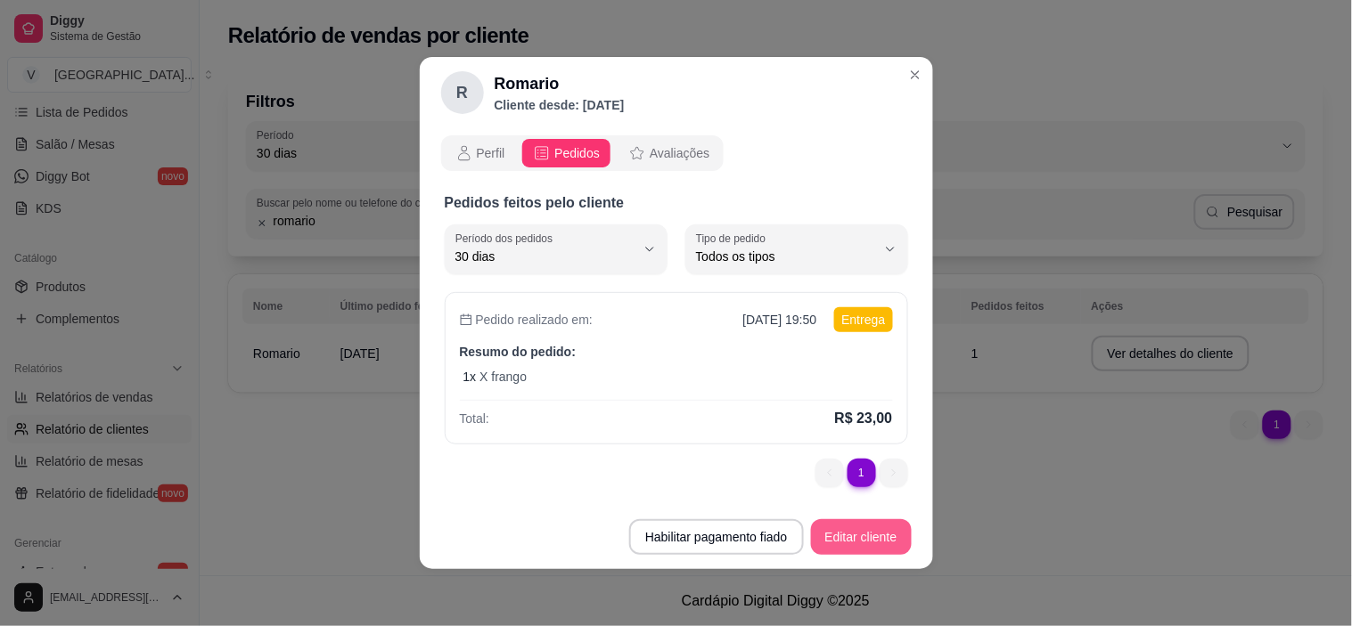
click at [874, 540] on button "Editar cliente" at bounding box center [861, 538] width 101 height 36
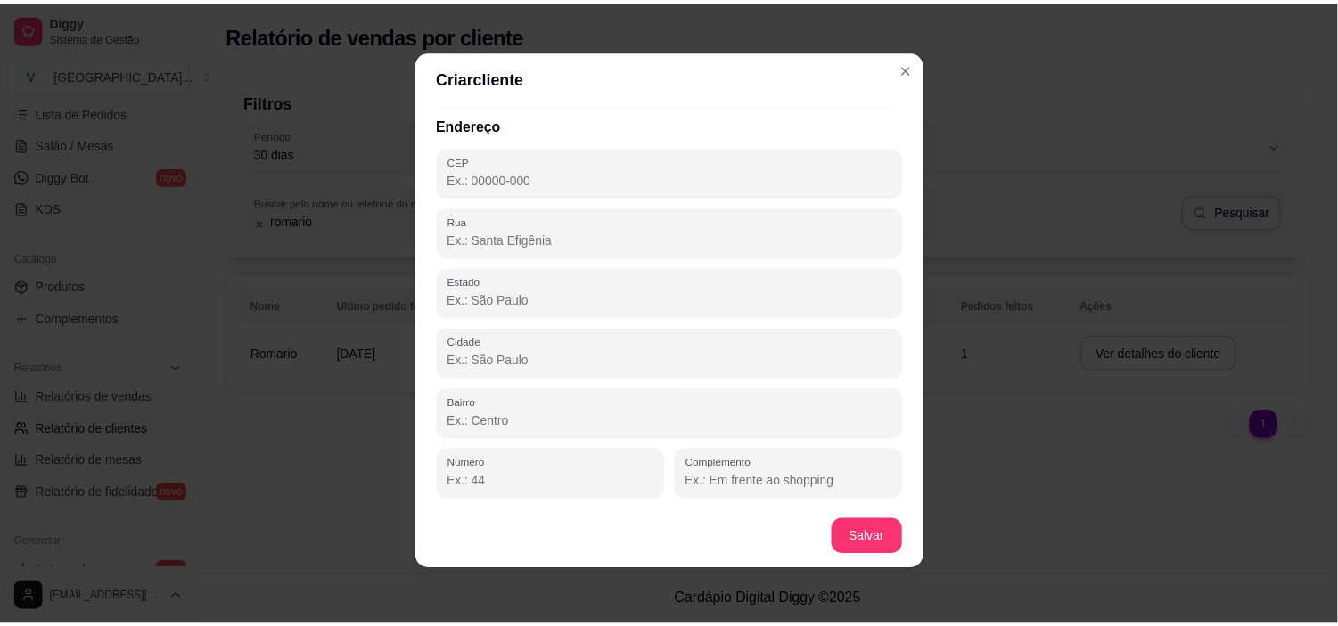
scroll to position [4, 0]
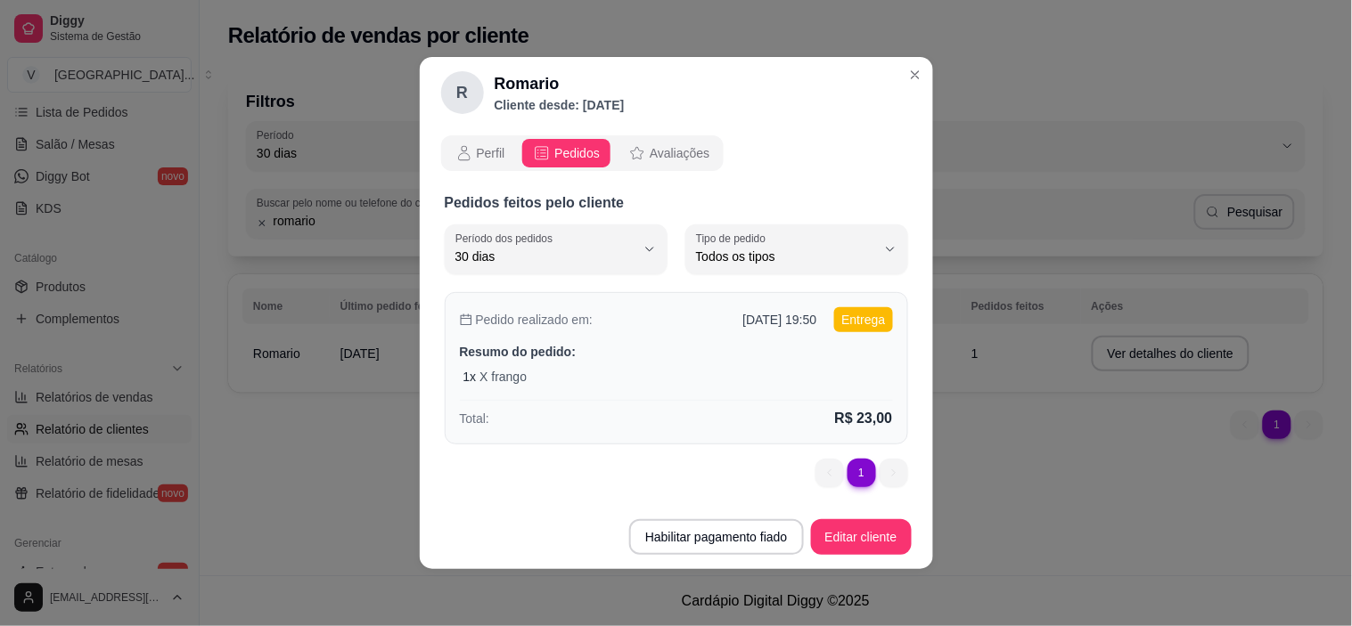
click at [883, 324] on p "Entrega" at bounding box center [863, 319] width 58 height 25
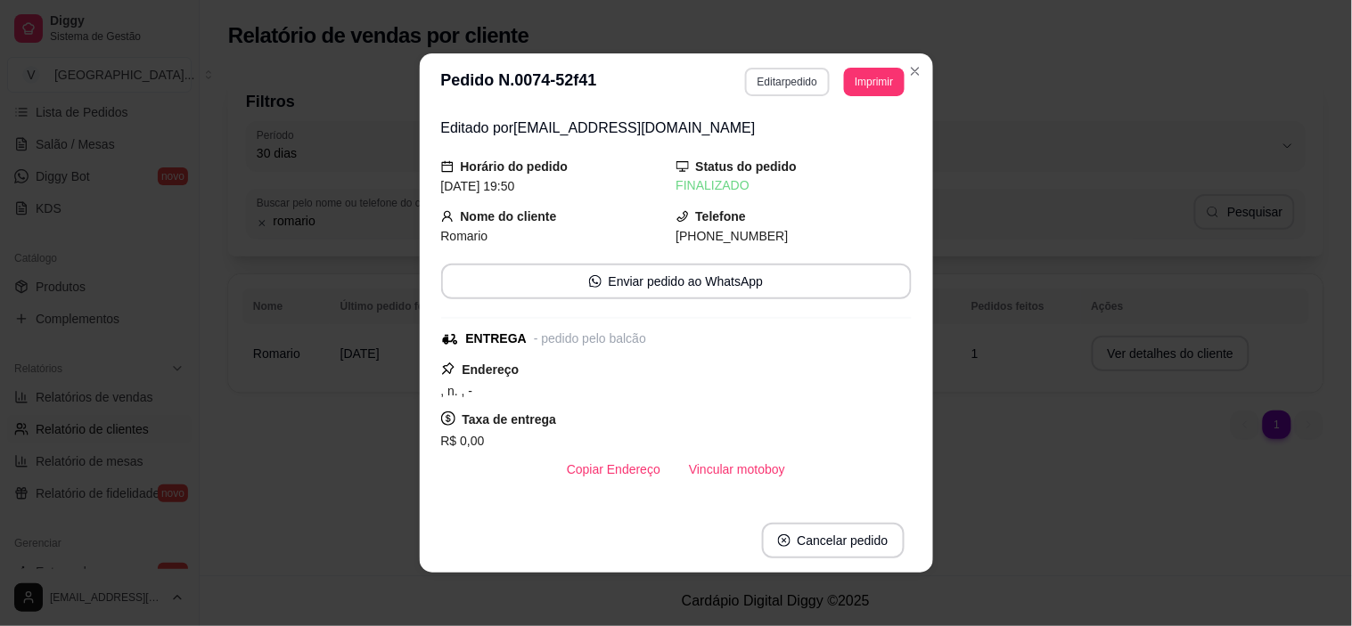
click at [787, 80] on button "Editar pedido" at bounding box center [787, 82] width 85 height 29
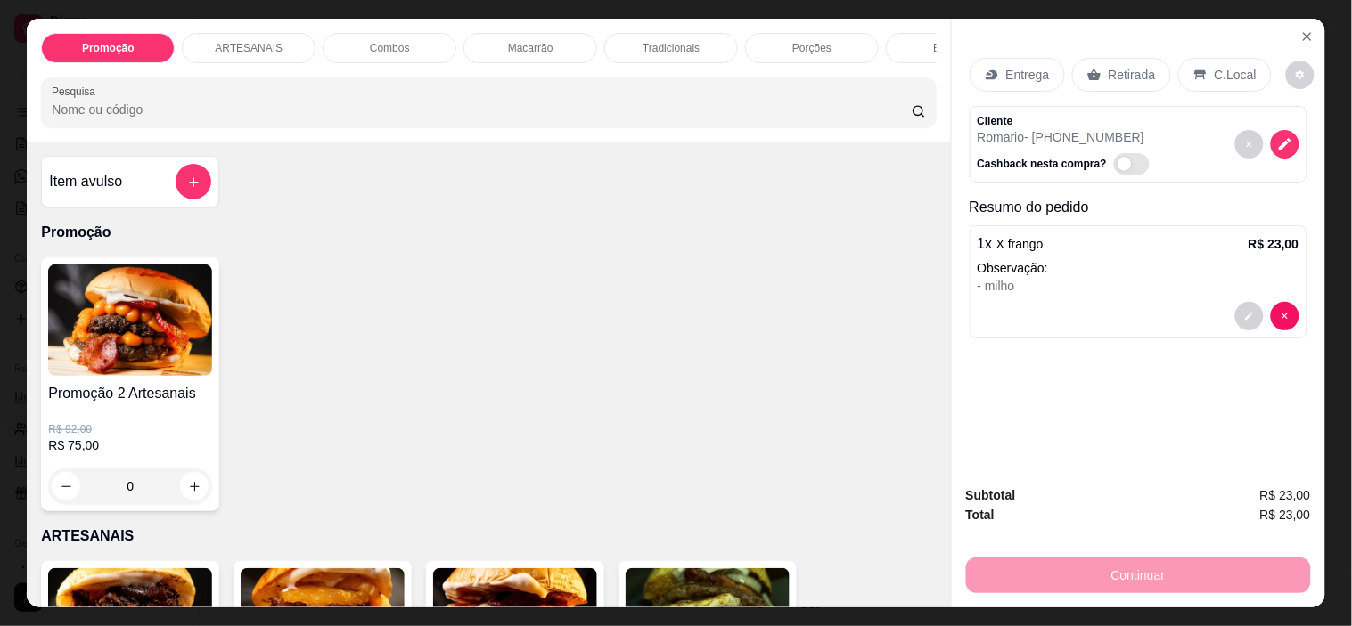
click at [1109, 72] on p "Retirada" at bounding box center [1132, 75] width 47 height 18
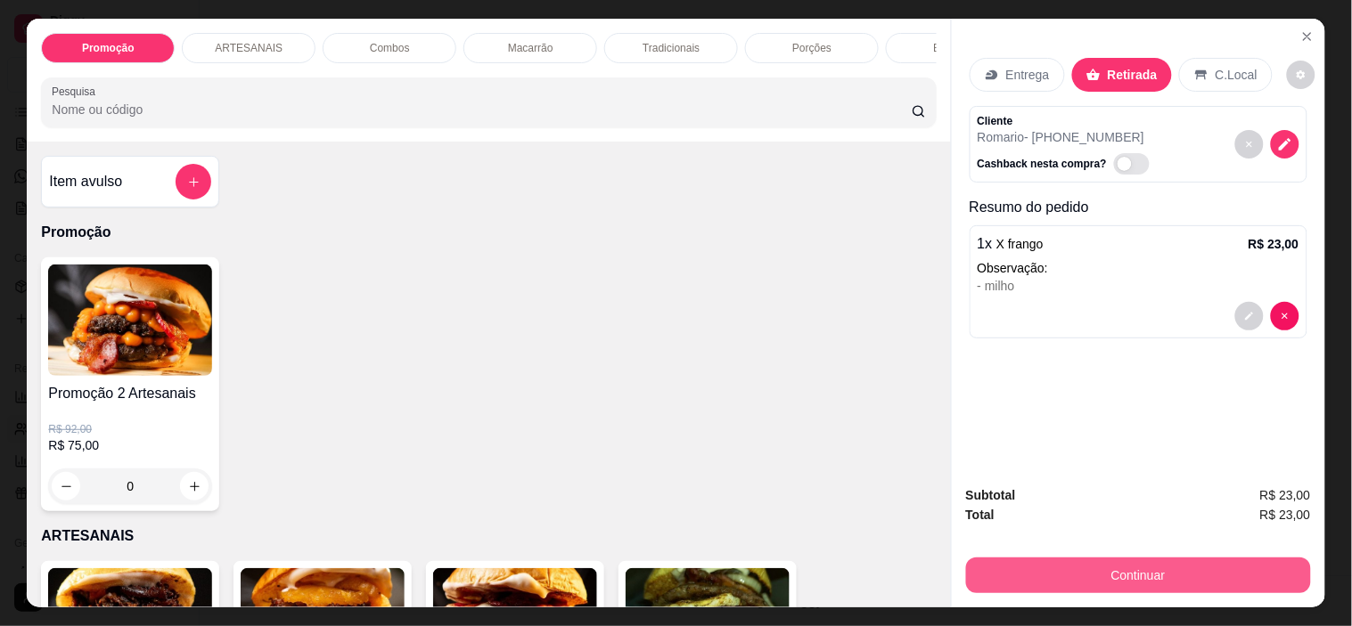
click at [1221, 569] on button "Continuar" at bounding box center [1138, 576] width 345 height 36
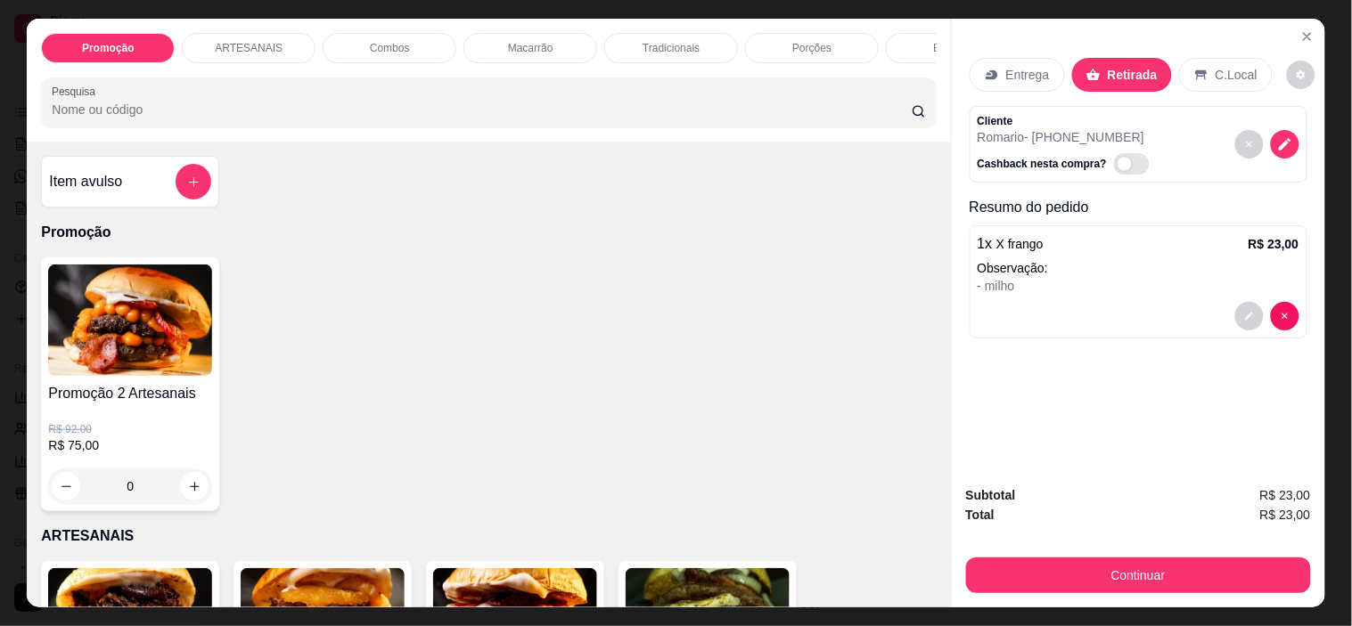
click at [1275, 59] on div "Entrega Retirada C.Local" at bounding box center [1139, 75] width 338 height 62
click at [1288, 61] on button "decrease-product-quantity" at bounding box center [1302, 75] width 28 height 28
click at [1296, 143] on span "Automatic updates" at bounding box center [1305, 138] width 36 height 21
click at [1296, 143] on input "Automatic updates" at bounding box center [1292, 145] width 12 height 12
checkbox input "false"
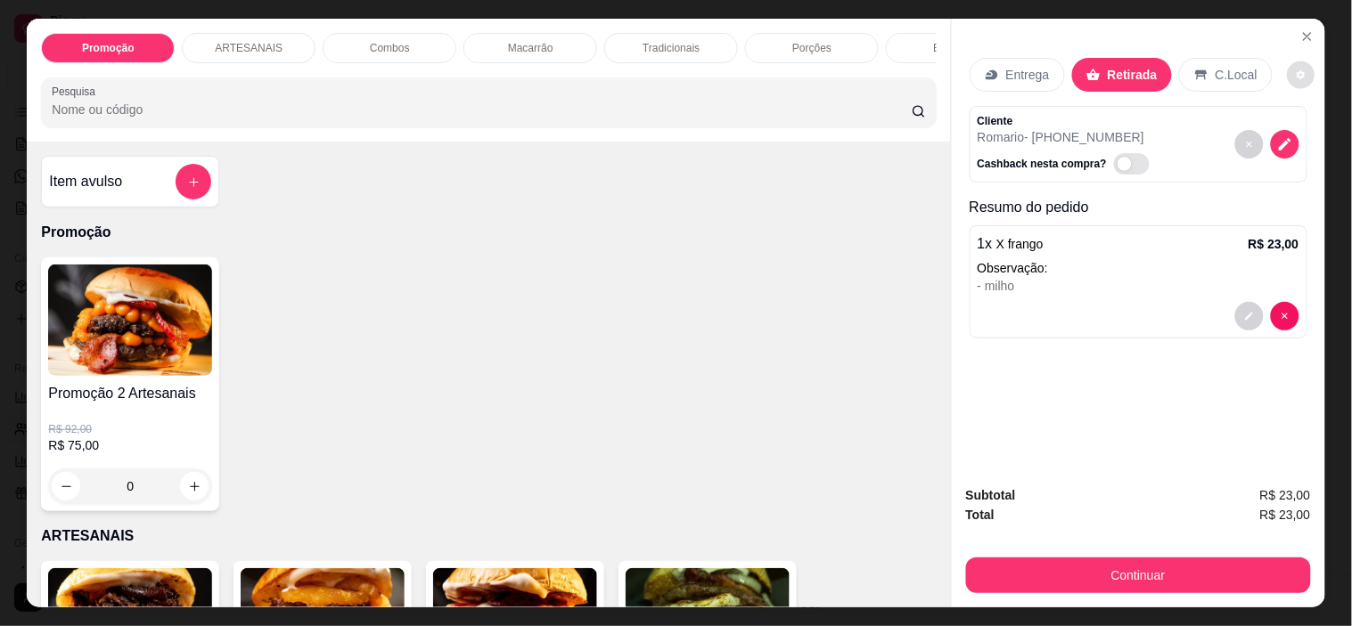
click at [1224, 402] on div "Entrega Retirada C.Local Cliente Romario - [PHONE_NUMBER] Cashback nesta compra…" at bounding box center [1138, 245] width 373 height 453
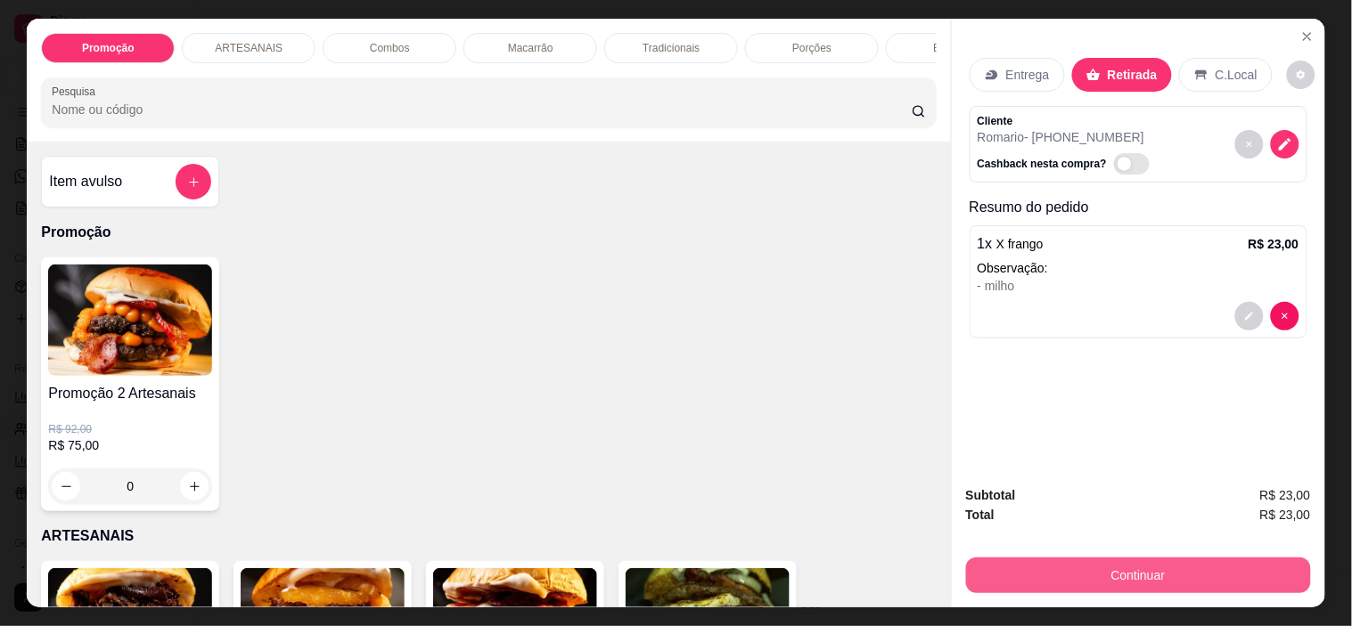
click at [1188, 560] on button "Continuar" at bounding box center [1138, 576] width 345 height 36
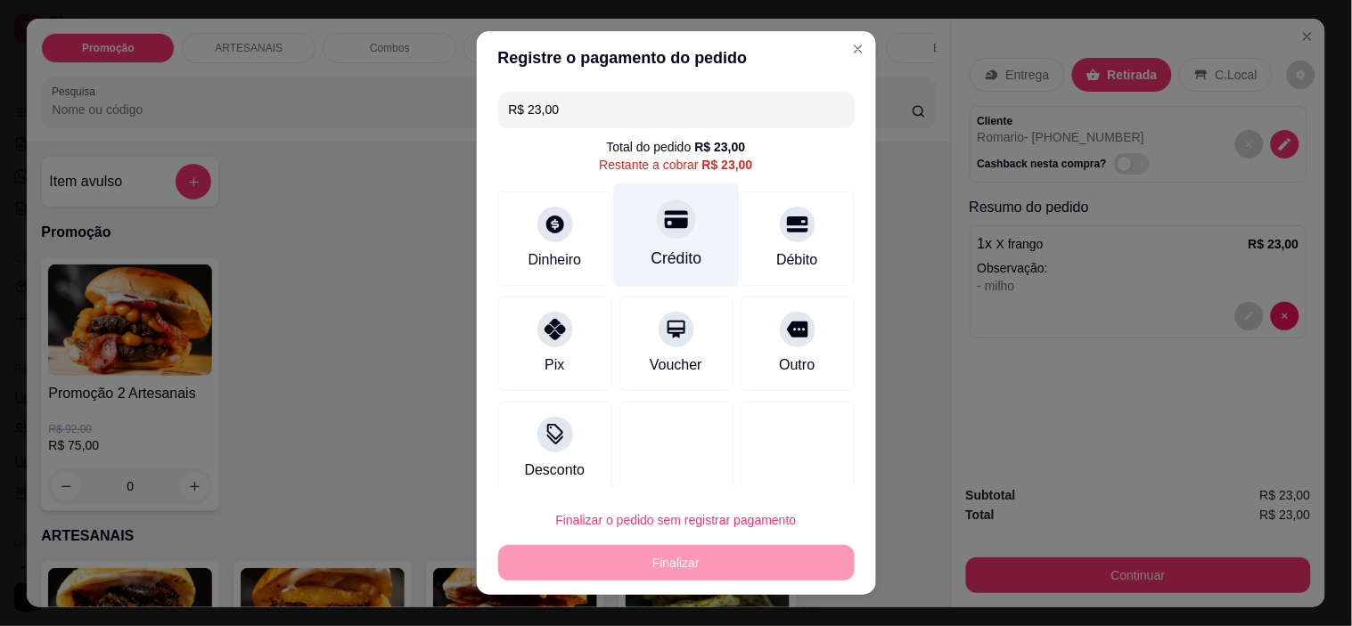
click at [664, 211] on icon at bounding box center [675, 220] width 23 height 18
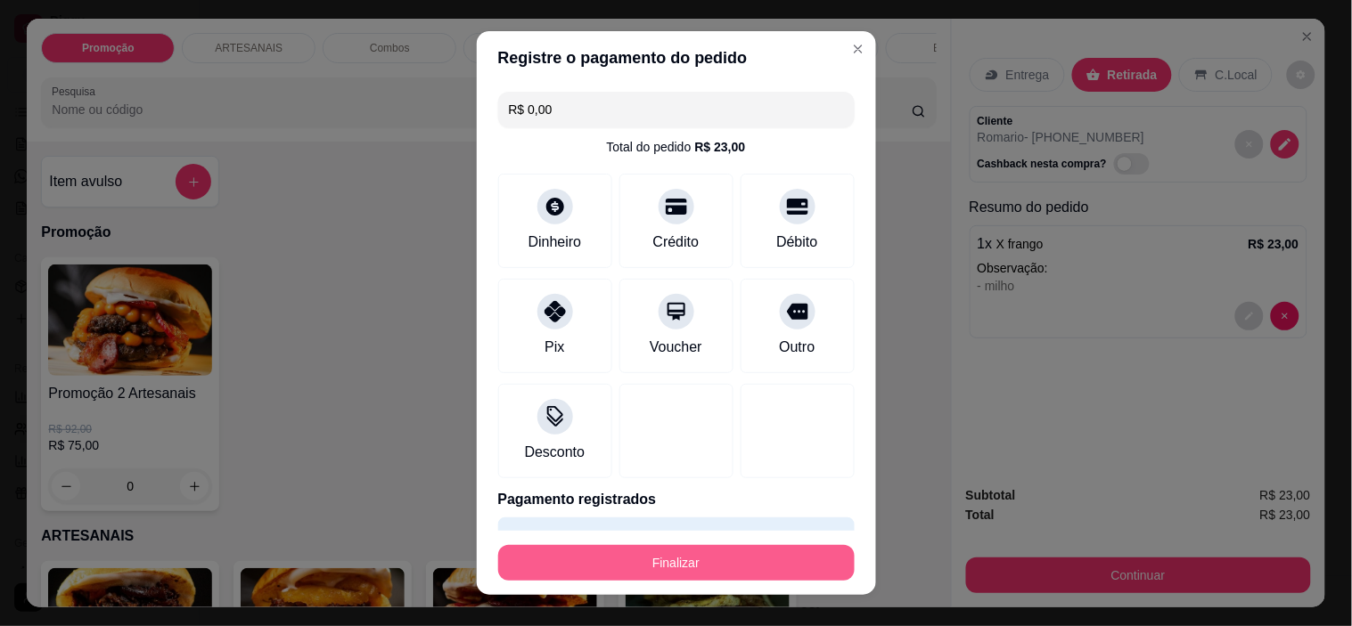
click at [743, 566] on button "Finalizar" at bounding box center [676, 563] width 356 height 36
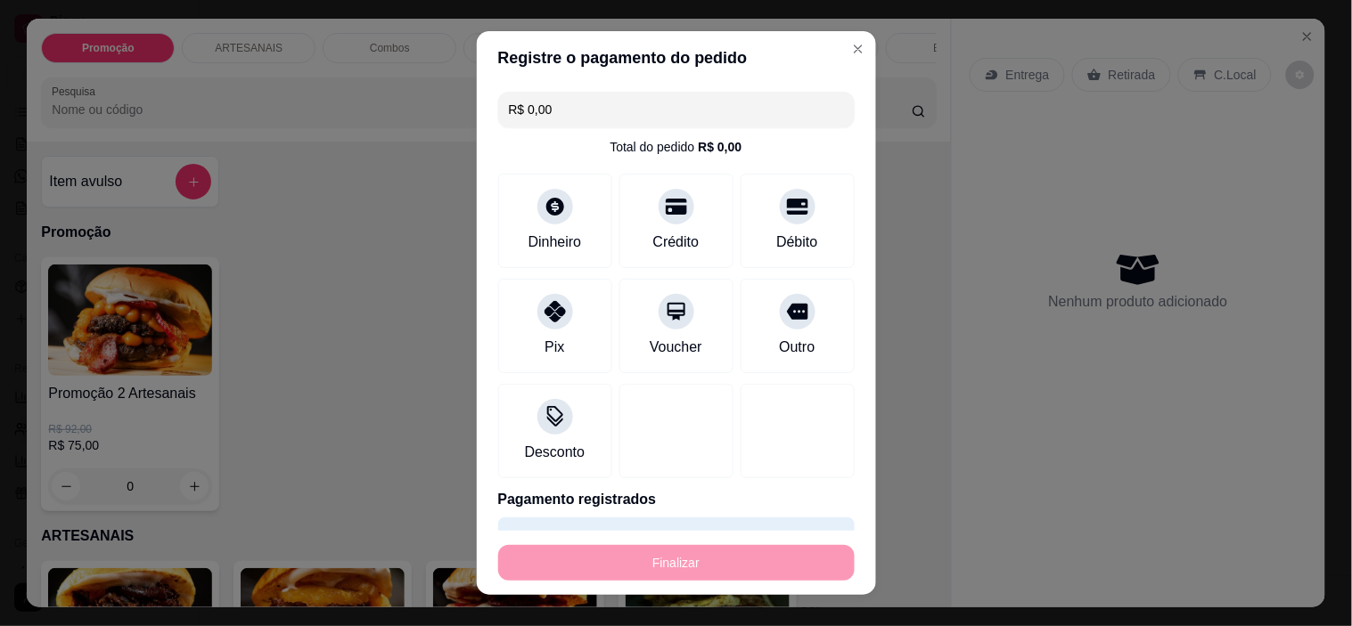
type input "-R$ 23,00"
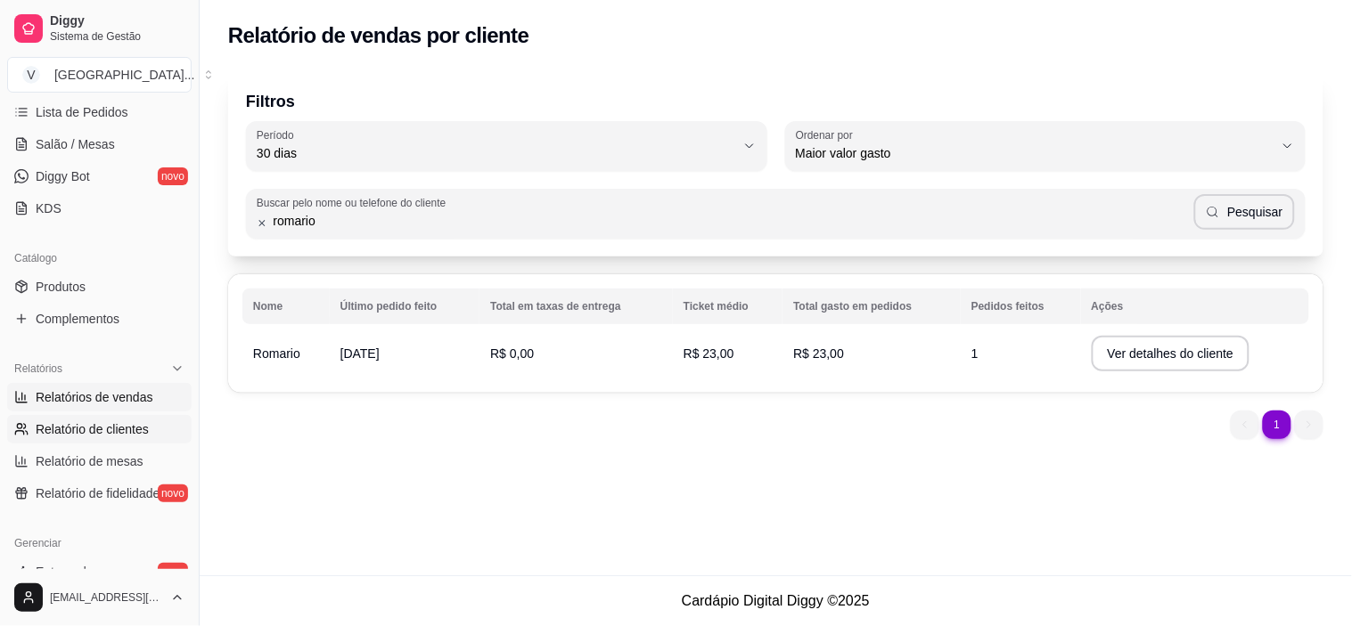
click at [96, 398] on span "Relatórios de vendas" at bounding box center [95, 398] width 118 height 18
select select "ALL"
select select "0"
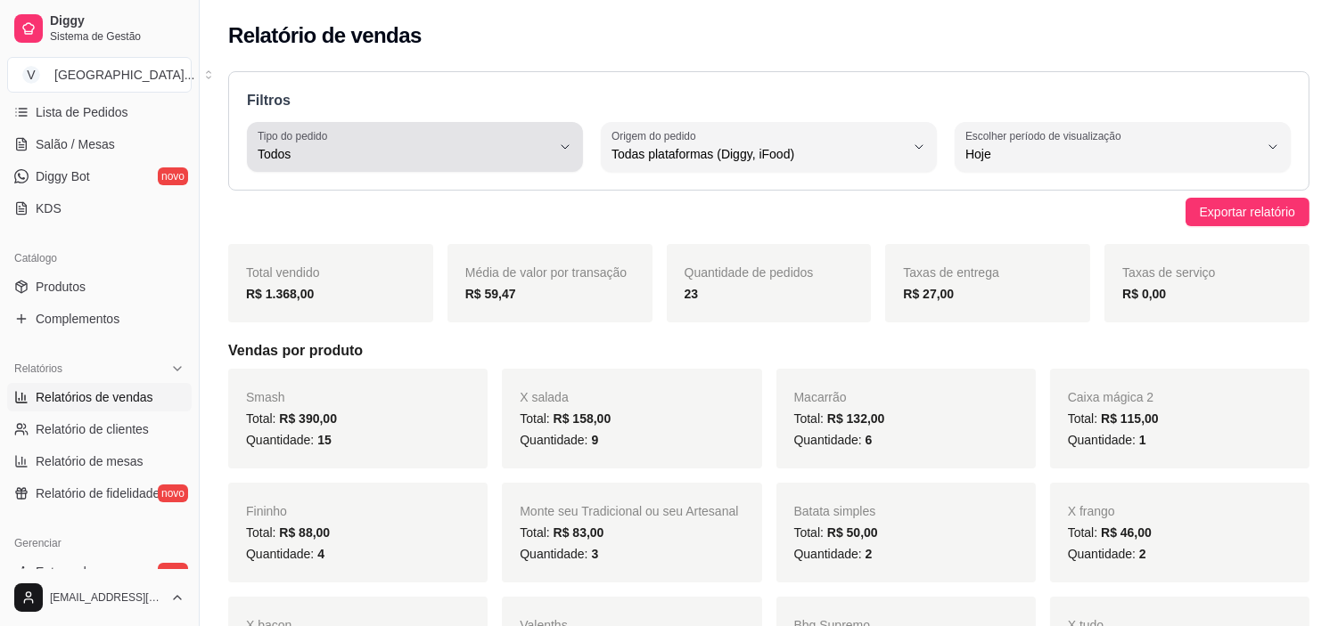
click at [464, 152] on span "Todos" at bounding box center [404, 154] width 293 height 18
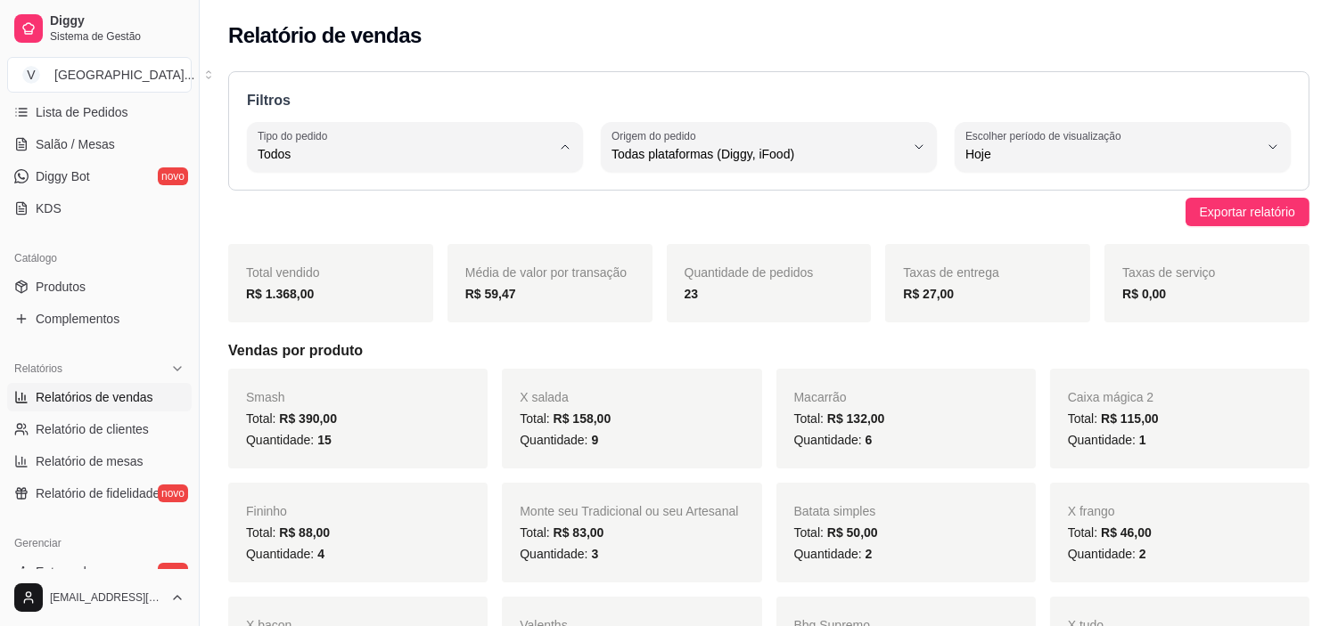
click at [394, 228] on span "Entrega" at bounding box center [406, 225] width 278 height 17
type input "DELIVERY"
select select "DELIVERY"
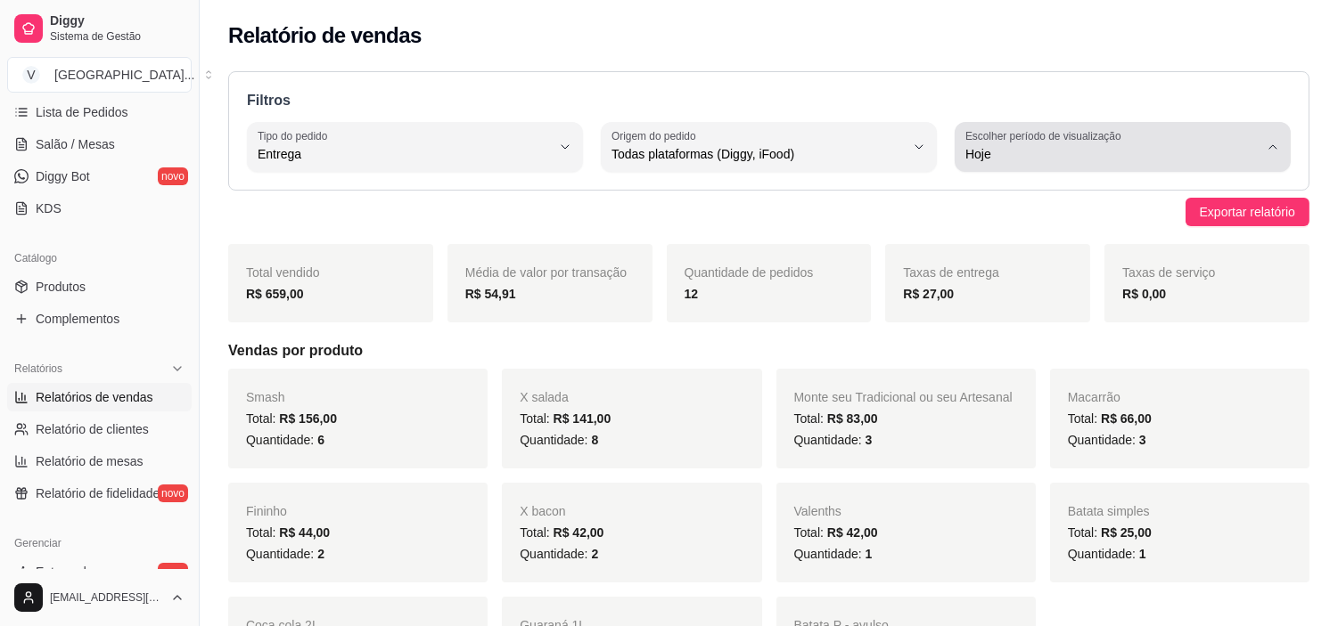
click at [1227, 141] on div "Hoje" at bounding box center [1111, 147] width 293 height 36
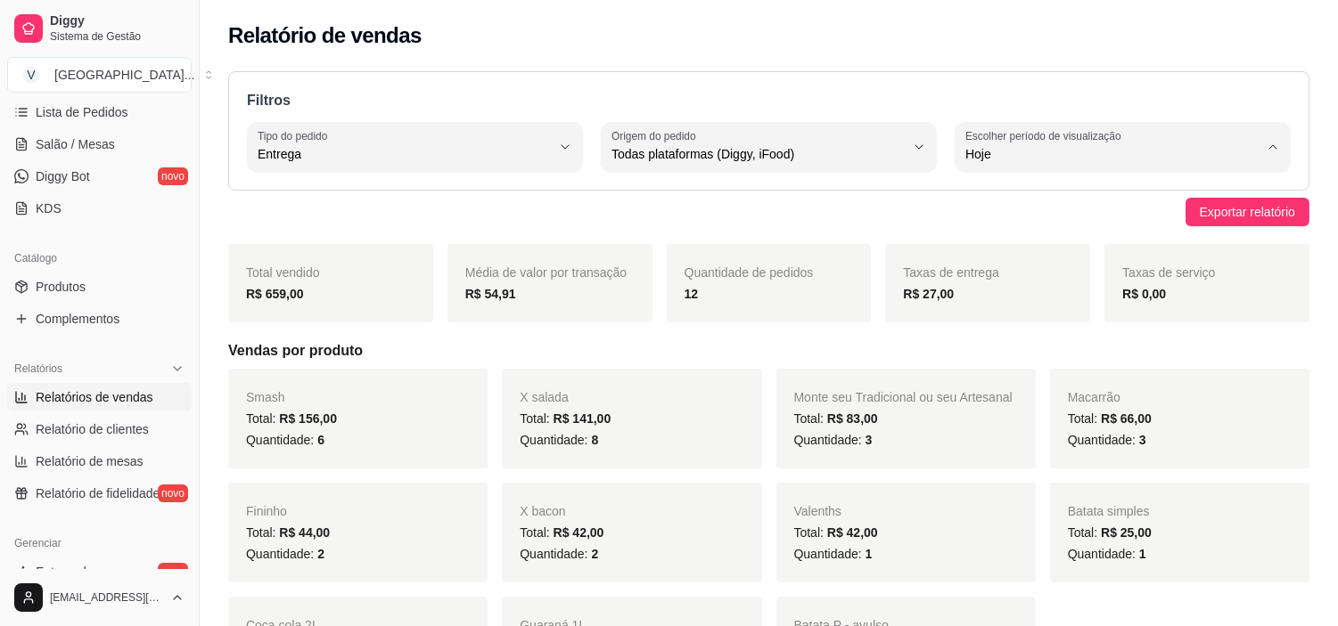
click at [981, 192] on span "Hoje" at bounding box center [1114, 196] width 278 height 17
click at [107, 426] on span "Relatório de clientes" at bounding box center [92, 430] width 113 height 18
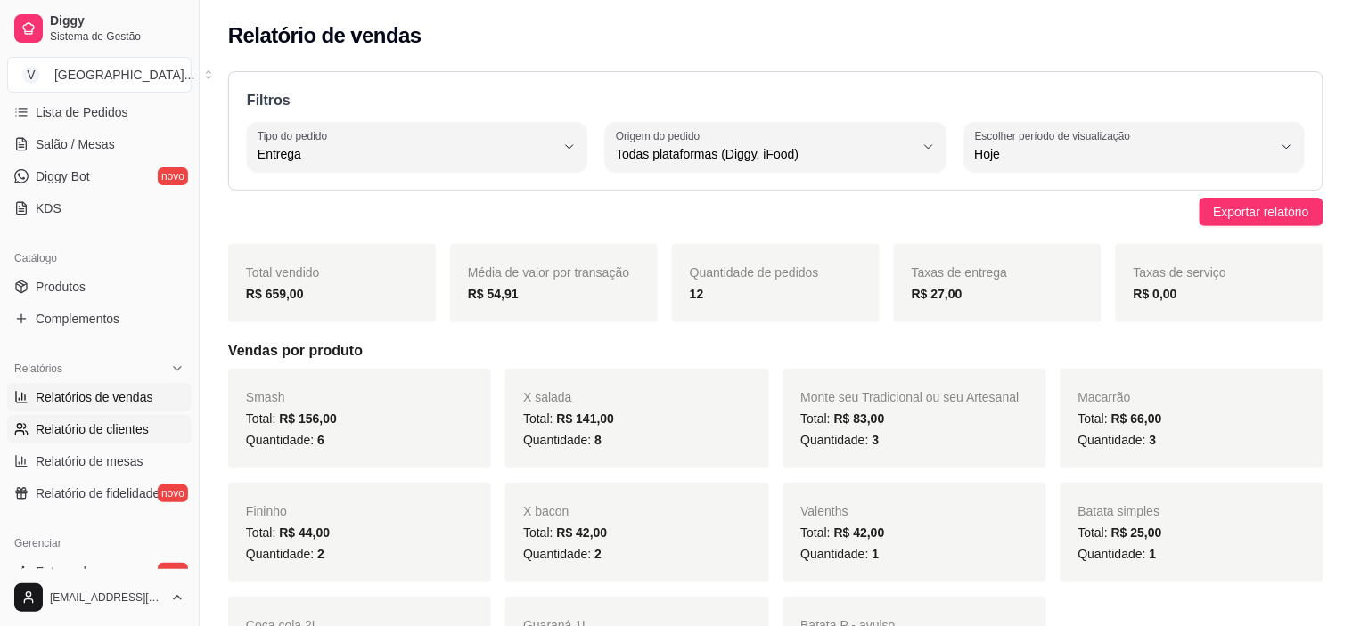
select select "30"
select select "HIGHEST_TOTAL_SPENT_WITH_ORDERS"
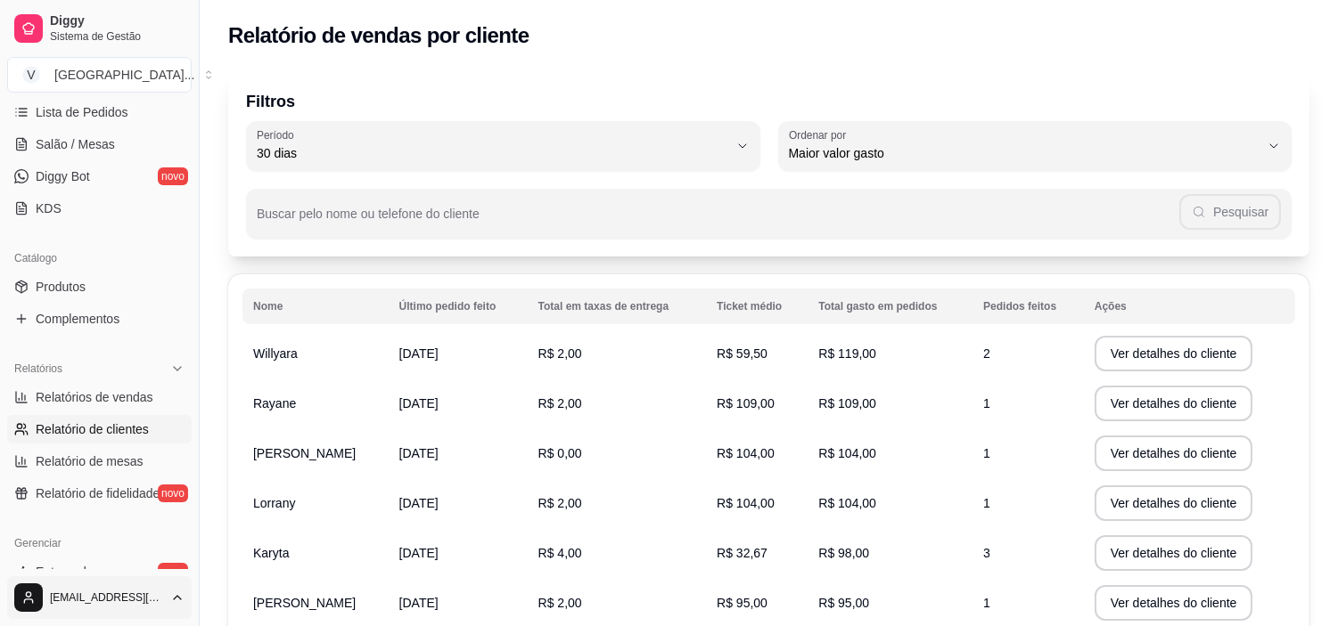
click at [73, 626] on html "Diggy Sistema de Gestão V [GEOGRAPHIC_DATA] ... Loja fechada Período gratuito a…" at bounding box center [669, 313] width 1338 height 626
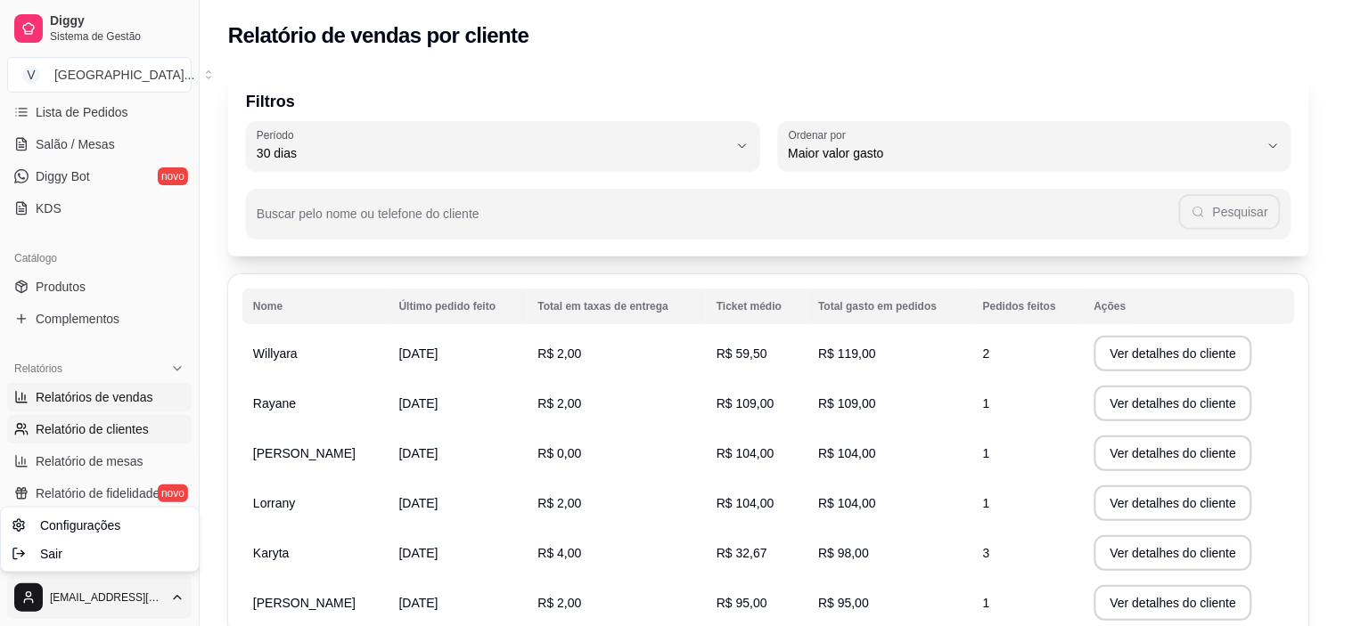
click at [107, 405] on html "Diggy Sistema de Gestão V [GEOGRAPHIC_DATA] ... Loja fechada Período gratuito a…" at bounding box center [676, 313] width 1352 height 626
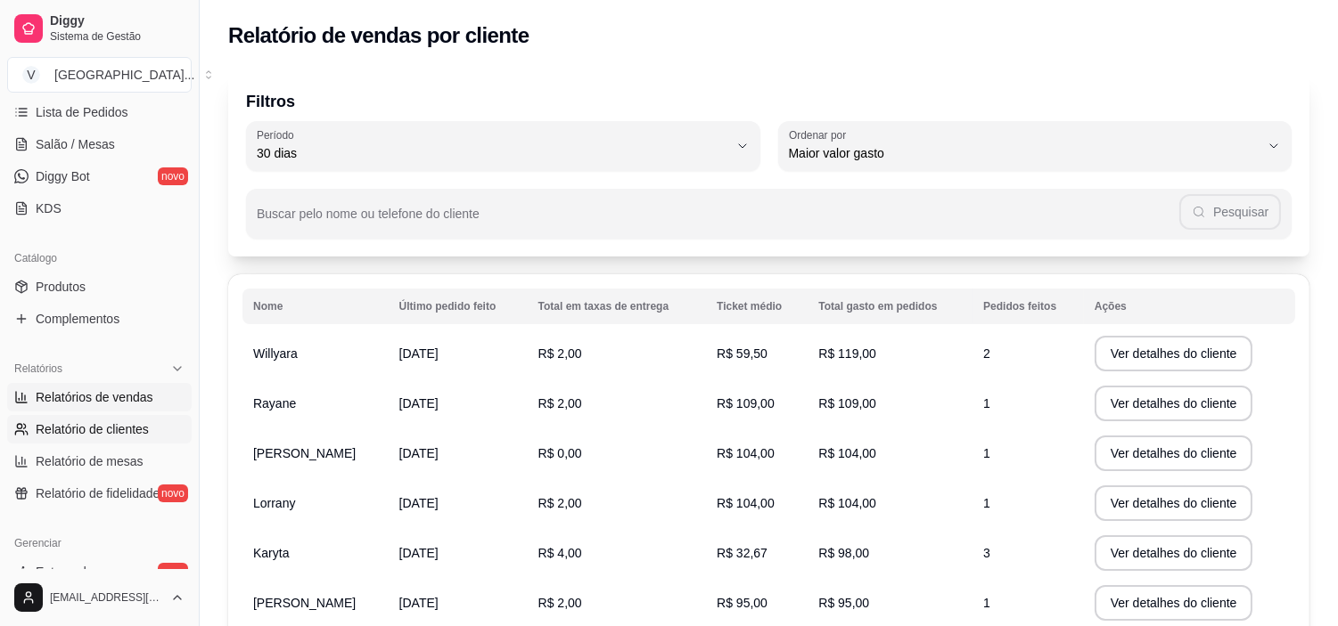
click at [109, 399] on span "Relatórios de vendas" at bounding box center [95, 398] width 118 height 18
select select "ALL"
select select "0"
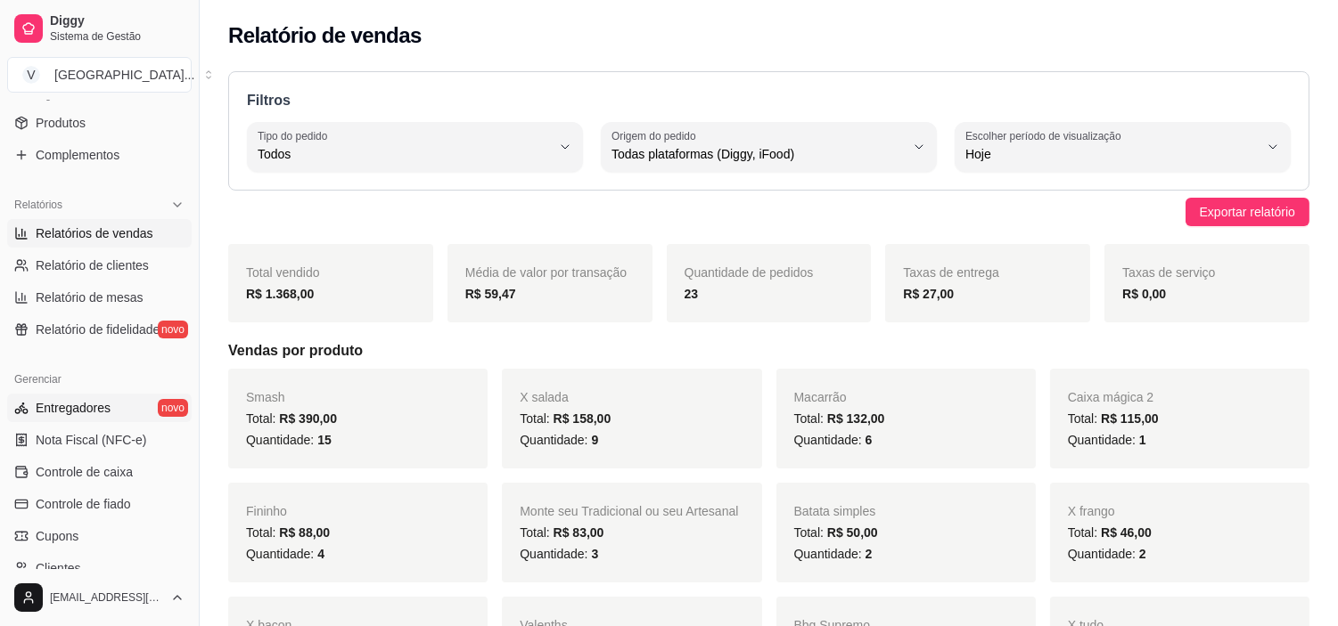
scroll to position [495, 0]
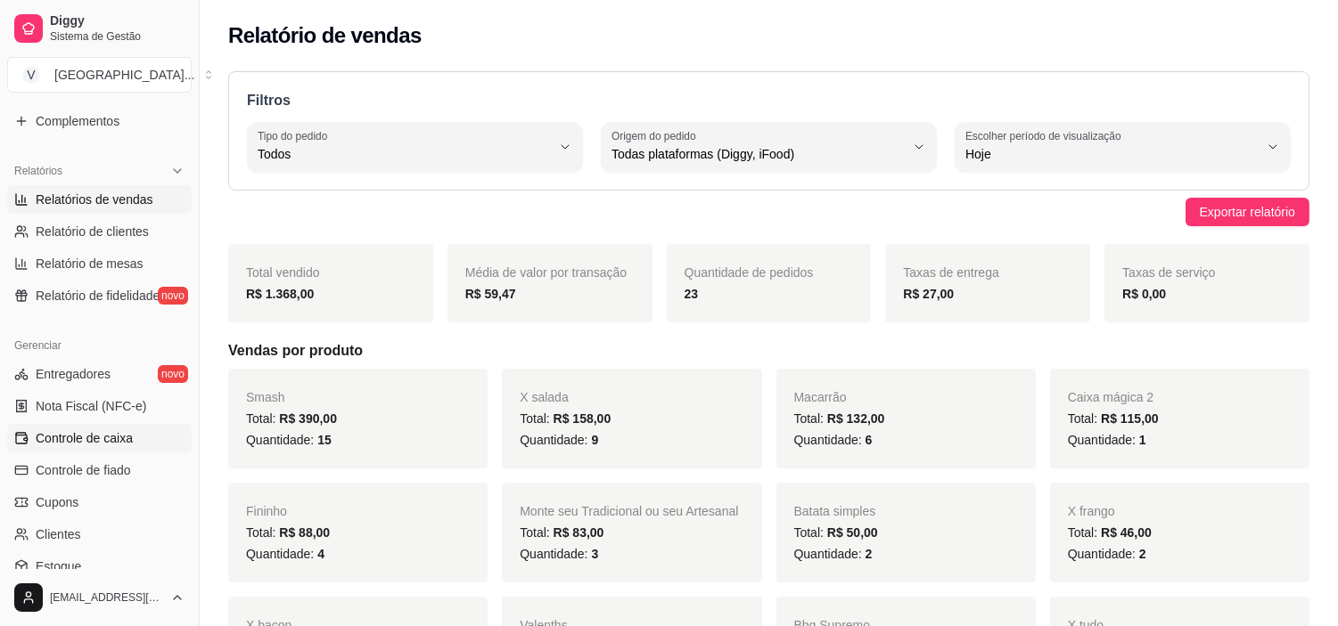
click at [131, 430] on link "Controle de caixa" at bounding box center [99, 438] width 184 height 29
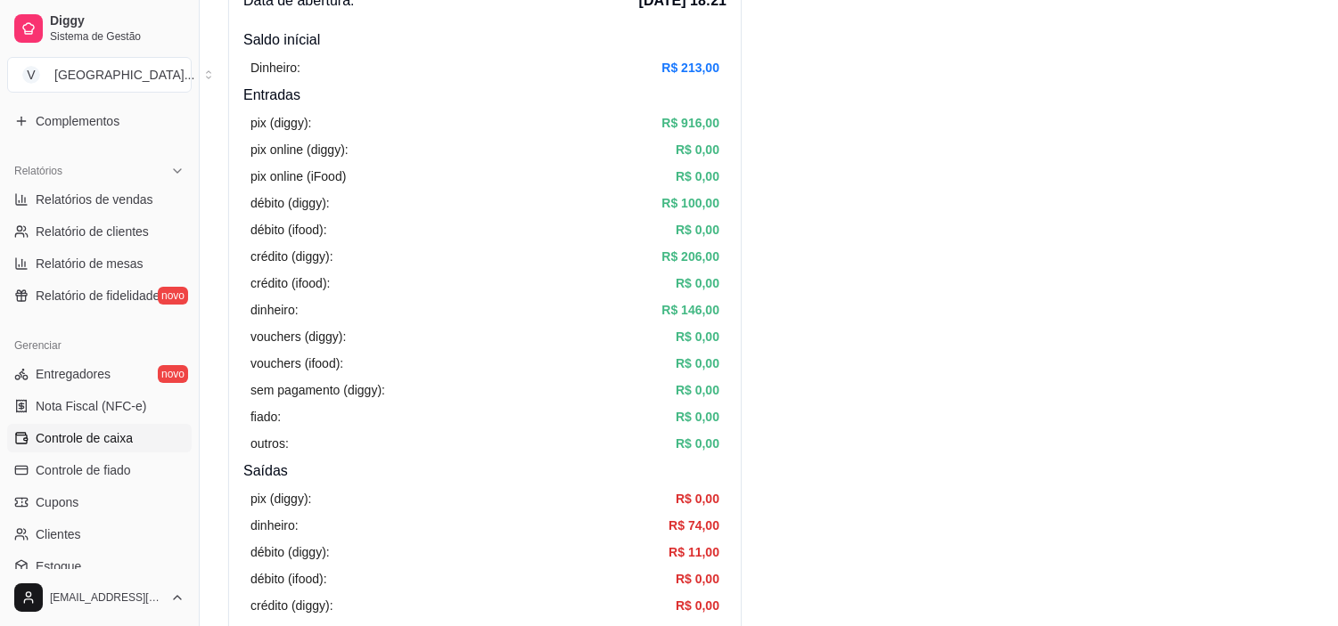
scroll to position [99, 0]
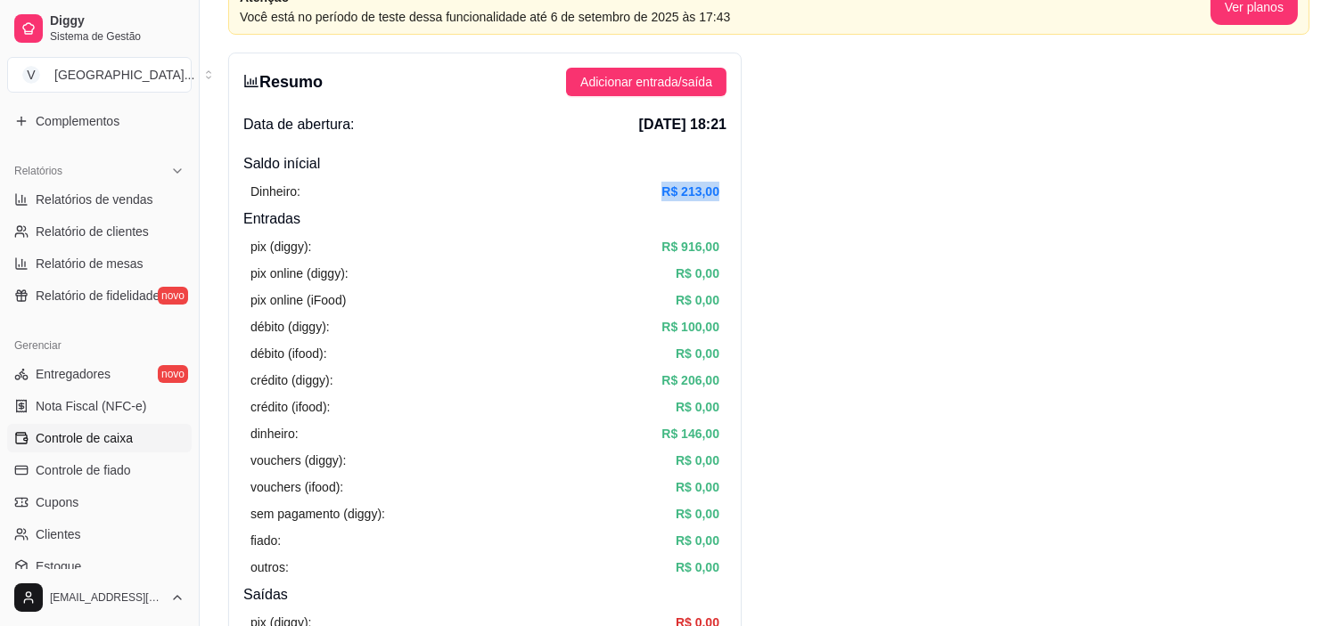
drag, startPoint x: 653, startPoint y: 189, endPoint x: 728, endPoint y: 192, distance: 74.9
click at [728, 192] on div "Resumo Adicionar entrada/saída Data de abertura: [DATE] 18:21 Saldo inícial Din…" at bounding box center [484, 524] width 513 height 942
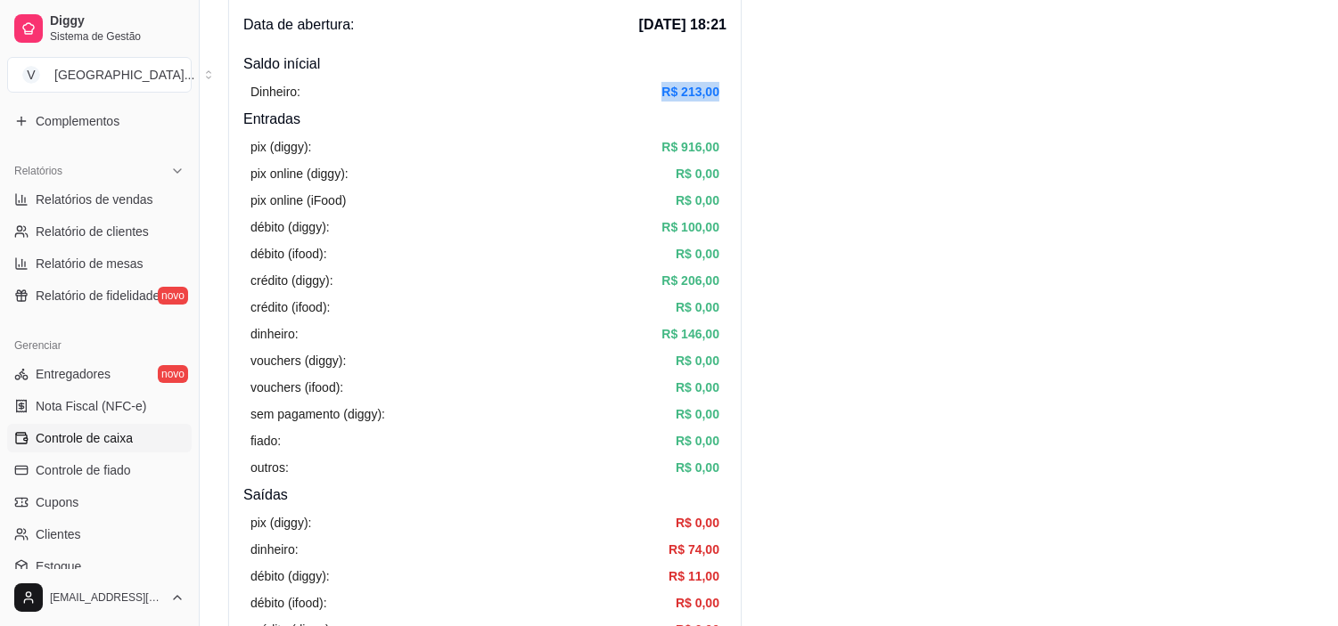
scroll to position [198, 0]
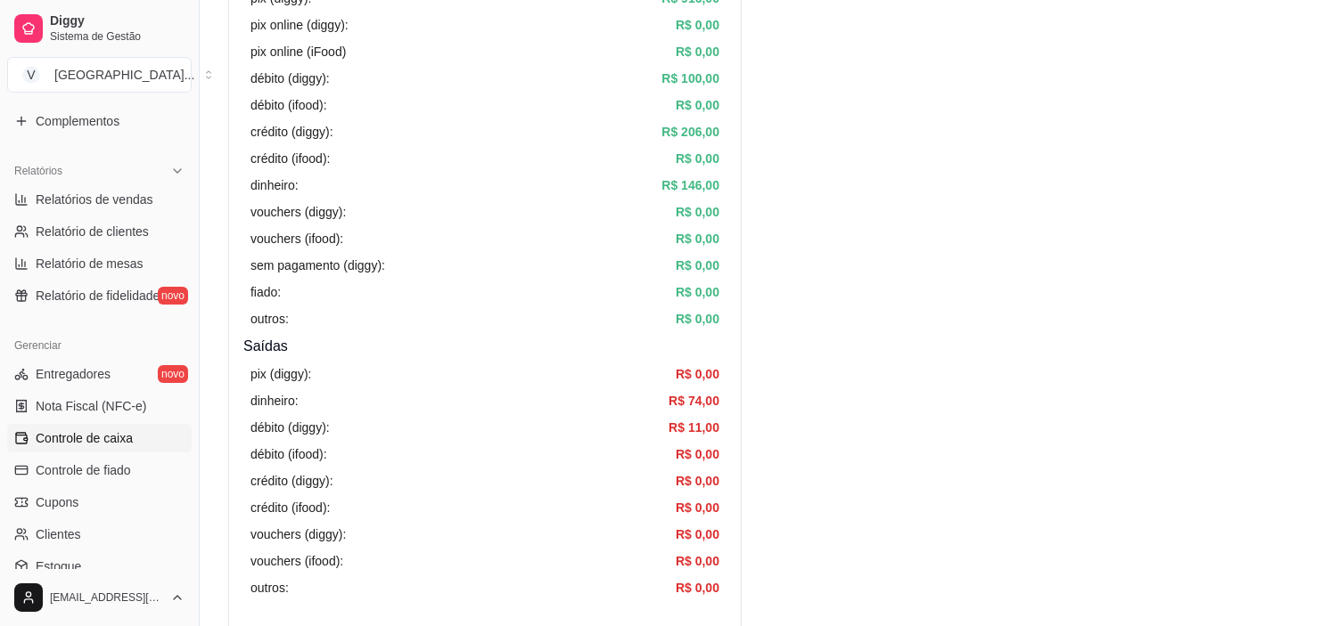
scroll to position [396, 0]
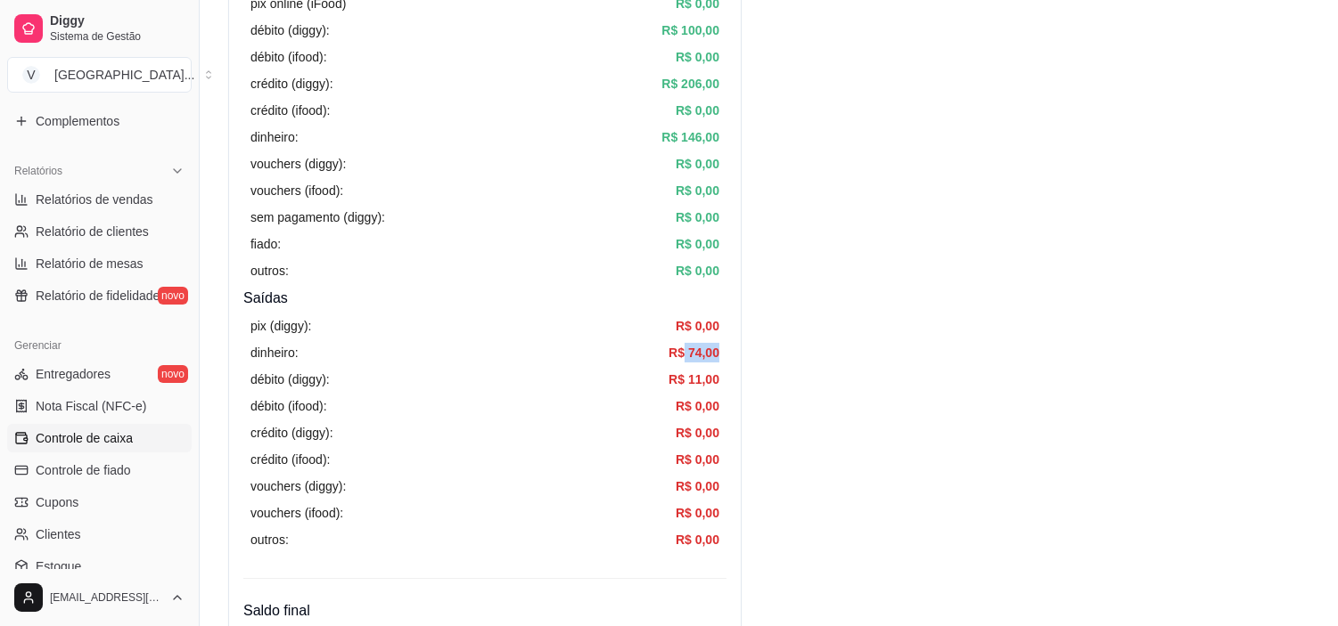
drag, startPoint x: 683, startPoint y: 348, endPoint x: 665, endPoint y: 310, distance: 41.5
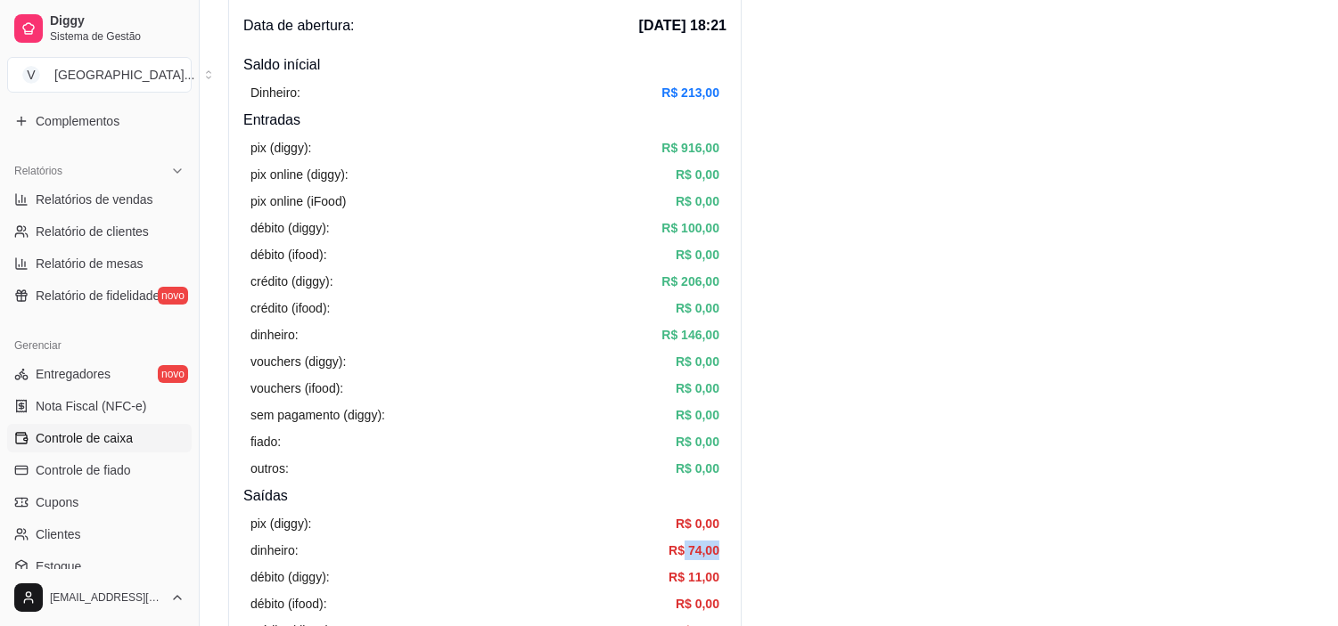
scroll to position [297, 0]
